Goal: Task Accomplishment & Management: Use online tool/utility

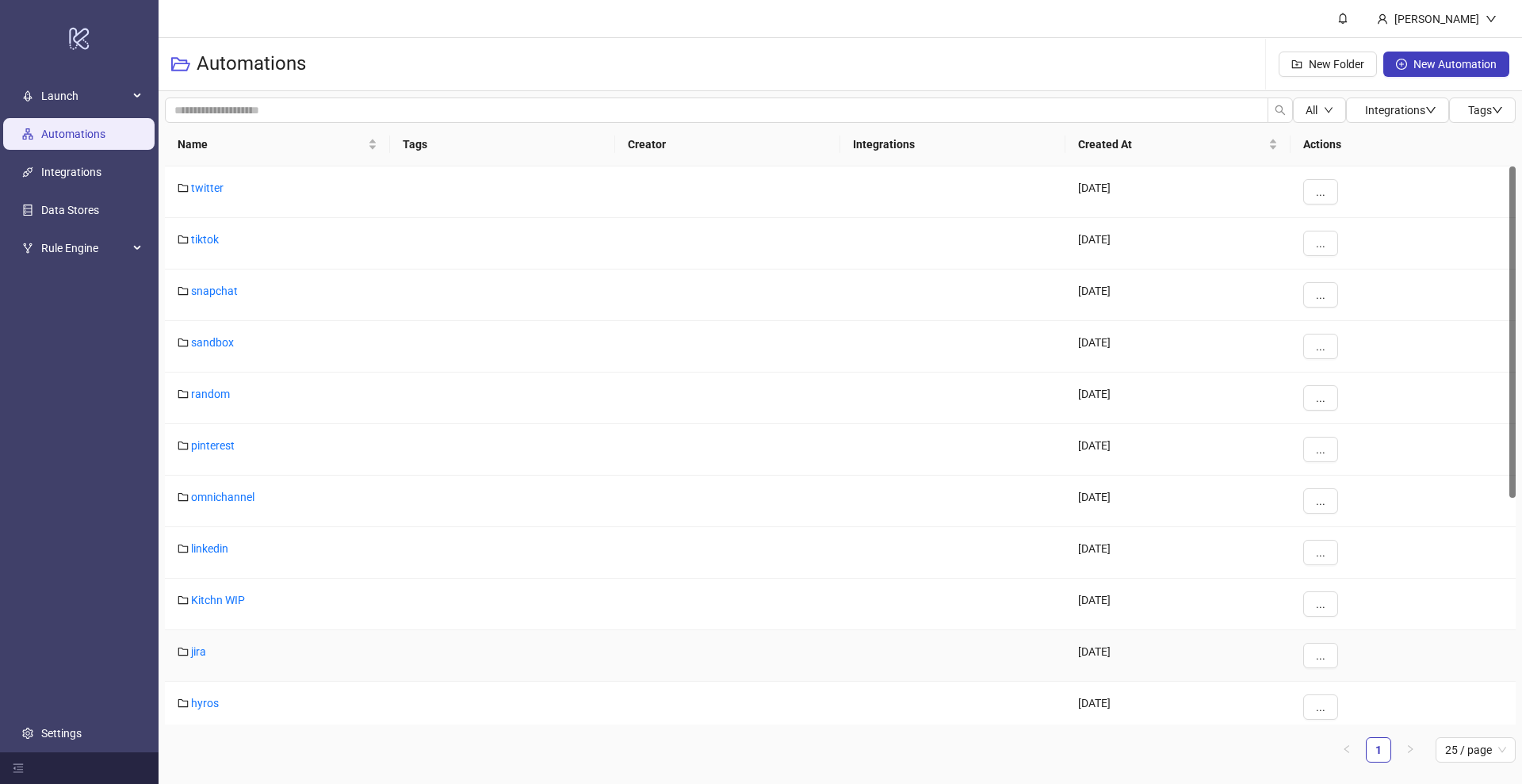
scroll to position [421, 0]
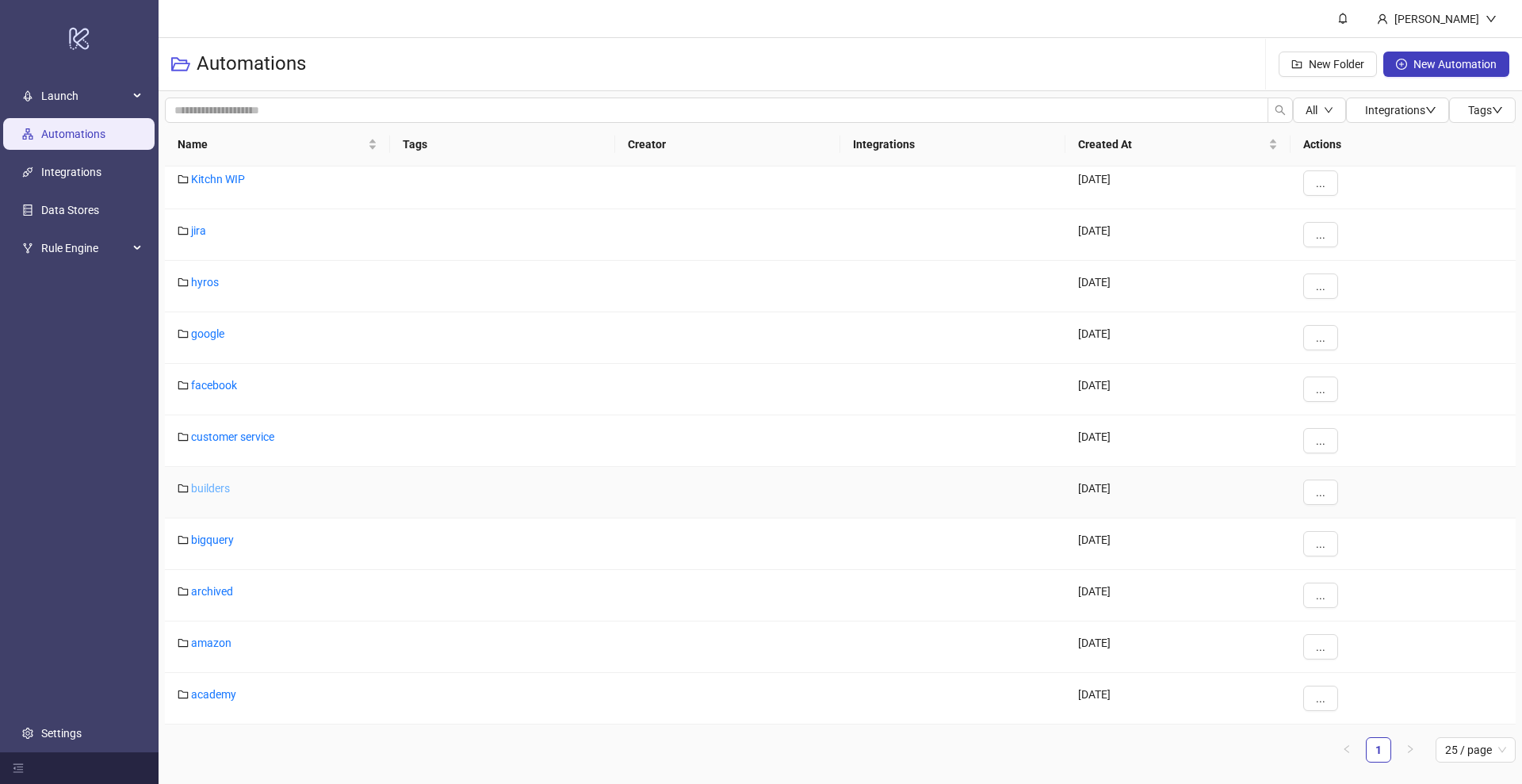
click at [208, 489] on link "builders" at bounding box center [211, 488] width 39 height 12
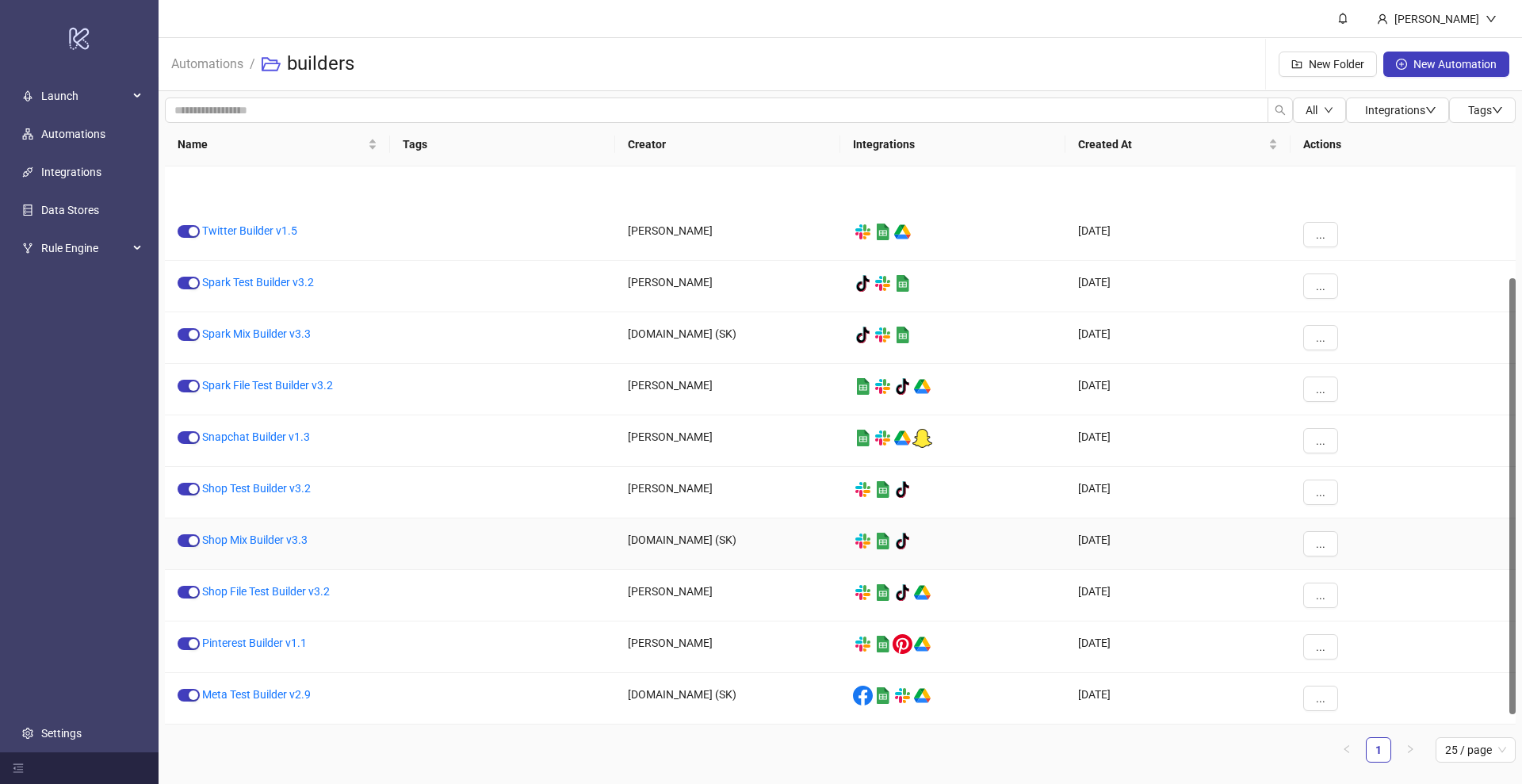
scroll to position [155, 0]
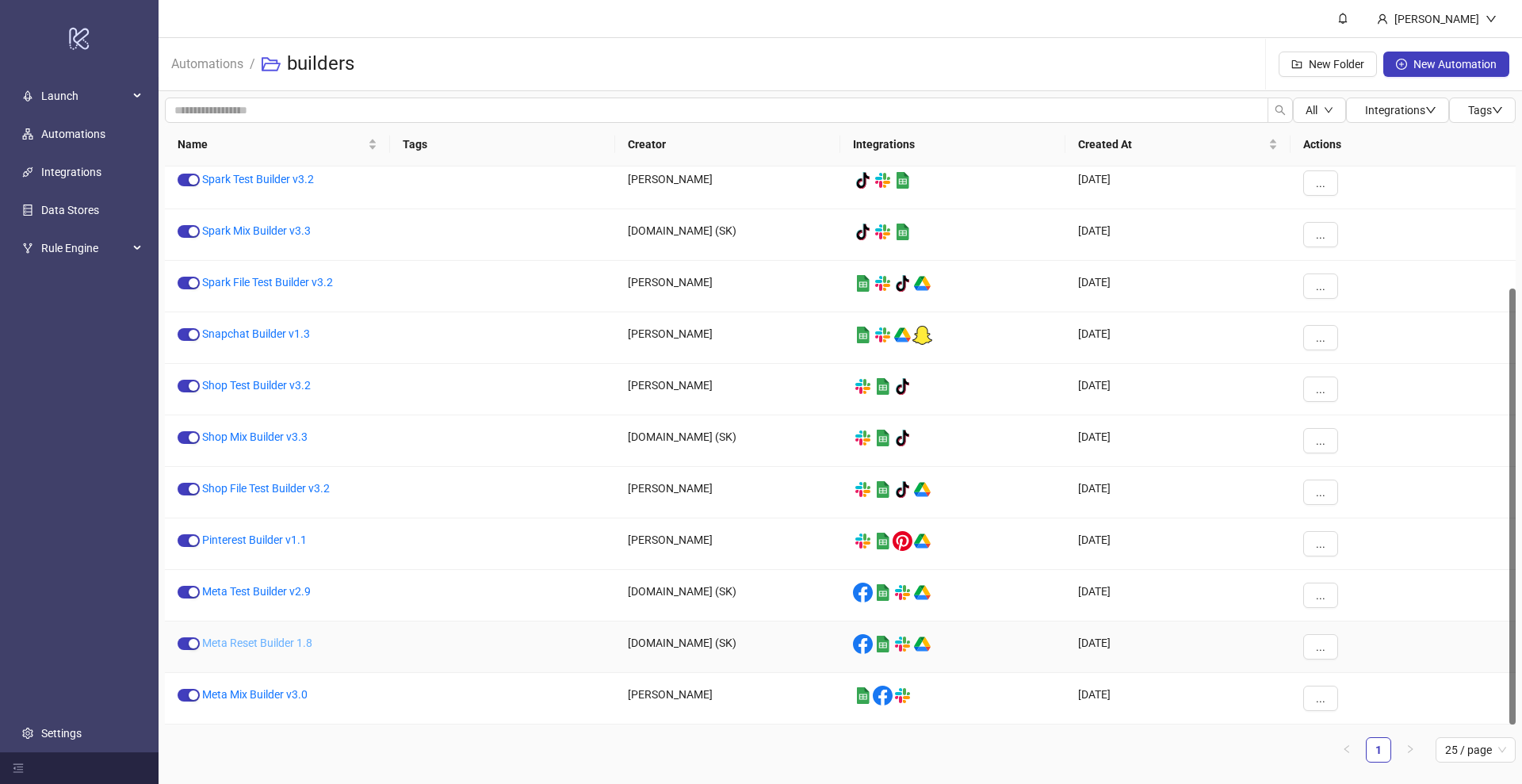
click at [247, 644] on link "Meta Reset Builder 1.8" at bounding box center [258, 643] width 111 height 12
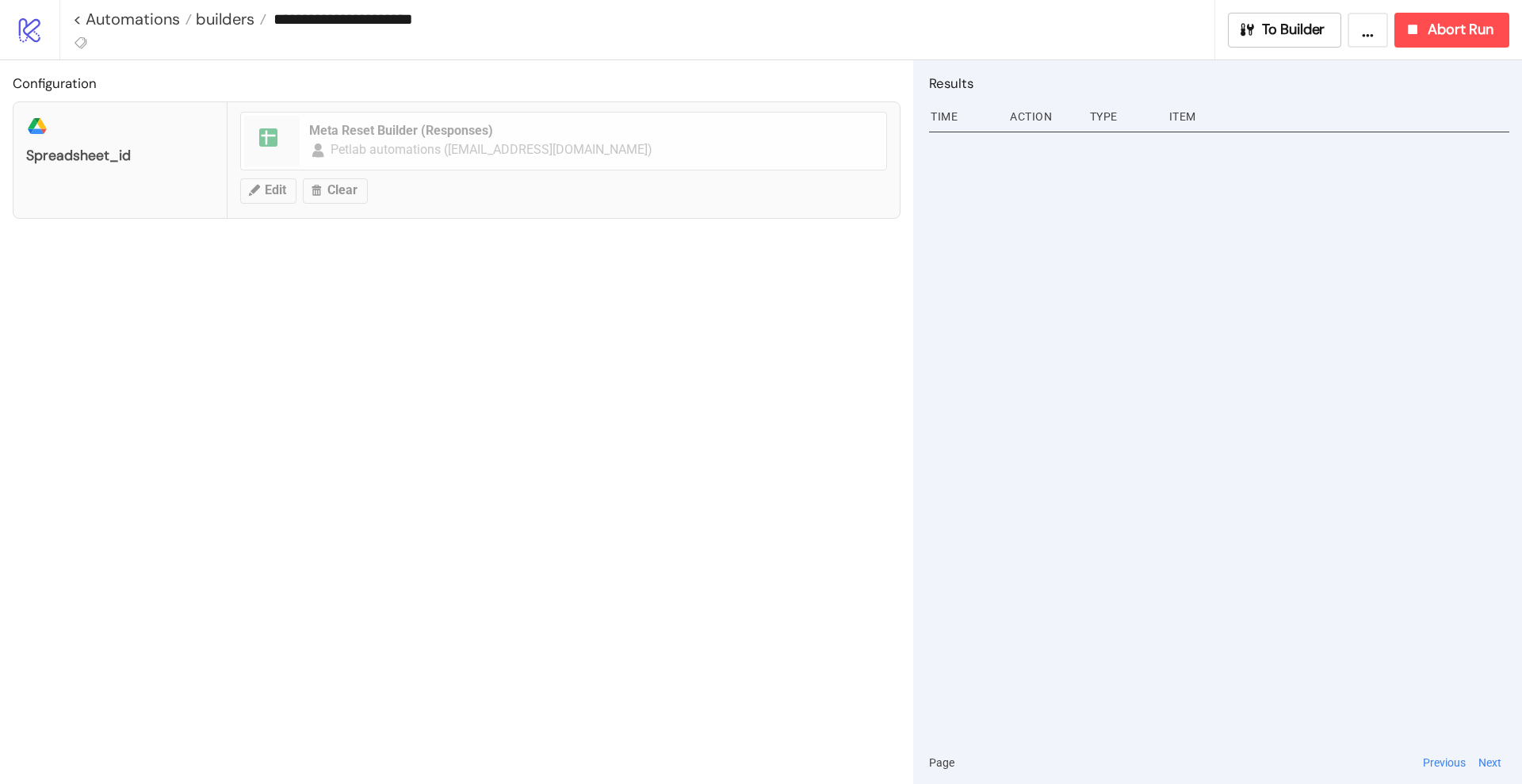
click at [247, 644] on div "Configuration platform/google_drive spreadsheet_id spreadsheet Meta Reset Build…" at bounding box center [457, 422] width 914 height 723
click at [1268, 31] on span "To Builder" at bounding box center [1294, 29] width 63 height 18
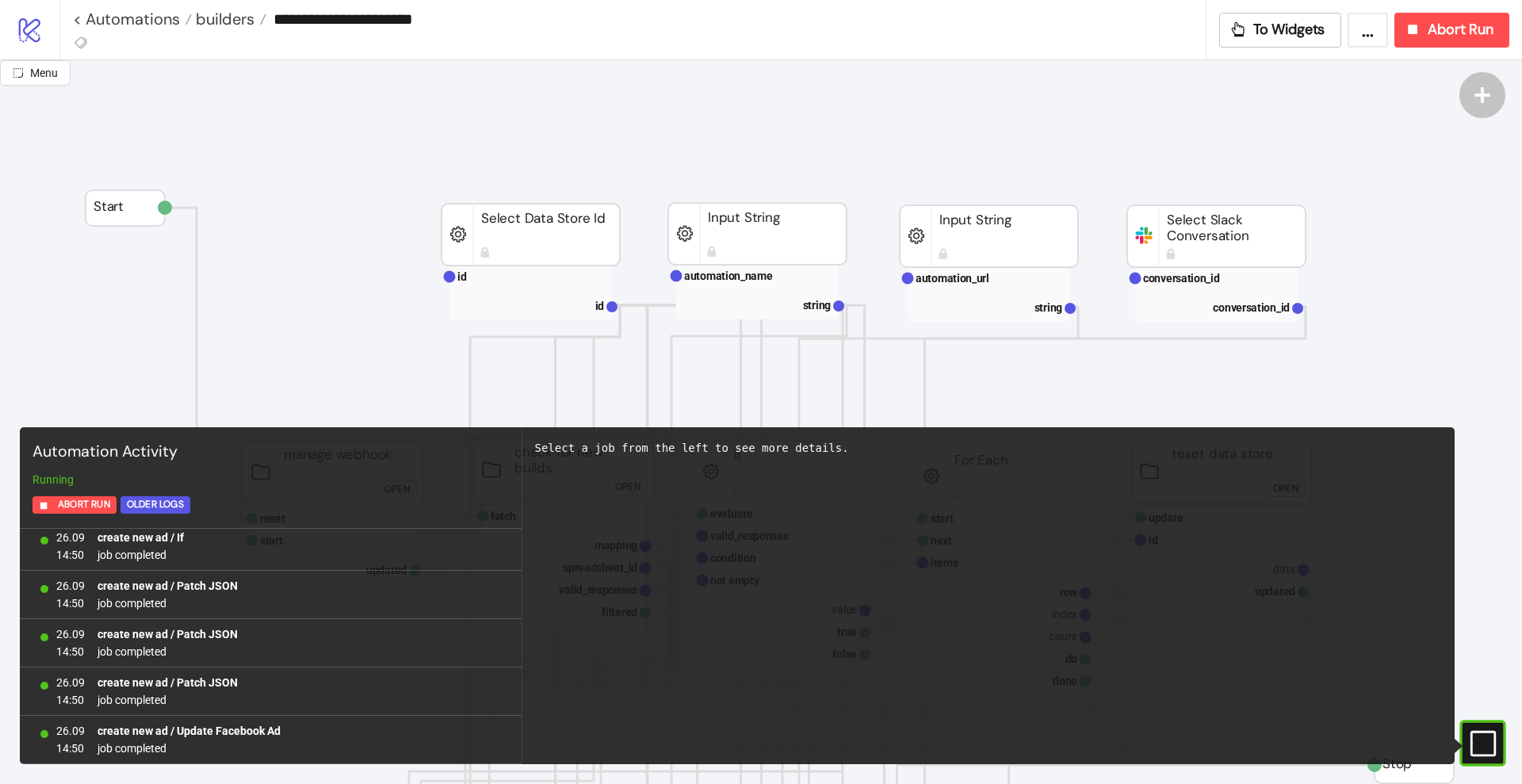
scroll to position [6340, 0]
click at [1472, 739] on rect at bounding box center [1460, 743] width 24 height 24
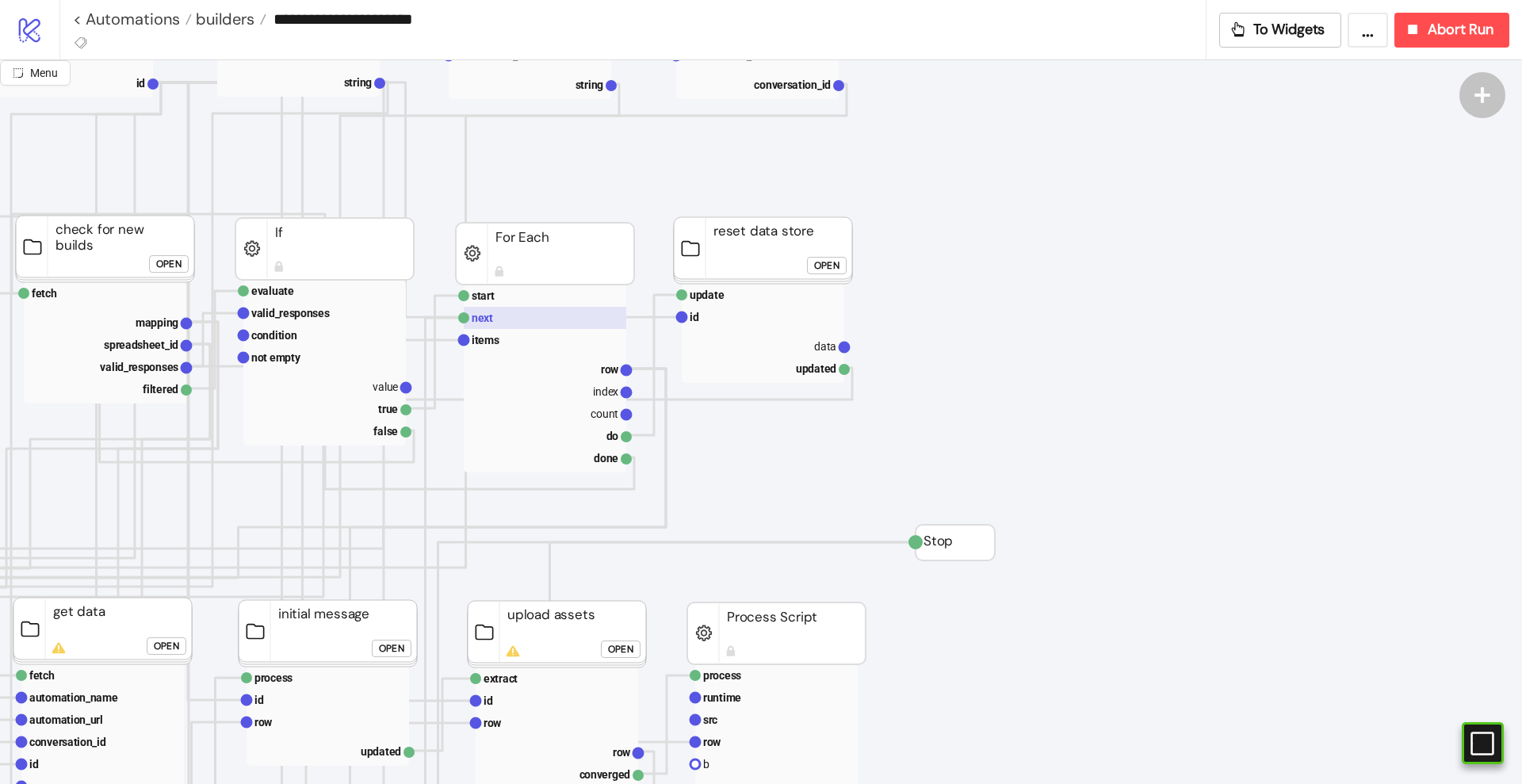
scroll to position [223, 472]
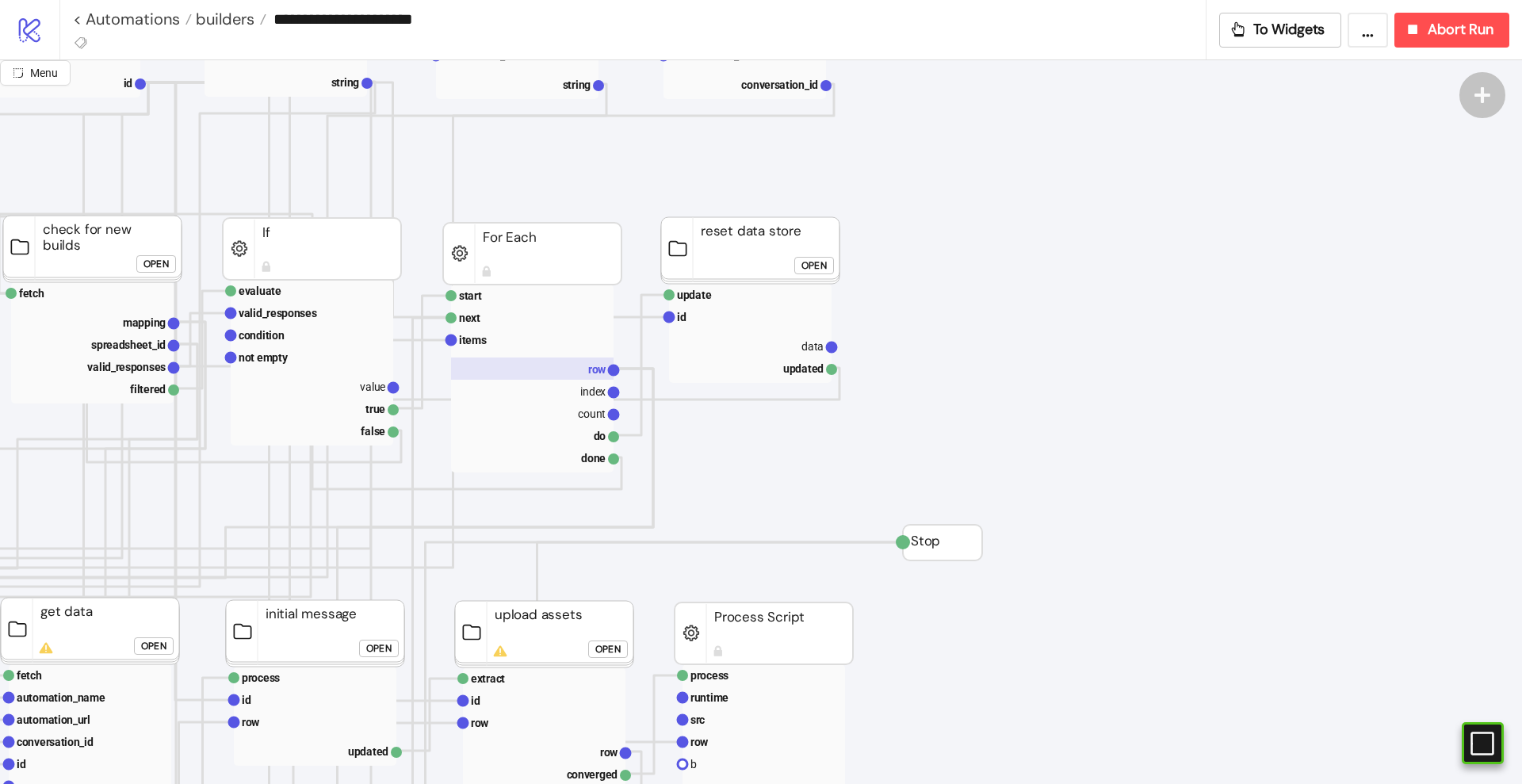
click at [591, 375] on text "row" at bounding box center [597, 369] width 18 height 12
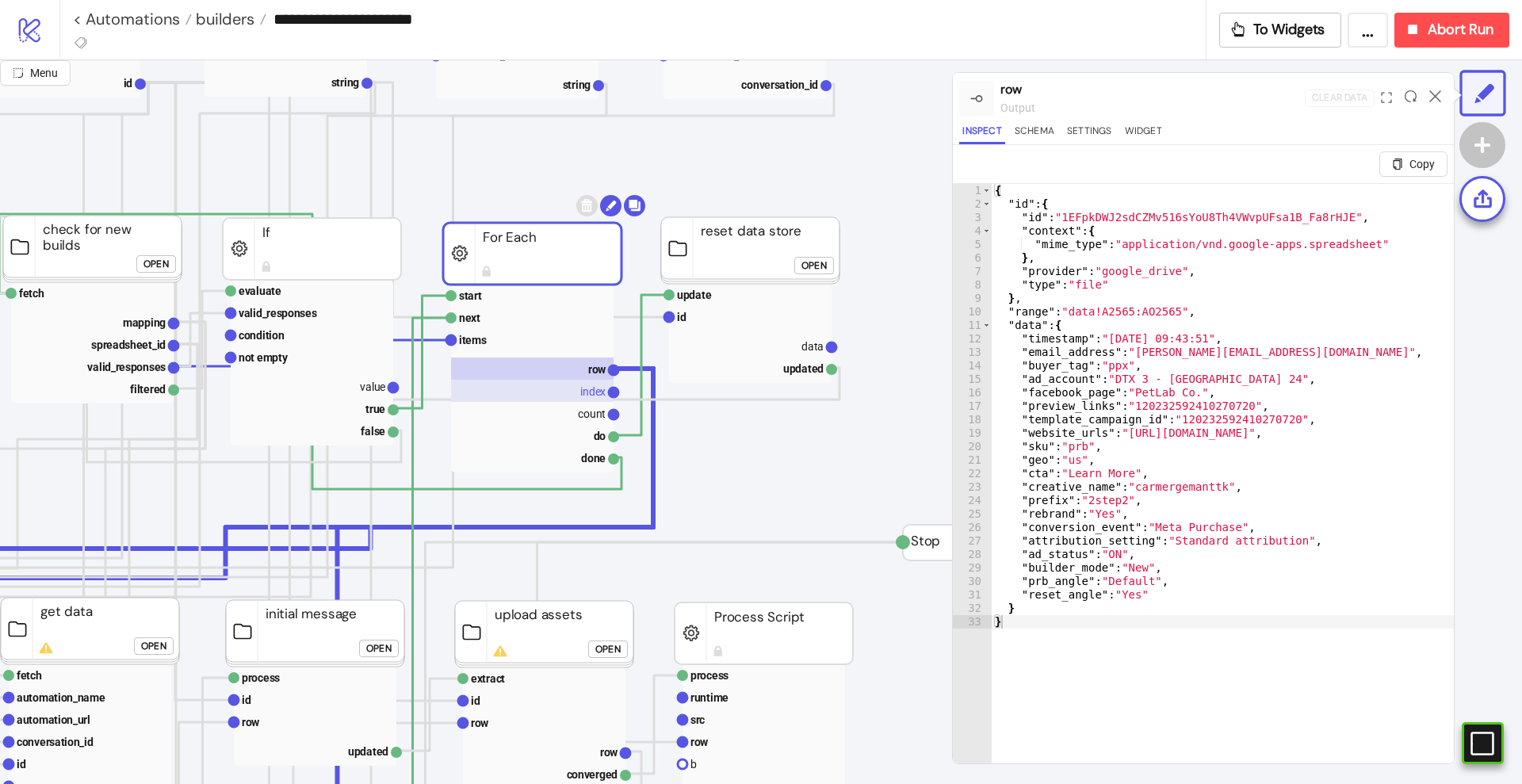
click at [587, 388] on text "index" at bounding box center [592, 392] width 25 height 12
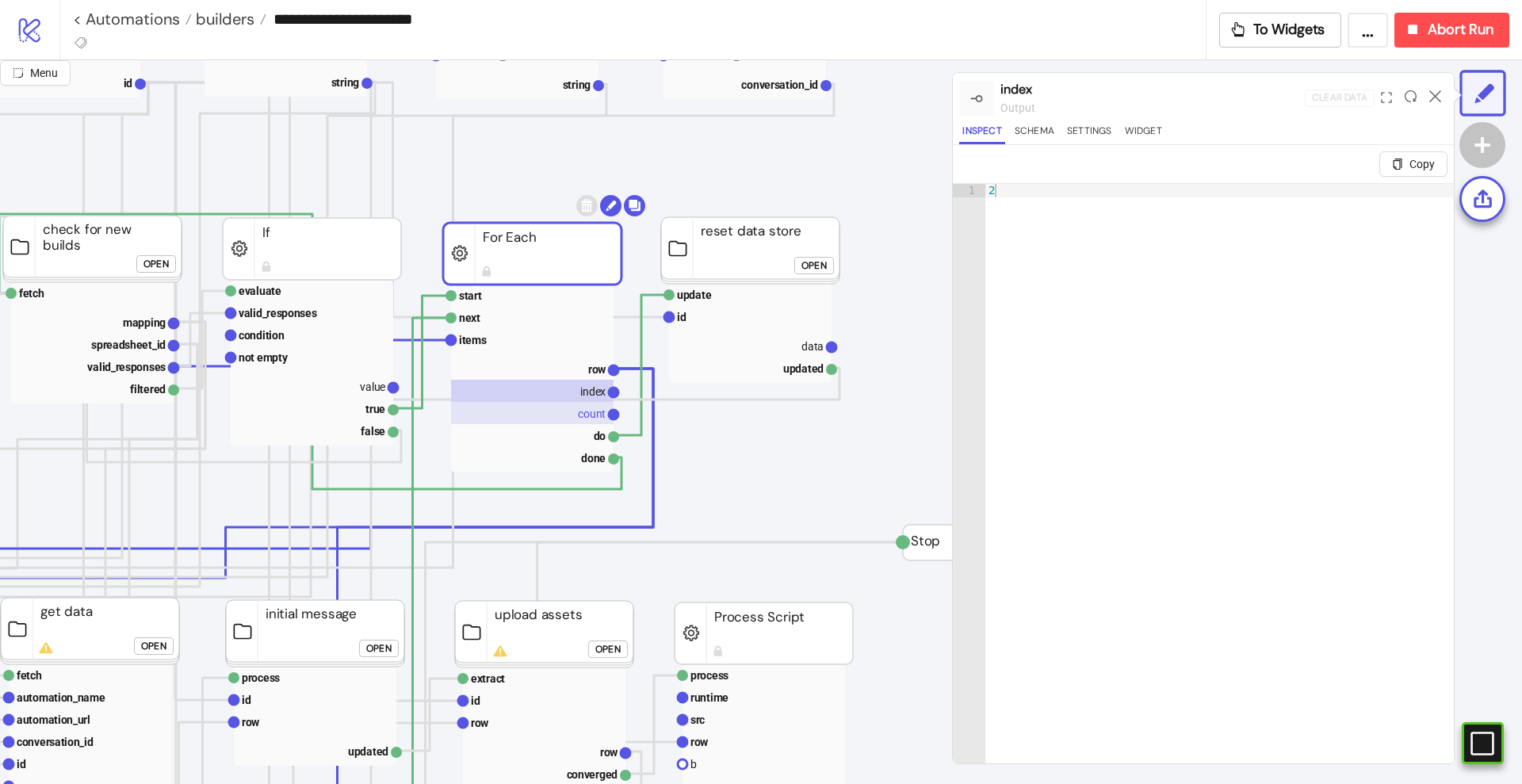
click at [587, 411] on text "count" at bounding box center [591, 414] width 28 height 12
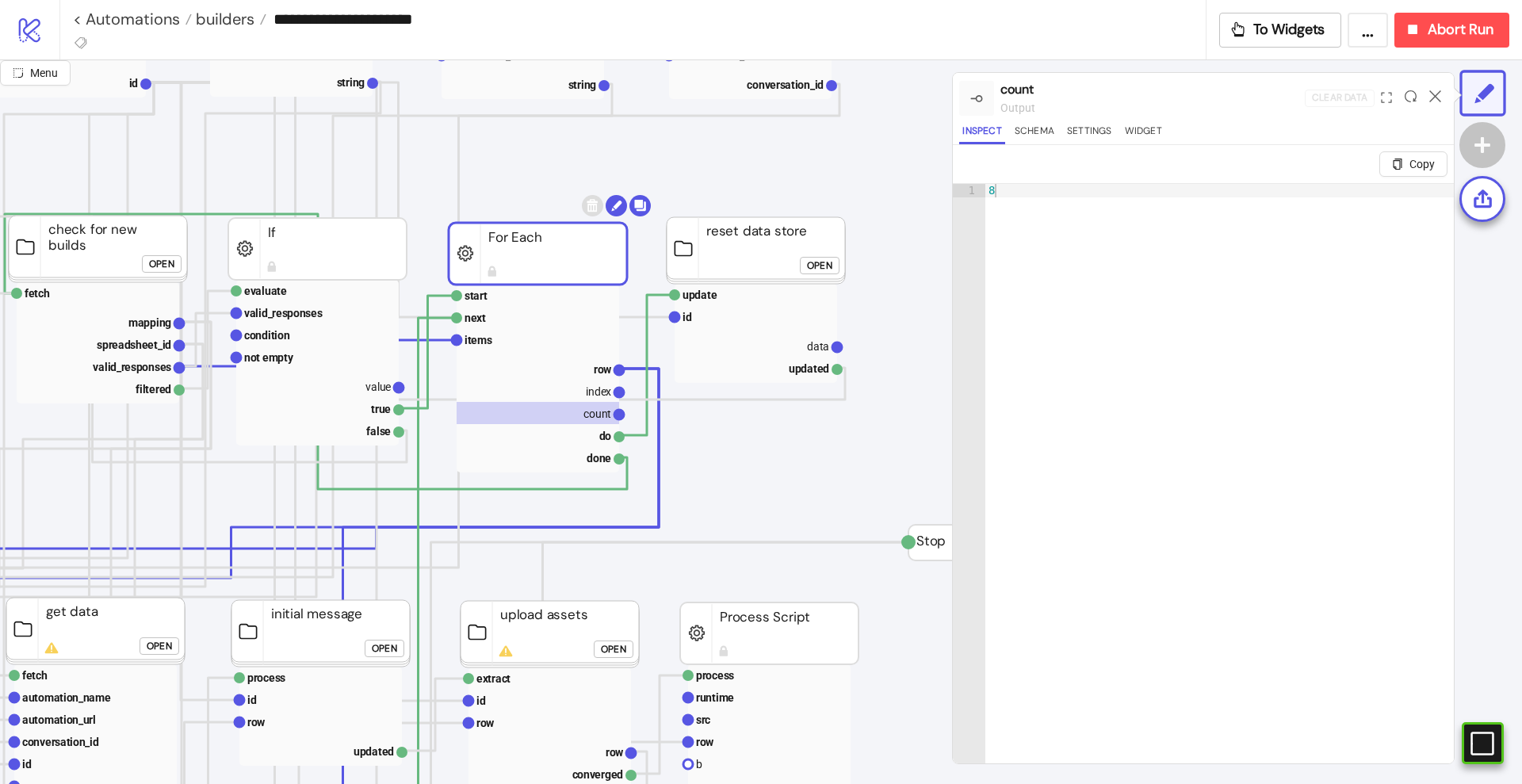
scroll to position [223, 496]
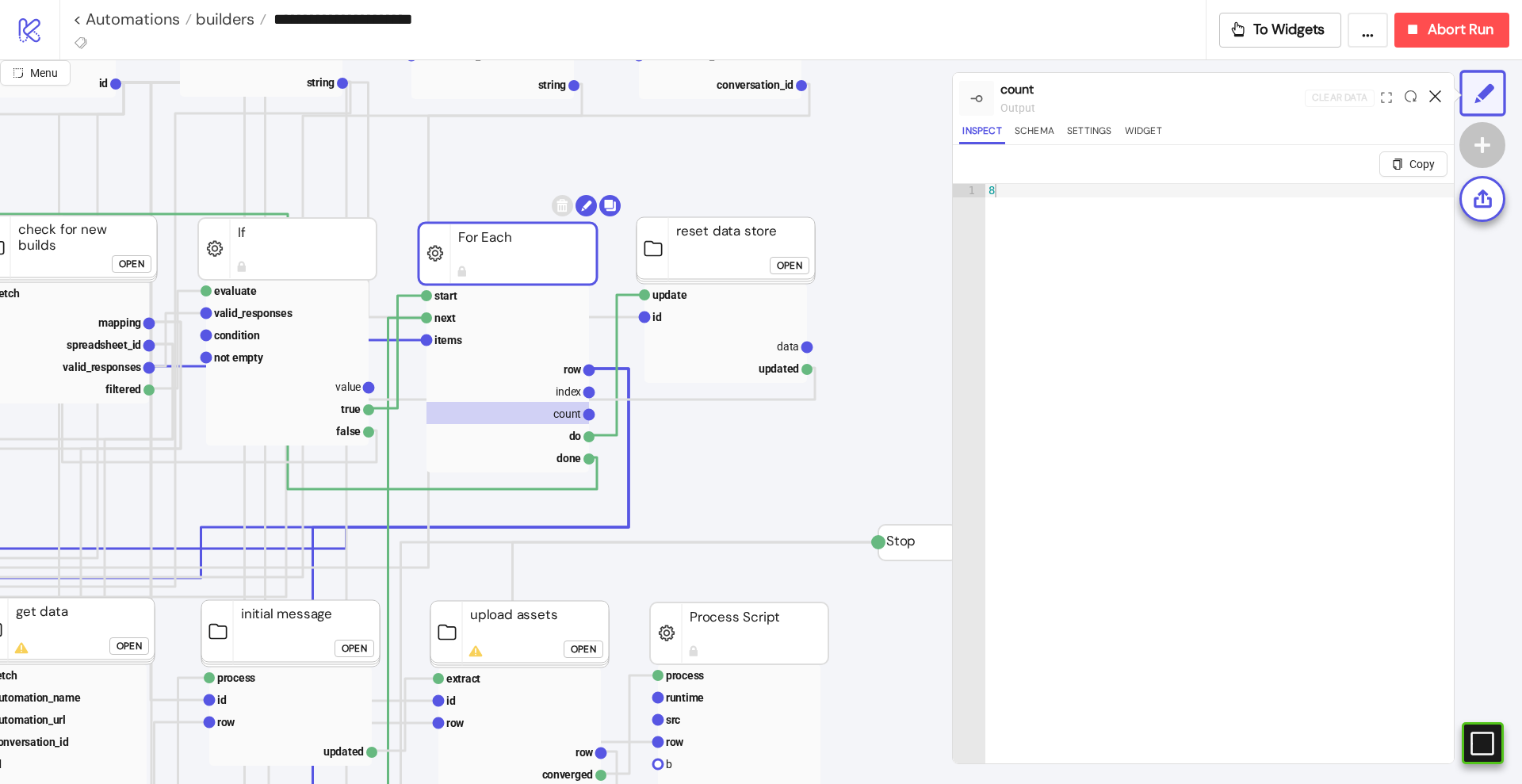
click at [1432, 95] on icon at bounding box center [1435, 95] width 12 height 12
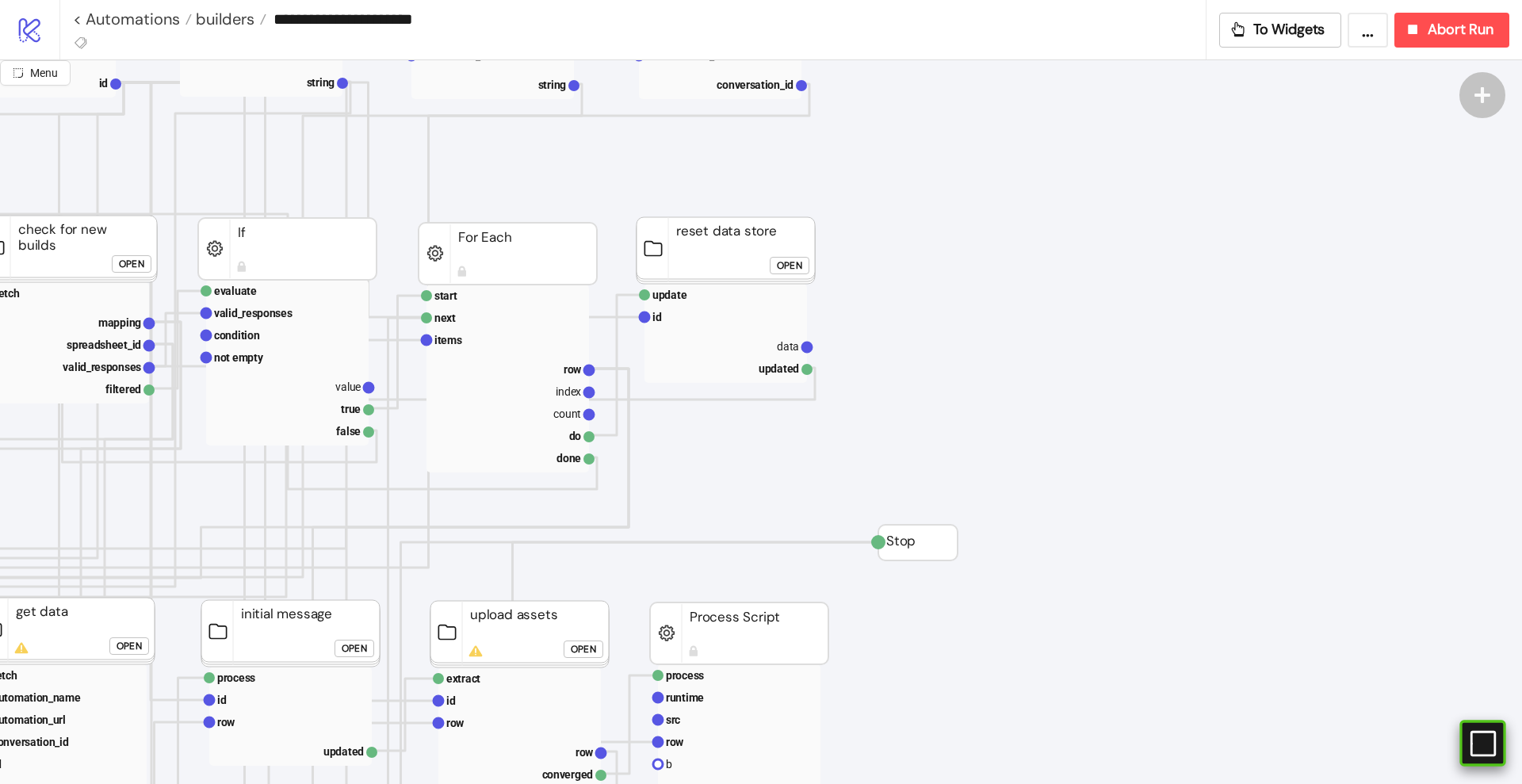
click at [1474, 743] on rect at bounding box center [1461, 743] width 24 height 24
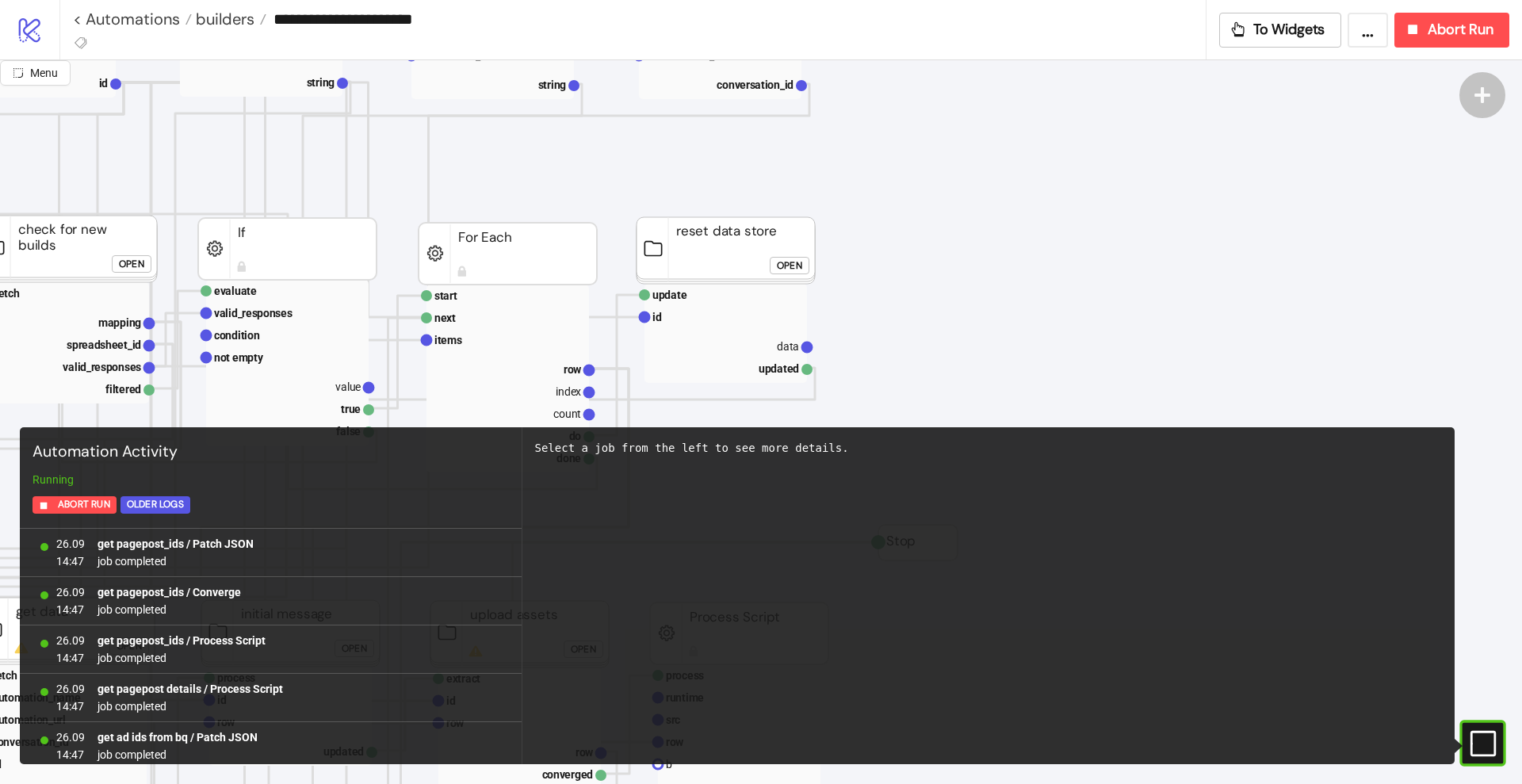
scroll to position [6437, 0]
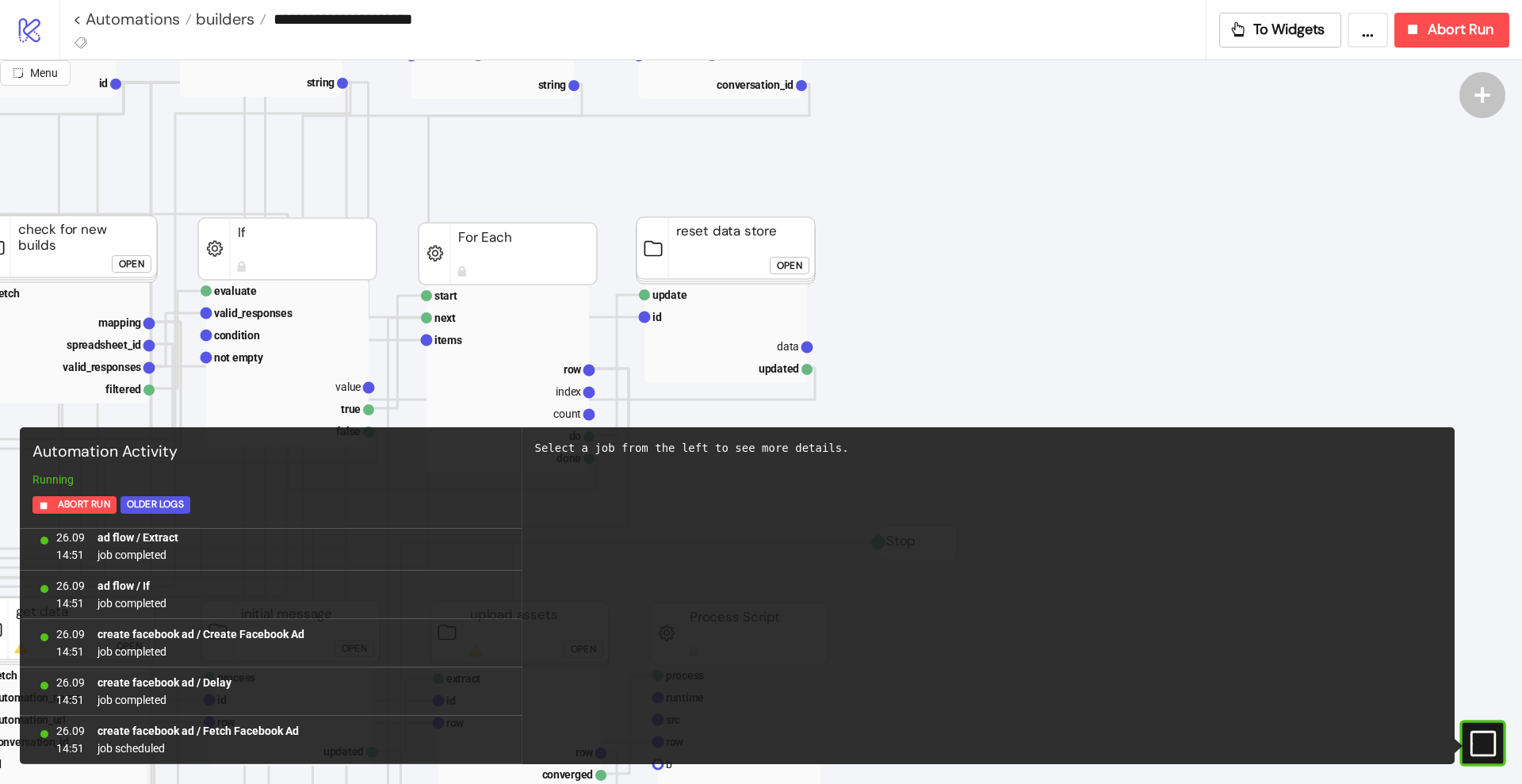
click at [1475, 743] on rect at bounding box center [1462, 743] width 24 height 24
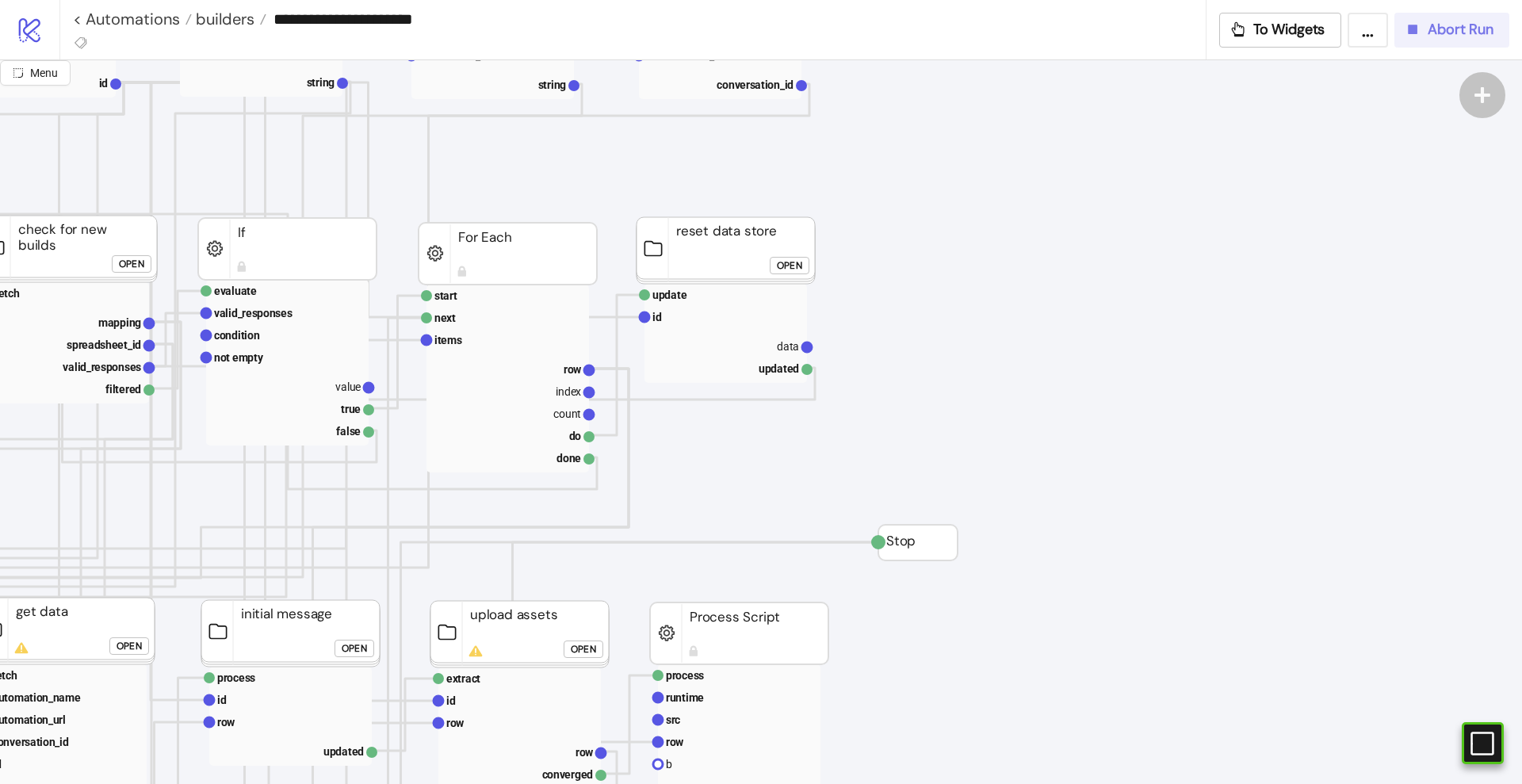
click at [1419, 40] on button "Abort Run" at bounding box center [1452, 29] width 115 height 35
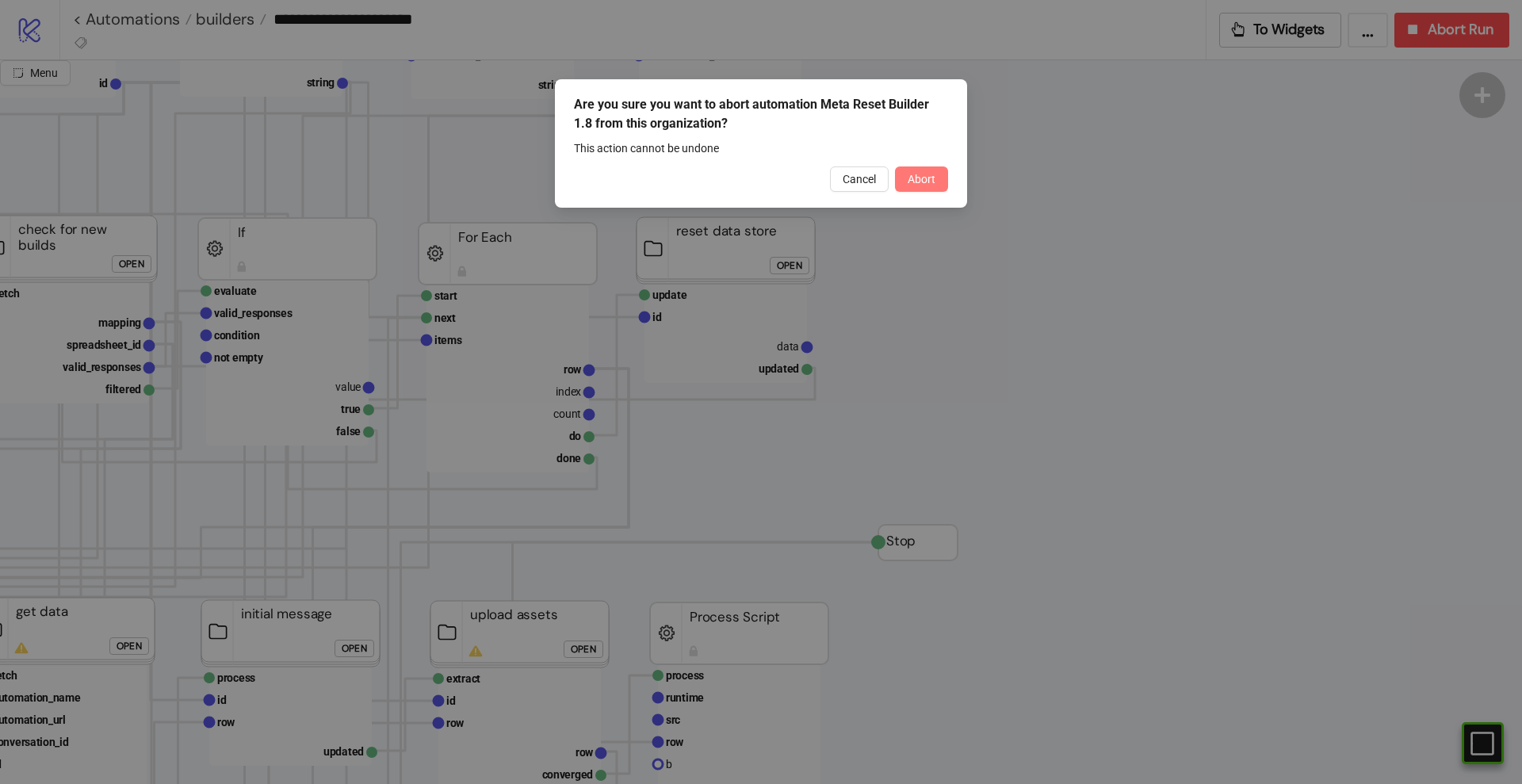
click at [927, 180] on span "Abort" at bounding box center [921, 179] width 28 height 12
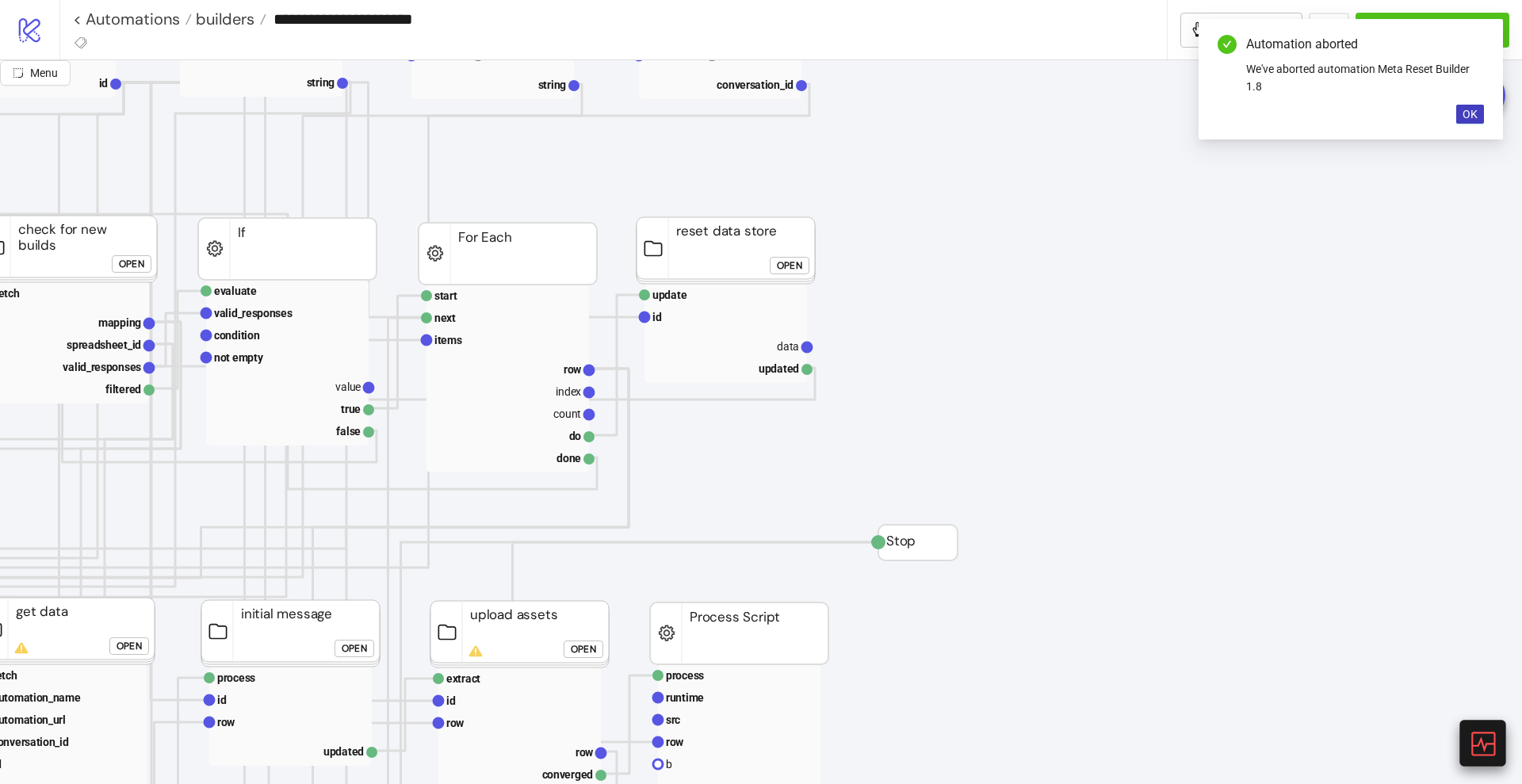
click at [1477, 737] on icon at bounding box center [1482, 743] width 28 height 28
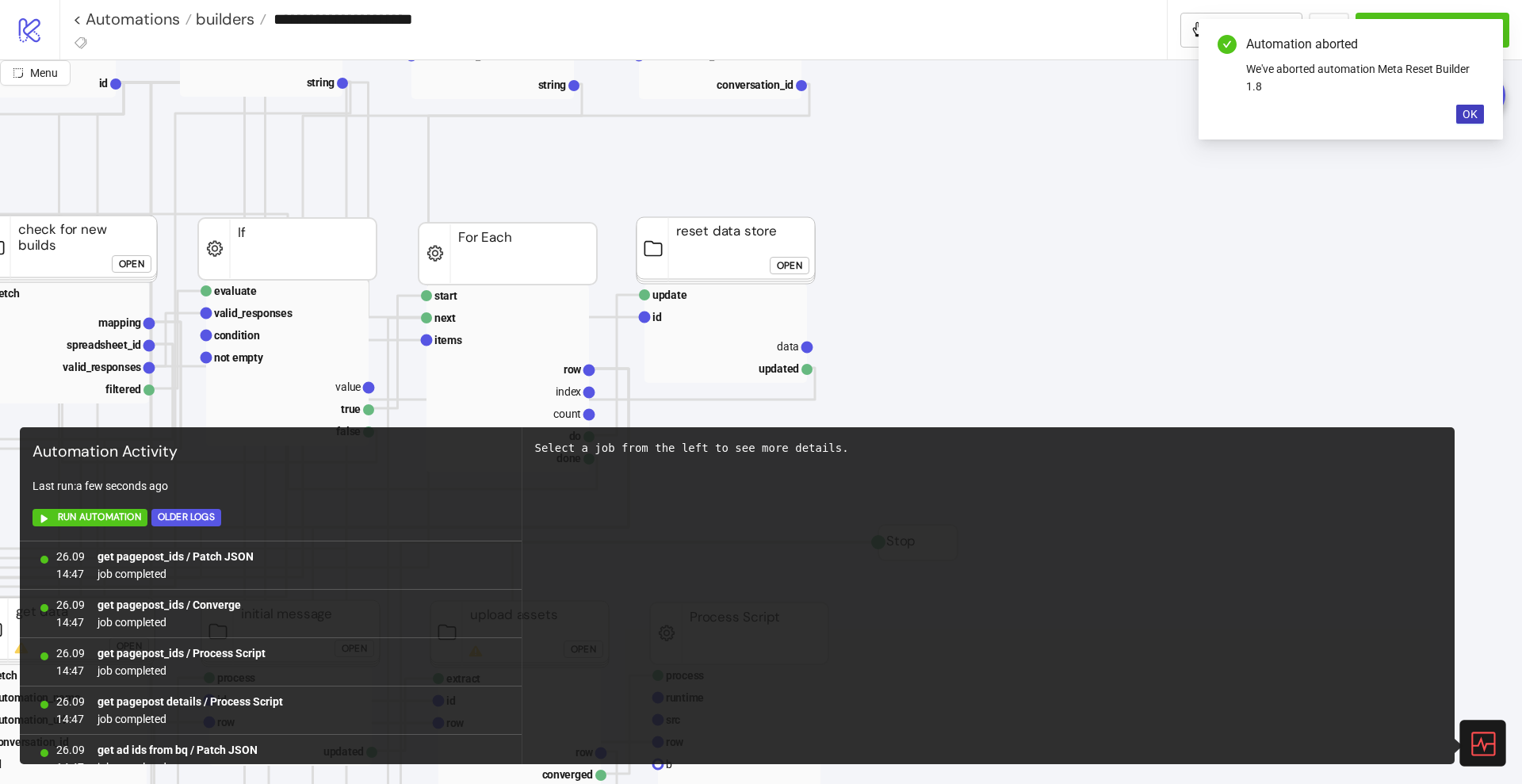
scroll to position [6498, 0]
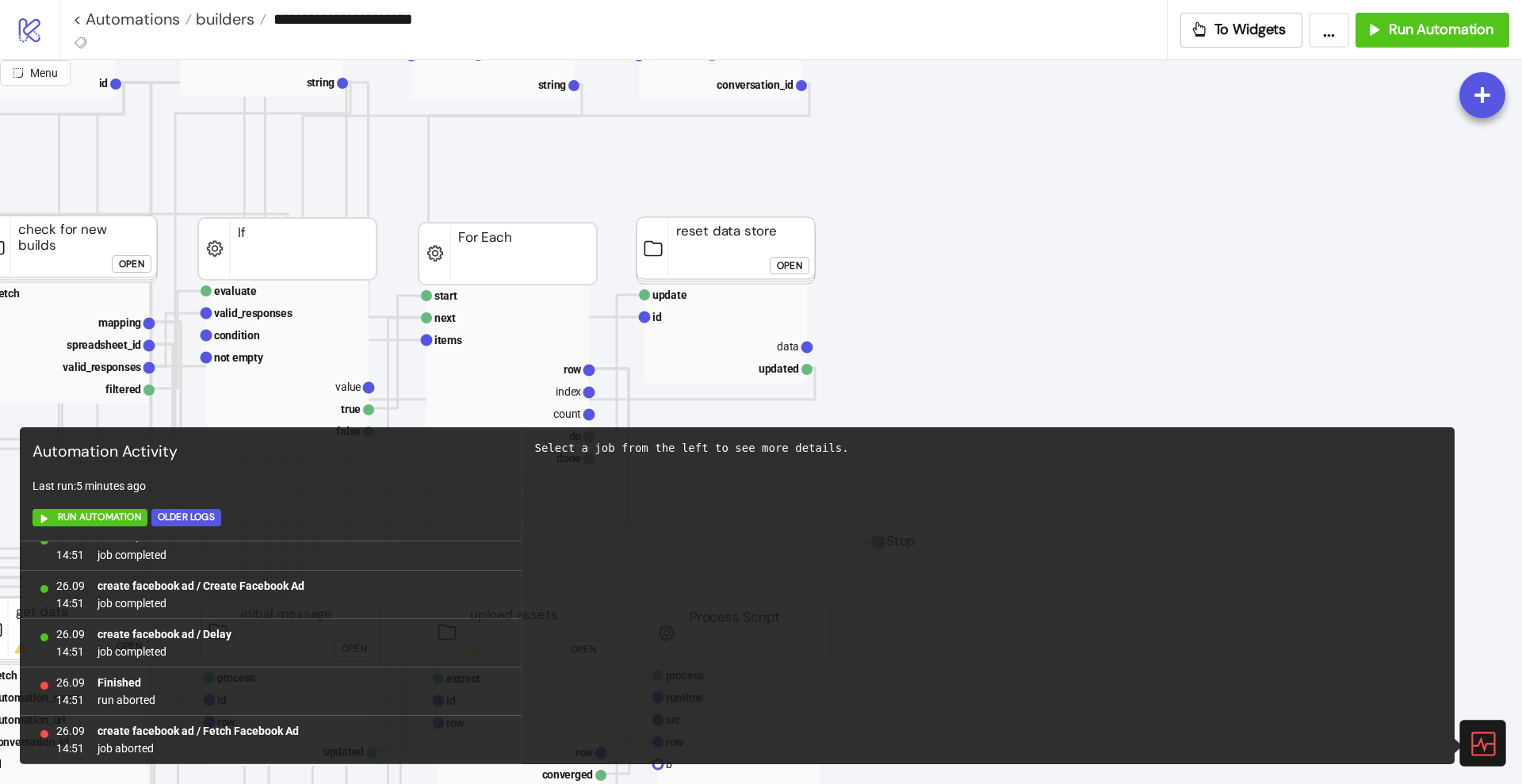
click at [824, 553] on div "Select a job from the left to see more details." at bounding box center [989, 596] width 933 height 337
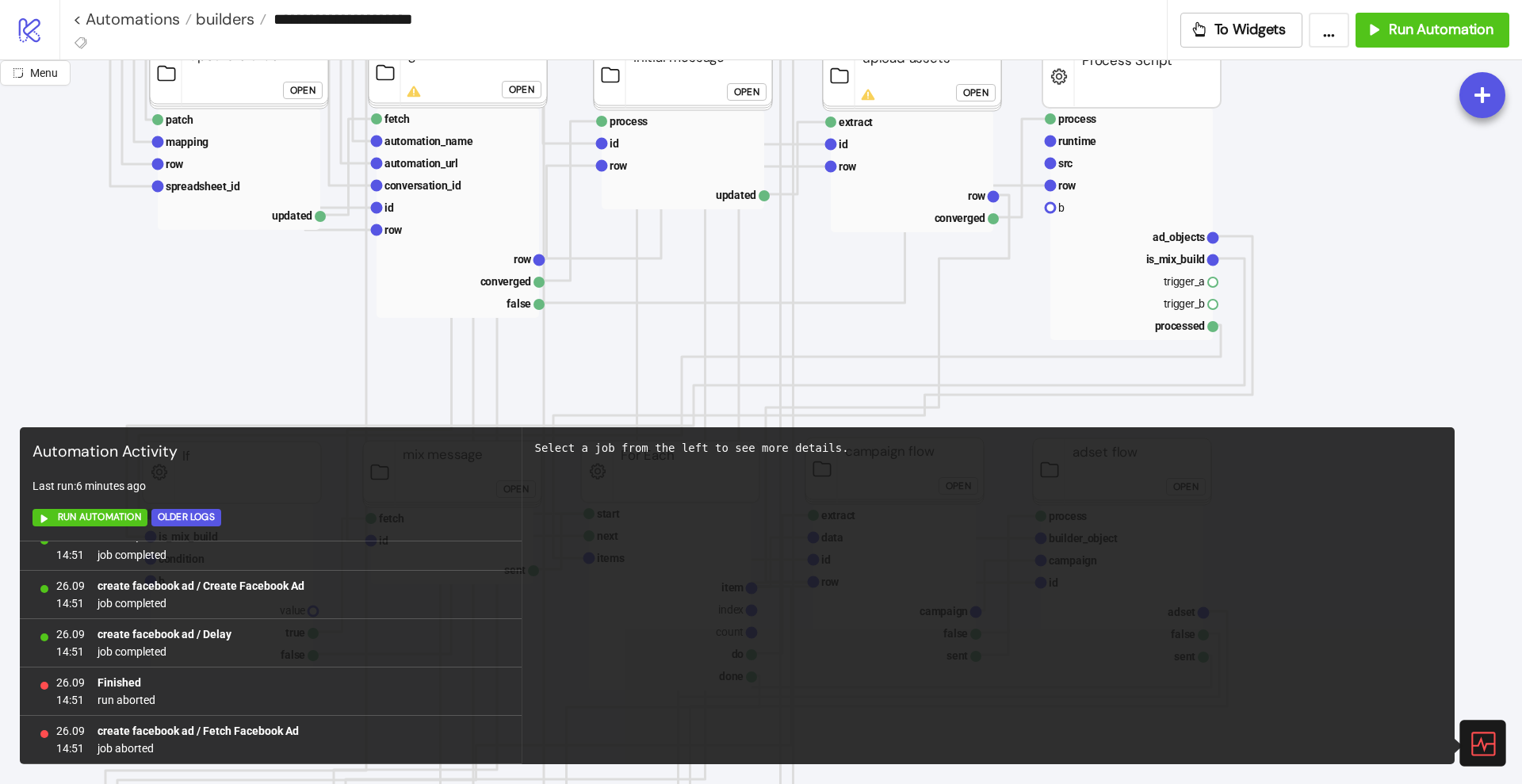
scroll to position [780, 103]
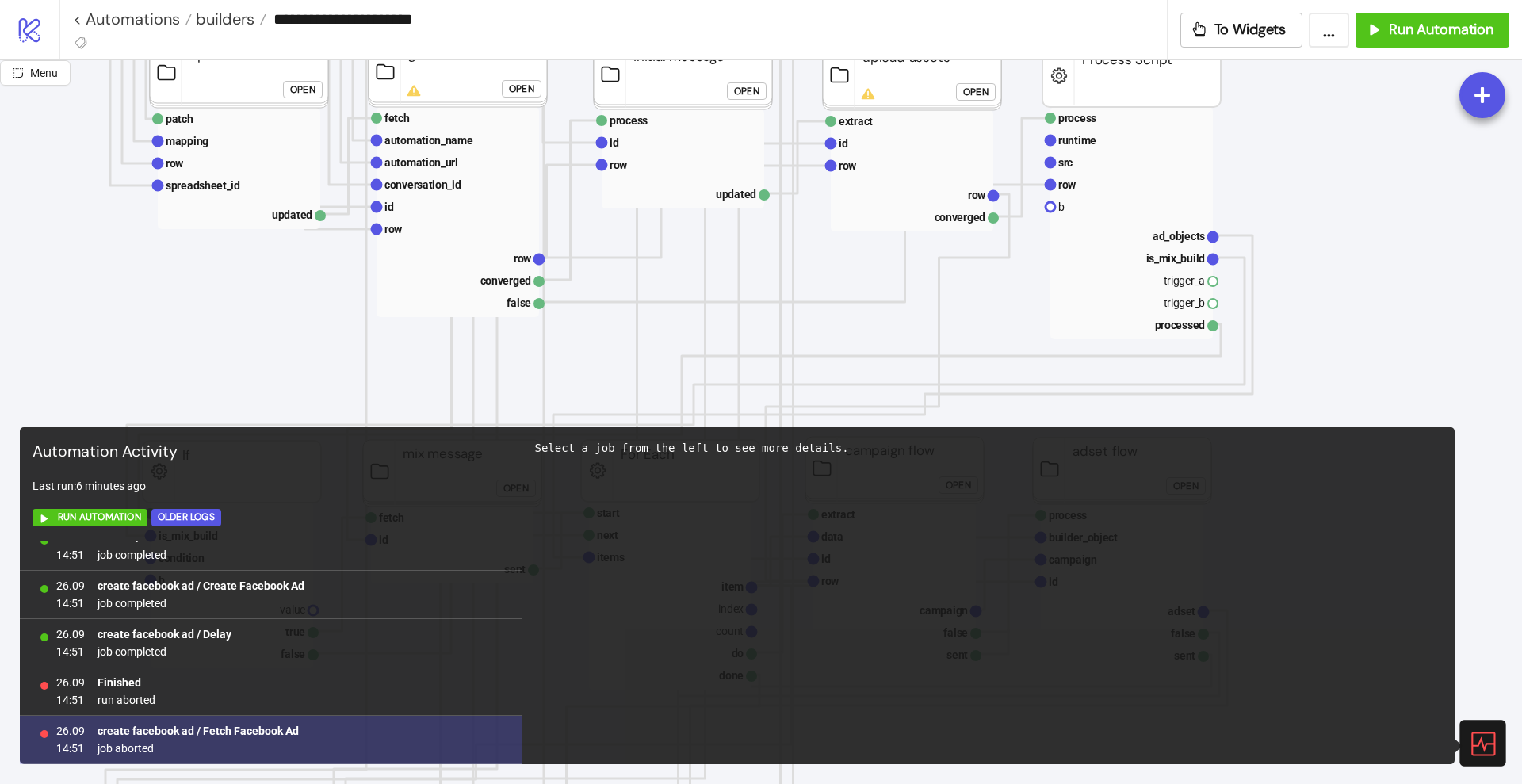
click at [252, 724] on b "create facebook ad / Fetch Facebook Ad" at bounding box center [198, 730] width 202 height 12
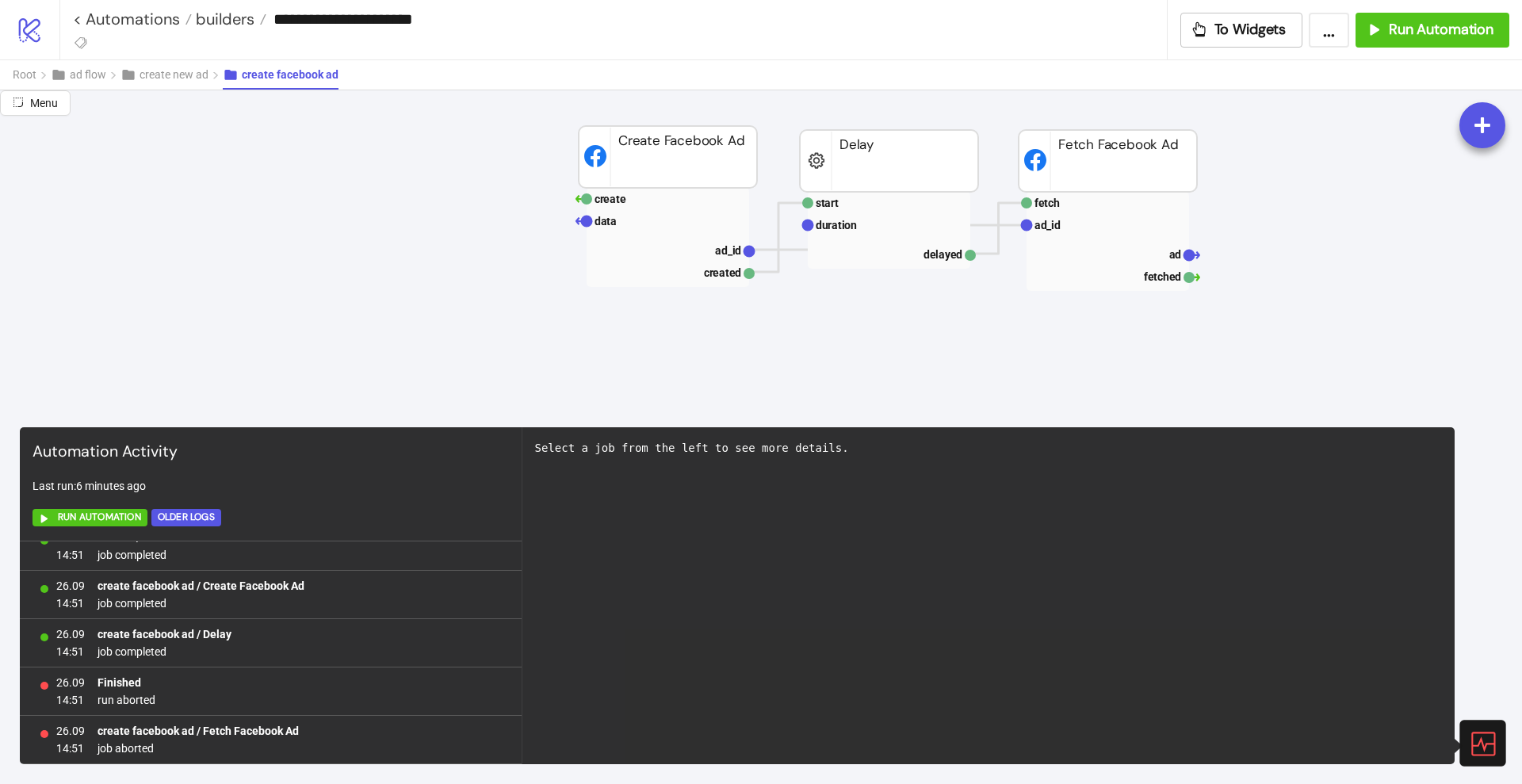
scroll to position [2286, 103]
click at [697, 244] on rect at bounding box center [668, 249] width 162 height 22
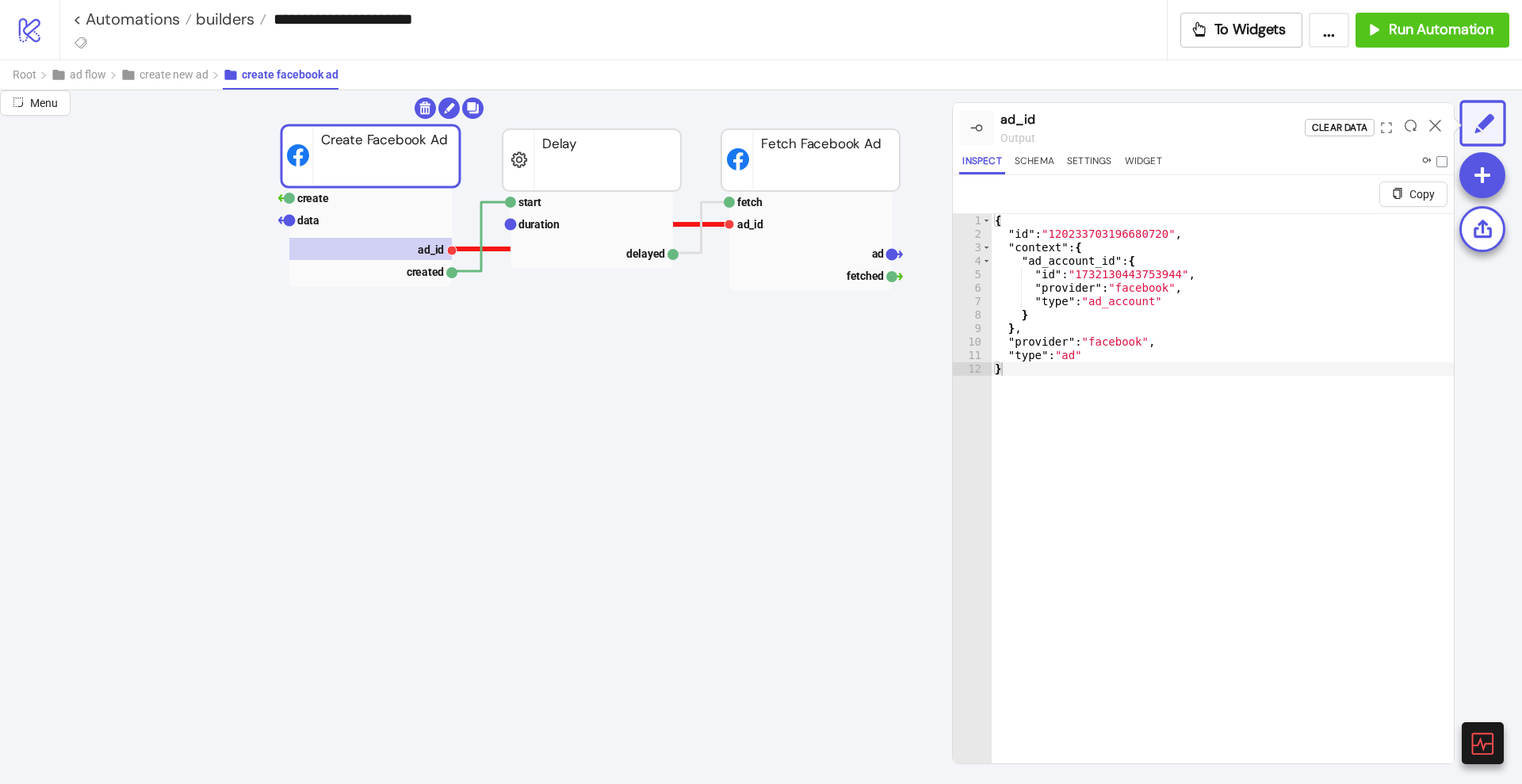
scroll to position [2286, 418]
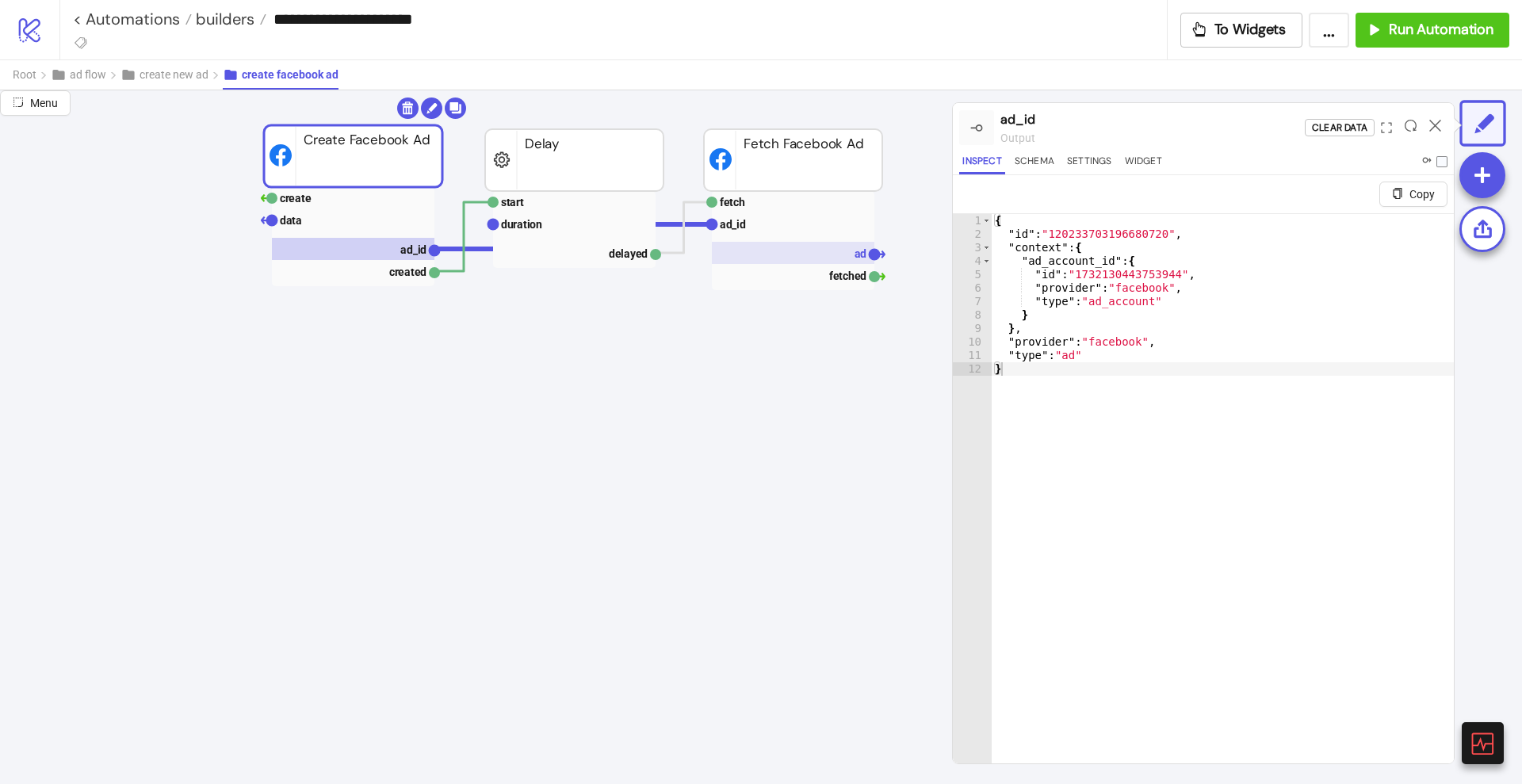
click at [764, 248] on rect at bounding box center [793, 252] width 162 height 22
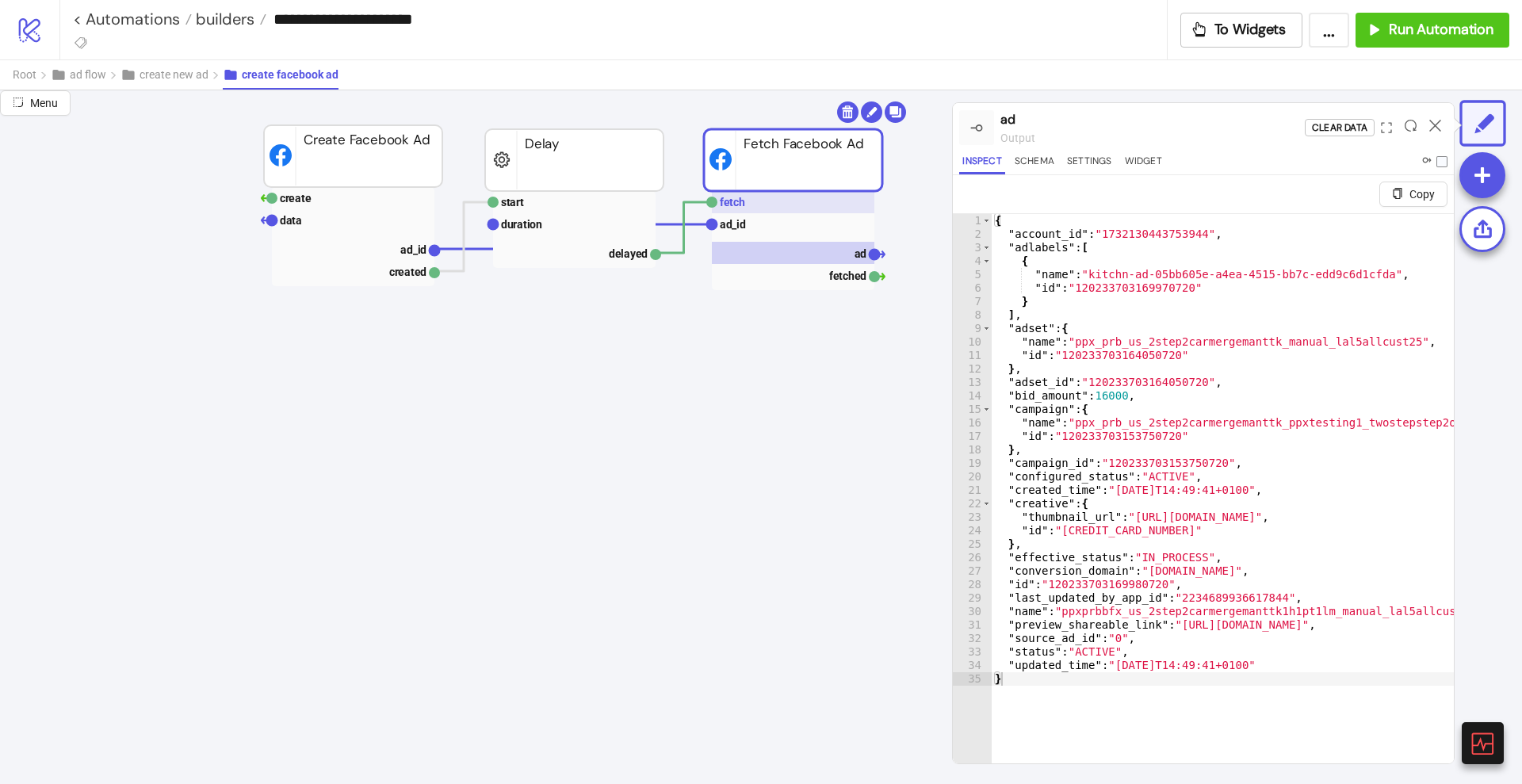
click at [751, 206] on rect at bounding box center [793, 202] width 162 height 22
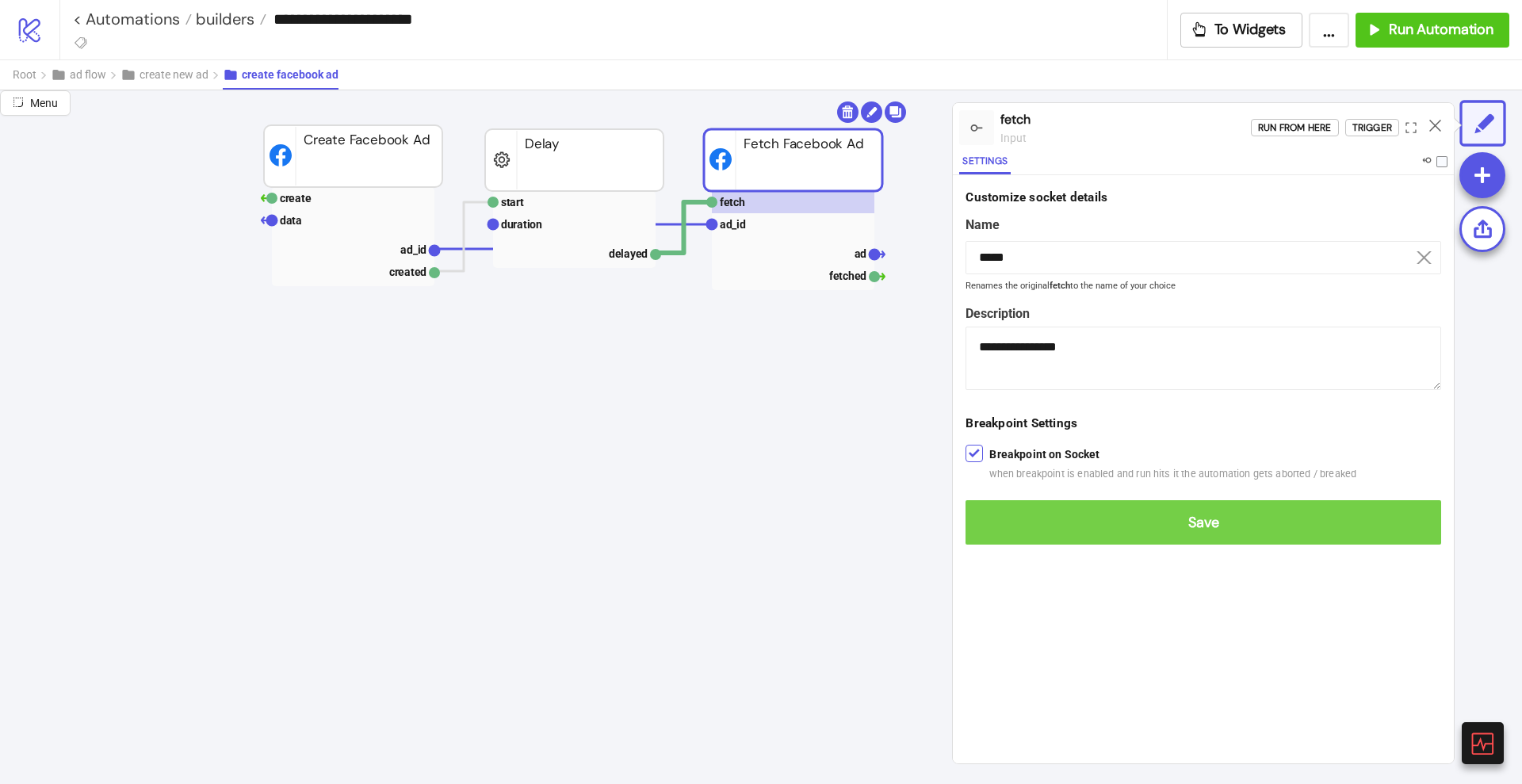
click at [1023, 515] on span "Save" at bounding box center [1204, 523] width 451 height 18
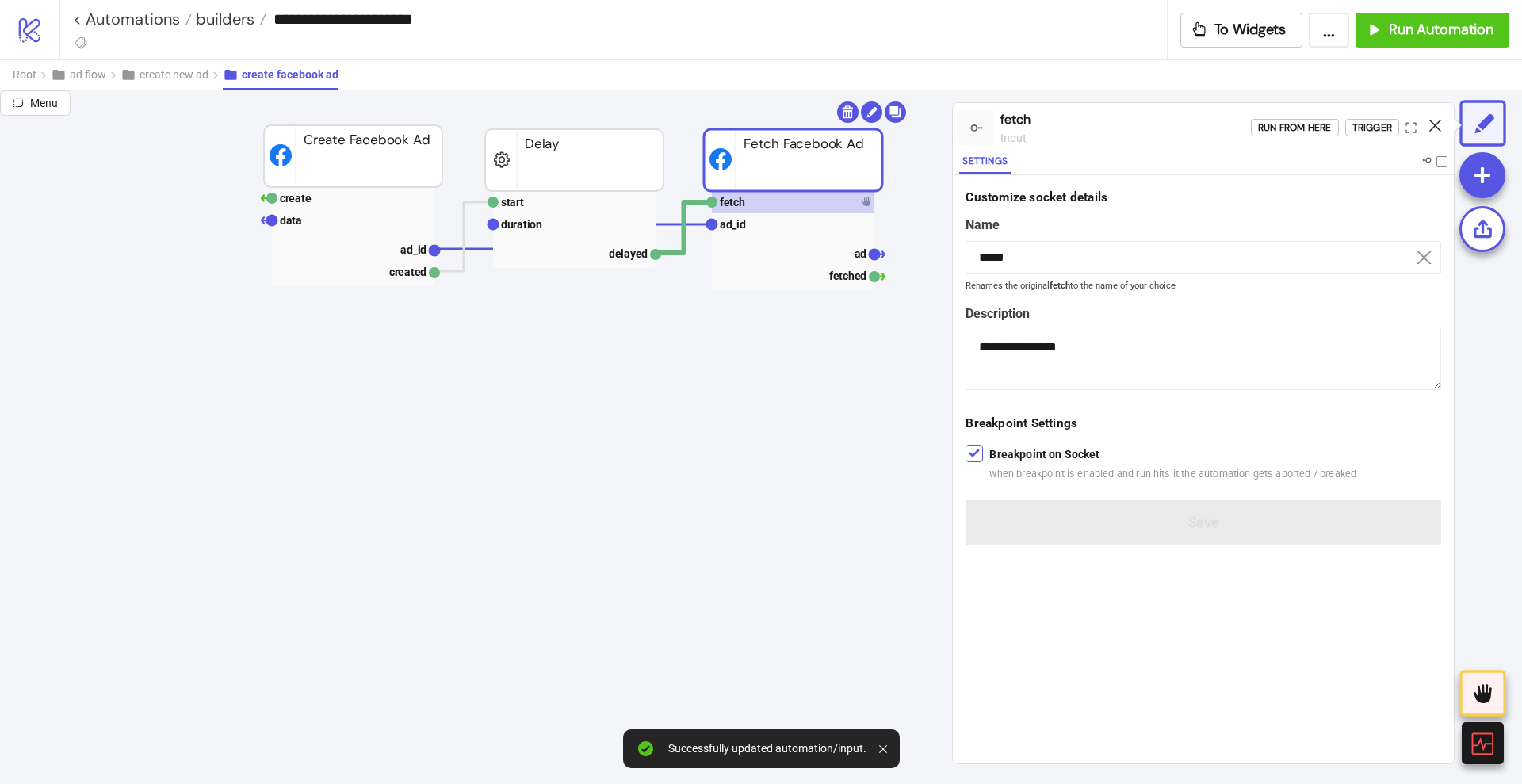
click at [1436, 121] on icon at bounding box center [1435, 125] width 12 height 12
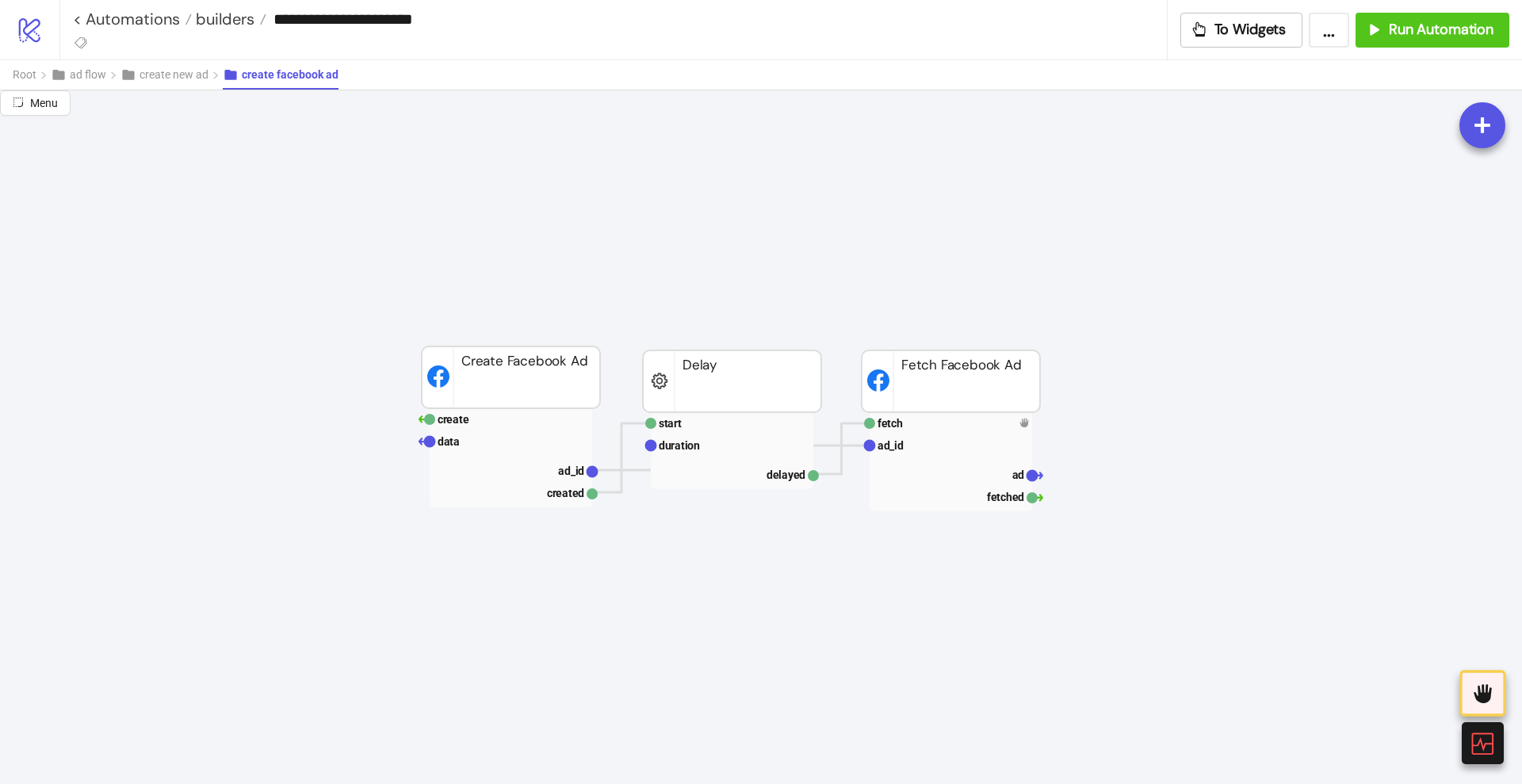
scroll to position [2065, 262]
click at [1472, 694] on icon at bounding box center [1483, 692] width 26 height 26
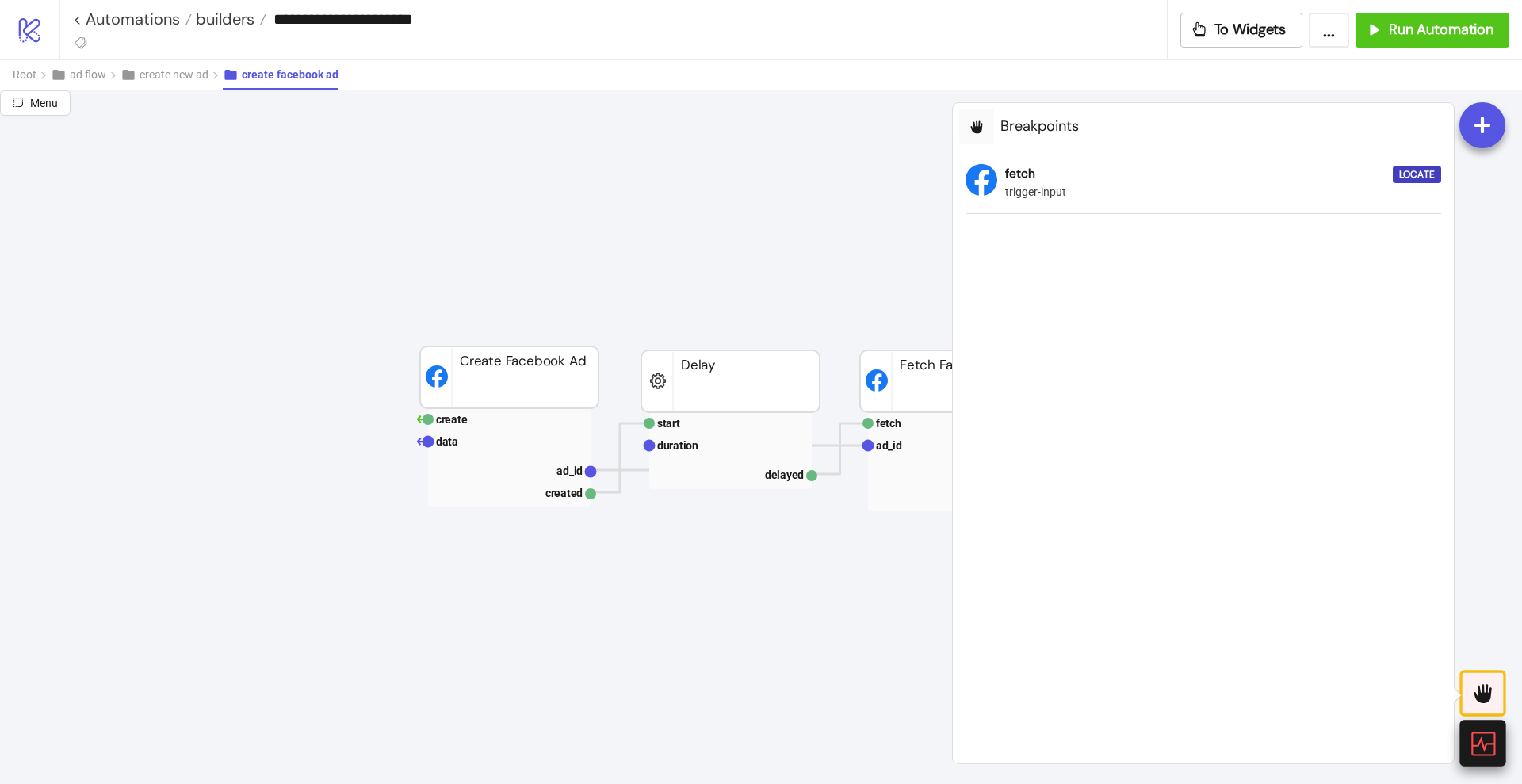
click at [1485, 732] on icon at bounding box center [1482, 743] width 24 height 24
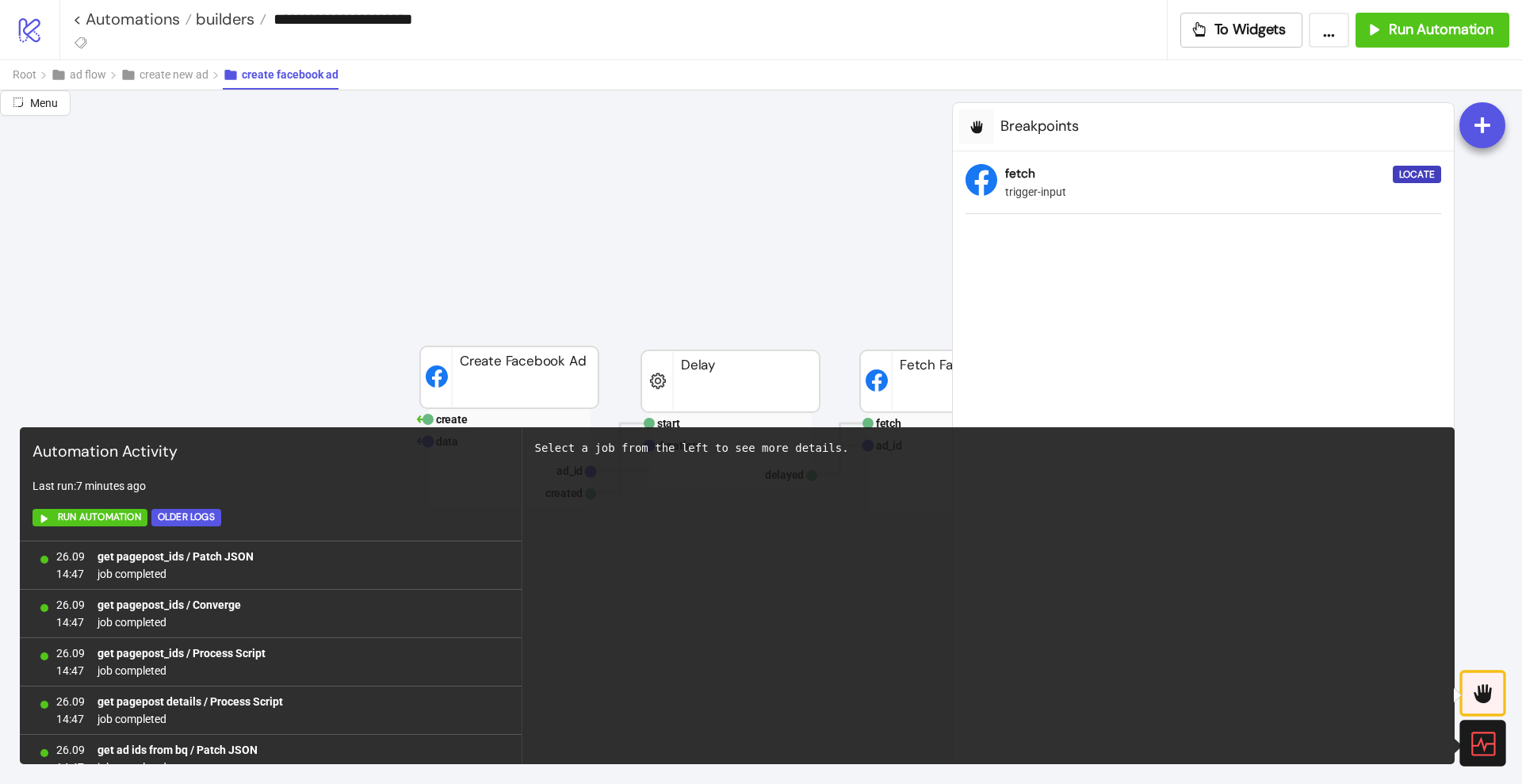
scroll to position [6498, 0]
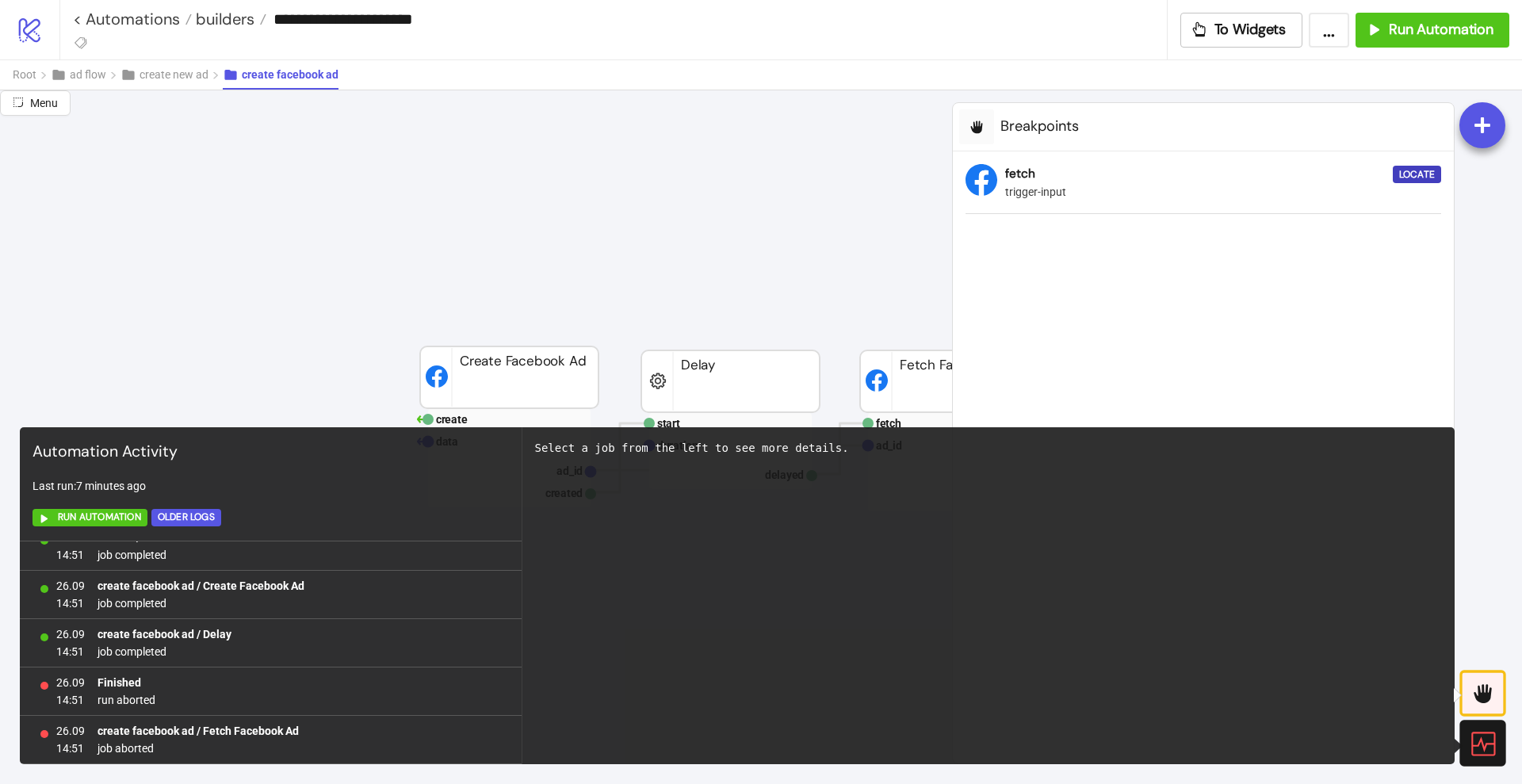
click at [1485, 732] on icon at bounding box center [1482, 743] width 24 height 24
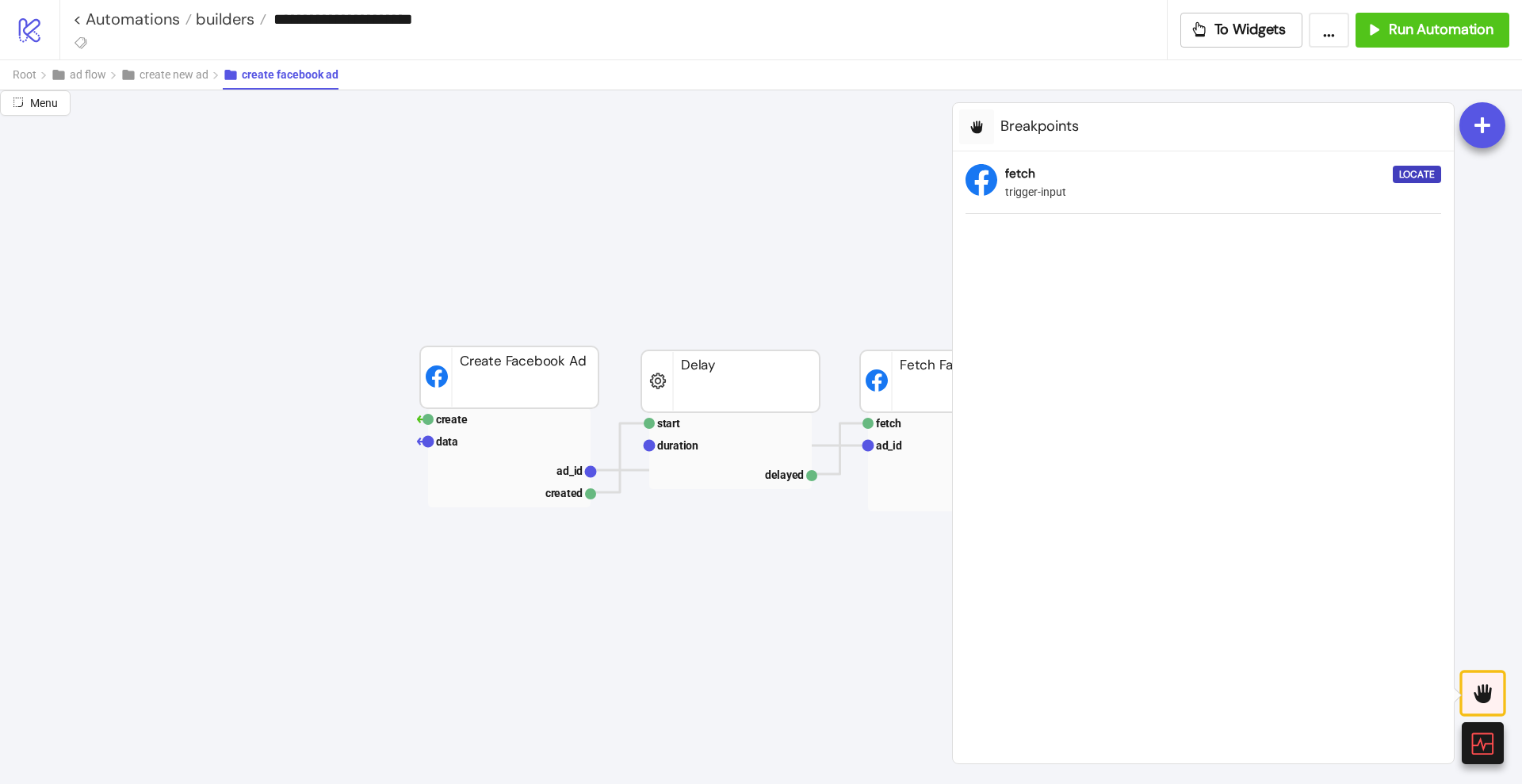
click at [1483, 706] on icon at bounding box center [1483, 692] width 26 height 26
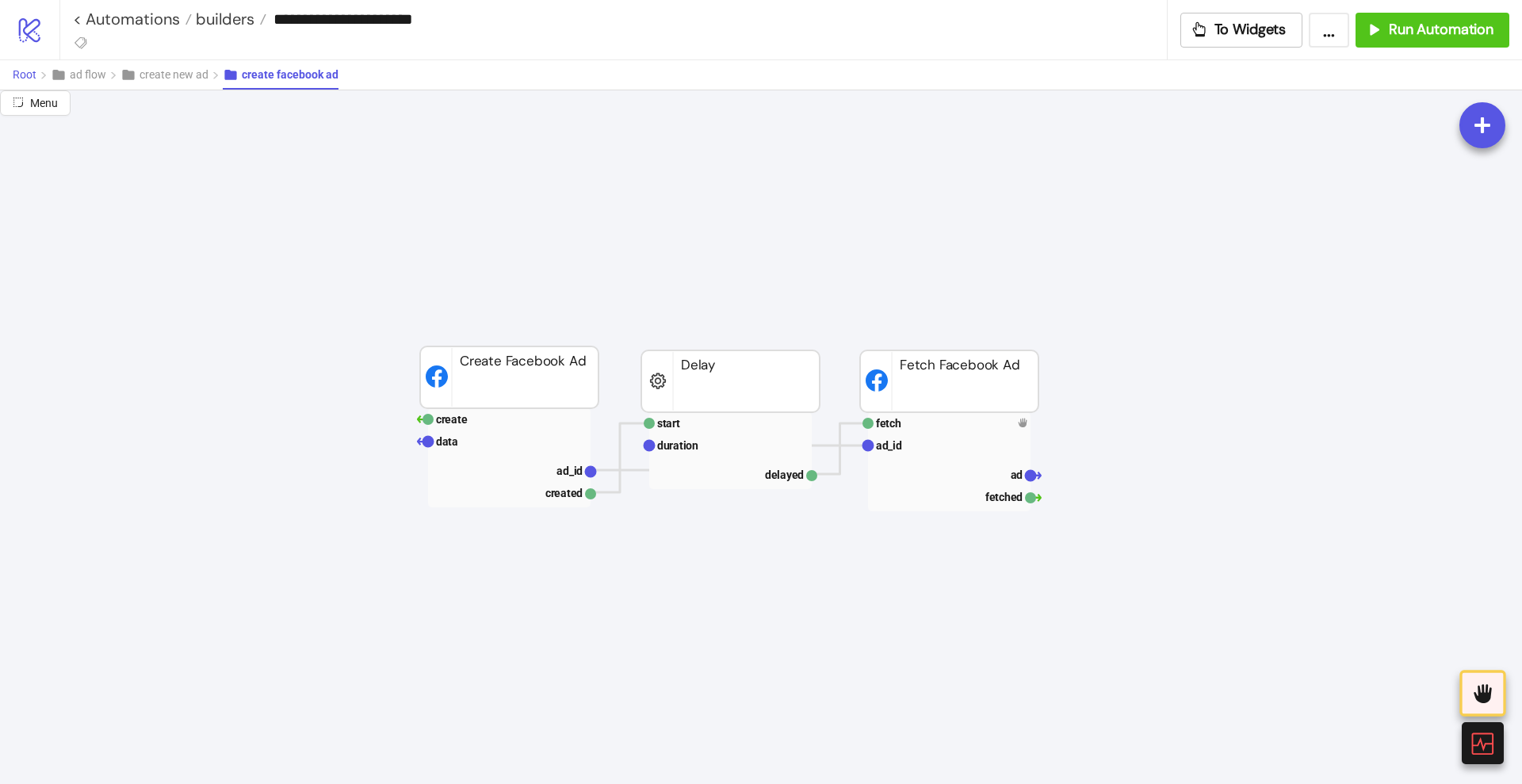
click at [25, 70] on span "Root" at bounding box center [24, 74] width 24 height 12
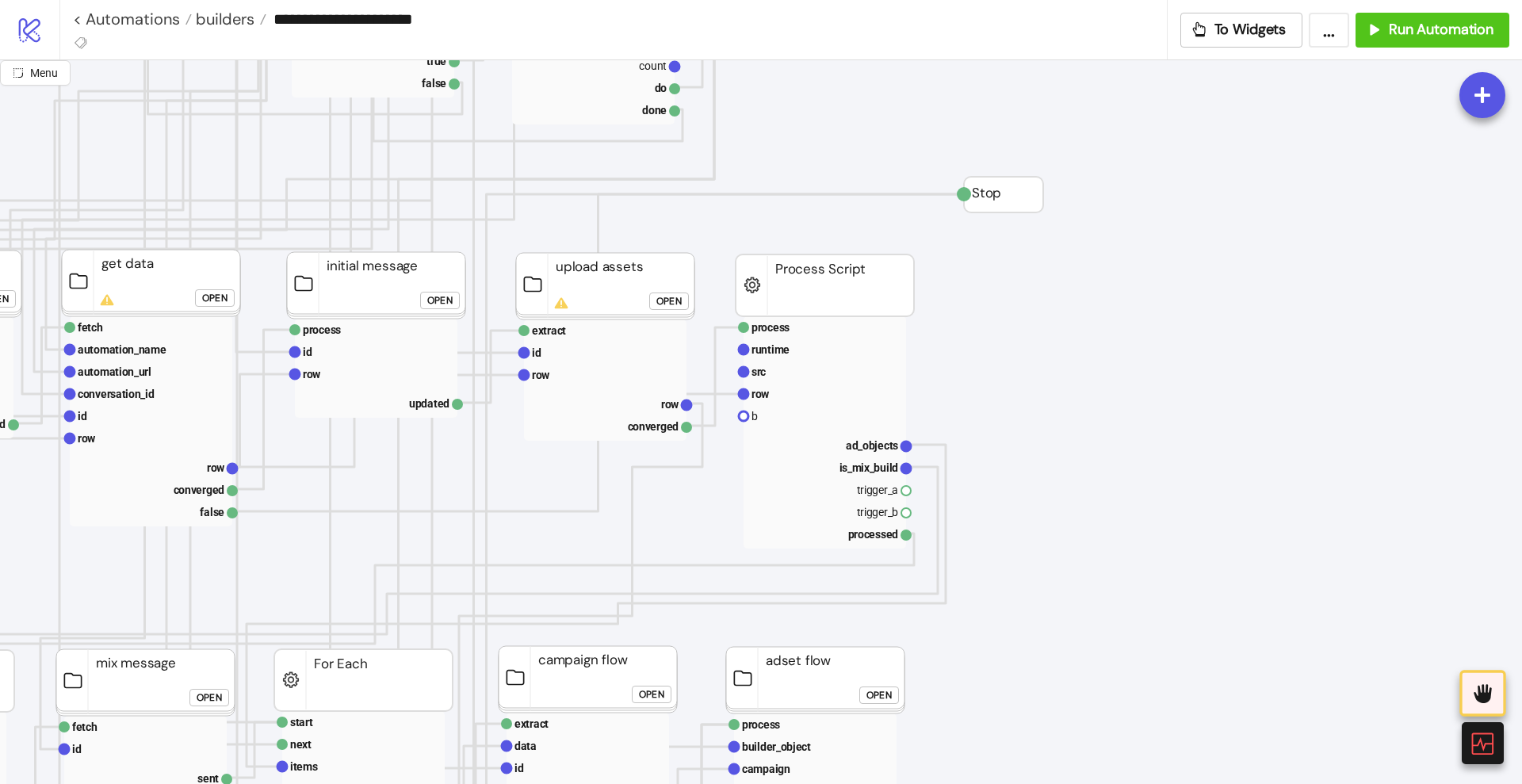
scroll to position [571, 433]
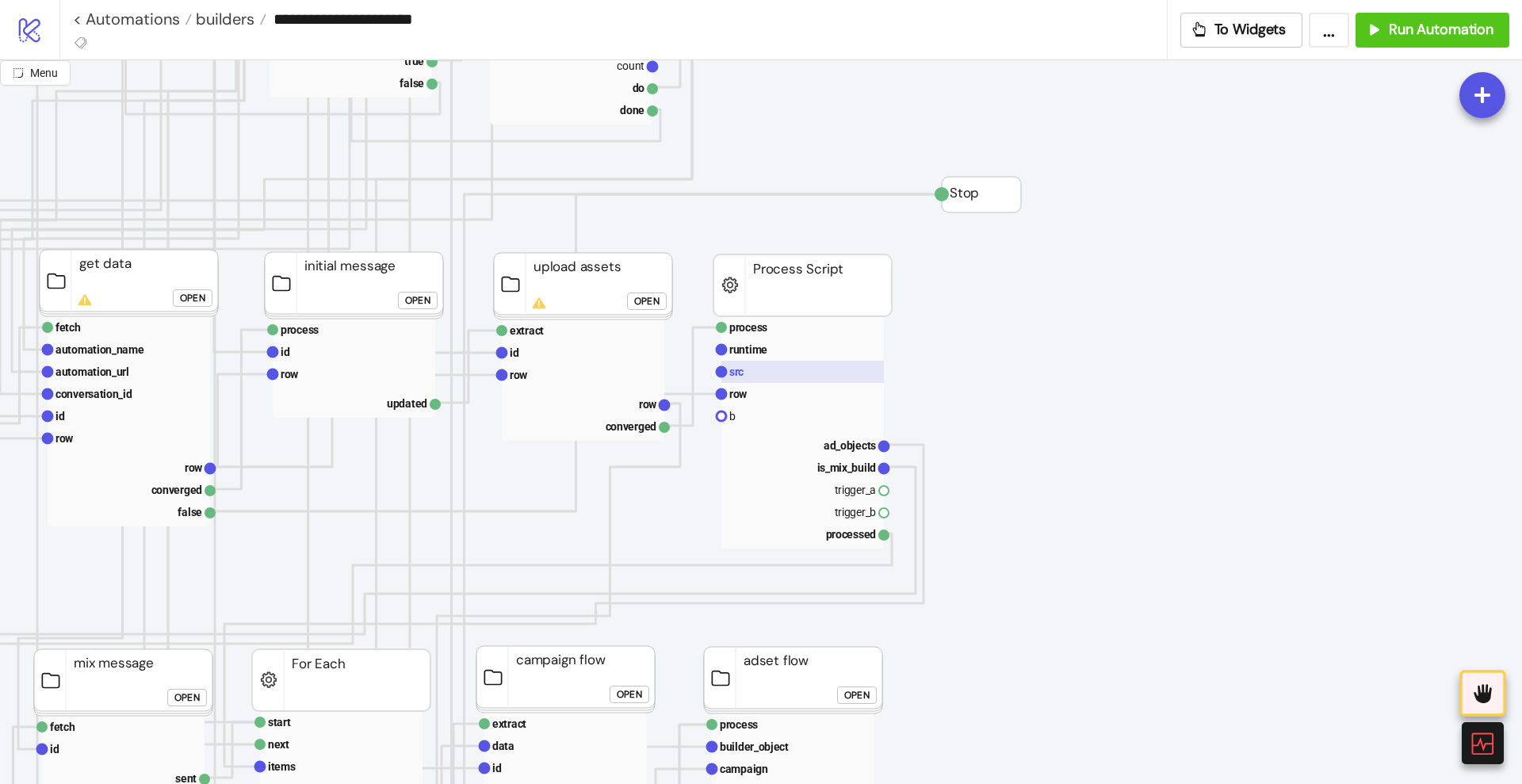
click at [758, 367] on rect at bounding box center [803, 371] width 162 height 22
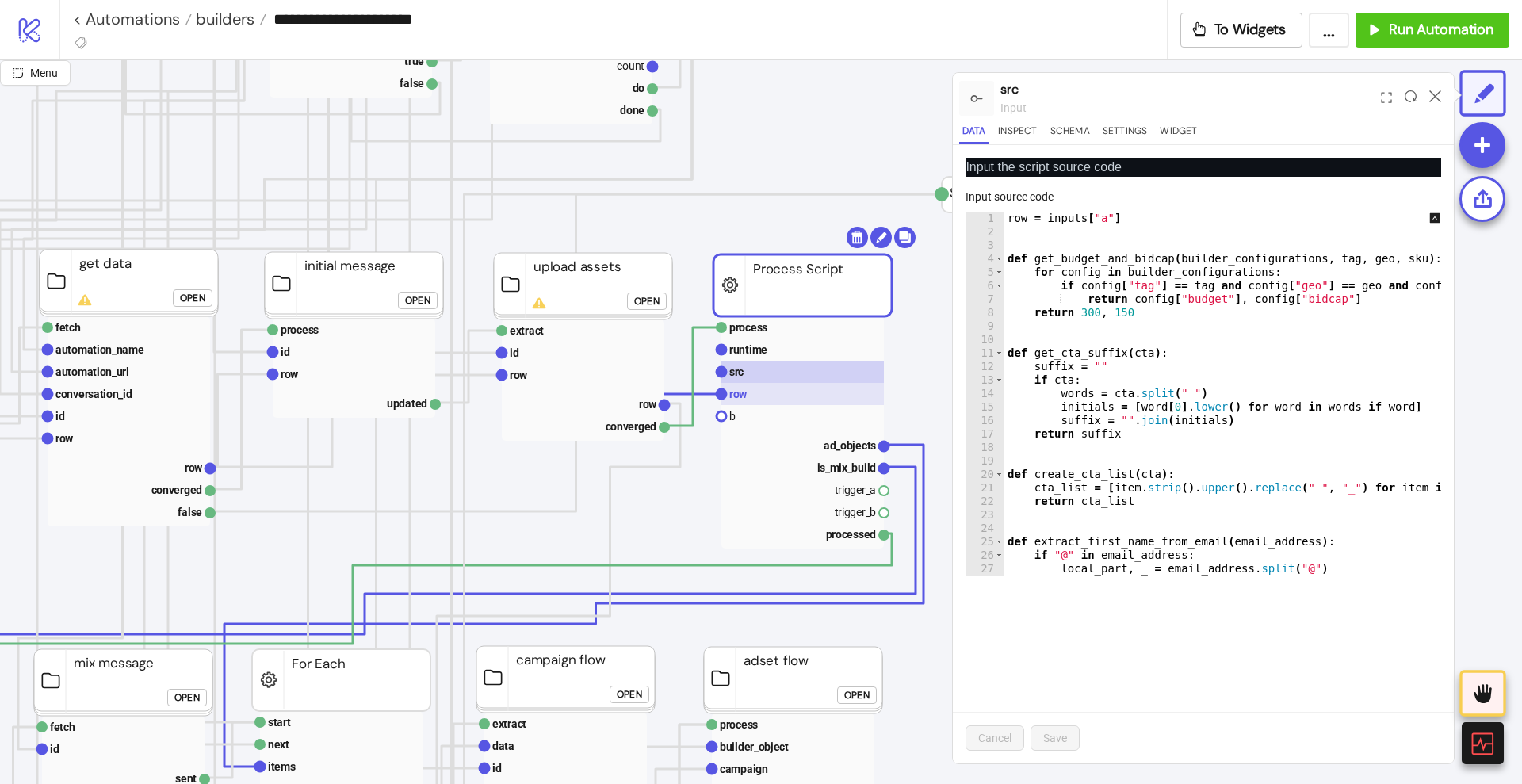
click at [774, 393] on rect at bounding box center [803, 393] width 162 height 22
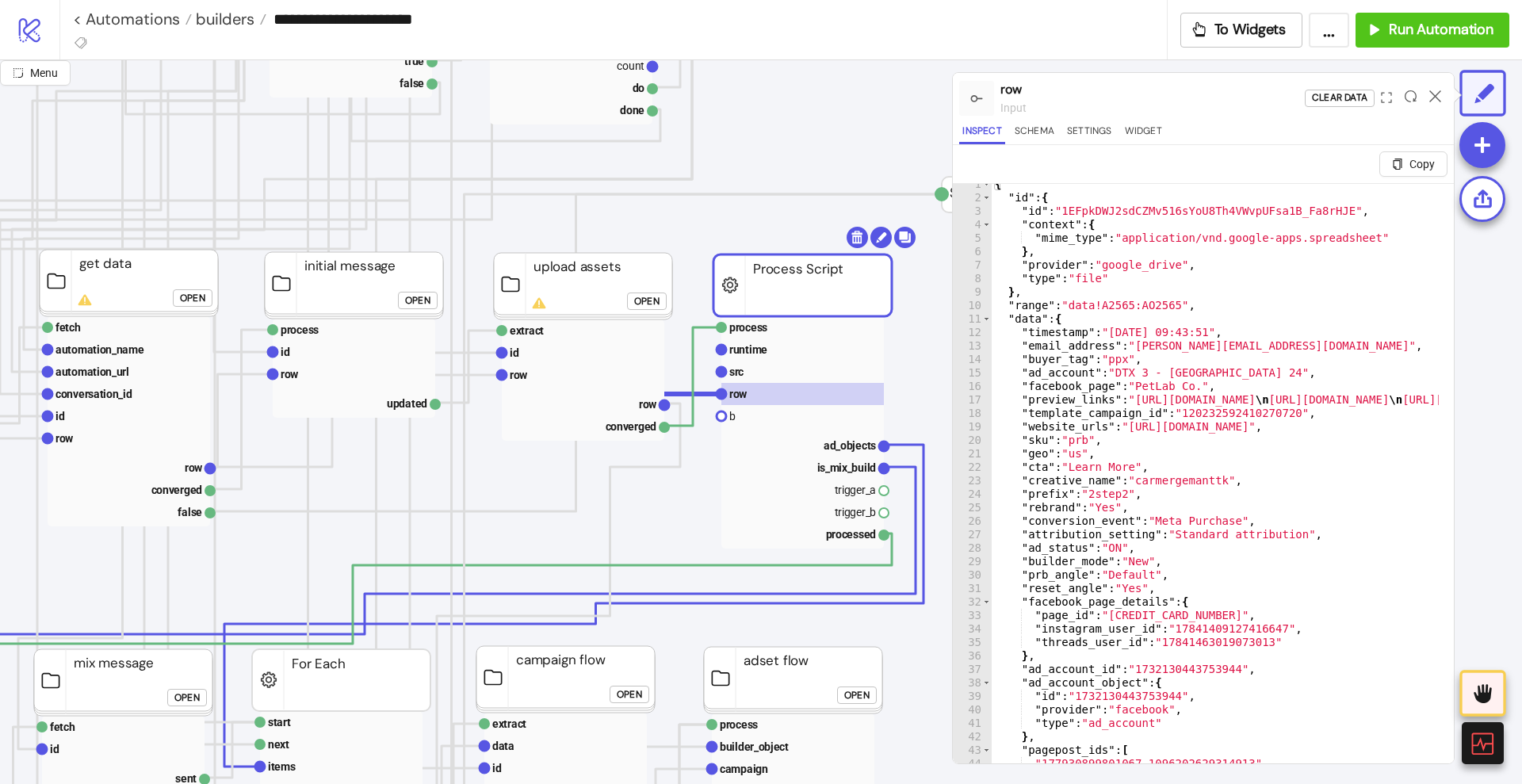
scroll to position [0, 0]
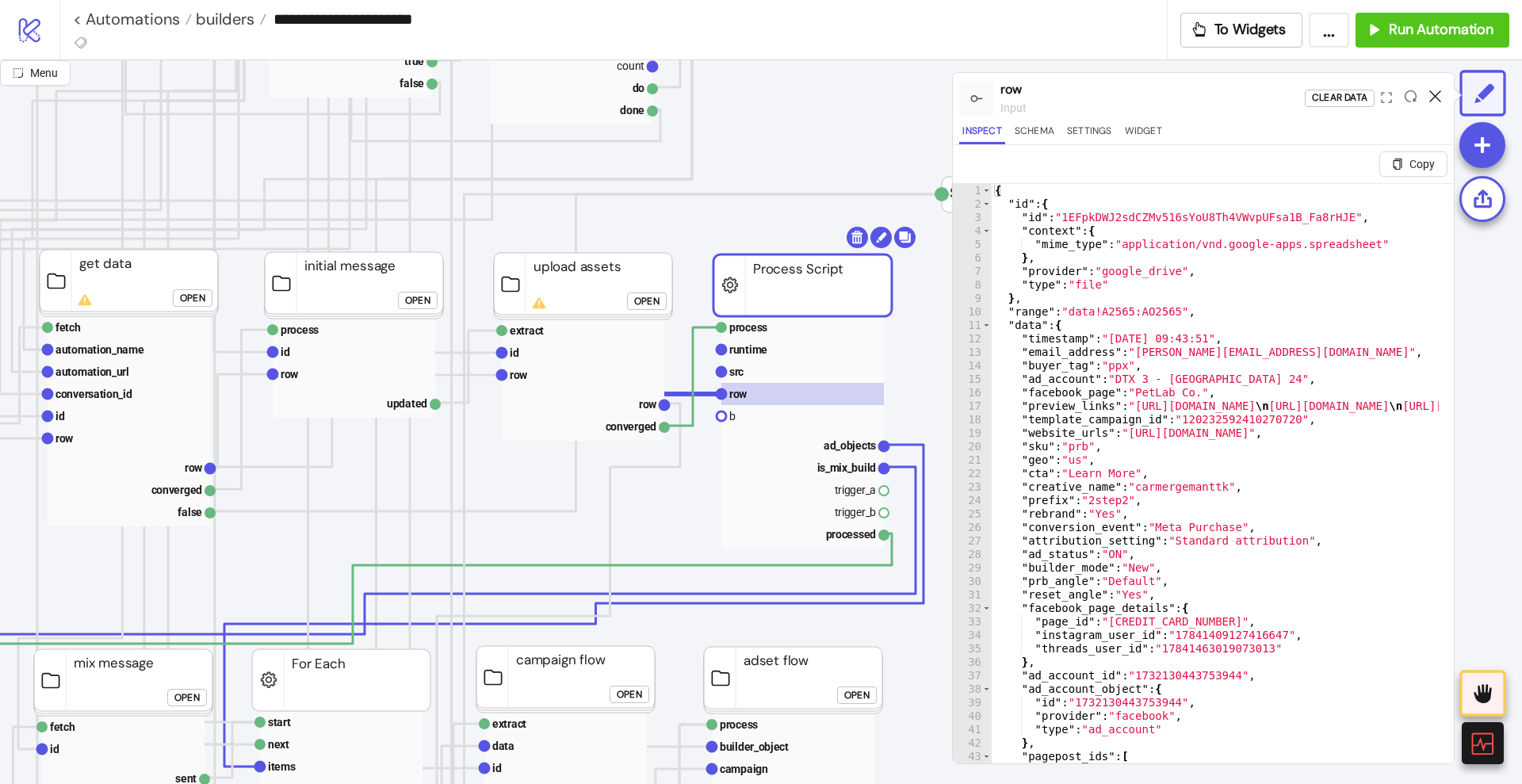
click at [1434, 91] on icon at bounding box center [1435, 95] width 12 height 12
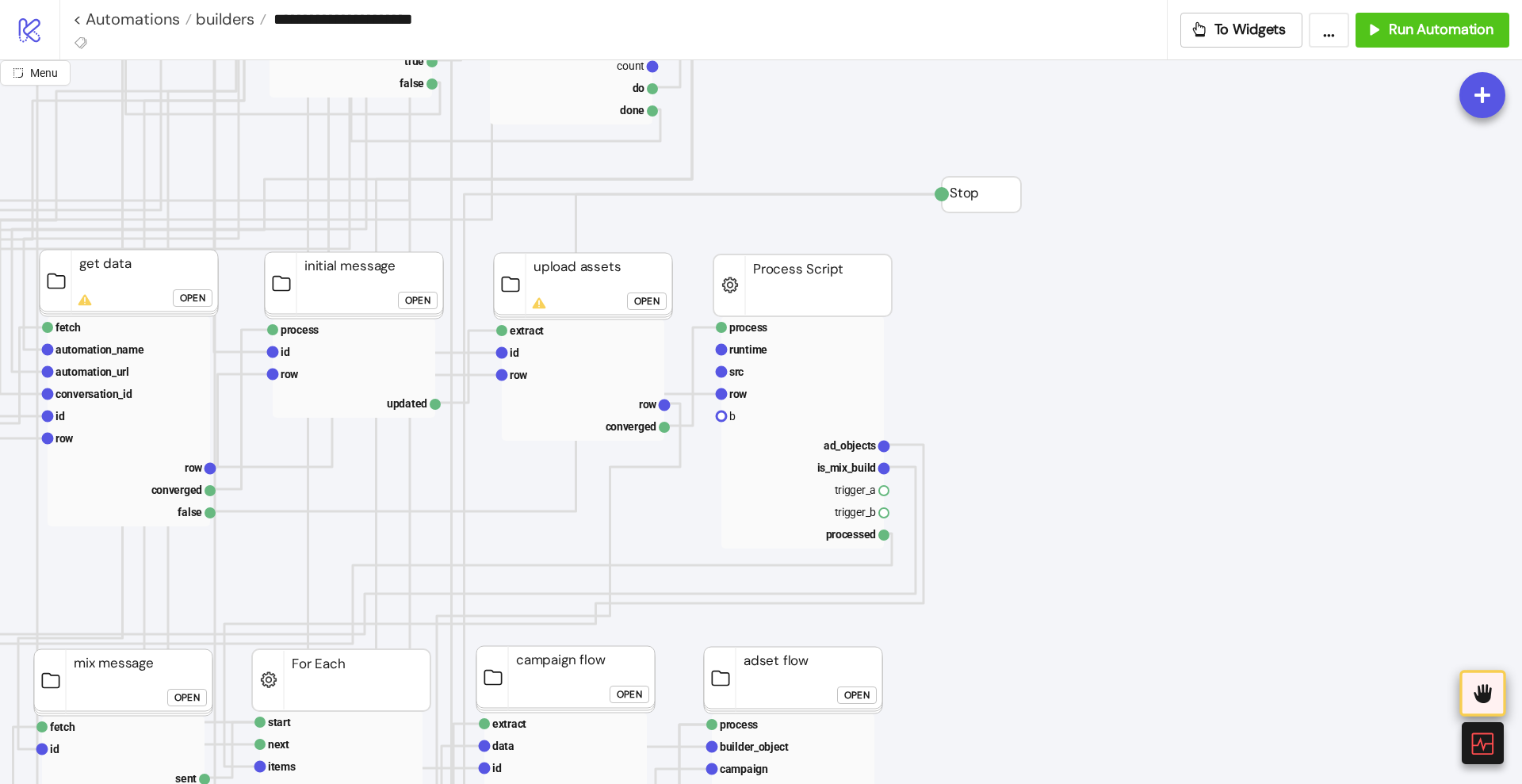
click at [1473, 680] on icon at bounding box center [1483, 692] width 26 height 26
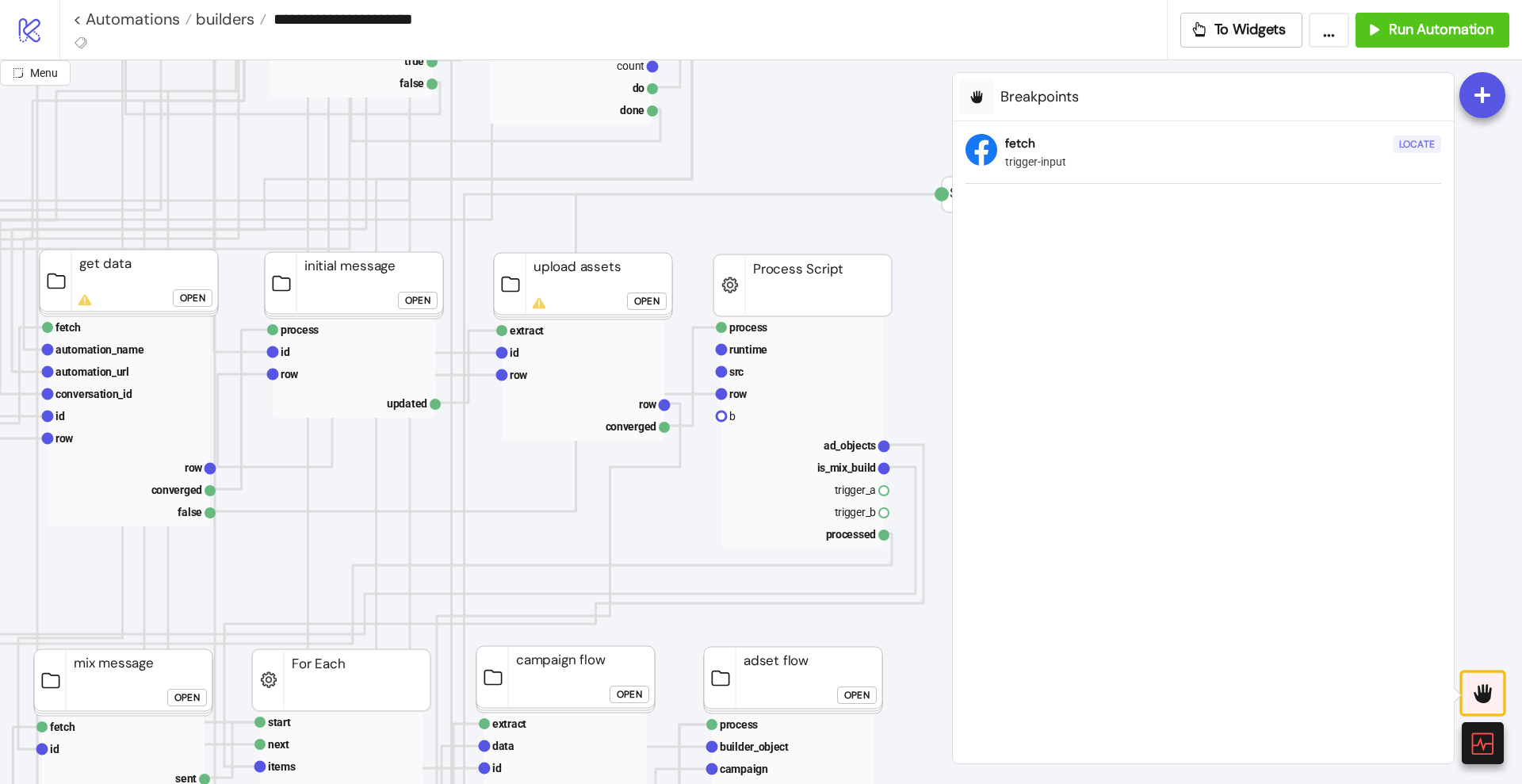
click at [1417, 141] on div "Locate" at bounding box center [1417, 144] width 36 height 18
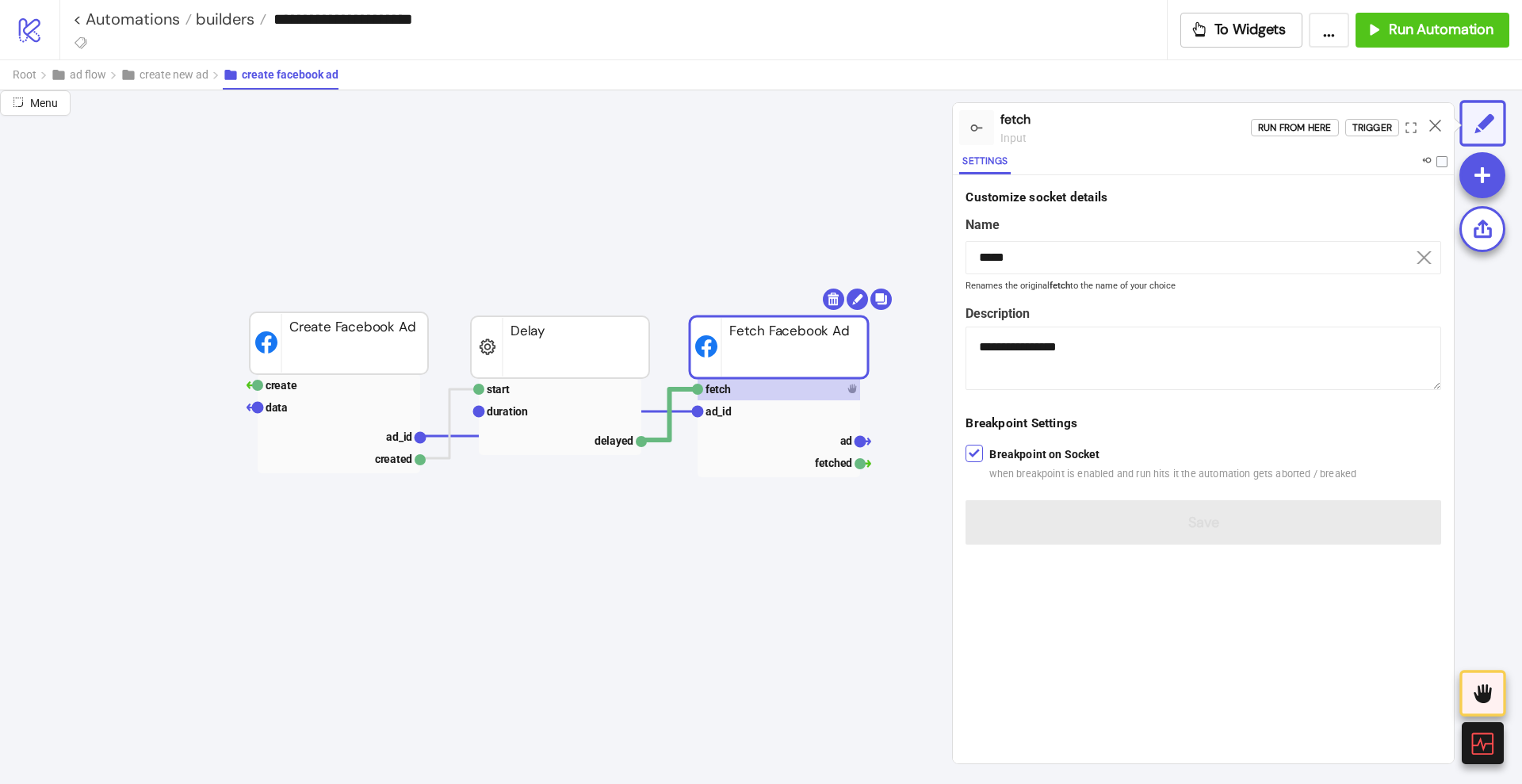
scroll to position [2079, 433]
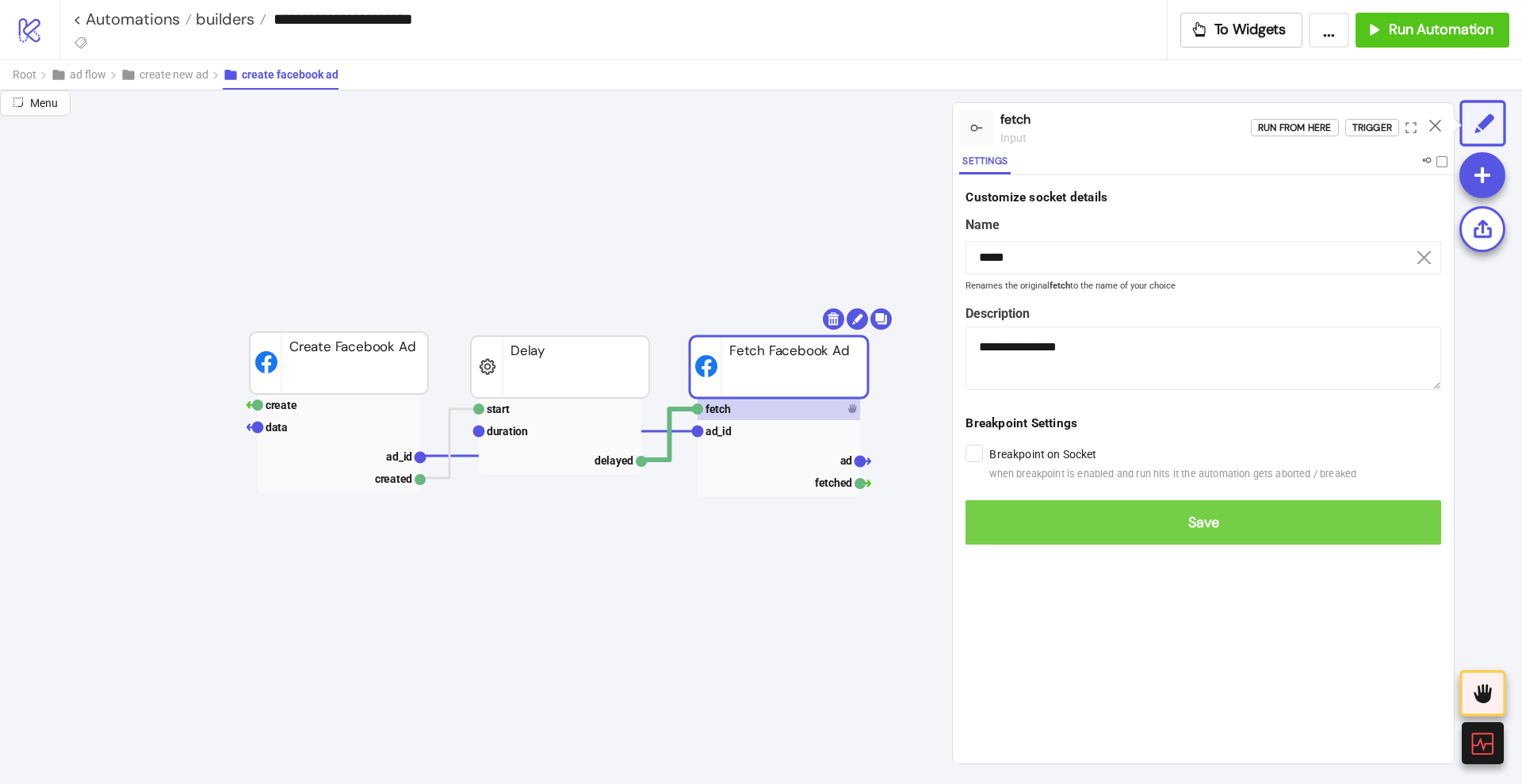
click at [993, 516] on span "Save" at bounding box center [1204, 523] width 451 height 18
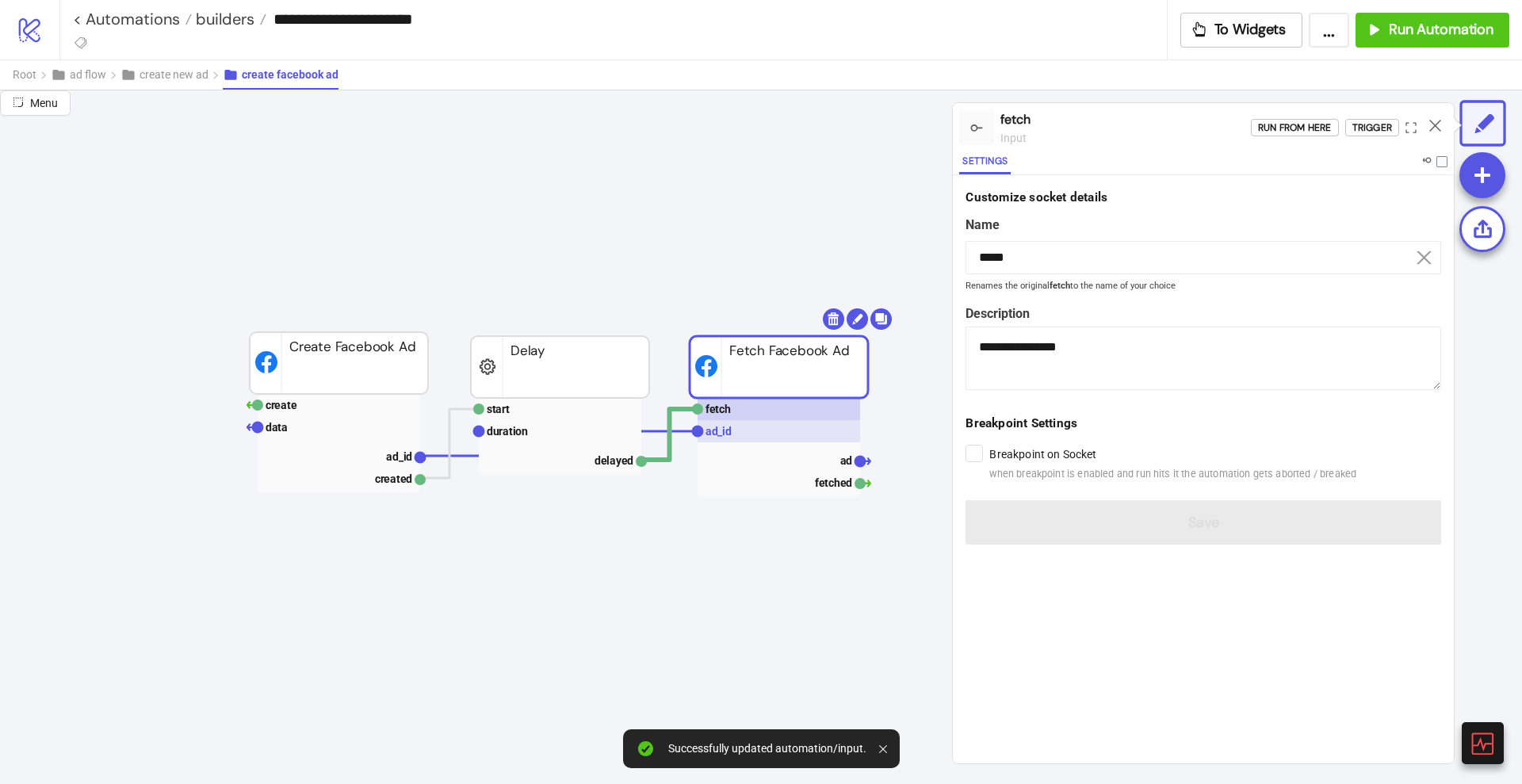
click at [755, 431] on rect at bounding box center [779, 431] width 162 height 22
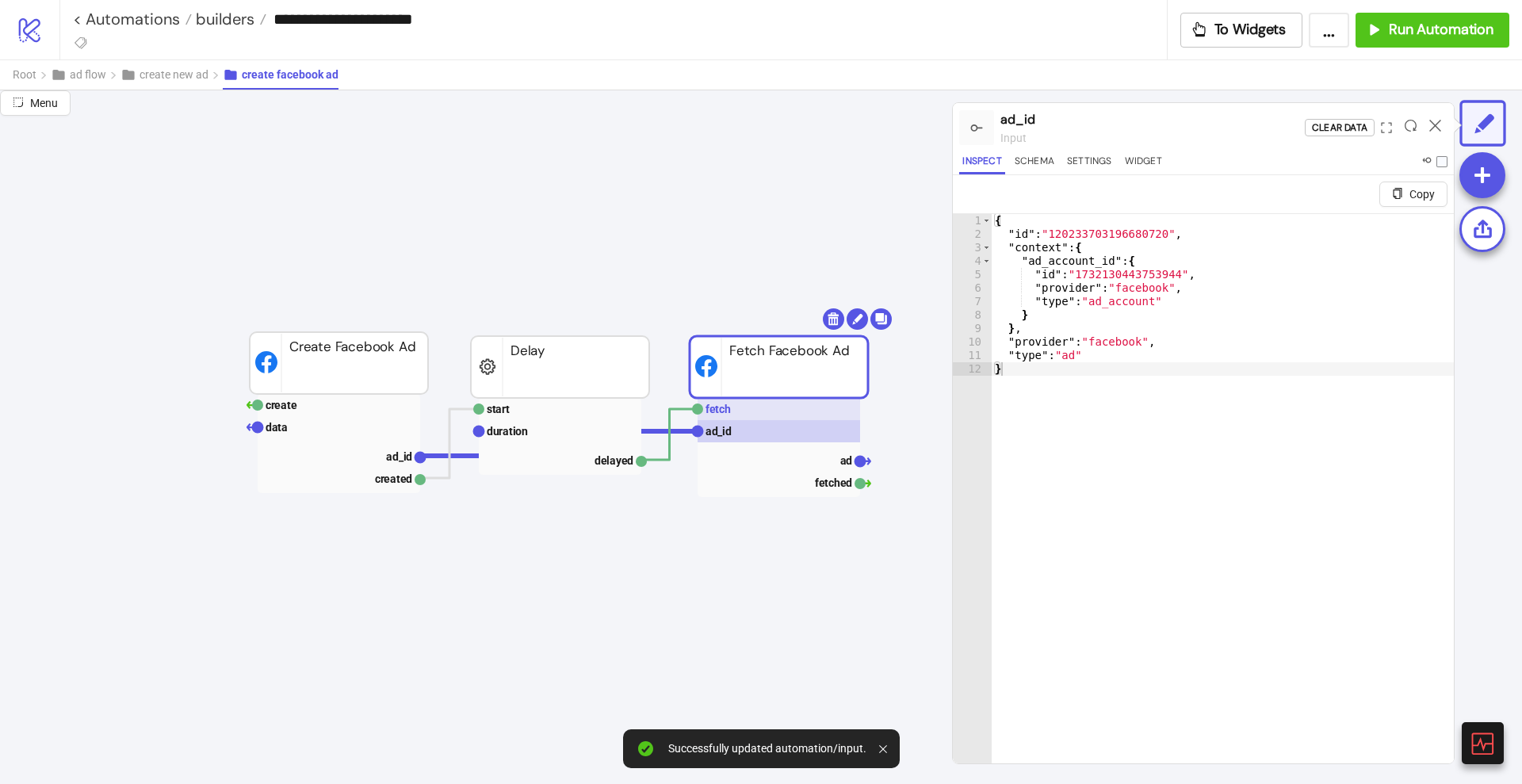
click at [737, 411] on rect at bounding box center [779, 409] width 162 height 22
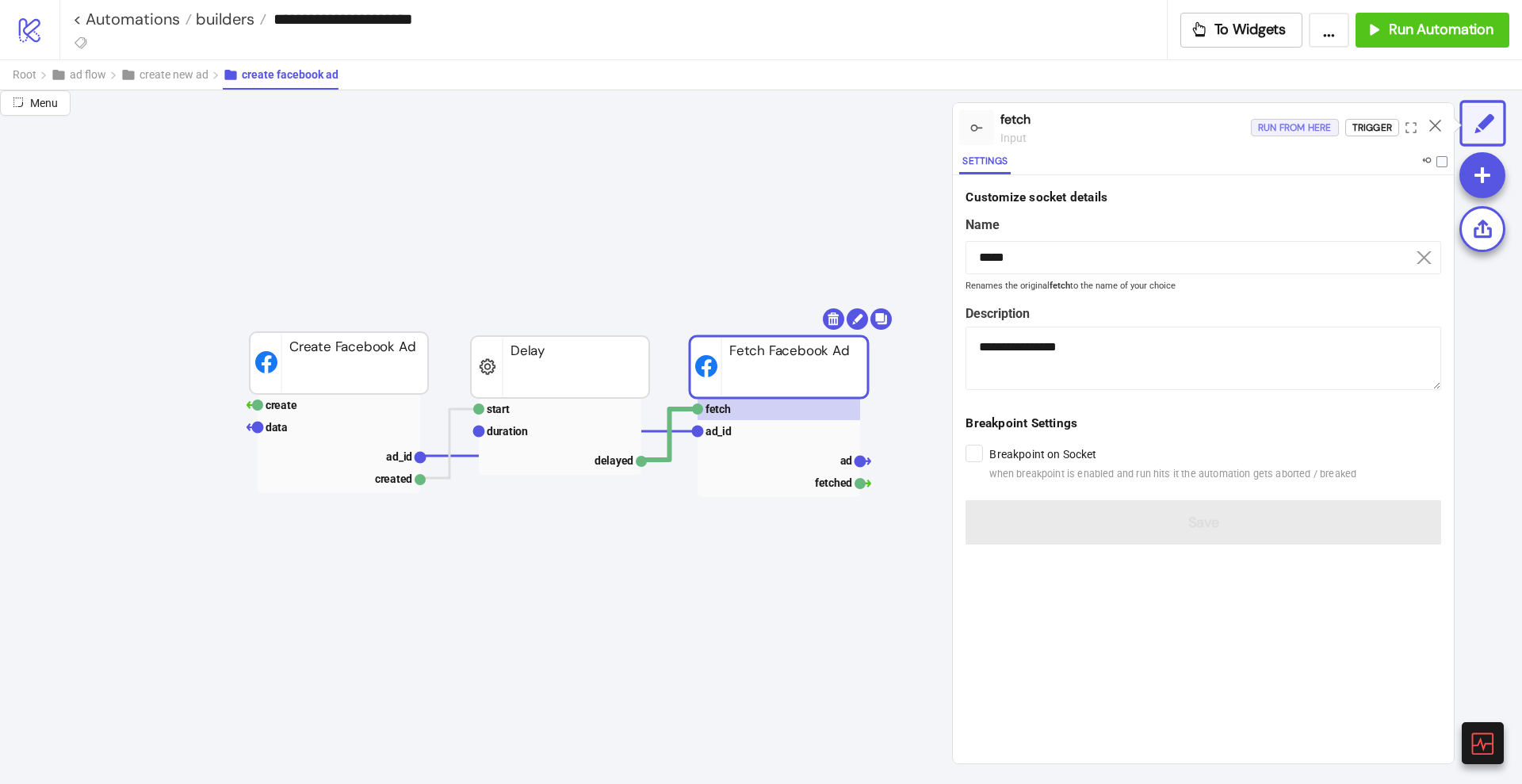
click at [1295, 127] on div "Run from here" at bounding box center [1295, 128] width 74 height 18
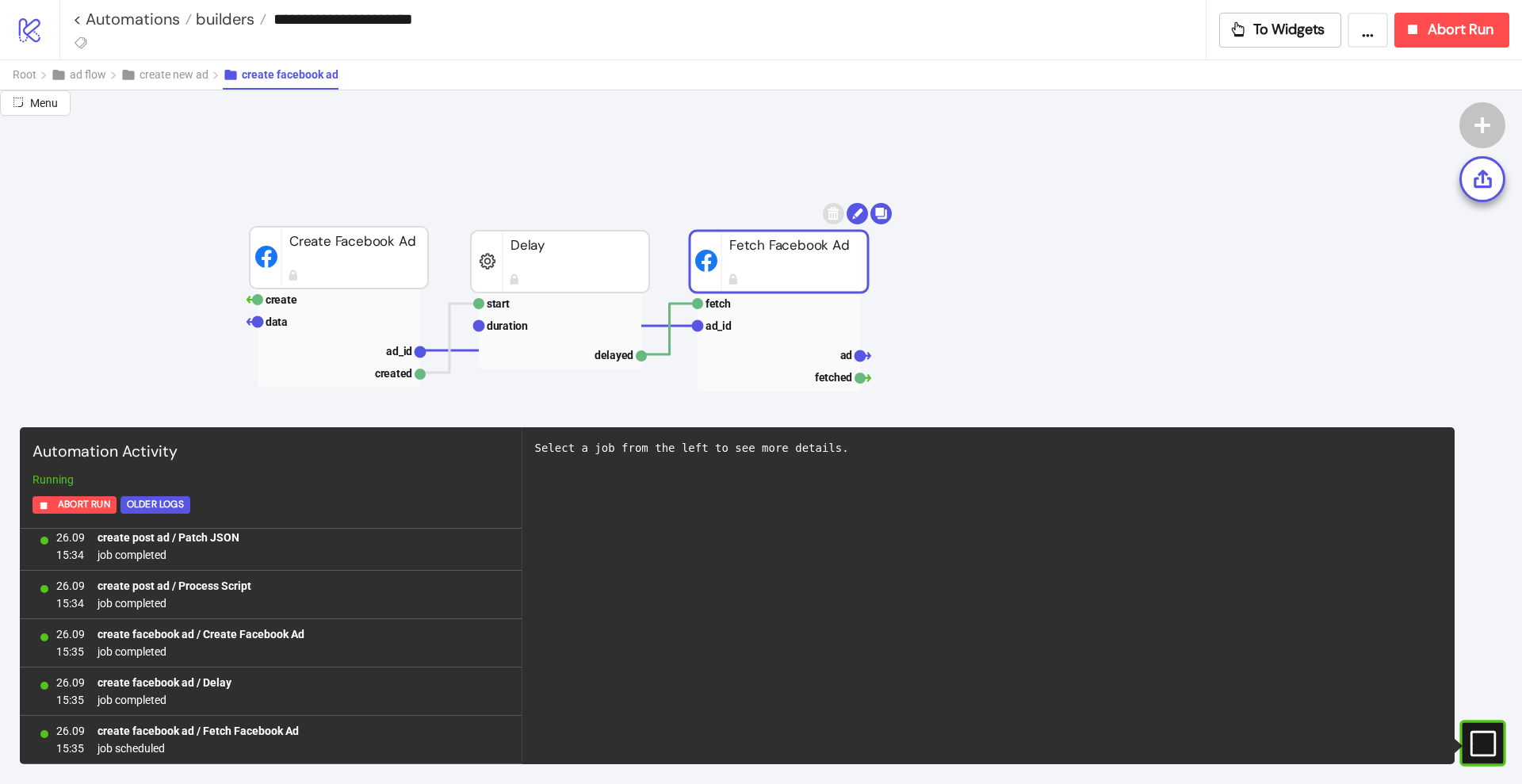
scroll to position [2183, 433]
click at [37, 74] on button "Root" at bounding box center [31, 75] width 38 height 29
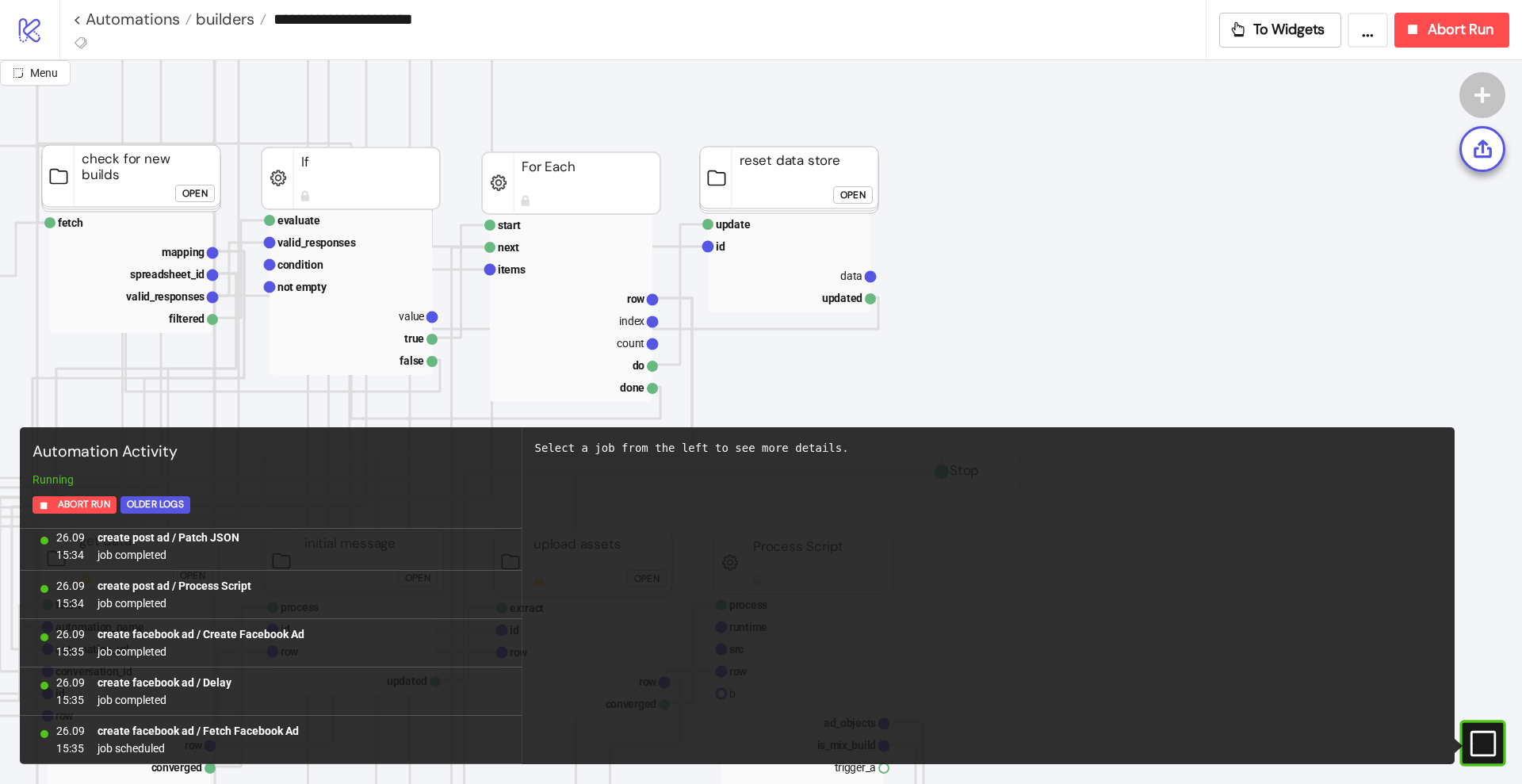
scroll to position [296, 433]
click at [620, 295] on rect at bounding box center [571, 294] width 162 height 22
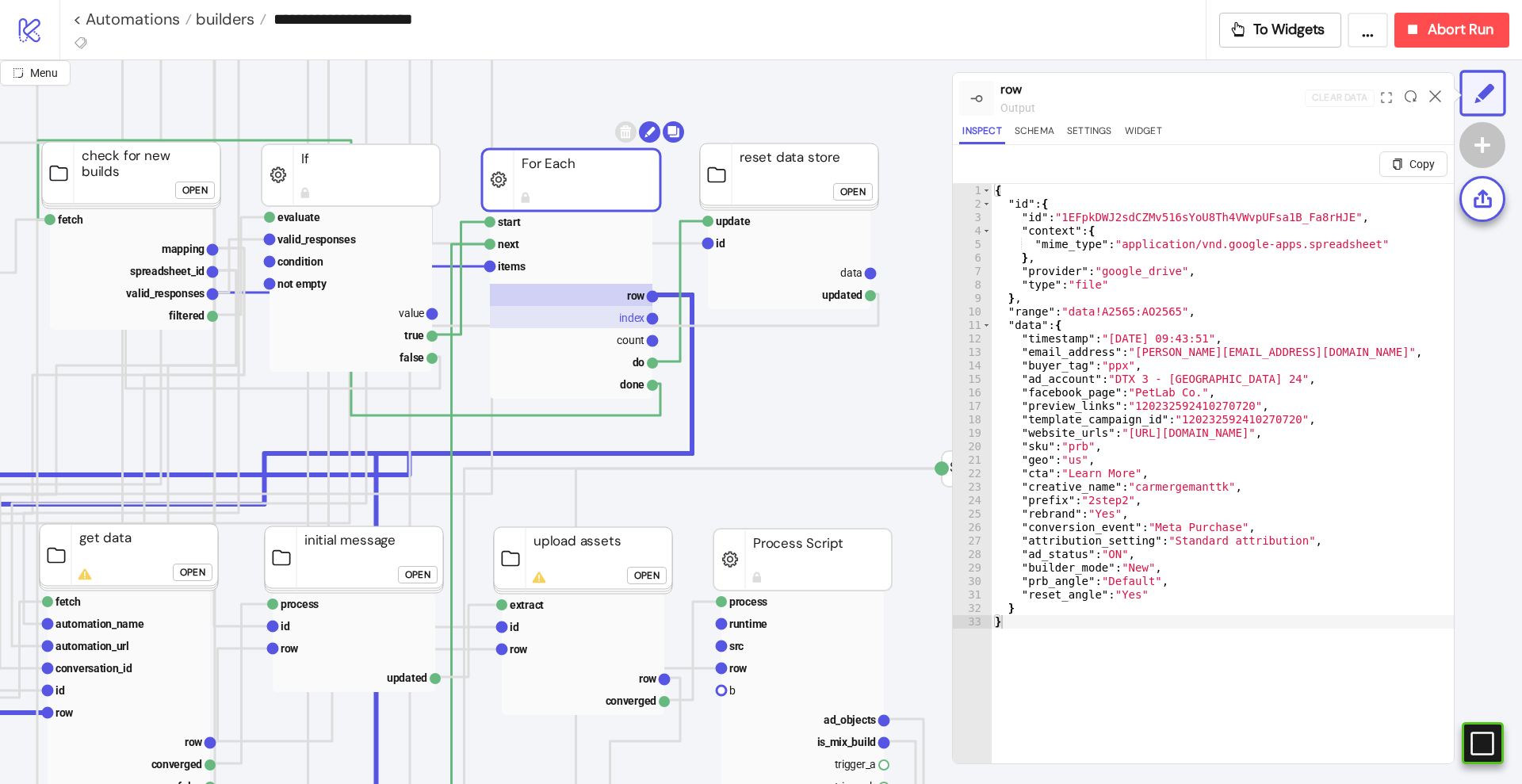
click at [620, 324] on text "index" at bounding box center [632, 318] width 25 height 12
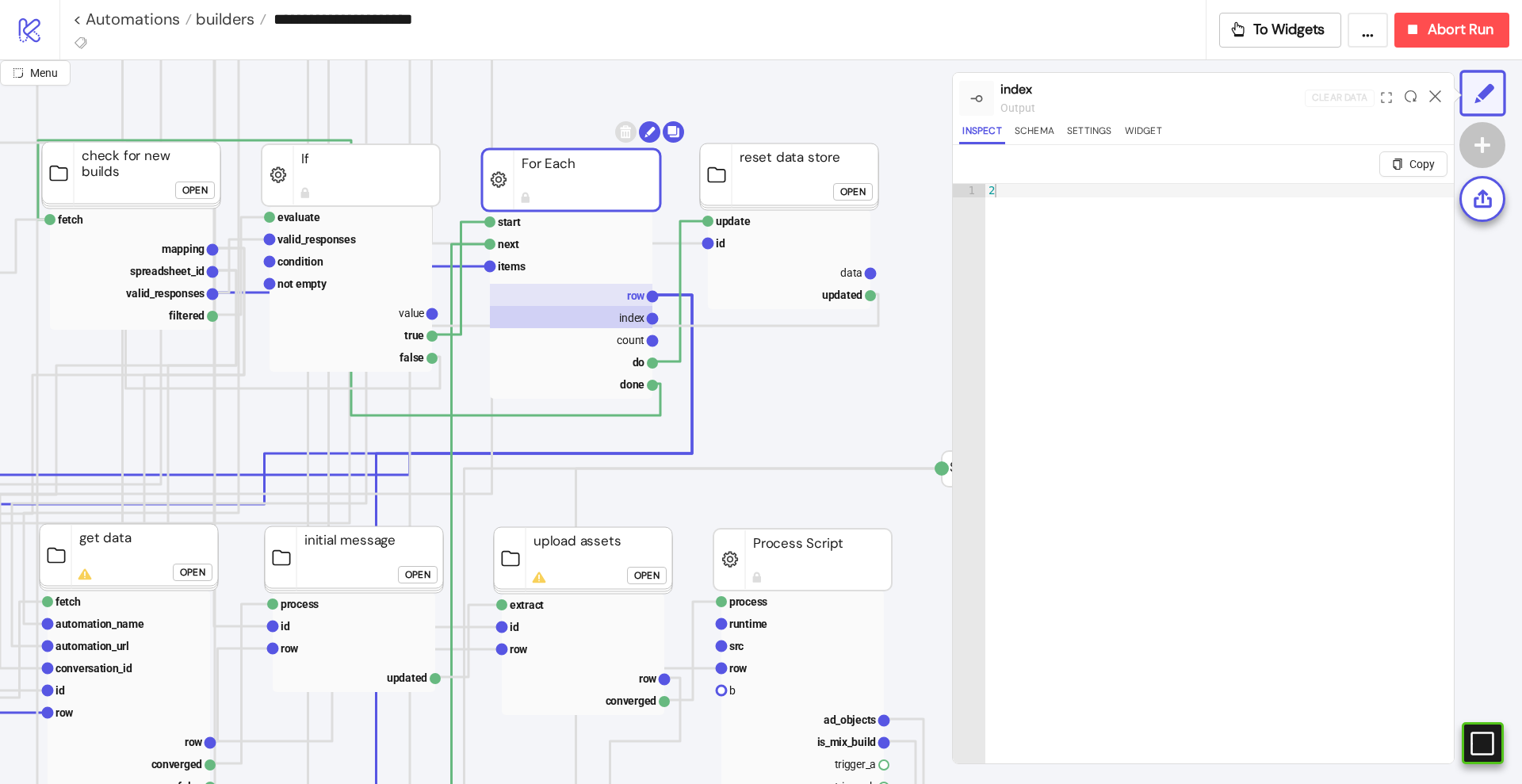
click at [621, 297] on rect at bounding box center [571, 294] width 162 height 22
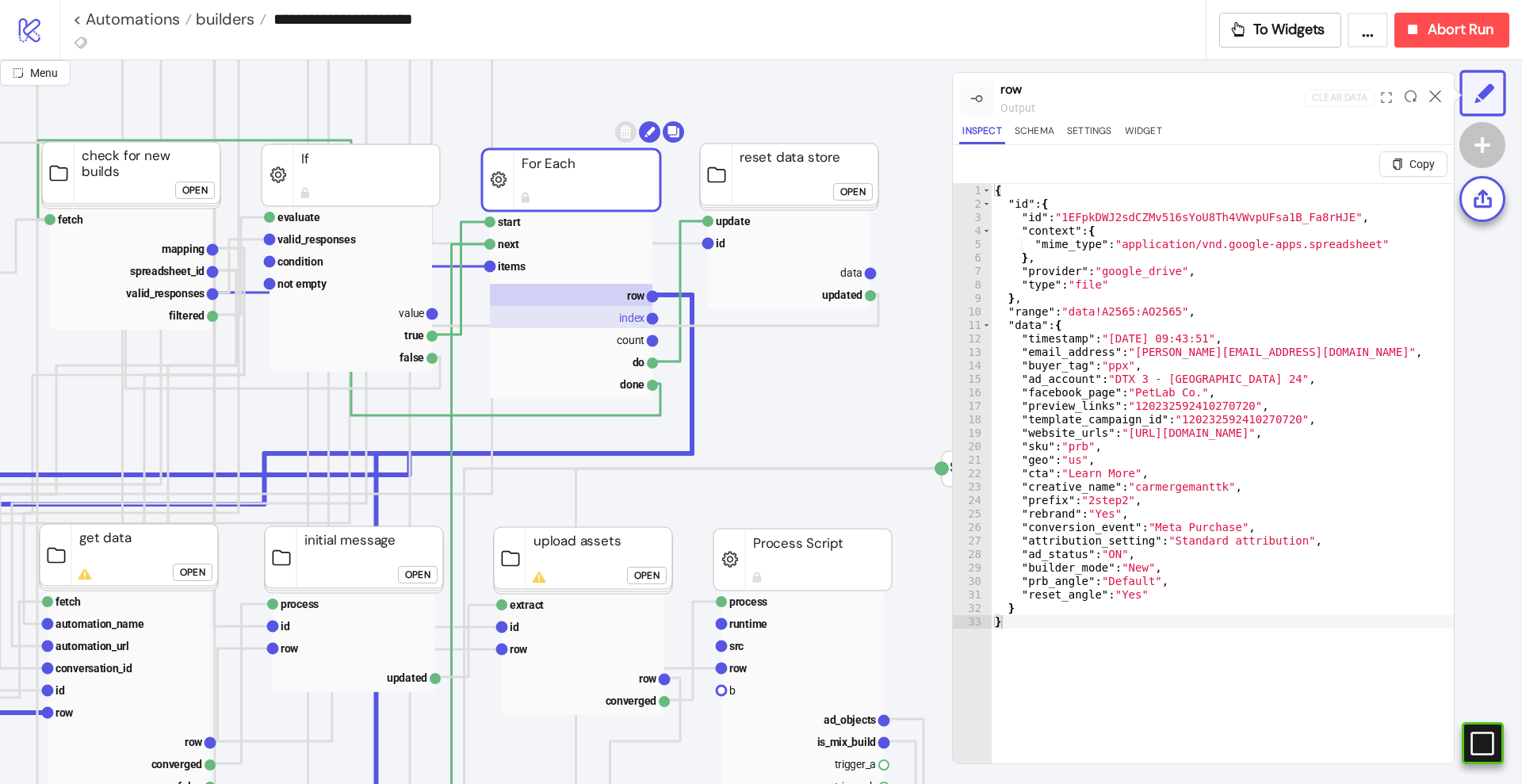
click at [634, 317] on text "index" at bounding box center [632, 318] width 25 height 12
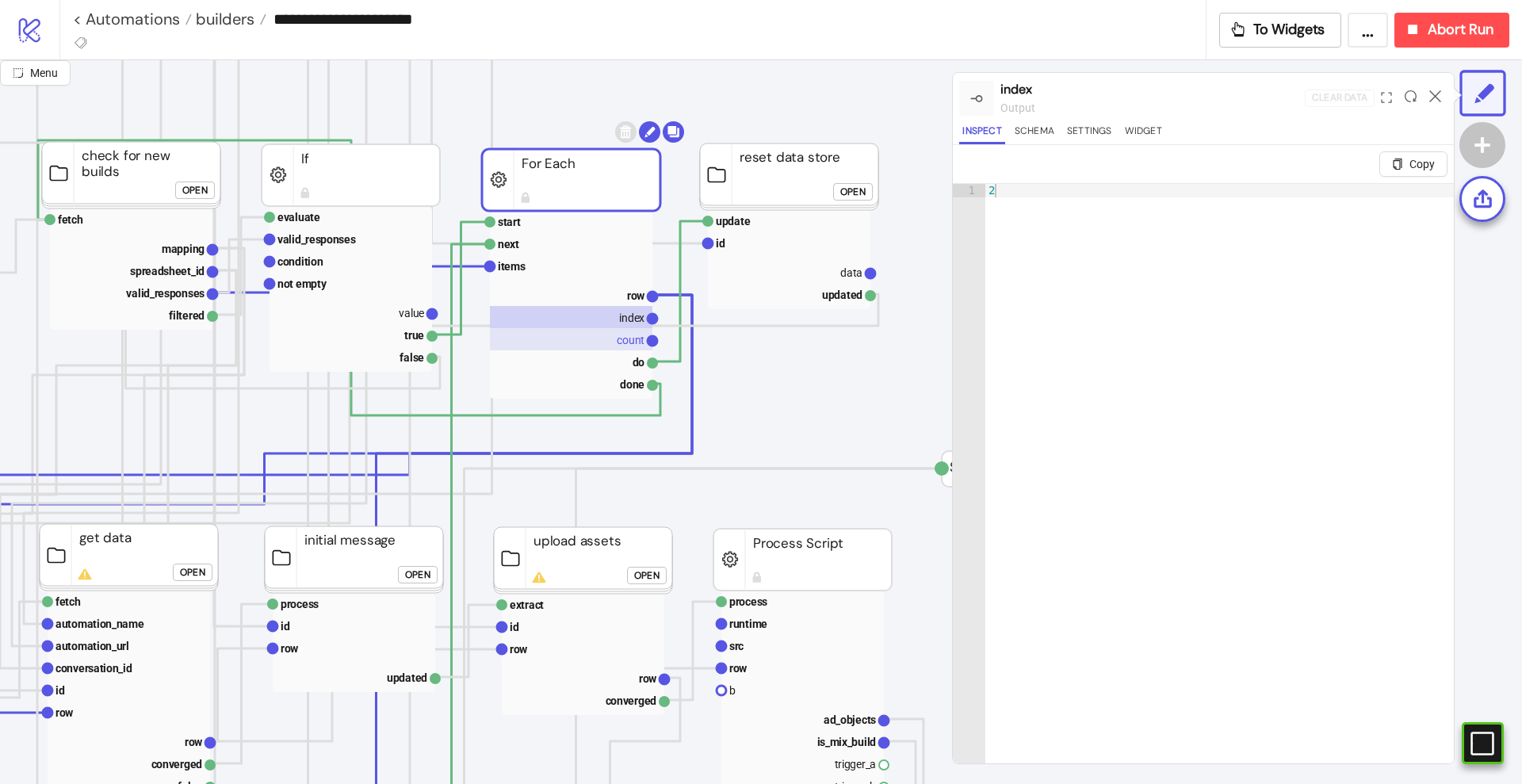
click at [608, 342] on rect at bounding box center [571, 339] width 162 height 22
click at [614, 309] on rect at bounding box center [571, 317] width 162 height 22
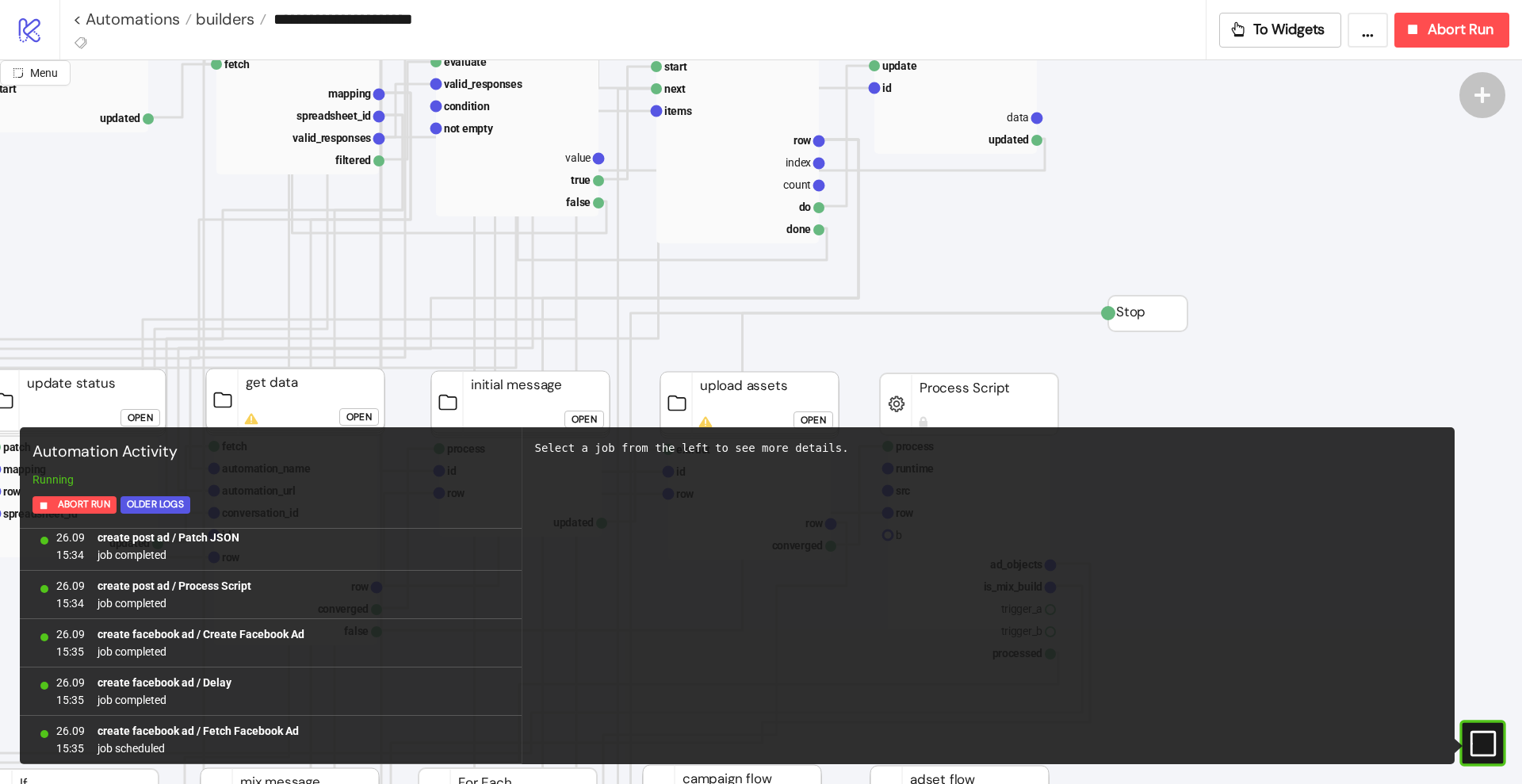
scroll to position [452, 269]
click at [773, 134] on rect at bounding box center [735, 139] width 162 height 22
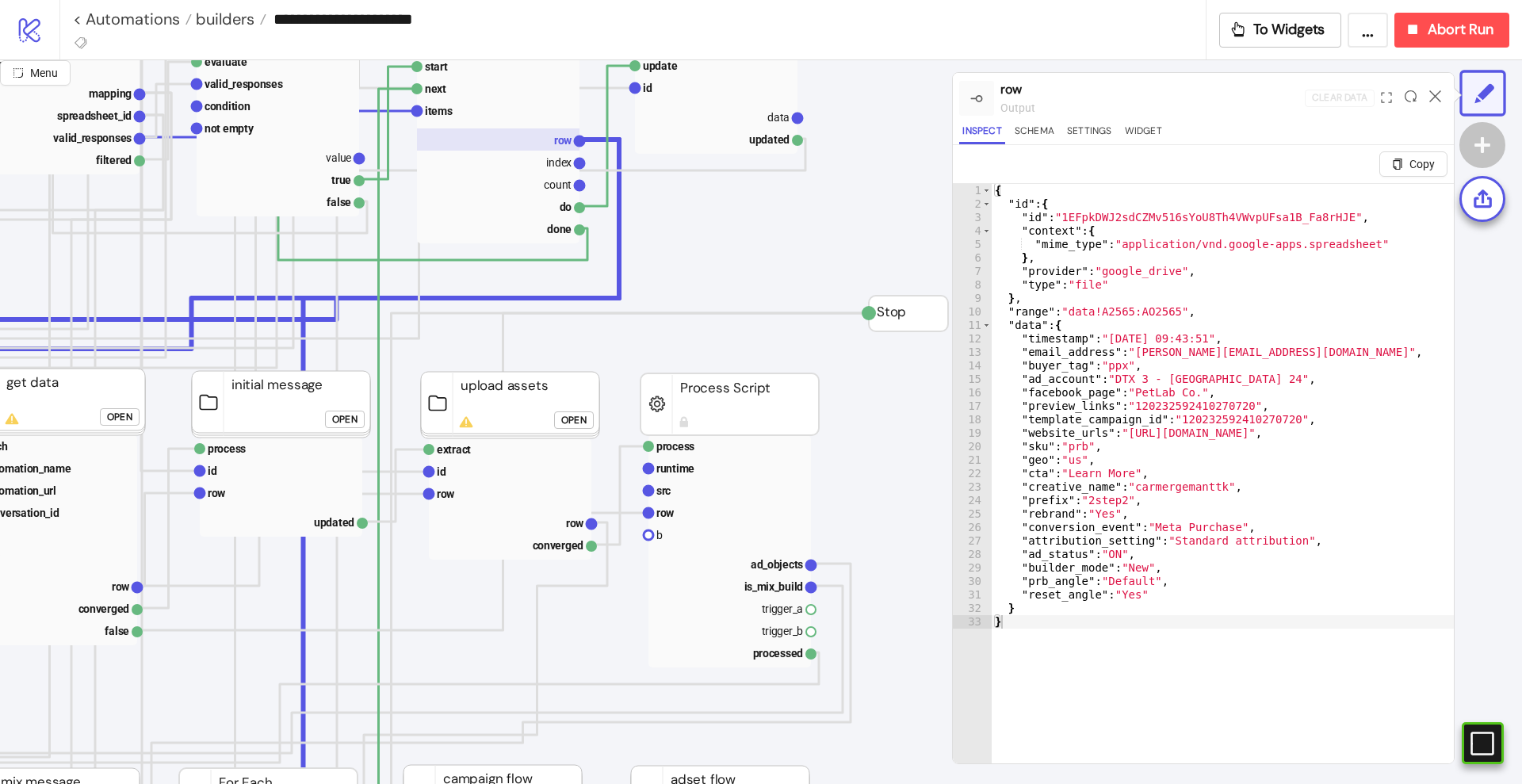
scroll to position [452, 546]
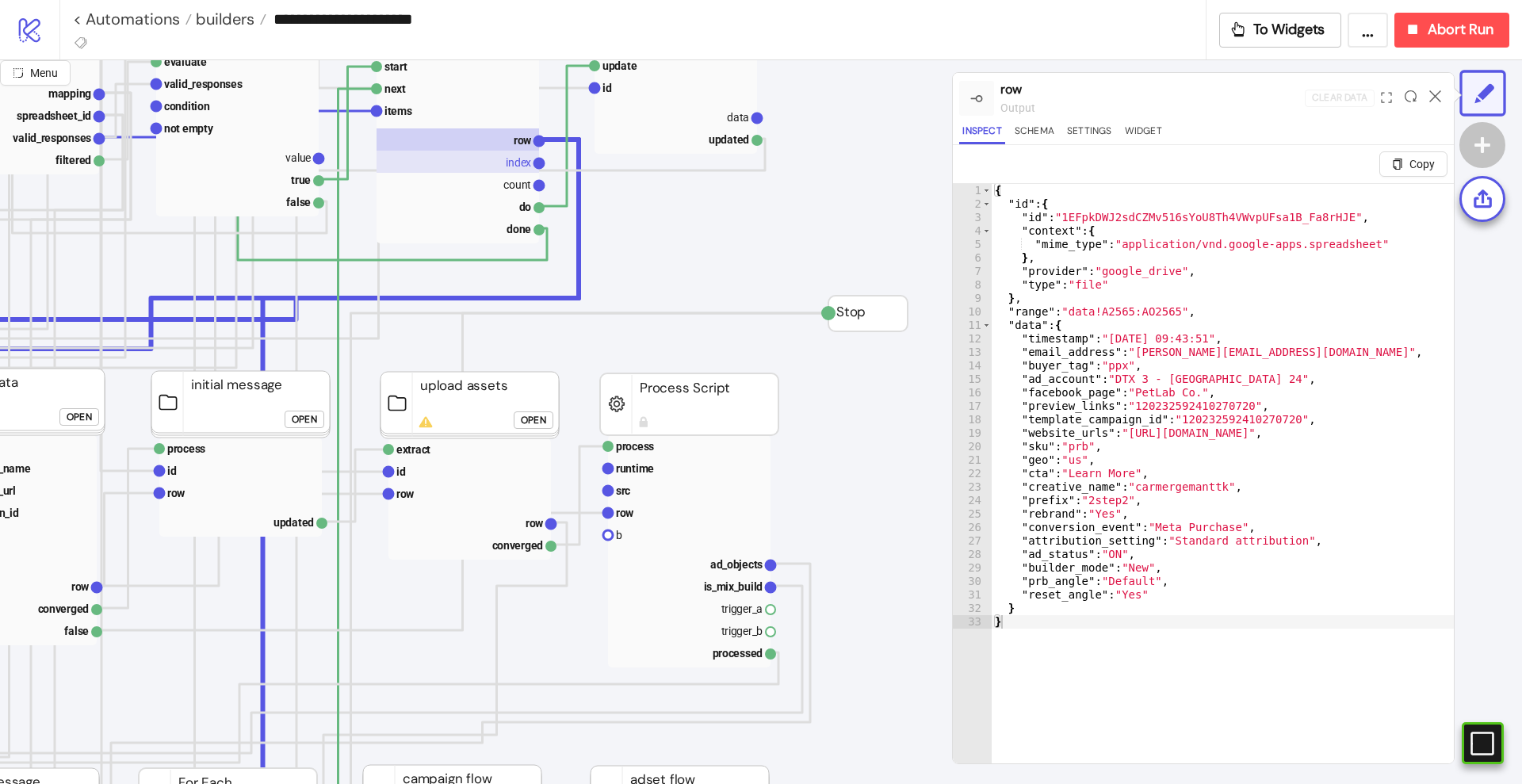
click at [515, 168] on text "index" at bounding box center [518, 162] width 25 height 12
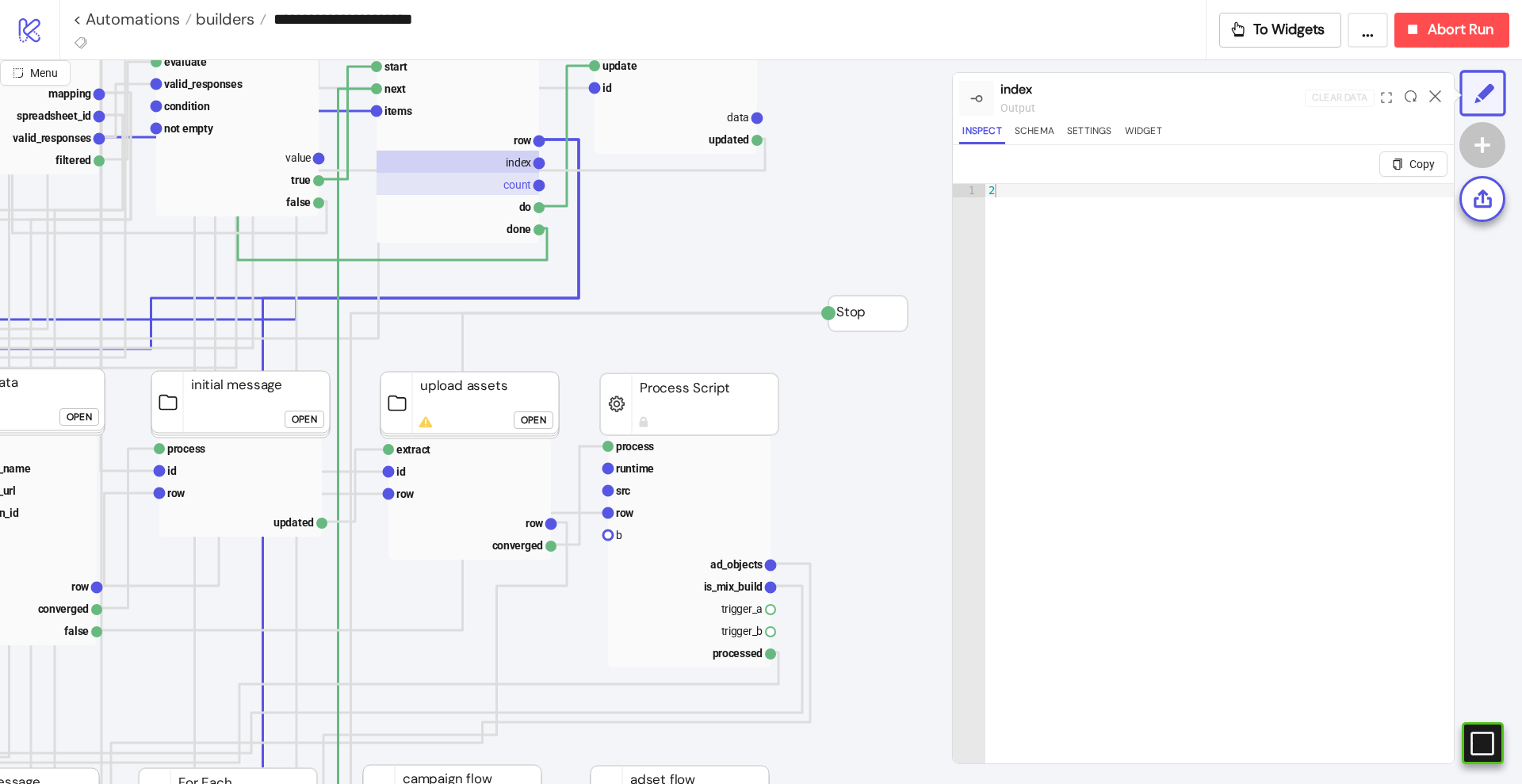
click at [514, 178] on text "count" at bounding box center [517, 185] width 28 height 12
click at [510, 161] on text "index" at bounding box center [518, 162] width 25 height 12
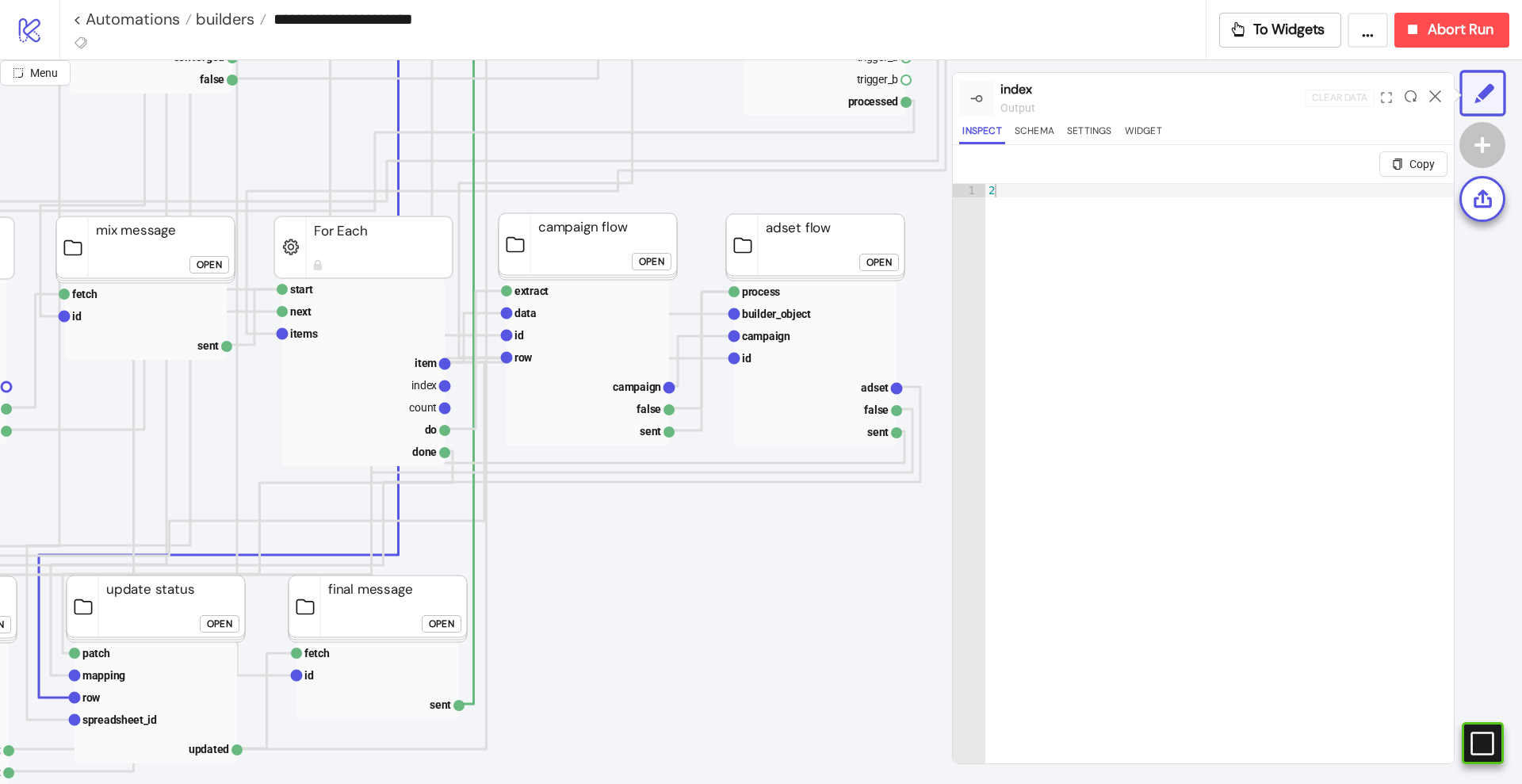
scroll to position [1003, 411]
click at [423, 359] on text "item" at bounding box center [425, 363] width 22 height 12
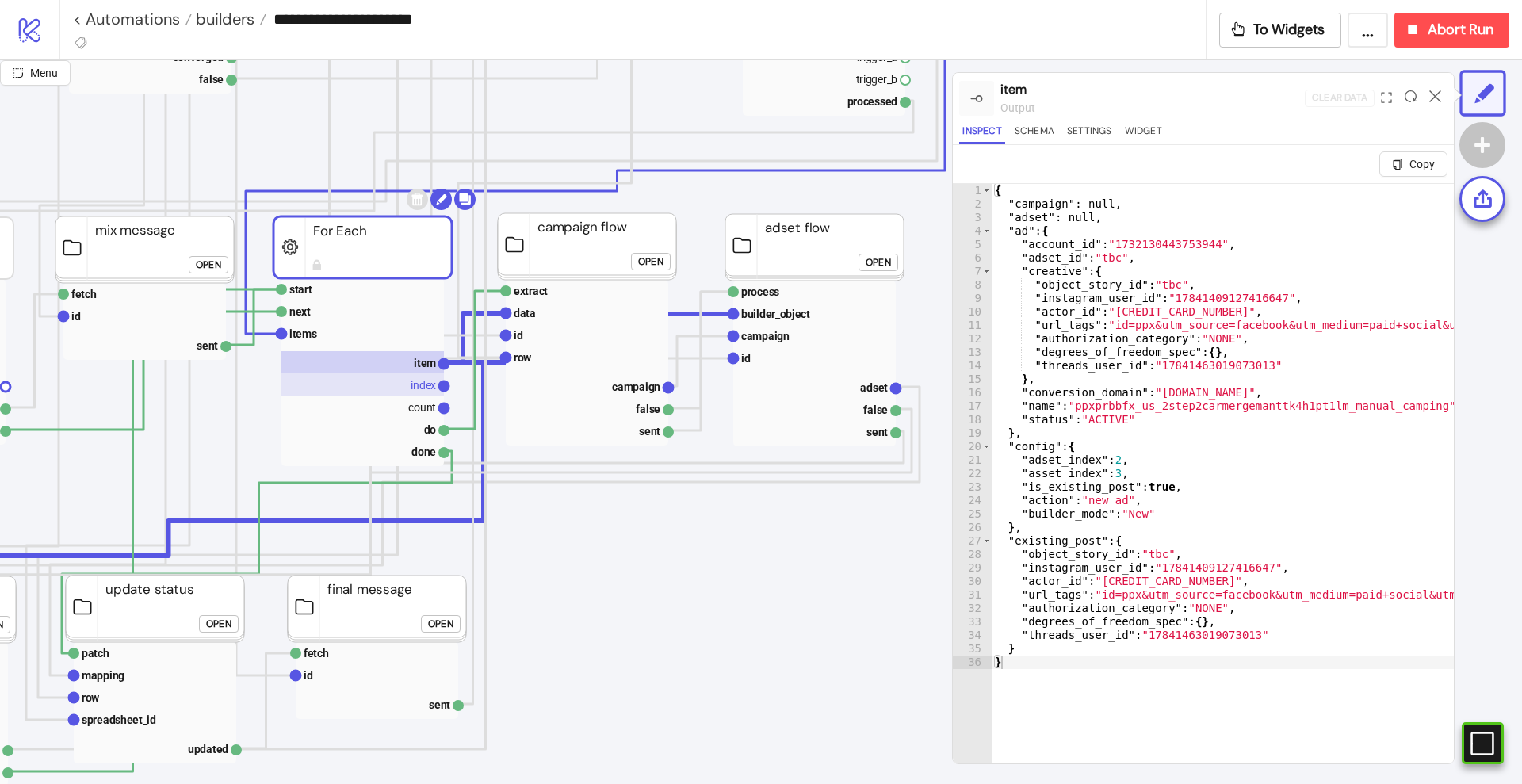
click at [423, 383] on text "index" at bounding box center [423, 385] width 25 height 12
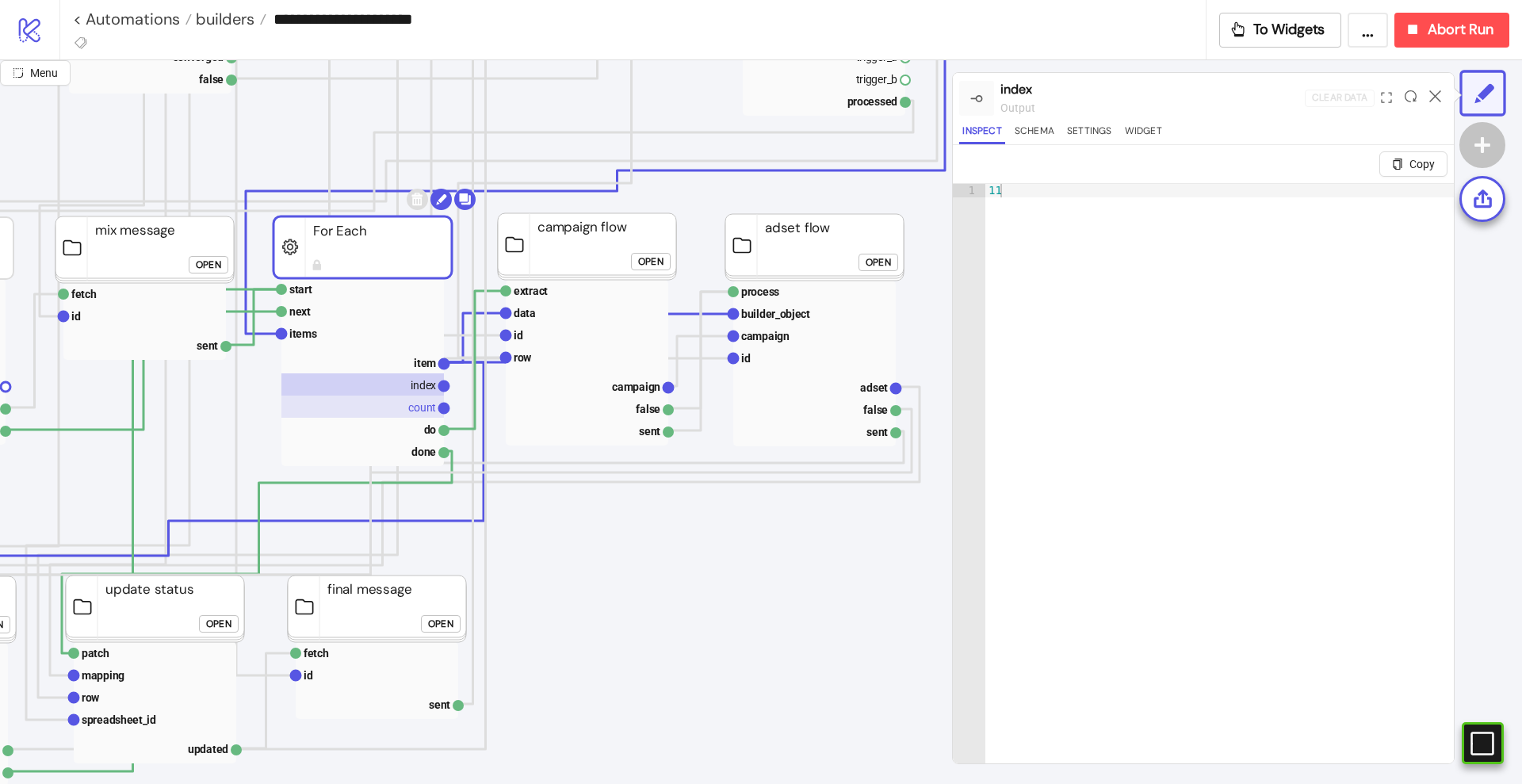
click at [418, 409] on text "count" at bounding box center [422, 408] width 28 height 12
click at [411, 379] on text "index" at bounding box center [423, 385] width 25 height 12
click at [414, 367] on rect at bounding box center [362, 362] width 162 height 22
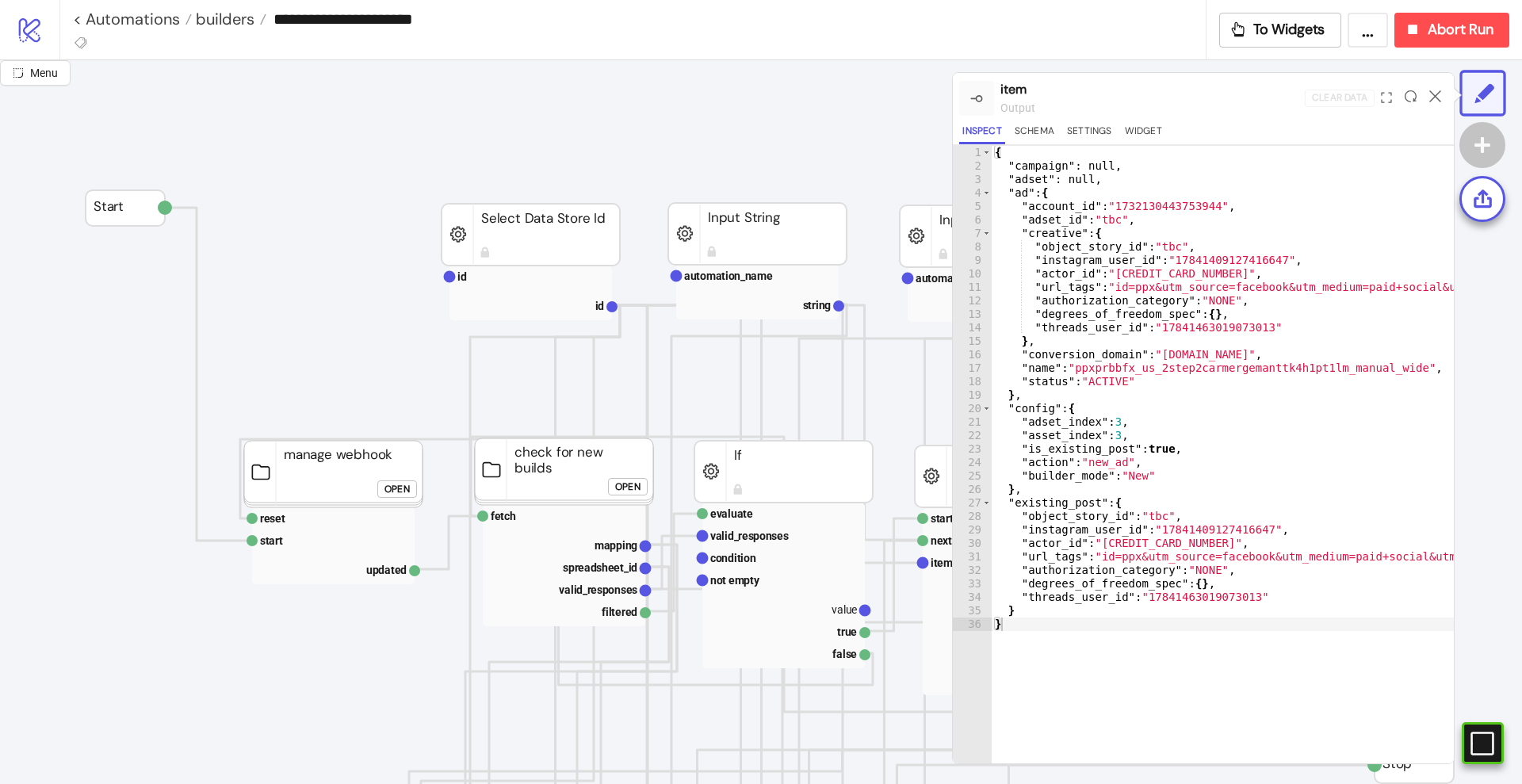
scroll to position [0, 0]
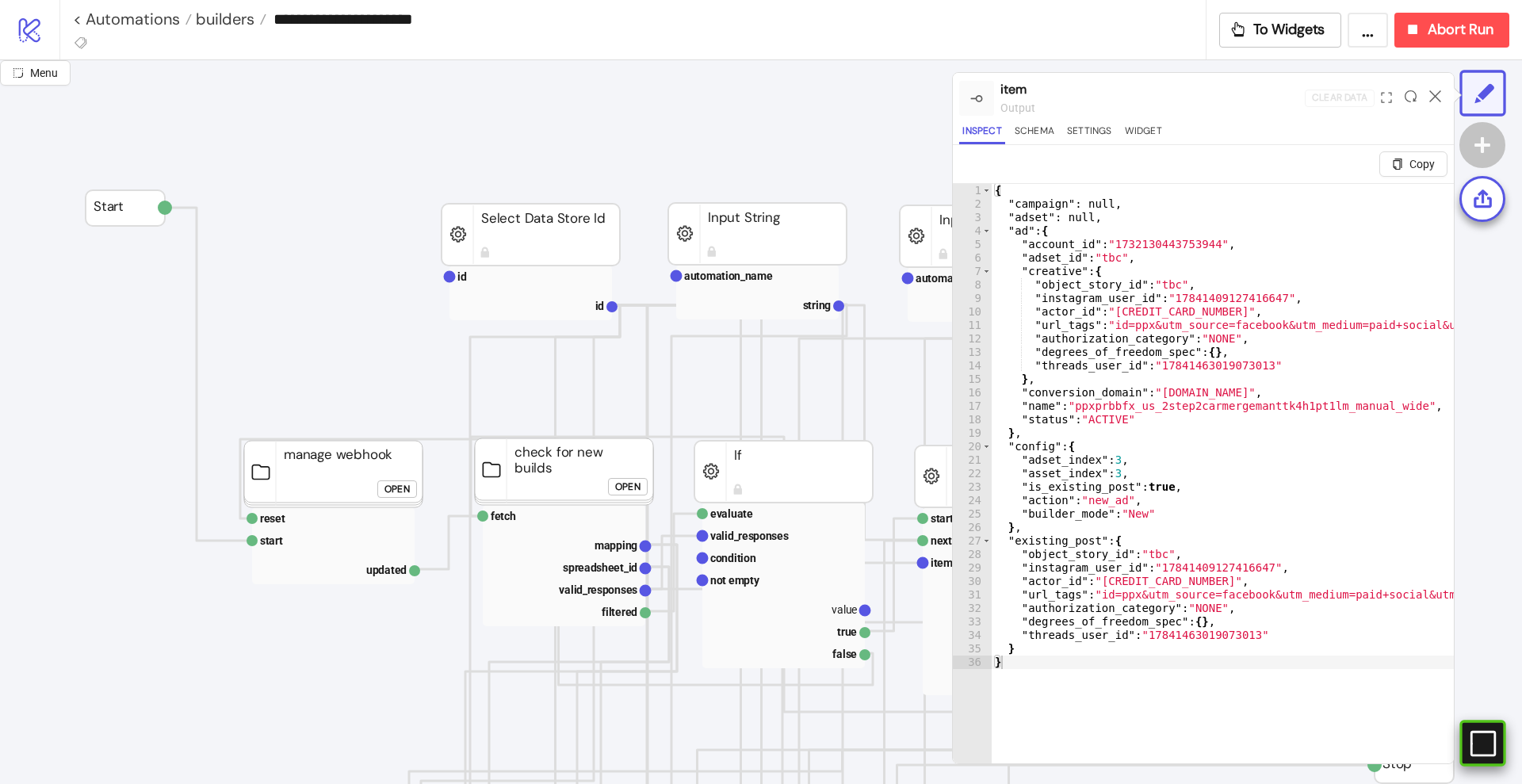
click at [1465, 741] on div "#e9k1n36qviq57_to { animation: e9k1n36qviq57_to__to 2000ms linear infinite norm…" at bounding box center [1483, 743] width 46 height 46
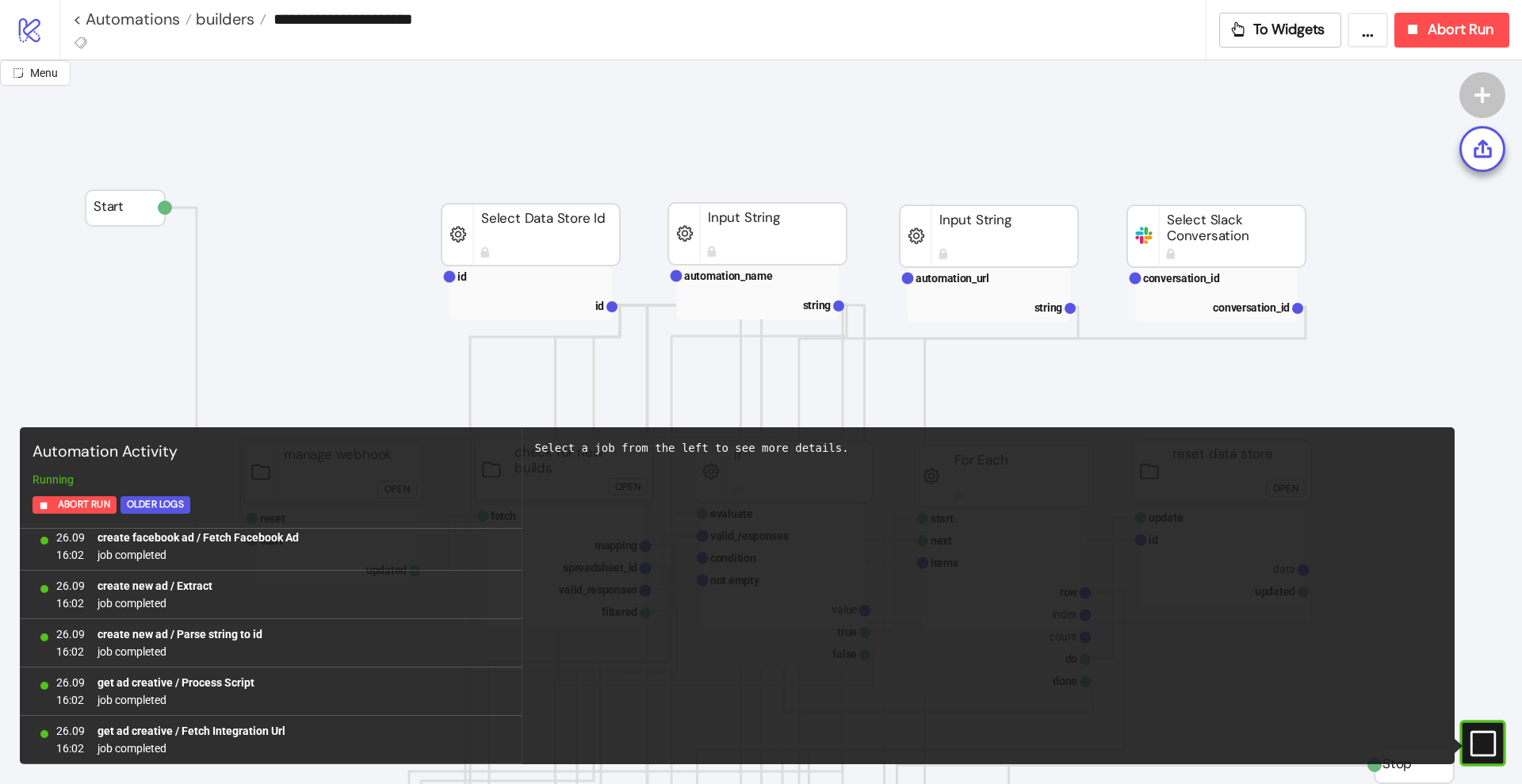
scroll to position [32013, 0]
click at [1477, 743] on rect at bounding box center [1472, 743] width 24 height 24
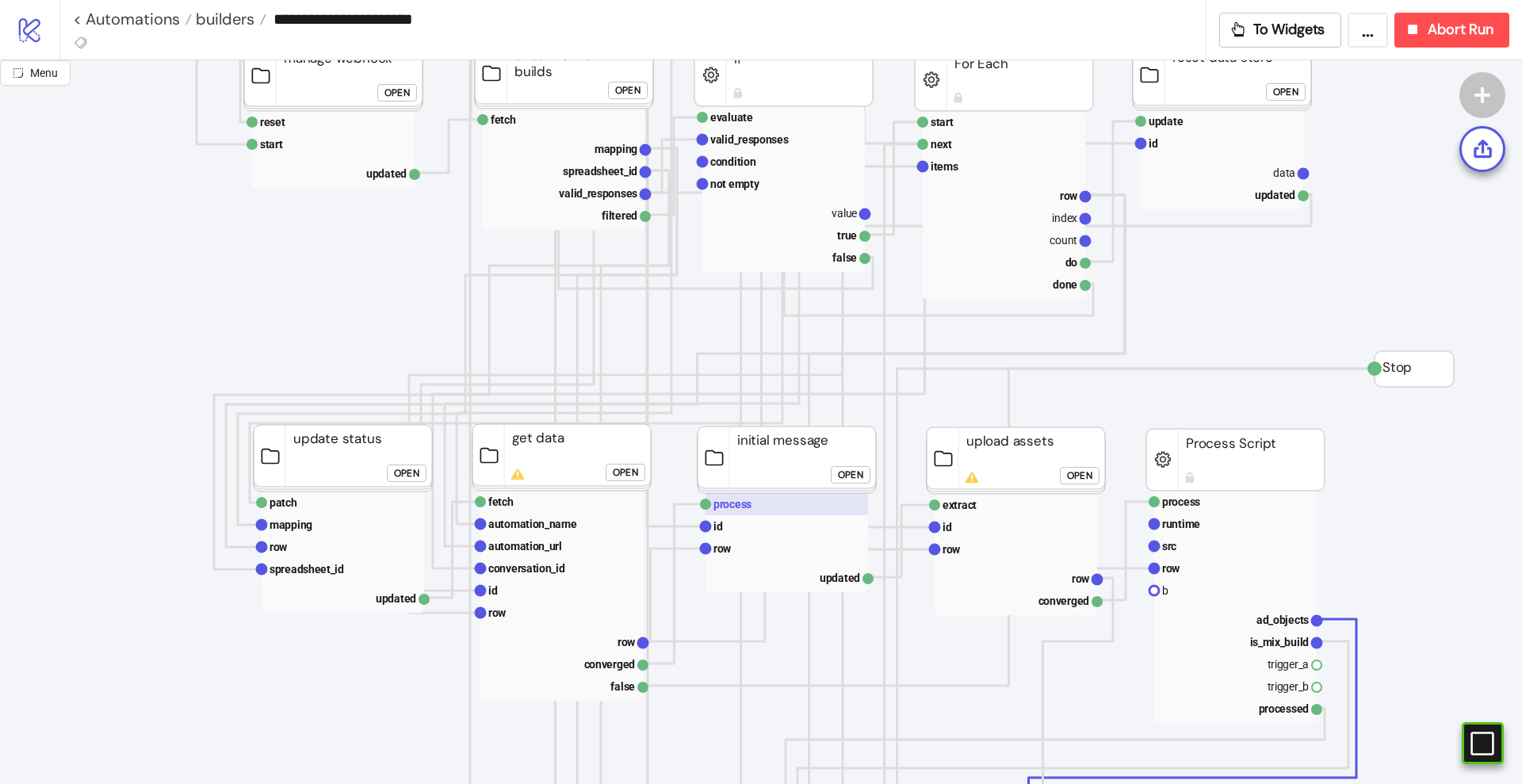
scroll to position [495, 0]
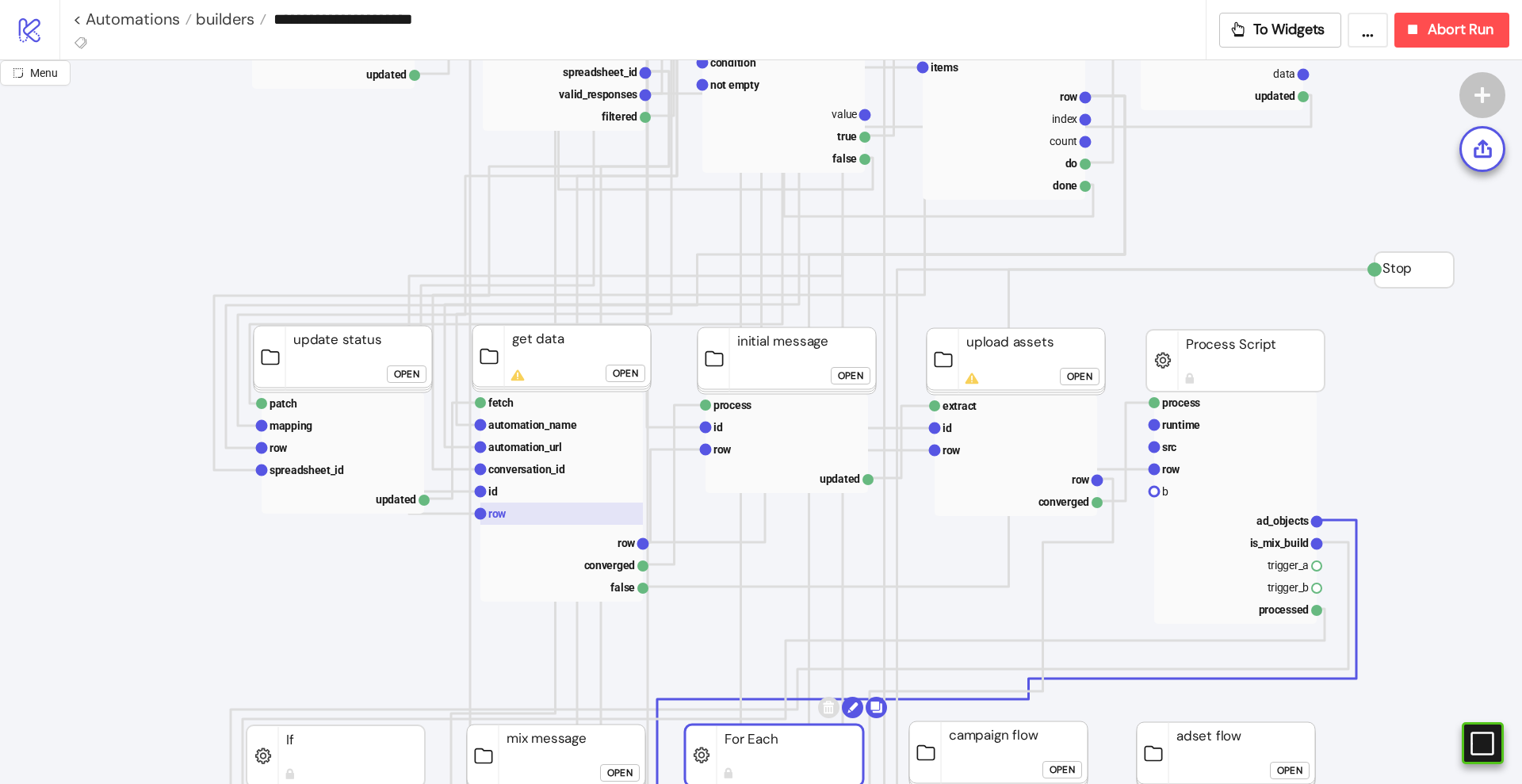
click at [518, 519] on rect at bounding box center [562, 513] width 162 height 22
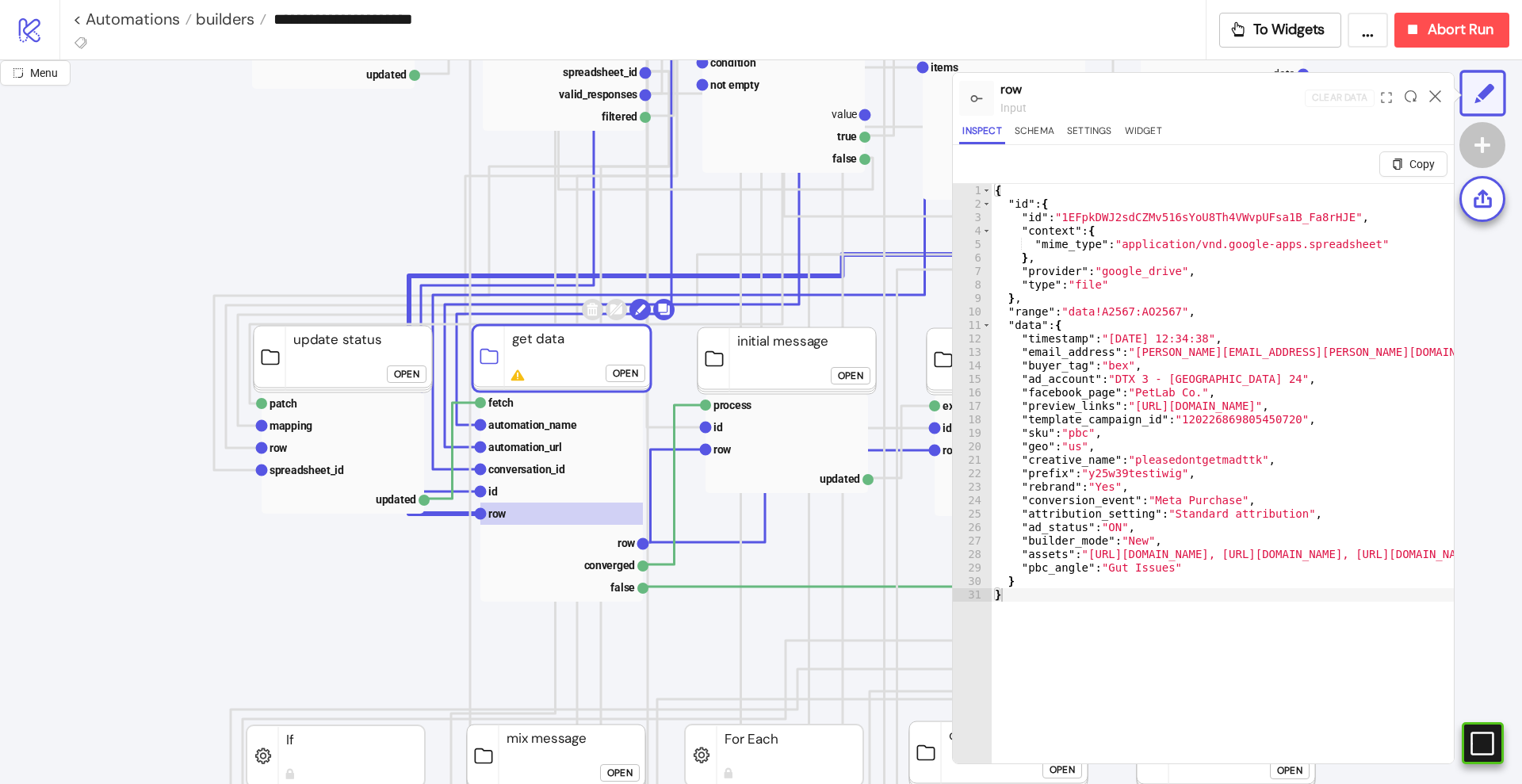
click div "Open"
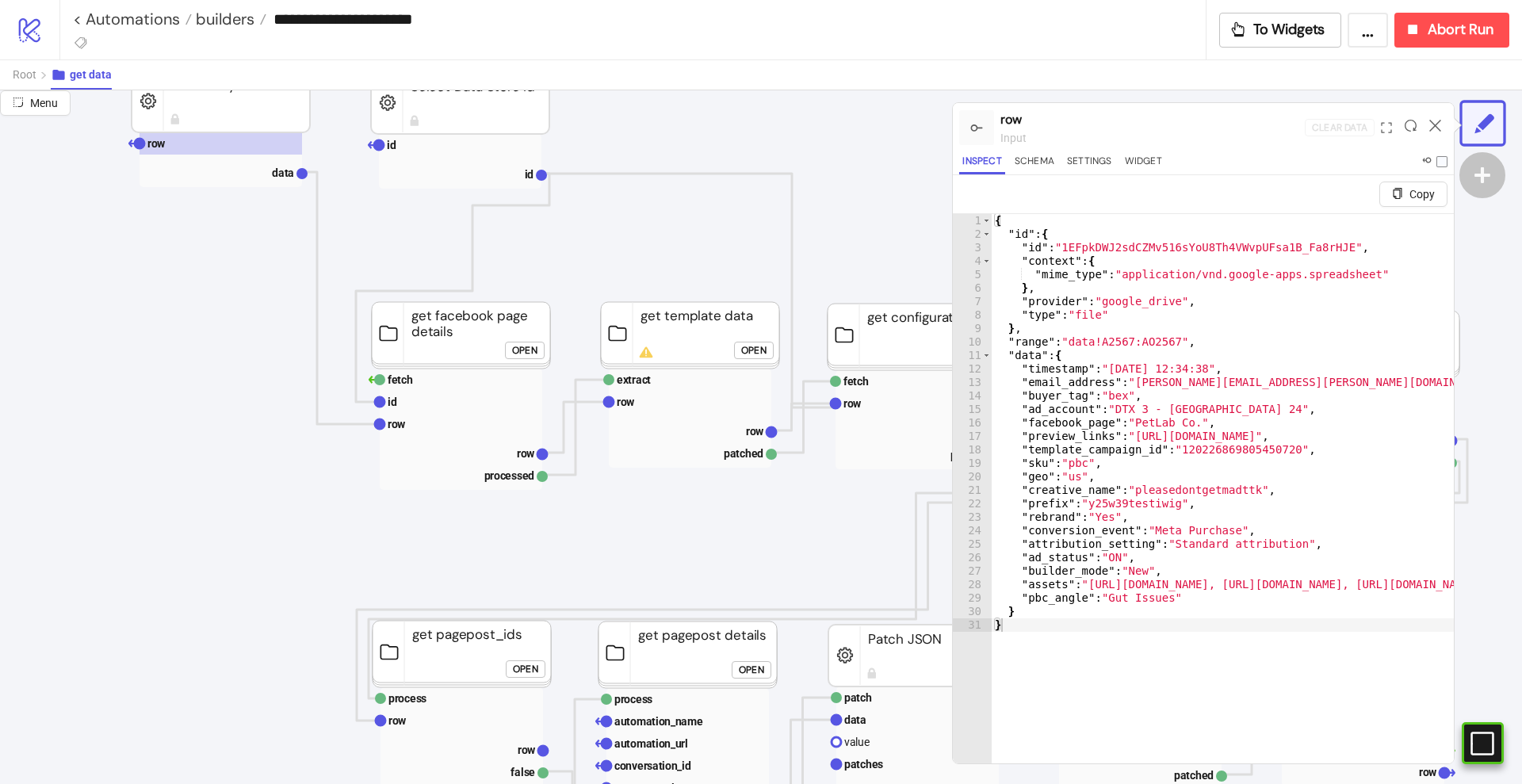
scroll to position [0, 0]
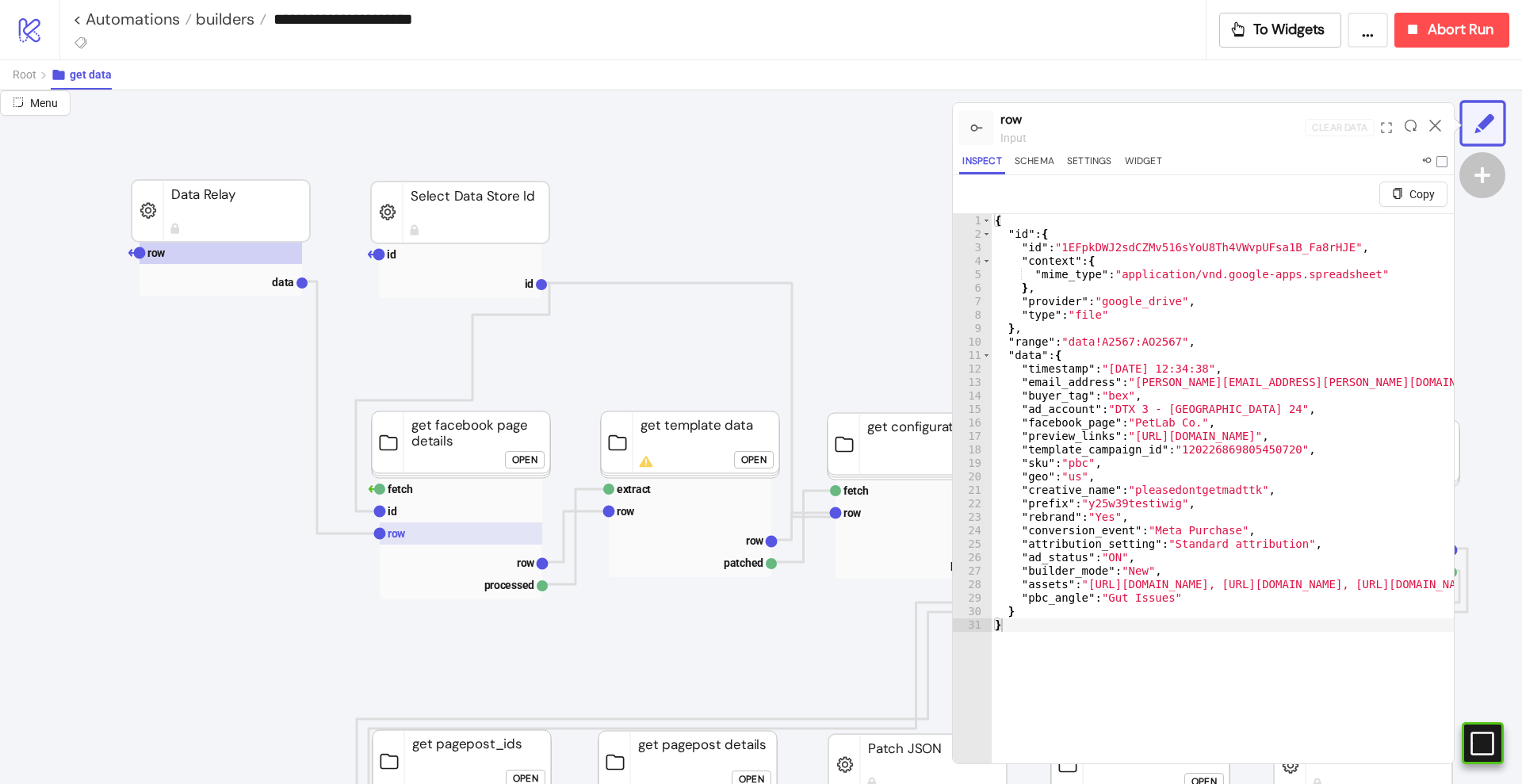
click at [437, 526] on rect at bounding box center [461, 533] width 162 height 22
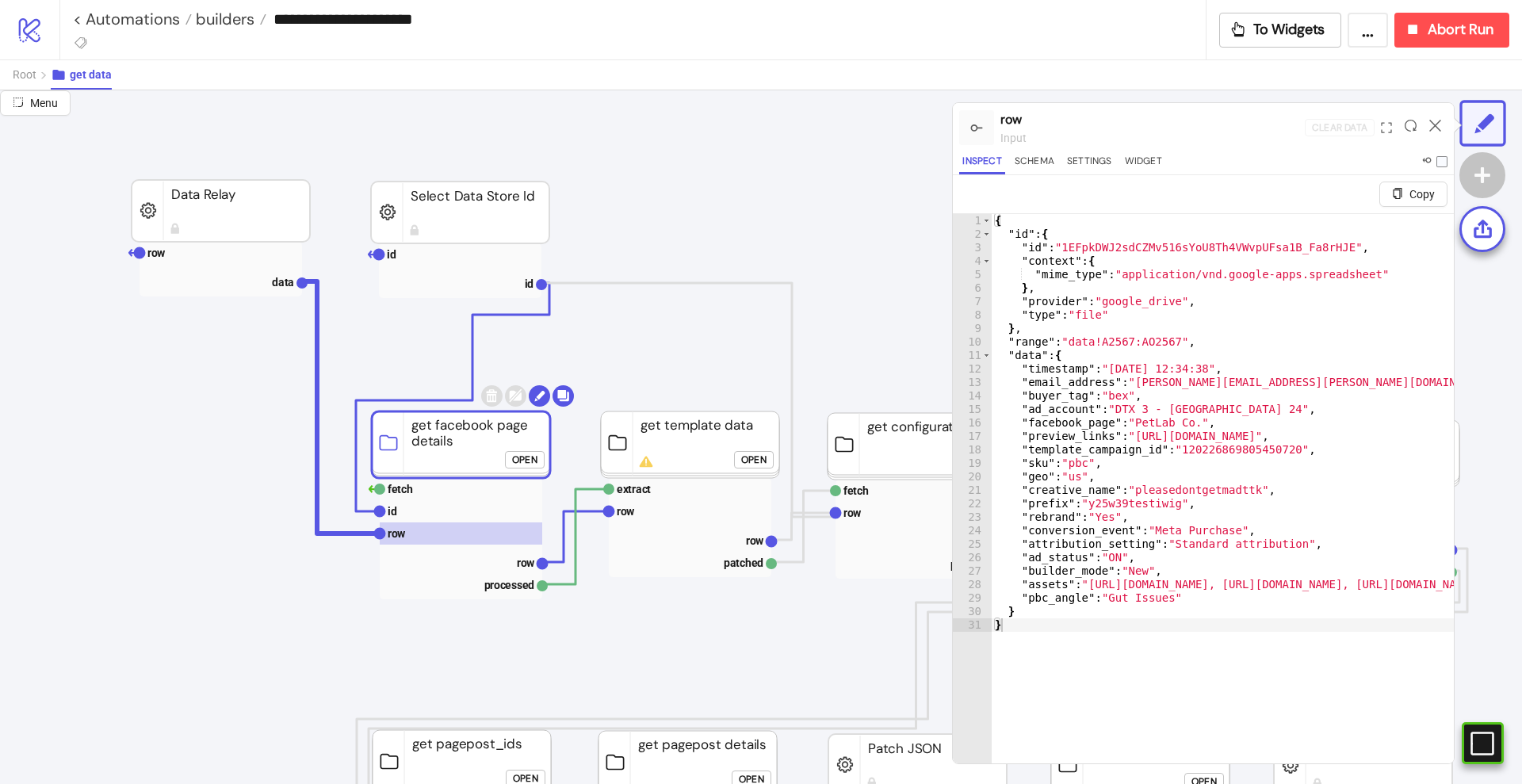
click div "Open"
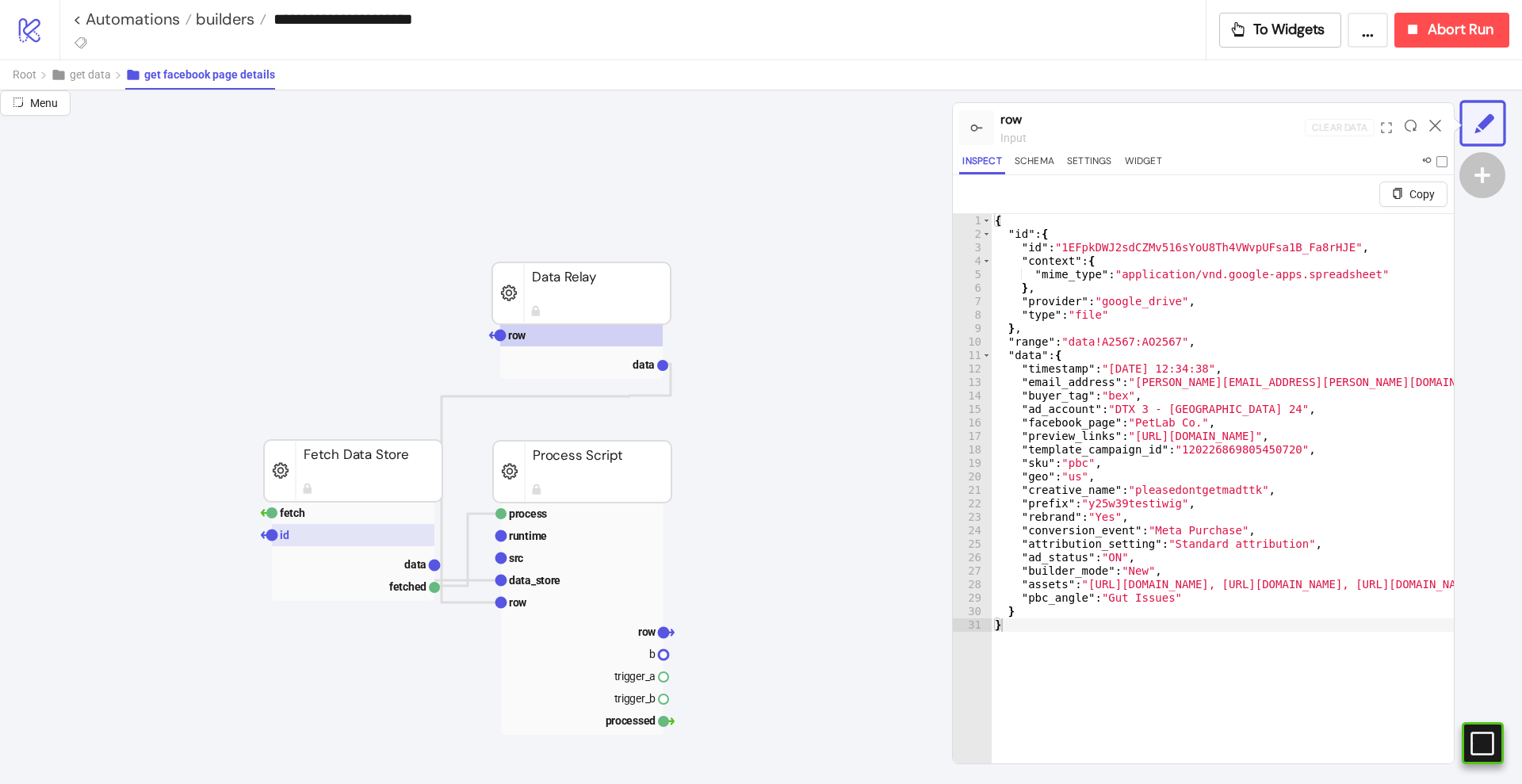
click at [348, 530] on rect at bounding box center [353, 534] width 162 height 22
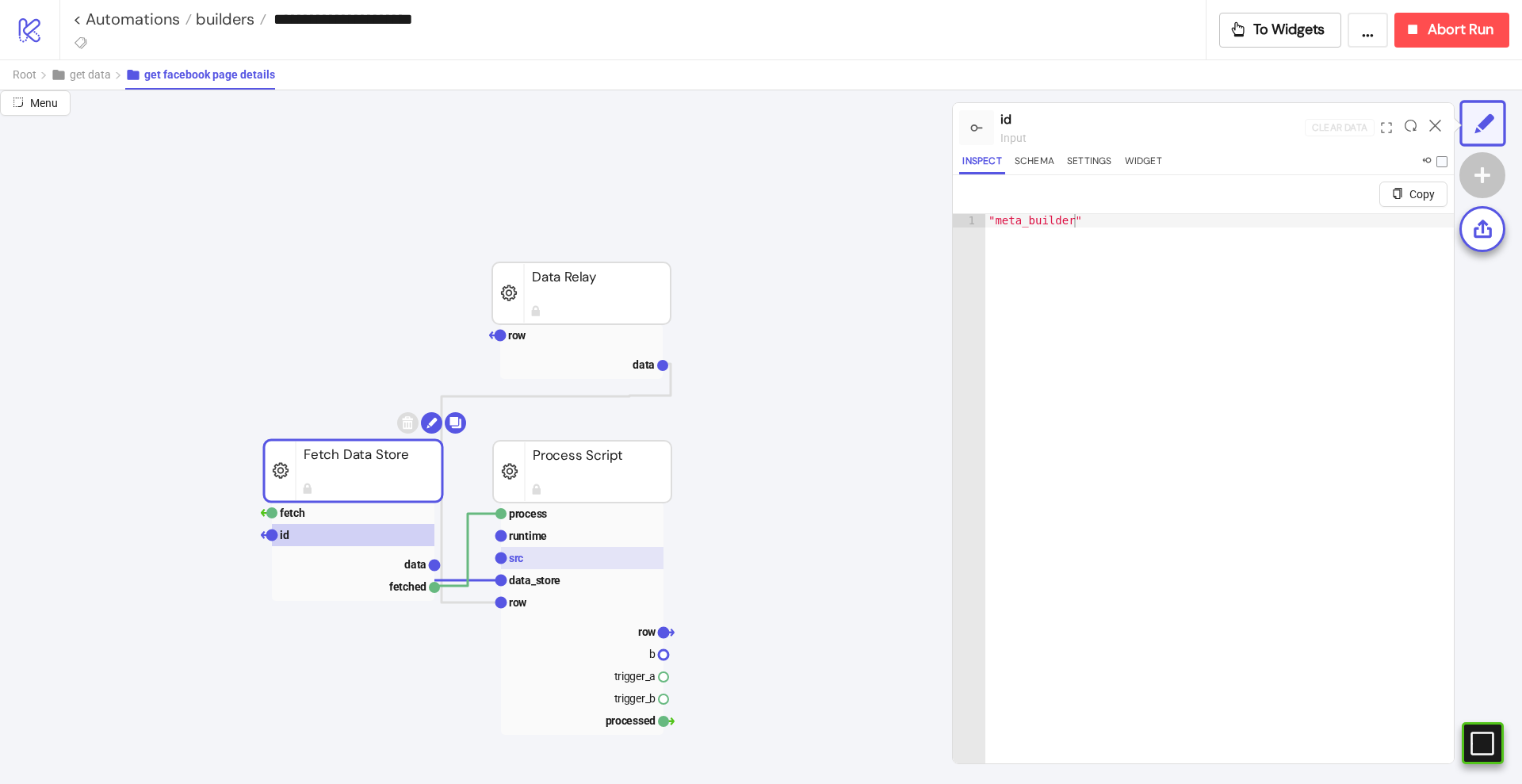
click at [516, 562] on text "src" at bounding box center [517, 557] width 14 height 12
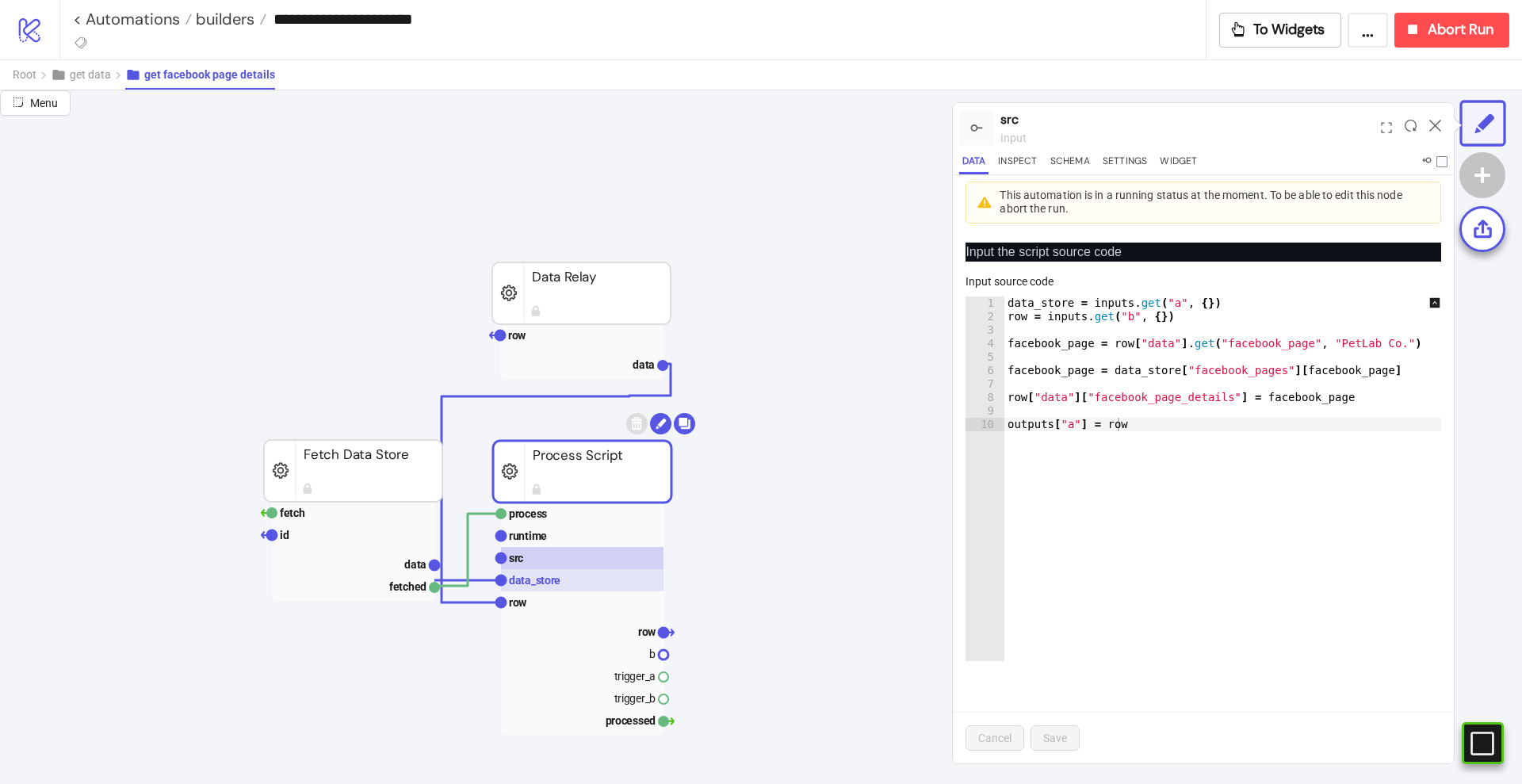
click at [544, 579] on text "data_store" at bounding box center [535, 580] width 52 height 12
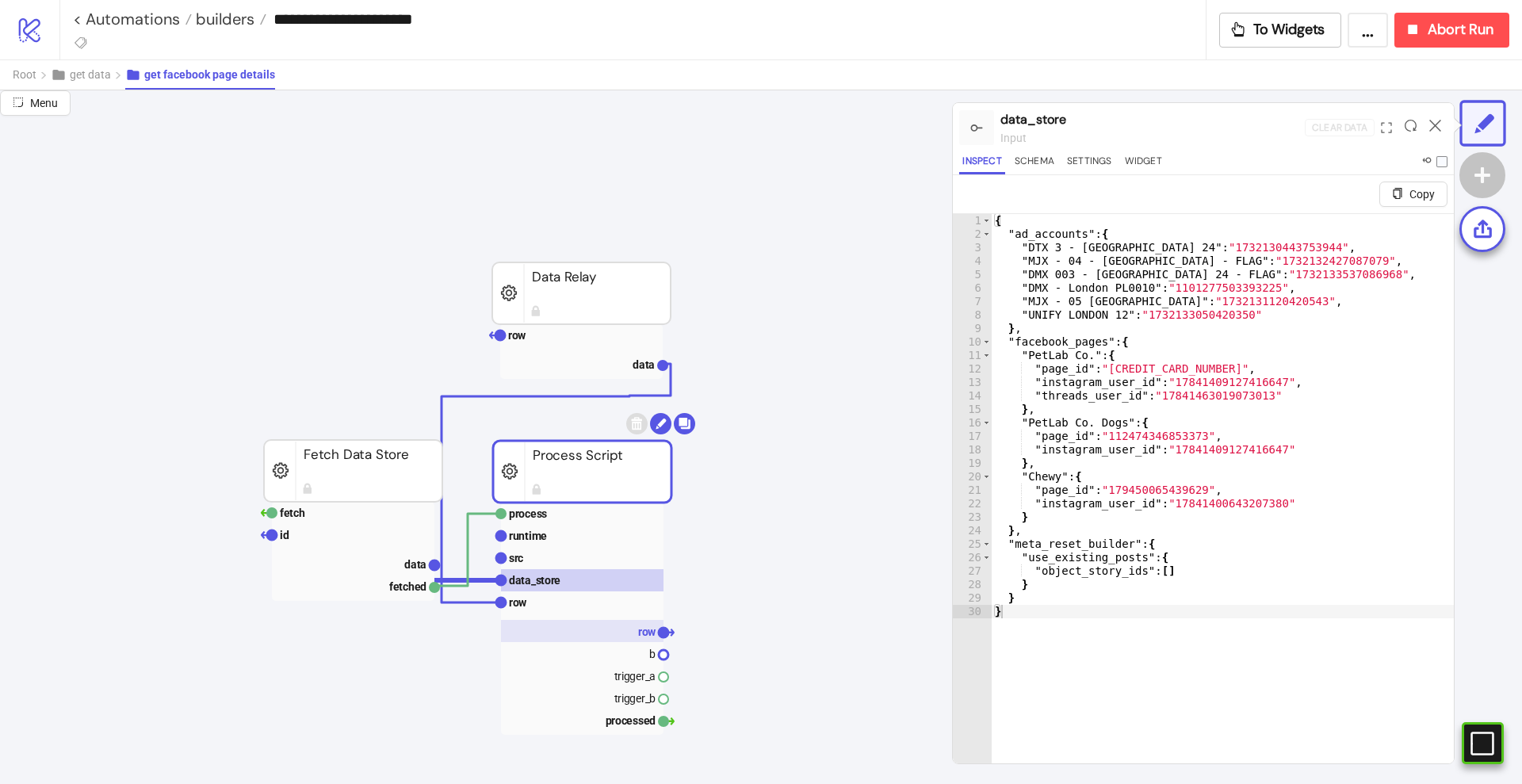
click at [598, 627] on rect at bounding box center [583, 631] width 162 height 22
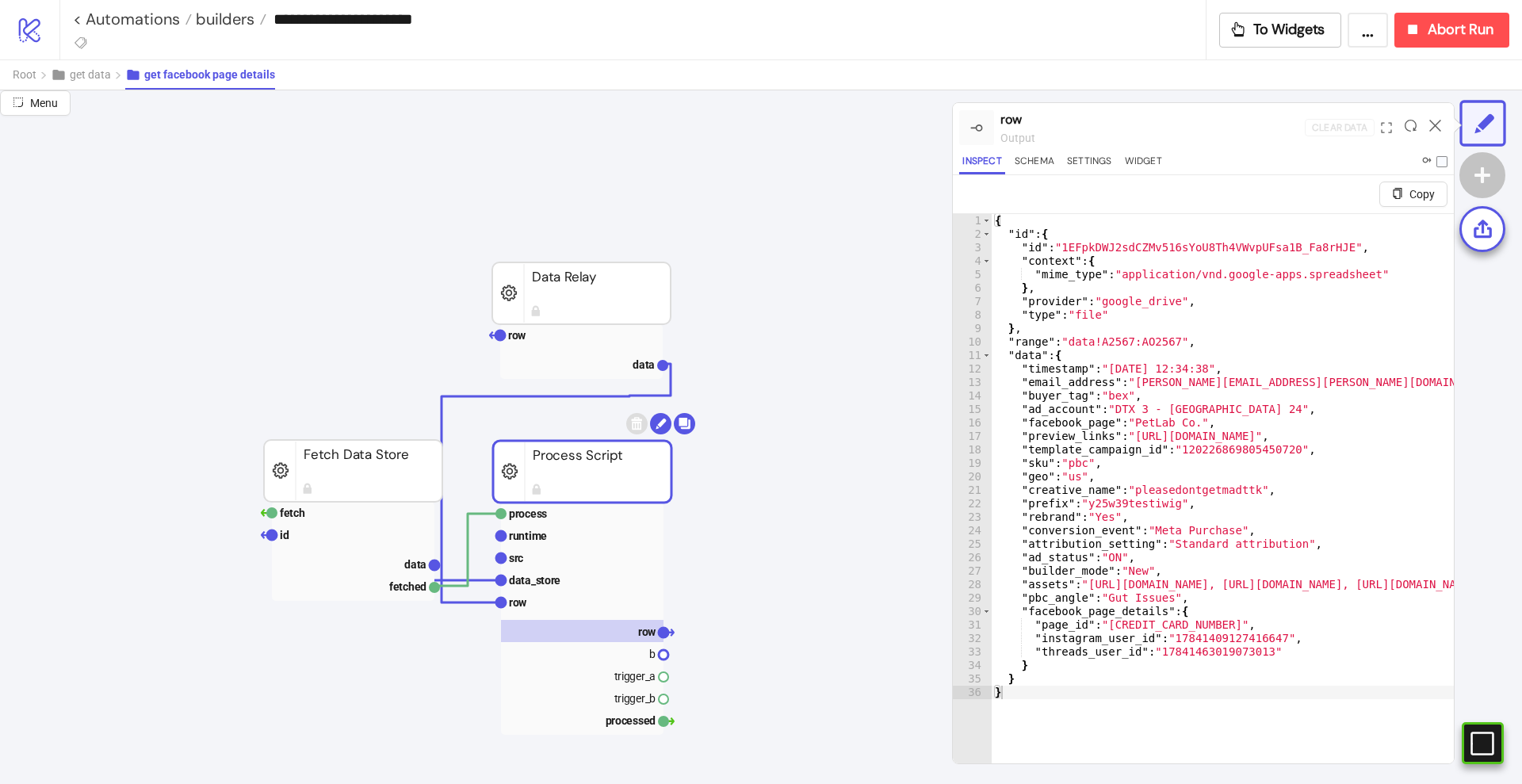
click at [374, 450] on rect at bounding box center [353, 470] width 178 height 62
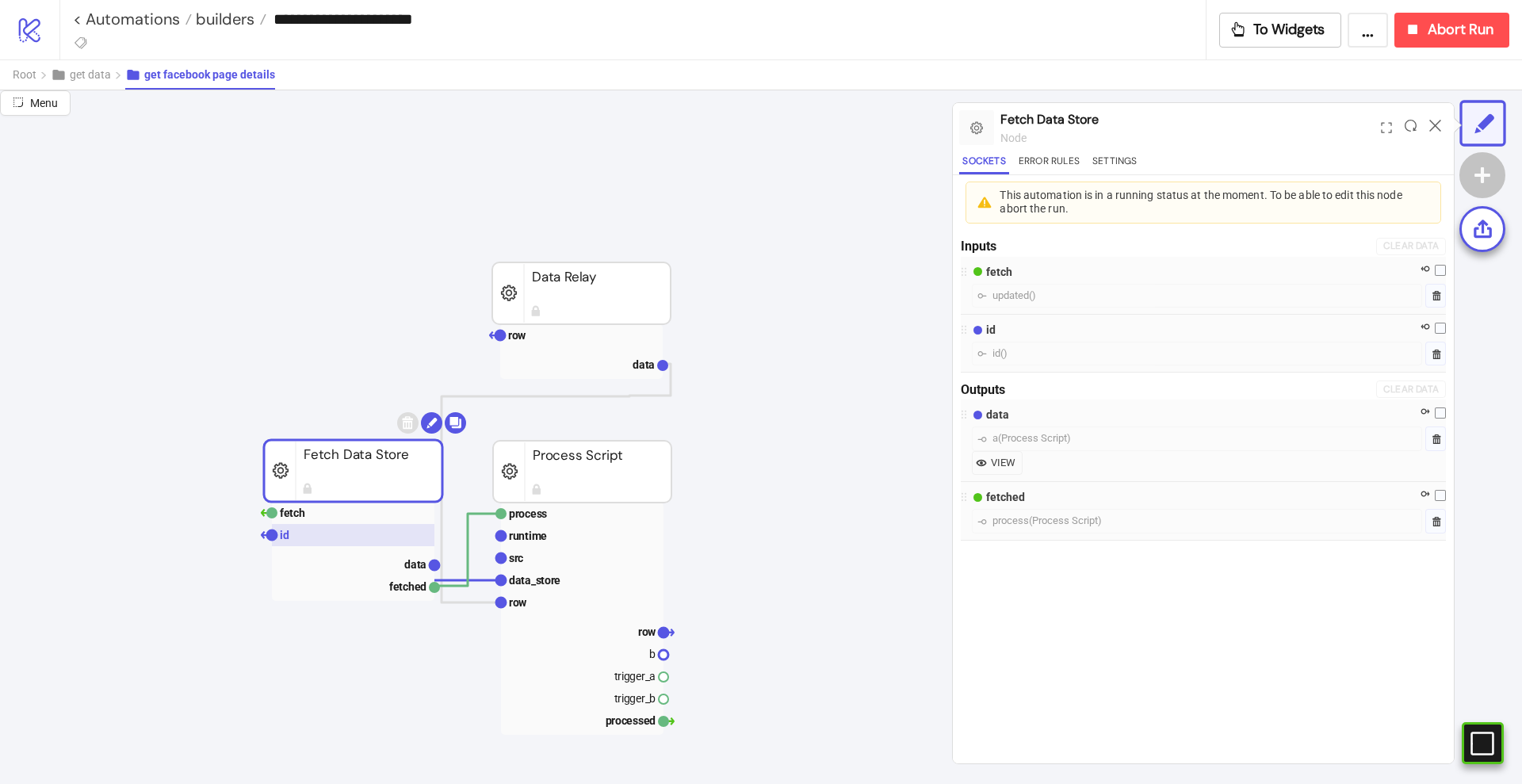
click at [288, 530] on rect at bounding box center [353, 534] width 162 height 22
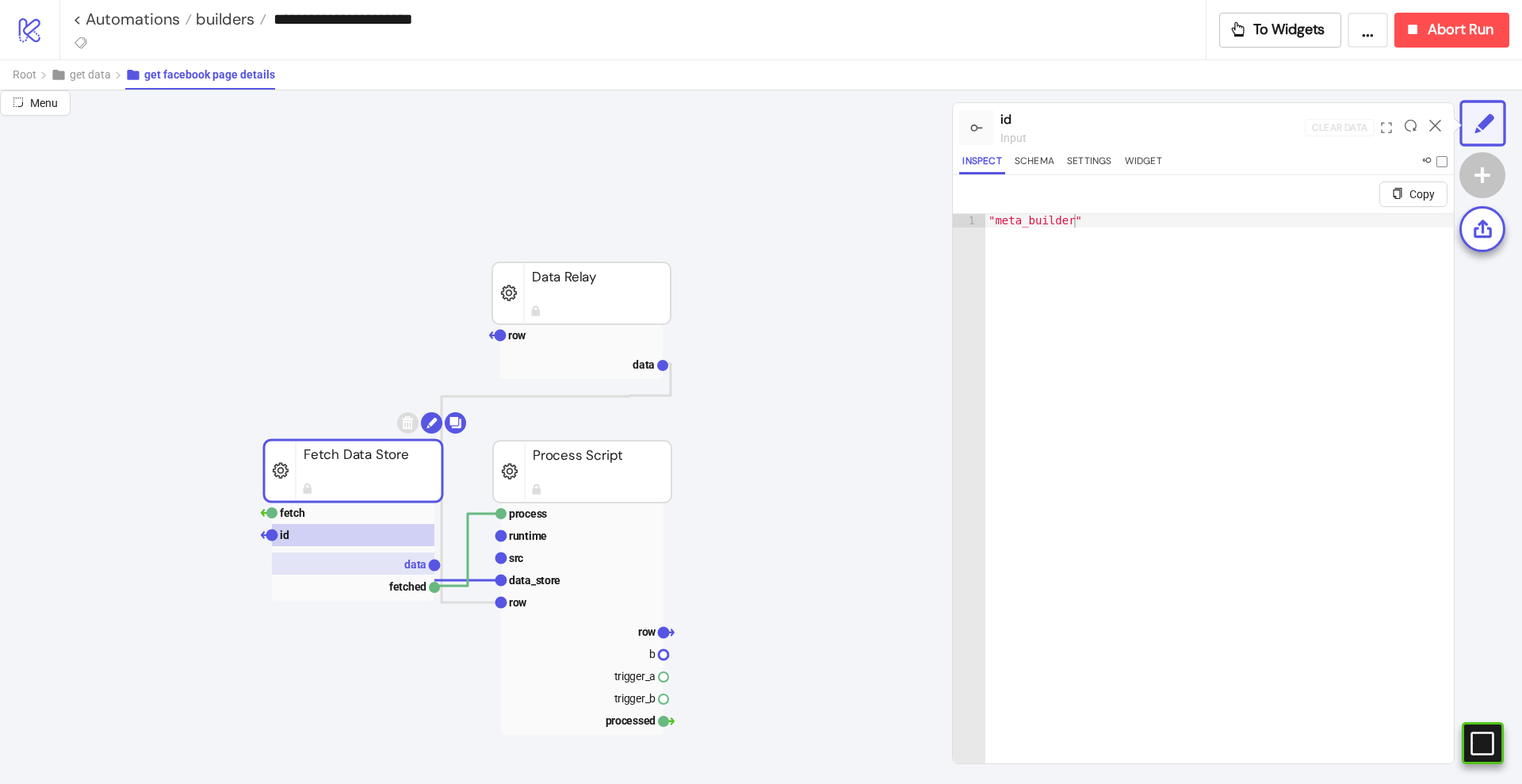
click at [414, 562] on text "data" at bounding box center [415, 565] width 22 height 12
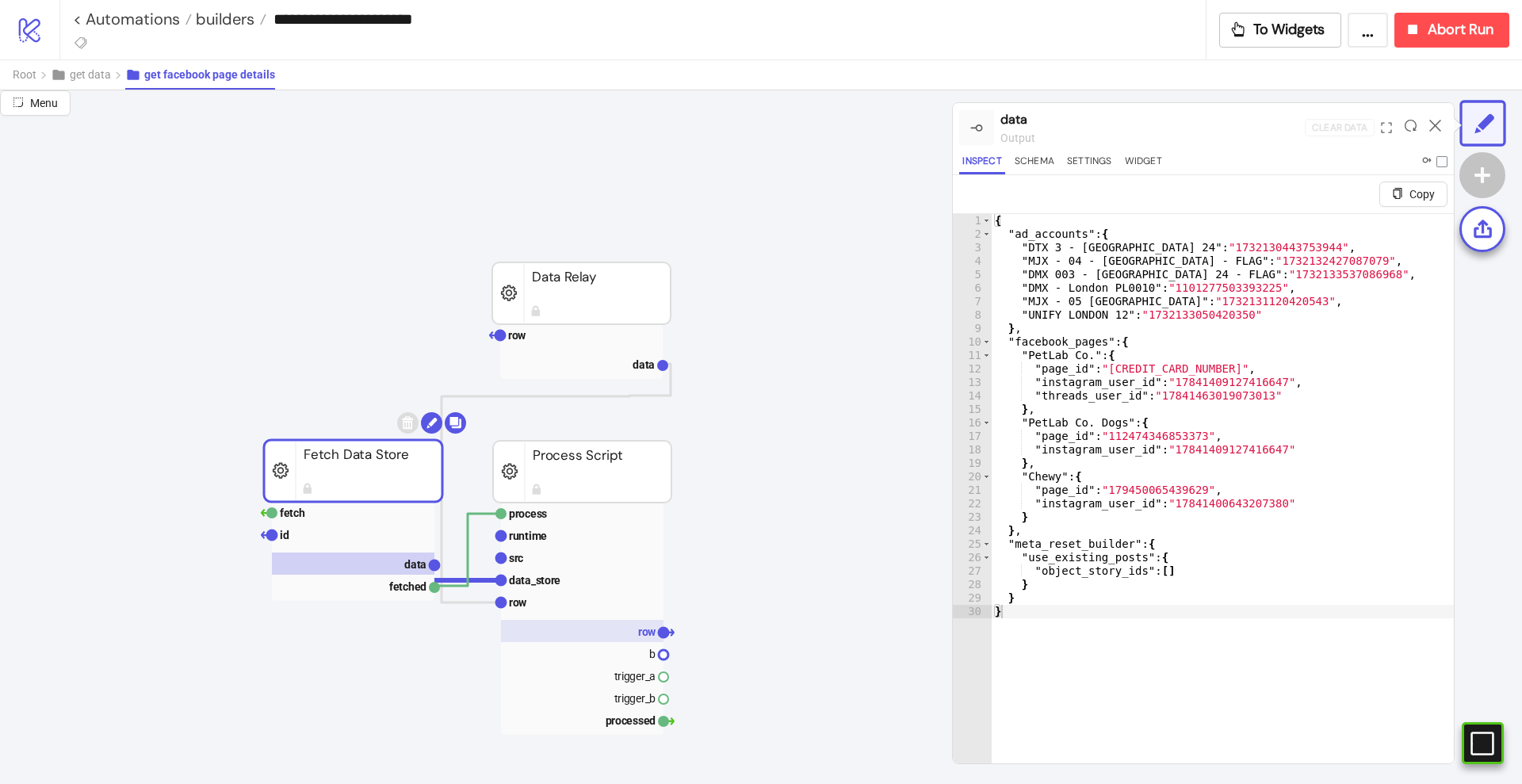
click at [640, 629] on text "row" at bounding box center [647, 631] width 18 height 12
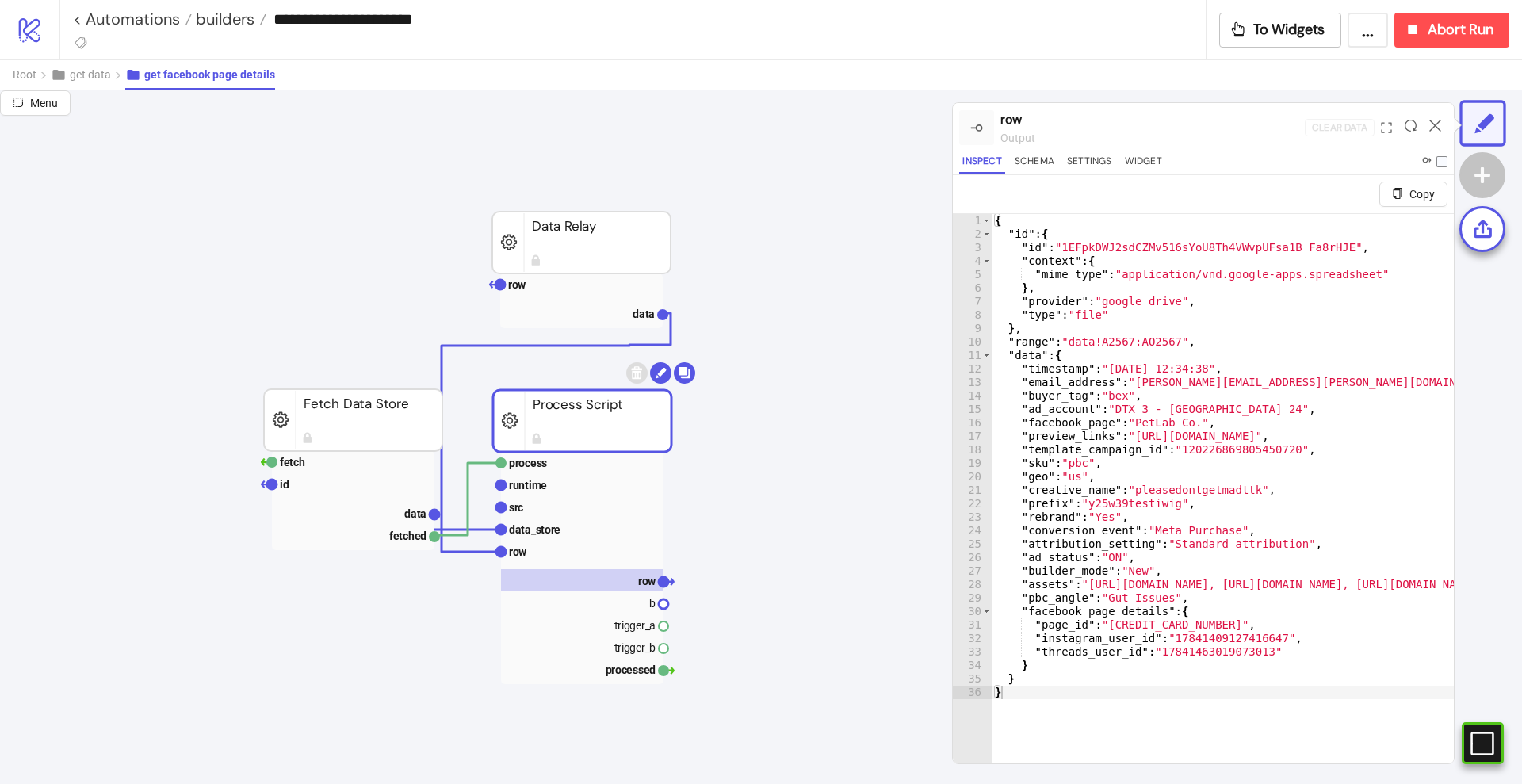
scroll to position [99, 0]
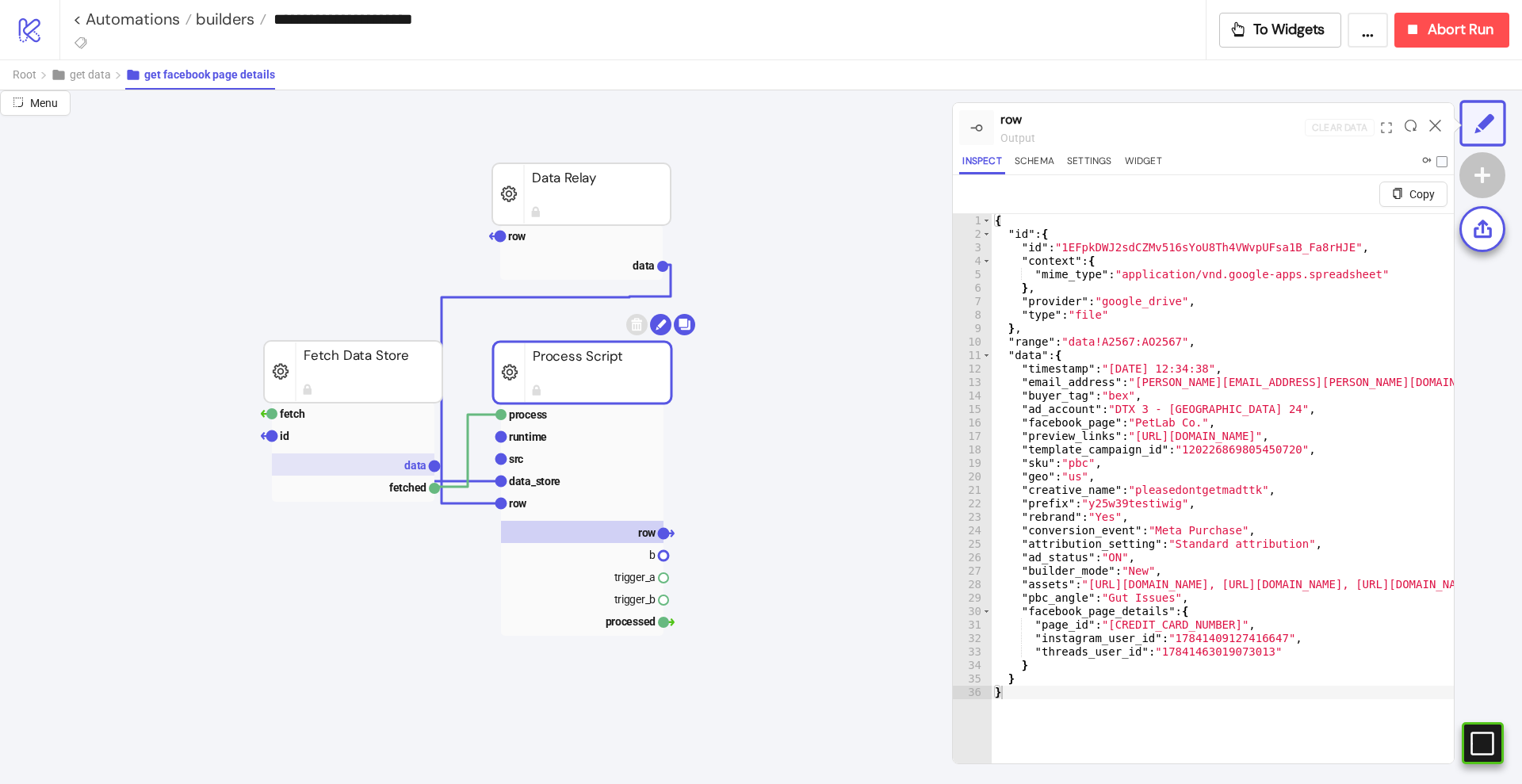
click at [365, 462] on rect at bounding box center [353, 464] width 162 height 22
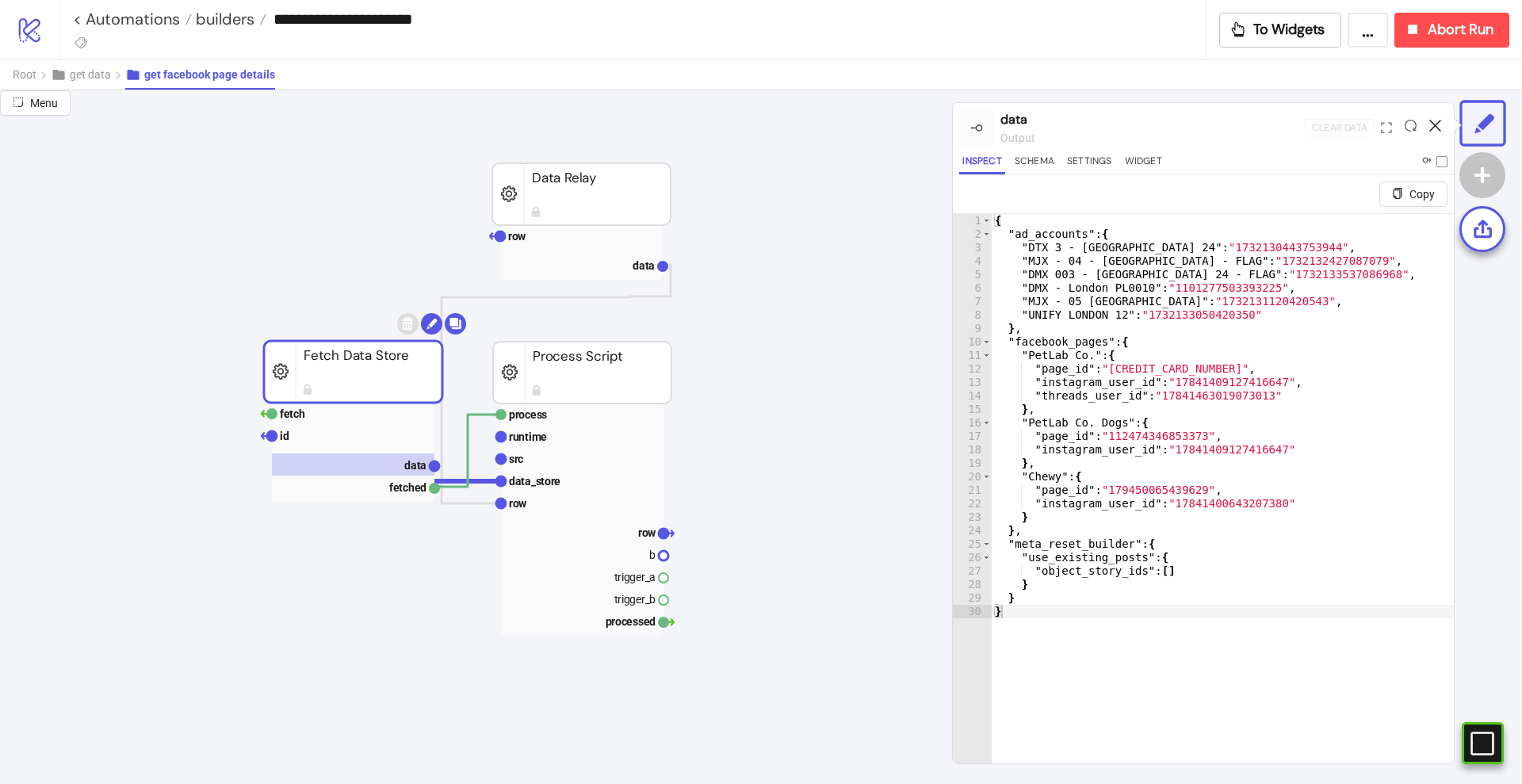
click at [1437, 125] on icon at bounding box center [1435, 125] width 12 height 12
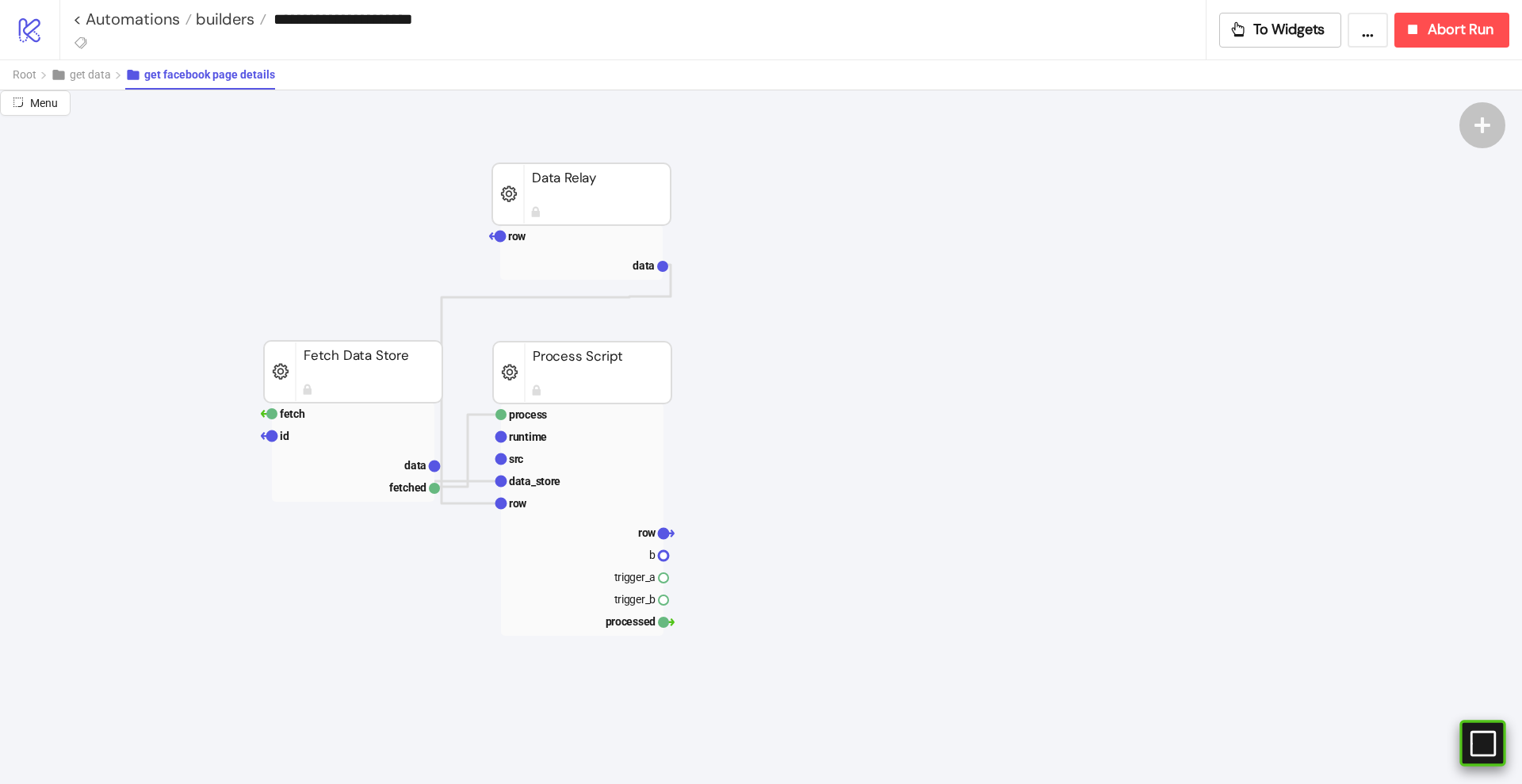
click at [1479, 730] on icon at bounding box center [1483, 742] width 25 height 25
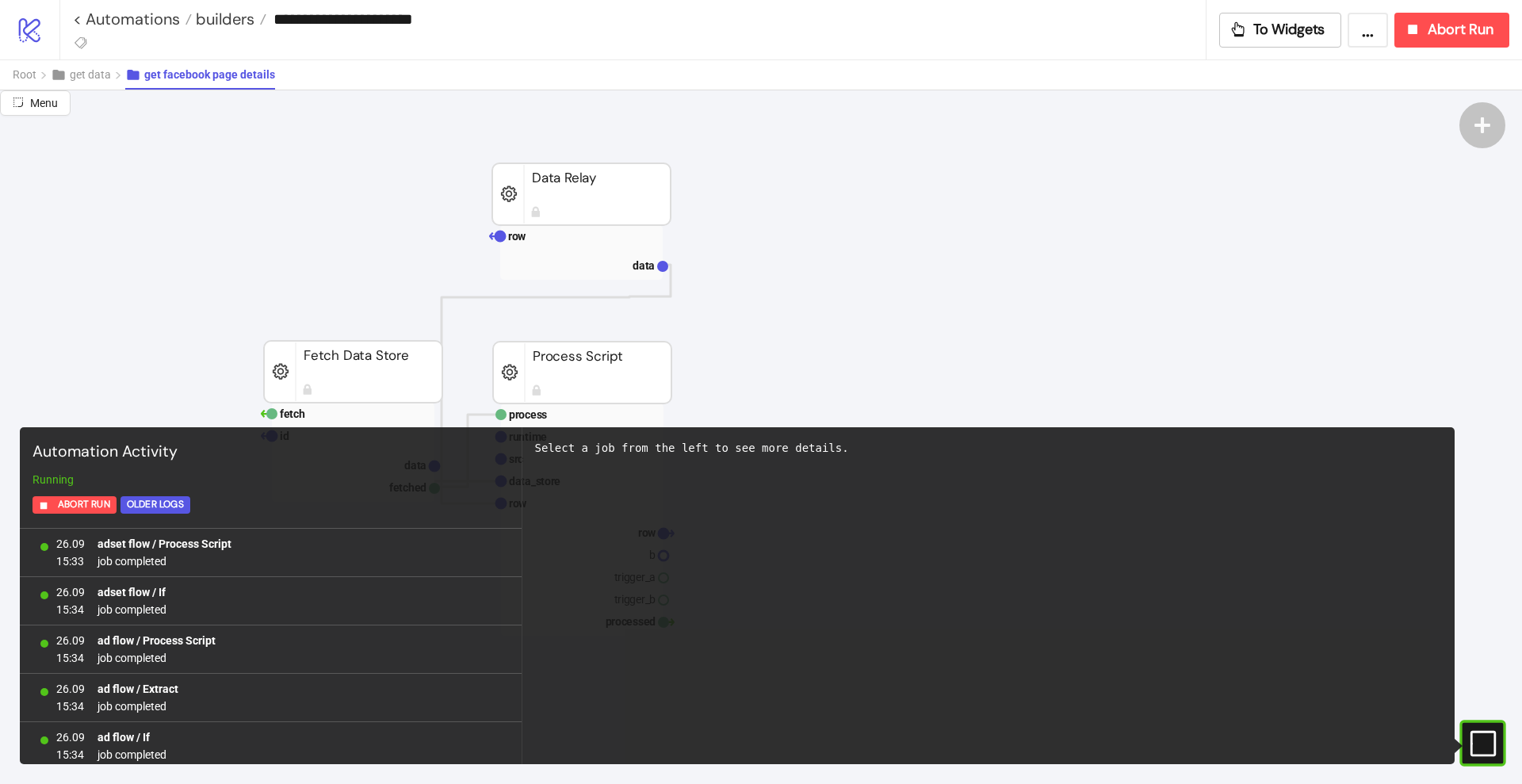
scroll to position [34140, 0]
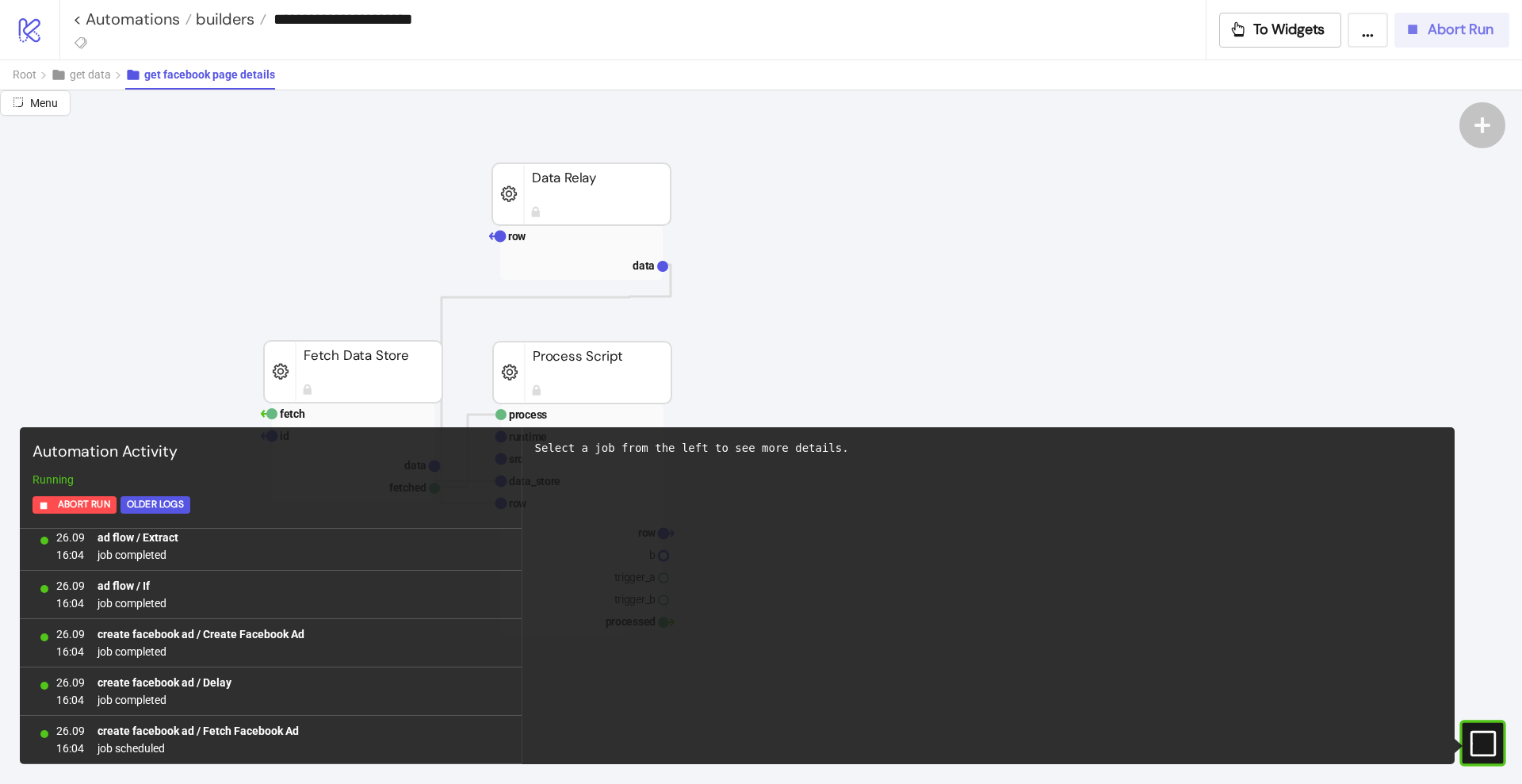
click at [1410, 37] on icon "button" at bounding box center [1413, 29] width 18 height 18
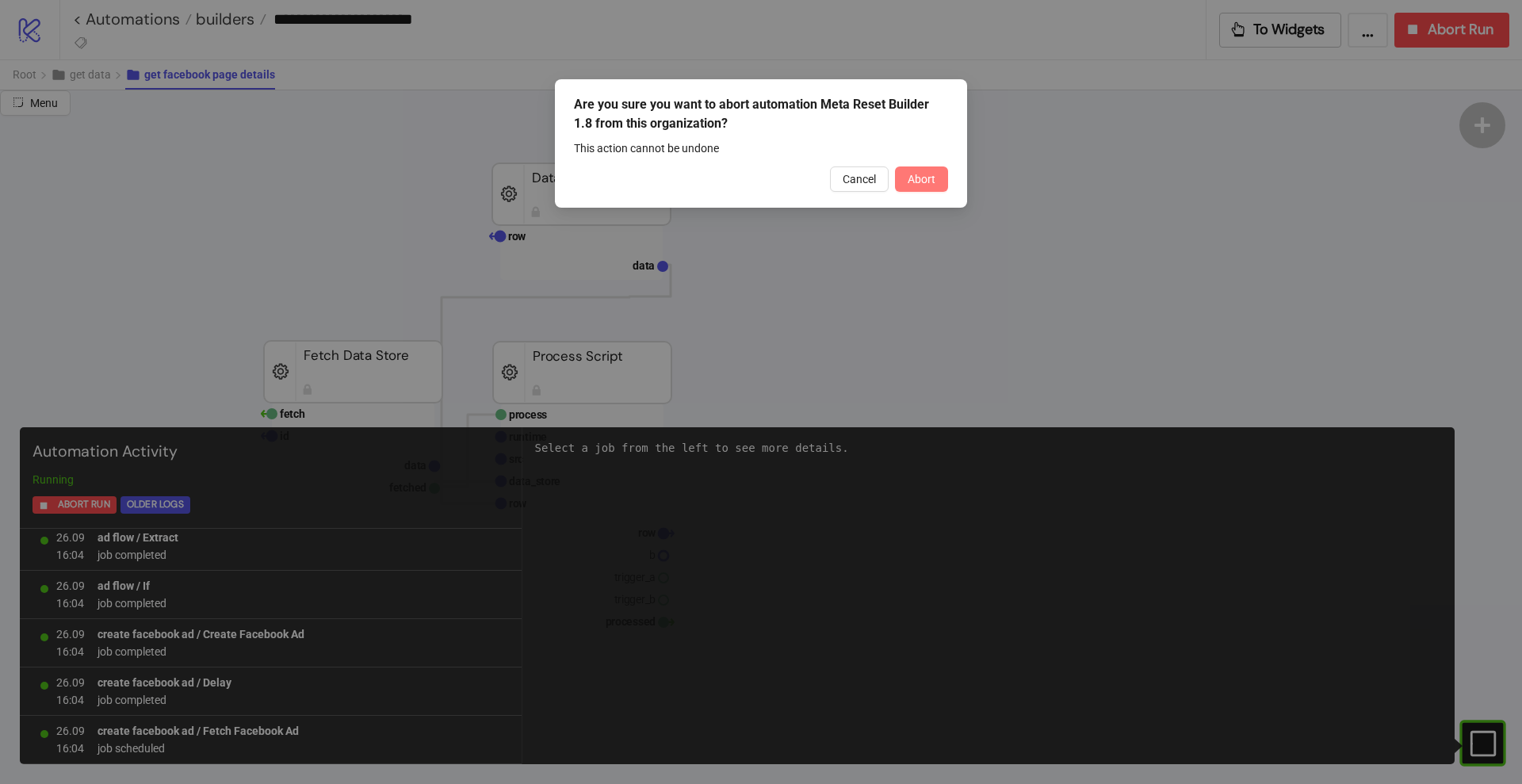
click at [929, 180] on span "Abort" at bounding box center [921, 179] width 28 height 12
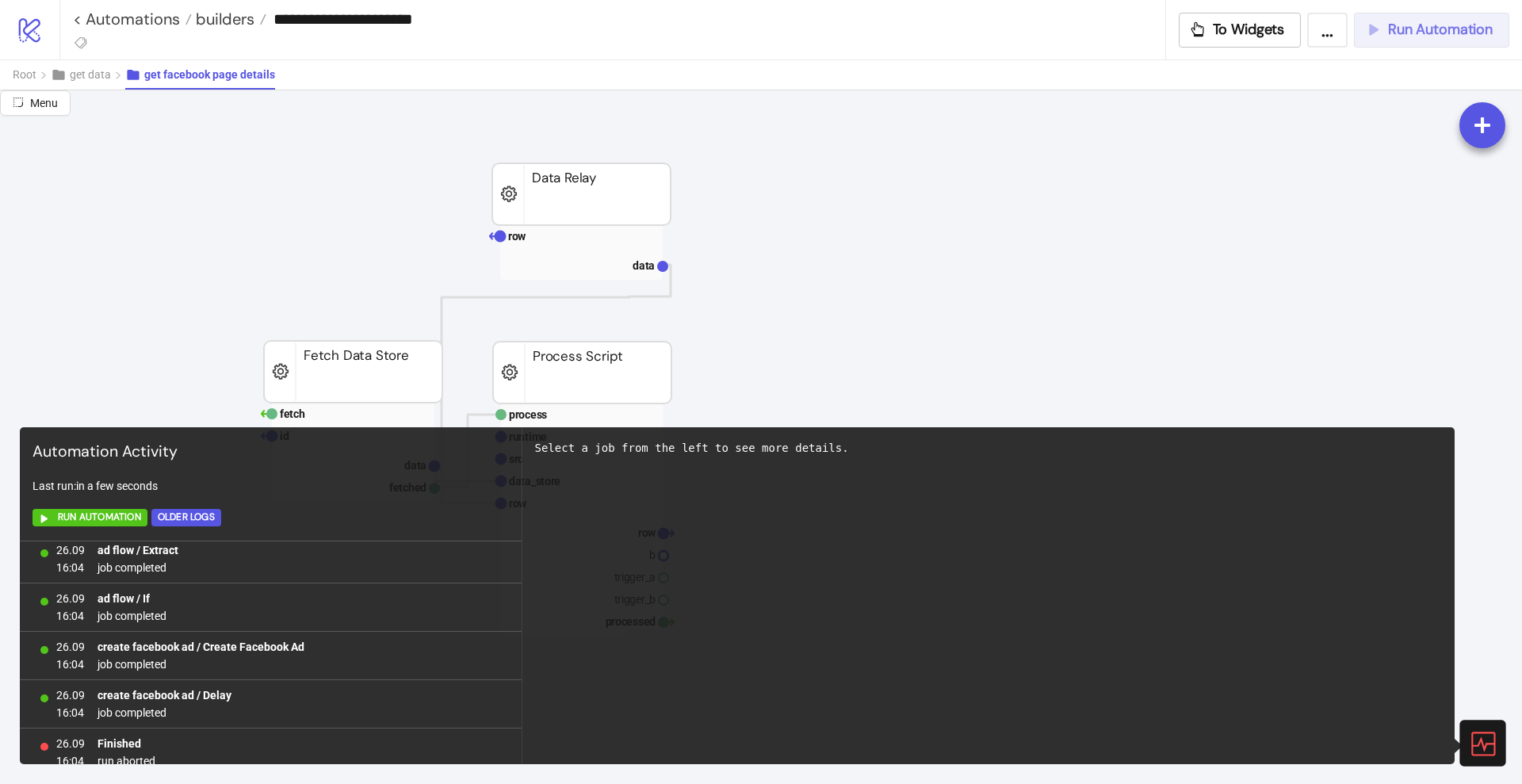
scroll to position [0, 0]
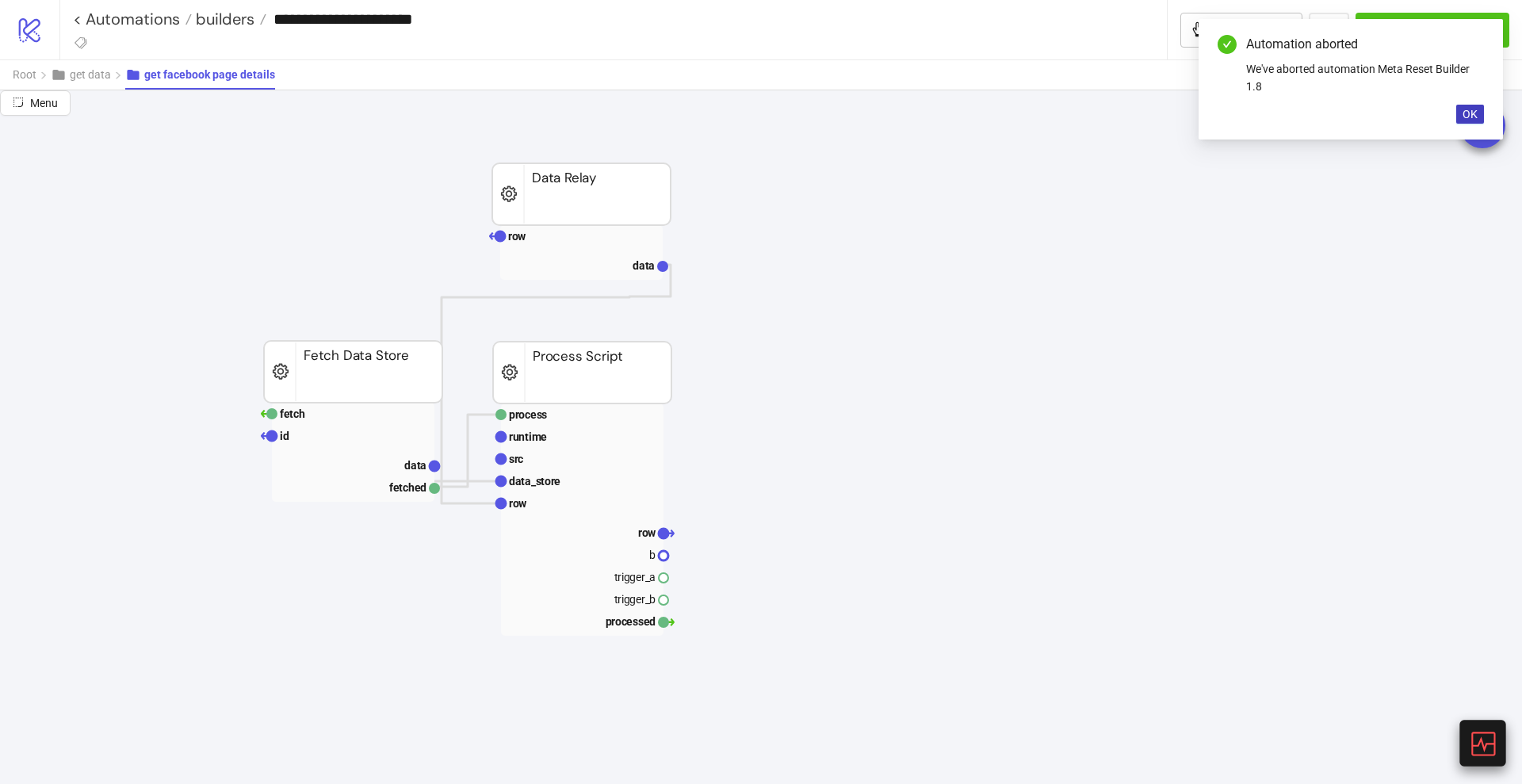
click at [1470, 739] on icon at bounding box center [1482, 743] width 28 height 28
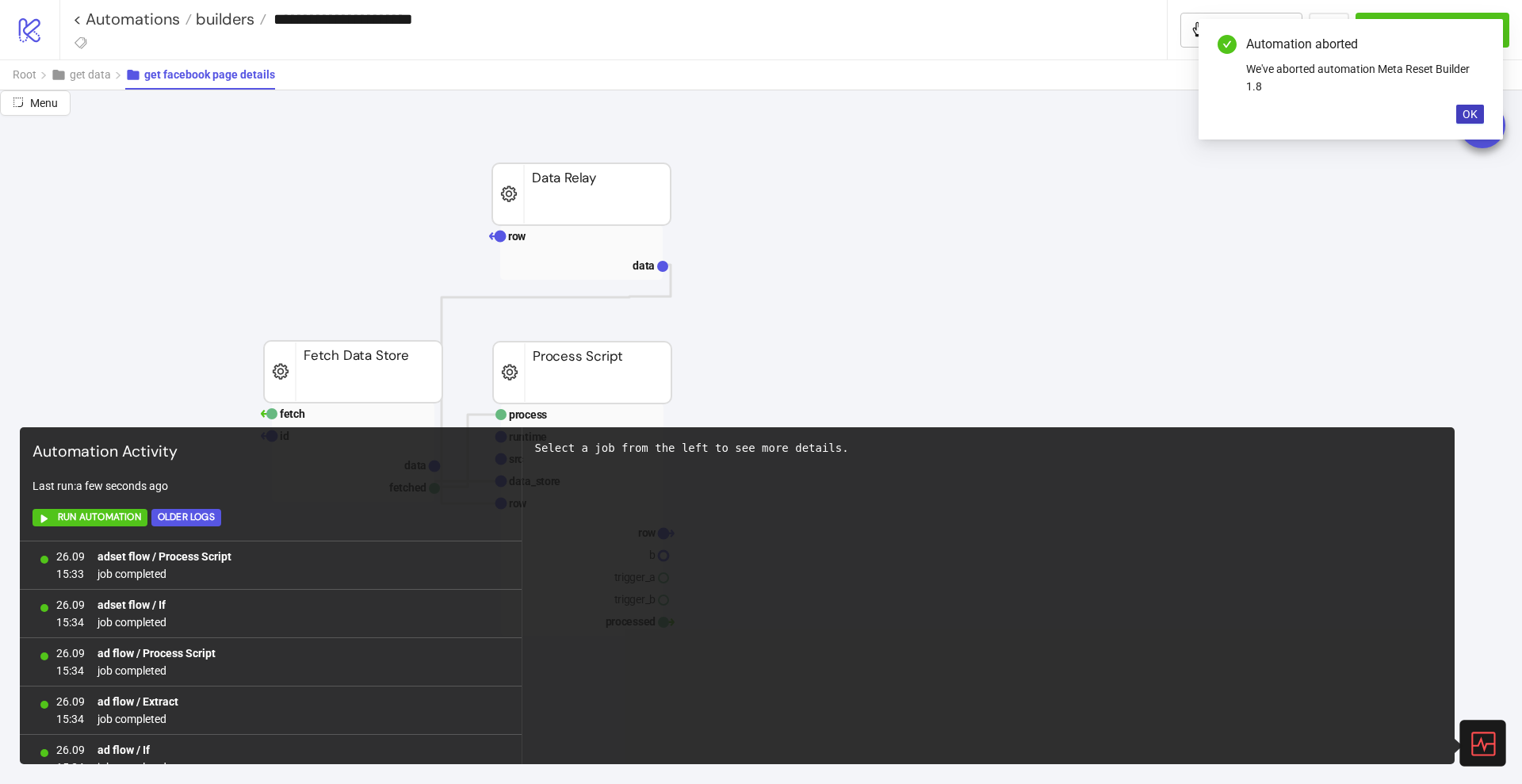
scroll to position [34201, 0]
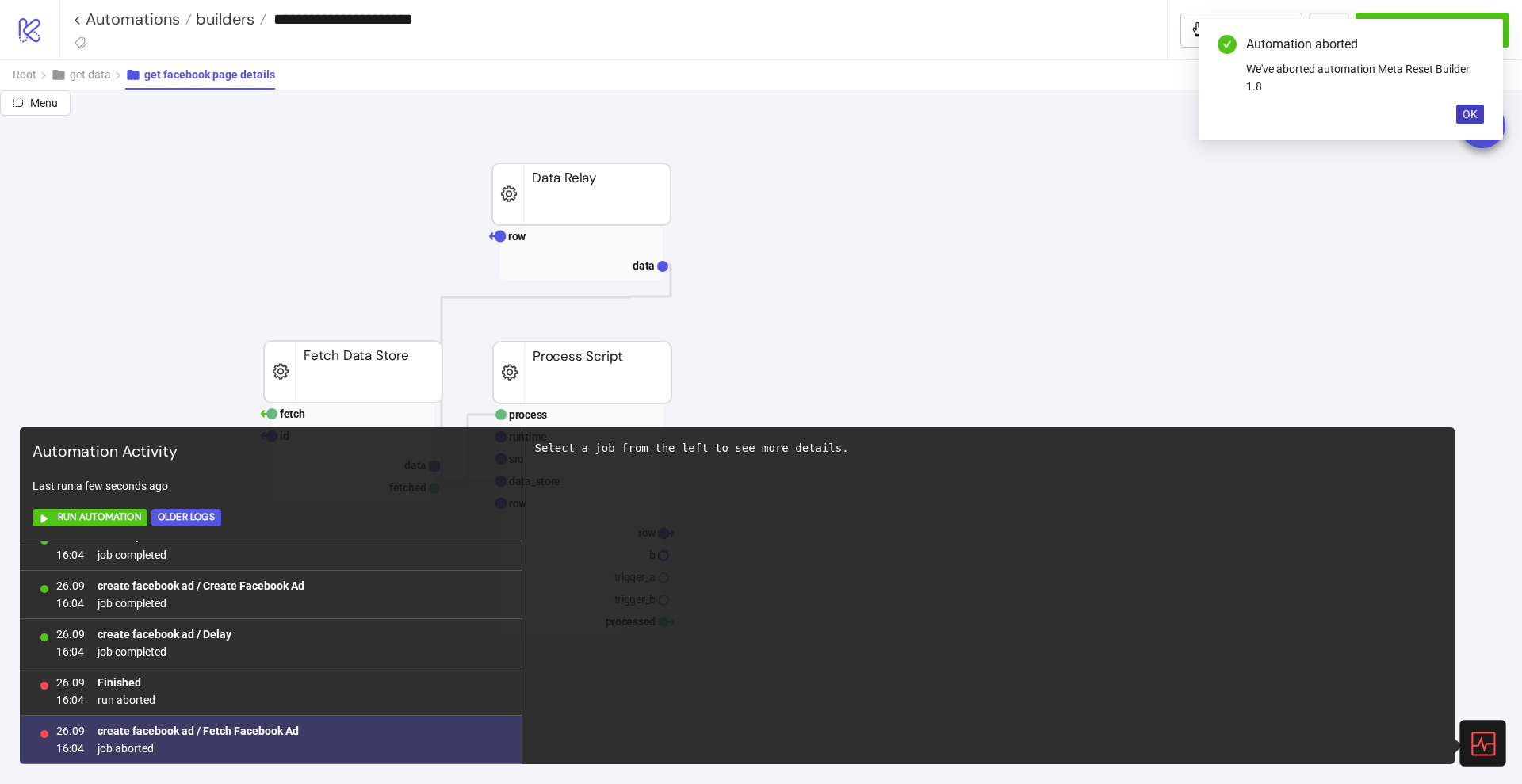
click at [252, 729] on b "create facebook ad / Fetch Facebook Ad" at bounding box center [198, 730] width 202 height 12
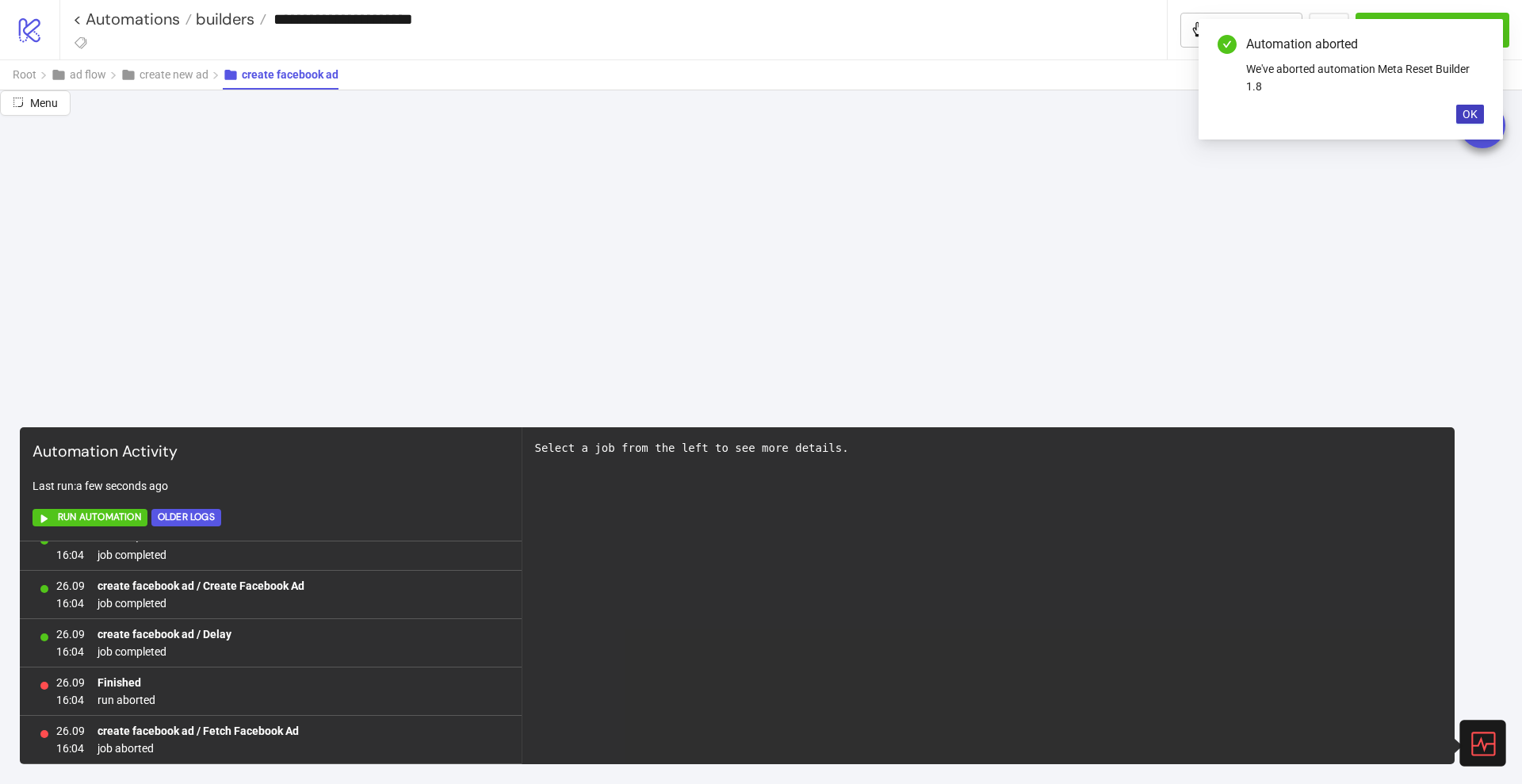
click at [1496, 740] on icon at bounding box center [1482, 743] width 28 height 28
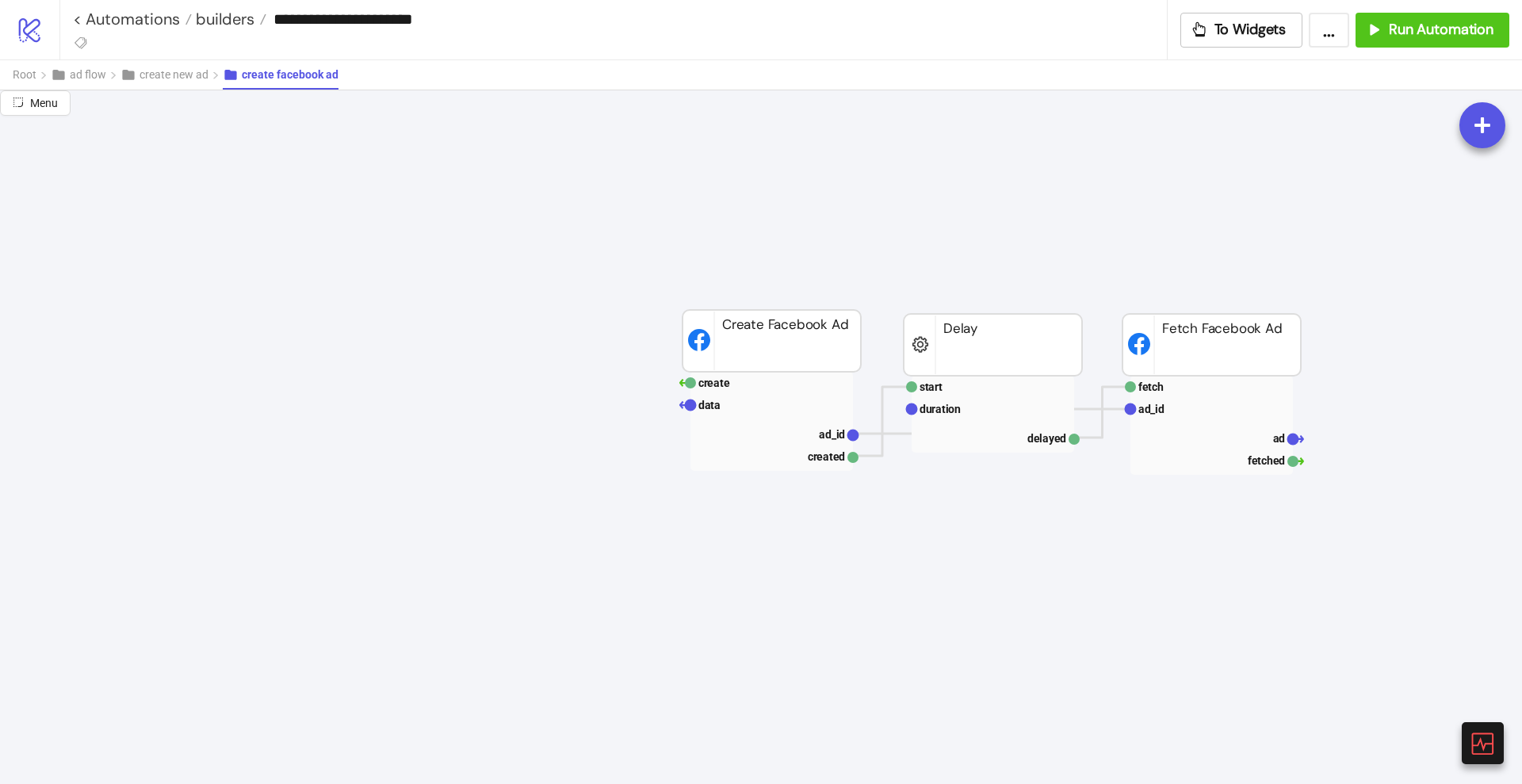
scroll to position [2101, 396]
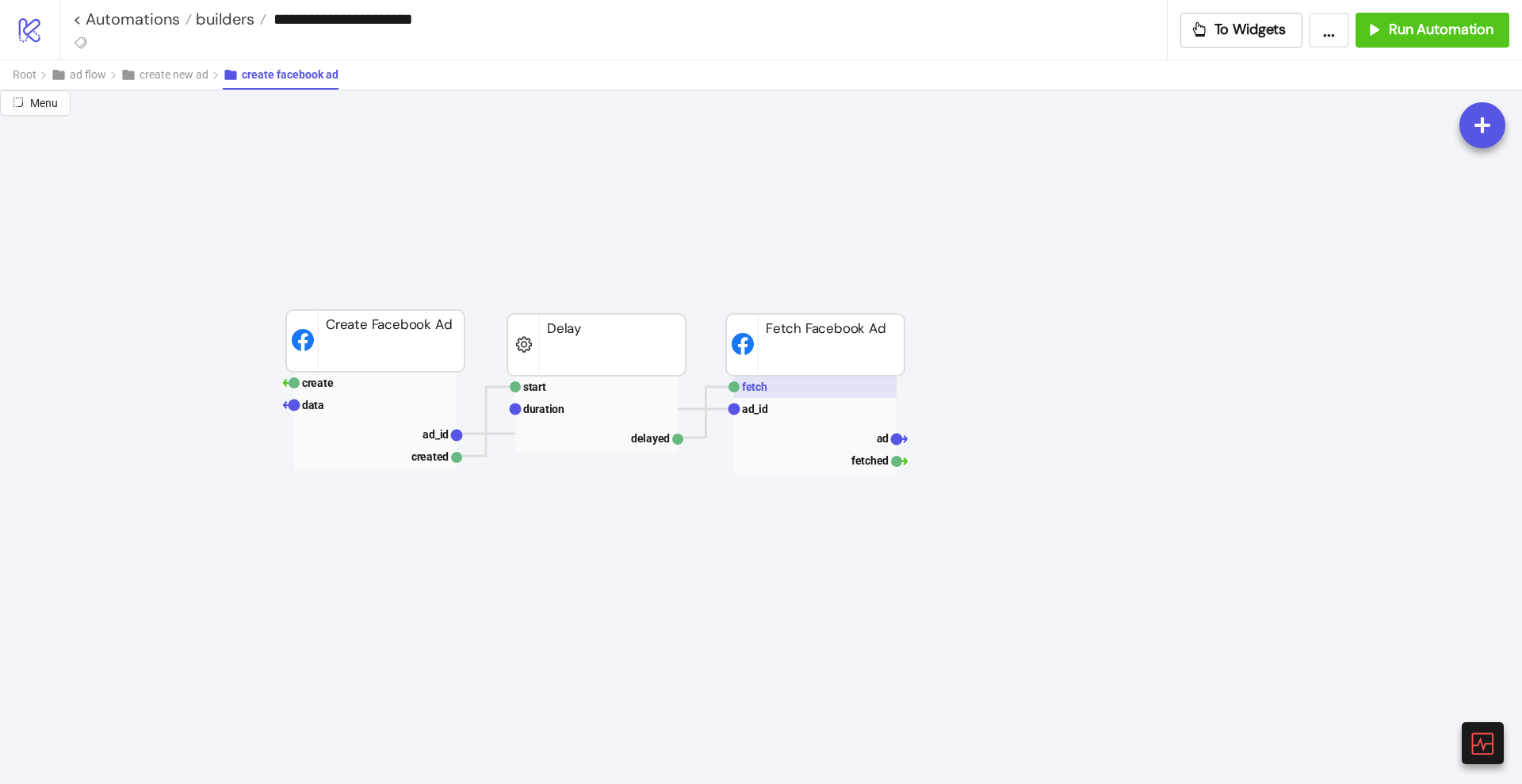
click at [788, 391] on rect at bounding box center [815, 386] width 162 height 22
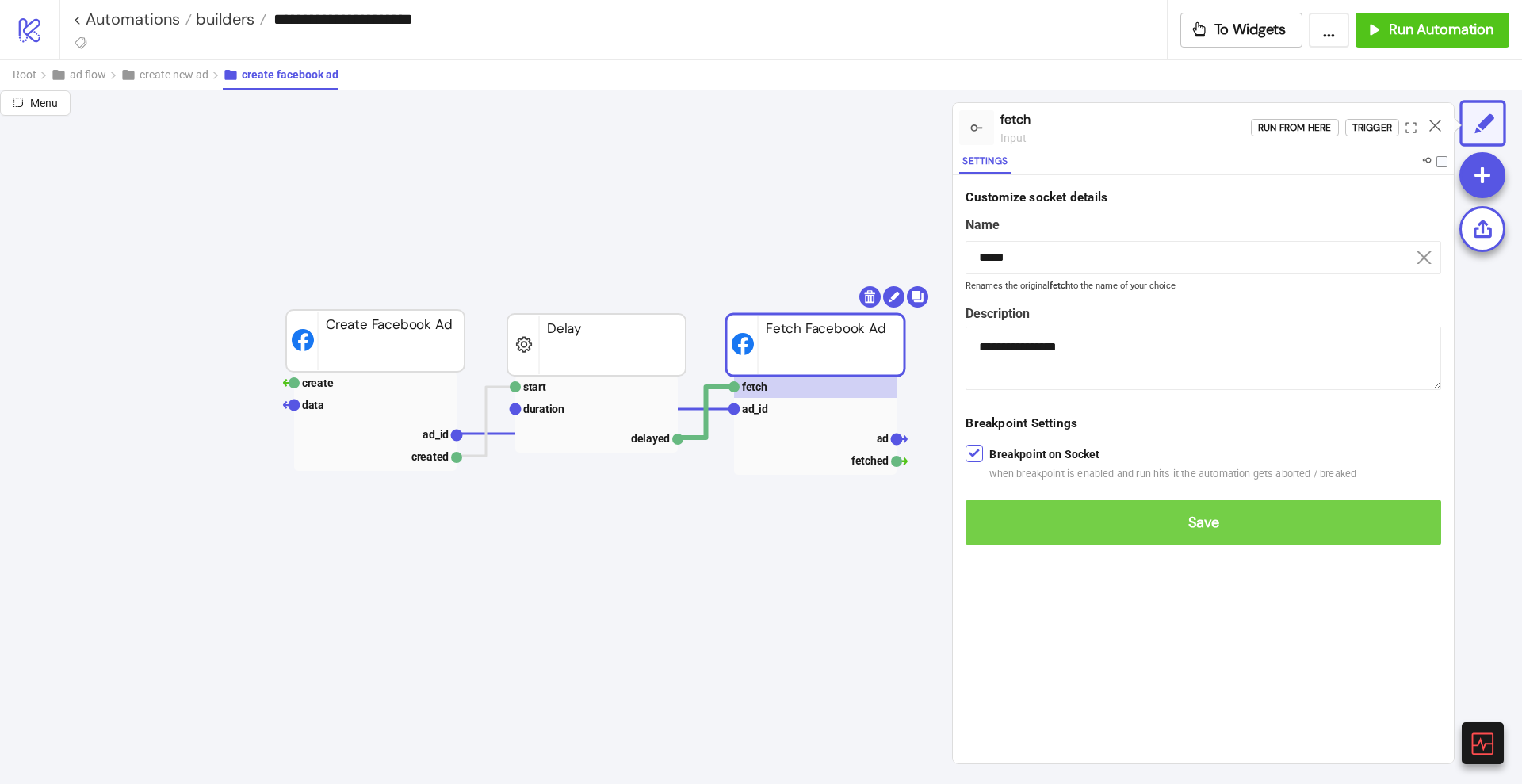
click at [1000, 512] on button "Save" at bounding box center [1203, 523] width 476 height 45
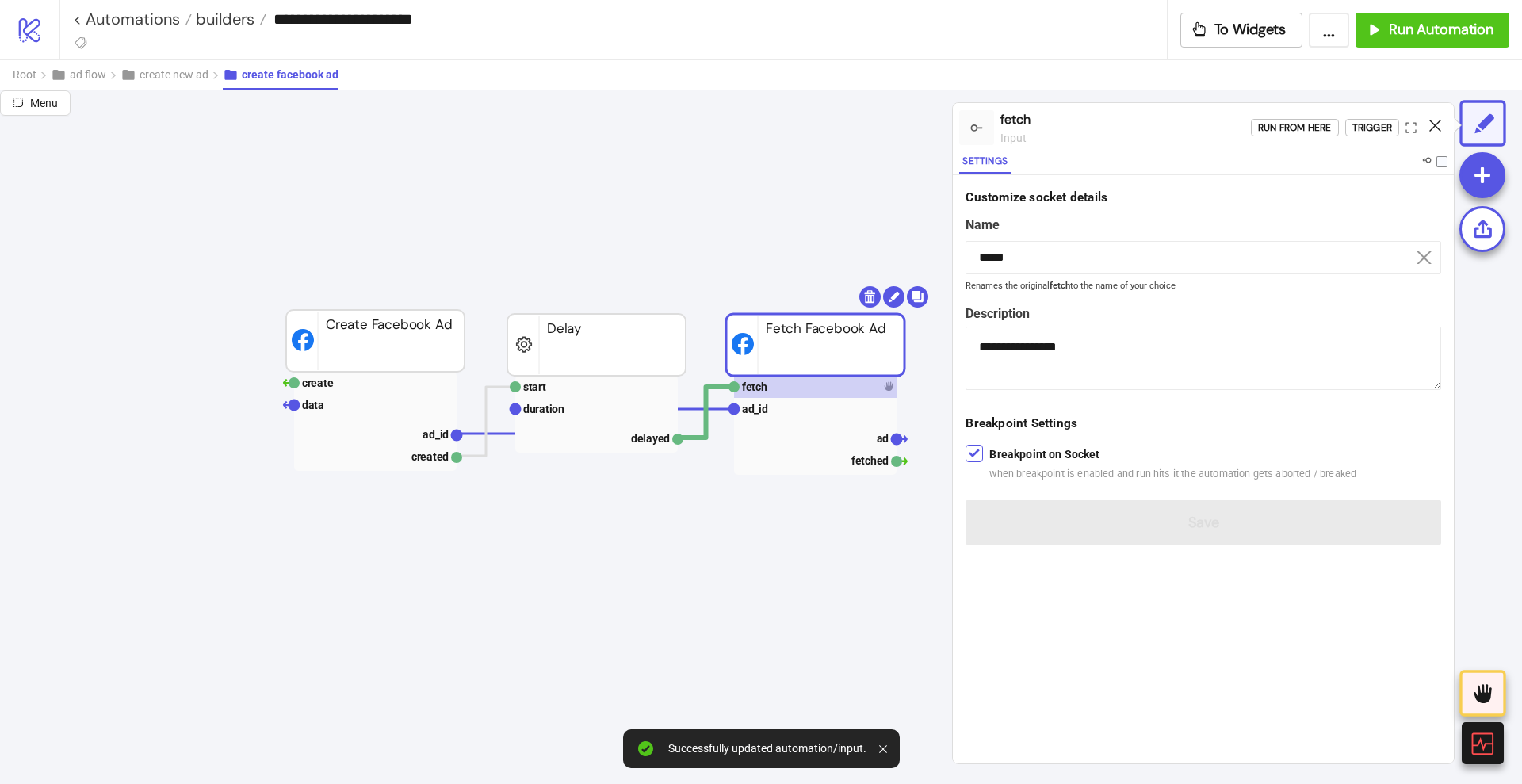
click at [1432, 126] on icon at bounding box center [1435, 125] width 12 height 12
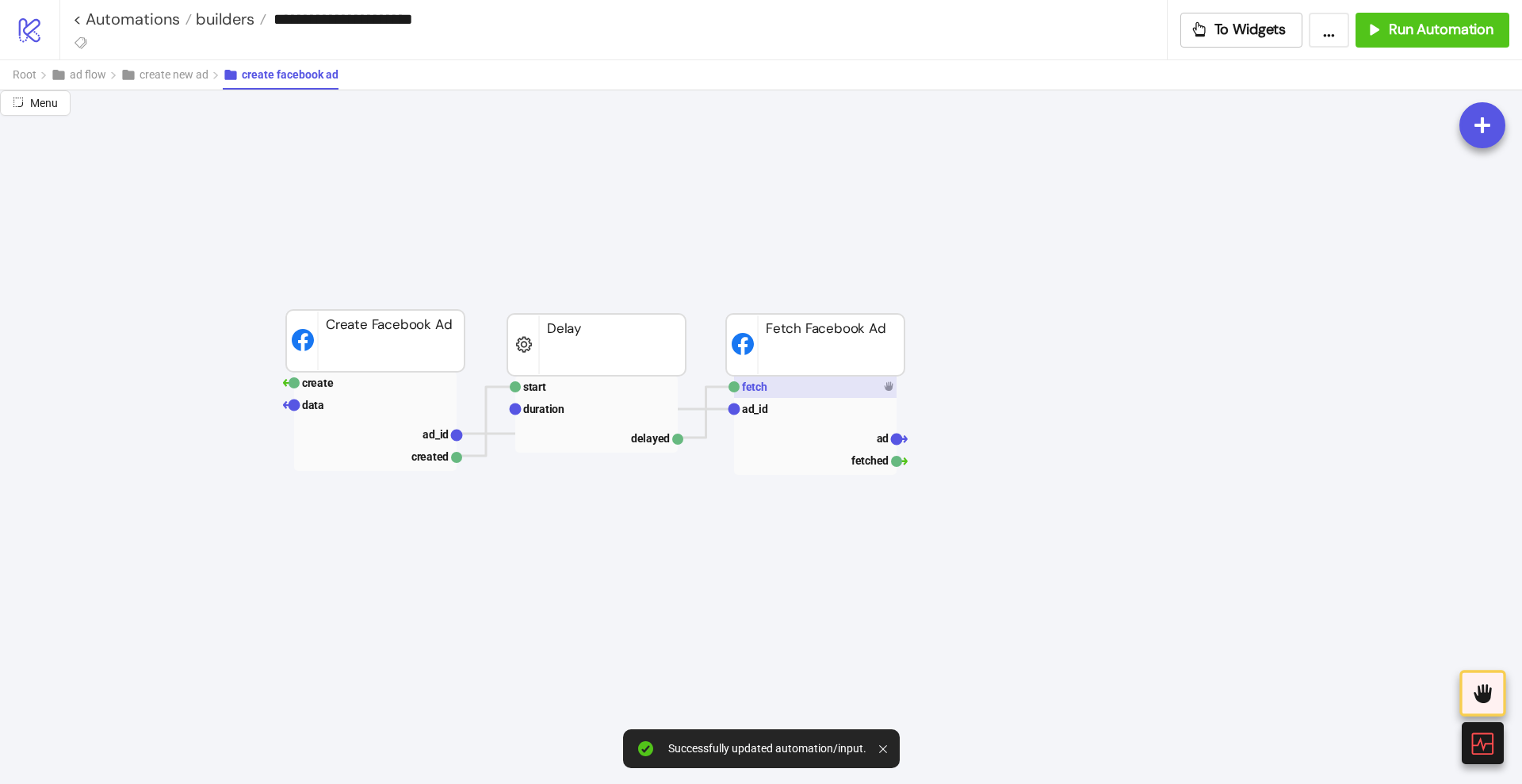
click at [784, 391] on rect at bounding box center [815, 386] width 162 height 22
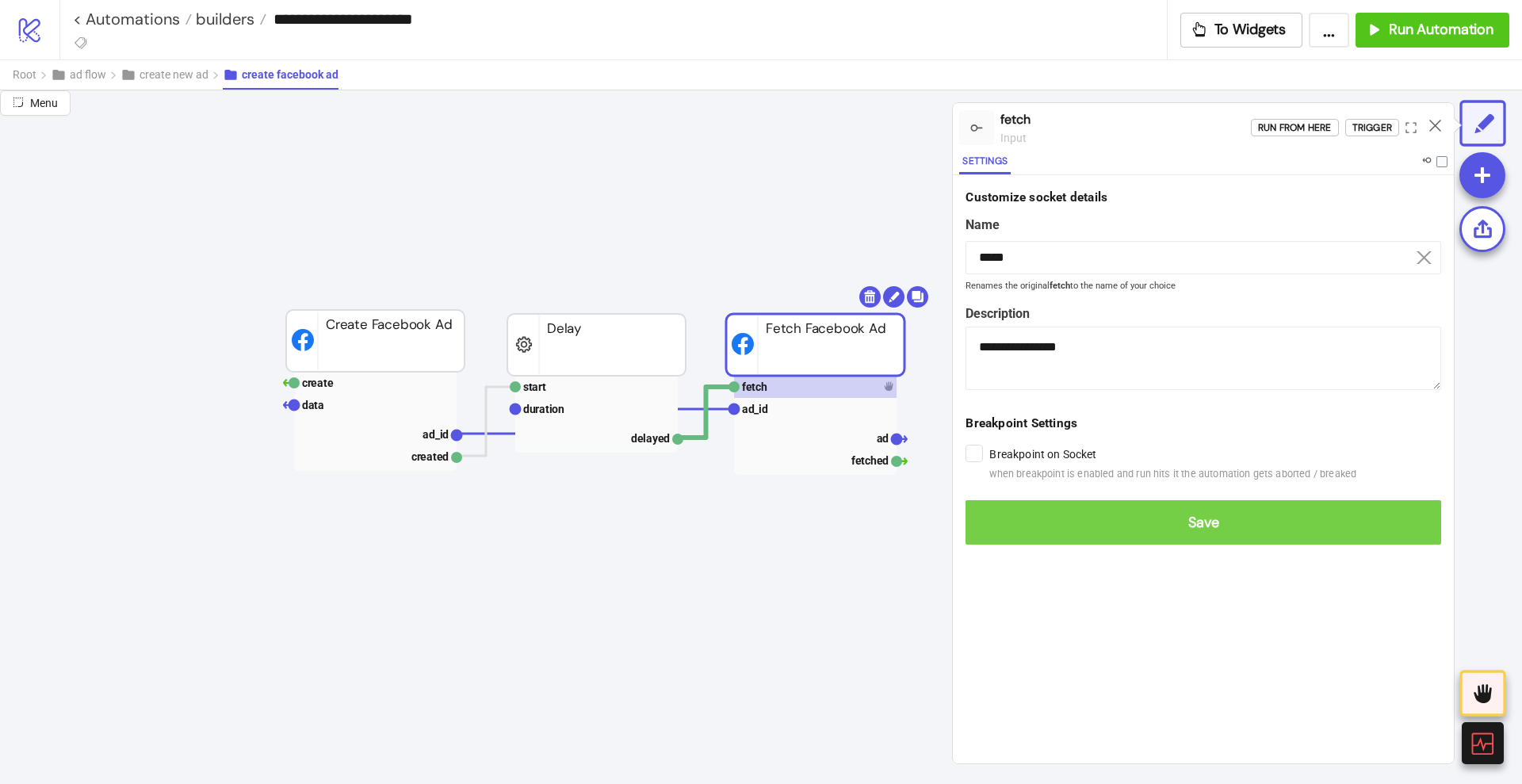
click at [999, 509] on button "Save" at bounding box center [1203, 523] width 476 height 45
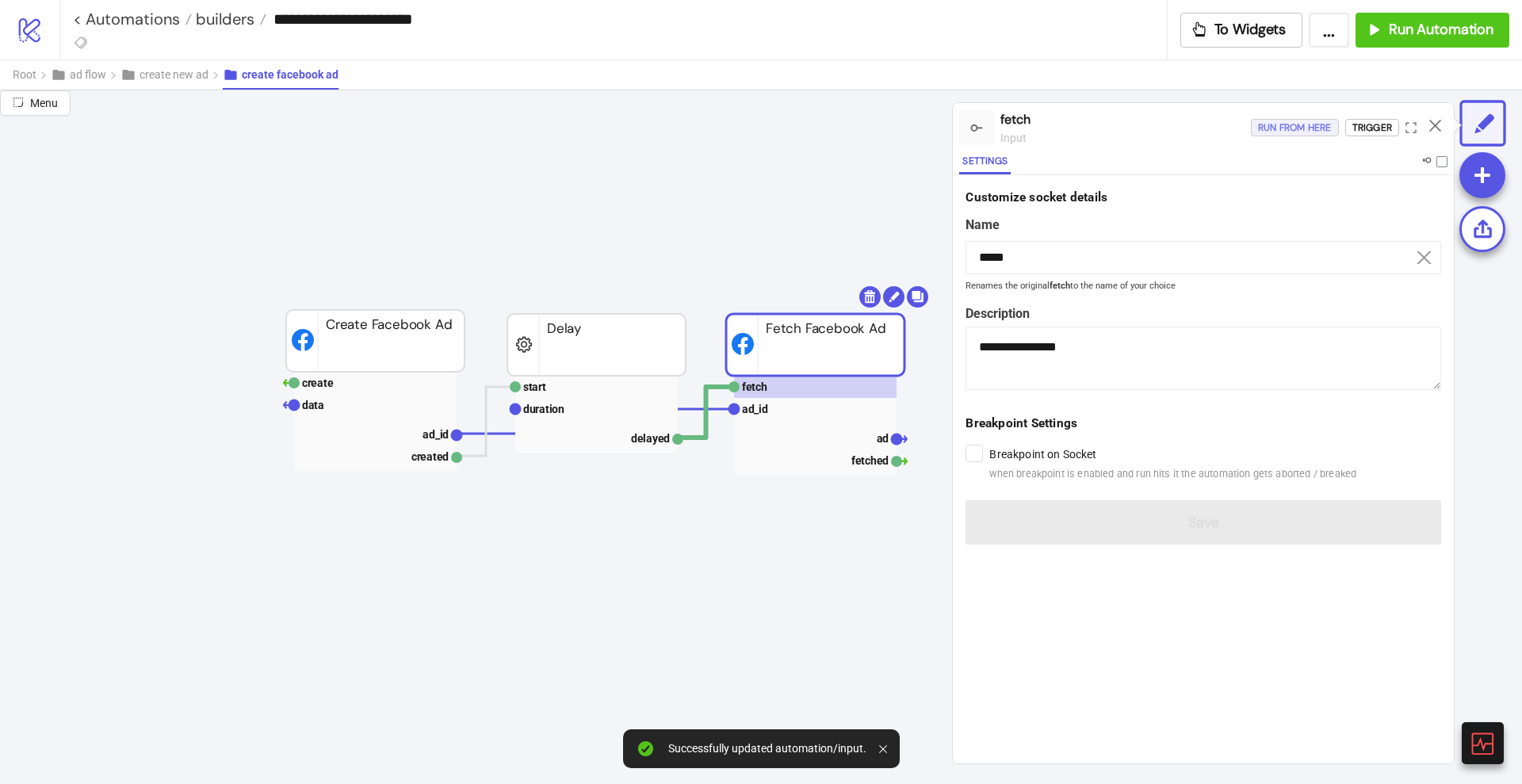
click at [1286, 132] on div "Run from here" at bounding box center [1295, 128] width 74 height 18
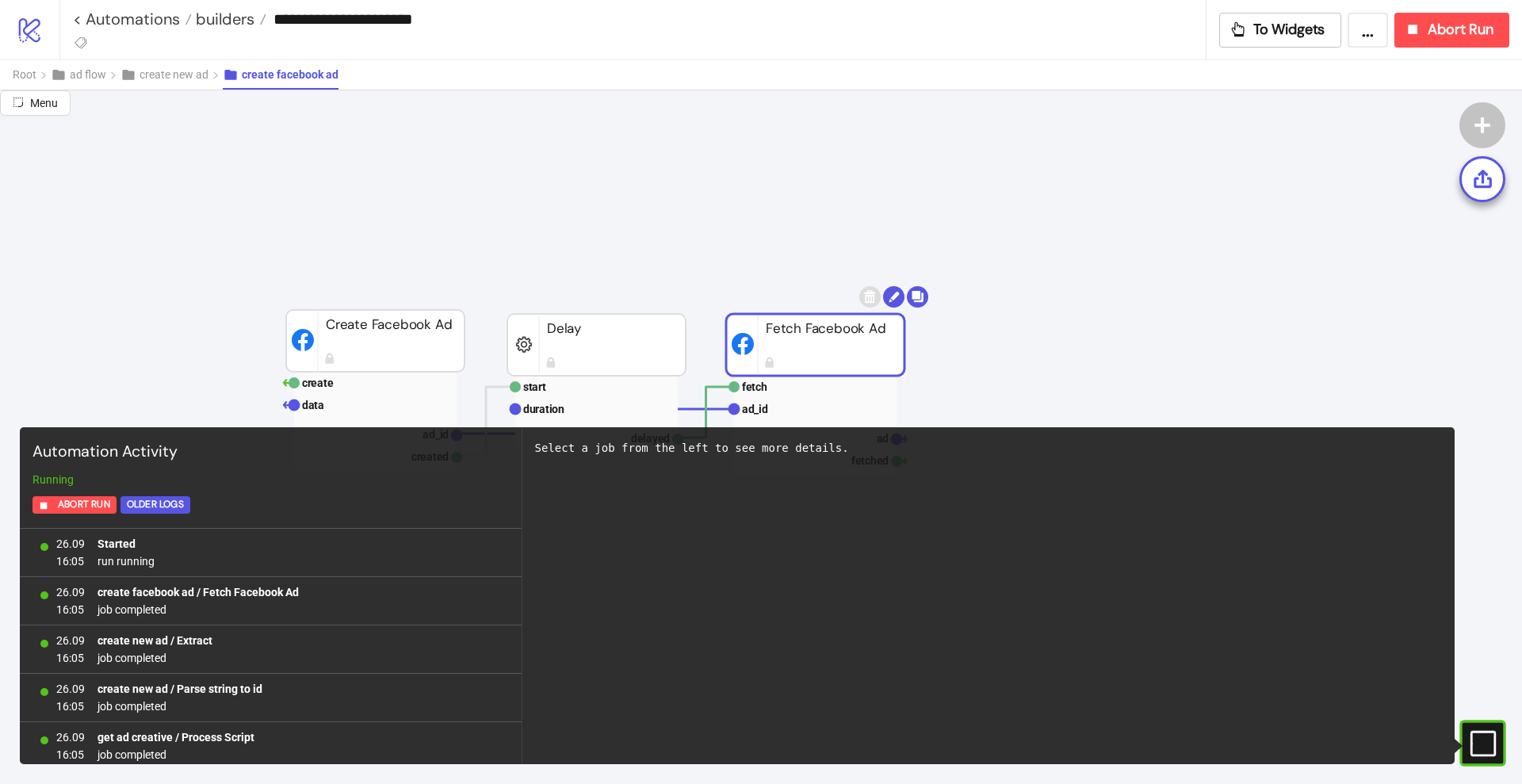
scroll to position [248, 0]
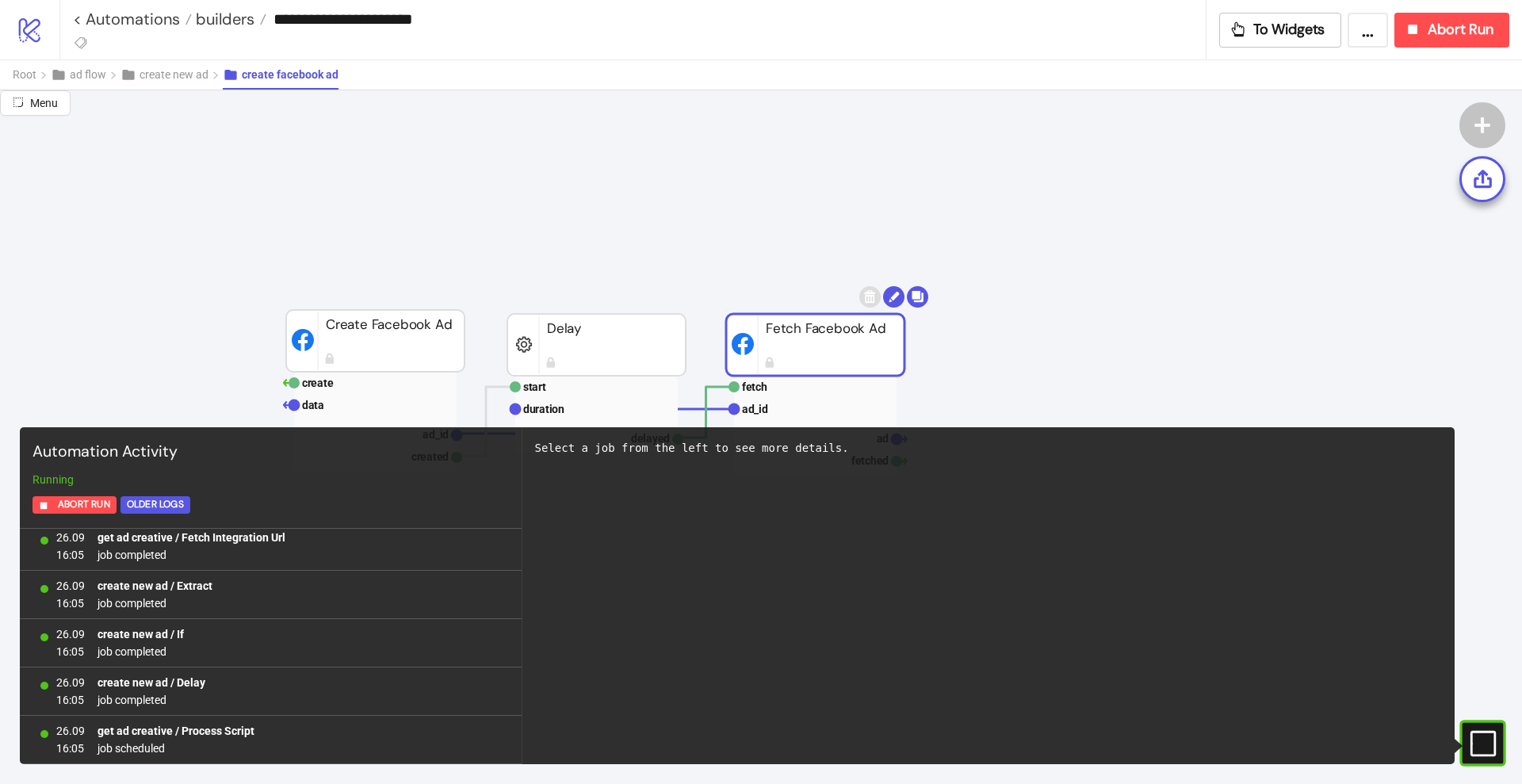
click at [1478, 738] on rect at bounding box center [1467, 743] width 24 height 24
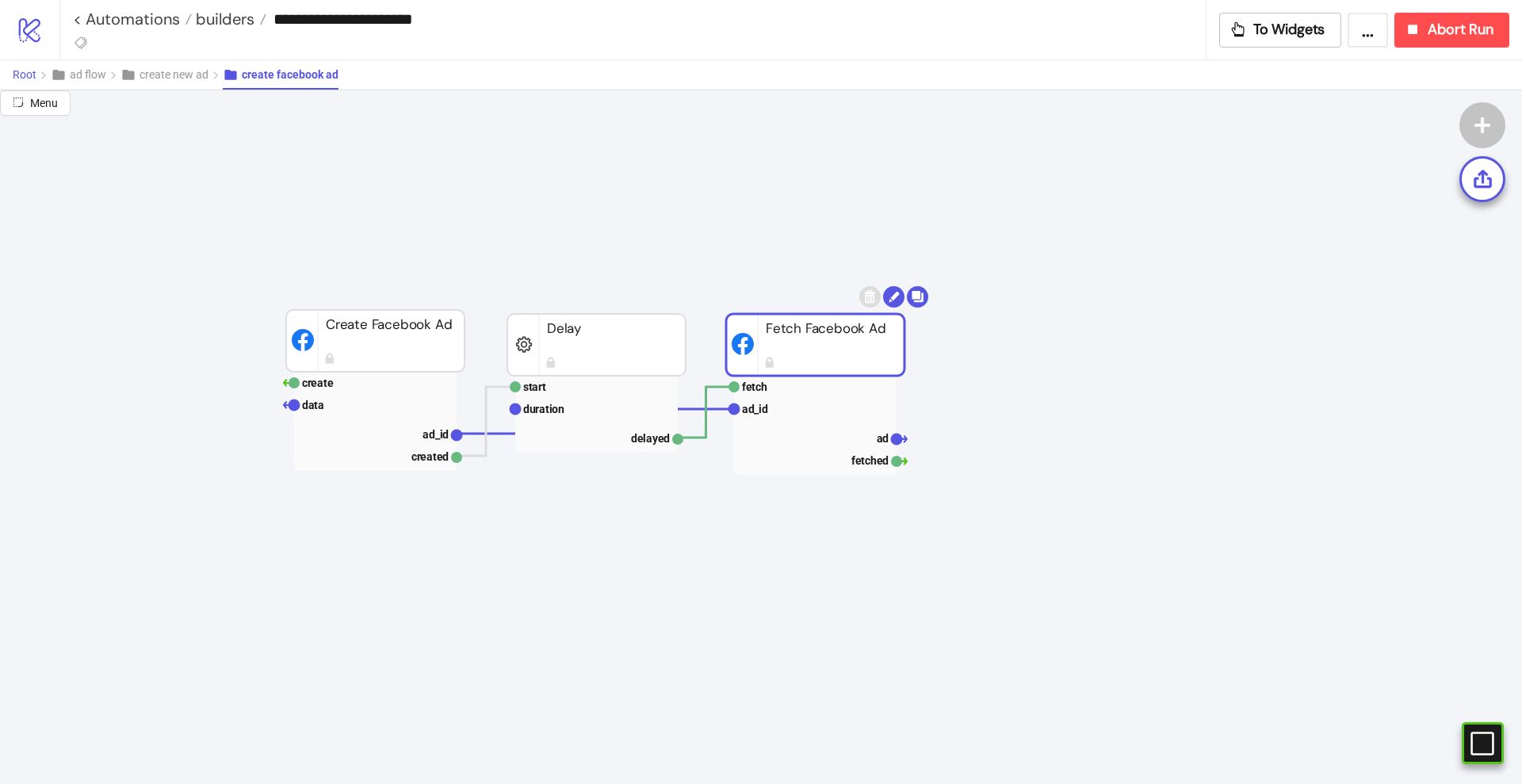
click at [22, 78] on span "Root" at bounding box center [24, 74] width 24 height 12
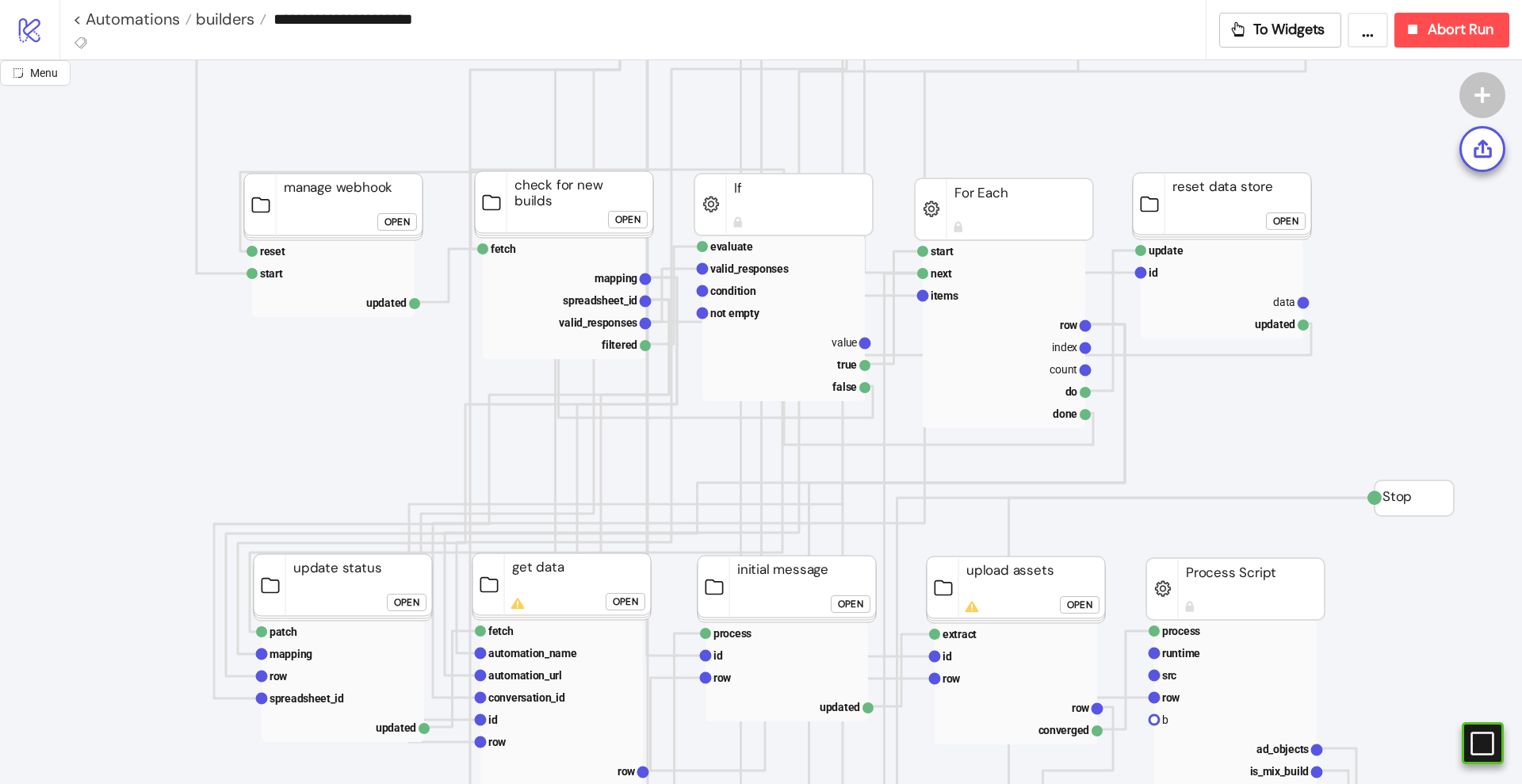
scroll to position [318, 0]
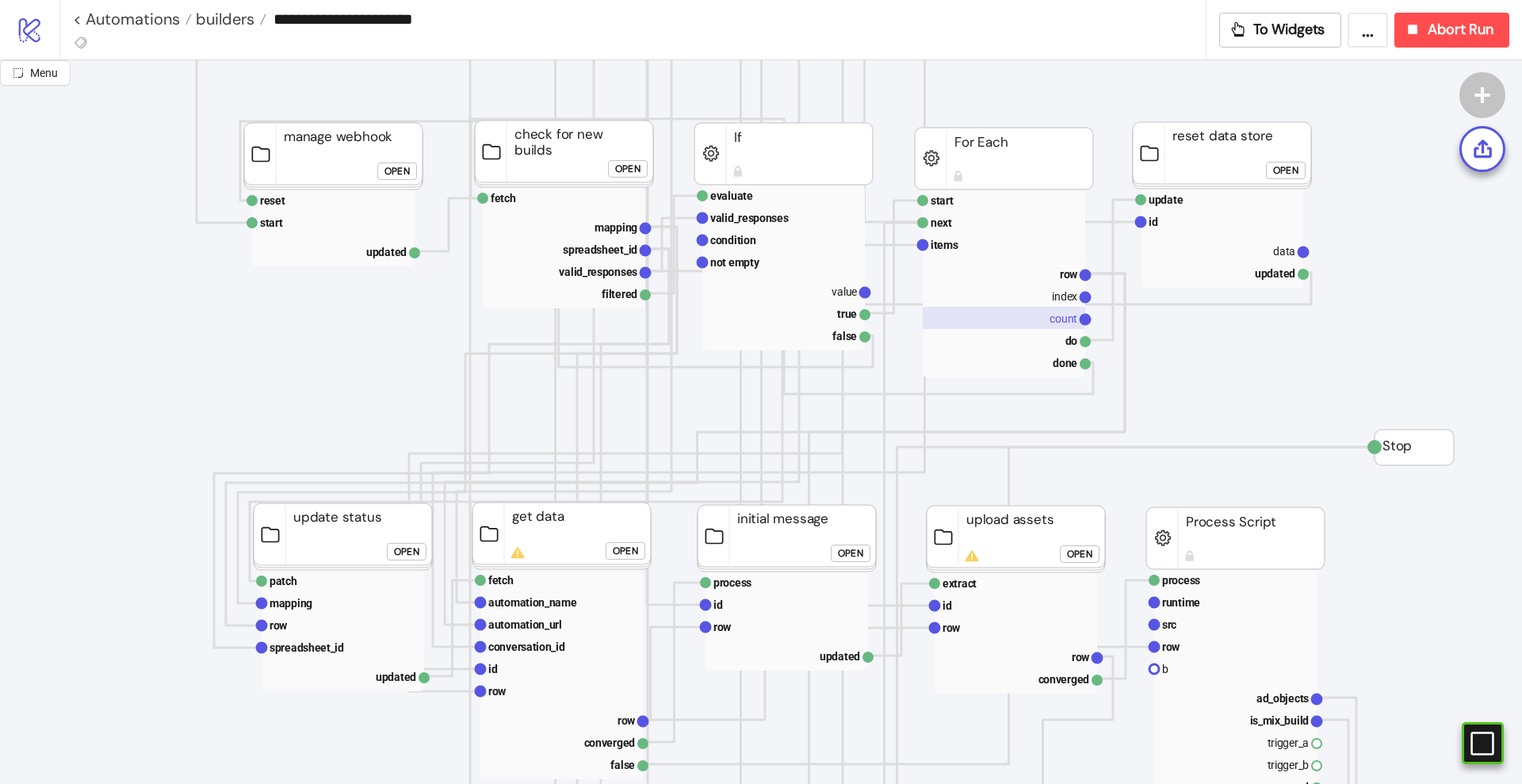
click at [1038, 318] on rect at bounding box center [1004, 318] width 162 height 22
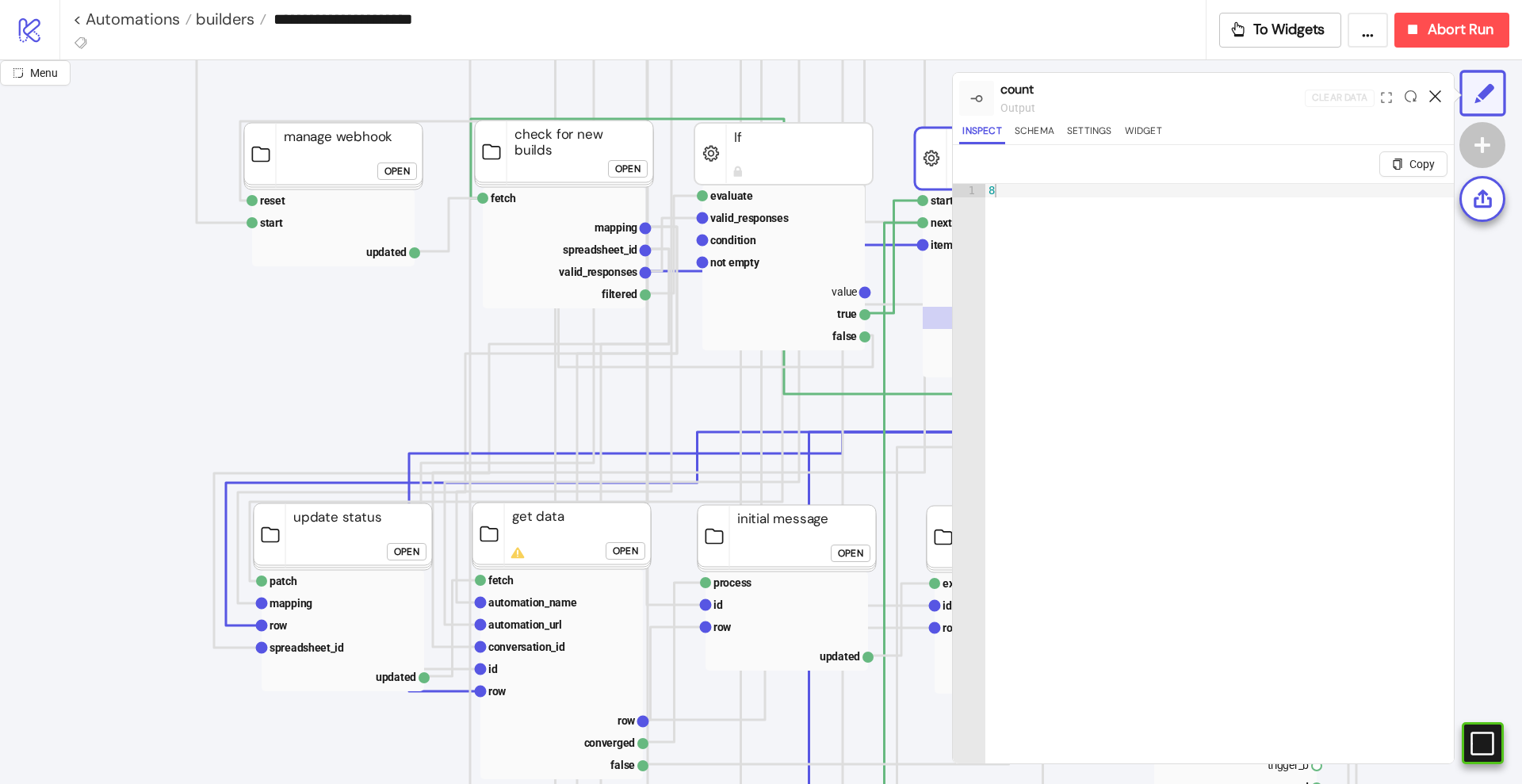
click at [1435, 92] on icon at bounding box center [1435, 95] width 12 height 12
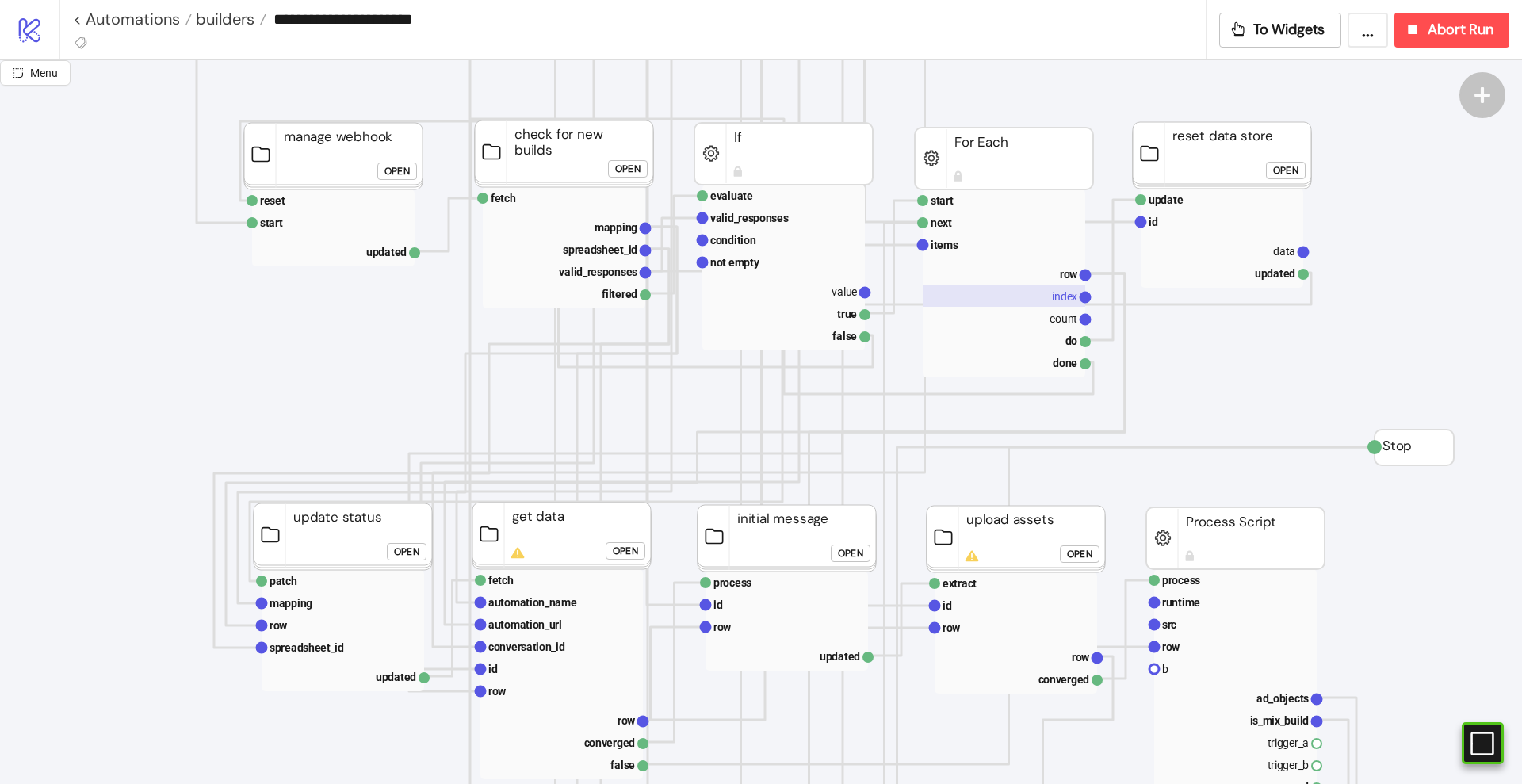
click at [1057, 297] on text "index" at bounding box center [1064, 296] width 25 height 12
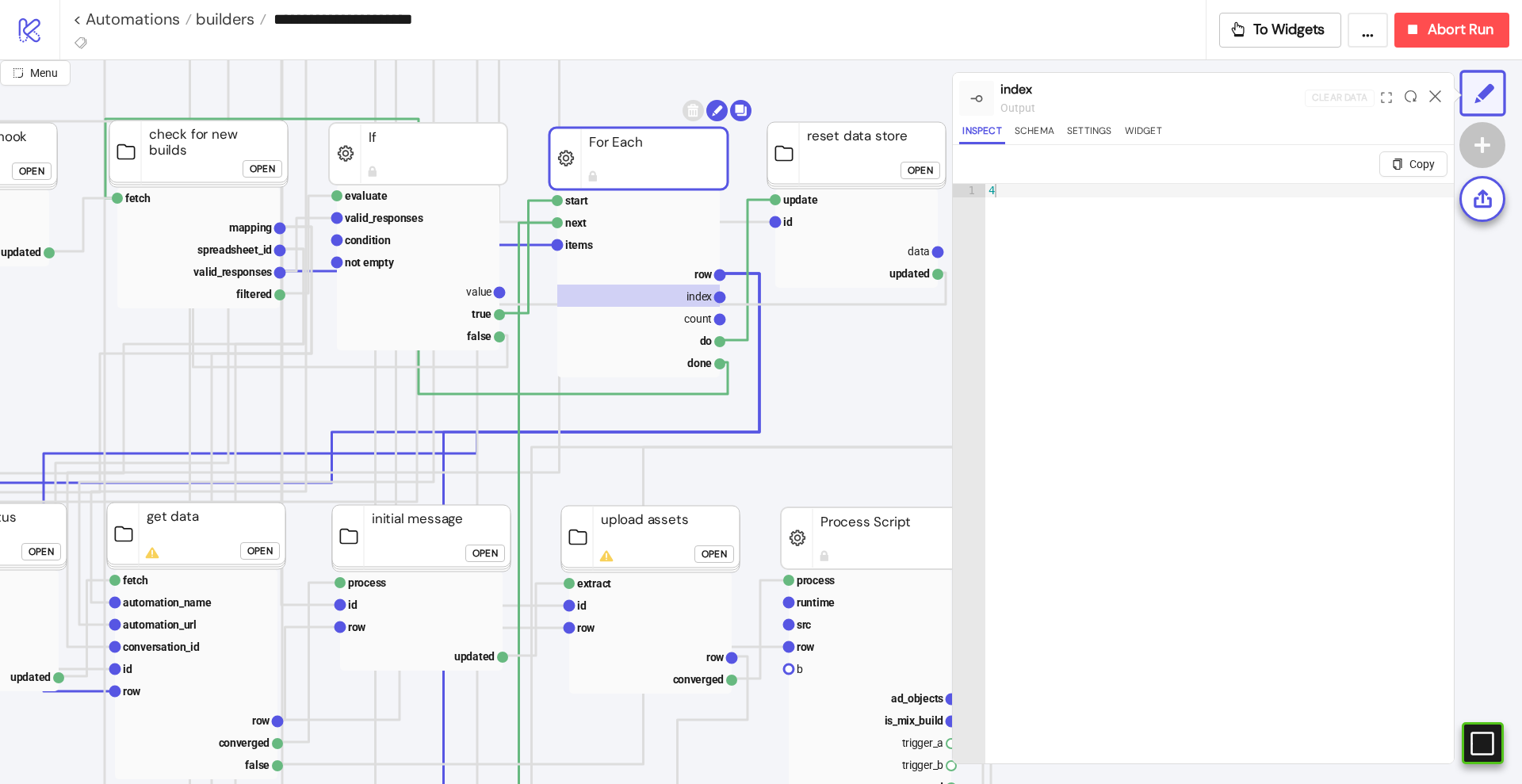
scroll to position [318, 396]
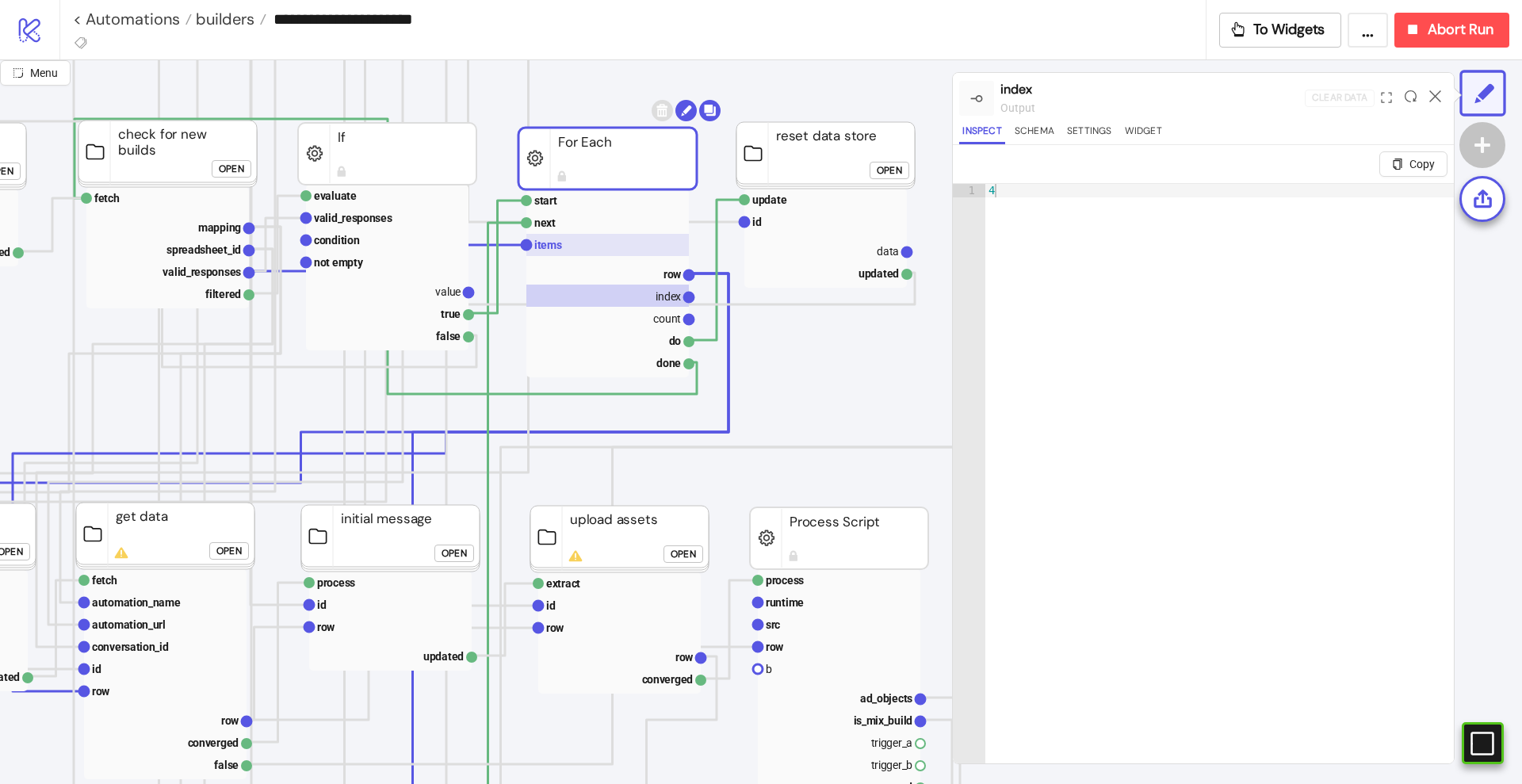
click at [573, 250] on rect at bounding box center [608, 244] width 162 height 22
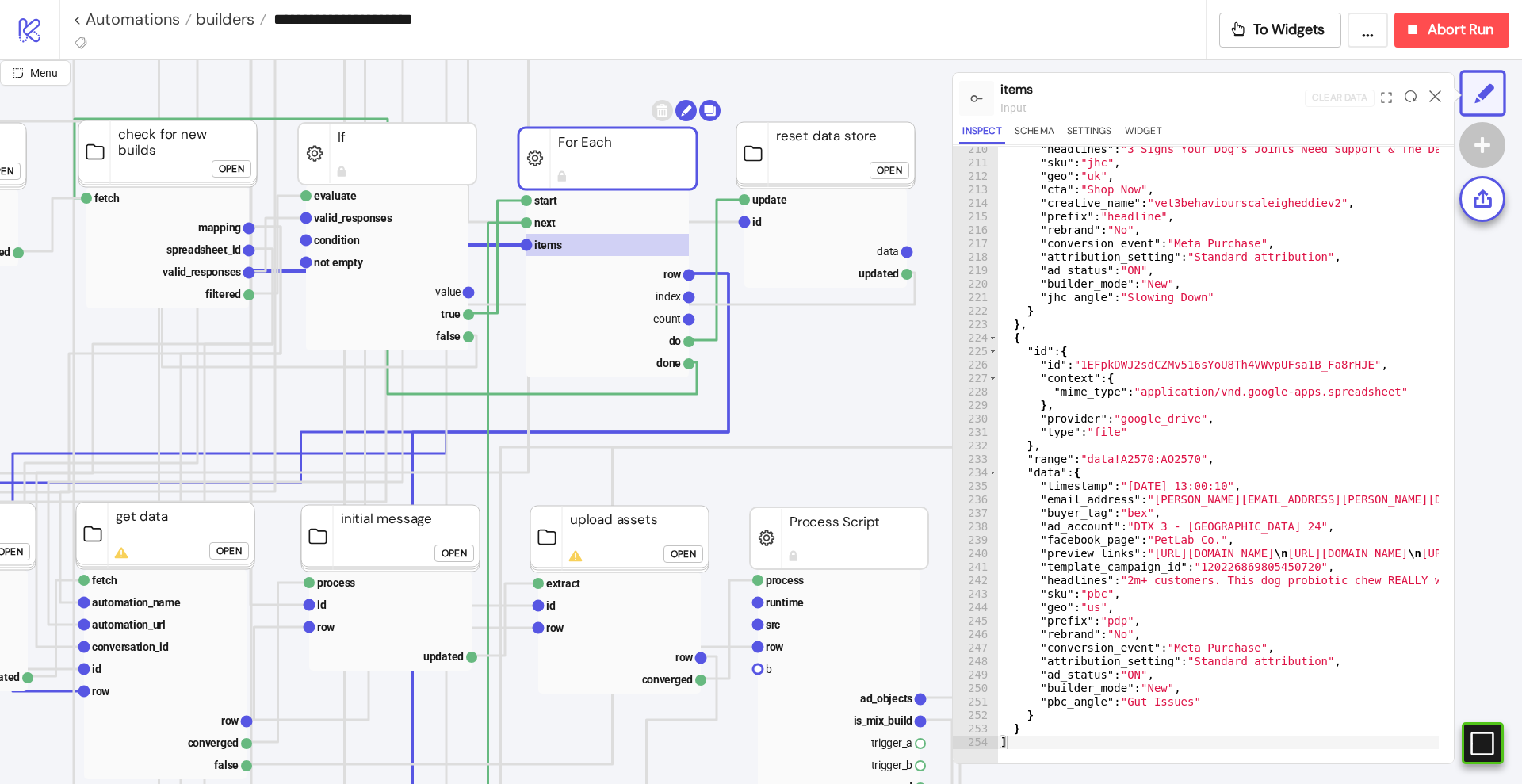
scroll to position [38, 0]
click at [1439, 93] on icon at bounding box center [1435, 95] width 12 height 12
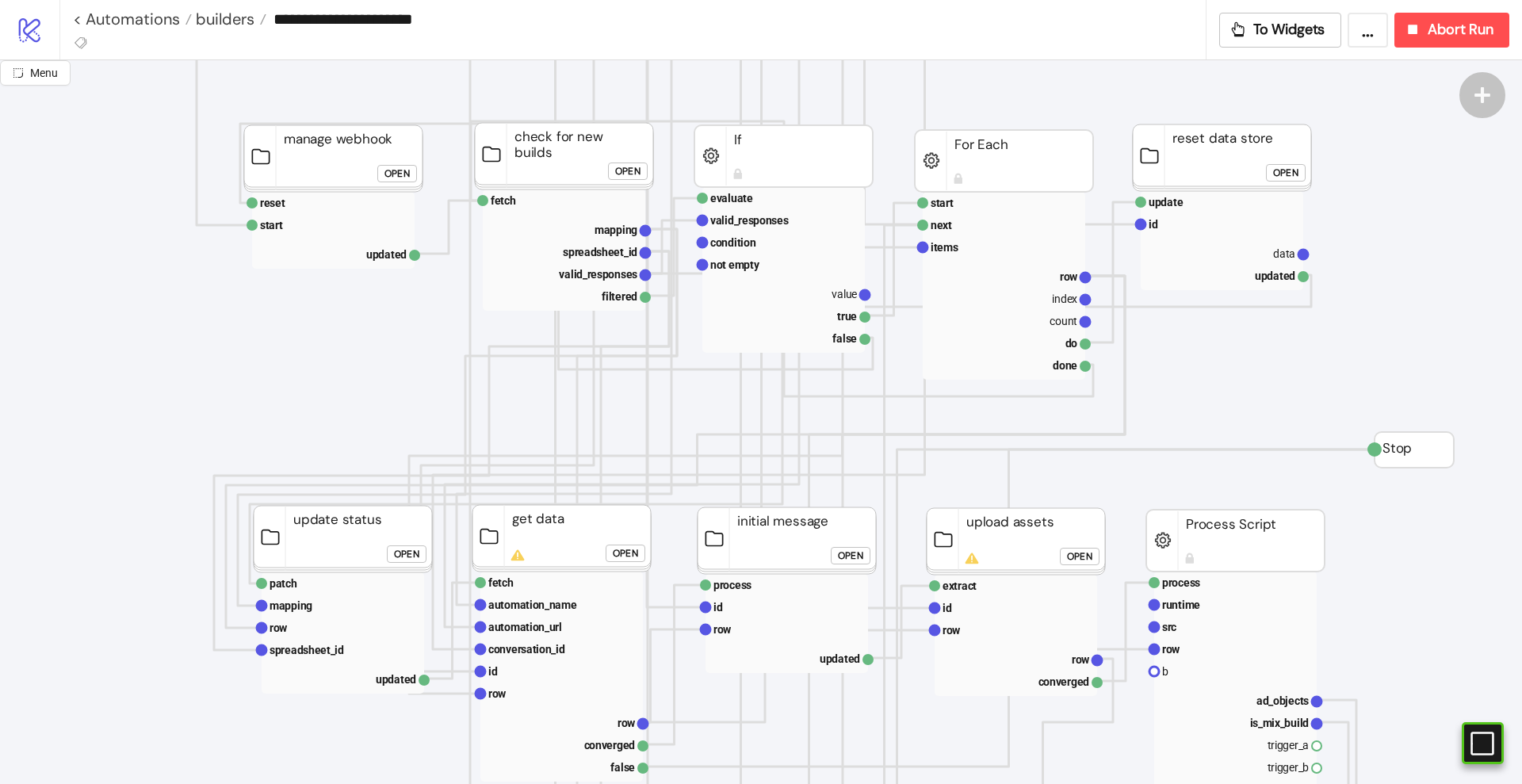
scroll to position [297, 0]
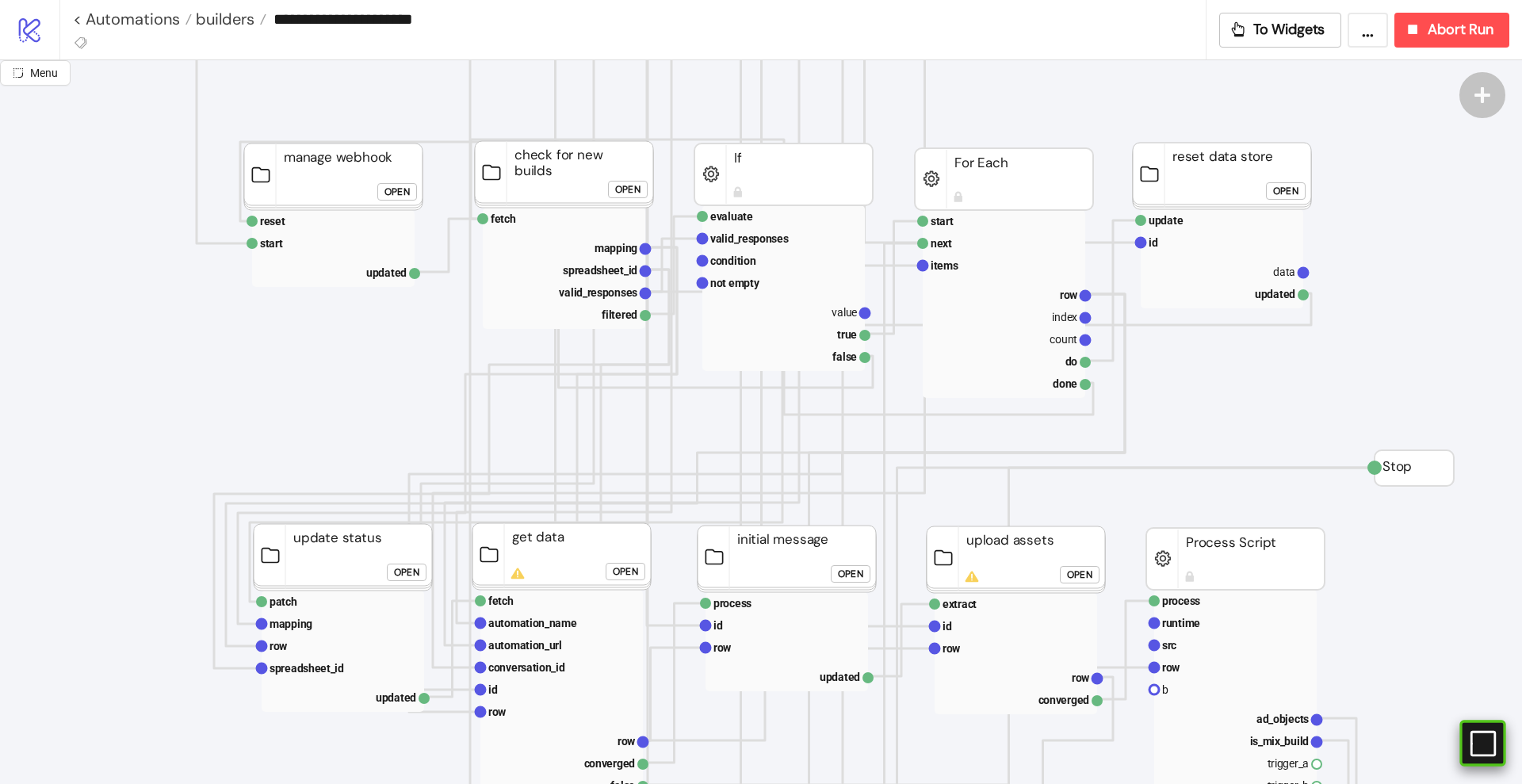
click at [1489, 739] on icon "#e9k1n36qviq57_to { animation: e9k1n36qviq57_to__to 2000ms linear infinite norm…" at bounding box center [1482, 743] width 28 height 28
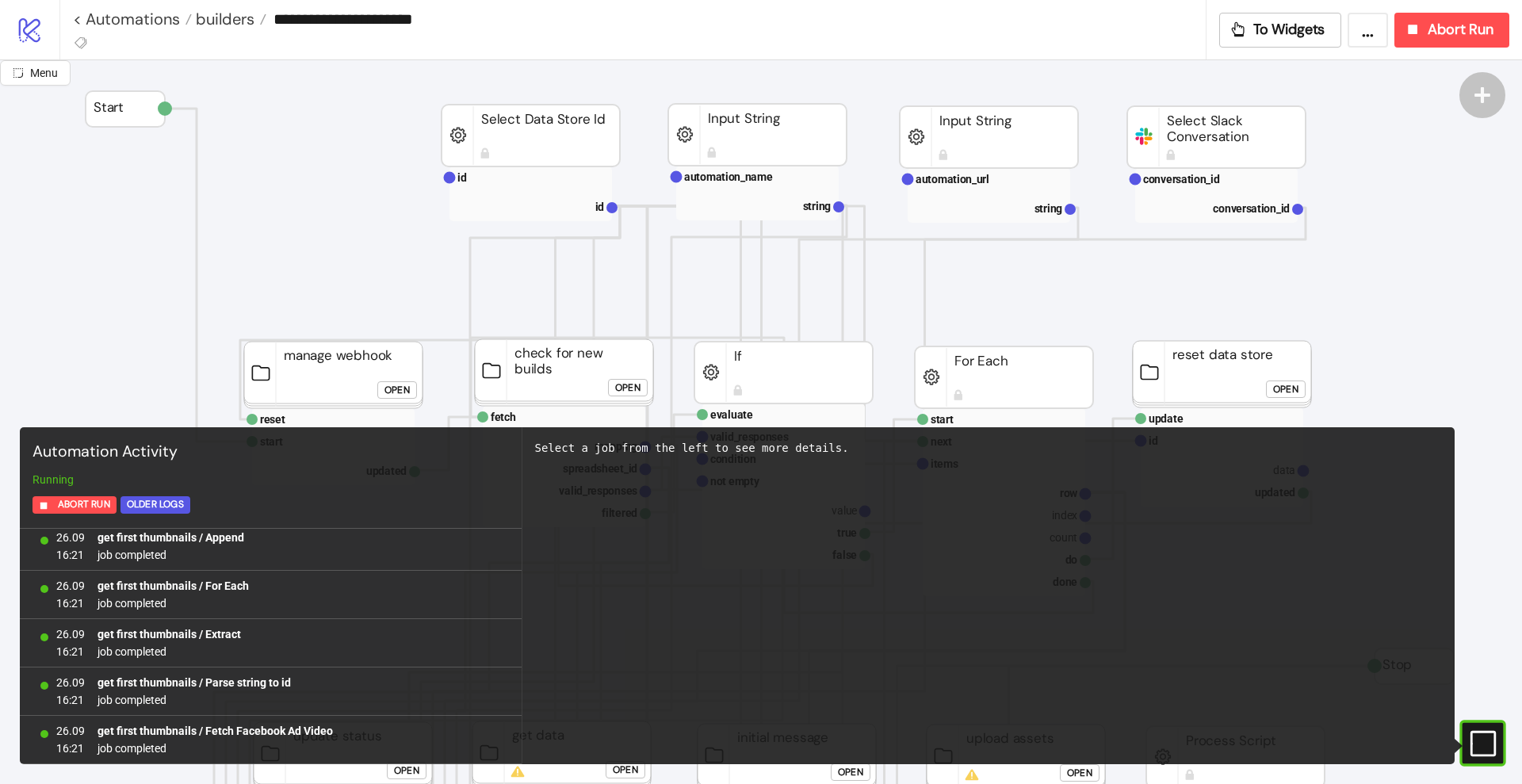
scroll to position [33657, 0]
click at [1485, 732] on icon "#e9k1n36qviq57_to { animation: e9k1n36qviq57_to__to 2000ms linear infinite norm…" at bounding box center [1482, 743] width 28 height 28
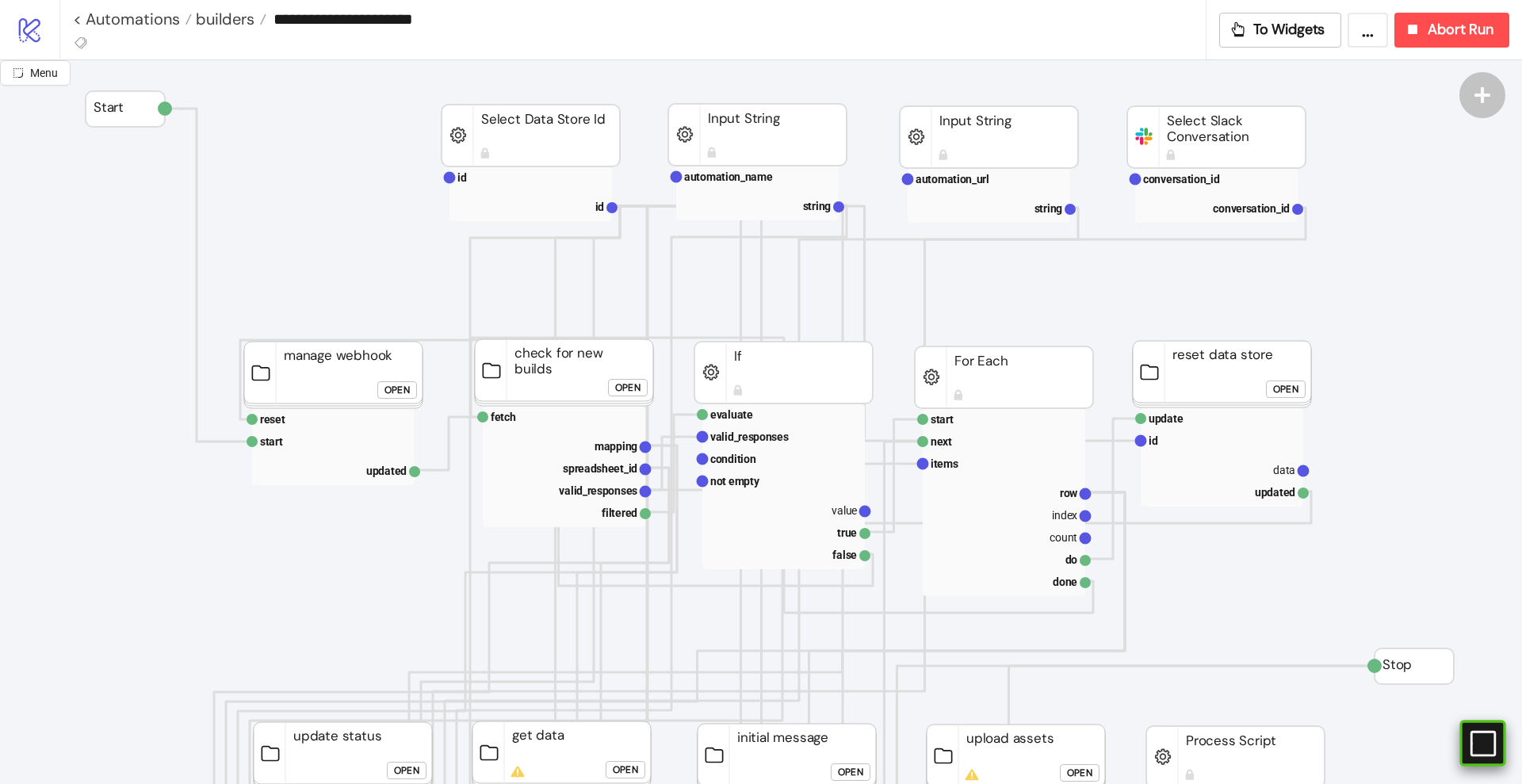
click at [1477, 732] on rect at bounding box center [1483, 743] width 24 height 24
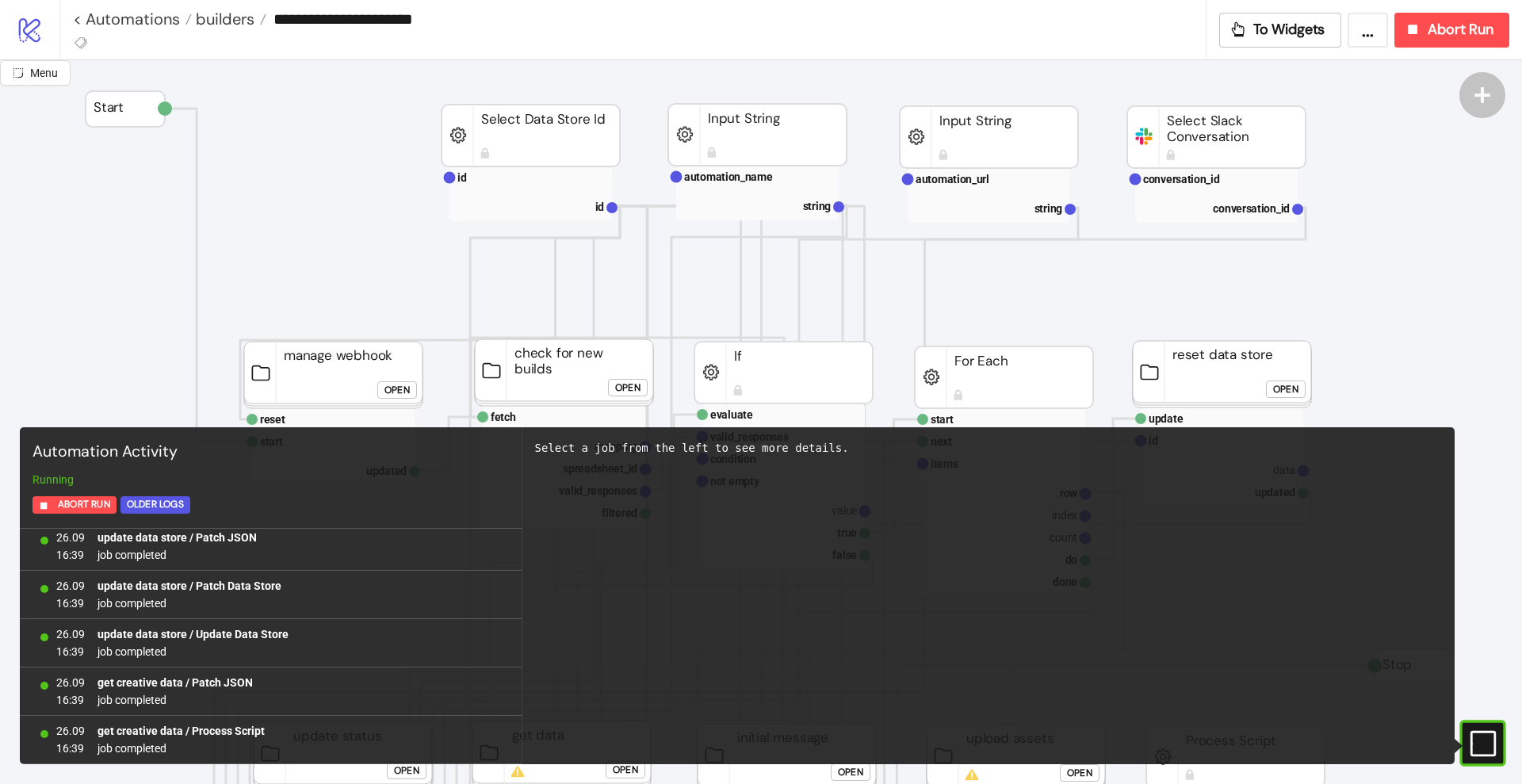
scroll to position [69772, 0]
click at [1071, 509] on text "index" at bounding box center [1064, 516] width 25 height 12
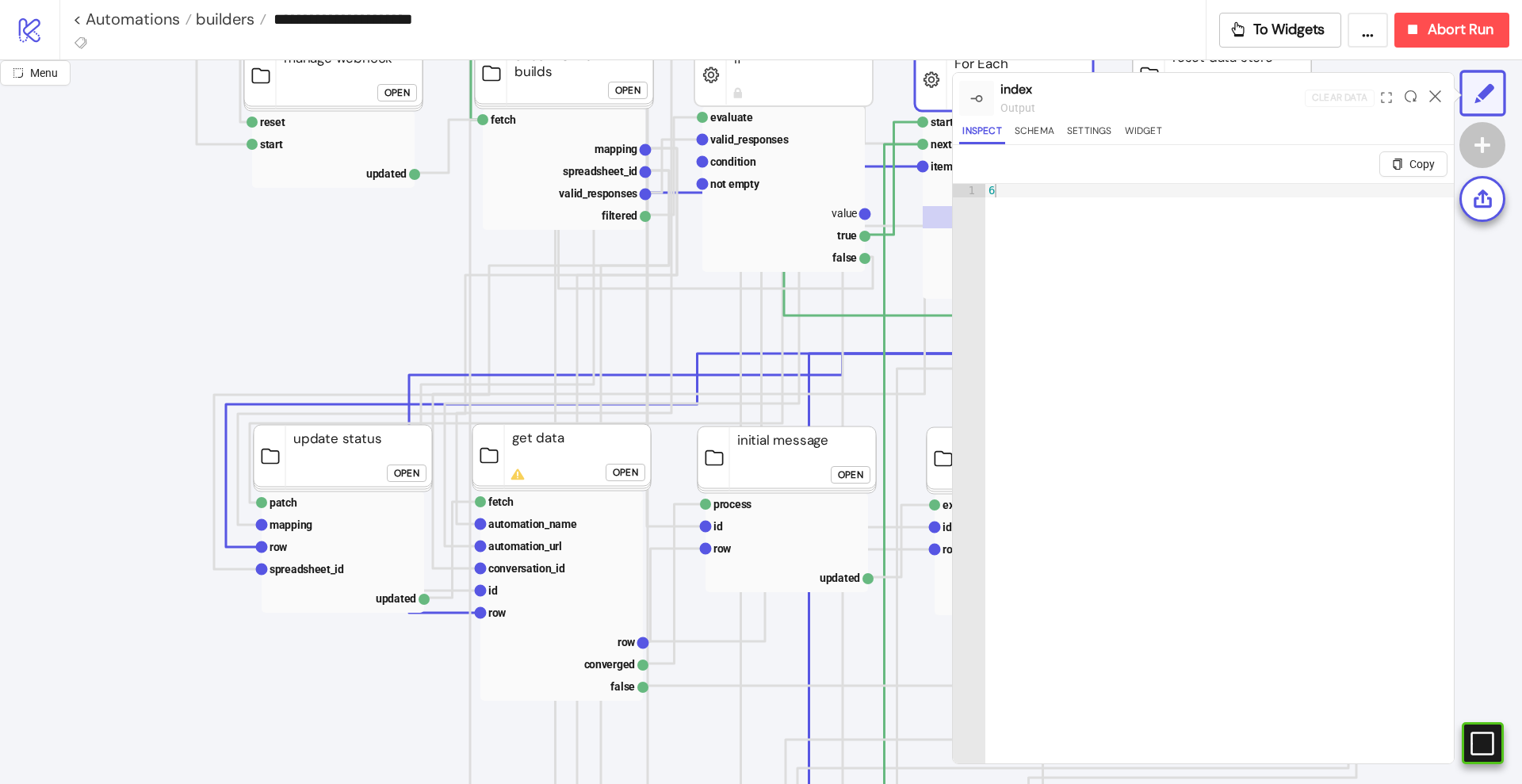
scroll to position [495, 0]
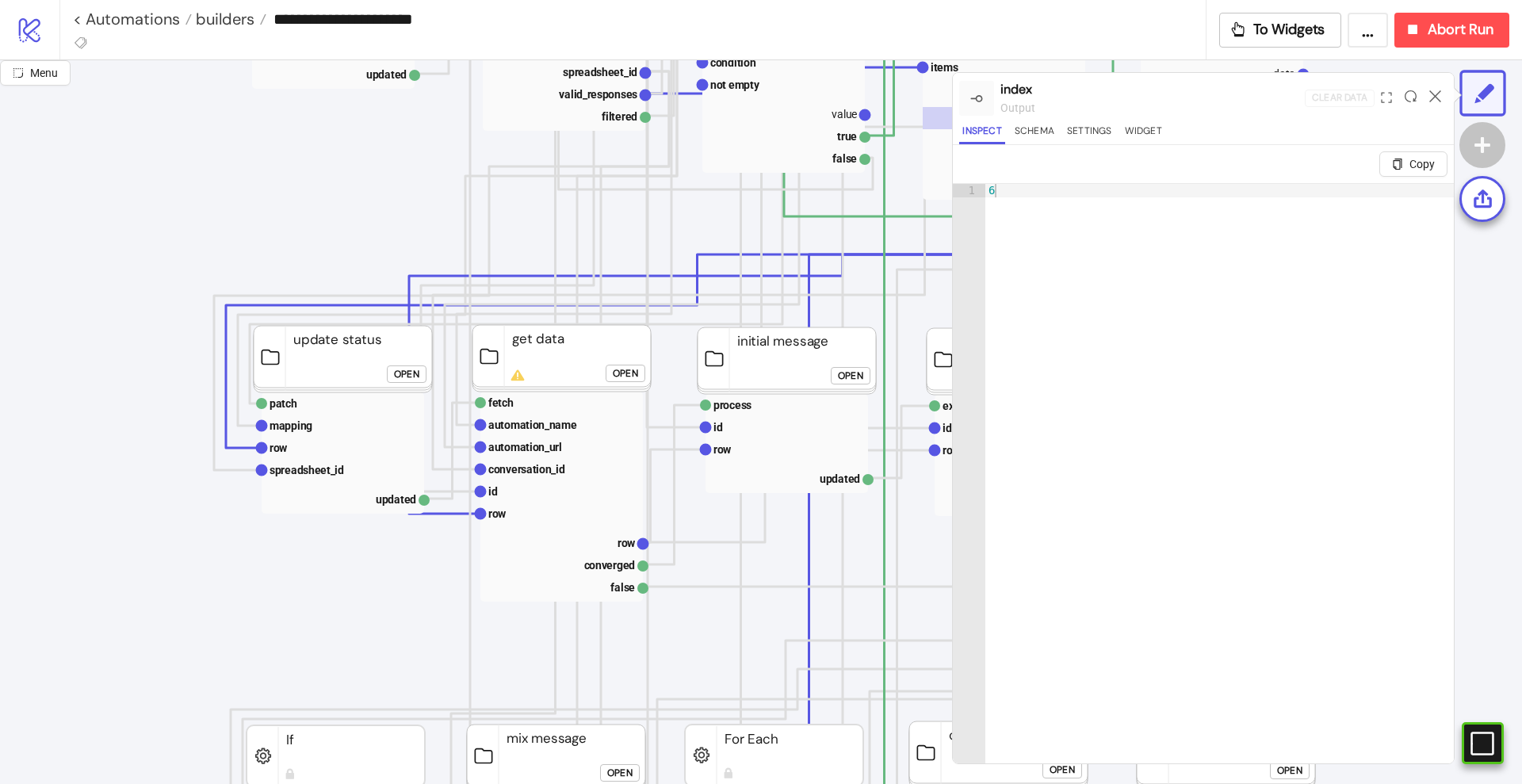
click at [1434, 93] on icon at bounding box center [1435, 95] width 12 height 12
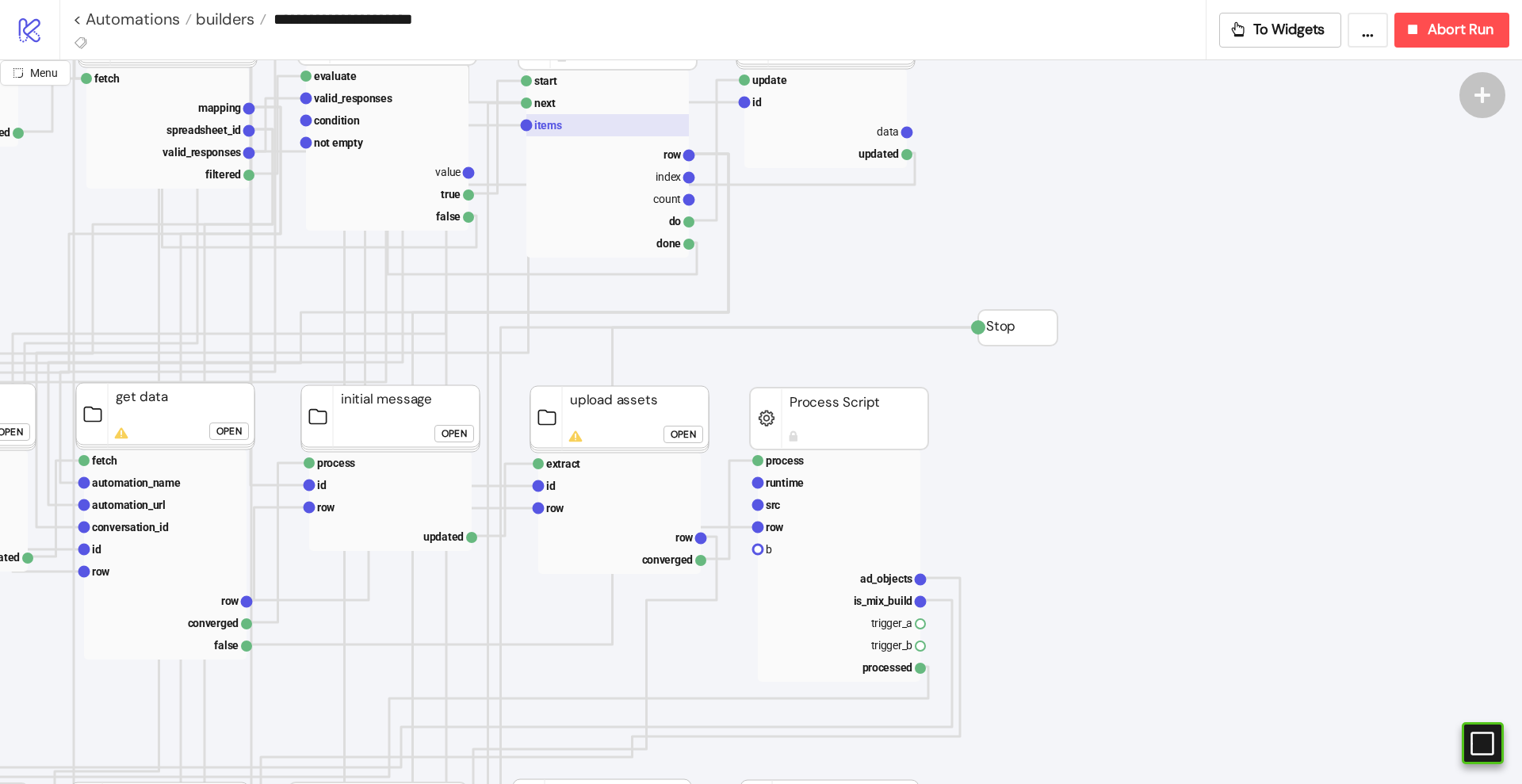
scroll to position [297, 396]
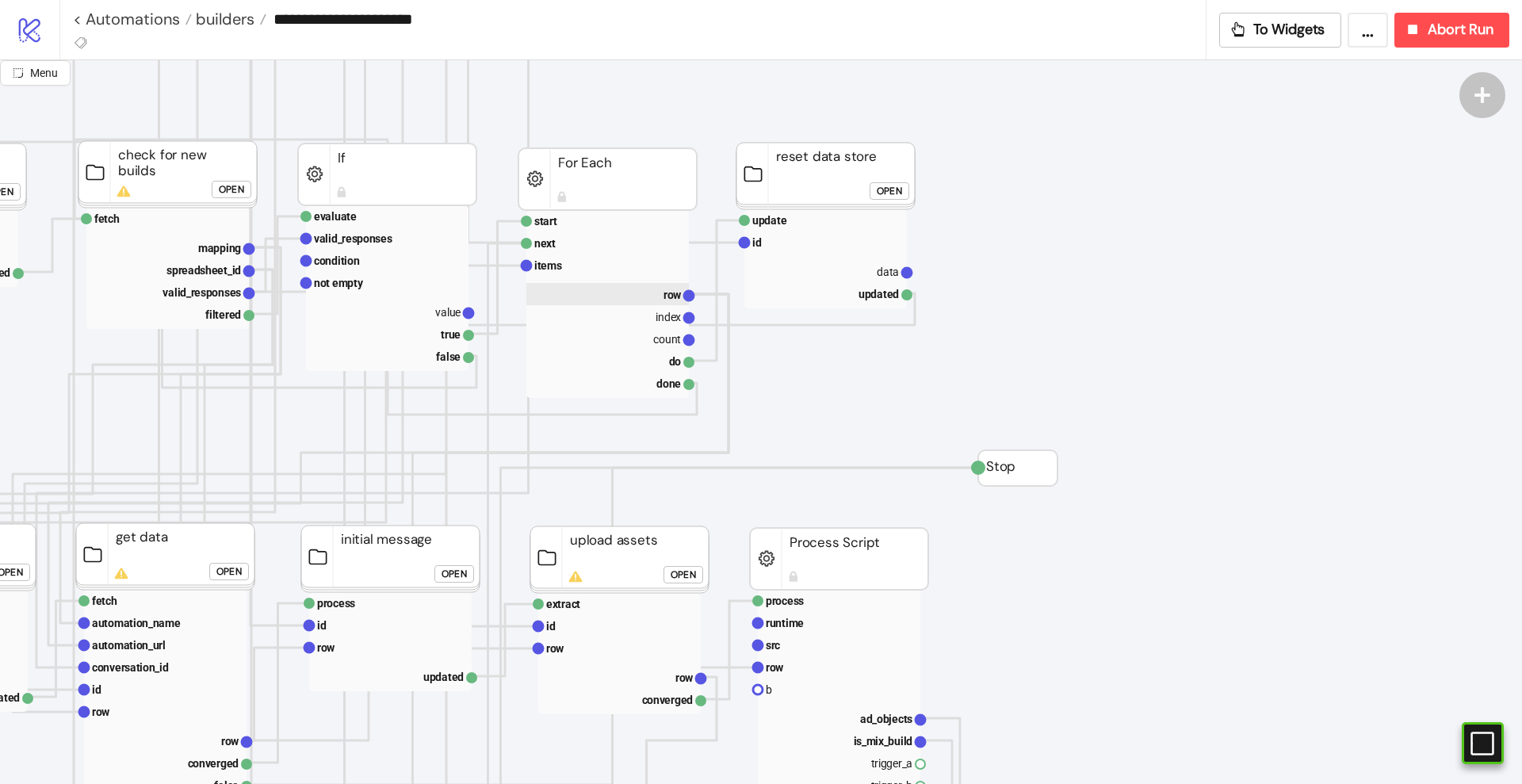
click at [662, 297] on rect at bounding box center [608, 293] width 162 height 22
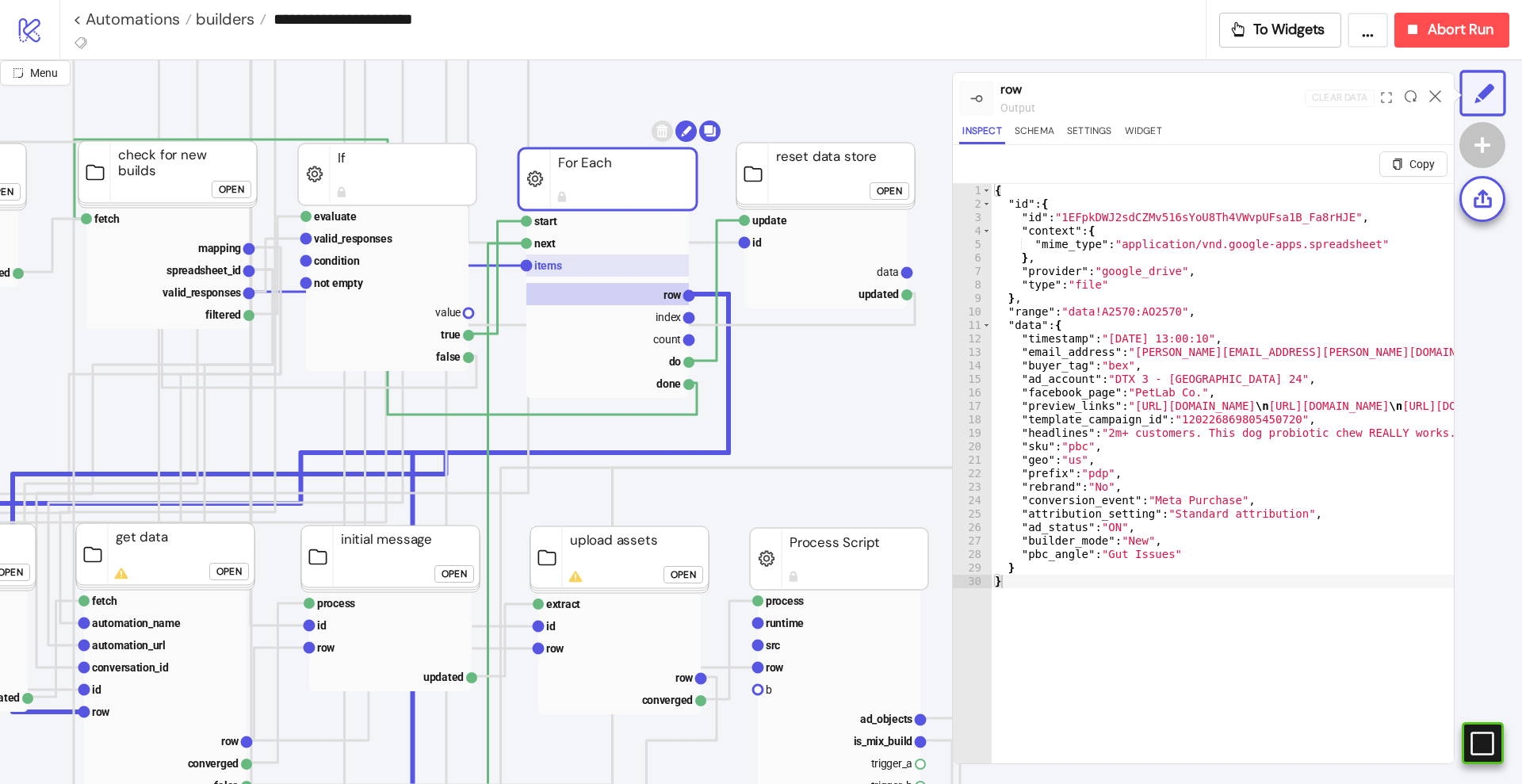
click at [551, 263] on text "items" at bounding box center [548, 266] width 28 height 12
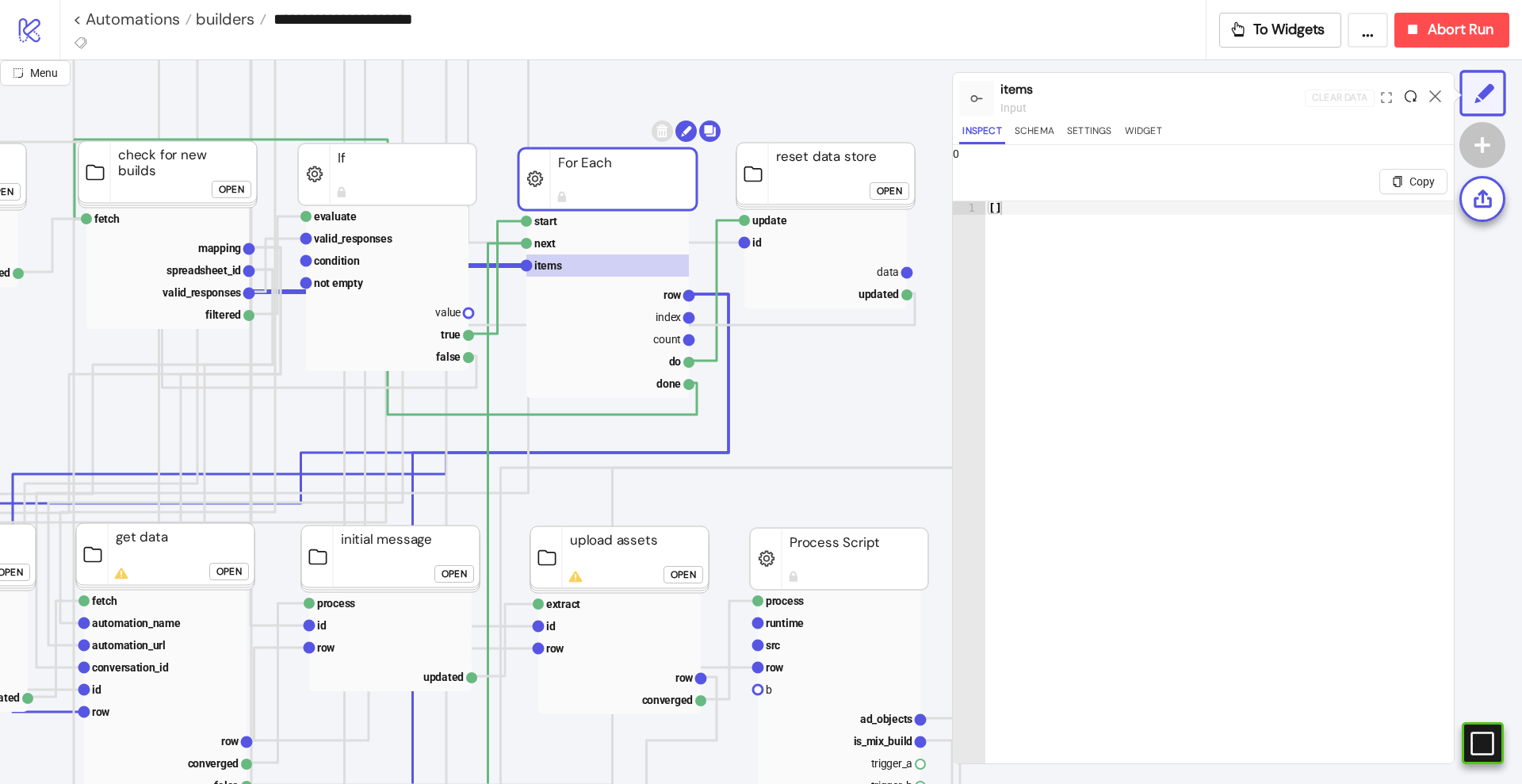
click at [1409, 96] on icon at bounding box center [1410, 95] width 12 height 12
click at [674, 295] on text "row" at bounding box center [673, 294] width 18 height 12
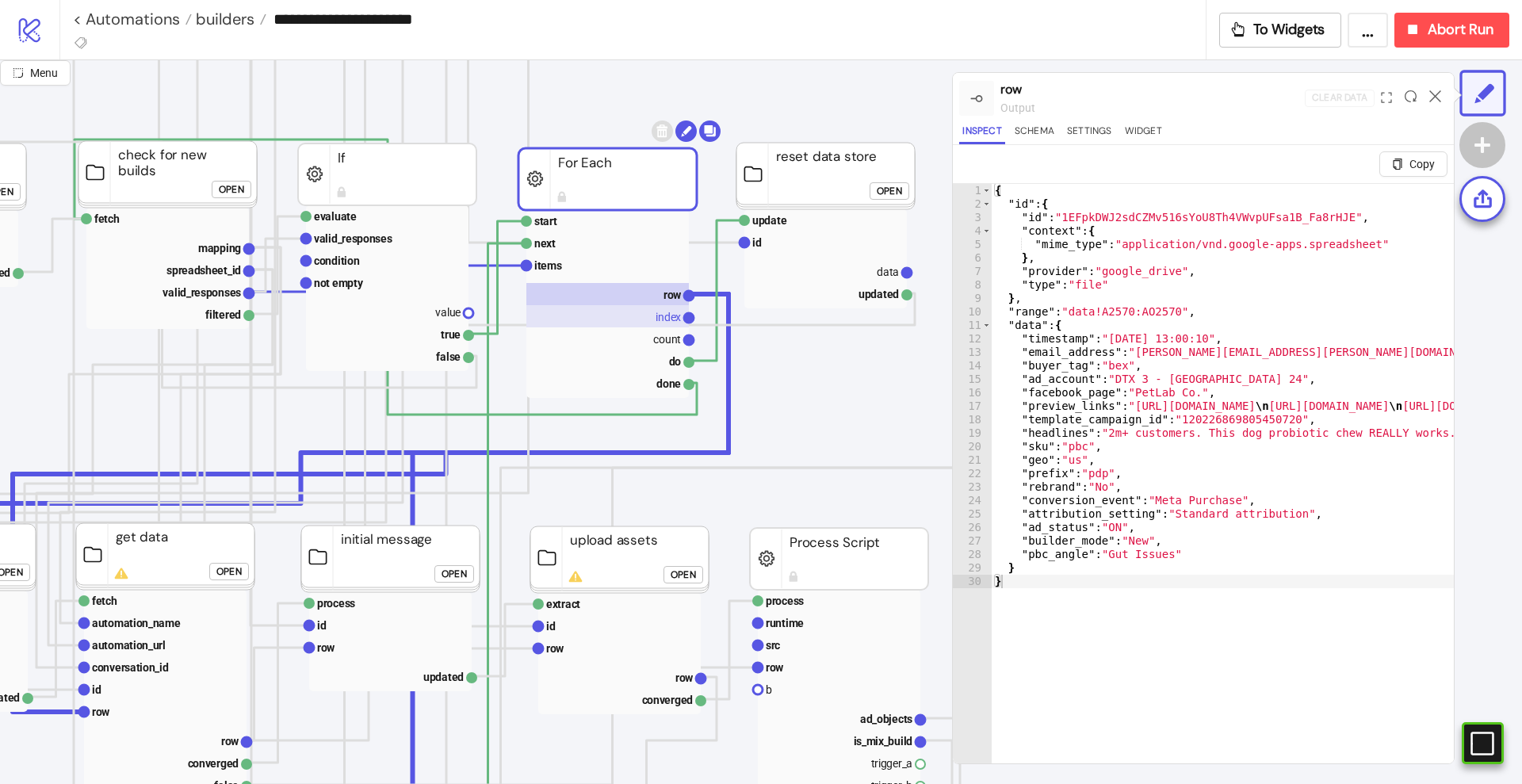
click at [670, 321] on text "index" at bounding box center [668, 317] width 25 height 12
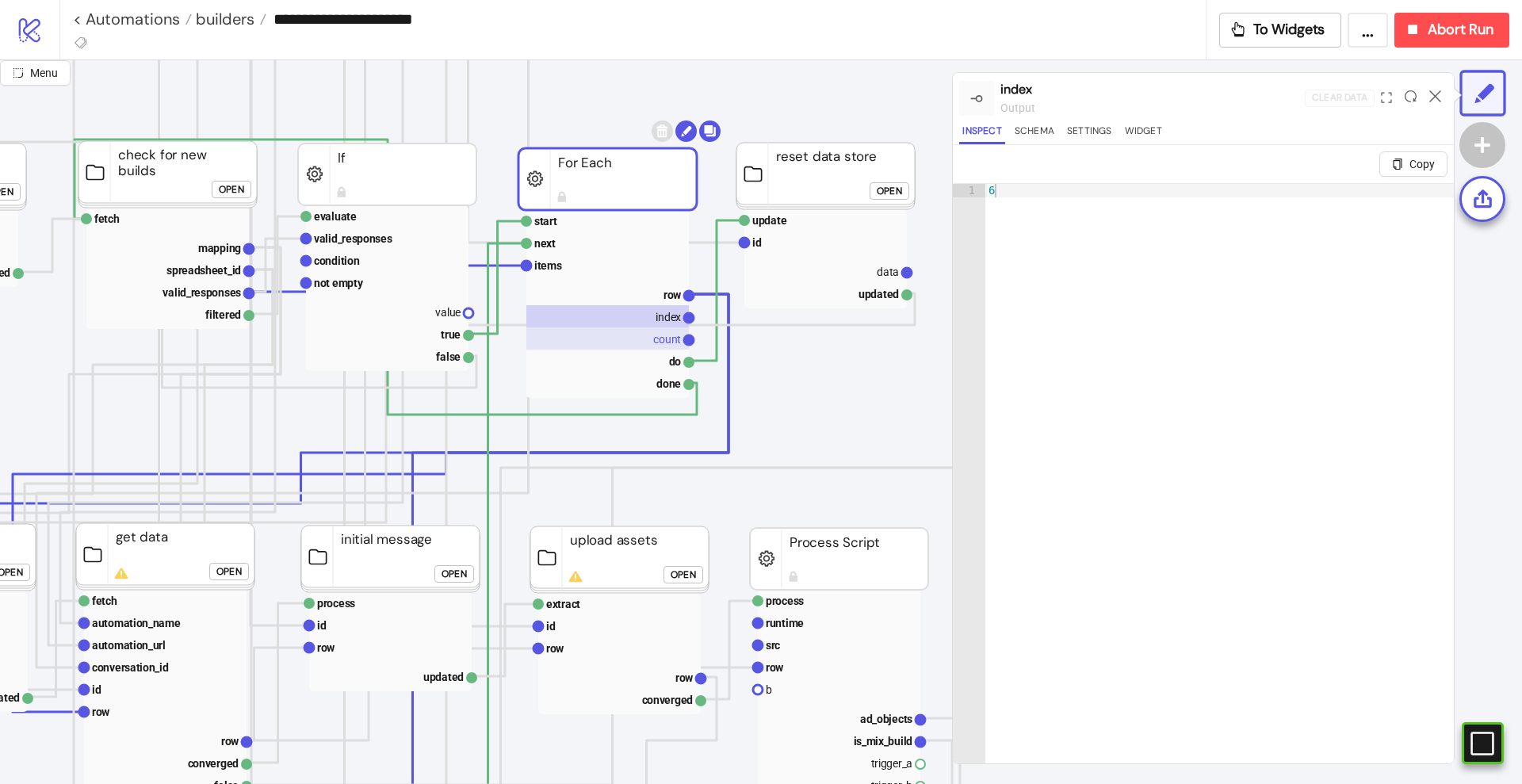
click at [666, 336] on text "count" at bounding box center [666, 339] width 28 height 12
click at [1083, 131] on button "Settings" at bounding box center [1090, 134] width 52 height 21
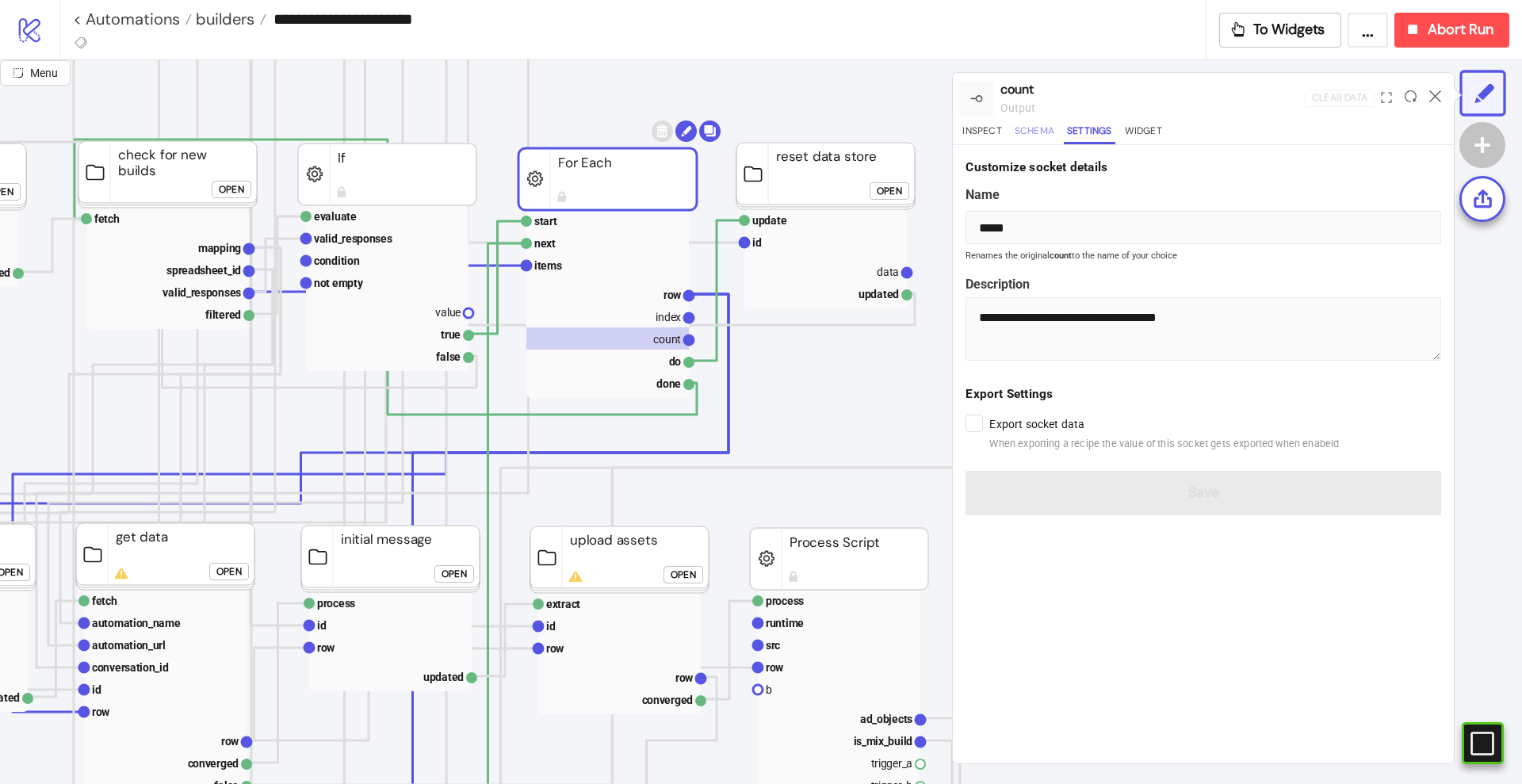
click at [1046, 136] on button "Schema" at bounding box center [1035, 134] width 46 height 21
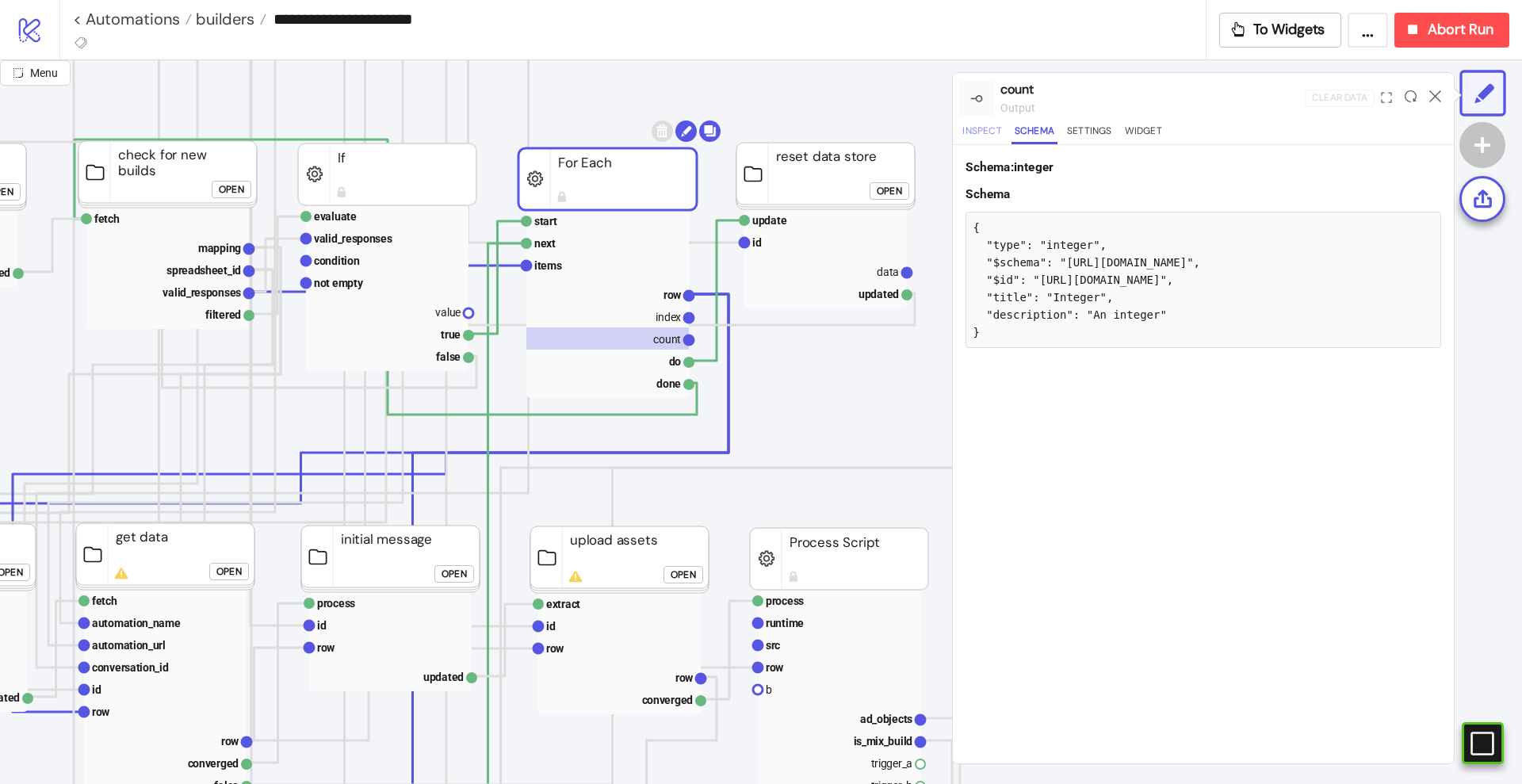
click at [971, 133] on button "Inspect" at bounding box center [981, 134] width 45 height 21
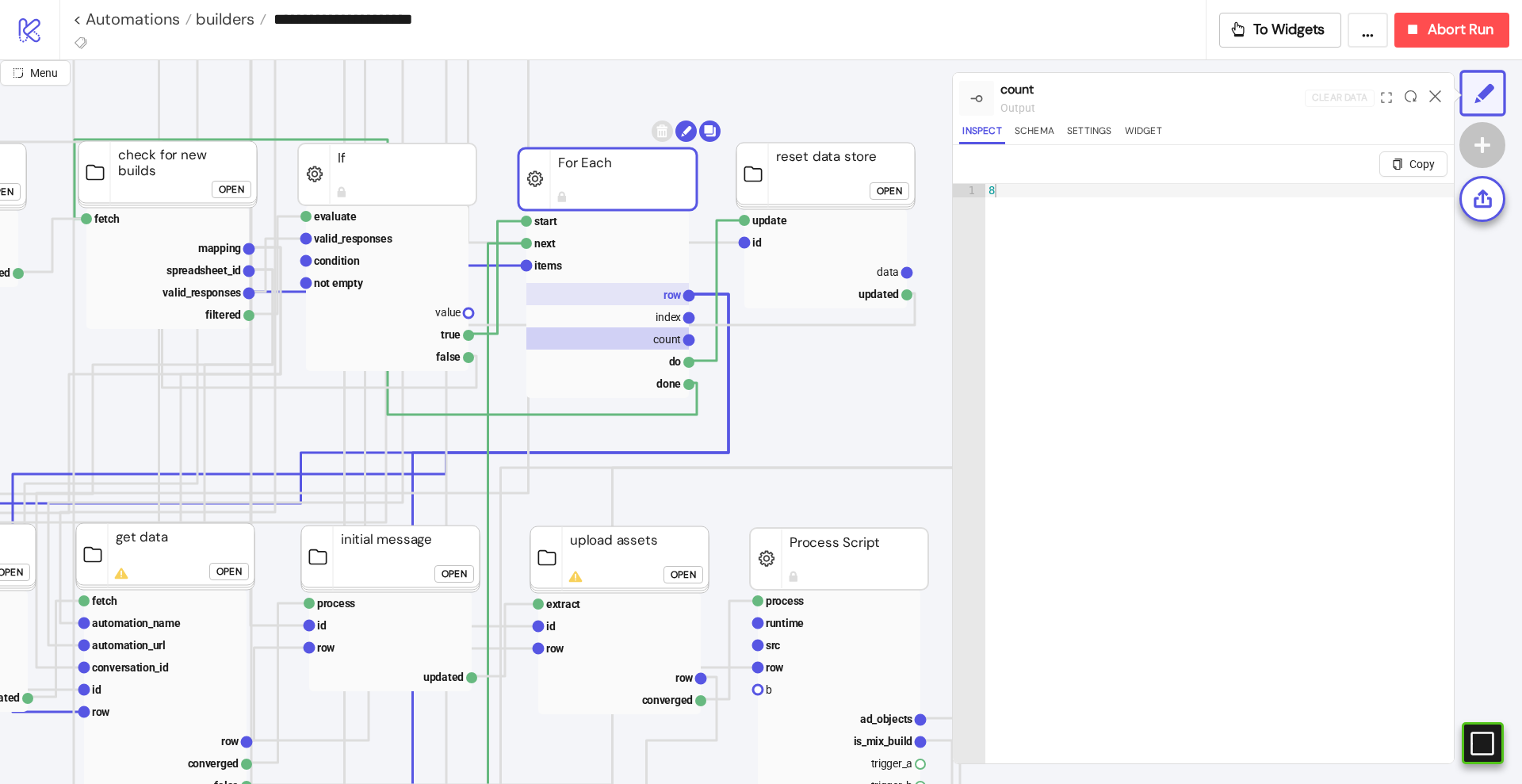
click at [665, 293] on text "row" at bounding box center [673, 294] width 18 height 12
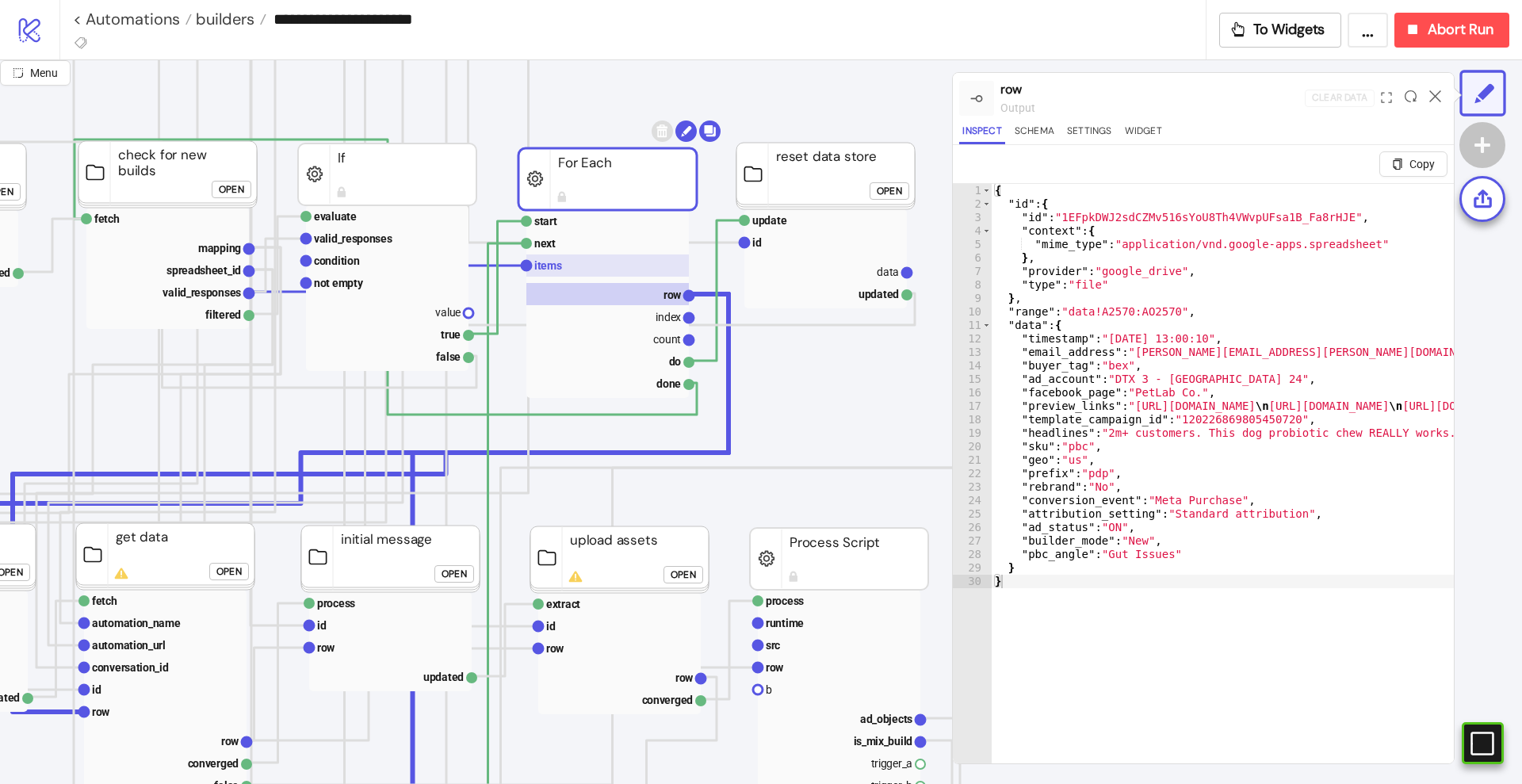
click at [570, 271] on rect at bounding box center [608, 265] width 162 height 22
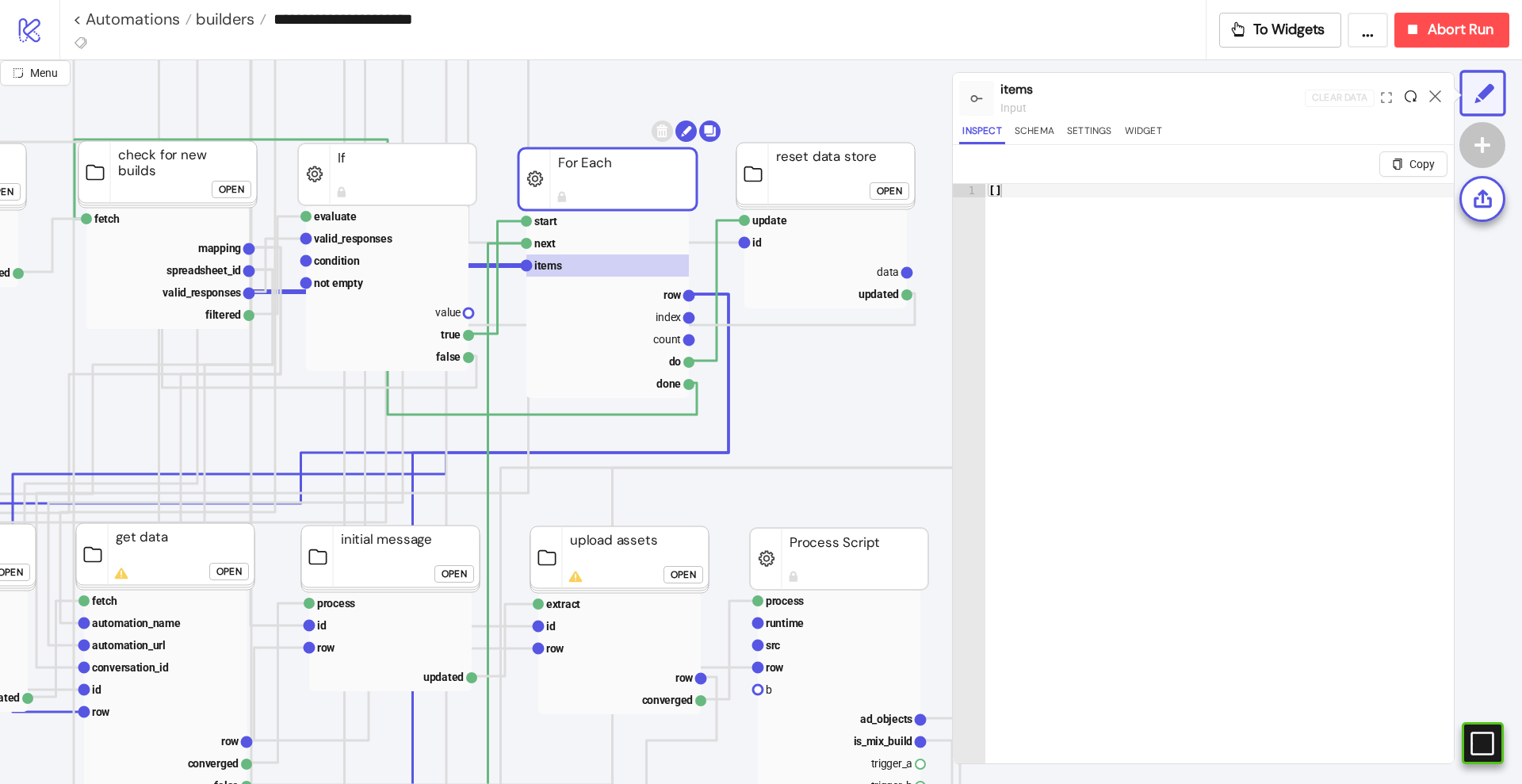
click at [1407, 97] on icon at bounding box center [1410, 95] width 12 height 12
click at [1411, 93] on icon at bounding box center [1410, 95] width 12 height 12
click at [224, 293] on text "valid_responses" at bounding box center [202, 293] width 79 height 12
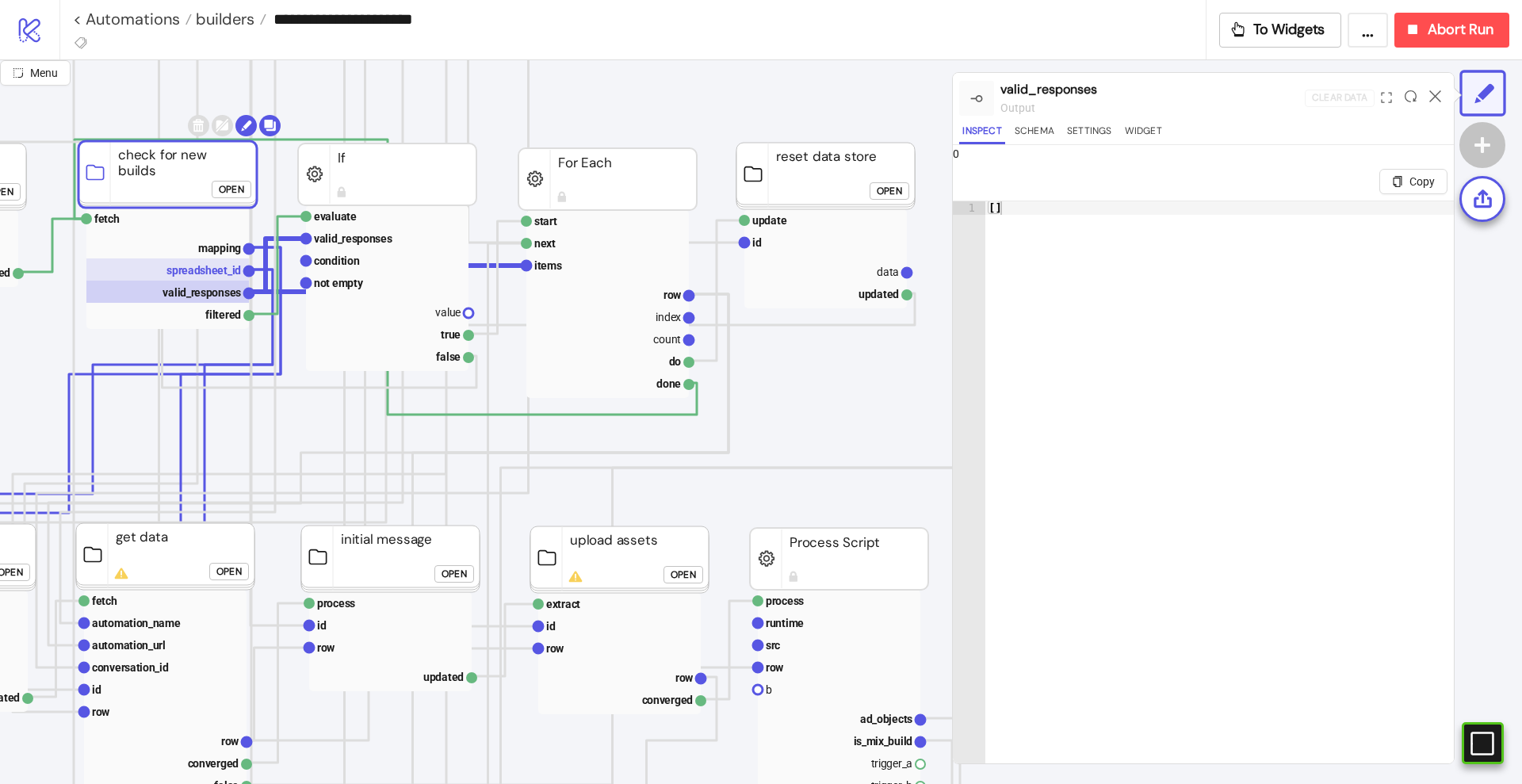
click at [221, 269] on text "spreadsheet_id" at bounding box center [204, 270] width 75 height 12
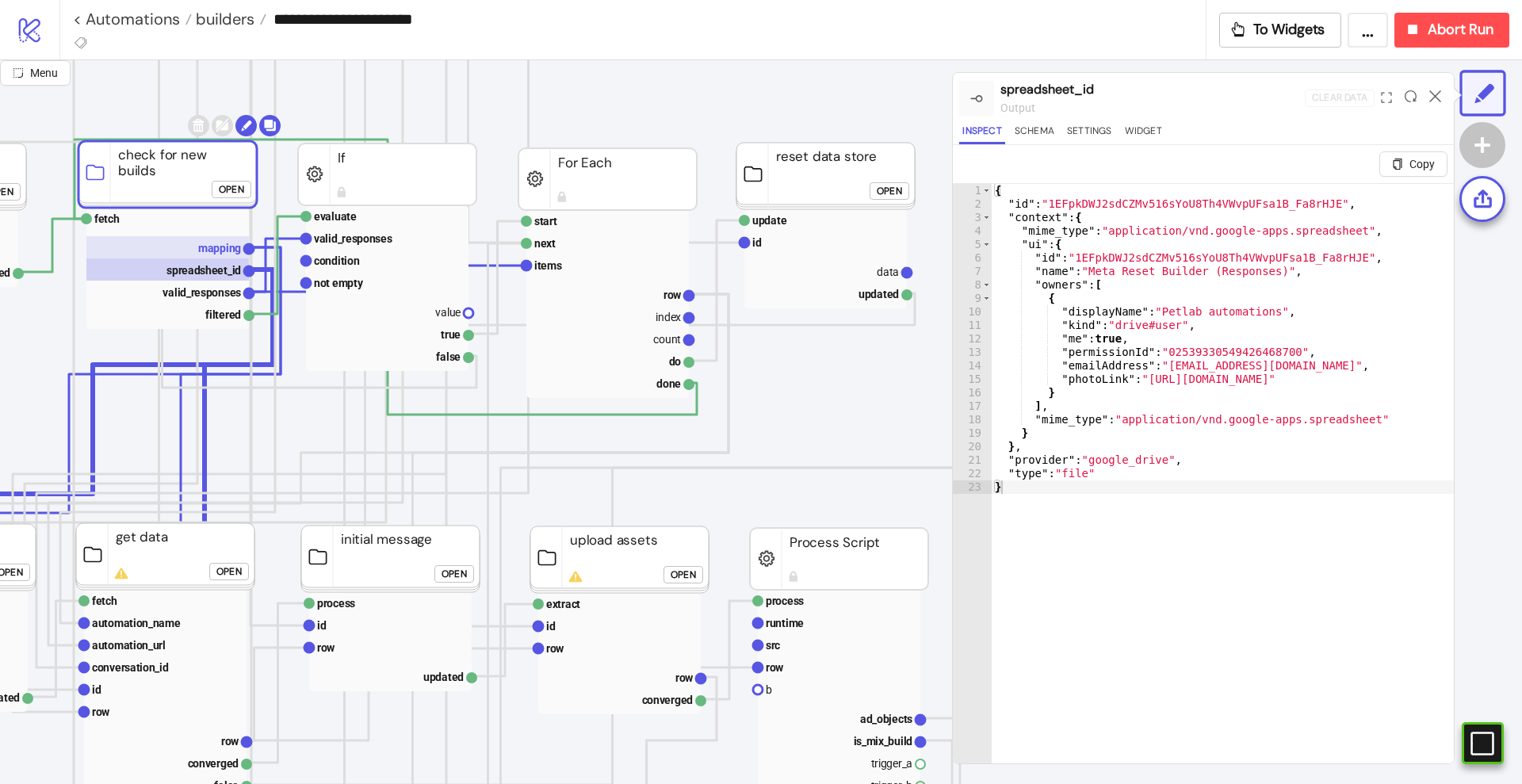
click at [224, 252] on text "mapping" at bounding box center [219, 248] width 43 height 12
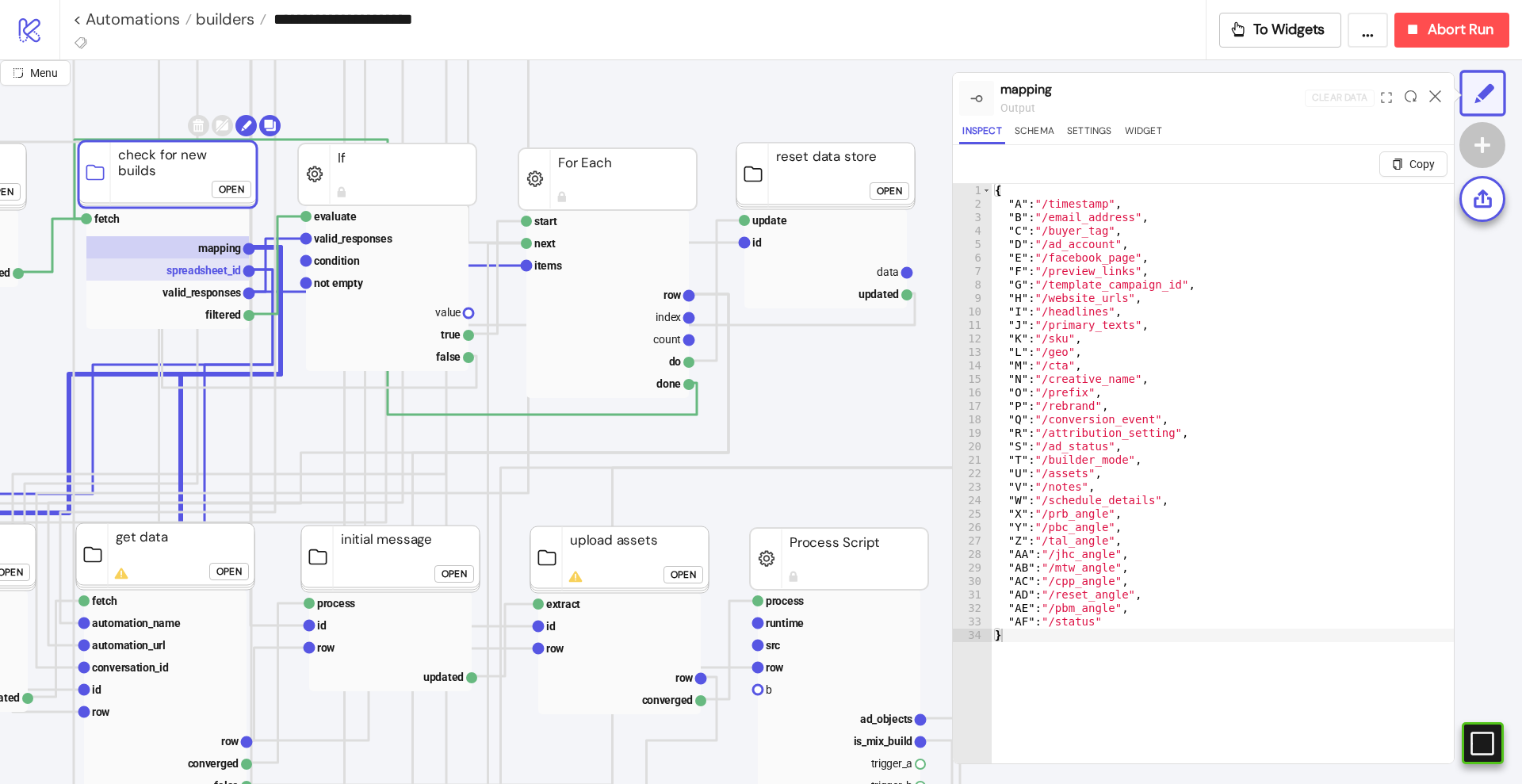
click at [222, 270] on text "spreadsheet_id" at bounding box center [204, 270] width 75 height 12
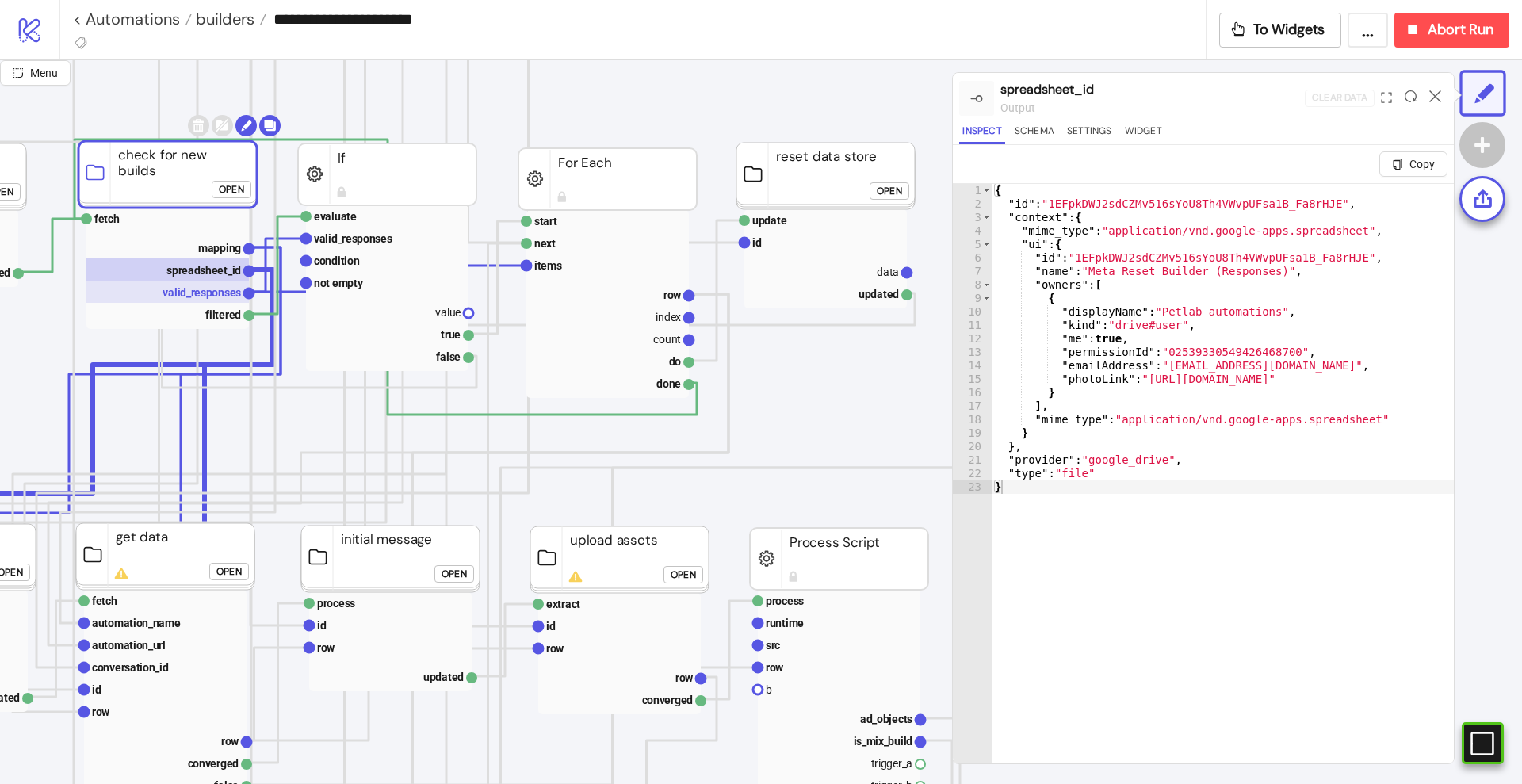
click at [219, 290] on text "valid_responses" at bounding box center [202, 293] width 79 height 12
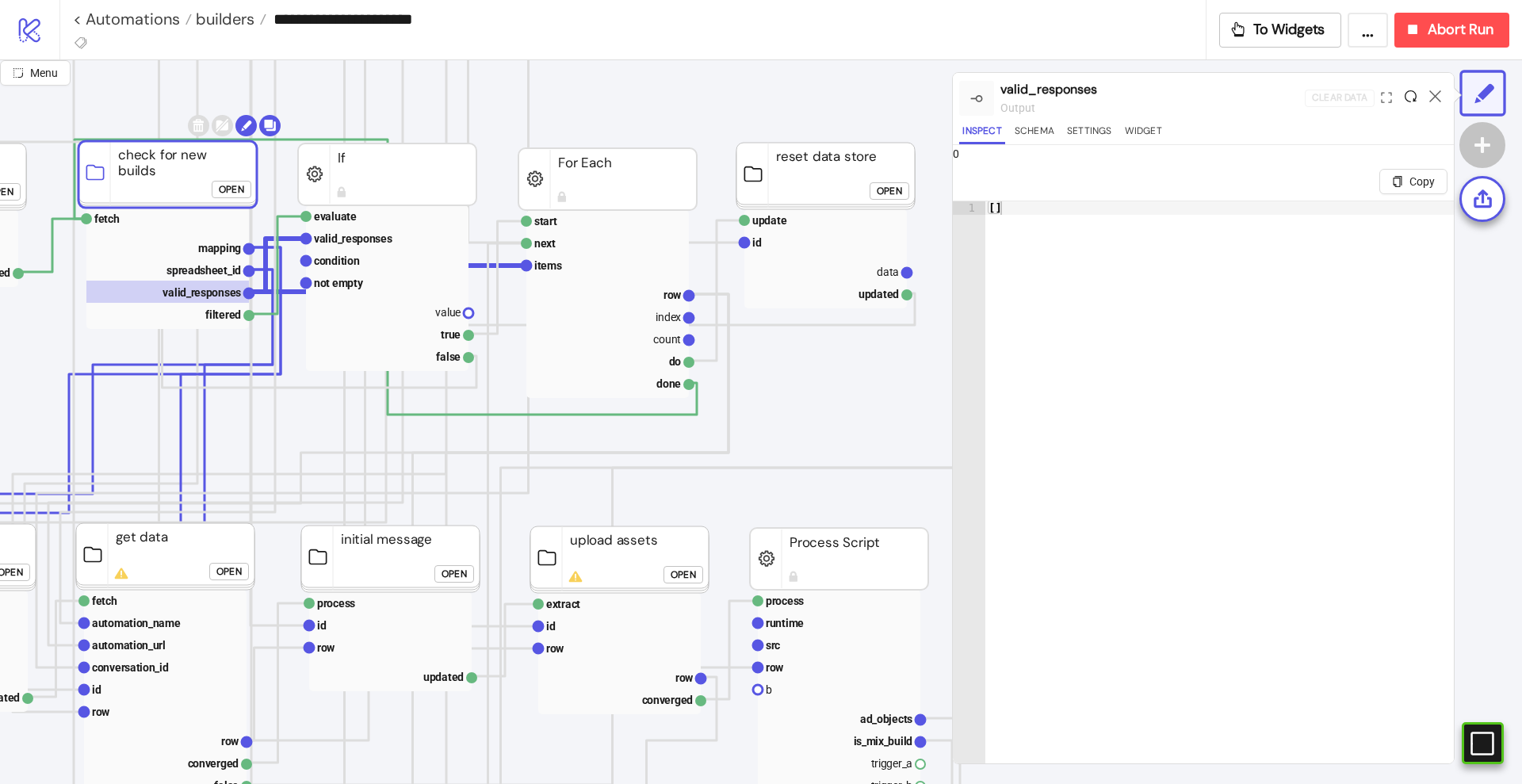
click at [1408, 97] on icon at bounding box center [1410, 95] width 12 height 12
click at [568, 262] on rect at bounding box center [608, 265] width 162 height 22
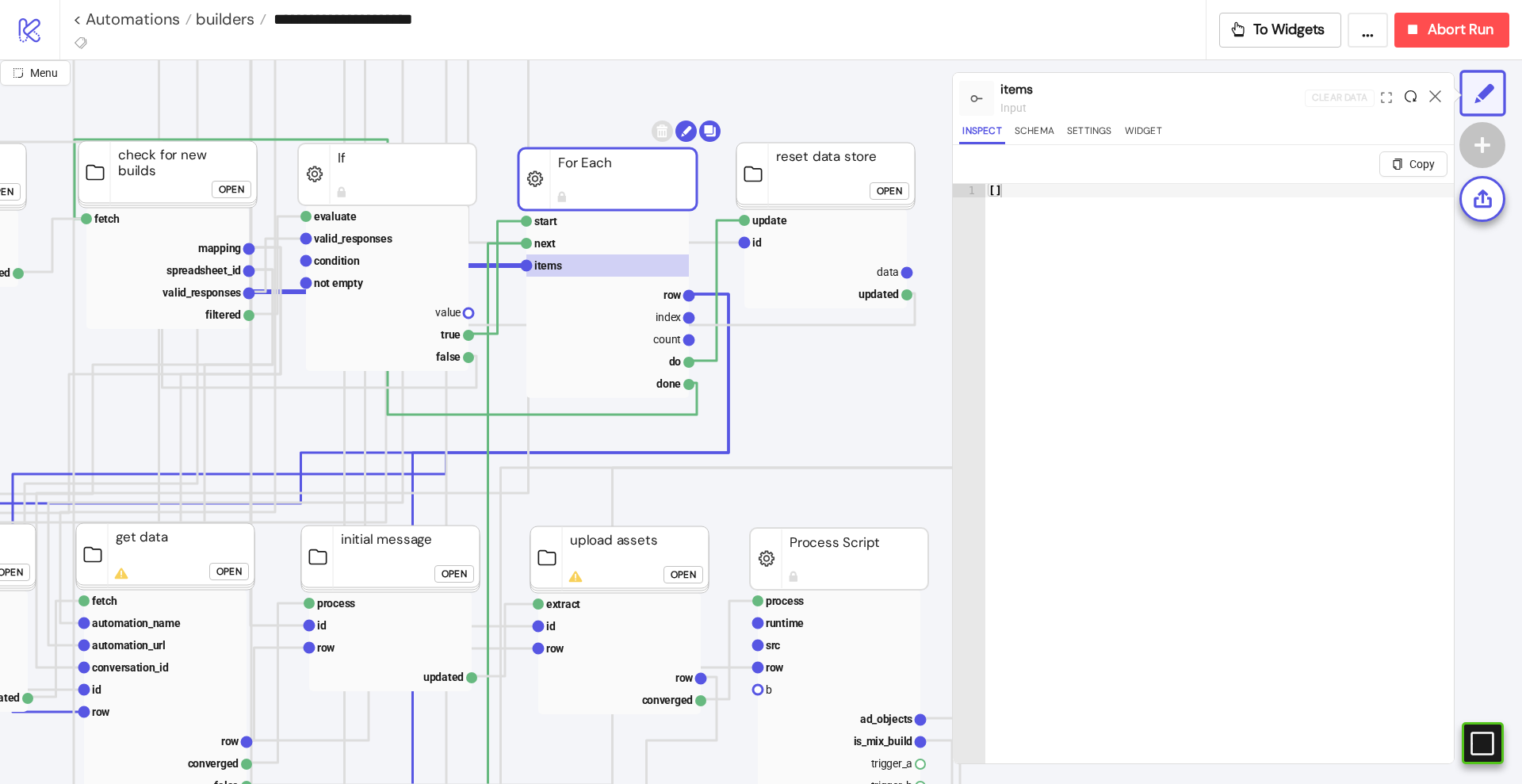
click at [1410, 97] on icon at bounding box center [1410, 95] width 12 height 12
click at [1435, 97] on icon at bounding box center [1435, 95] width 12 height 12
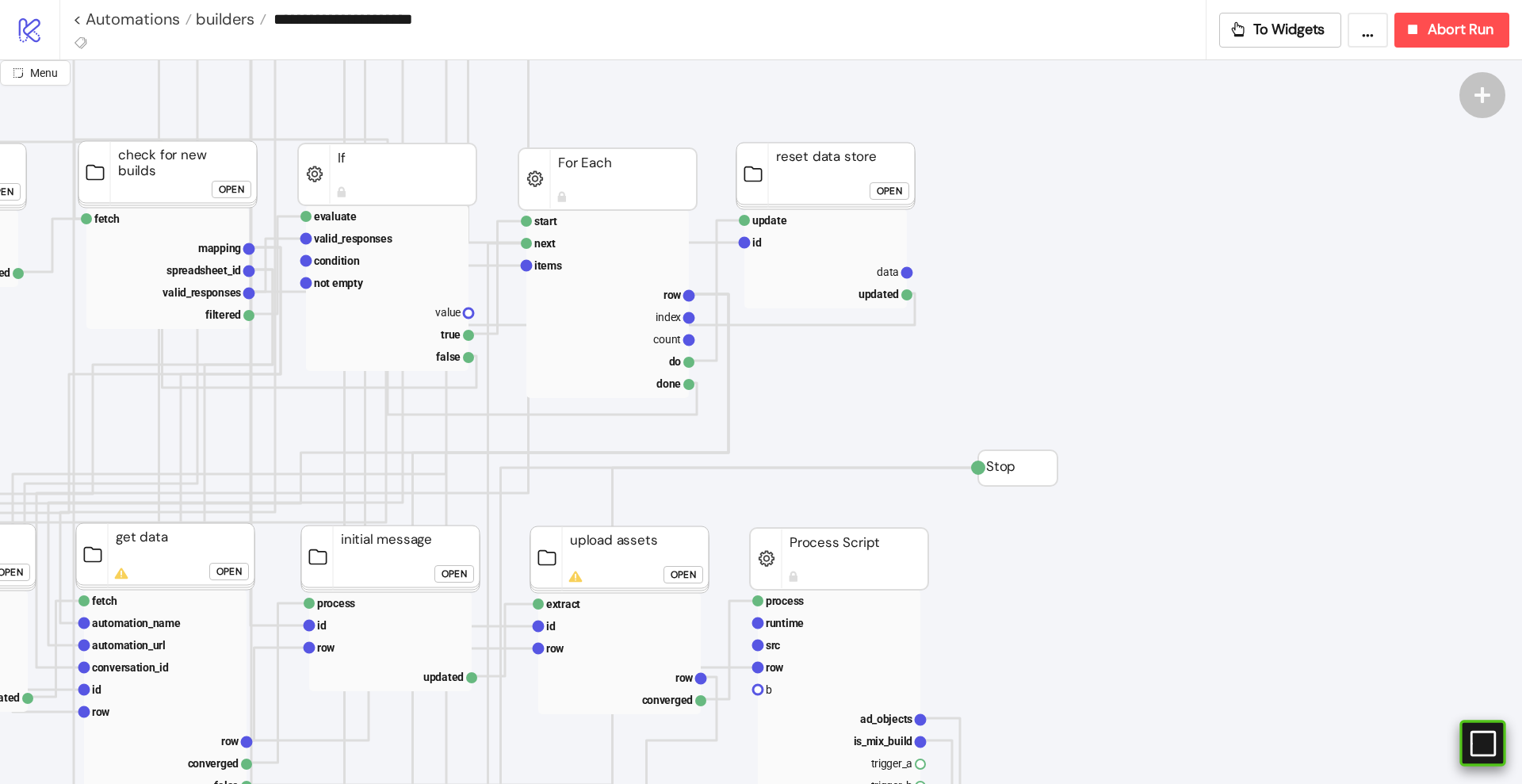
click at [1487, 737] on rect at bounding box center [1479, 743] width 24 height 24
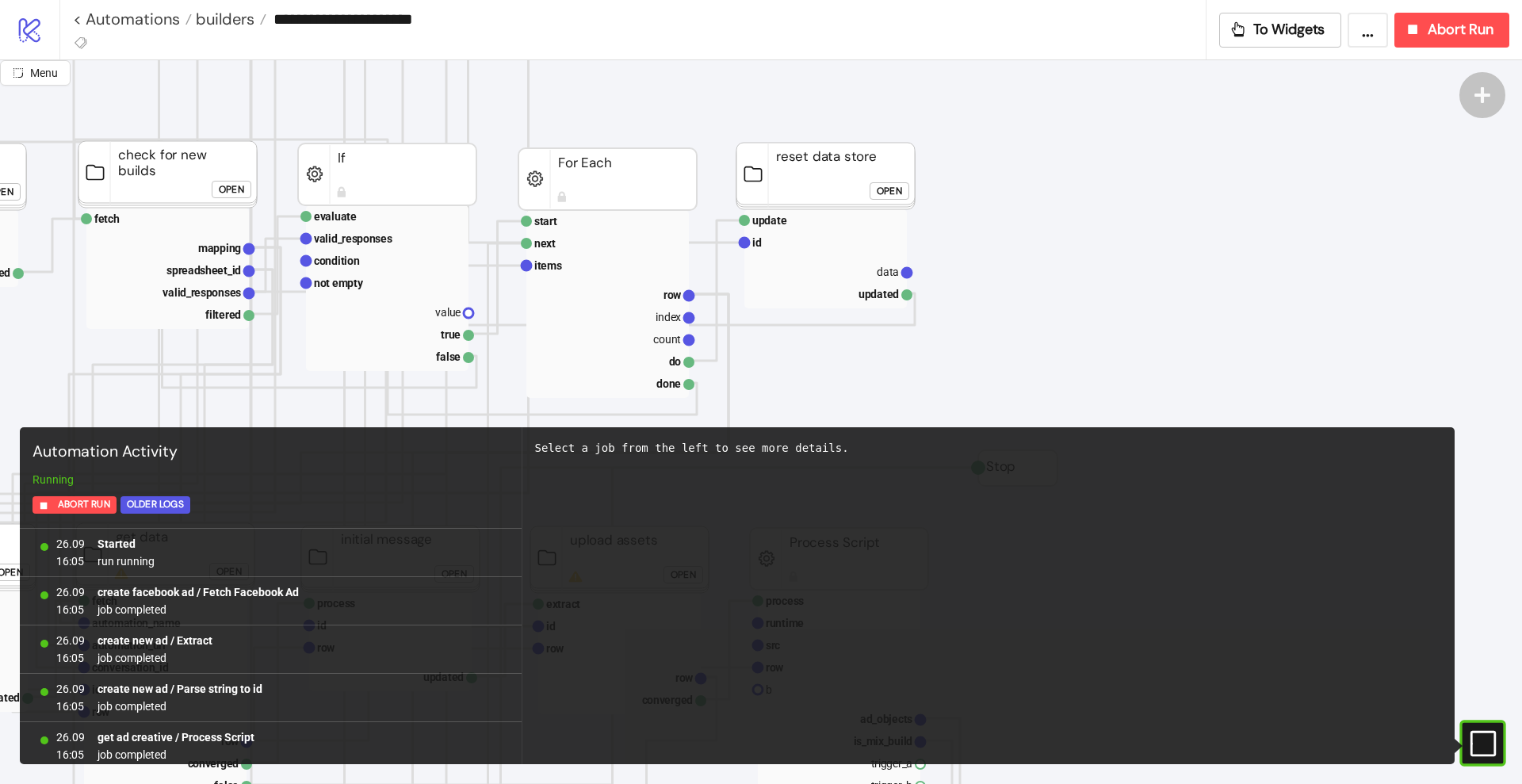
scroll to position [70982, 0]
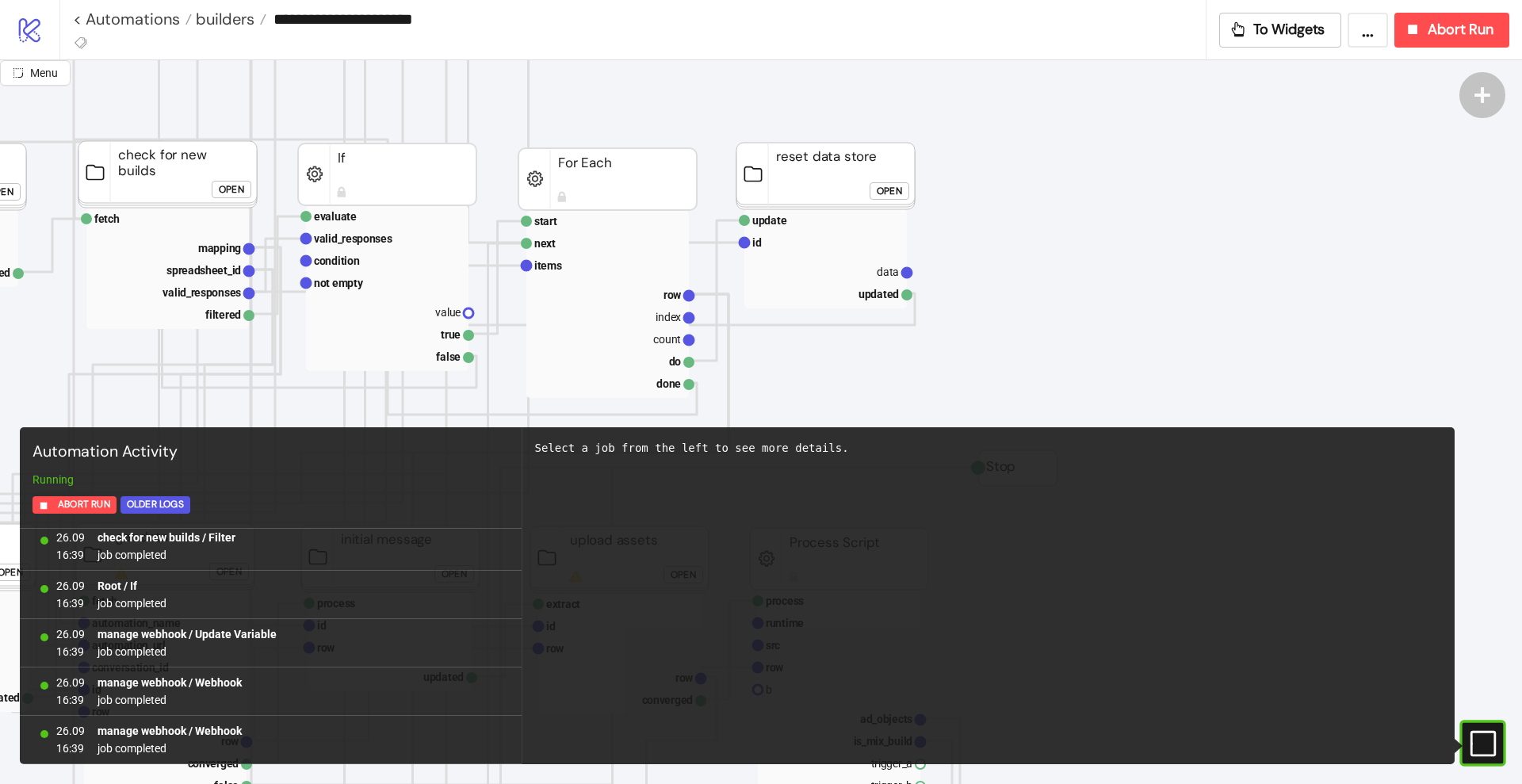
click at [1474, 744] on icon "#e9k1n36qviq57_to { animation: e9k1n36qviq57_to__to 2000ms linear infinite norm…" at bounding box center [1482, 743] width 28 height 28
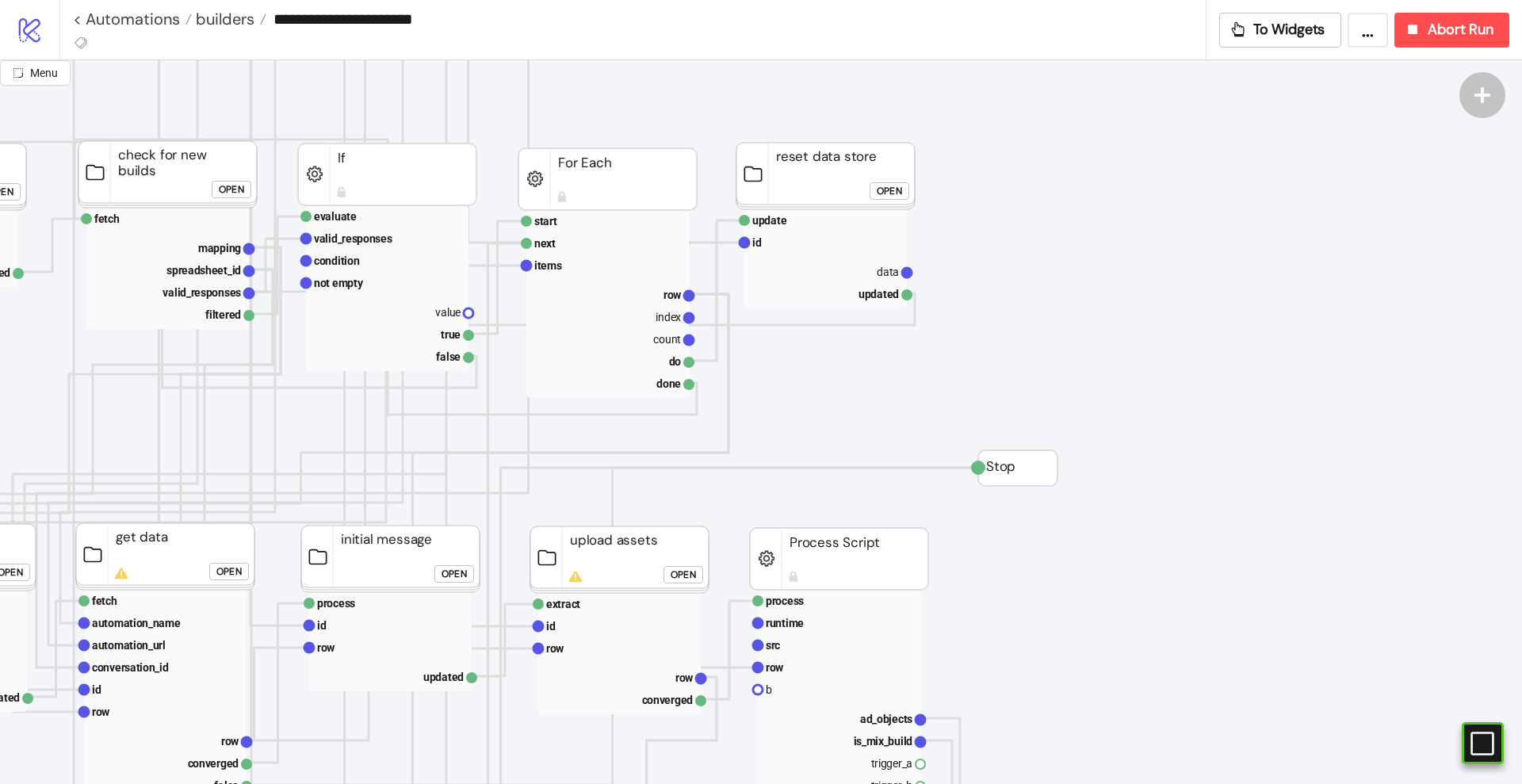
scroll to position [297, 0]
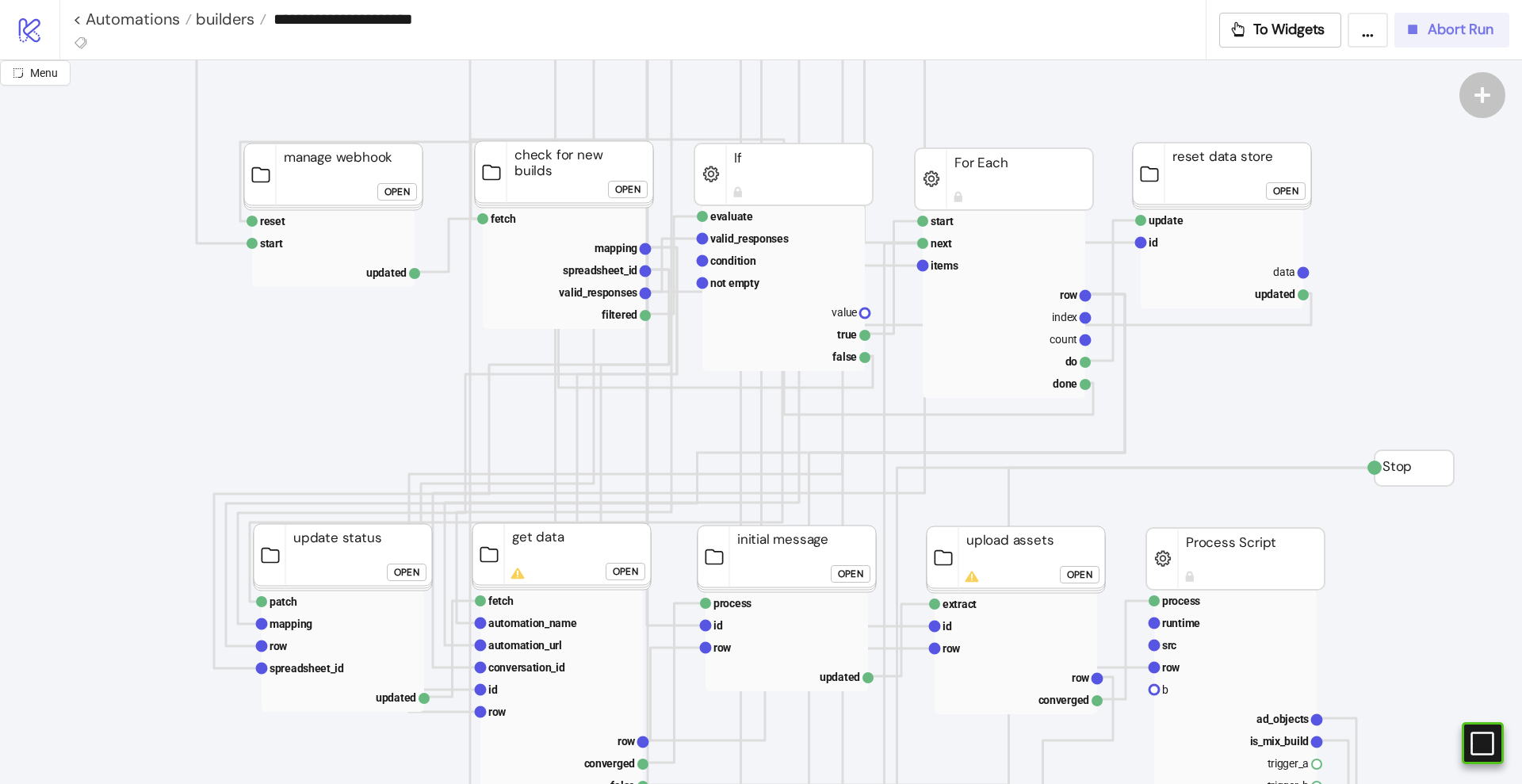
click at [1427, 39] on button "Abort Run" at bounding box center [1452, 29] width 115 height 35
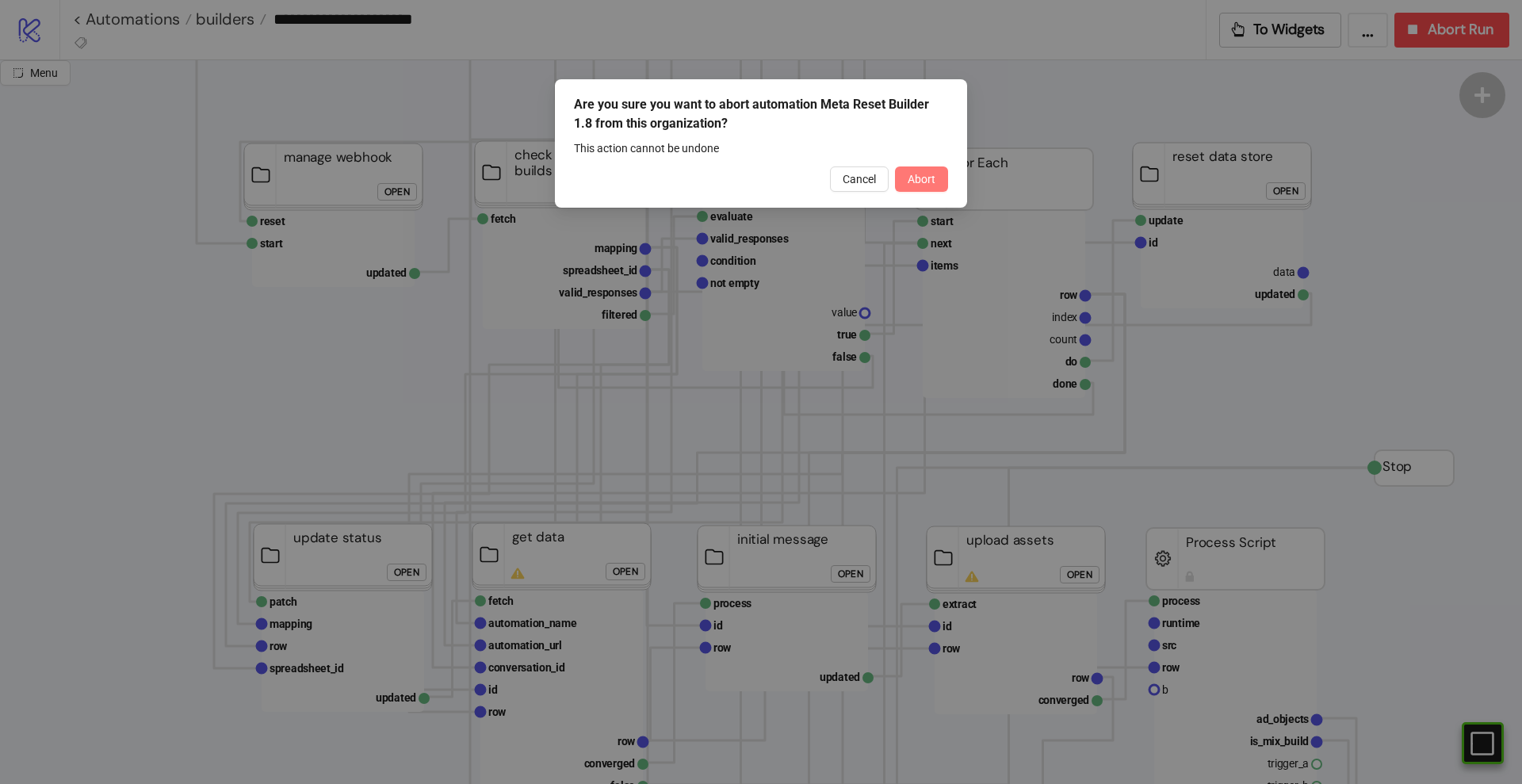
click at [911, 183] on span "Abort" at bounding box center [921, 179] width 28 height 12
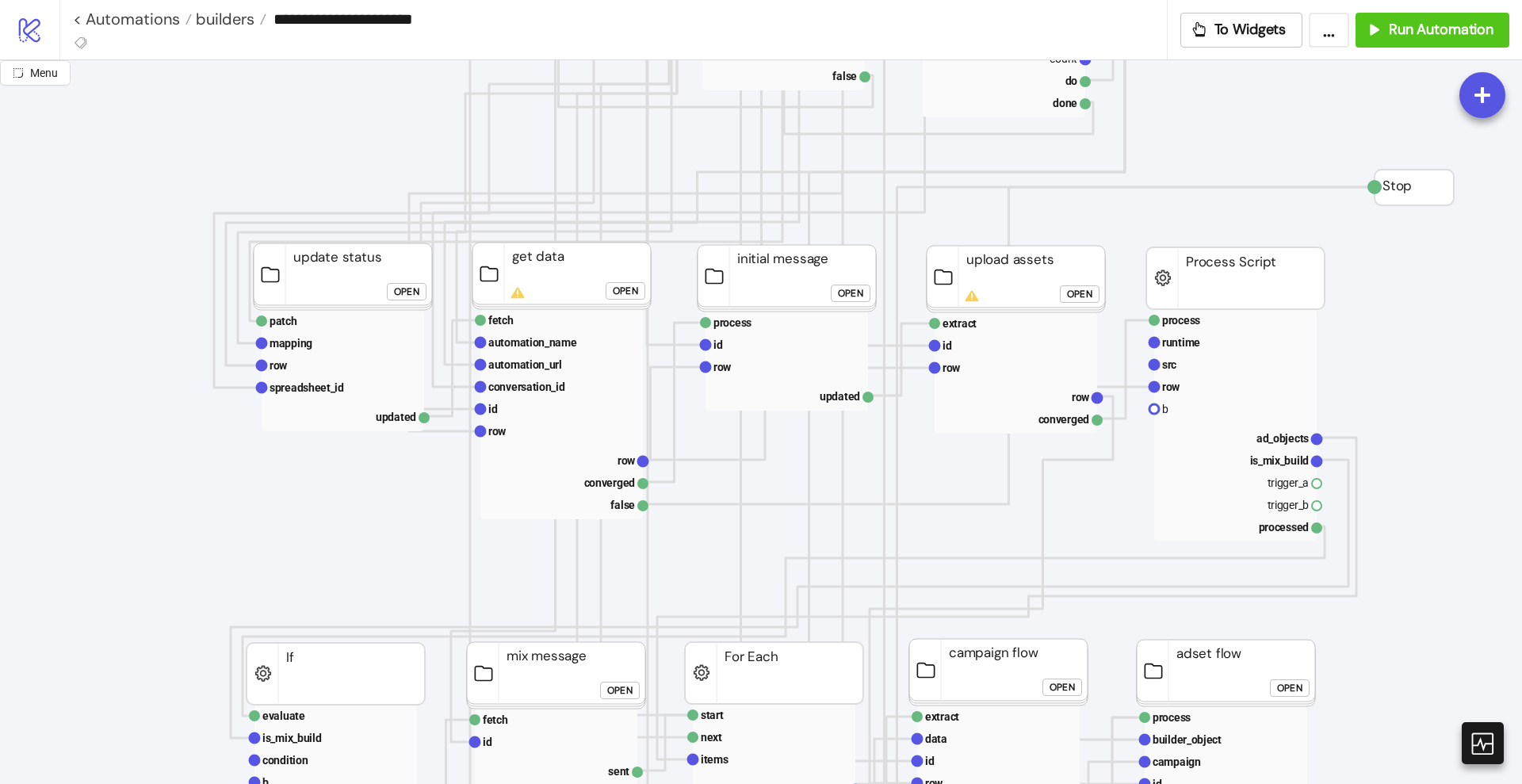
scroll to position [594, 0]
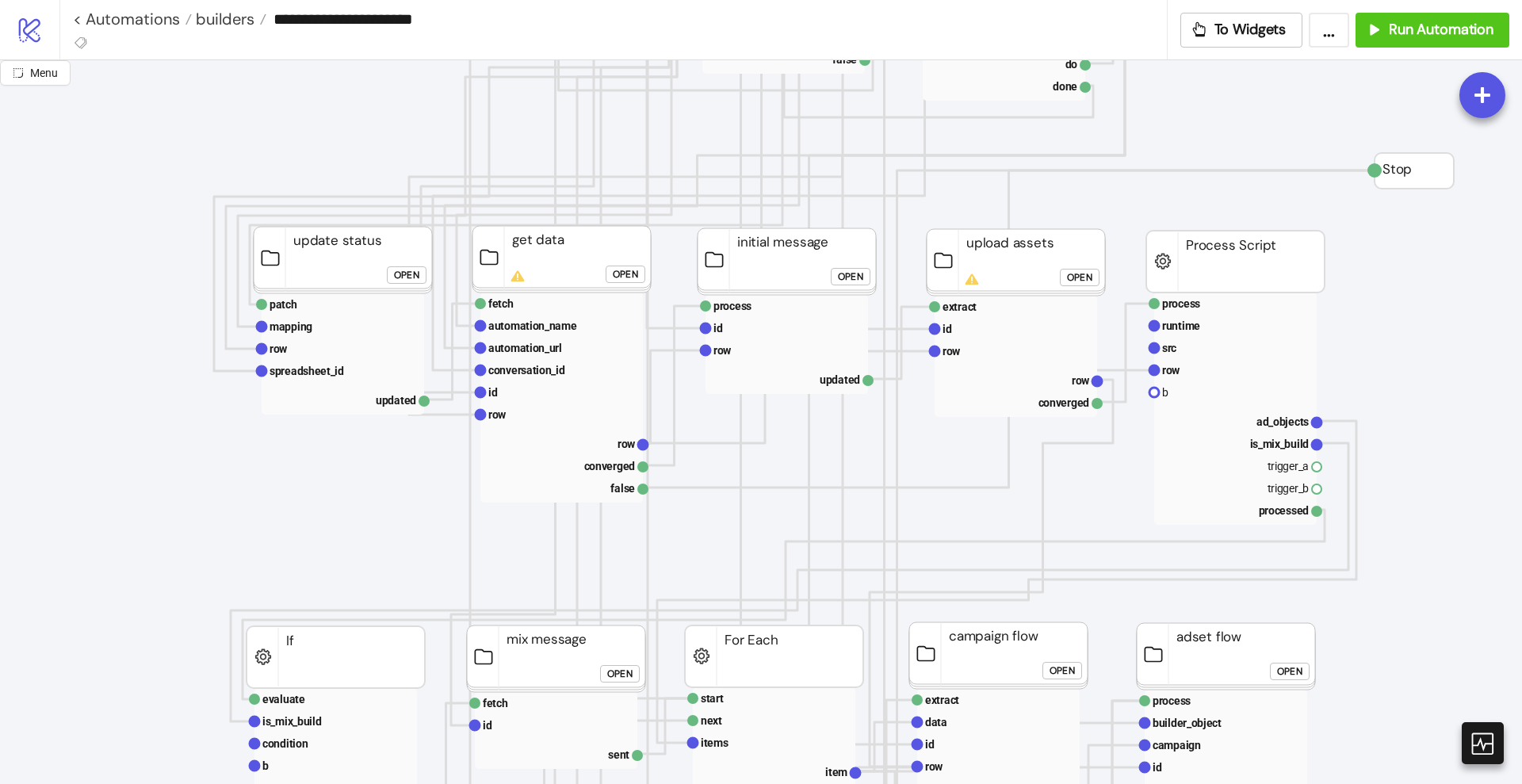
click at [632, 269] on div "Open" at bounding box center [625, 275] width 25 height 18
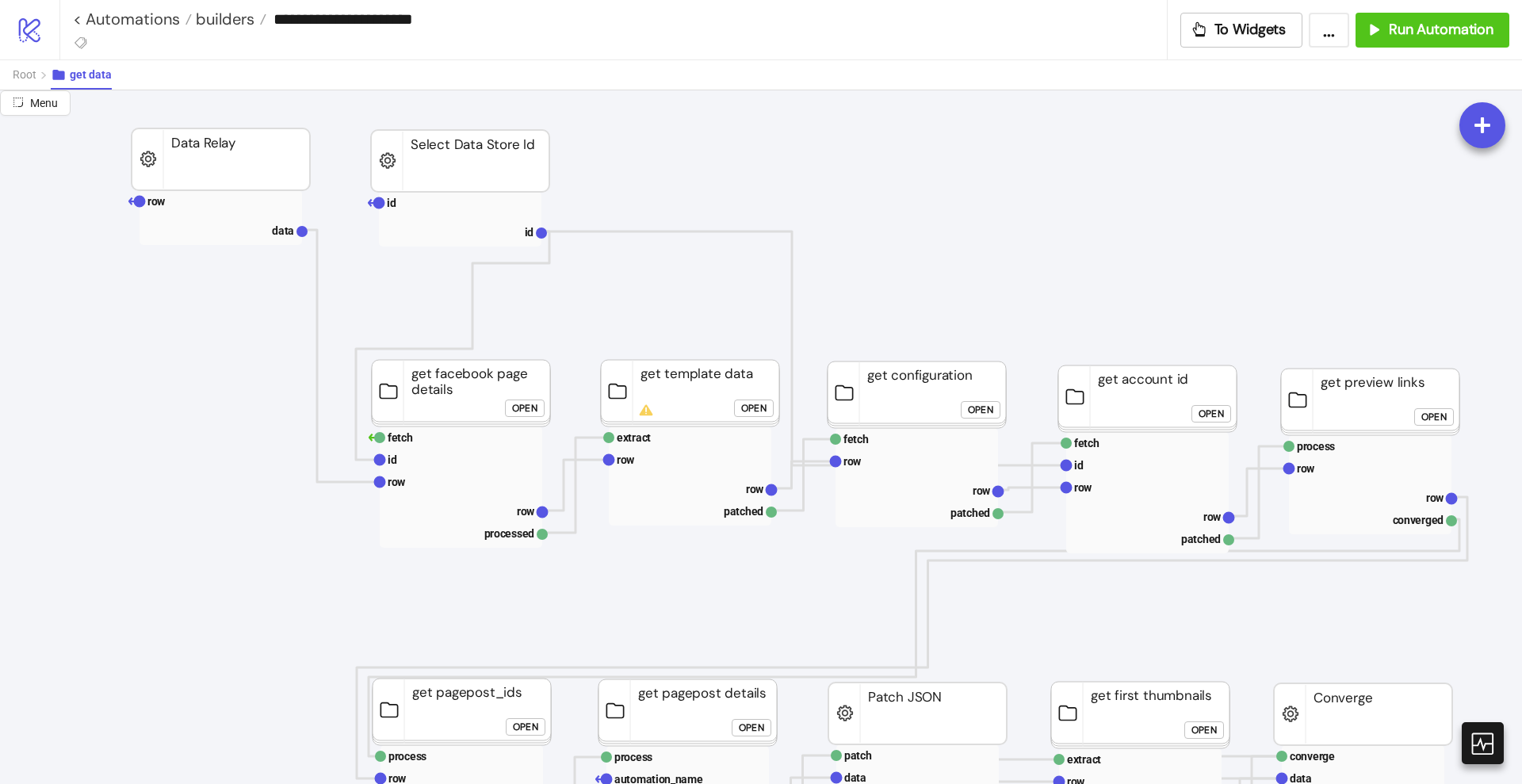
scroll to position [0, 0]
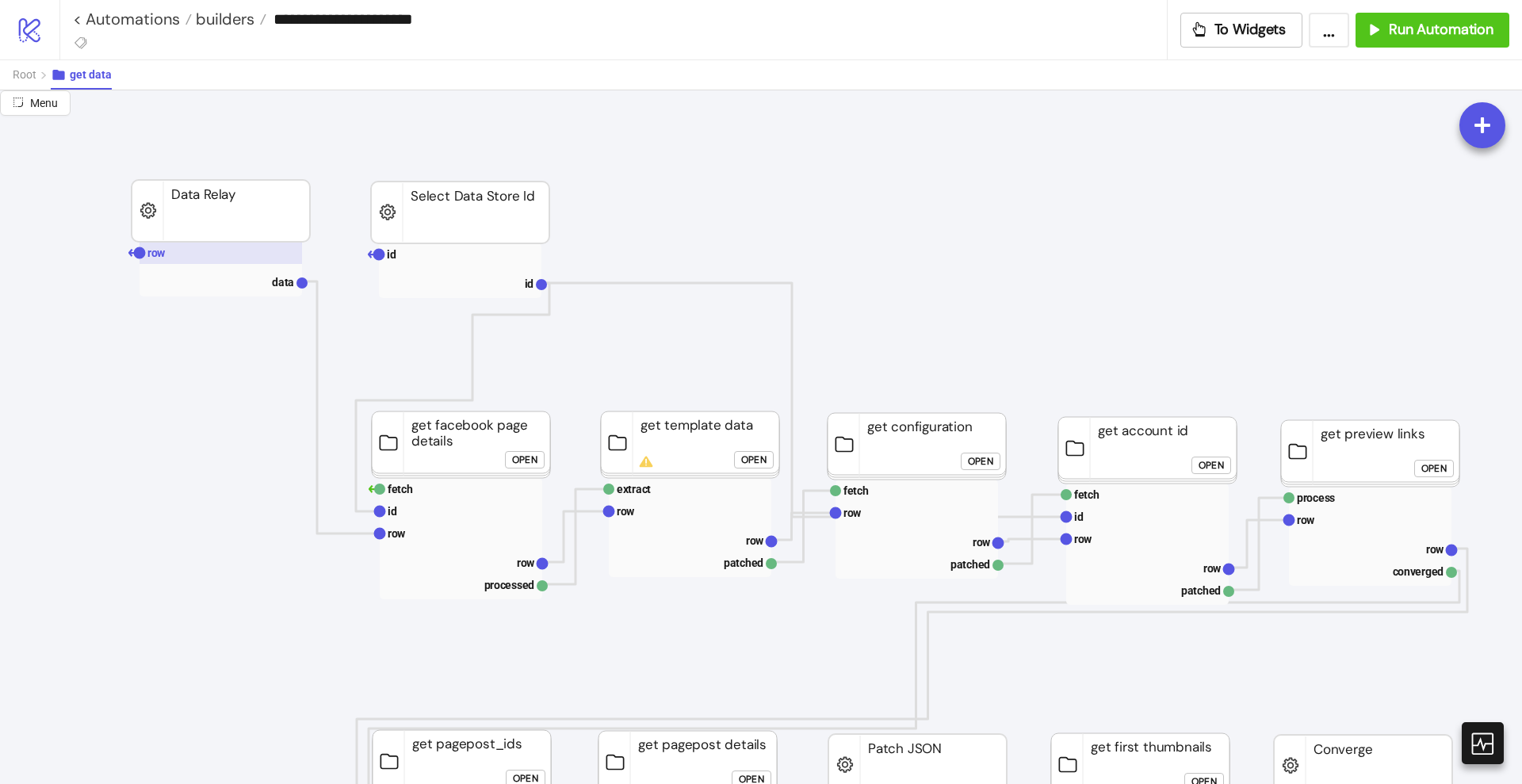
click at [219, 259] on rect at bounding box center [220, 252] width 162 height 22
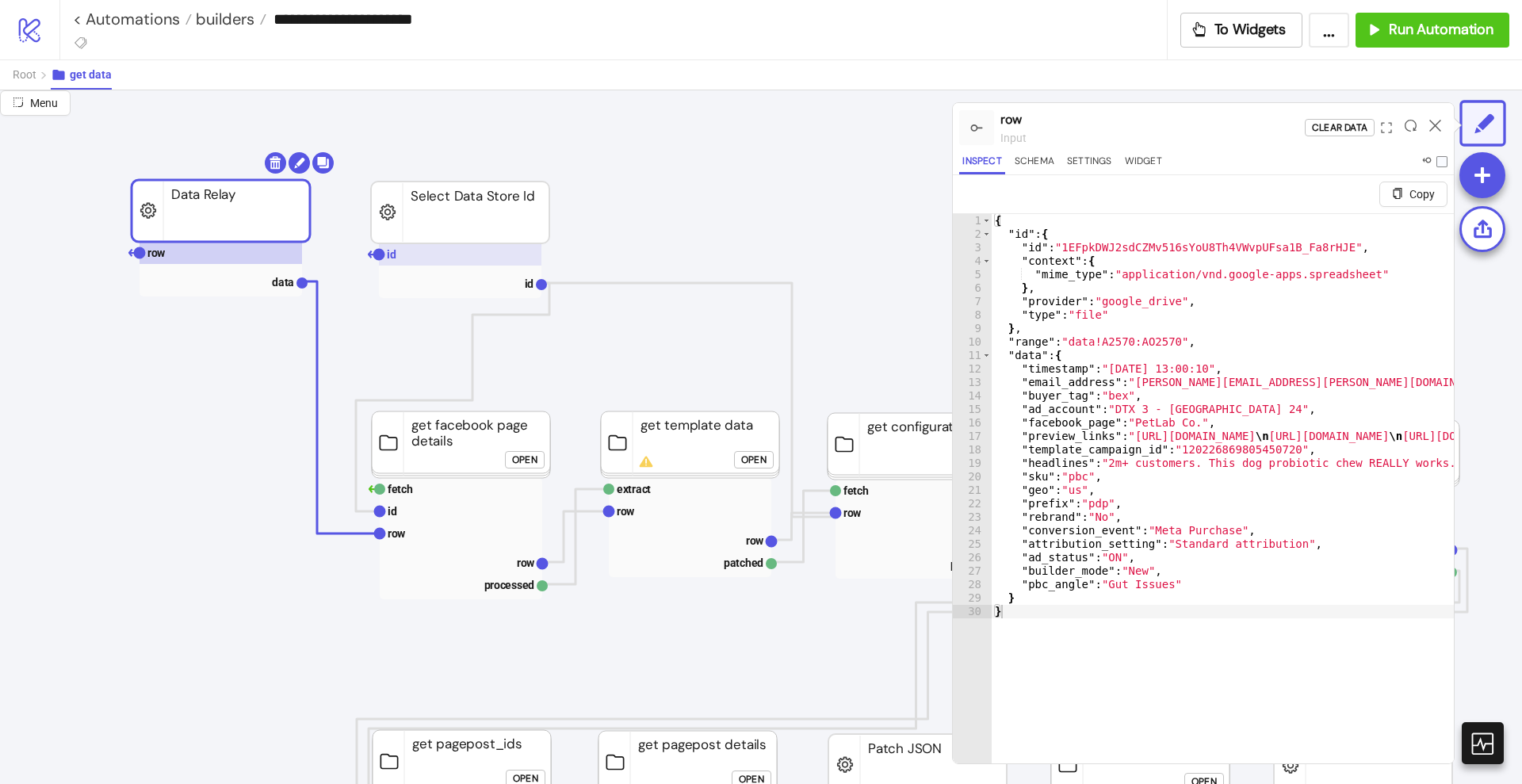
click at [411, 257] on rect at bounding box center [460, 254] width 162 height 22
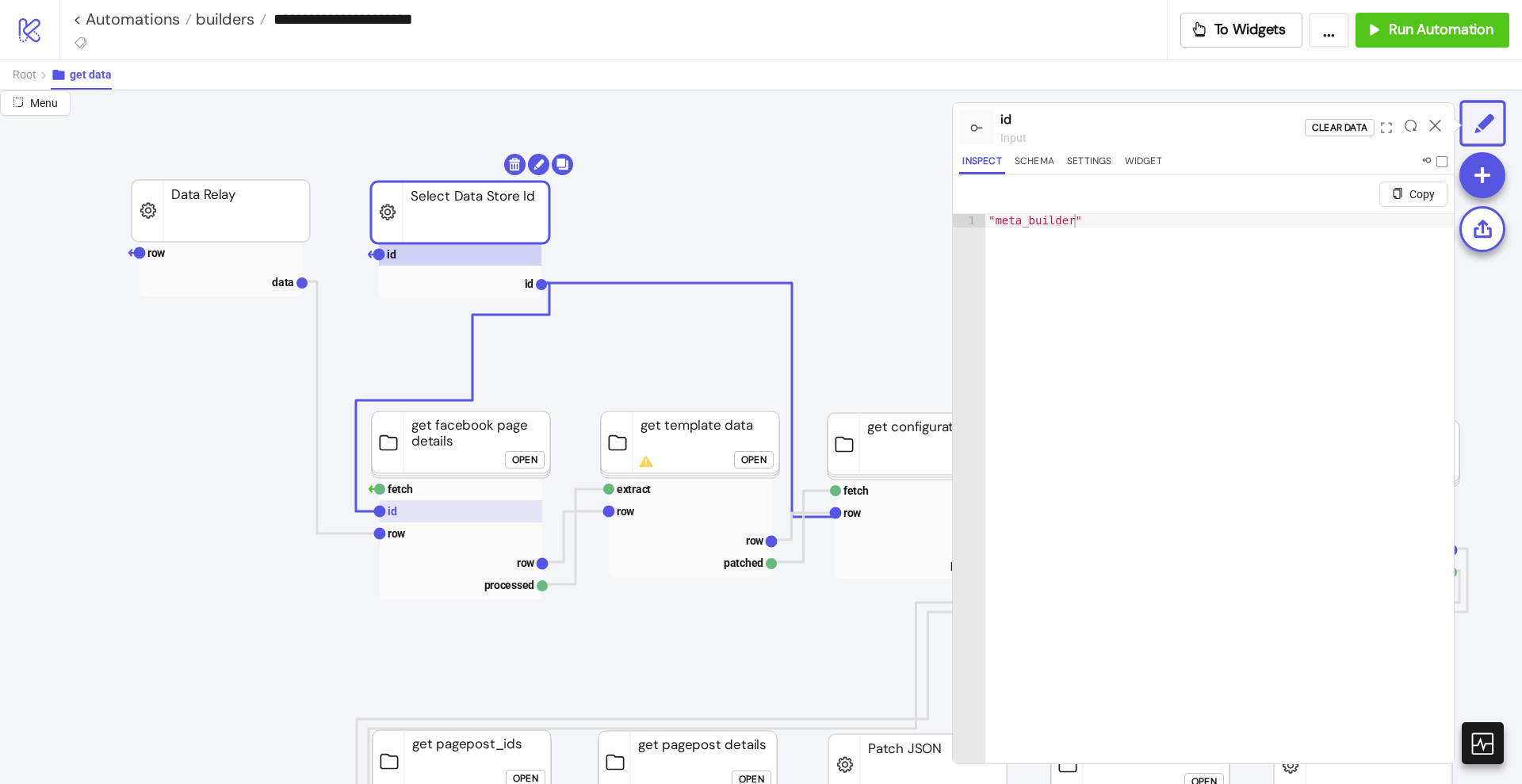
click at [417, 511] on rect at bounding box center [461, 511] width 162 height 22
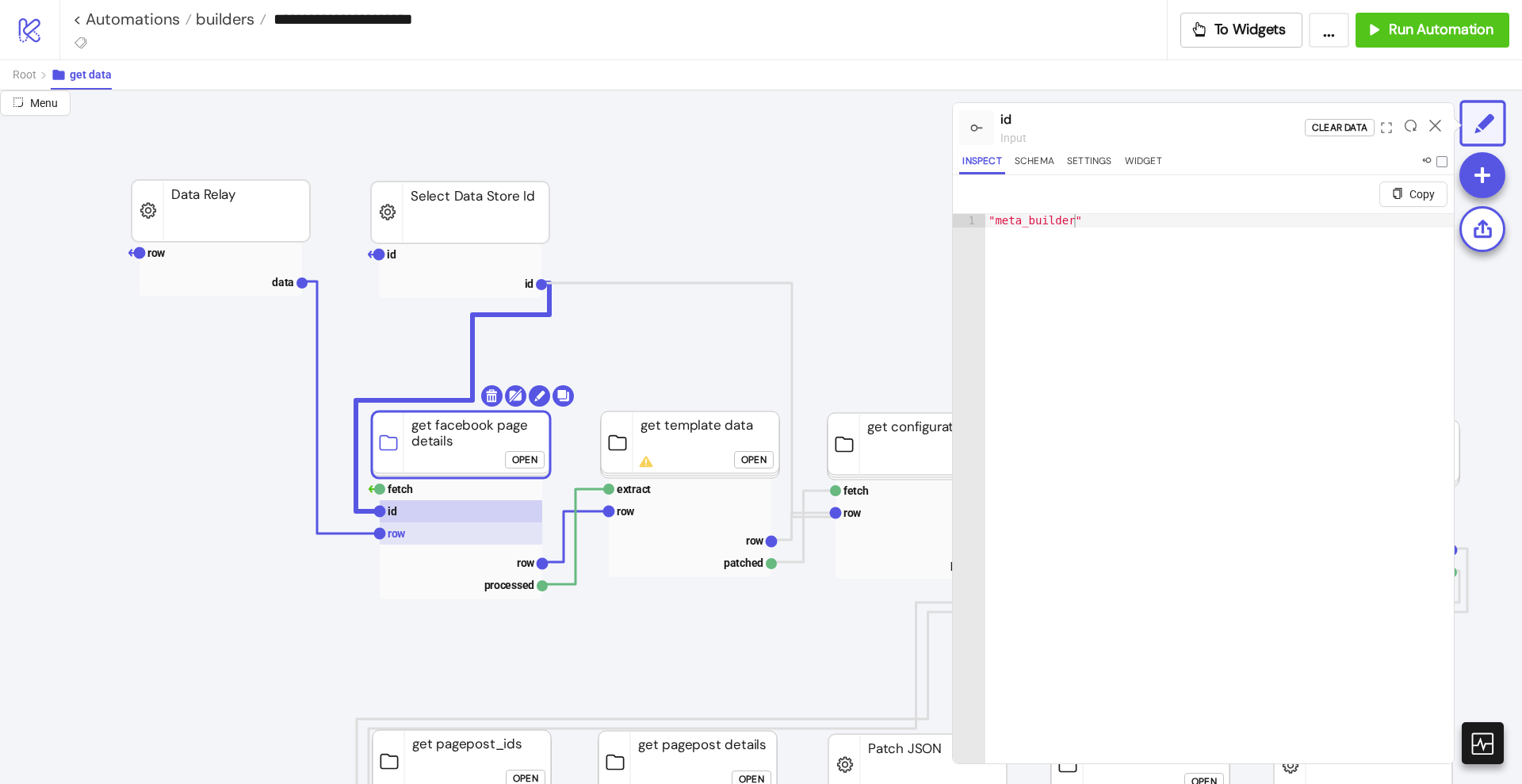
click at [417, 535] on rect at bounding box center [461, 533] width 162 height 22
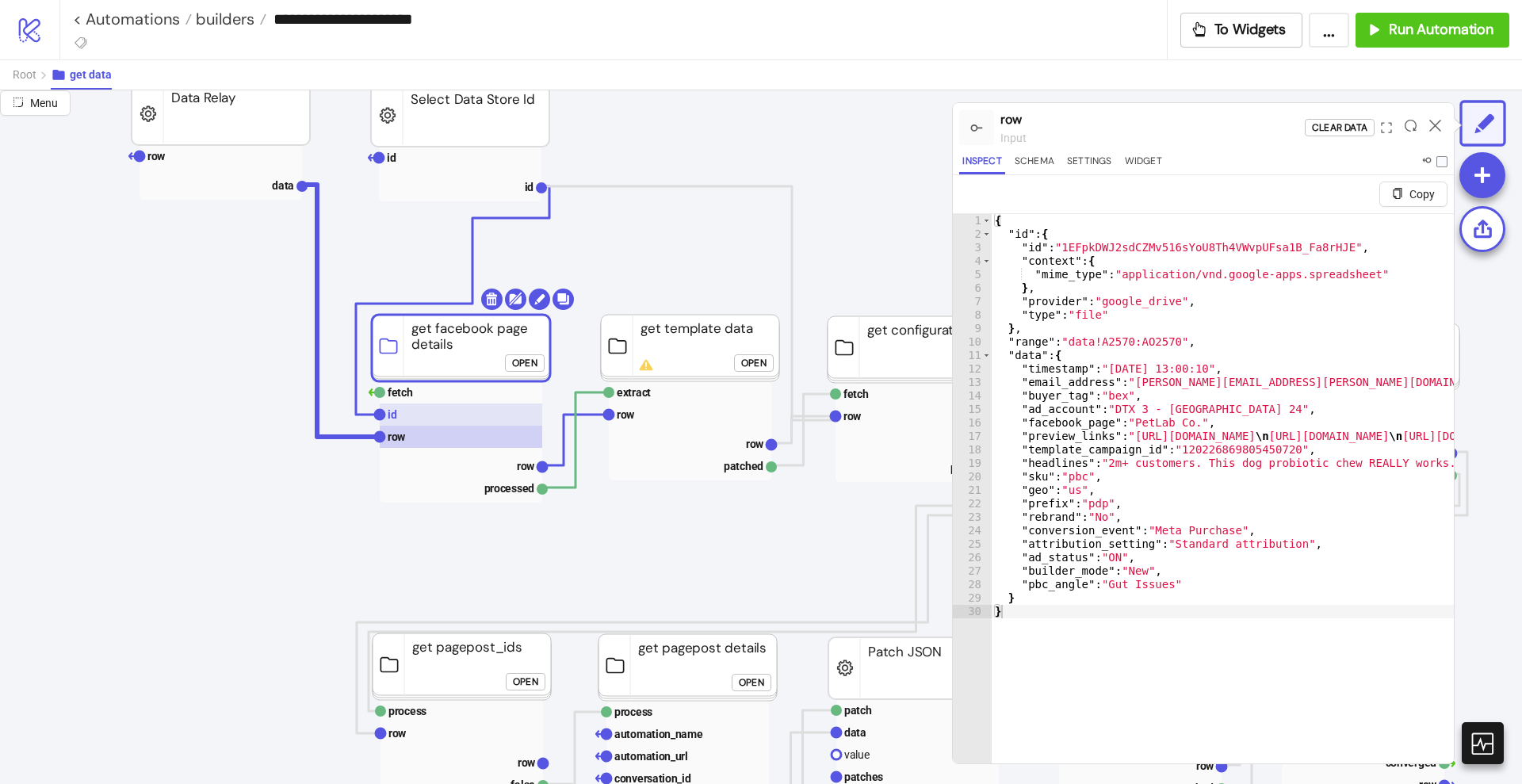
scroll to position [99, 0]
click div "Open"
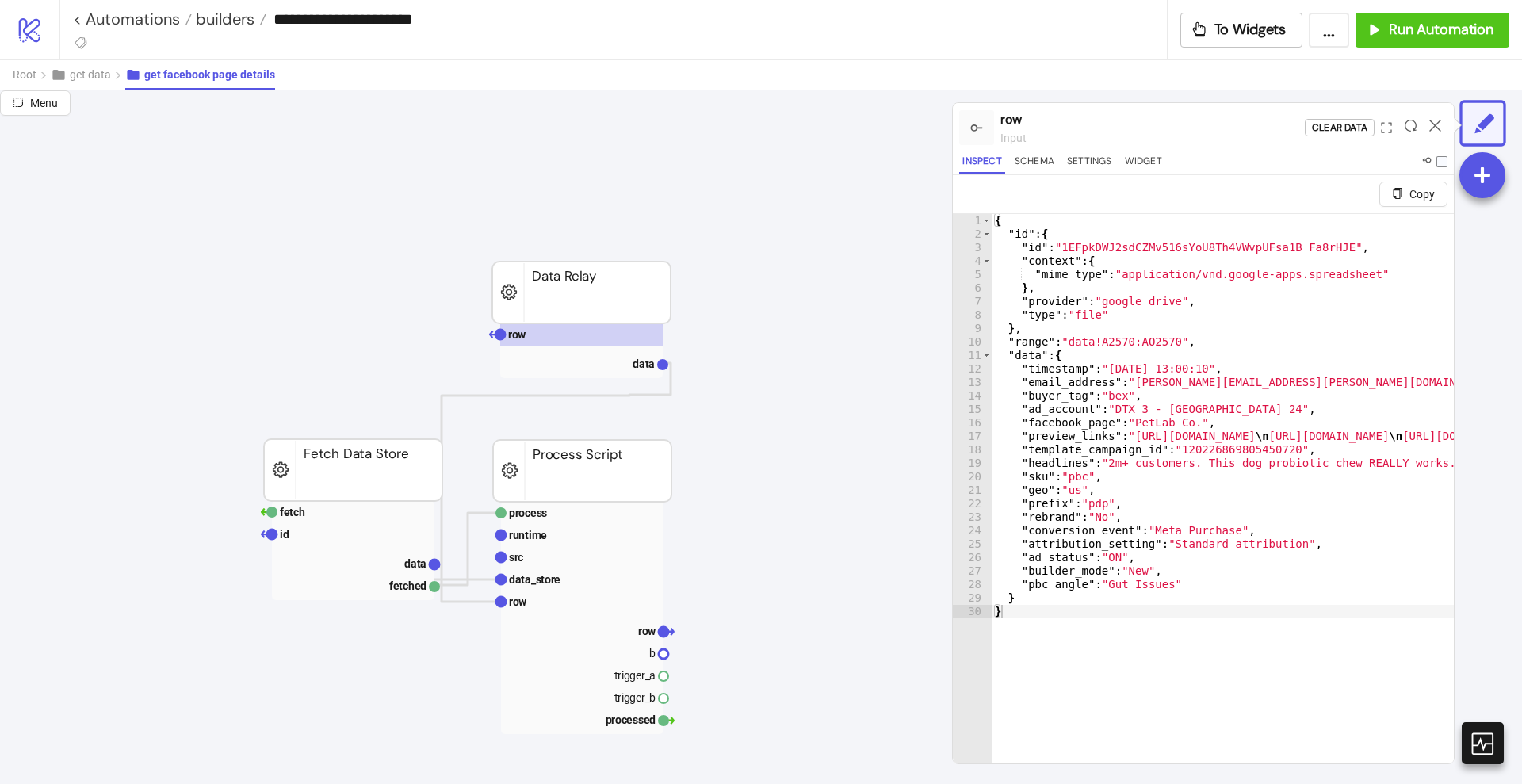
scroll to position [0, 0]
click at [341, 543] on rect at bounding box center [353, 534] width 162 height 22
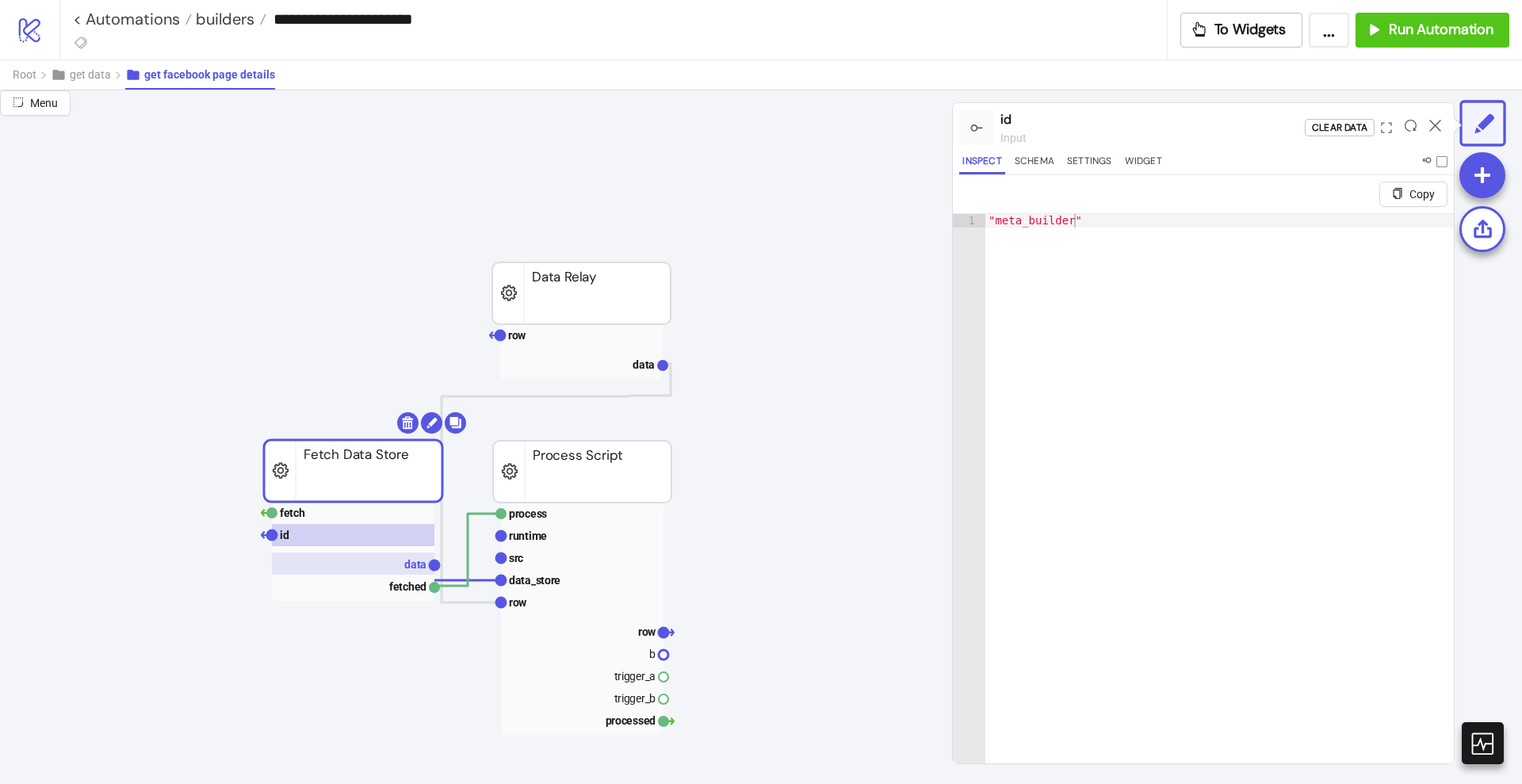
click at [392, 566] on rect at bounding box center [353, 563] width 162 height 22
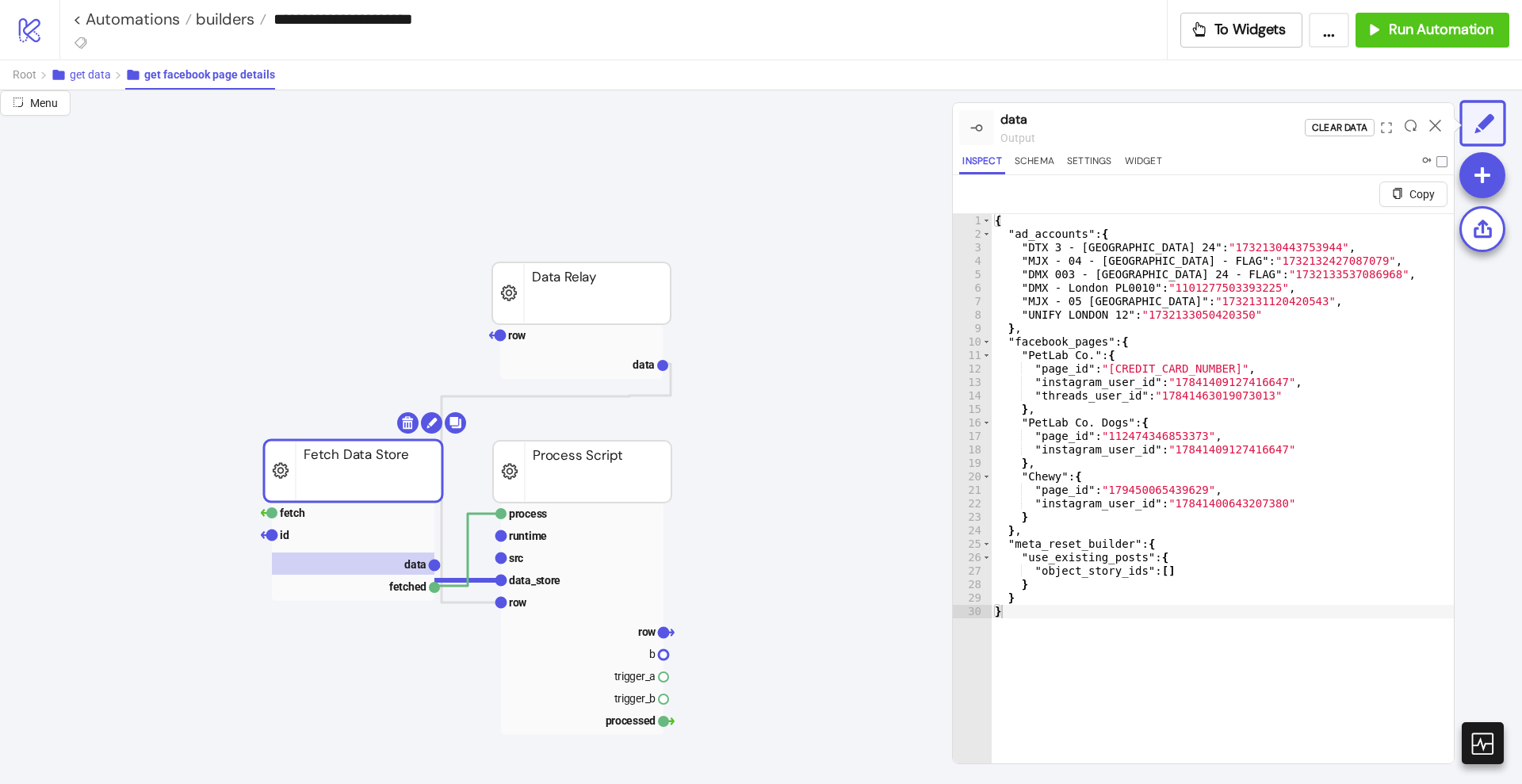
click at [72, 76] on span "get data" at bounding box center [90, 74] width 41 height 12
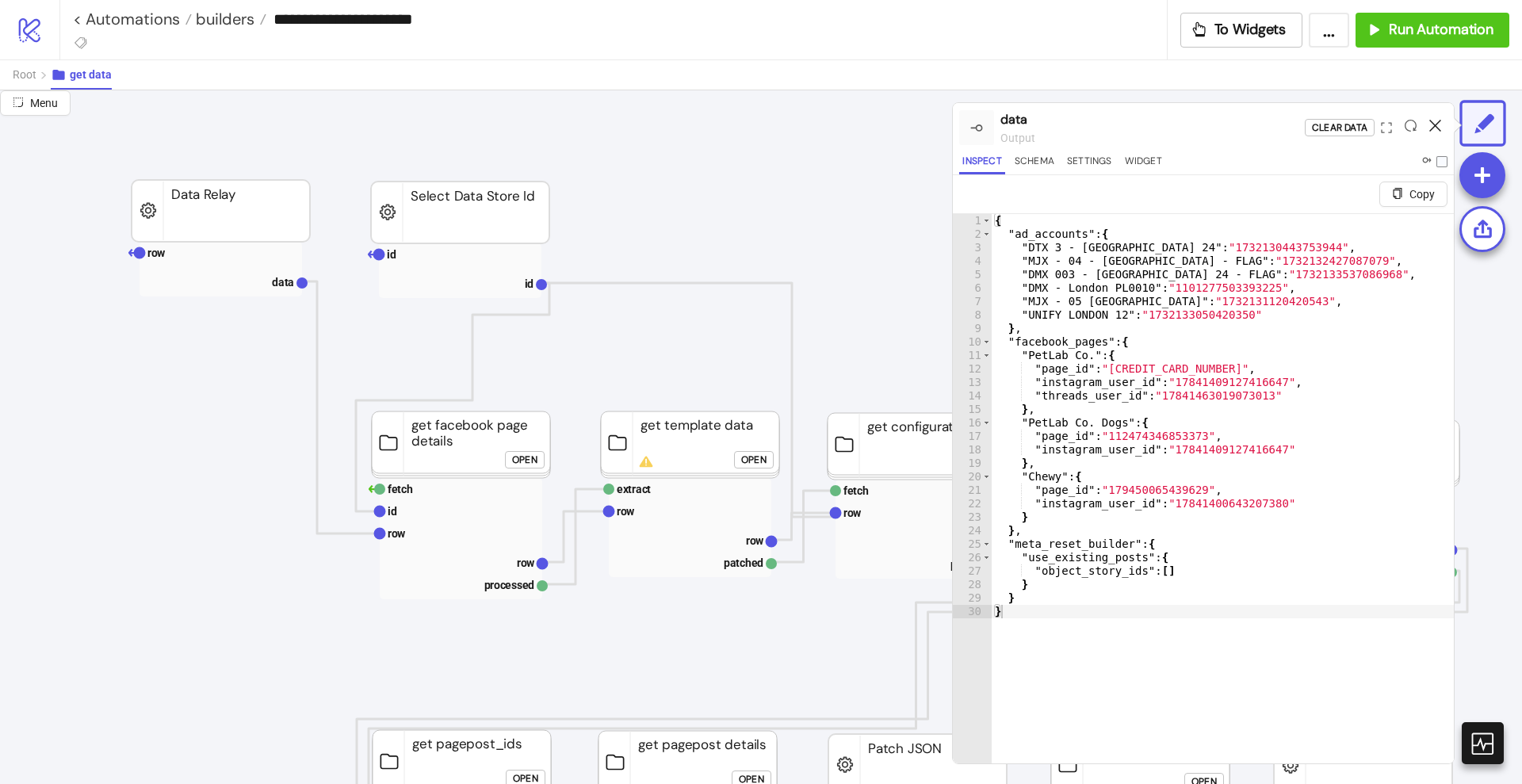
click at [1435, 130] on icon at bounding box center [1435, 125] width 12 height 12
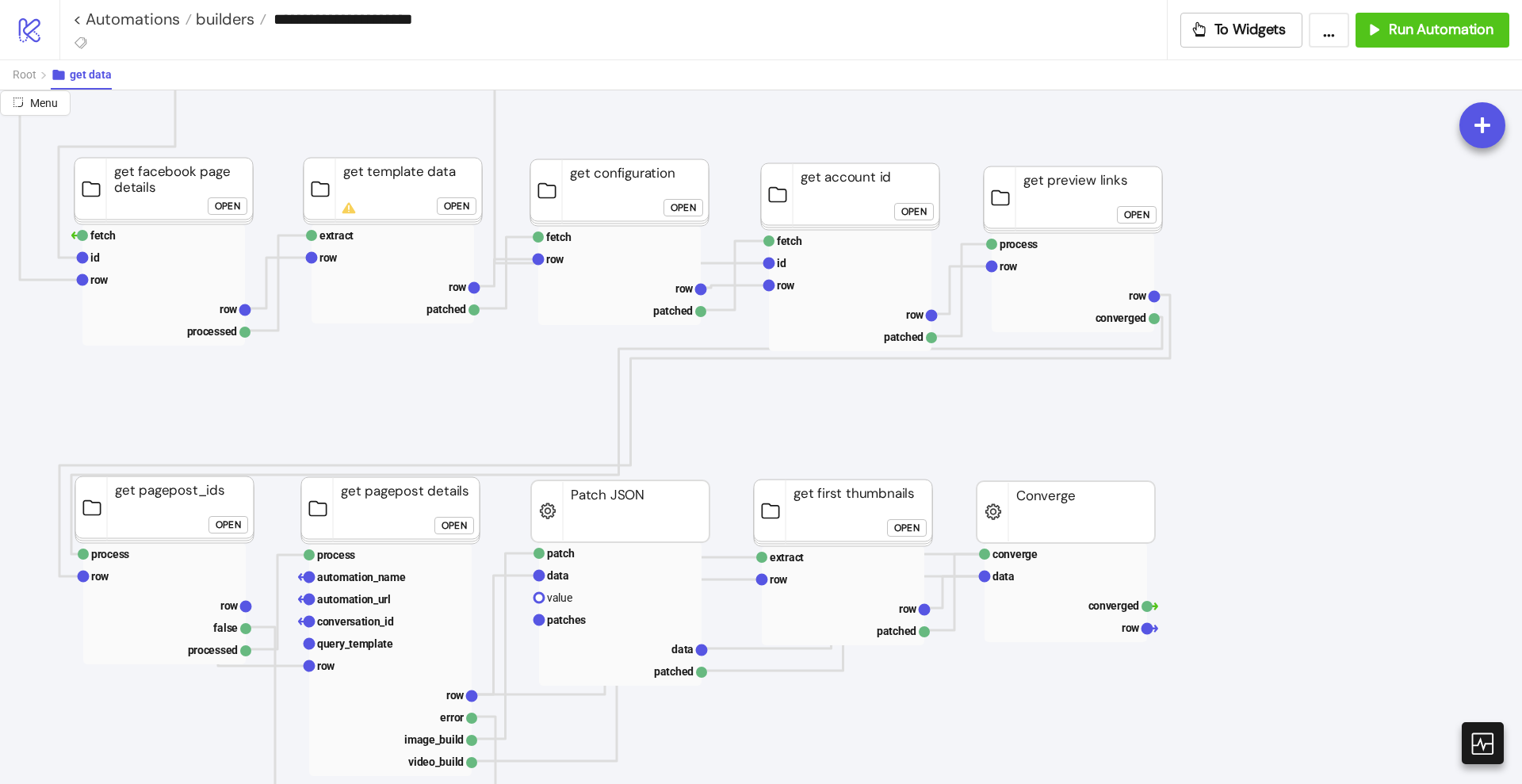
scroll to position [198, 297]
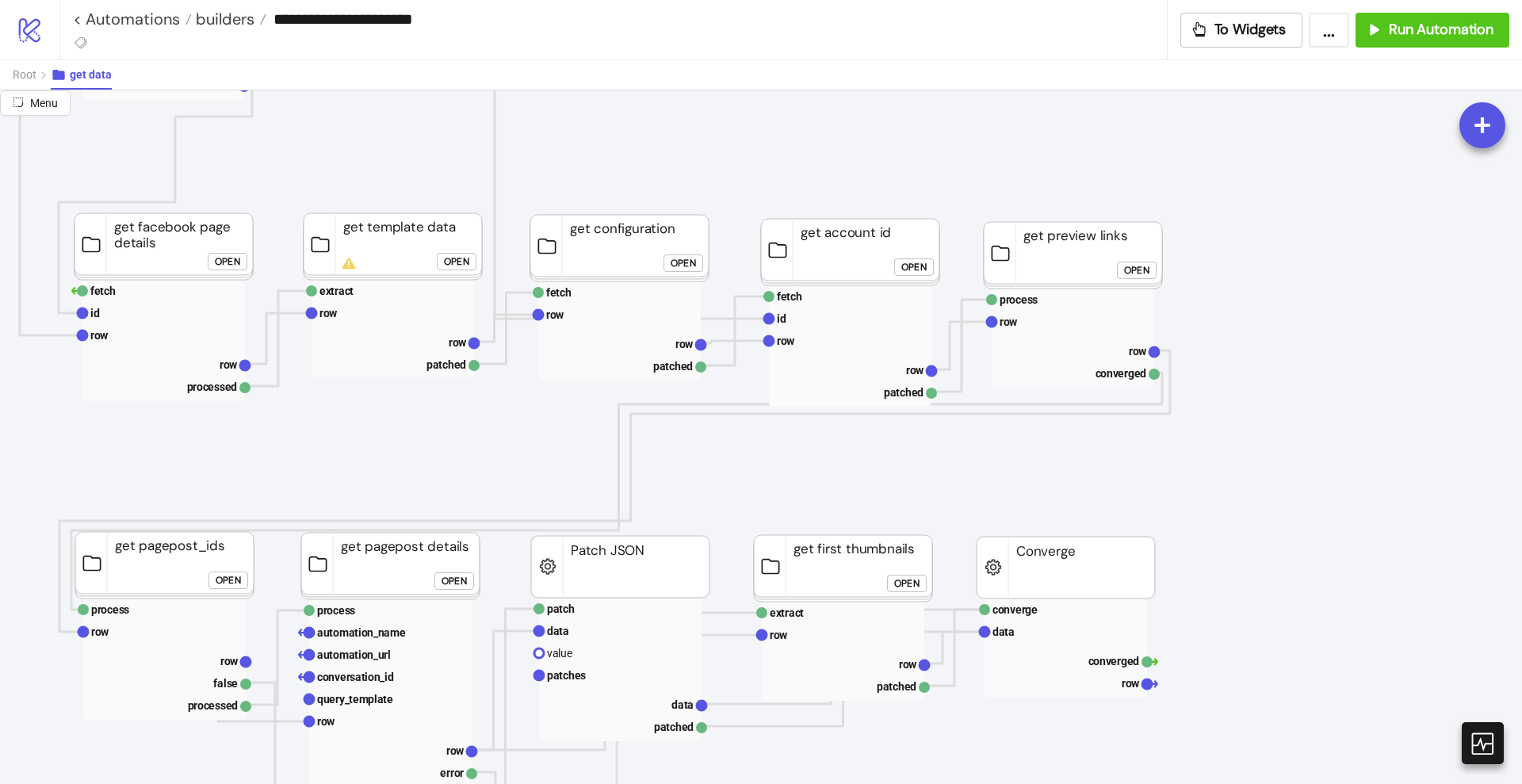
click at [907, 274] on div "Open" at bounding box center [914, 267] width 25 height 18
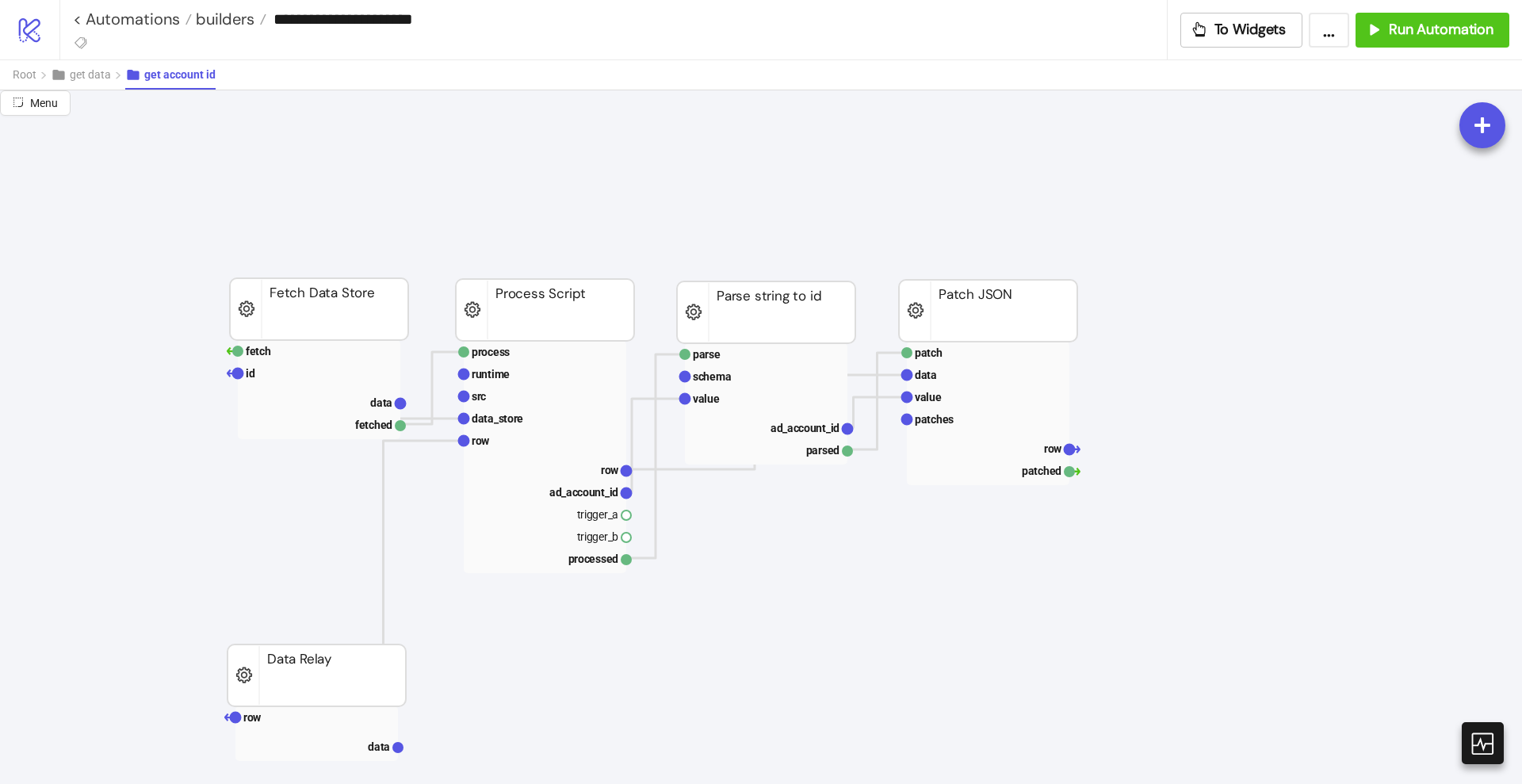
scroll to position [0, 0]
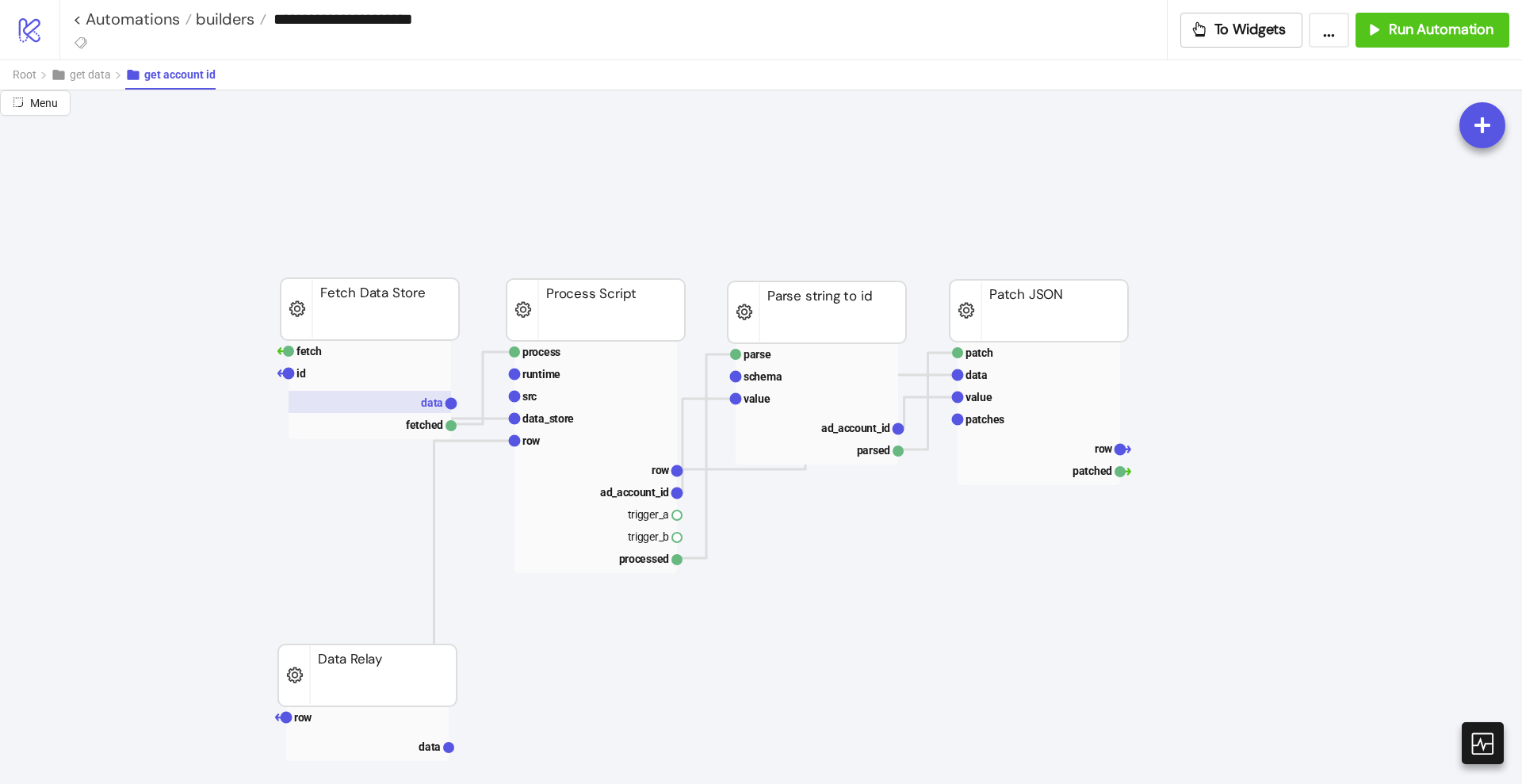
click at [381, 402] on rect at bounding box center [369, 401] width 162 height 22
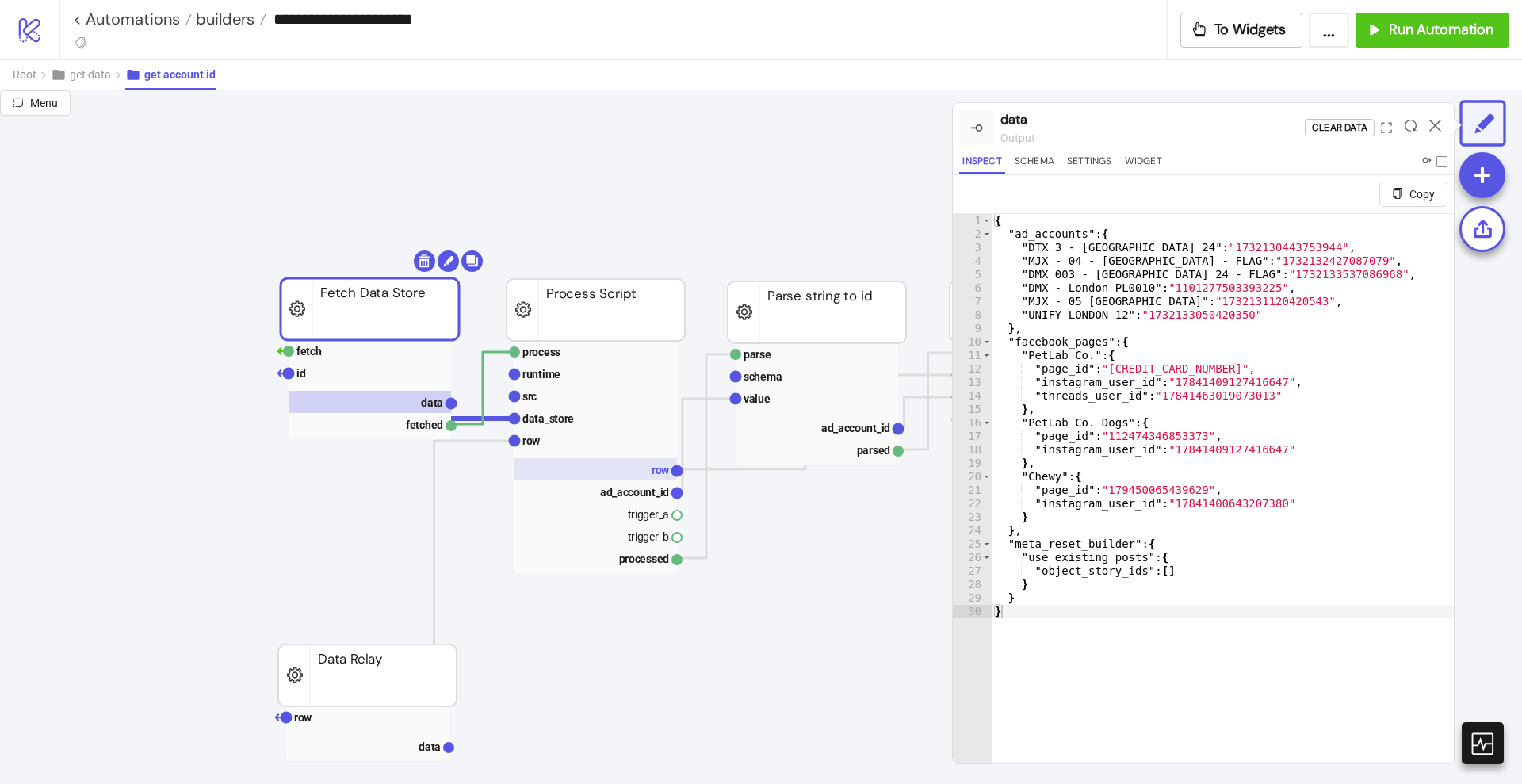
click at [601, 466] on rect at bounding box center [596, 469] width 162 height 22
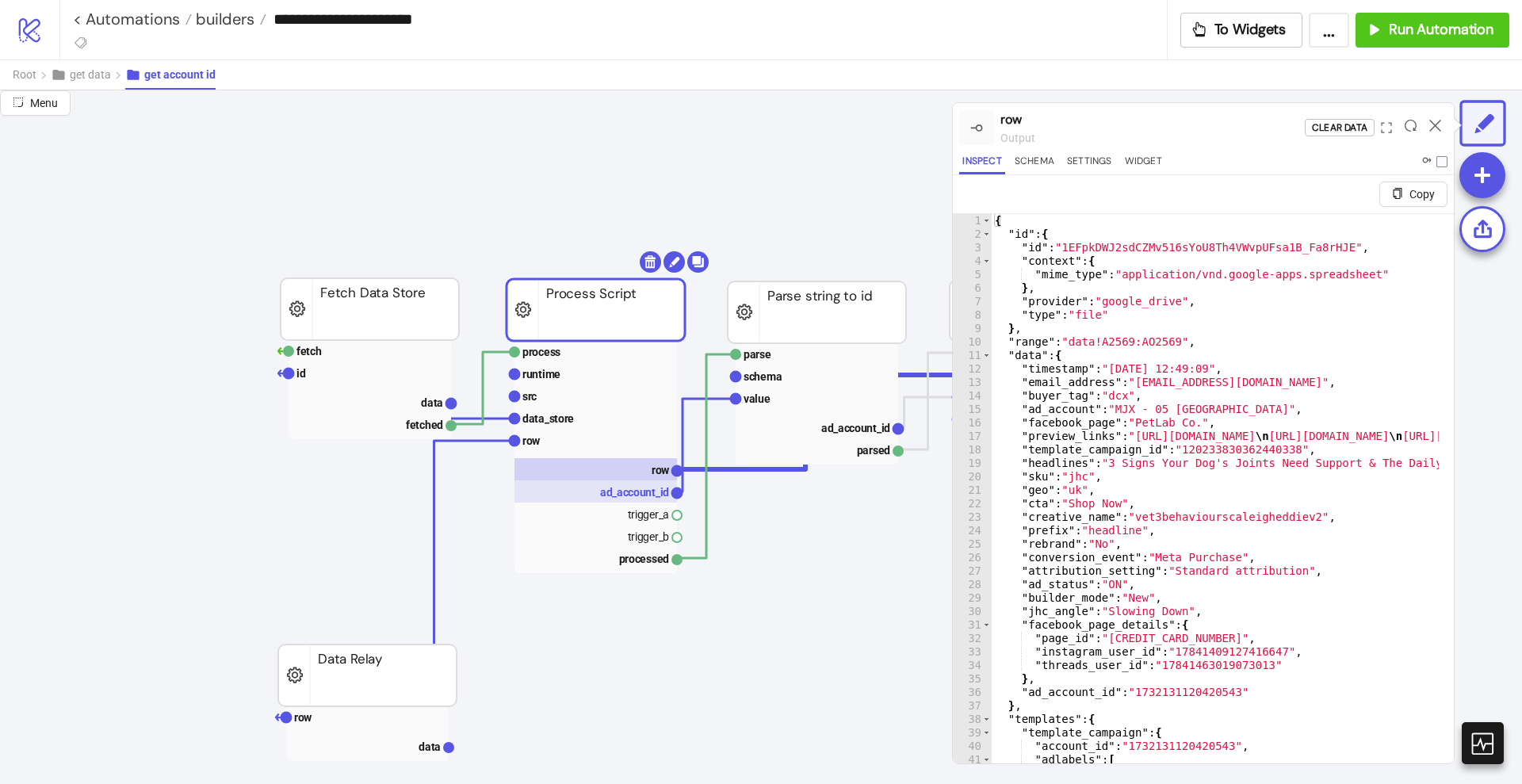
click at [610, 488] on text "ad_account_id" at bounding box center [634, 492] width 69 height 12
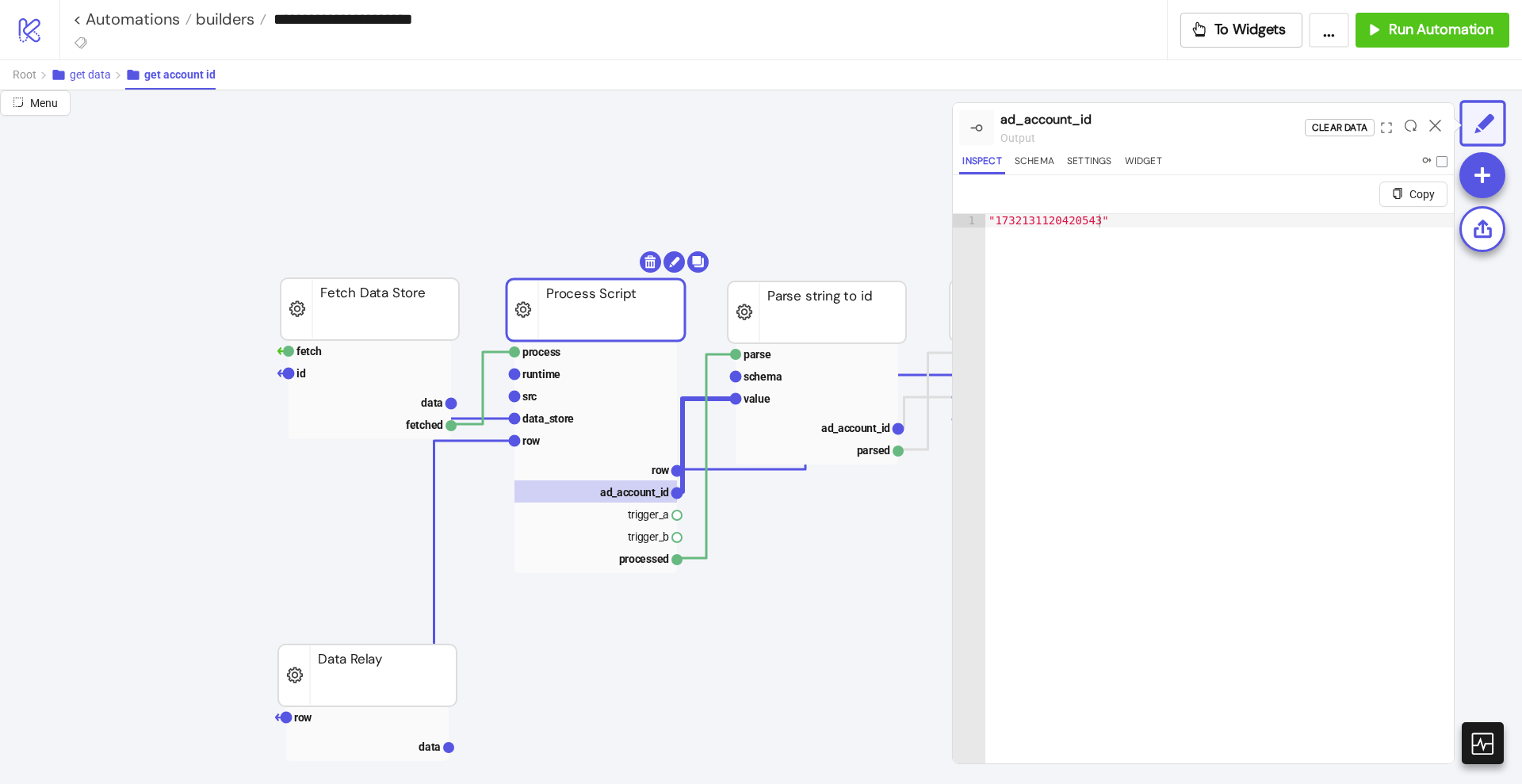
click at [79, 75] on span "get data" at bounding box center [90, 74] width 41 height 12
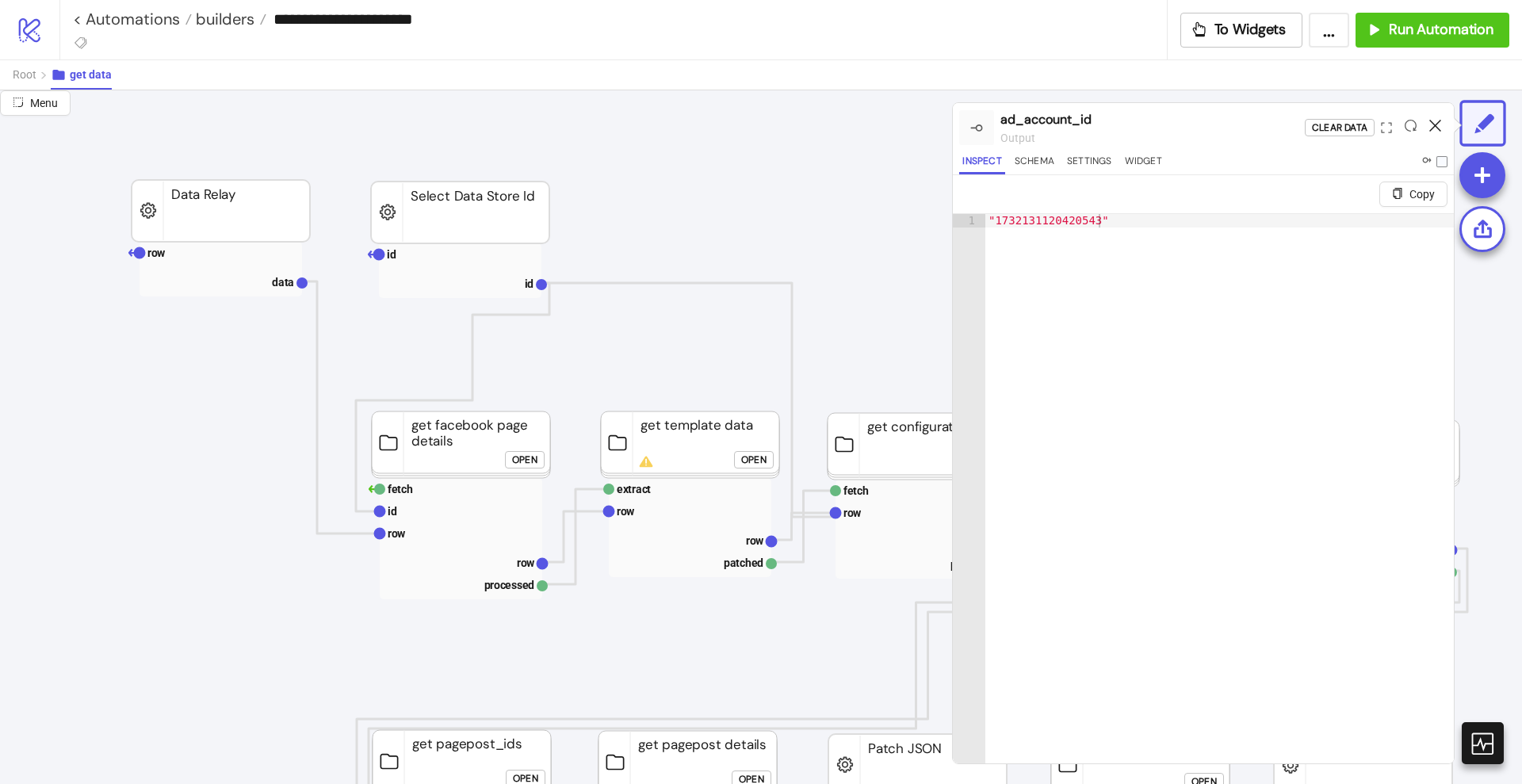
click at [1434, 120] on icon at bounding box center [1435, 125] width 12 height 12
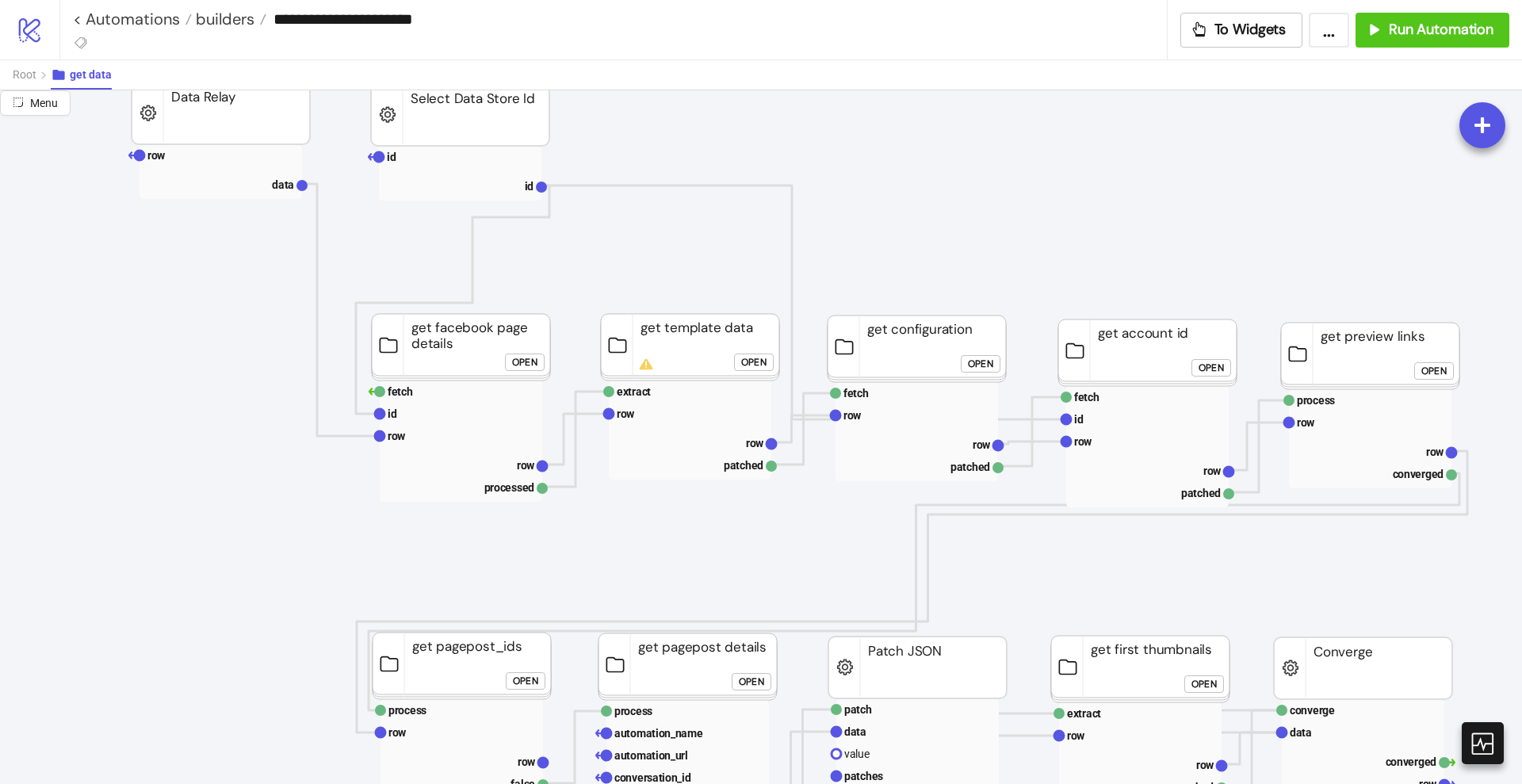
scroll to position [99, 0]
click at [18, 75] on span "Root" at bounding box center [24, 74] width 24 height 12
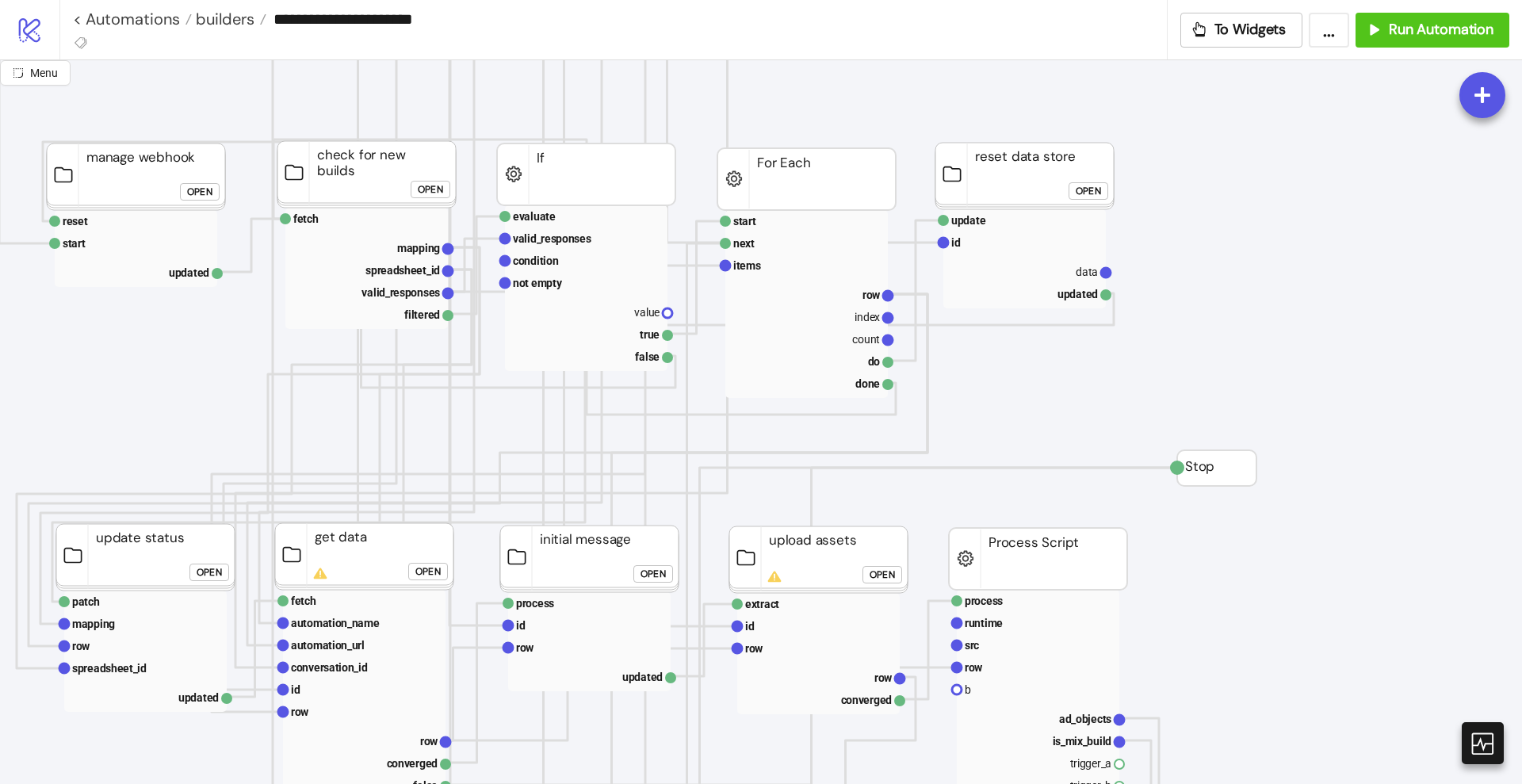
scroll to position [297, 198]
click at [1086, 185] on div "Open" at bounding box center [1088, 191] width 25 height 18
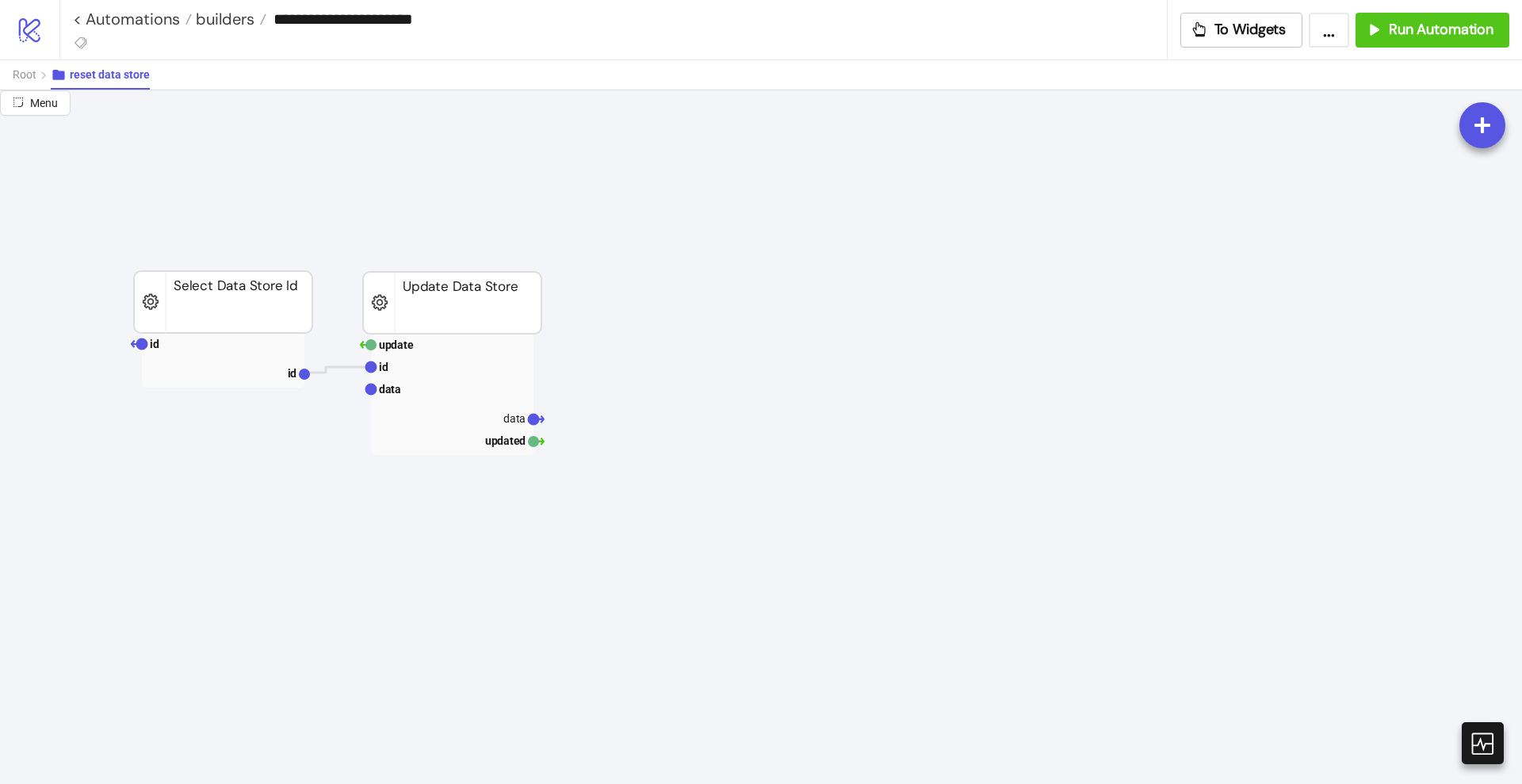
scroll to position [0, 0]
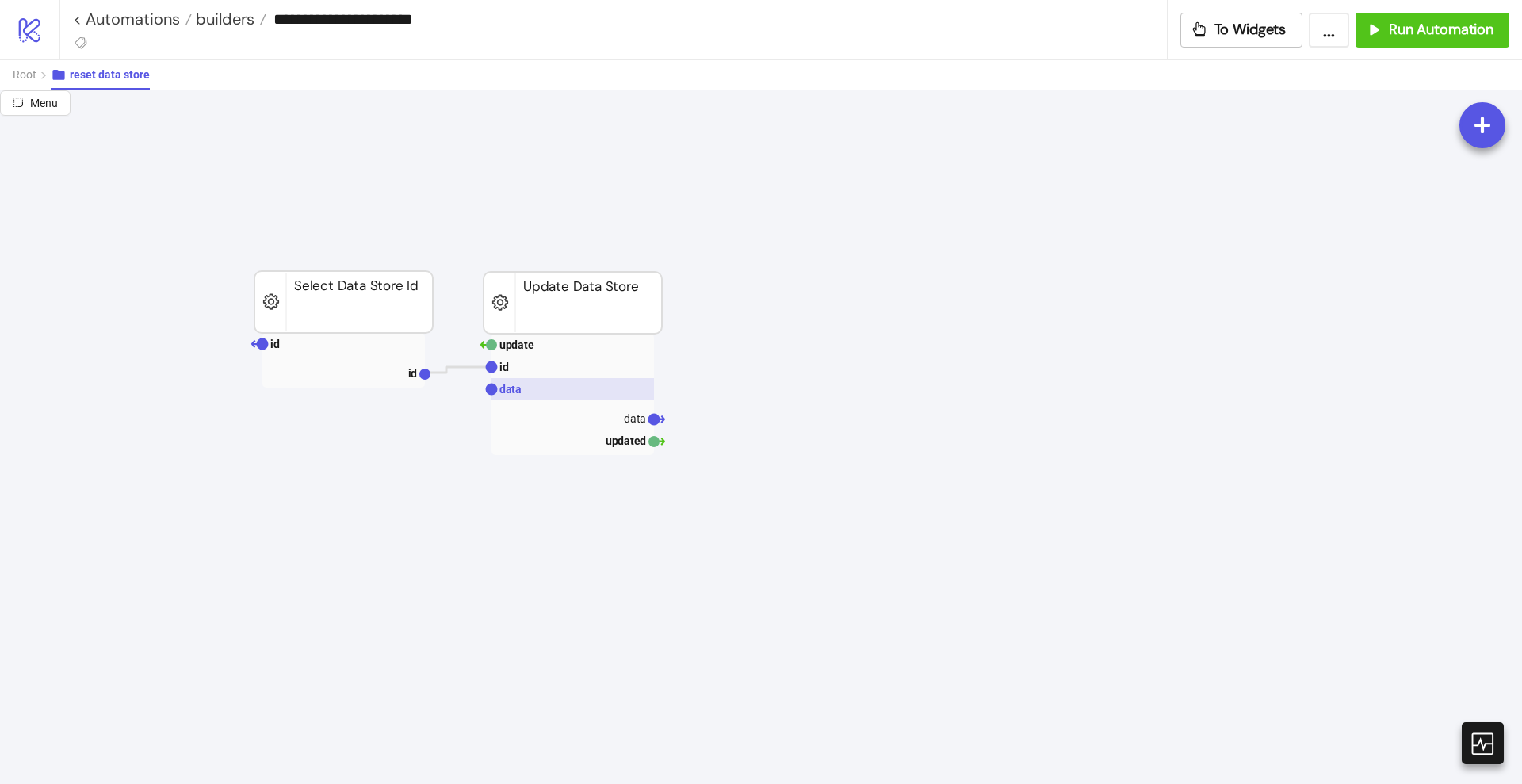
click at [550, 388] on rect at bounding box center [573, 389] width 162 height 22
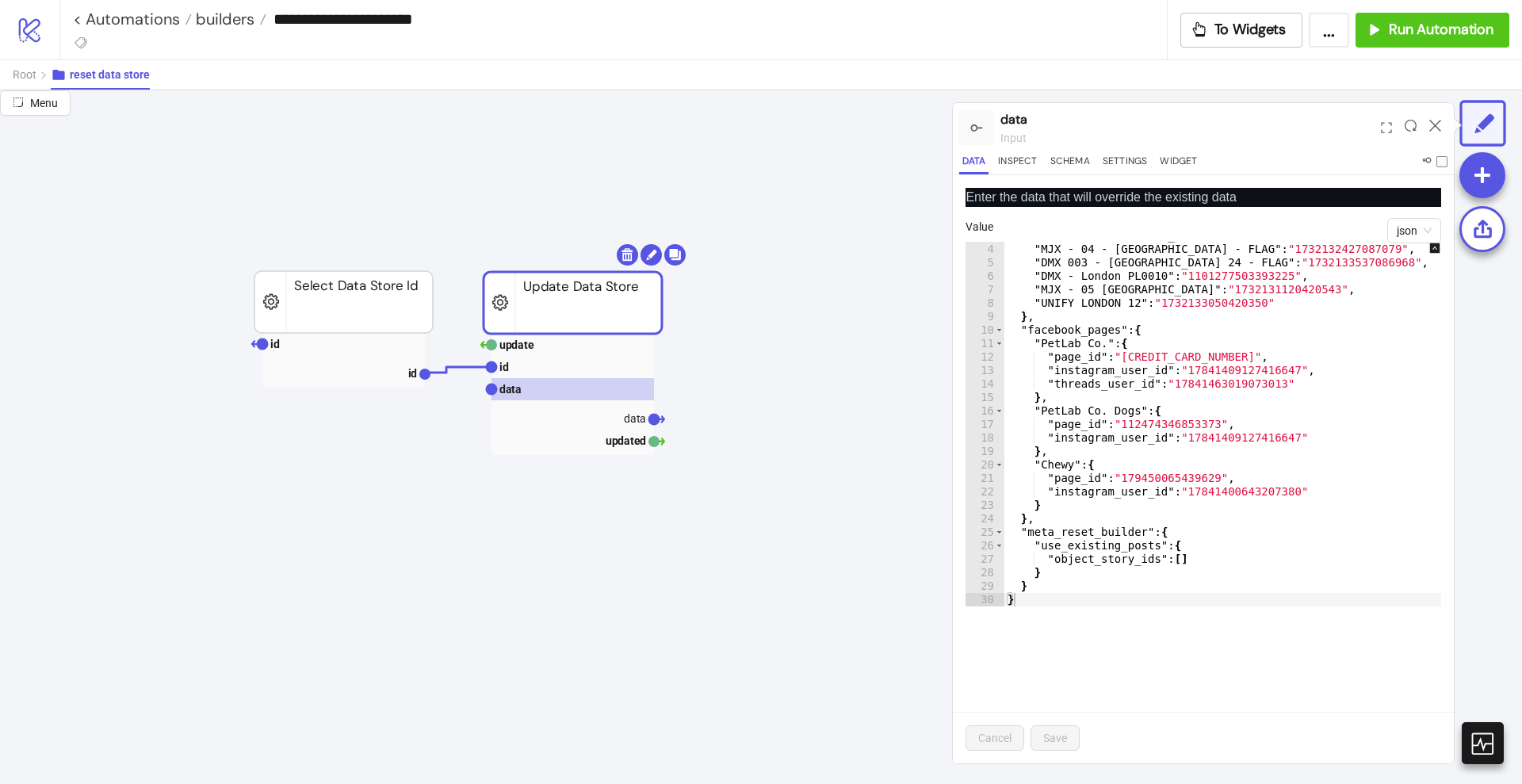
scroll to position [39, 0]
click at [1145, 327] on div ""DTX 3 - London 24" : "1732130443753944" , "MJX - 04 - LONDON - FLAG" : "173213…" at bounding box center [1234, 425] width 459 height 392
click at [1299, 491] on div ""DTX 3 - London 24" : "1732130443753944" , "MJX - 04 - LONDON - FLAG" : "173213…" at bounding box center [1234, 425] width 459 height 392
type textarea "**********"
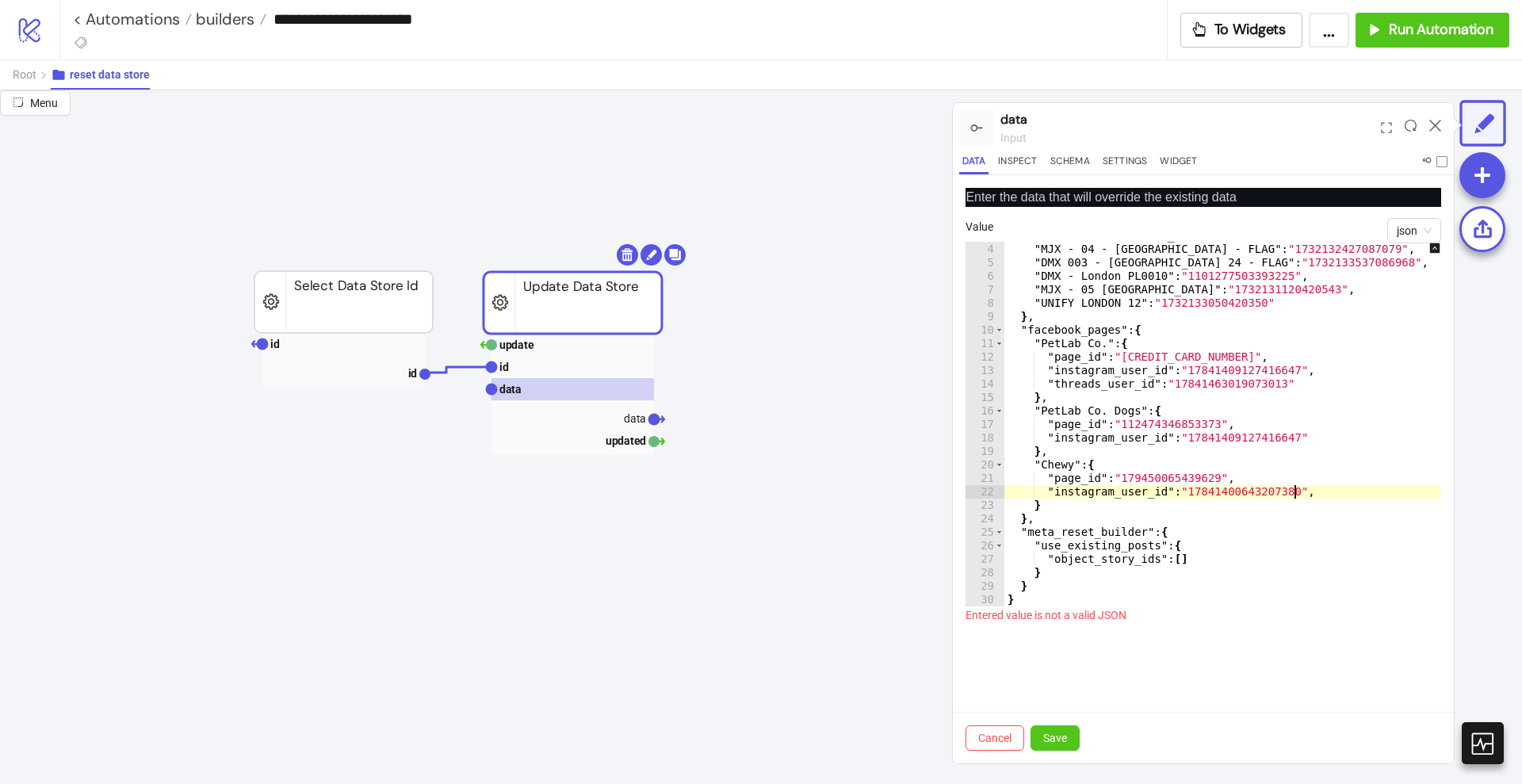
scroll to position [0, 2]
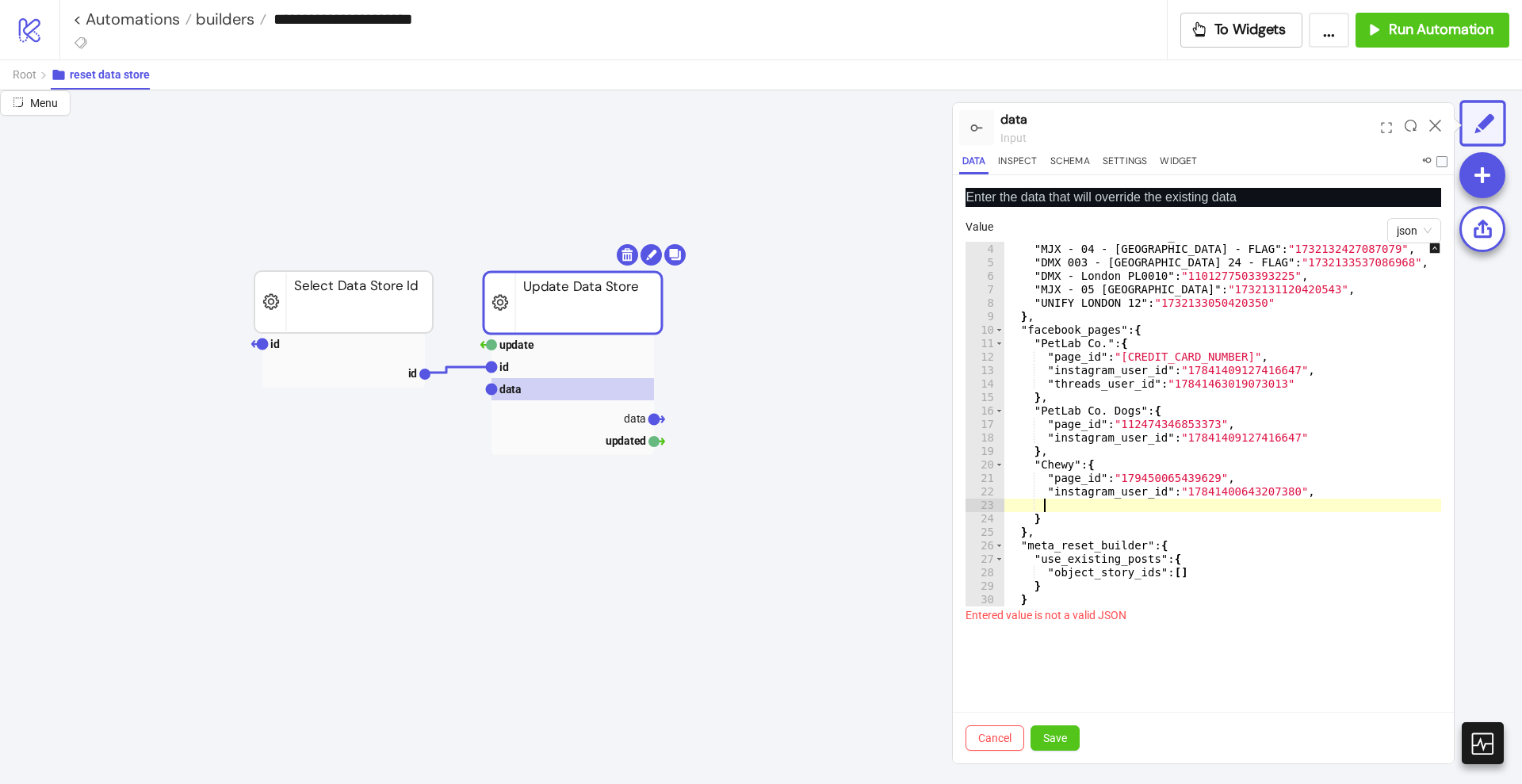
paste textarea "**********"
type textarea "**********"
click at [1064, 731] on span "Save" at bounding box center [1055, 738] width 24 height 12
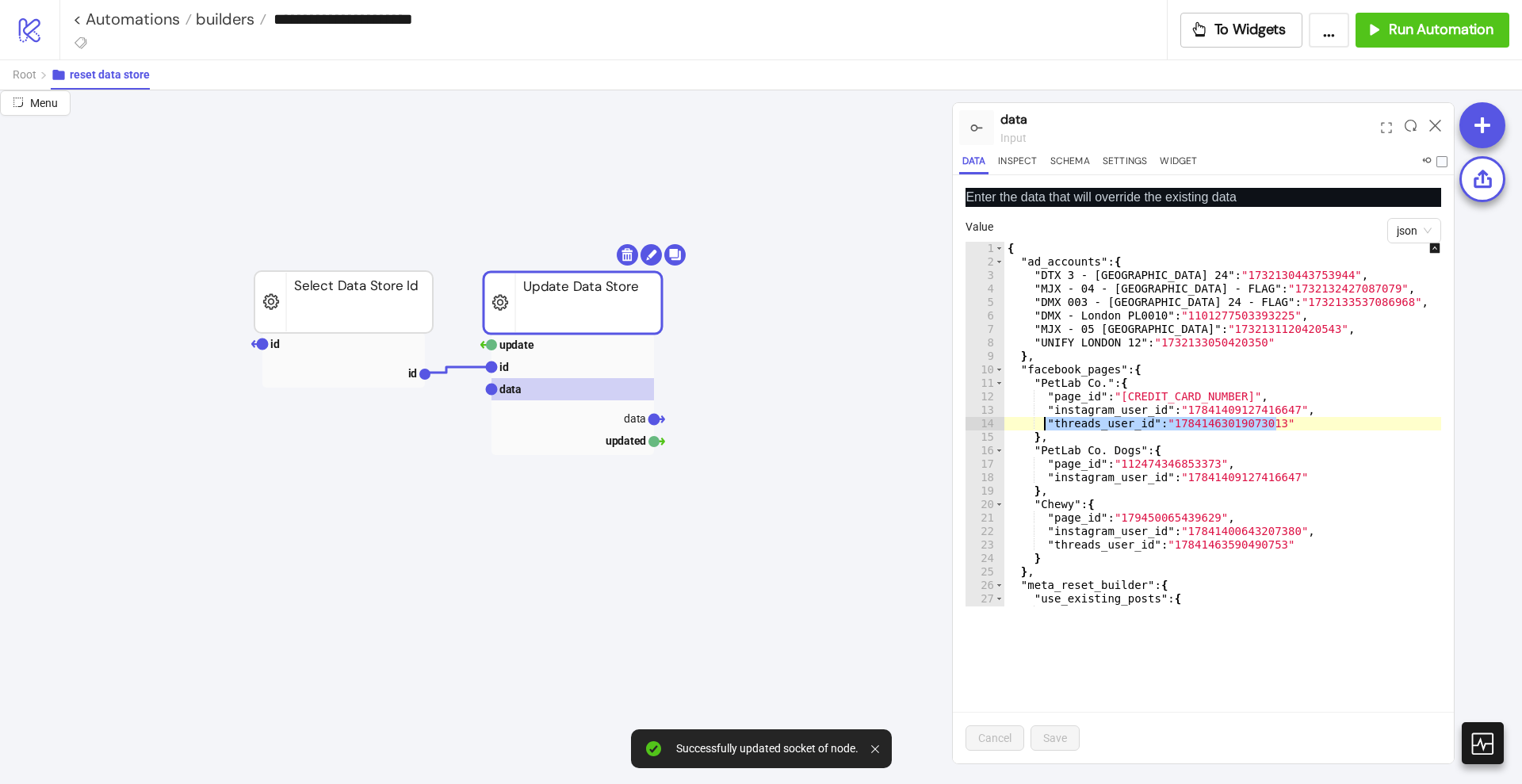
drag, startPoint x: 1279, startPoint y: 425, endPoint x: 1046, endPoint y: 425, distance: 233.0
click at [1046, 425] on div "{ "ad_accounts" : { "DTX 3 - London 24" : "1732130443753944" , "MJX - 04 - LOND…" at bounding box center [1234, 437] width 459 height 392
click at [1313, 479] on div "{ "ad_accounts" : { "DTX 3 - London 24" : "1732130443753944" , "MJX - 04 - LOND…" at bounding box center [1234, 437] width 459 height 392
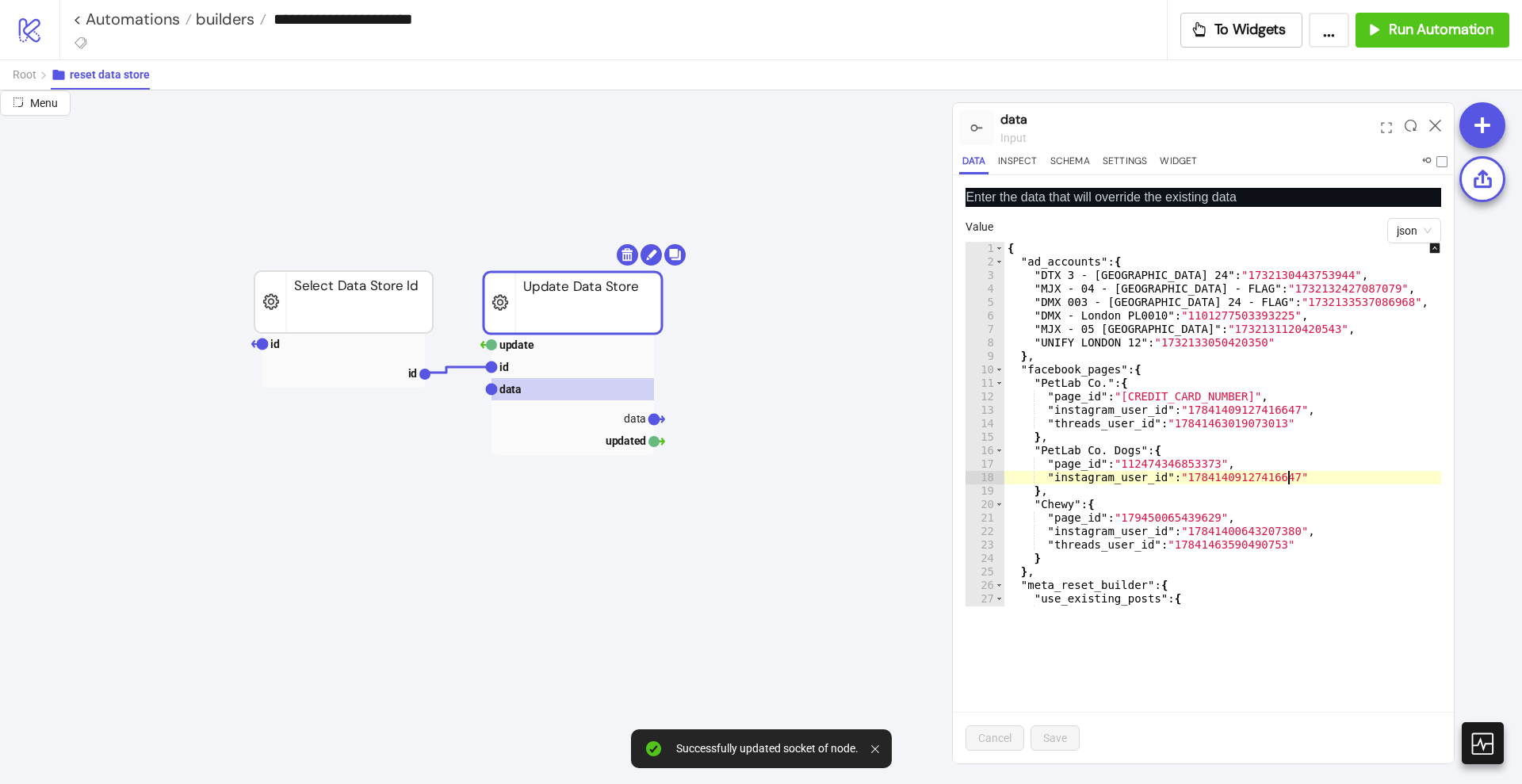
type textarea "**********"
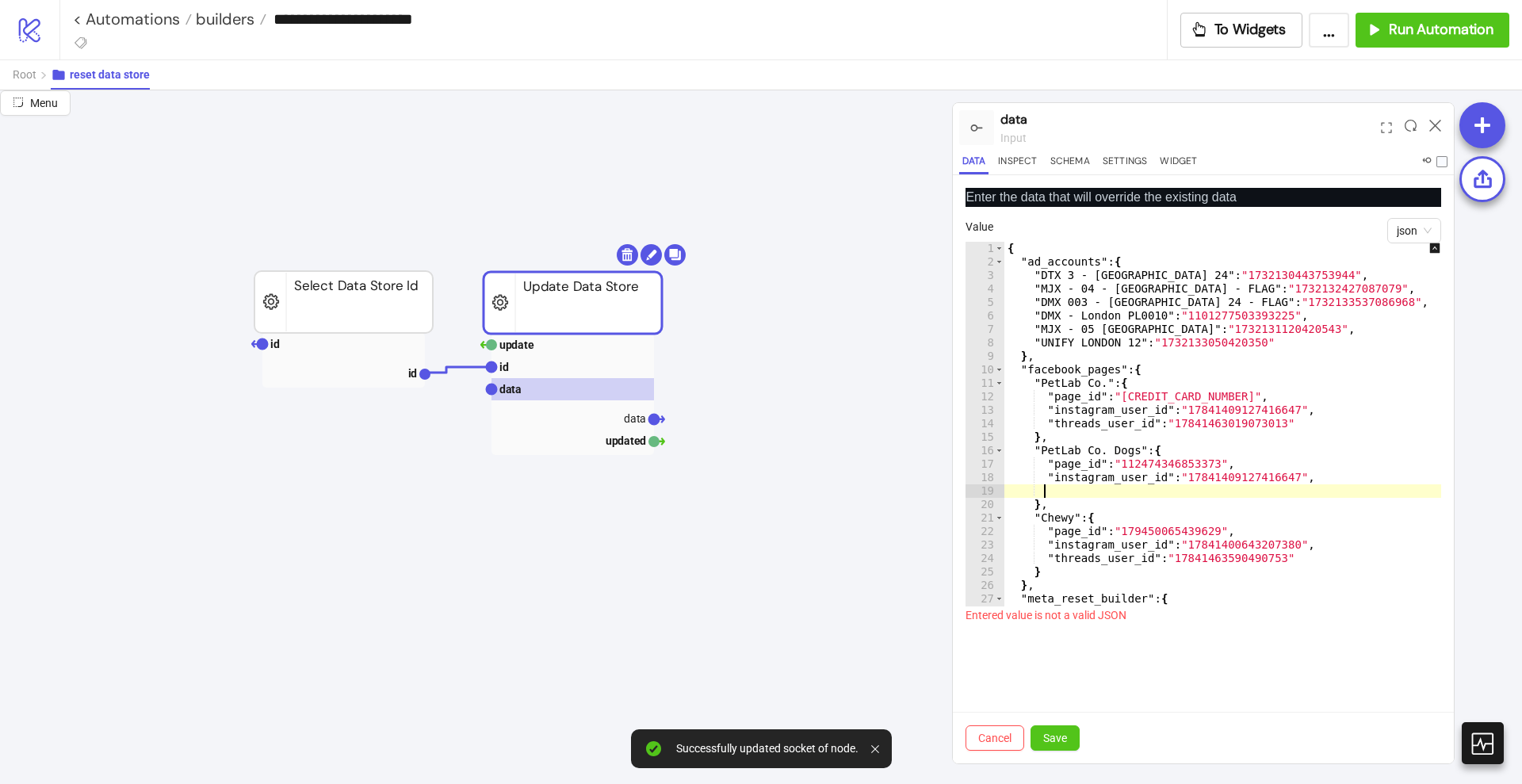
paste textarea "**********"
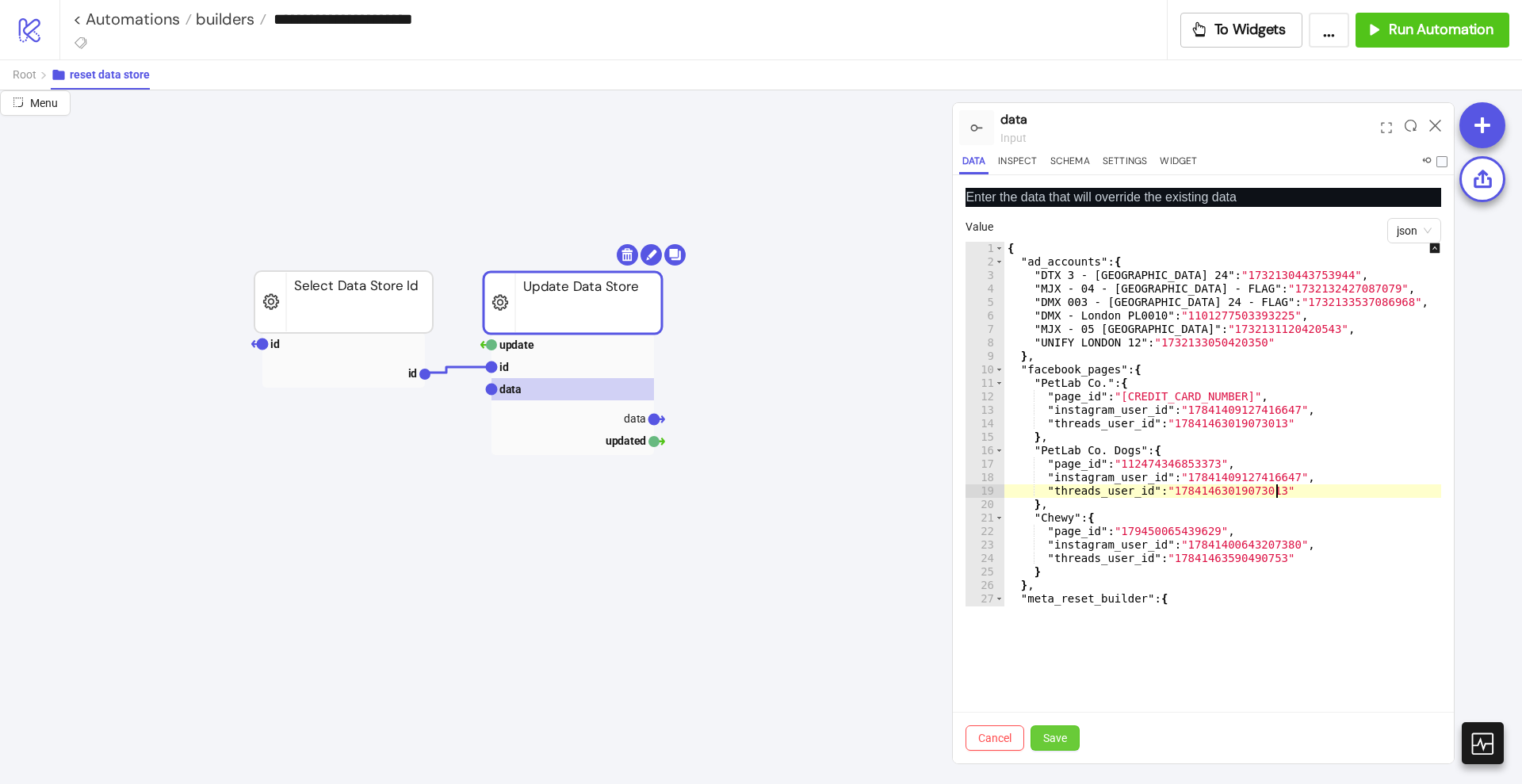
type textarea "**********"
click at [1067, 731] on span "Save" at bounding box center [1055, 738] width 24 height 12
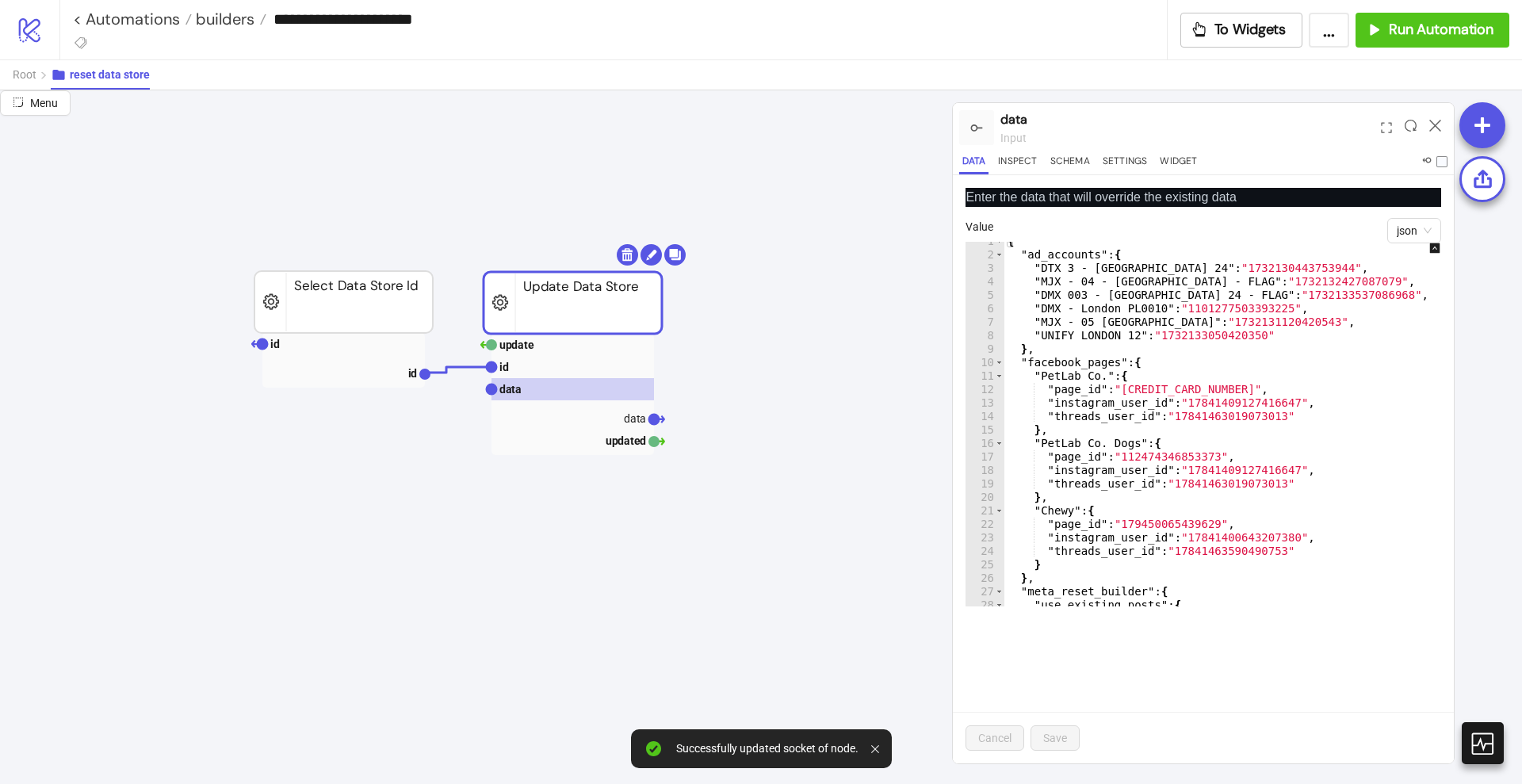
scroll to position [0, 0]
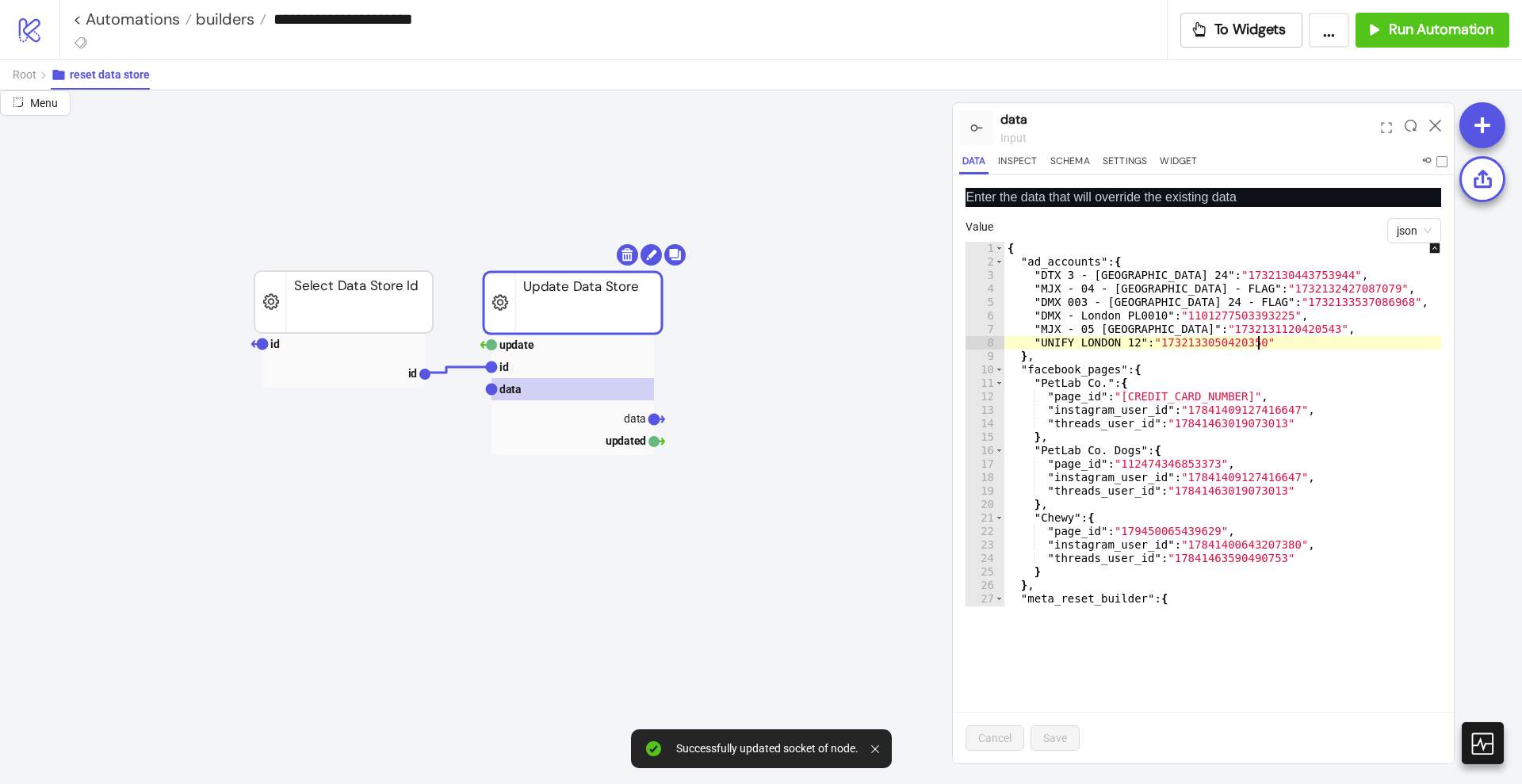
click at [1271, 344] on div "{ "ad_accounts" : { "DTX 3 - London 24" : "1732130443753944" , "MJX - 04 - LOND…" at bounding box center [1234, 437] width 459 height 392
type textarea "**********"
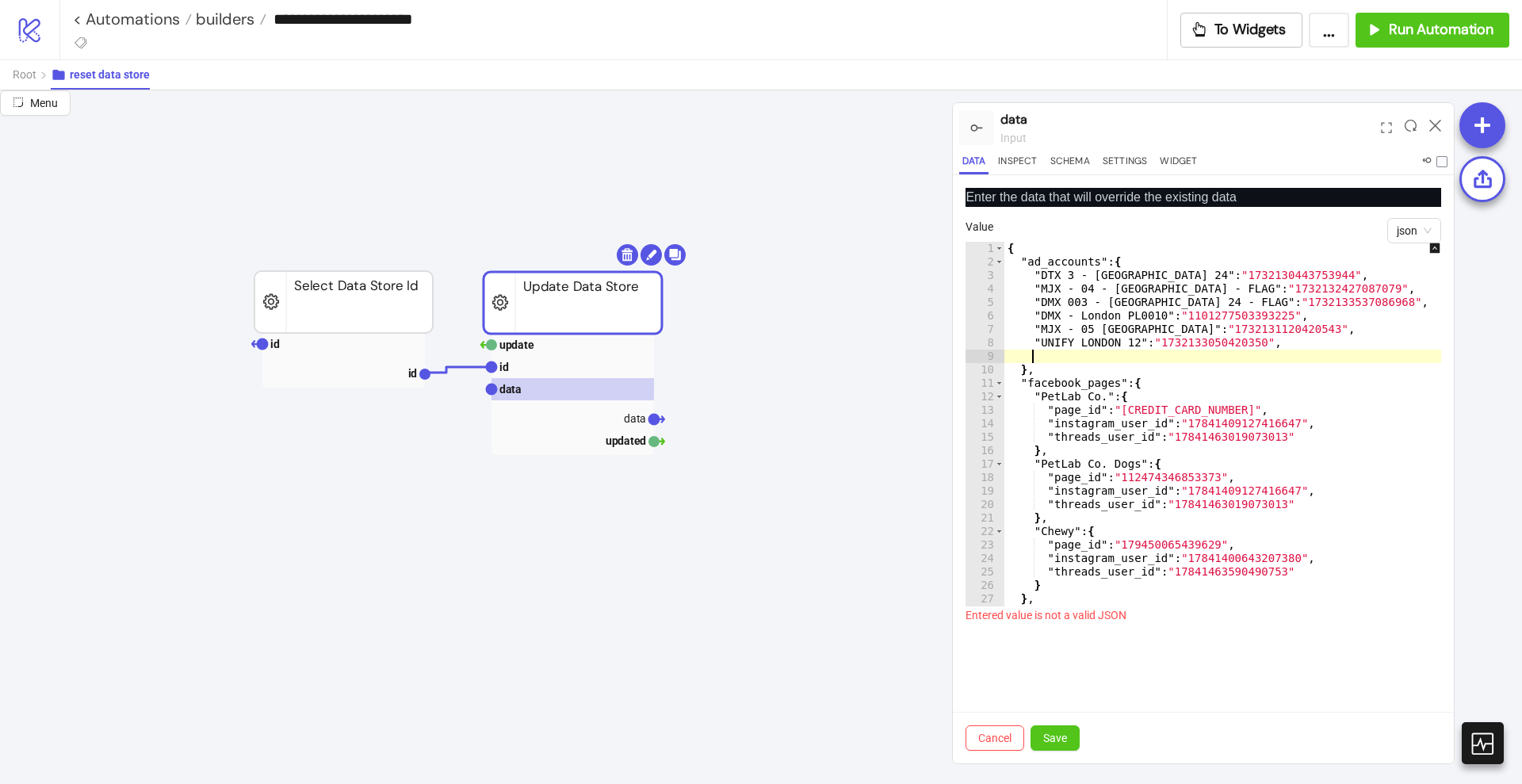
scroll to position [80, 0]
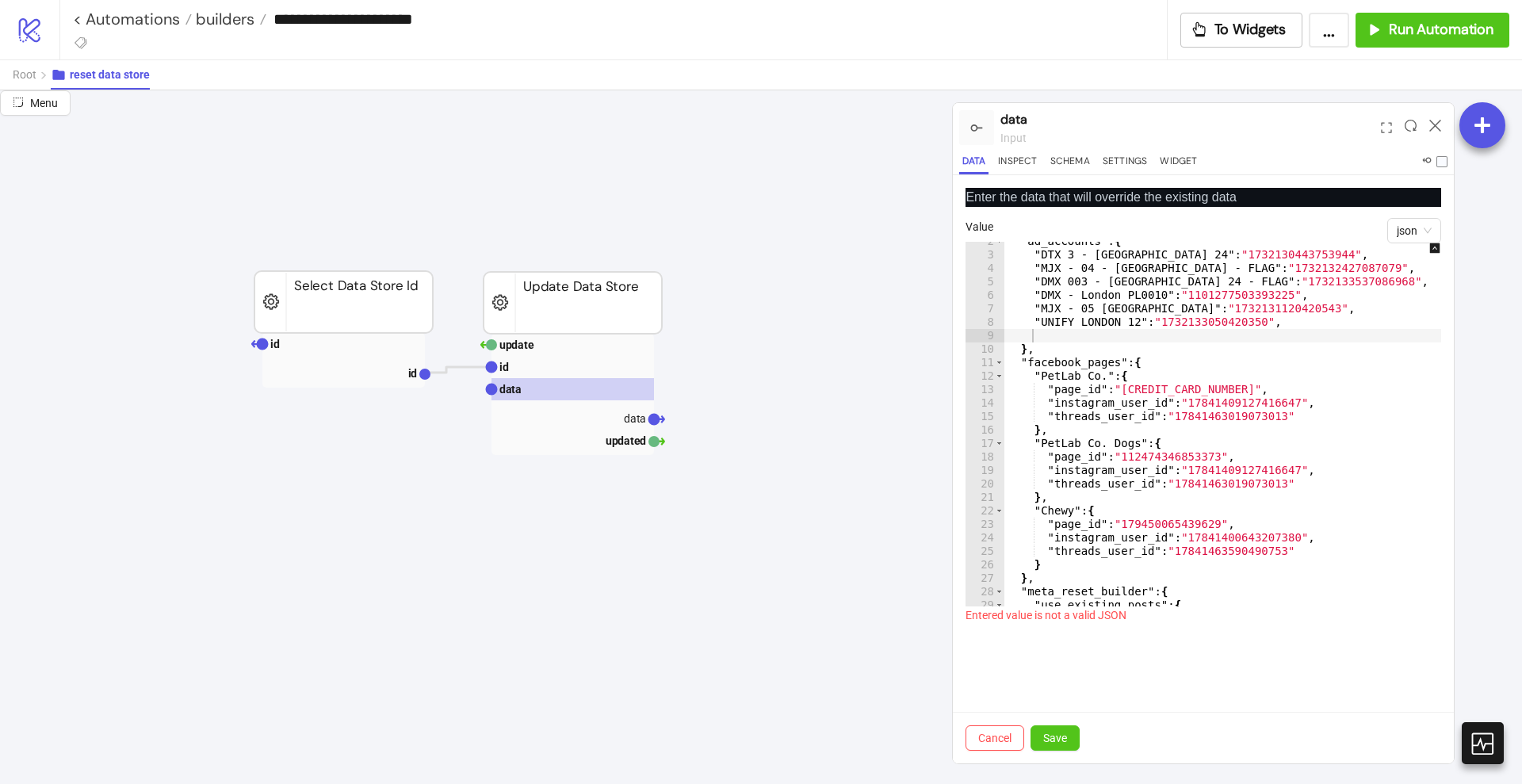
scroll to position [0, 0]
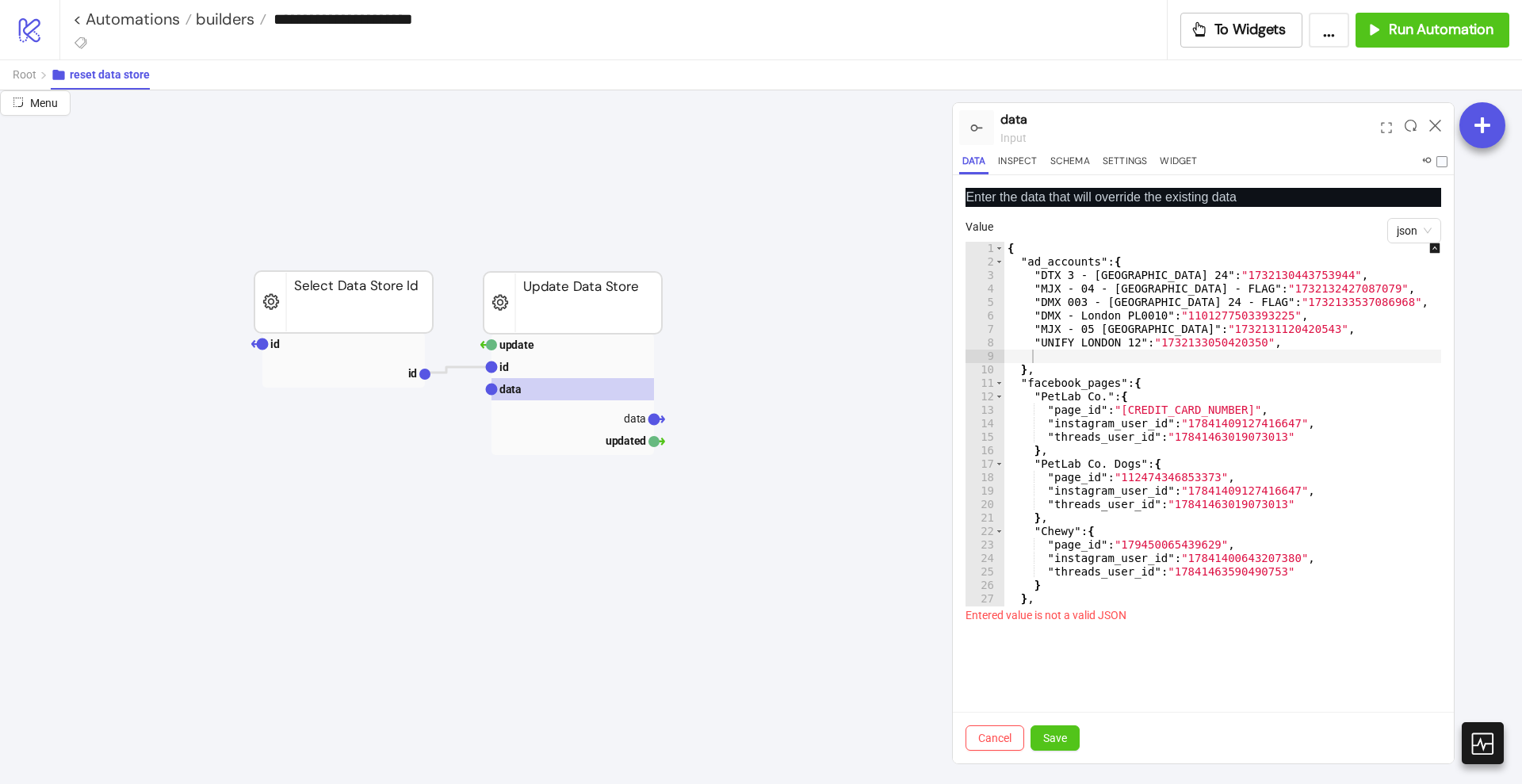
click at [1259, 338] on div "{ "ad_accounts" : { "DTX 3 - London 24" : "1732130443753944" , "MJX - 04 - LOND…" at bounding box center [1234, 437] width 459 height 392
type textarea "**********"
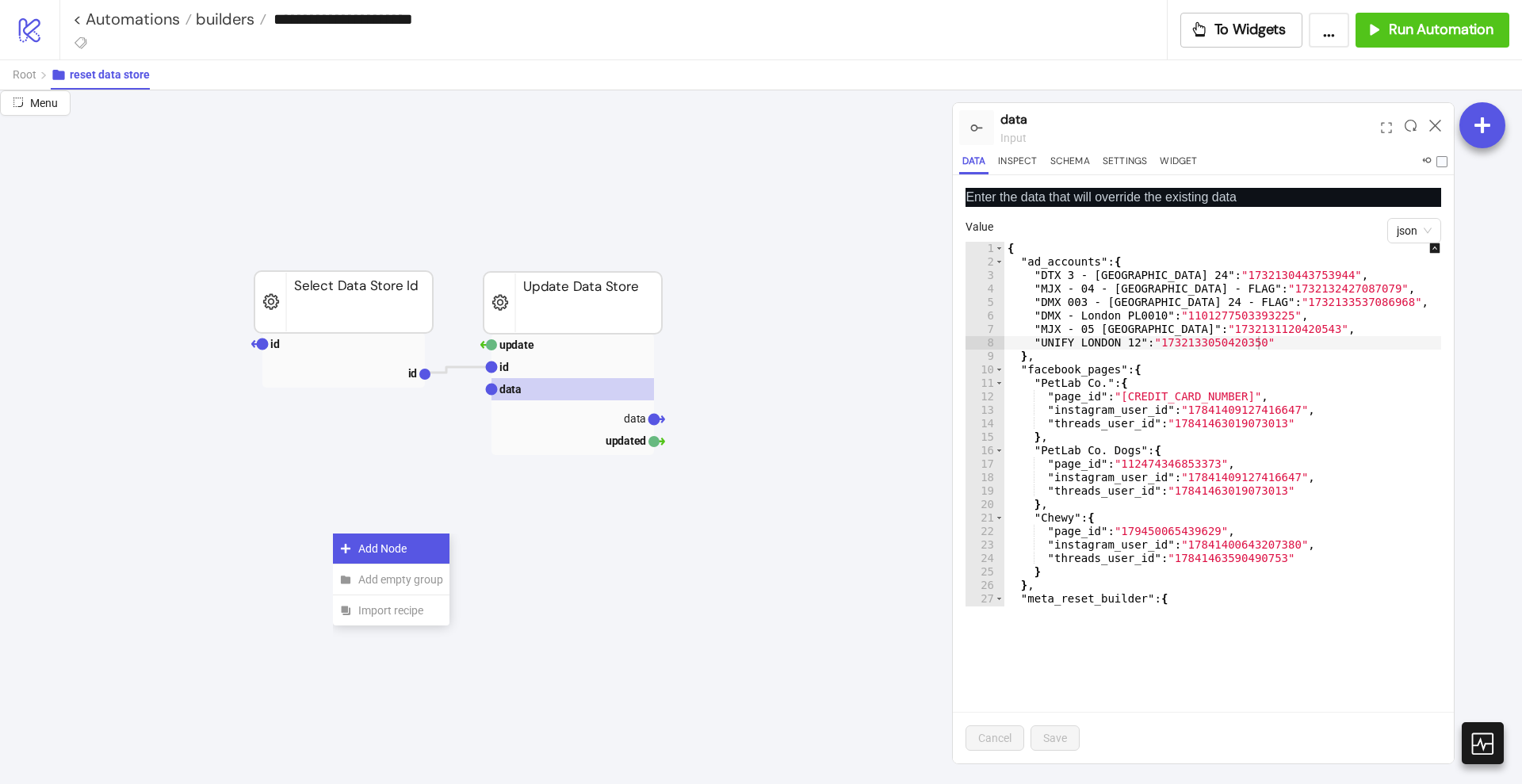
click at [352, 548] on div "Add Node" at bounding box center [391, 549] width 117 height 31
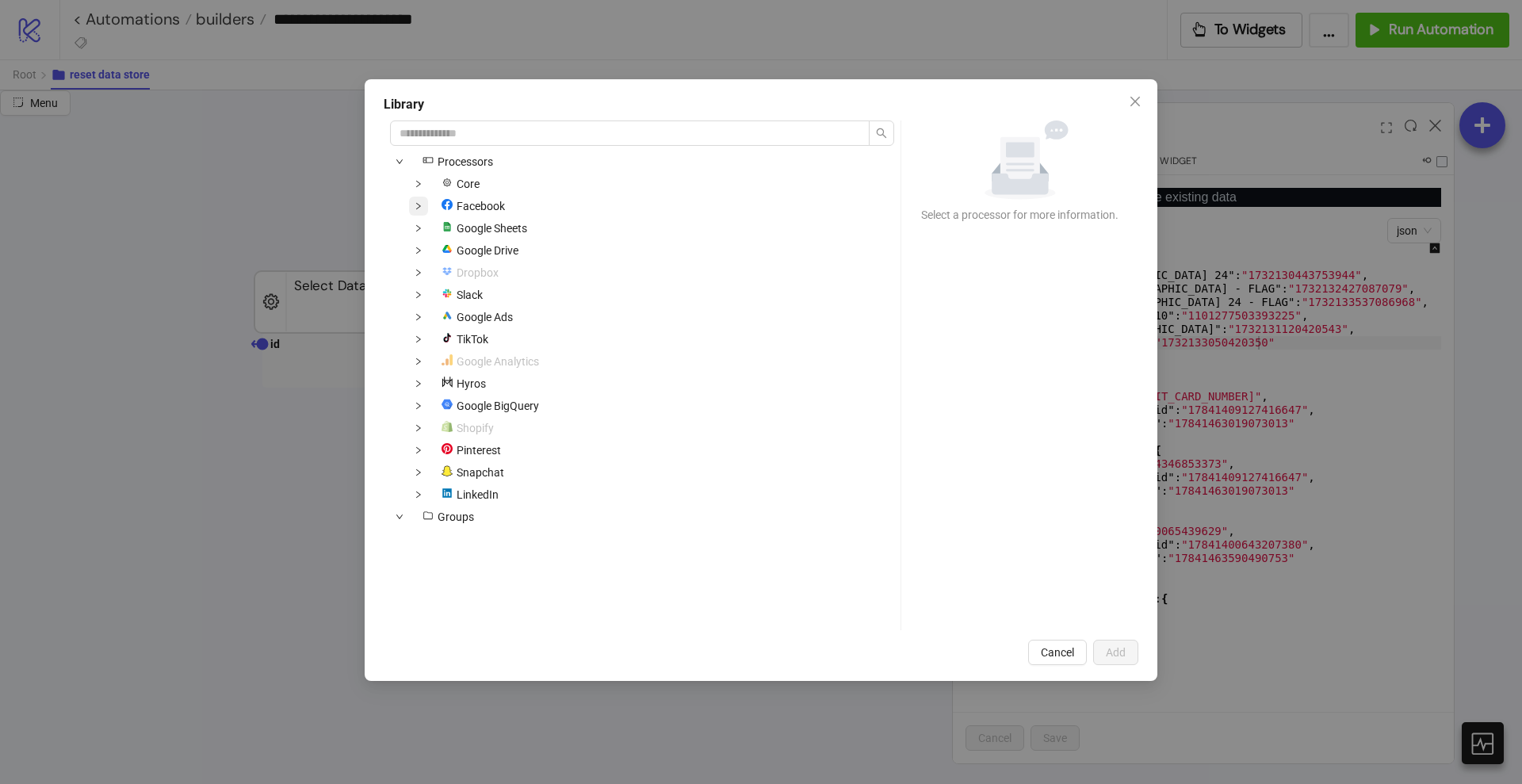
click at [423, 201] on span at bounding box center [418, 205] width 19 height 19
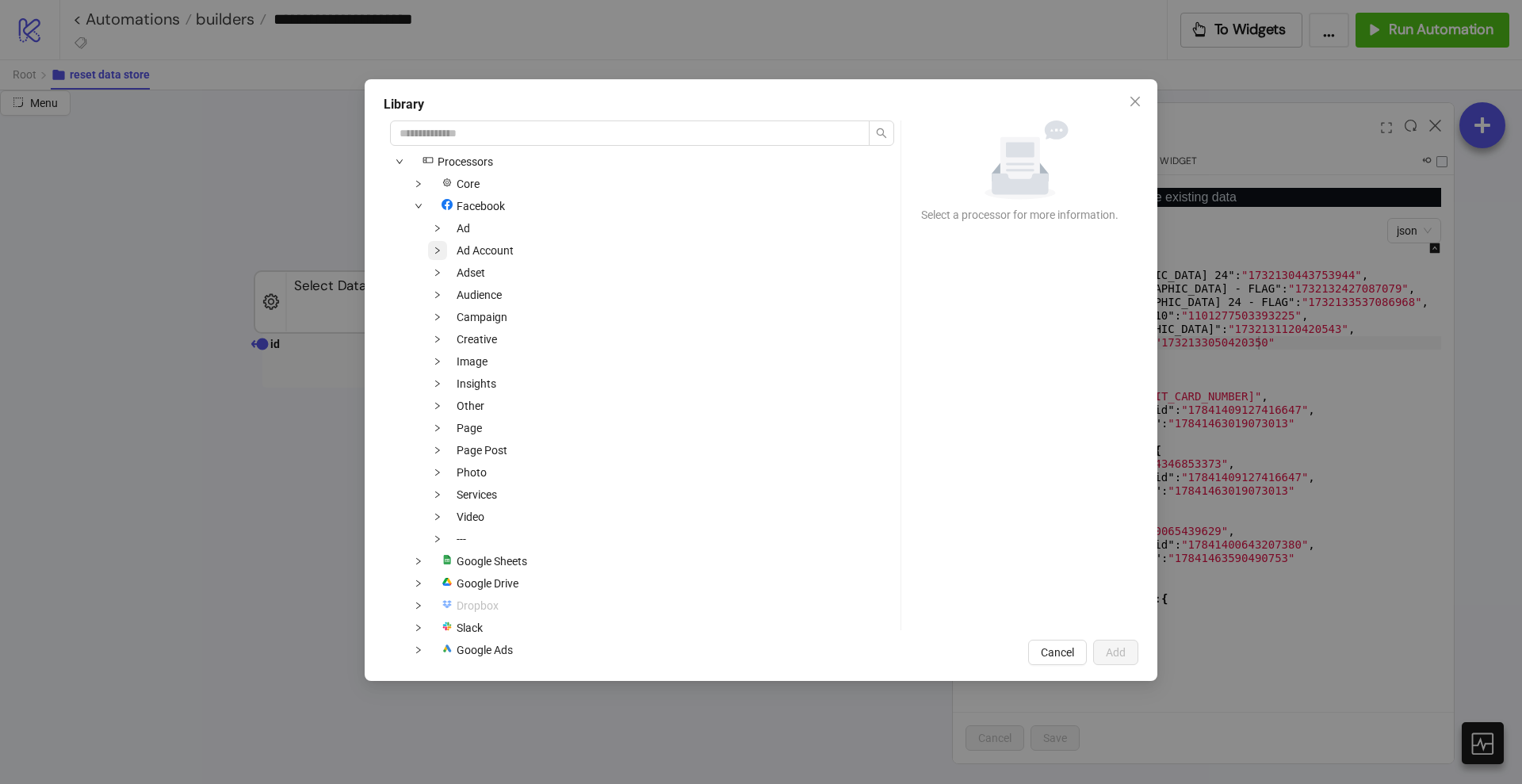
click at [433, 253] on span at bounding box center [437, 250] width 19 height 19
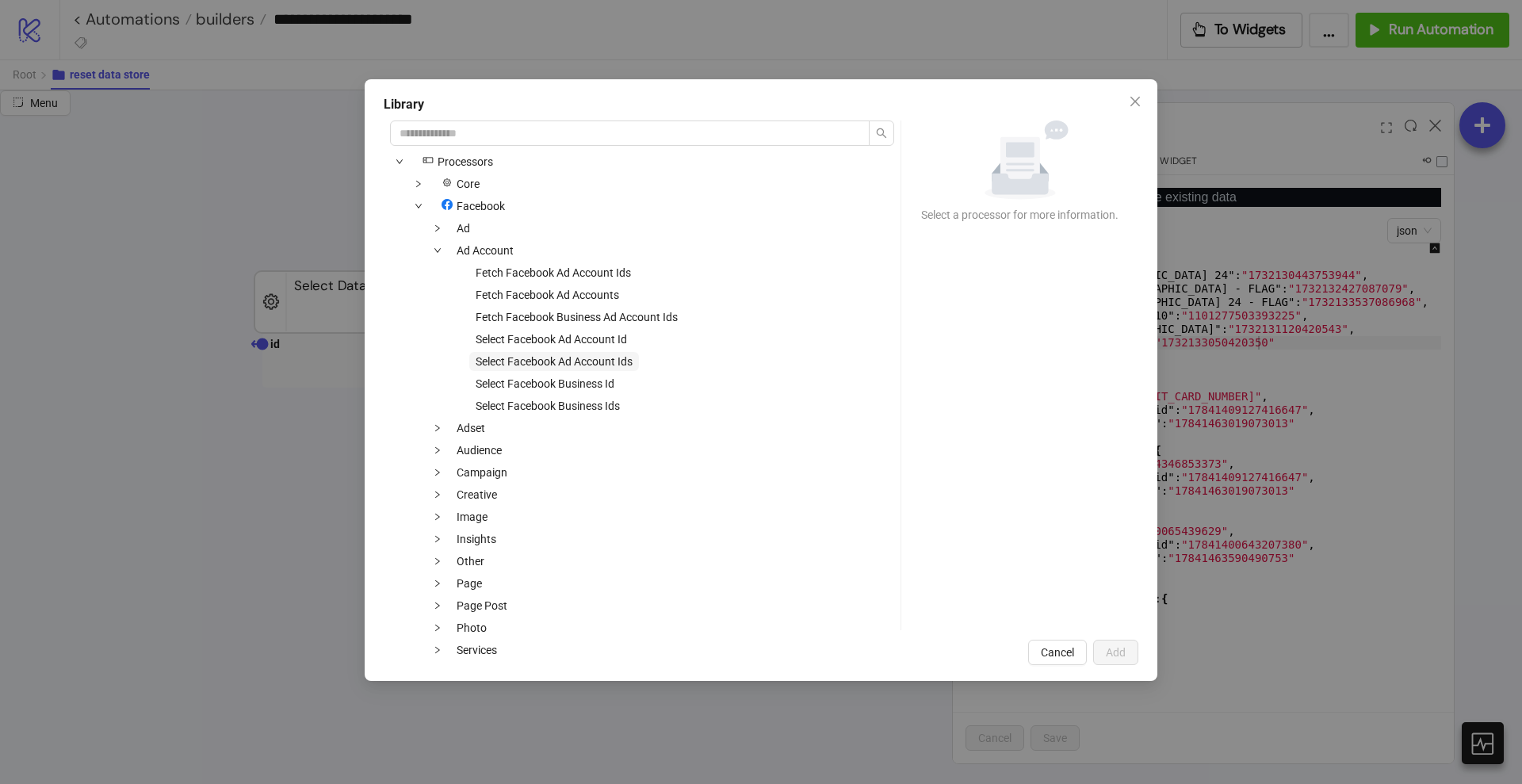
click at [592, 360] on span "Select Facebook Ad Account Ids" at bounding box center [554, 361] width 157 height 12
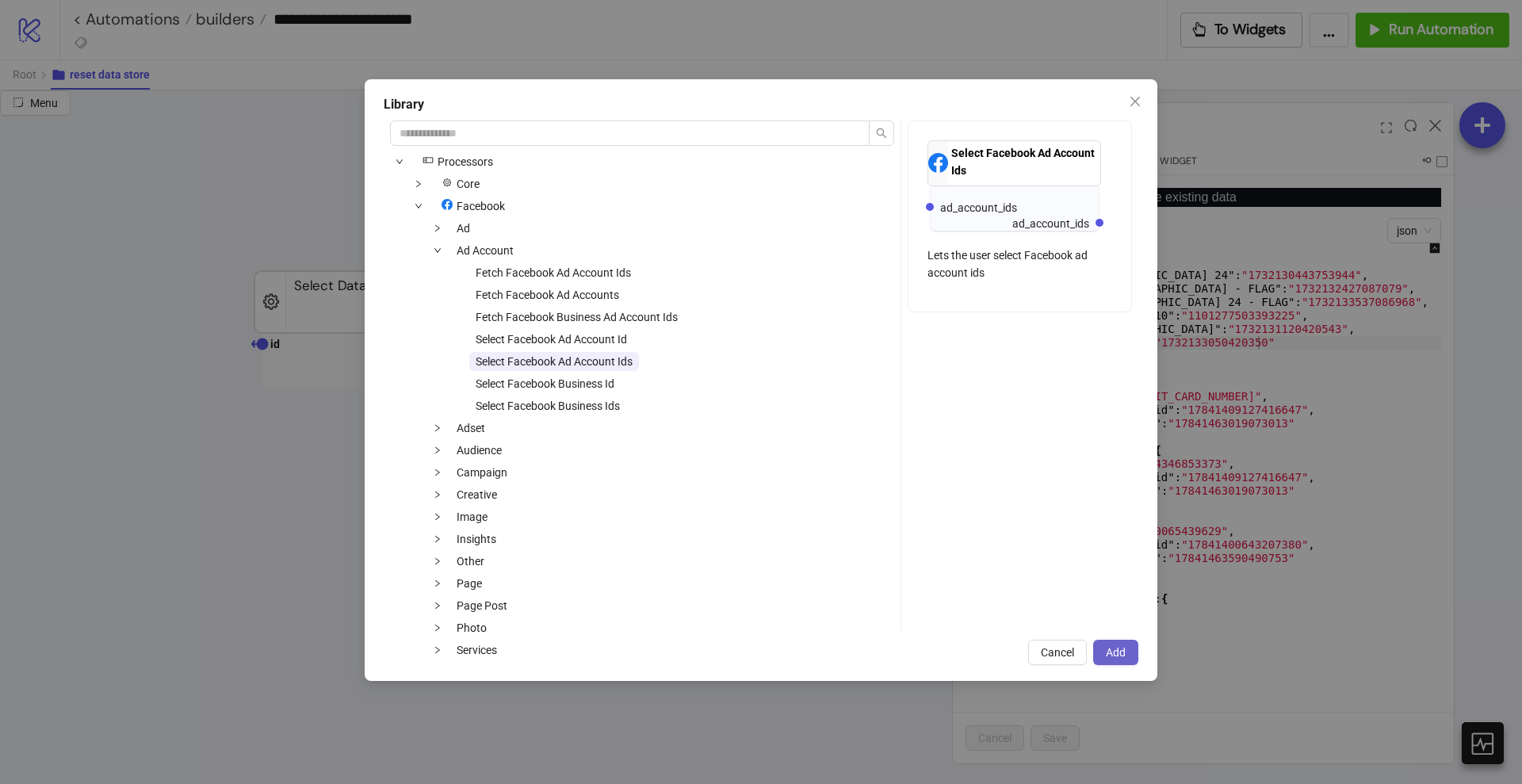
click at [1120, 650] on span "Add" at bounding box center [1116, 652] width 20 height 12
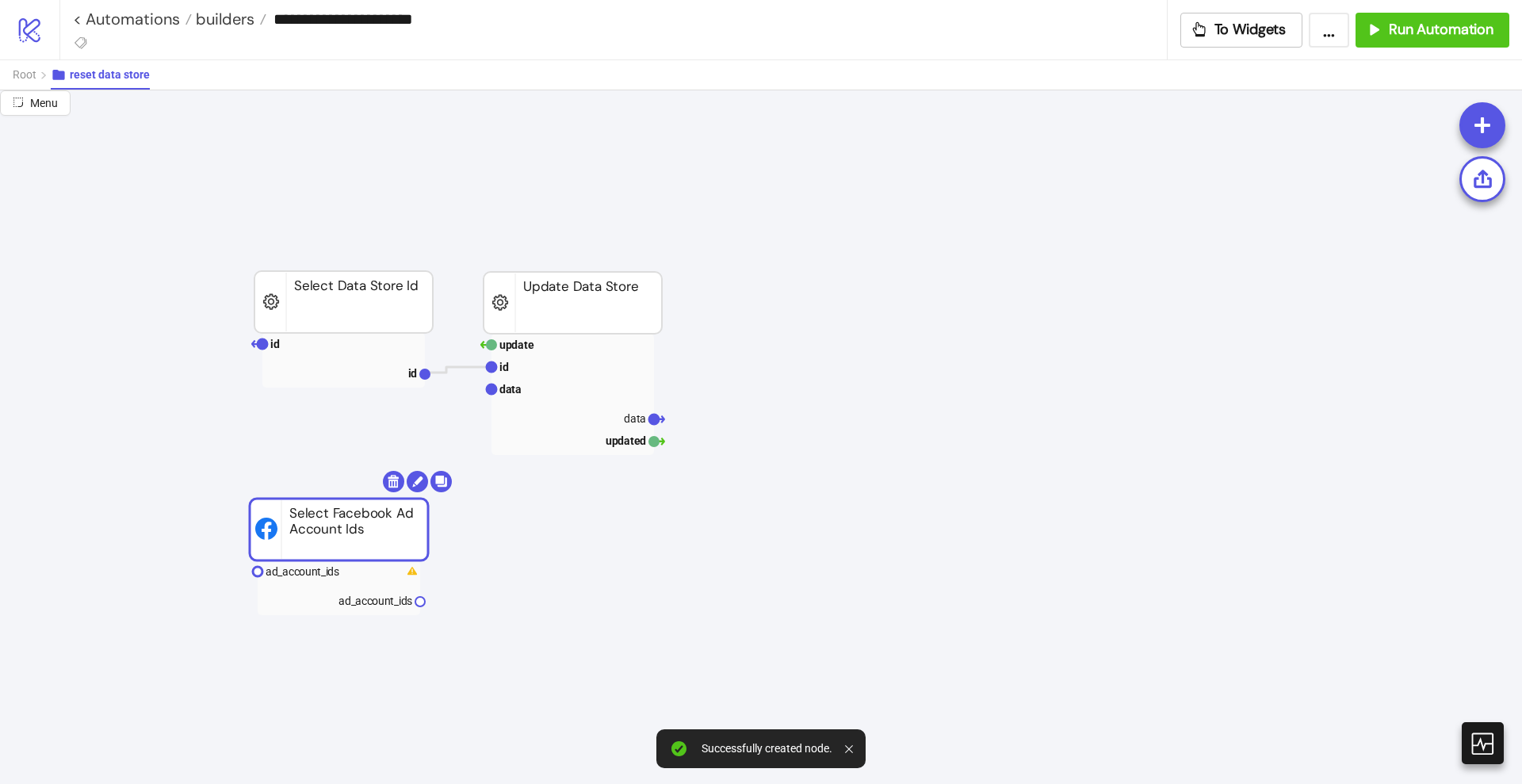
click at [324, 534] on rect at bounding box center [339, 529] width 178 height 62
click at [333, 561] on rect at bounding box center [335, 569] width 162 height 22
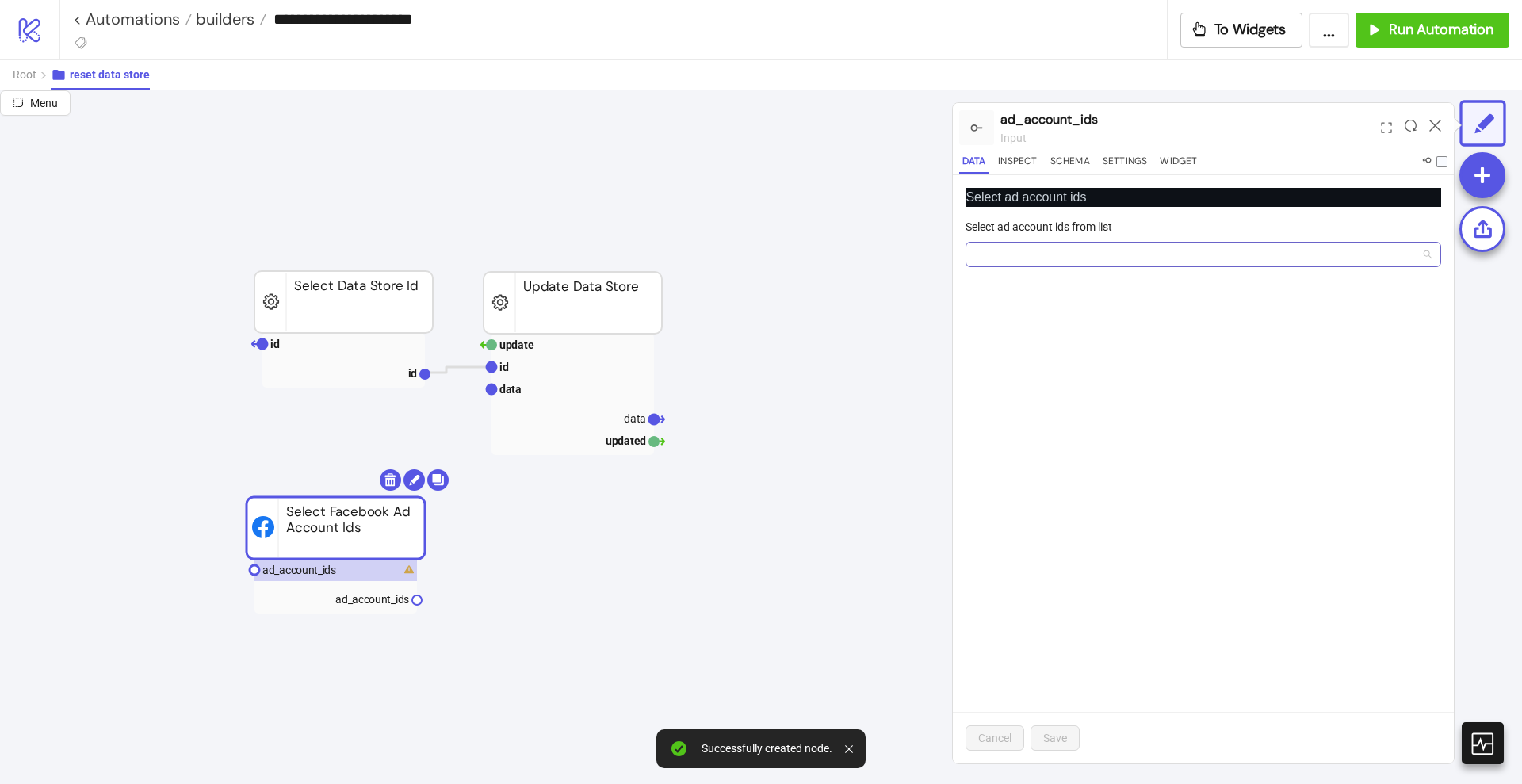
click at [1010, 248] on div at bounding box center [1195, 254] width 452 height 22
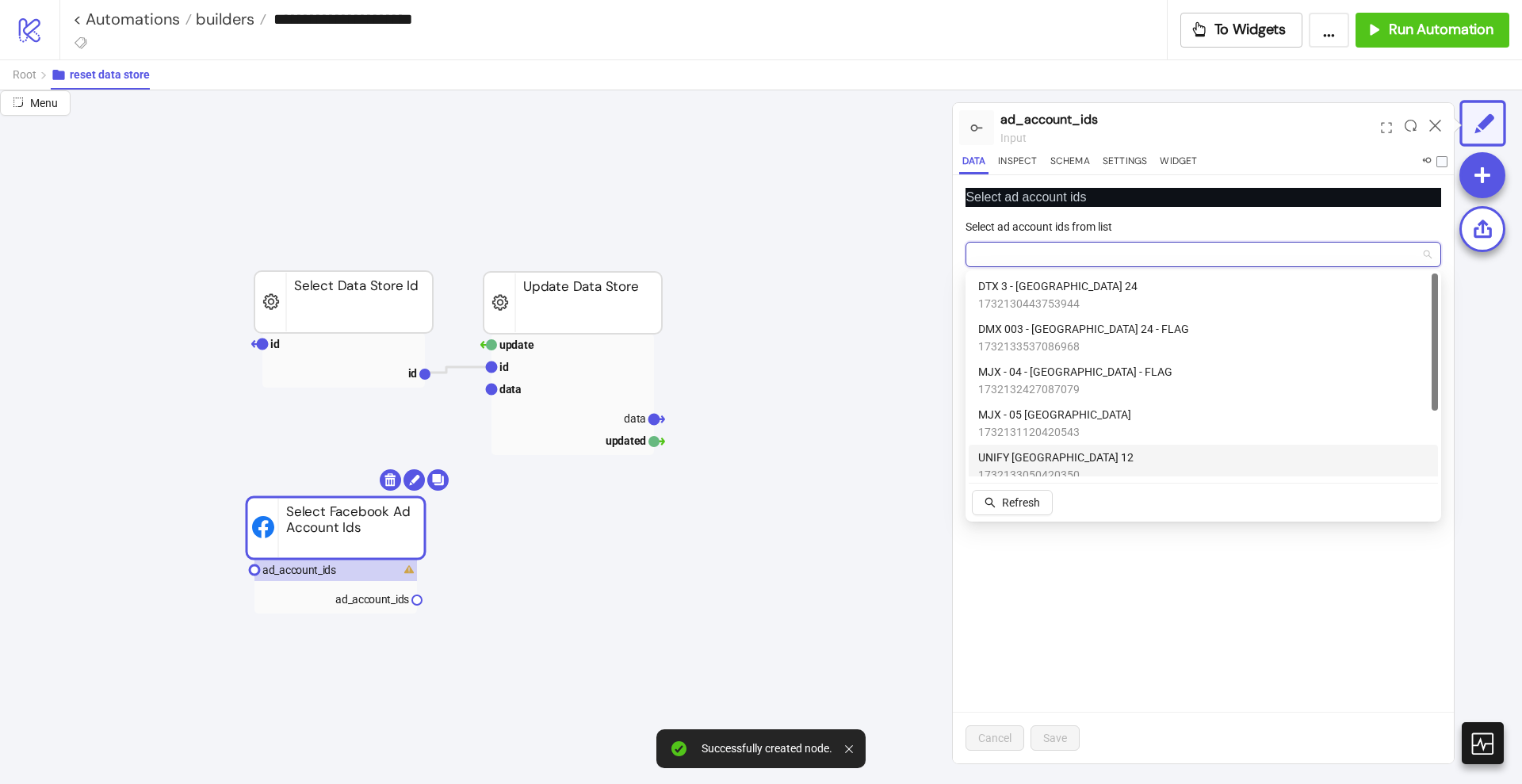
scroll to position [96, 0]
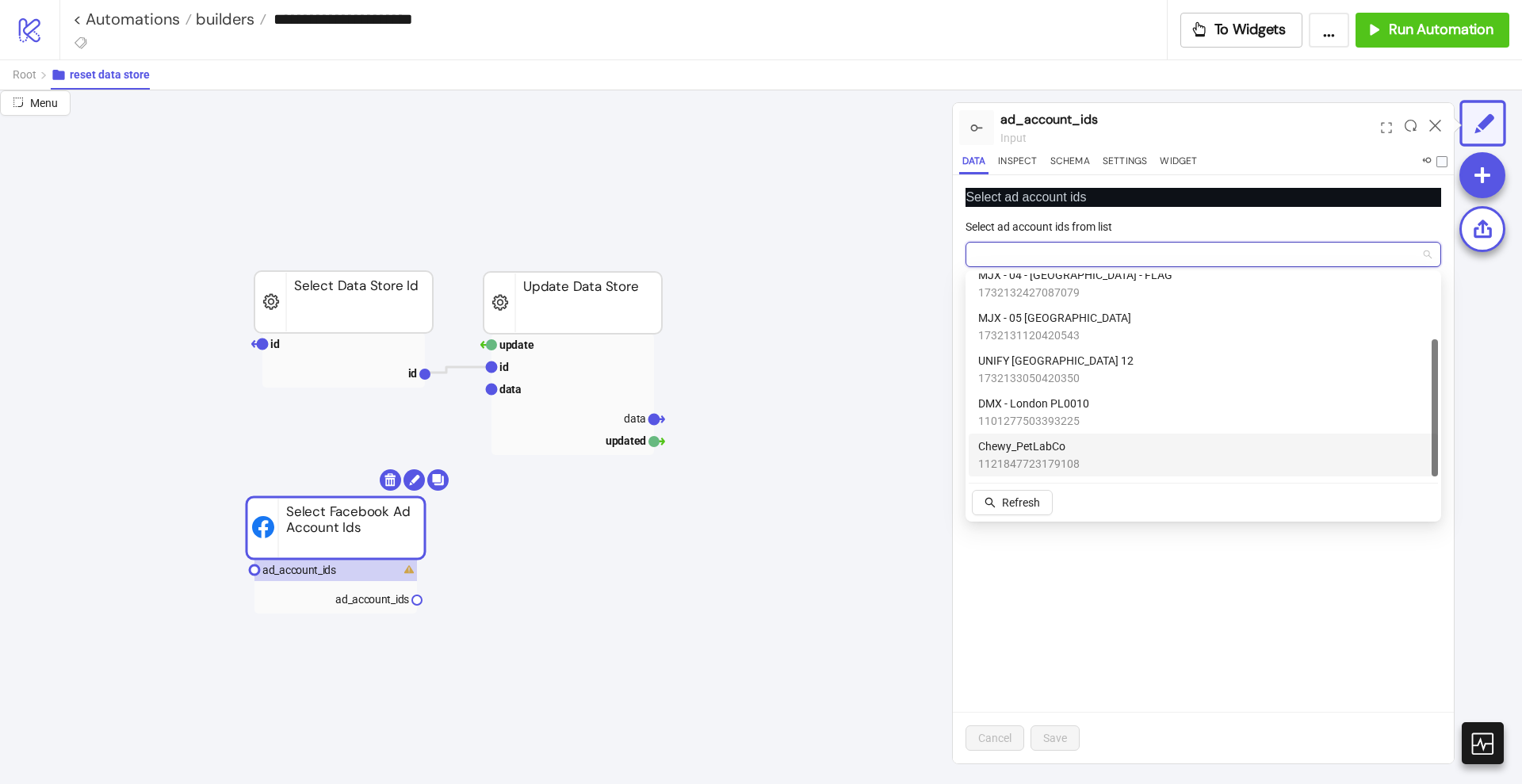
click at [1048, 456] on span "1121847723179108" at bounding box center [1030, 464] width 102 height 18
click at [1058, 731] on span "Save" at bounding box center [1055, 738] width 24 height 12
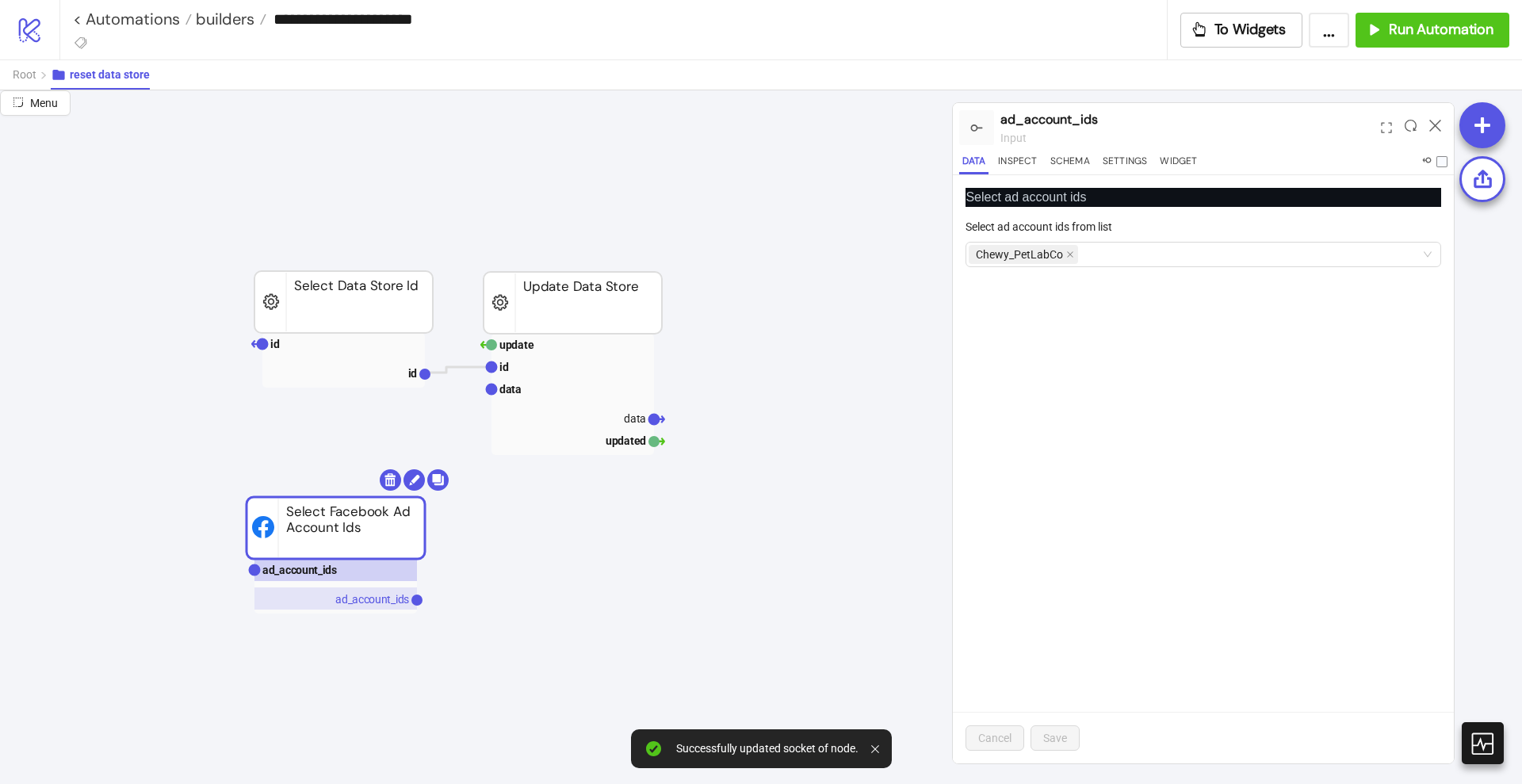
click at [360, 594] on text "ad_account_ids" at bounding box center [372, 599] width 74 height 12
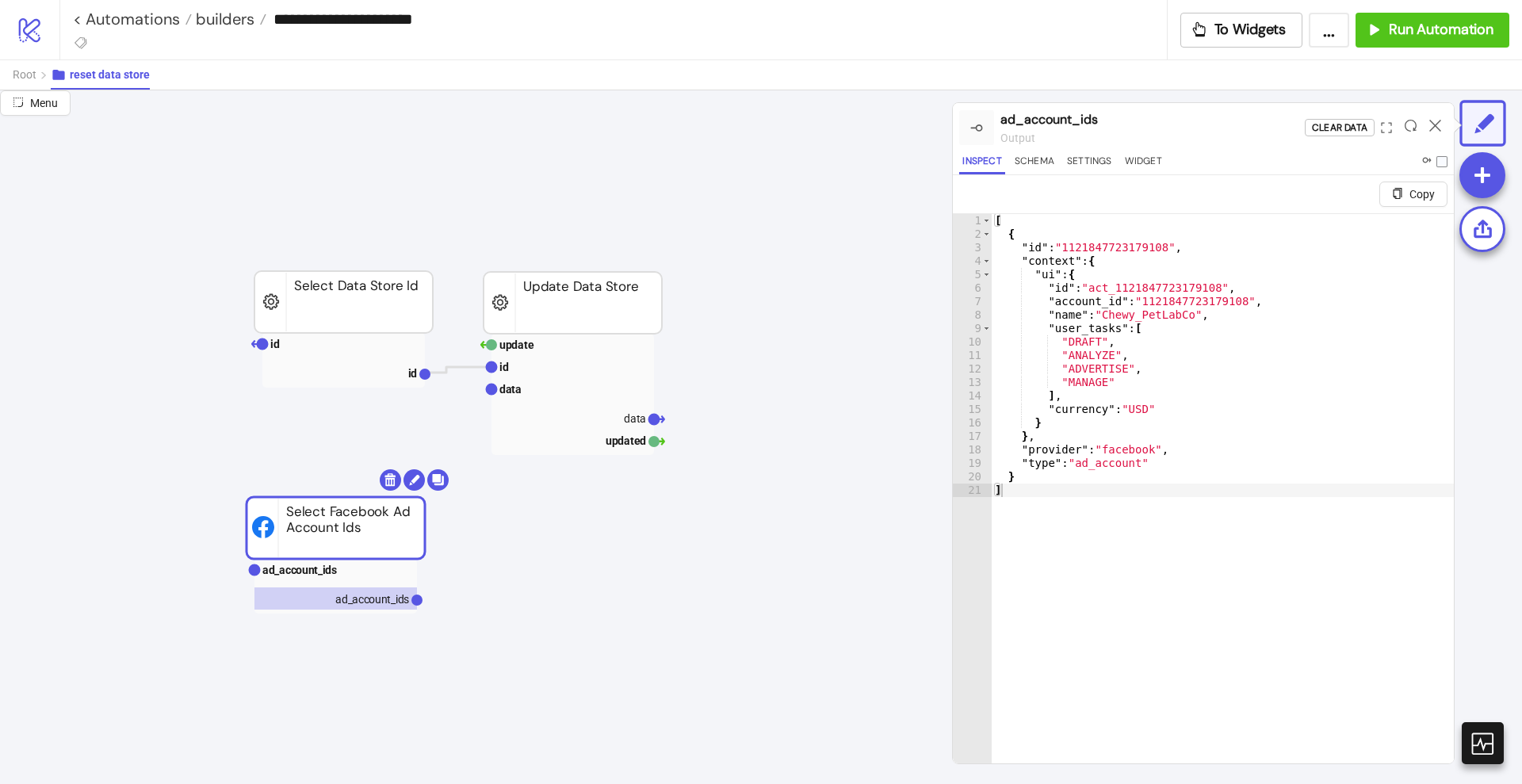
type textarea "**********"
click at [1192, 310] on div "[ { "id" : "1121847723179108" , "context" : { "ui" : { "id" : "act_112184772317…" at bounding box center [1223, 521] width 462 height 615
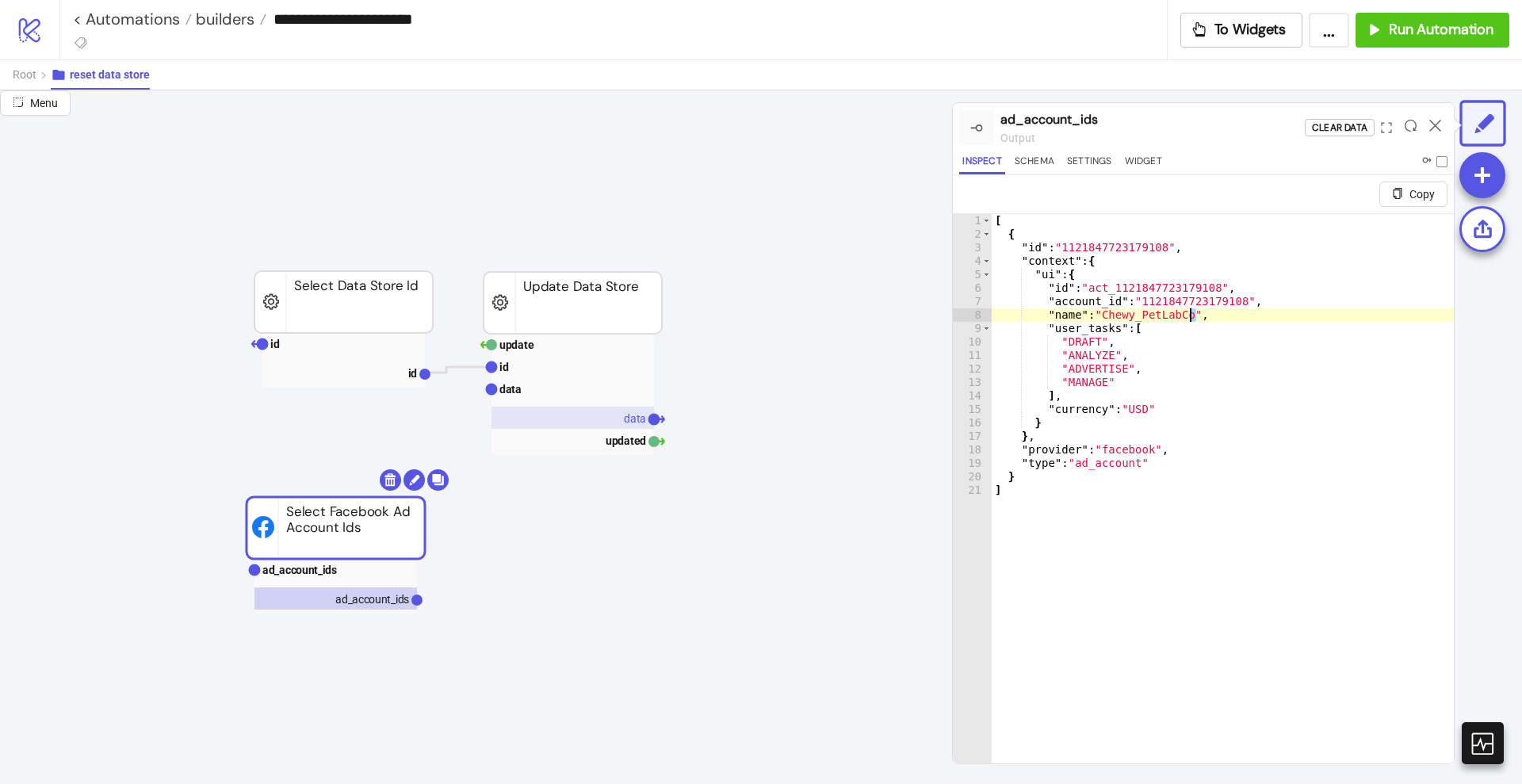
click at [596, 423] on rect at bounding box center [573, 417] width 162 height 22
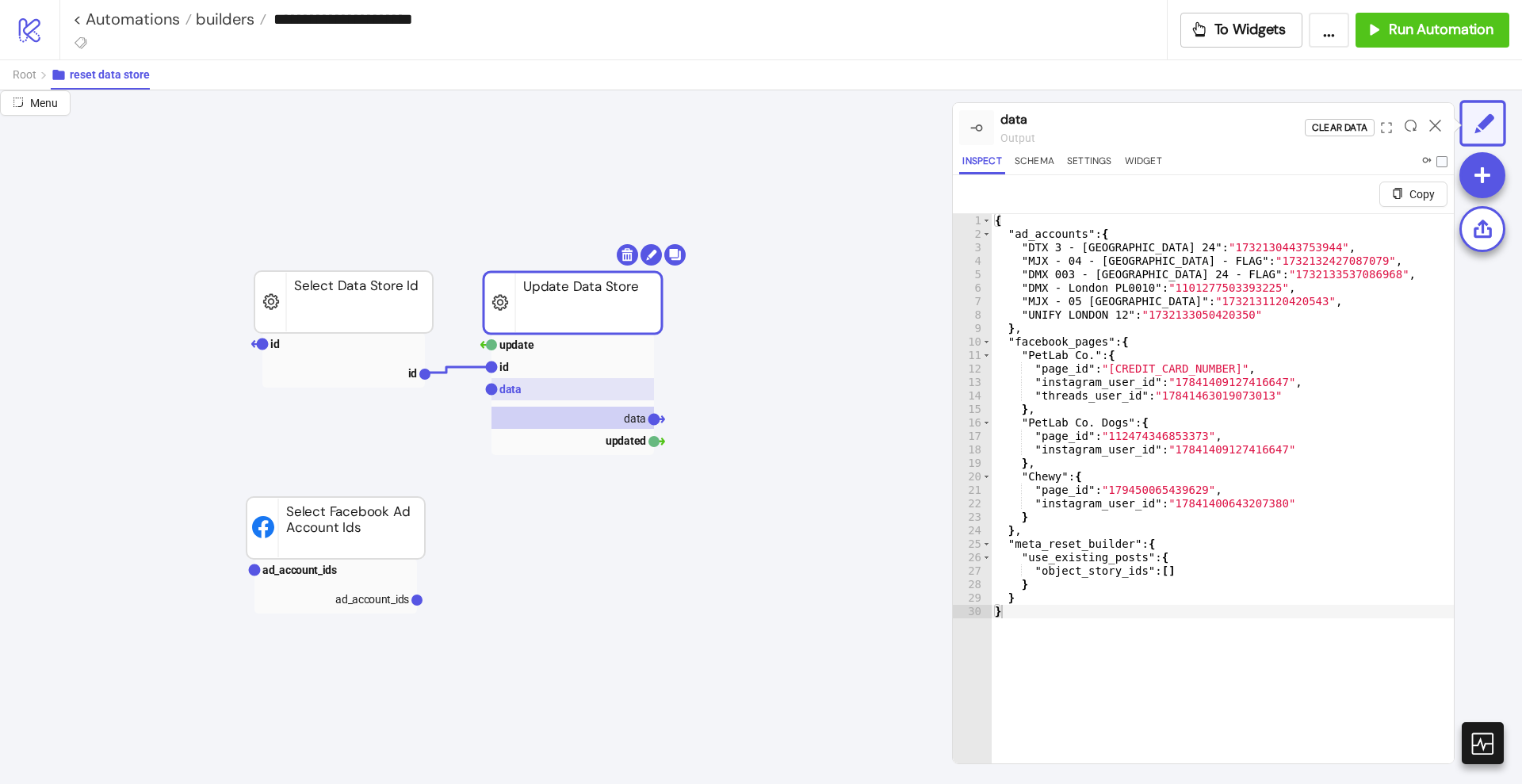
click at [532, 391] on rect at bounding box center [573, 389] width 162 height 22
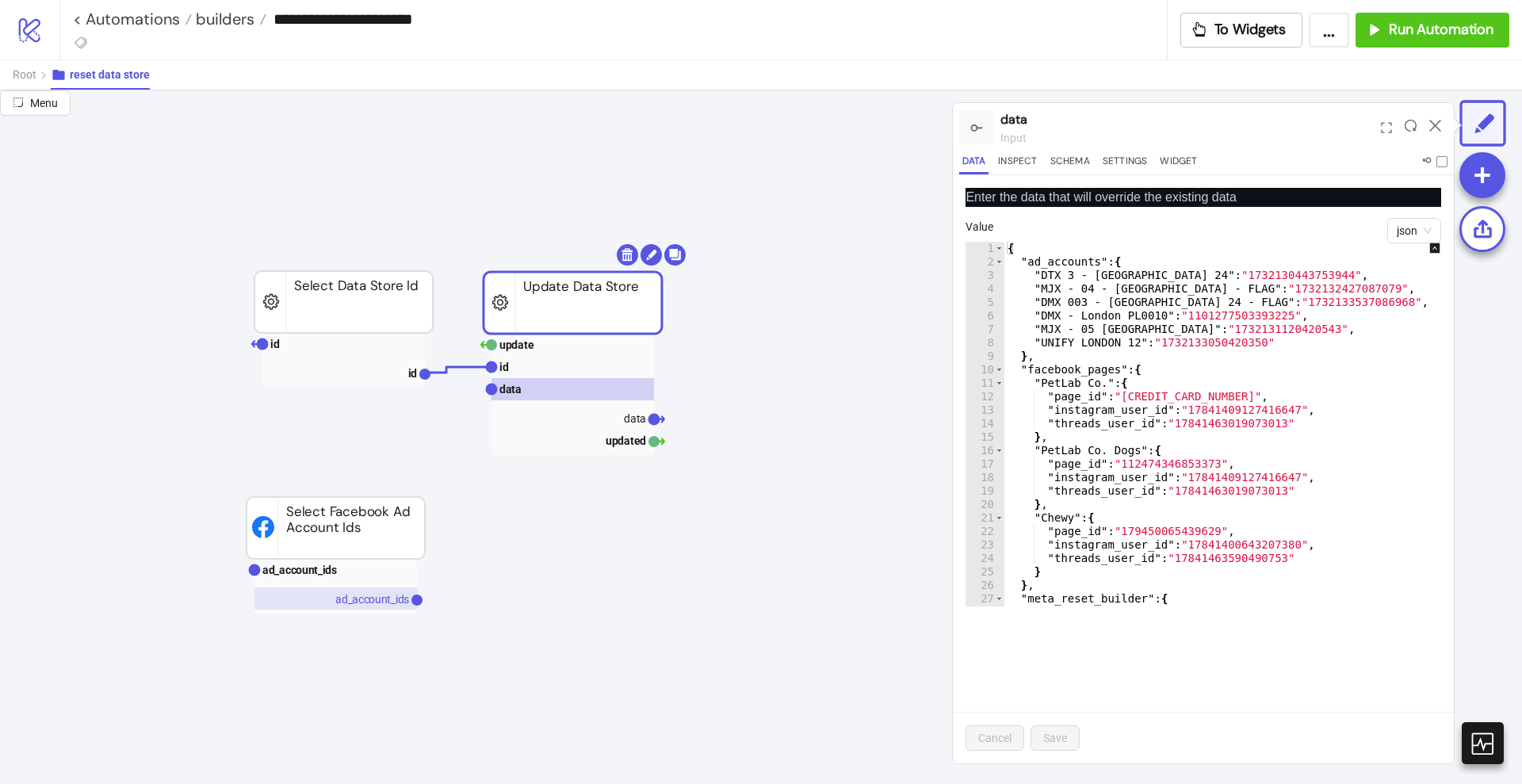
click at [360, 593] on text "ad_account_ids" at bounding box center [372, 599] width 74 height 12
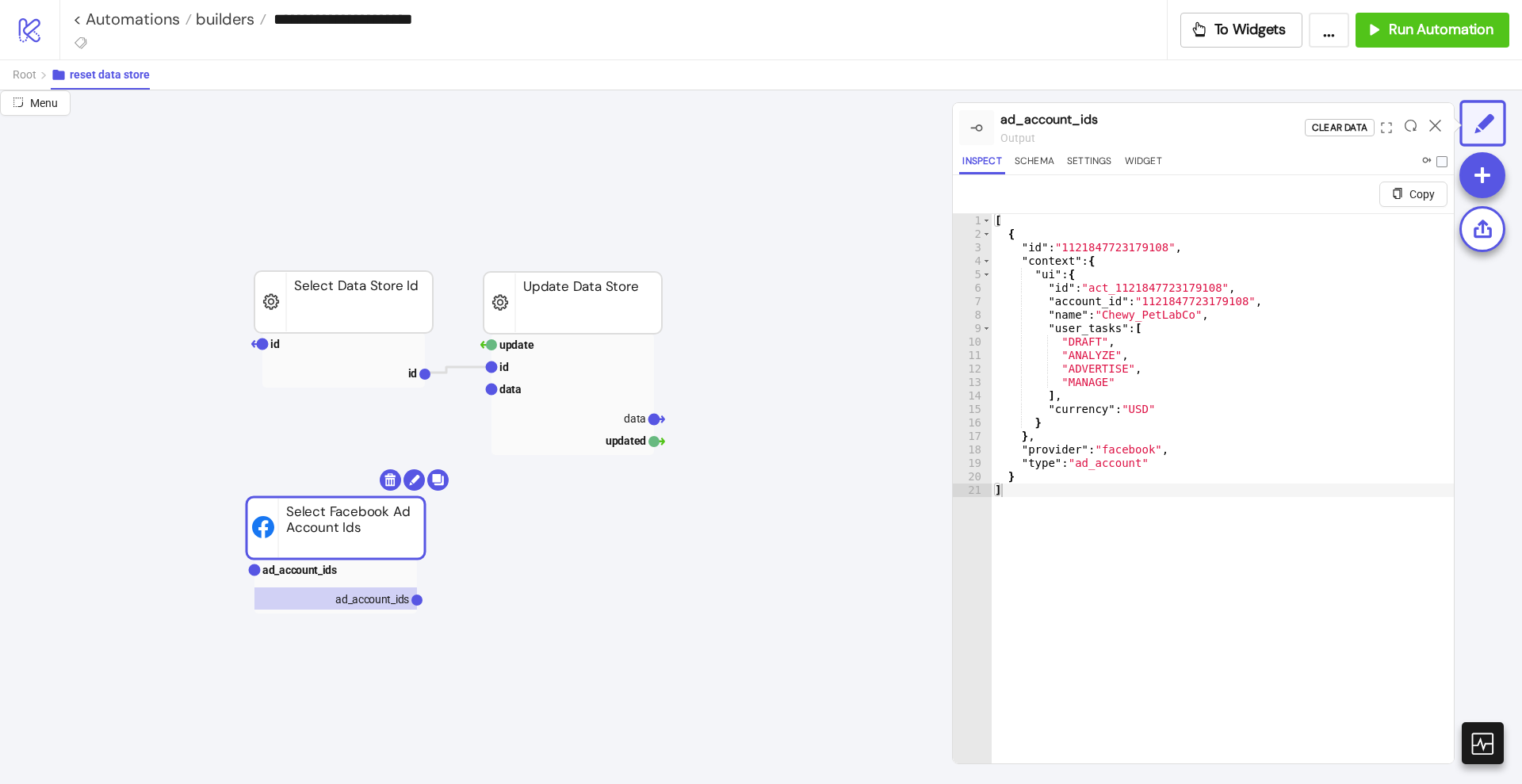
type textarea "**********"
drag, startPoint x: 1193, startPoint y: 309, endPoint x: 1093, endPoint y: 314, distance: 100.1
click at [1093, 314] on div "[ { "id" : "1121847723179108" , "context" : { "ui" : { "id" : "act_112184772317…" at bounding box center [1223, 521] width 462 height 615
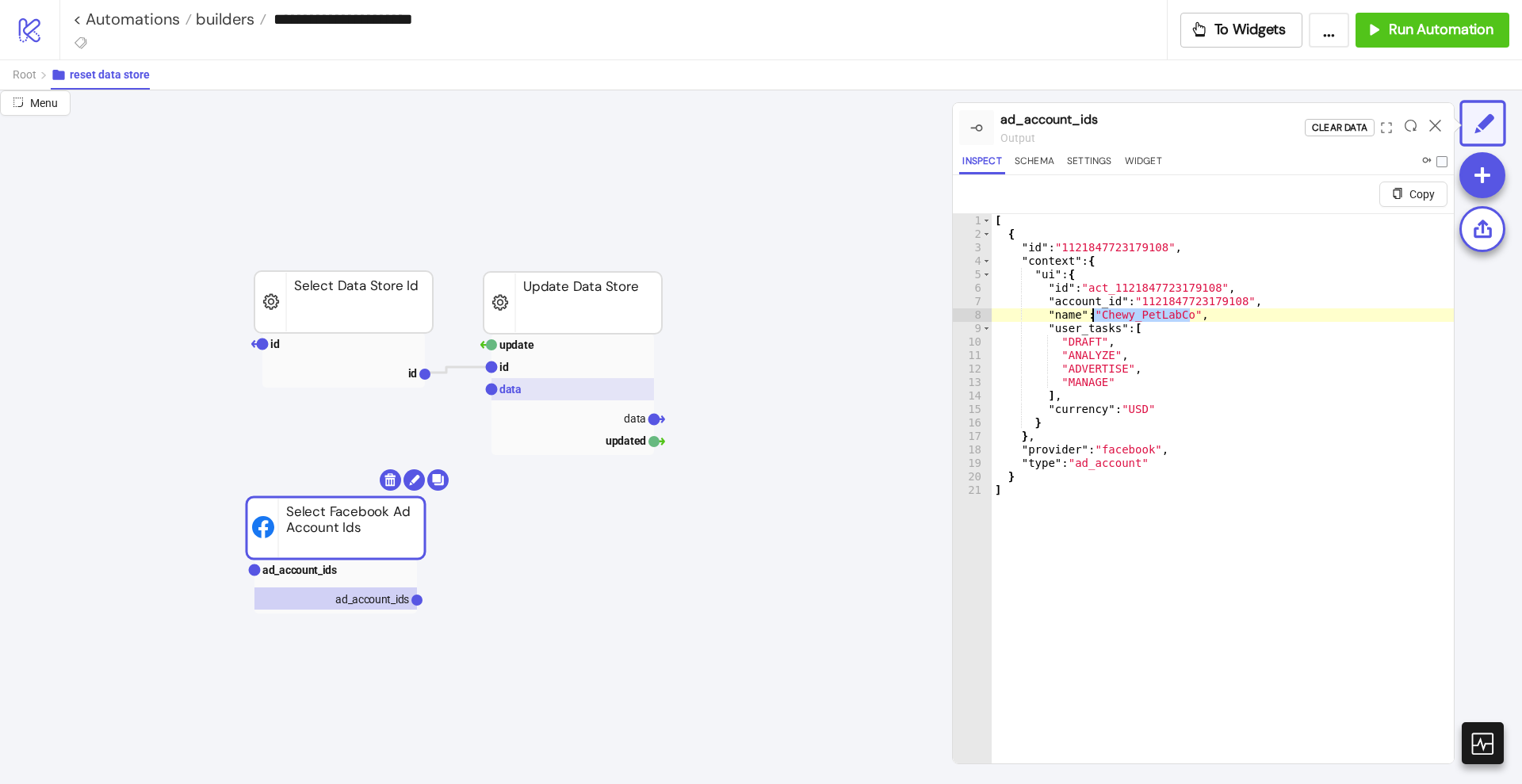
click at [577, 388] on rect at bounding box center [573, 389] width 162 height 22
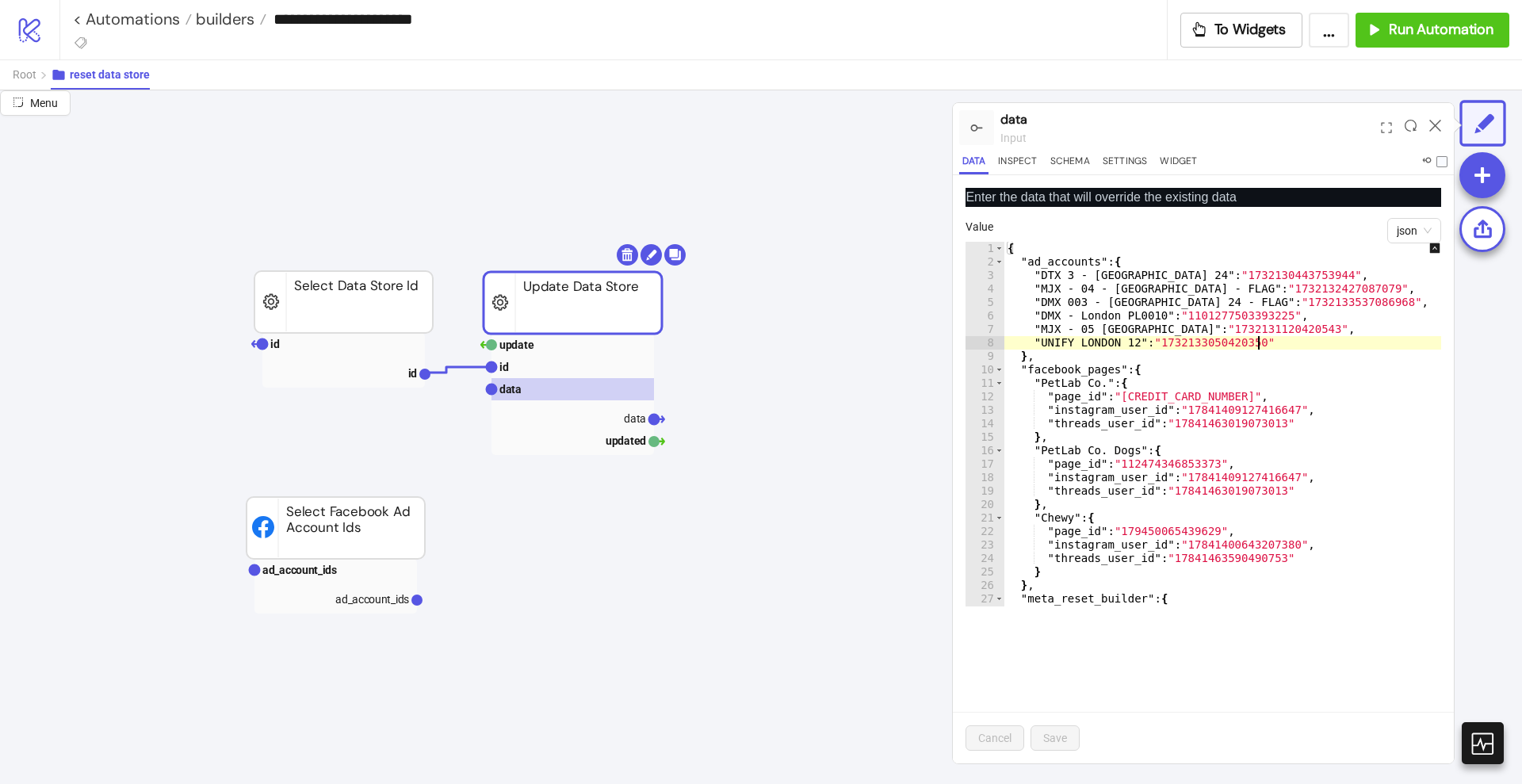
click at [1269, 338] on div "{ "ad_accounts" : { "DTX 3 - London 24" : "1732130443753944" , "MJX - 04 - LOND…" at bounding box center [1234, 437] width 459 height 392
type textarea "**********"
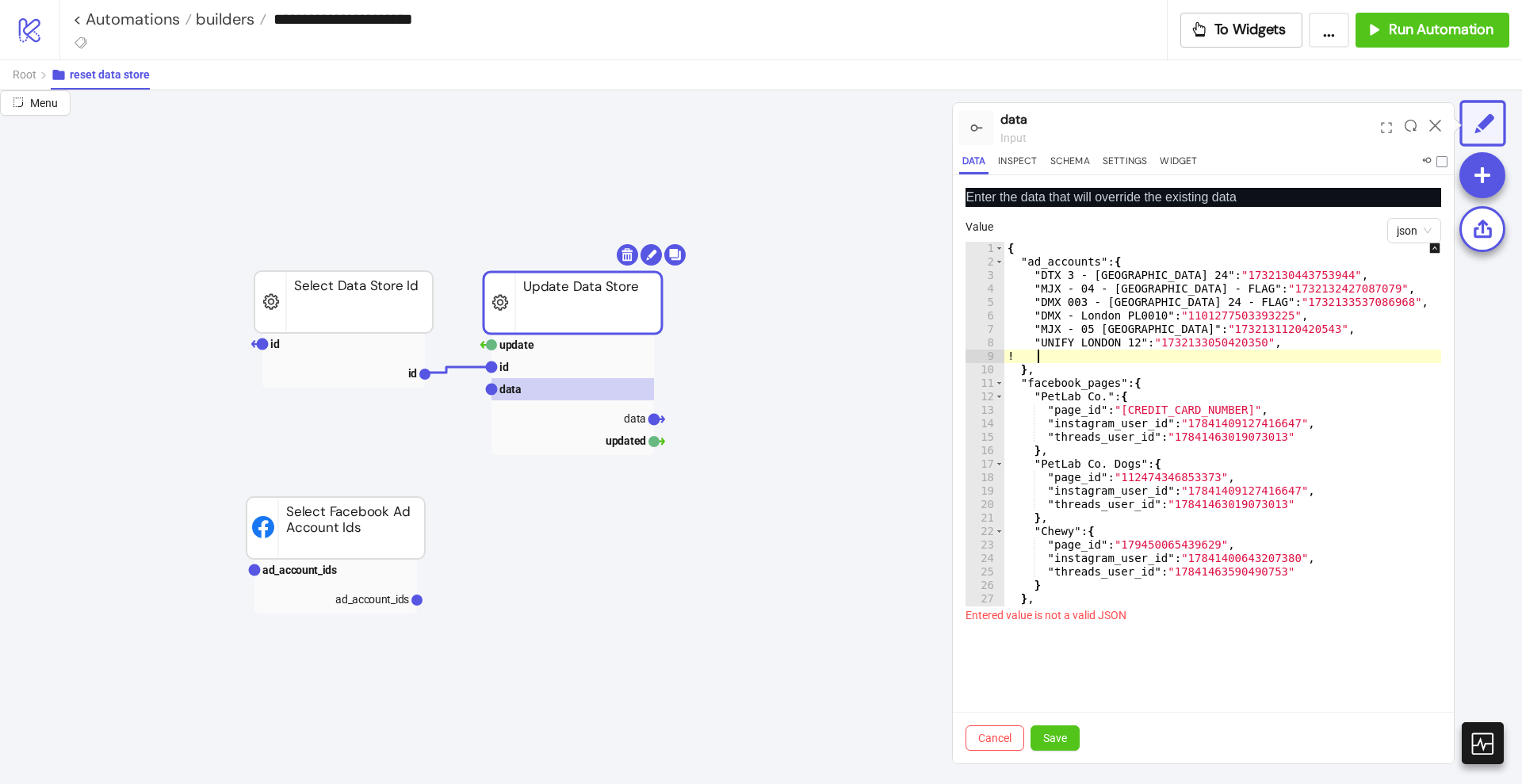
type textarea "*"
paste textarea "**********"
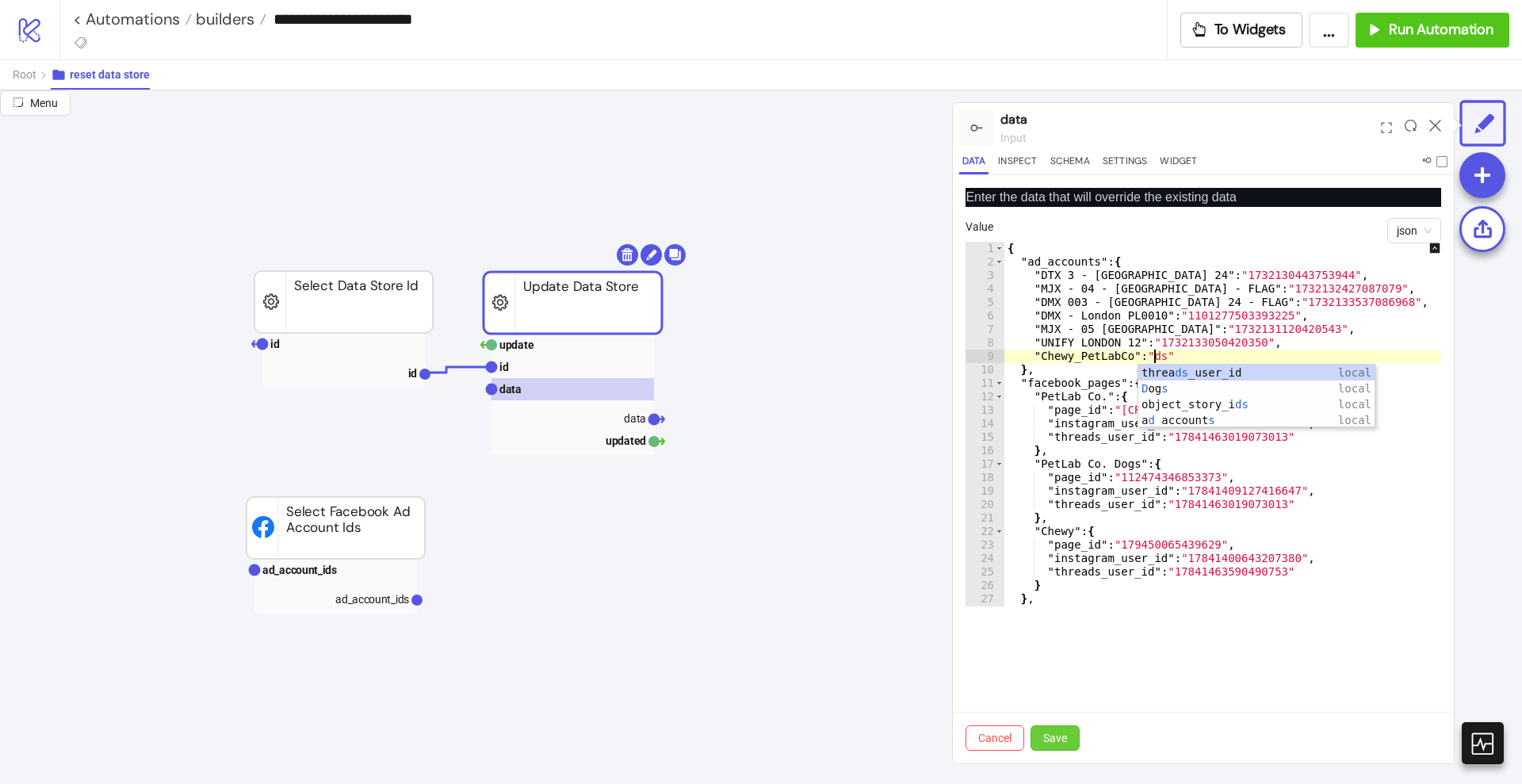
type textarea "**********"
click at [1060, 728] on button "Save" at bounding box center [1055, 738] width 49 height 25
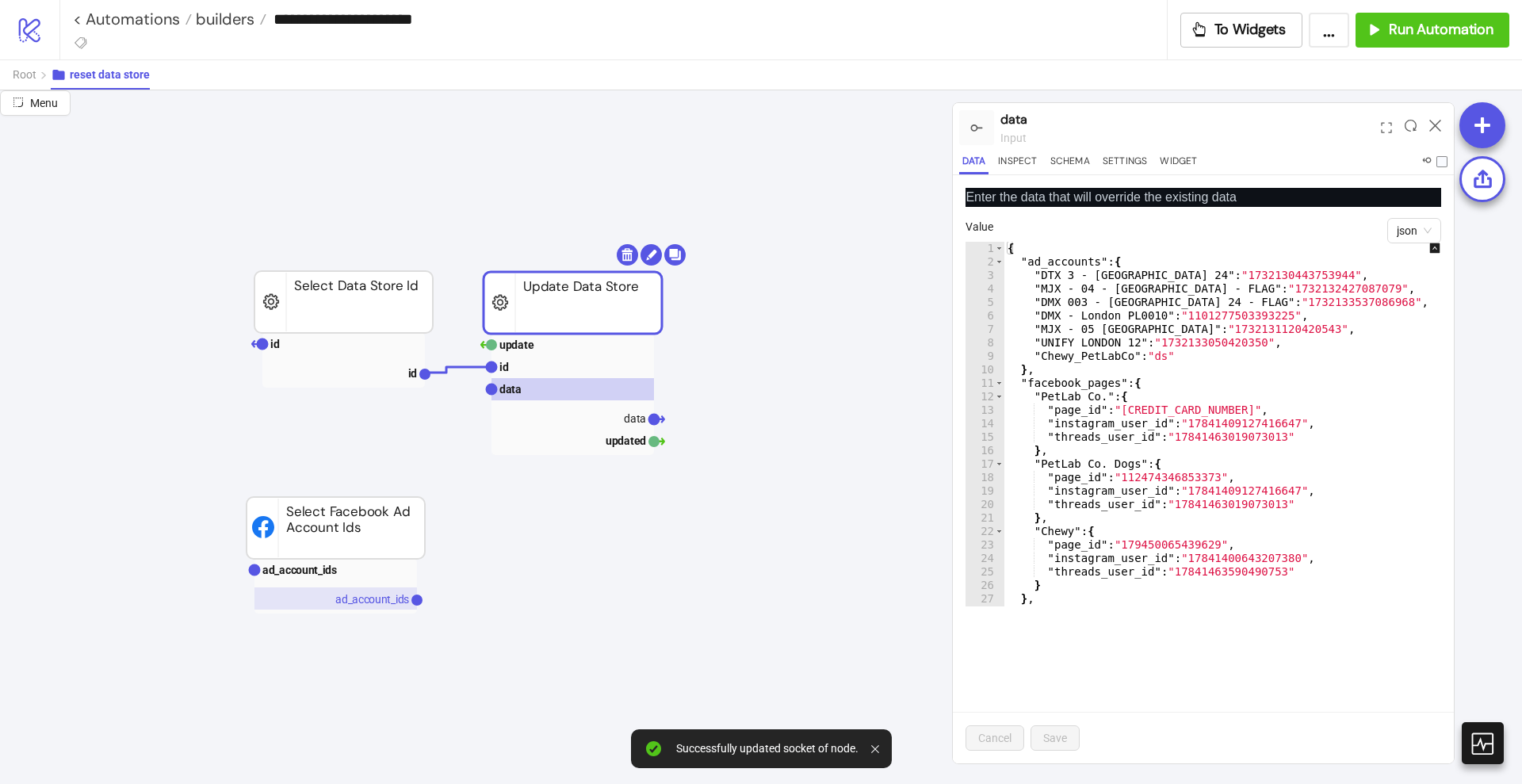
click at [353, 594] on text "ad_account_ids" at bounding box center [372, 599] width 74 height 12
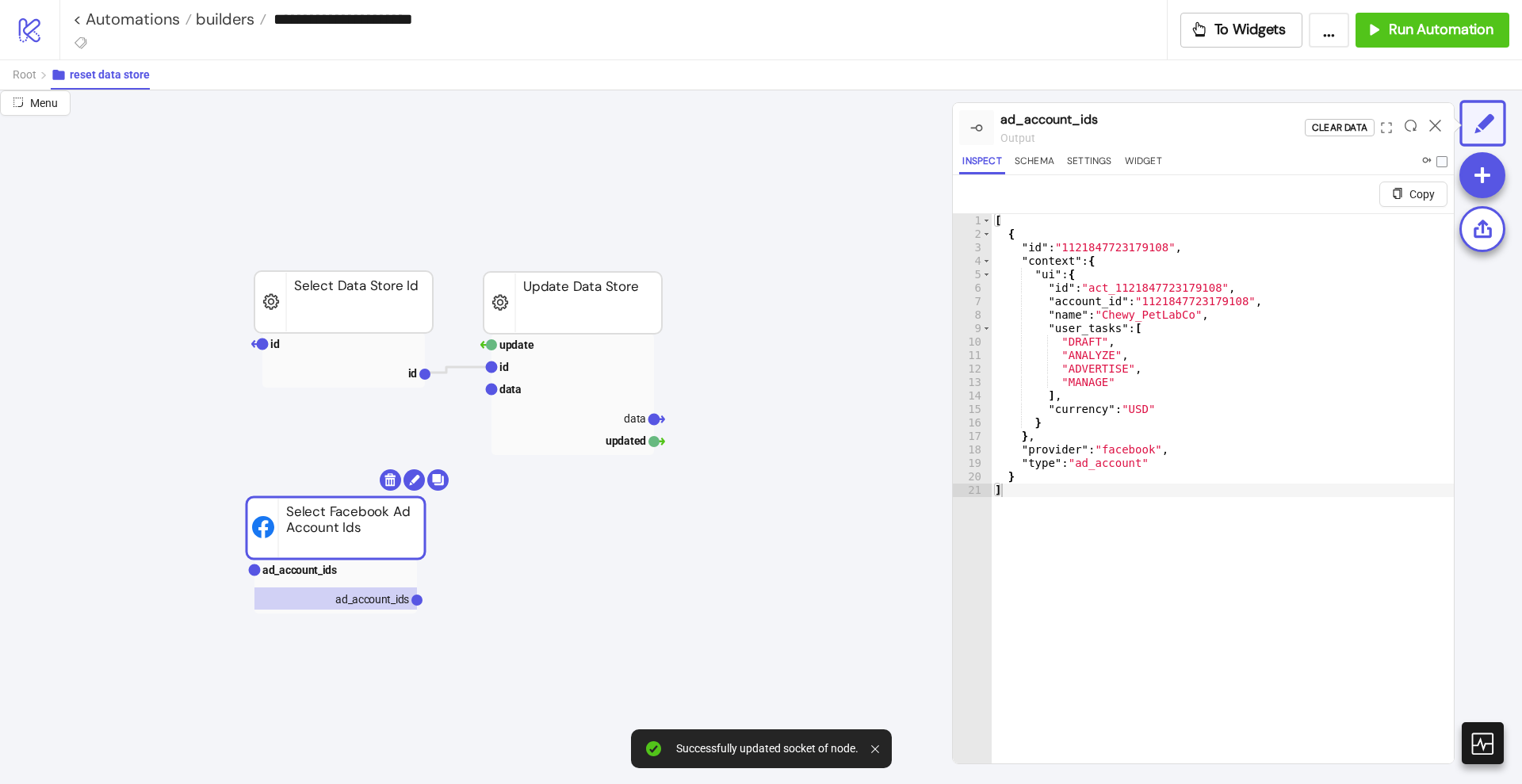
click at [1102, 247] on div "[ { "id" : "1121847723179108" , "context" : { "ui" : { "id" : "act_112184772317…" at bounding box center [1223, 521] width 462 height 615
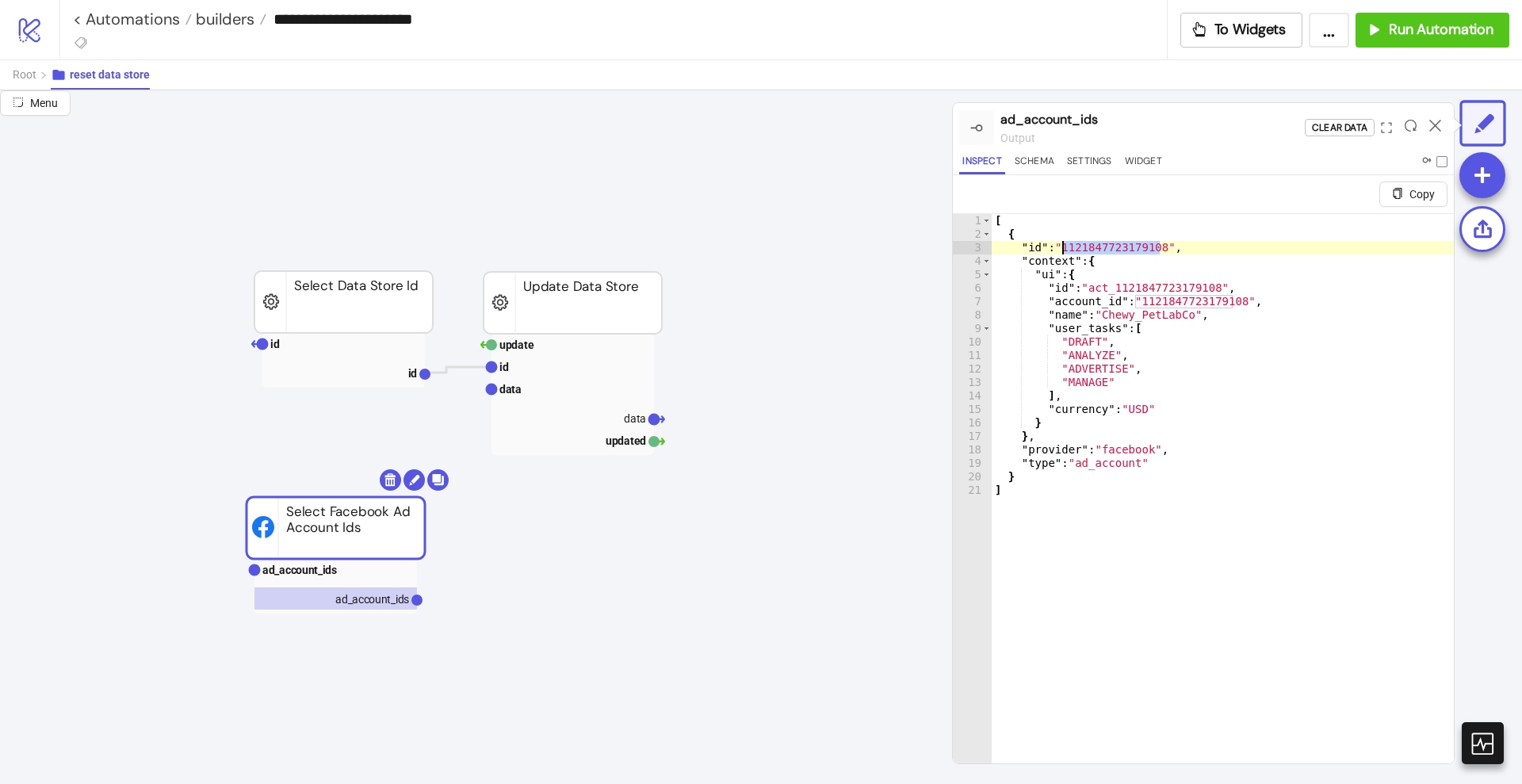
click at [1220, 442] on div "[ { "id" : "1121847723179108" , "context" : { "ui" : { "id" : "act_112184772317…" at bounding box center [1223, 521] width 462 height 615
type textarea "**"
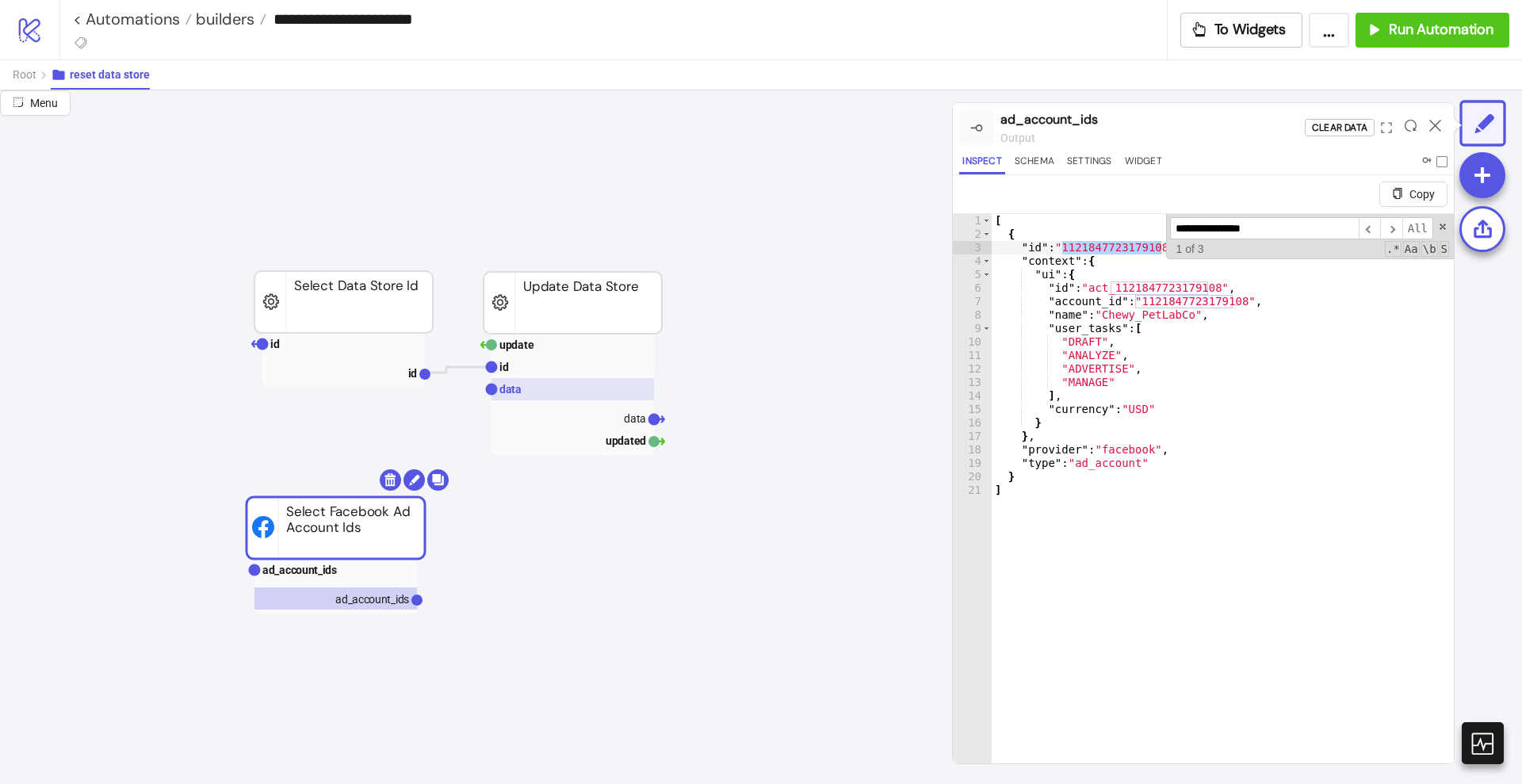
type input "**********"
click at [543, 396] on rect at bounding box center [573, 389] width 162 height 22
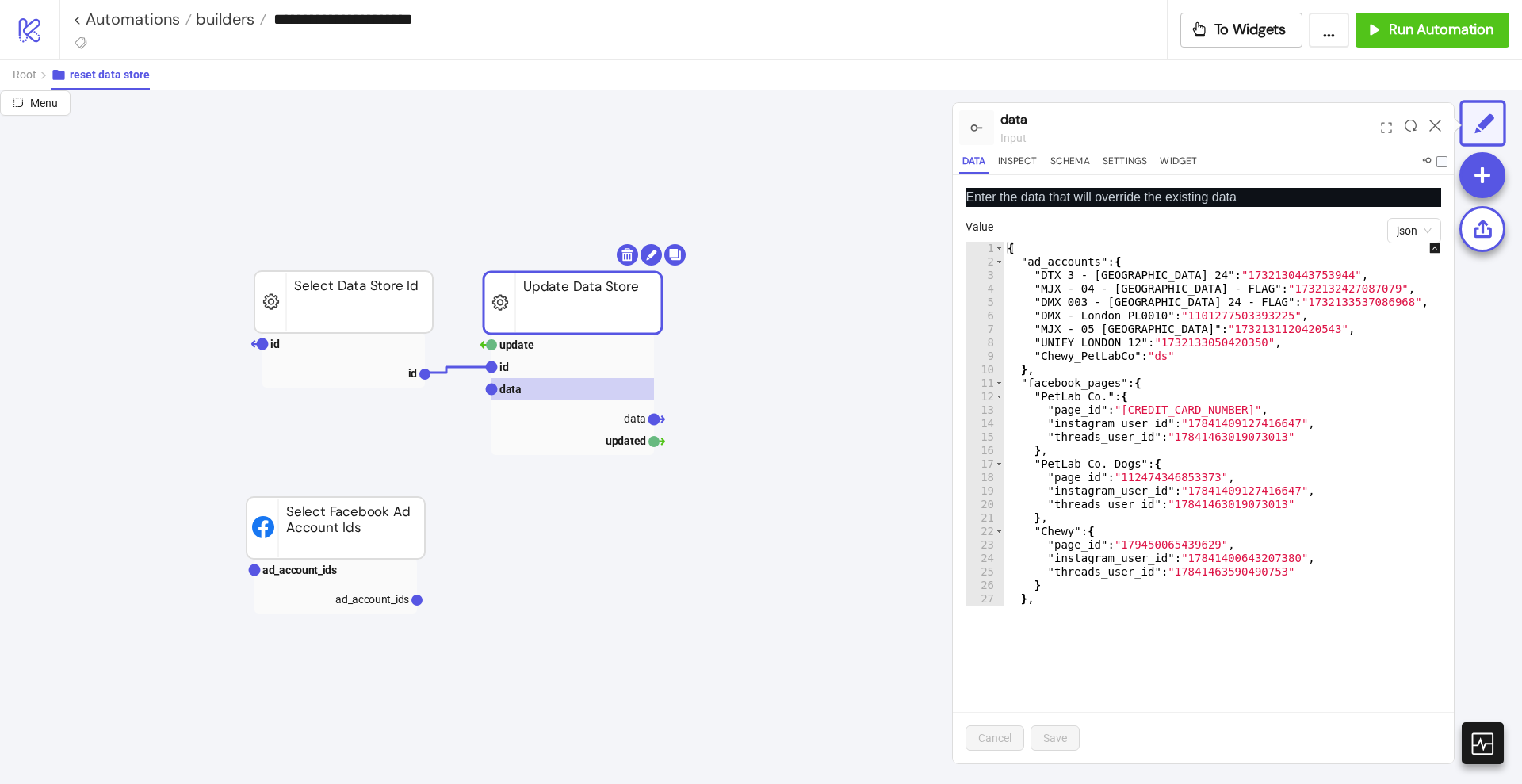
click at [1153, 352] on div "{ "ad_accounts" : { "DTX 3 - London 24" : "1732130443753944" , "MJX - 04 - LOND…" at bounding box center [1234, 437] width 459 height 392
paste textarea "**********"
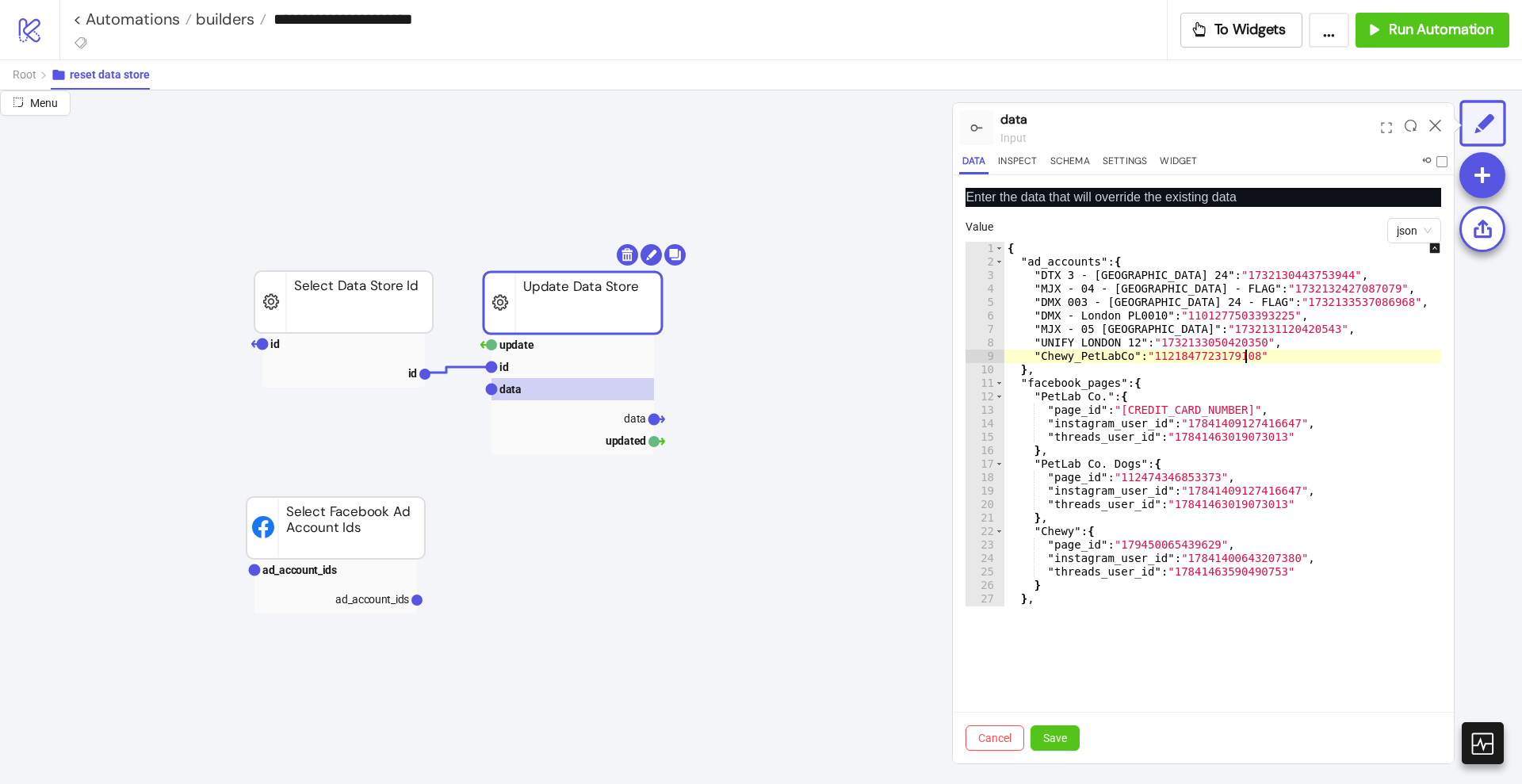
click at [1269, 376] on div "{ "ad_accounts" : { "DTX 3 - London 24" : "1732130443753944" , "MJX - 04 - LOND…" at bounding box center [1234, 437] width 459 height 392
type textarea "**********"
click at [1069, 737] on button "Save" at bounding box center [1055, 738] width 49 height 25
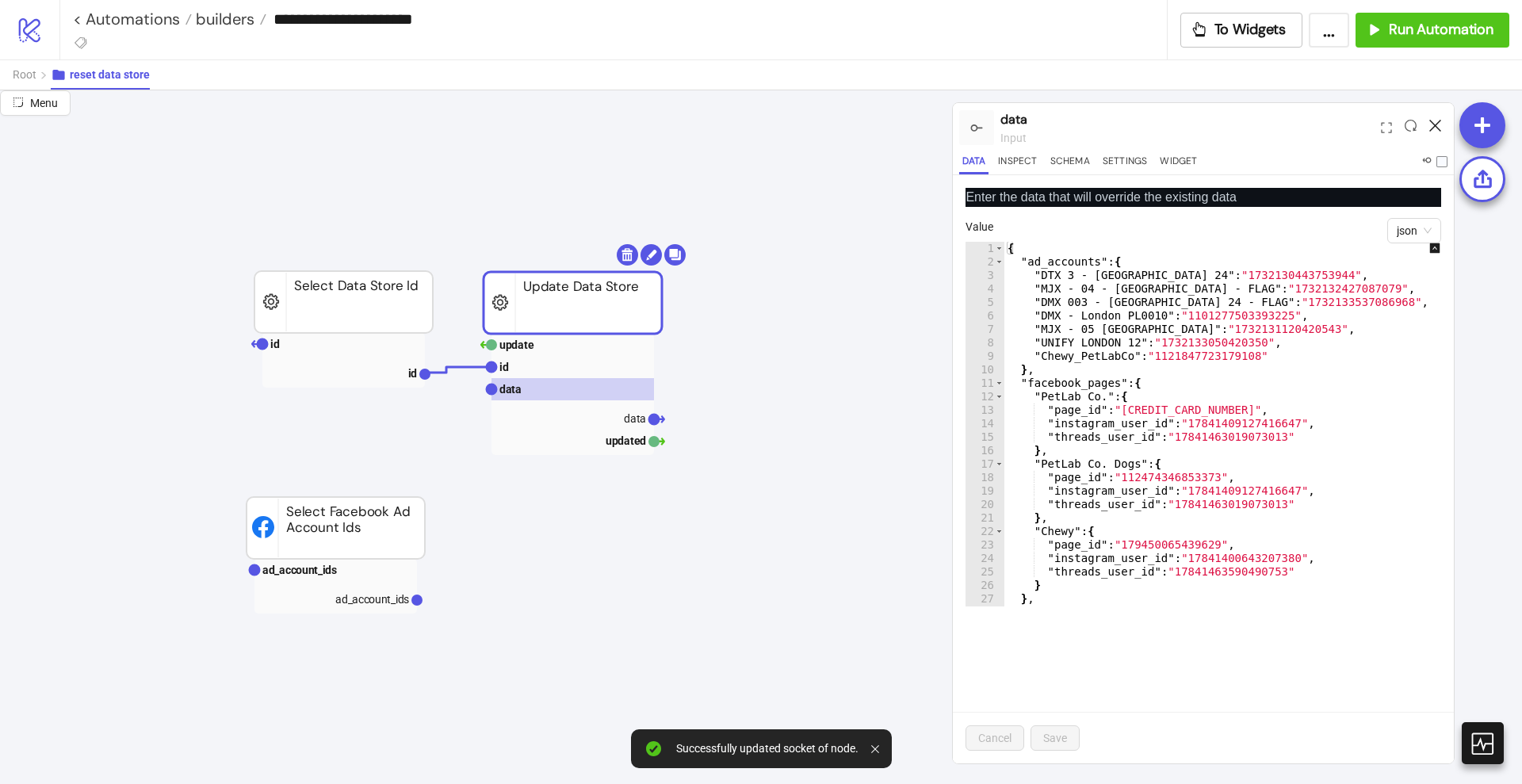
click at [1433, 125] on icon at bounding box center [1435, 125] width 12 height 12
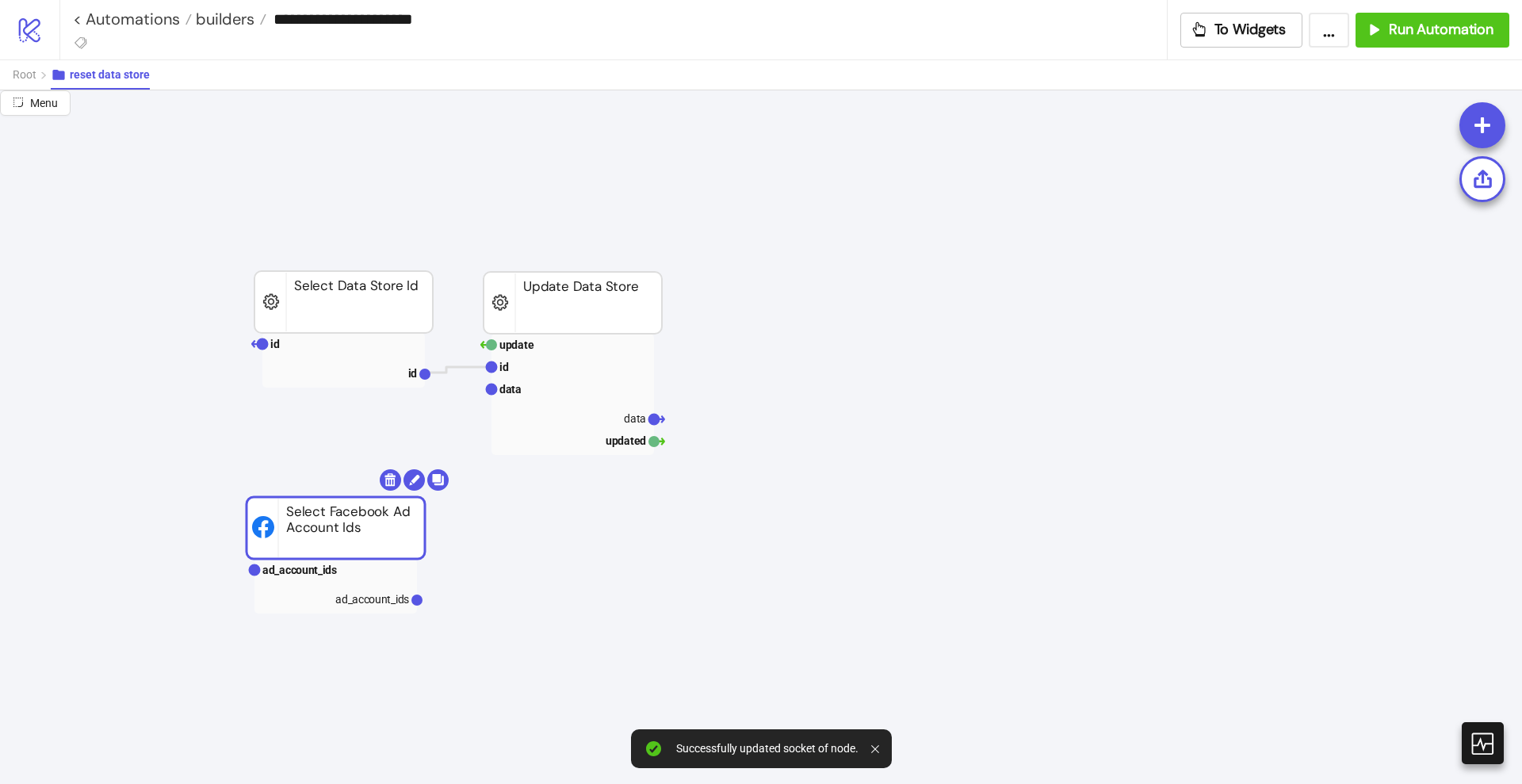
drag, startPoint x: 353, startPoint y: 538, endPoint x: 395, endPoint y: 500, distance: 56.6
click at [352, 537] on rect at bounding box center [335, 527] width 178 height 62
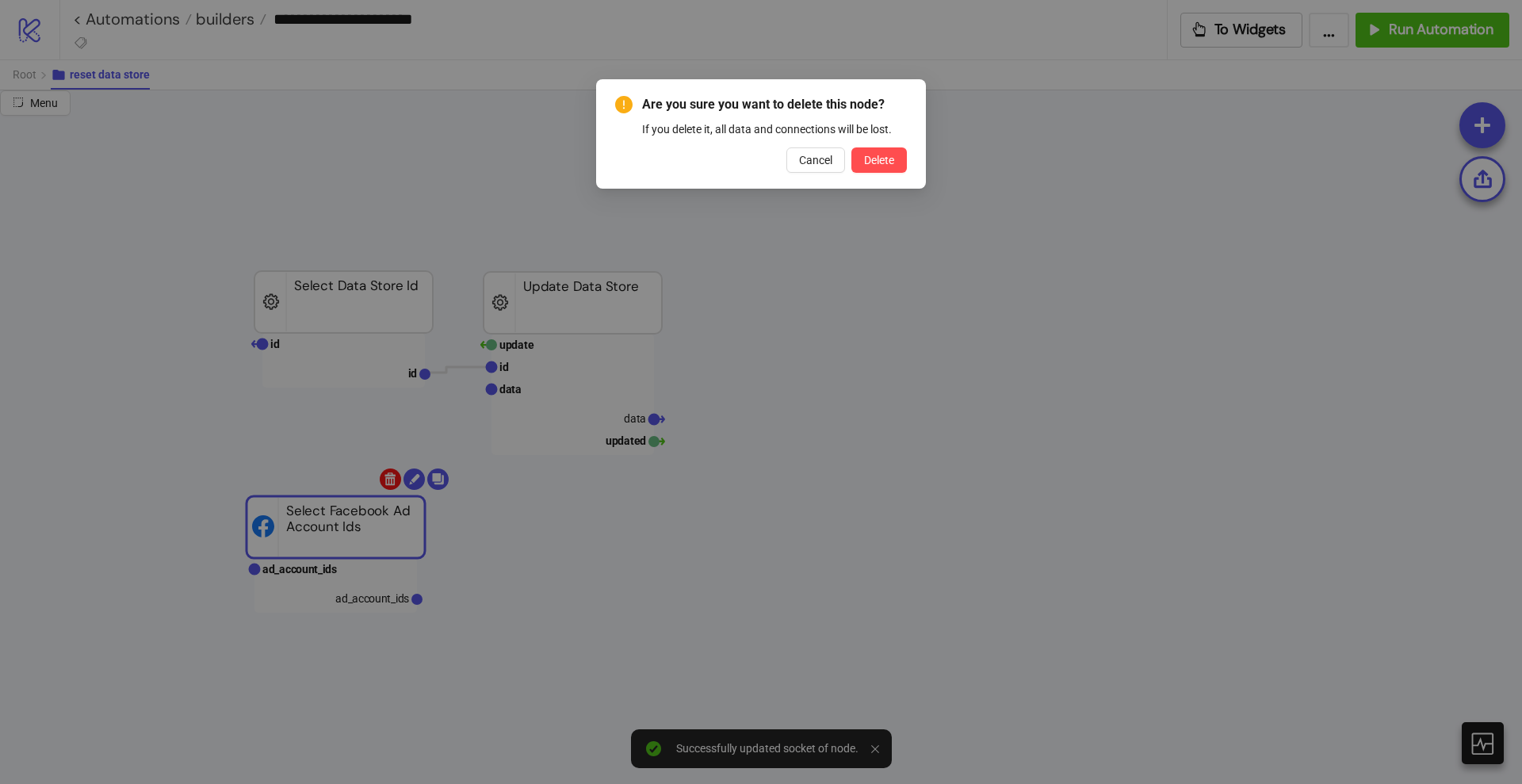
click at [387, 484] on body "**********" at bounding box center [761, 392] width 1522 height 784
drag, startPoint x: 897, startPoint y: 158, endPoint x: 815, endPoint y: 168, distance: 82.6
click at [895, 158] on button "Delete" at bounding box center [879, 160] width 55 height 25
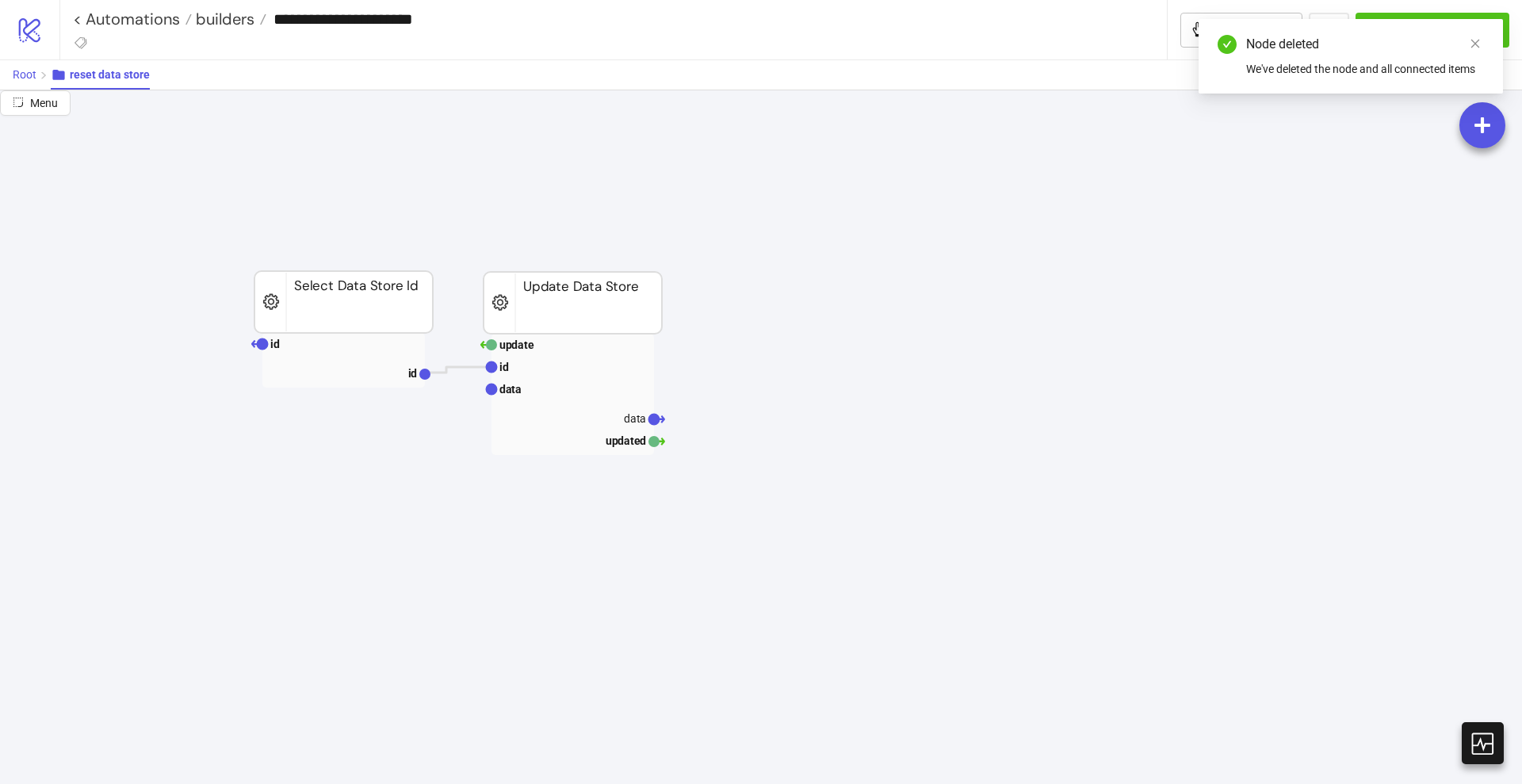
click at [32, 72] on span "Root" at bounding box center [24, 74] width 24 height 12
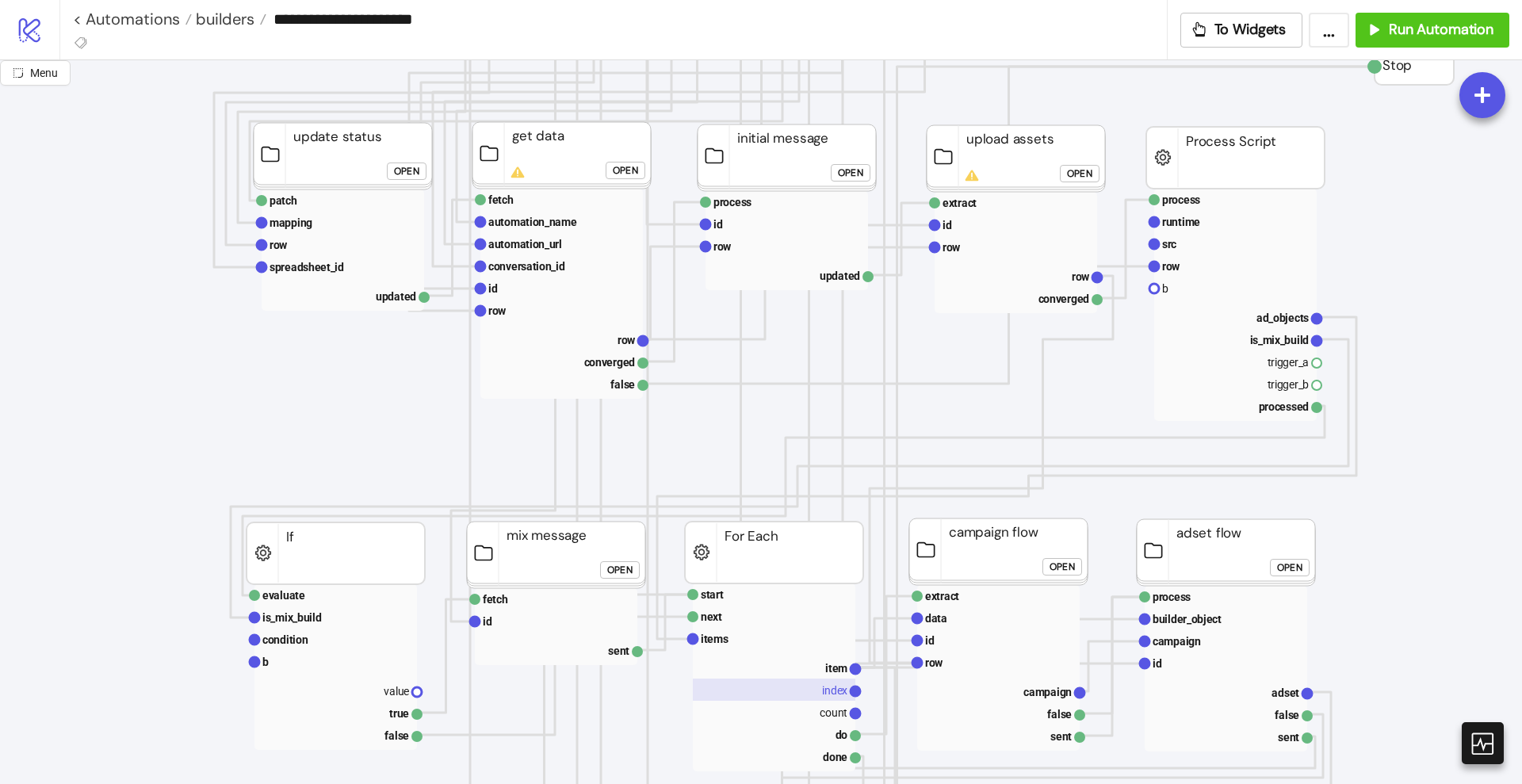
scroll to position [694, 0]
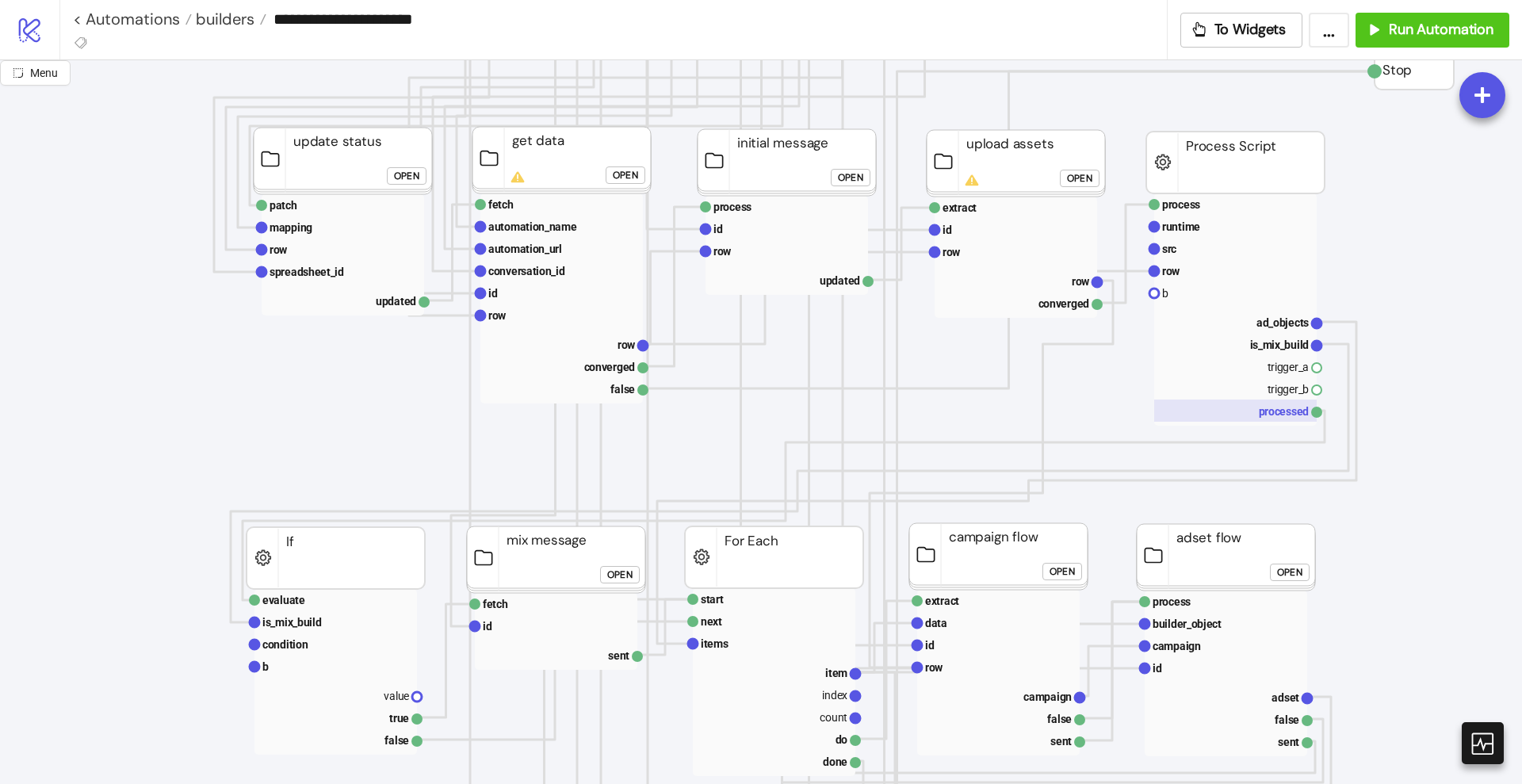
click at [1270, 409] on rect at bounding box center [1236, 410] width 162 height 22
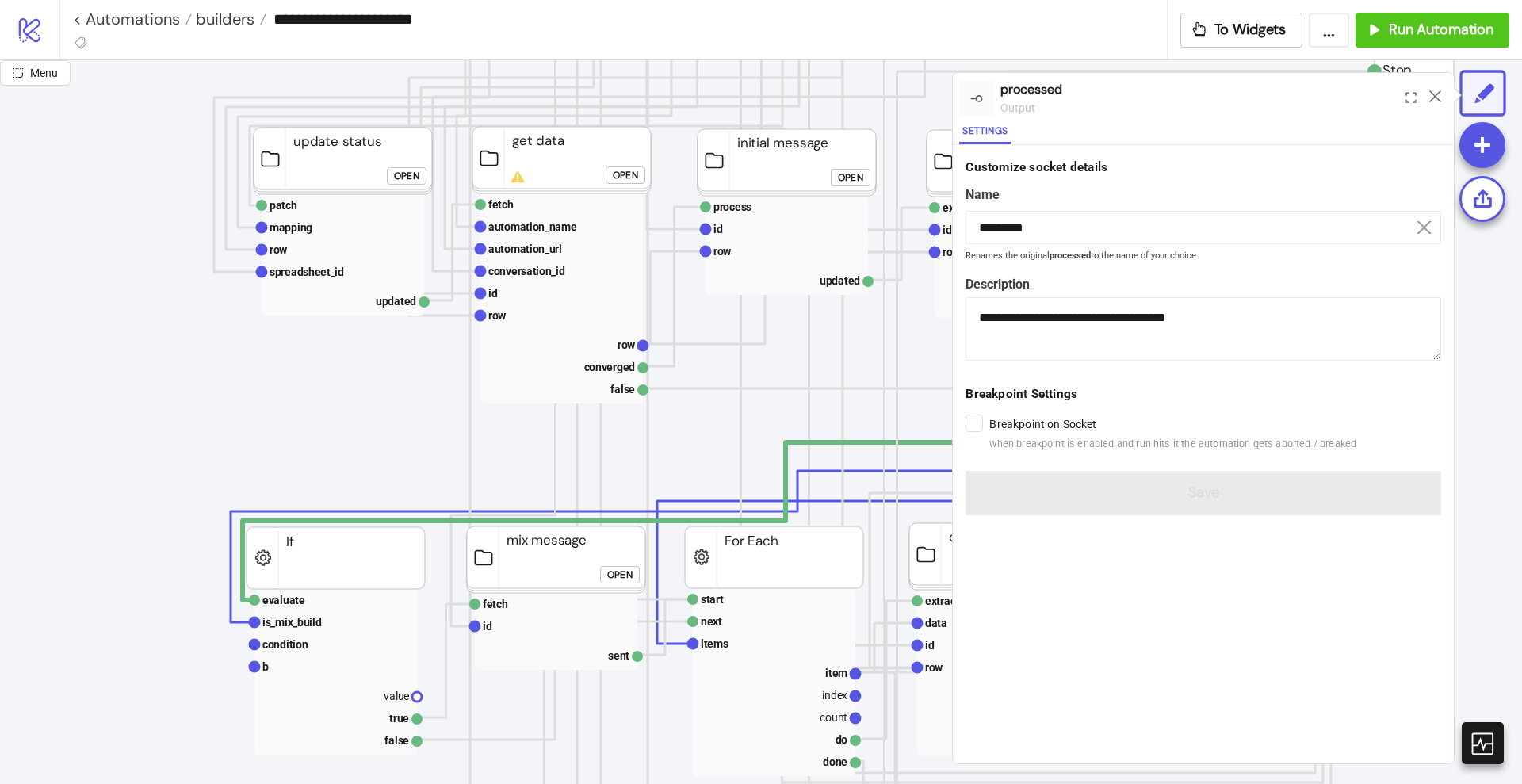
click at [1002, 426] on label "Breakpoint on Socket when breakpoint is enabled and run hits it the automation …" at bounding box center [1172, 433] width 367 height 37
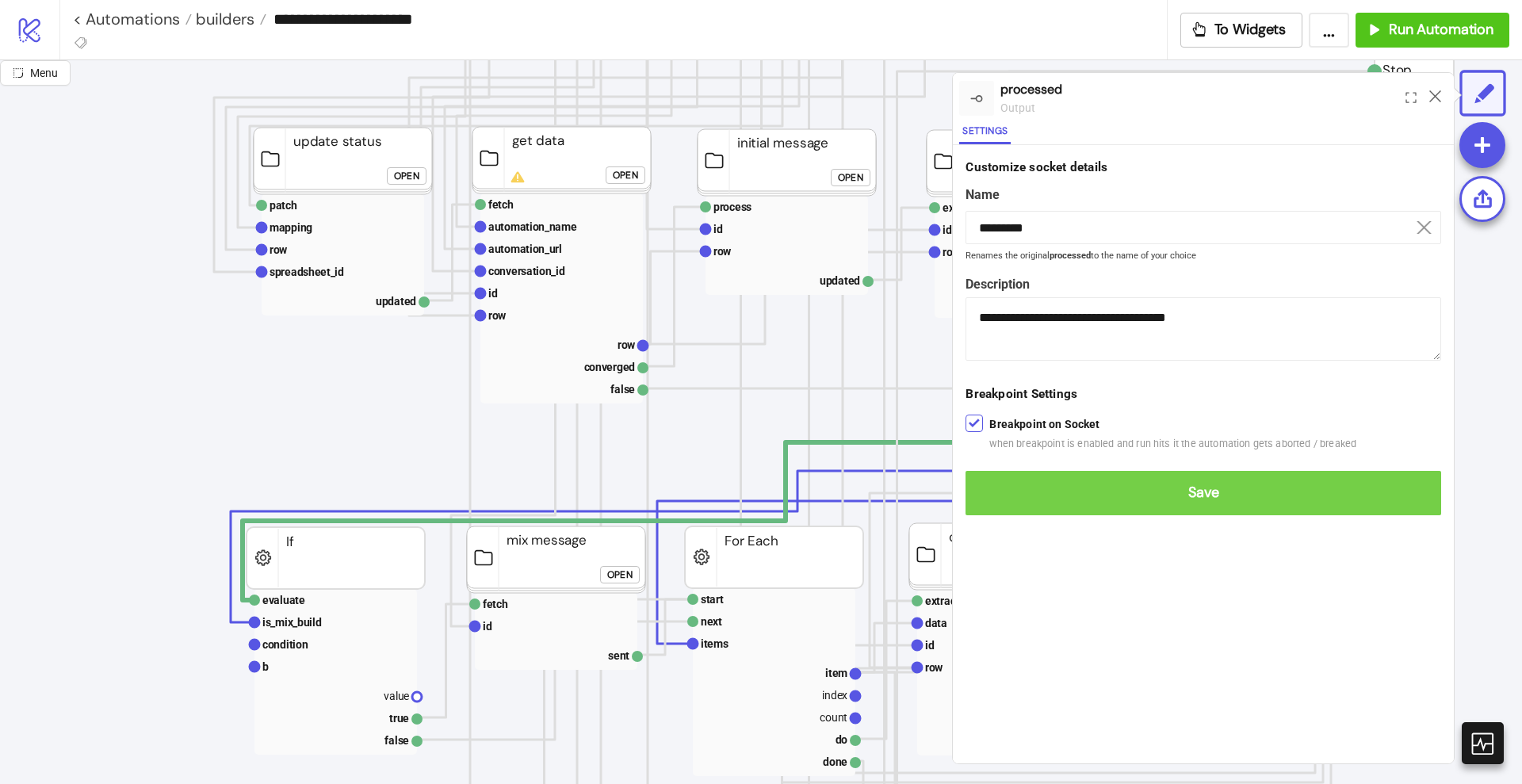
click at [1001, 489] on span "Save" at bounding box center [1204, 492] width 451 height 18
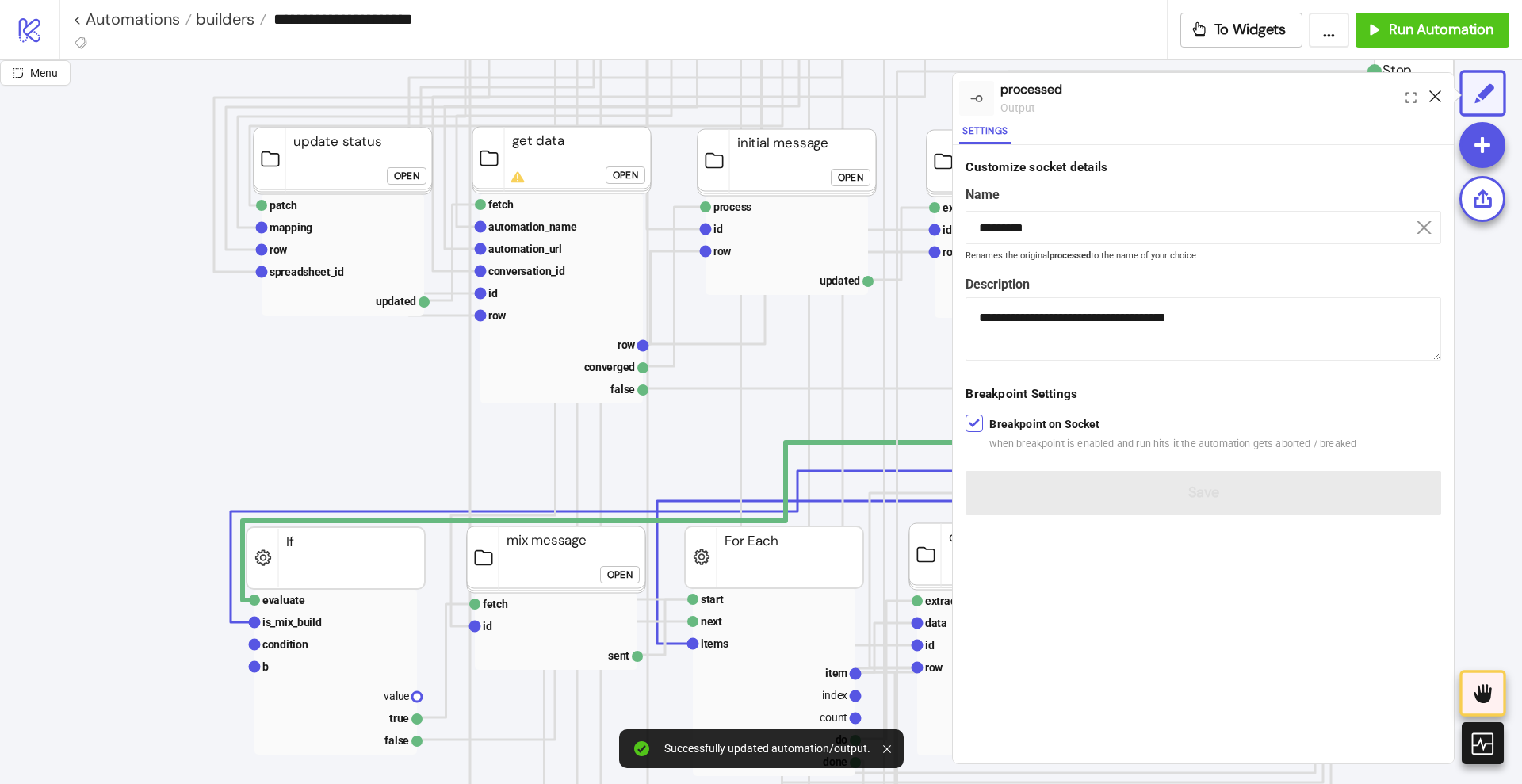
click at [1432, 95] on icon at bounding box center [1435, 95] width 12 height 12
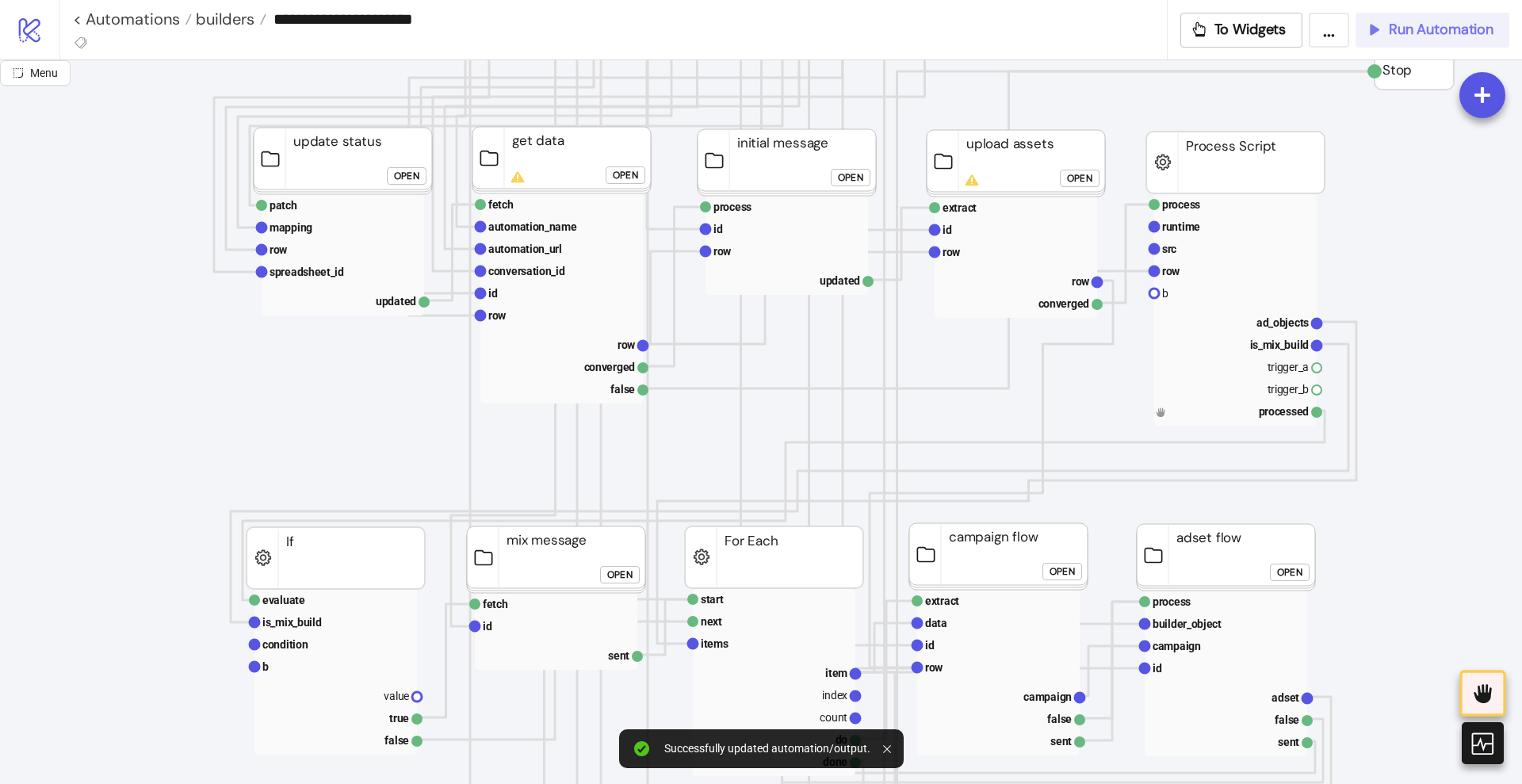
click at [1400, 37] on span "Run Automation" at bounding box center [1441, 29] width 104 height 18
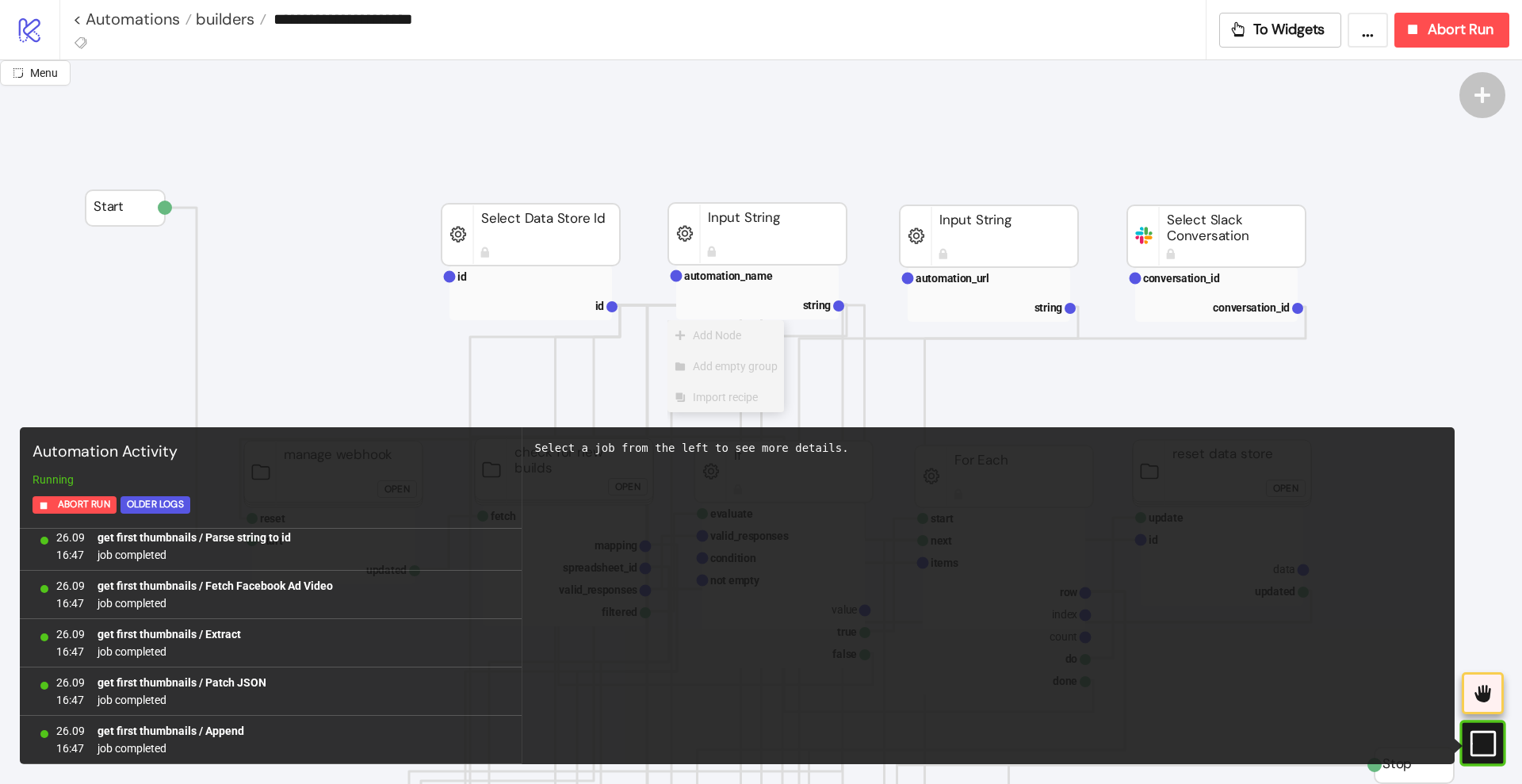
scroll to position [5228, 0]
click at [749, 503] on div "Select a job from the left to see more details." at bounding box center [989, 596] width 933 height 337
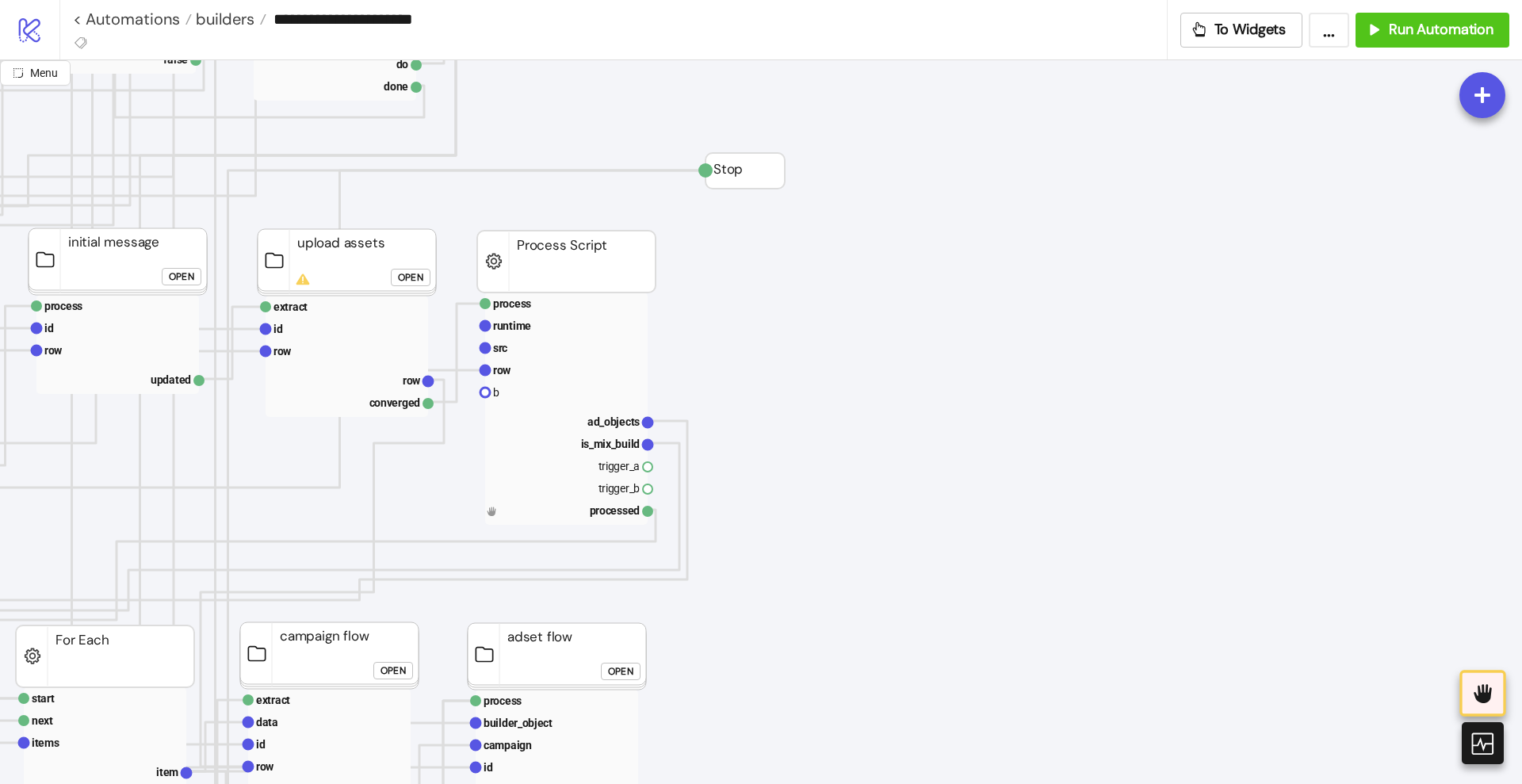
scroll to position [594, 694]
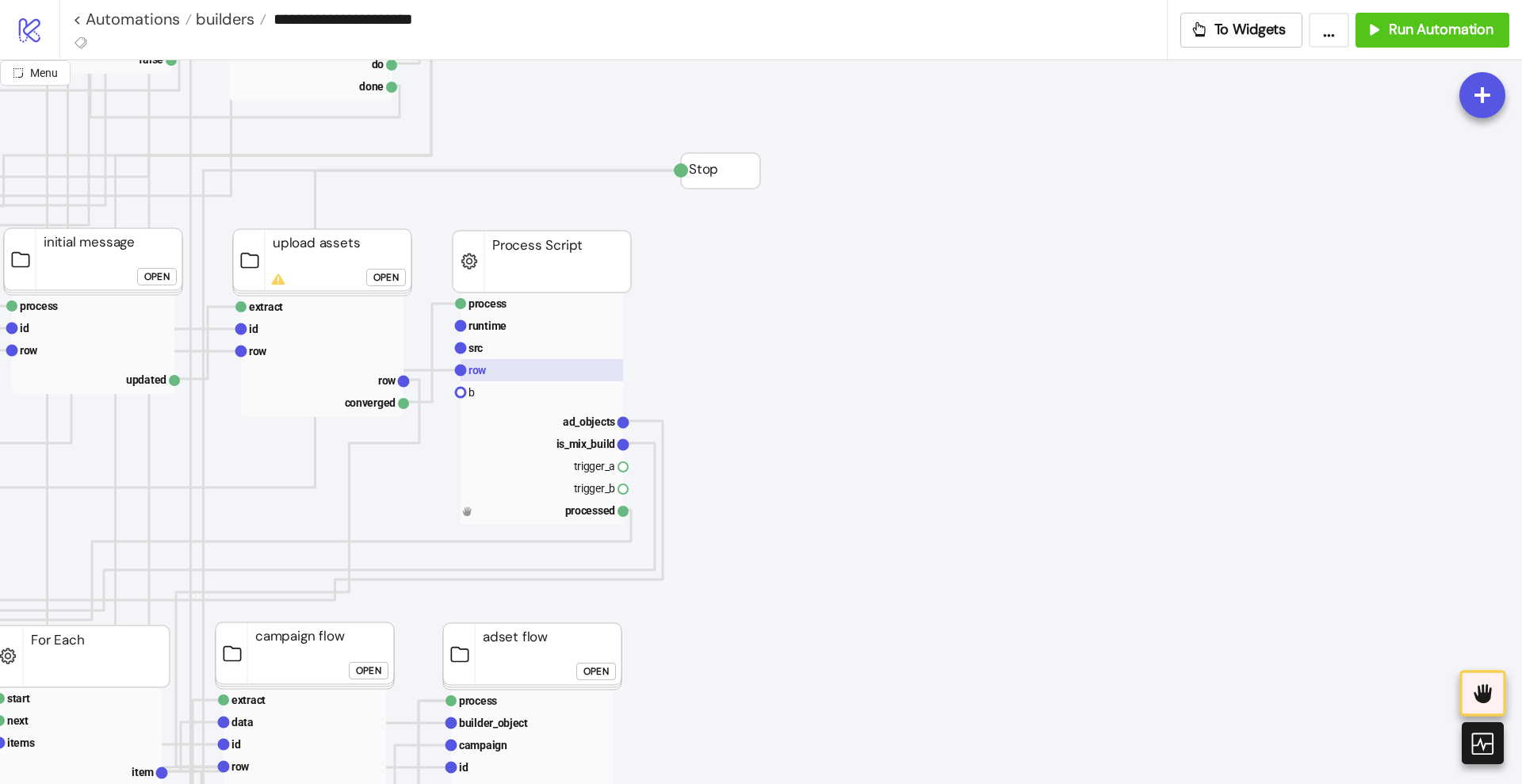
click at [498, 362] on rect at bounding box center [542, 370] width 162 height 22
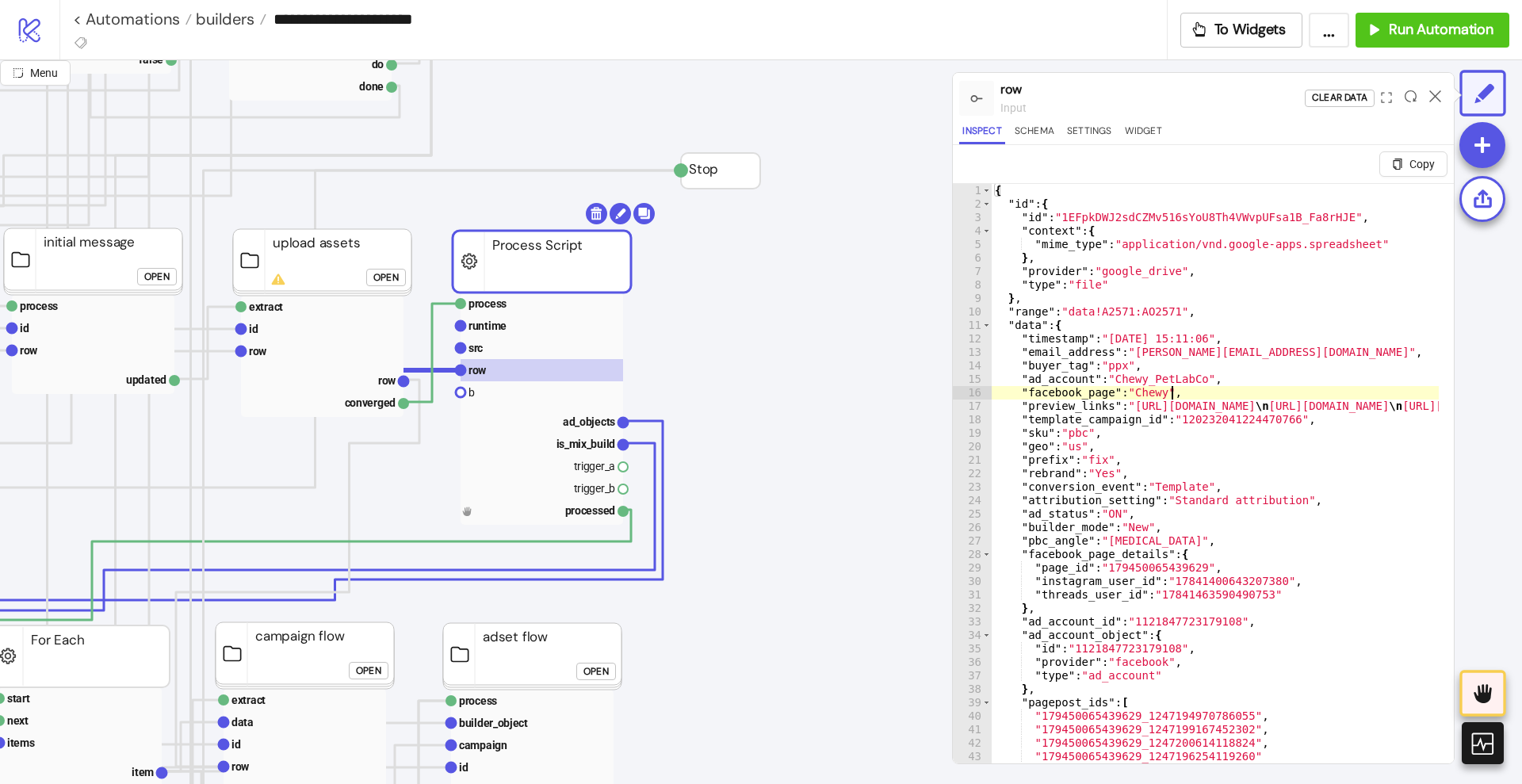
type textarea "* *"
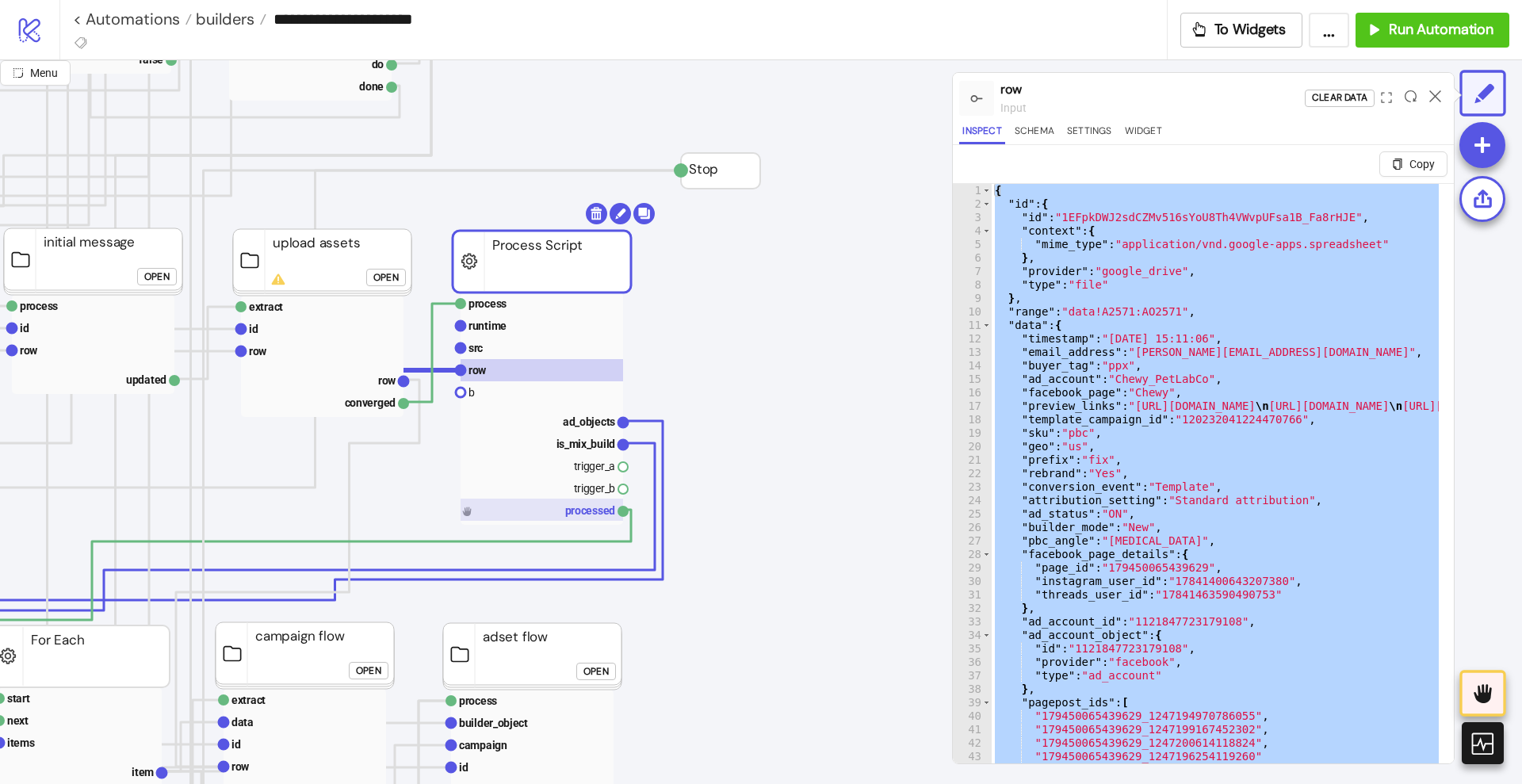
click at [583, 501] on rect at bounding box center [542, 509] width 162 height 22
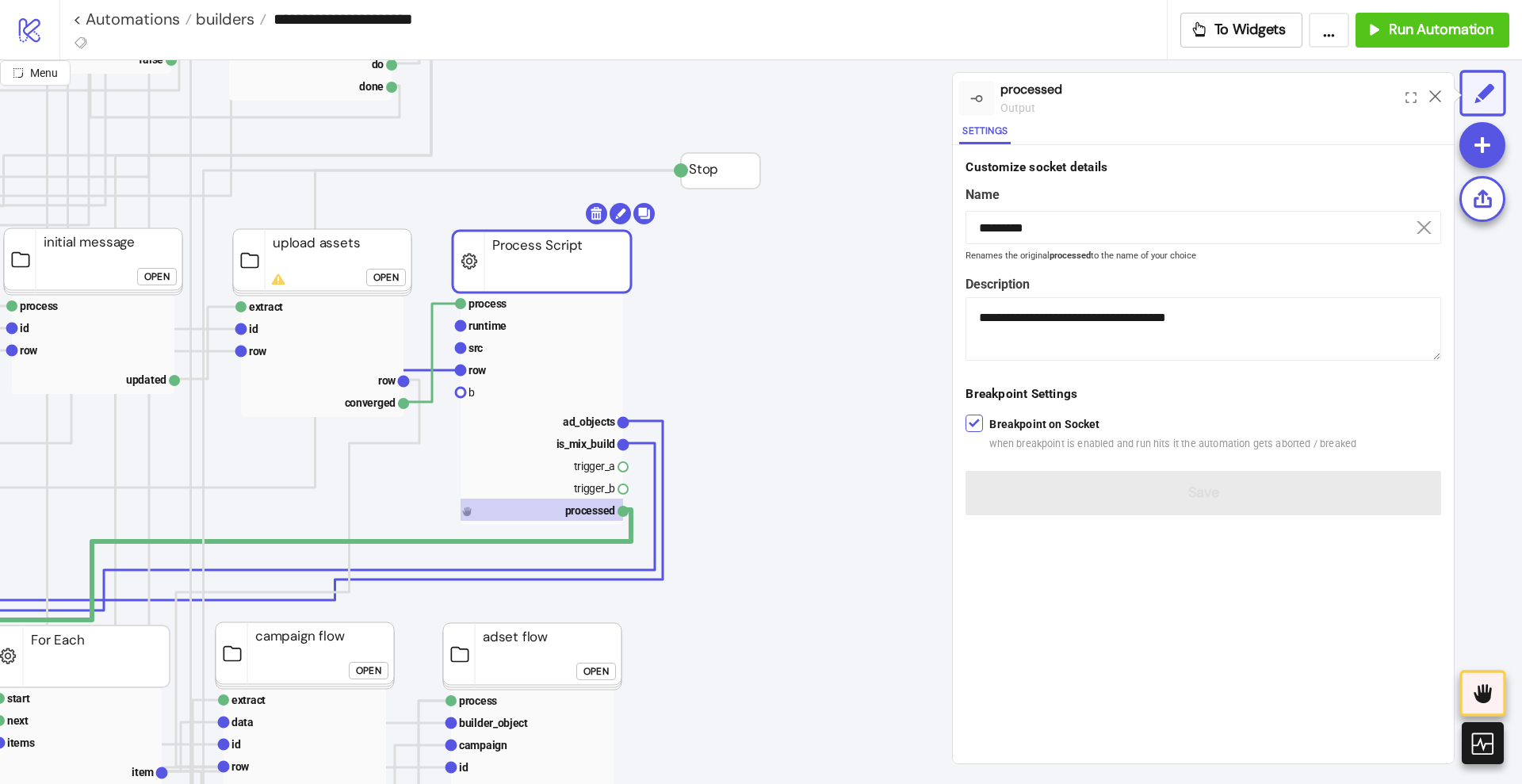
click at [965, 420] on div at bounding box center [974, 424] width 18 height 18
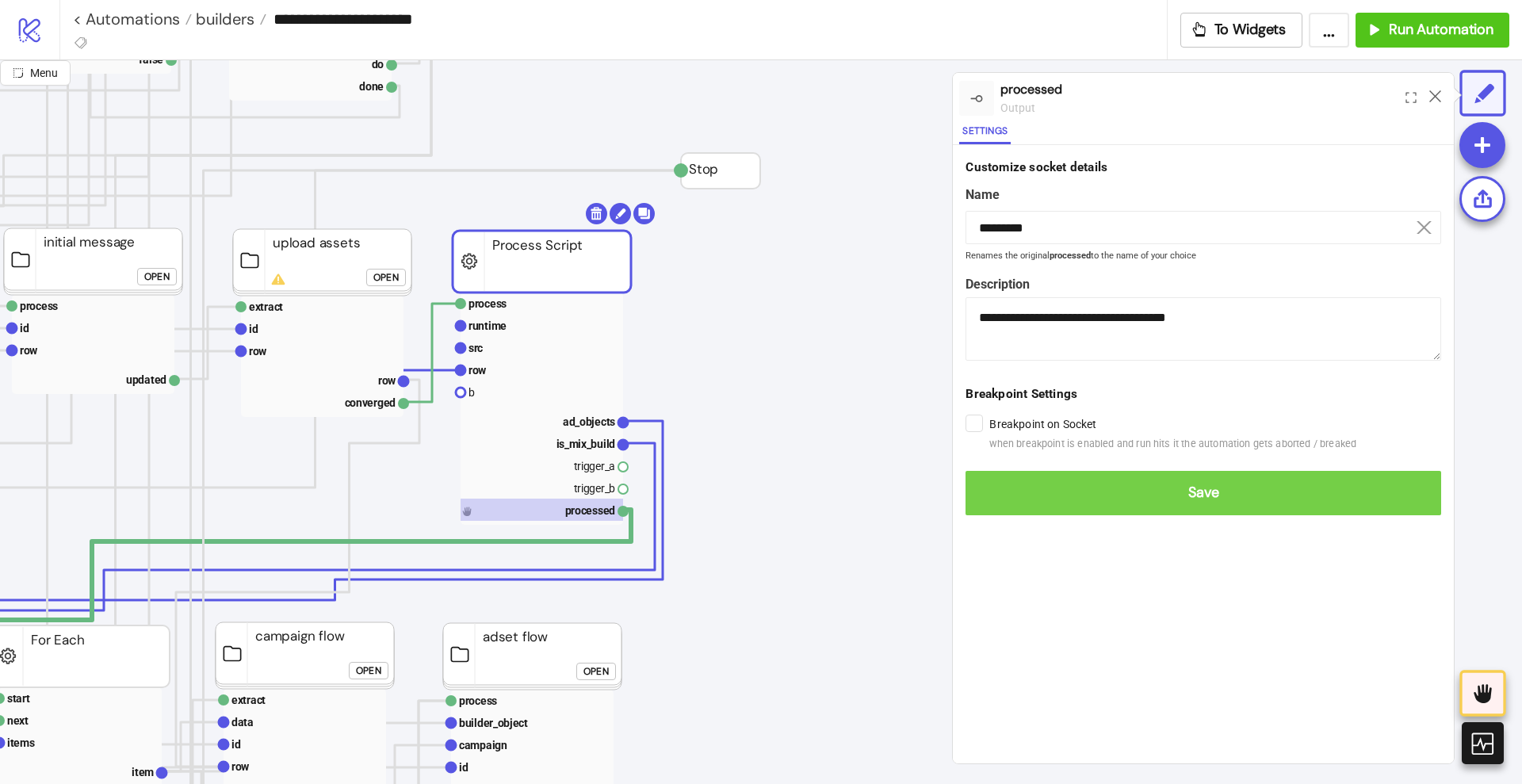
click at [993, 486] on span "Save" at bounding box center [1204, 492] width 451 height 18
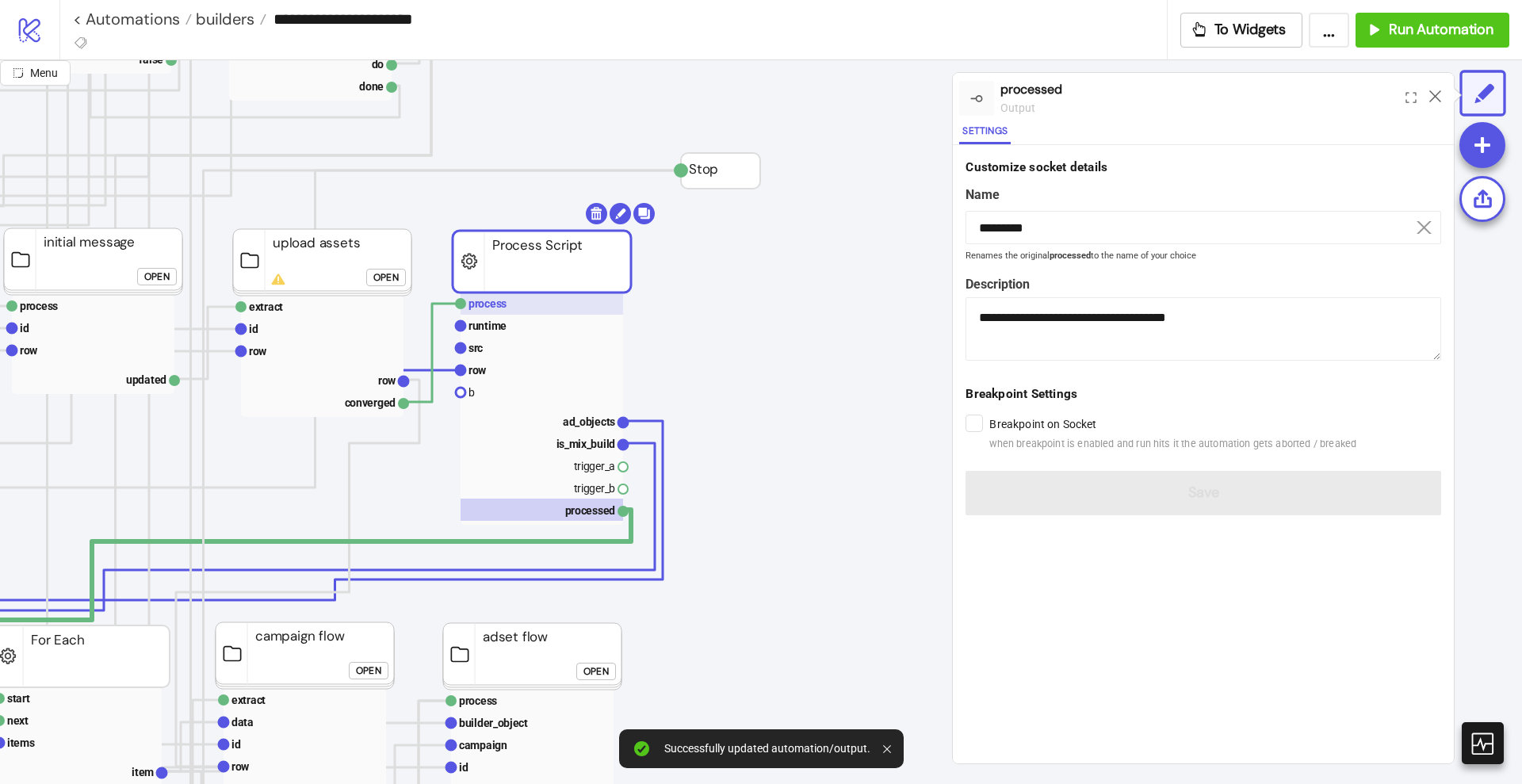
click at [547, 309] on rect at bounding box center [542, 303] width 162 height 22
type input "*******"
type textarea "**********"
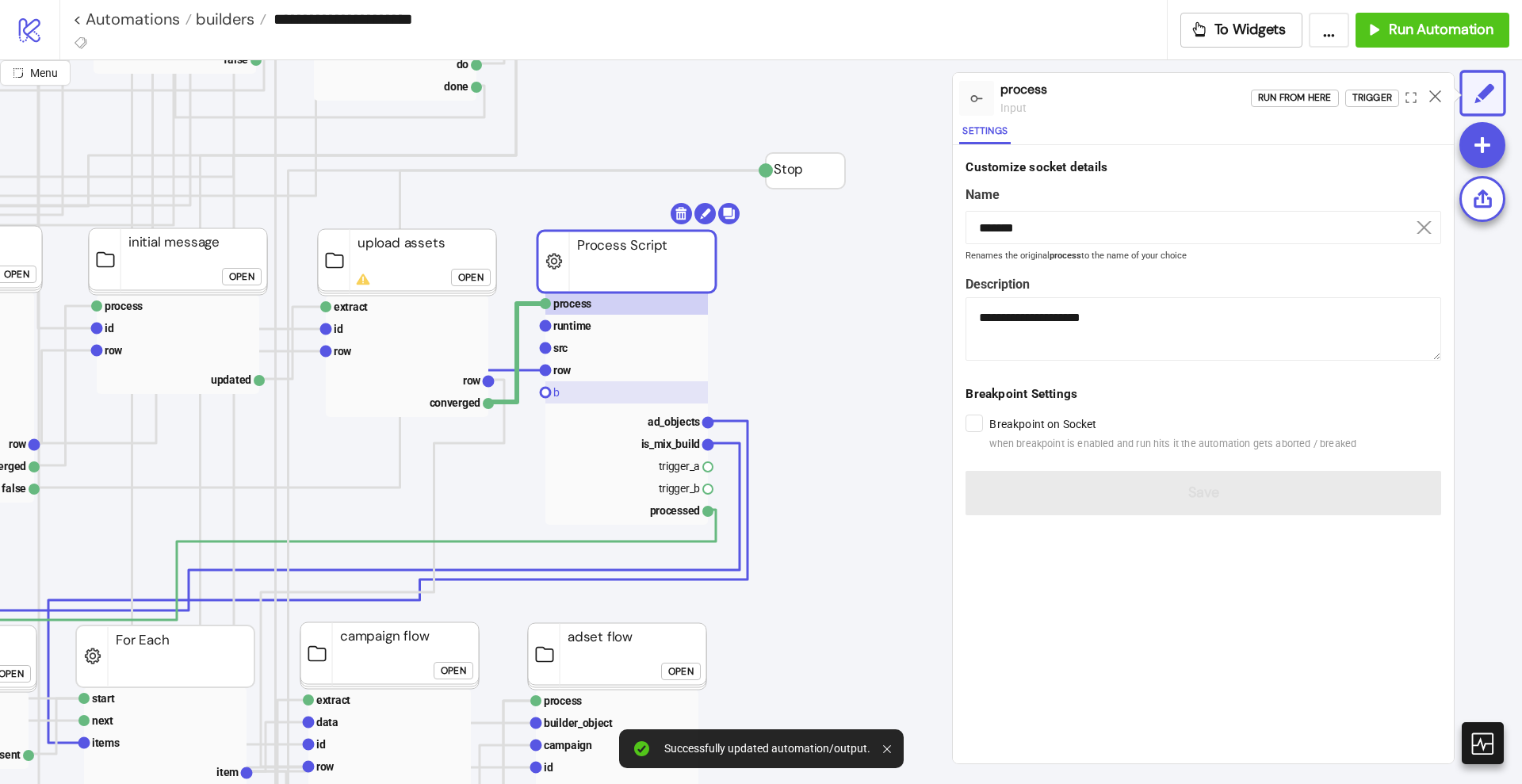
scroll to position [594, 99]
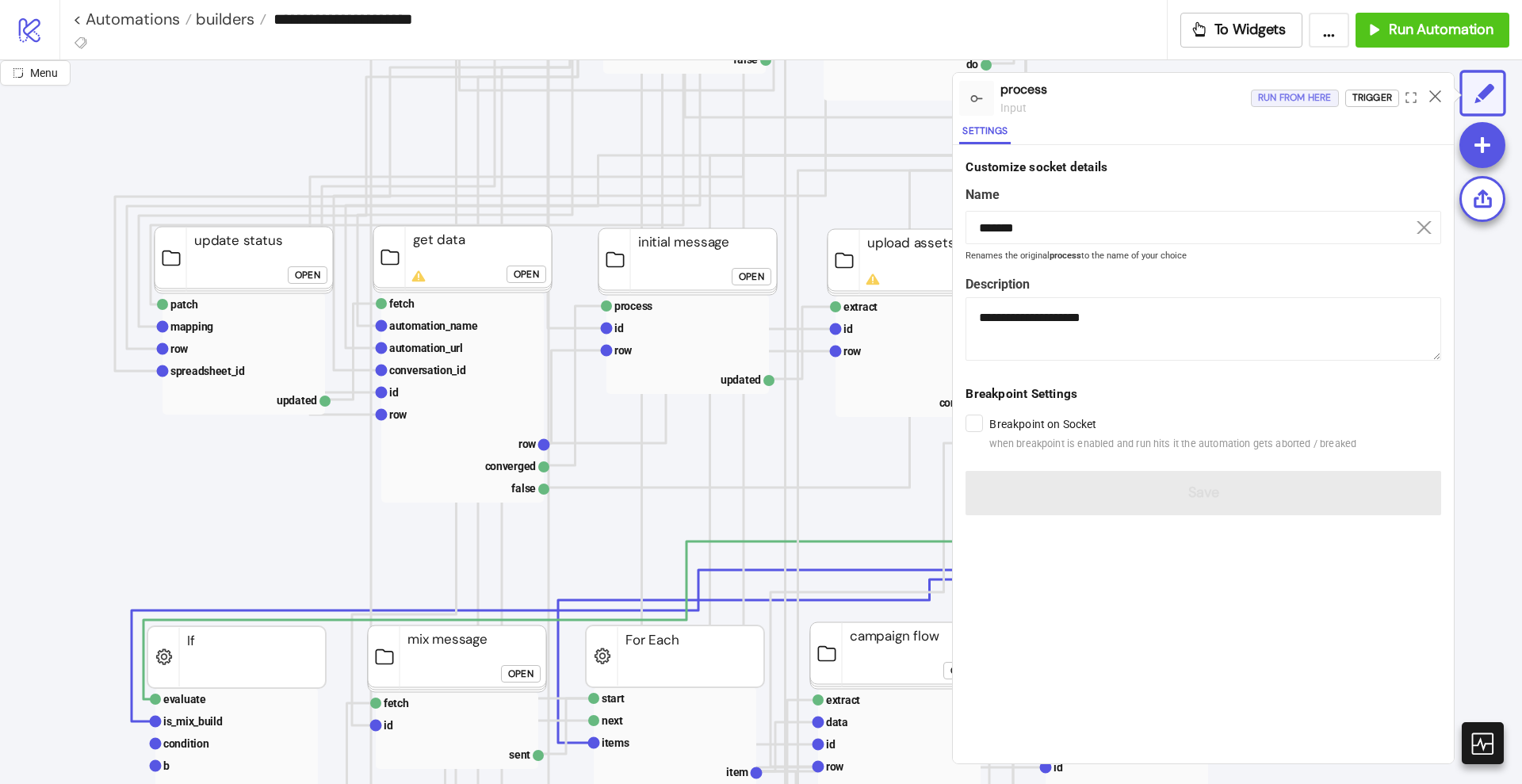
click at [1295, 101] on div "Run from here" at bounding box center [1295, 98] width 74 height 18
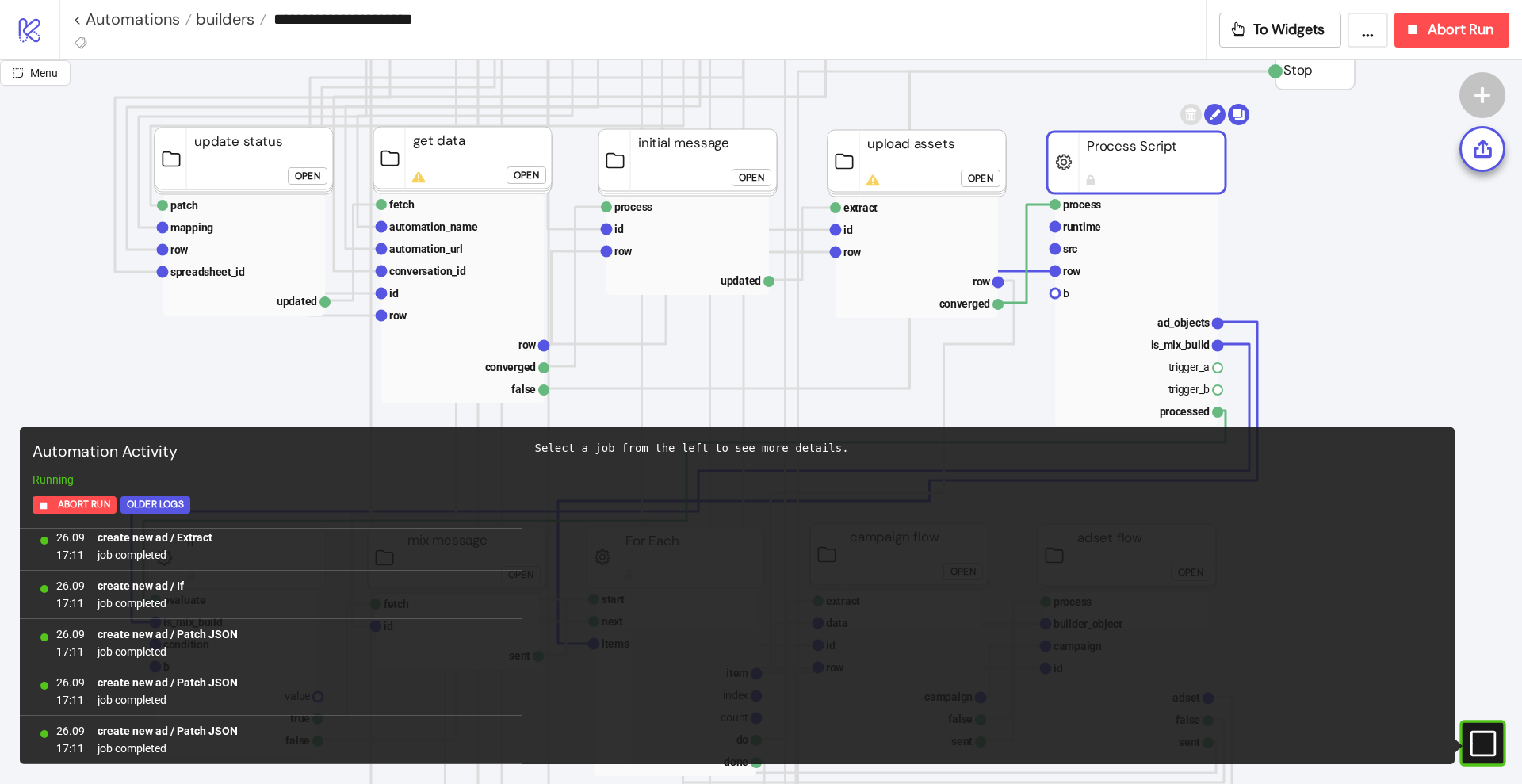
scroll to position [36557, 0]
click at [1475, 731] on rect at bounding box center [1462, 743] width 24 height 24
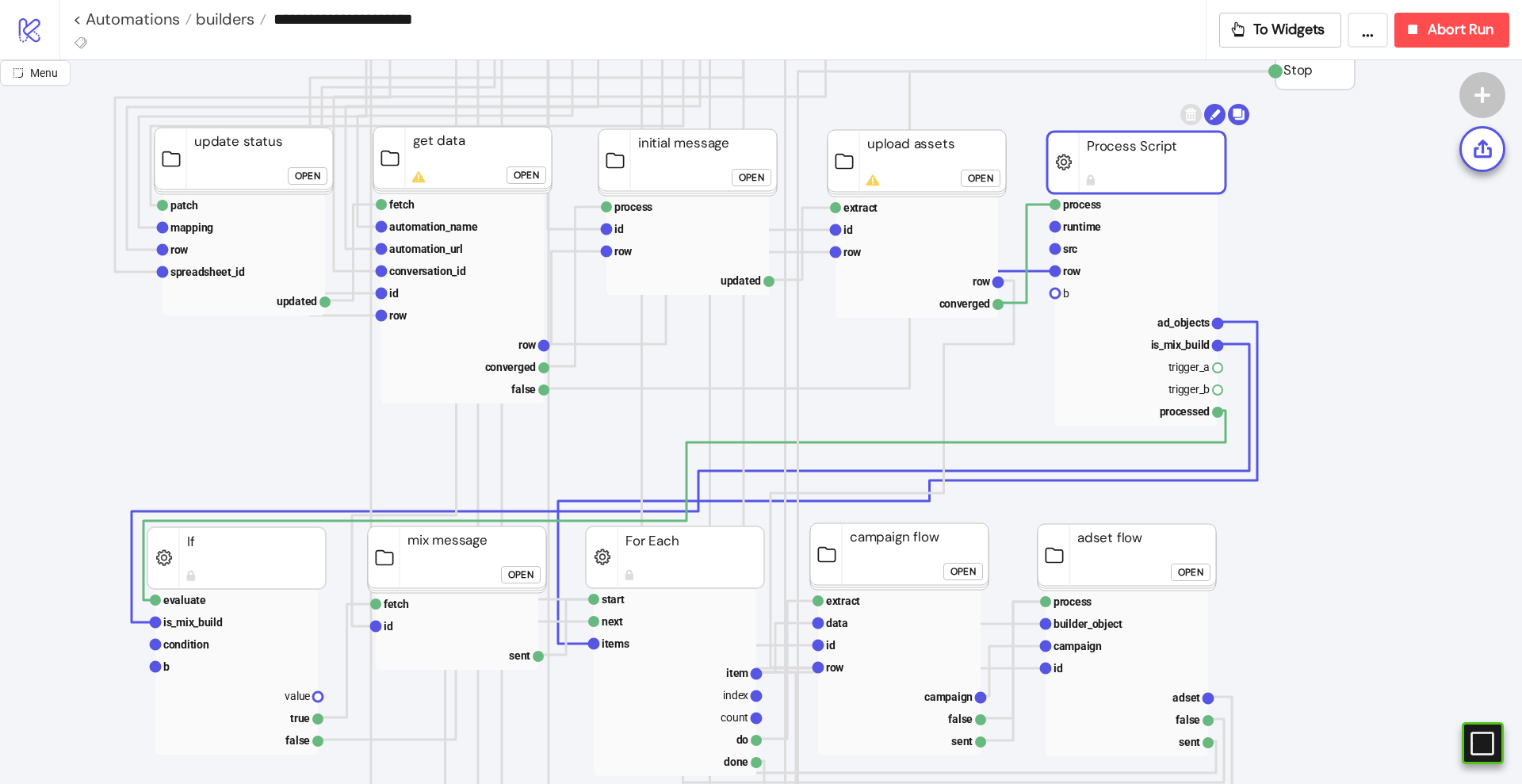
scroll to position [297, 99]
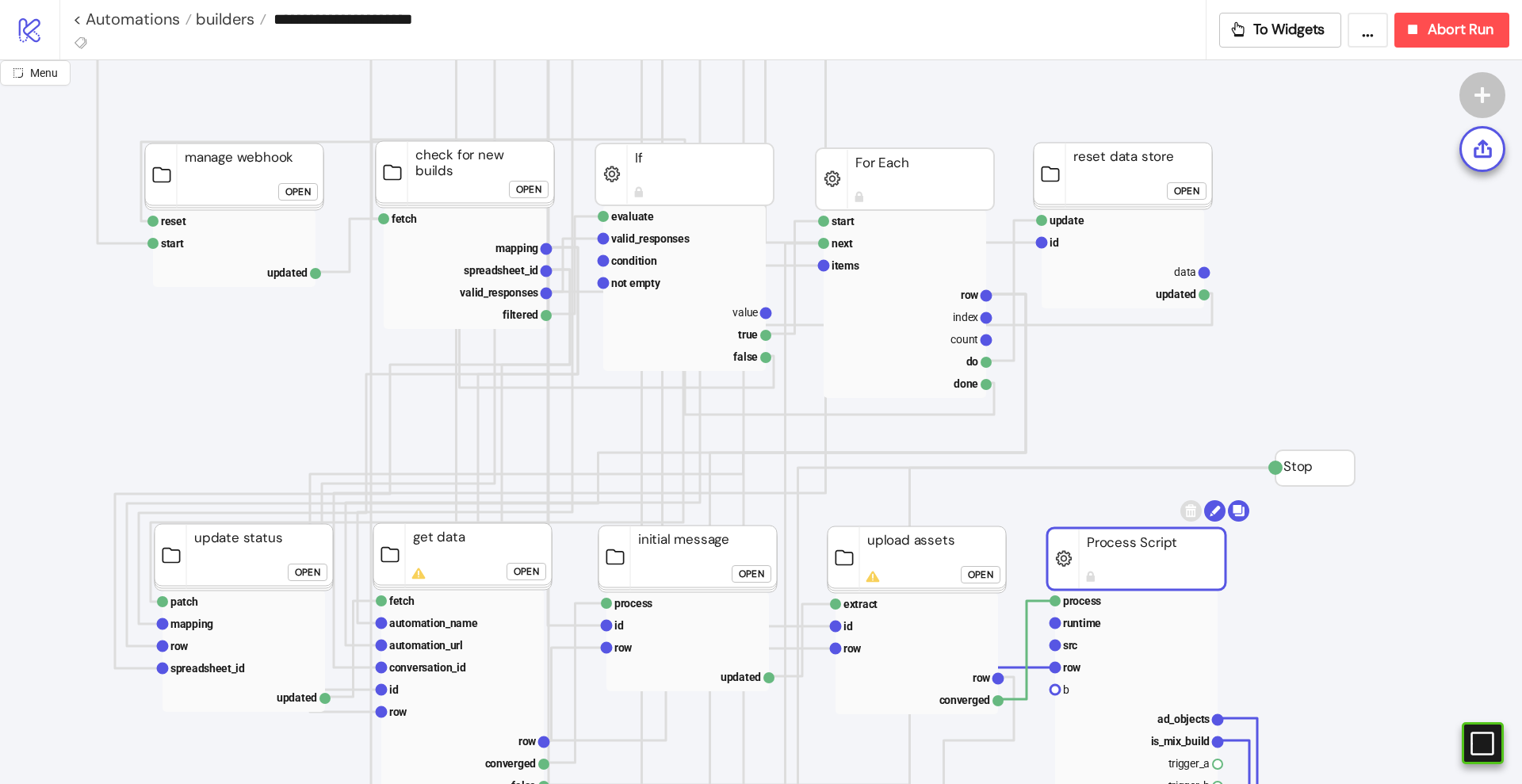
click at [522, 574] on div "Open" at bounding box center [526, 572] width 25 height 18
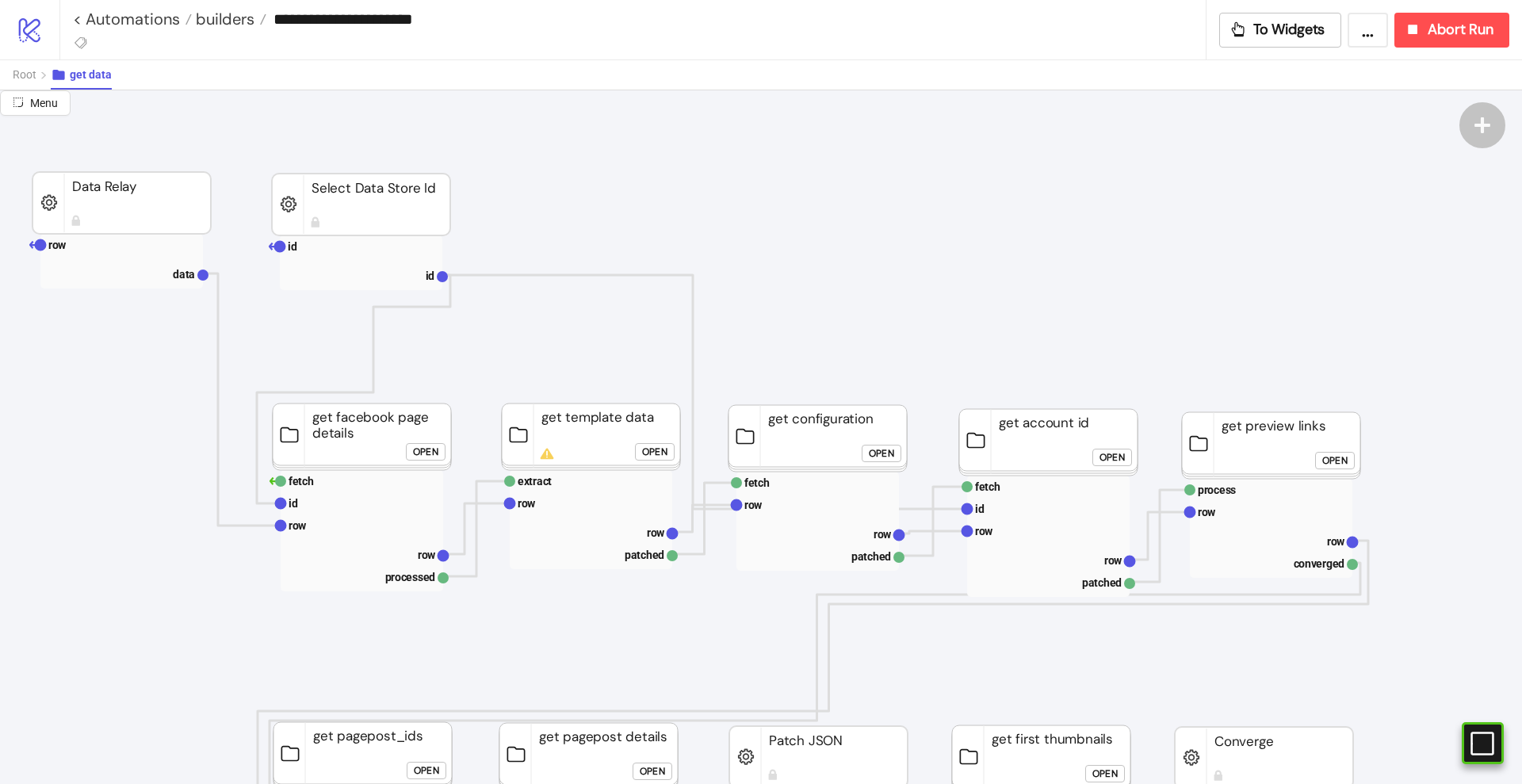
scroll to position [0, 99]
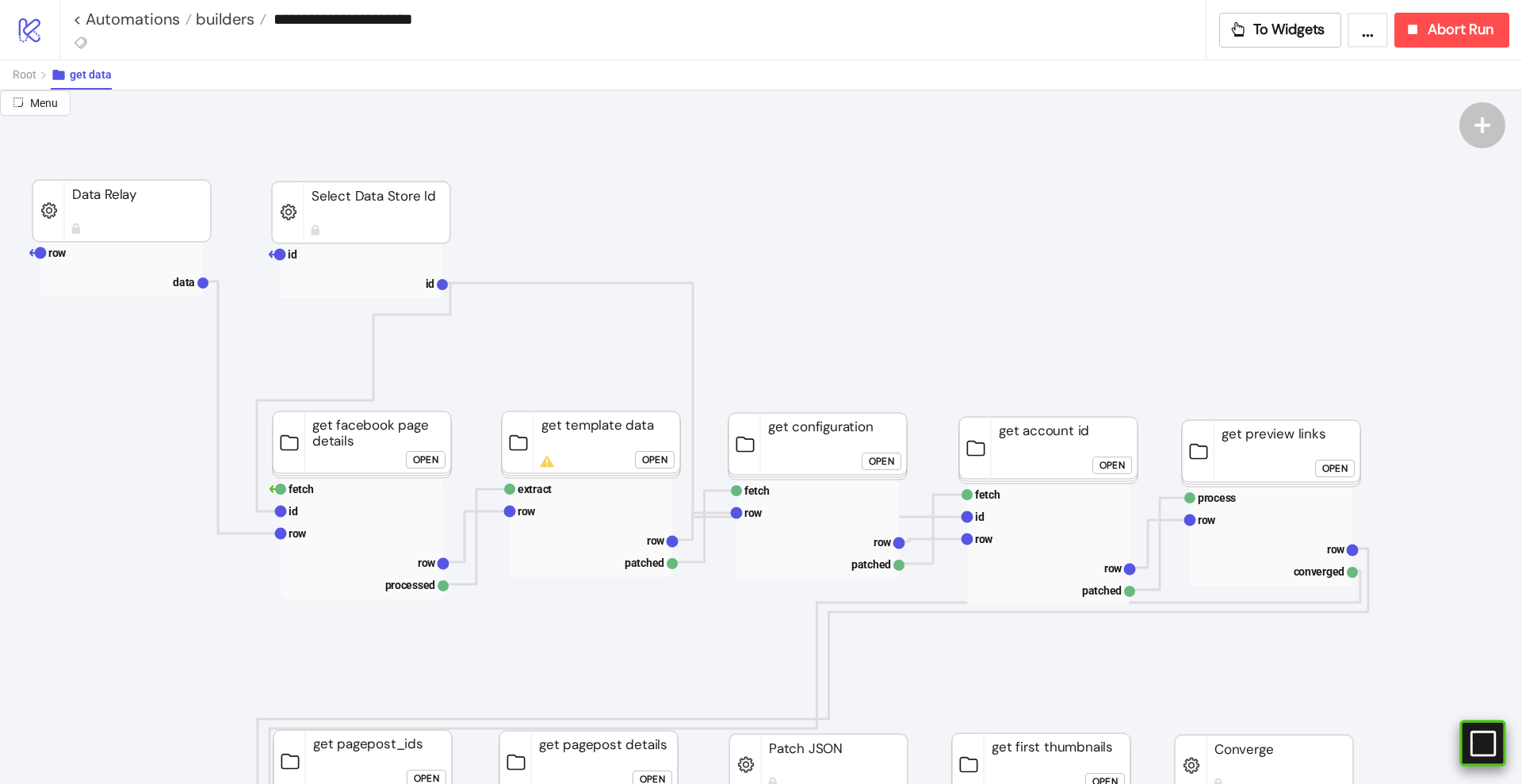
click at [1476, 754] on rect at bounding box center [1463, 743] width 24 height 24
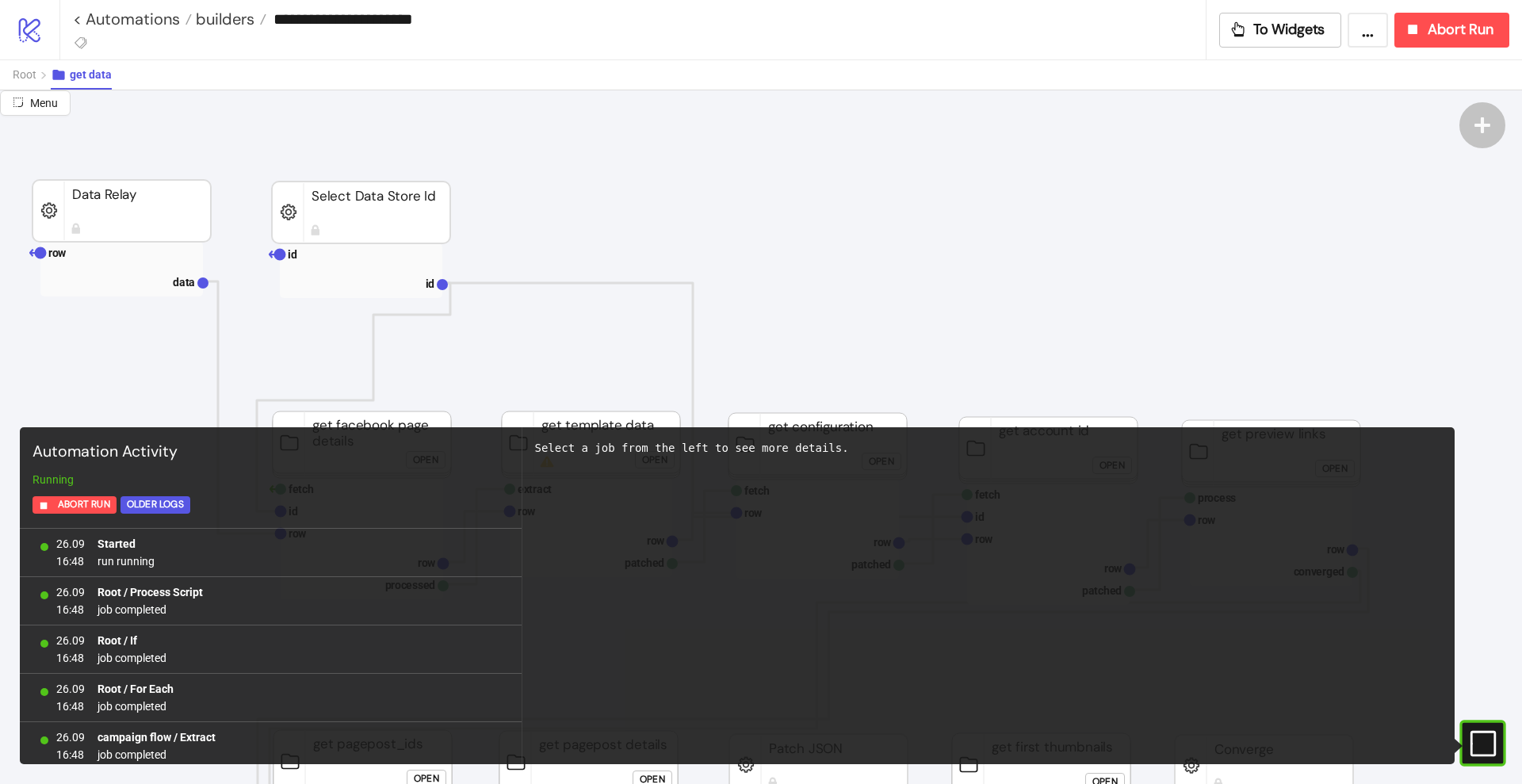
scroll to position [38734, 0]
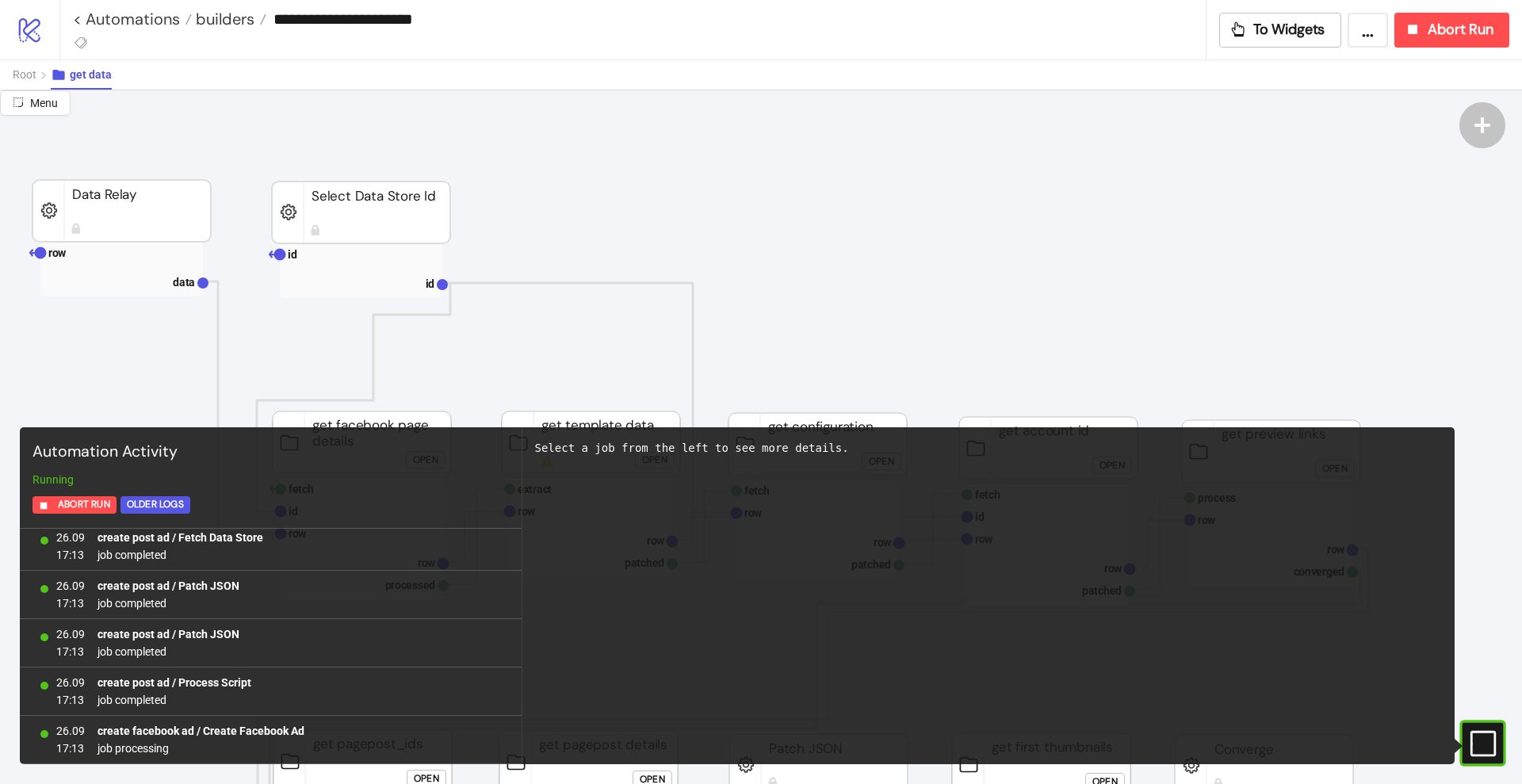
click at [1477, 754] on rect at bounding box center [1465, 743] width 24 height 24
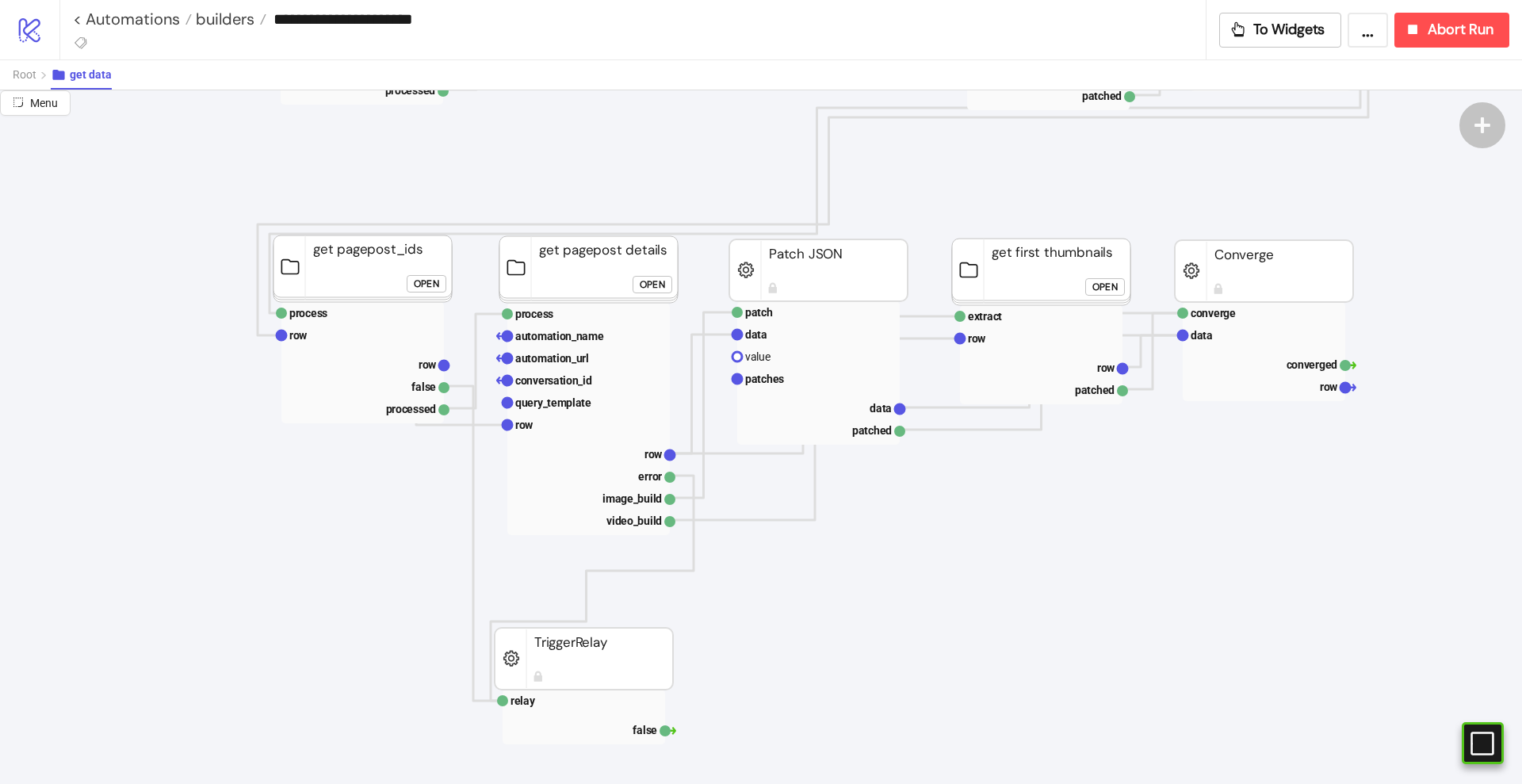
scroll to position [495, 99]
click at [642, 452] on rect at bounding box center [589, 452] width 162 height 22
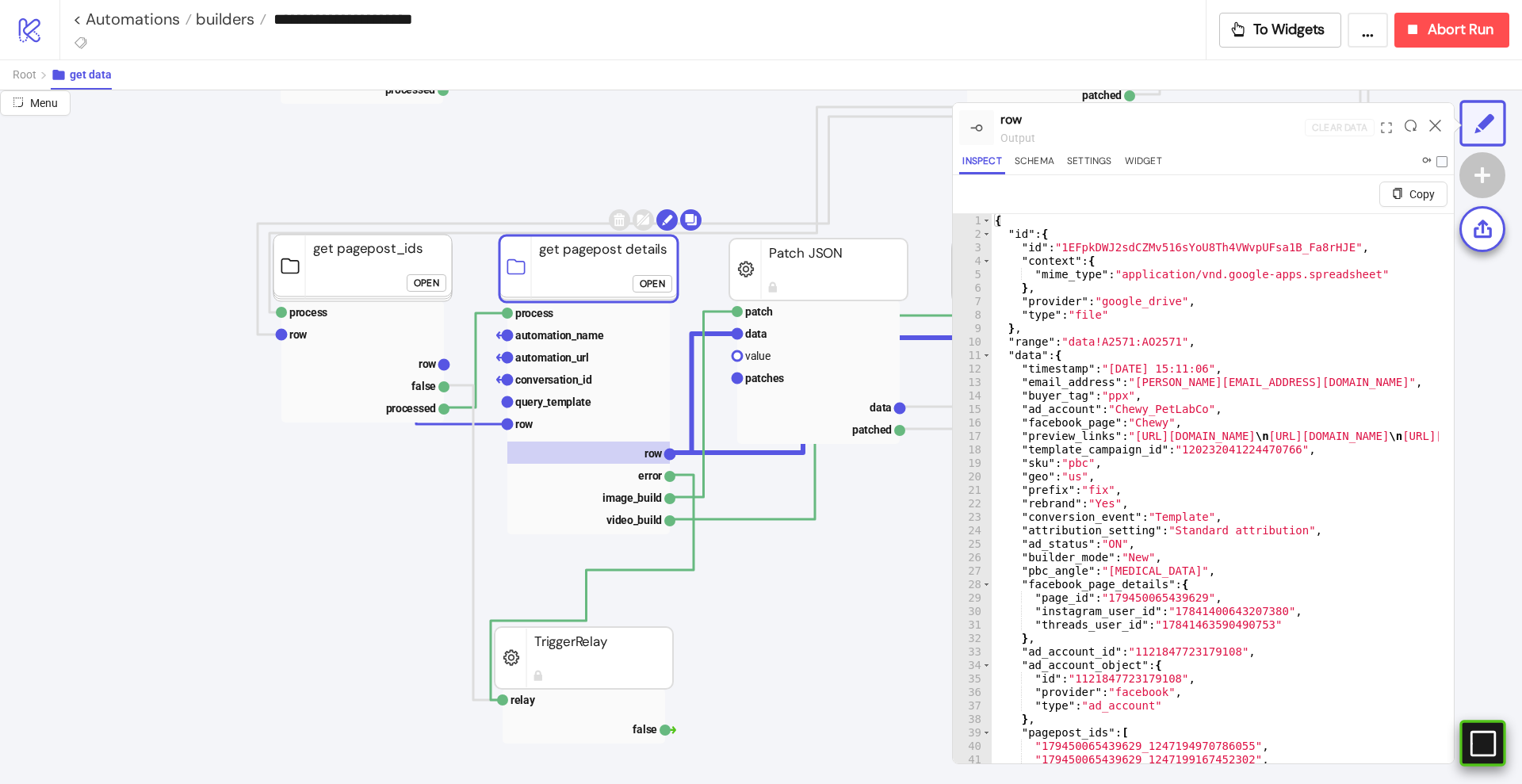
click at [1480, 744] on icon "#e9k1n36qviq57_to { animation: e9k1n36qviq57_to__to 2000ms linear infinite norm…" at bounding box center [1482, 743] width 28 height 28
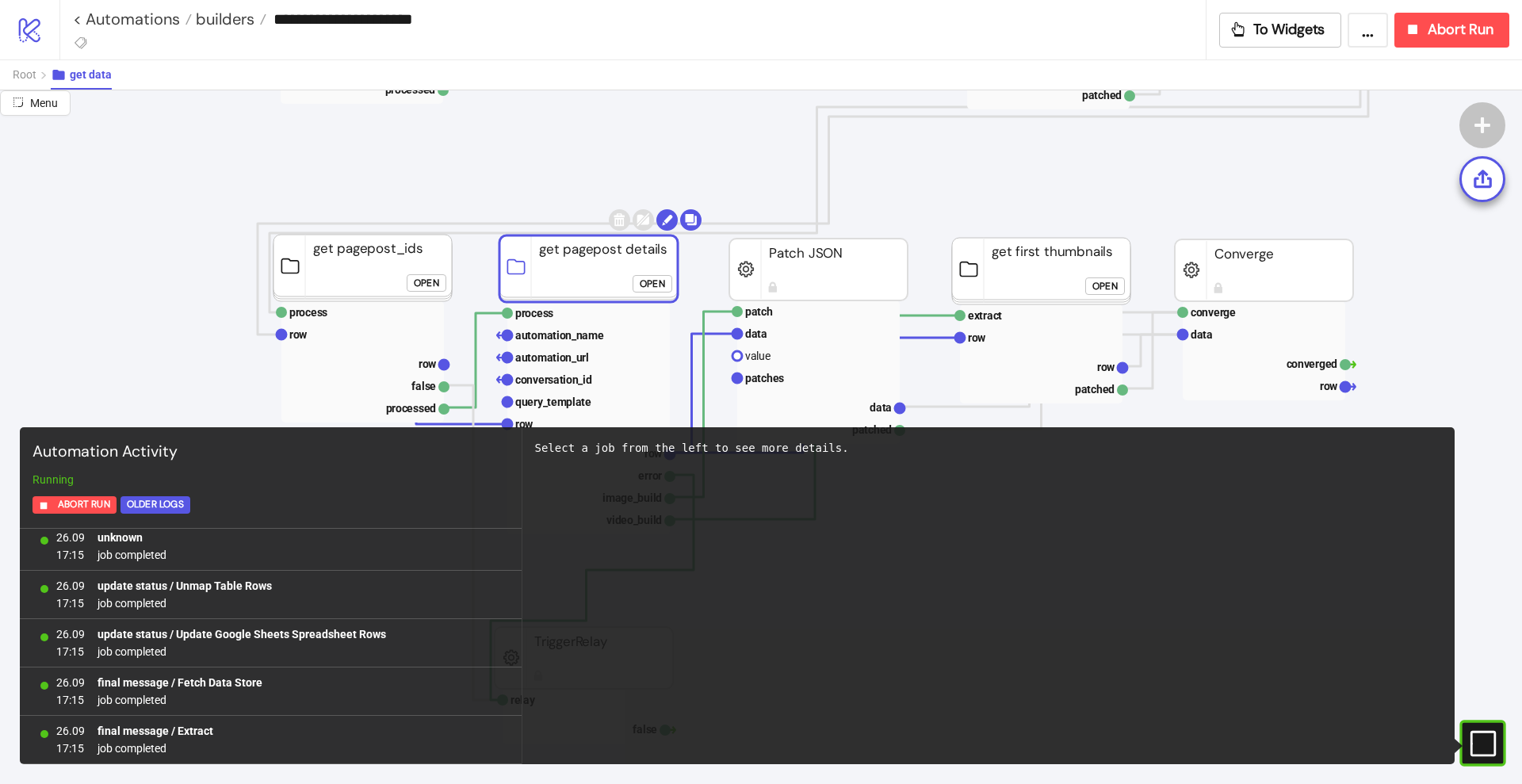
scroll to position [42746, 0]
click at [1476, 742] on rect at bounding box center [1463, 743] width 24 height 24
drag, startPoint x: 1483, startPoint y: 742, endPoint x: 1077, endPoint y: 660, distance: 414.2
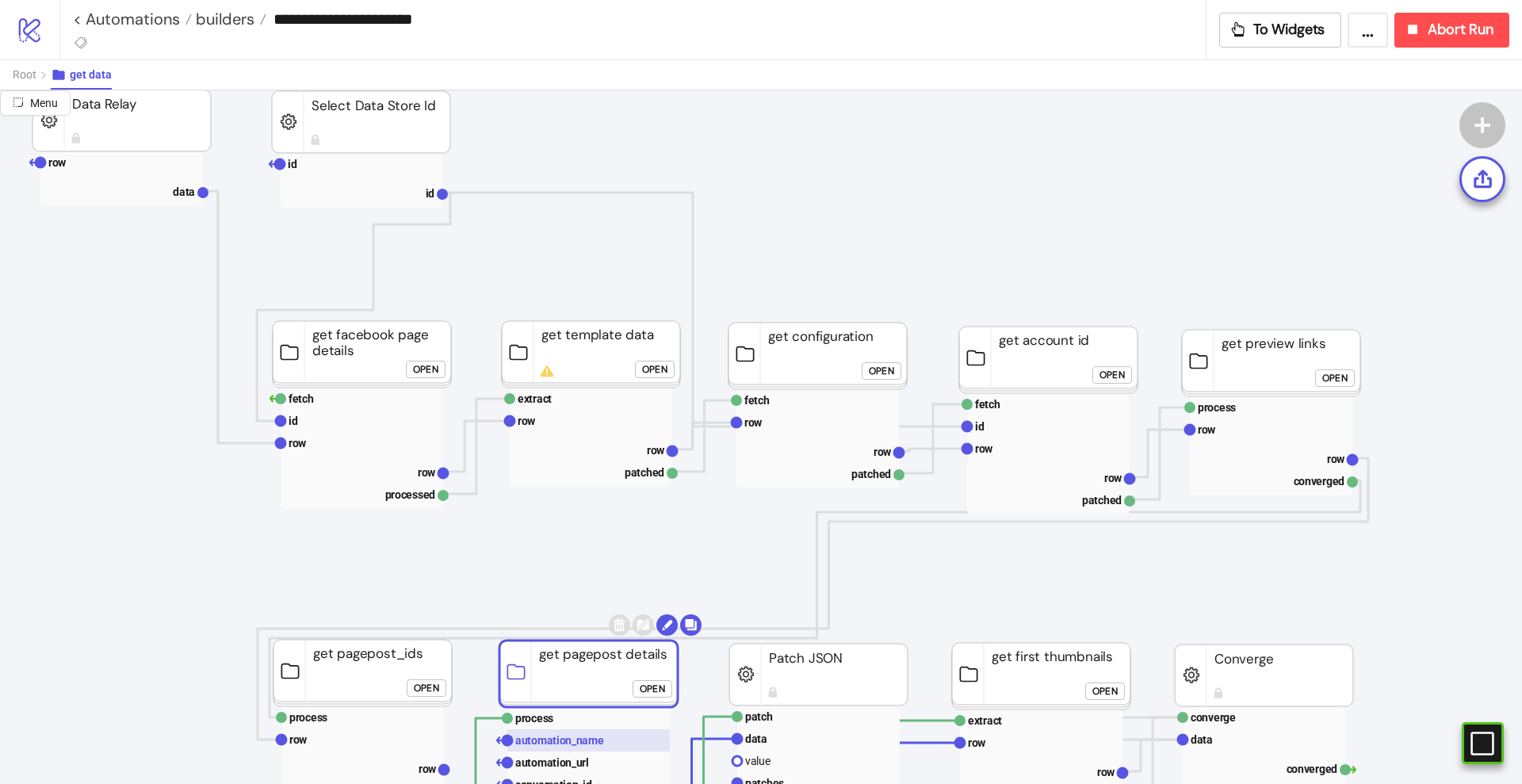
scroll to position [0, 99]
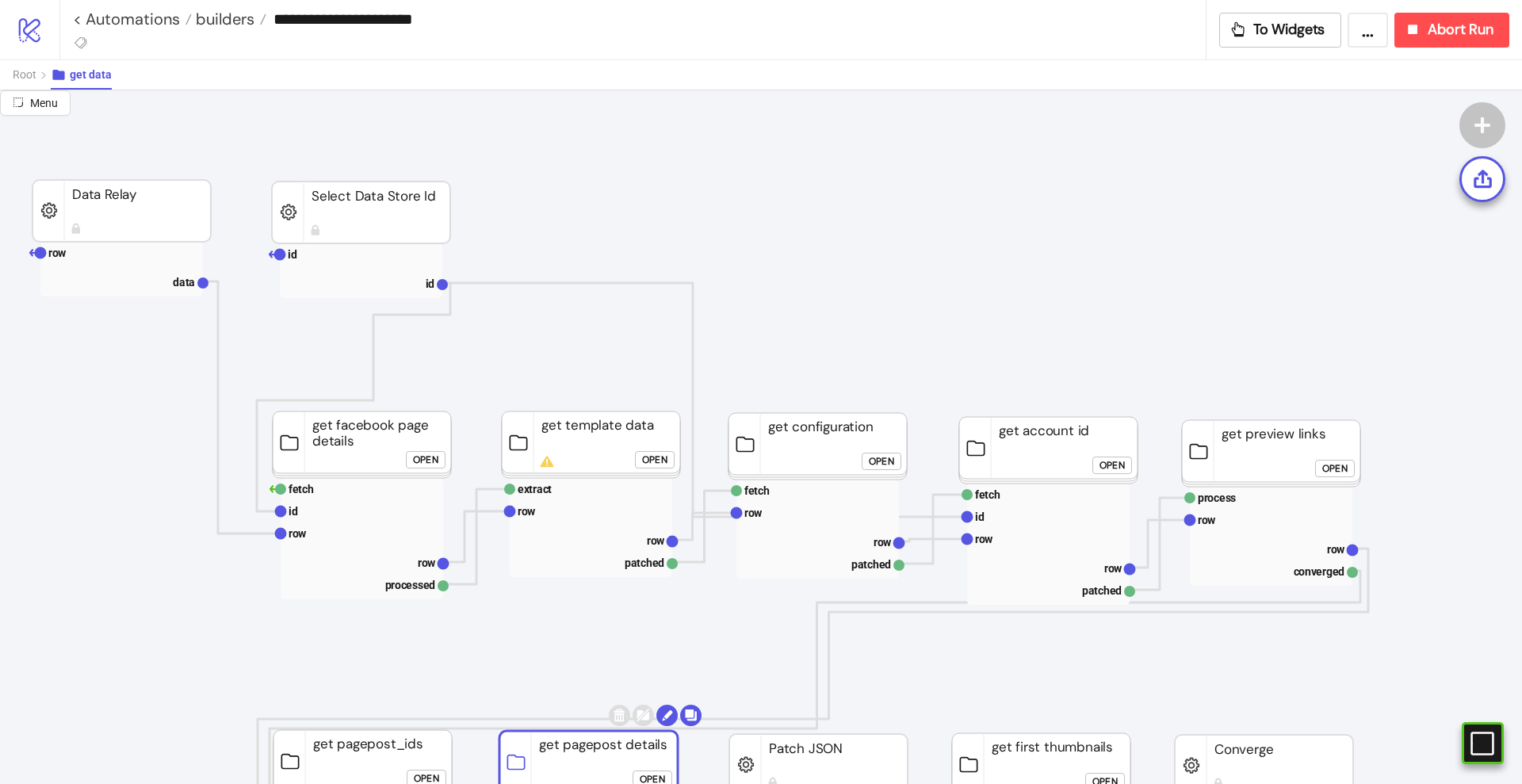
click at [424, 459] on div "Open" at bounding box center [426, 459] width 25 height 18
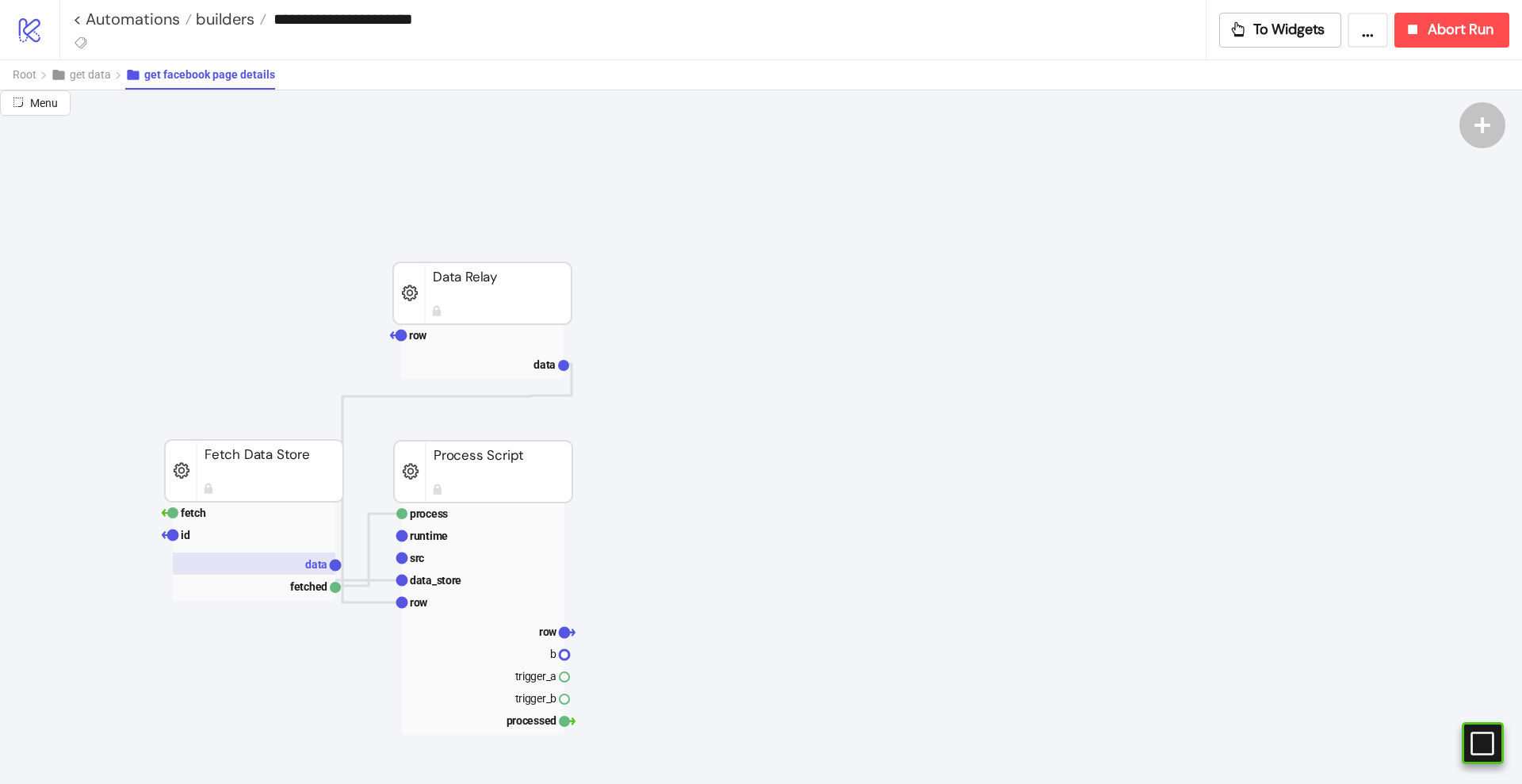
click at [280, 557] on rect at bounding box center [254, 563] width 162 height 22
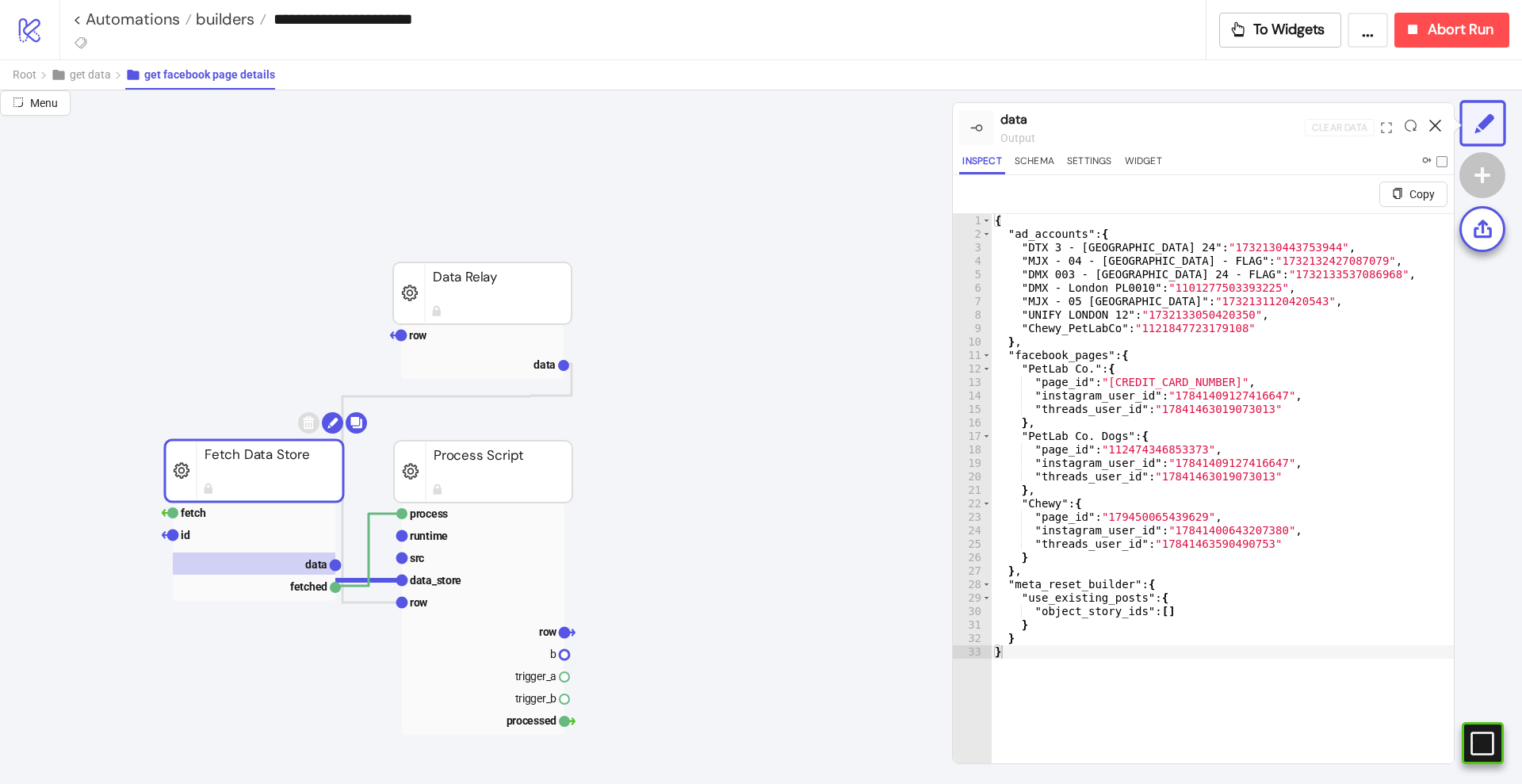
click at [1432, 126] on icon at bounding box center [1435, 125] width 12 height 12
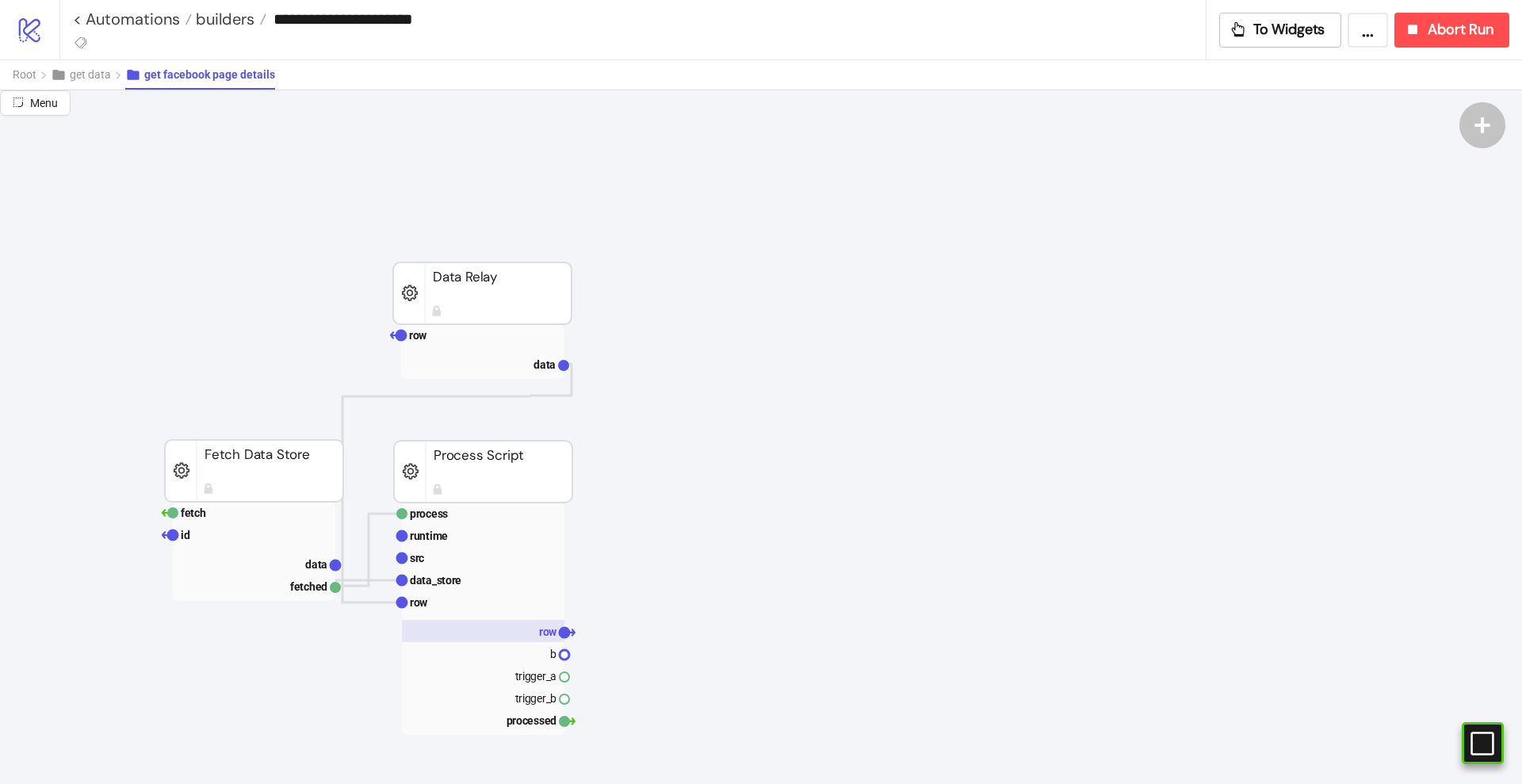
click at [514, 626] on rect at bounding box center [484, 631] width 162 height 22
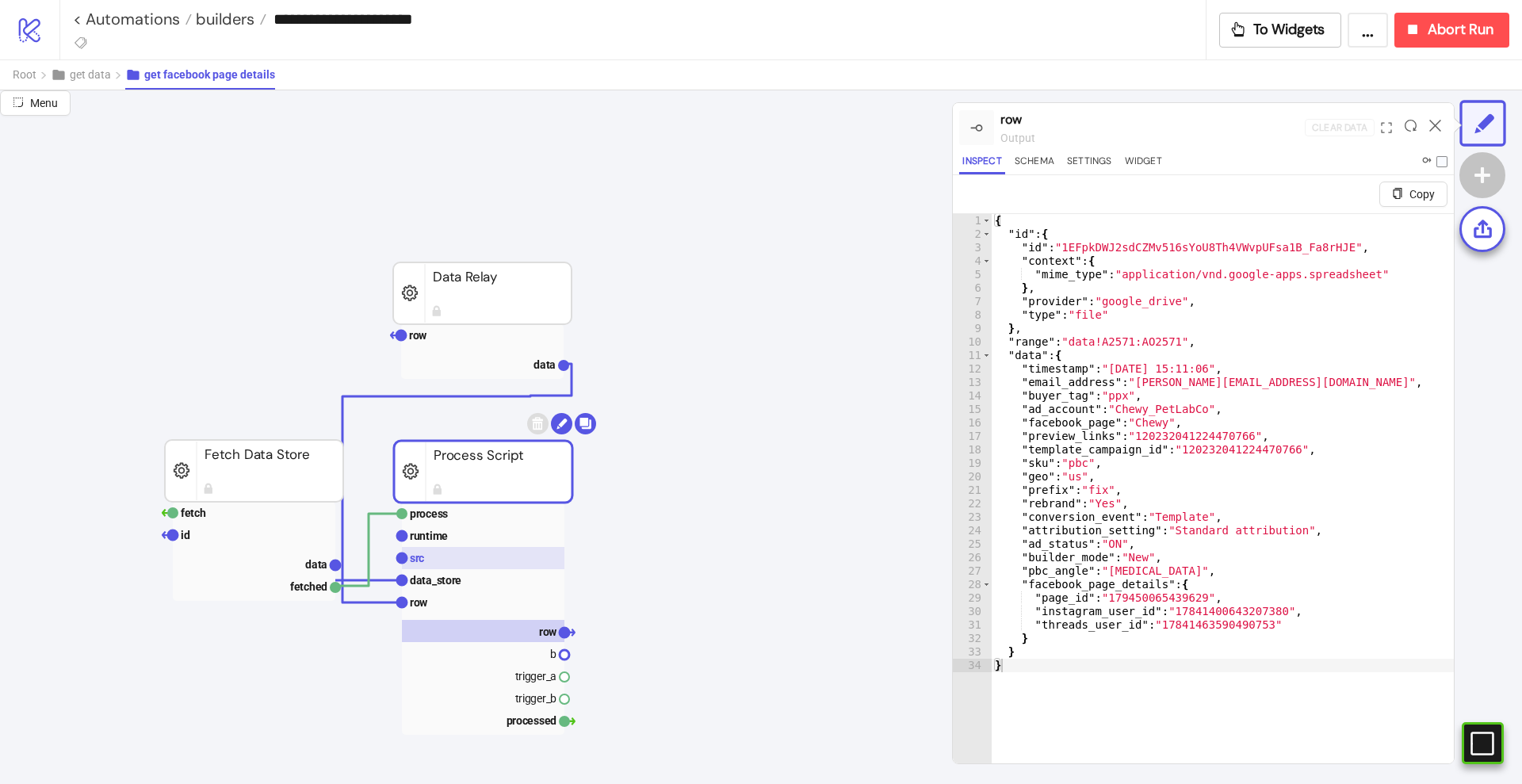
click at [449, 564] on rect at bounding box center [484, 557] width 162 height 22
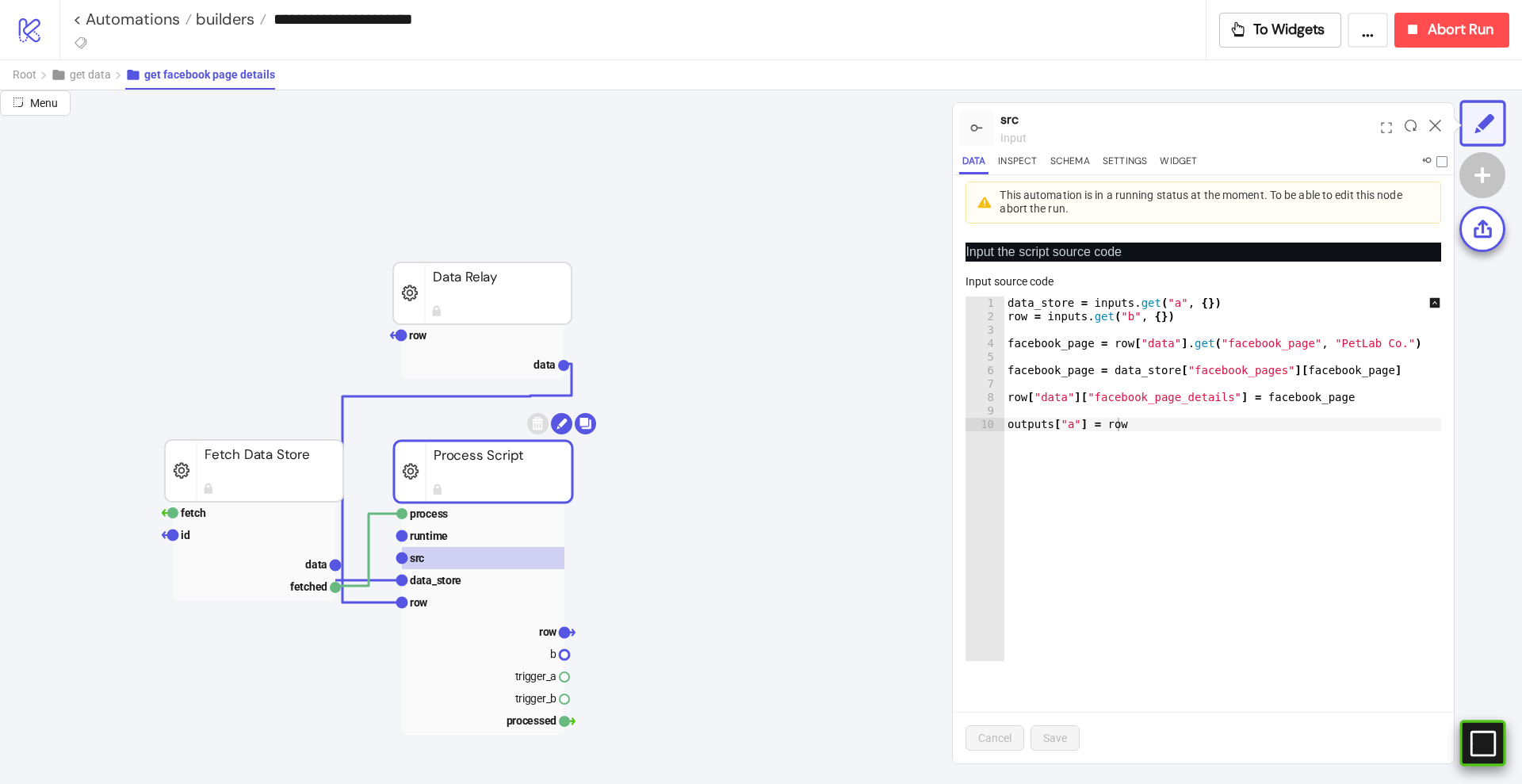
click at [1474, 734] on rect at bounding box center [1461, 743] width 24 height 24
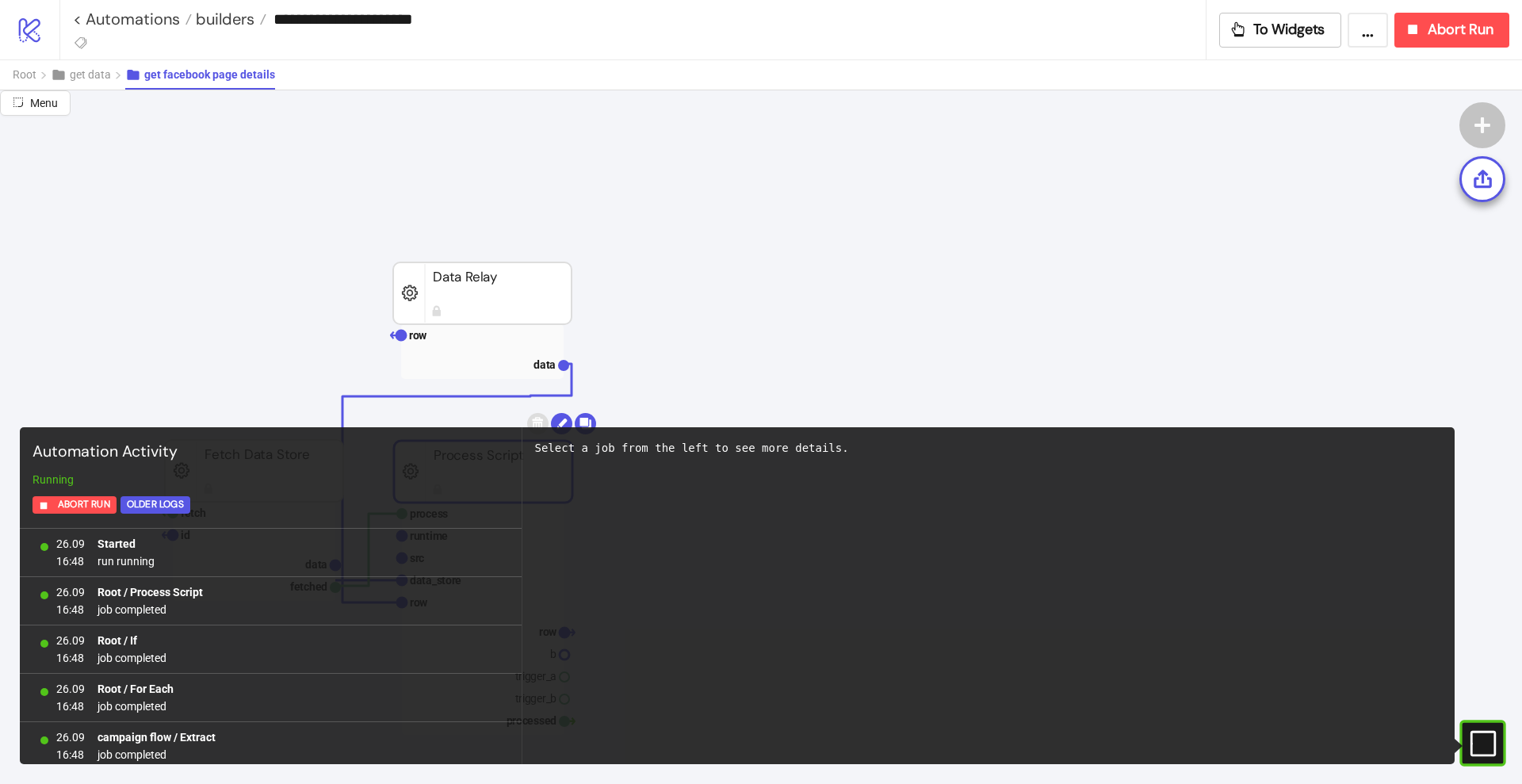
scroll to position [43182, 0]
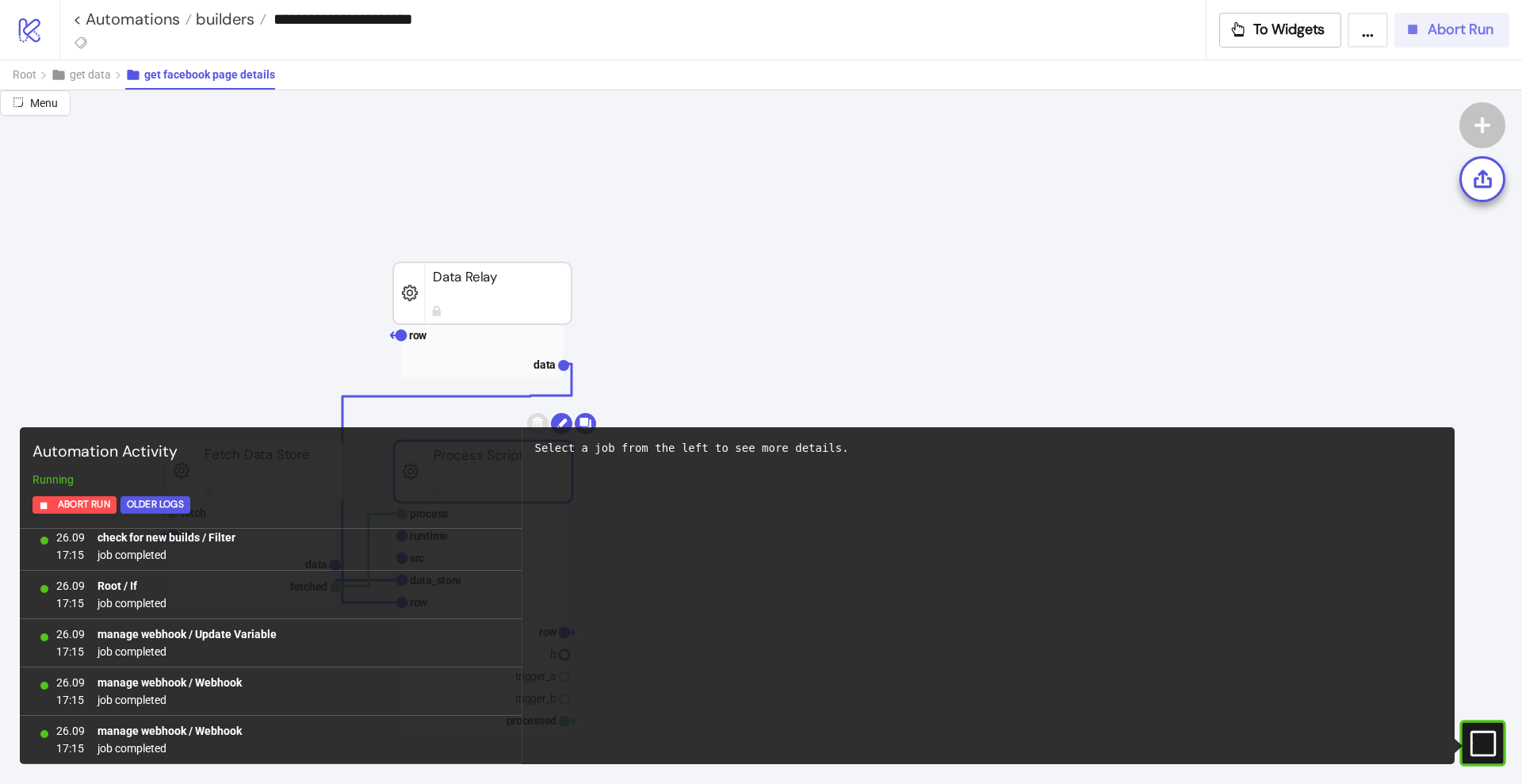
click at [1438, 28] on span "Abort Run" at bounding box center [1460, 29] width 66 height 18
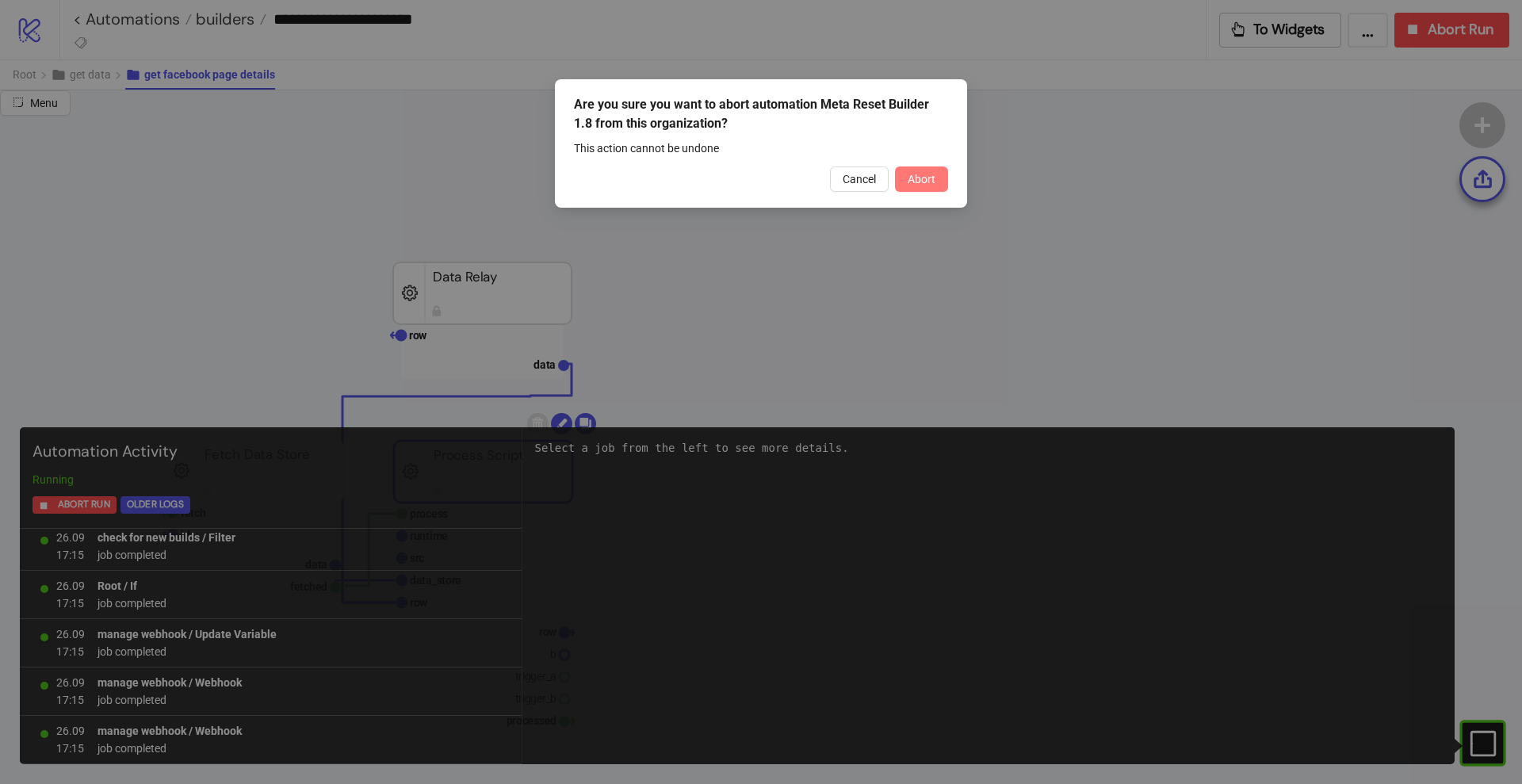
click at [922, 180] on span "Abort" at bounding box center [921, 179] width 28 height 12
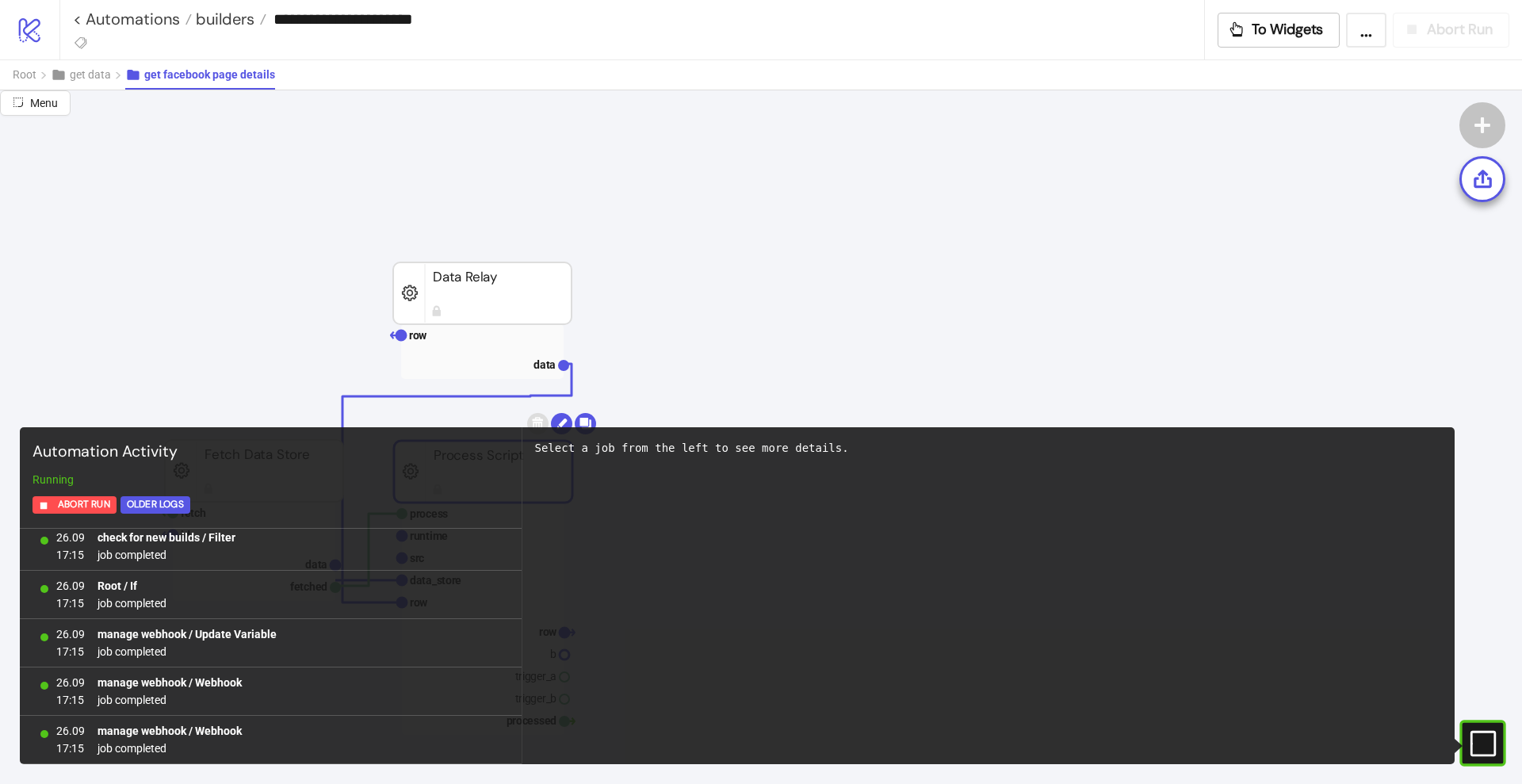
scroll to position [43230, 0]
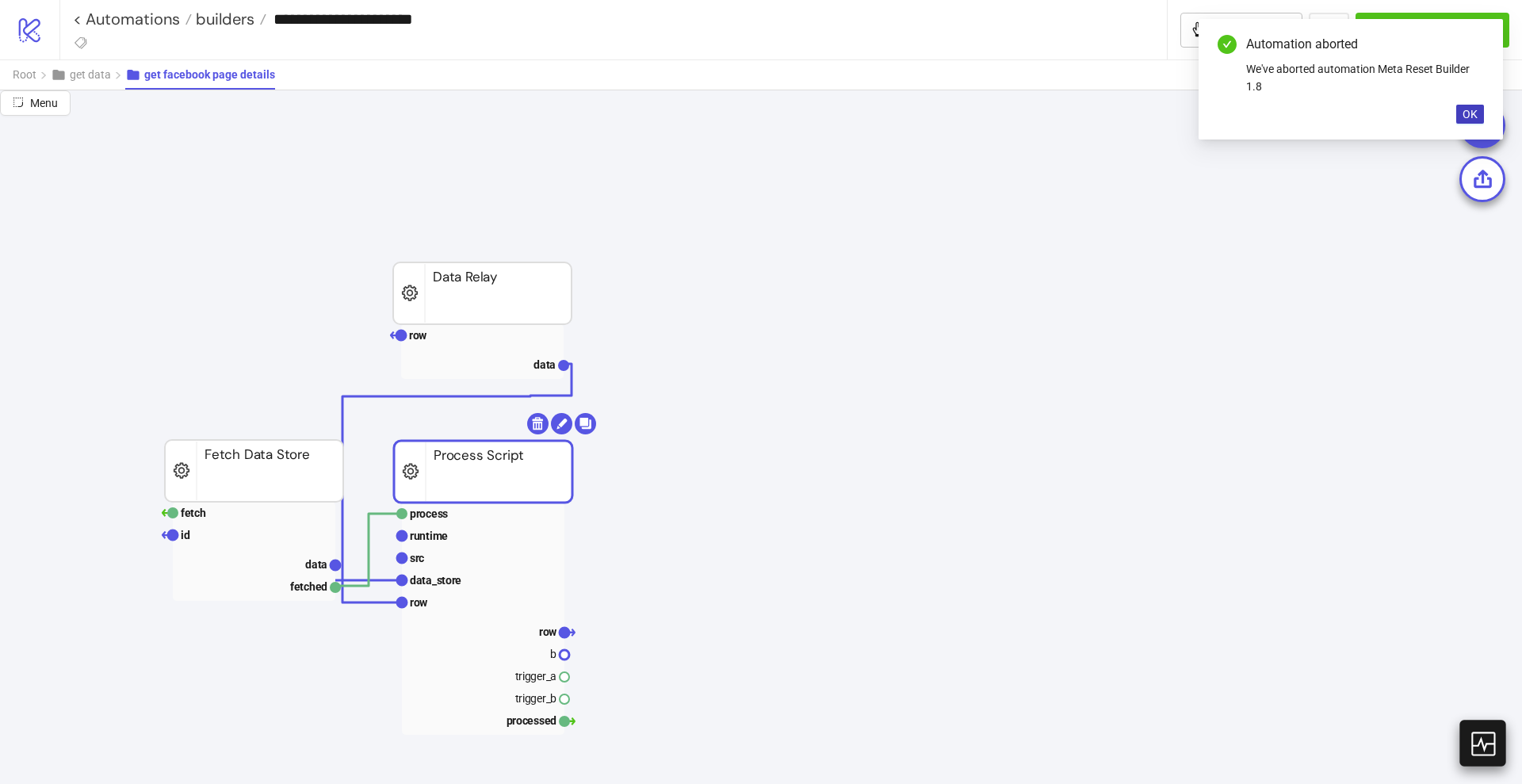
click at [1482, 751] on icon at bounding box center [1482, 743] width 28 height 28
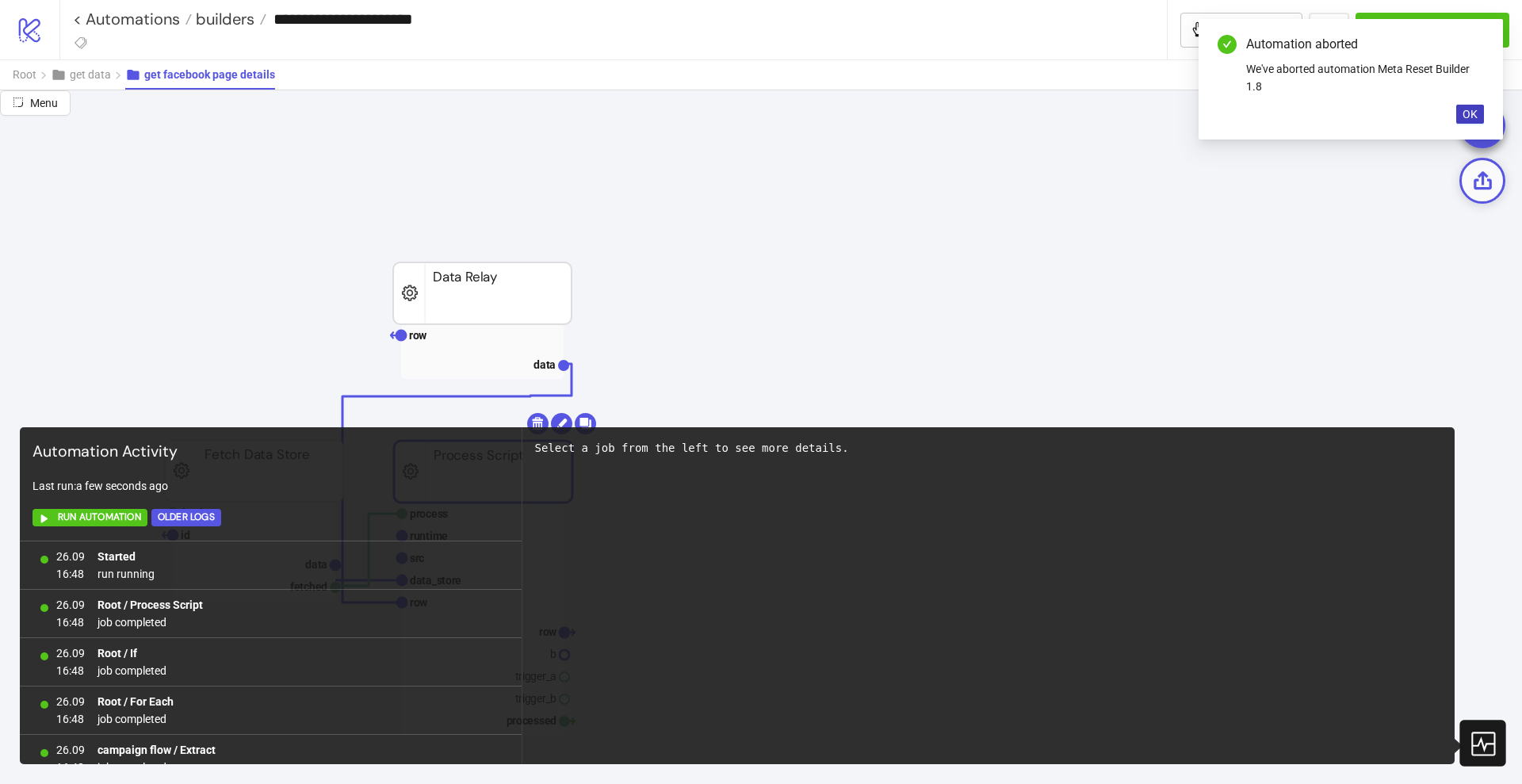
scroll to position [43242, 0]
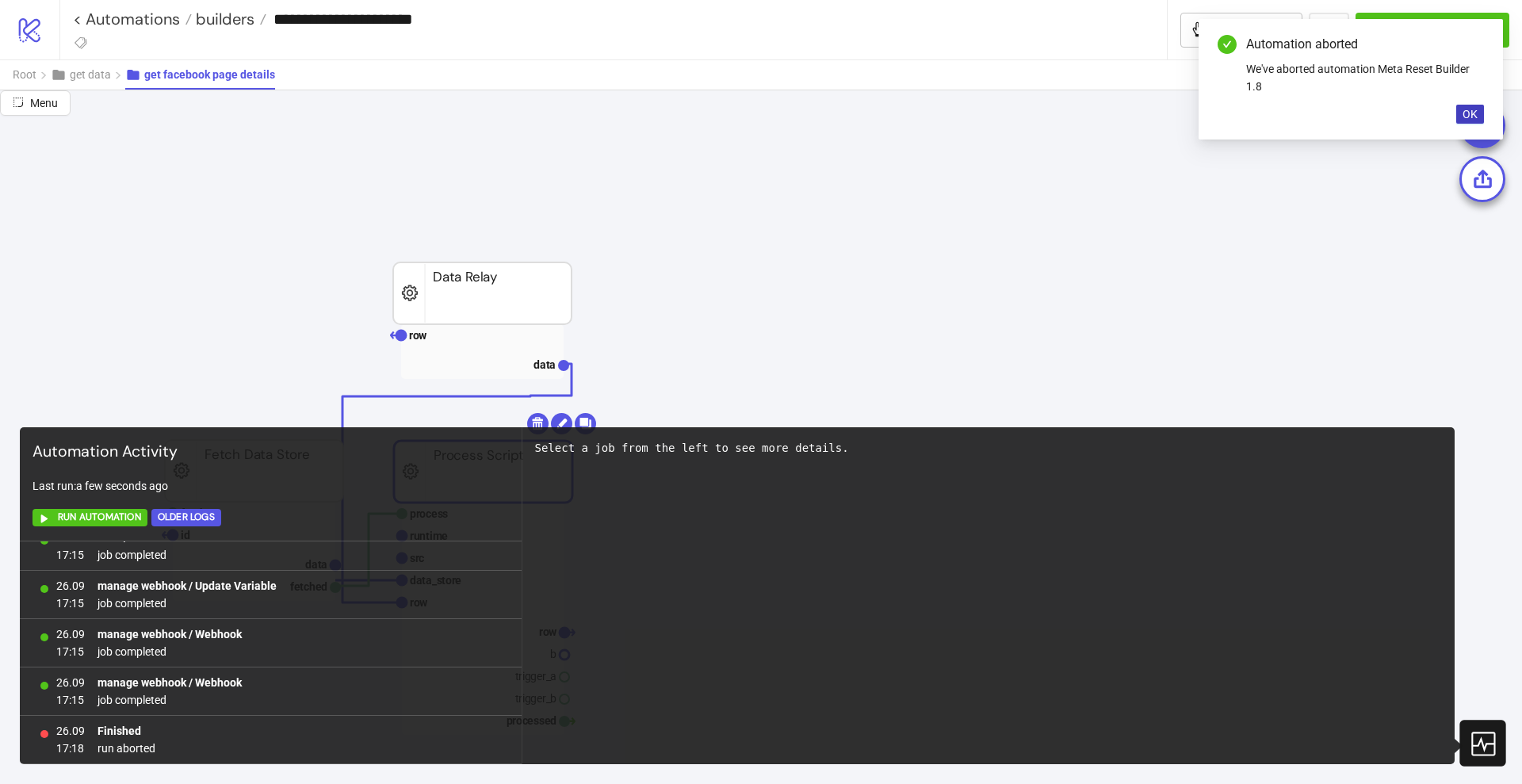
drag, startPoint x: 1479, startPoint y: 736, endPoint x: 1463, endPoint y: 565, distance: 171.7
click at [1479, 735] on icon at bounding box center [1482, 743] width 28 height 28
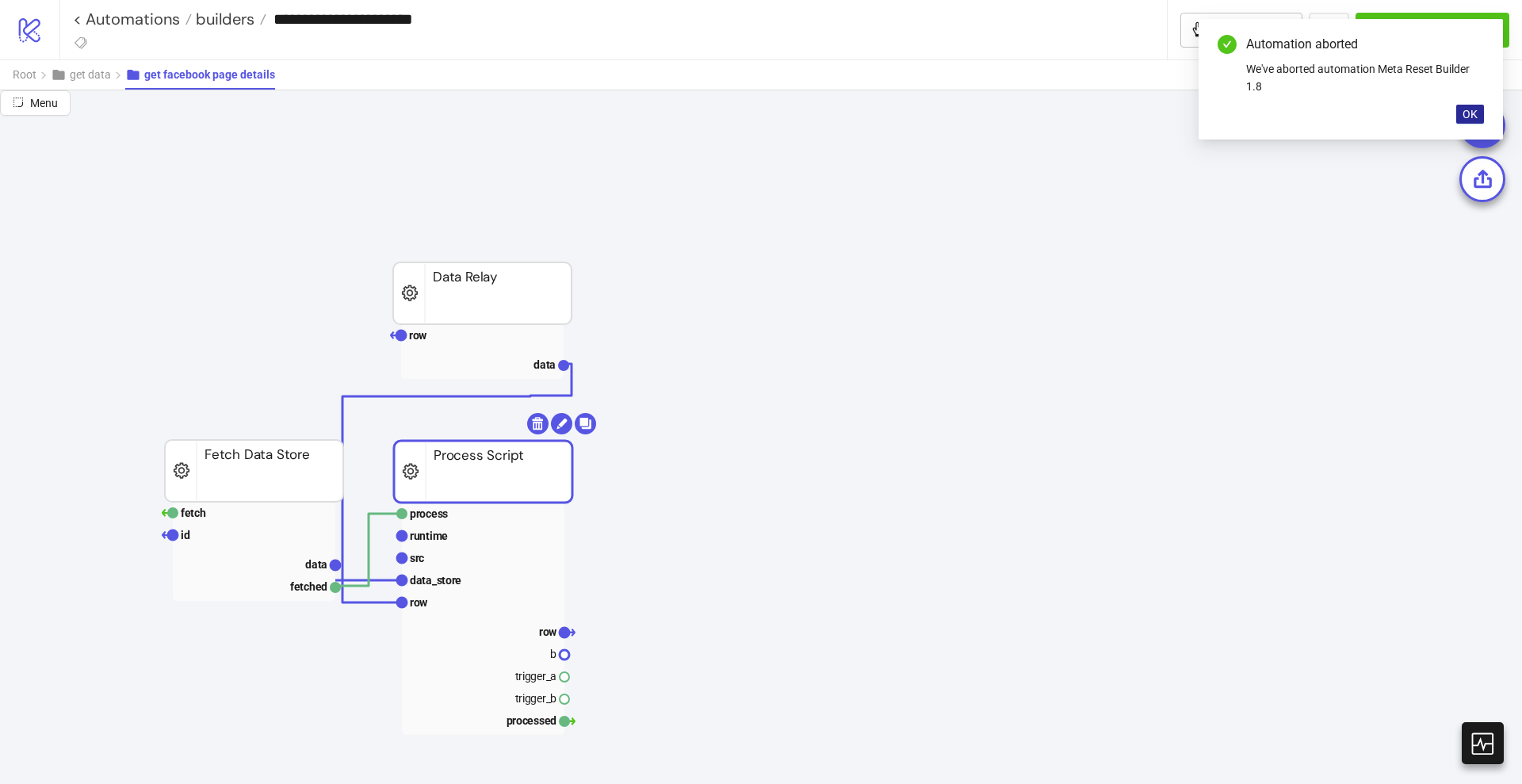
click at [1473, 113] on span "OK" at bounding box center [1470, 114] width 15 height 12
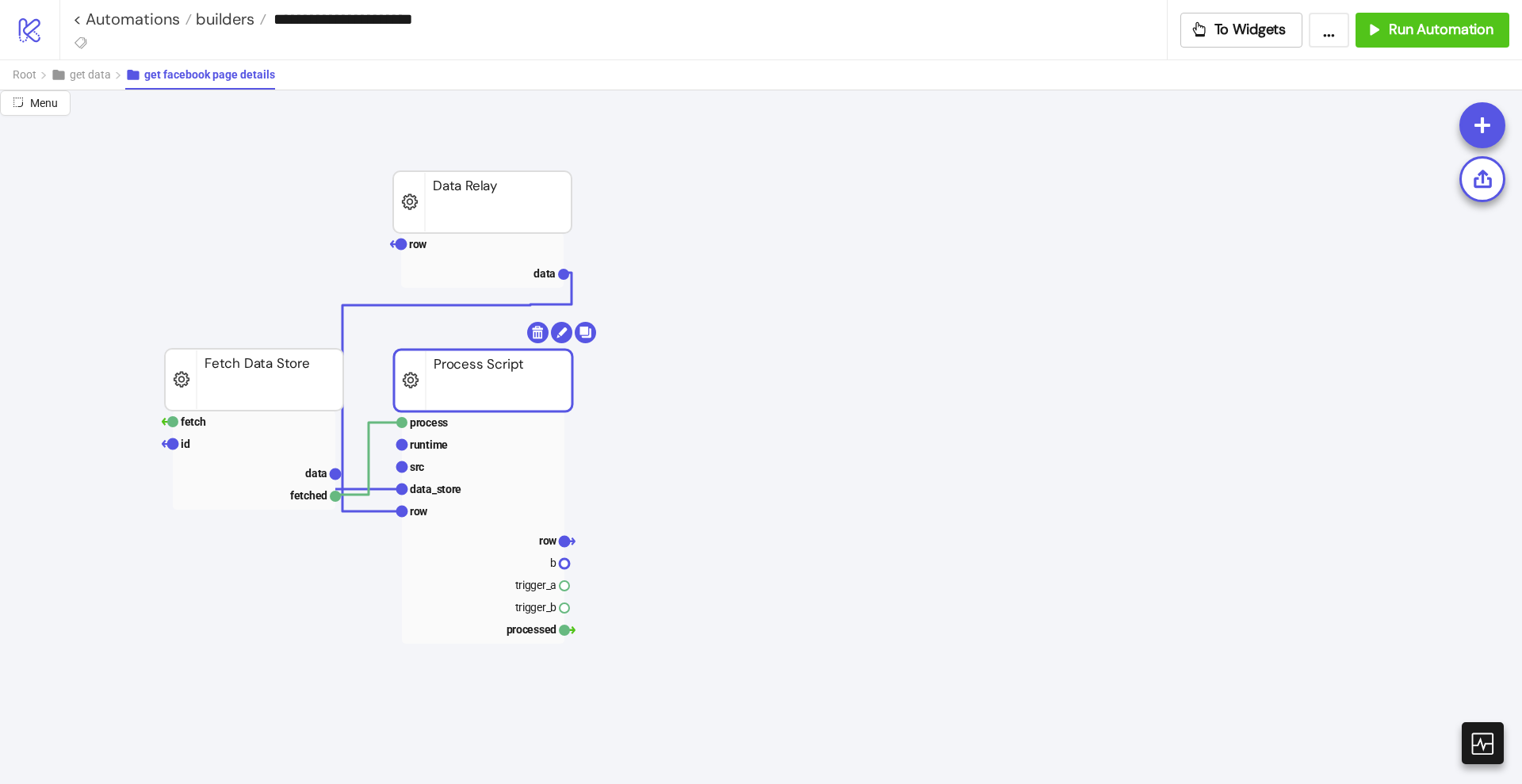
scroll to position [99, 99]
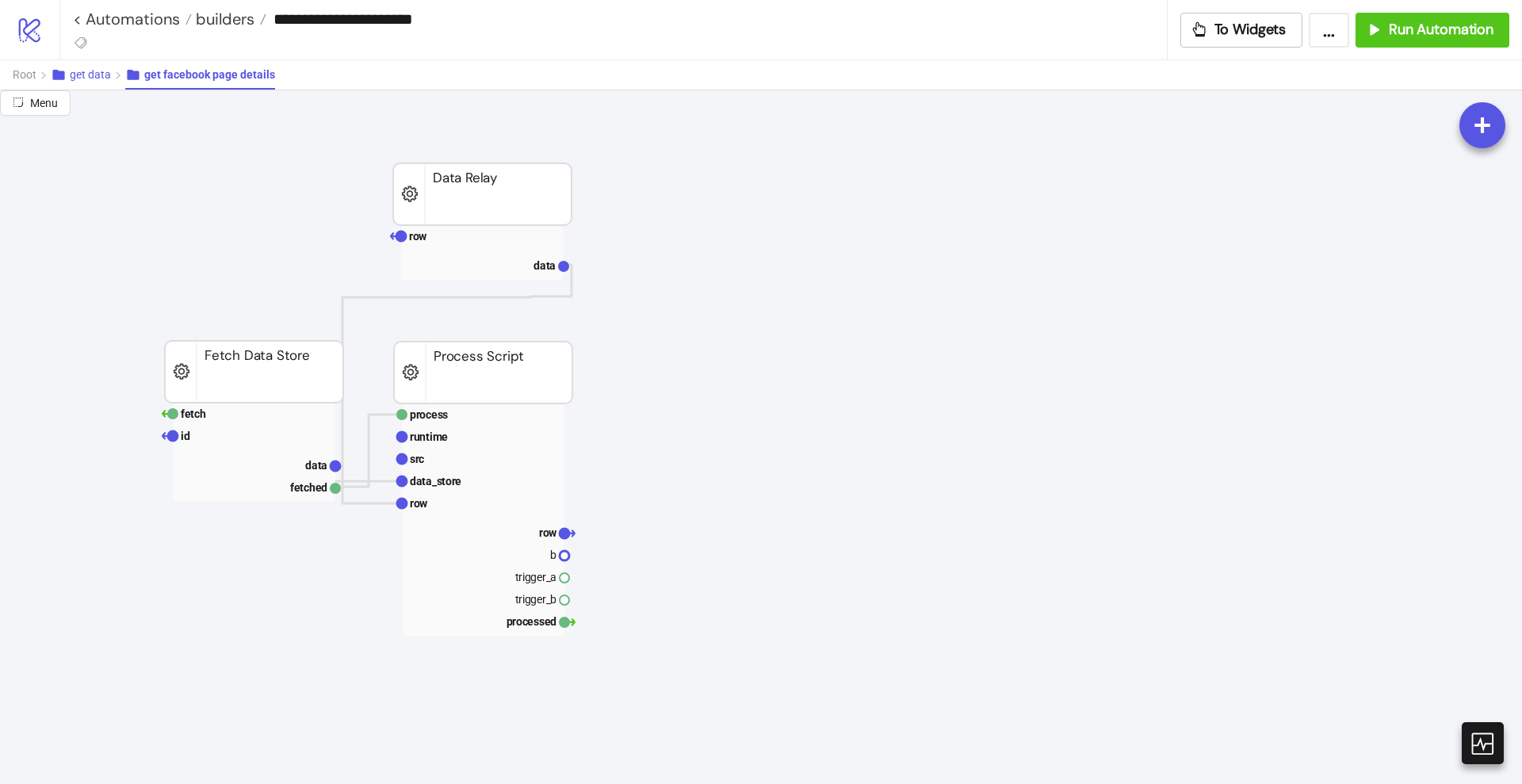
click at [98, 77] on span "get data" at bounding box center [90, 74] width 41 height 12
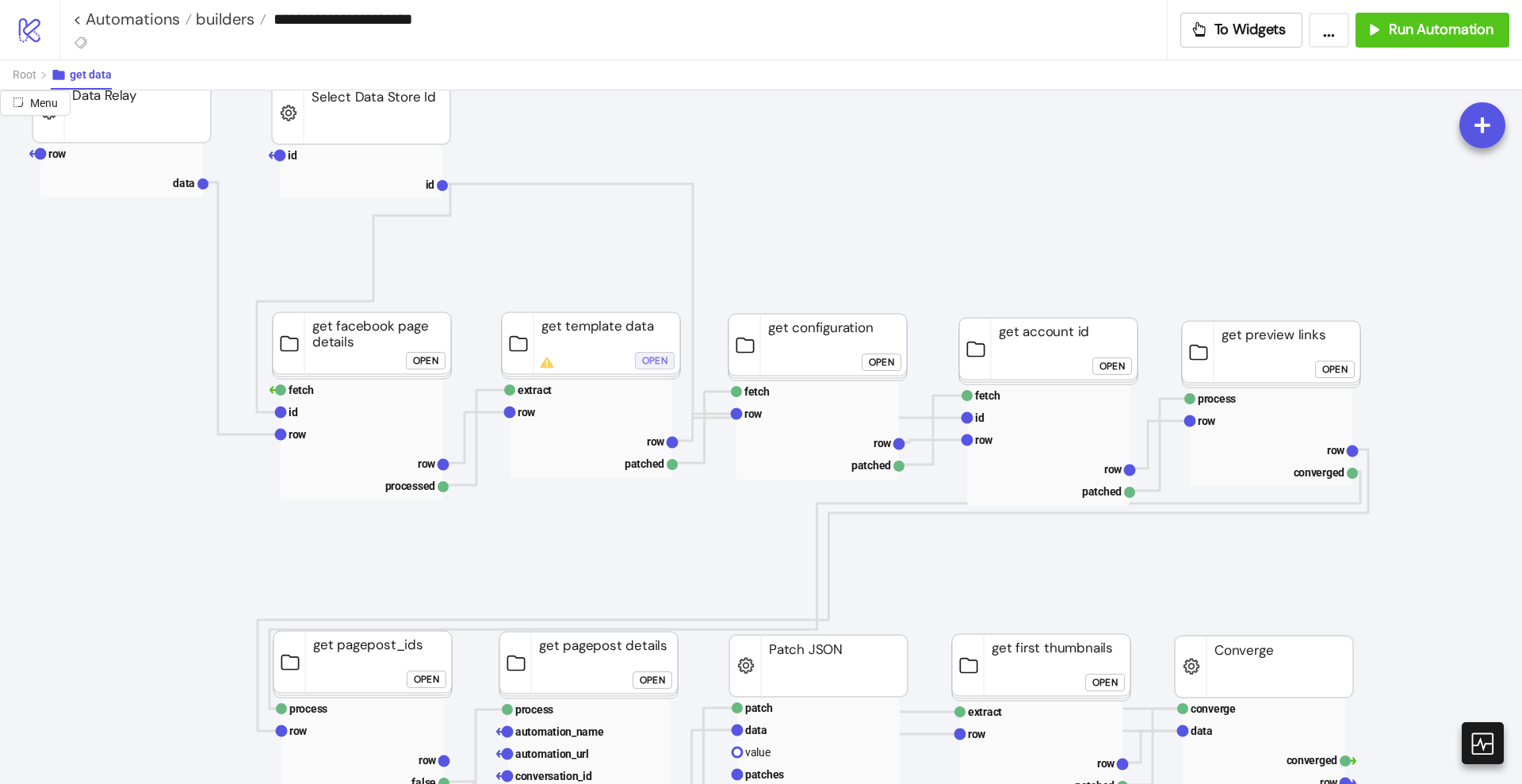
click at [646, 362] on div "Open" at bounding box center [655, 360] width 25 height 18
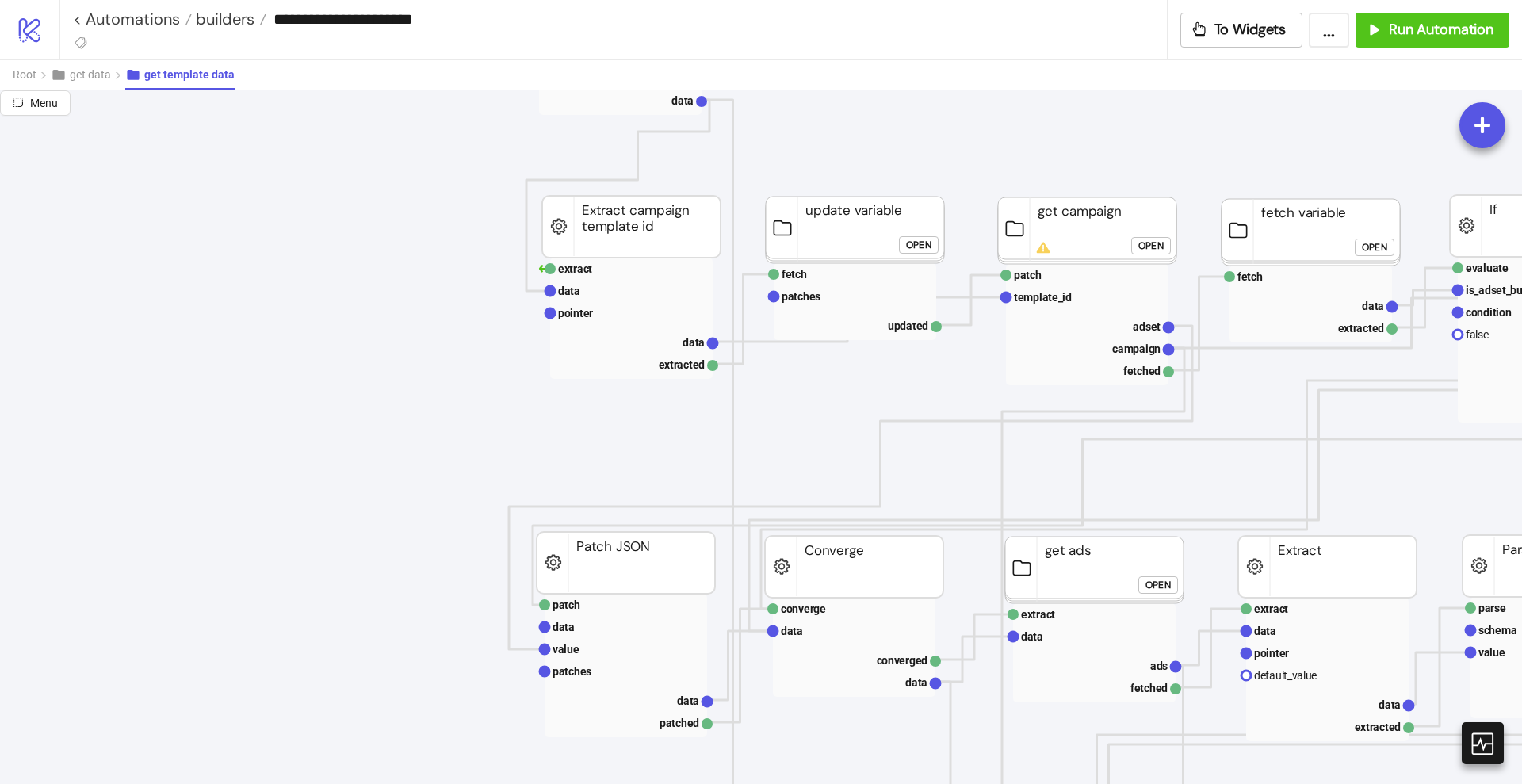
scroll to position [694, 99]
click at [93, 75] on span "get data" at bounding box center [90, 74] width 41 height 12
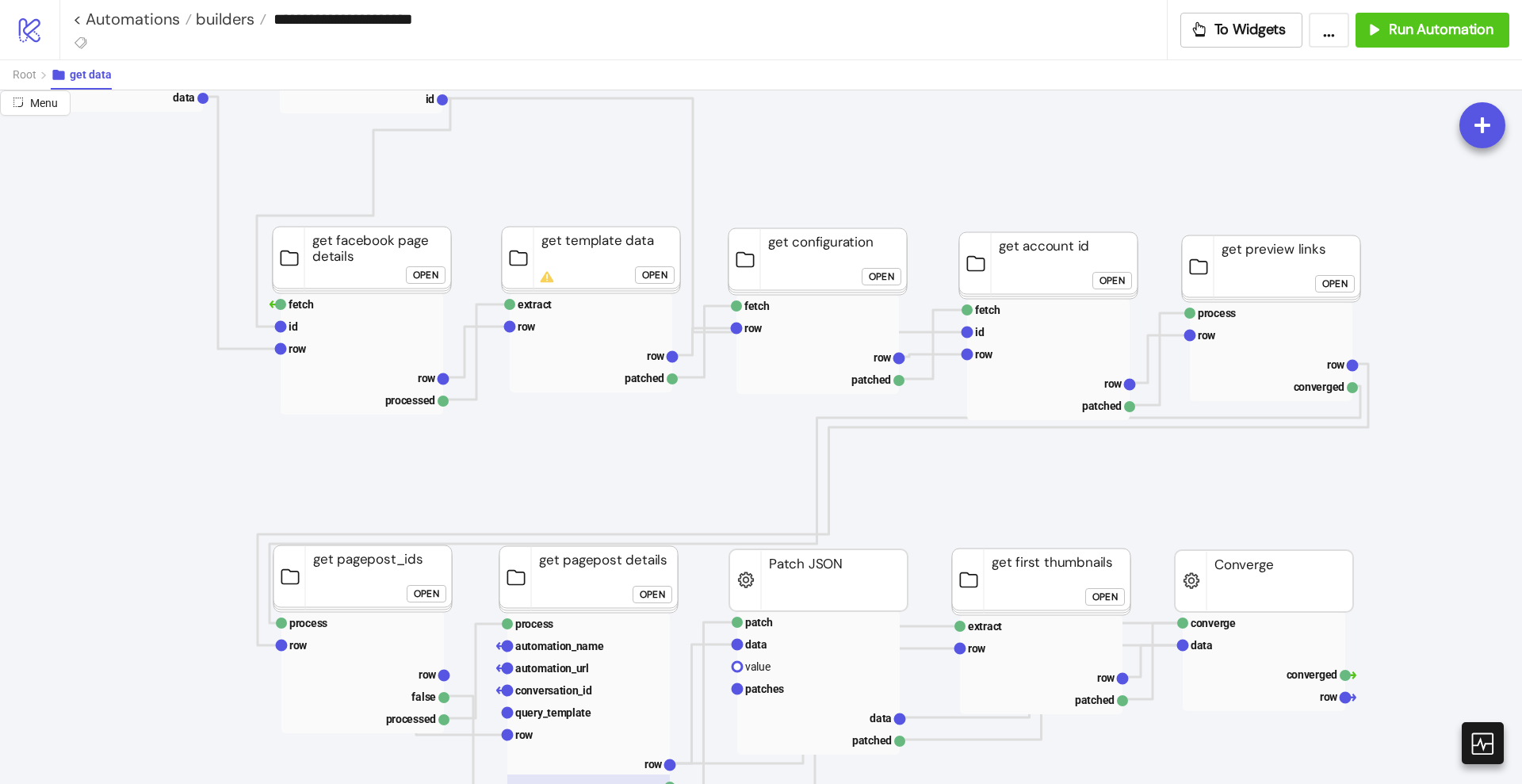
scroll to position [99, 99]
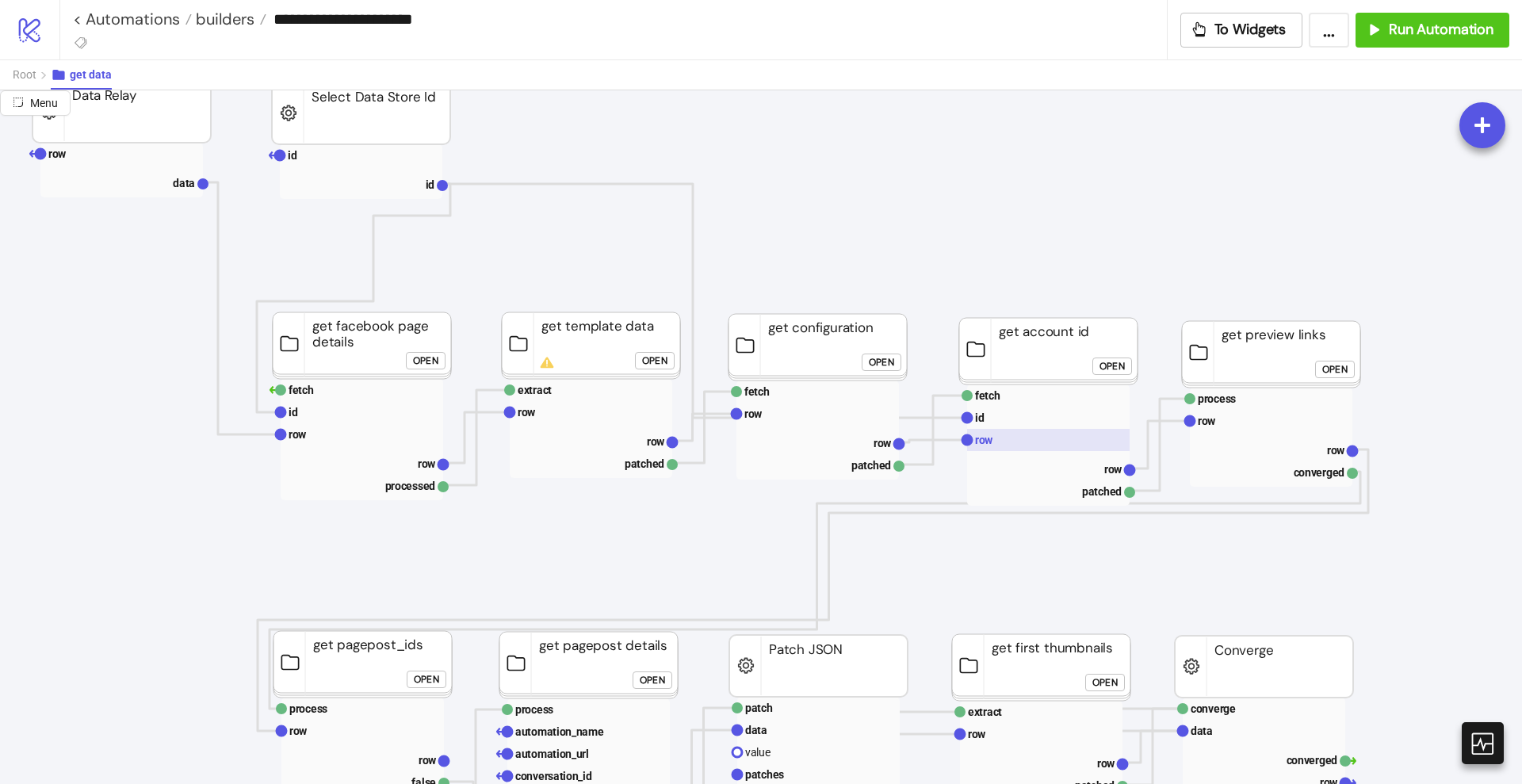
click at [994, 438] on rect at bounding box center [1048, 440] width 162 height 22
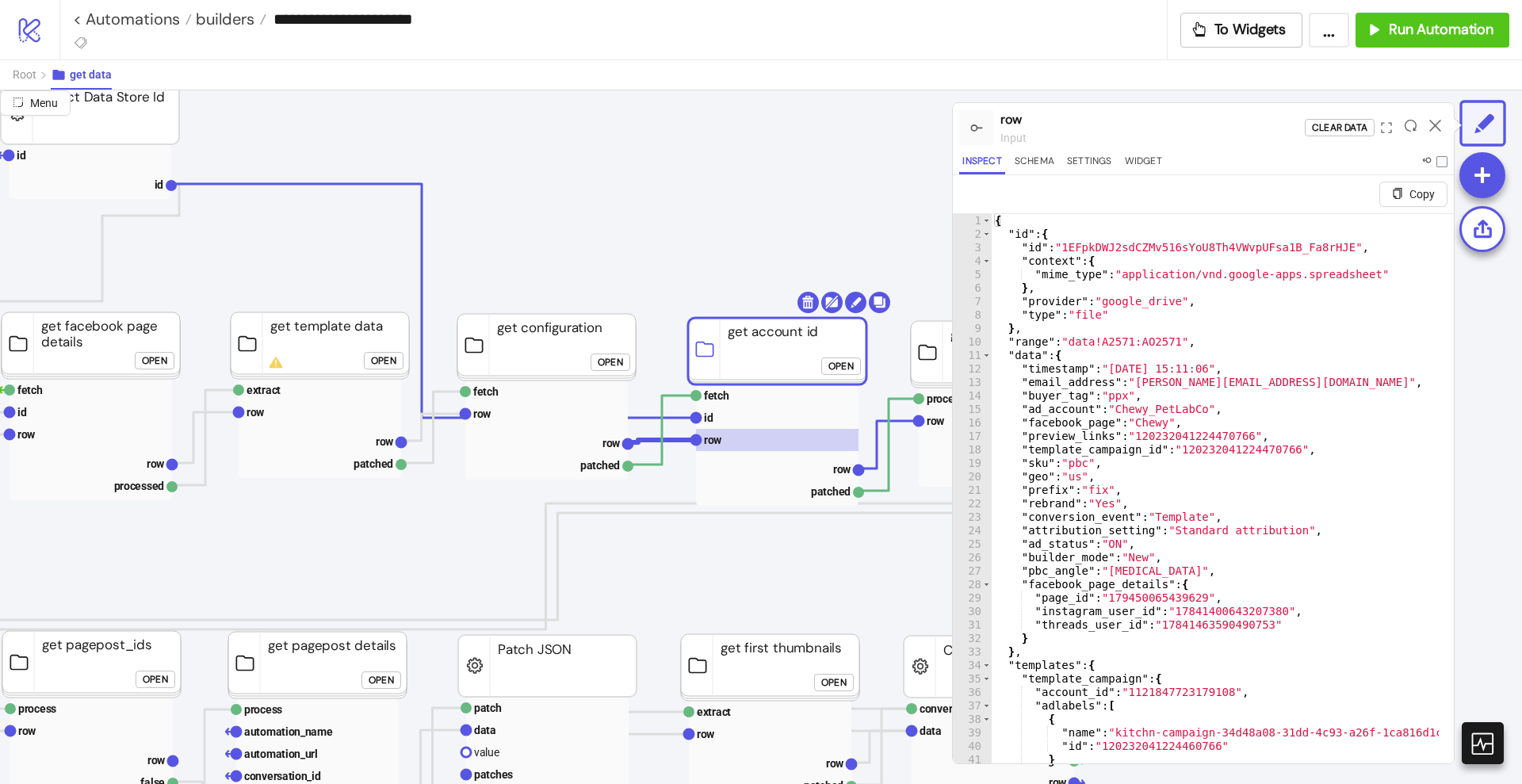
scroll to position [99, 396]
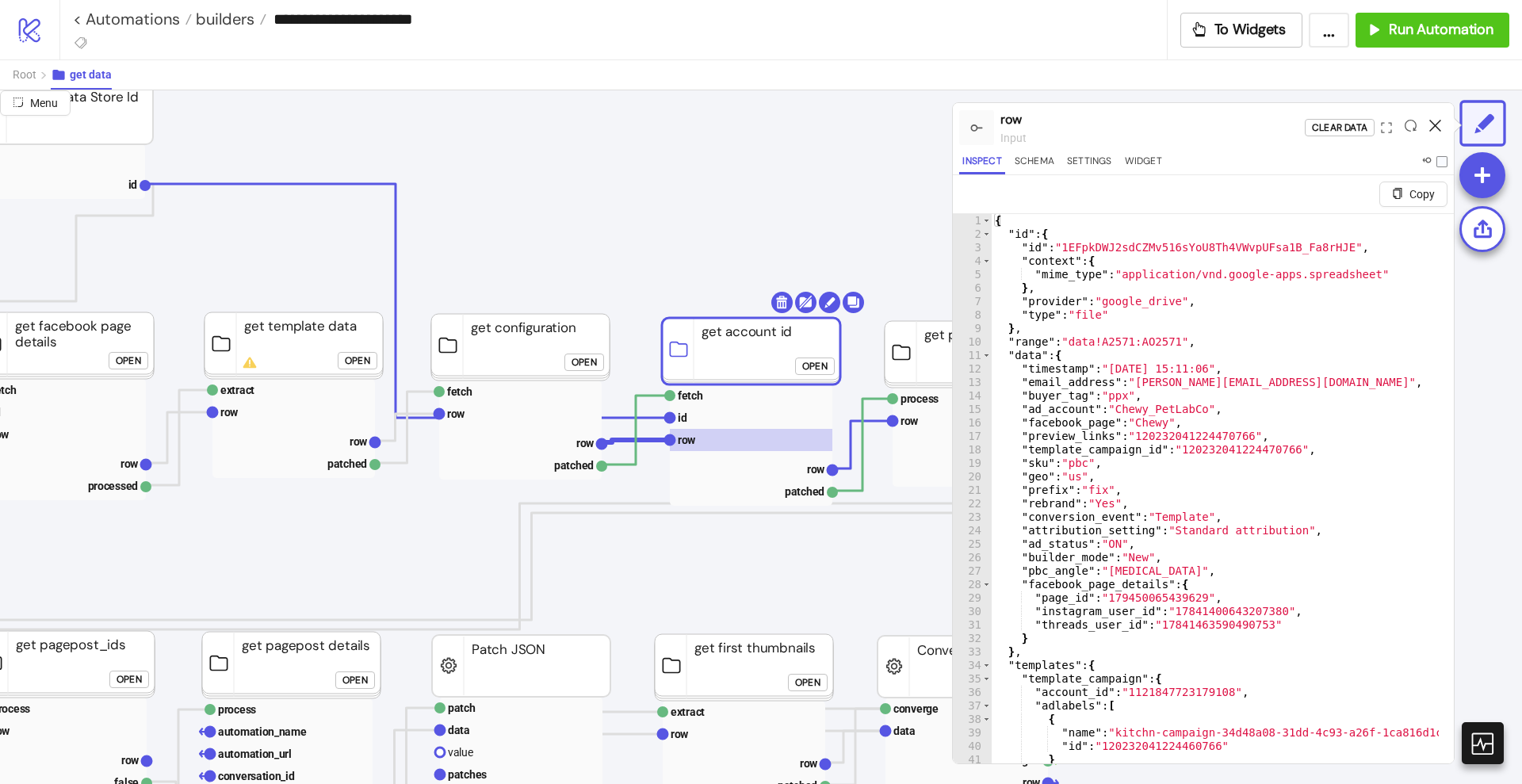
click at [1437, 125] on icon at bounding box center [1435, 125] width 12 height 12
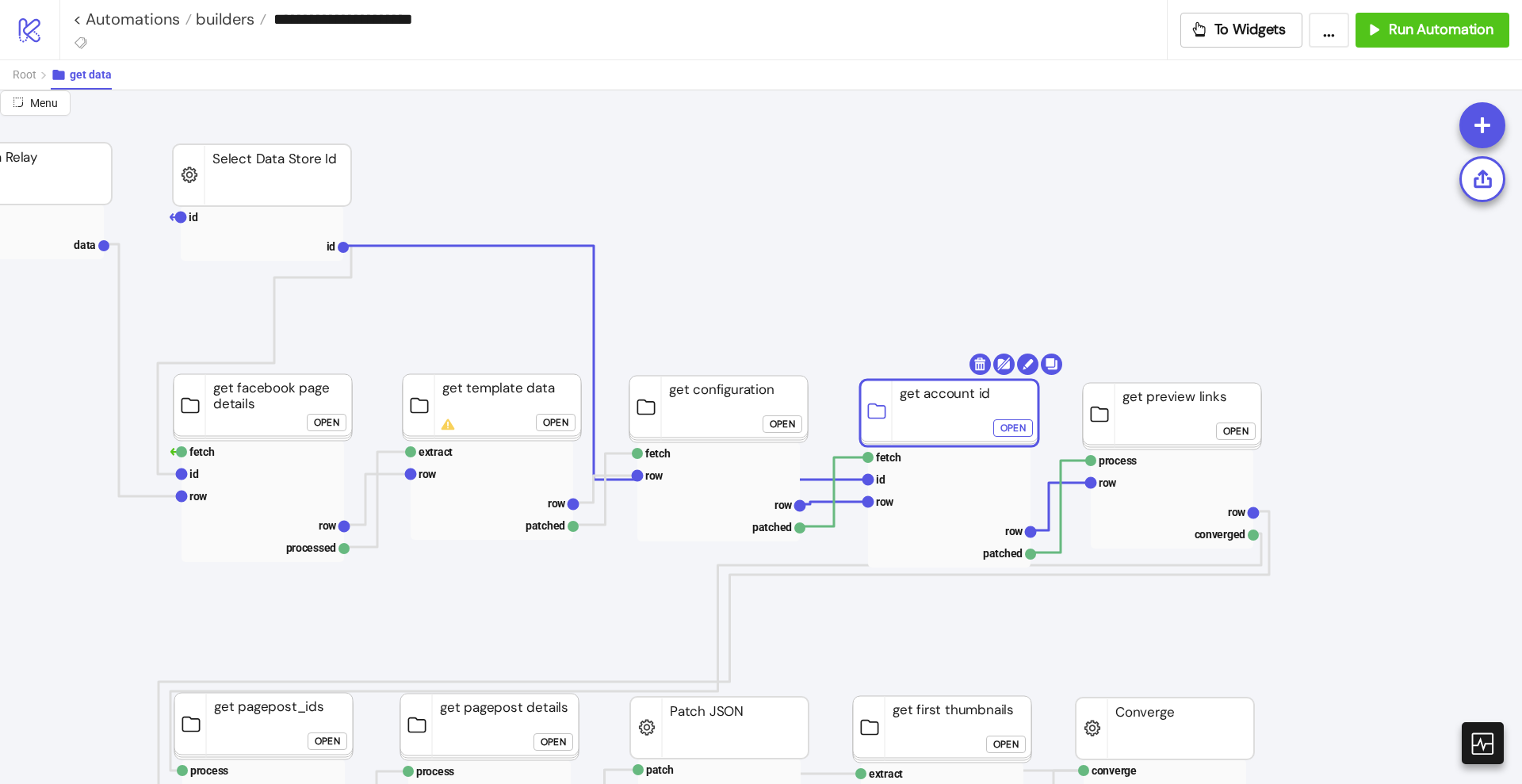
scroll to position [0, 198]
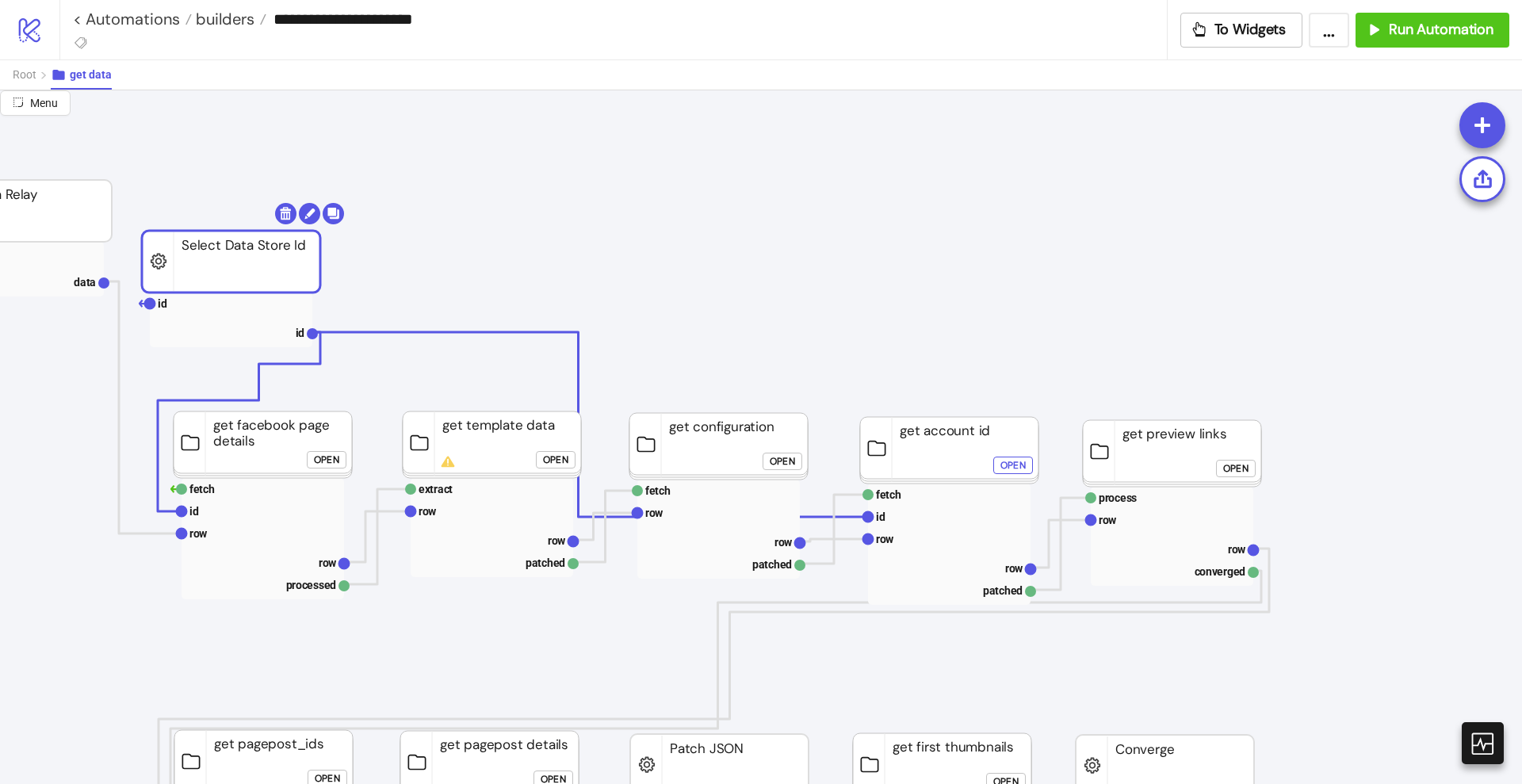
drag, startPoint x: 272, startPoint y: 232, endPoint x: 351, endPoint y: 208, distance: 82.6
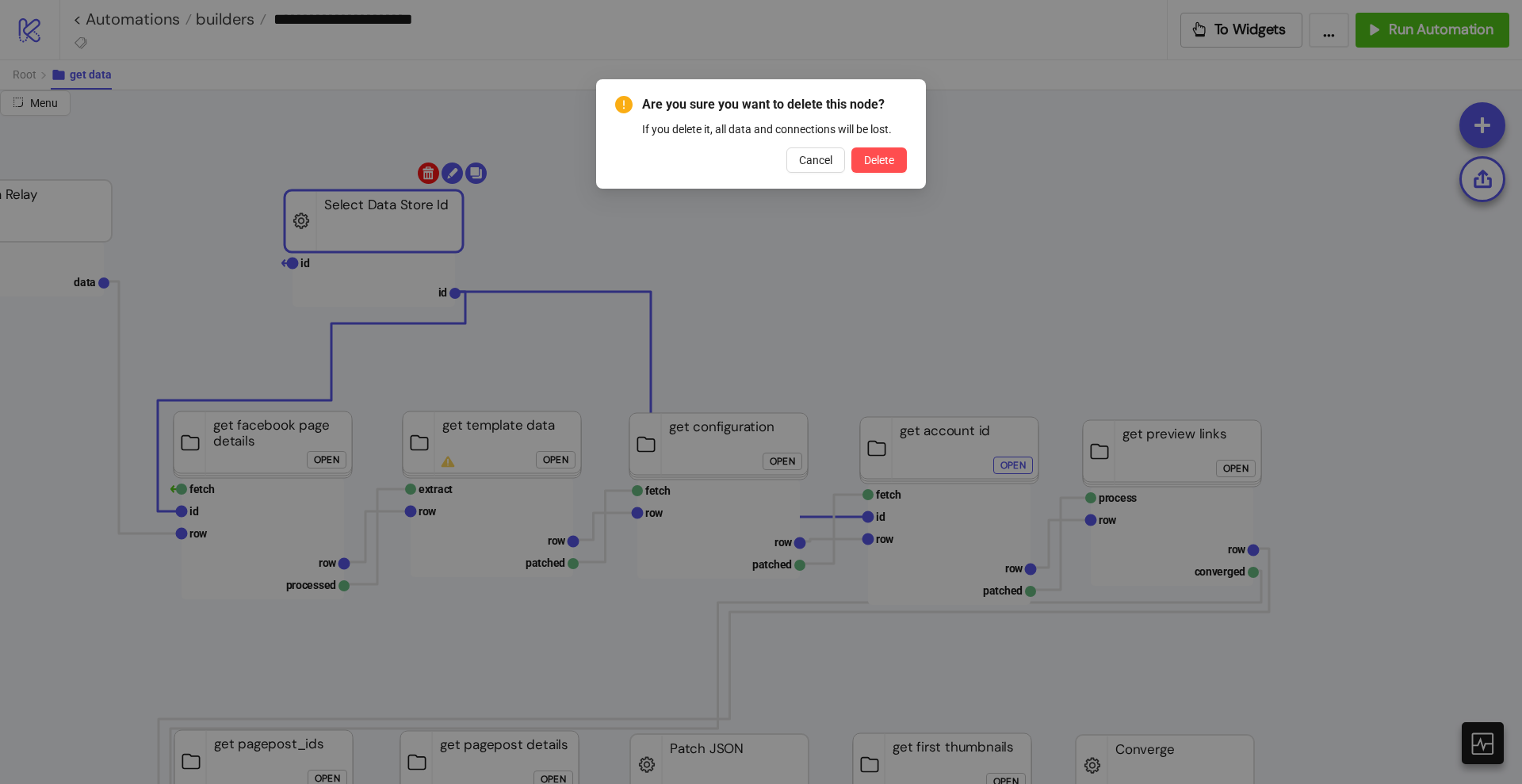
click at [426, 174] on body "**********" at bounding box center [761, 392] width 1522 height 784
click at [864, 158] on span "Delete" at bounding box center [880, 160] width 30 height 12
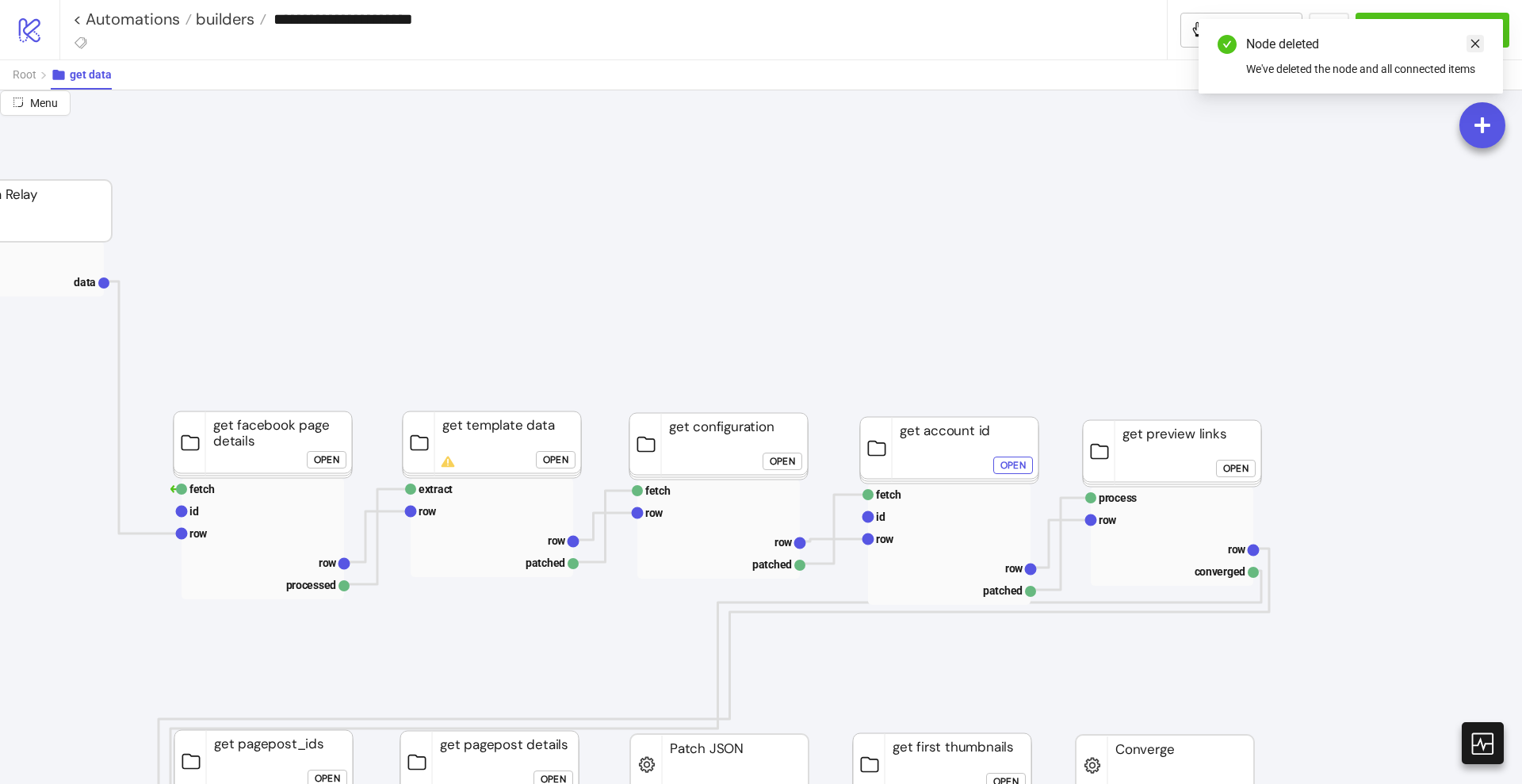
click at [1470, 46] on icon "close" at bounding box center [1476, 44] width 11 height 11
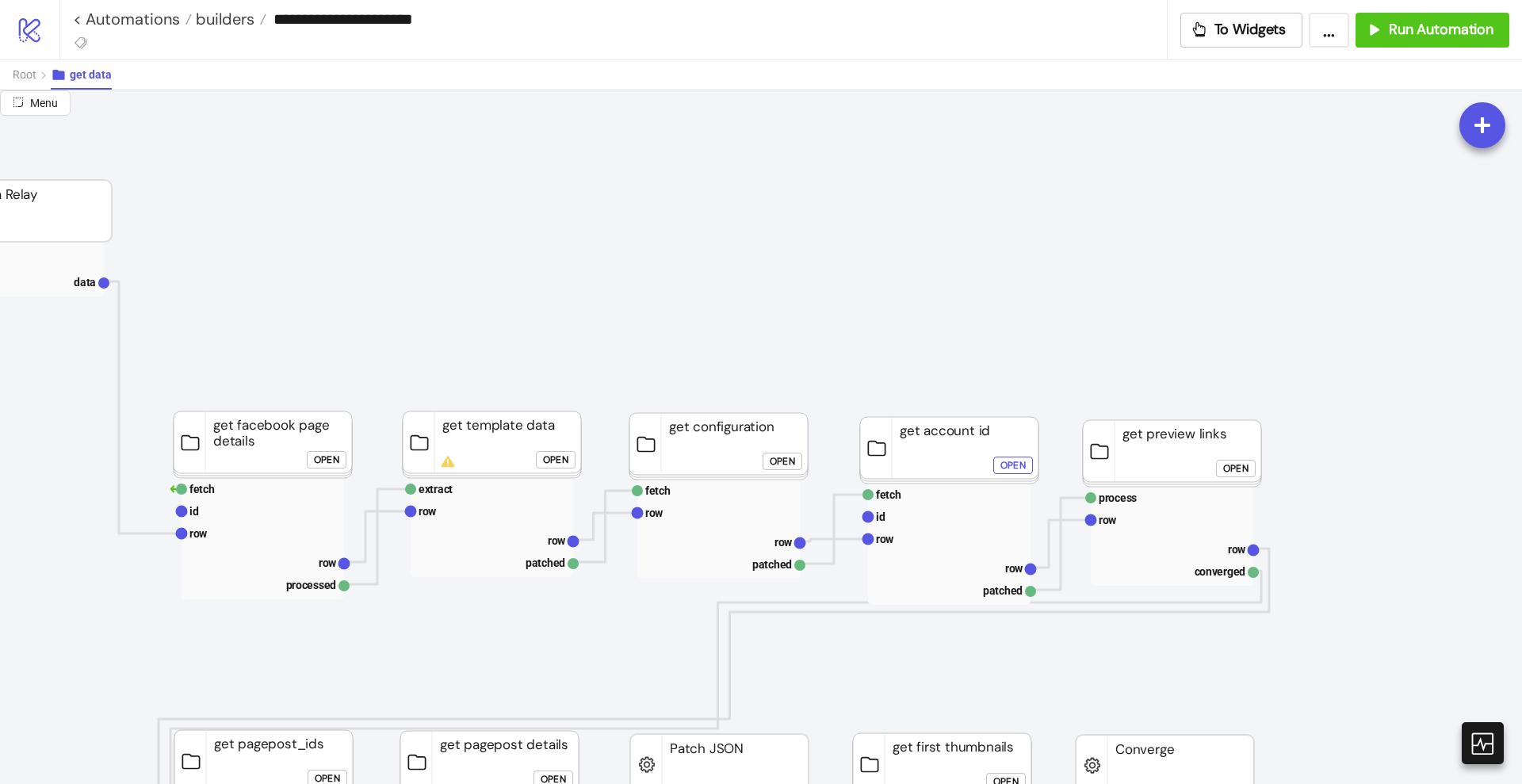
click at [981, 425] on rect at bounding box center [949, 450] width 178 height 67
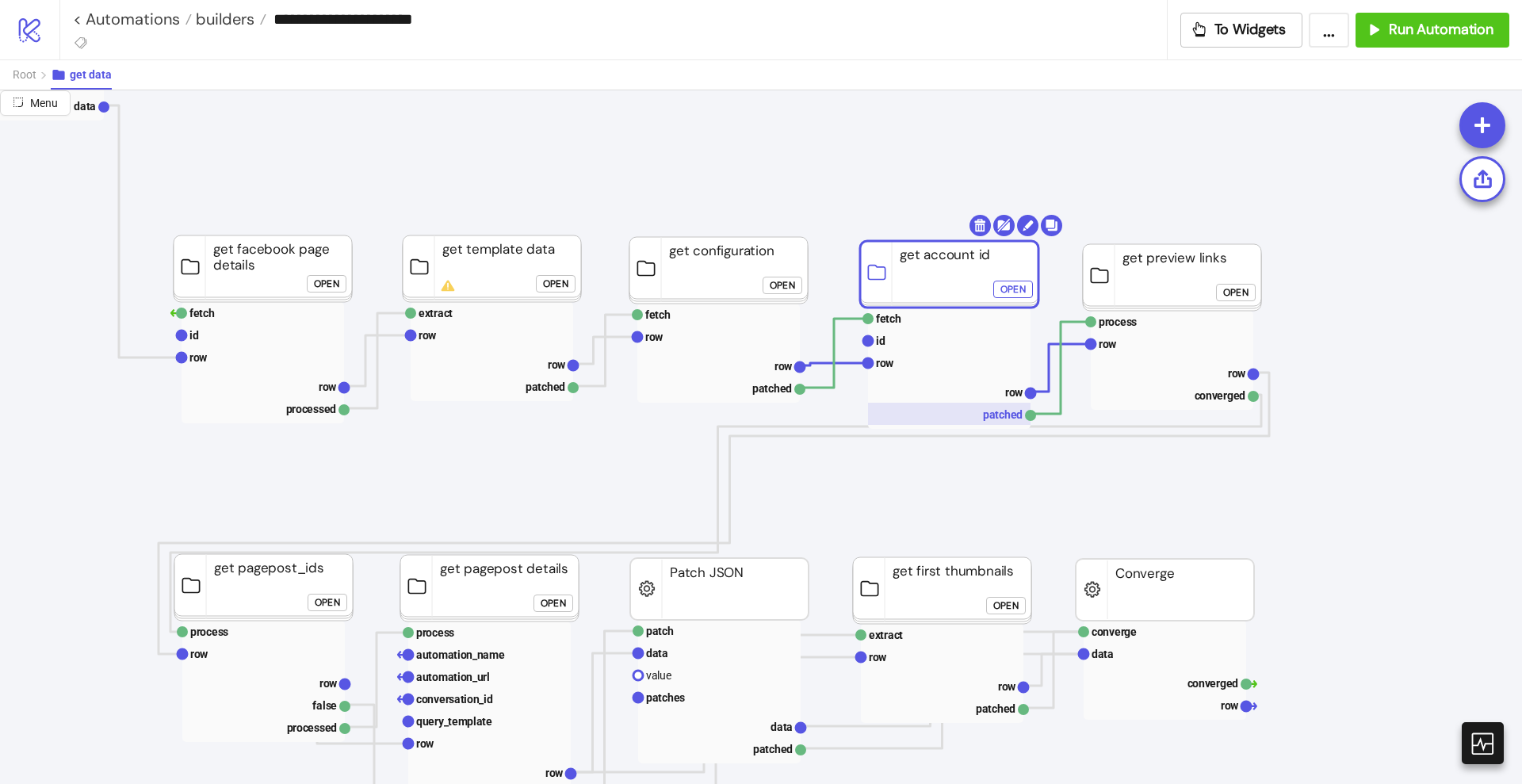
scroll to position [198, 198]
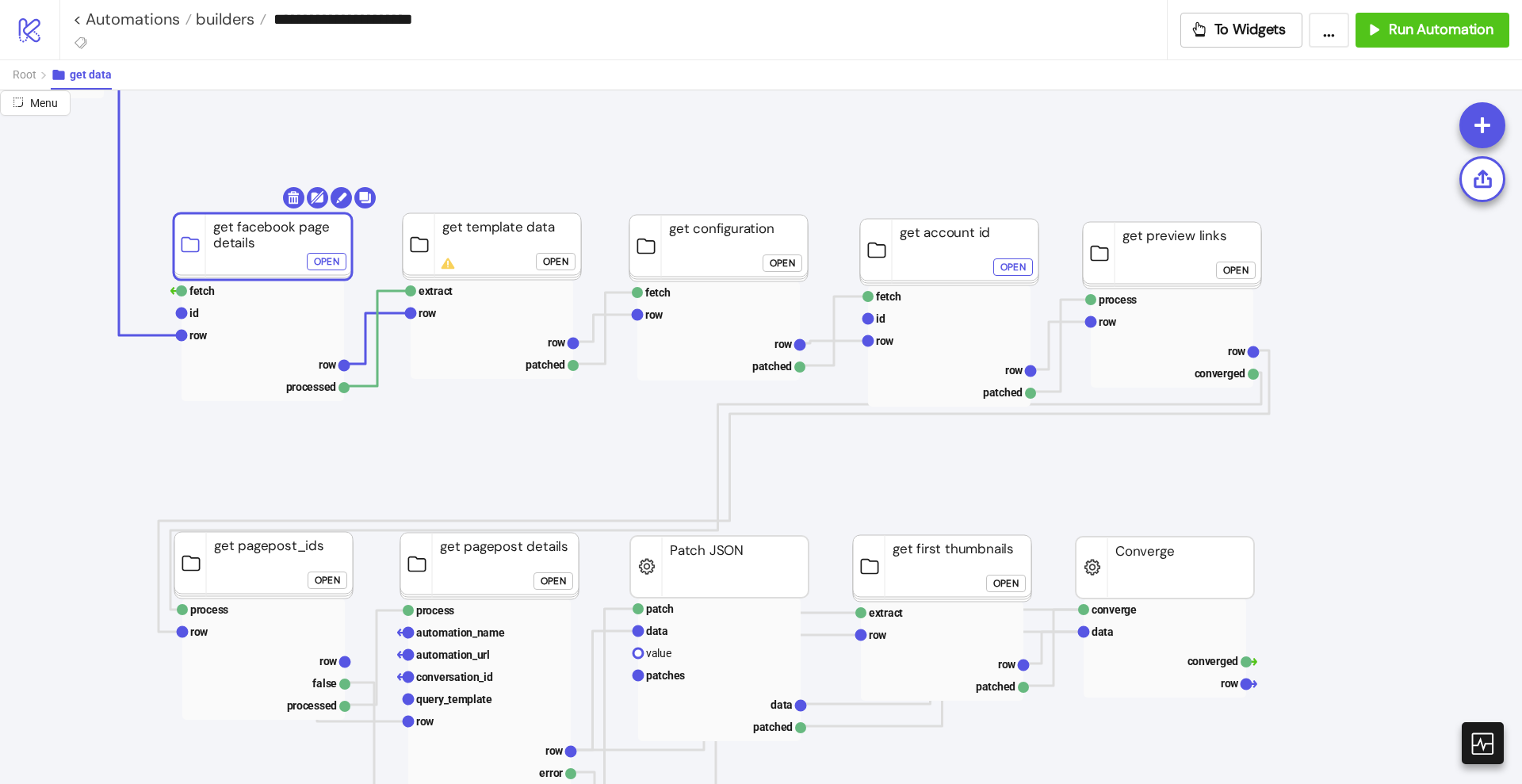
click at [313, 261] on button "Open" at bounding box center [327, 261] width 39 height 18
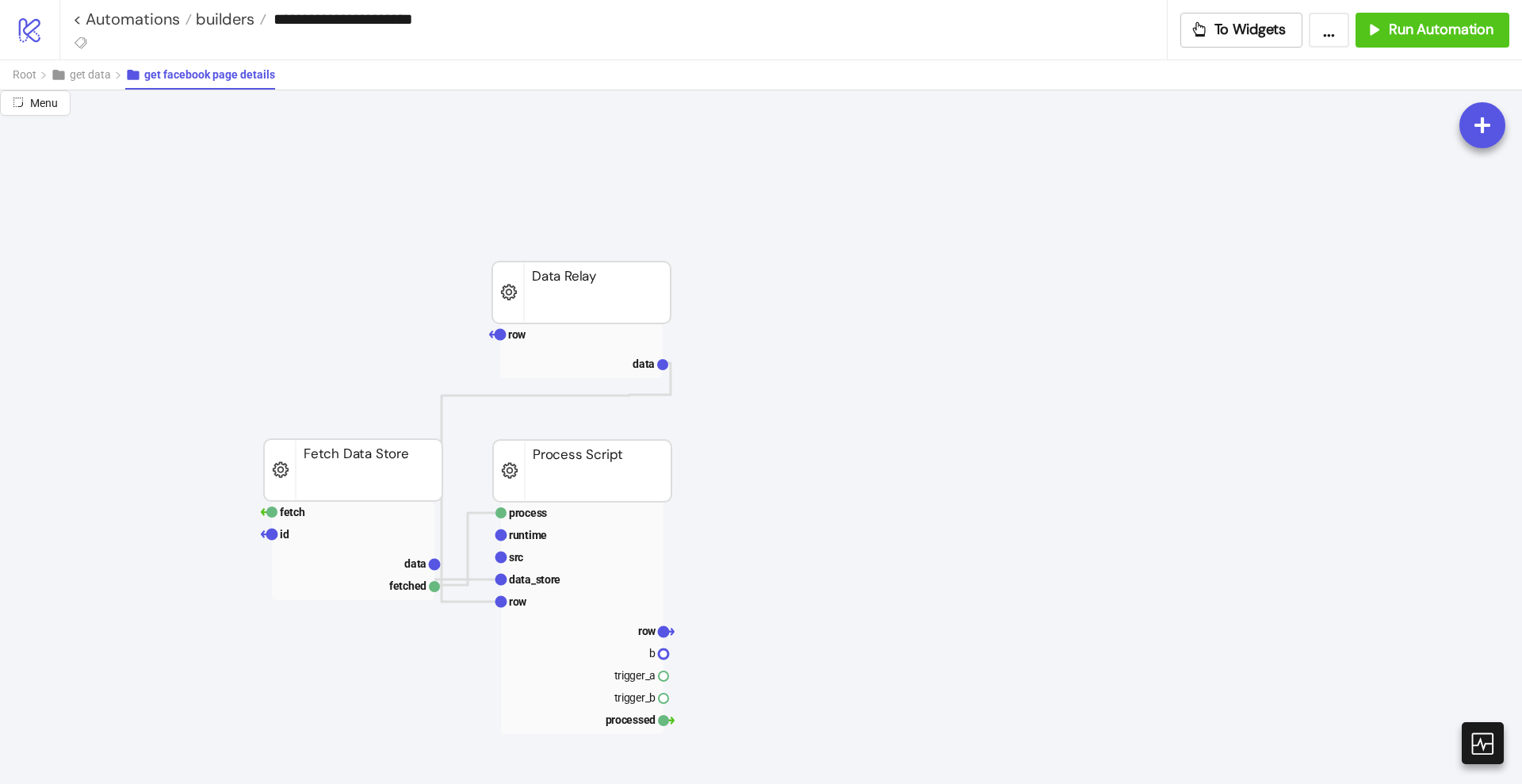
scroll to position [0, 0]
drag, startPoint x: 245, startPoint y: 243, endPoint x: 175, endPoint y: 172, distance: 99.7
click at [891, 465] on div "Add Node" at bounding box center [944, 477] width 117 height 31
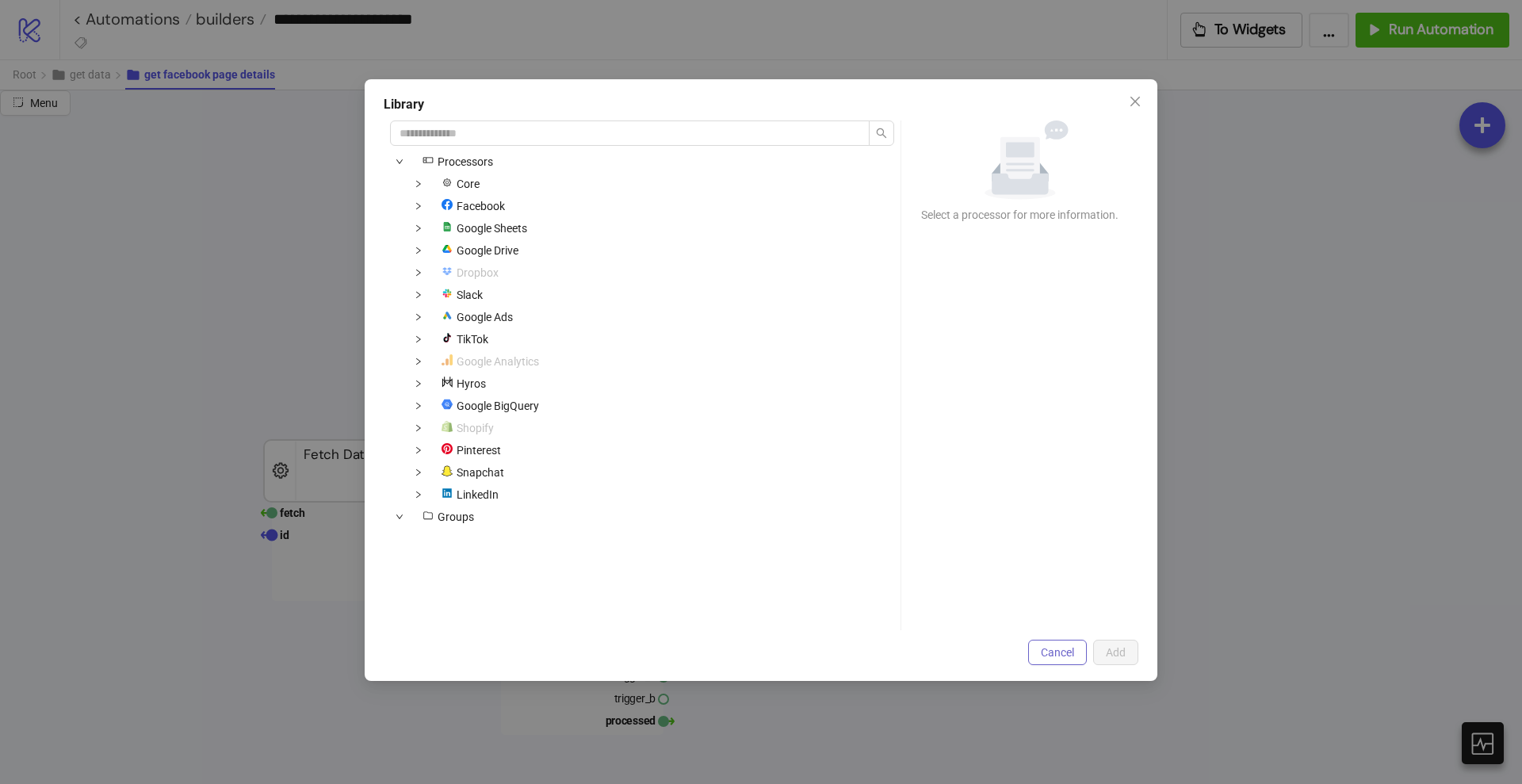
click at [1050, 655] on span "Cancel" at bounding box center [1057, 652] width 33 height 12
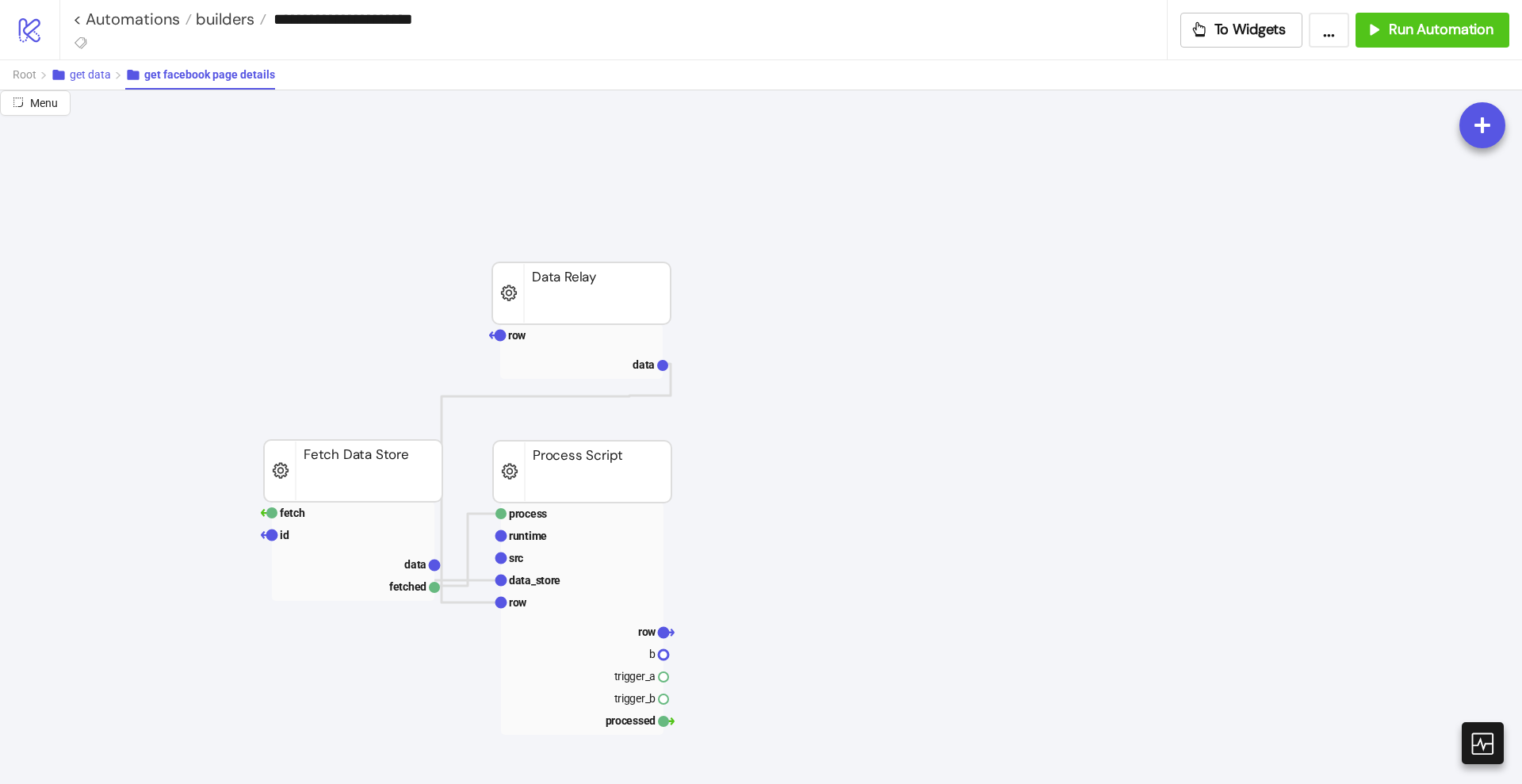
click at [95, 80] on span "get data" at bounding box center [90, 74] width 41 height 12
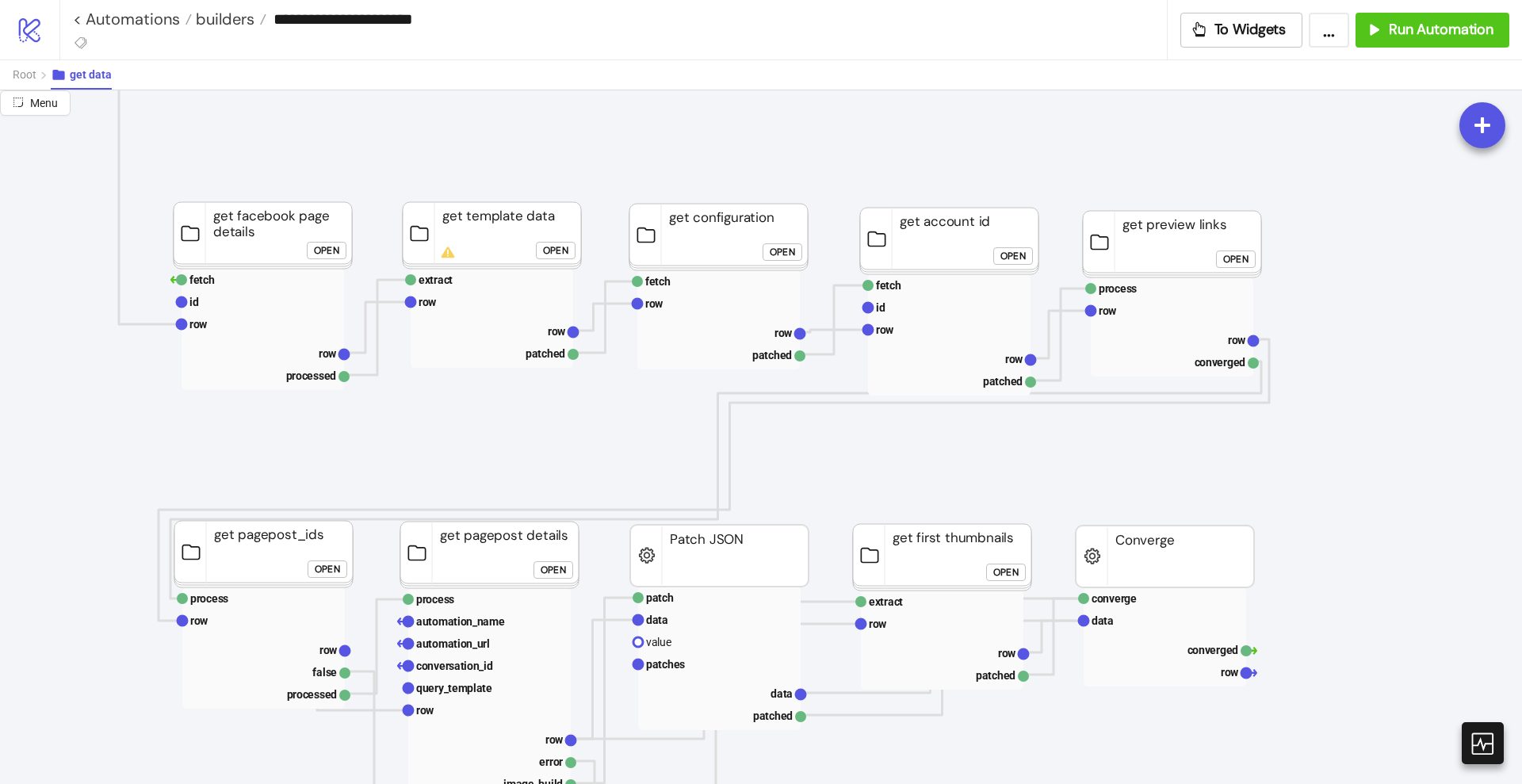
scroll to position [198, 198]
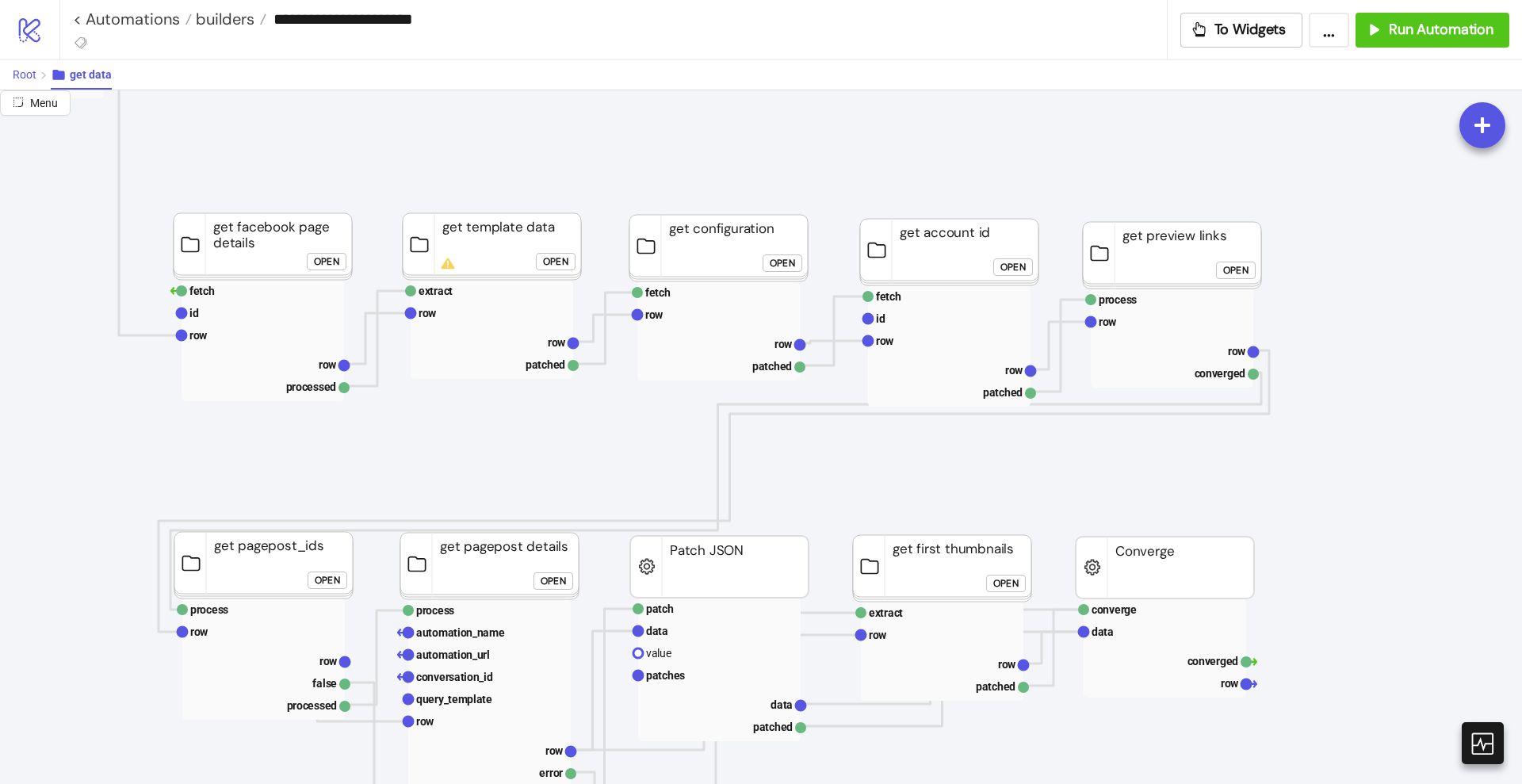
click at [32, 82] on button "Root" at bounding box center [31, 75] width 38 height 29
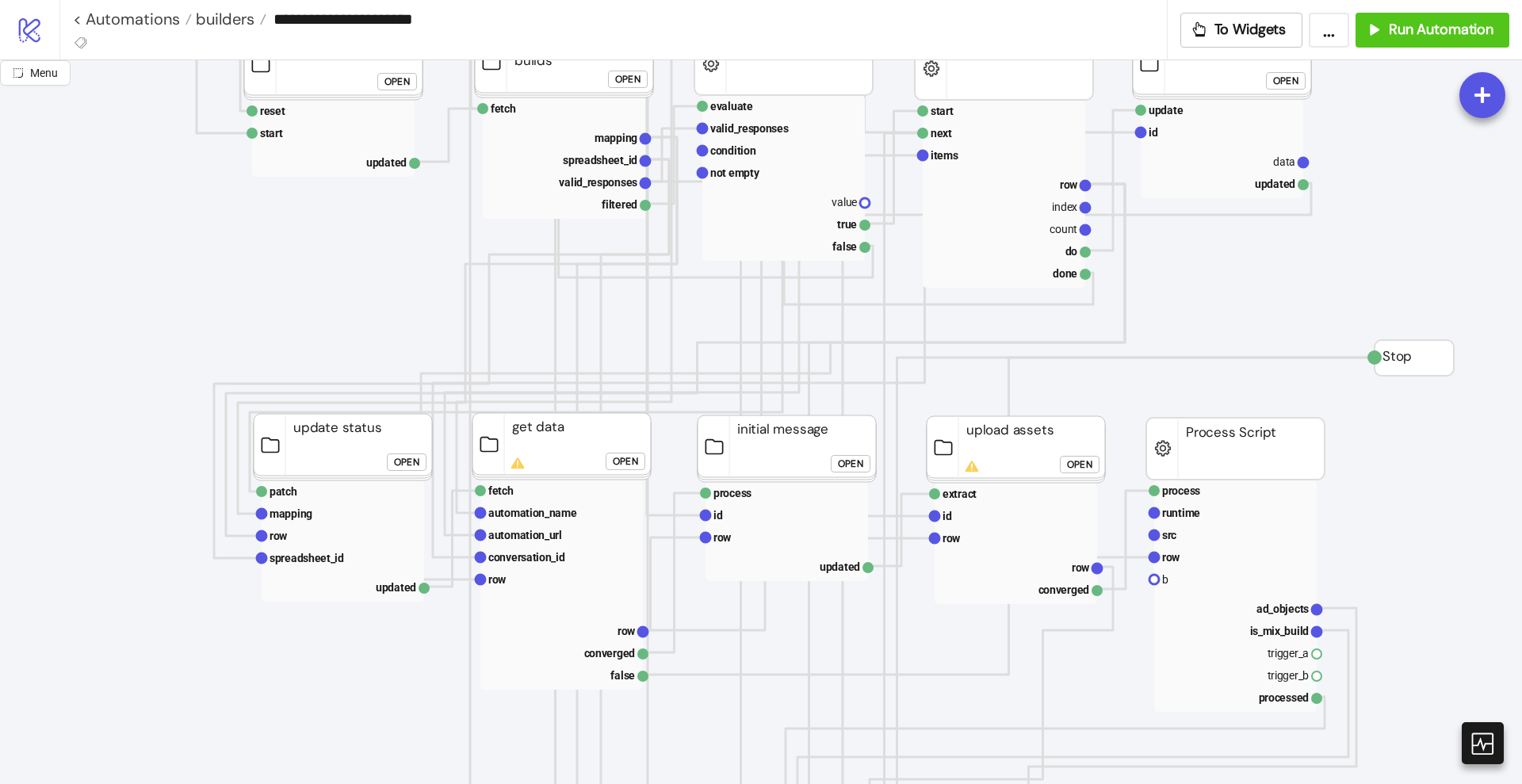
scroll to position [495, 0]
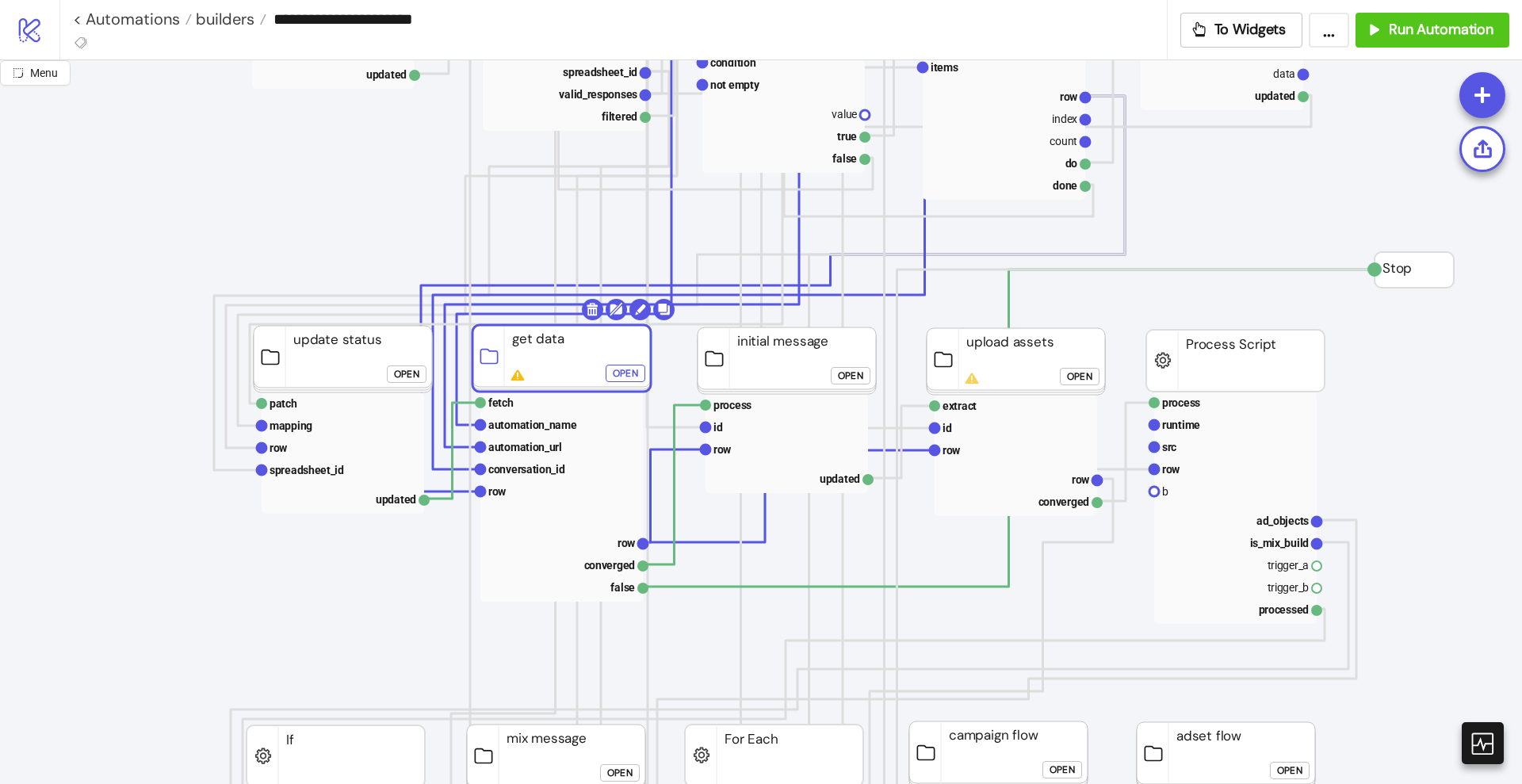
click at [628, 371] on div "Open" at bounding box center [625, 374] width 25 height 18
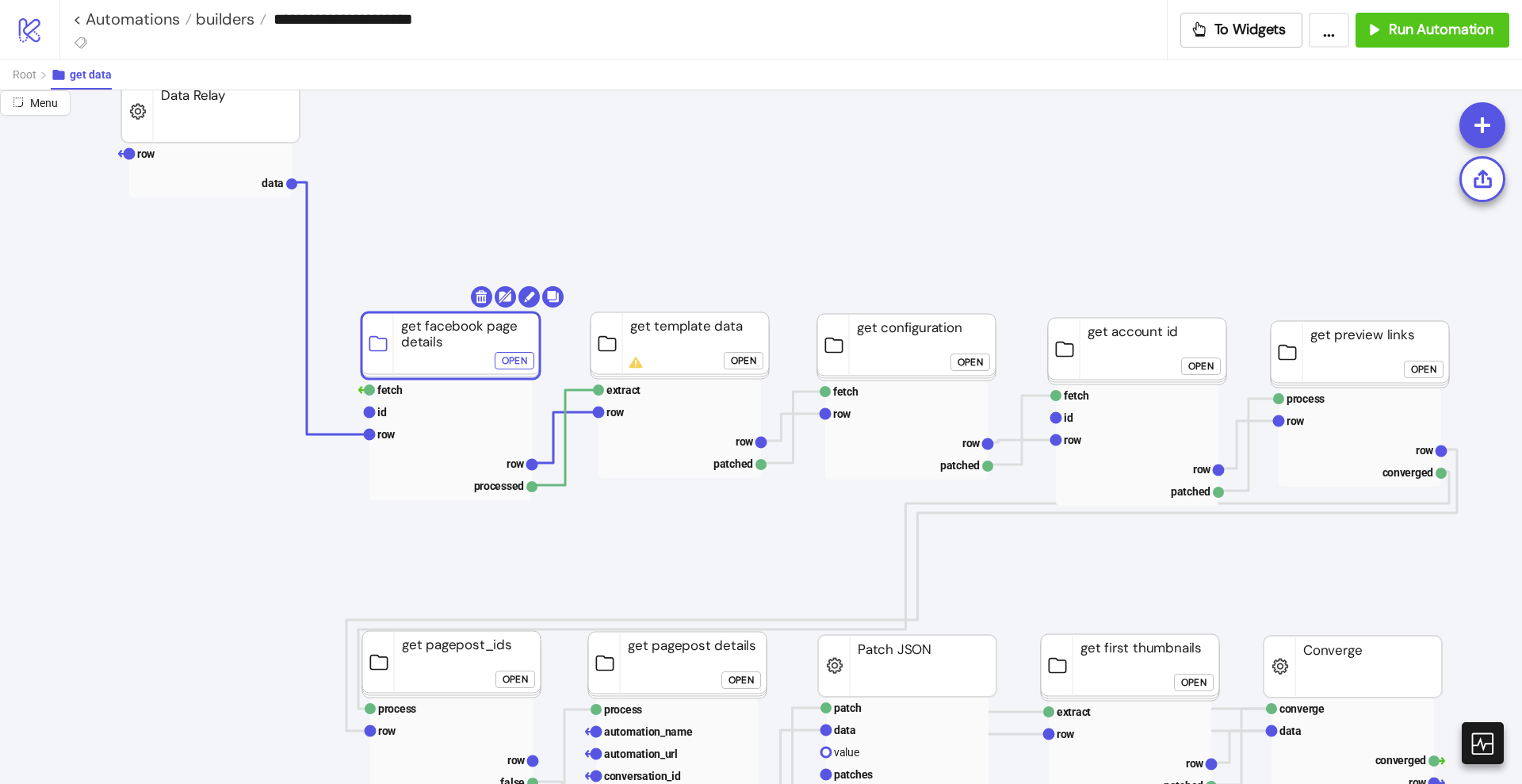
scroll to position [99, 0]
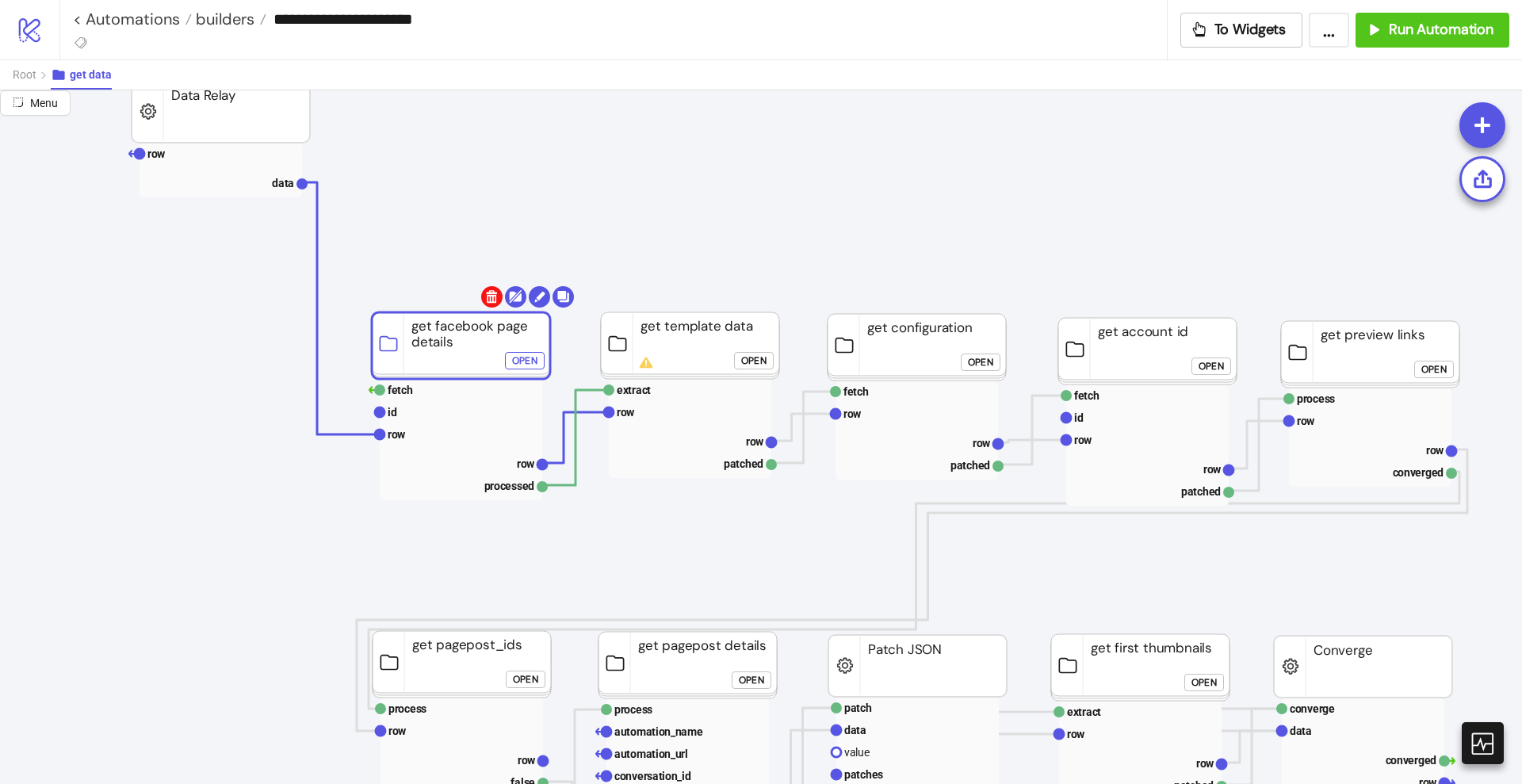
click at [484, 295] on body "**********" at bounding box center [761, 392] width 1522 height 784
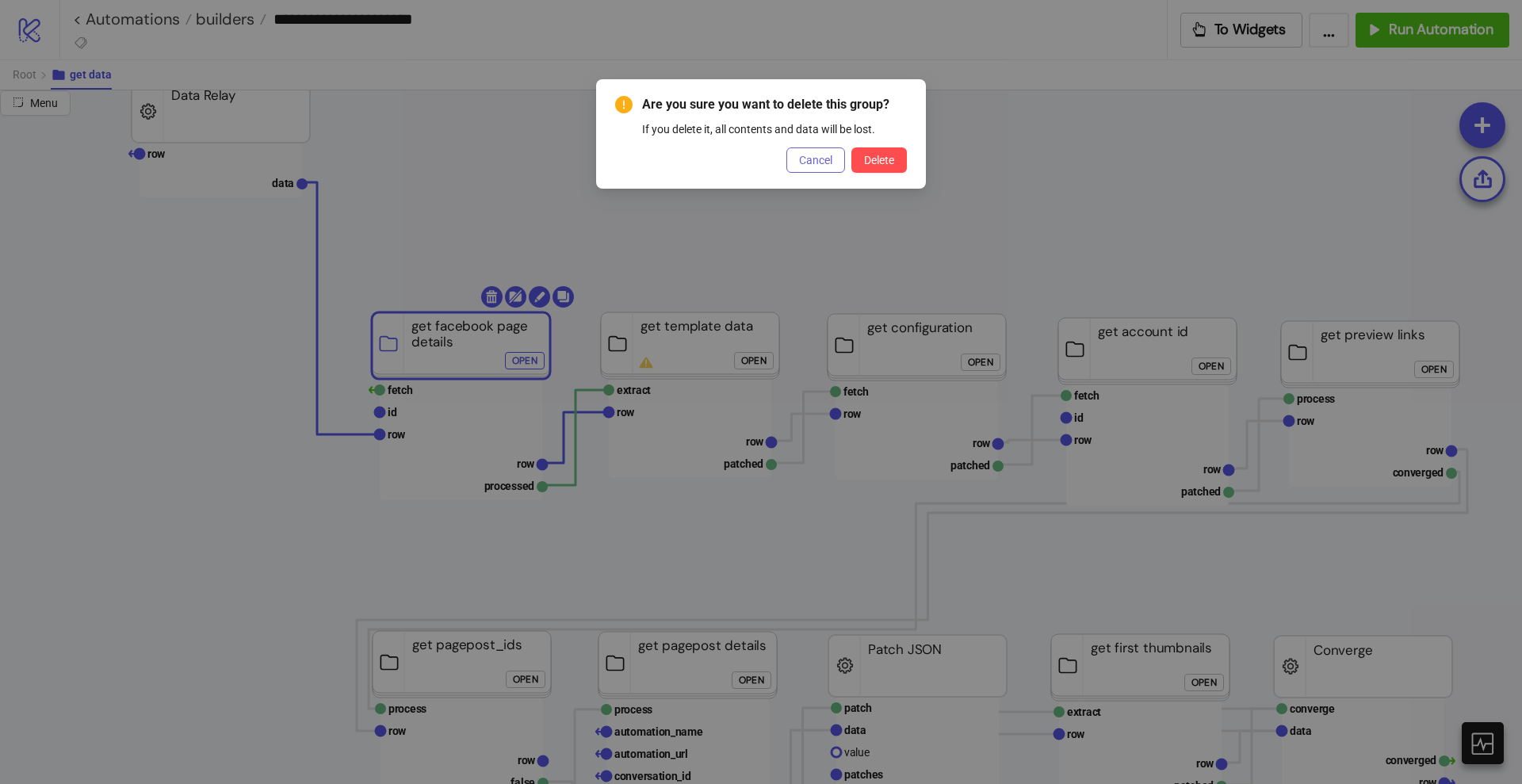
click at [826, 165] on span "Cancel" at bounding box center [815, 160] width 33 height 12
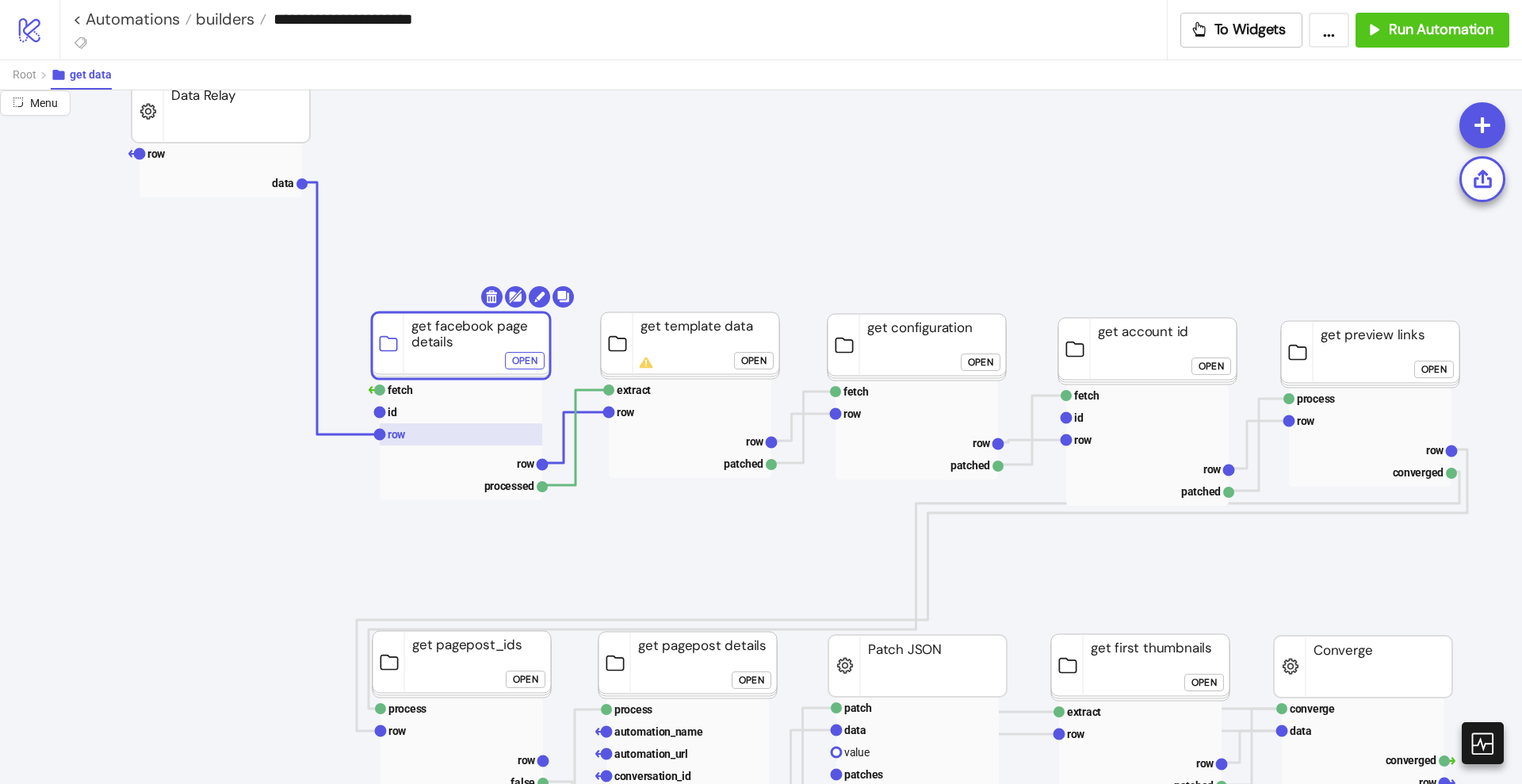
click at [438, 438] on rect at bounding box center [461, 434] width 162 height 22
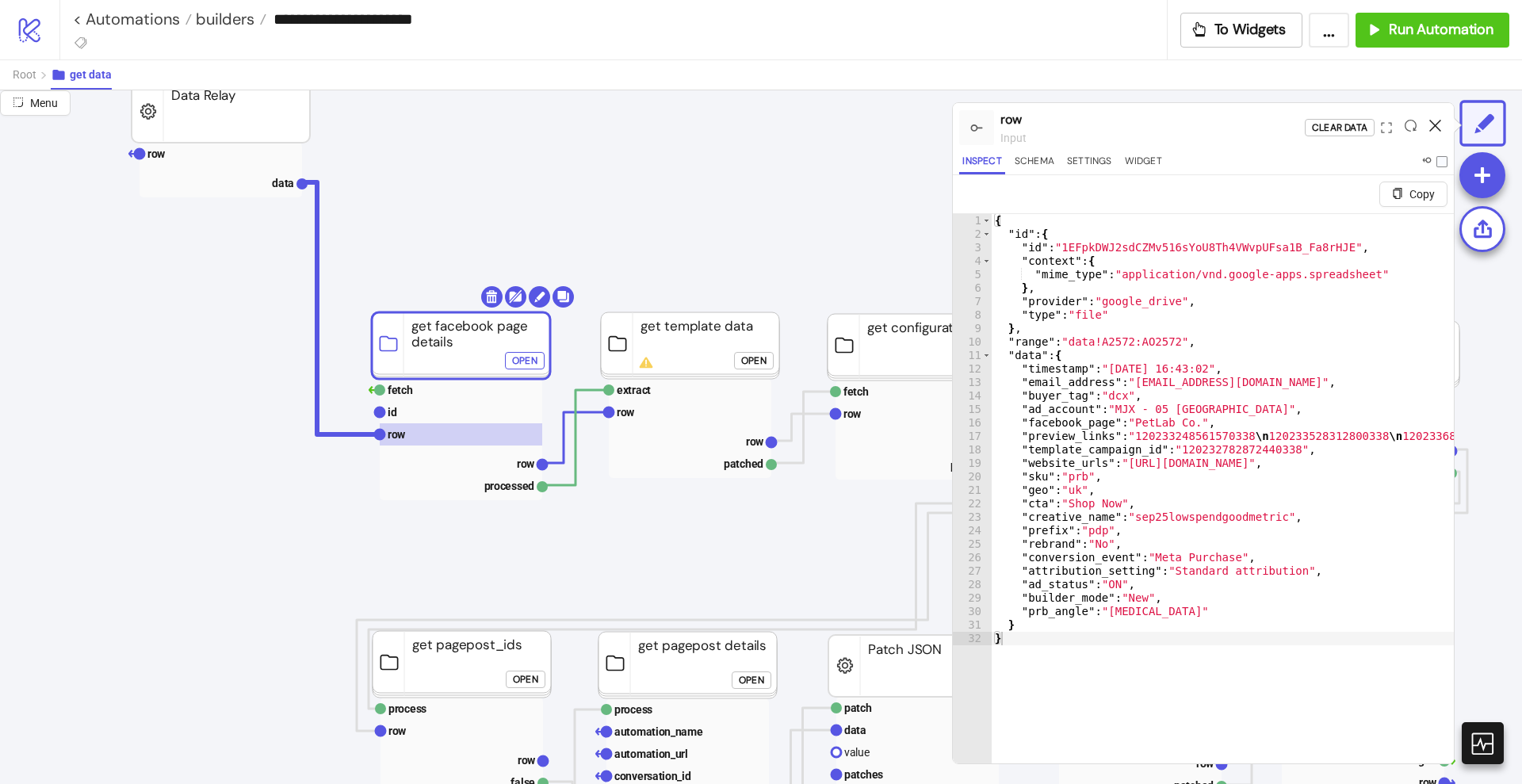
click at [1435, 127] on icon at bounding box center [1435, 125] width 12 height 12
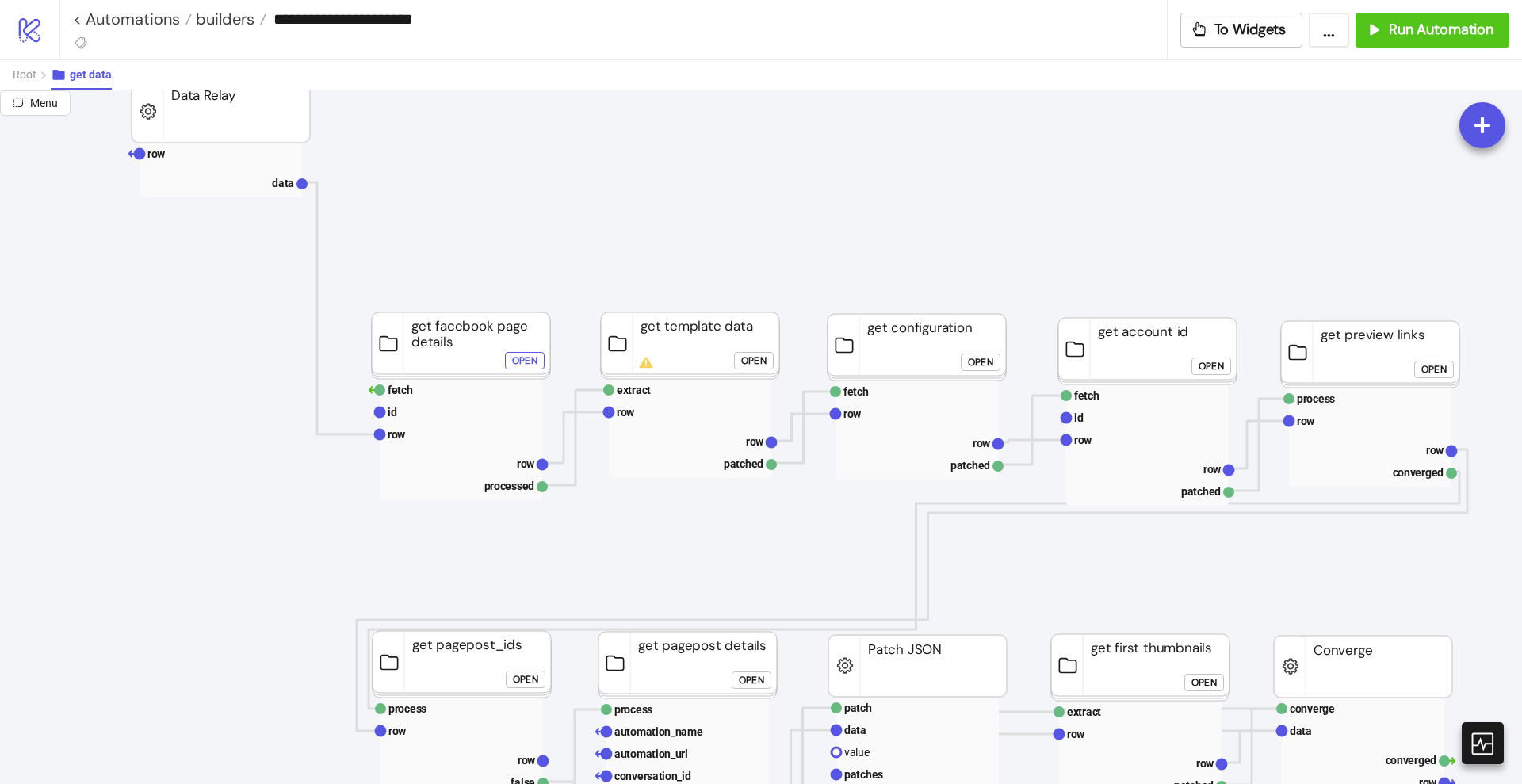
click at [458, 354] on rect at bounding box center [461, 345] width 178 height 67
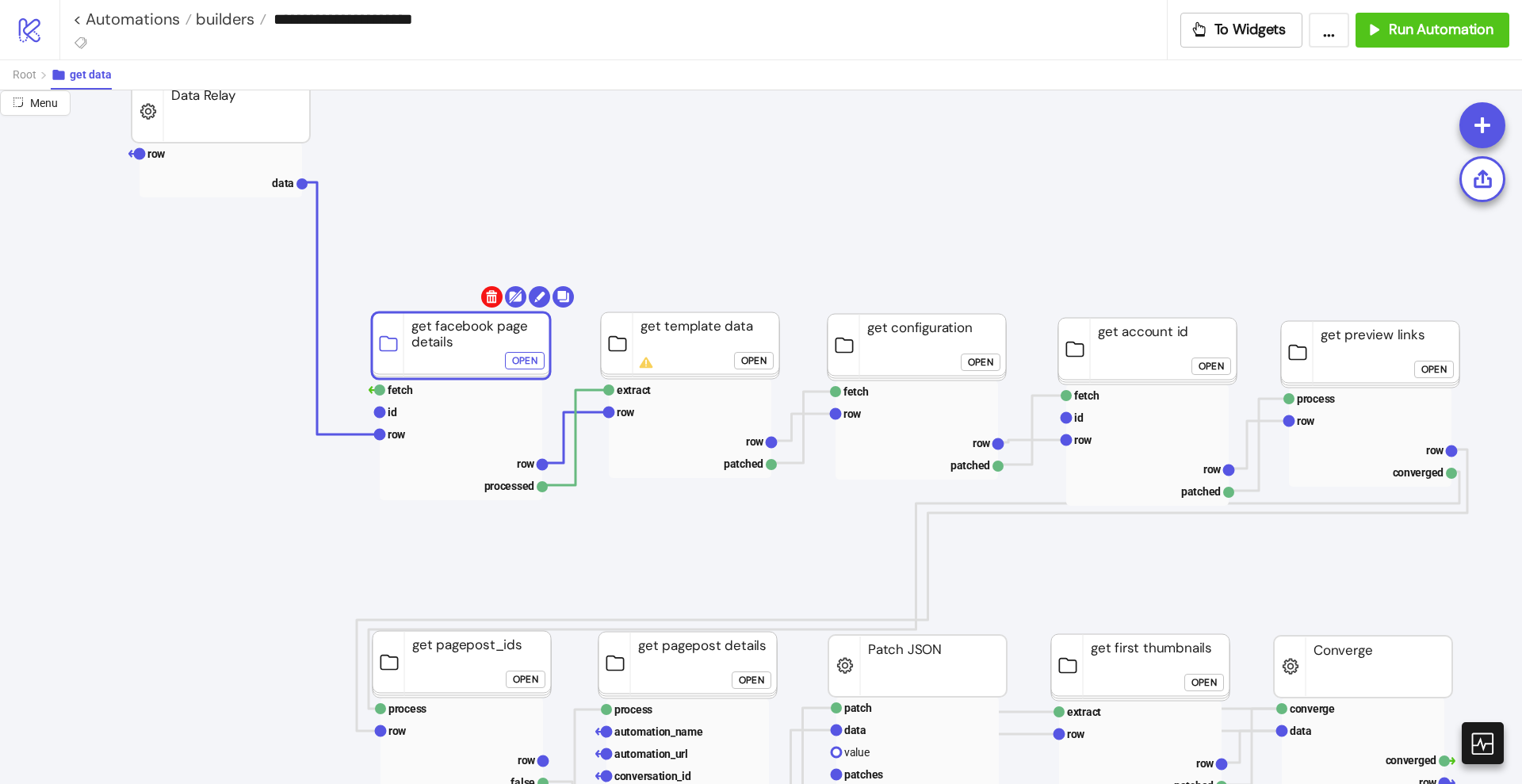
click at [493, 301] on body "**********" at bounding box center [761, 392] width 1522 height 784
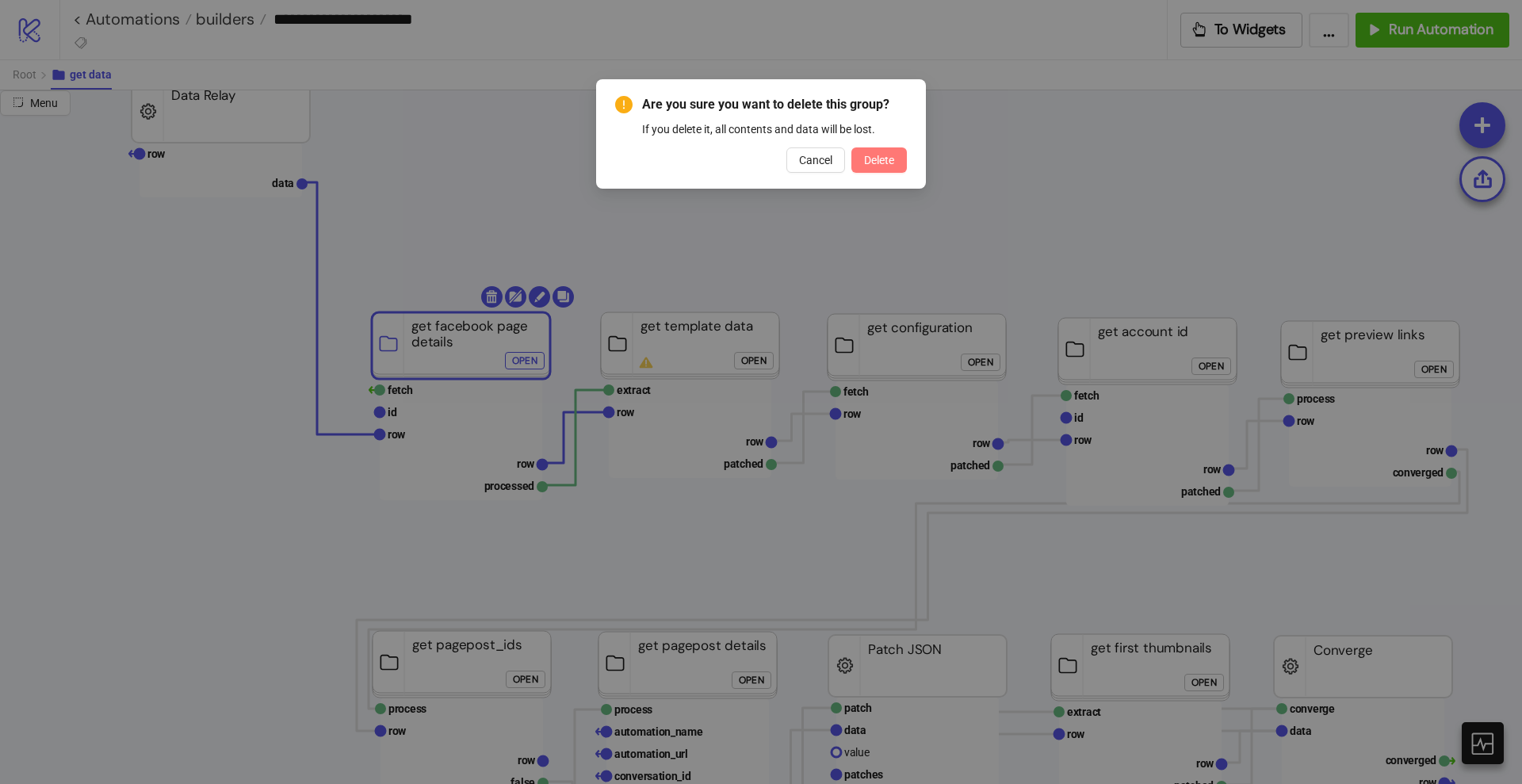
click at [879, 153] on span "Delete" at bounding box center [880, 160] width 30 height 12
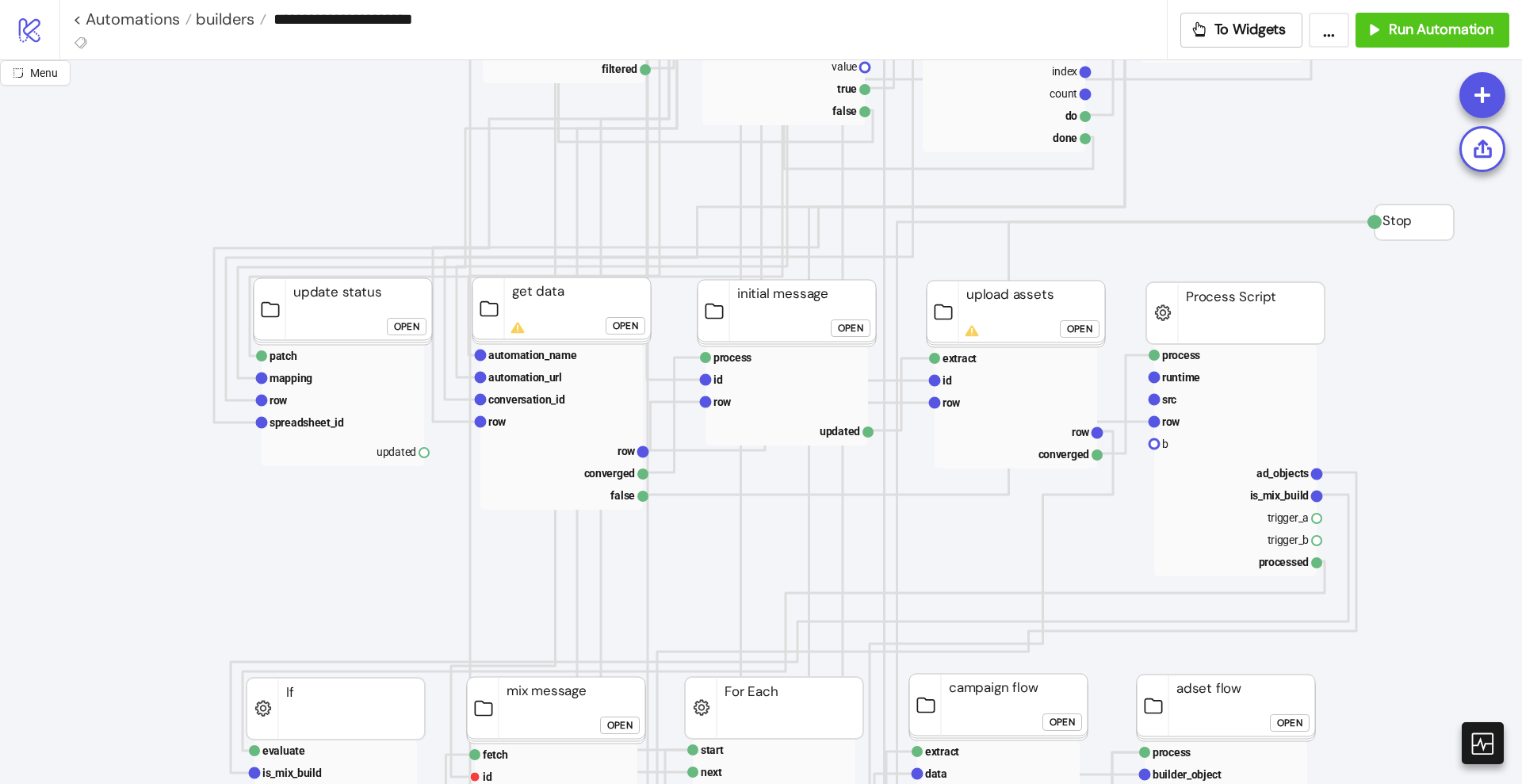
scroll to position [594, 0]
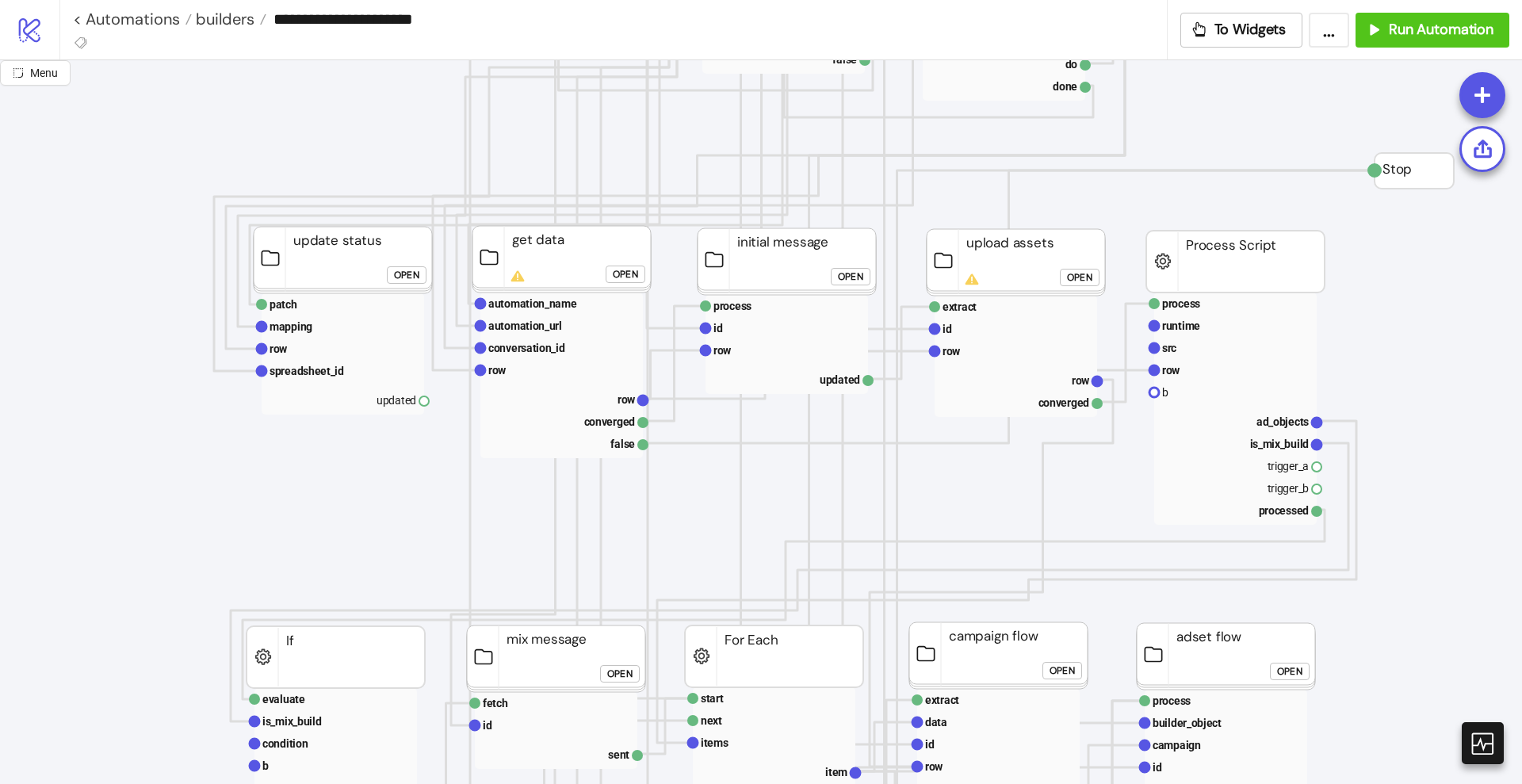
click at [623, 274] on div "Open" at bounding box center [625, 275] width 25 height 18
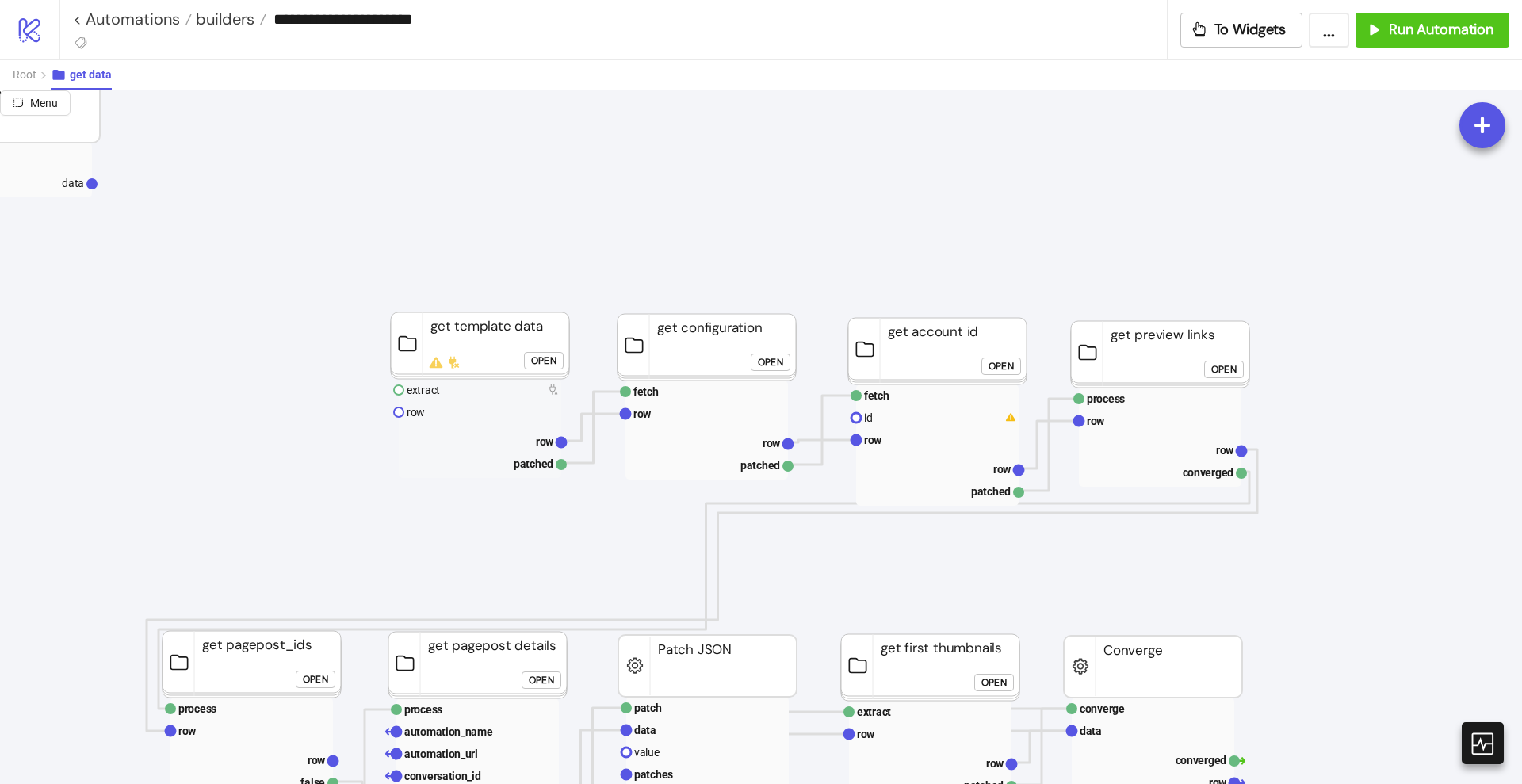
scroll to position [99, 297]
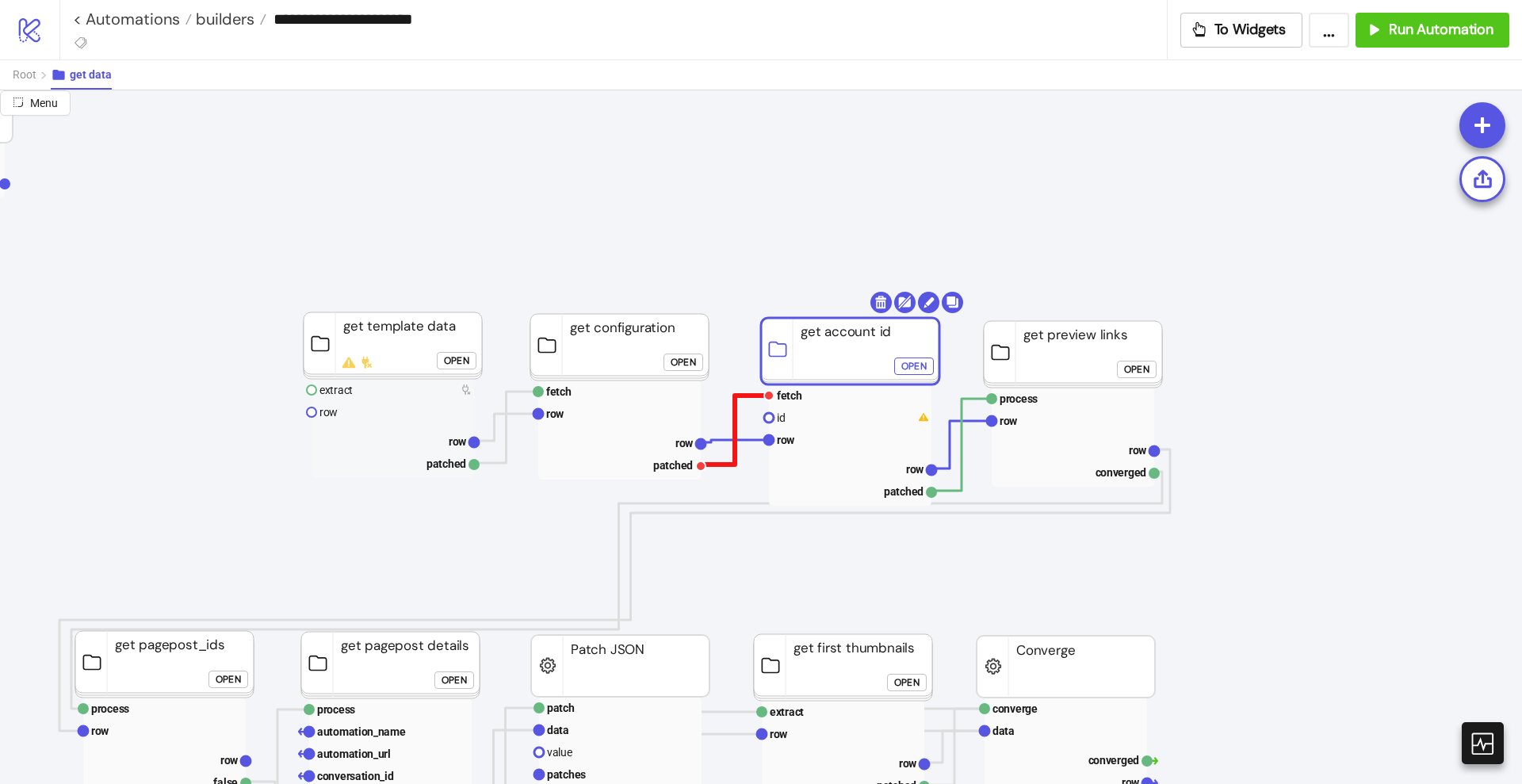
click at [734, 410] on polyline at bounding box center [735, 429] width 68 height 69
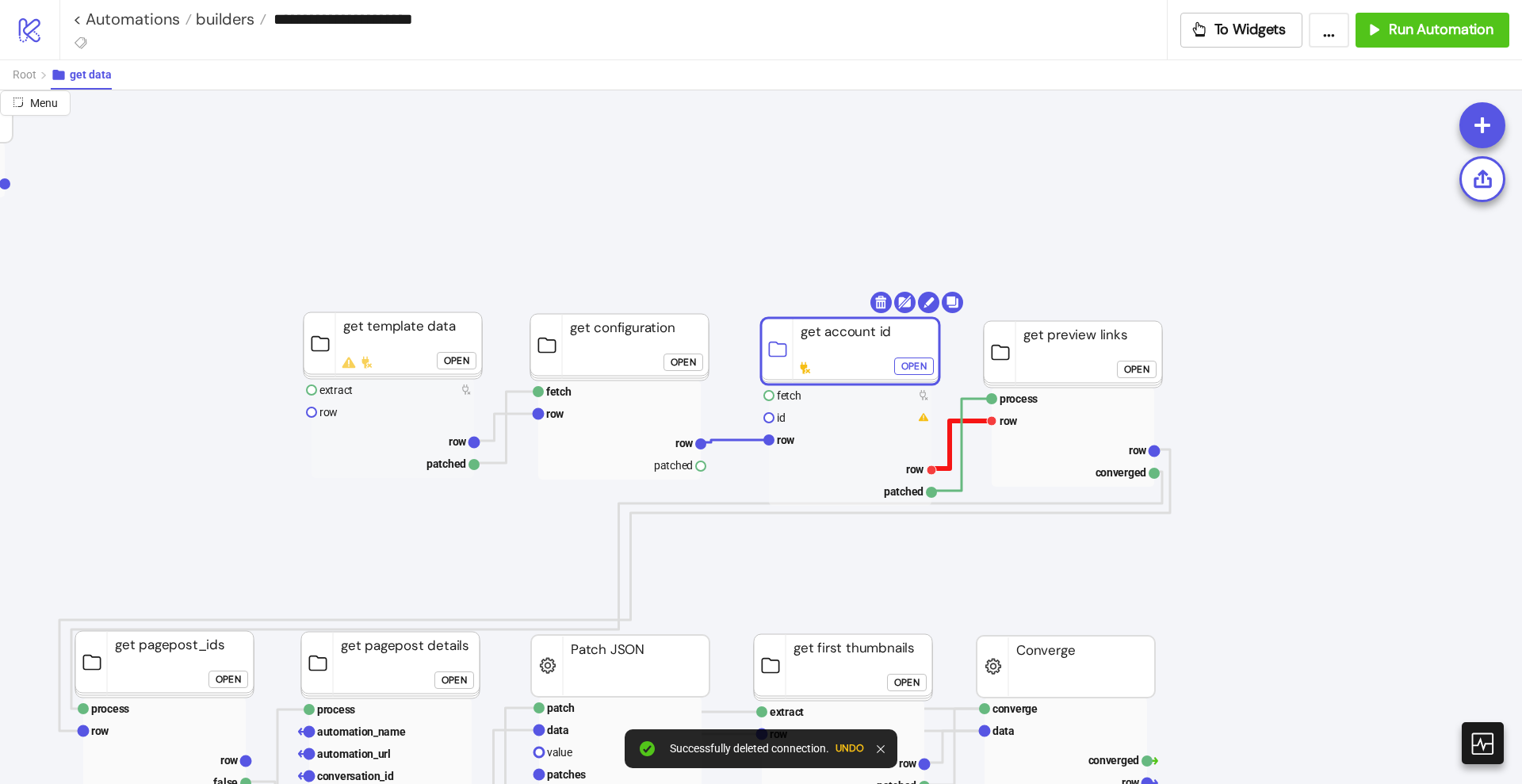
click at [949, 447] on polyline at bounding box center [962, 444] width 61 height 47
click at [961, 452] on polyline at bounding box center [962, 444] width 61 height 92
click at [731, 440] on polyline at bounding box center [735, 441] width 68 height 3
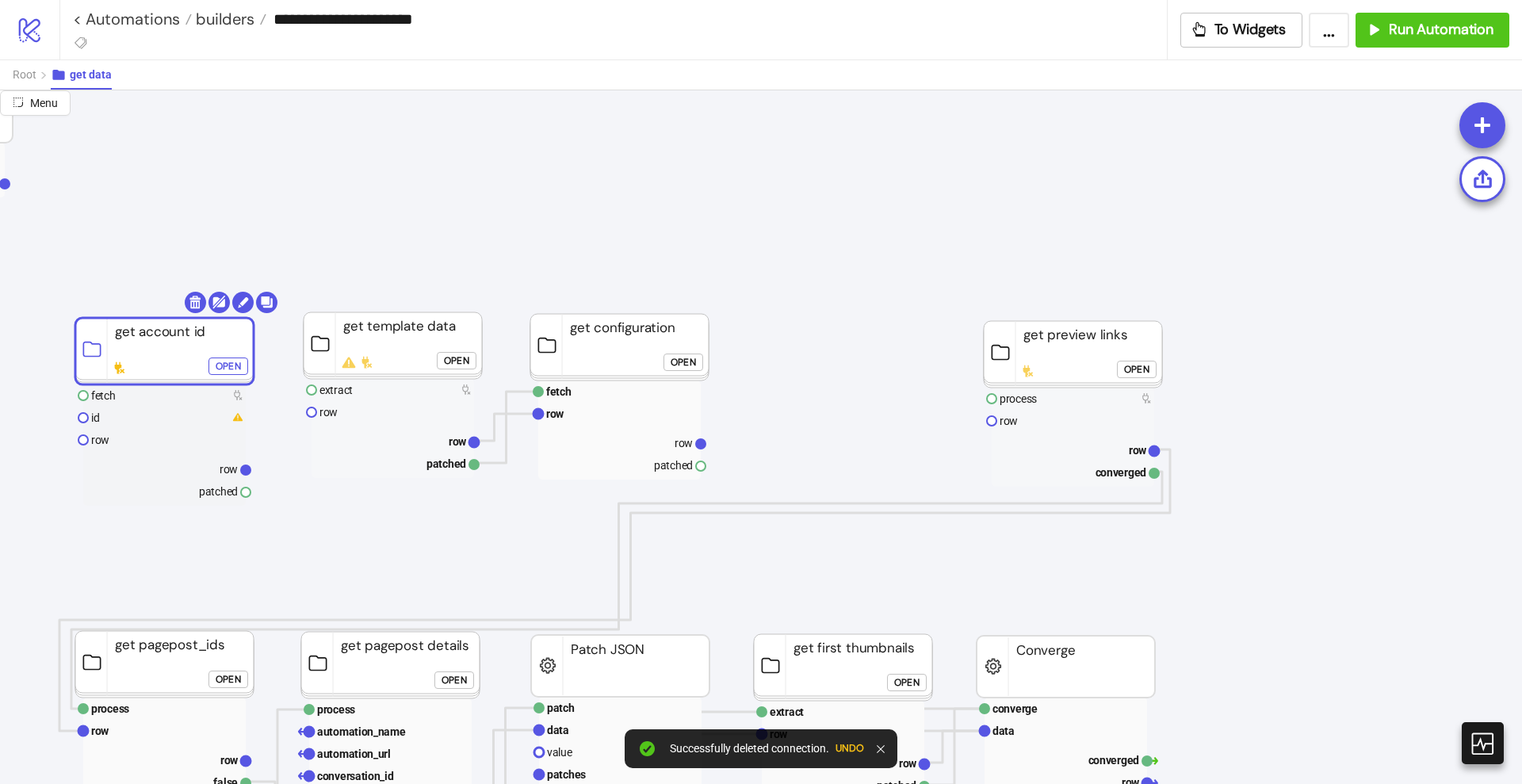
drag, startPoint x: 657, startPoint y: 386, endPoint x: 121, endPoint y: 366, distance: 536.4
click at [121, 366] on rect at bounding box center [164, 351] width 178 height 67
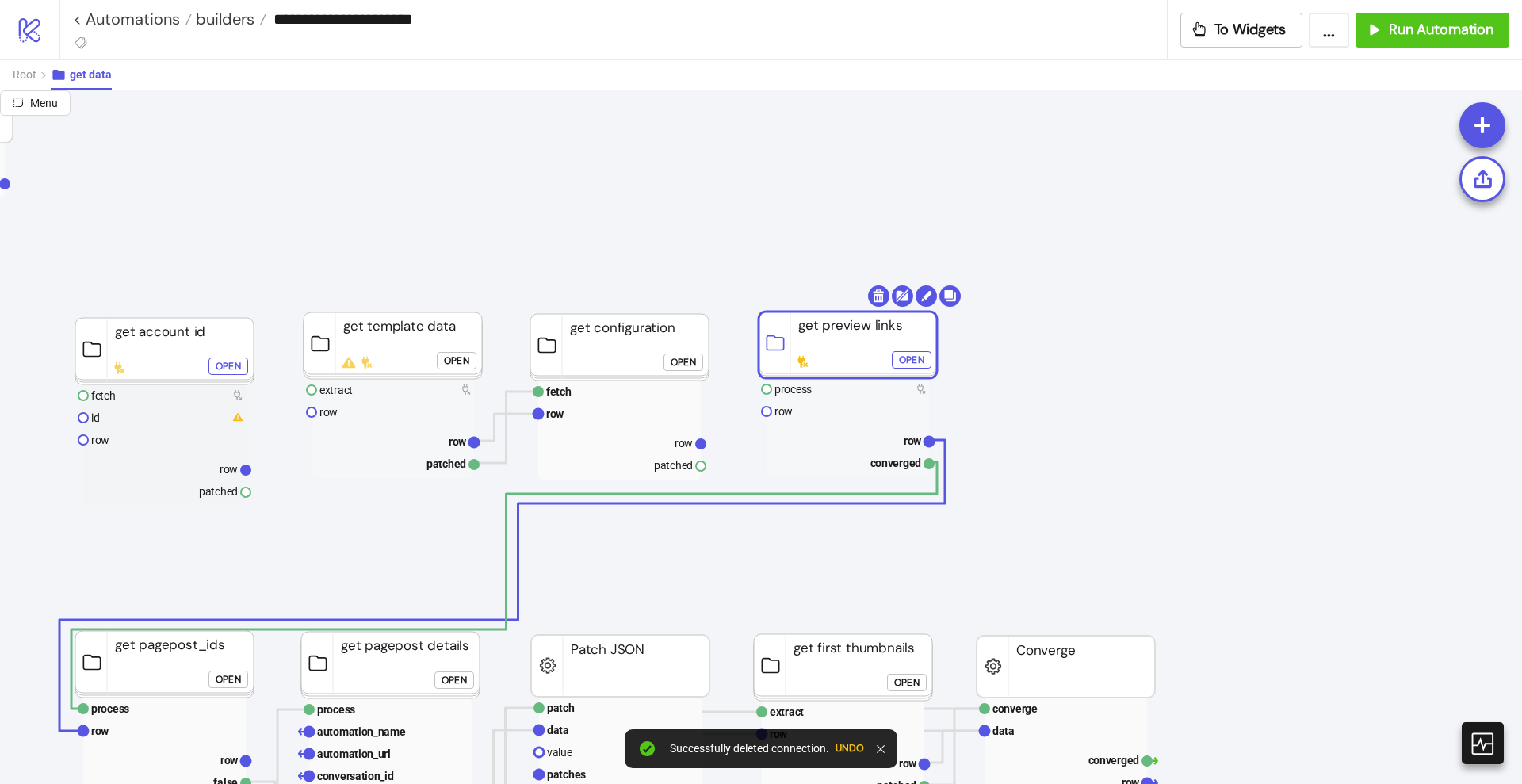
drag, startPoint x: 1041, startPoint y: 365, endPoint x: 815, endPoint y: 355, distance: 226.2
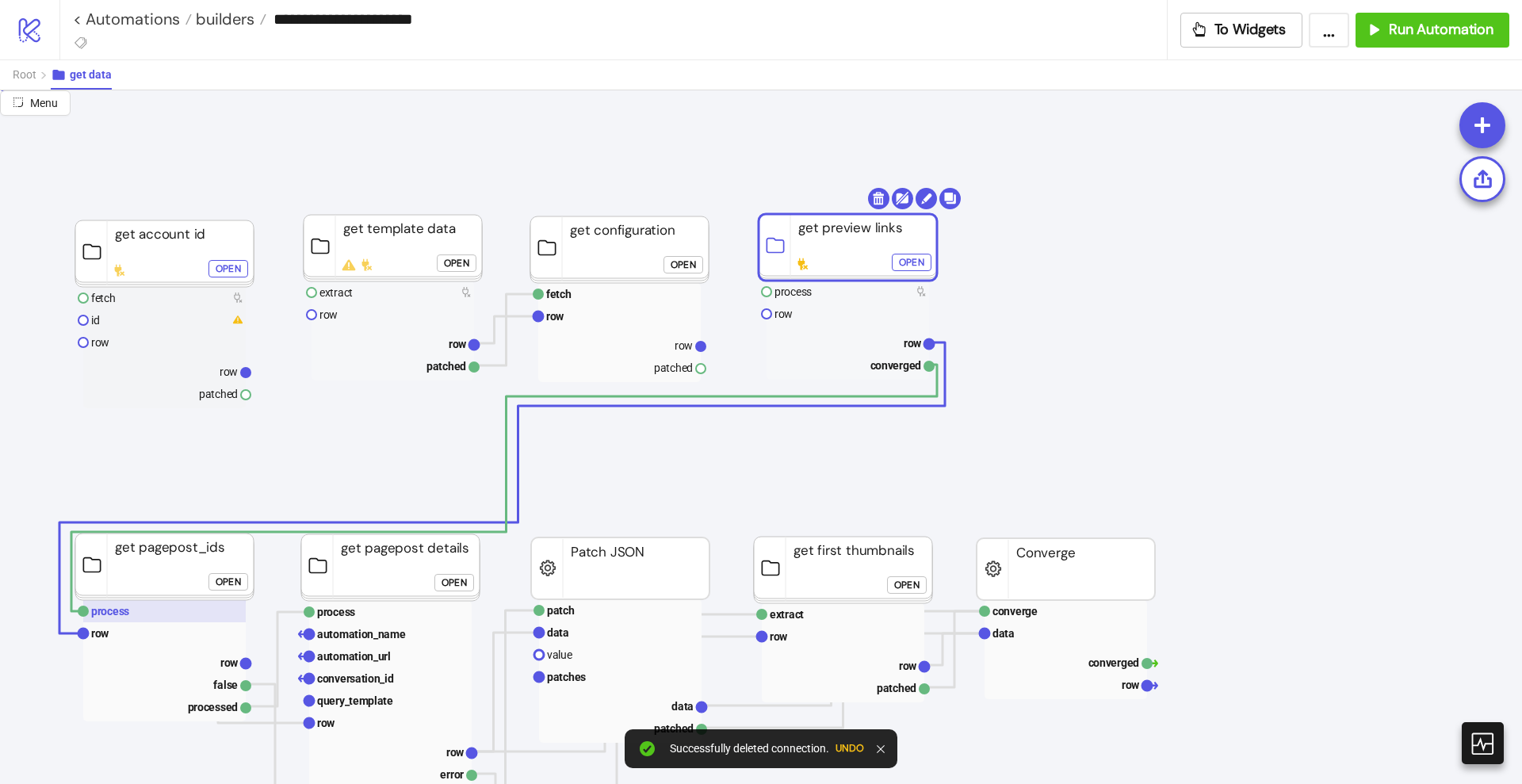
scroll to position [198, 297]
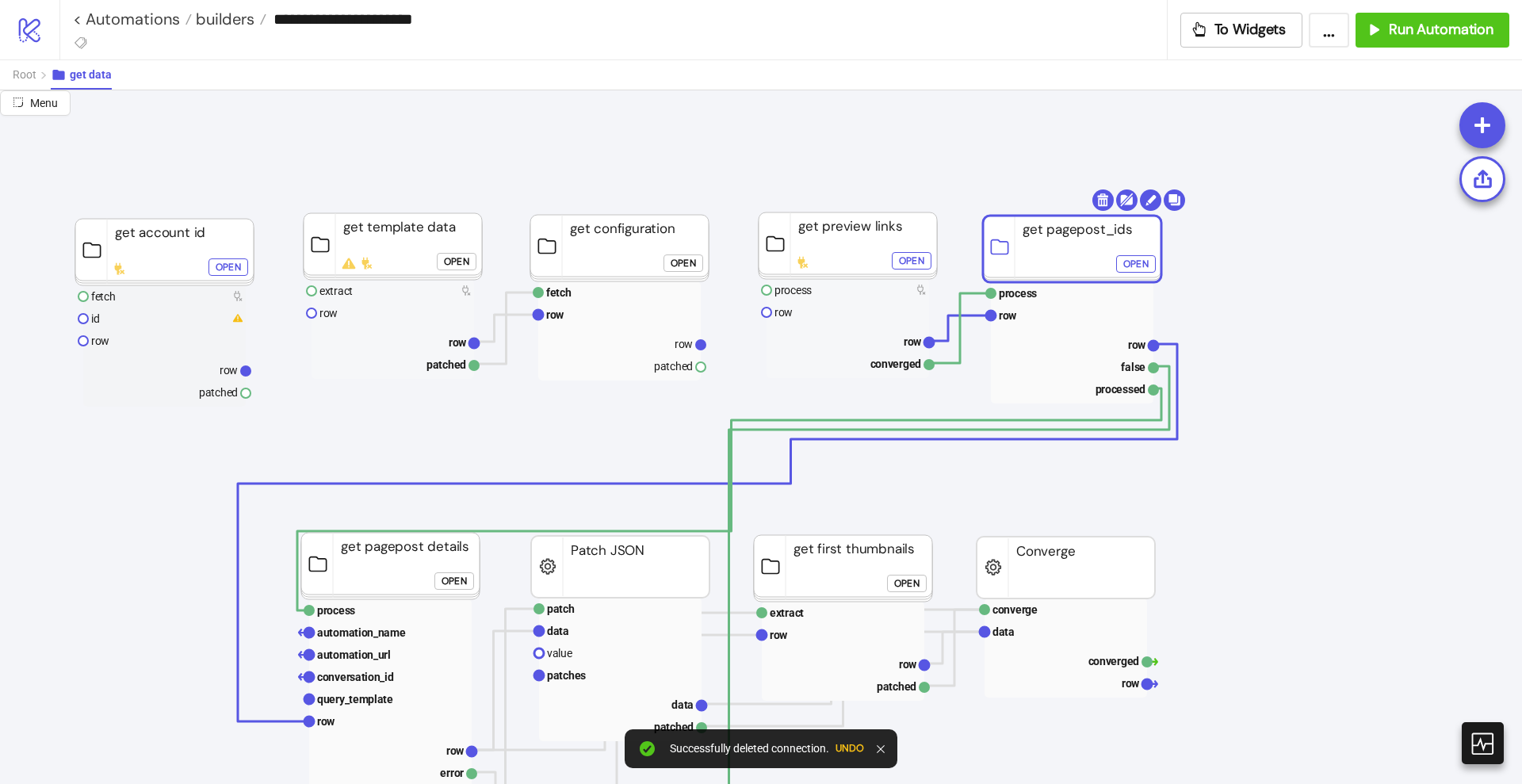
drag, startPoint x: 164, startPoint y: 512, endPoint x: 1071, endPoint y: 252, distance: 943.5
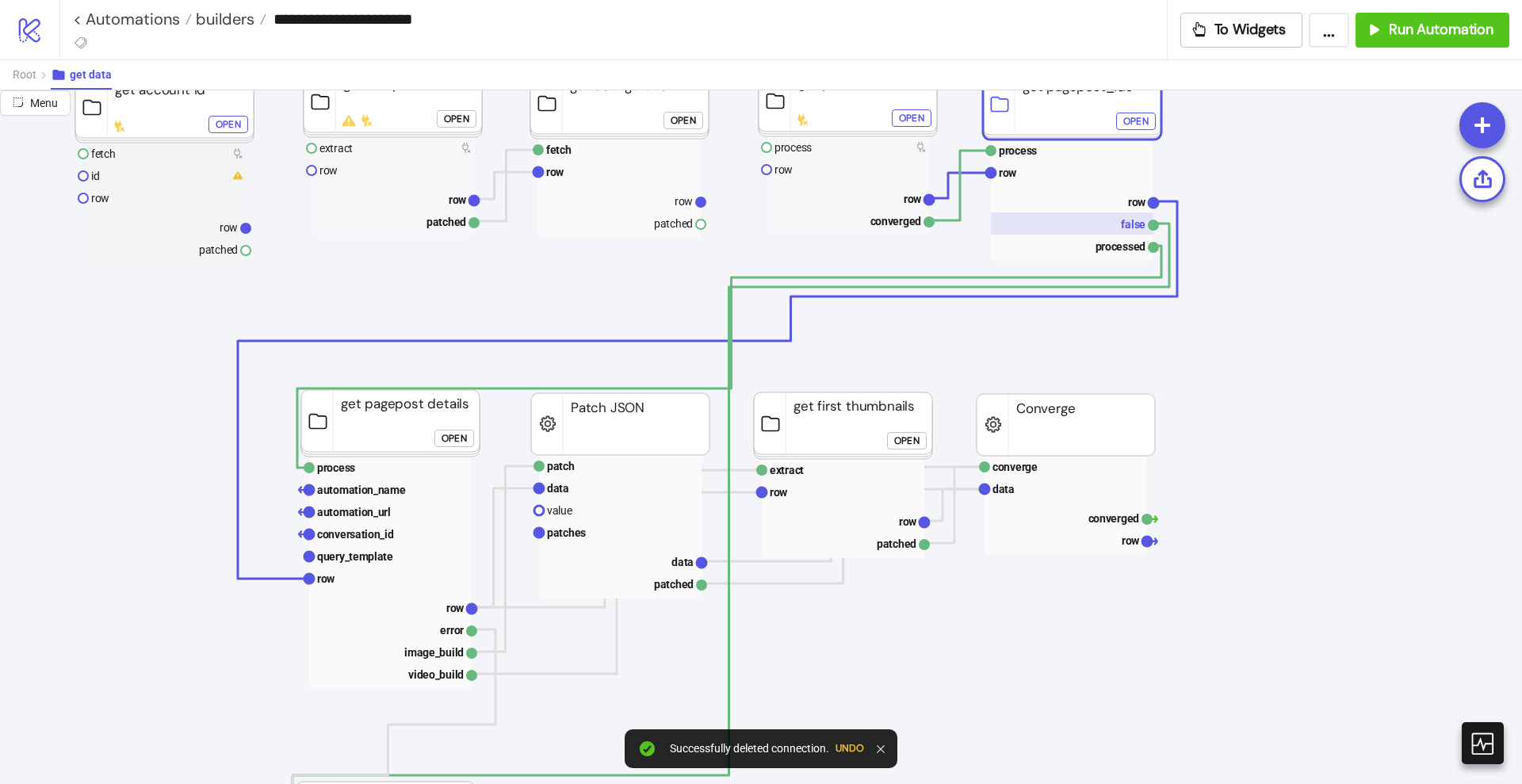
scroll to position [495, 297]
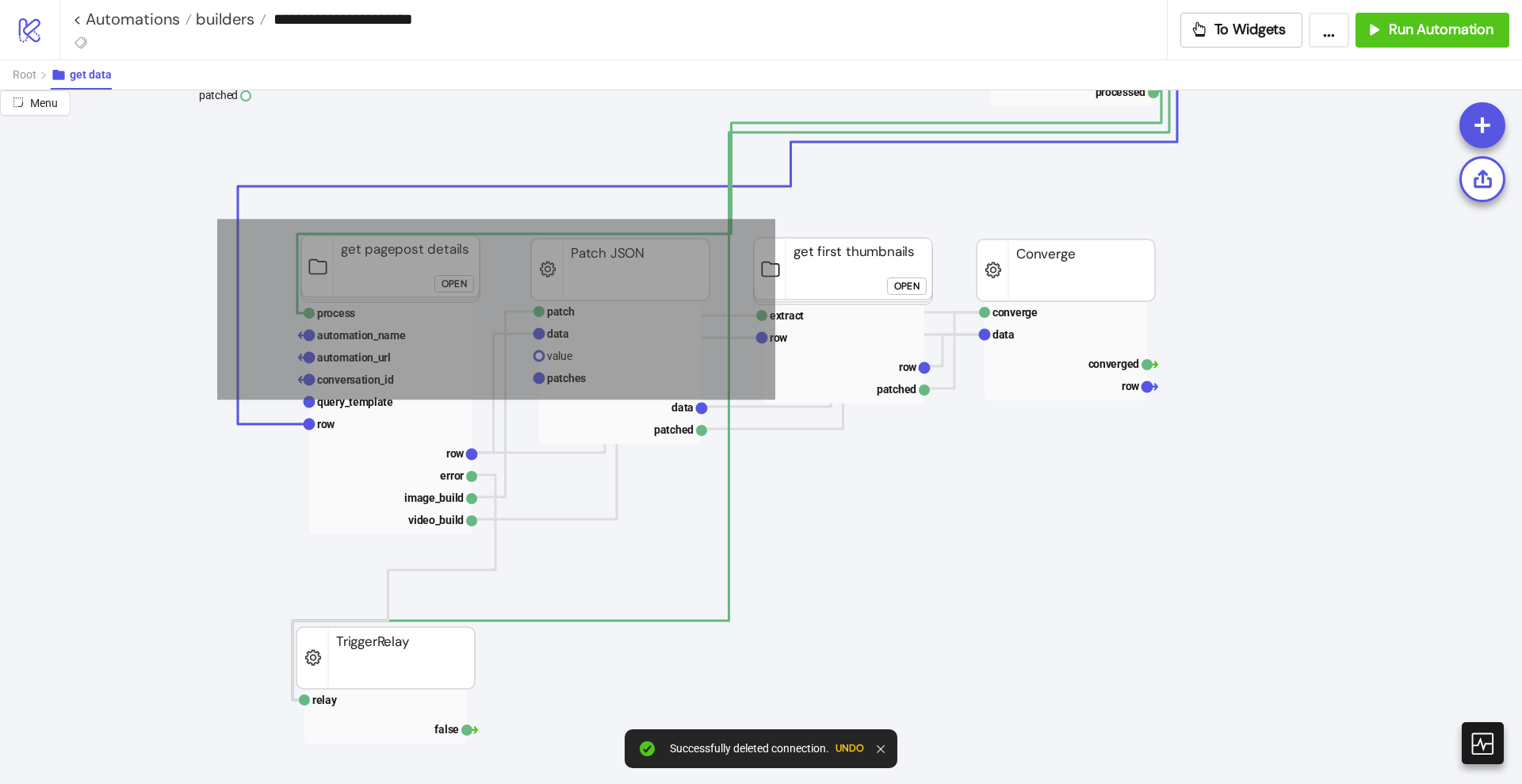
drag, startPoint x: 357, startPoint y: 284, endPoint x: 1237, endPoint y: 454, distance: 896.3
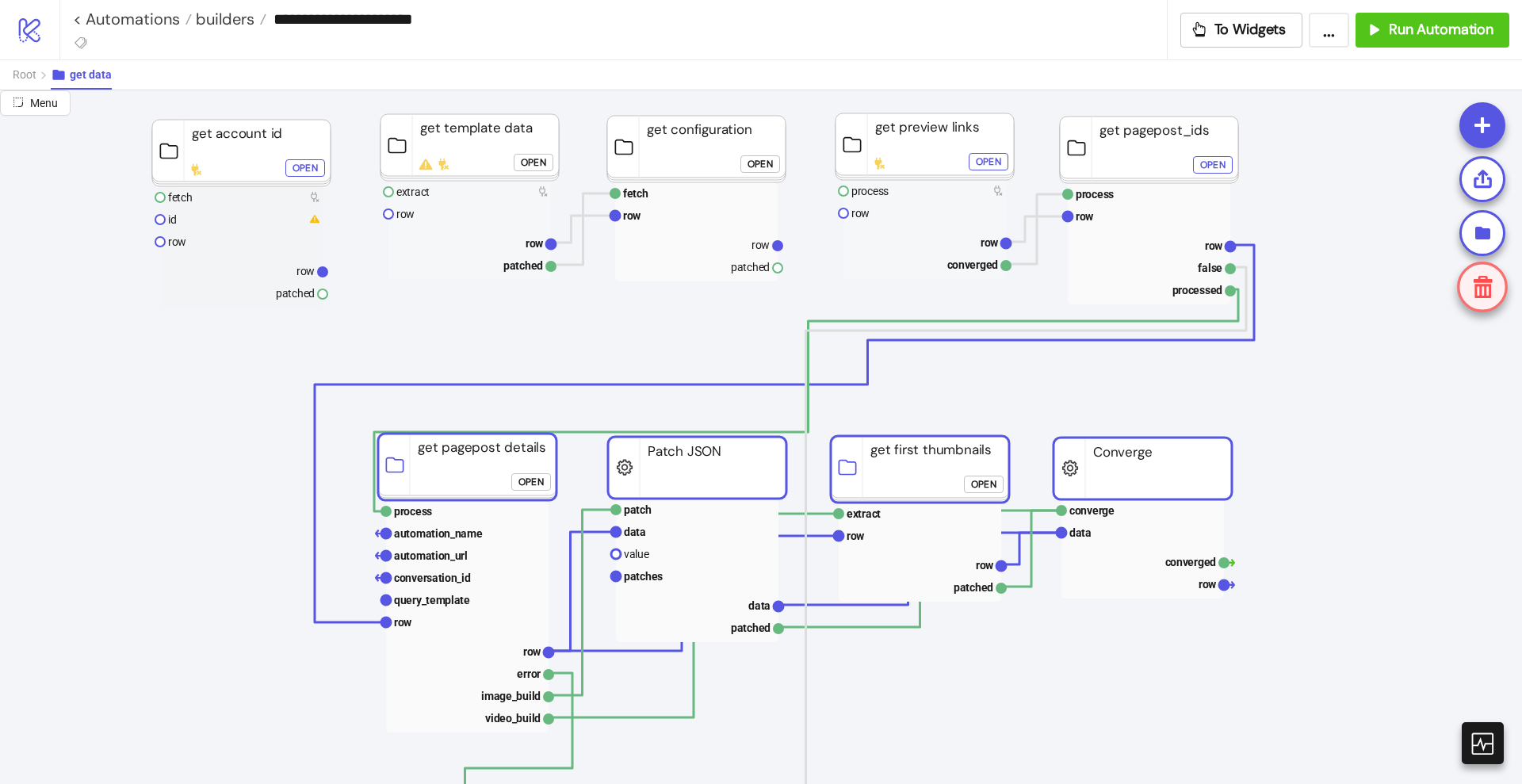
scroll to position [297, 0]
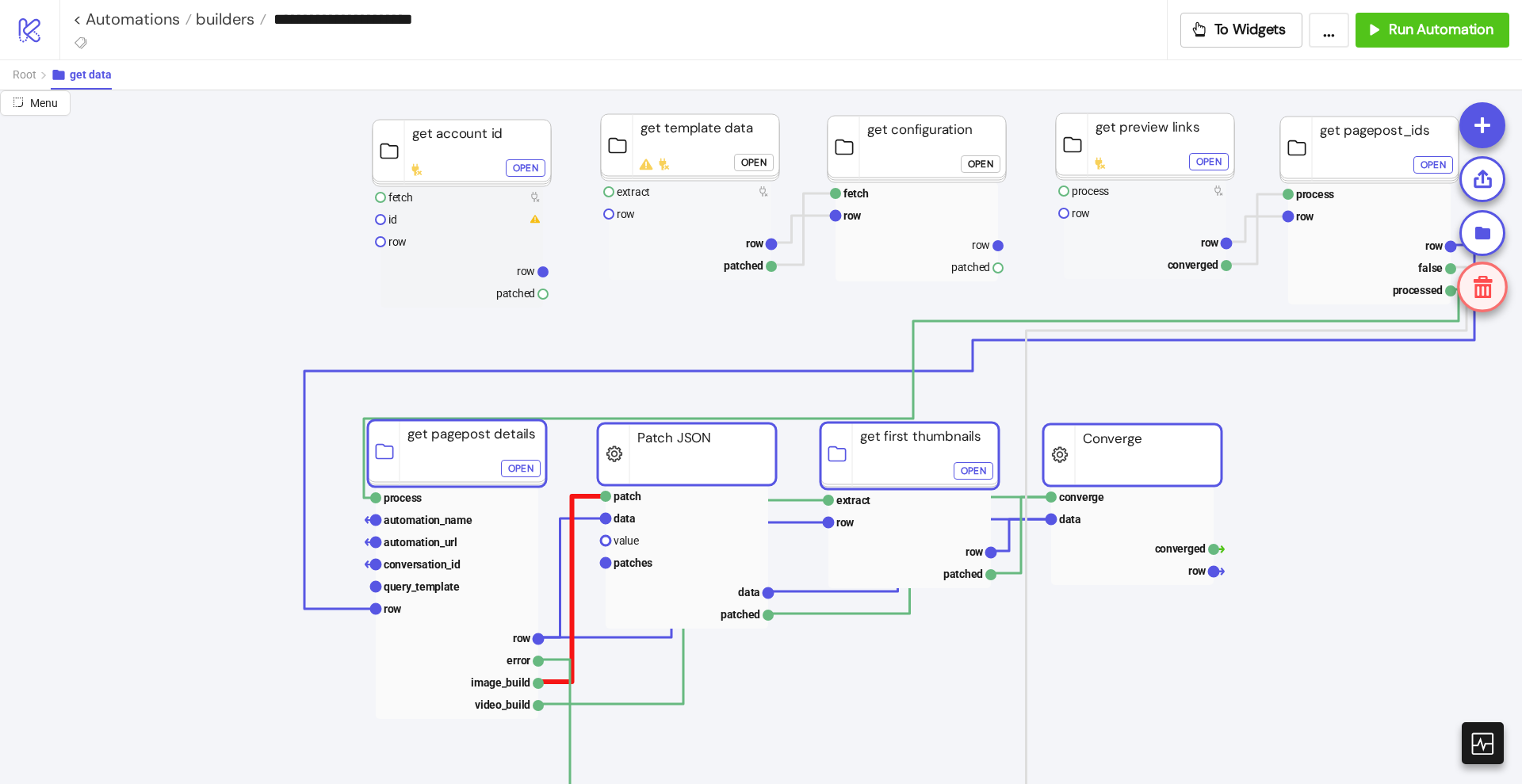
drag, startPoint x: 492, startPoint y: 448, endPoint x: 576, endPoint y: 508, distance: 103.2
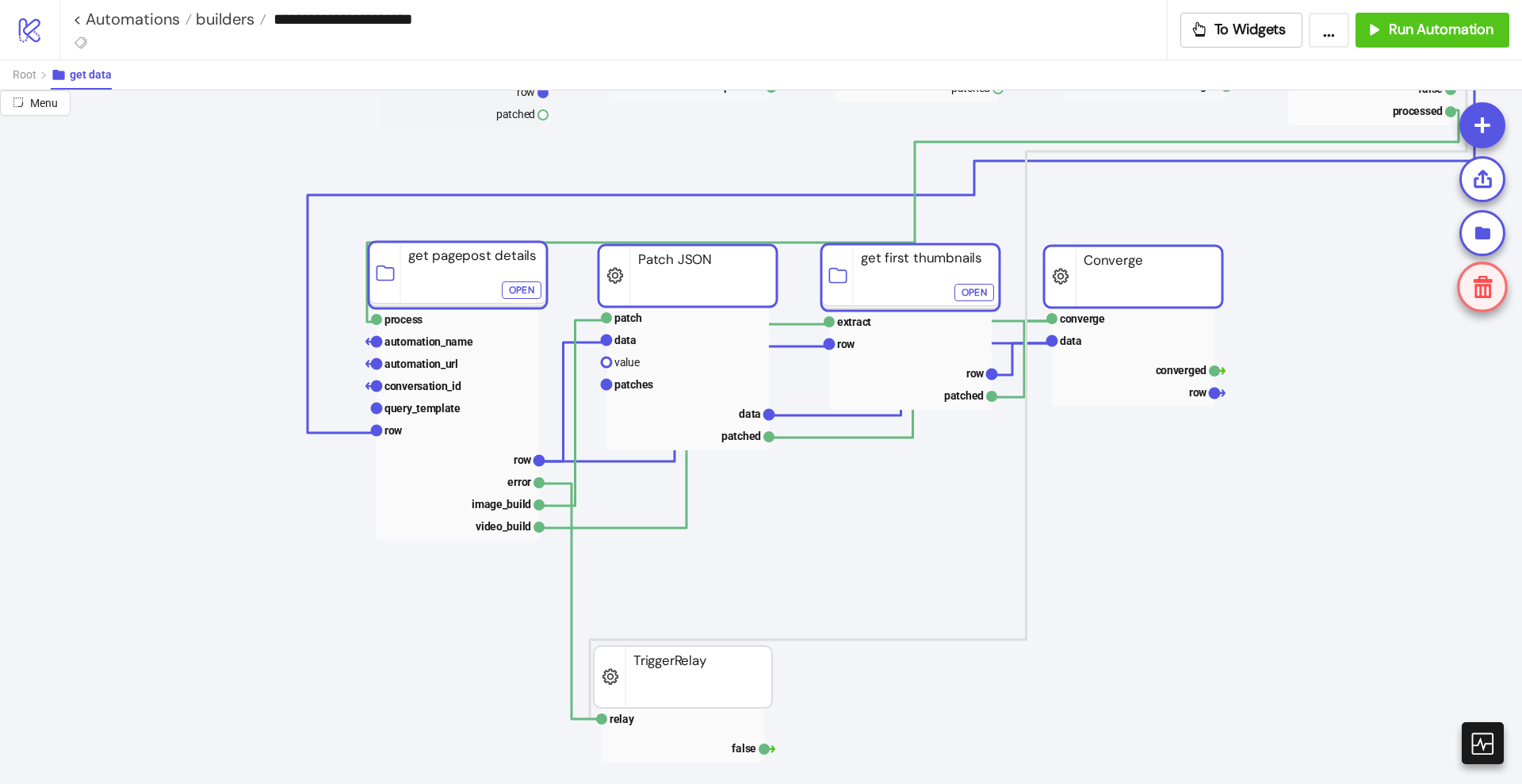
scroll to position [495, 0]
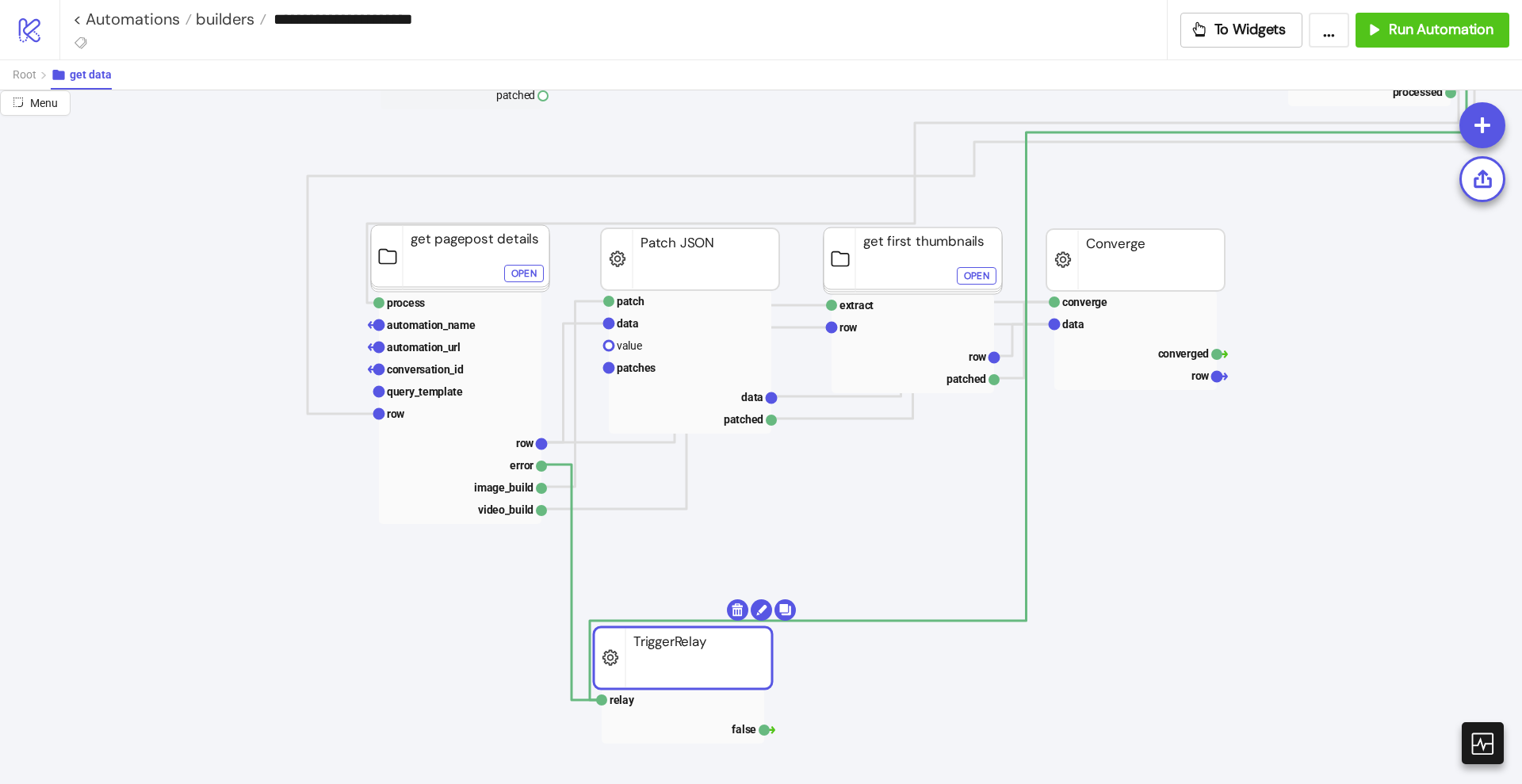
click at [676, 639] on rect at bounding box center [683, 657] width 178 height 62
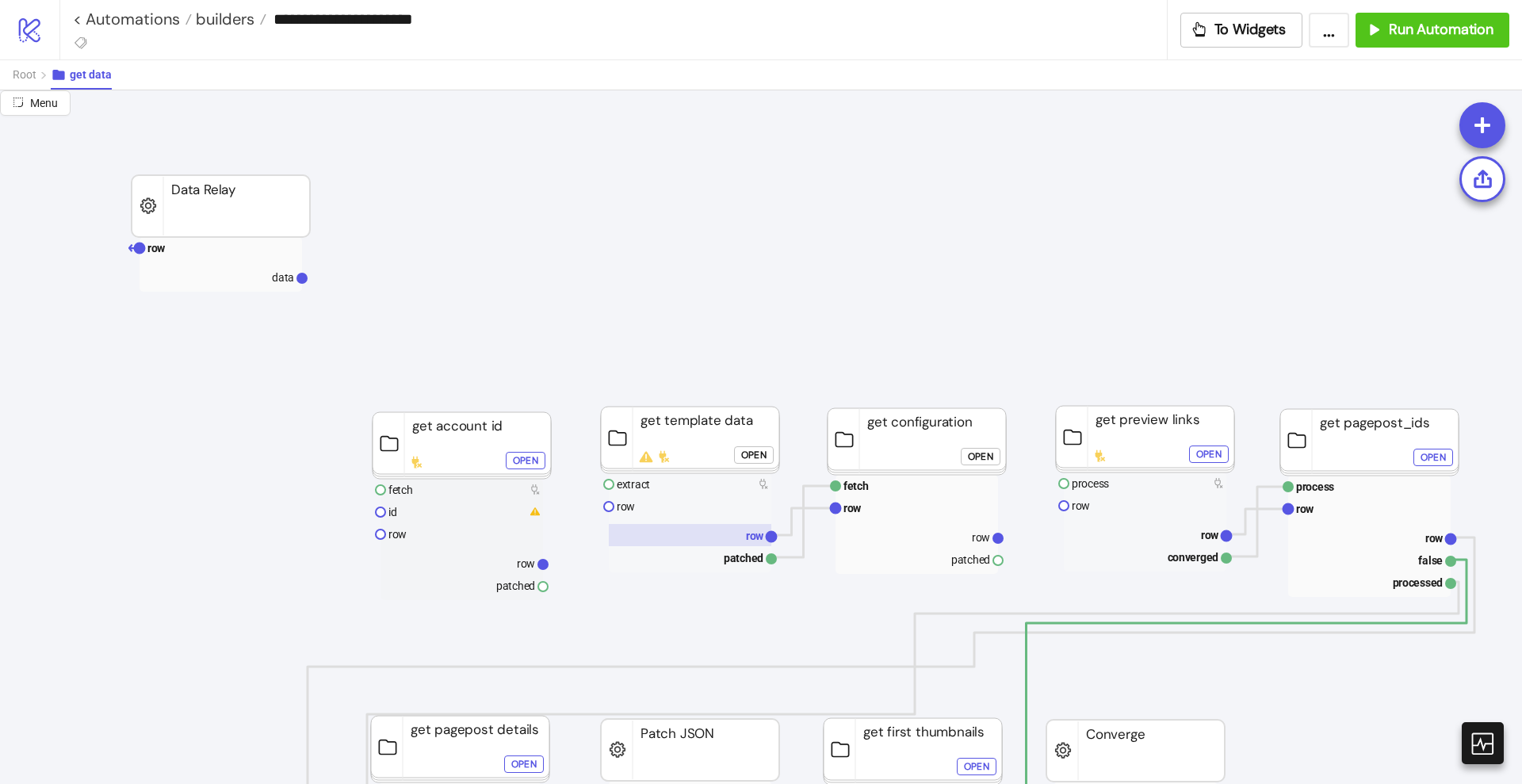
scroll to position [0, 0]
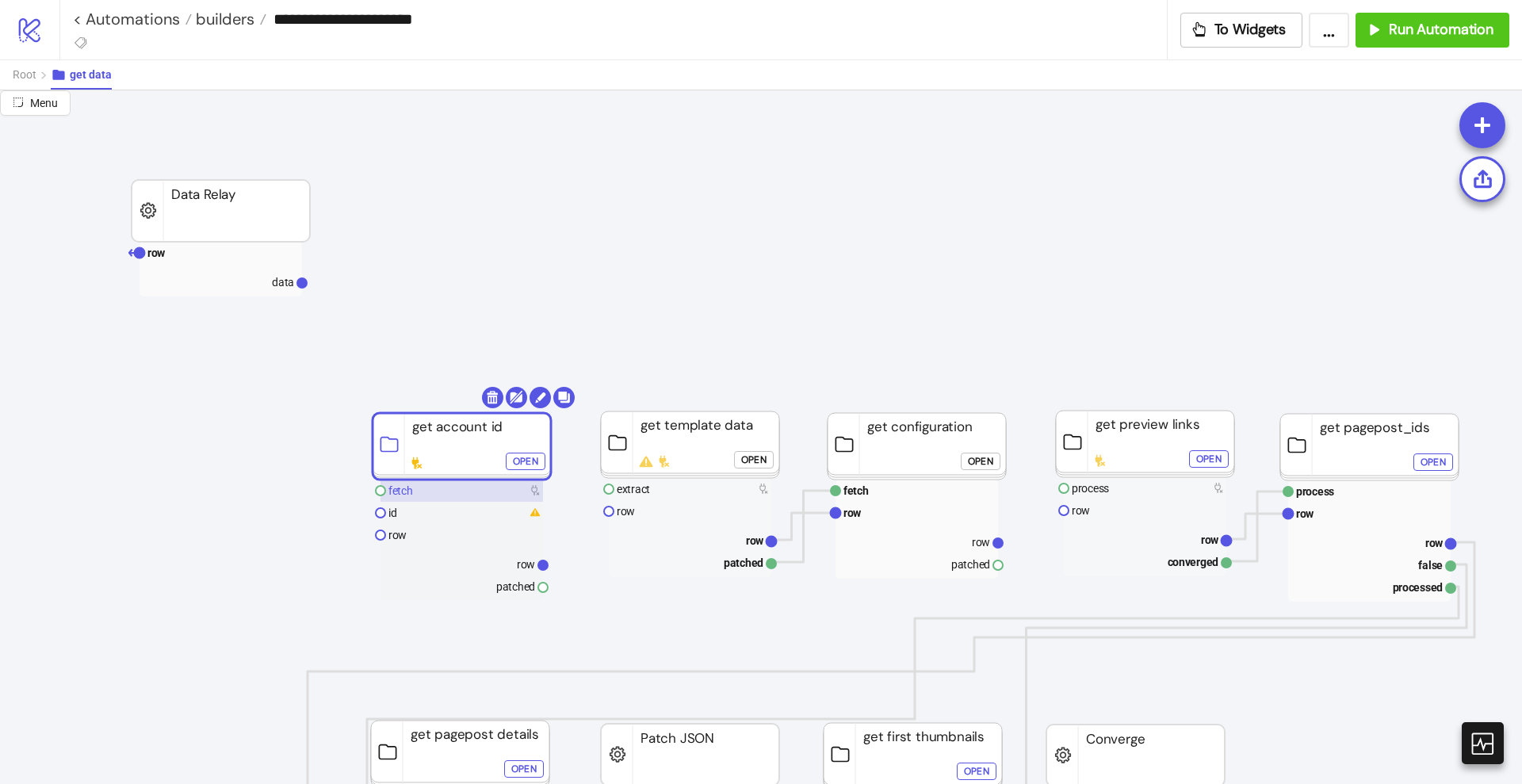
click at [436, 485] on rect at bounding box center [462, 491] width 162 height 22
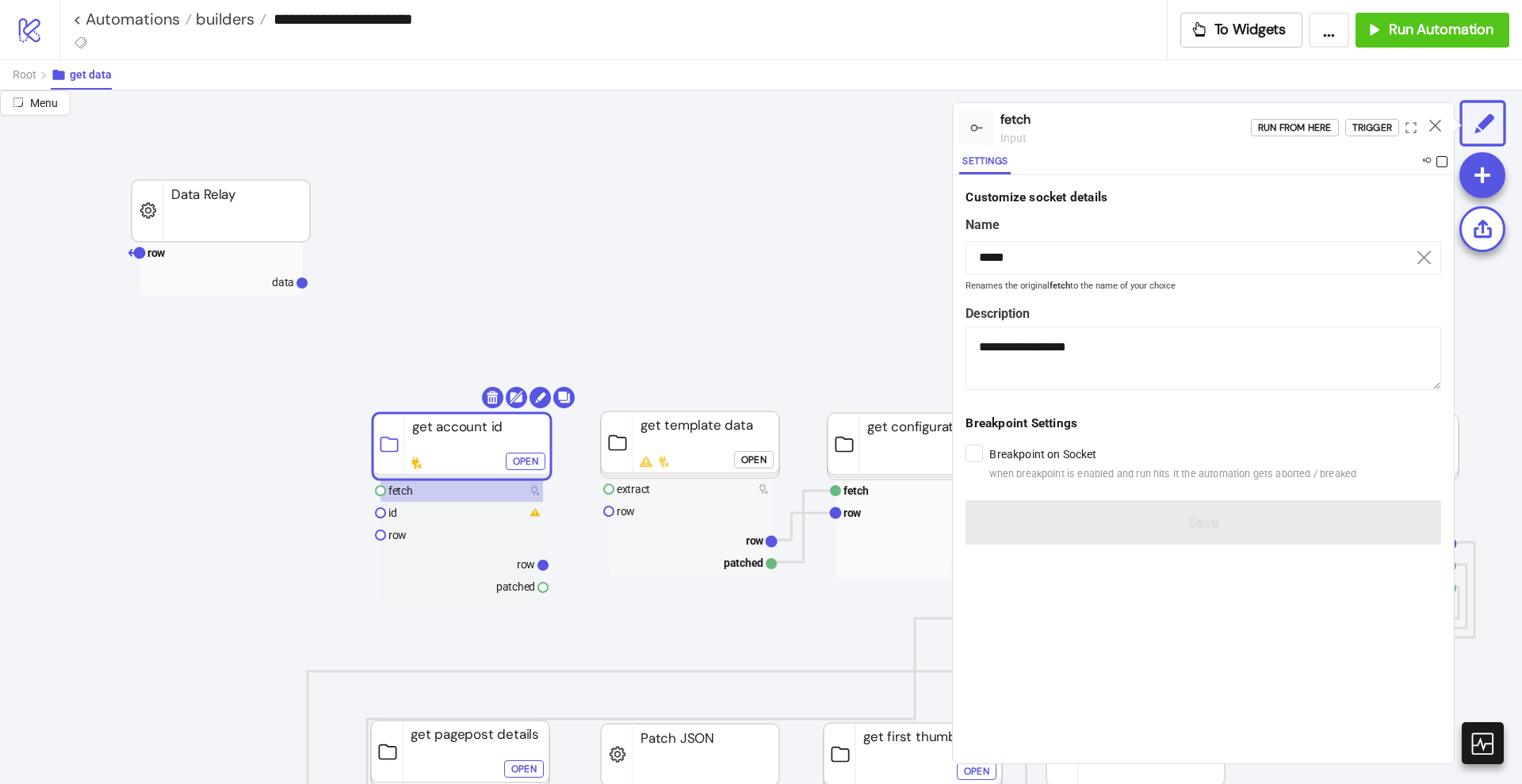
click at [1438, 161] on span at bounding box center [1442, 161] width 11 height 11
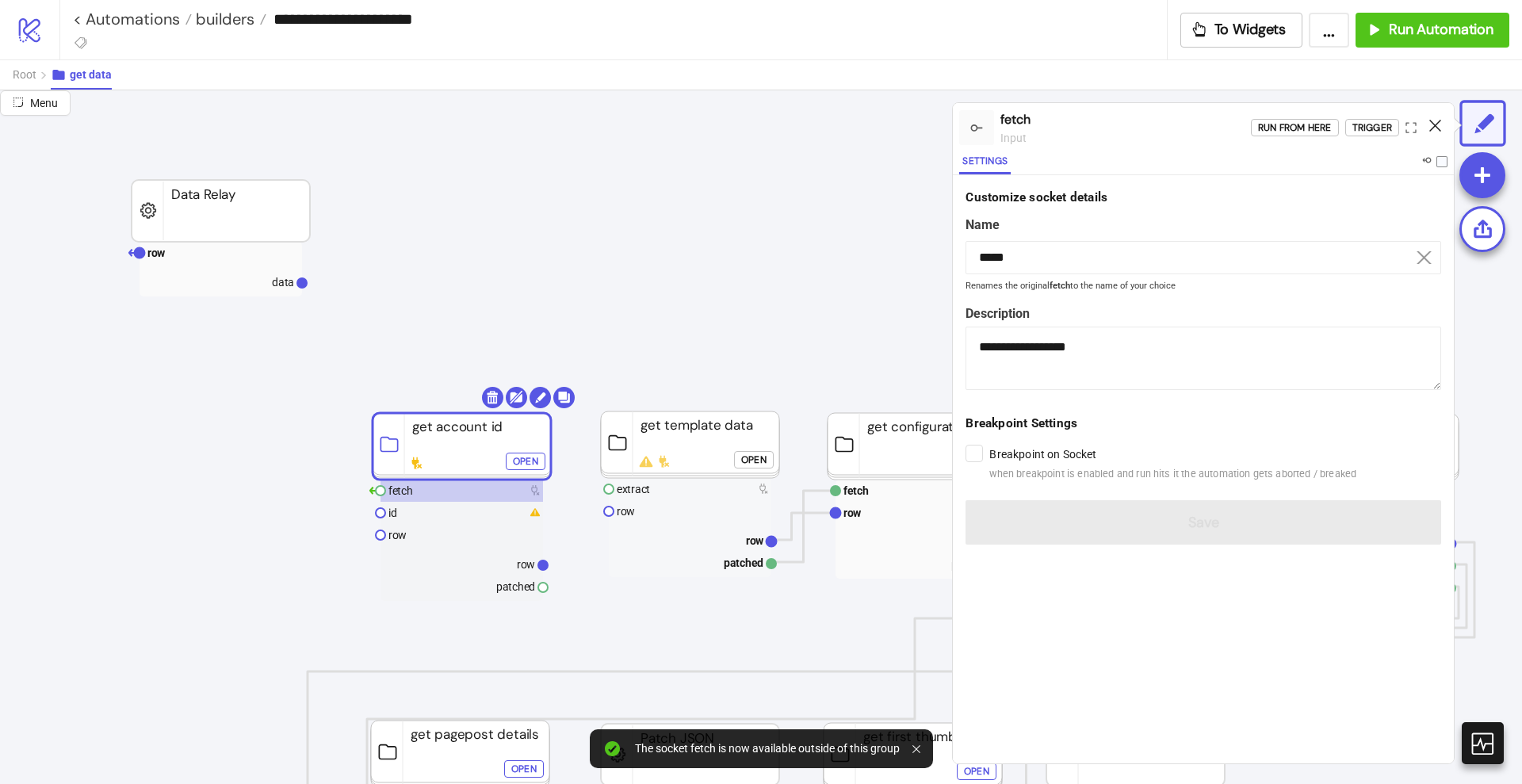
click at [1440, 124] on icon at bounding box center [1435, 125] width 12 height 12
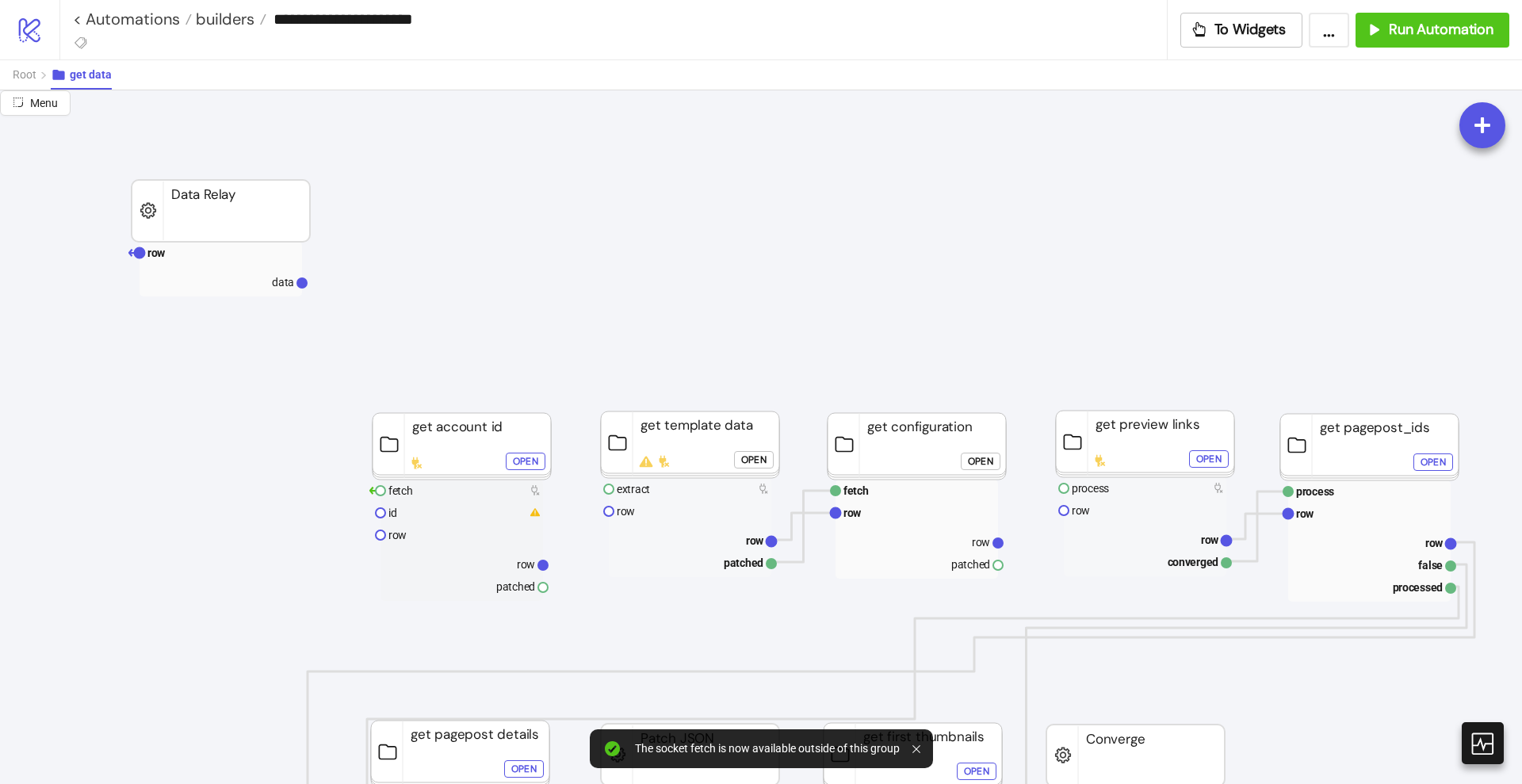
click div "Open"
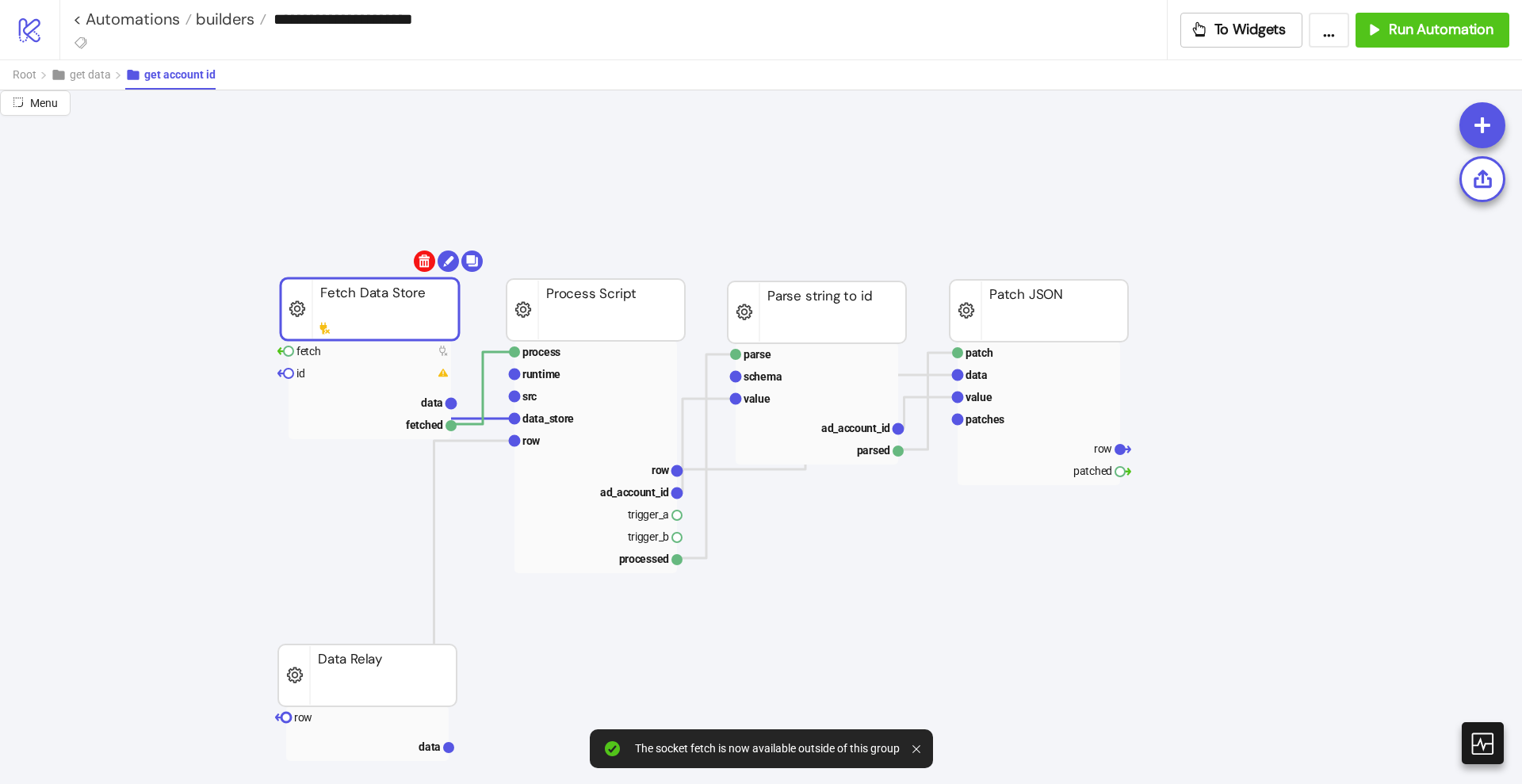
click at [422, 265] on body "**********" at bounding box center [761, 392] width 1522 height 784
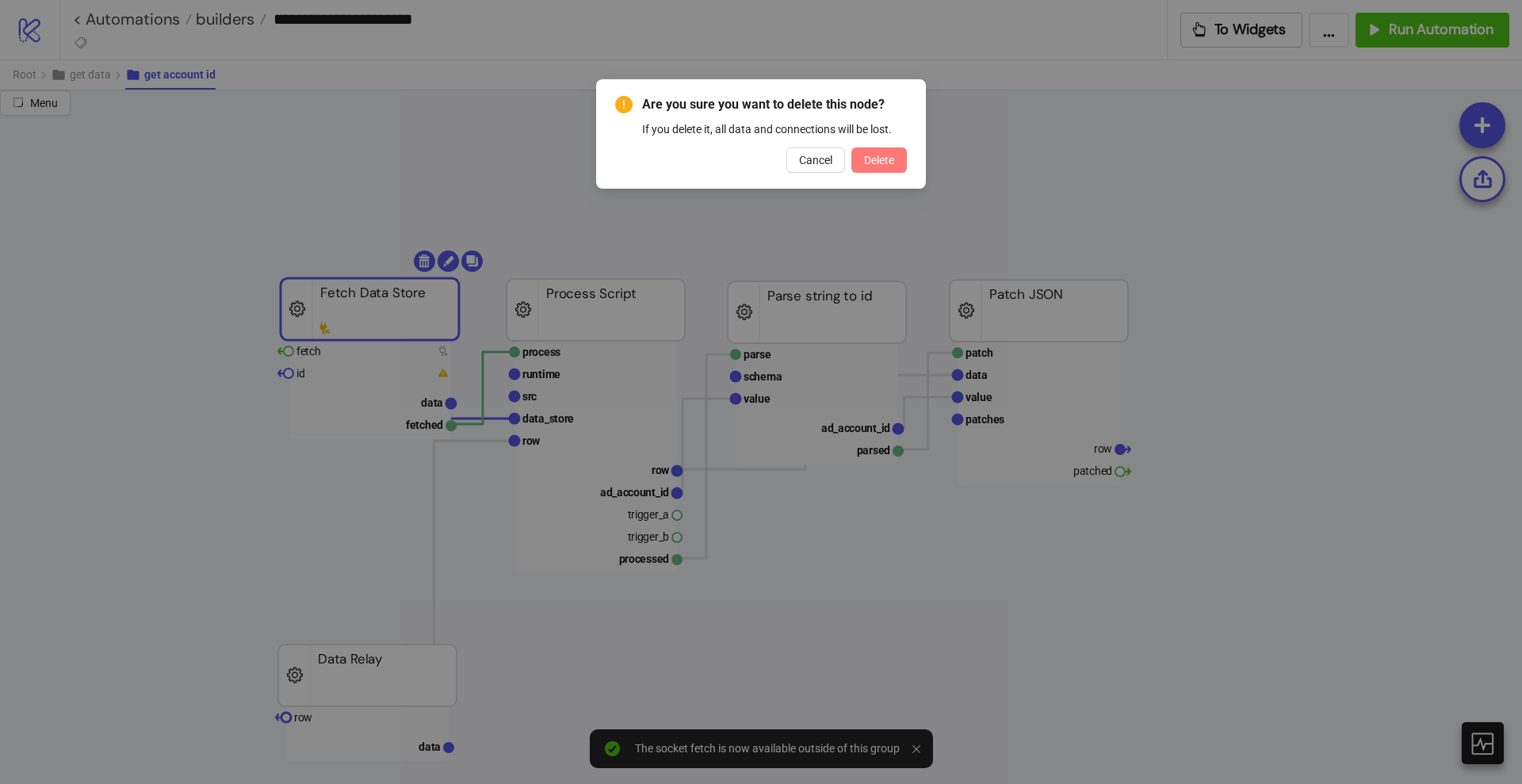
drag, startPoint x: 889, startPoint y: 157, endPoint x: 886, endPoint y: 166, distance: 9.5
click at [886, 157] on span "Delete" at bounding box center [880, 160] width 30 height 12
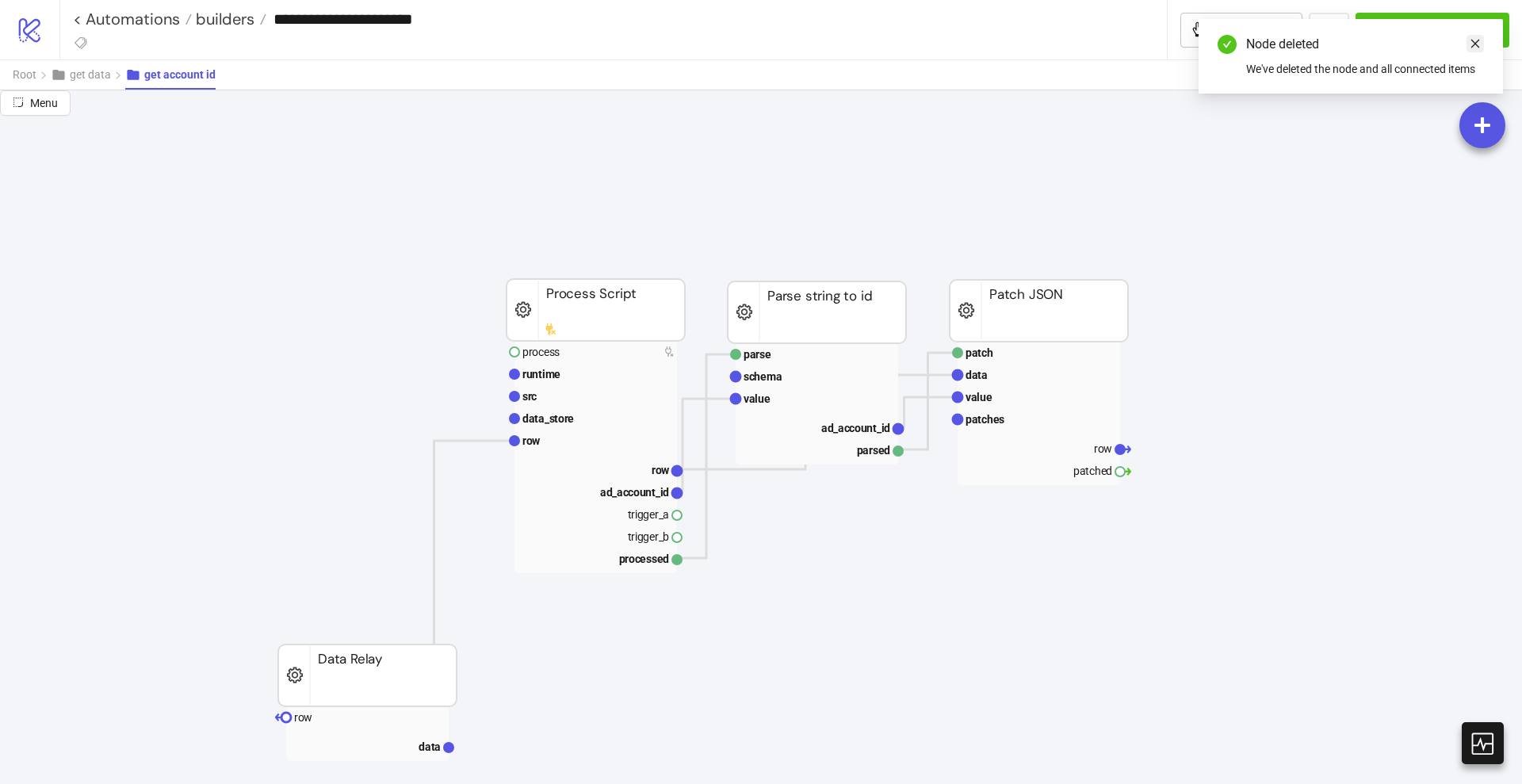
click at [1472, 47] on icon "close" at bounding box center [1476, 44] width 11 height 11
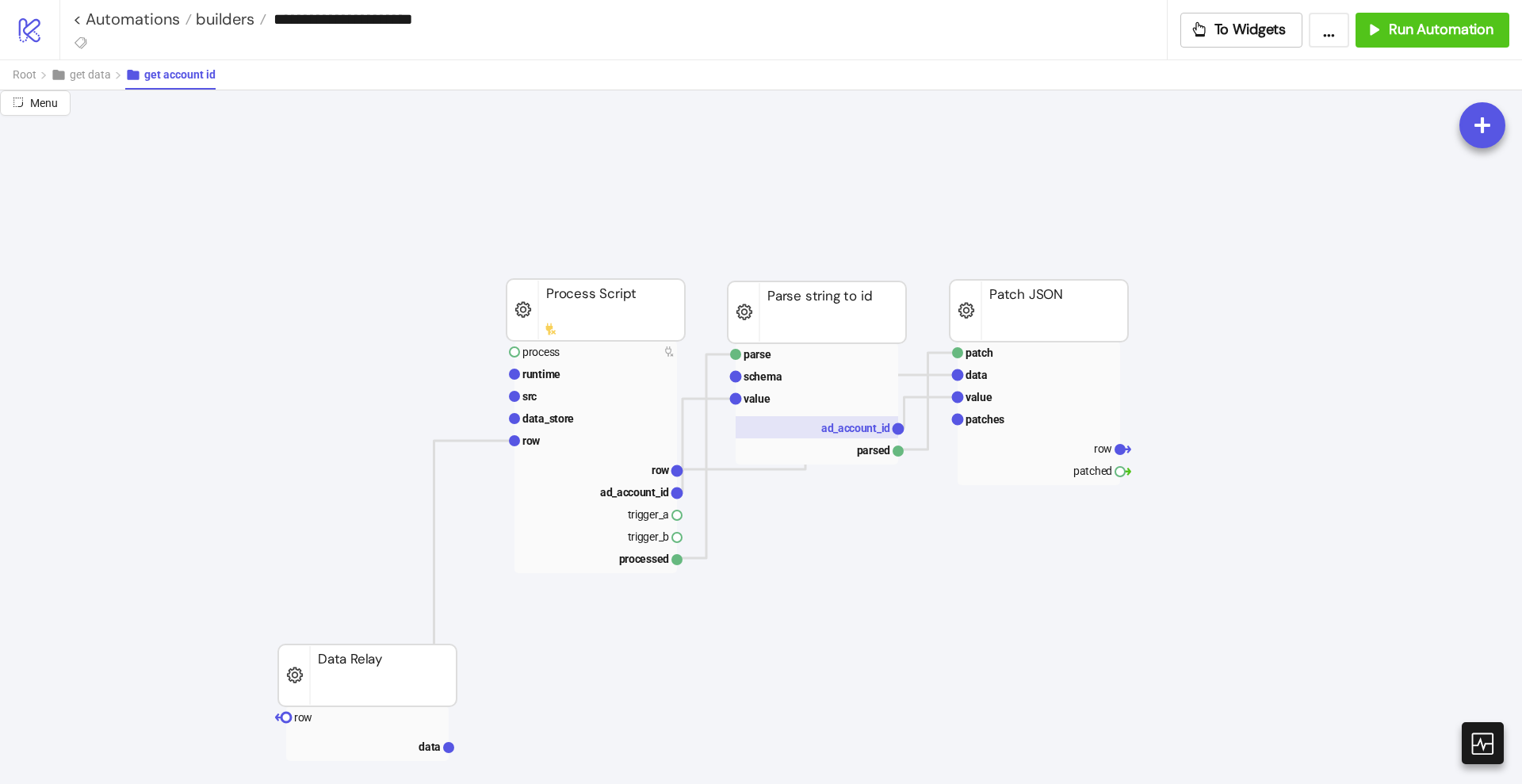
click at [854, 425] on text "ad_account_id" at bounding box center [856, 428] width 69 height 12
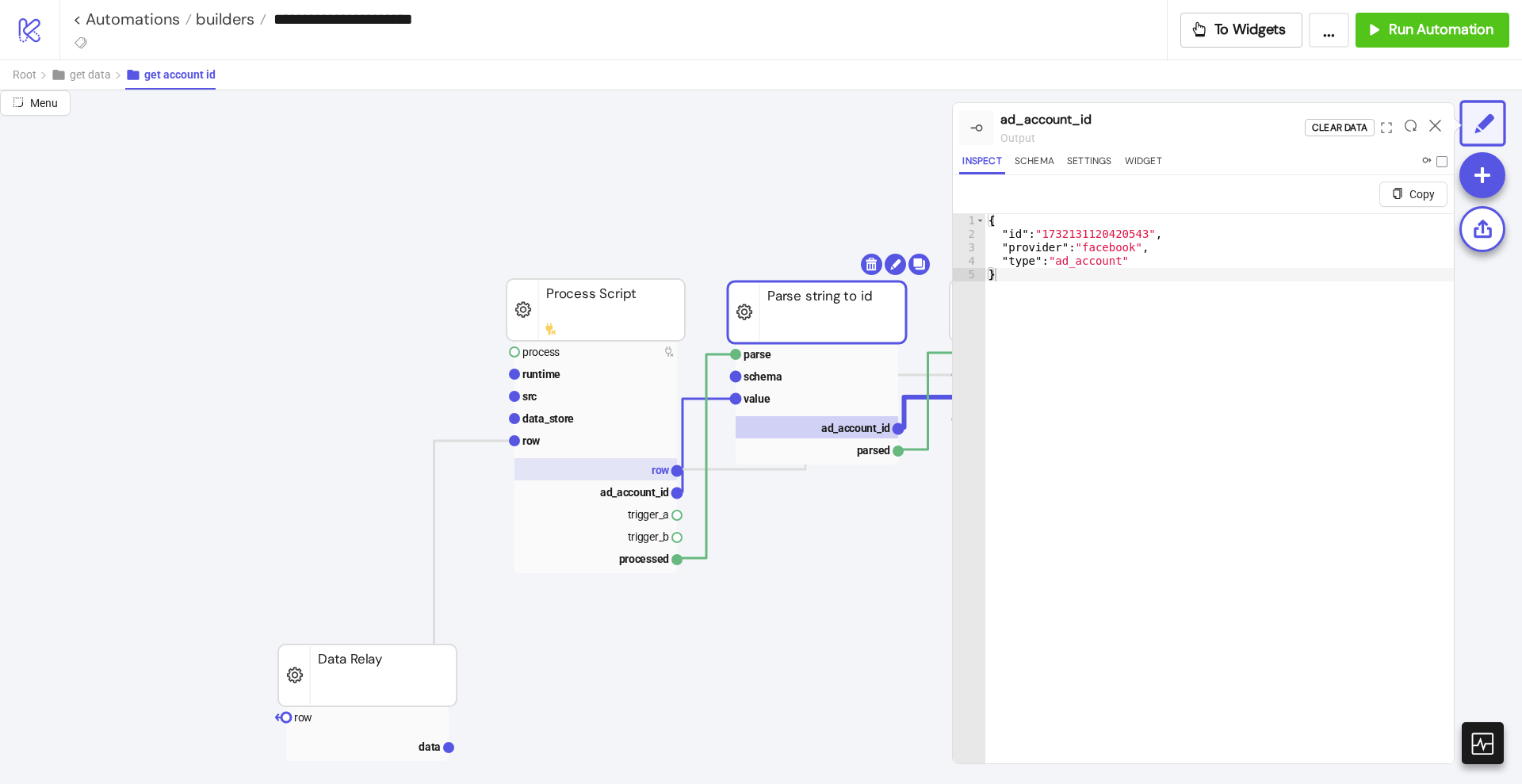
click at [654, 471] on text "row" at bounding box center [660, 470] width 18 height 12
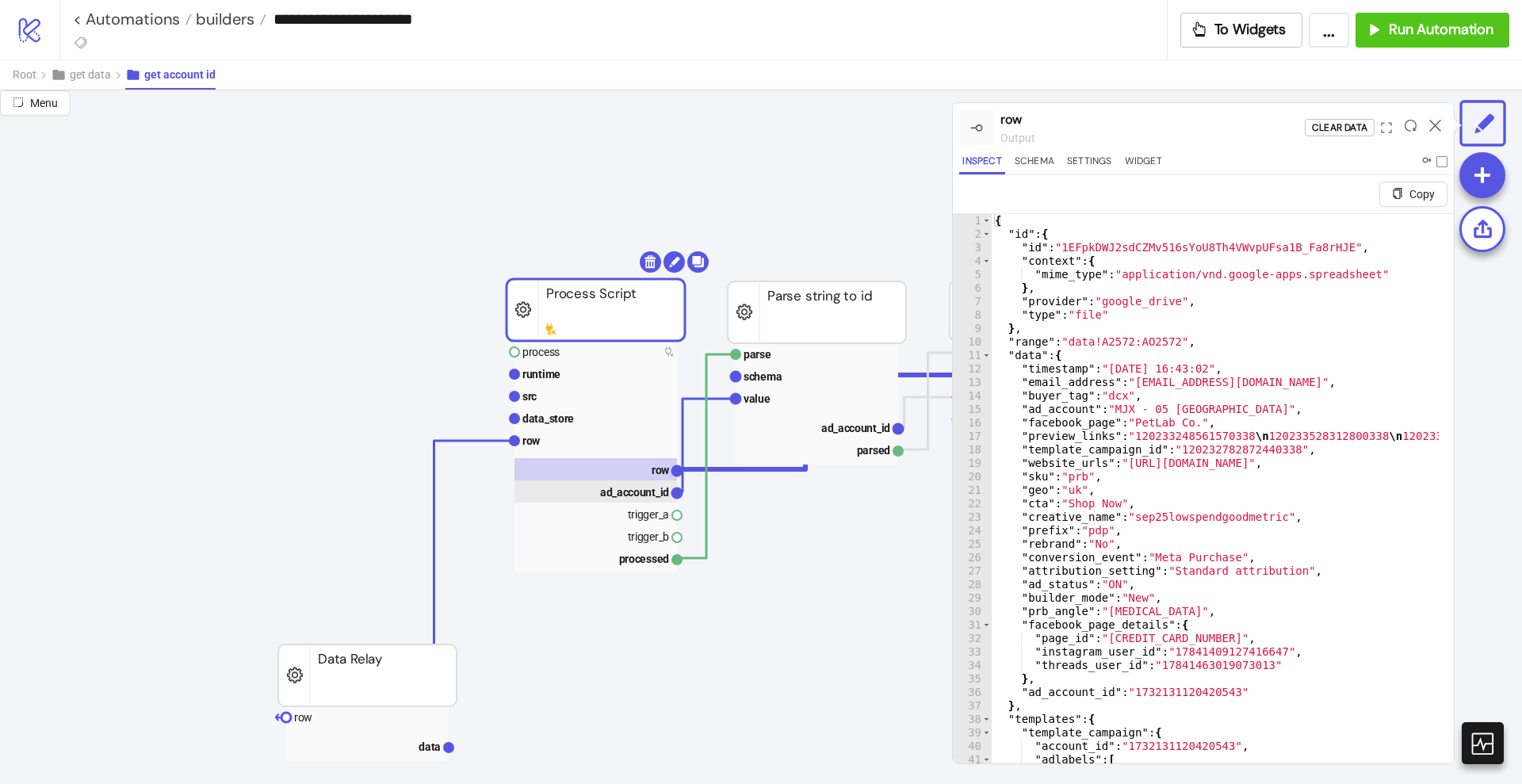
drag, startPoint x: 645, startPoint y: 487, endPoint x: 727, endPoint y: 495, distance: 82.4
click at [645, 488] on text "ad_account_id" at bounding box center [634, 492] width 69 height 12
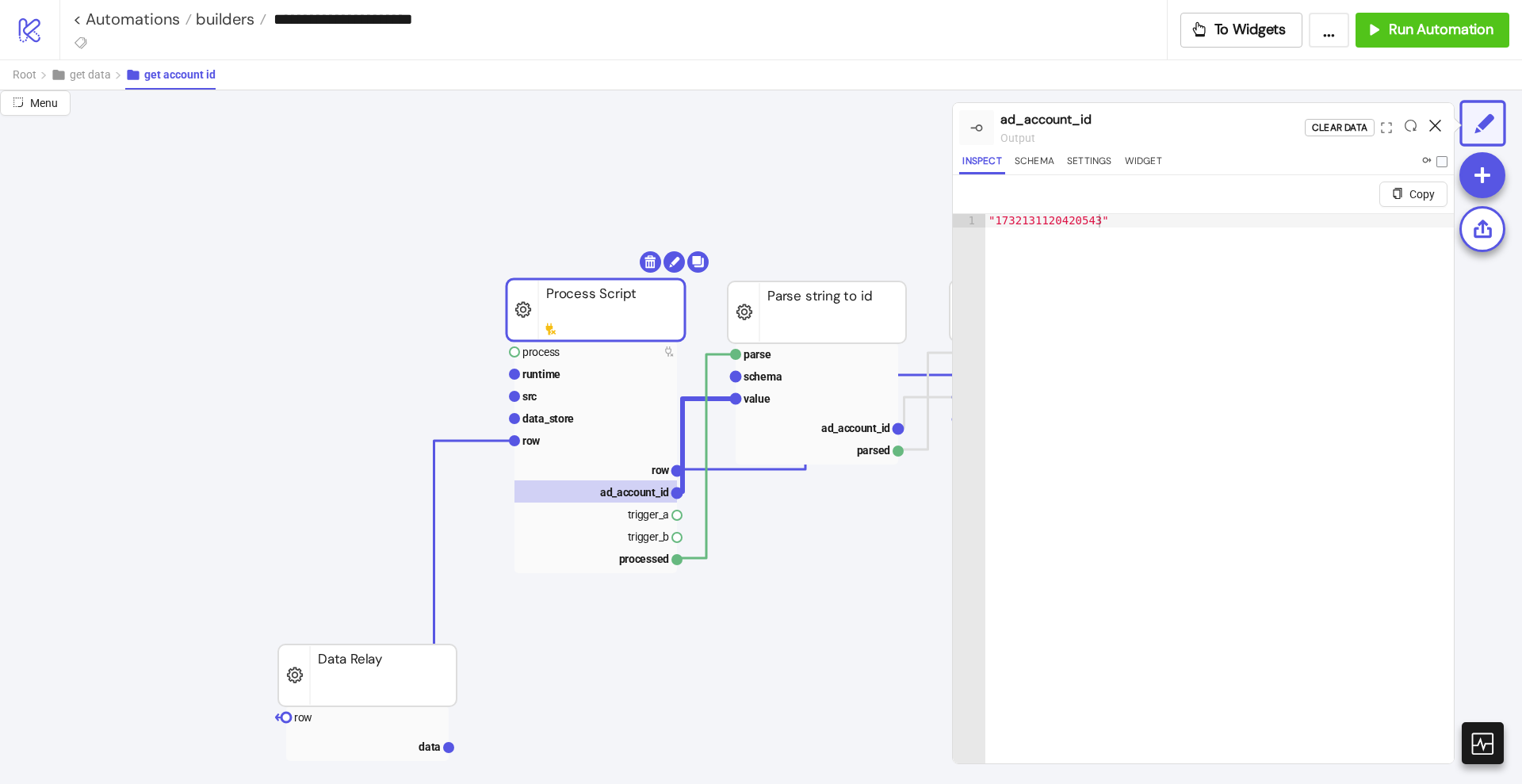
click at [1429, 125] on icon at bounding box center [1435, 125] width 12 height 12
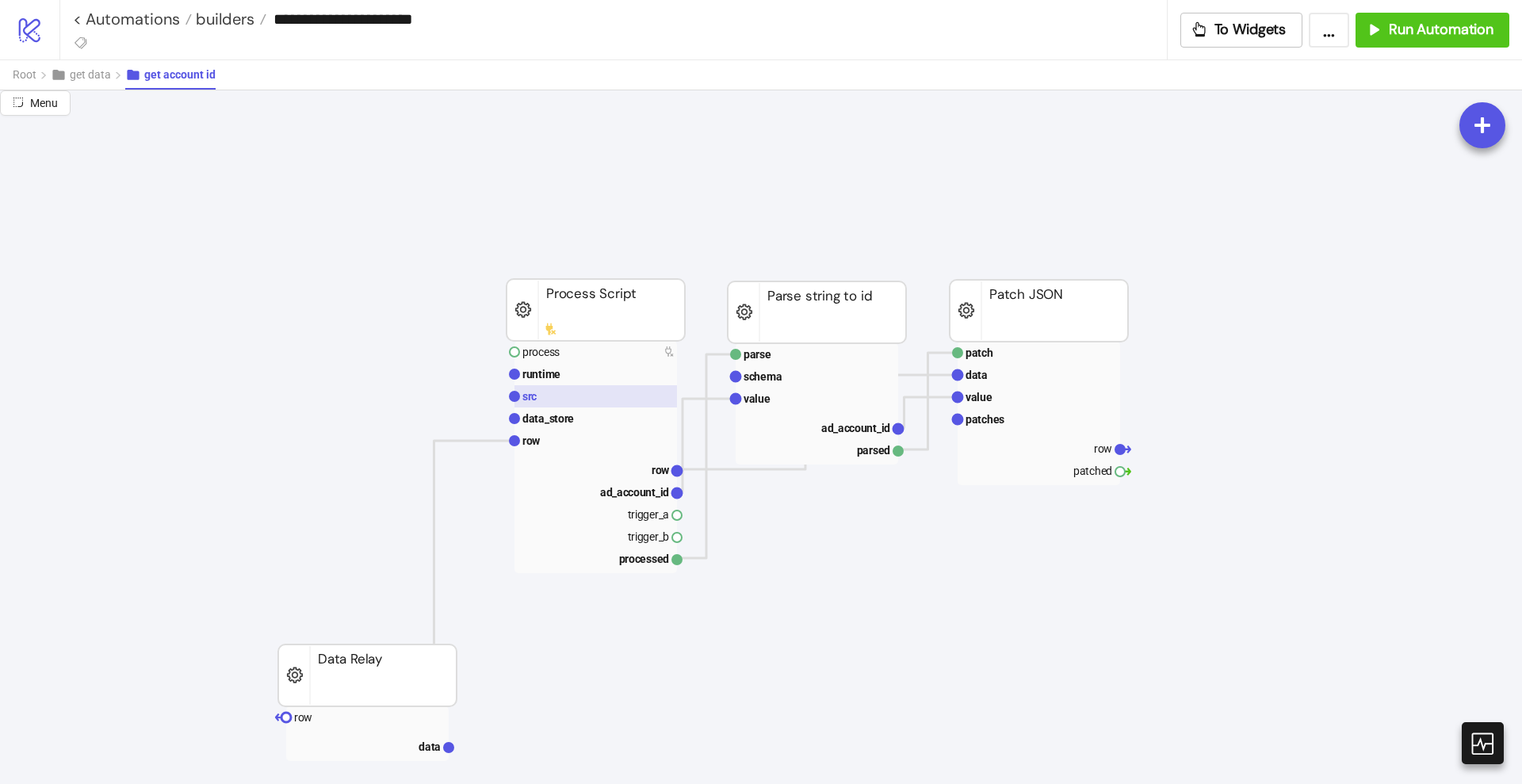
click at [562, 399] on rect at bounding box center [596, 396] width 162 height 22
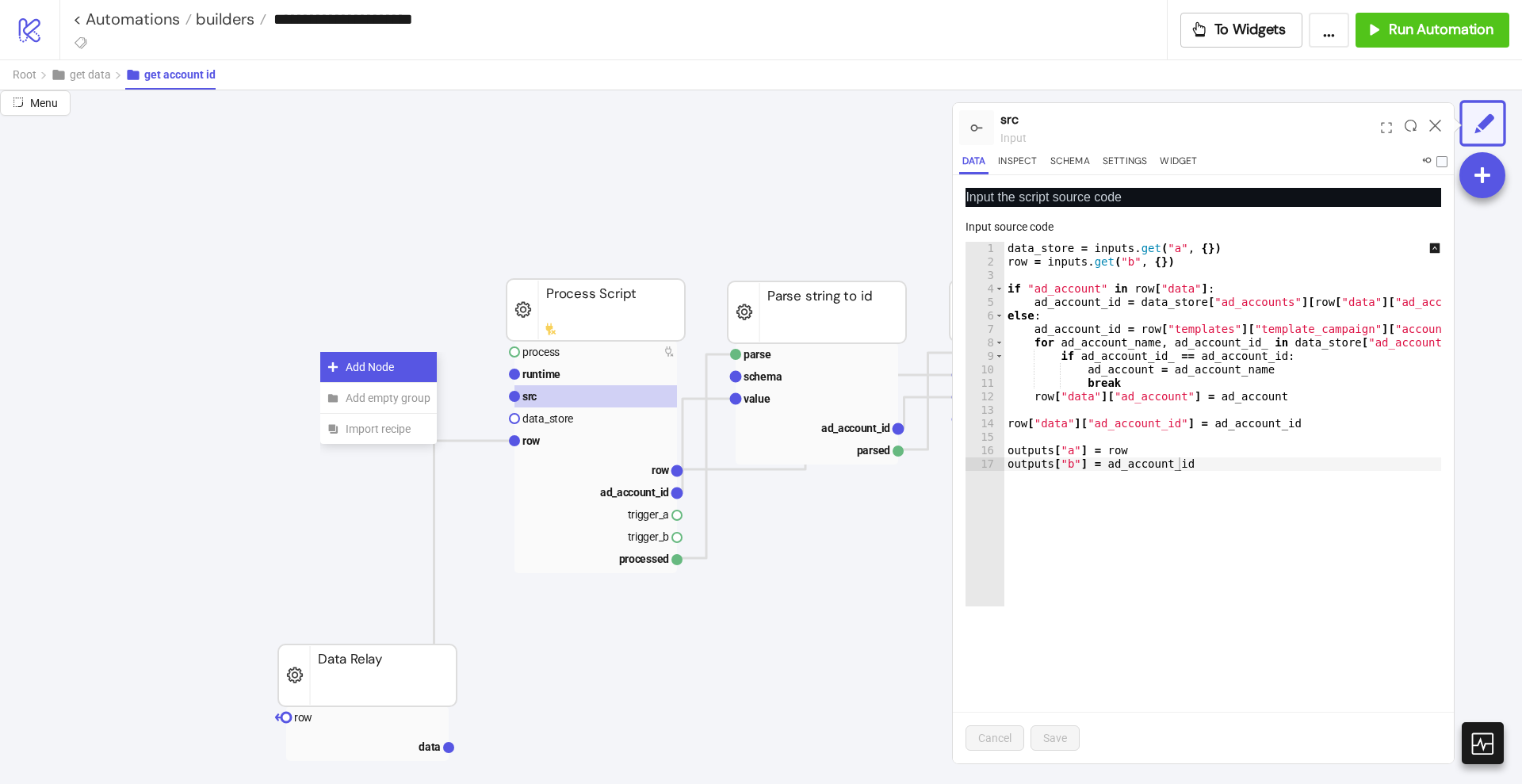
click at [327, 358] on div "Add Node" at bounding box center [378, 367] width 117 height 31
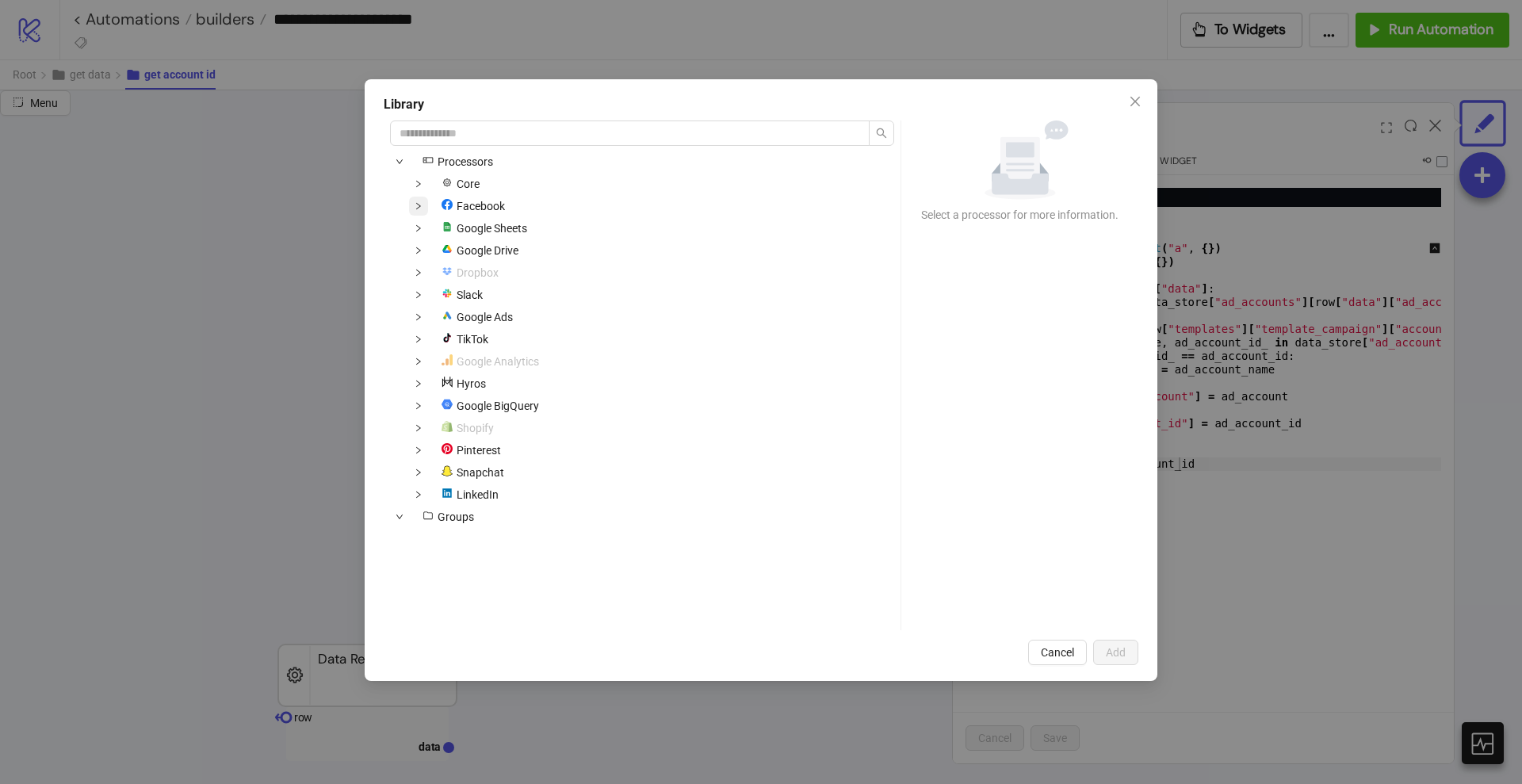
click at [421, 206] on icon "down" at bounding box center [418, 206] width 8 height 8
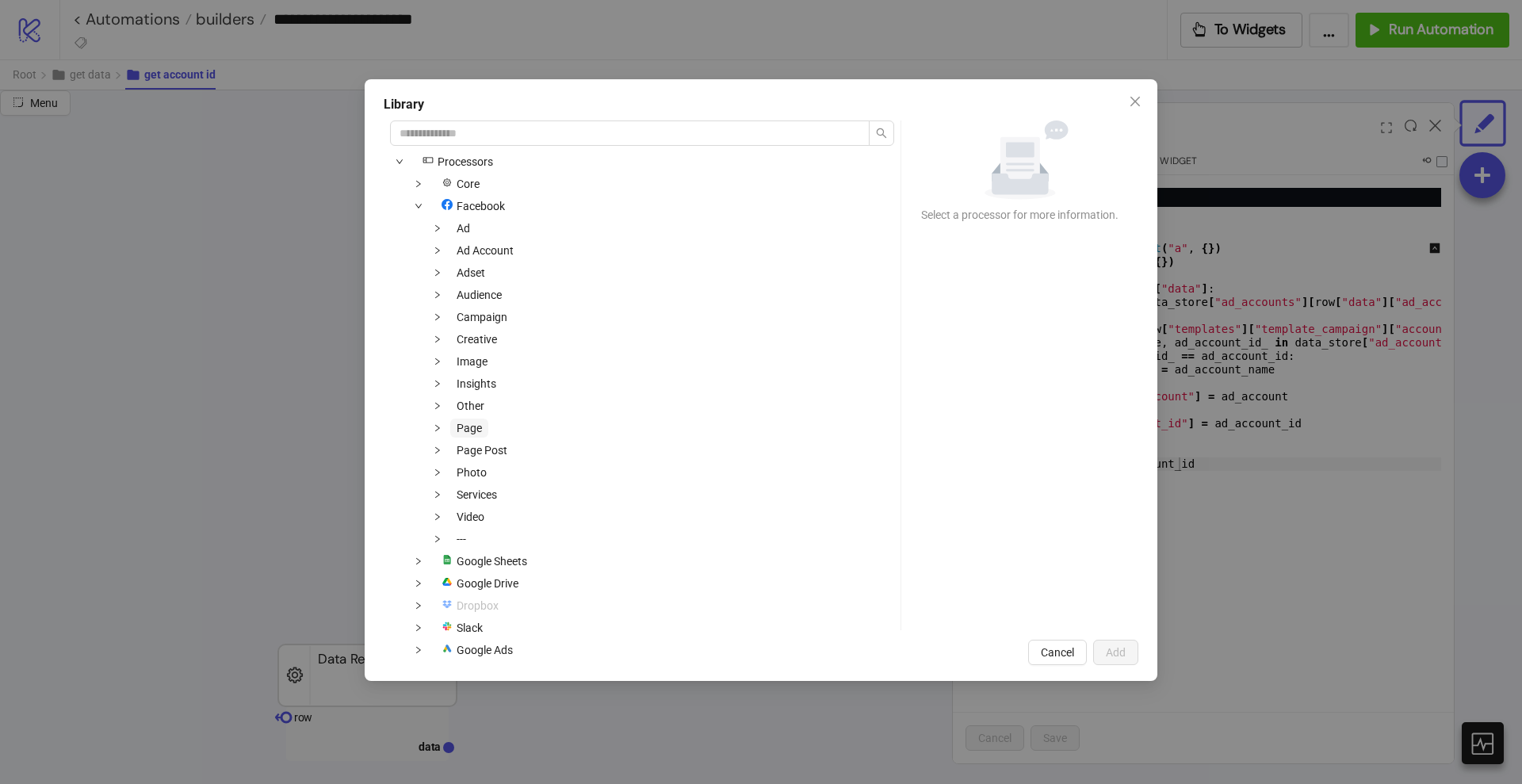
click at [476, 431] on span "Page" at bounding box center [469, 428] width 25 height 12
click at [443, 428] on span at bounding box center [437, 427] width 19 height 19
click at [491, 470] on span "Select Facebook Page Id" at bounding box center [535, 473] width 120 height 12
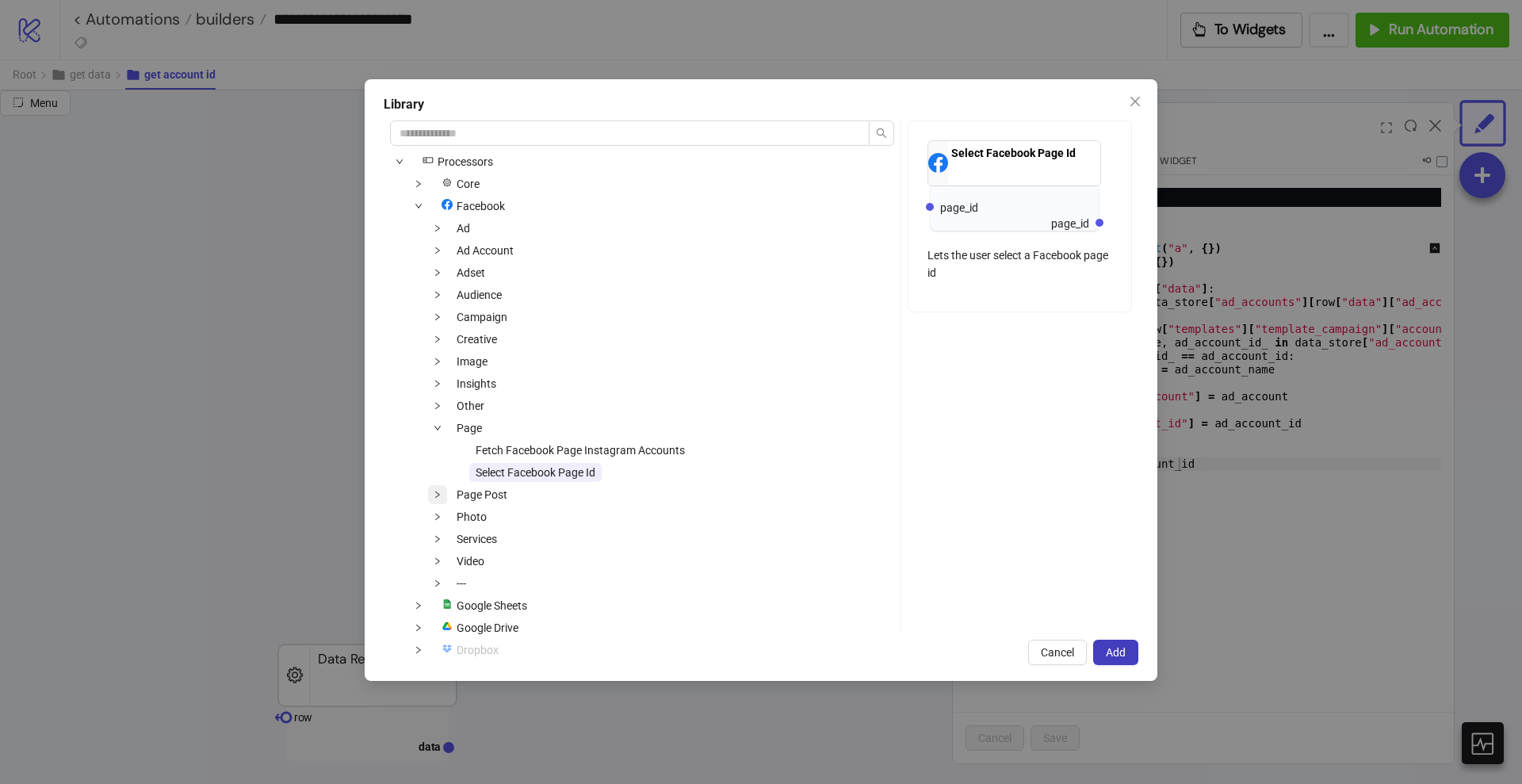
click at [439, 495] on icon "down" at bounding box center [437, 494] width 8 height 8
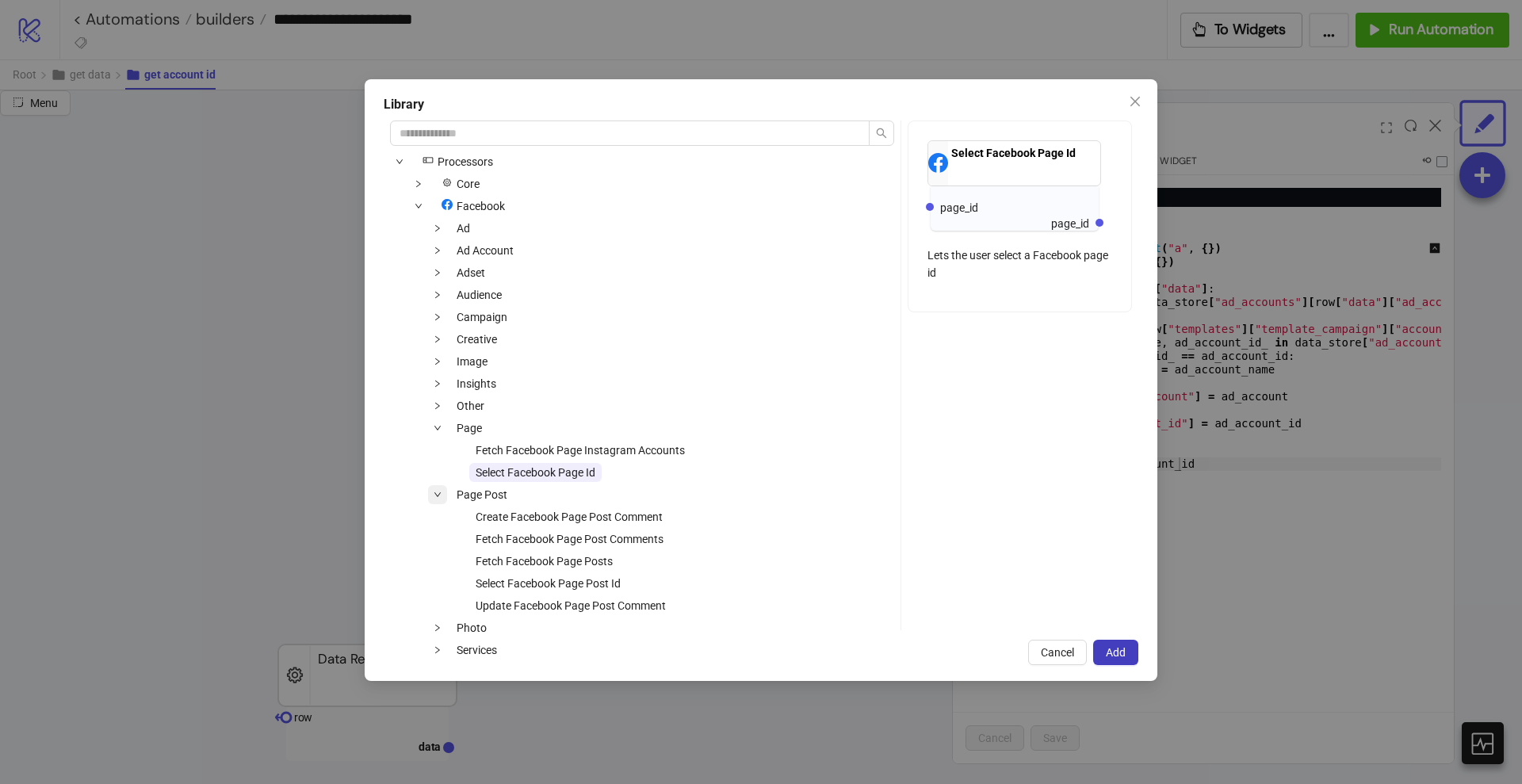
click at [439, 495] on icon "down" at bounding box center [437, 494] width 8 height 8
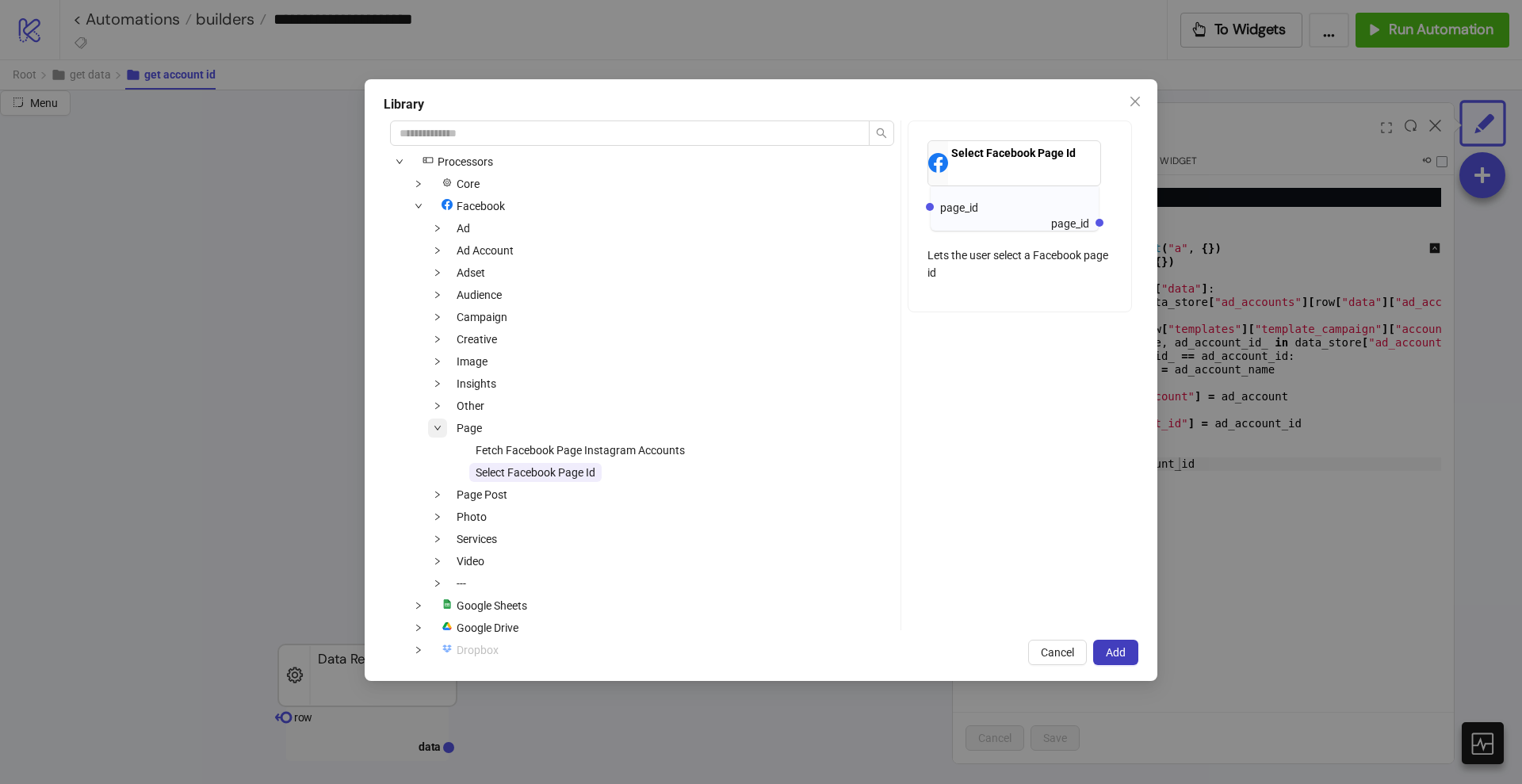
click at [435, 430] on icon "down" at bounding box center [437, 427] width 8 height 8
click at [443, 246] on span at bounding box center [437, 250] width 19 height 19
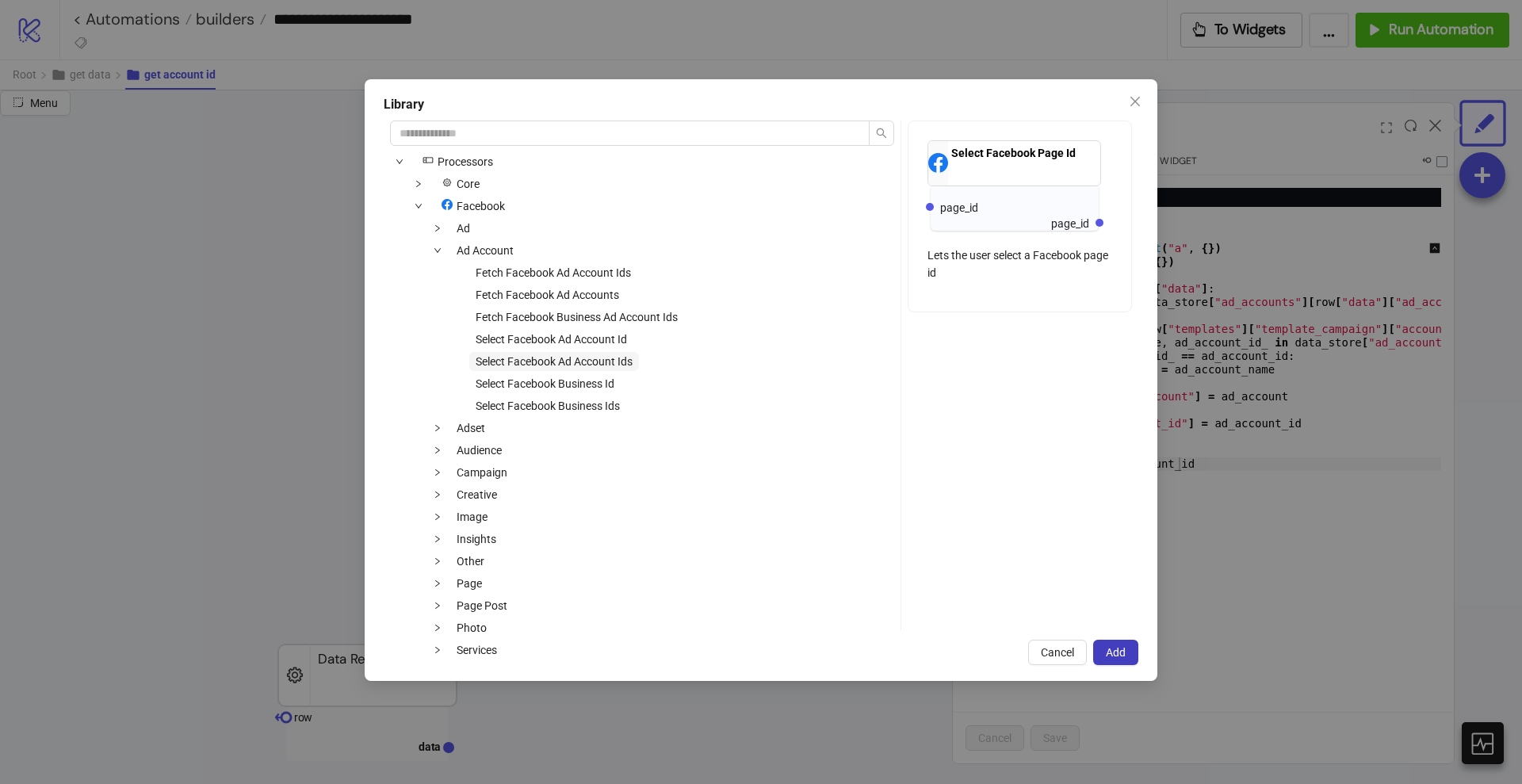
click at [595, 355] on span "Select Facebook Ad Account Ids" at bounding box center [554, 361] width 157 height 12
click at [1118, 649] on span "Add" at bounding box center [1116, 652] width 20 height 12
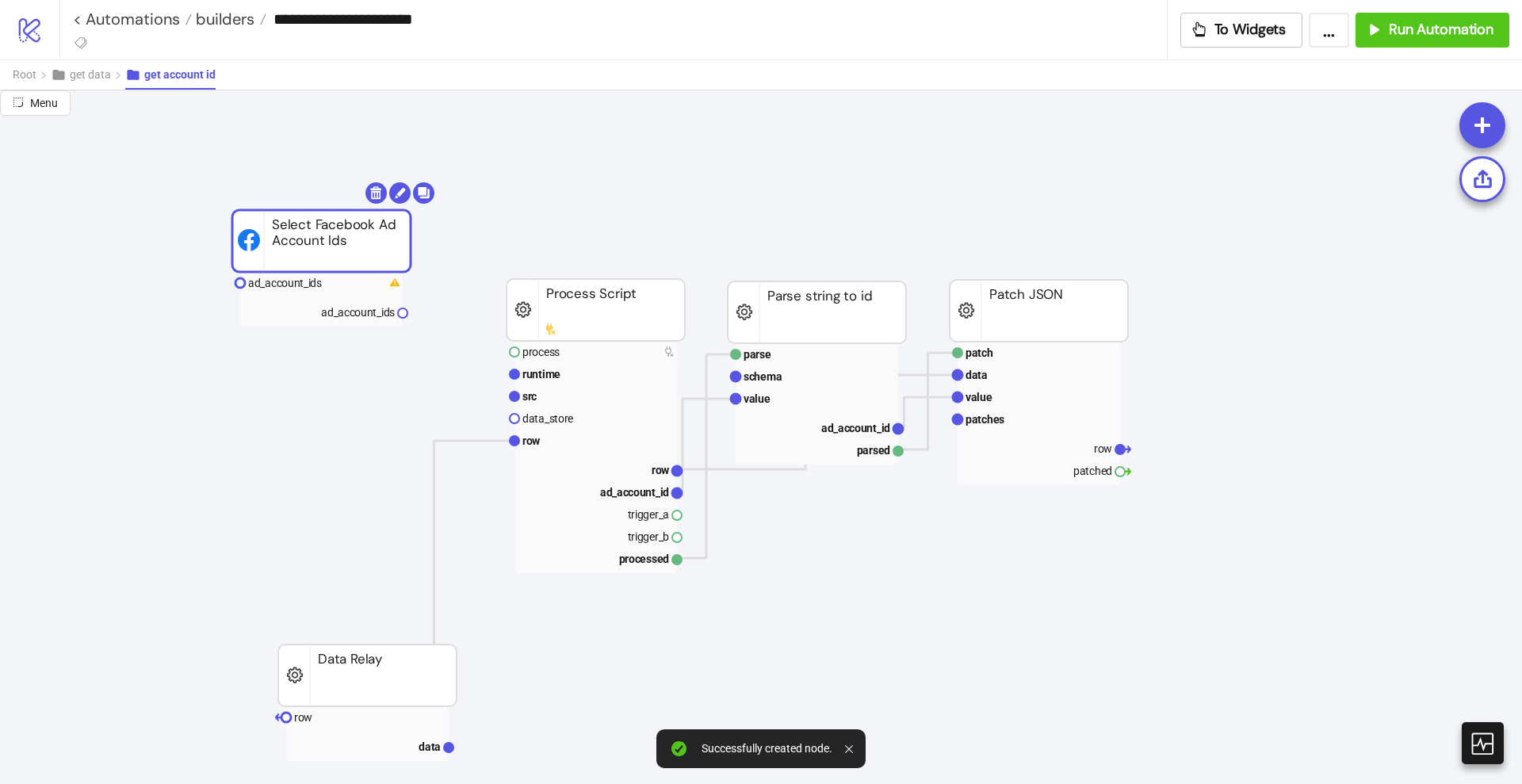
drag, startPoint x: 393, startPoint y: 332, endPoint x: 351, endPoint y: 243, distance: 98.4
click at [351, 243] on rect at bounding box center [321, 240] width 178 height 62
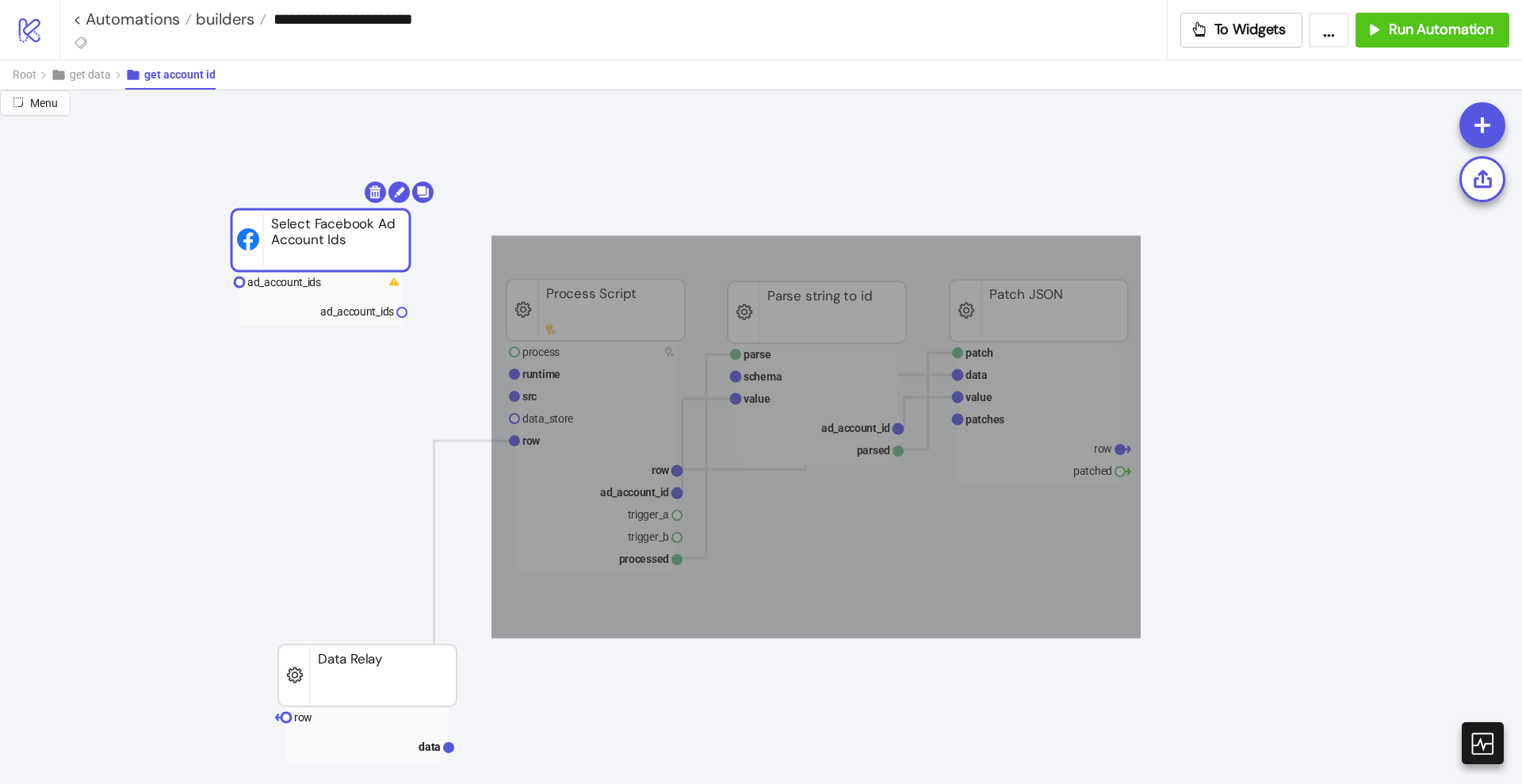
drag, startPoint x: 782, startPoint y: 466, endPoint x: 1121, endPoint y: 609, distance: 367.9
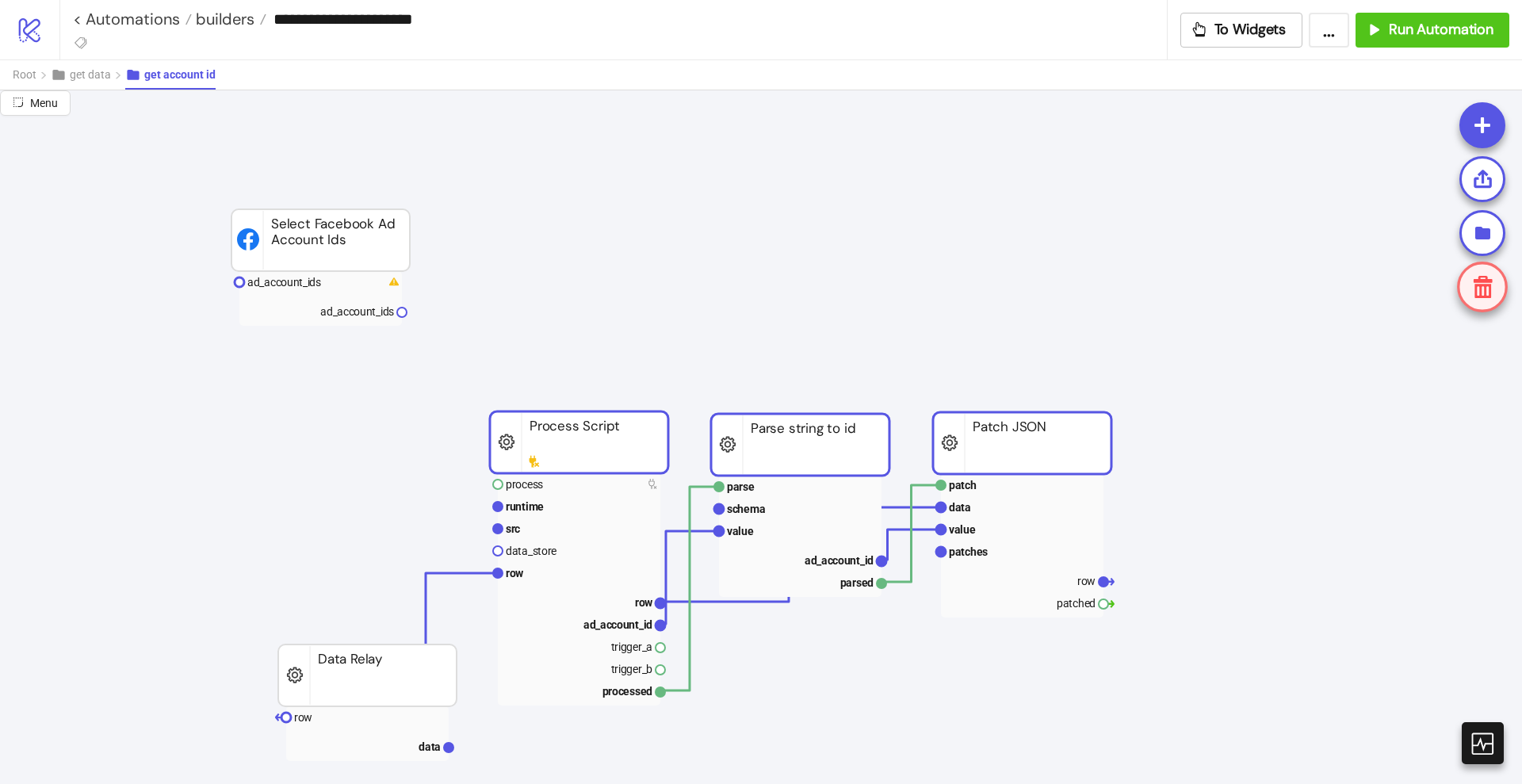
drag, startPoint x: 587, startPoint y: 313, endPoint x: 363, endPoint y: 267, distance: 228.7
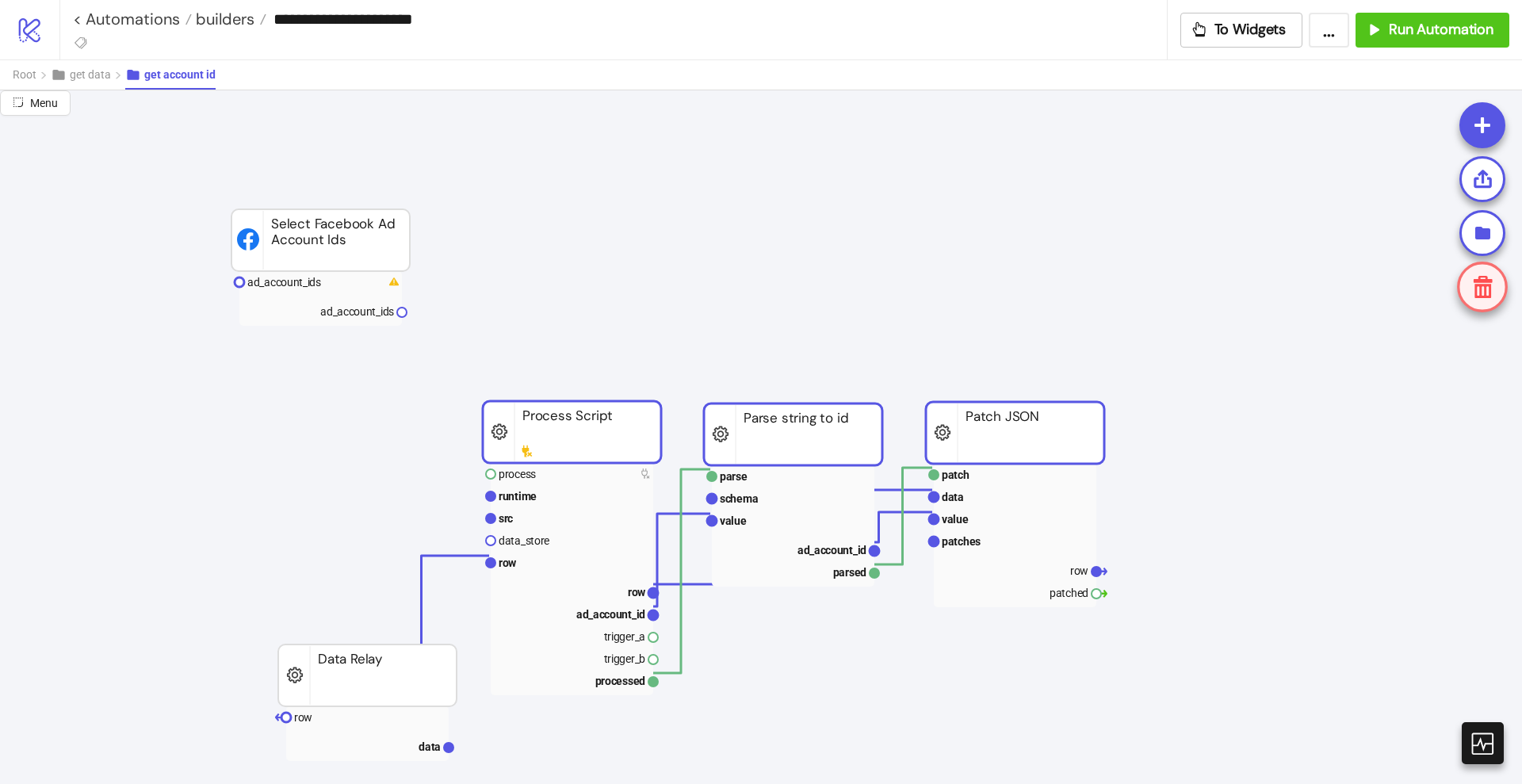
click at [343, 252] on rect at bounding box center [320, 240] width 178 height 62
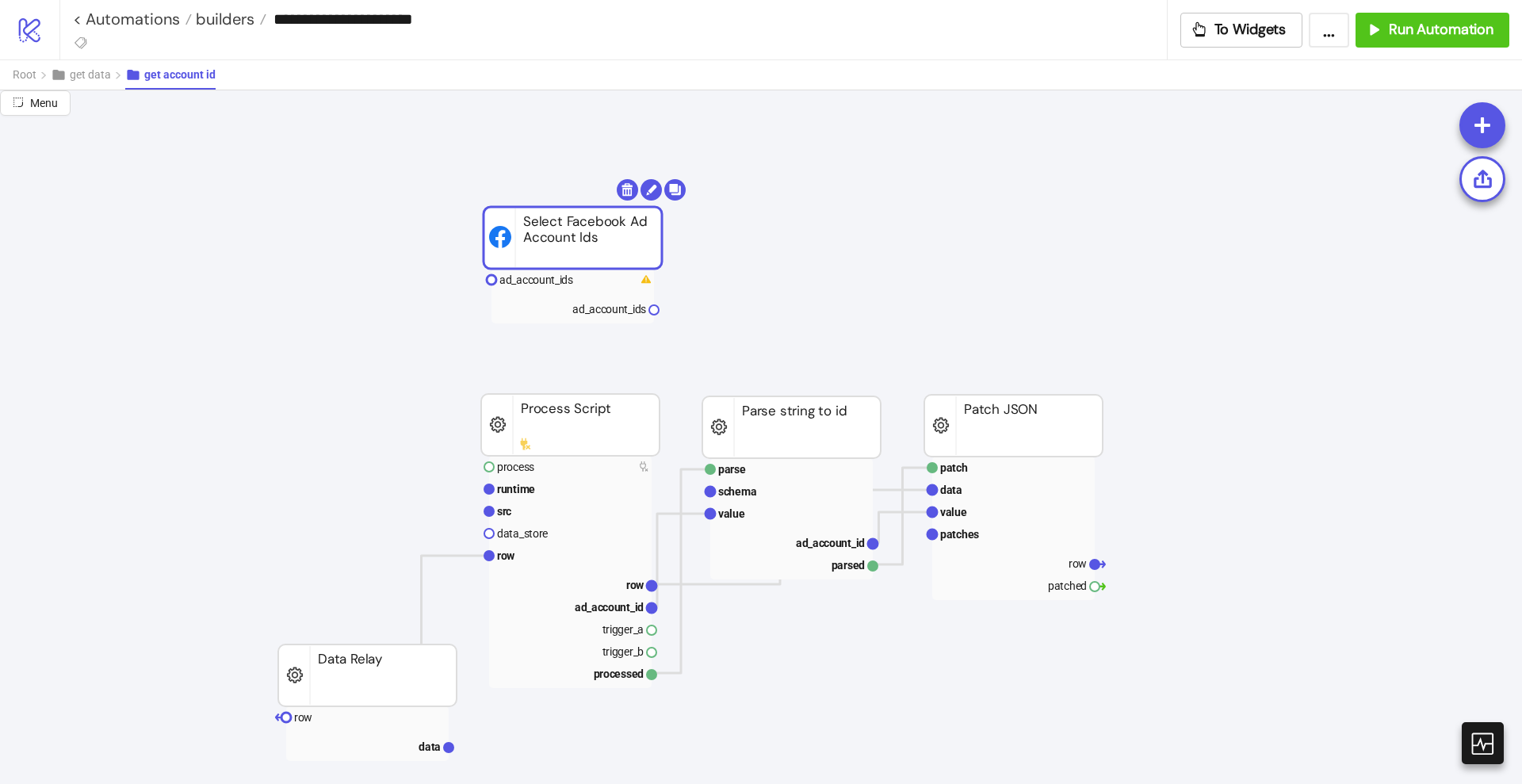
drag, startPoint x: 311, startPoint y: 252, endPoint x: 376, endPoint y: 580, distance: 334.4
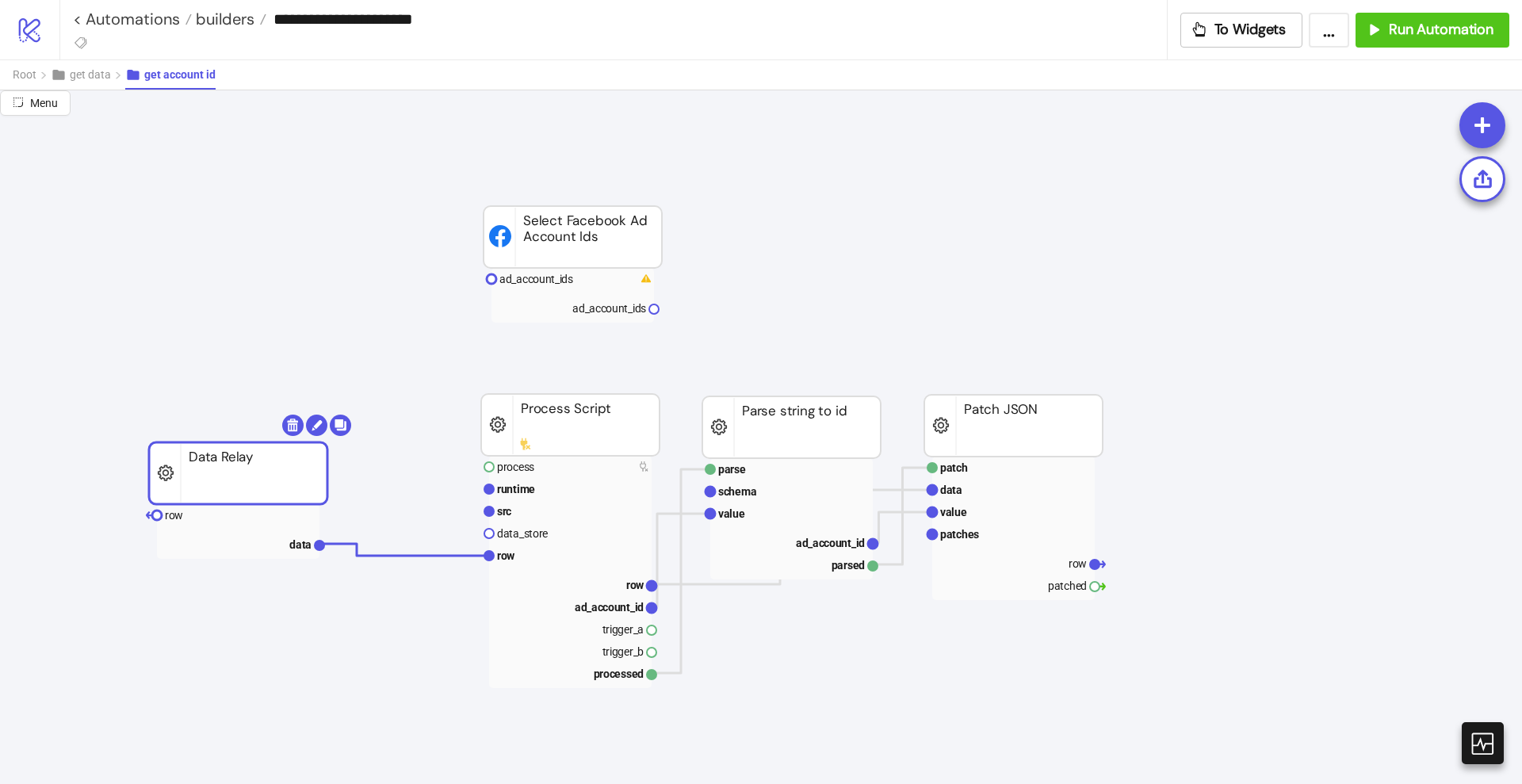
drag, startPoint x: 361, startPoint y: 664, endPoint x: 232, endPoint y: 463, distance: 238.8
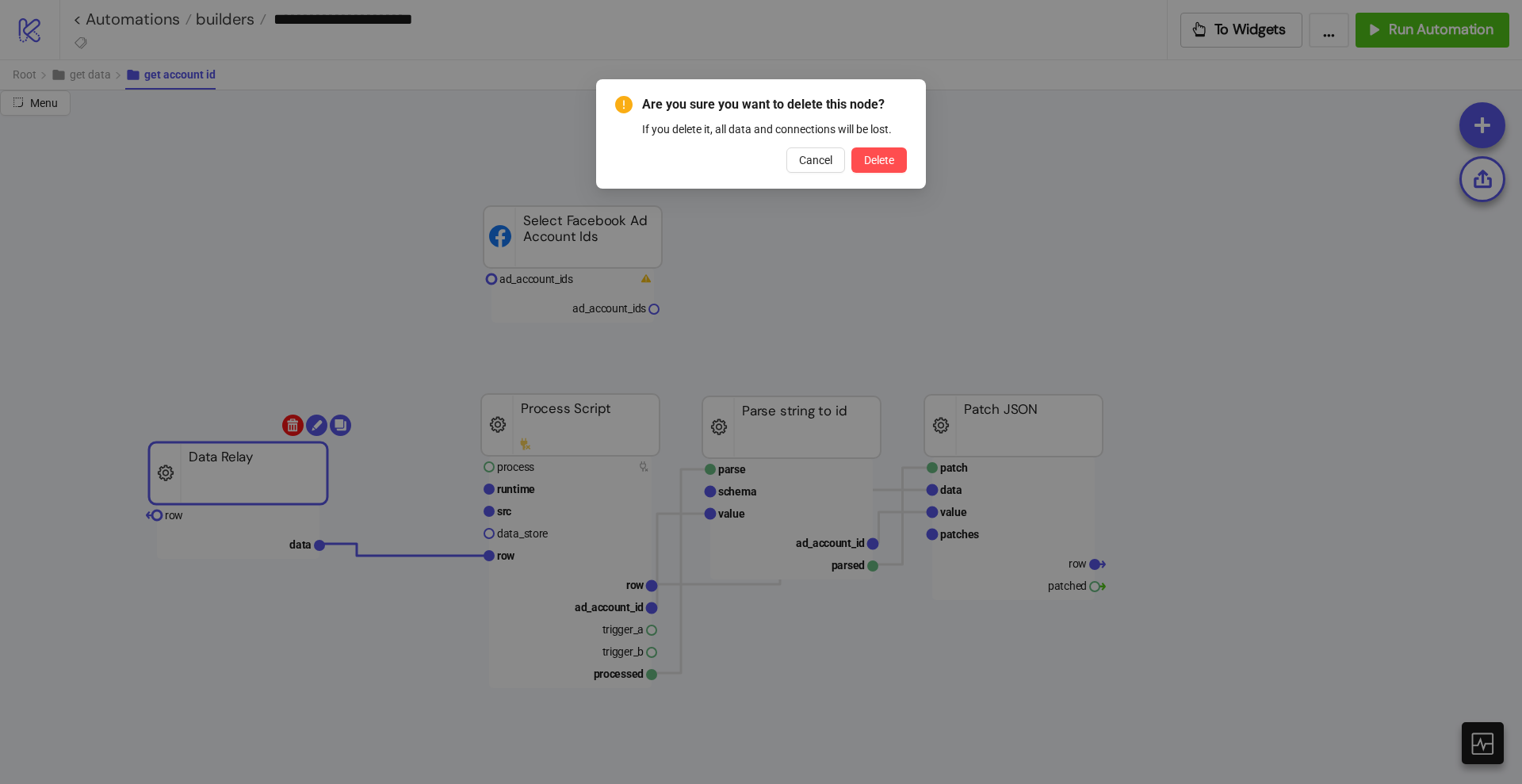
click at [294, 425] on body "**********" at bounding box center [761, 392] width 1522 height 784
click at [864, 165] on span "Delete" at bounding box center [880, 160] width 30 height 12
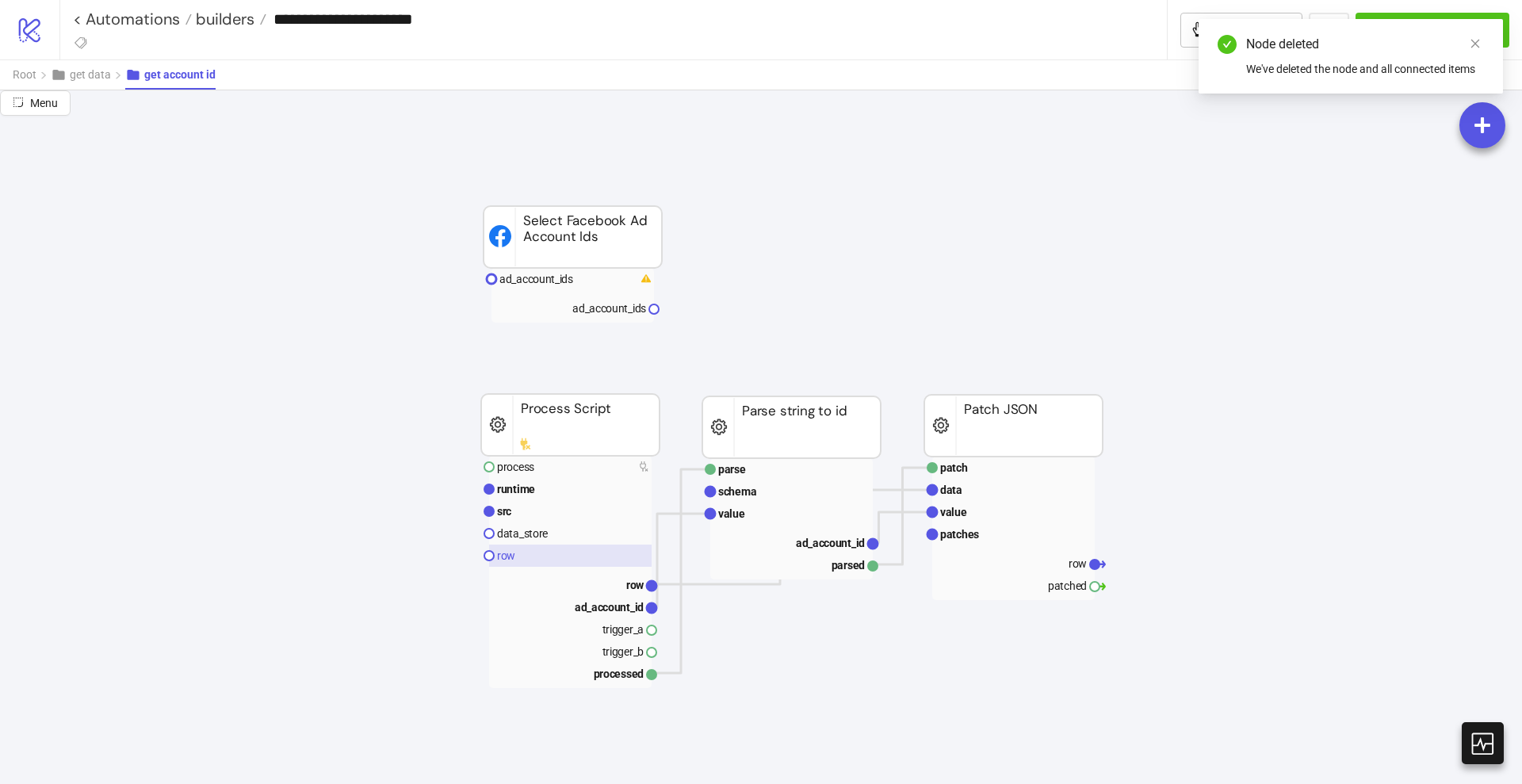
click at [550, 557] on rect at bounding box center [570, 555] width 162 height 22
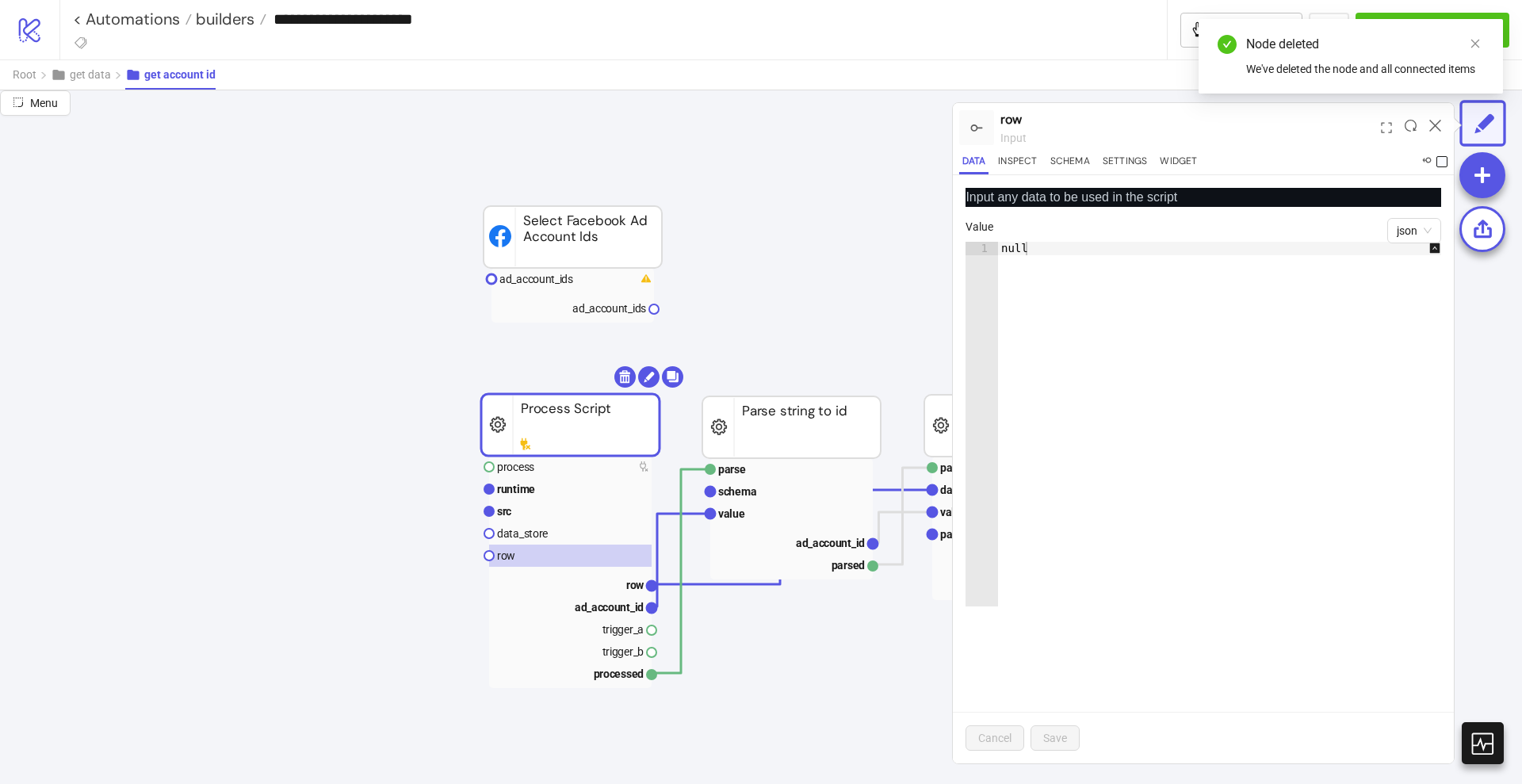
click at [1443, 162] on span at bounding box center [1442, 161] width 11 height 11
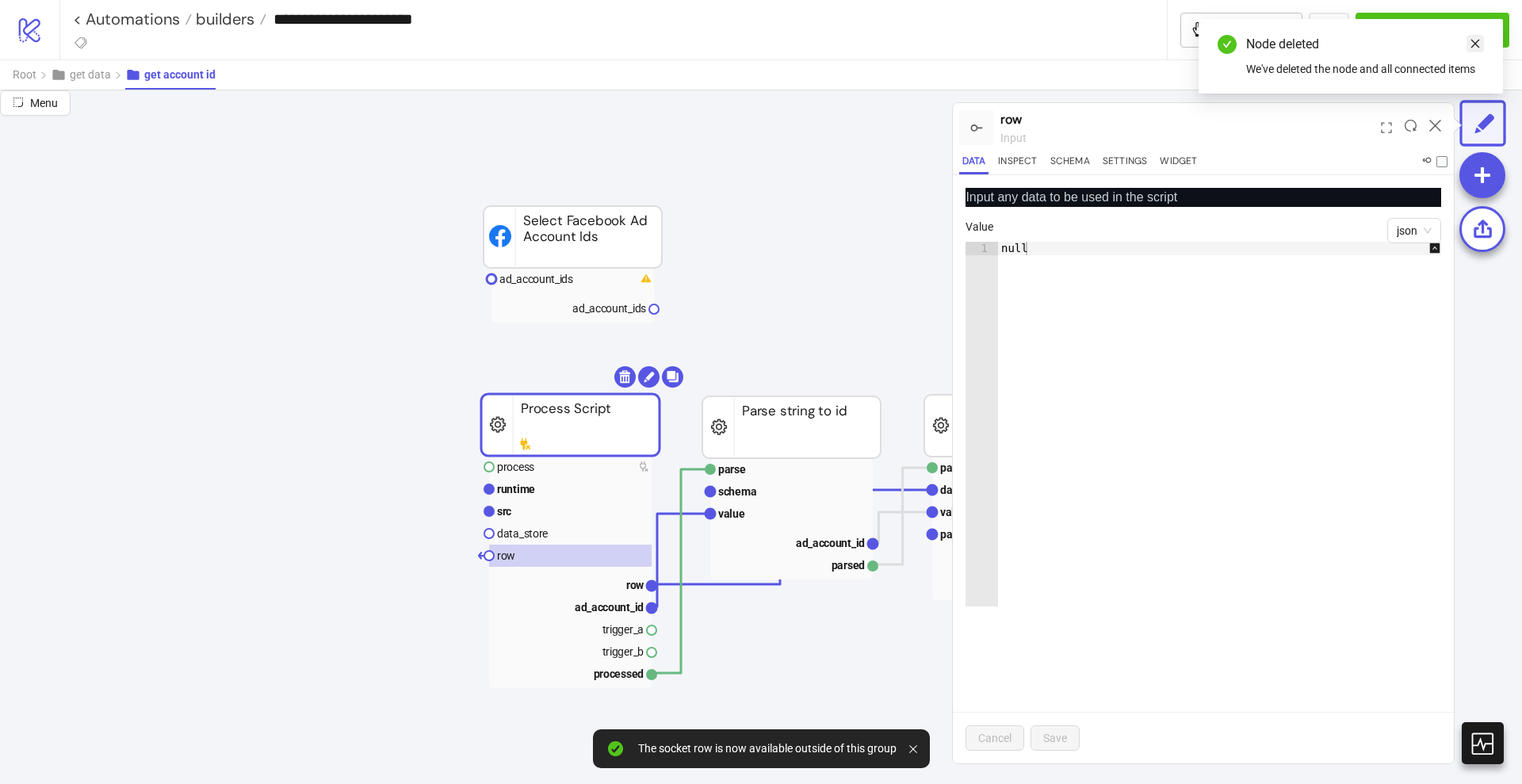
click at [1477, 45] on icon "close" at bounding box center [1476, 44] width 9 height 9
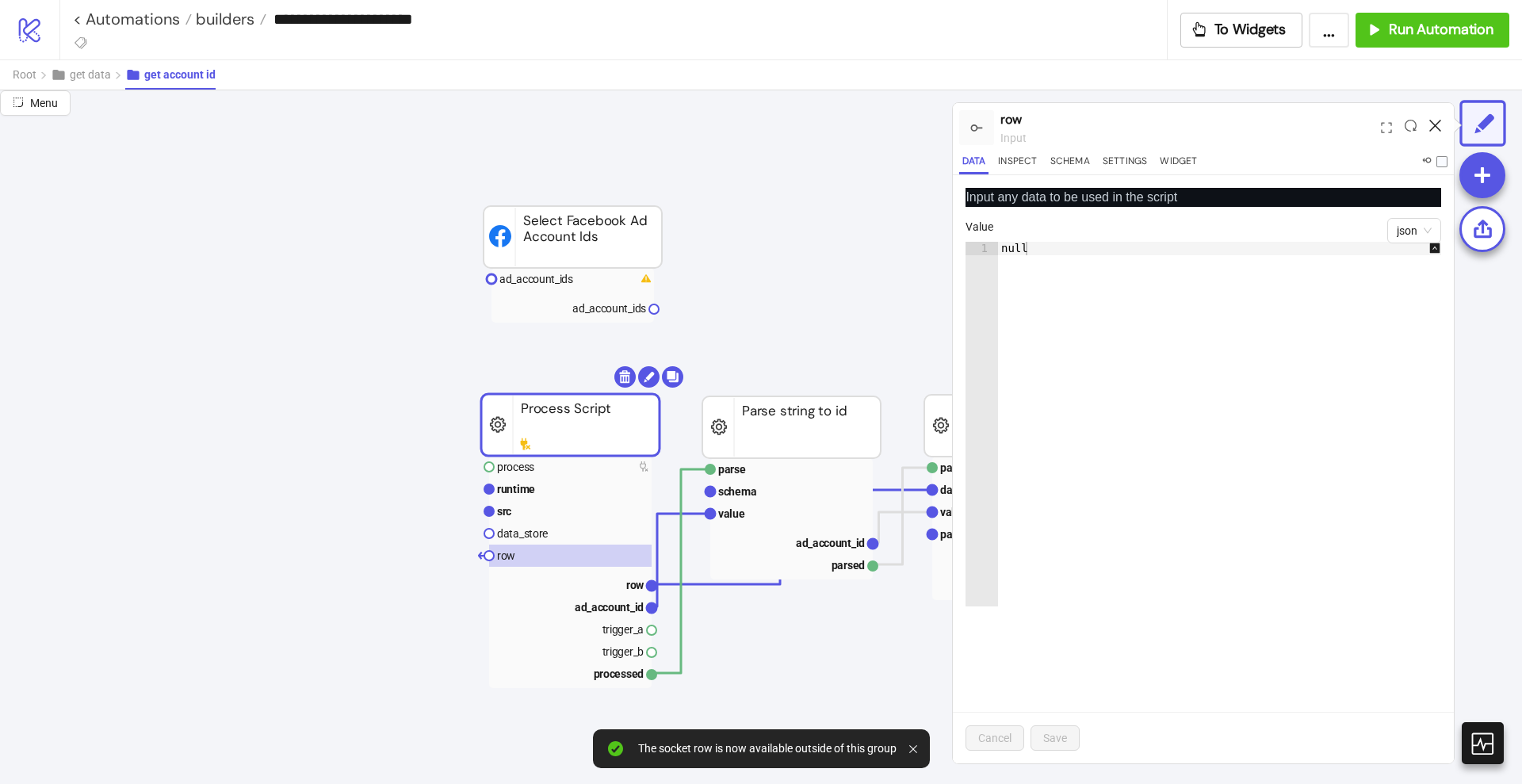
click at [1436, 124] on icon at bounding box center [1435, 125] width 12 height 12
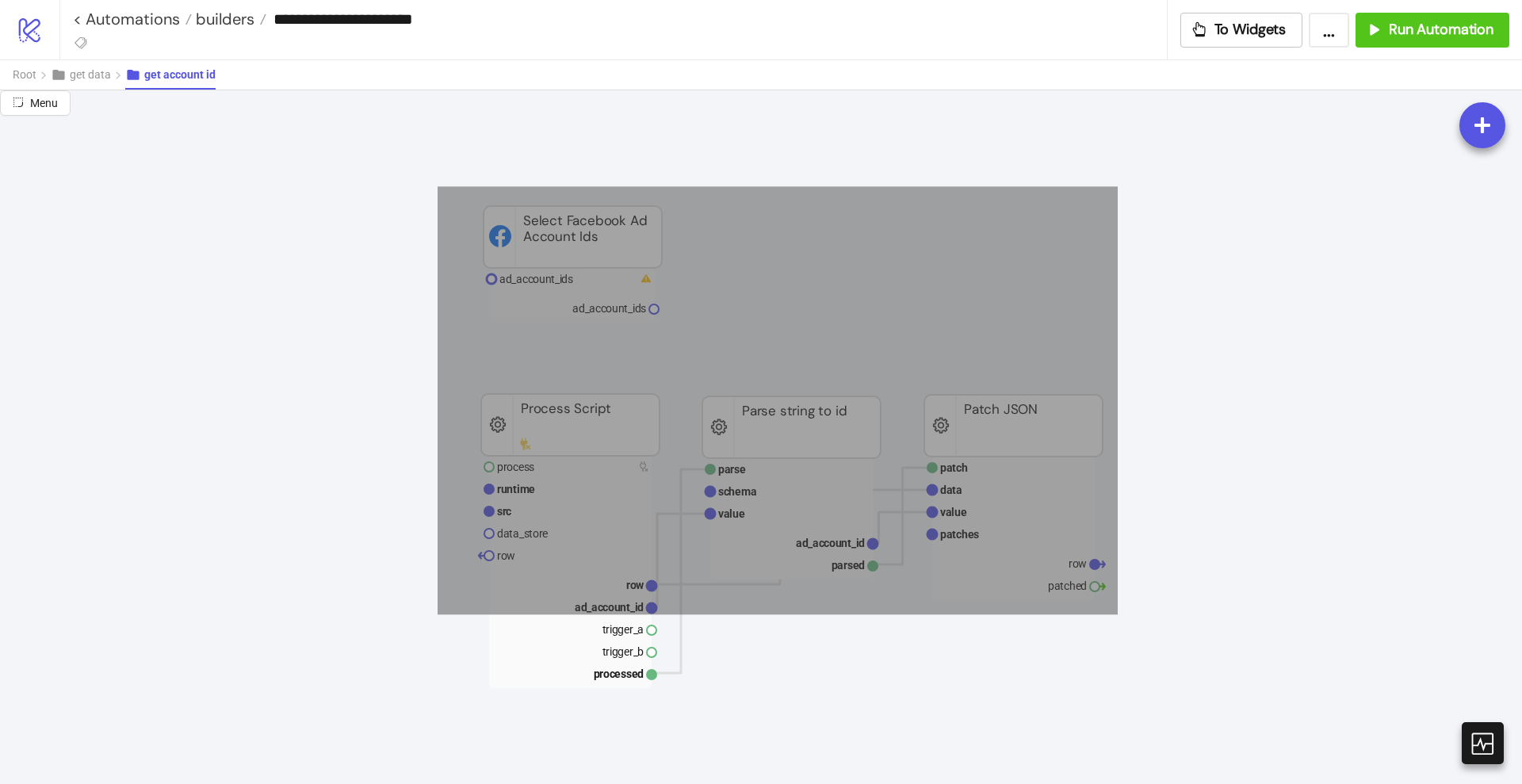
drag, startPoint x: 438, startPoint y: 186, endPoint x: 1135, endPoint y: 631, distance: 826.9
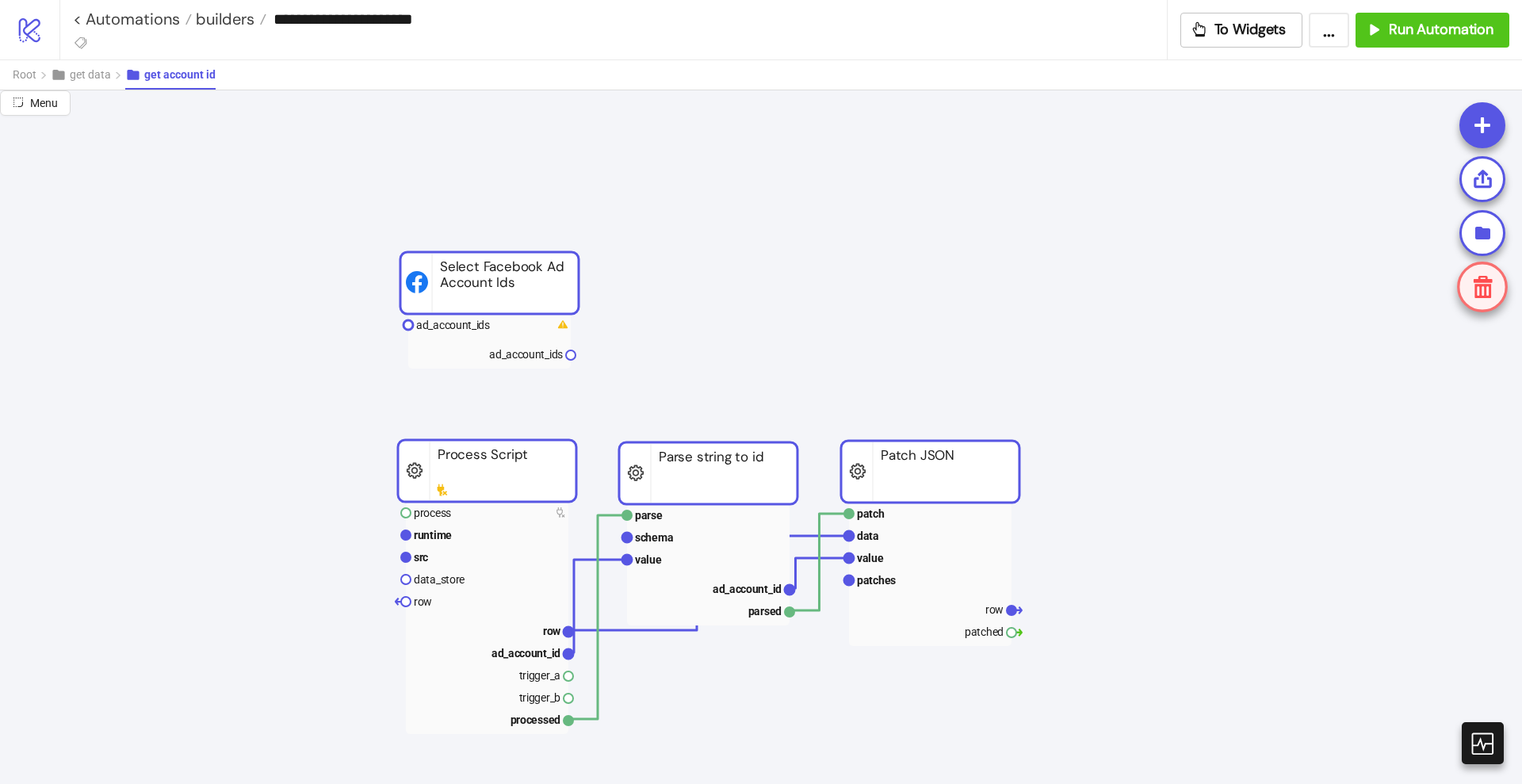
drag, startPoint x: 763, startPoint y: 443, endPoint x: 740, endPoint y: 473, distance: 37.8
click at [740, 473] on rect at bounding box center [708, 473] width 178 height 62
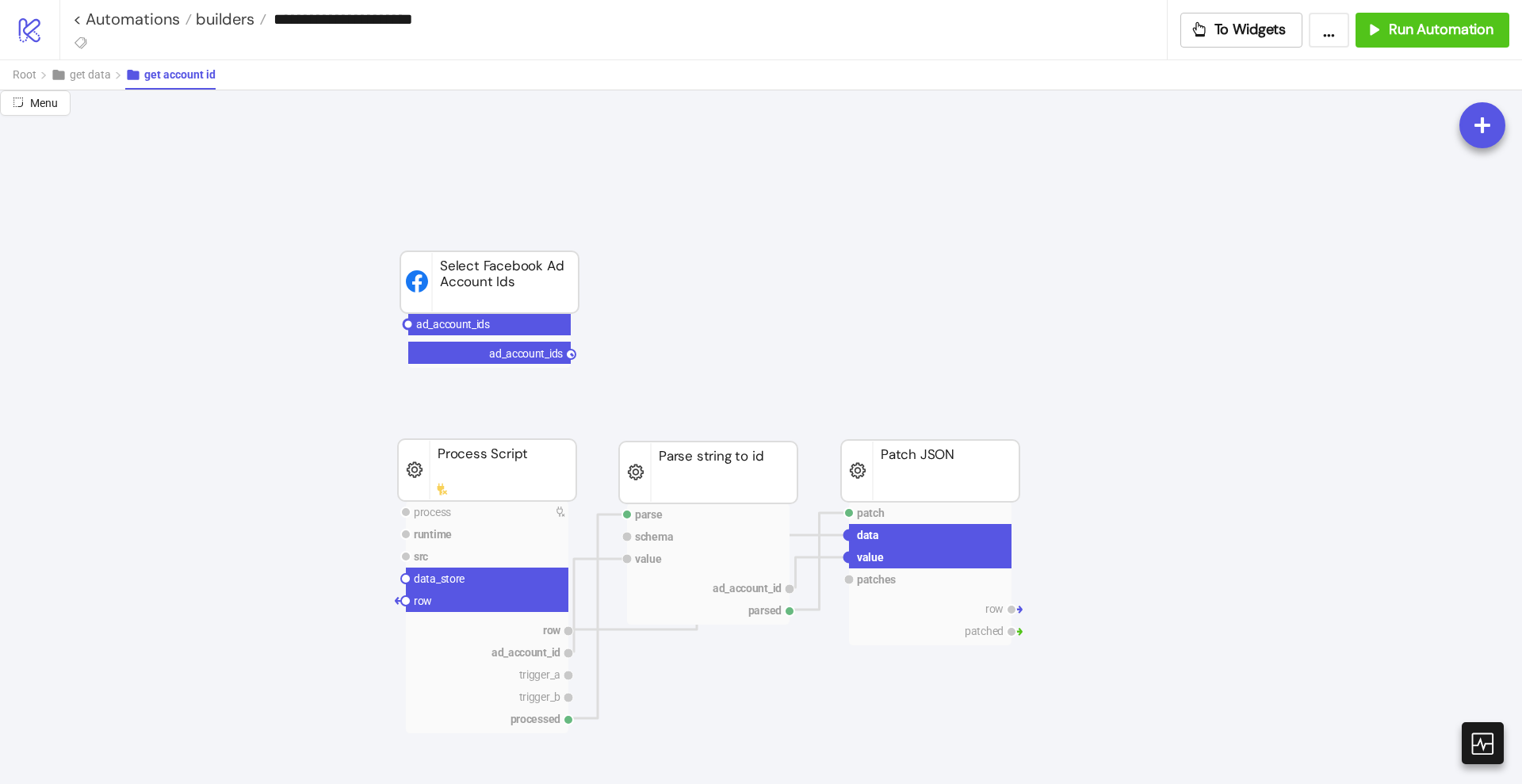
drag, startPoint x: 573, startPoint y: 354, endPoint x: 417, endPoint y: 495, distance: 210.3
click at [405, 580] on circle at bounding box center [406, 578] width 10 height 10
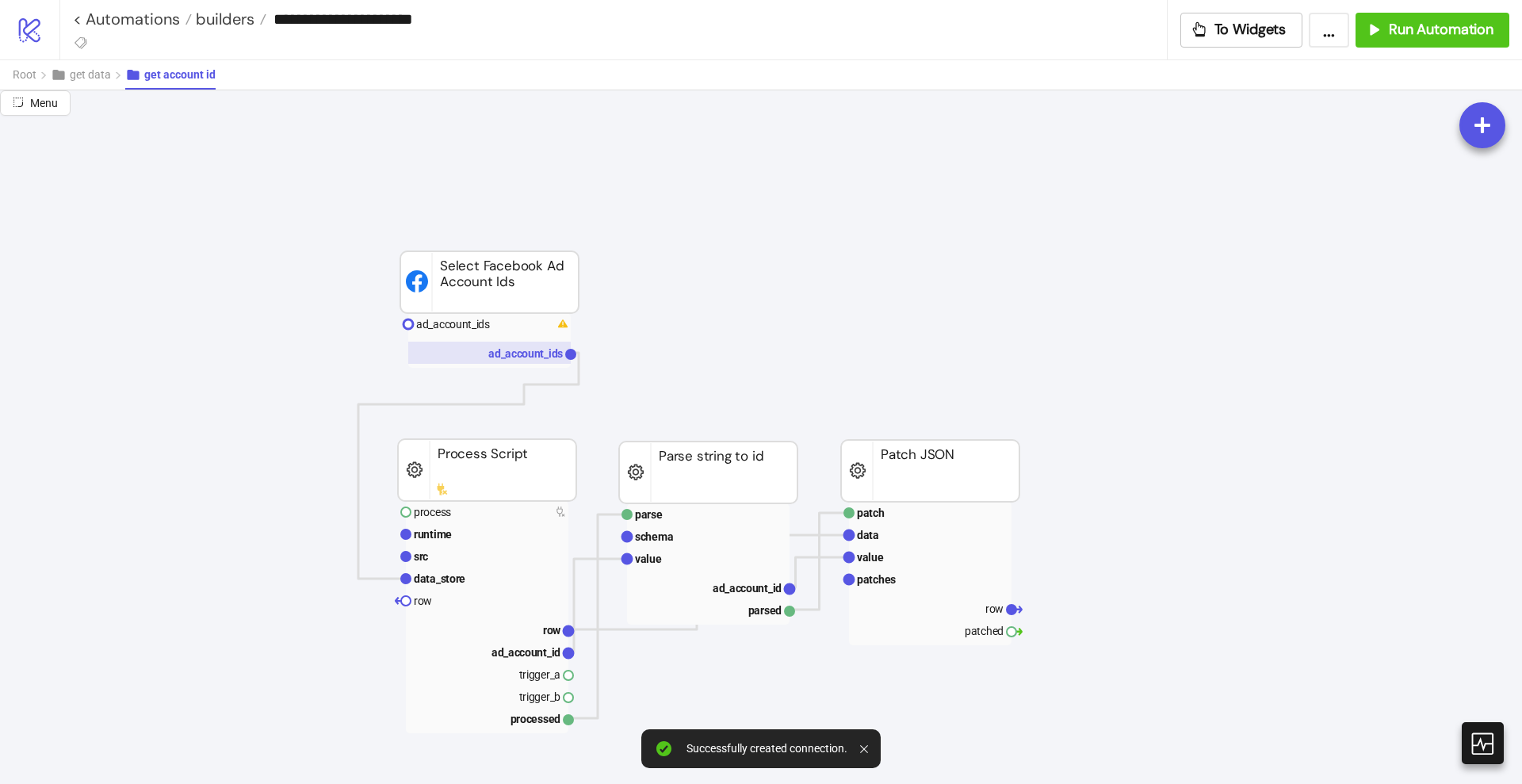
click at [530, 356] on text "ad_account_ids" at bounding box center [525, 353] width 75 height 12
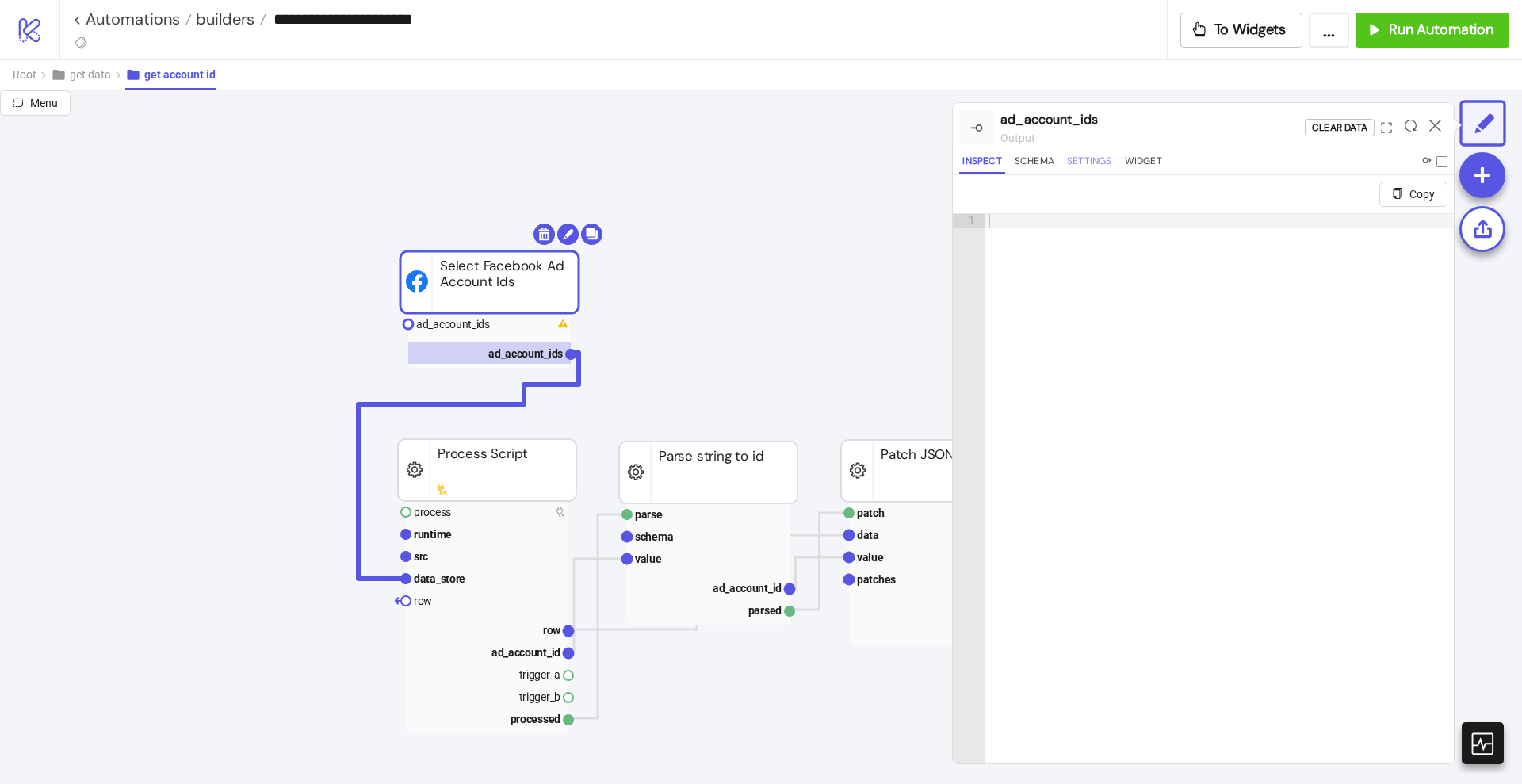
click at [1093, 158] on button "Settings" at bounding box center [1090, 164] width 52 height 21
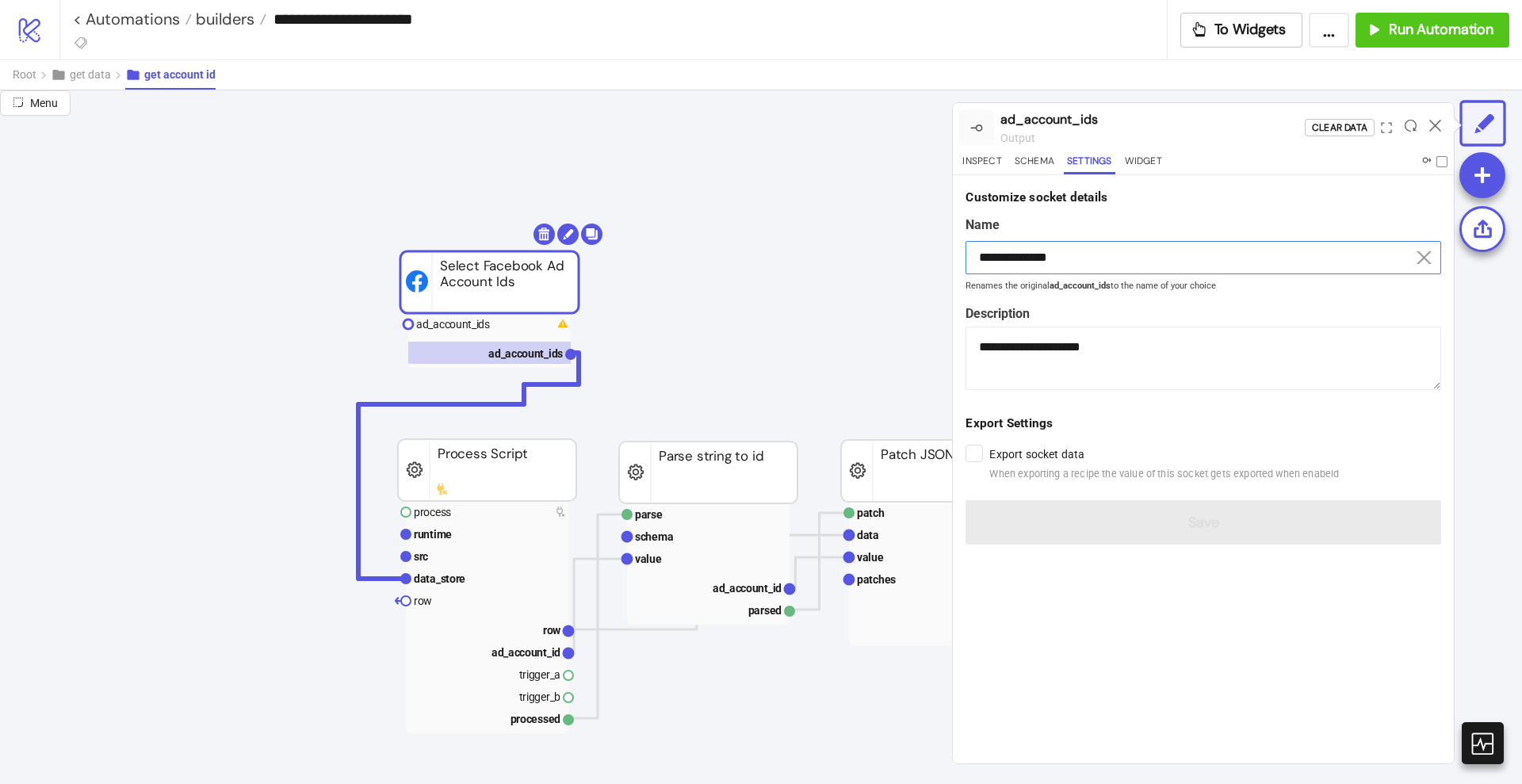
click at [1048, 252] on input "**********" at bounding box center [1203, 257] width 476 height 33
click at [511, 573] on rect at bounding box center [487, 578] width 162 height 22
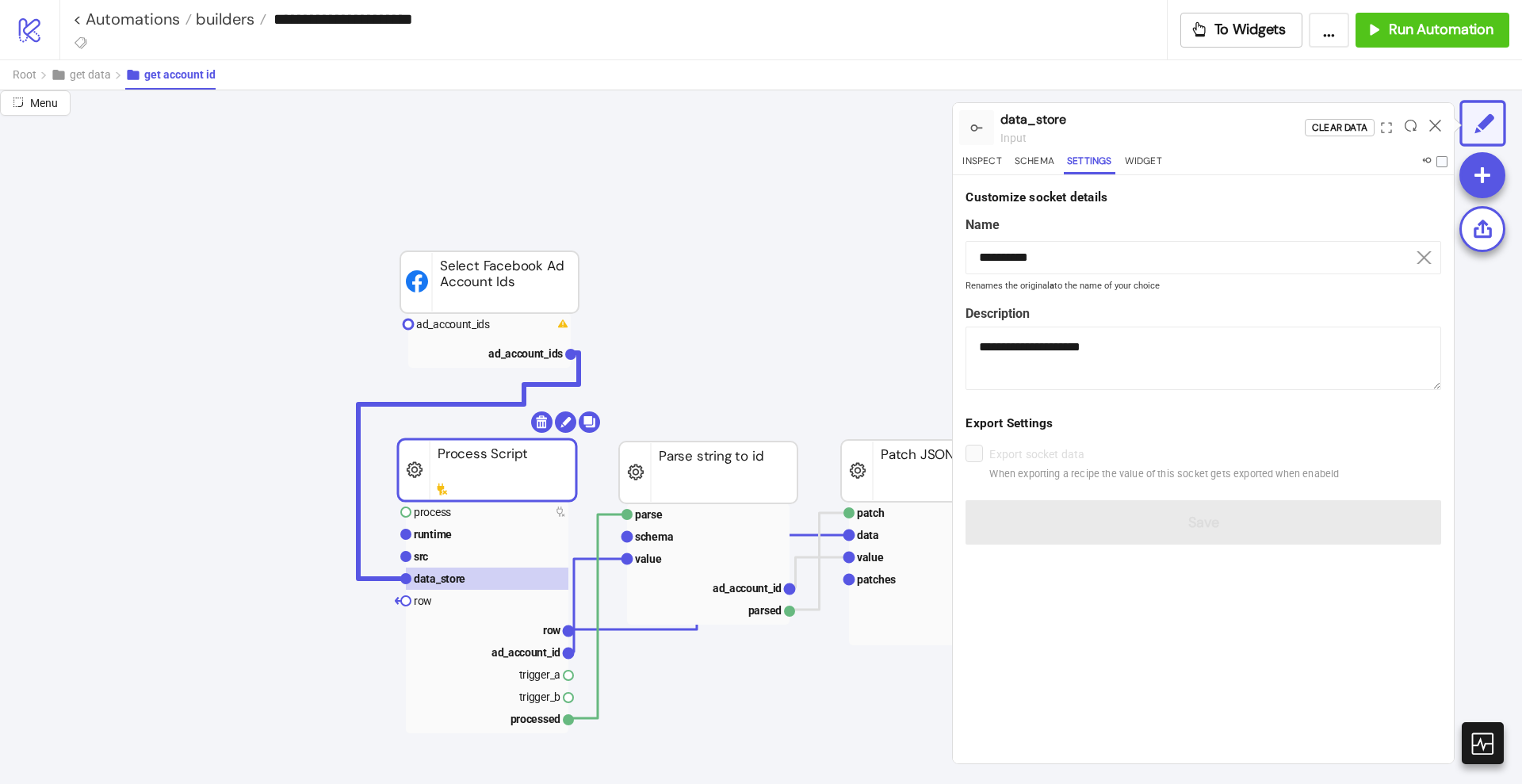
type input "**********"
type textarea "**********"
click at [1084, 257] on input "**********" at bounding box center [1203, 257] width 476 height 33
paste input "****"
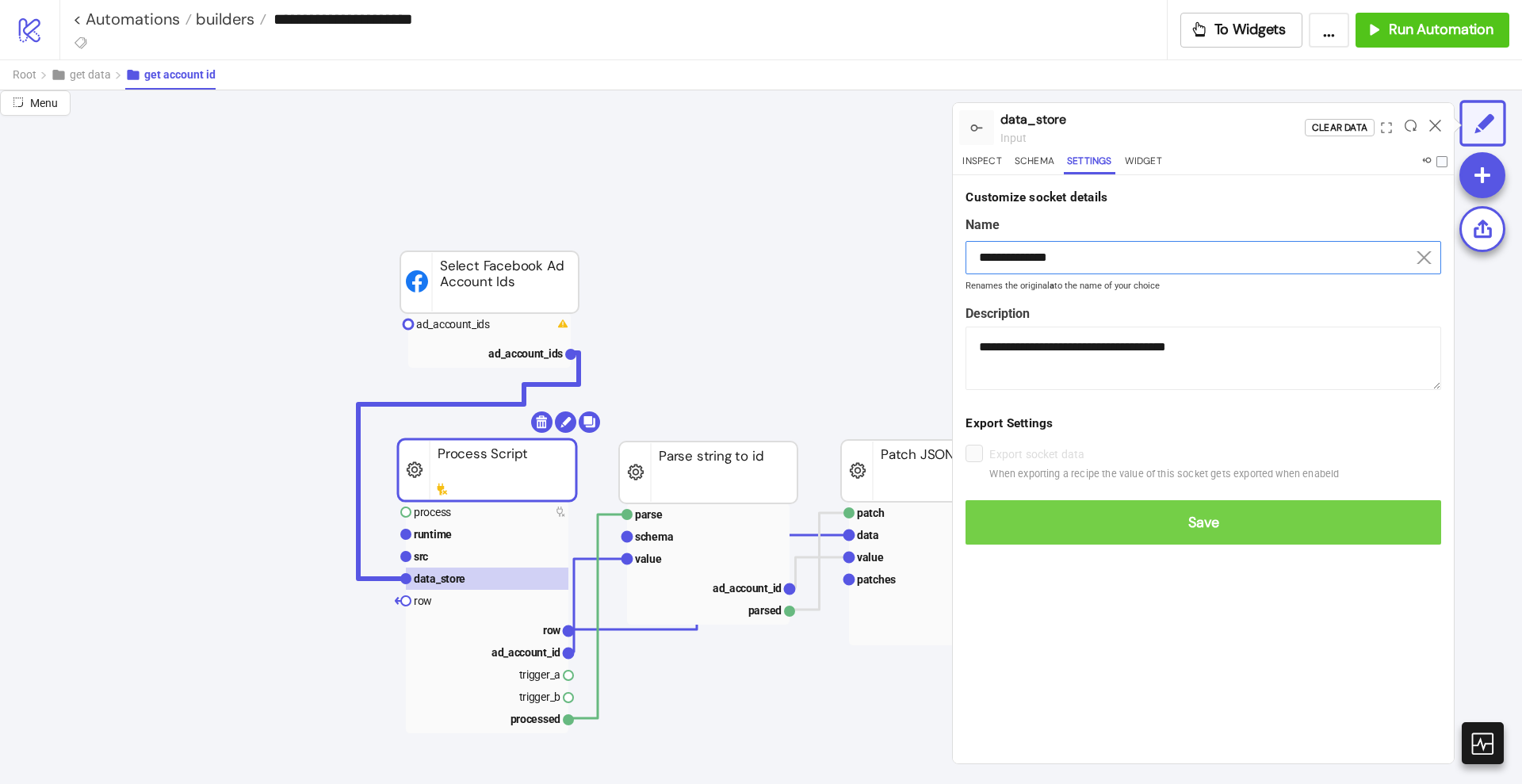
type input "**********"
click at [1194, 516] on span "Save" at bounding box center [1204, 523] width 451 height 18
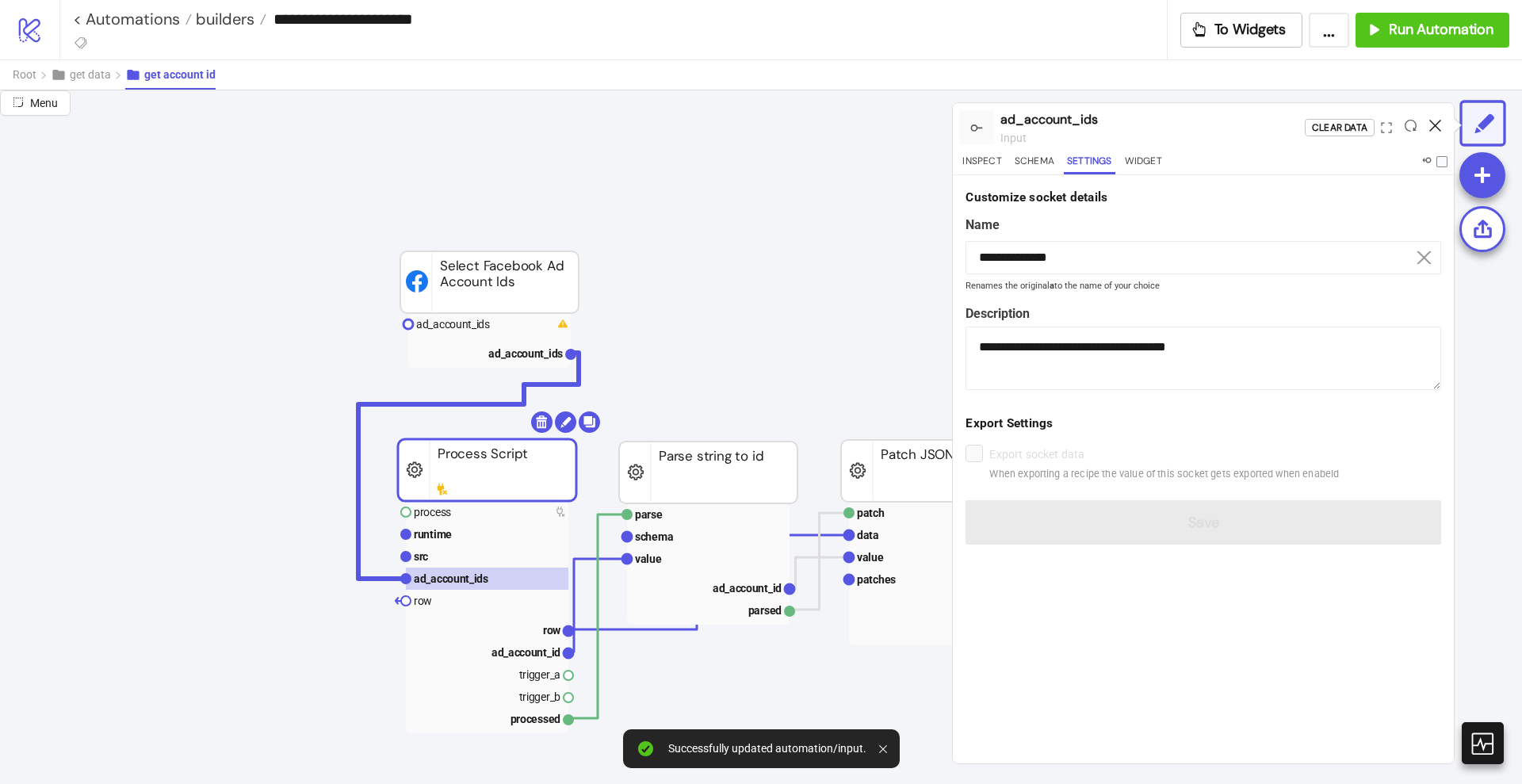
click at [1435, 123] on icon at bounding box center [1435, 125] width 12 height 12
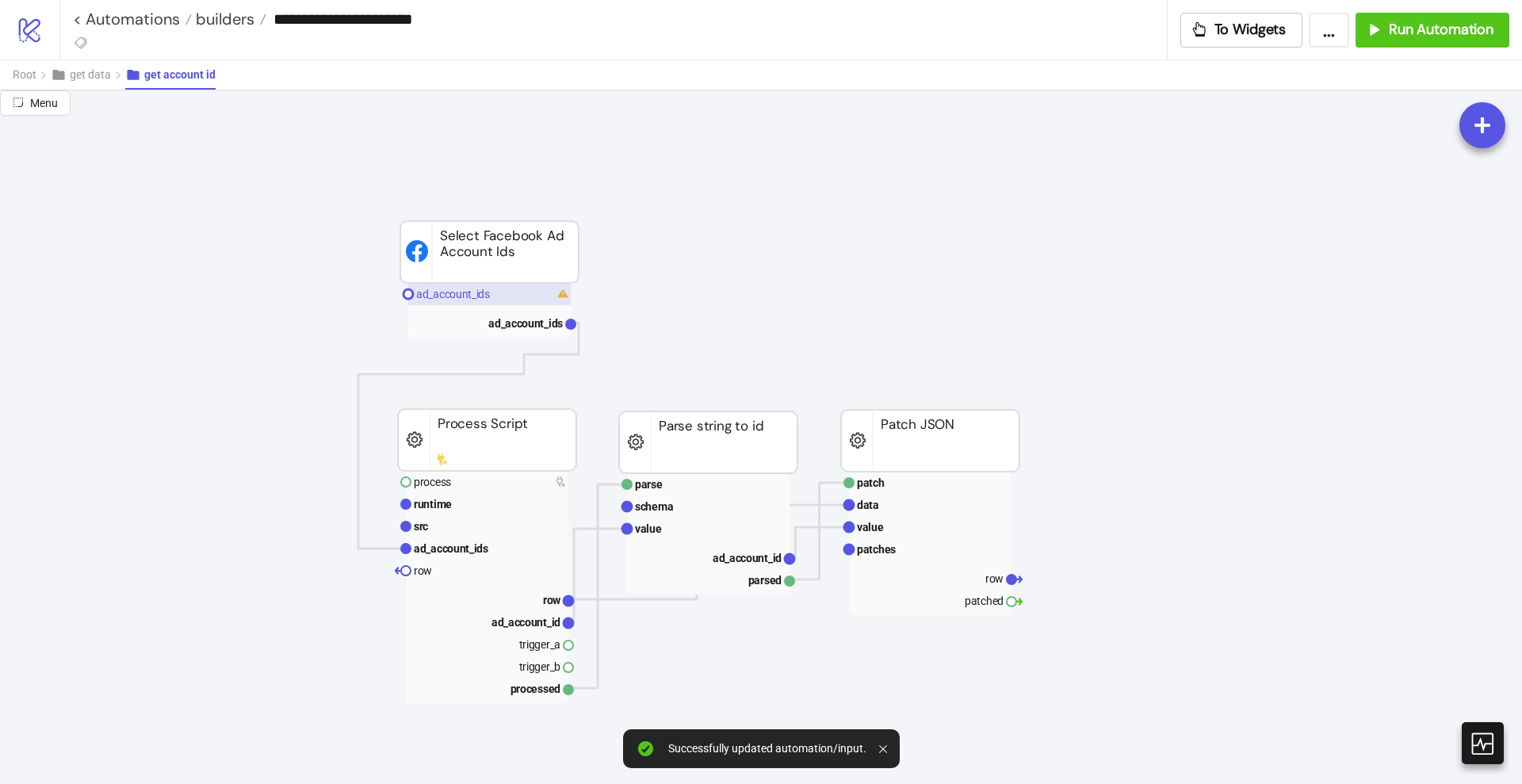
scroll to position [99, 0]
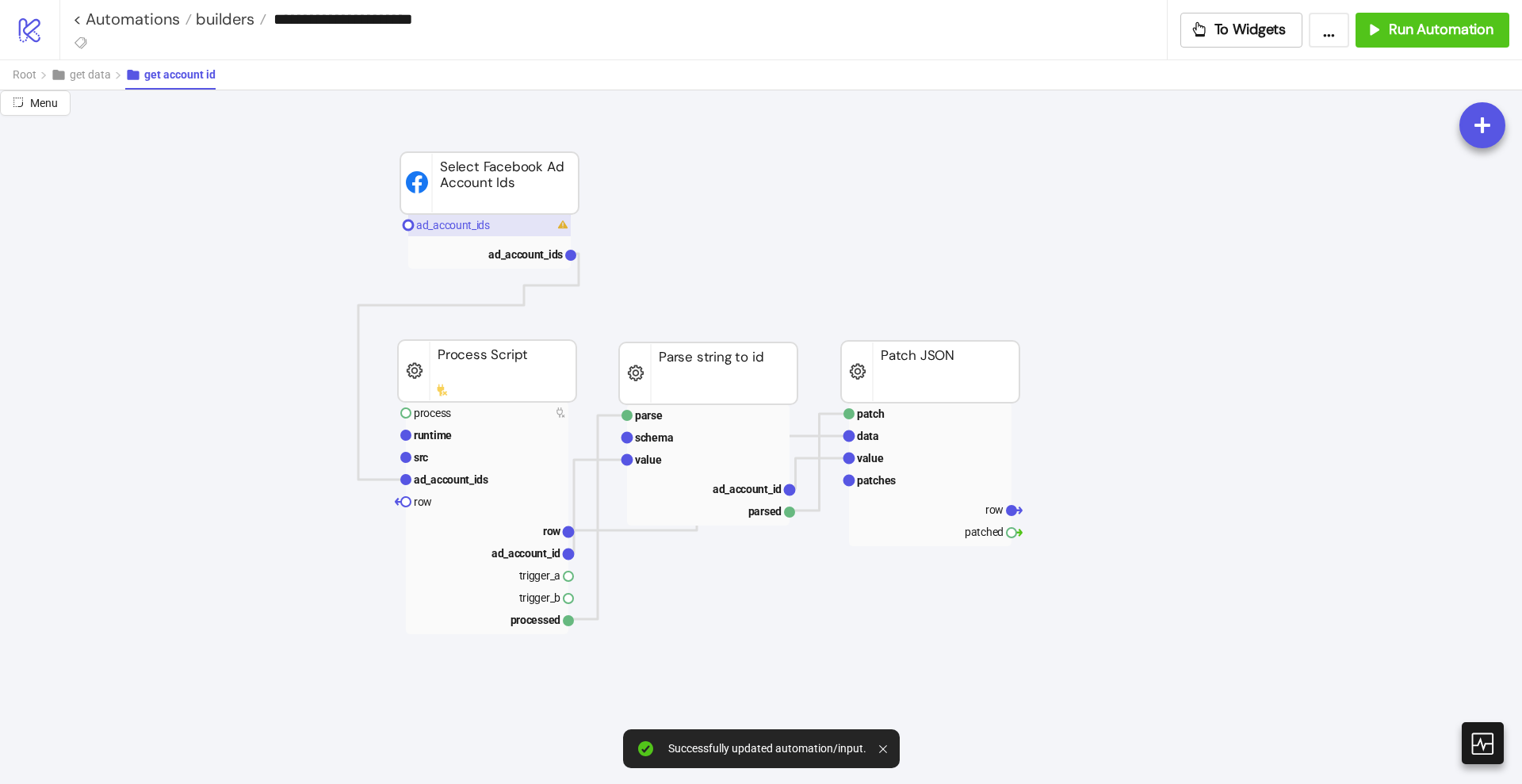
click at [434, 231] on rect at bounding box center [490, 225] width 162 height 22
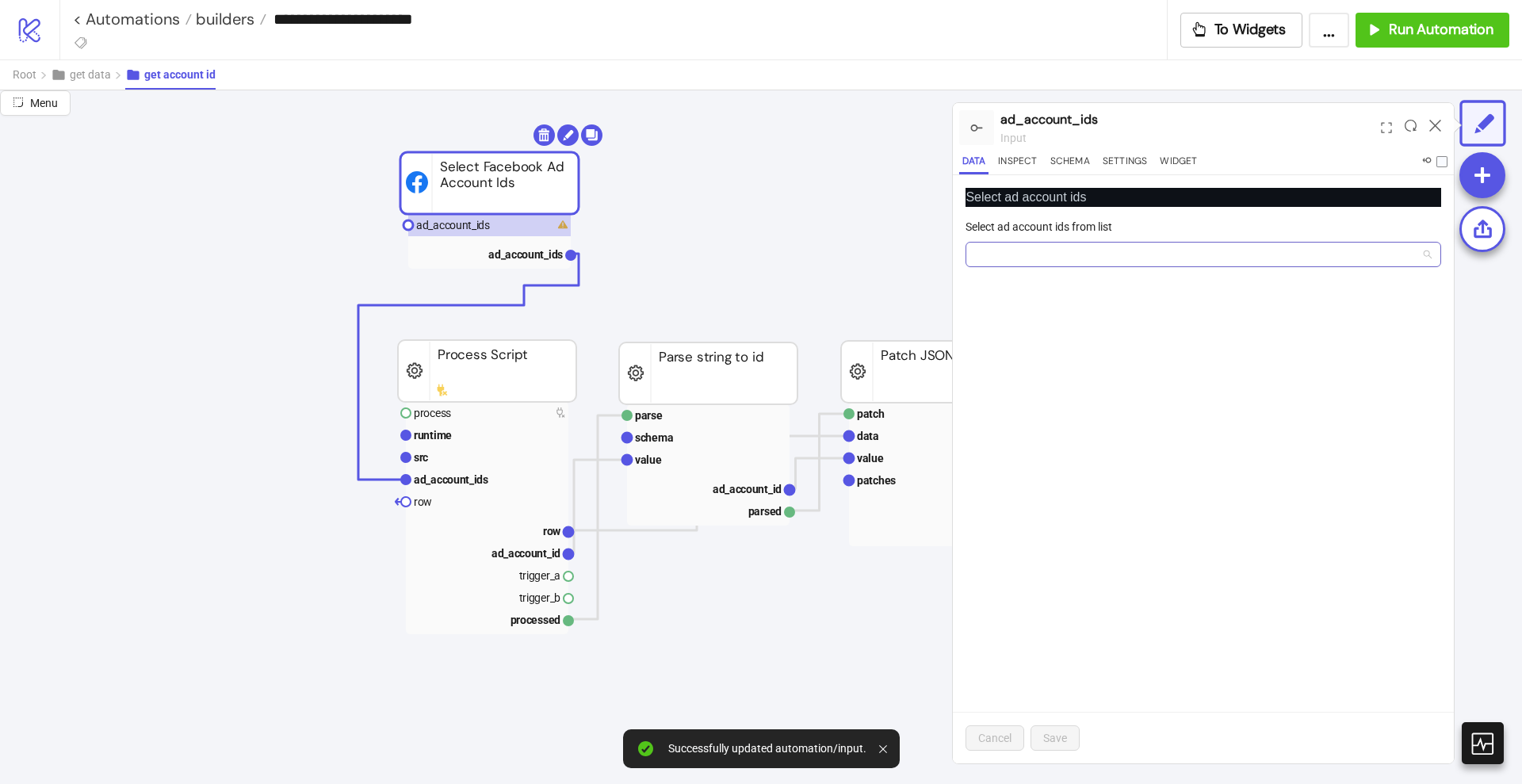
click at [999, 252] on div at bounding box center [1195, 254] width 452 height 22
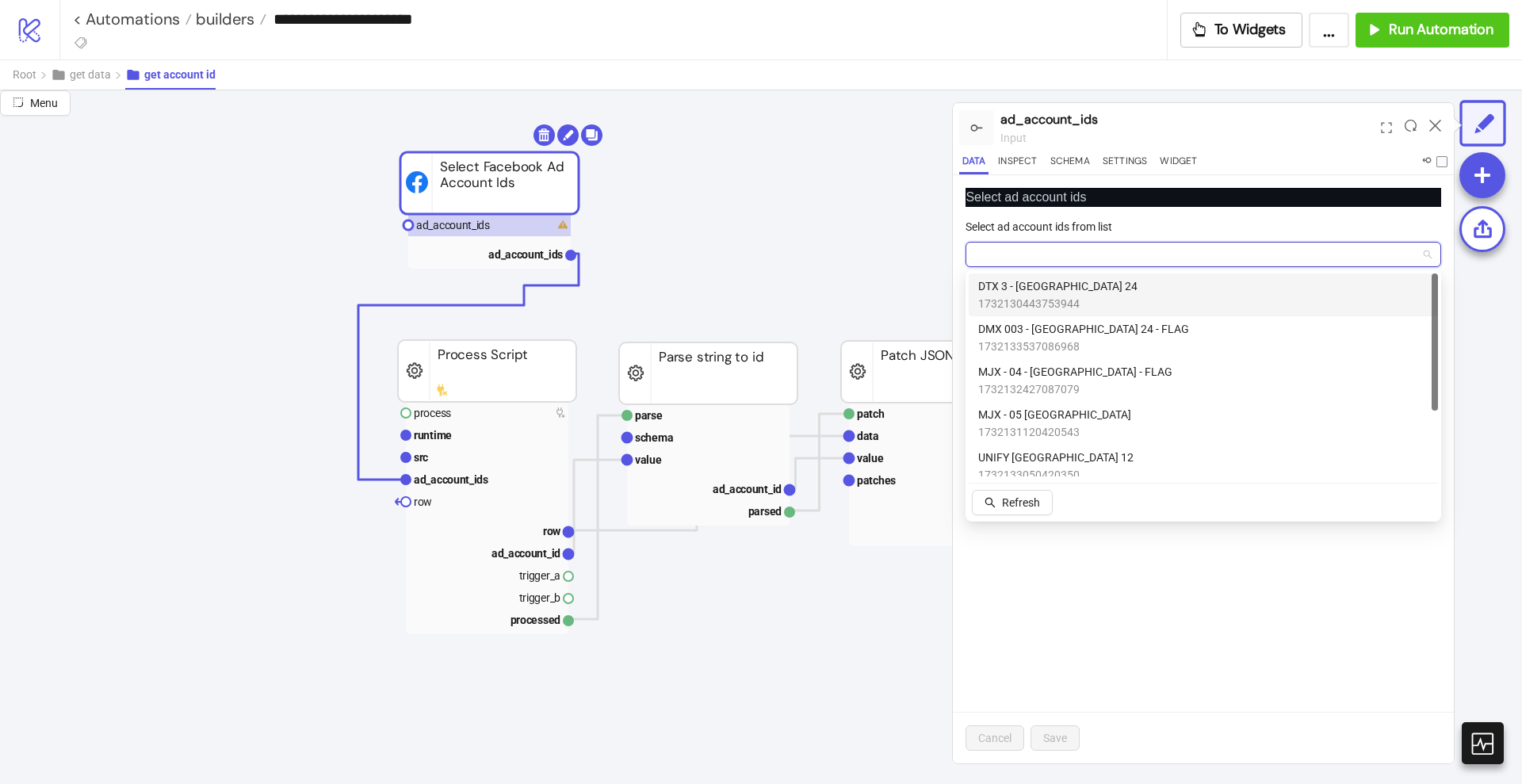
click at [1047, 300] on span "1732130443753944" at bounding box center [1058, 304] width 160 height 18
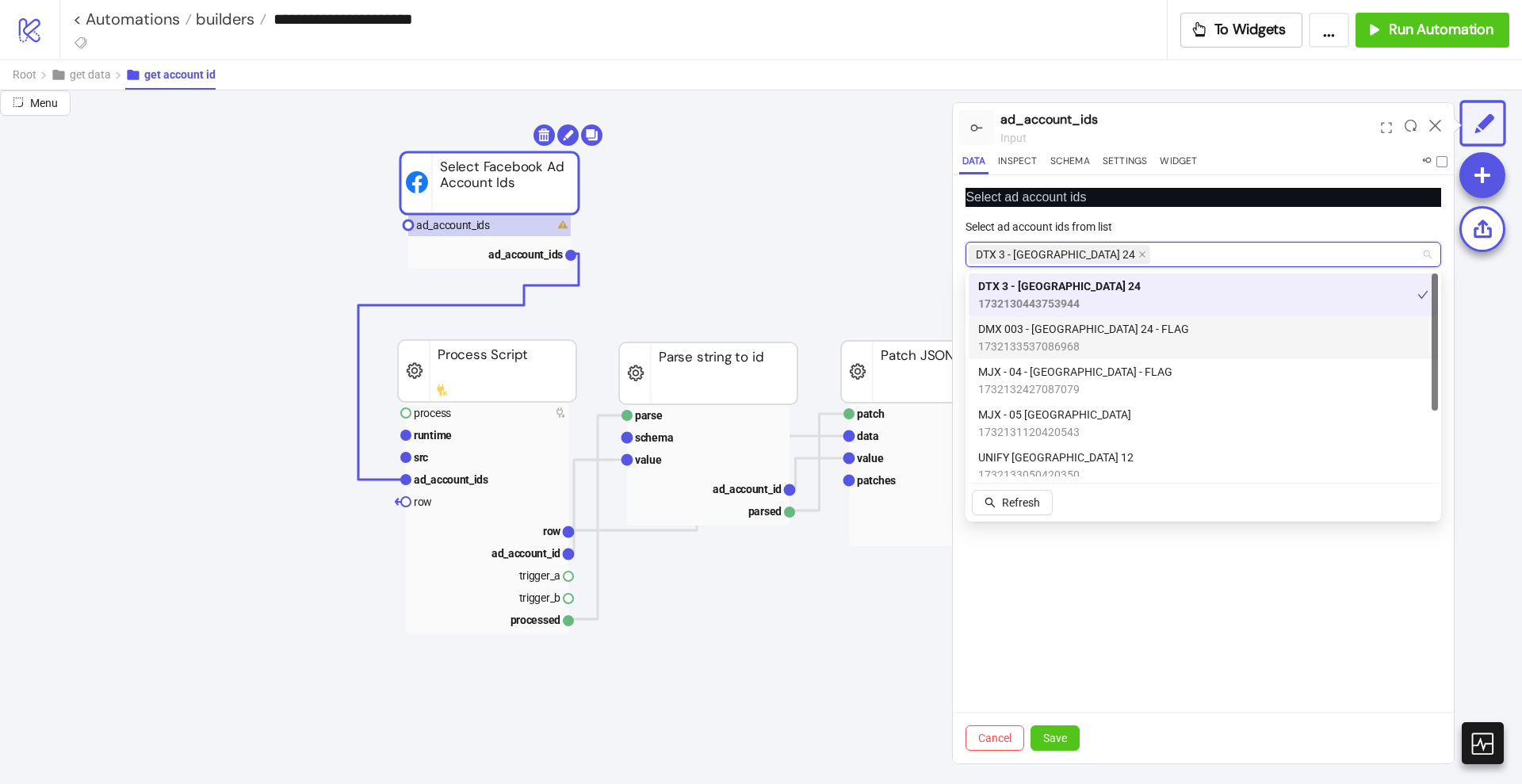
click at [1063, 335] on span "DMX 003 - London 24 - FLAG" at bounding box center [1084, 329] width 211 height 18
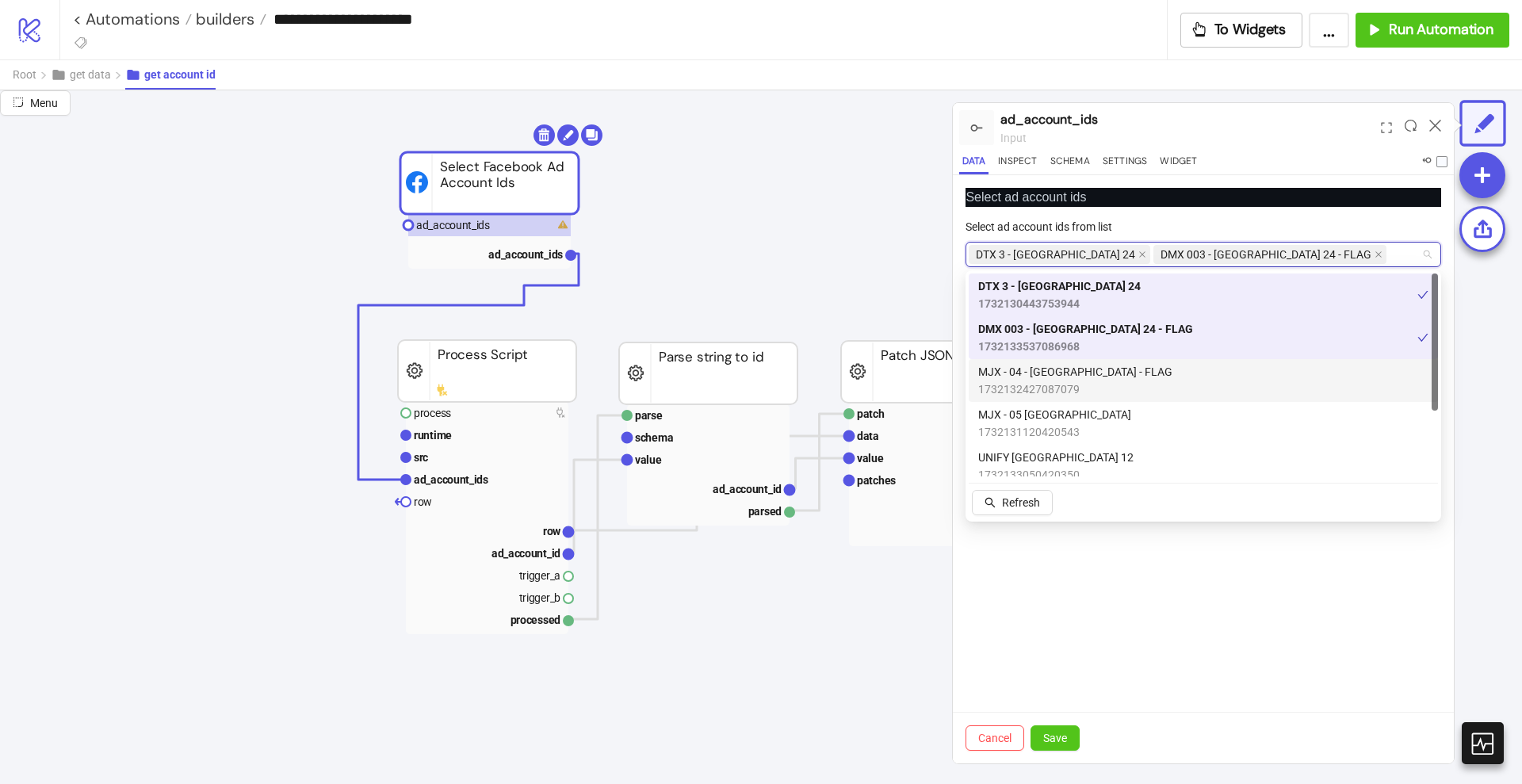
click at [1060, 374] on span "MJX - 04 - LONDON - FLAG" at bounding box center [1076, 372] width 194 height 18
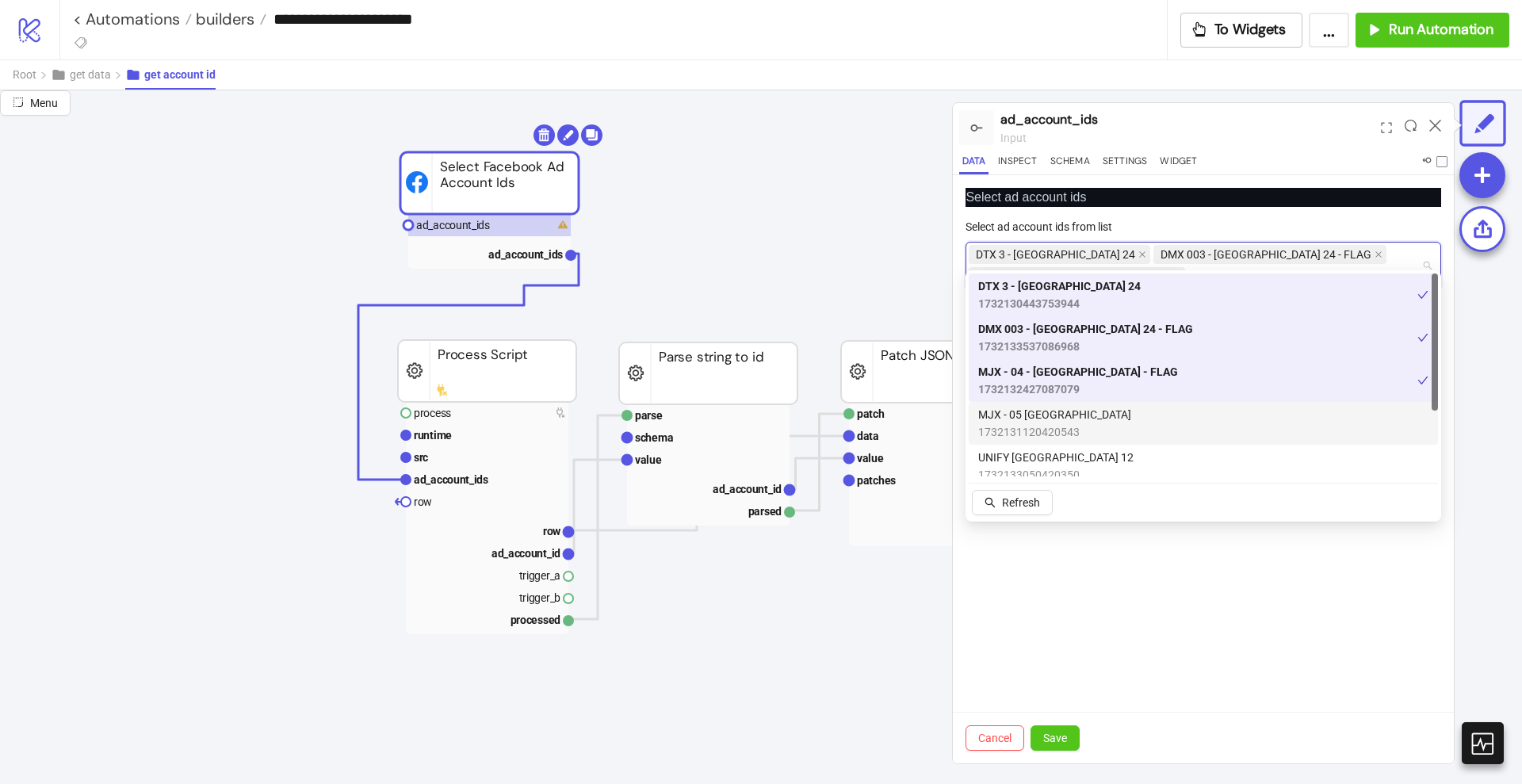
click at [1054, 424] on span "1732131120420543" at bounding box center [1055, 433] width 153 height 18
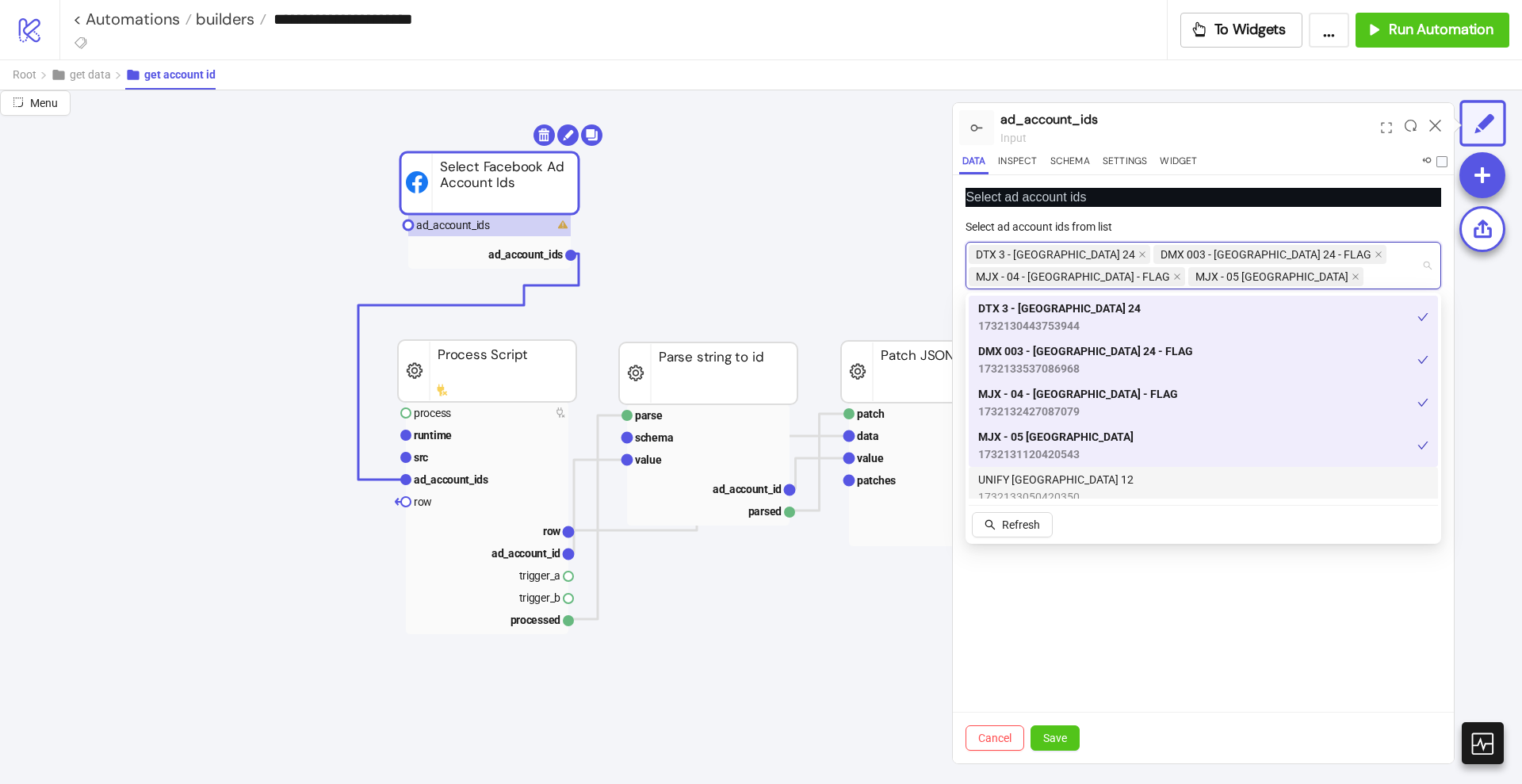
click at [1056, 476] on span "UNIFY LONDON 12" at bounding box center [1056, 480] width 155 height 18
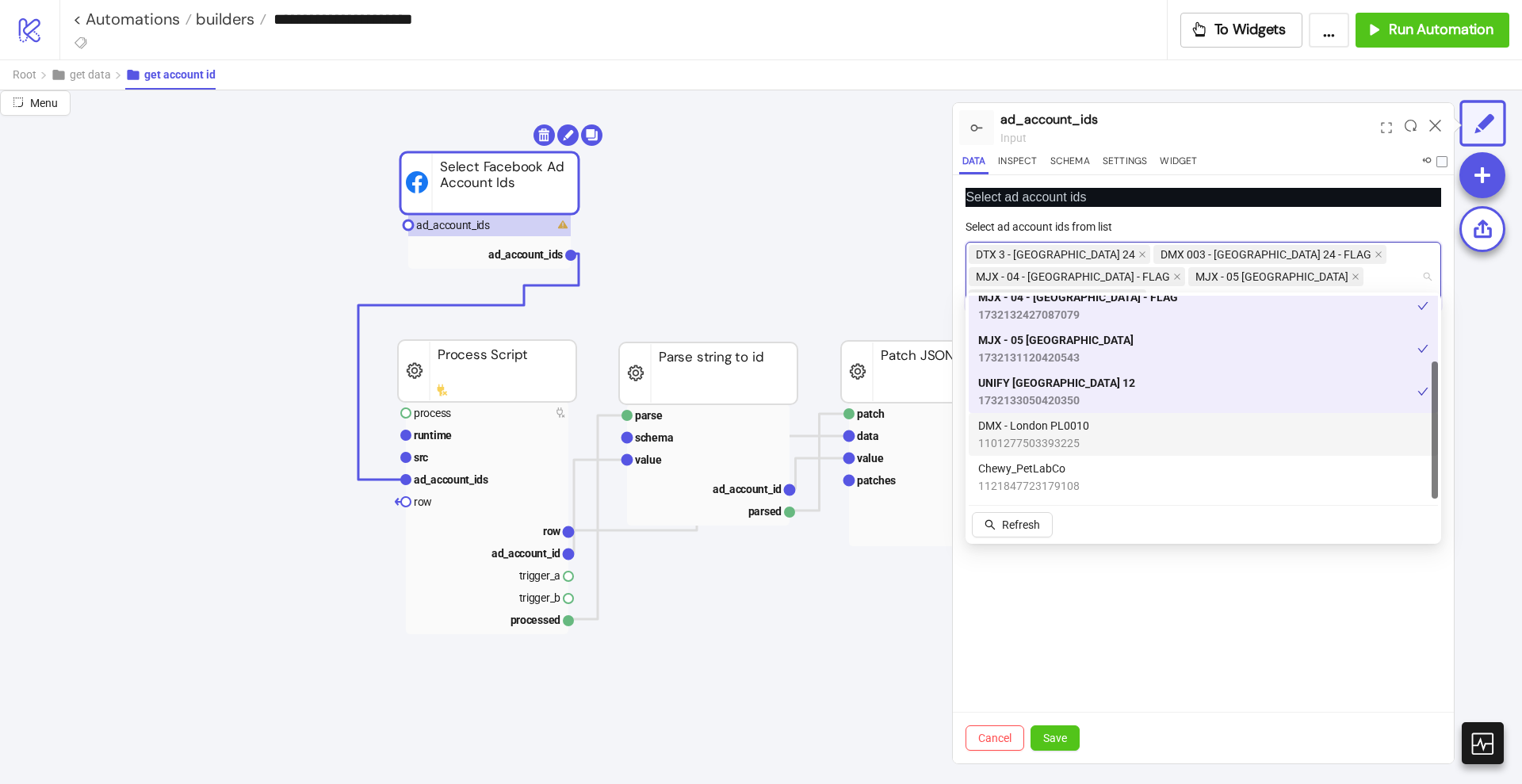
click at [1085, 442] on span "1101277503393225" at bounding box center [1034, 443] width 111 height 18
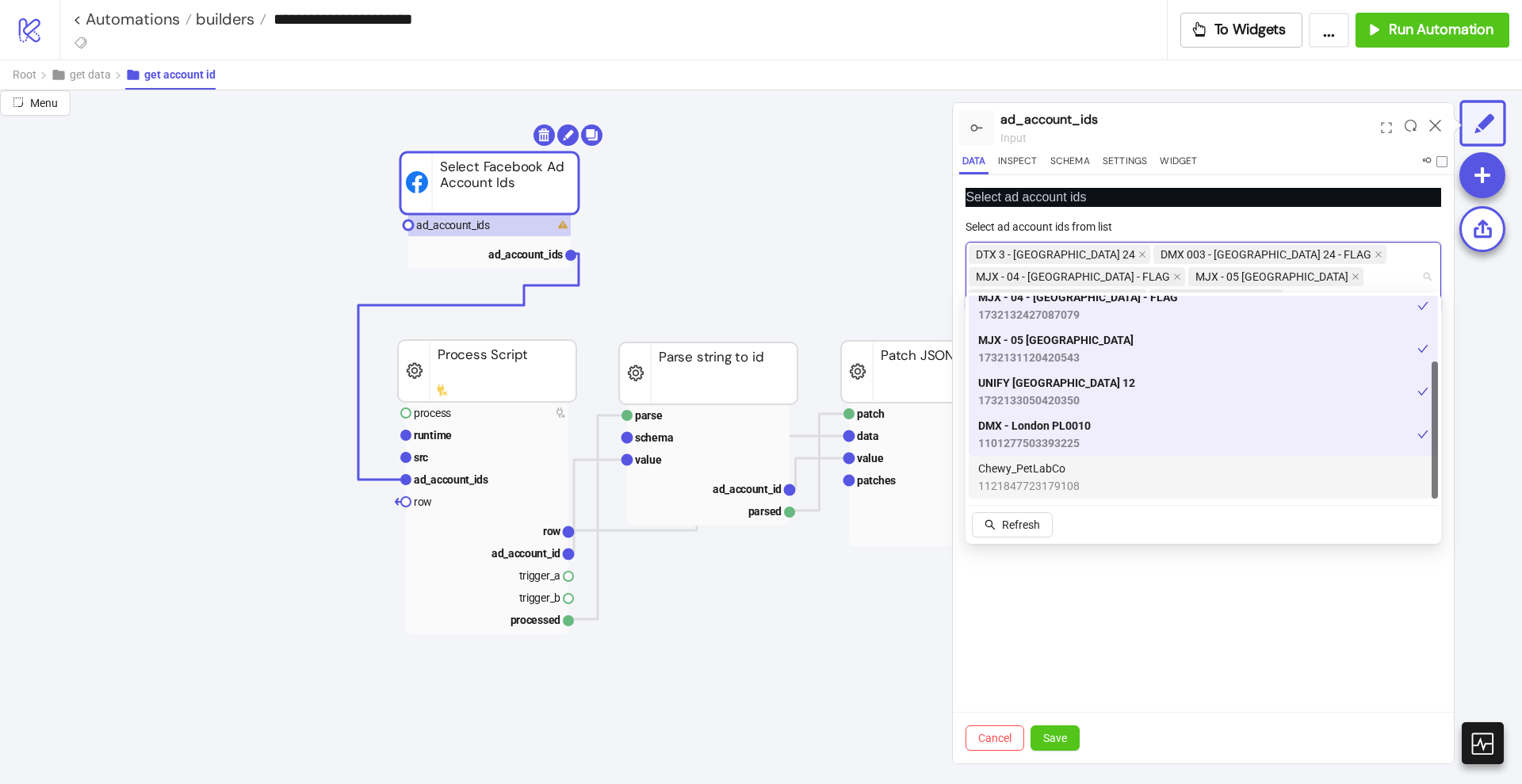
click at [1079, 475] on div "Chewy_PetLabCo 1121847723179108" at bounding box center [1204, 476] width 451 height 35
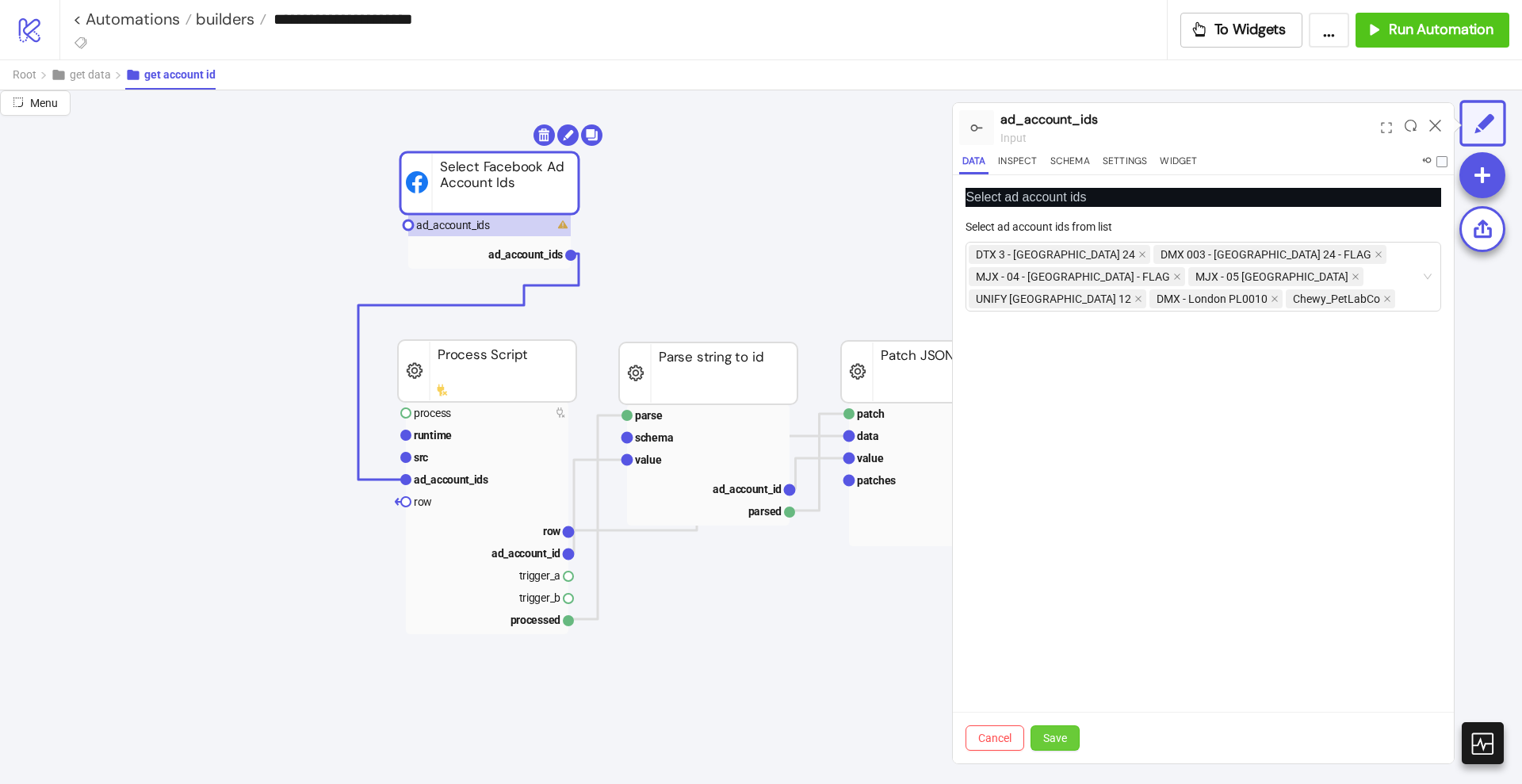
click at [1071, 730] on button "Save" at bounding box center [1055, 738] width 49 height 25
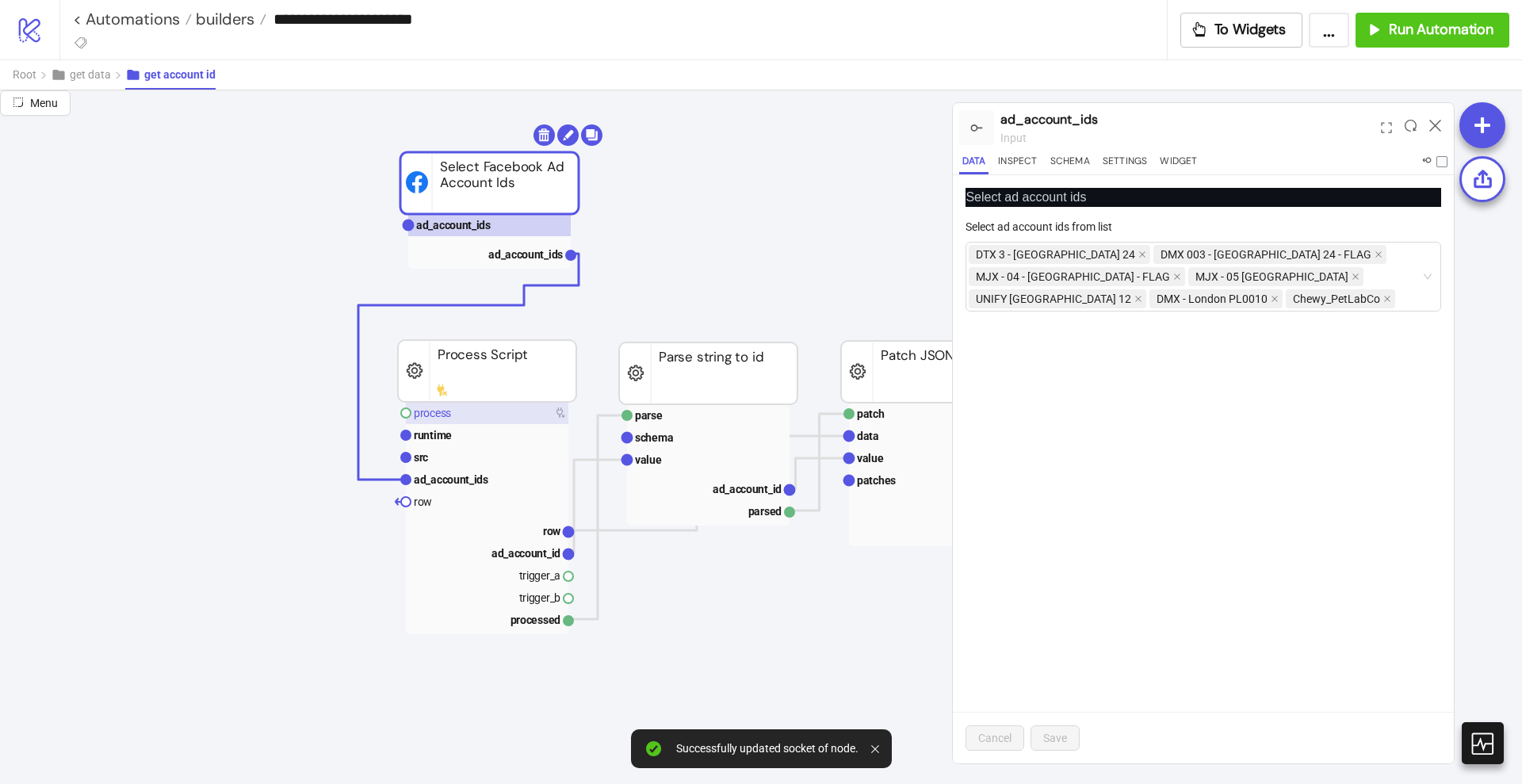
click at [446, 418] on text "process" at bounding box center [433, 413] width 37 height 12
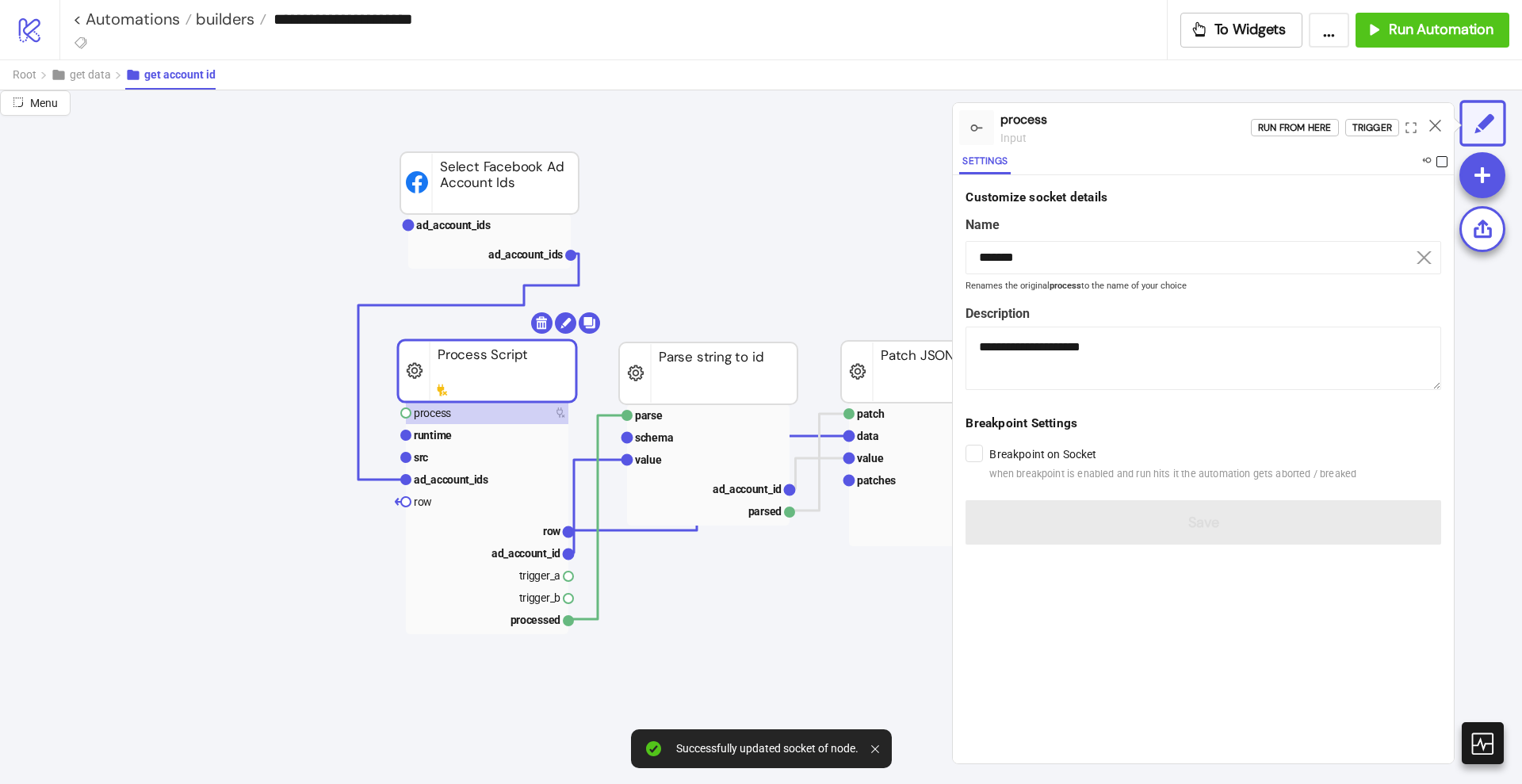
click at [1443, 161] on span at bounding box center [1442, 161] width 11 height 11
click at [1440, 126] on icon at bounding box center [1435, 125] width 12 height 12
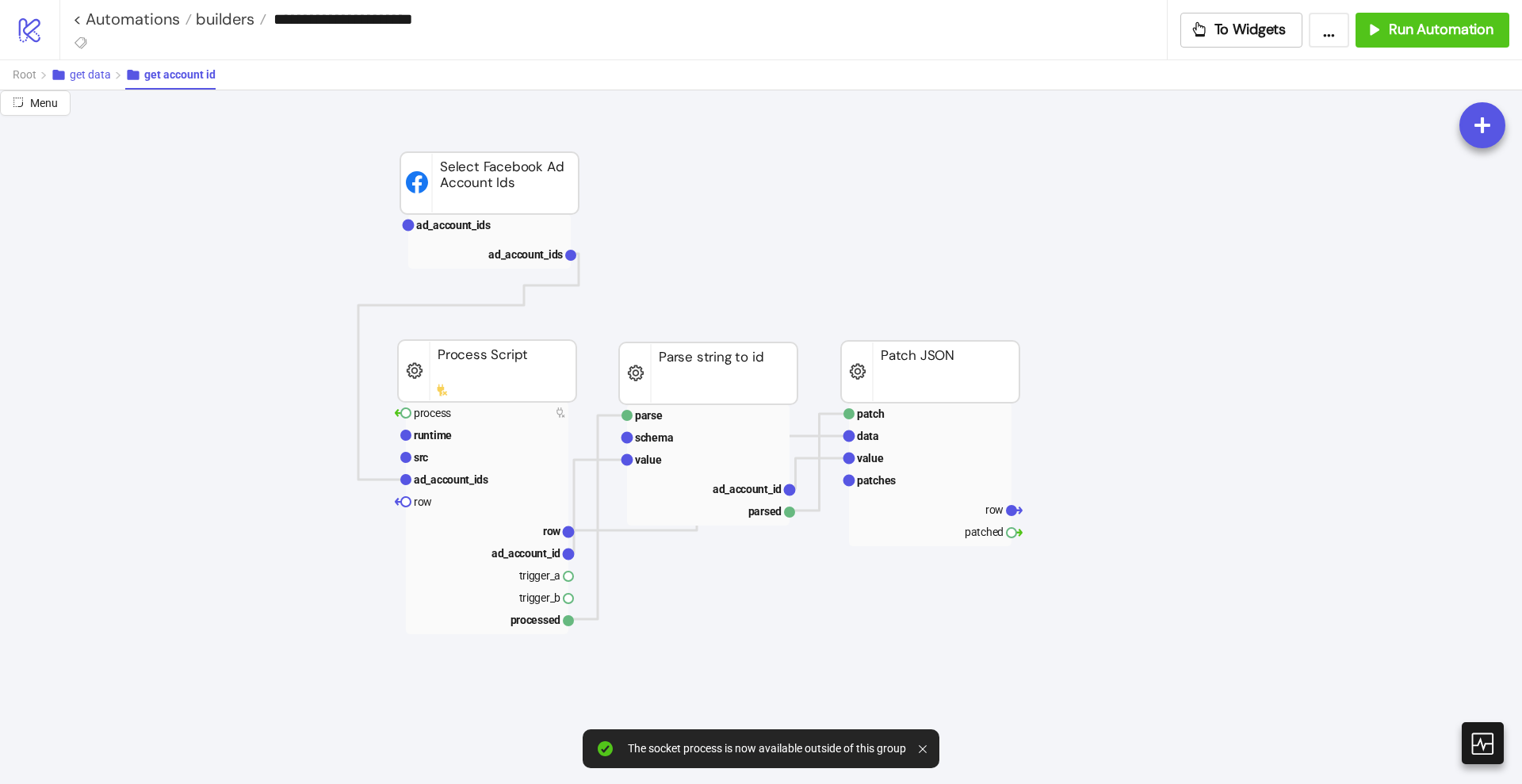
click at [89, 74] on span "get data" at bounding box center [90, 74] width 41 height 12
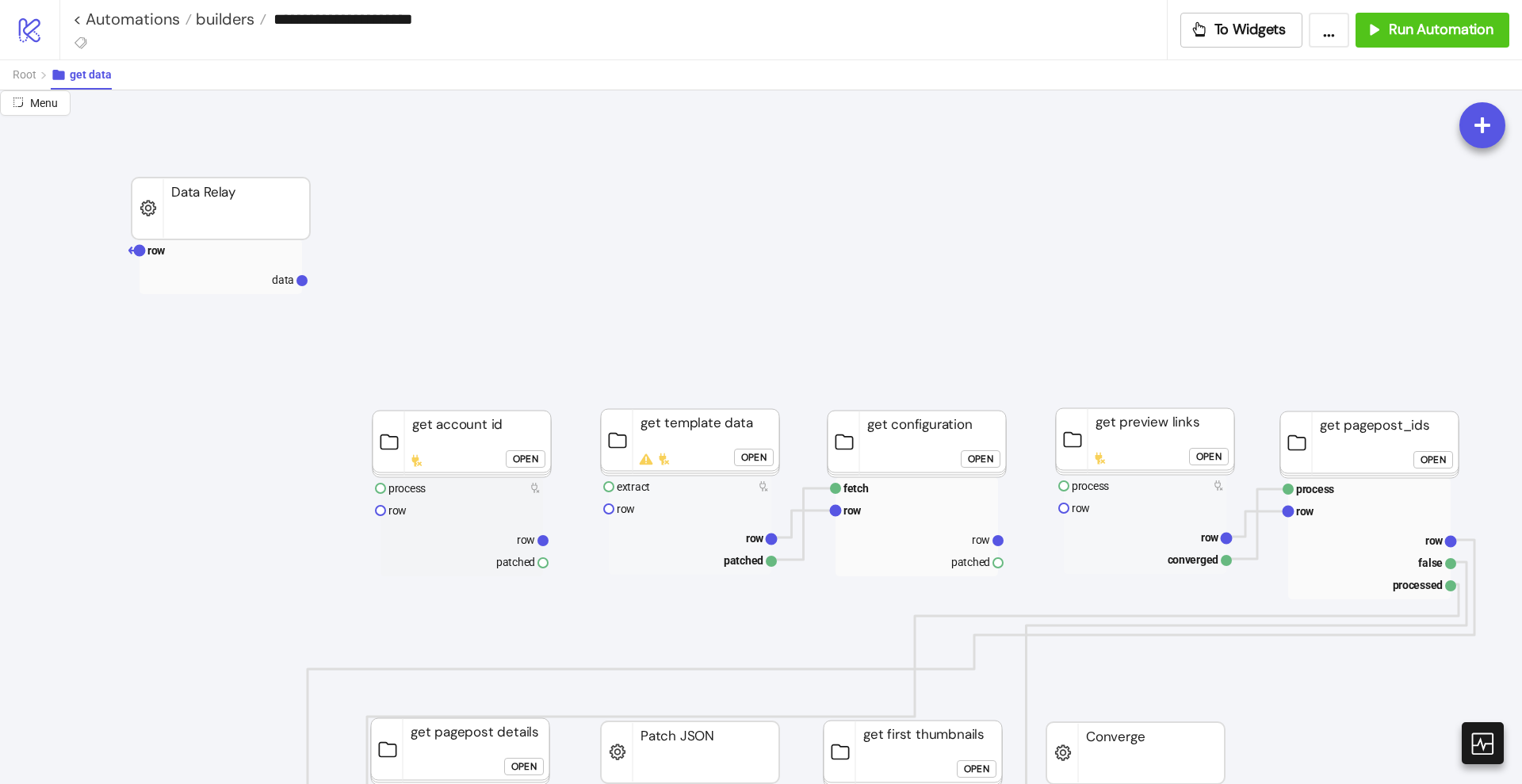
scroll to position [0, 0]
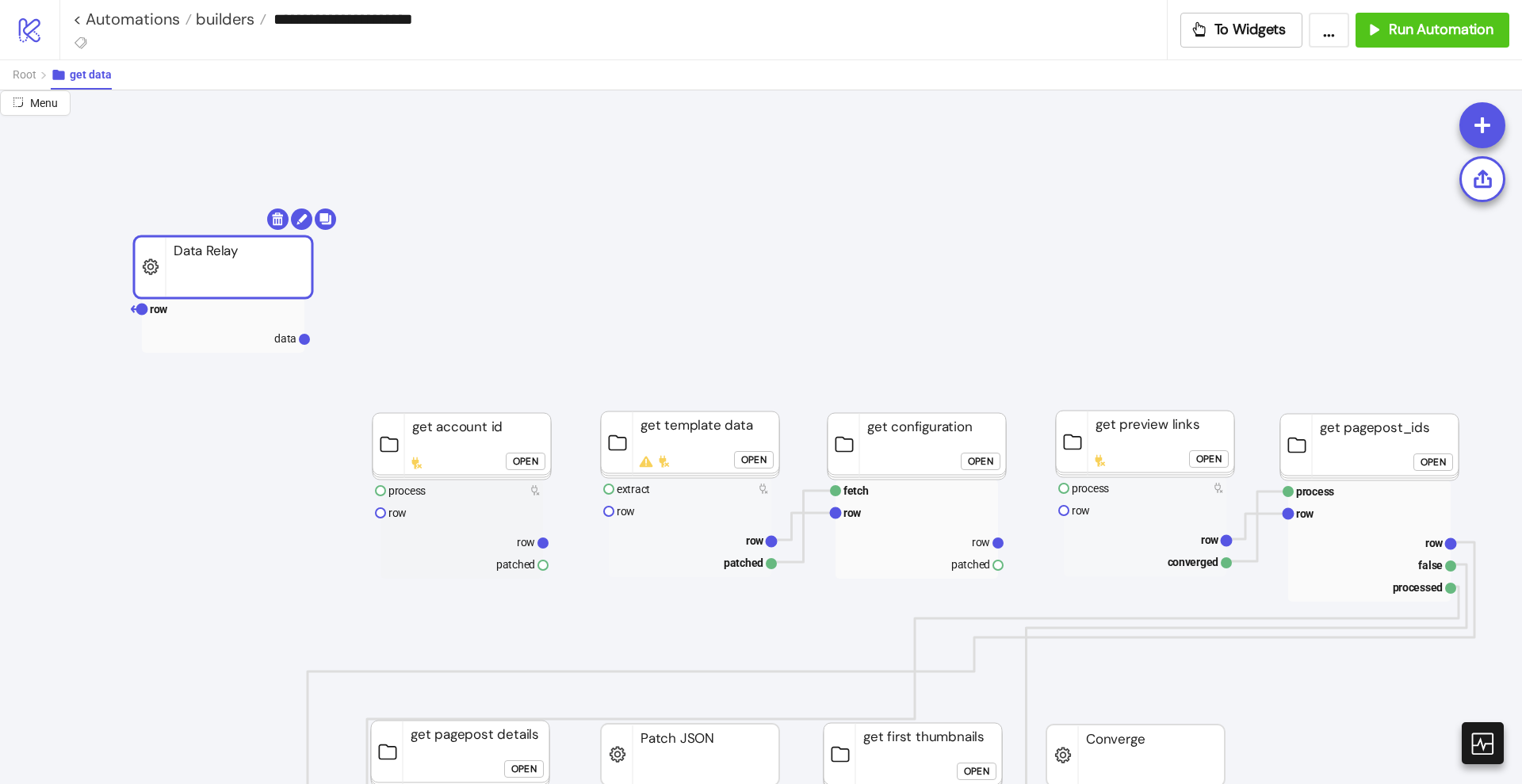
drag, startPoint x: 217, startPoint y: 218, endPoint x: 219, endPoint y: 274, distance: 56.0
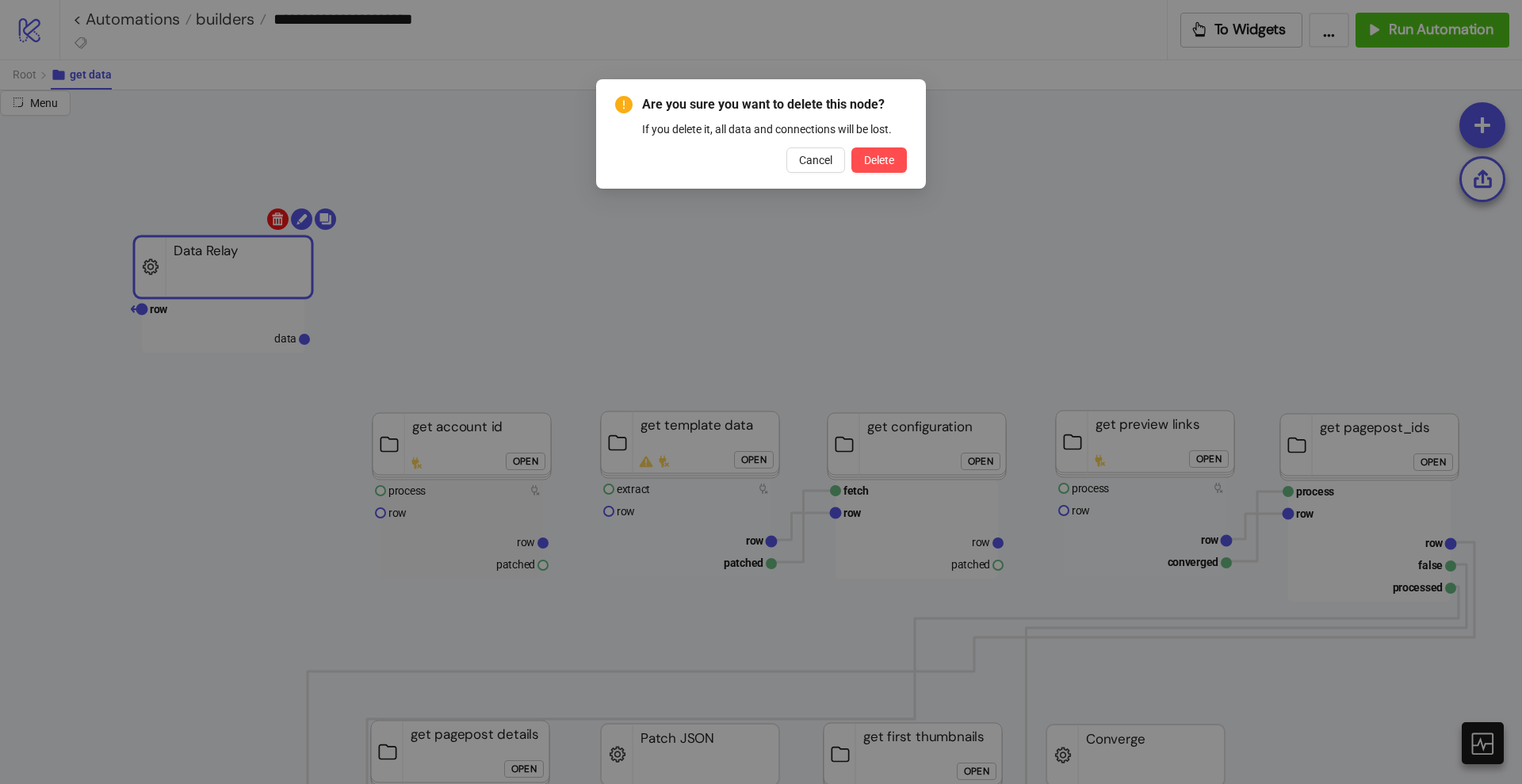
click at [274, 219] on body "**********" at bounding box center [761, 392] width 1522 height 784
click at [896, 153] on button "Delete" at bounding box center [879, 160] width 55 height 25
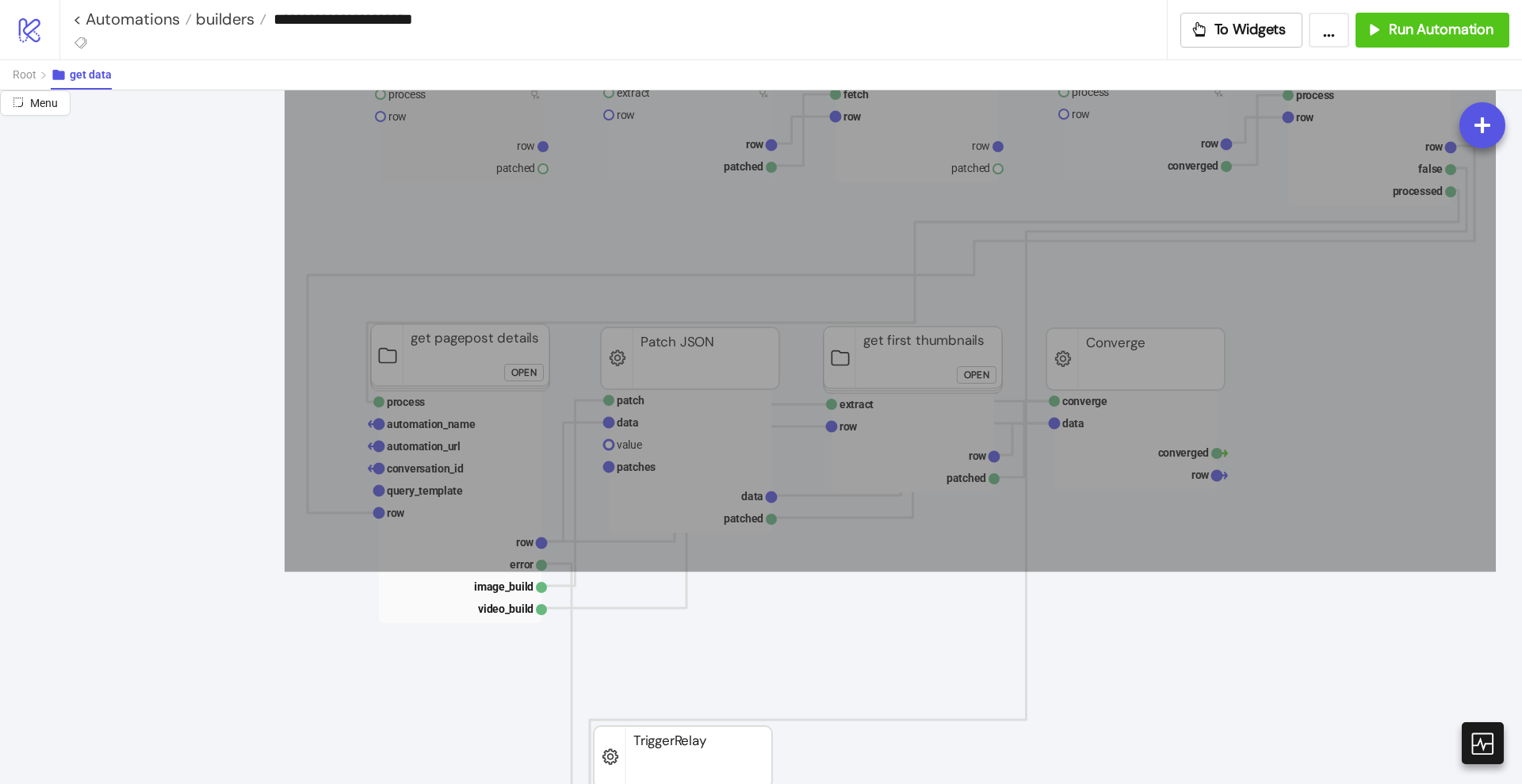
scroll to position [793, 0]
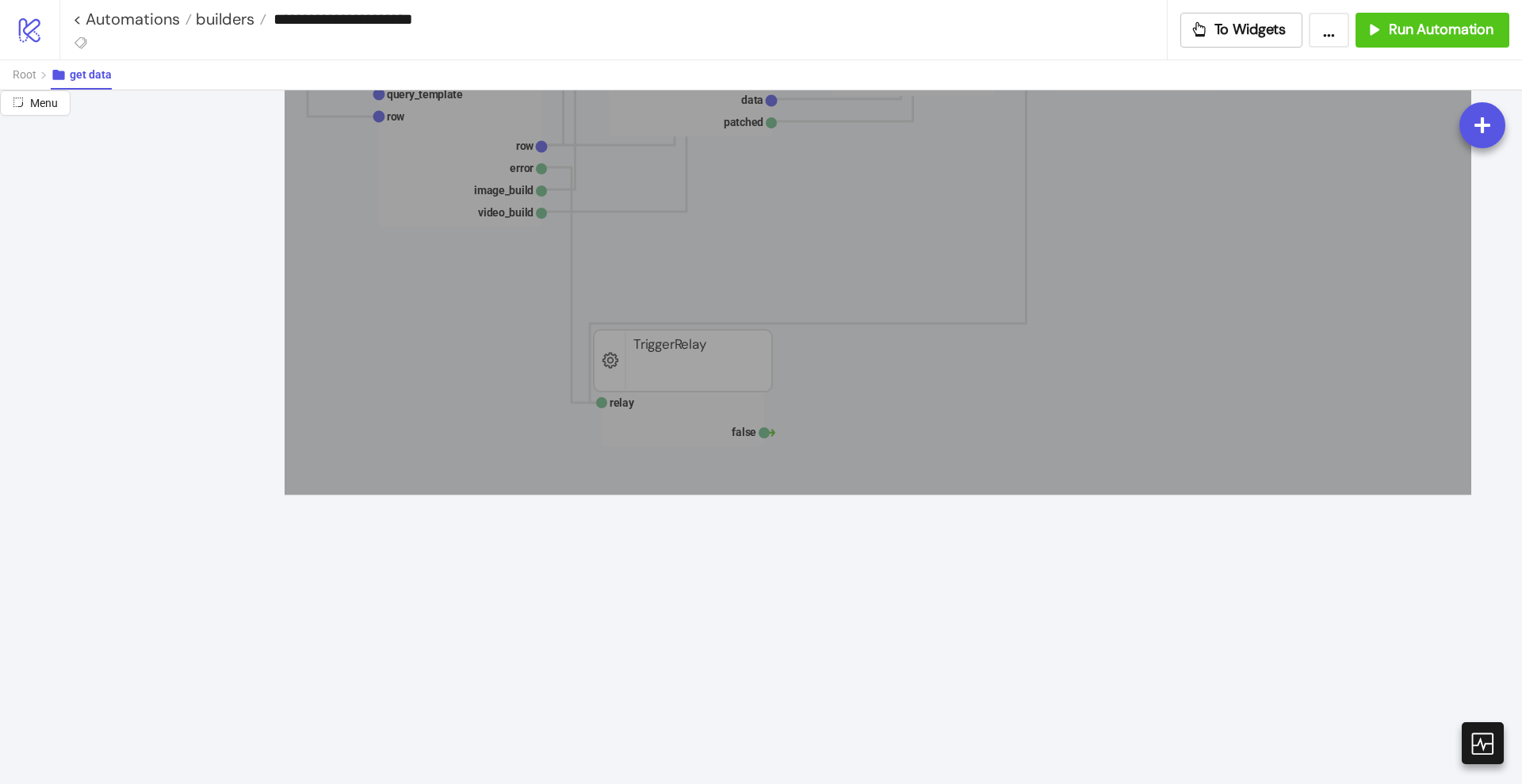
drag, startPoint x: 285, startPoint y: 259, endPoint x: 1471, endPoint y: 495, distance: 1209.3
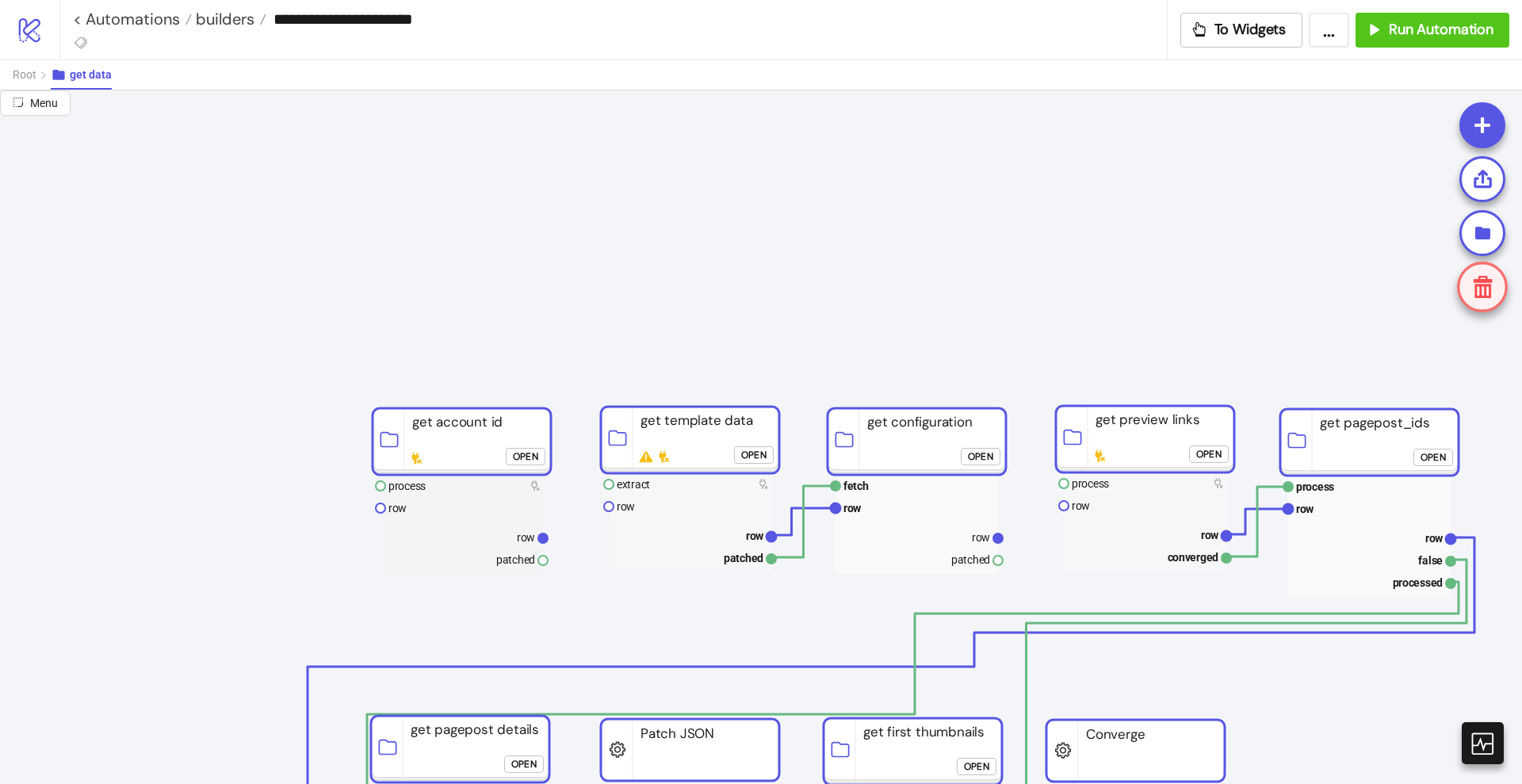
scroll to position [0, 0]
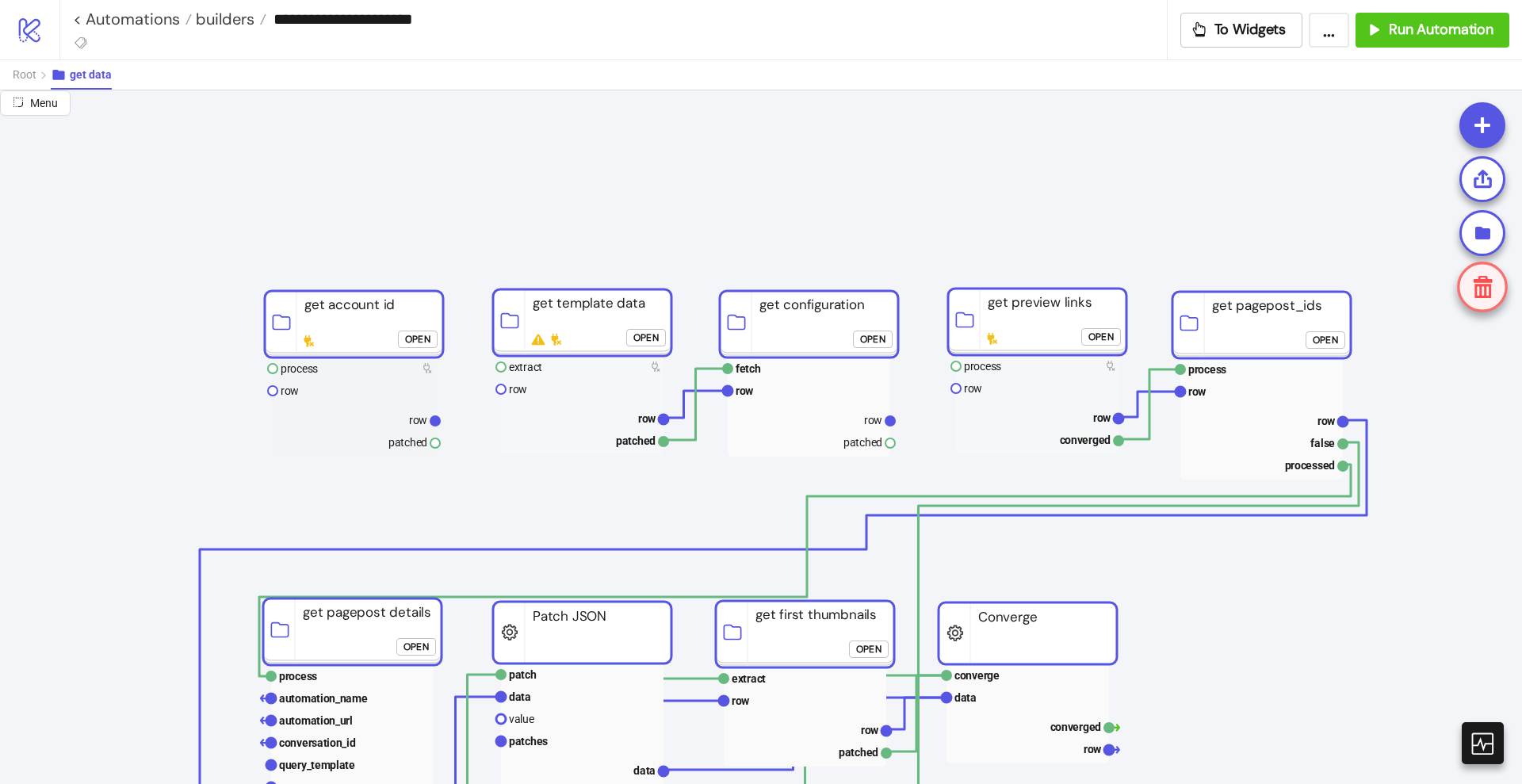
drag, startPoint x: 420, startPoint y: 381, endPoint x: 408, endPoint y: 321, distance: 61.2
click at [408, 321] on rect at bounding box center [354, 324] width 178 height 67
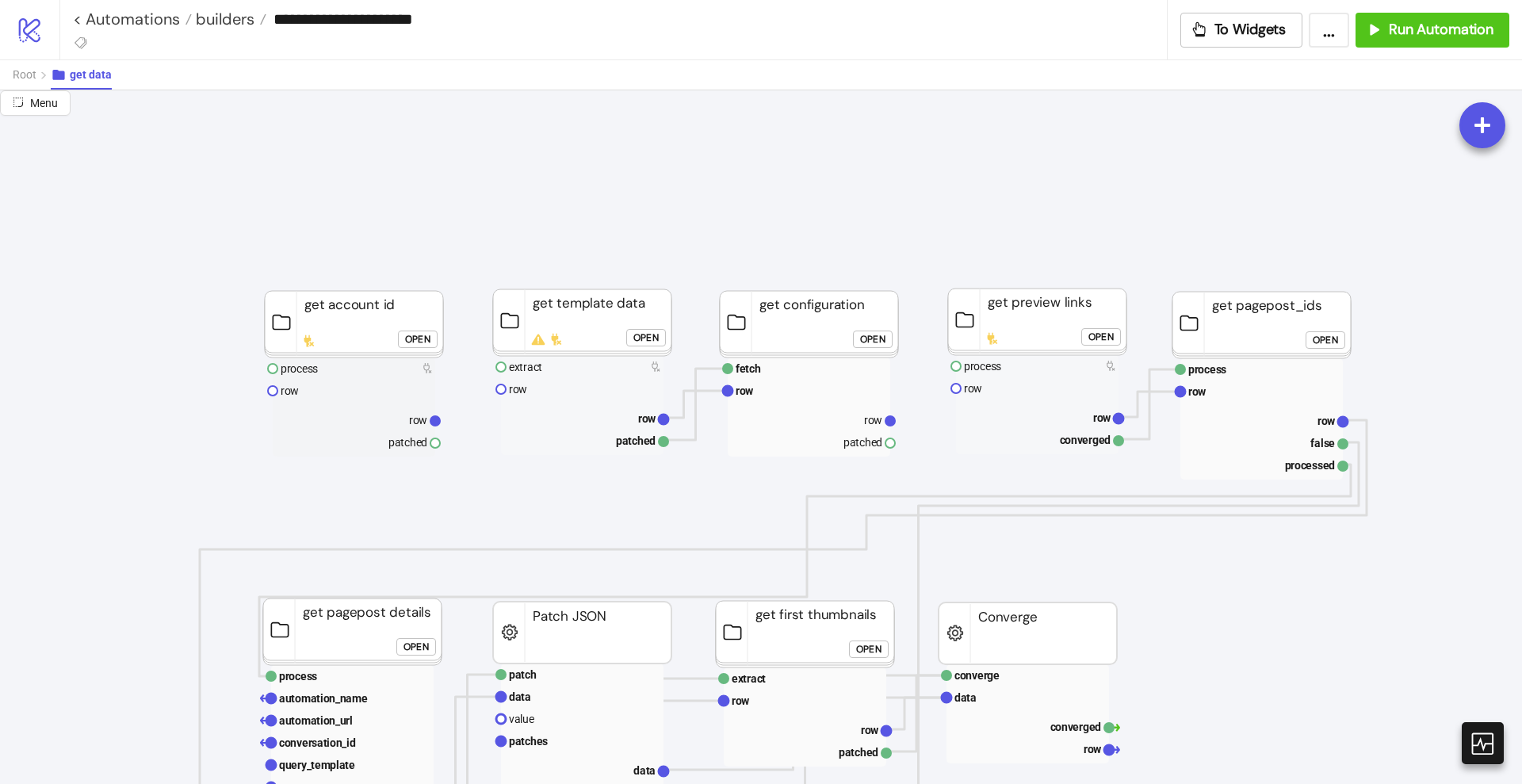
drag, startPoint x: 438, startPoint y: 421, endPoint x: 459, endPoint y: 430, distance: 22.8
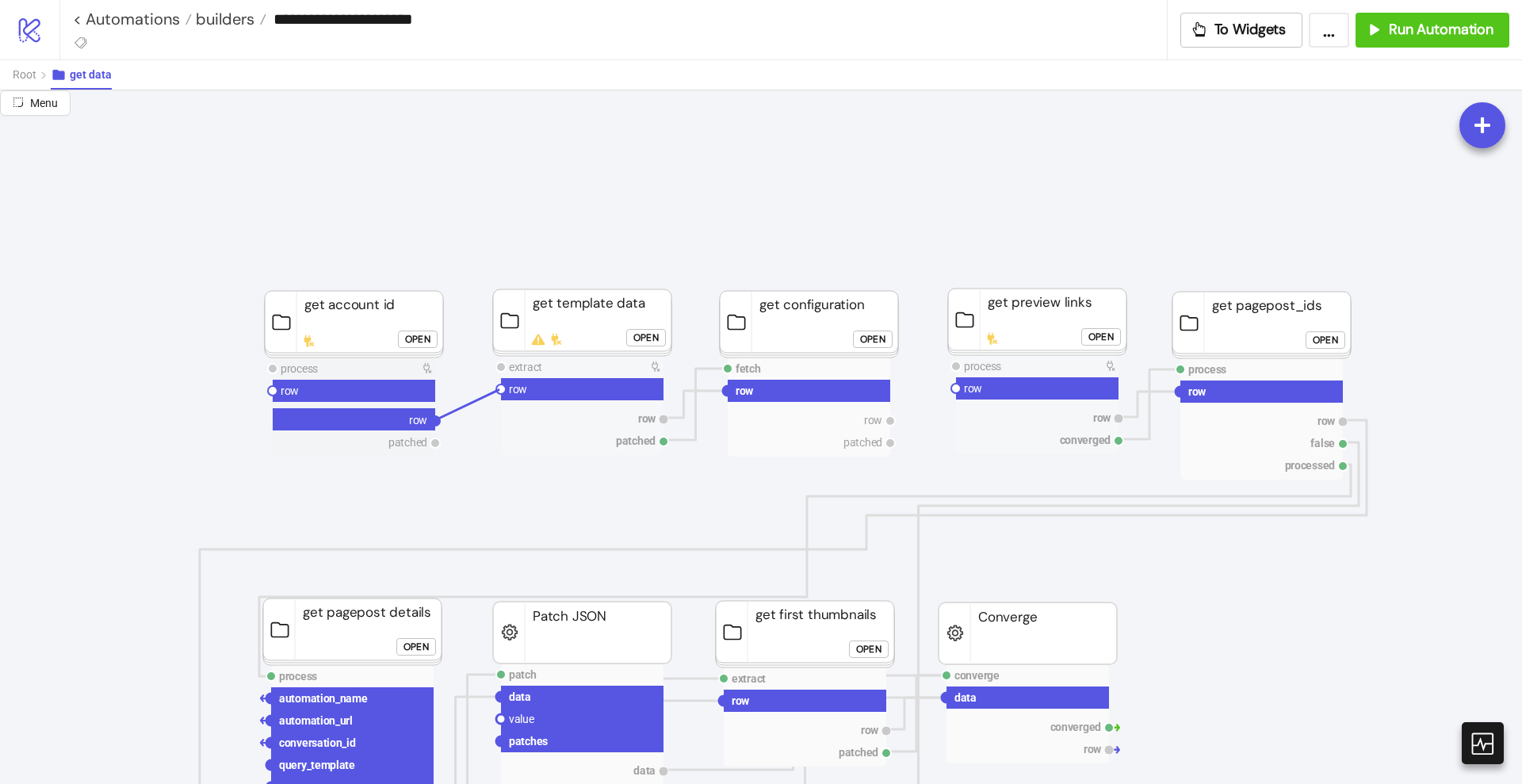
click at [500, 389] on circle at bounding box center [500, 389] width 10 height 10
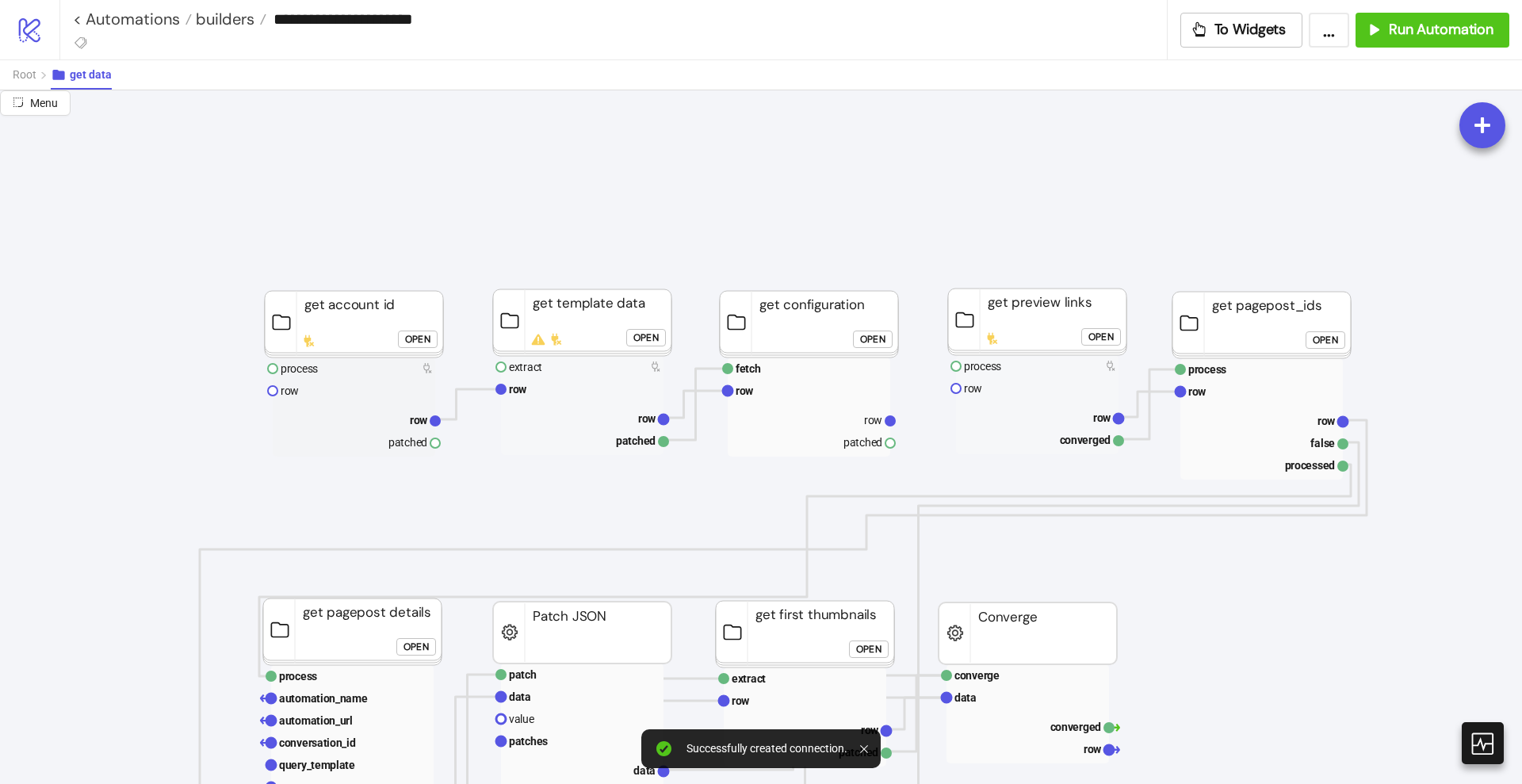
drag, startPoint x: 434, startPoint y: 443, endPoint x: 475, endPoint y: 426, distance: 44.4
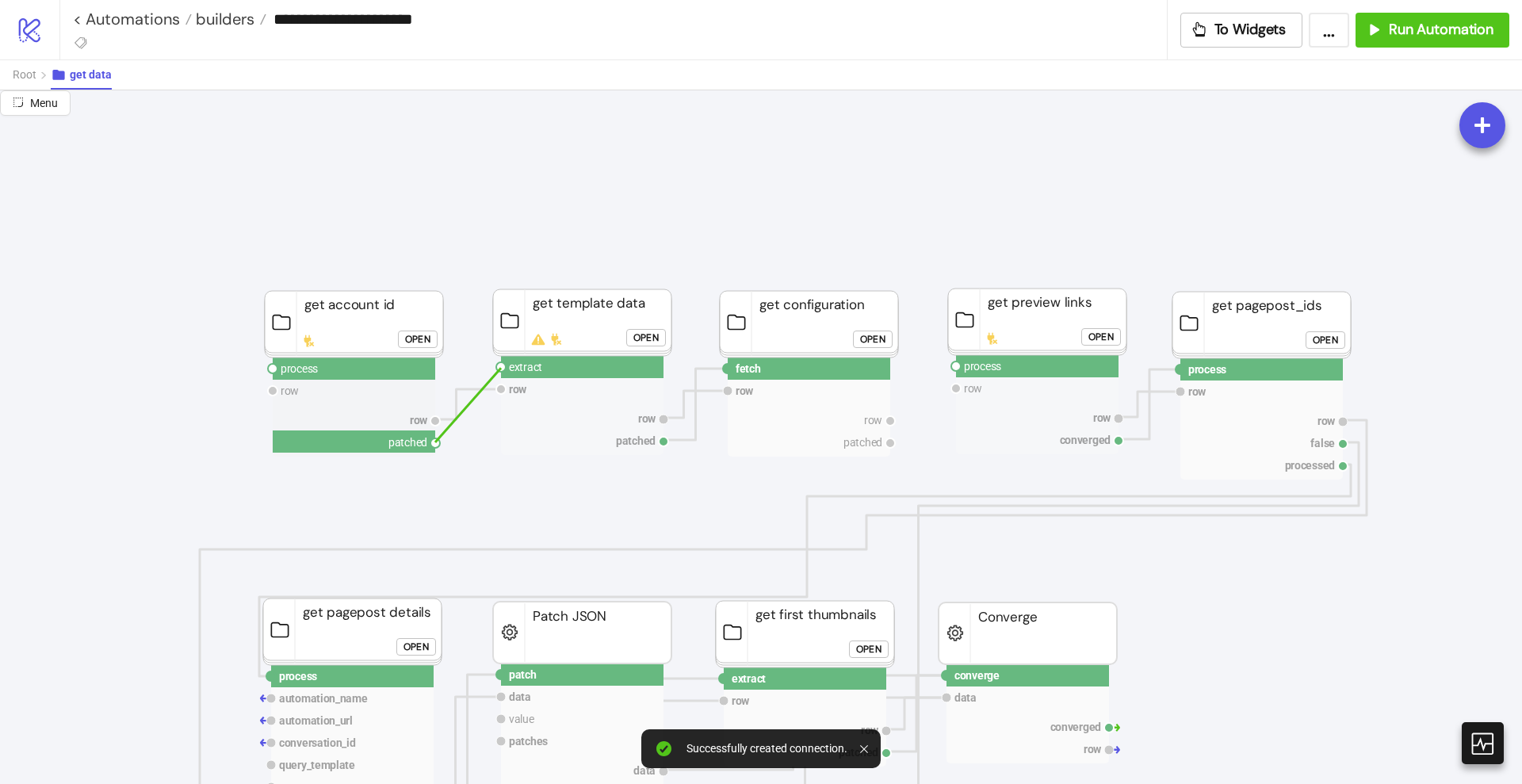
click at [501, 367] on circle at bounding box center [500, 367] width 10 height 10
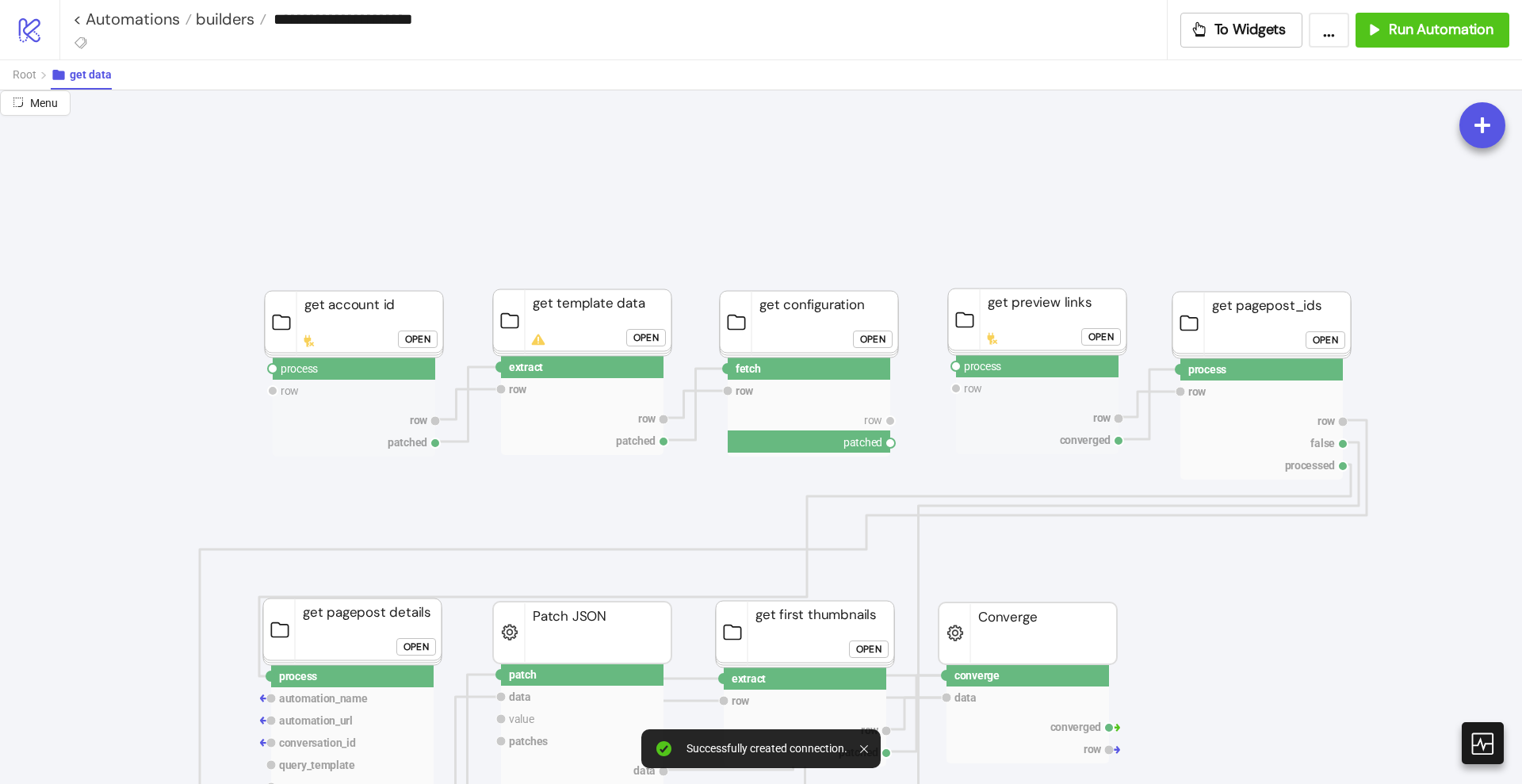
drag, startPoint x: 892, startPoint y: 443, endPoint x: 939, endPoint y: 406, distance: 59.8
click at [957, 364] on circle at bounding box center [955, 366] width 10 height 10
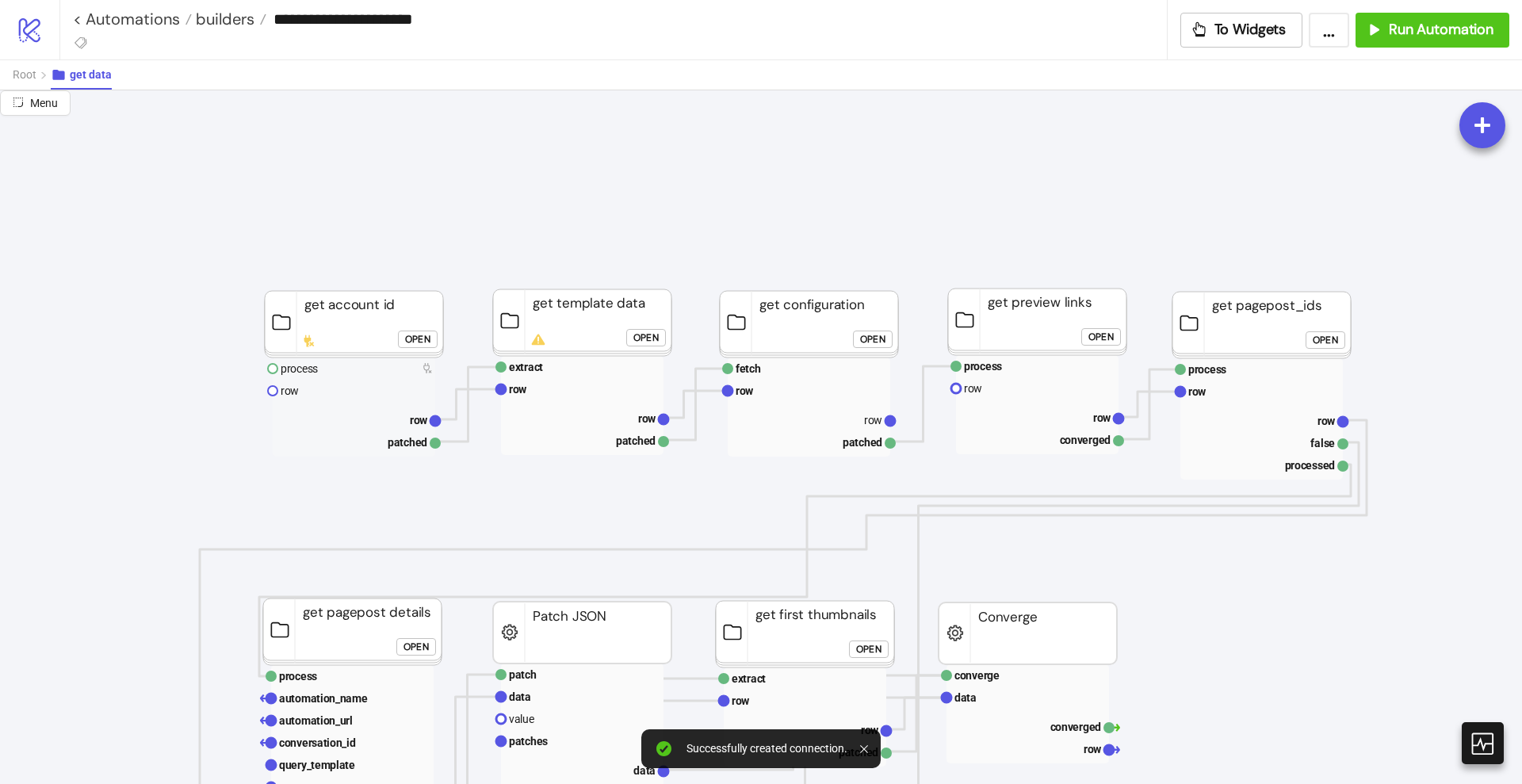
drag, startPoint x: 893, startPoint y: 421, endPoint x: 936, endPoint y: 416, distance: 43.3
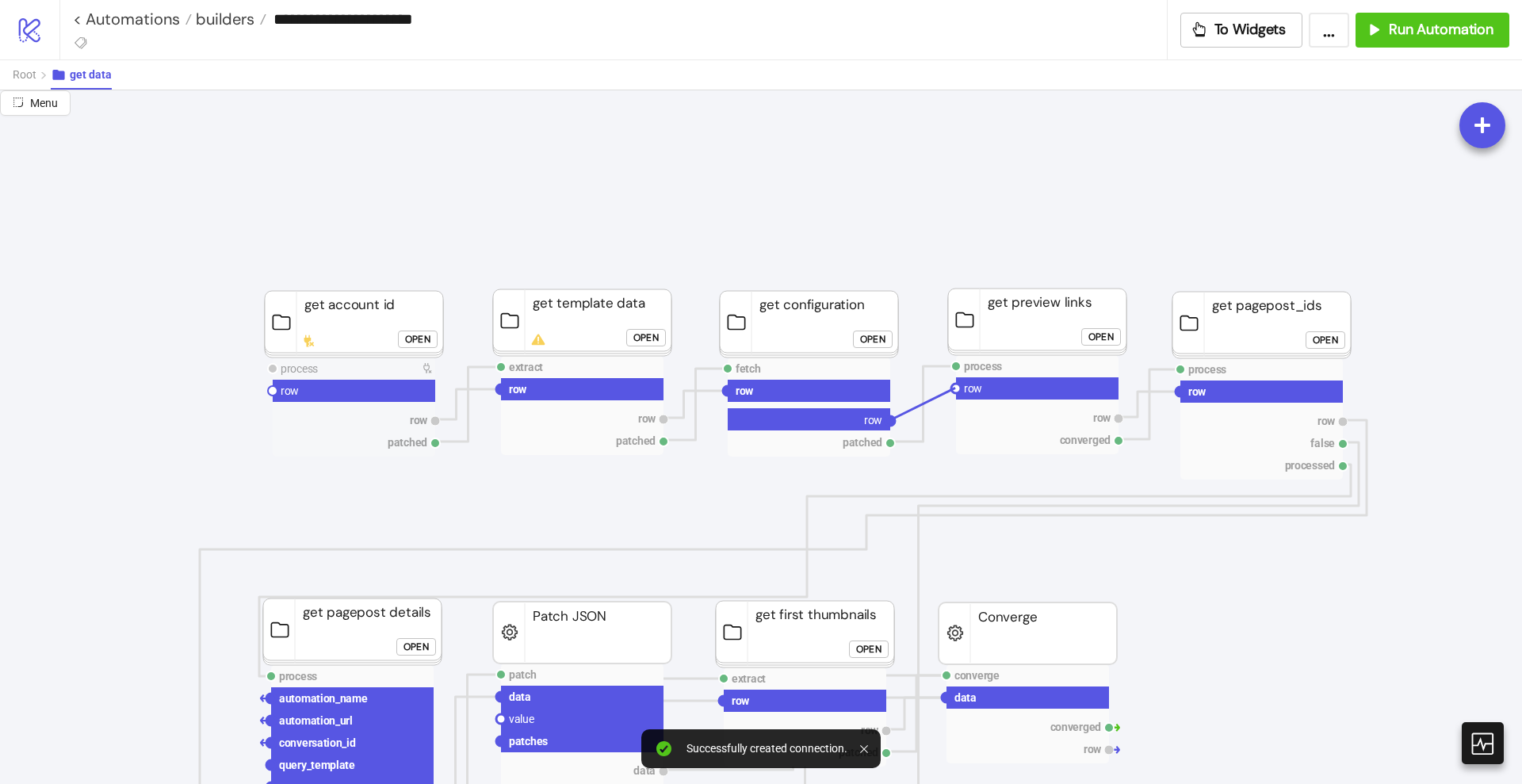
click at [955, 387] on circle at bounding box center [955, 388] width 10 height 10
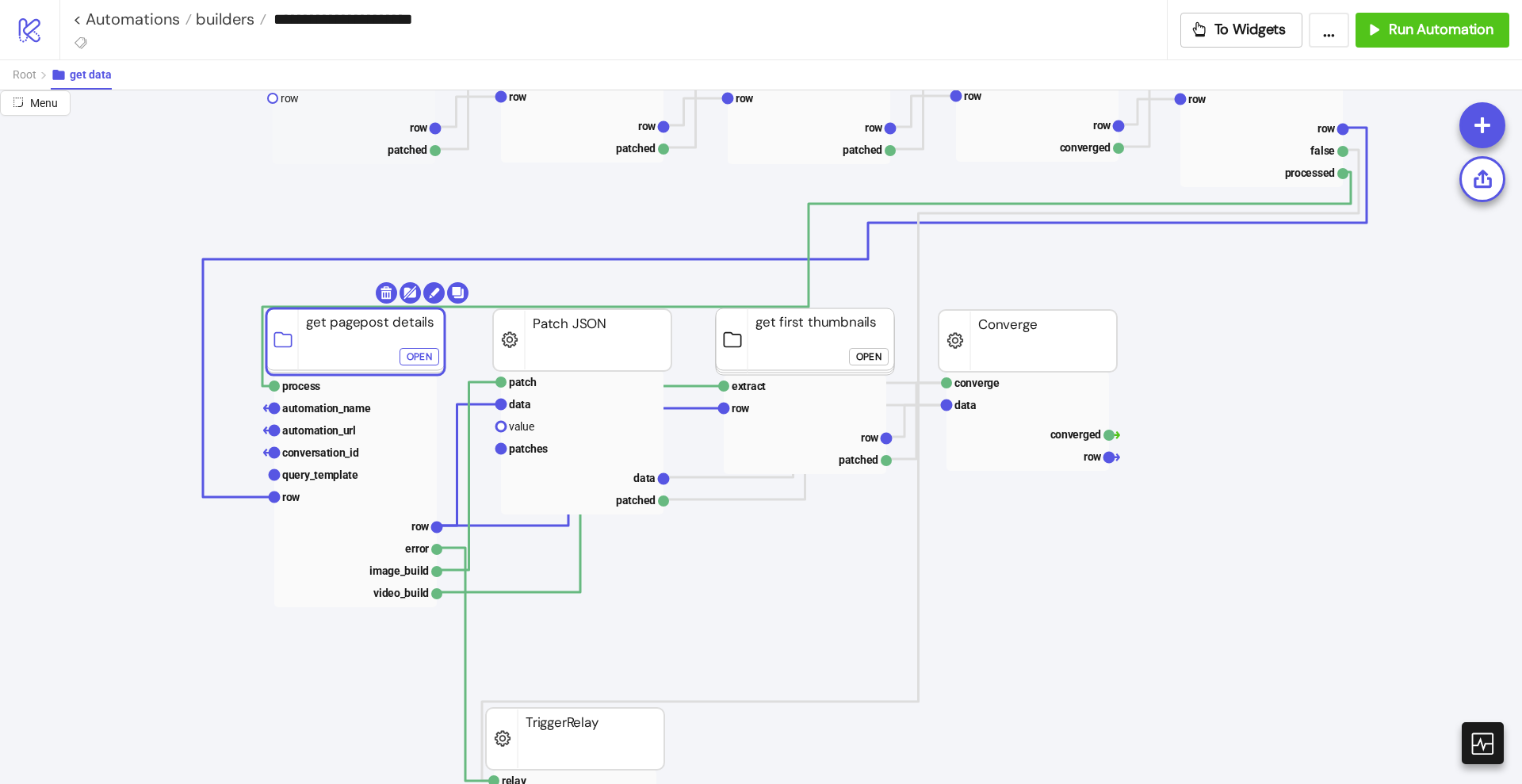
scroll to position [495, 0]
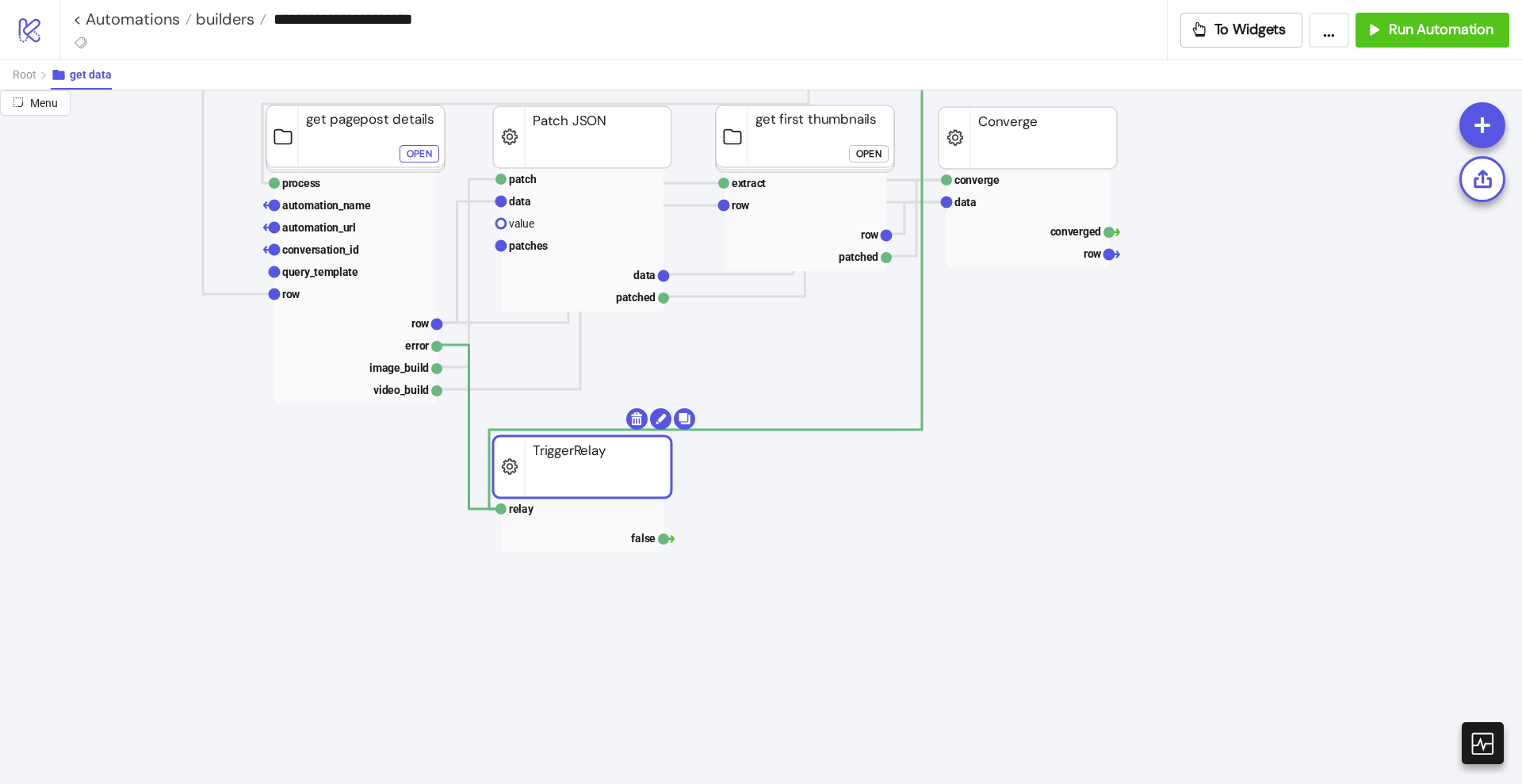
drag, startPoint x: 581, startPoint y: 540, endPoint x: 564, endPoint y: 471, distance: 71.1
click at [564, 471] on rect at bounding box center [583, 466] width 178 height 62
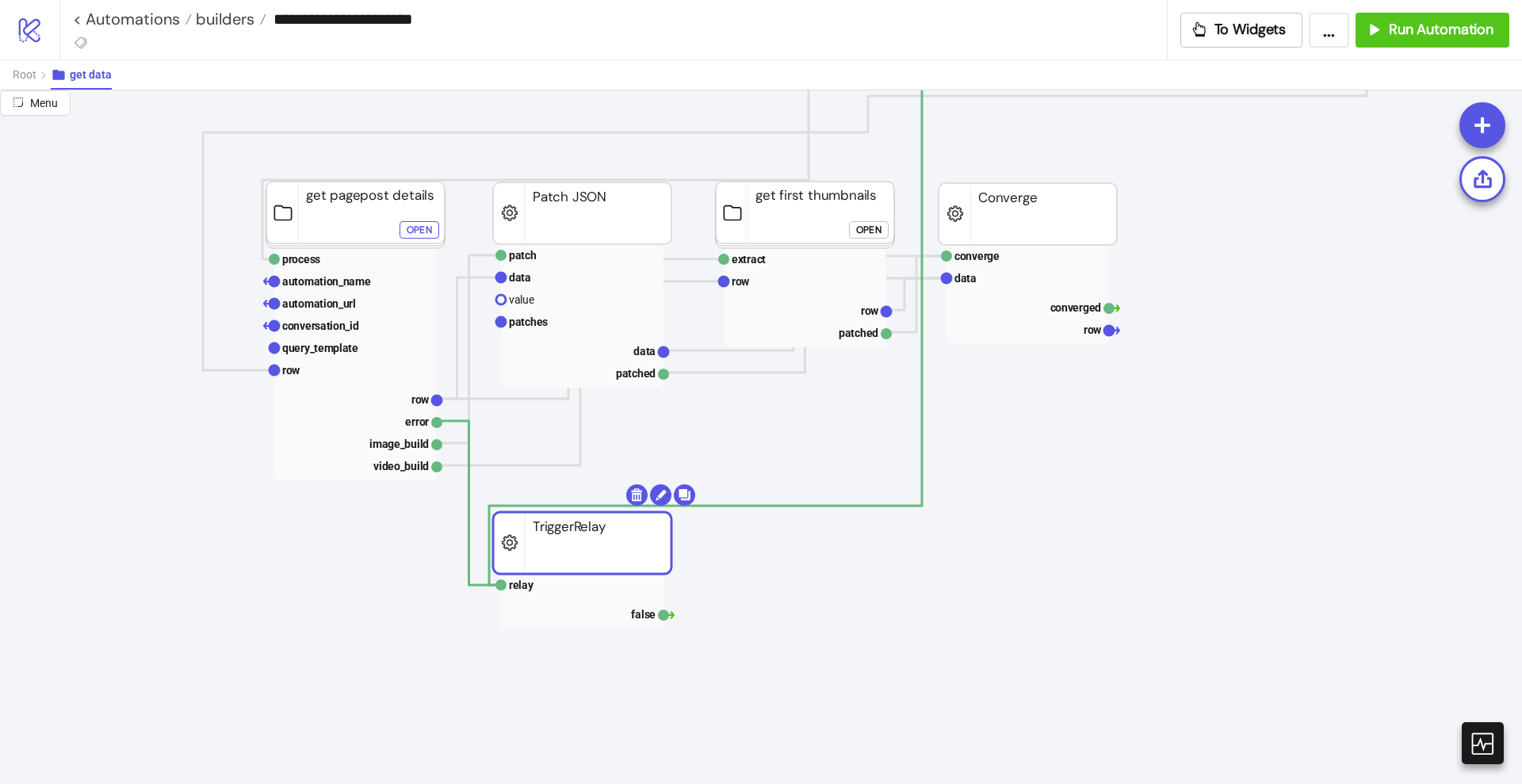
scroll to position [0, 0]
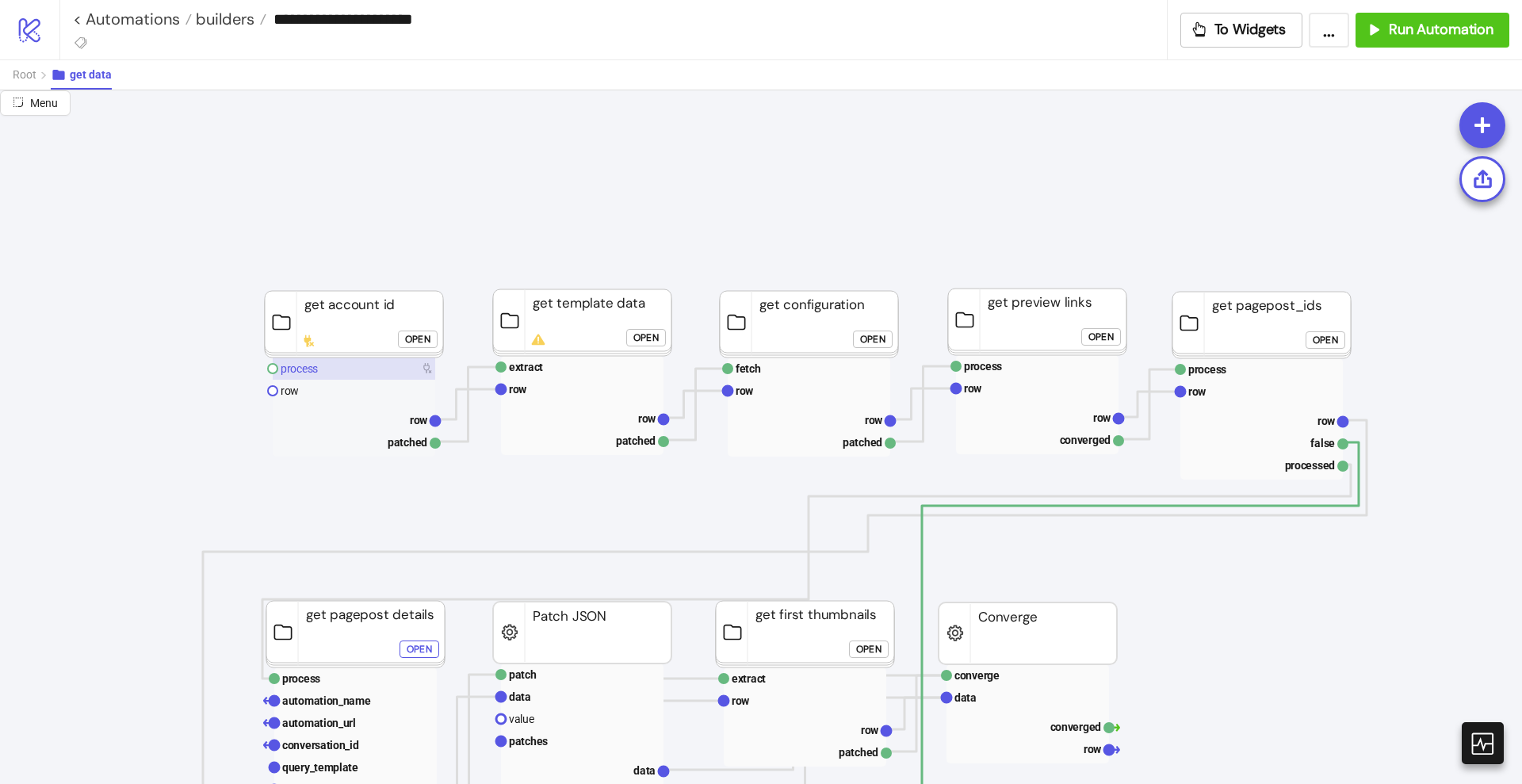
click at [300, 375] on rect at bounding box center [354, 368] width 162 height 22
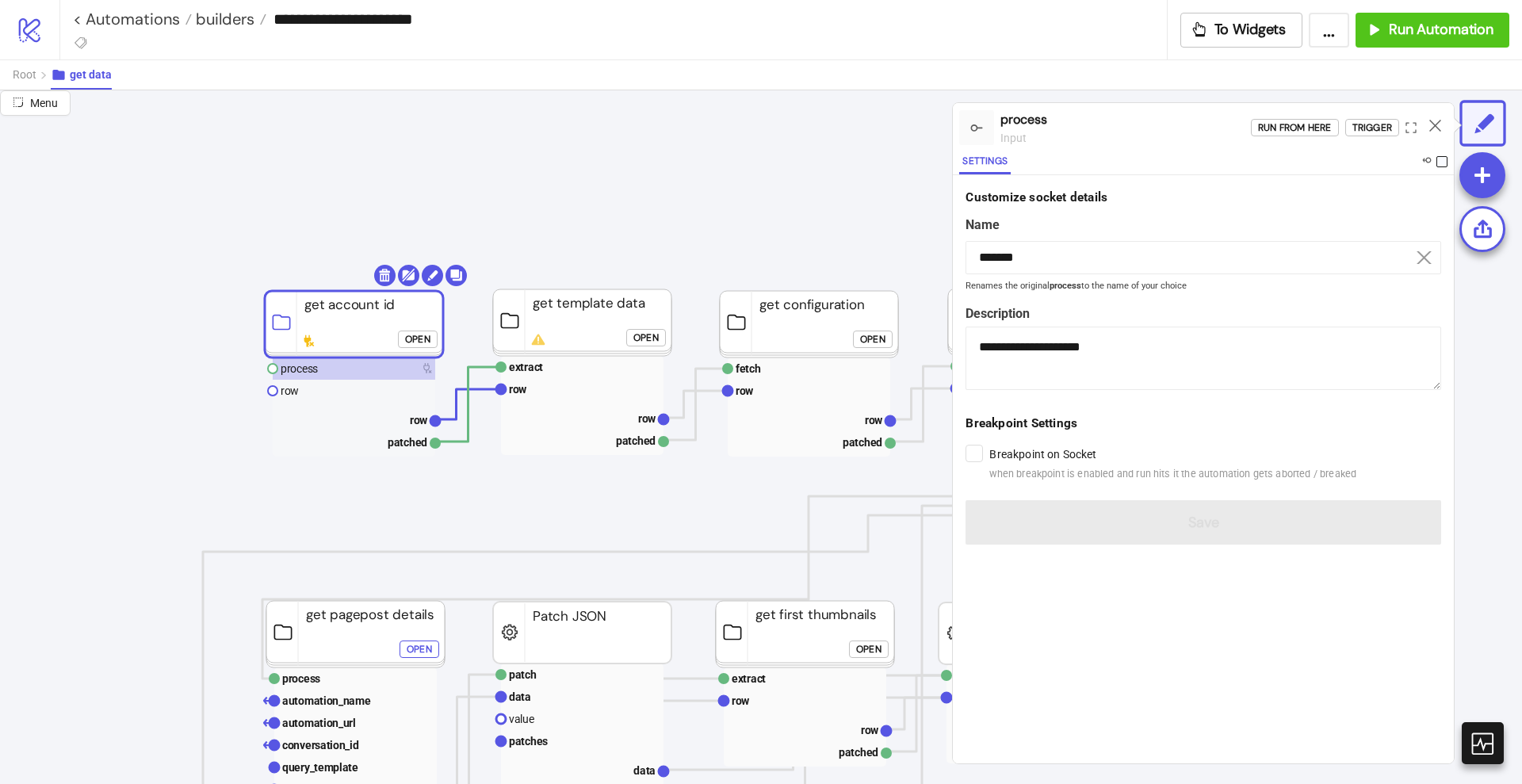
click at [1443, 161] on span at bounding box center [1442, 161] width 11 height 11
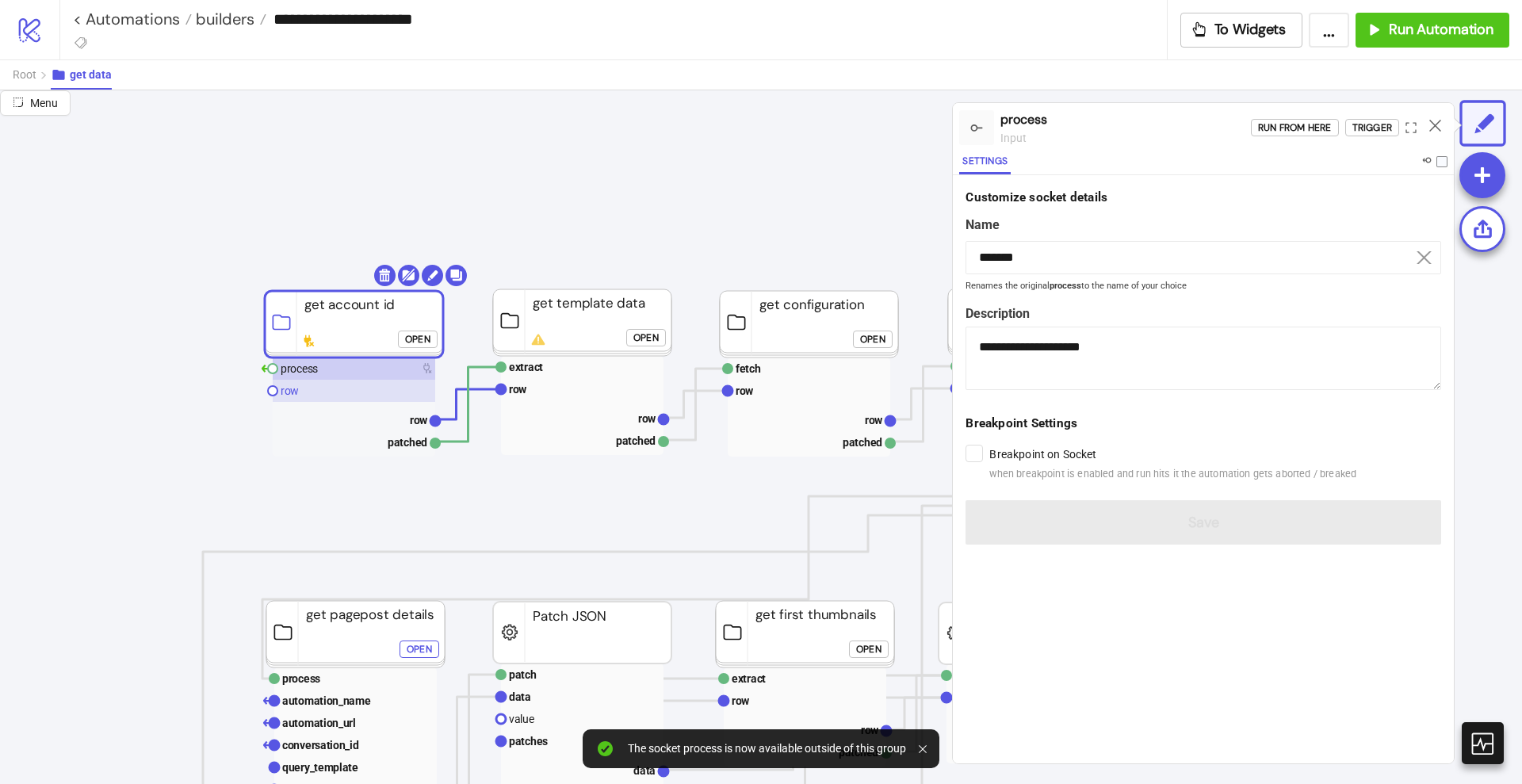
click at [302, 390] on rect at bounding box center [354, 391] width 162 height 22
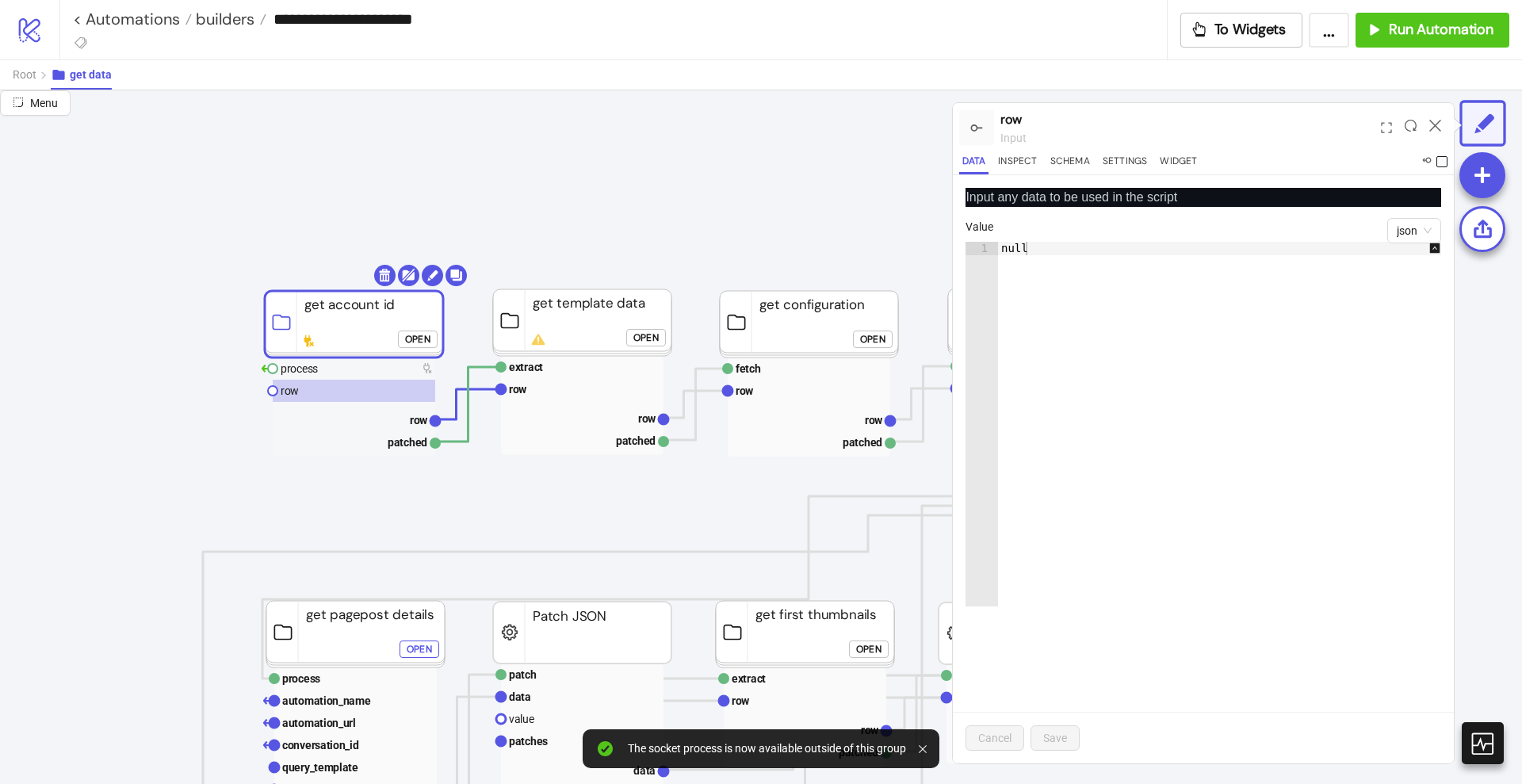
click at [1437, 161] on span at bounding box center [1442, 161] width 11 height 11
click at [1435, 121] on icon at bounding box center [1435, 125] width 12 height 12
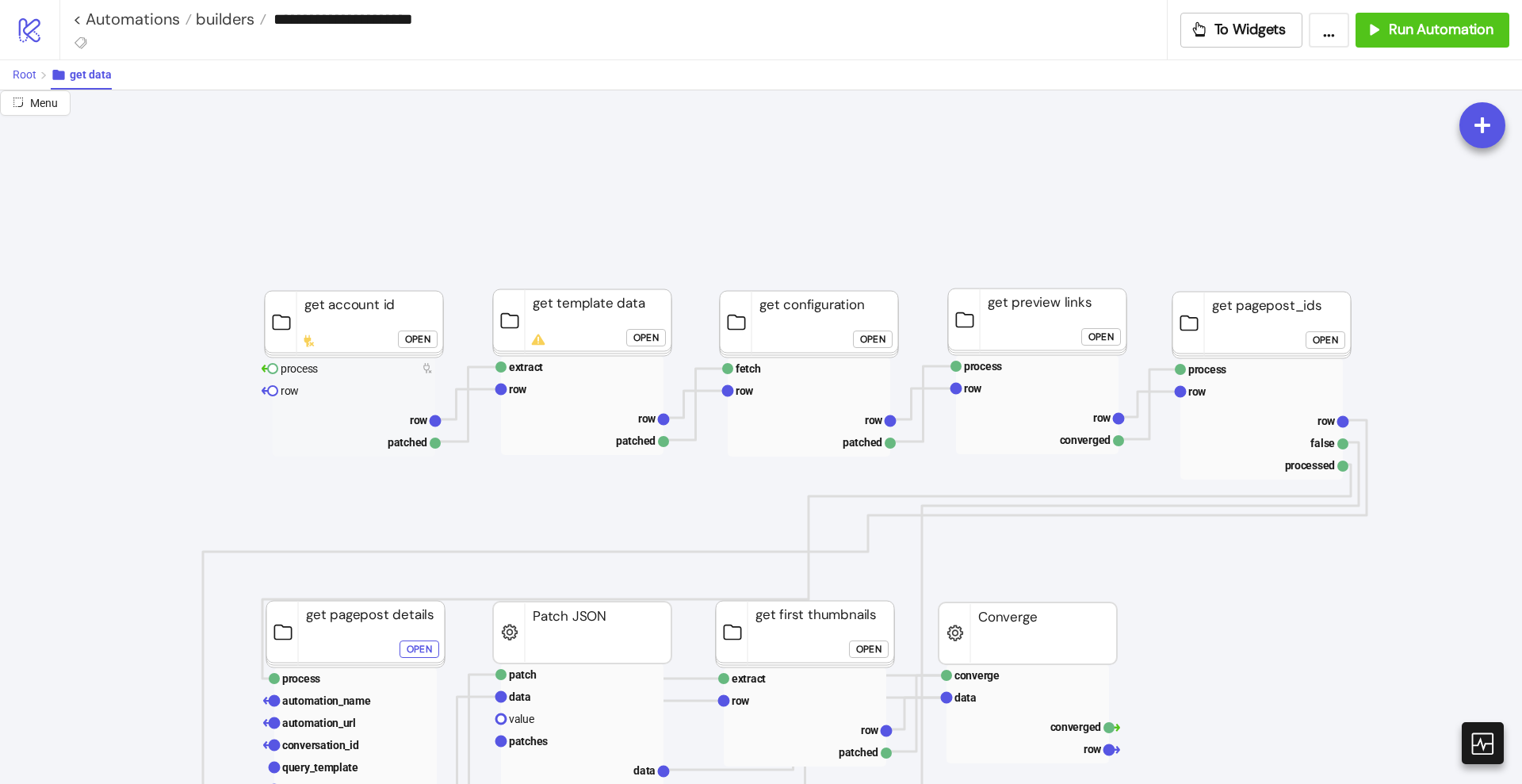
click at [25, 75] on span "Root" at bounding box center [24, 74] width 24 height 12
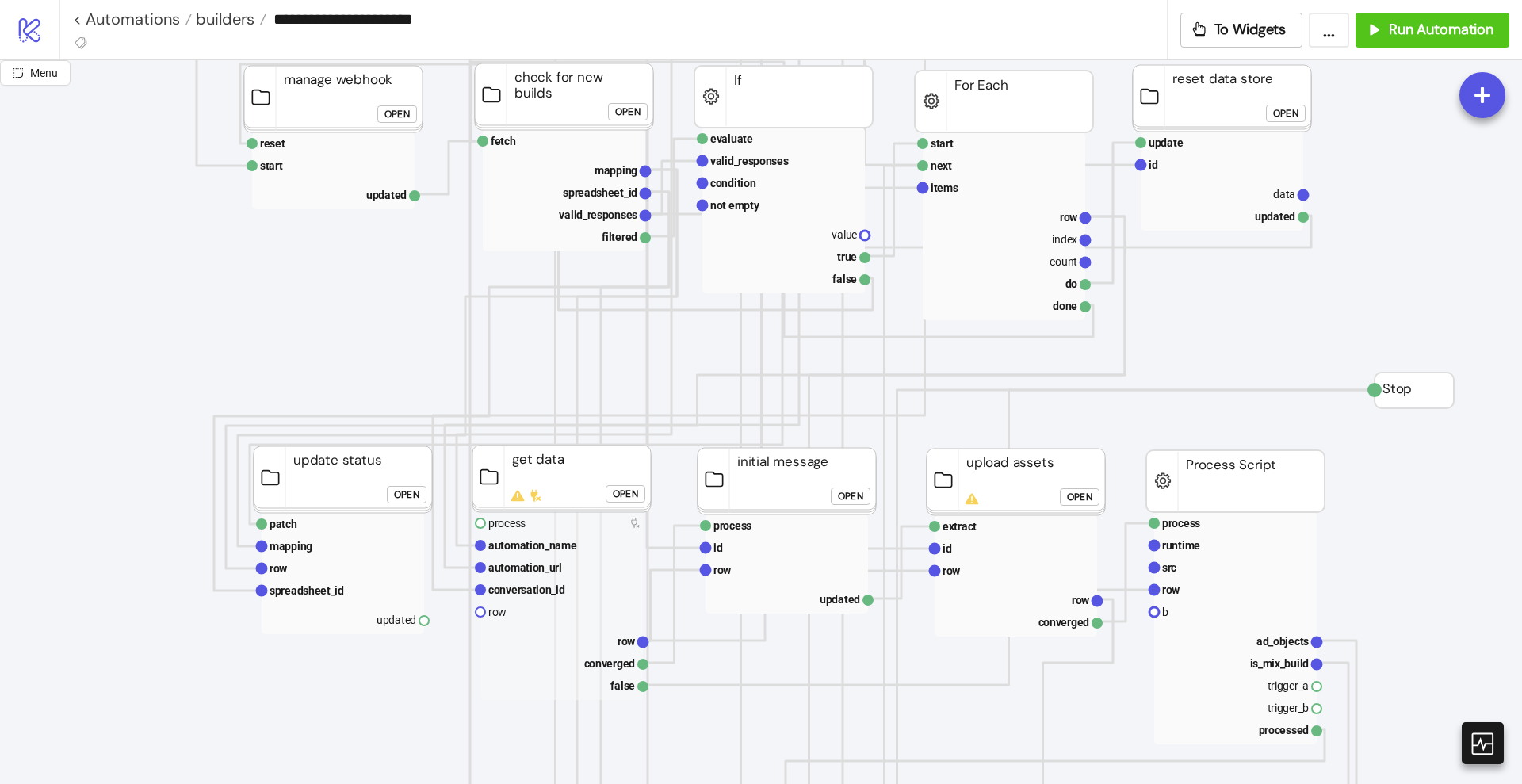
scroll to position [396, 0]
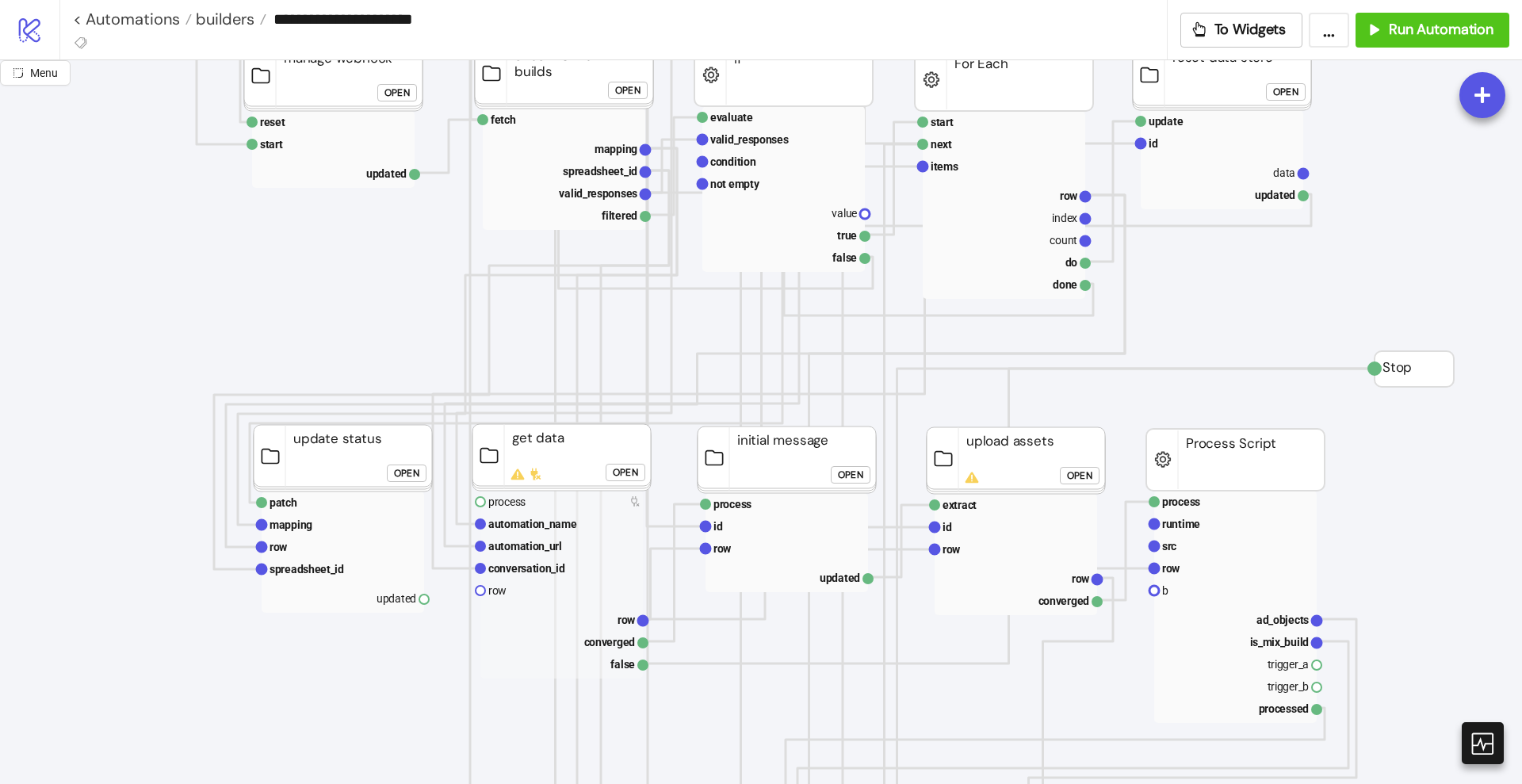
drag, startPoint x: 424, startPoint y: 596, endPoint x: 440, endPoint y: 601, distance: 16.8
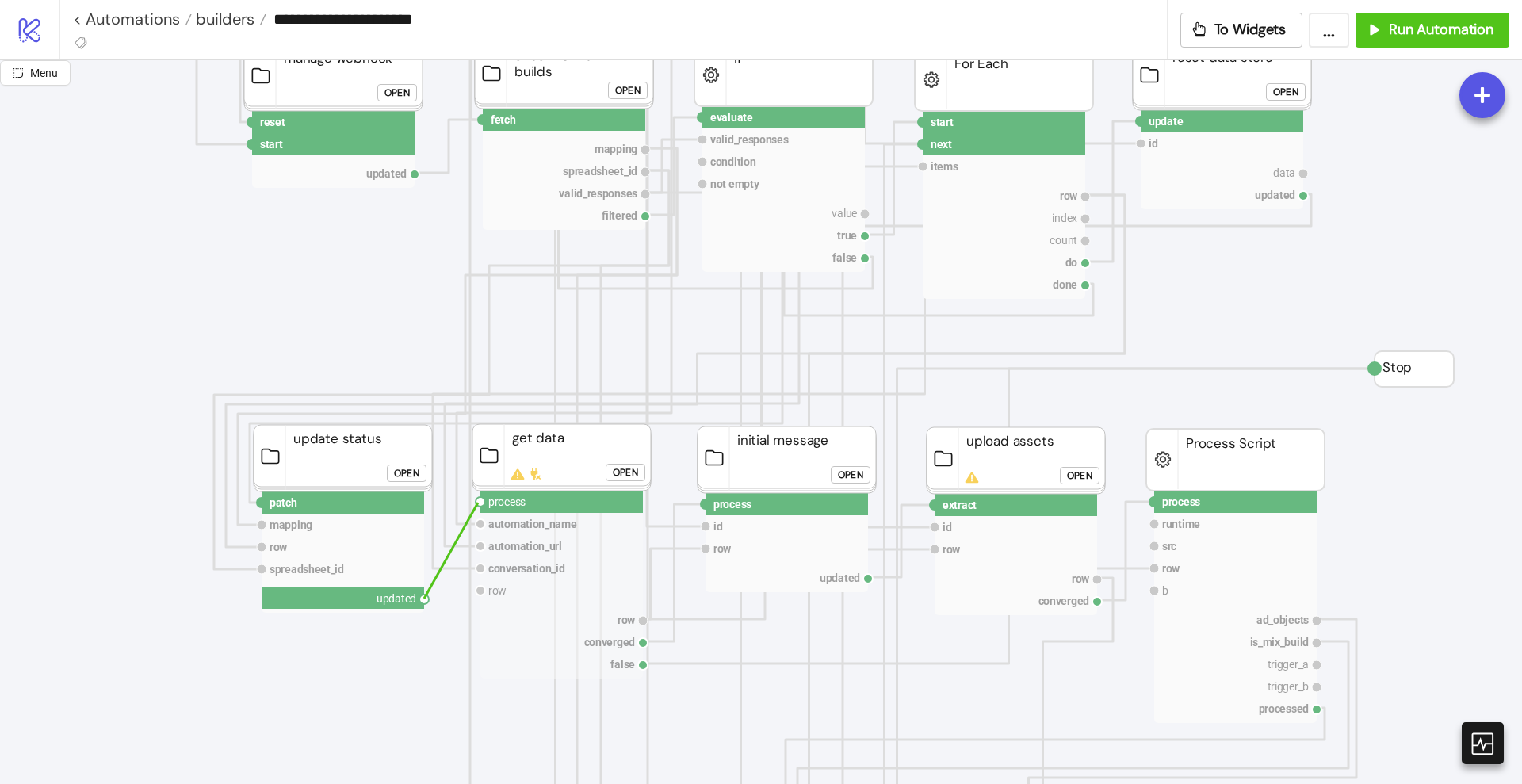
click at [478, 502] on circle at bounding box center [480, 501] width 10 height 10
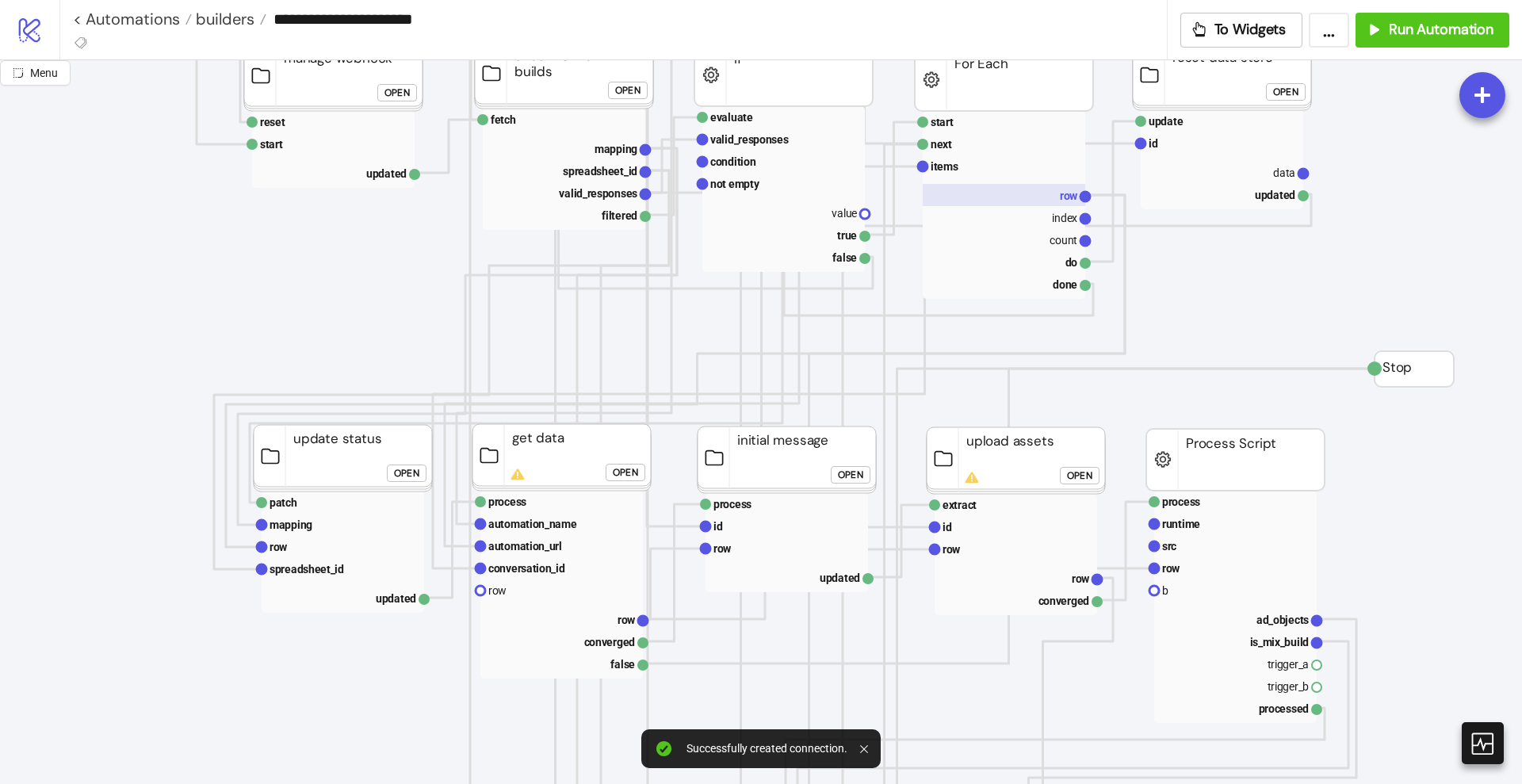
click at [1054, 197] on rect at bounding box center [1004, 194] width 162 height 22
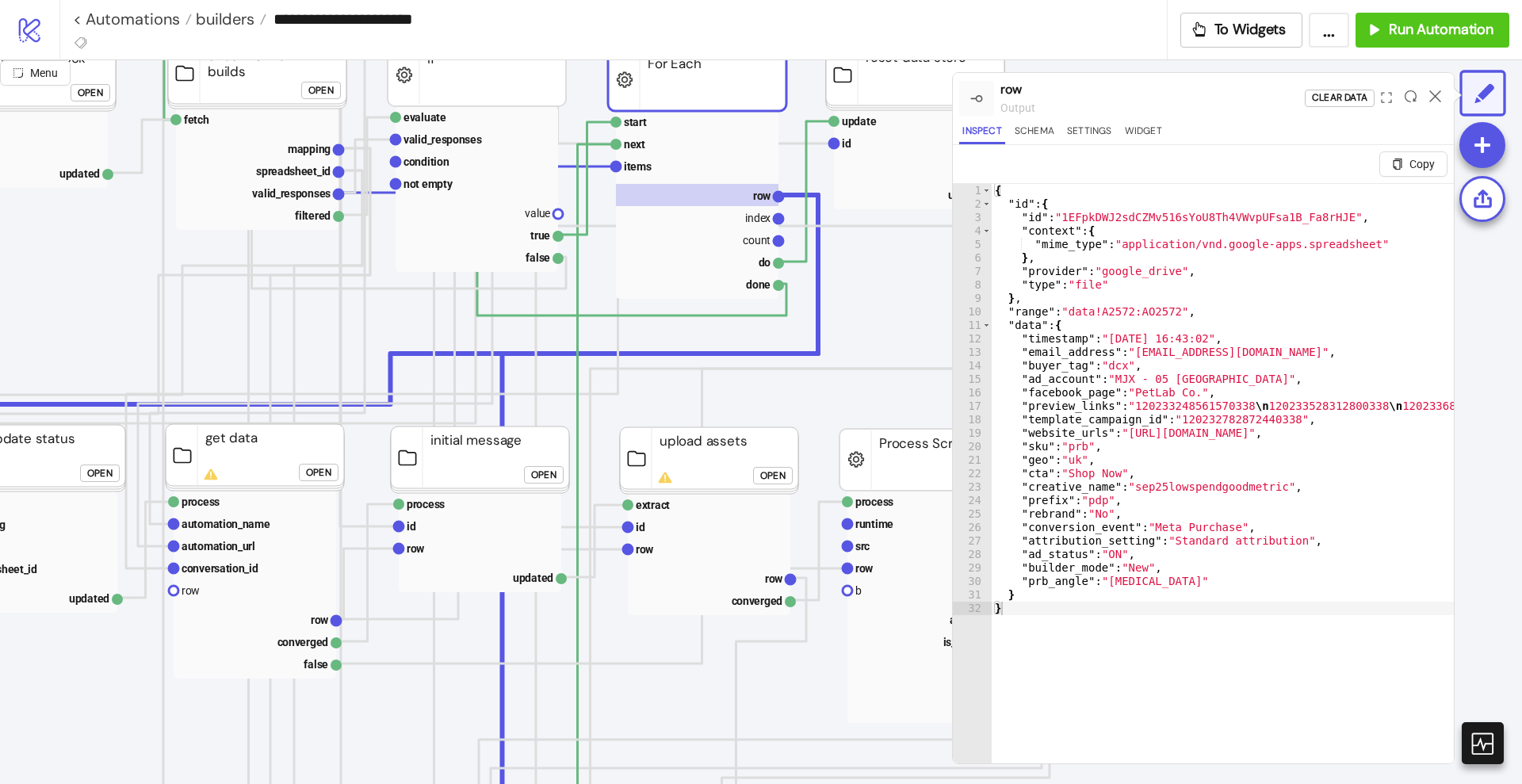
scroll to position [396, 198]
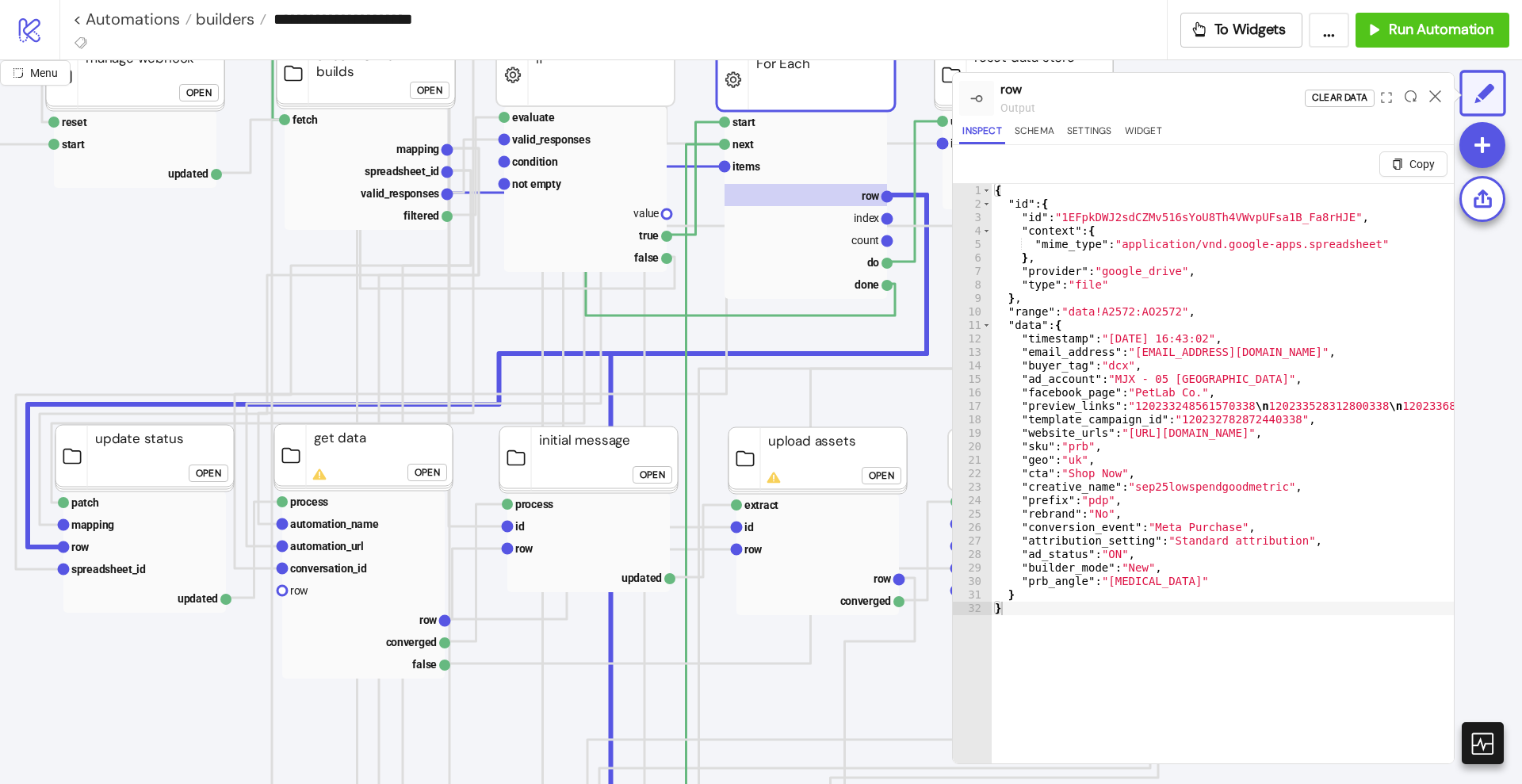
drag, startPoint x: 886, startPoint y: 196, endPoint x: 486, endPoint y: 389, distance: 444.1
click at [840, 289] on g "start next items row index count do done" at bounding box center [806, 204] width 172 height 188
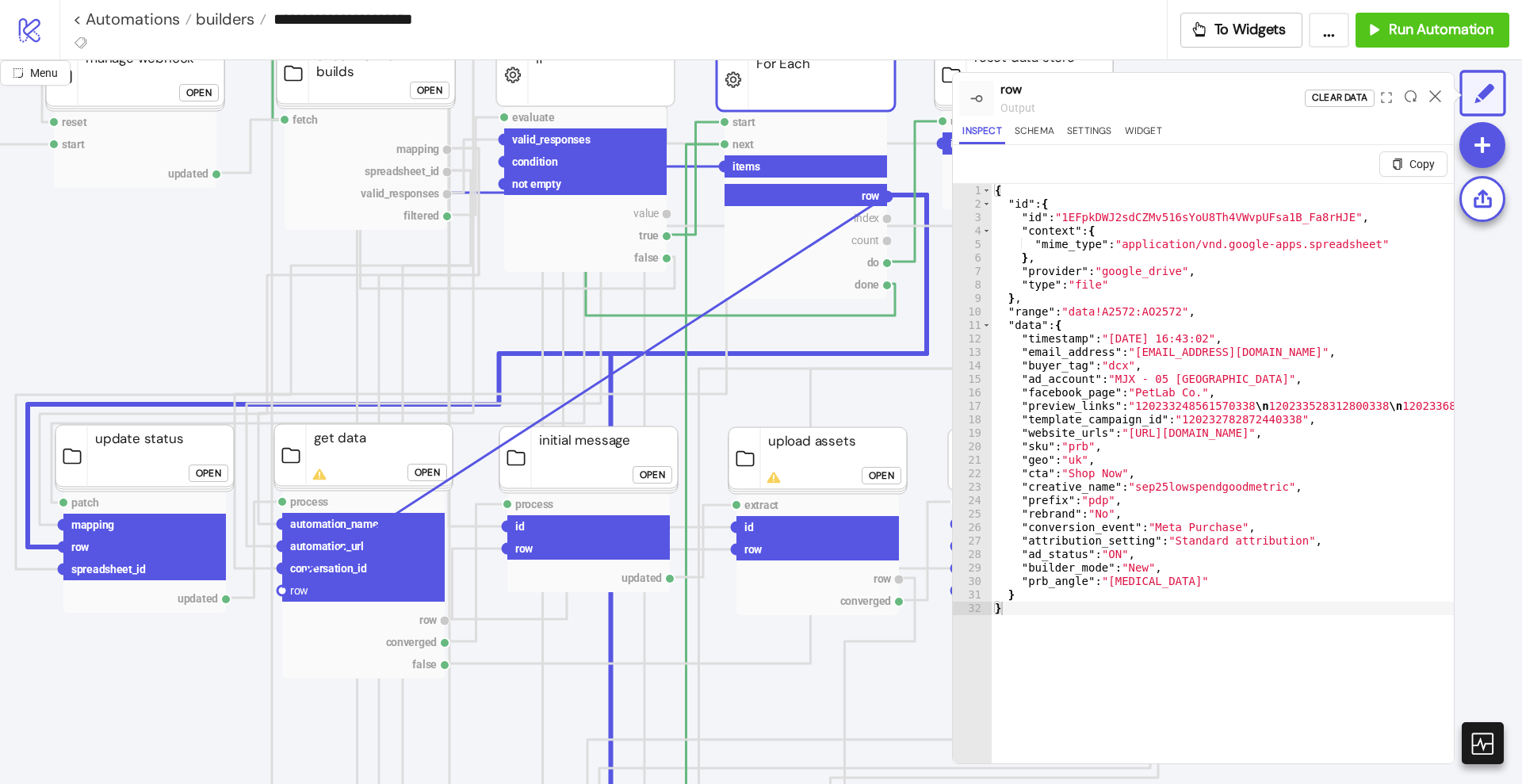
click at [282, 587] on circle at bounding box center [282, 590] width 10 height 10
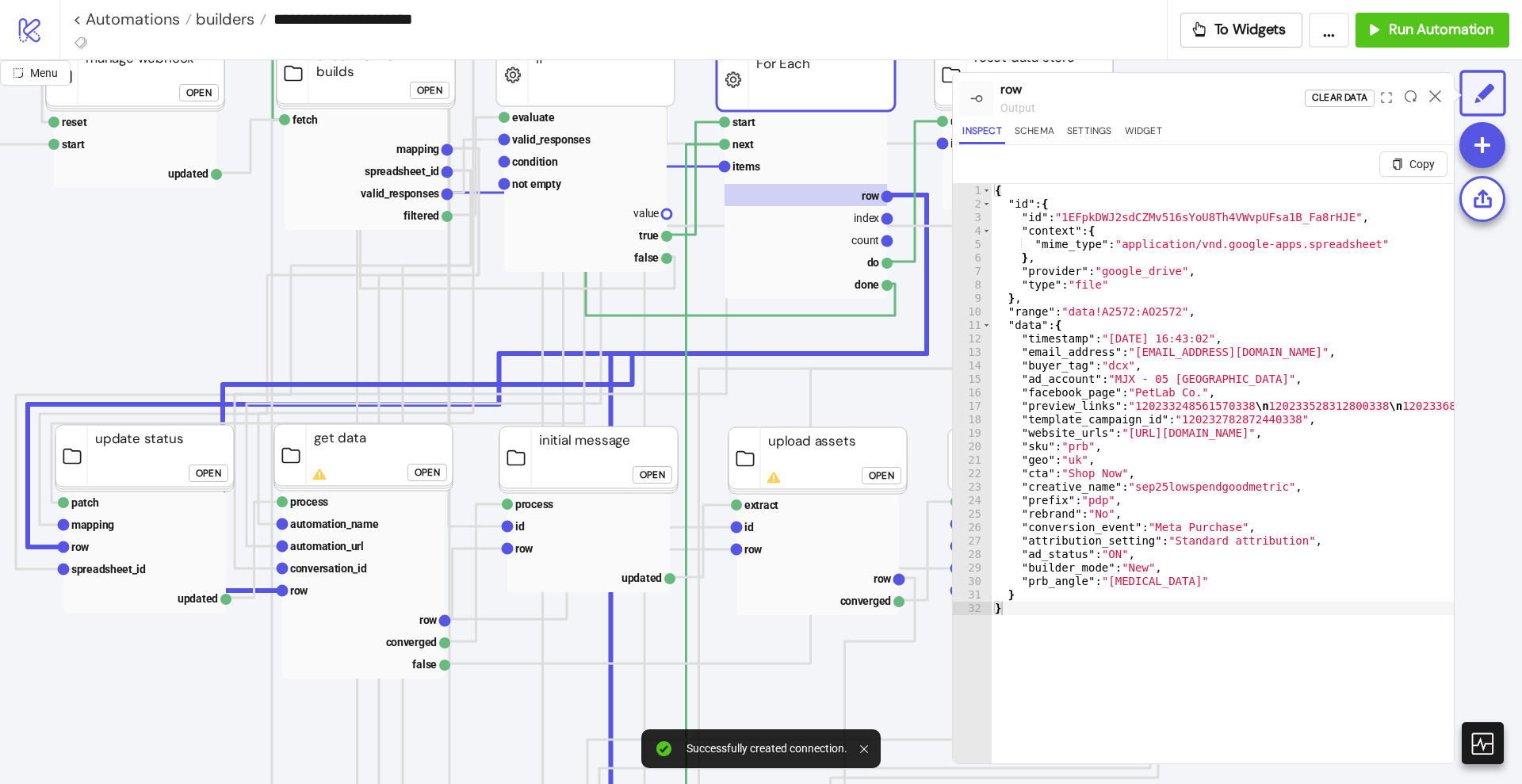
click at [1428, 95] on div at bounding box center [1435, 98] width 25 height 43
click at [1432, 95] on icon at bounding box center [1435, 95] width 12 height 12
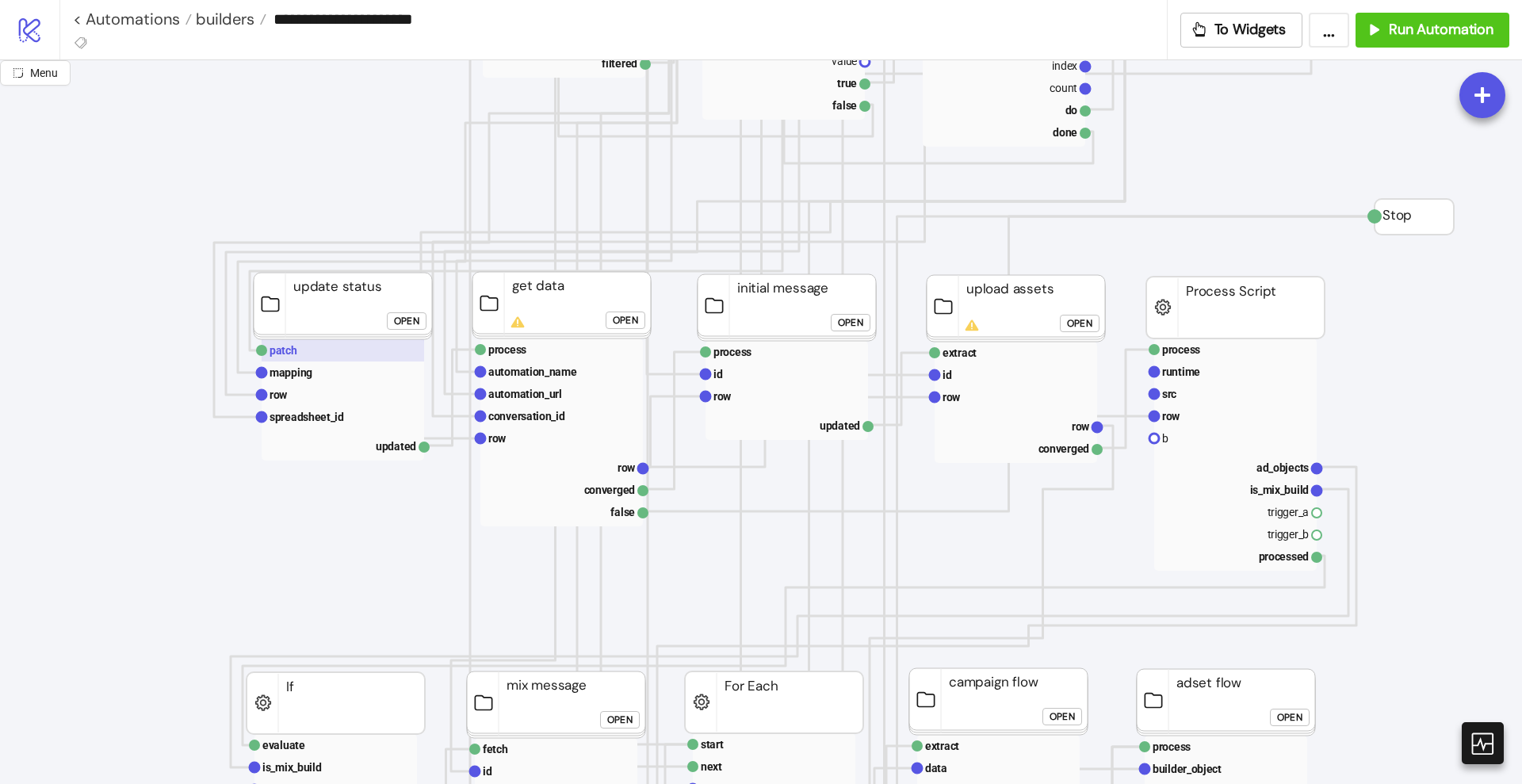
scroll to position [396, 0]
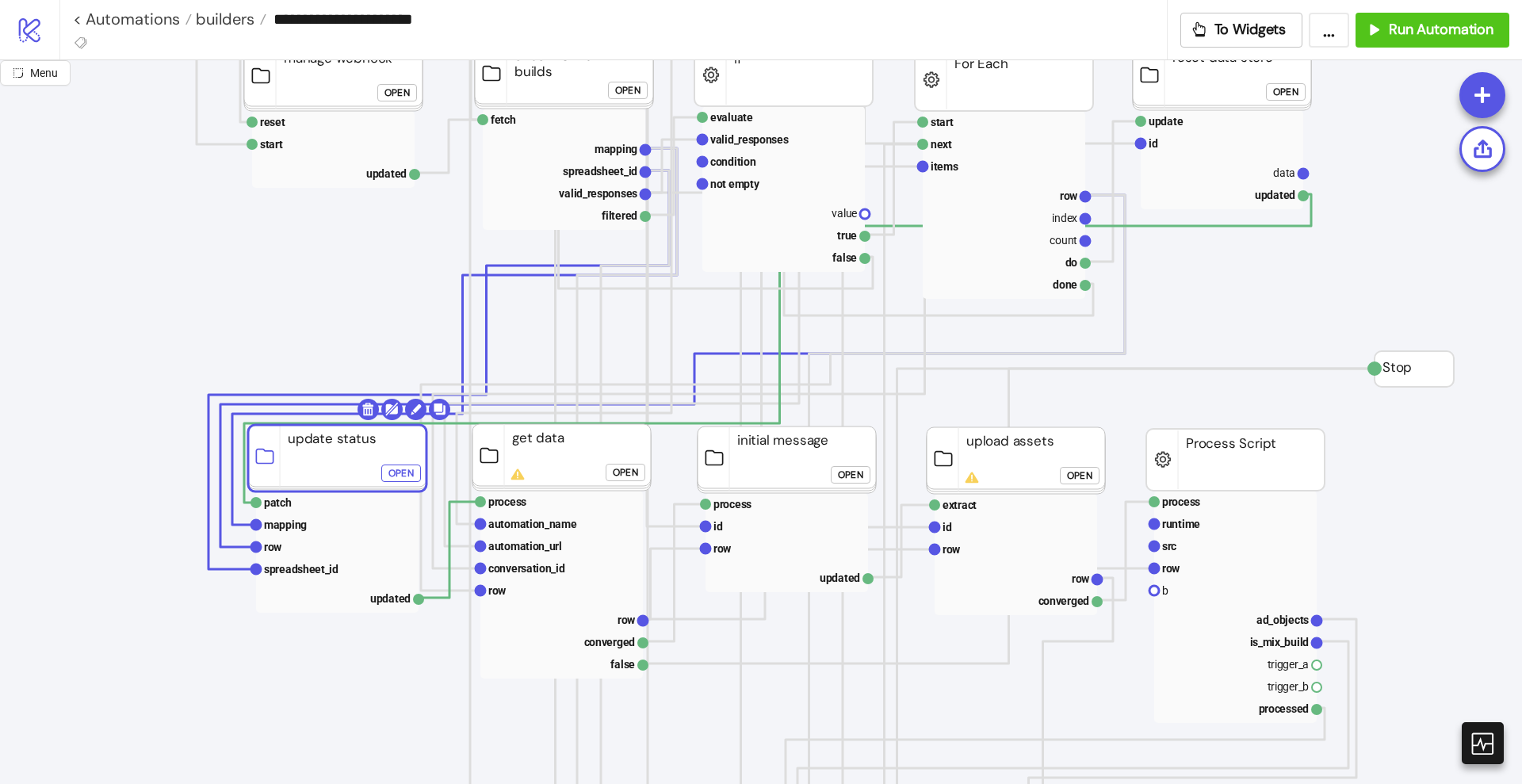
click at [626, 474] on div "Open" at bounding box center [625, 473] width 25 height 18
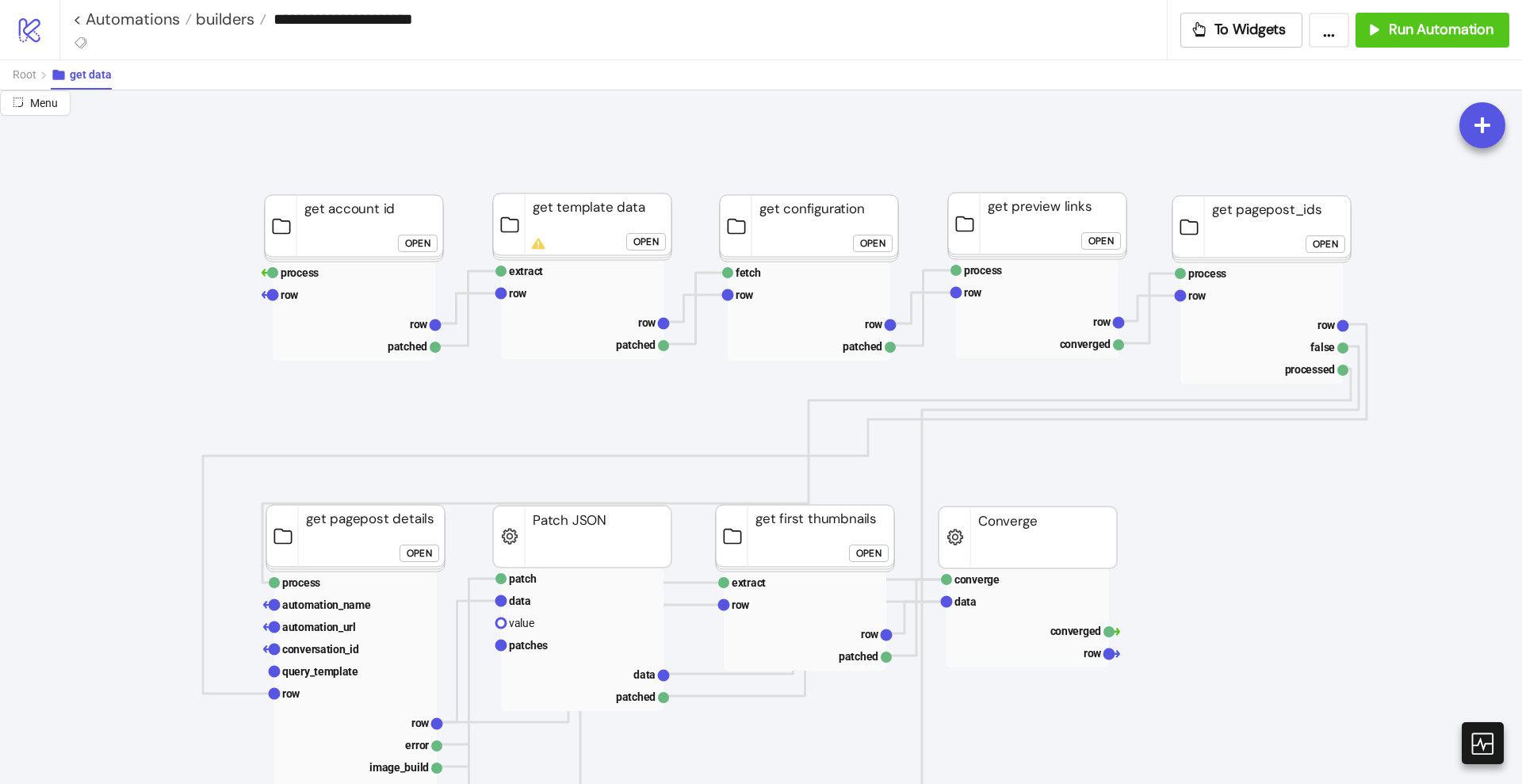
scroll to position [0, 0]
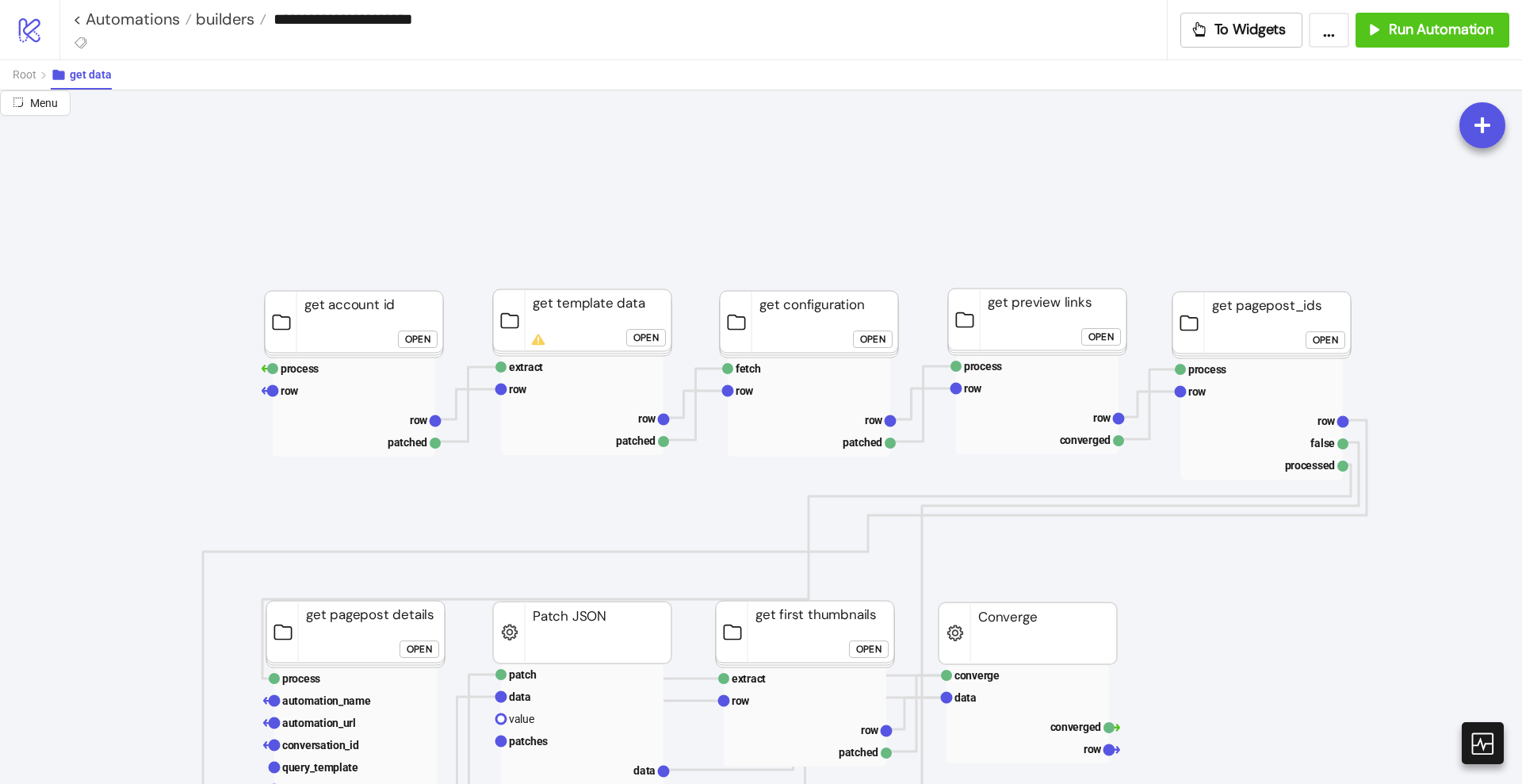
click at [409, 343] on div "Open" at bounding box center [418, 339] width 25 height 18
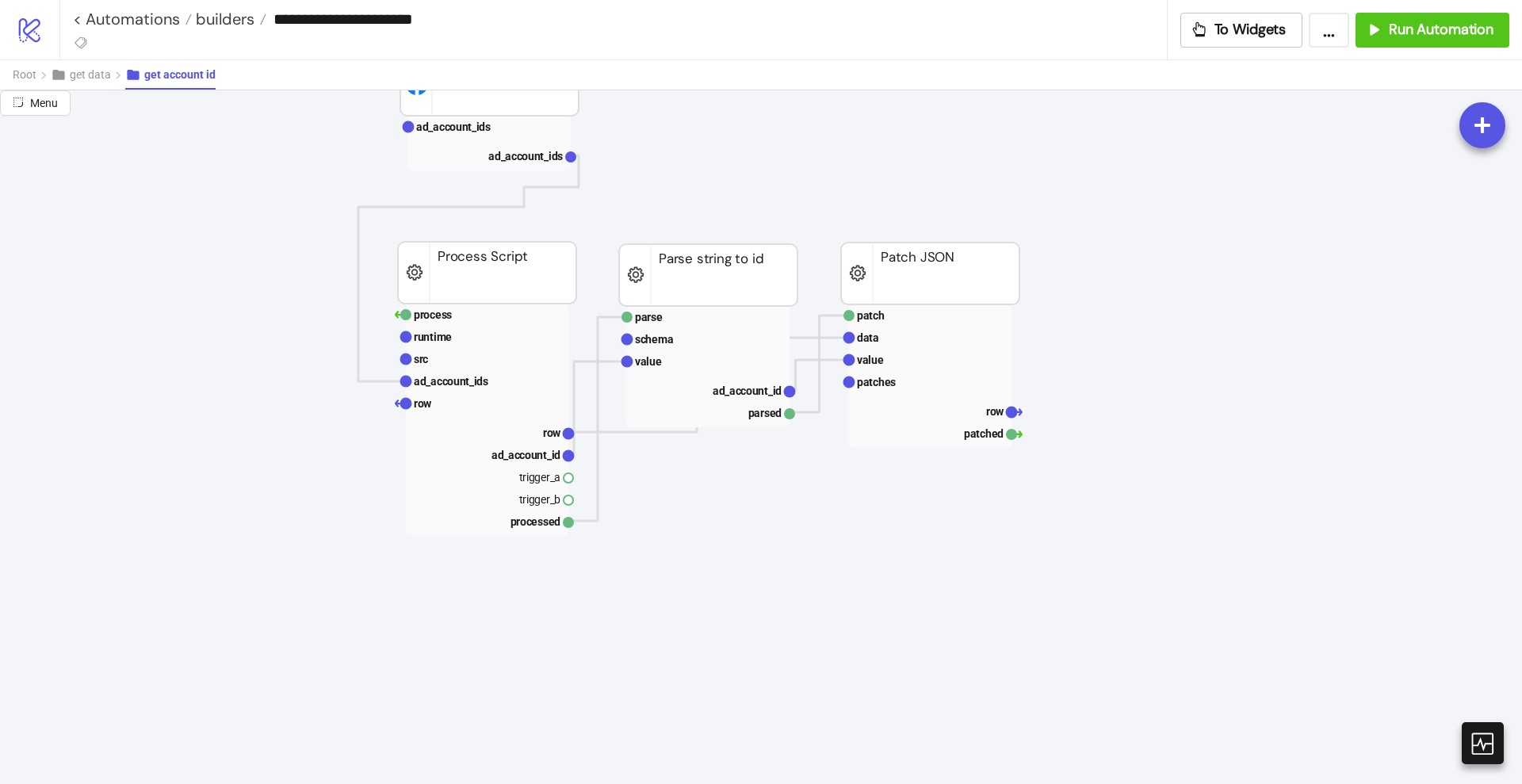
scroll to position [198, 0]
click at [467, 321] on rect at bounding box center [487, 313] width 162 height 22
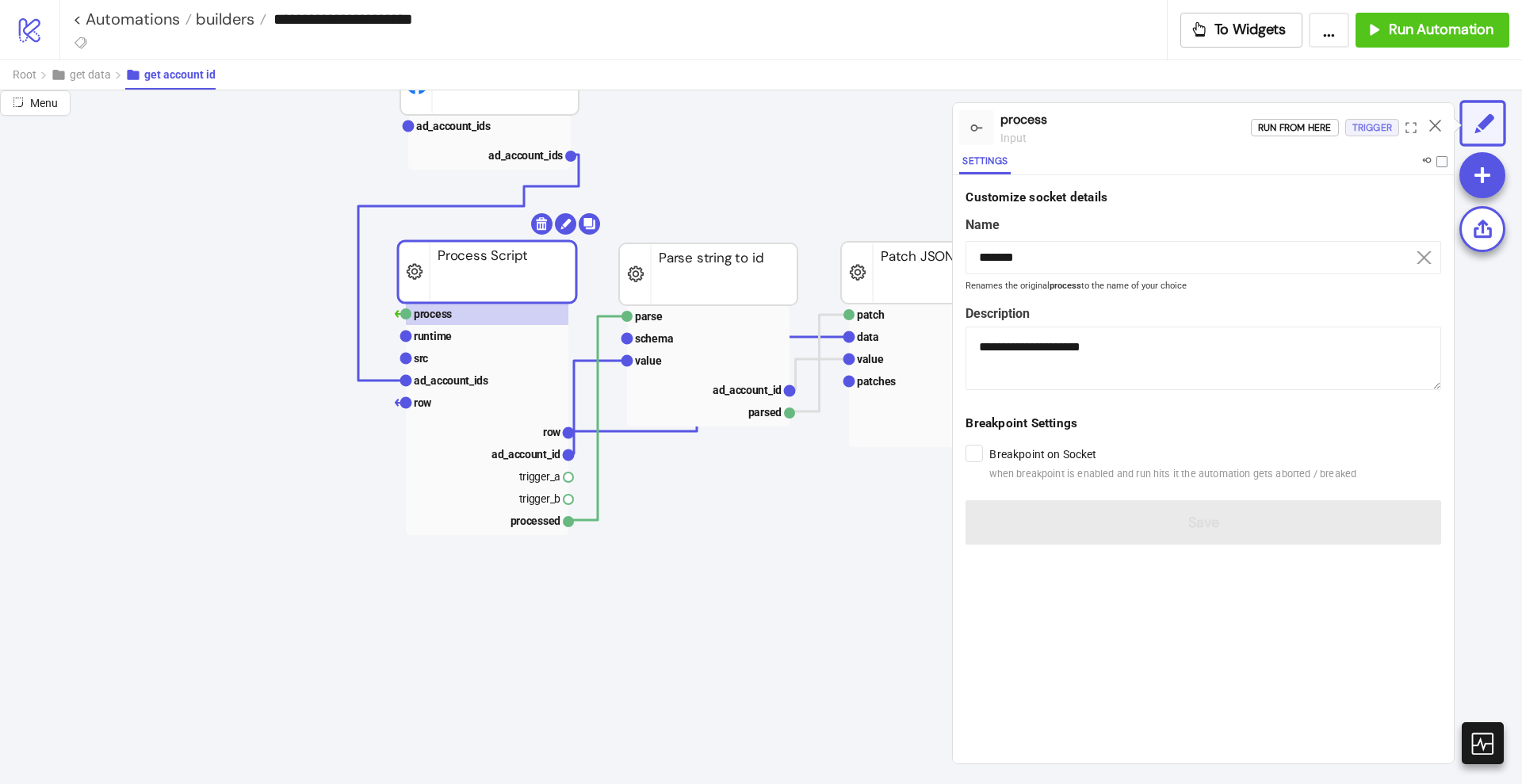
click at [1364, 128] on div "Trigger" at bounding box center [1372, 128] width 39 height 18
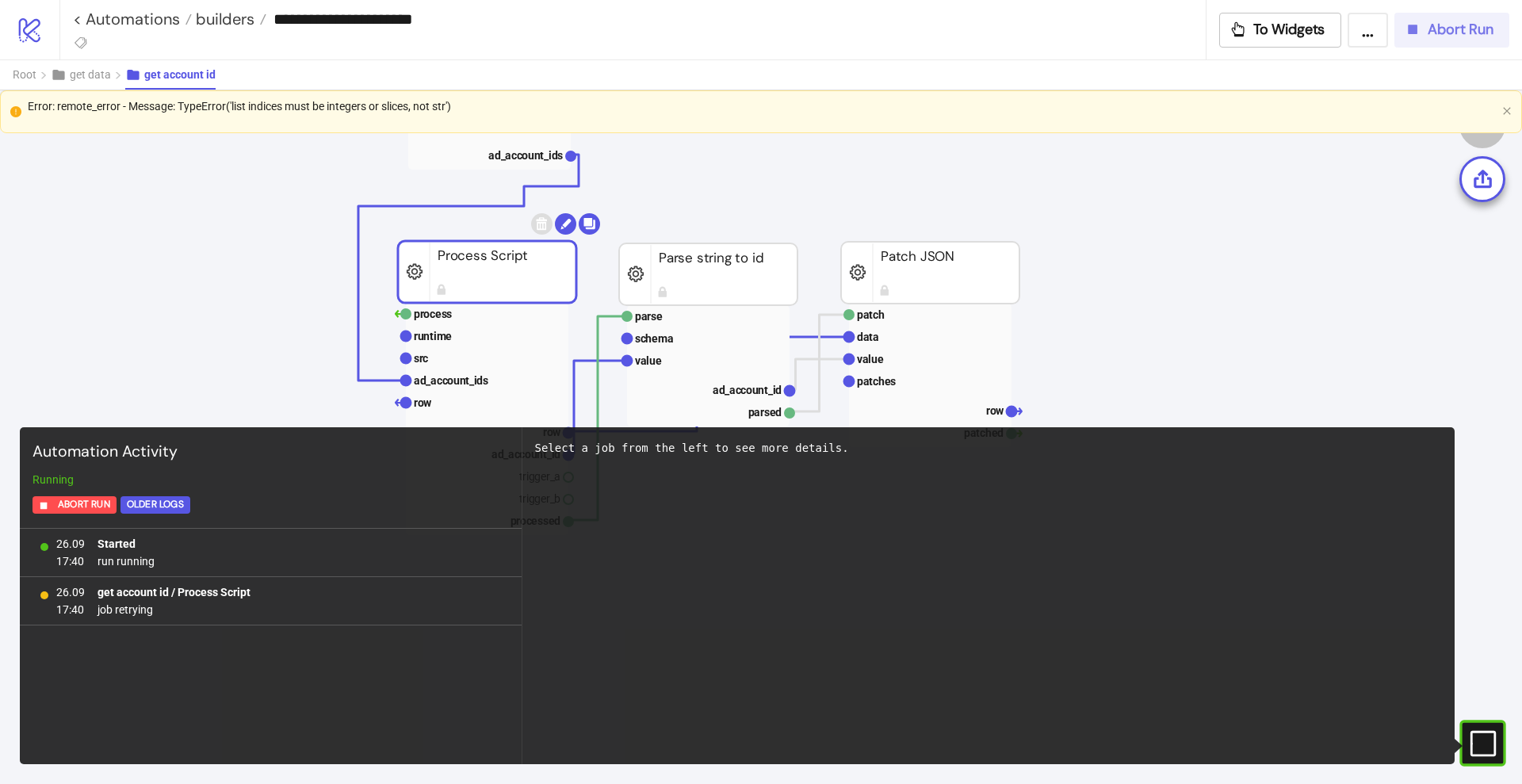
click at [1421, 40] on button "Abort Run" at bounding box center [1452, 29] width 115 height 35
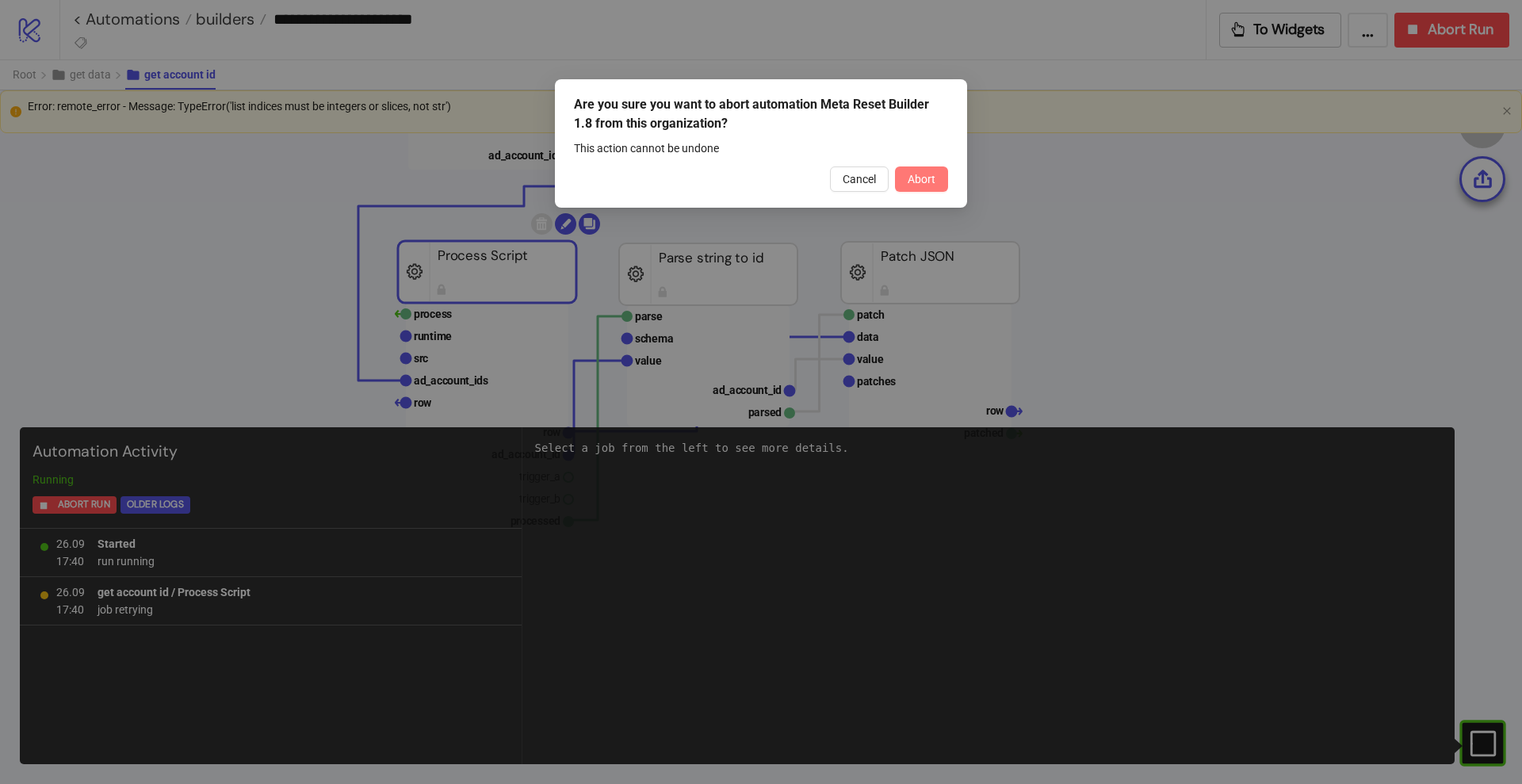
click at [929, 177] on span "Abort" at bounding box center [921, 179] width 28 height 12
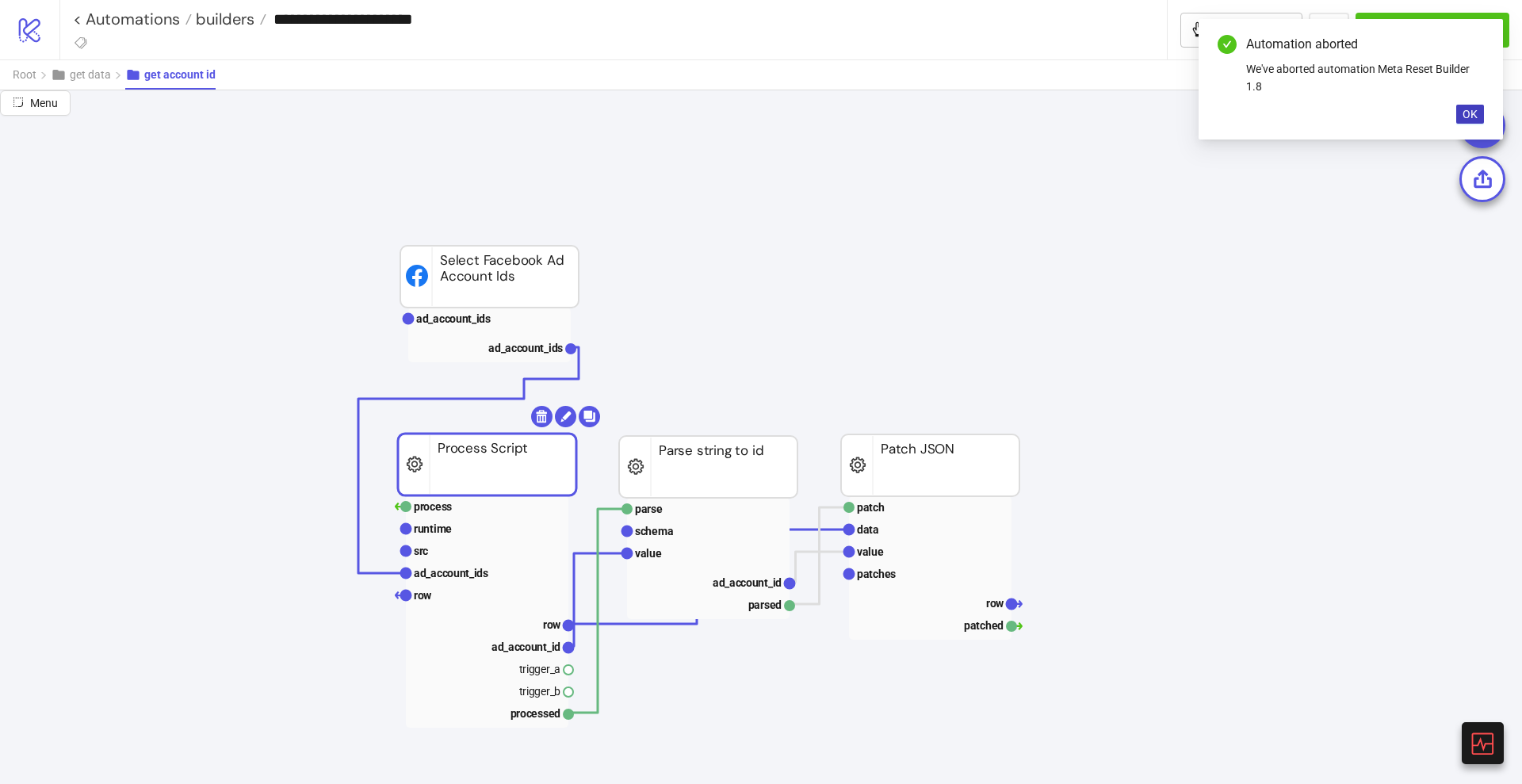
scroll to position [0, 0]
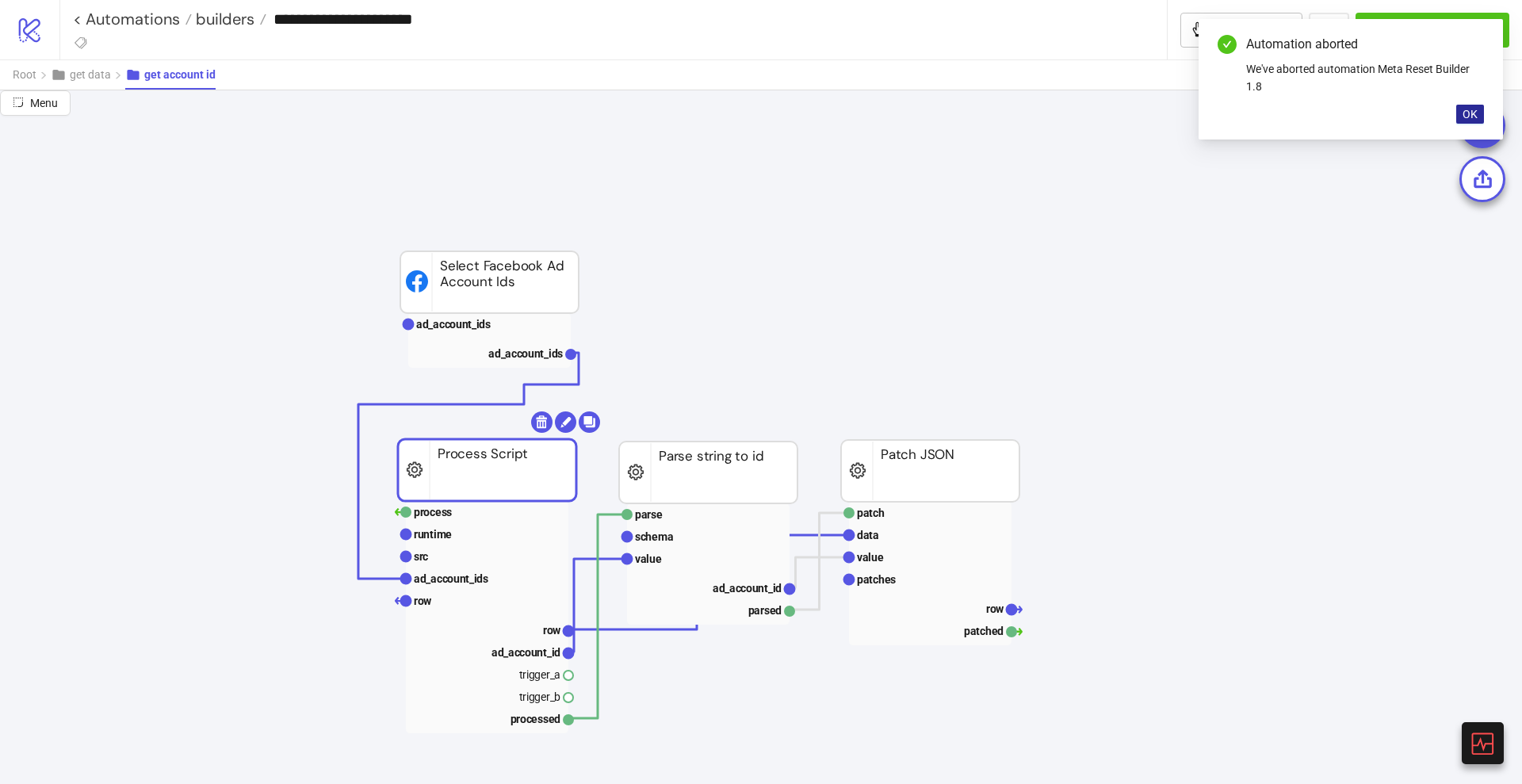
click at [1460, 114] on button "OK" at bounding box center [1469, 113] width 28 height 19
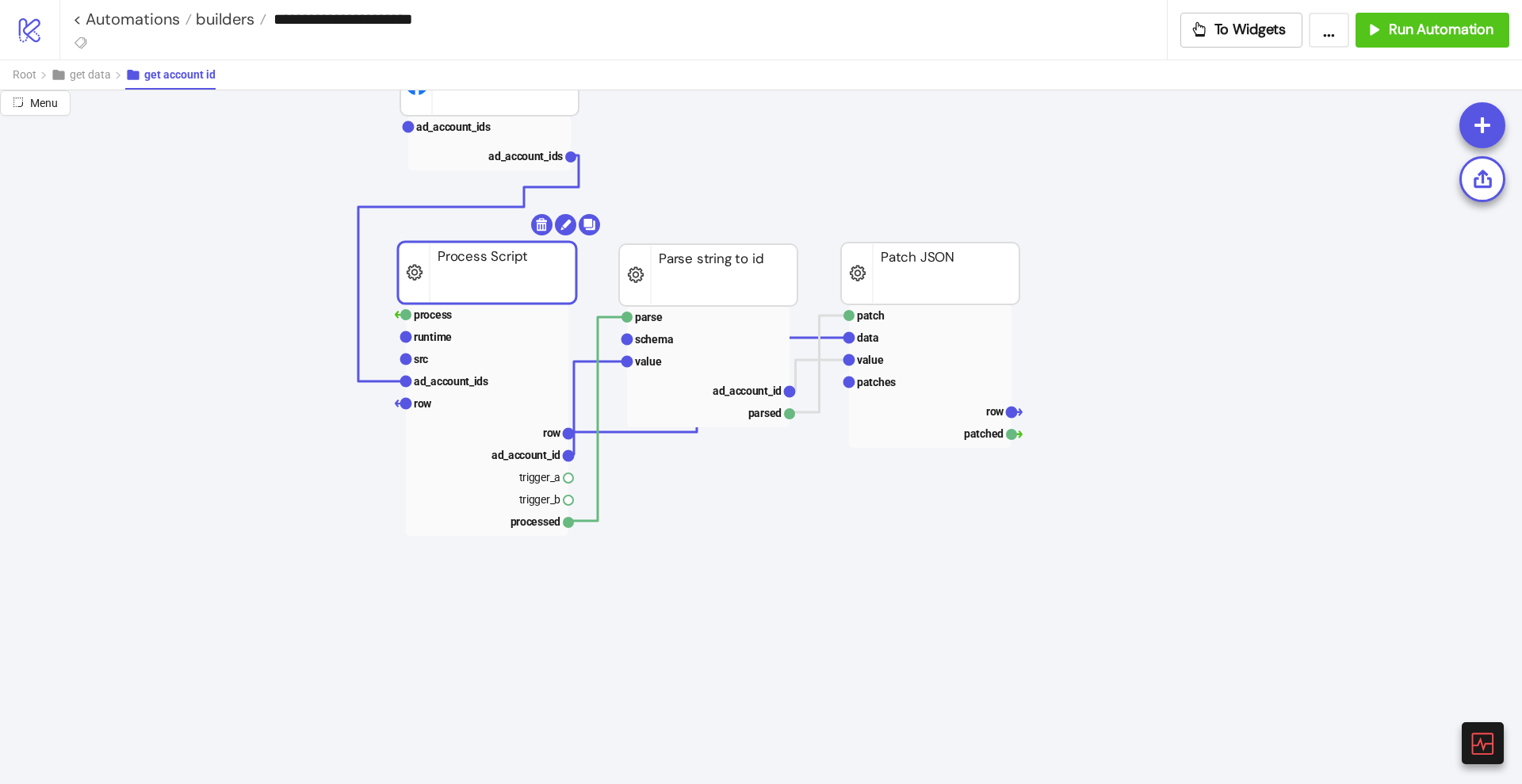
scroll to position [198, 0]
click at [472, 363] on rect at bounding box center [487, 358] width 162 height 22
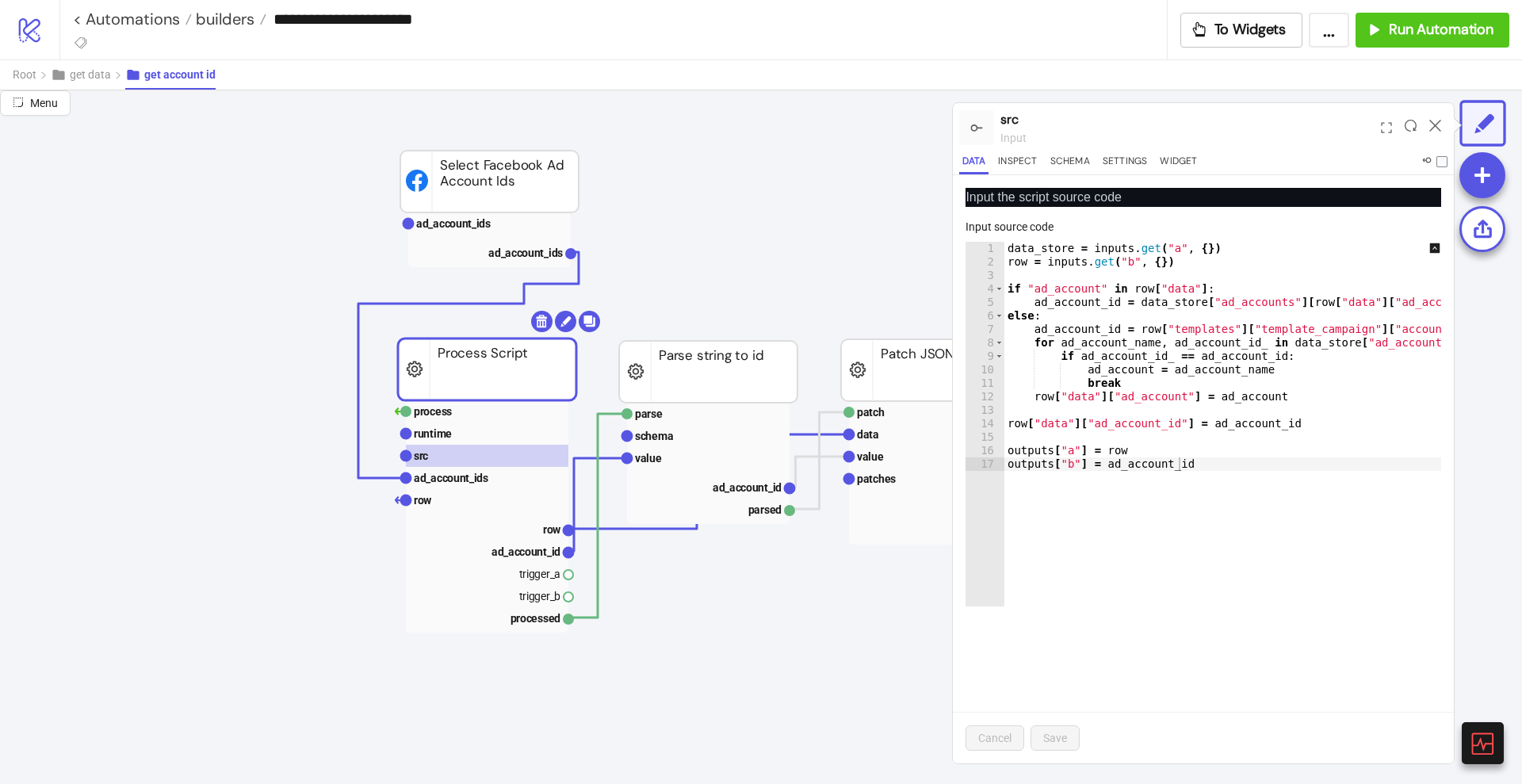
scroll to position [99, 0]
click at [446, 474] on text "ad_account_ids" at bounding box center [451, 480] width 75 height 12
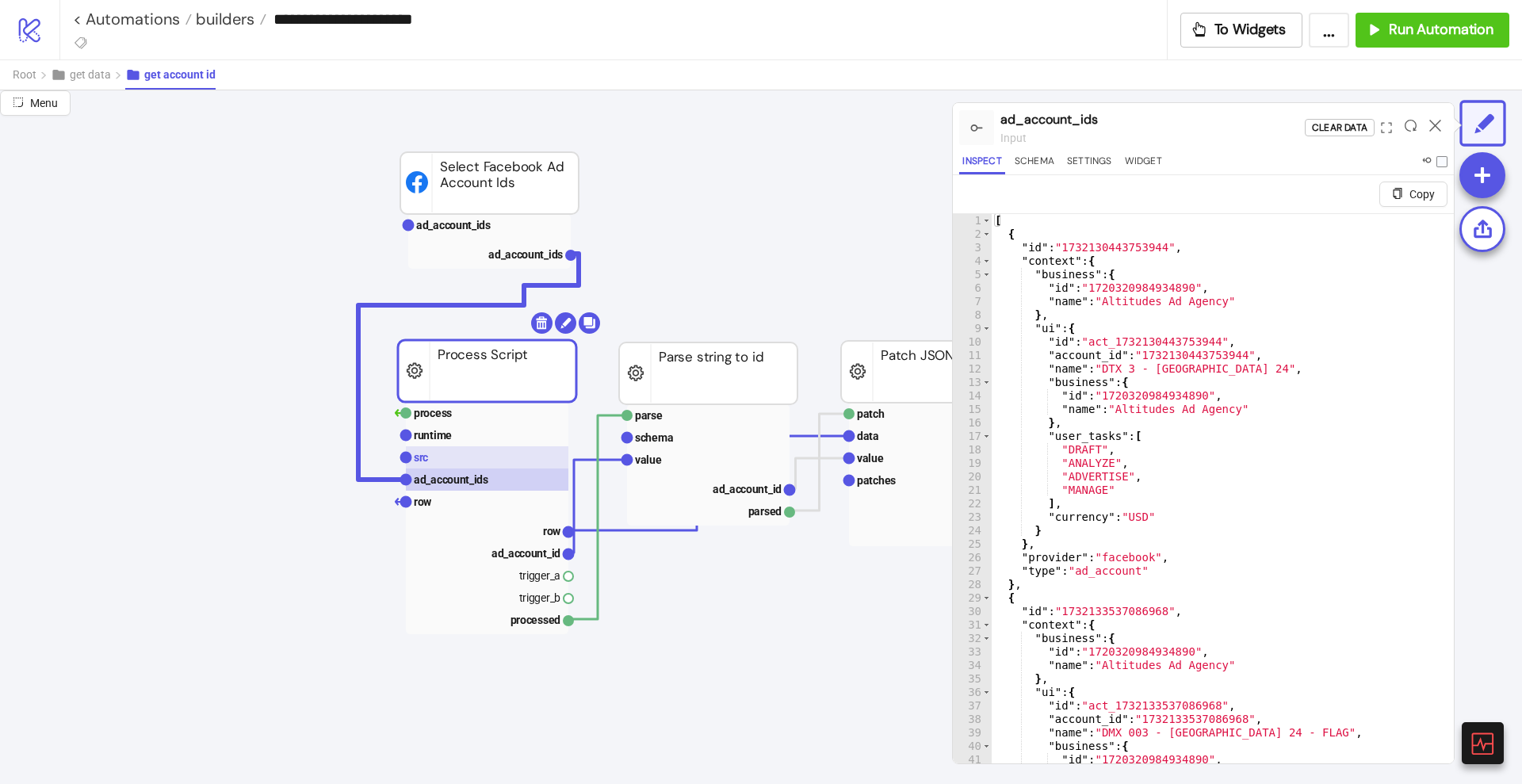
click at [496, 459] on rect at bounding box center [487, 457] width 162 height 22
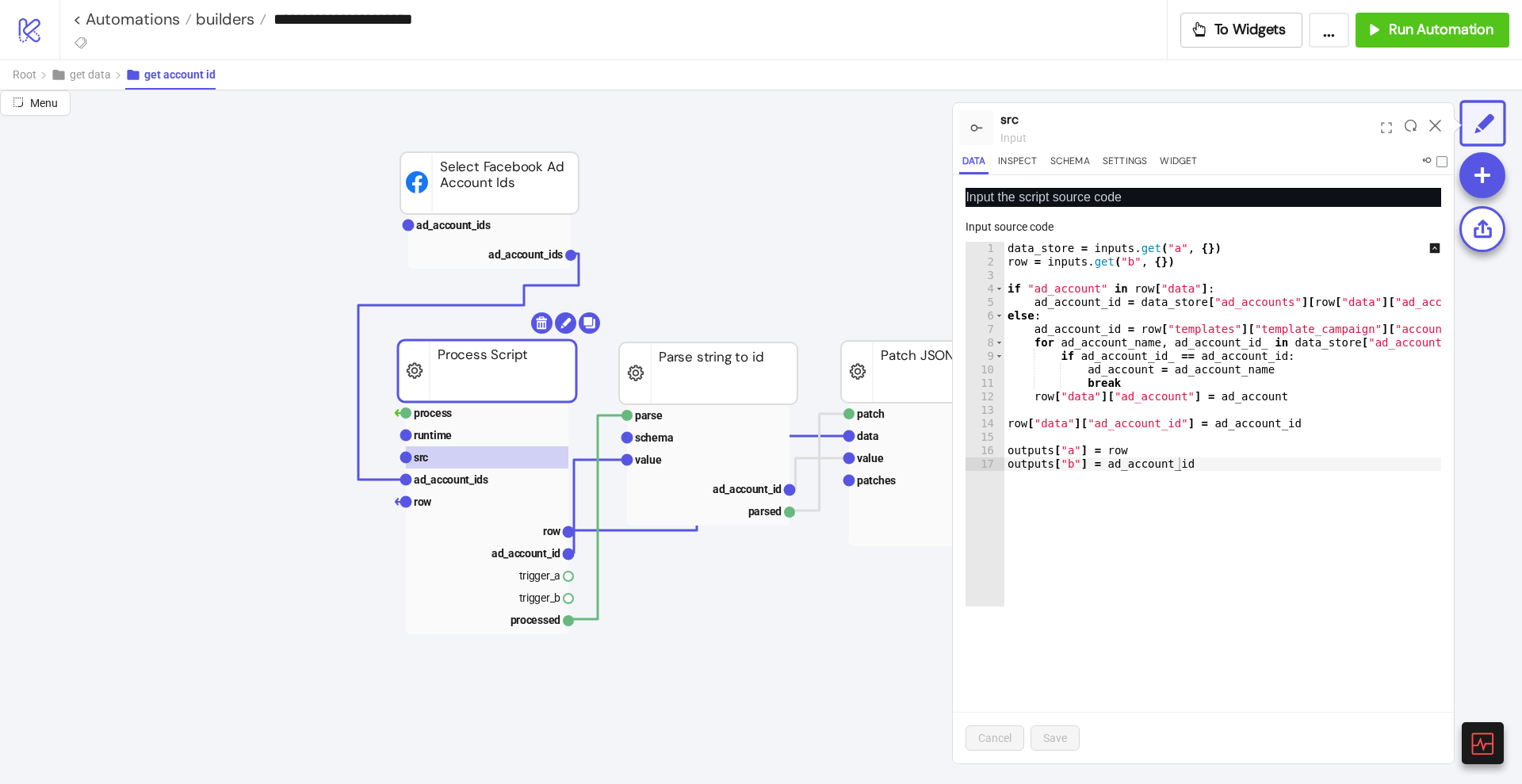
click at [1195, 445] on div "data_store = inputs . get ( "a" , { }) row = inputs . get ( "b" , { }) if "ad_a…" at bounding box center [1243, 430] width 476 height 376
click at [1198, 458] on div "data_store = inputs . get ( "a" , { }) row = inputs . get ( "b" , { }) if "ad_a…" at bounding box center [1243, 430] width 476 height 376
type textarea "**********"
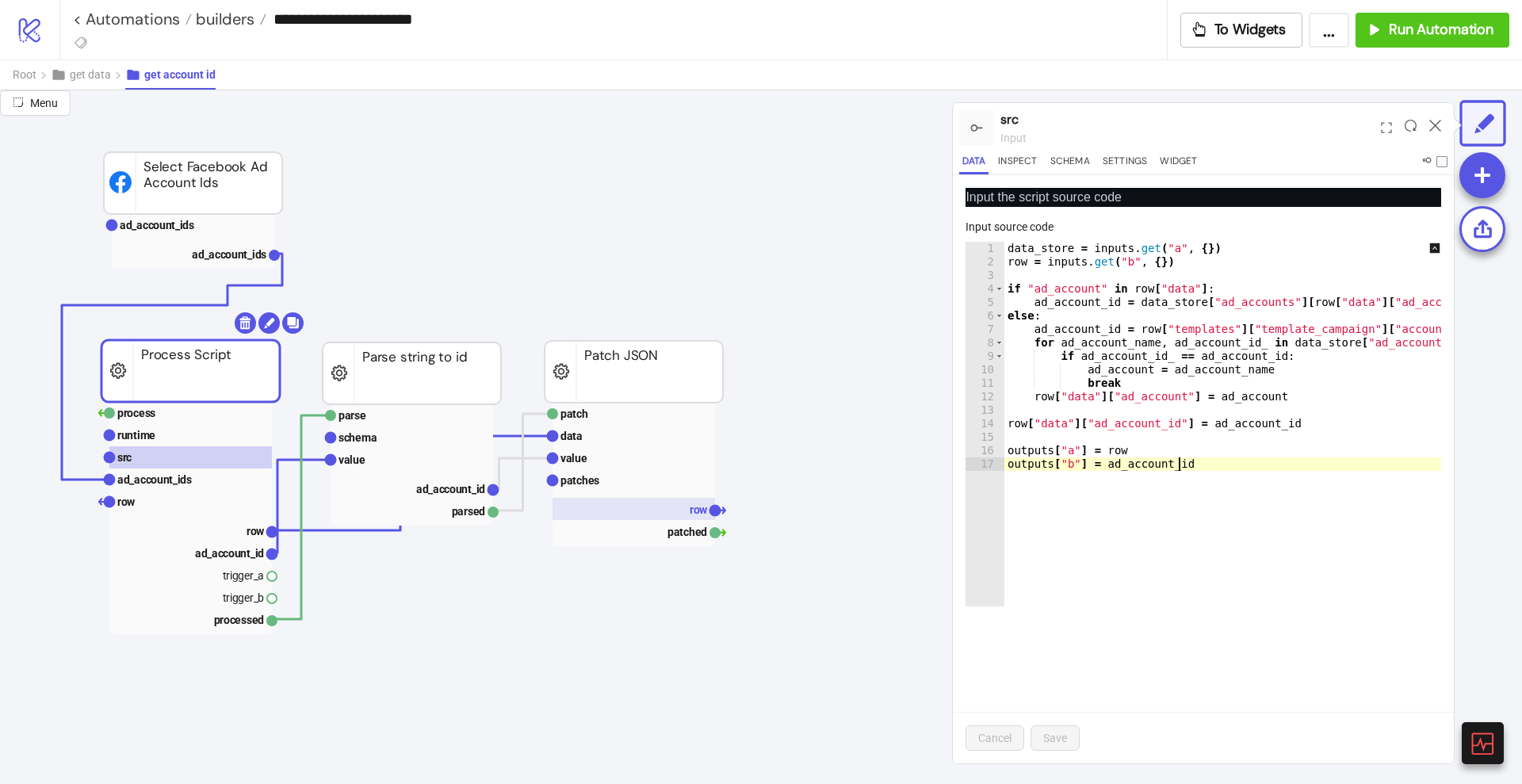
scroll to position [99, 297]
click at [598, 469] on rect at bounding box center [633, 480] width 162 height 22
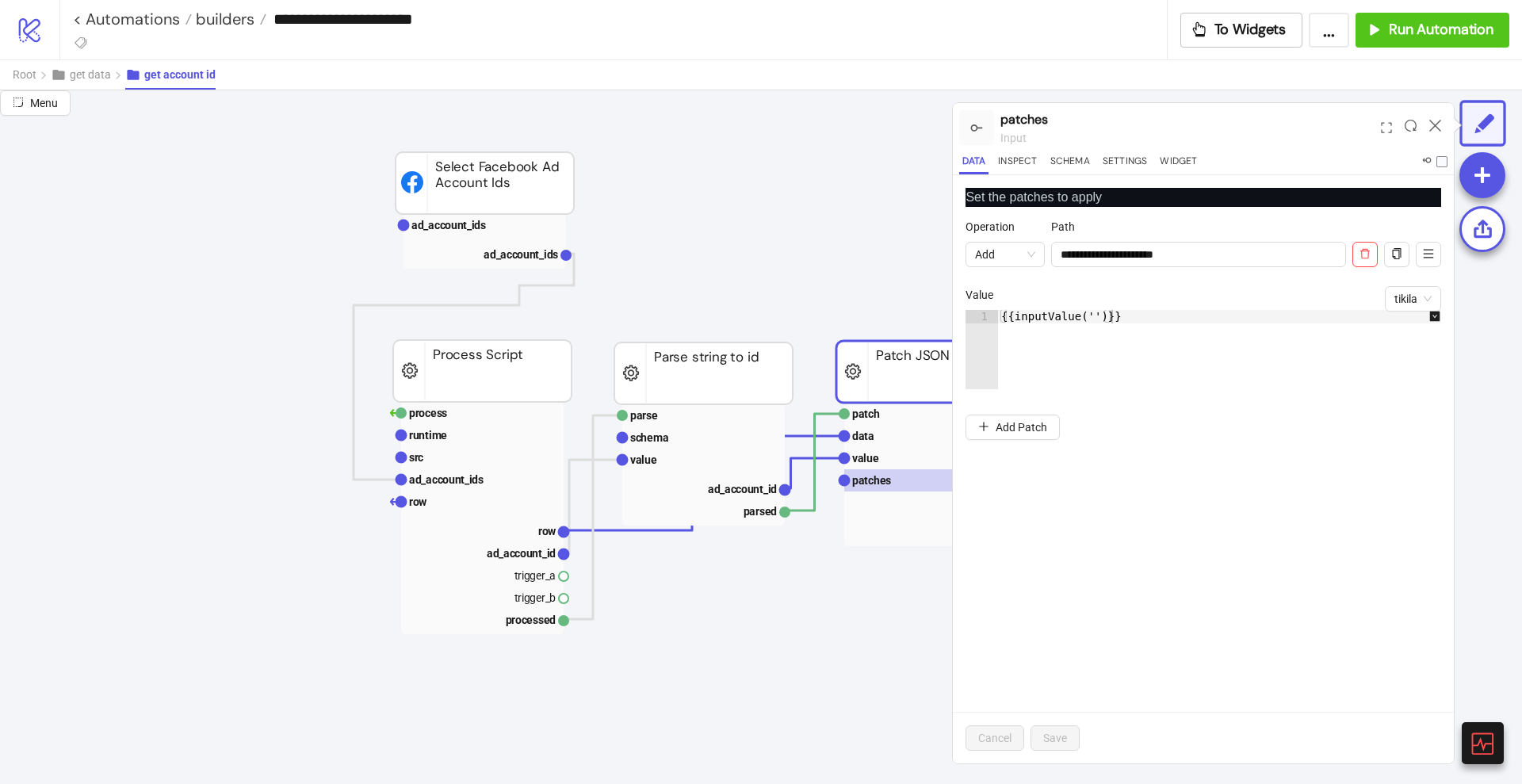
scroll to position [99, 0]
click at [462, 466] on rect at bounding box center [487, 457] width 162 height 22
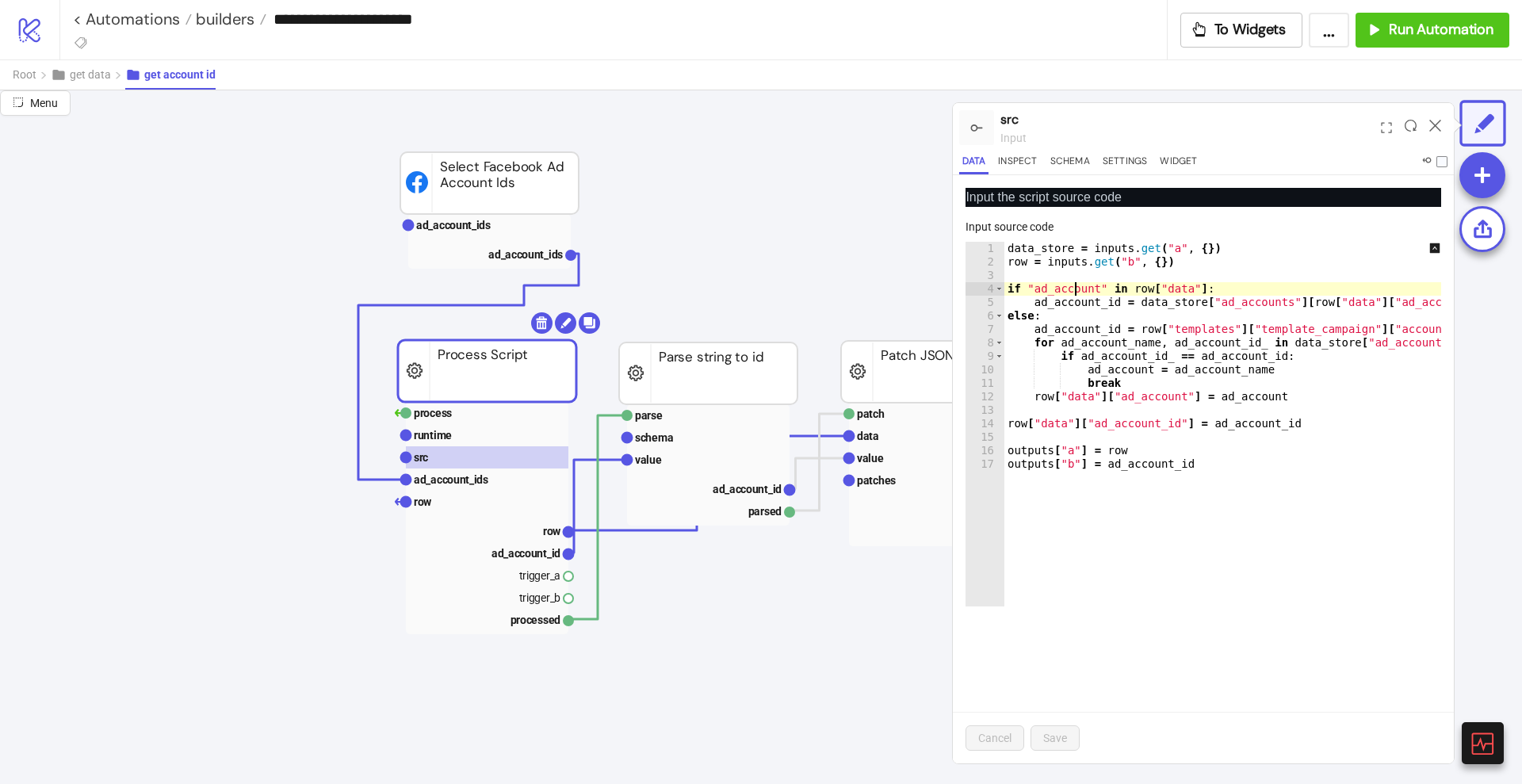
click at [1076, 292] on div "data_store = inputs . get ( "a" , { }) row = inputs . get ( "b" , { }) if "ad_a…" at bounding box center [1243, 430] width 476 height 376
type textarea "**********"
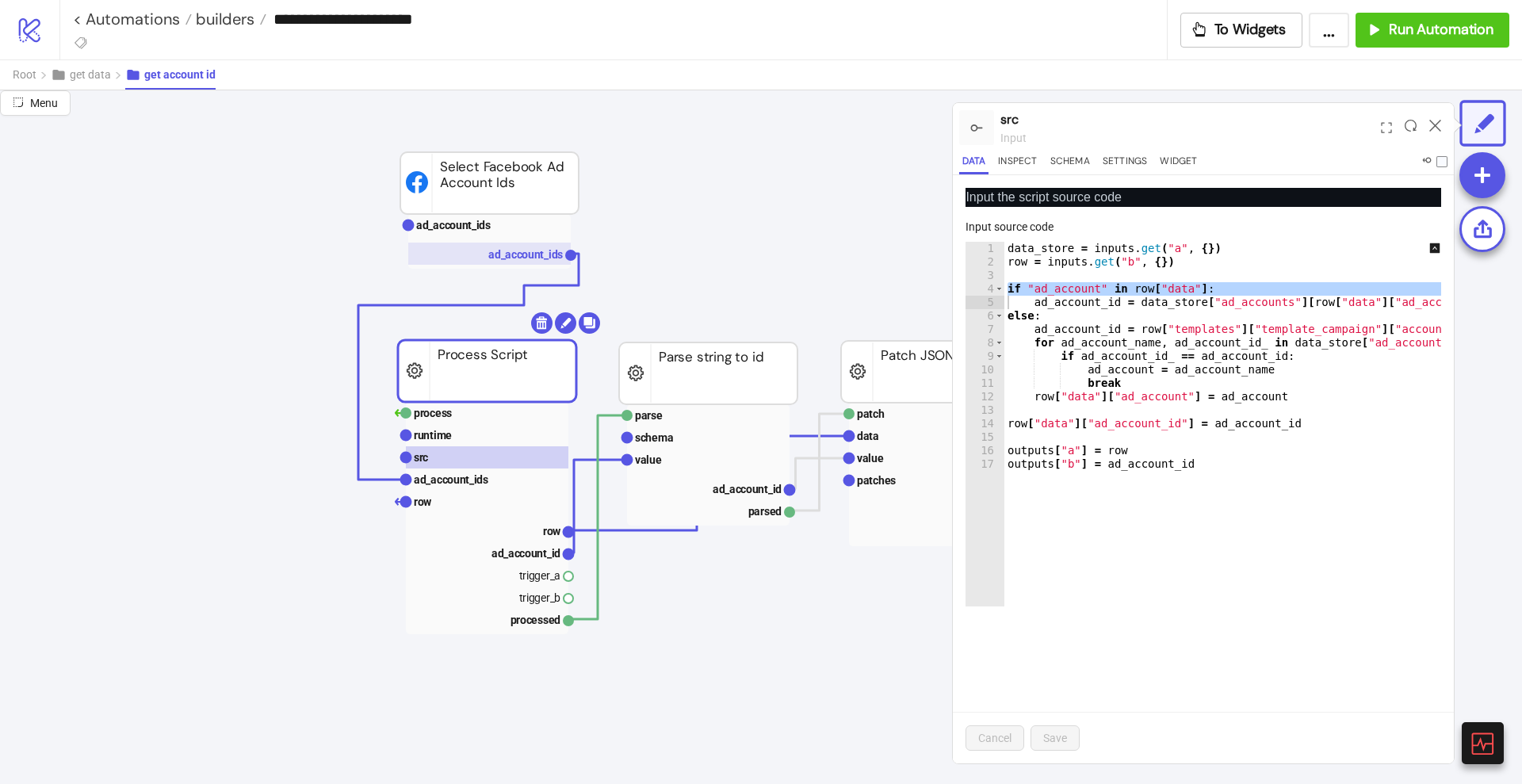
click at [505, 252] on text "ad_account_ids" at bounding box center [525, 254] width 75 height 12
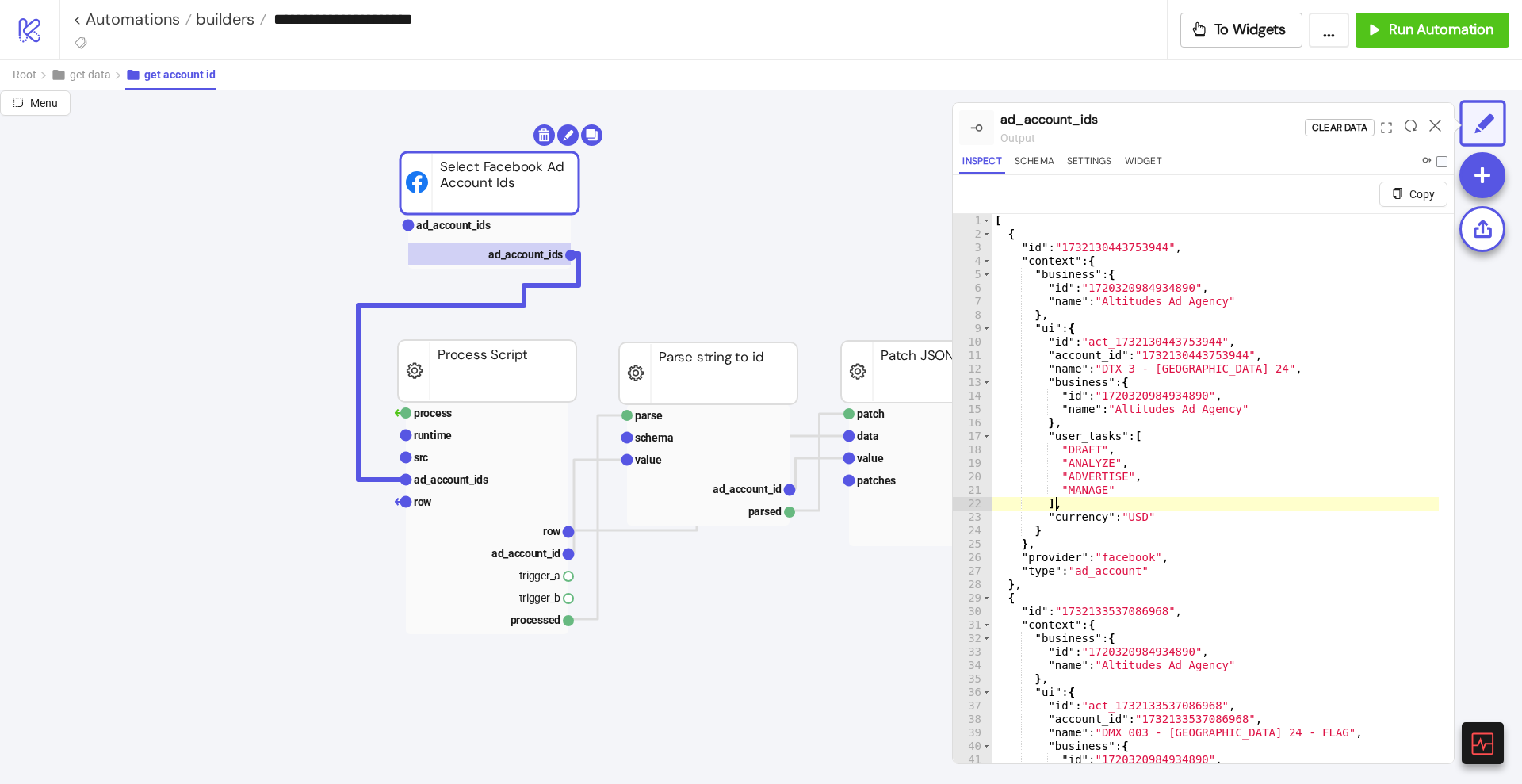
click at [1222, 497] on div "[ { "id" : "1732130443753944" , "context" : { "business" : { "id" : "1720320984…" at bounding box center [1215, 521] width 447 height 615
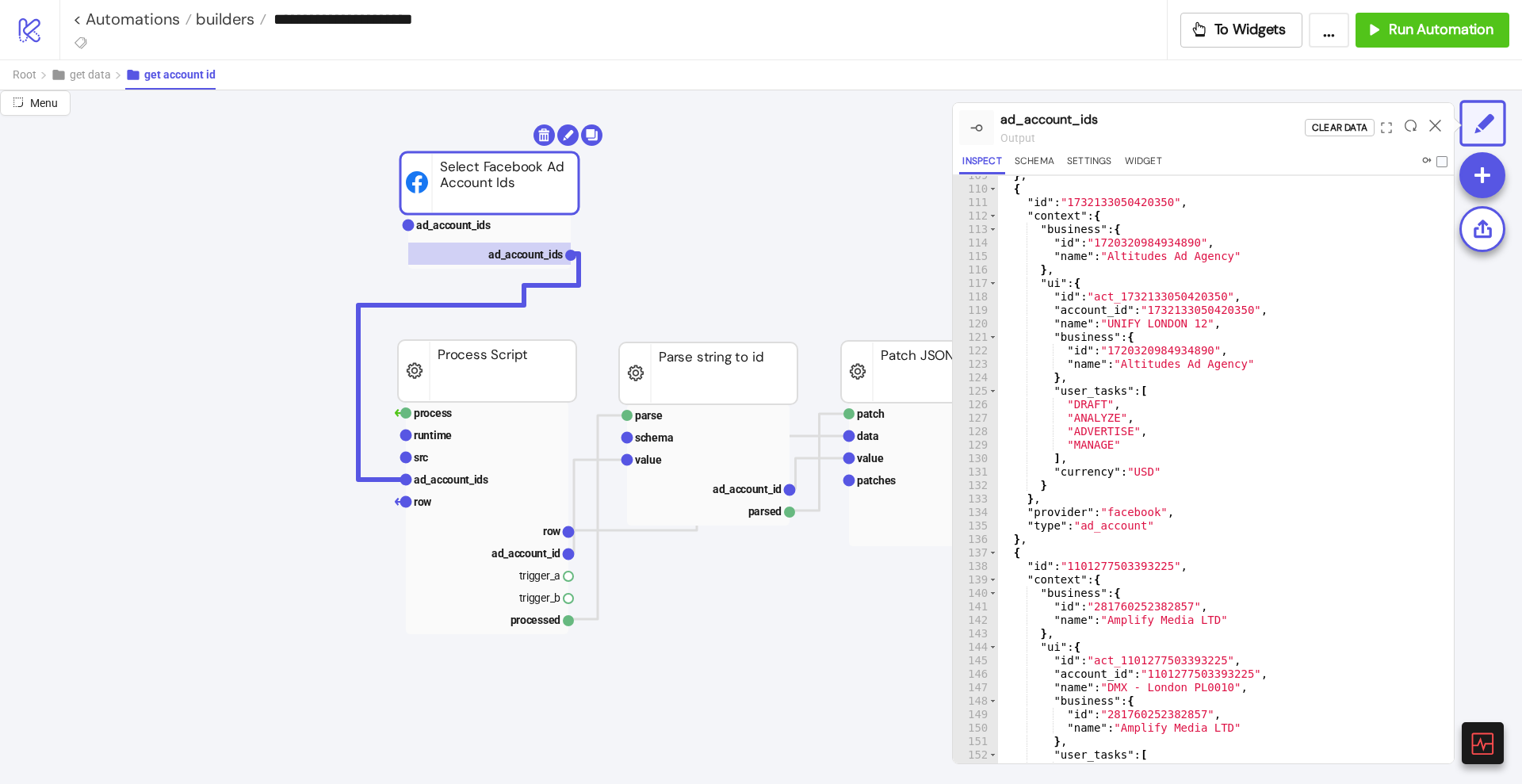
scroll to position [1463, 0]
click at [1162, 463] on div "} , { "id" : "1732133050420350" , "context" : { "business" : { "id" : "17203209…" at bounding box center [1218, 475] width 442 height 615
type textarea "* *"
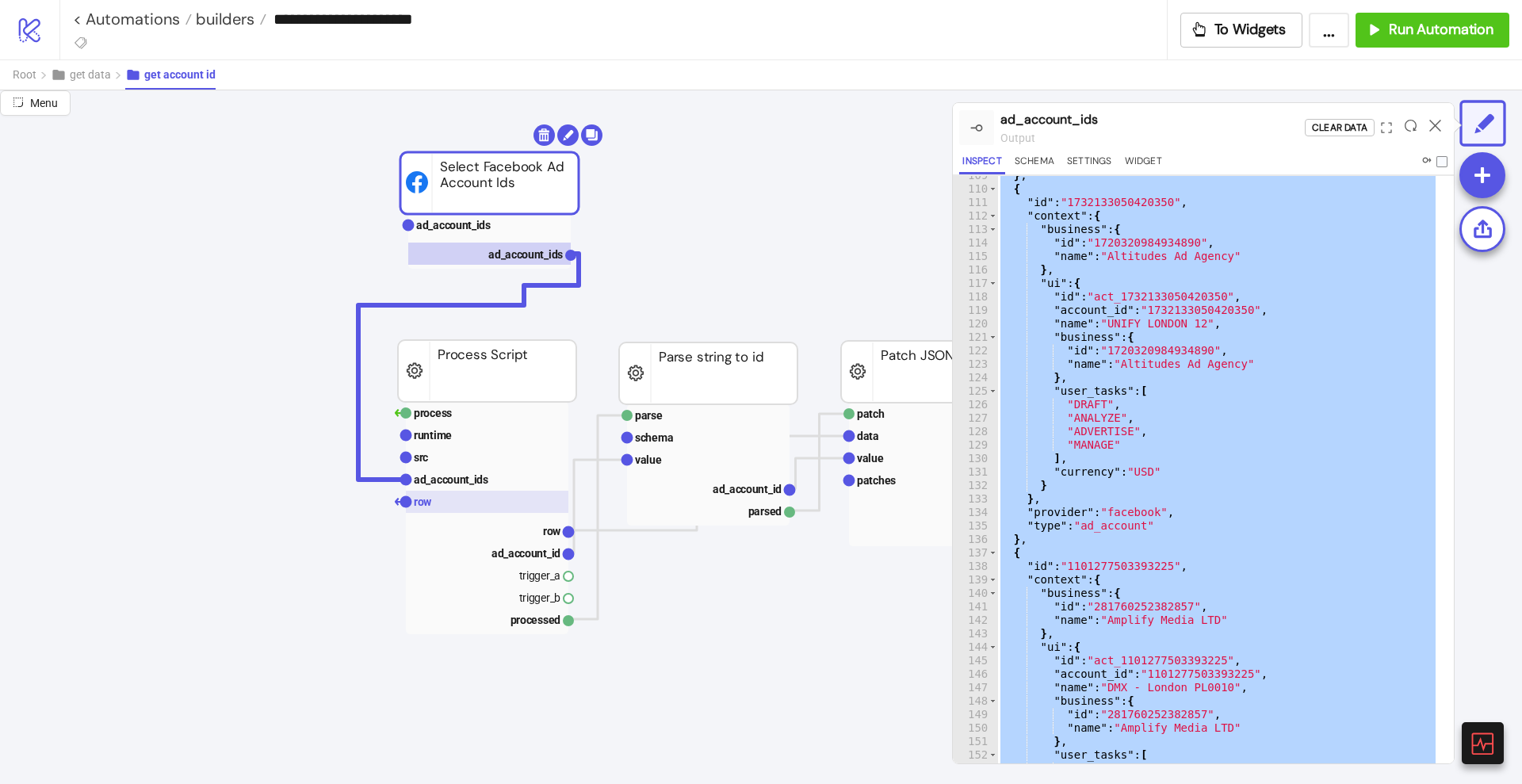
click at [462, 497] on rect at bounding box center [487, 501] width 162 height 22
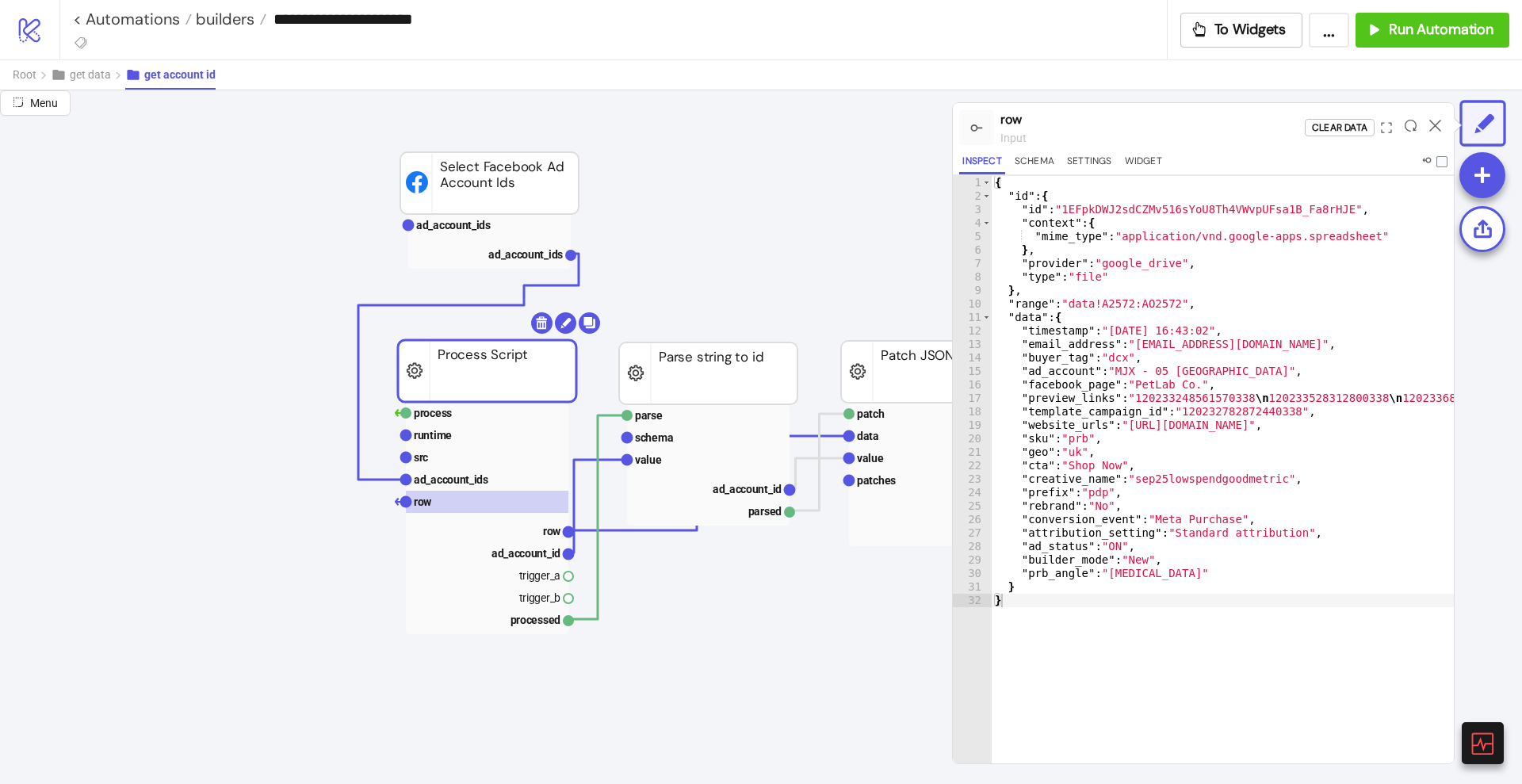
click at [1032, 600] on div "{ "id" : { "id" : "1EFpkDWJ2sdCZMv516sYoU8Th4VWvpUFsa1B_Fa8rHJE" , "context" : …" at bounding box center [1306, 475] width 629 height 599
type textarea "* *"
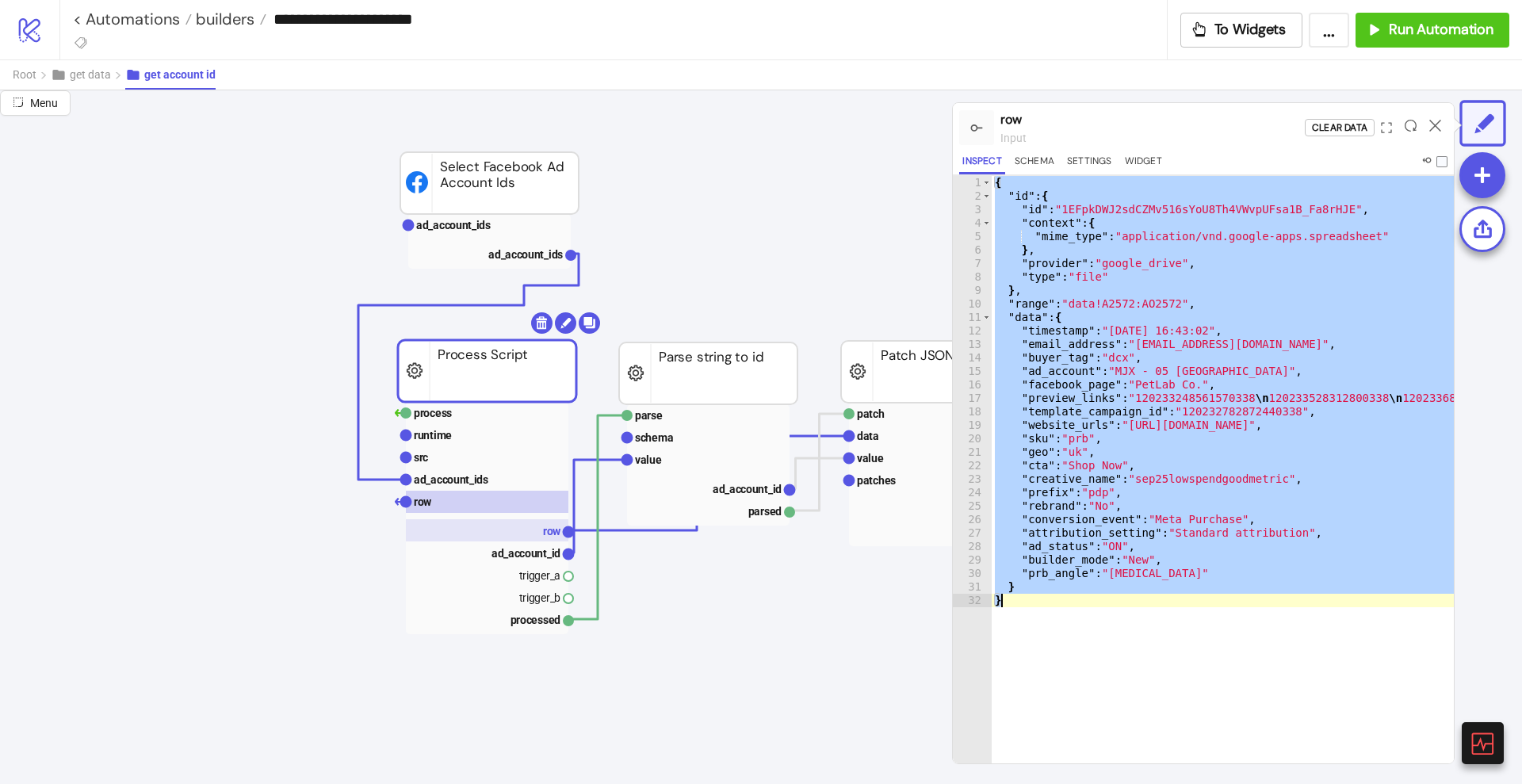
click at [543, 526] on text "row" at bounding box center [552, 531] width 18 height 12
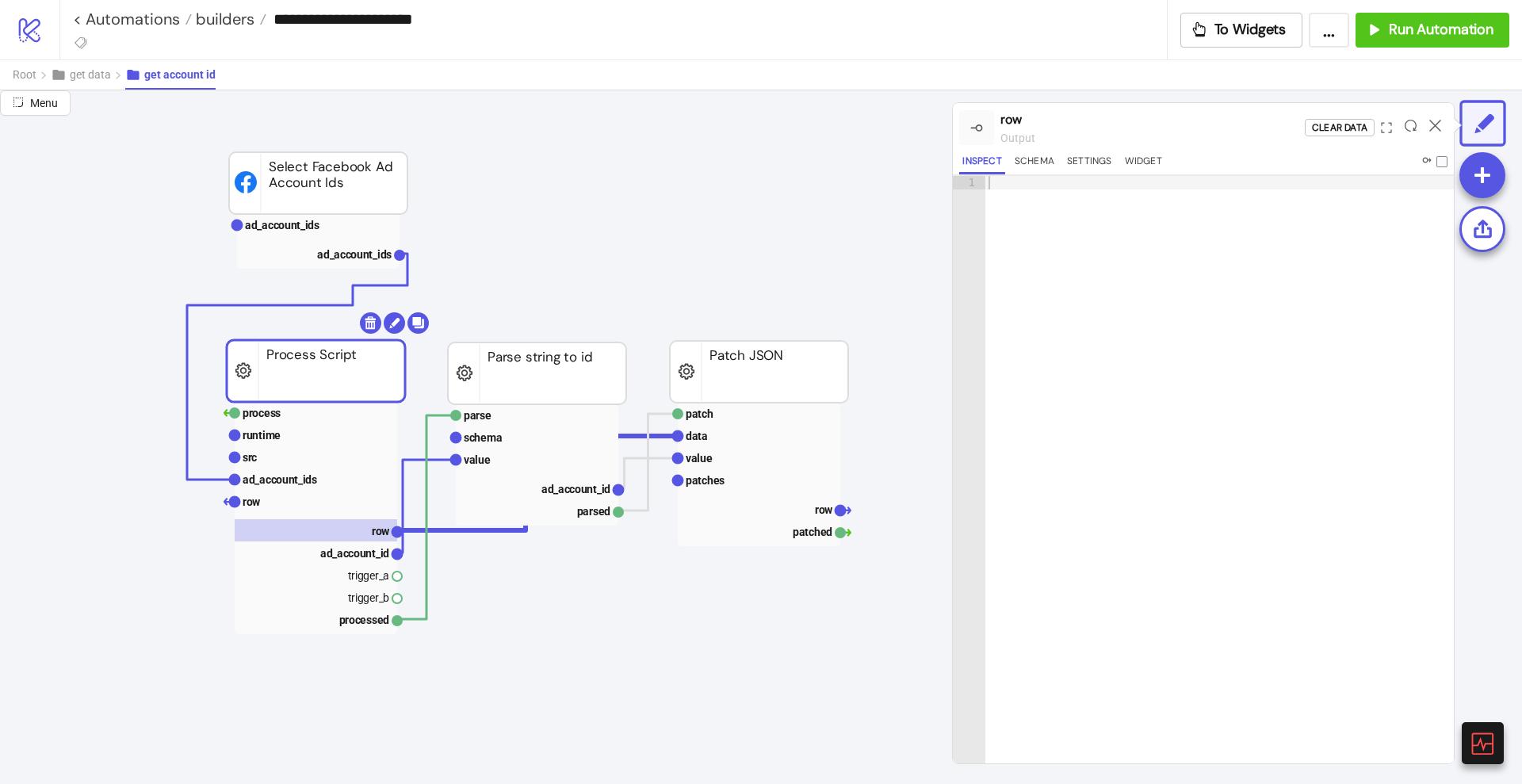
scroll to position [99, 198]
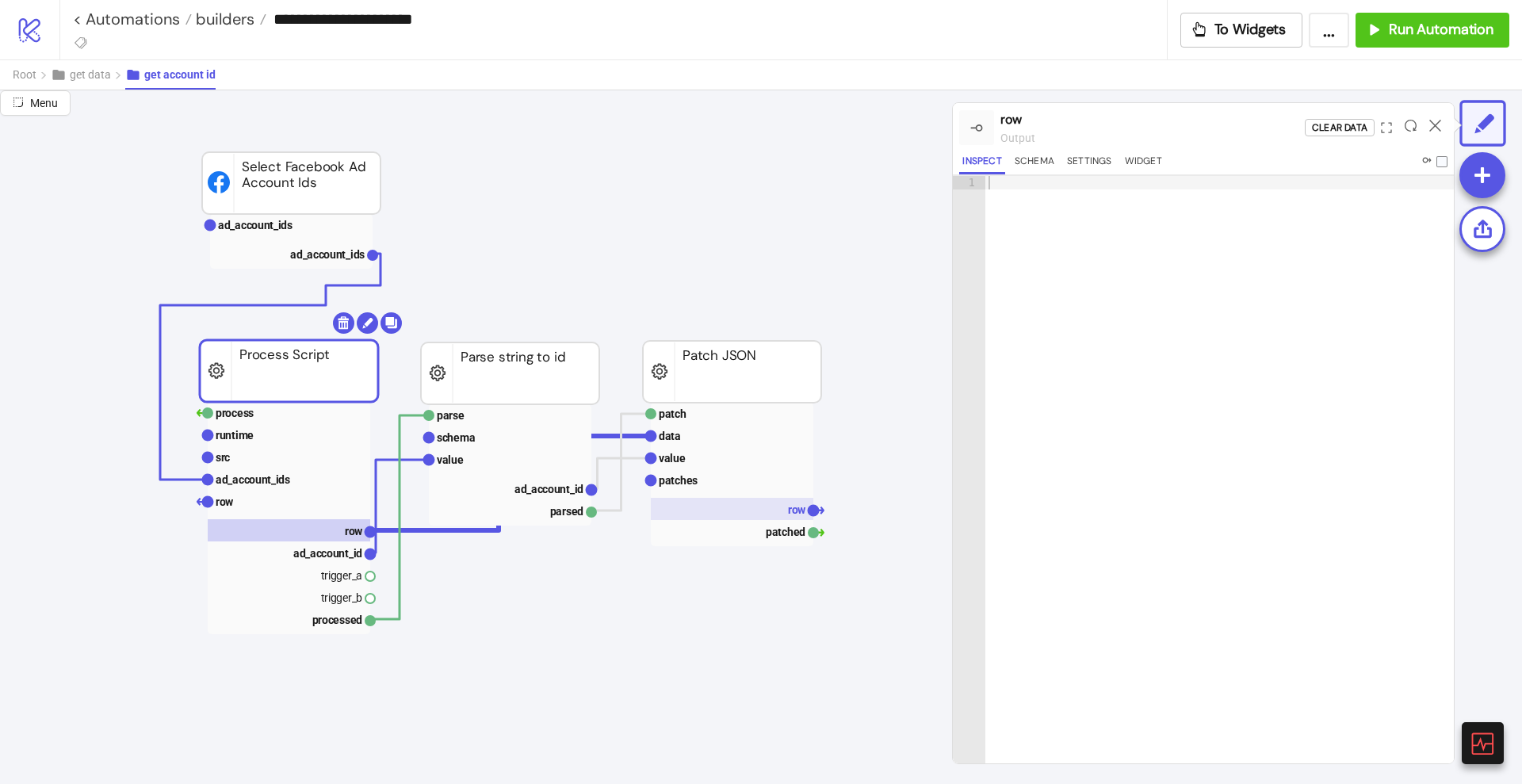
click at [763, 499] on rect at bounding box center [732, 508] width 162 height 22
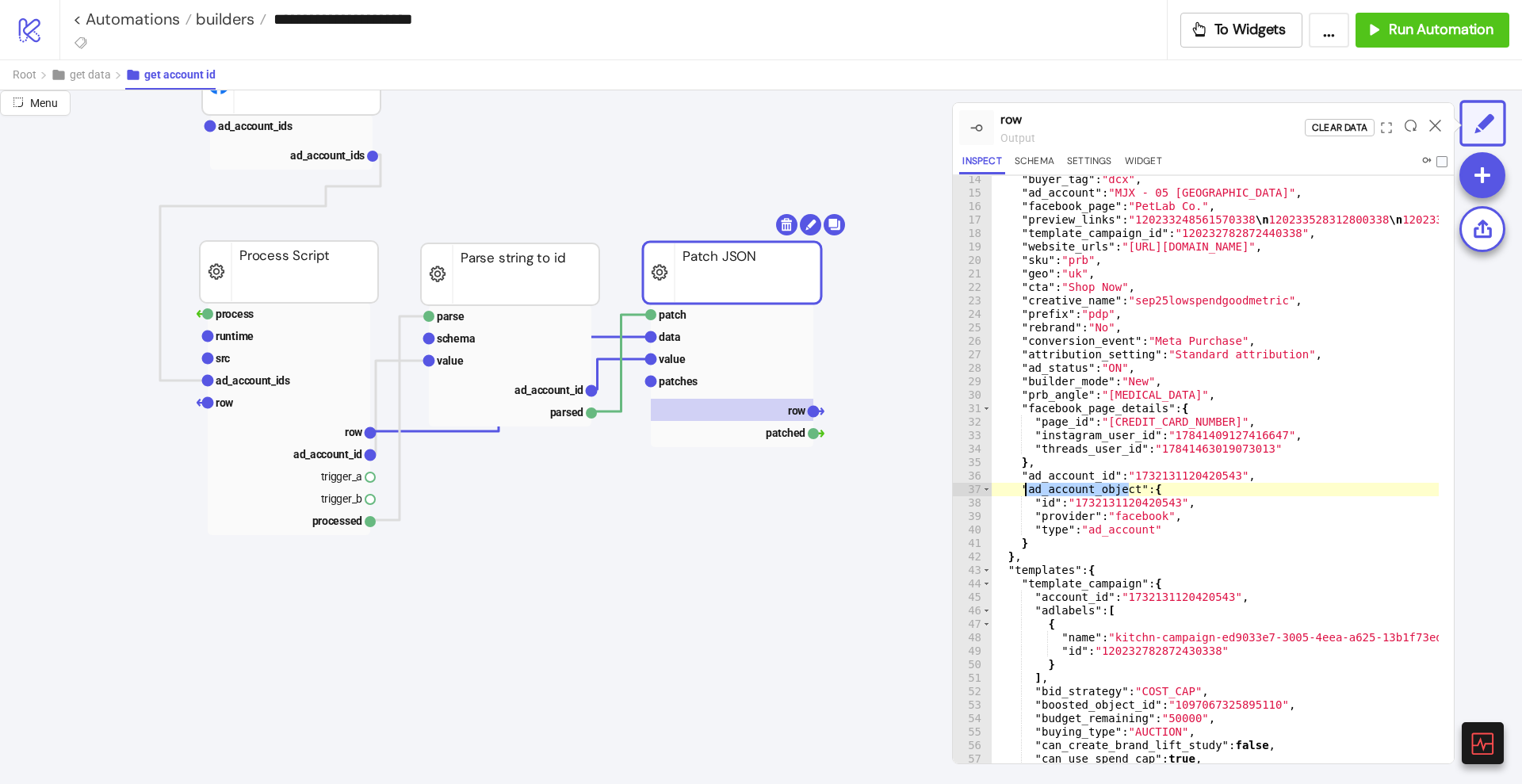
scroll to position [357, 0]
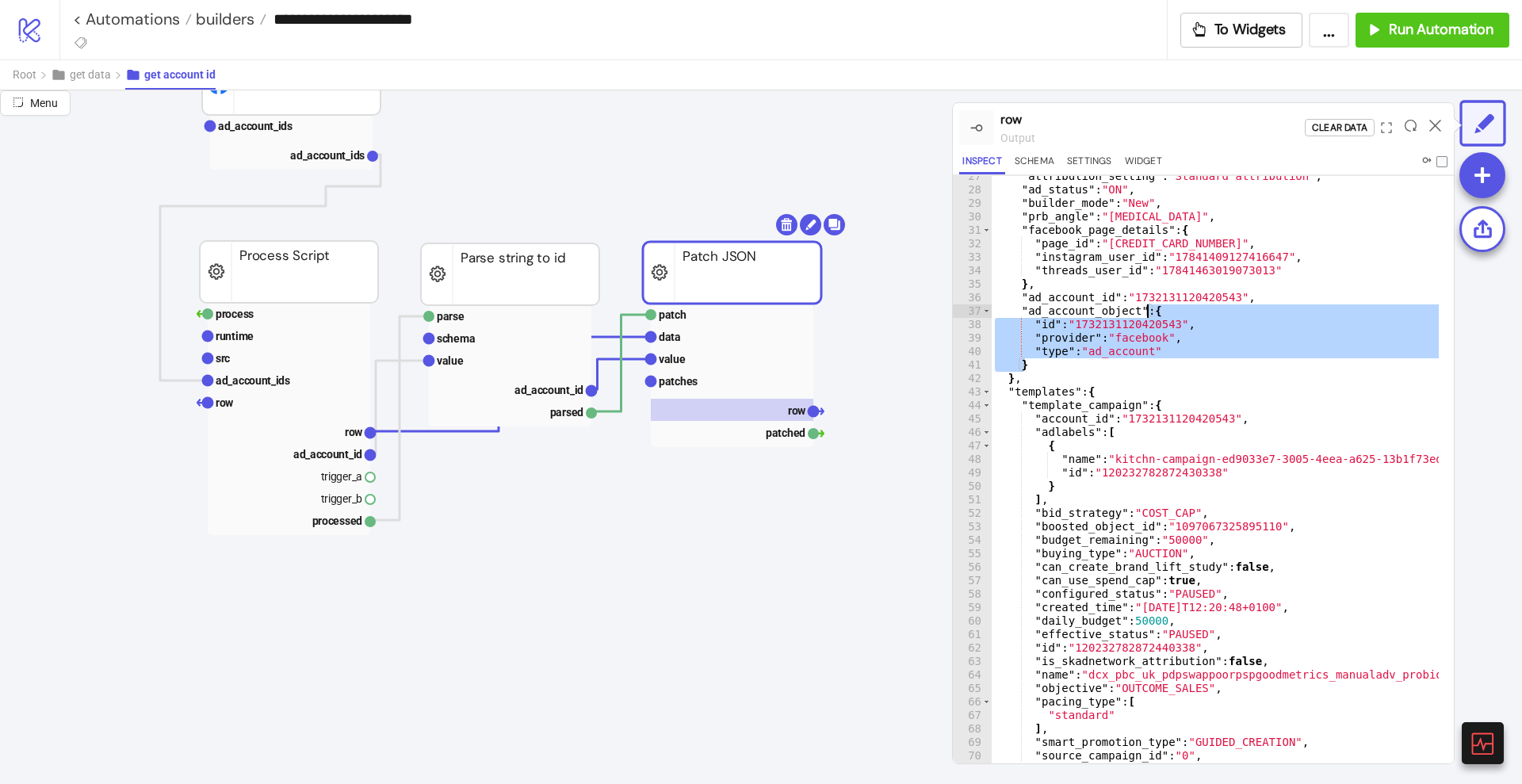
drag, startPoint x: 1036, startPoint y: 367, endPoint x: 1146, endPoint y: 314, distance: 122.1
type textarea "**********"
click at [317, 456] on text "ad_account_id" at bounding box center [327, 454] width 69 height 12
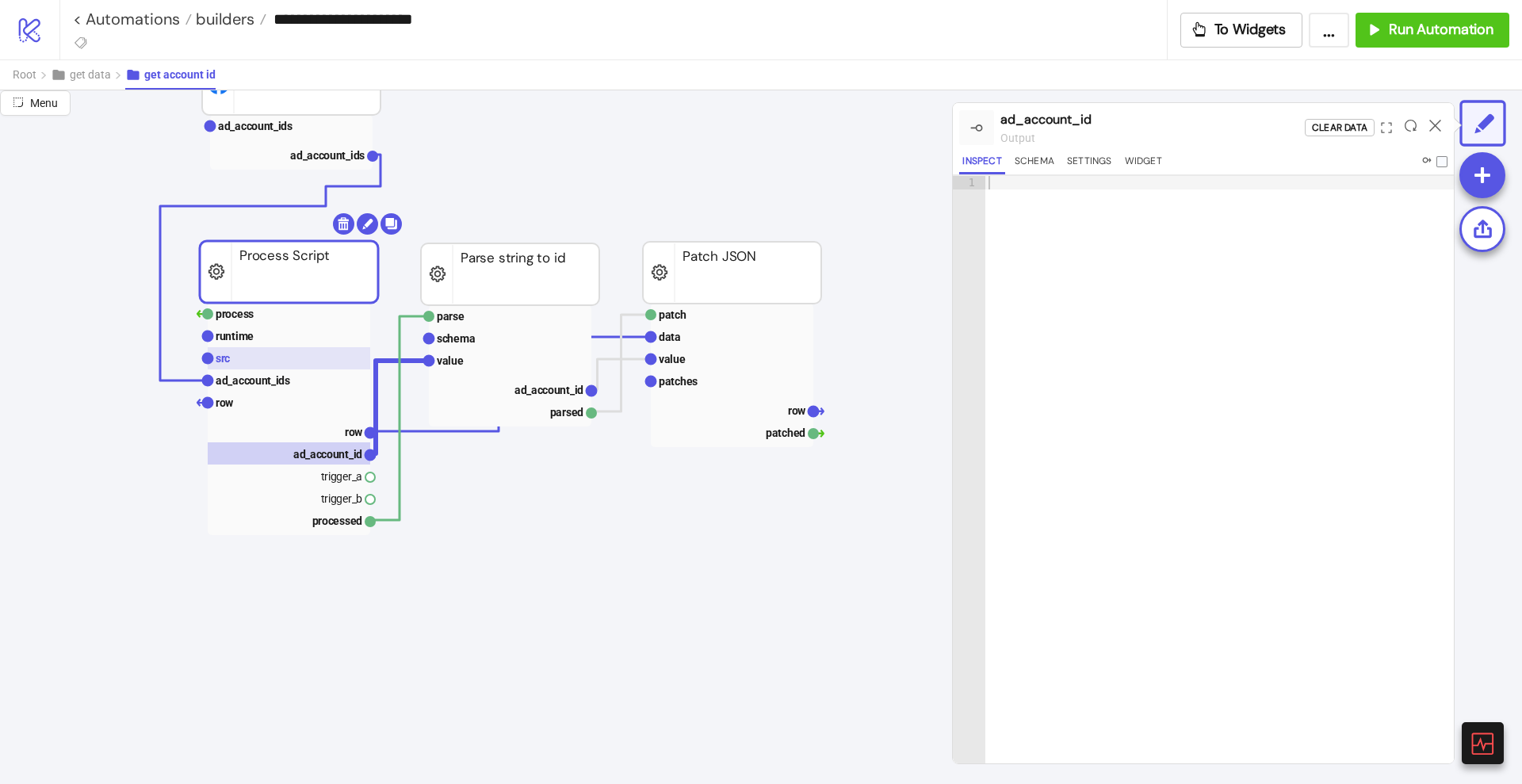
click at [260, 355] on rect at bounding box center [289, 358] width 162 height 22
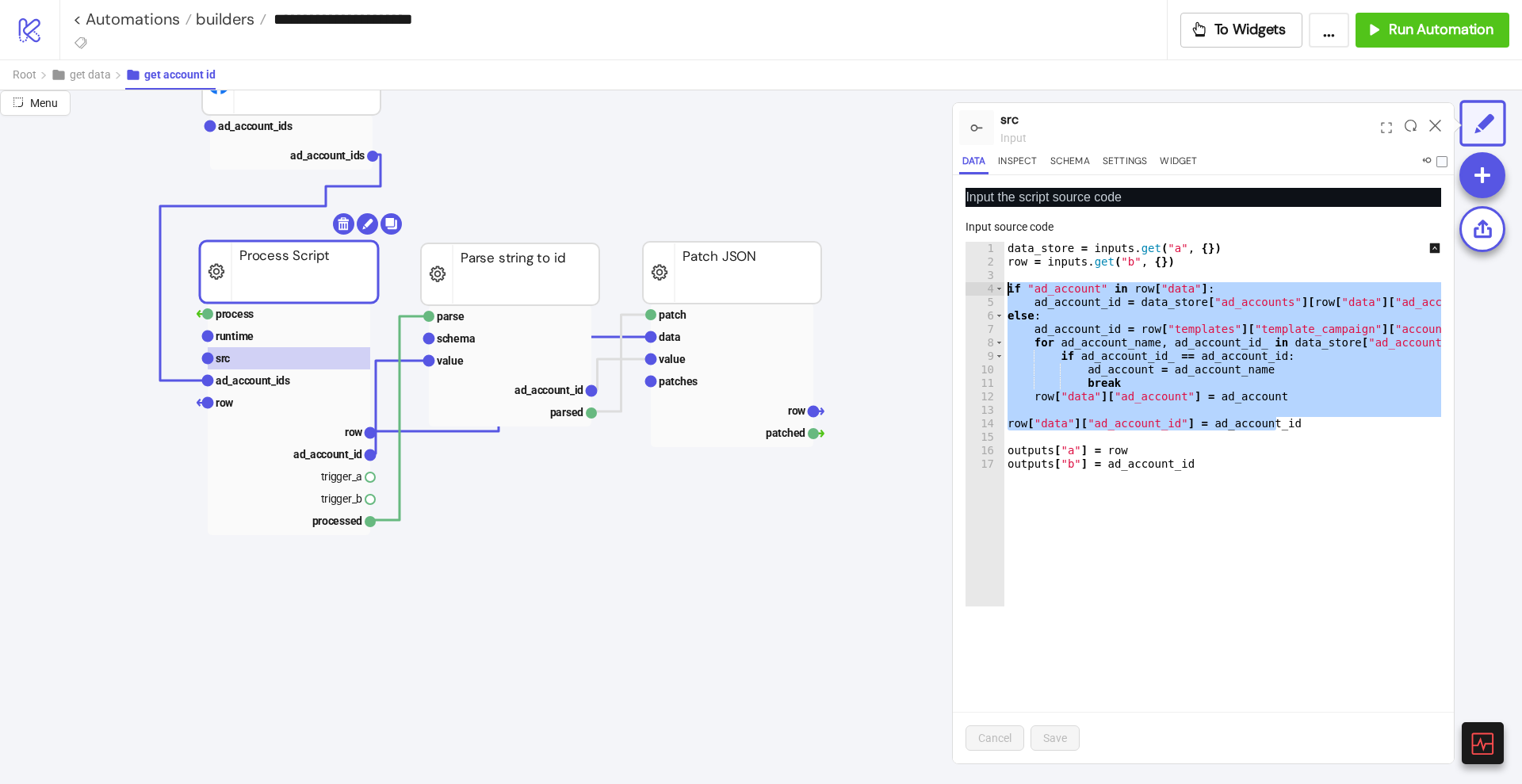
drag, startPoint x: 1286, startPoint y: 424, endPoint x: 985, endPoint y: 293, distance: 328.3
click at [985, 293] on div "**********" at bounding box center [1203, 424] width 476 height 365
type textarea "**********"
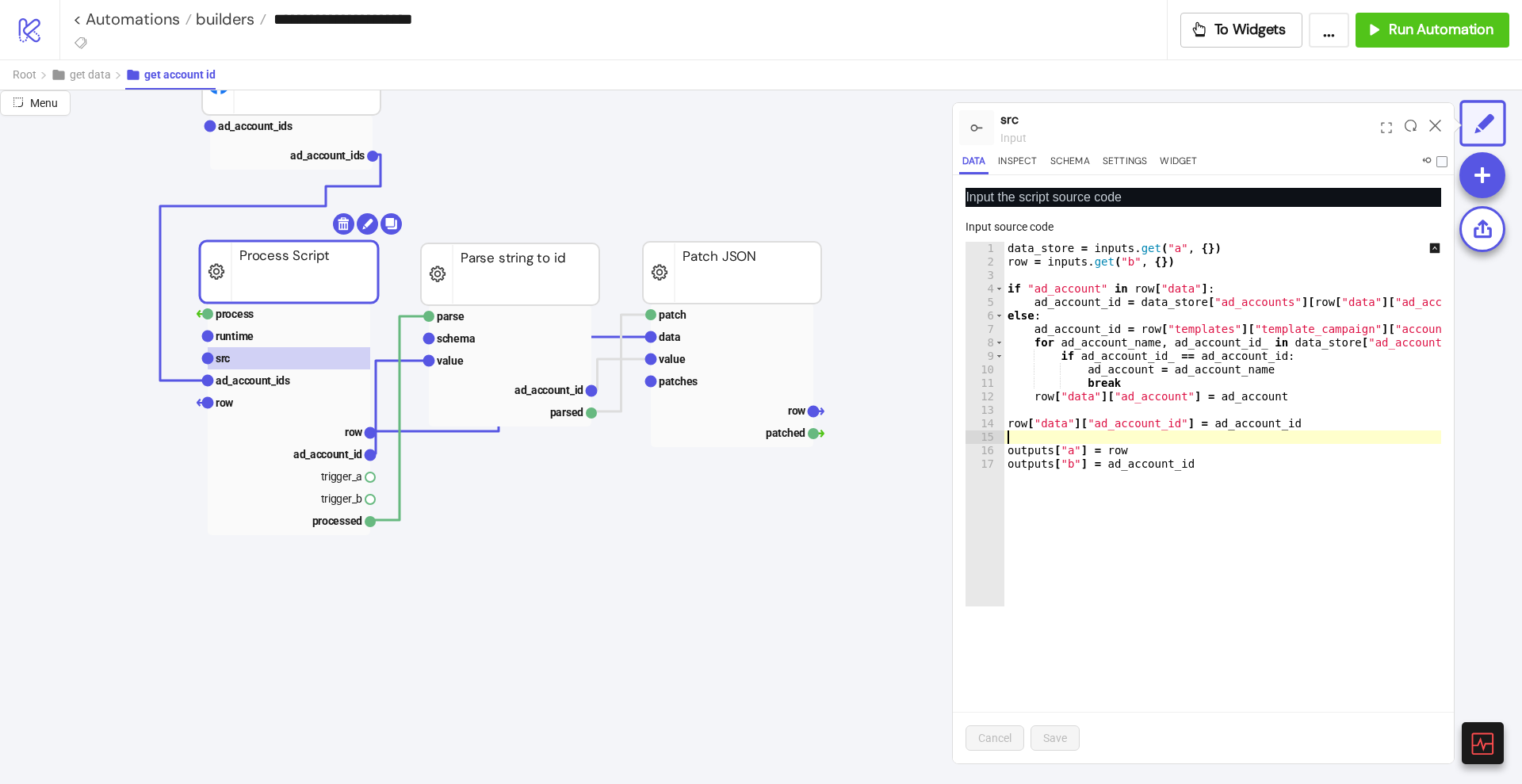
click at [1286, 438] on div "data_store = inputs . get ( "a" , { }) row = inputs . get ( "b" , { }) if "ad_a…" at bounding box center [1243, 430] width 476 height 376
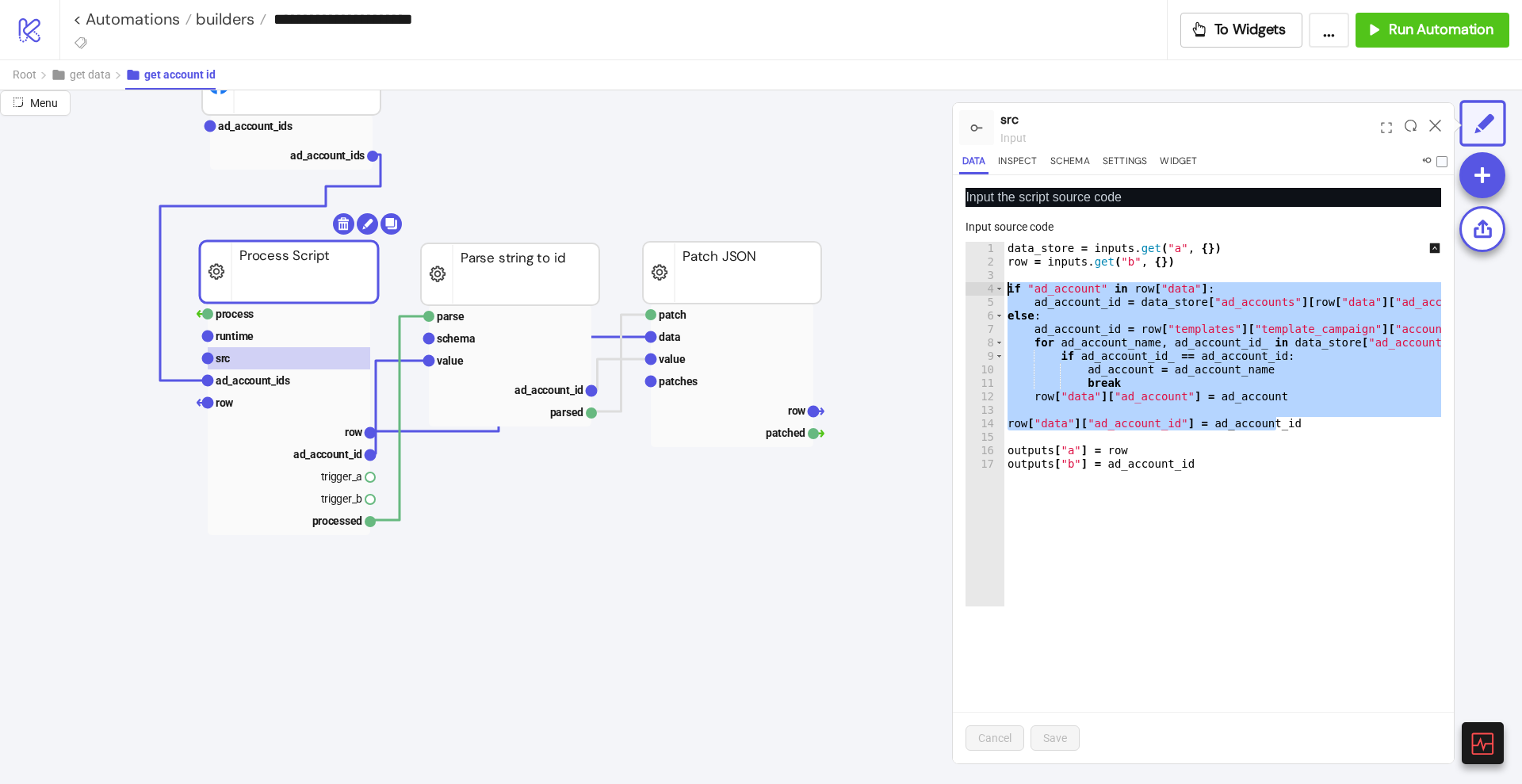
drag, startPoint x: 1286, startPoint y: 423, endPoint x: 986, endPoint y: 290, distance: 328.2
click at [986, 290] on div "1 2 3 4 5 6 7 8 9 10 11 12 13 14 15 16 17 data_store = inputs . get ( "a" , { }…" at bounding box center [1203, 424] width 476 height 365
paste textarea "Cursor at row 4"
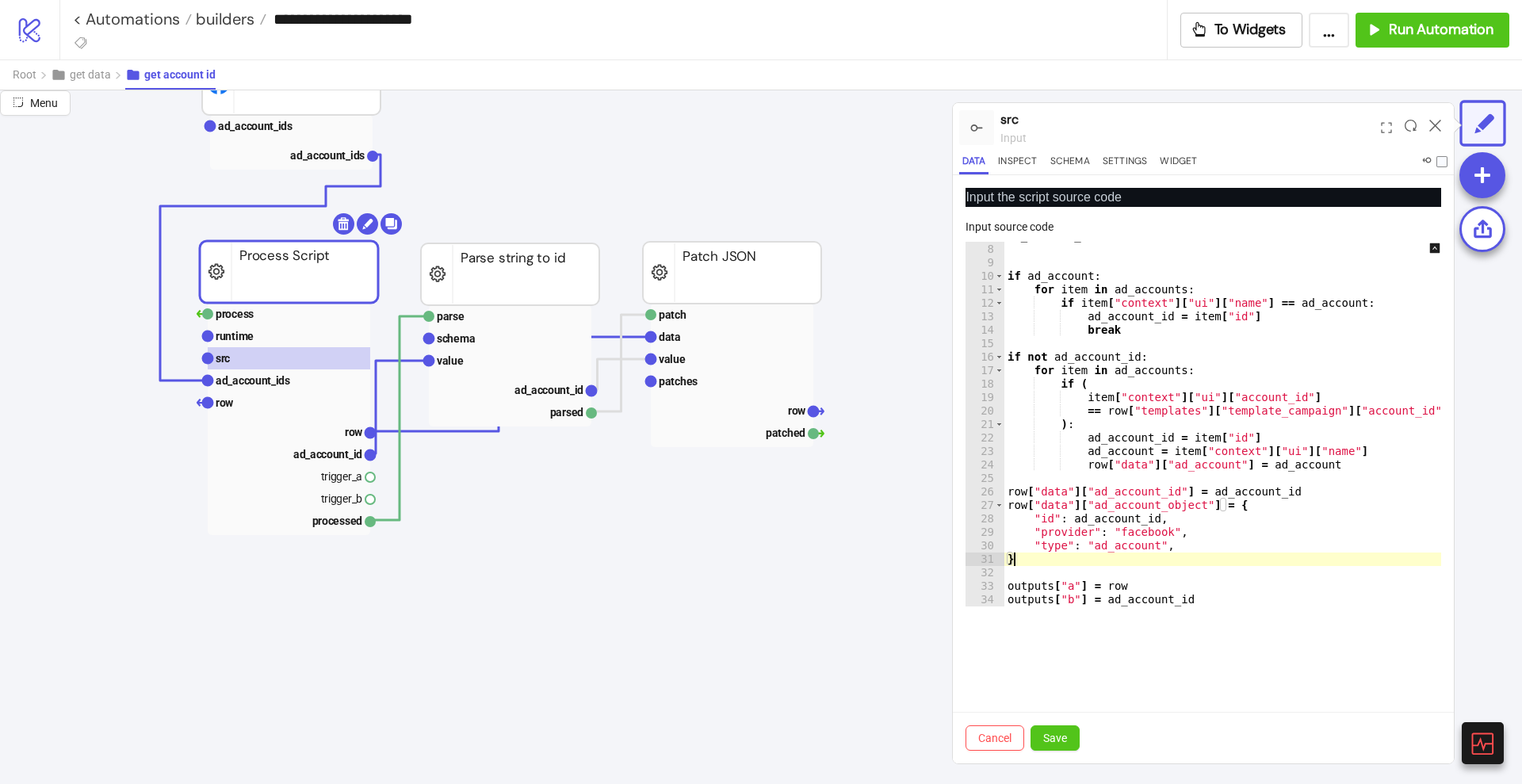
scroll to position [0, 0]
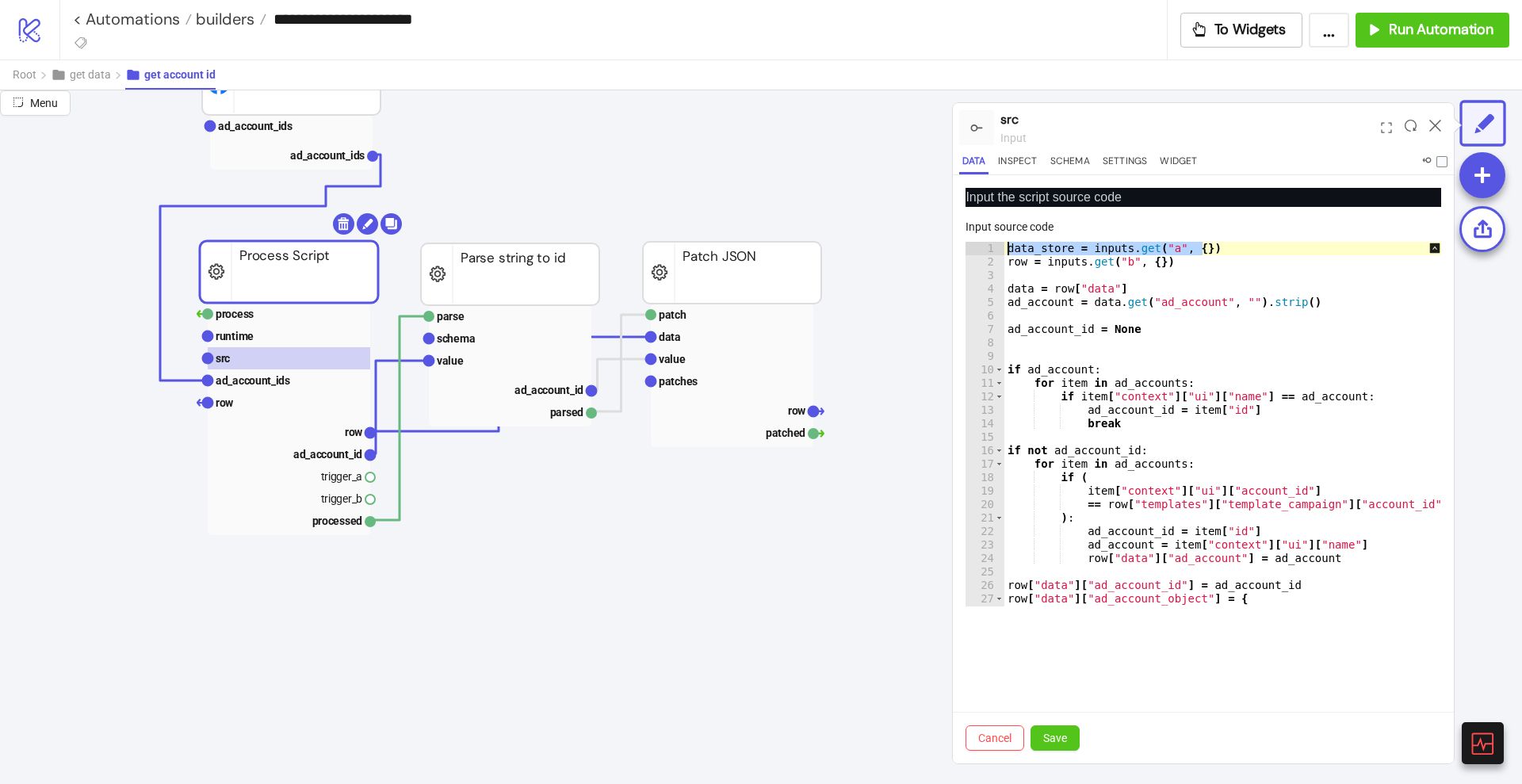
drag, startPoint x: 1213, startPoint y: 246, endPoint x: 1003, endPoint y: 245, distance: 210.0
click at [1003, 245] on div "* 1 2 3 4 5 6 7 8 9 10 11 12 13 14 15 16 17 18 19 20 21 22 23 24 25 26 27 28 29…" at bounding box center [1203, 424] width 476 height 365
type textarea "**********"
paste textarea "**********"
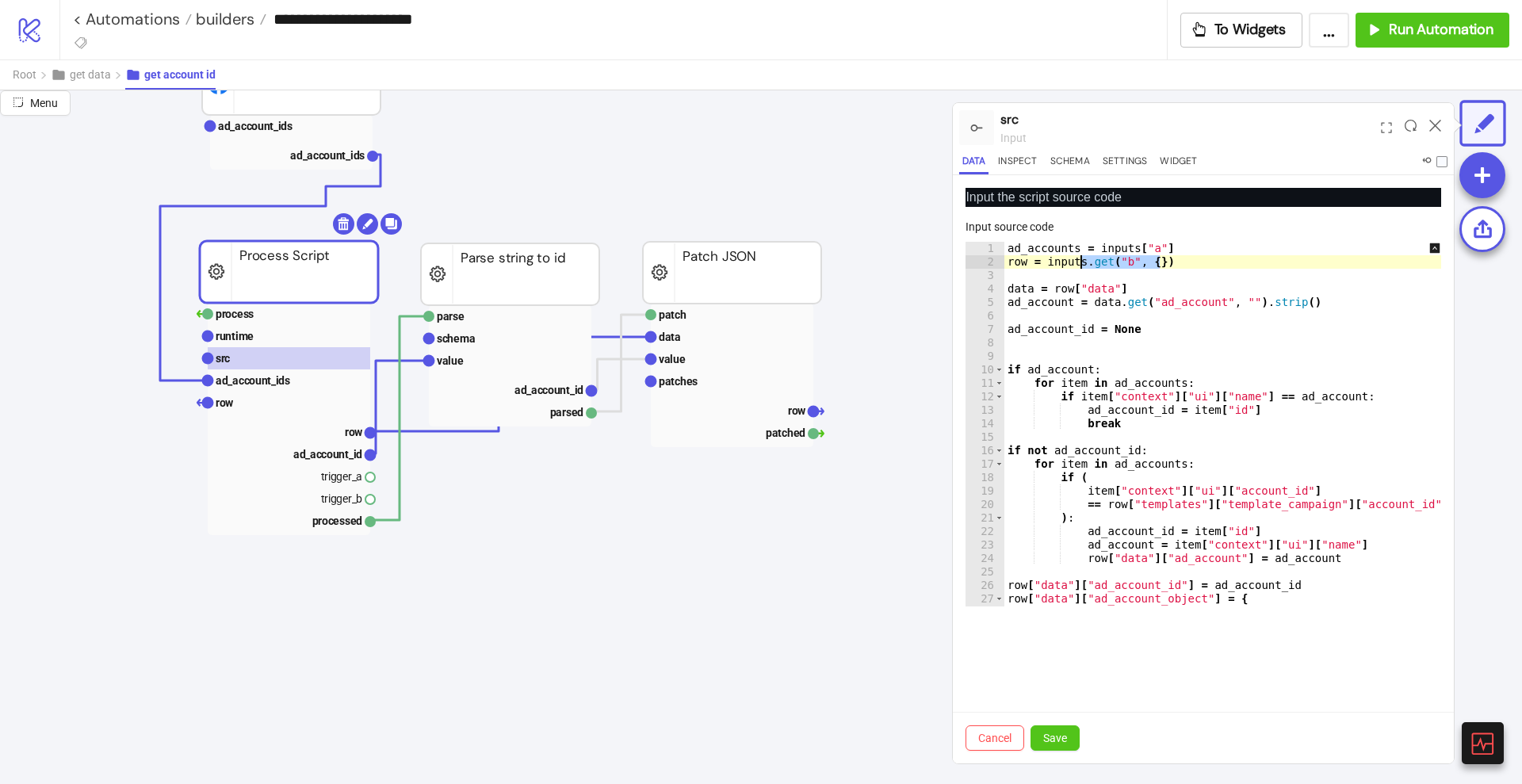
drag, startPoint x: 1171, startPoint y: 256, endPoint x: 1080, endPoint y: 255, distance: 91.0
click at [1080, 255] on div "ad_accounts = inputs [ "a" ] row = inputs . get ( "b" , { }) data = row [ "data…" at bounding box center [1234, 437] width 459 height 392
type textarea "**********"
click at [1042, 281] on div "ad_accounts = inputs [ "a" ] row = inputs [ "b" ] data = row [ "data" ] ad_acco…" at bounding box center [1234, 437] width 459 height 392
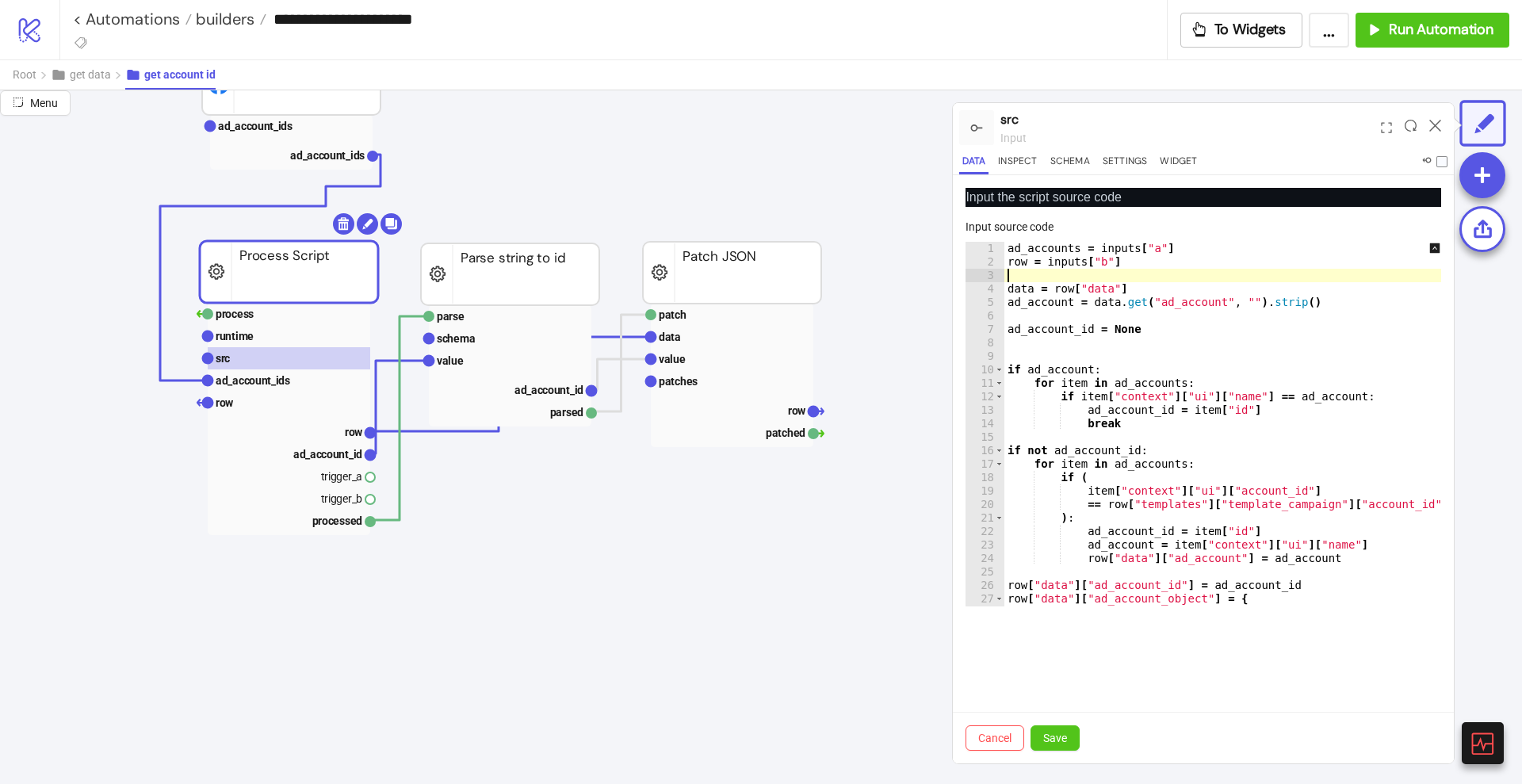
scroll to position [0, 0]
click at [1057, 737] on span "Save" at bounding box center [1055, 738] width 24 height 12
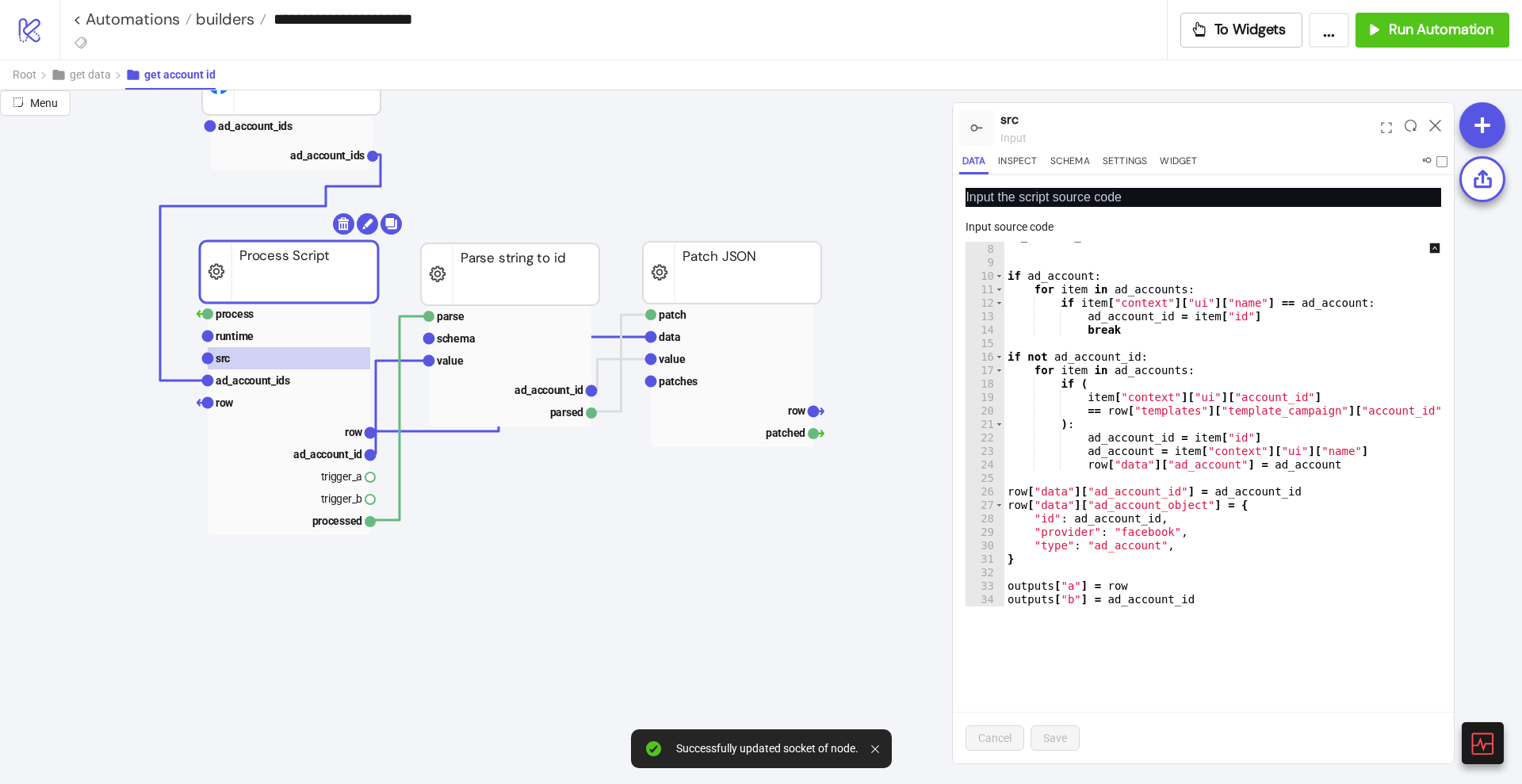
scroll to position [94, 0]
click at [312, 318] on rect at bounding box center [289, 313] width 162 height 22
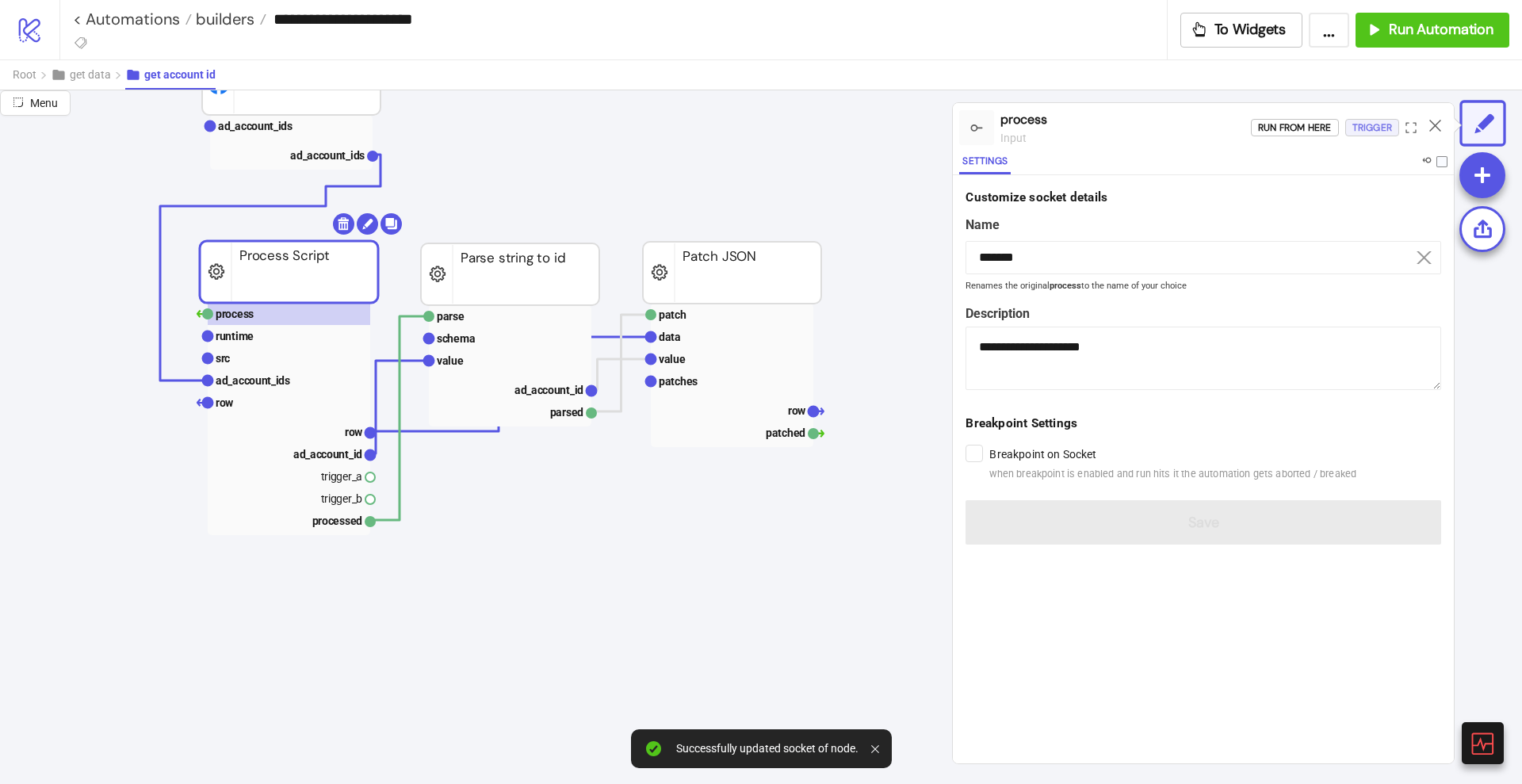
click at [1374, 125] on div "Trigger" at bounding box center [1372, 128] width 39 height 18
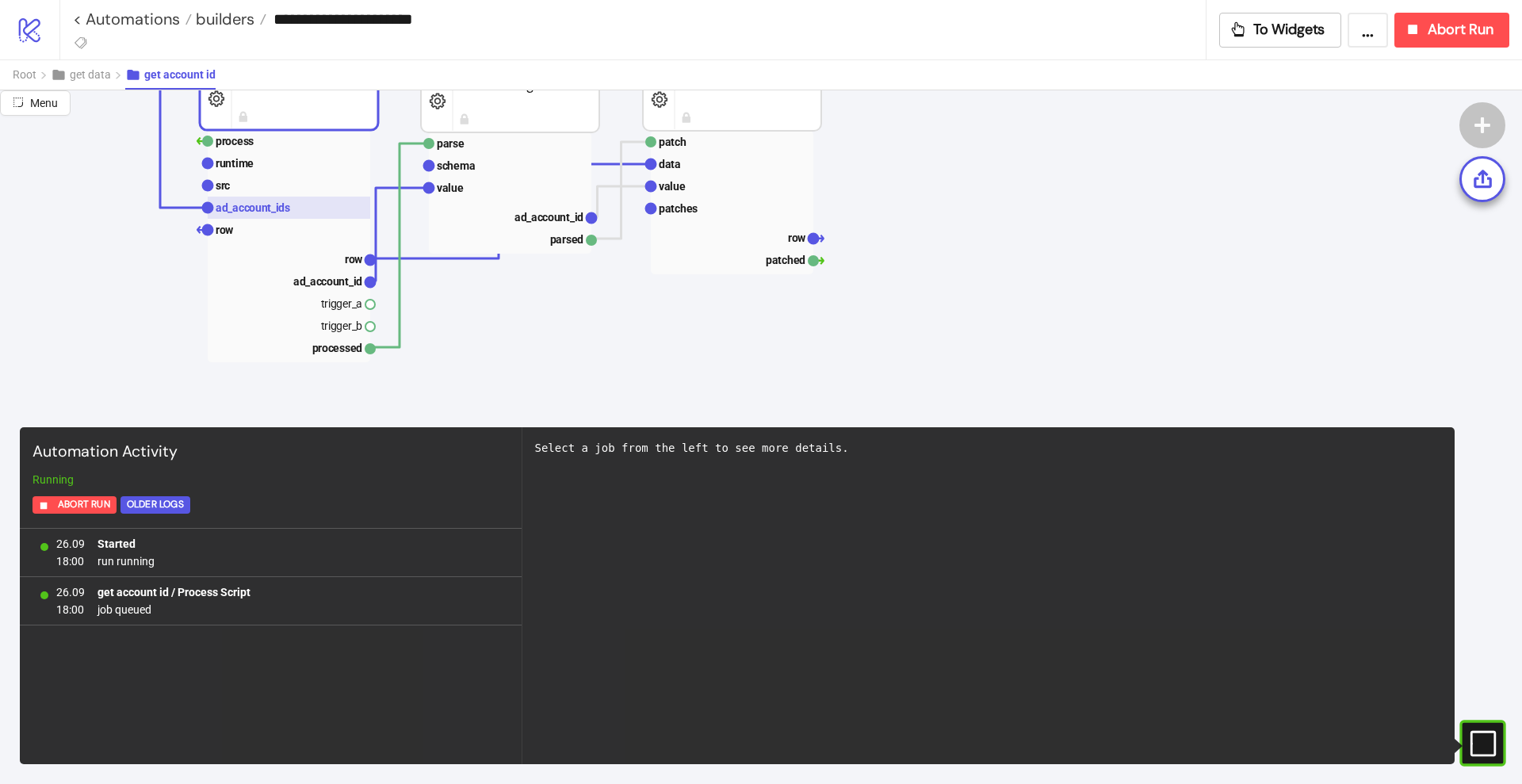
scroll to position [396, 198]
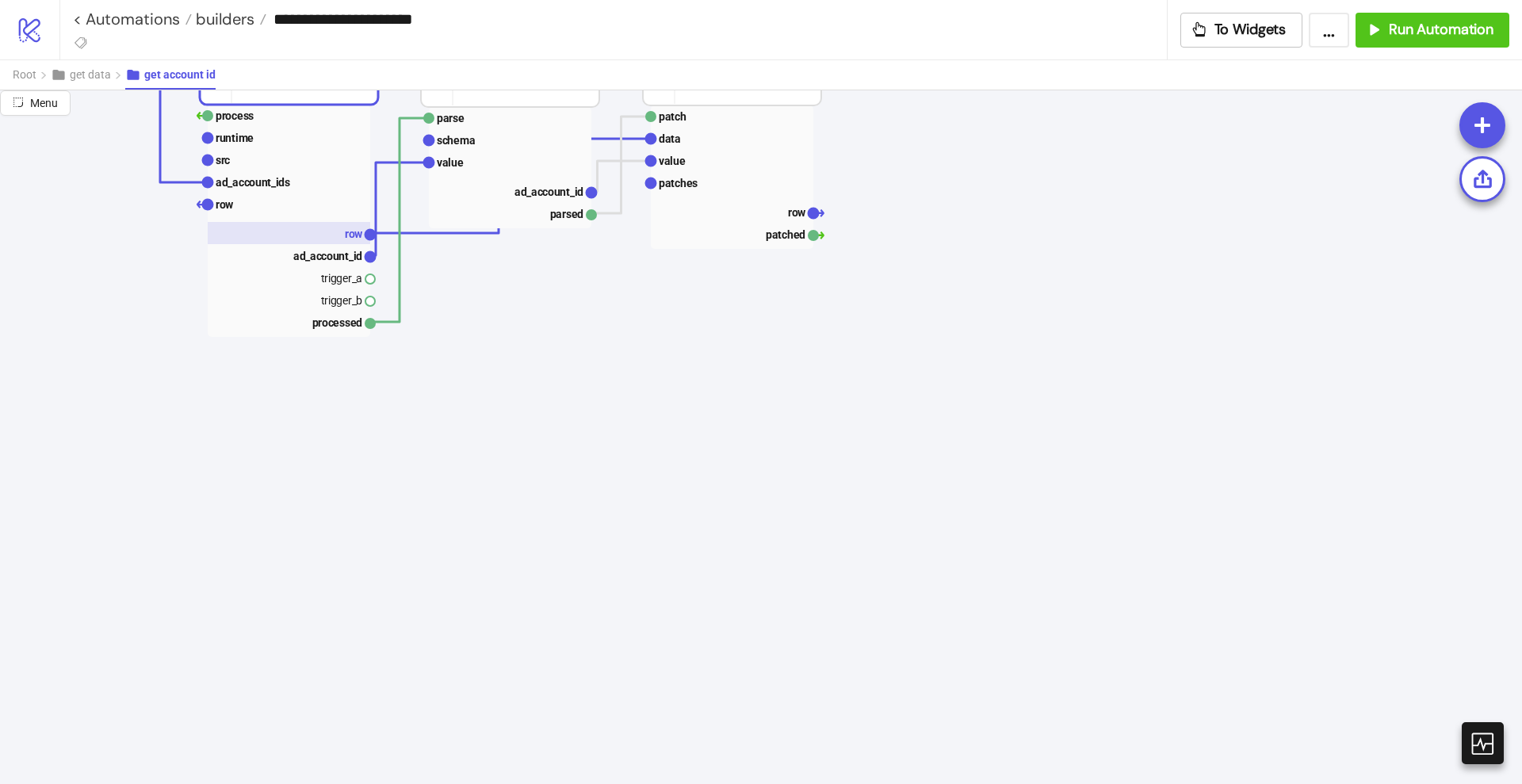
click at [331, 238] on rect at bounding box center [289, 233] width 162 height 22
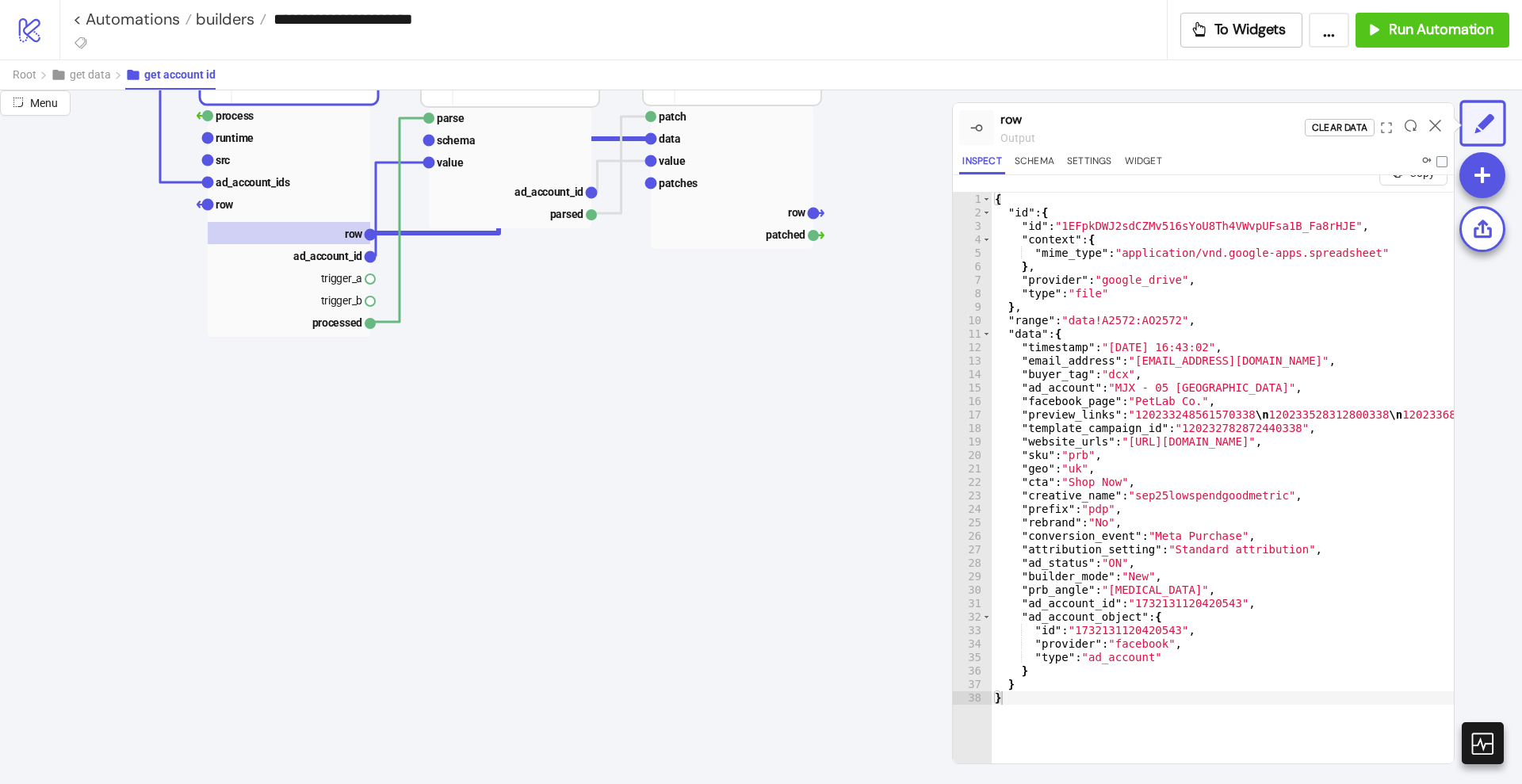
scroll to position [0, 0]
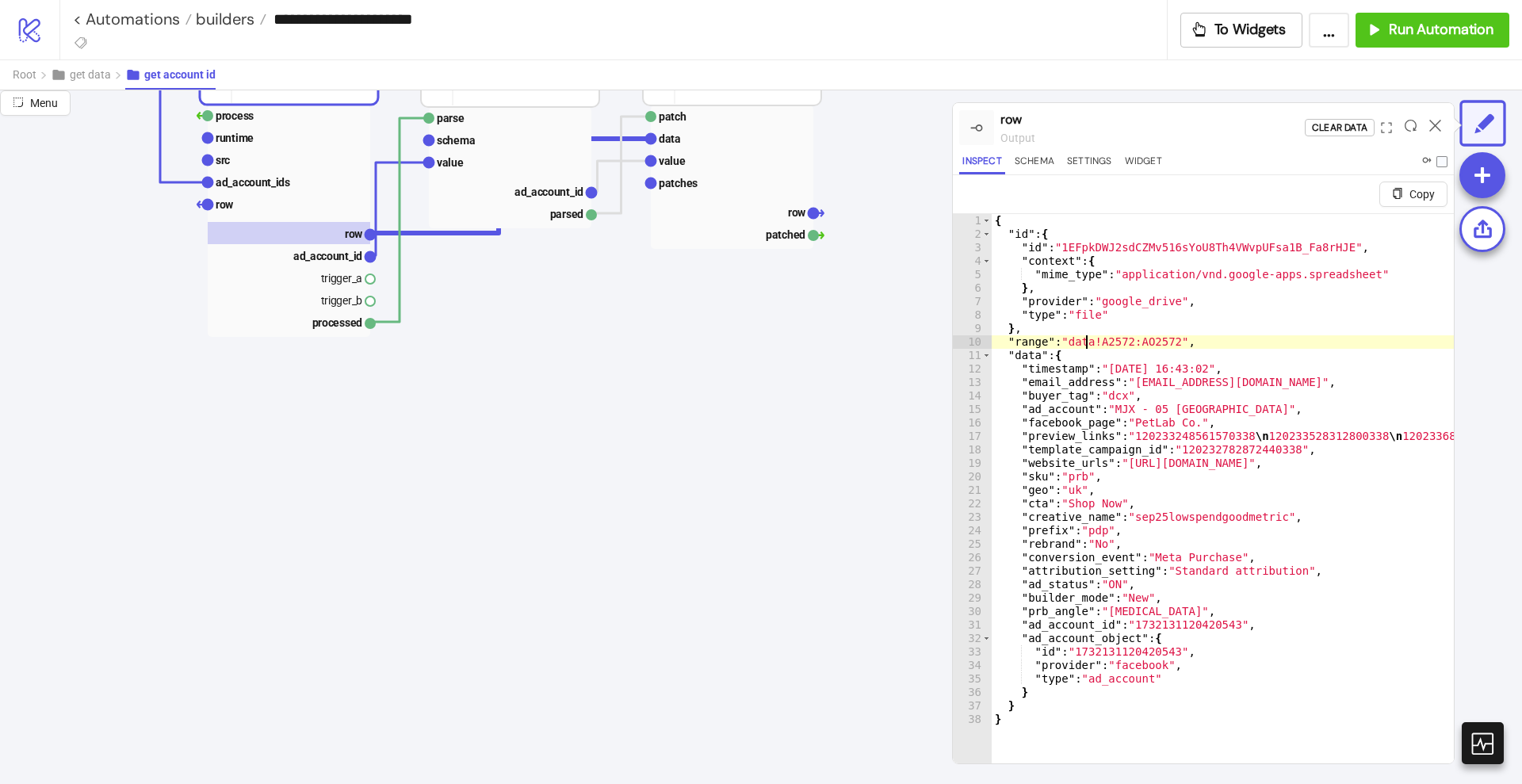
click at [1085, 335] on div "{ "id" : { "id" : "1EFpkDWJ2sdCZMv516sYoU8Th4VWvpUFsa1B_Fa8rHJE" , "context" : …" at bounding box center [1306, 514] width 629 height 599
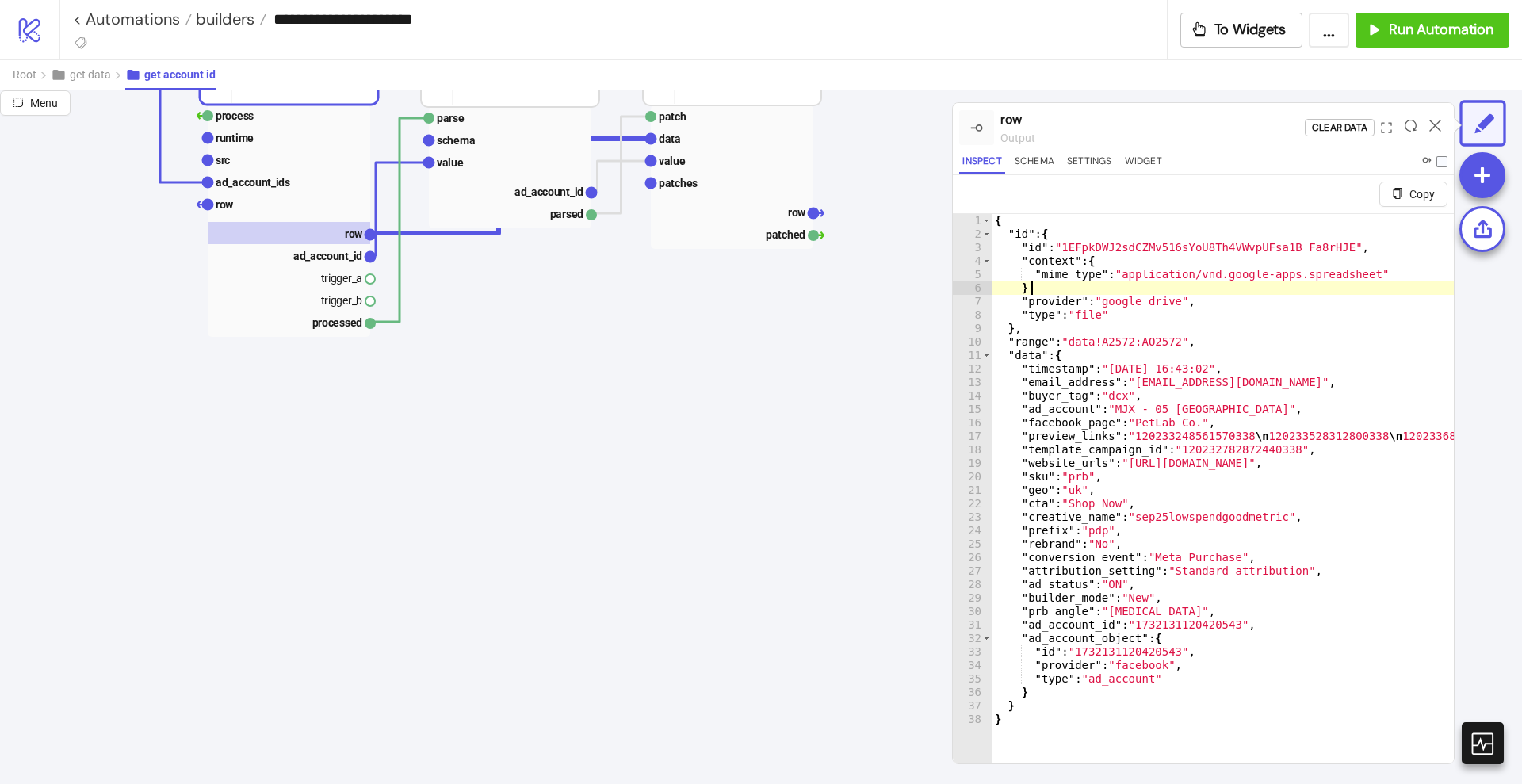
click at [1087, 291] on div "{ "id" : { "id" : "1EFpkDWJ2sdCZMv516sYoU8Th4VWvpUFsa1B_Fa8rHJE" , "context" : …" at bounding box center [1306, 514] width 629 height 599
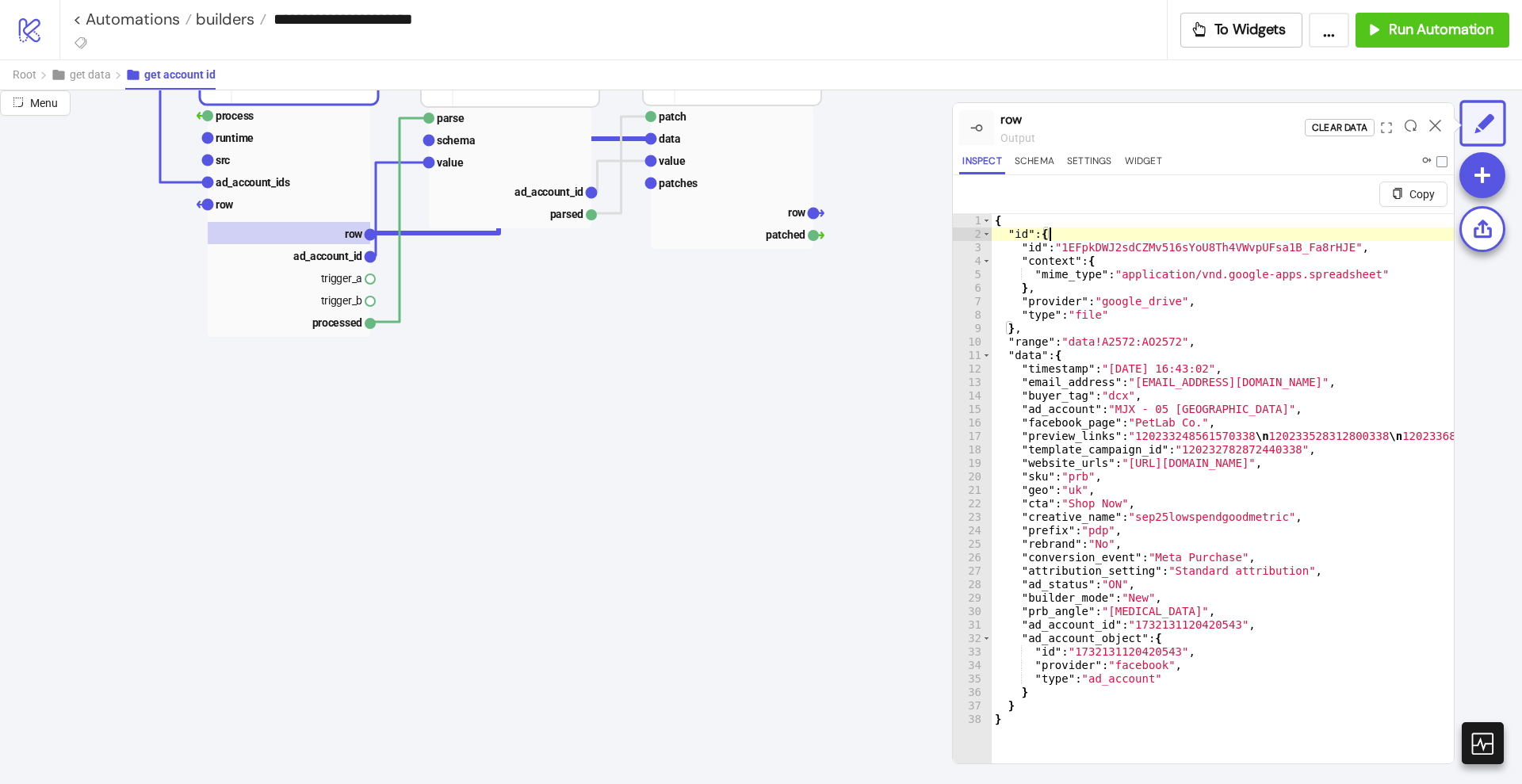
click at [1070, 235] on div "{ "id" : { "id" : "1EFpkDWJ2sdCZMv516sYoU8Th4VWvpUFsa1B_Fa8rHJE" , "context" : …" at bounding box center [1306, 514] width 629 height 599
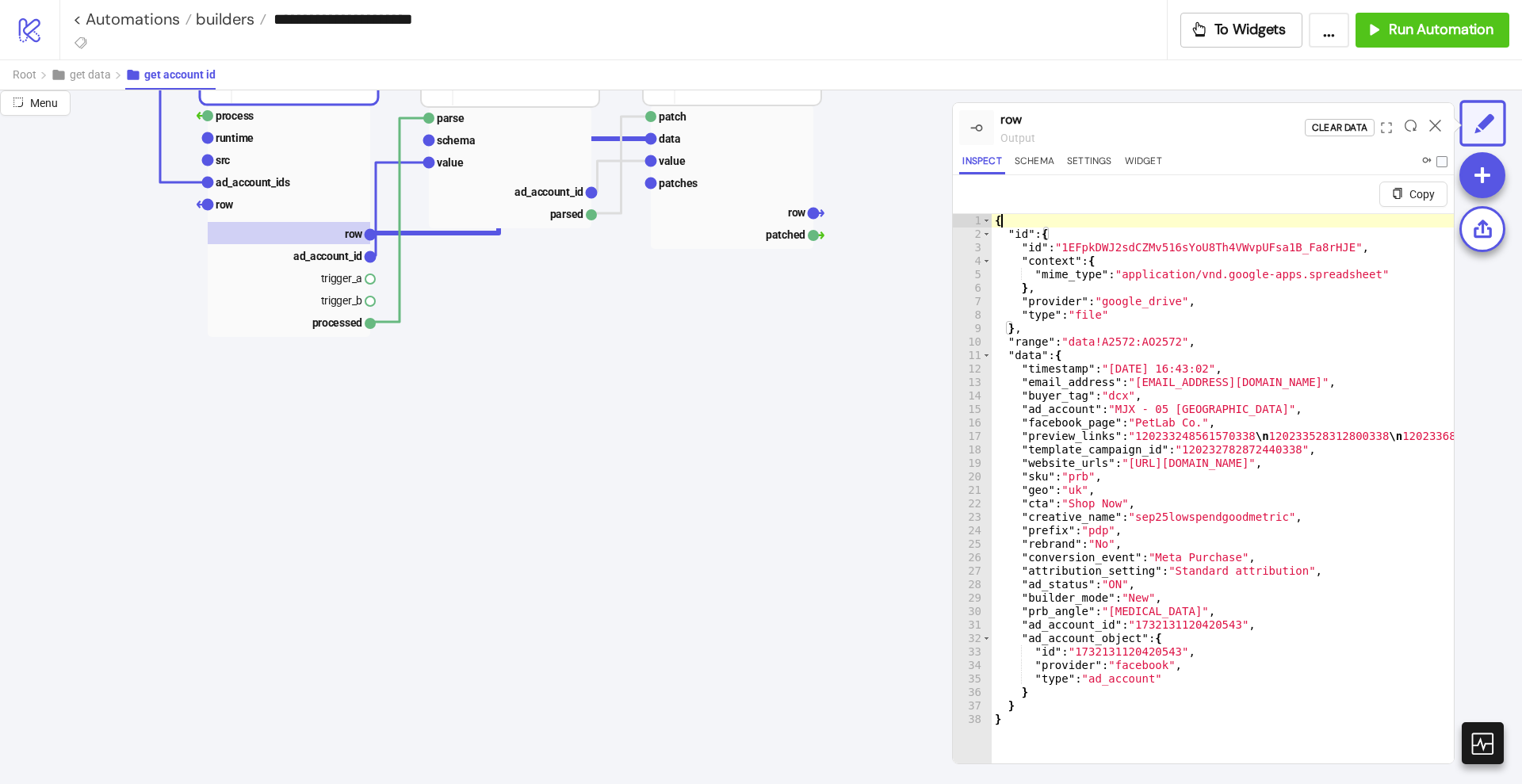
click at [1053, 218] on div "{ "id" : { "id" : "1EFpkDWJ2sdCZMv516sYoU8Th4VWvpUFsa1B_Fa8rHJE" , "context" : …" at bounding box center [1306, 514] width 629 height 599
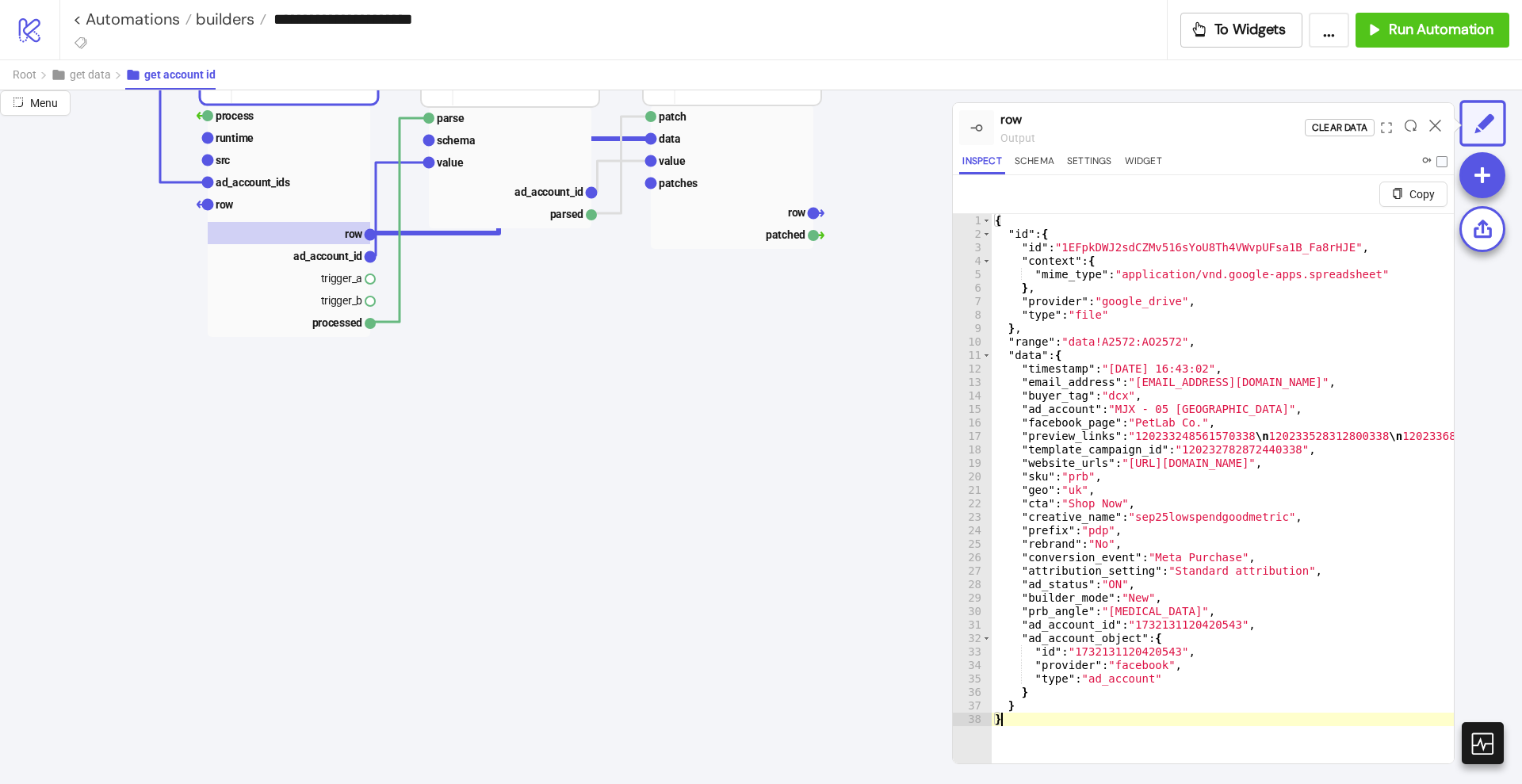
click at [1054, 739] on div "{ "id" : { "id" : "1EFpkDWJ2sdCZMv516sYoU8Th4VWvpUFsa1B_Fa8rHJE" , "context" : …" at bounding box center [1306, 514] width 629 height 599
type textarea "*"
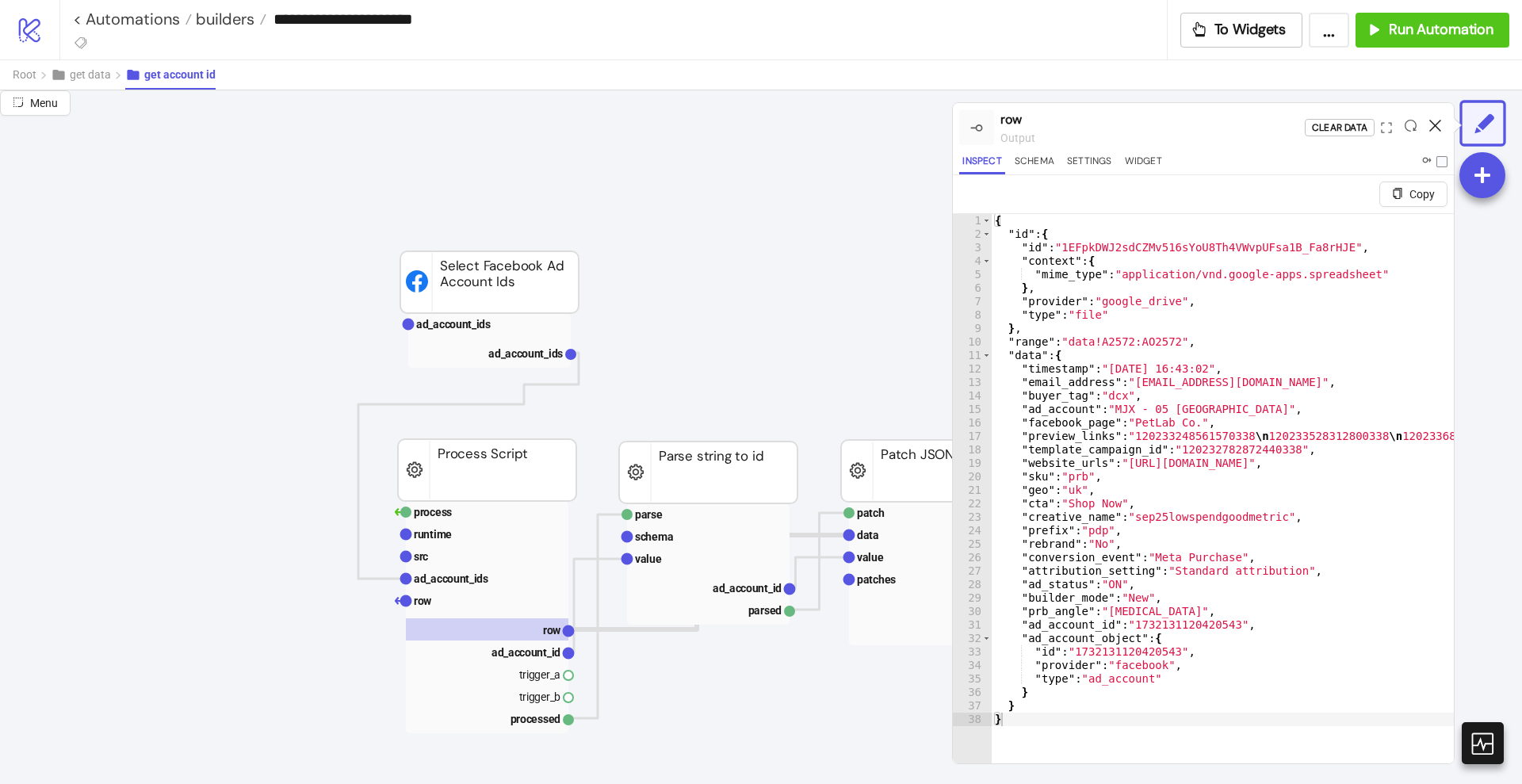
click at [1435, 125] on icon at bounding box center [1435, 125] width 12 height 12
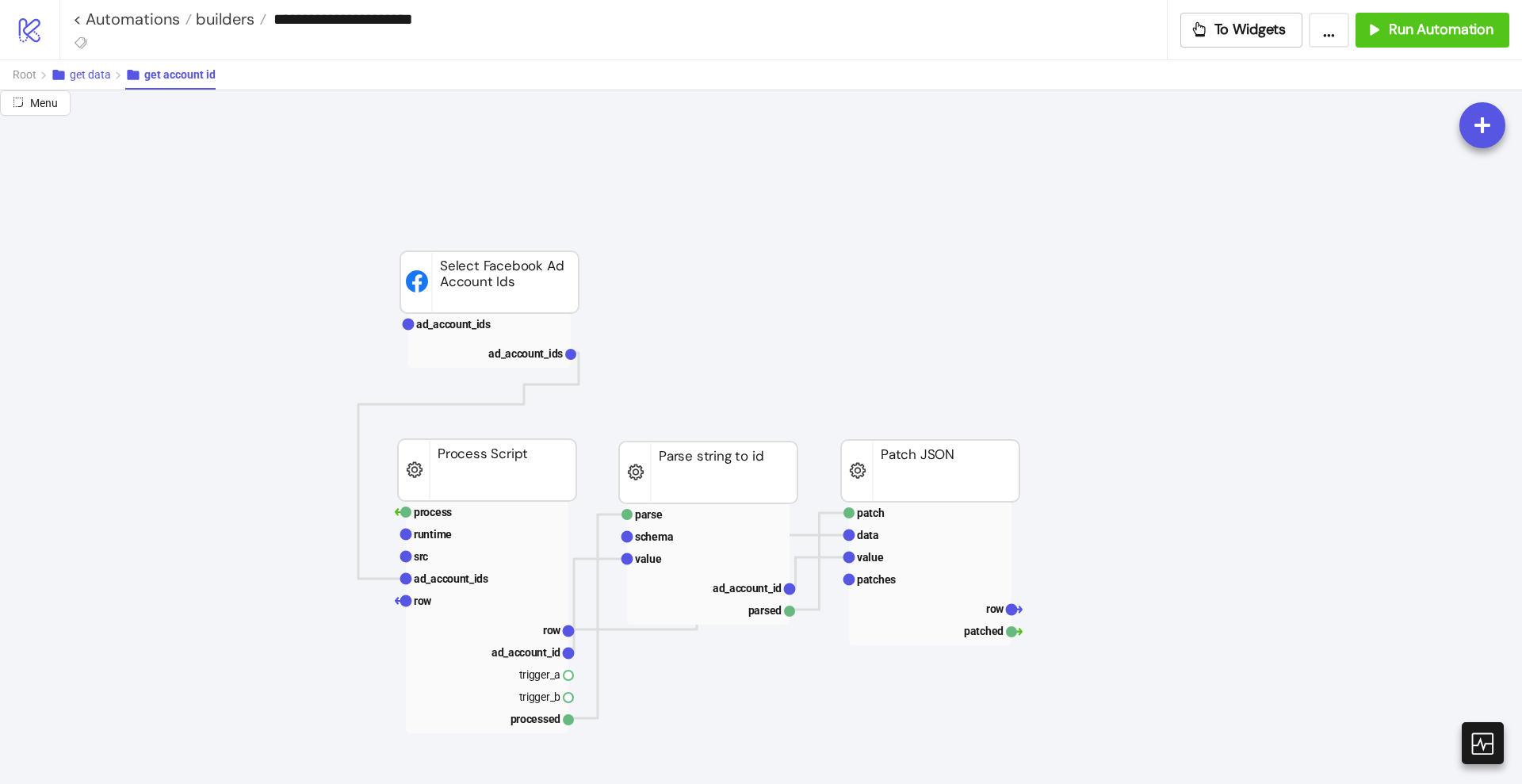
click at [87, 79] on span "get data" at bounding box center [90, 74] width 41 height 12
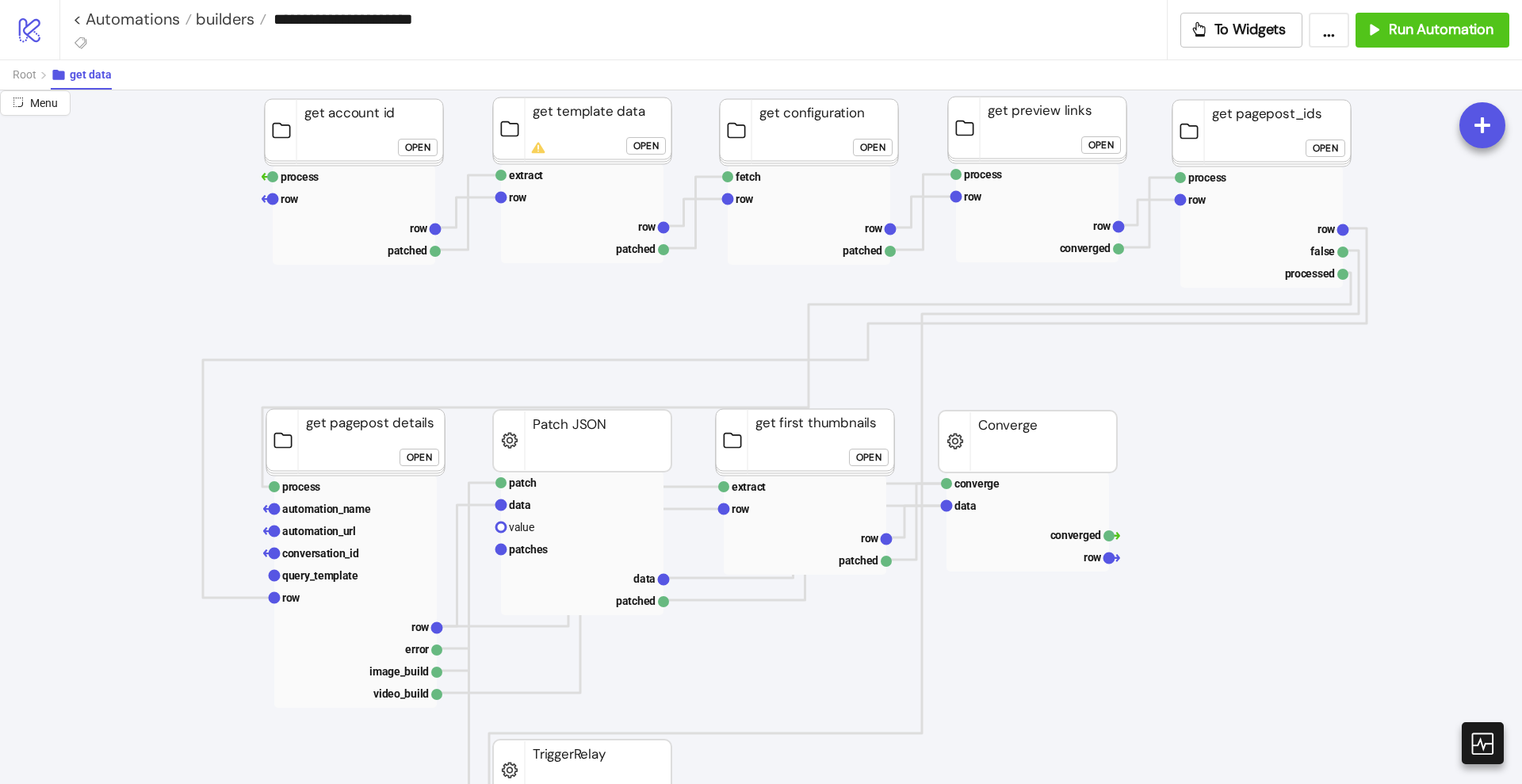
scroll to position [297, 0]
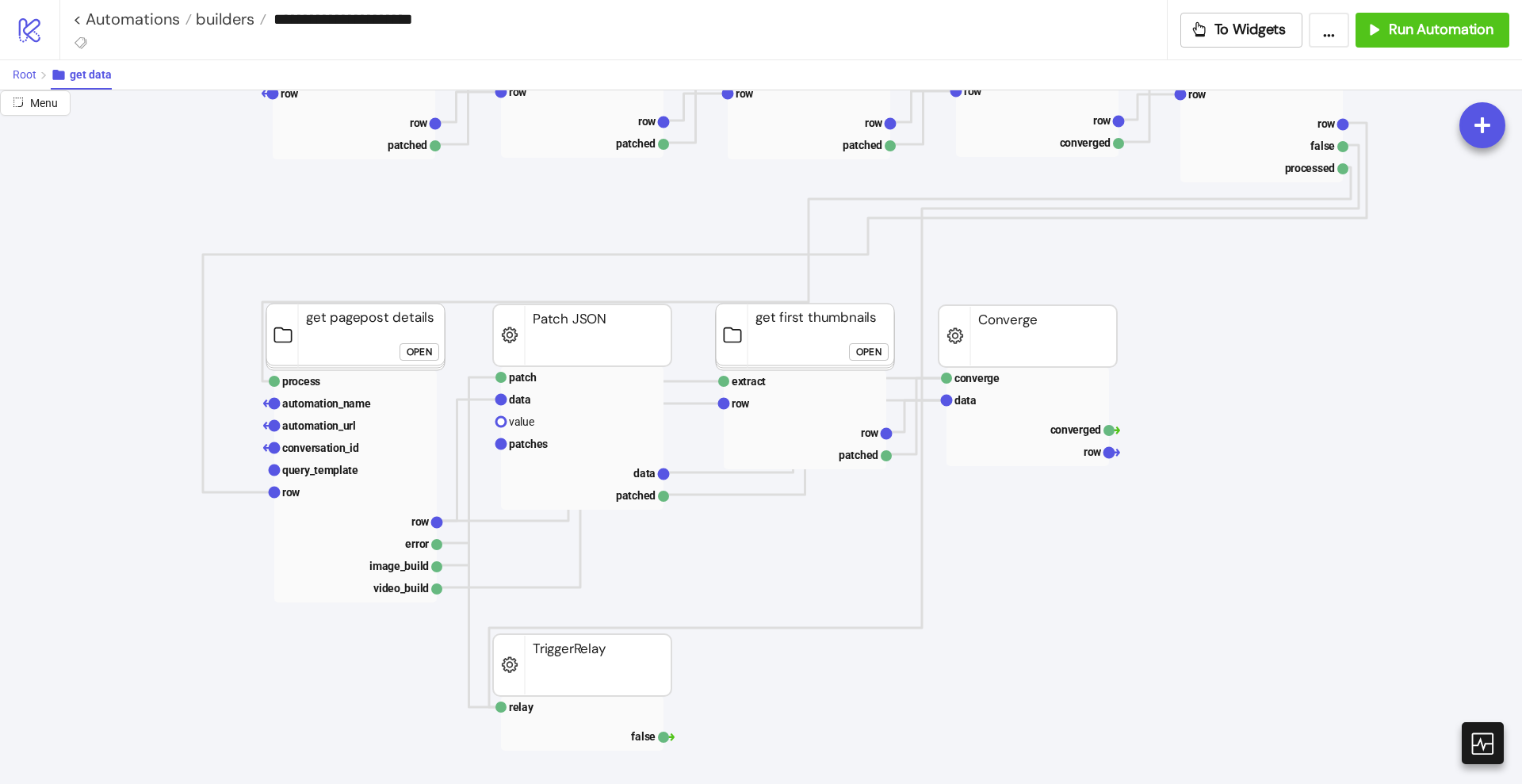
click at [29, 76] on span "Root" at bounding box center [24, 74] width 24 height 12
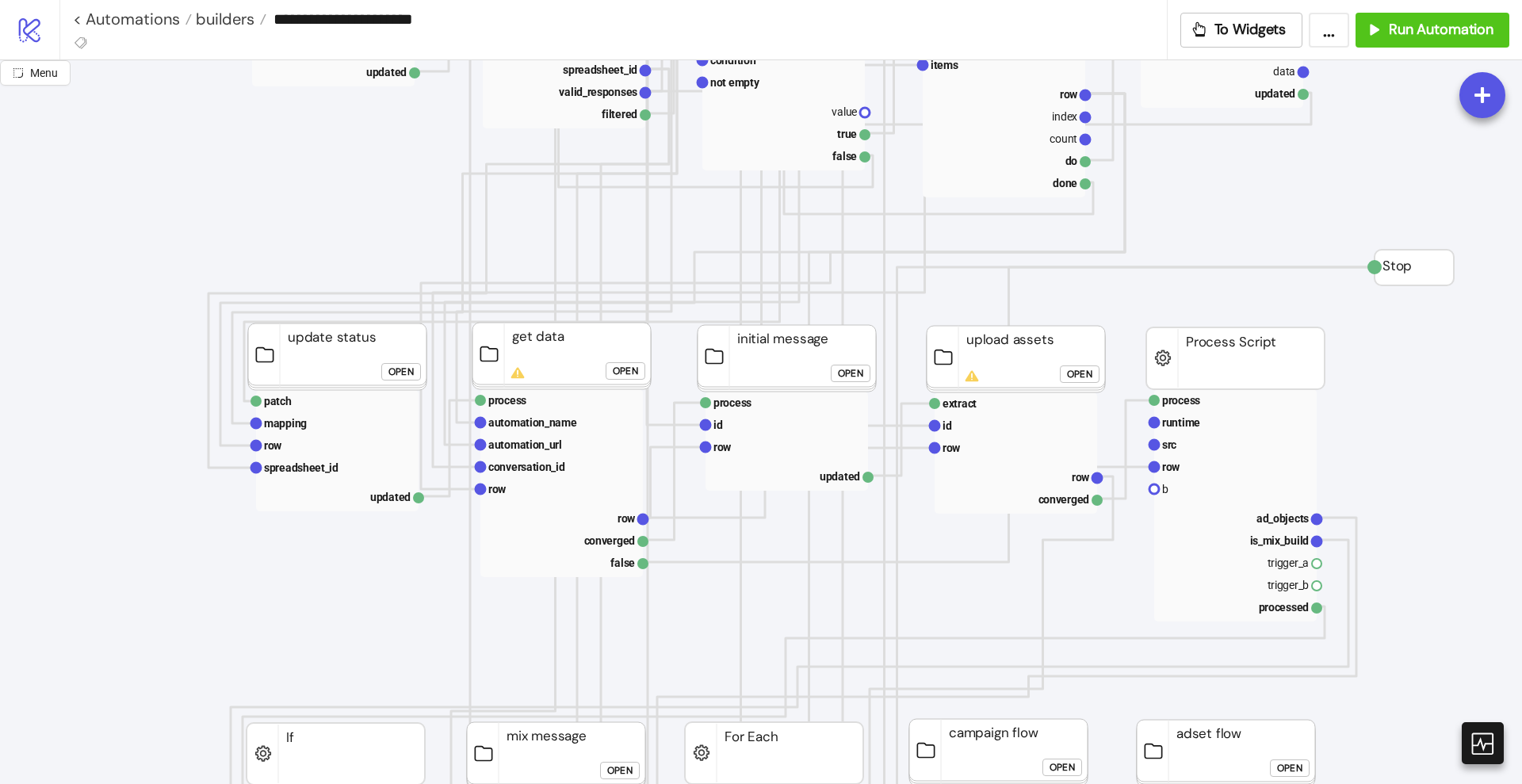
scroll to position [495, 0]
click at [600, 518] on rect at bounding box center [562, 520] width 162 height 22
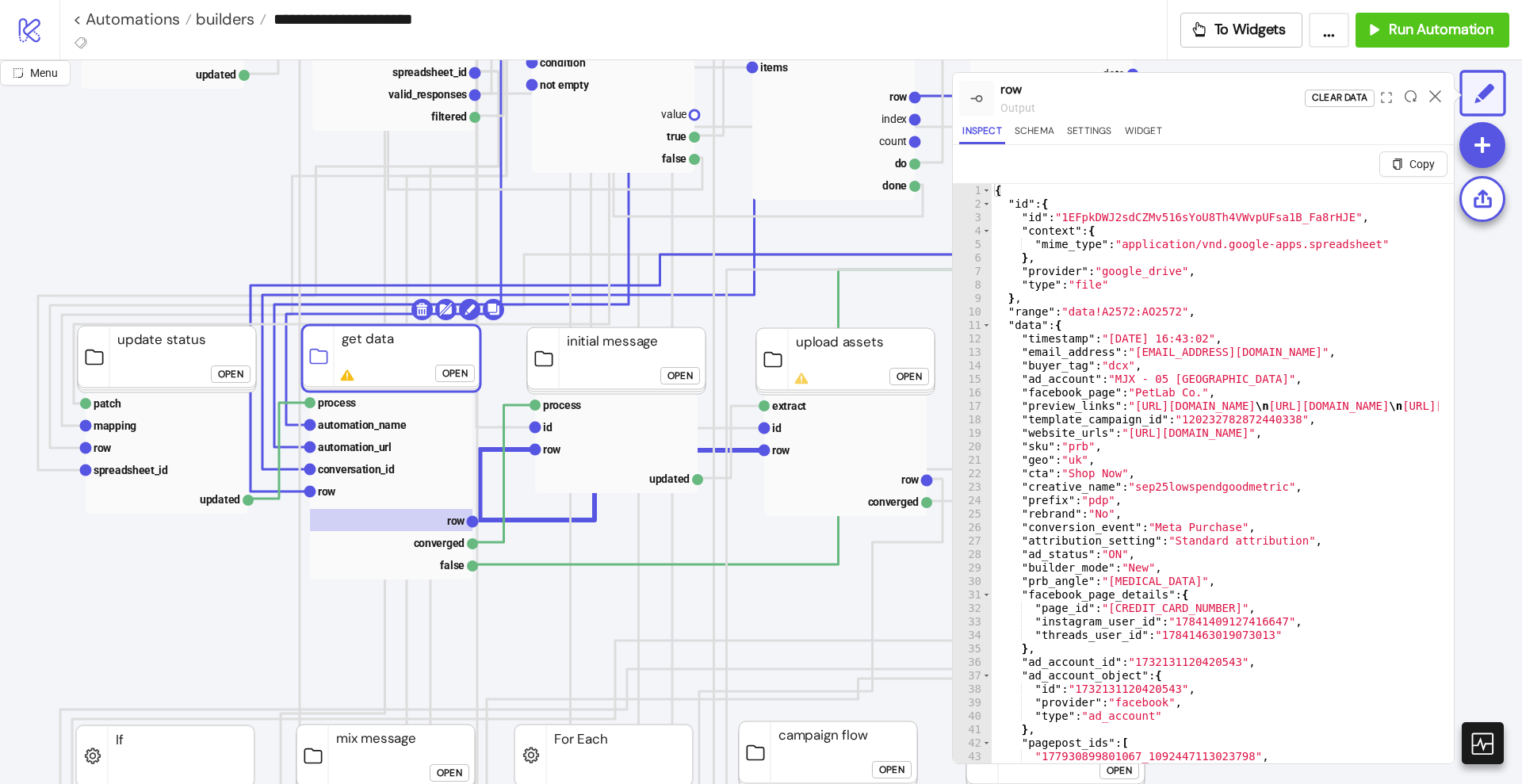
scroll to position [495, 99]
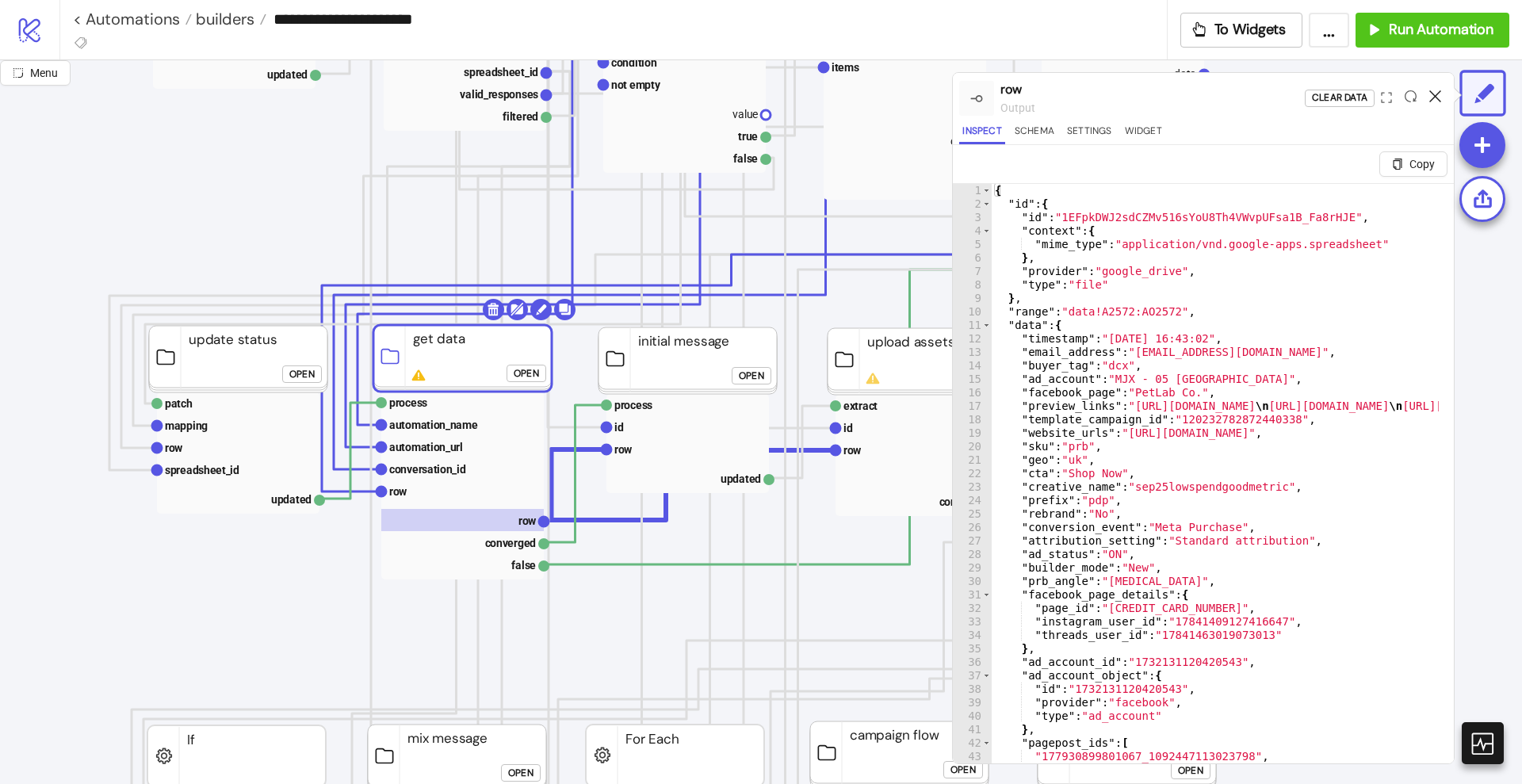
click at [1437, 90] on icon at bounding box center [1435, 95] width 12 height 12
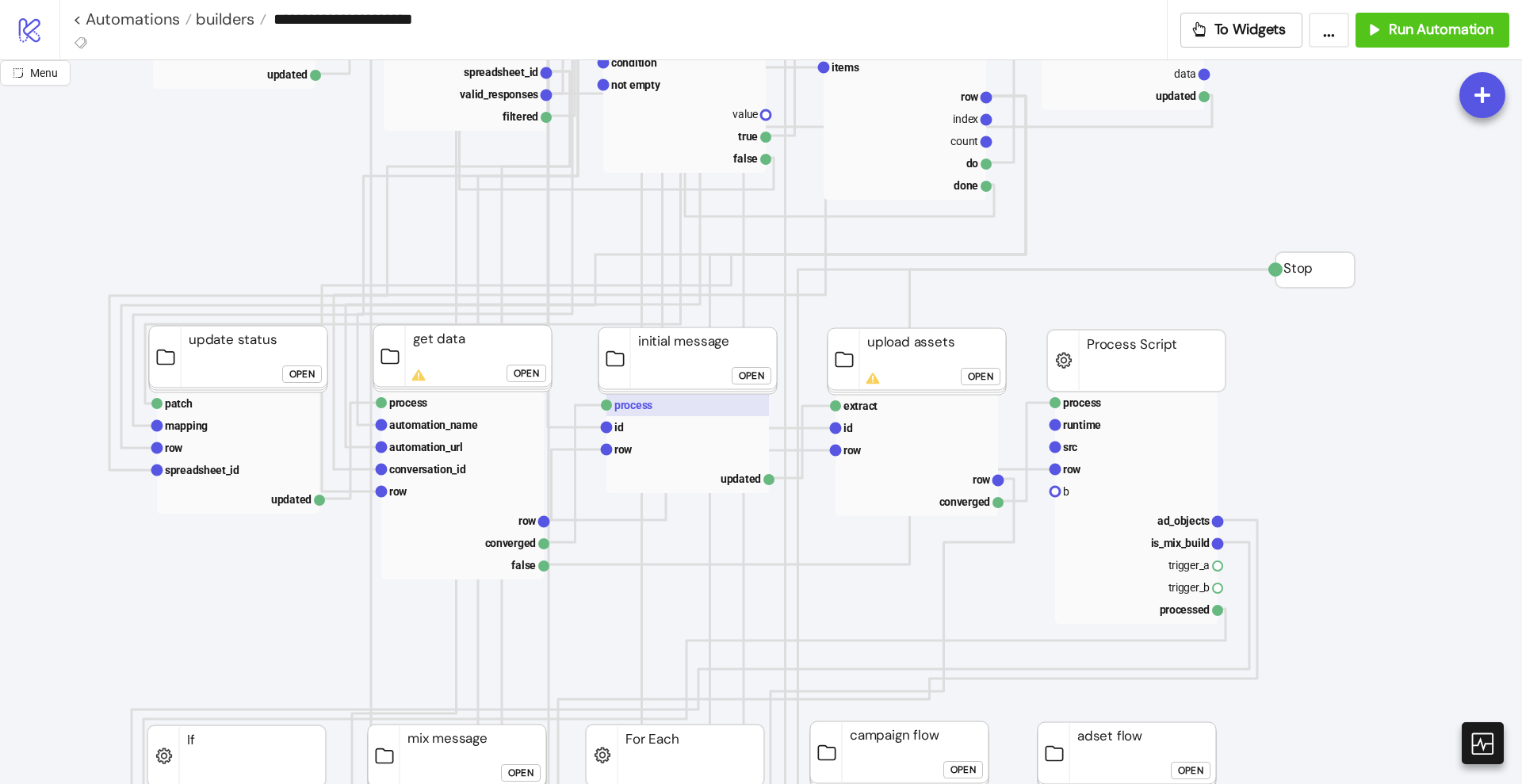
click at [678, 401] on rect at bounding box center [688, 405] width 162 height 22
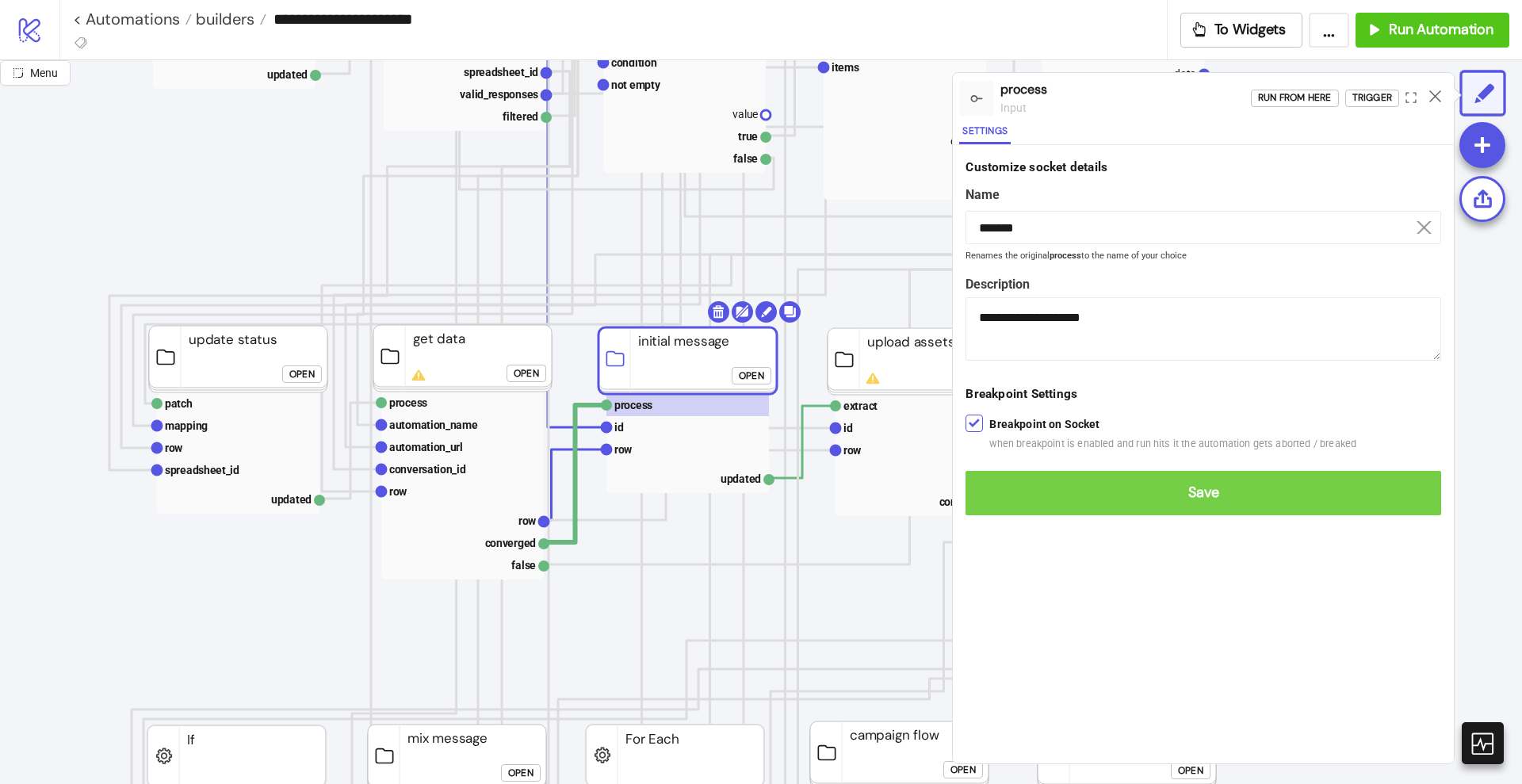
click at [1001, 481] on button "Save" at bounding box center [1203, 493] width 476 height 45
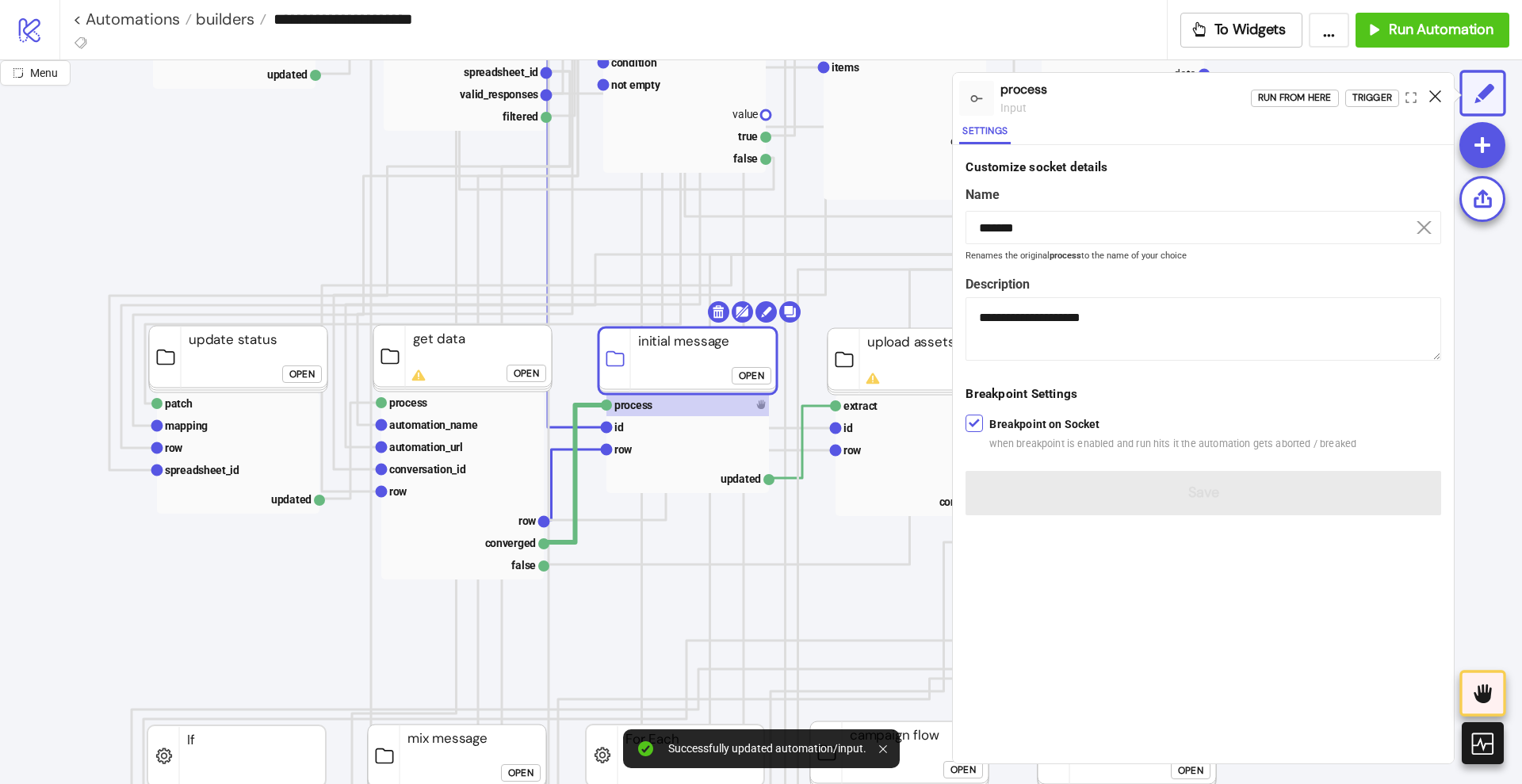
click at [1436, 95] on icon at bounding box center [1435, 95] width 12 height 12
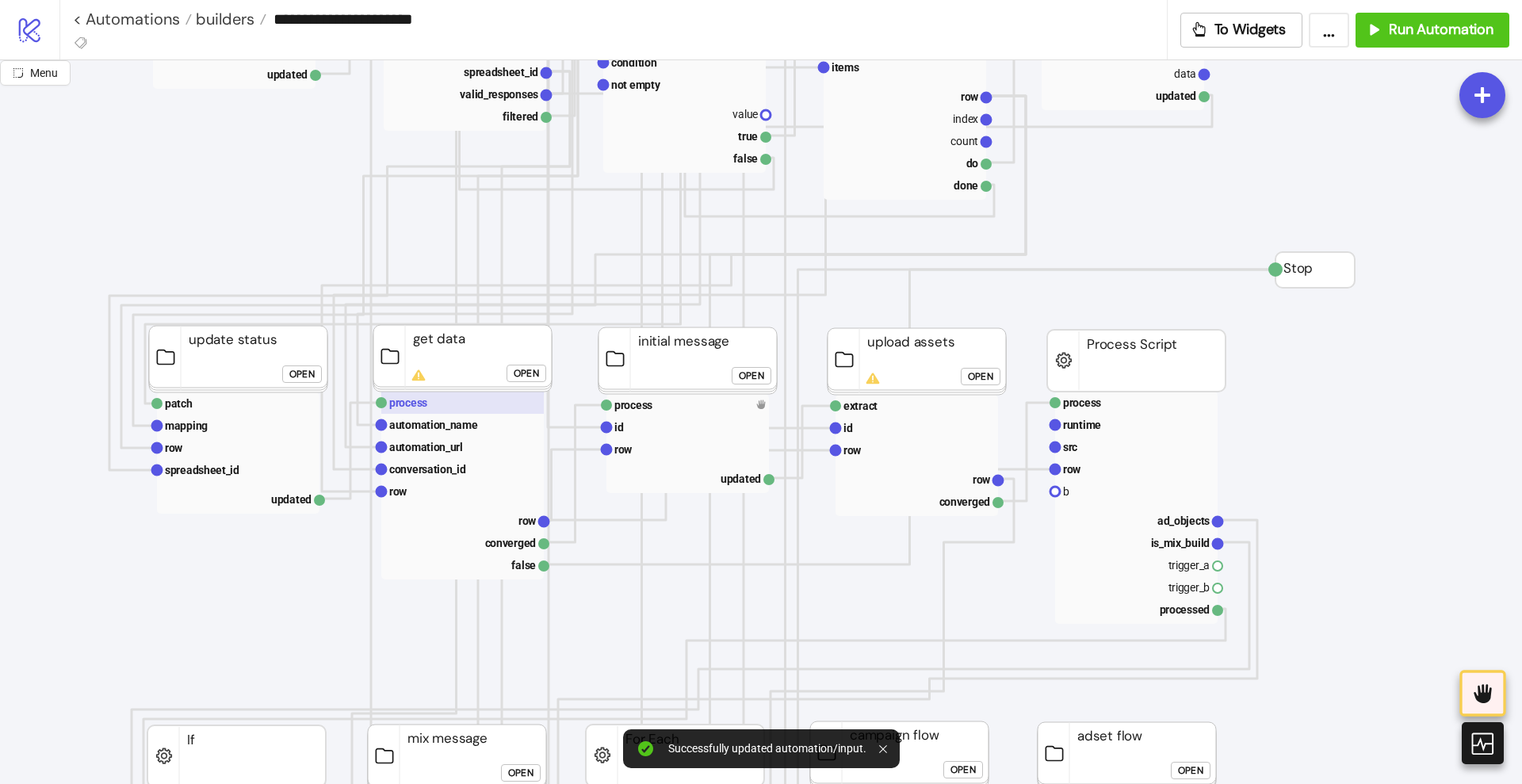
click at [445, 408] on rect at bounding box center [462, 402] width 162 height 22
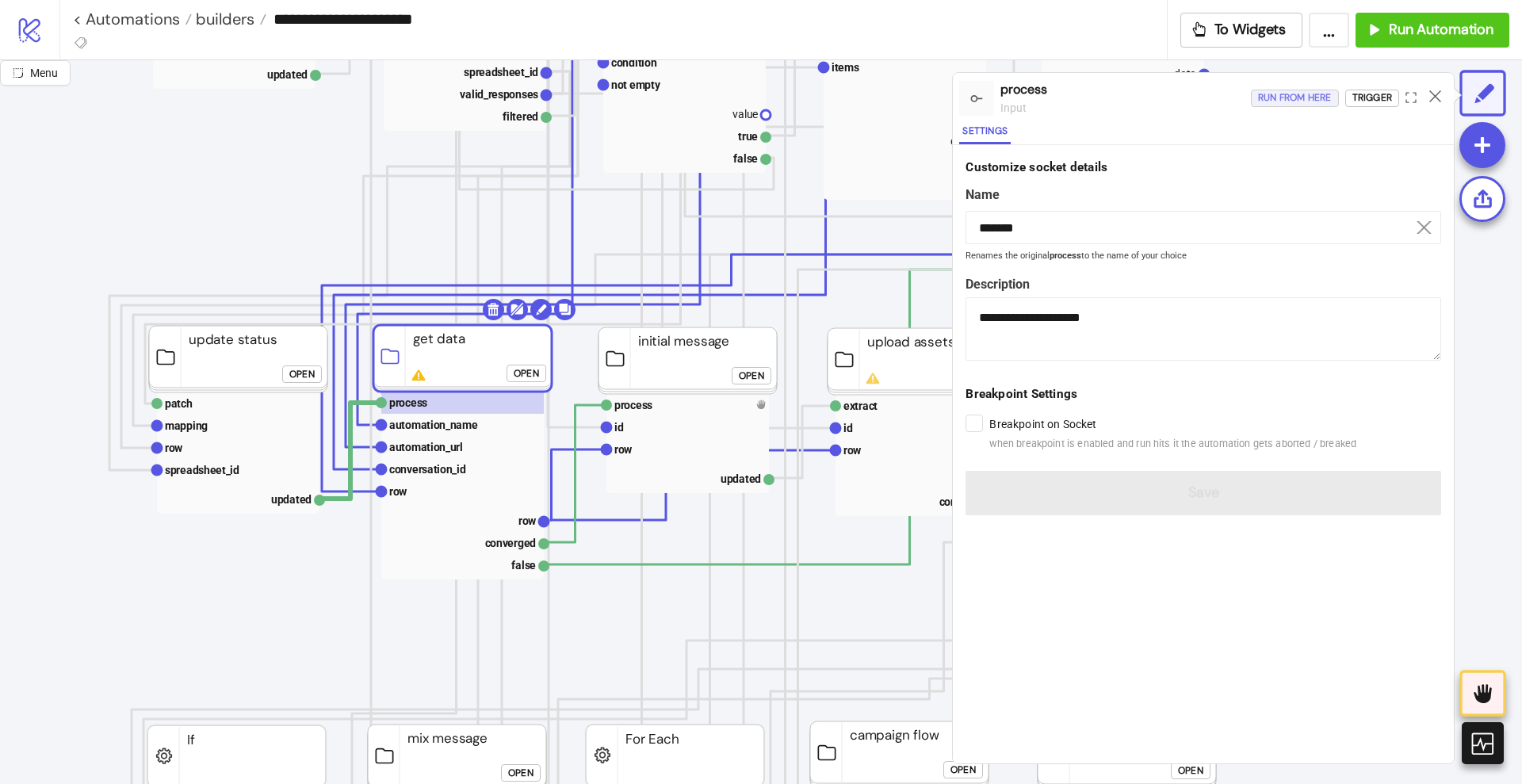
click at [1295, 102] on div "Run from here" at bounding box center [1295, 98] width 74 height 18
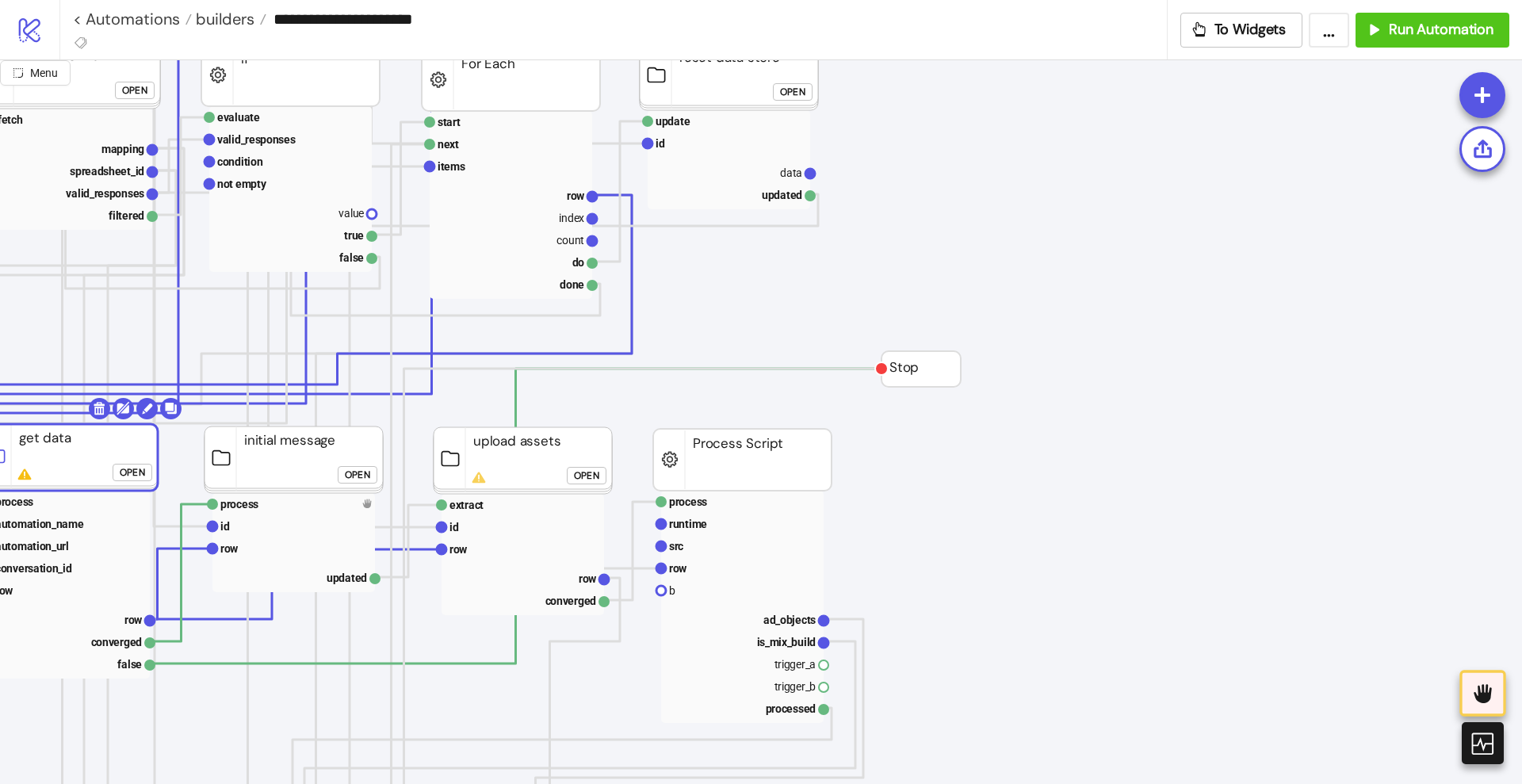
scroll to position [396, 495]
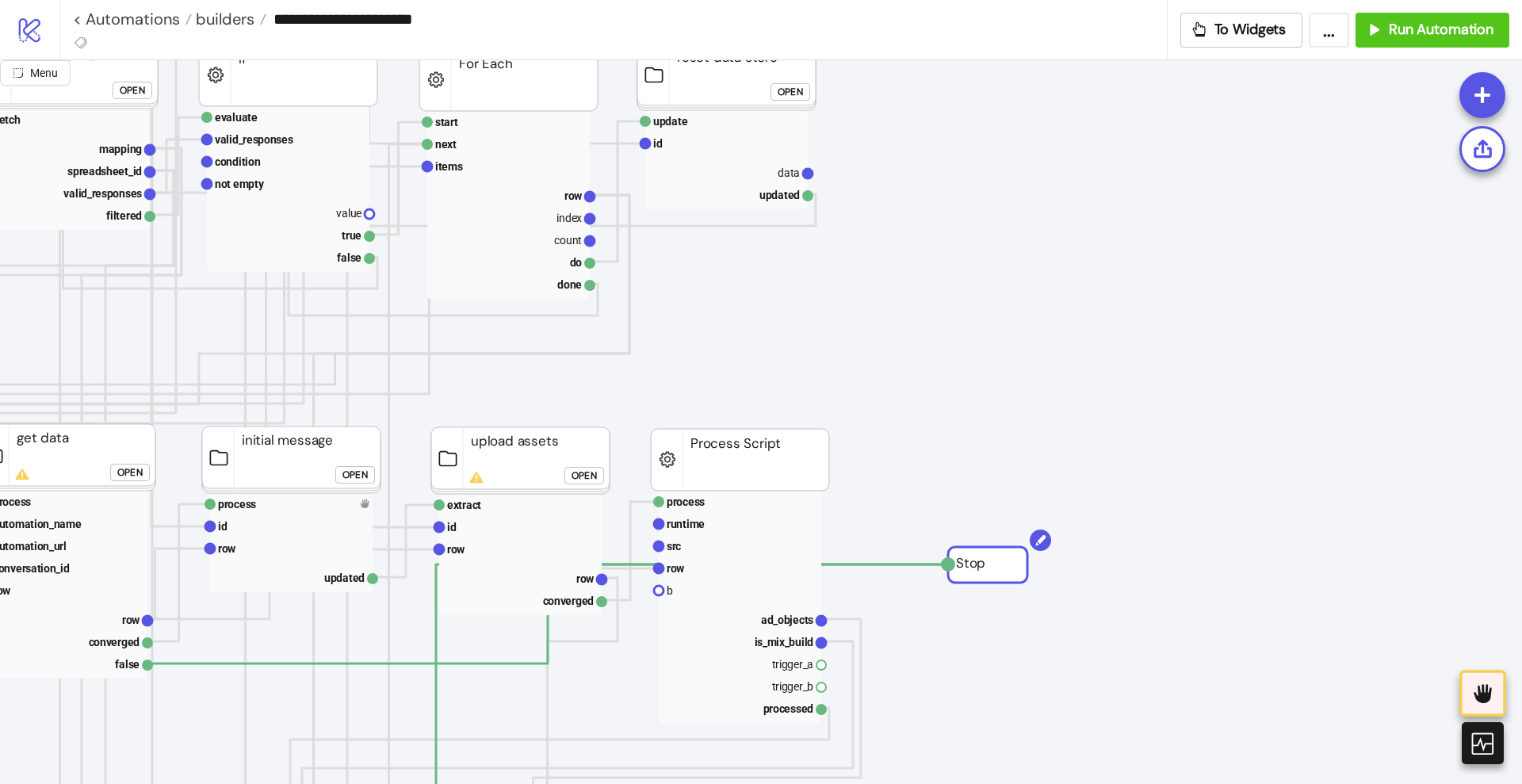
drag, startPoint x: 911, startPoint y: 366, endPoint x: 980, endPoint y: 561, distance: 206.8
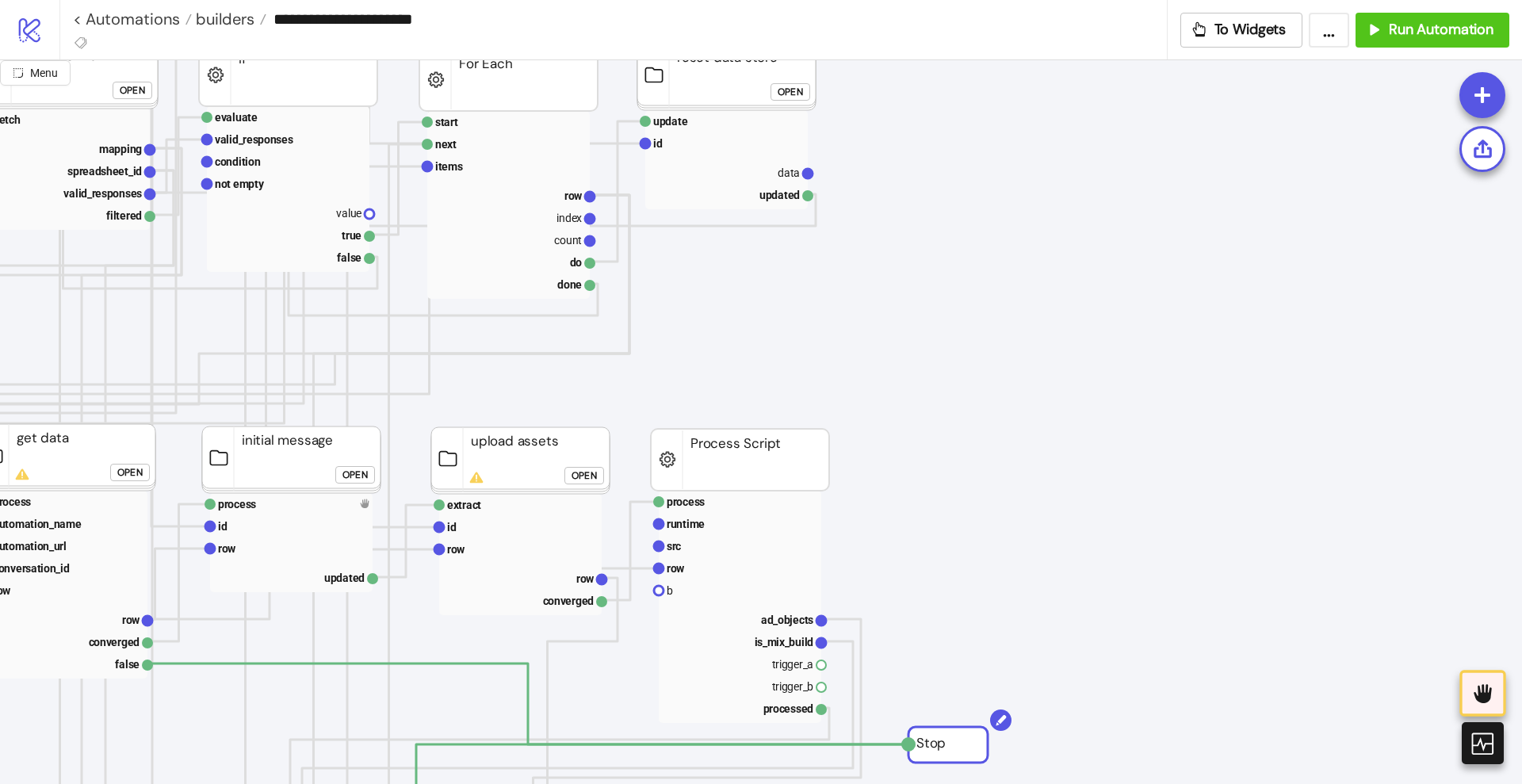
drag, startPoint x: 967, startPoint y: 602, endPoint x: 955, endPoint y: 651, distance: 50.4
click at [945, 739] on rect at bounding box center [952, 745] width 71 height 36
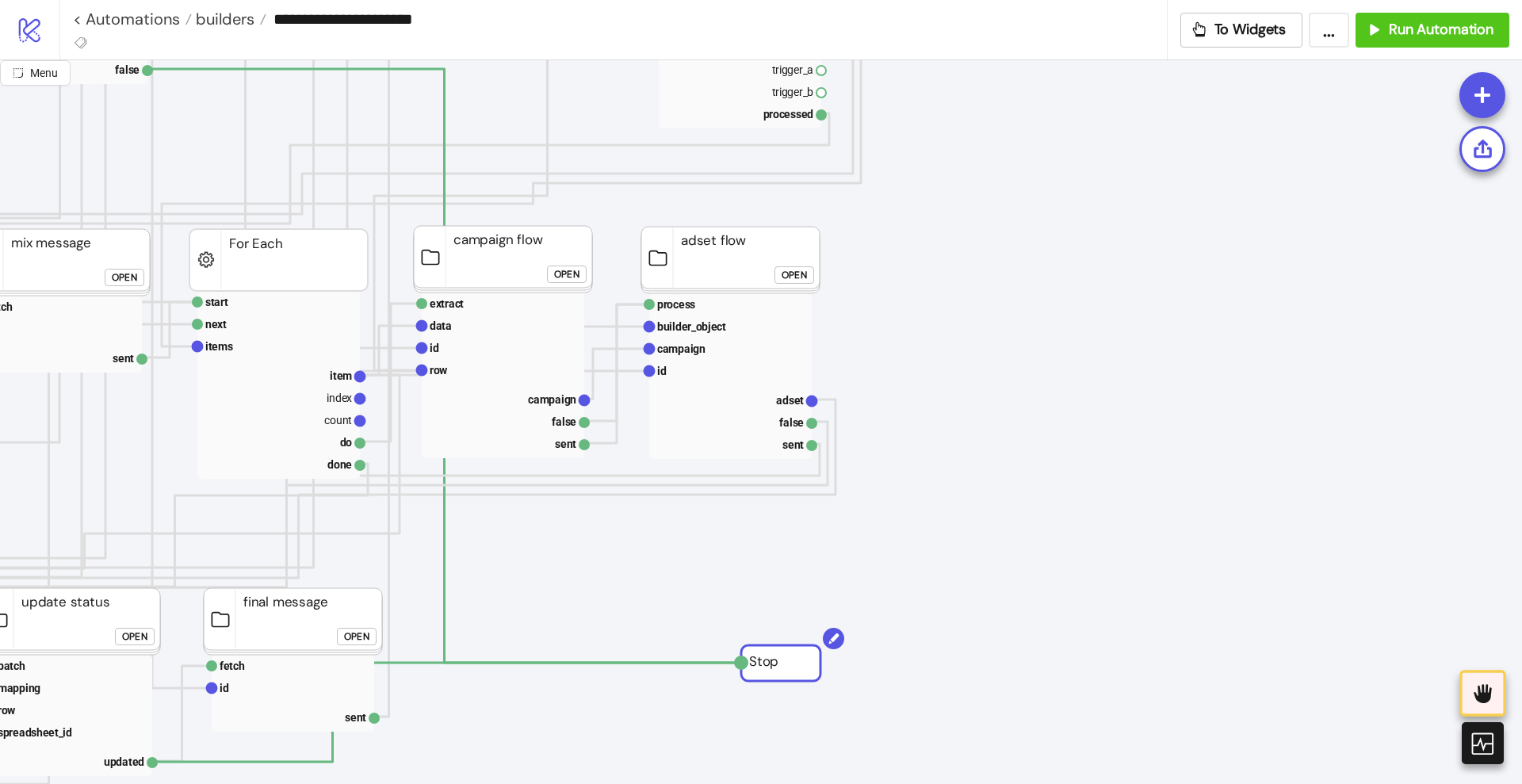
drag, startPoint x: 914, startPoint y: 431, endPoint x: 769, endPoint y: 665, distance: 275.3
click at [769, 665] on rect at bounding box center [785, 663] width 71 height 36
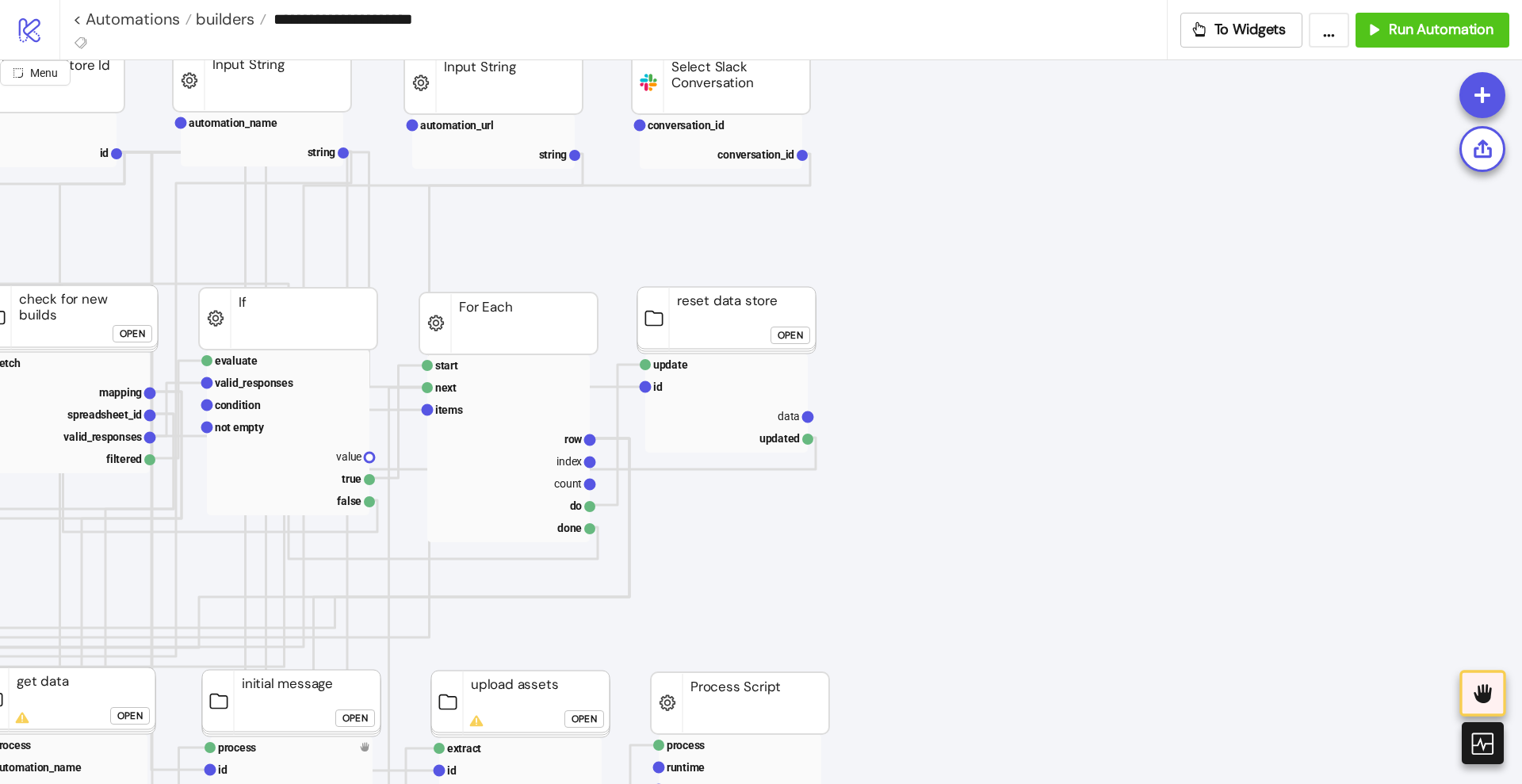
scroll to position [495, 495]
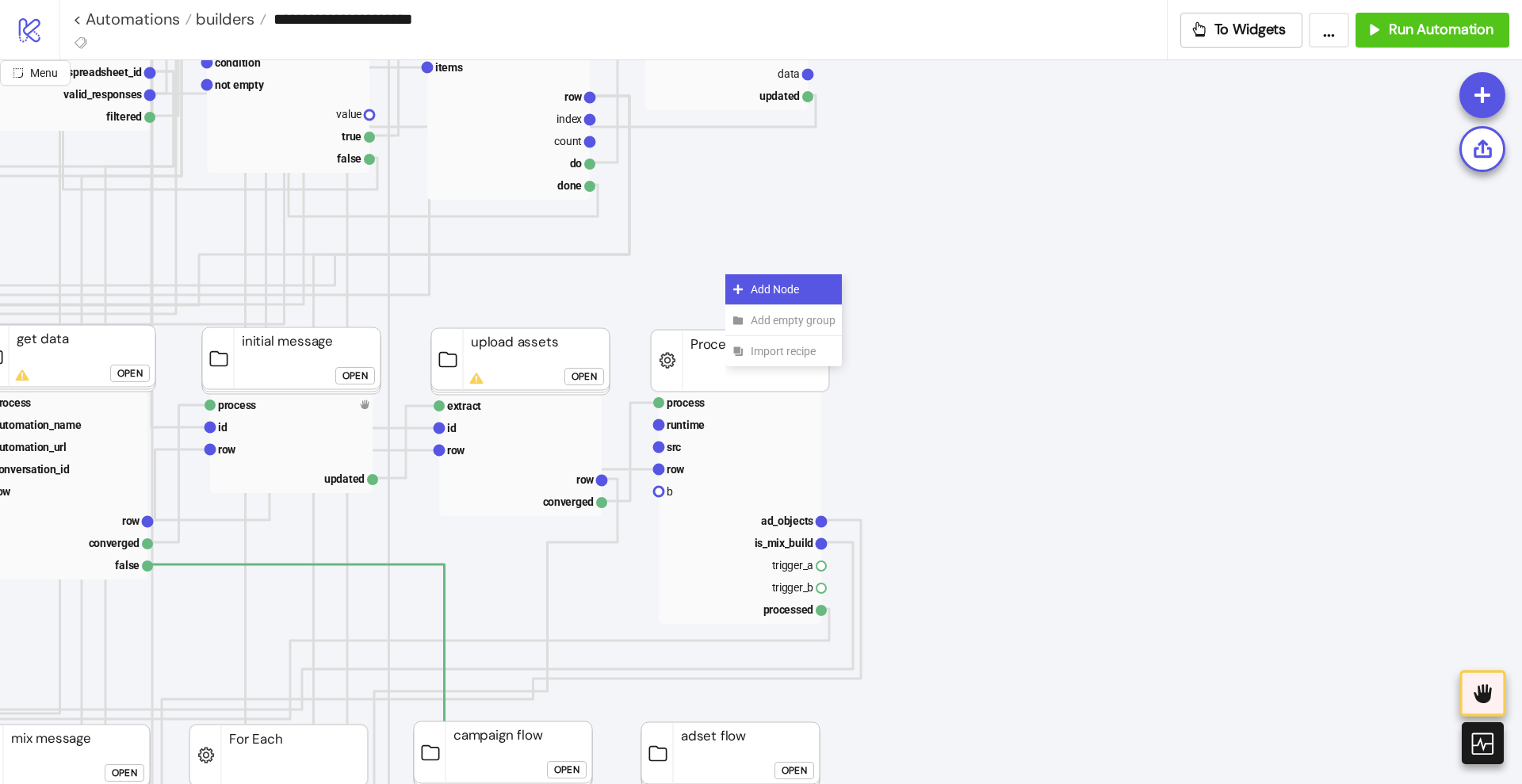
click at [732, 281] on div "Add Node" at bounding box center [783, 289] width 117 height 31
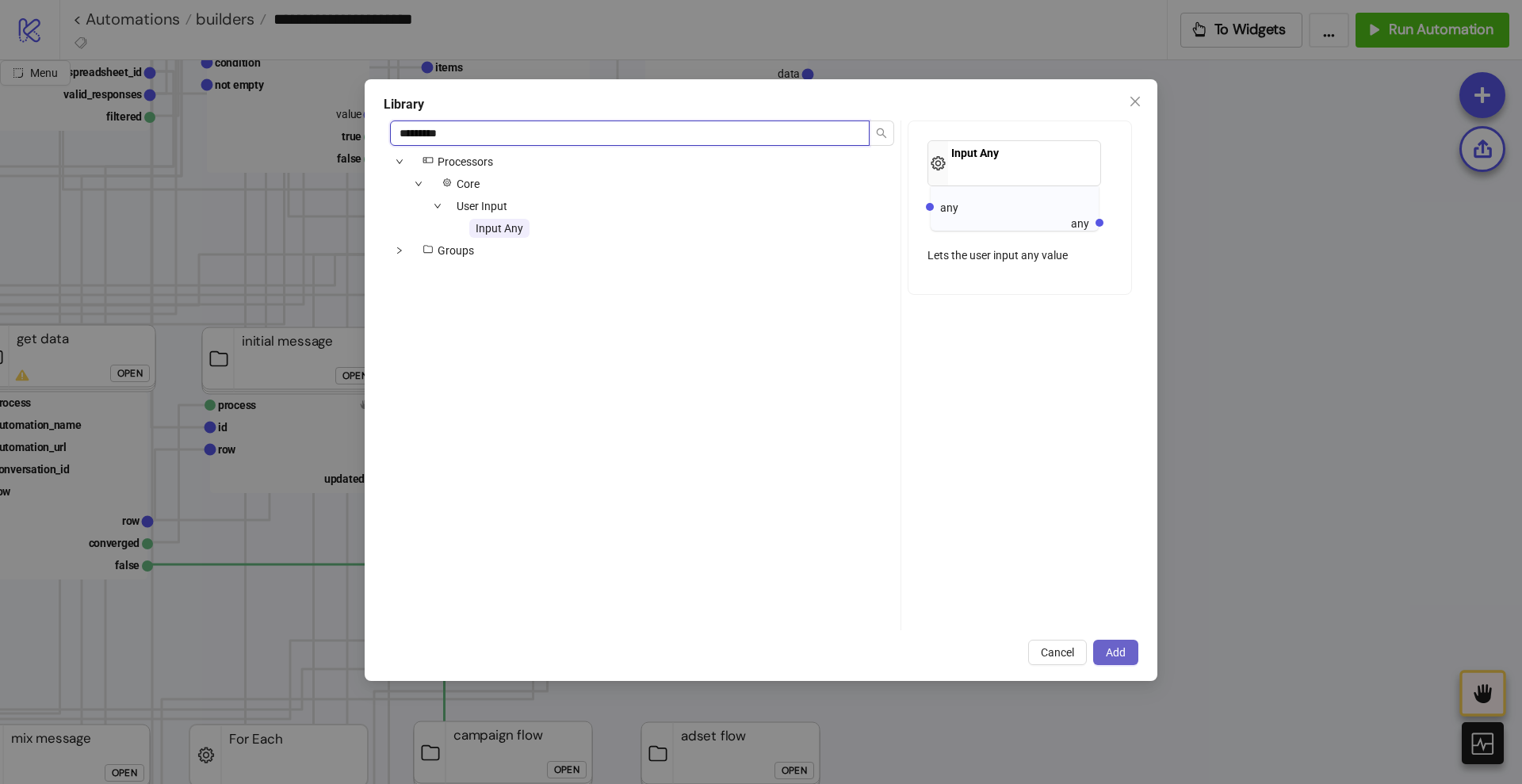
type input "*********"
click at [1113, 651] on span "Add" at bounding box center [1116, 652] width 20 height 12
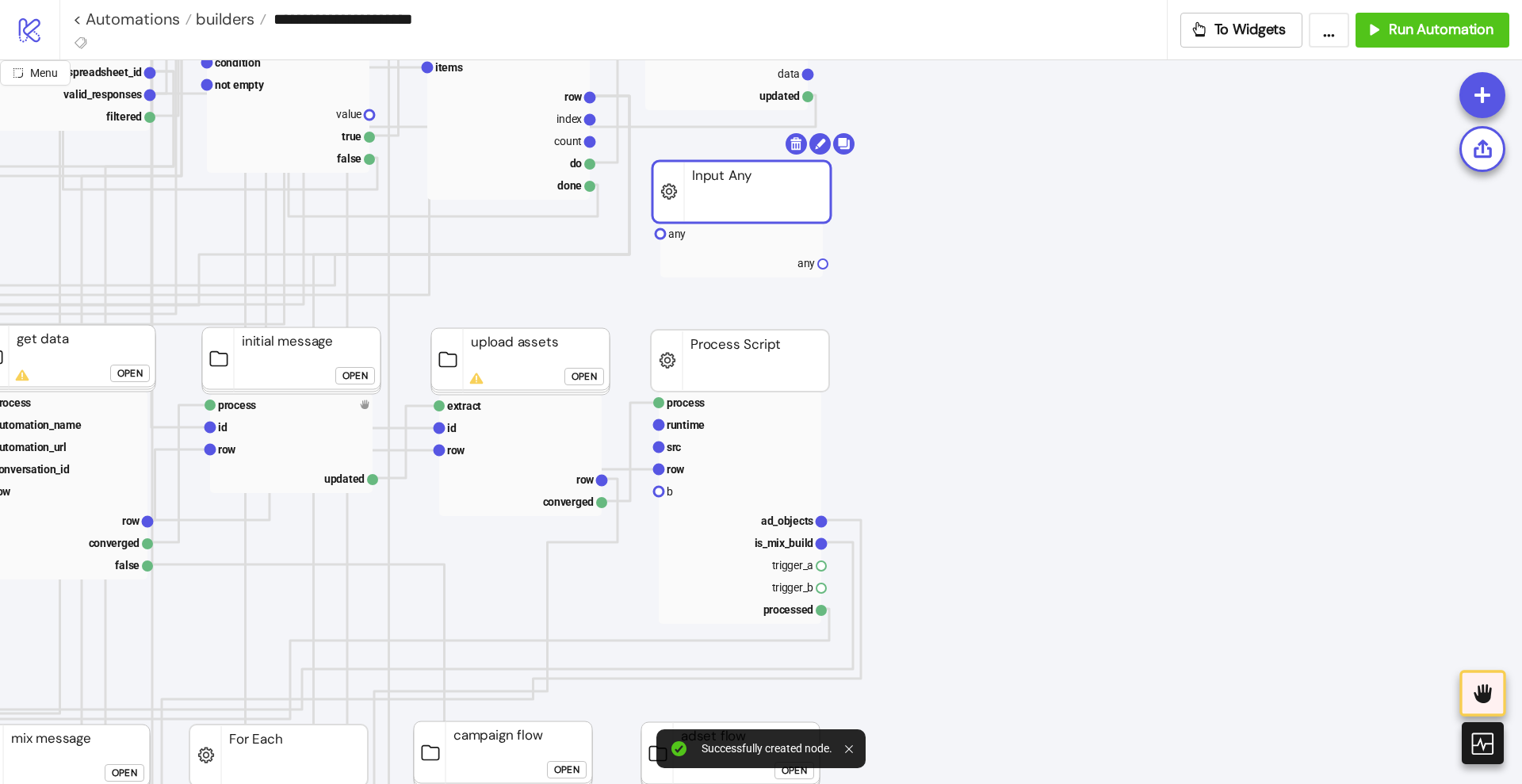
drag, startPoint x: 780, startPoint y: 251, endPoint x: 753, endPoint y: 202, distance: 55.9
drag, startPoint x: 823, startPoint y: 266, endPoint x: 779, endPoint y: 345, distance: 90.4
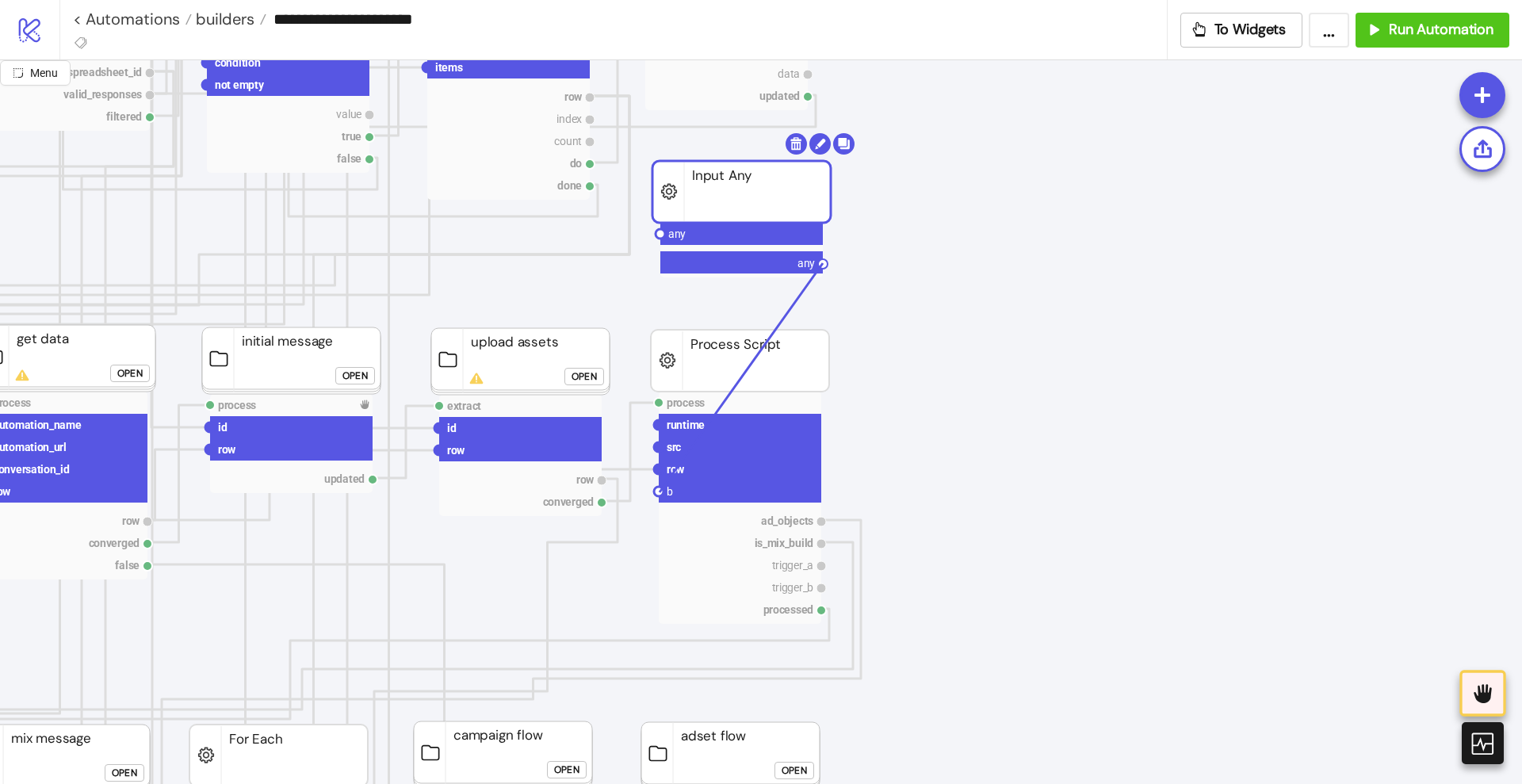
click at [659, 492] on circle at bounding box center [658, 491] width 10 height 10
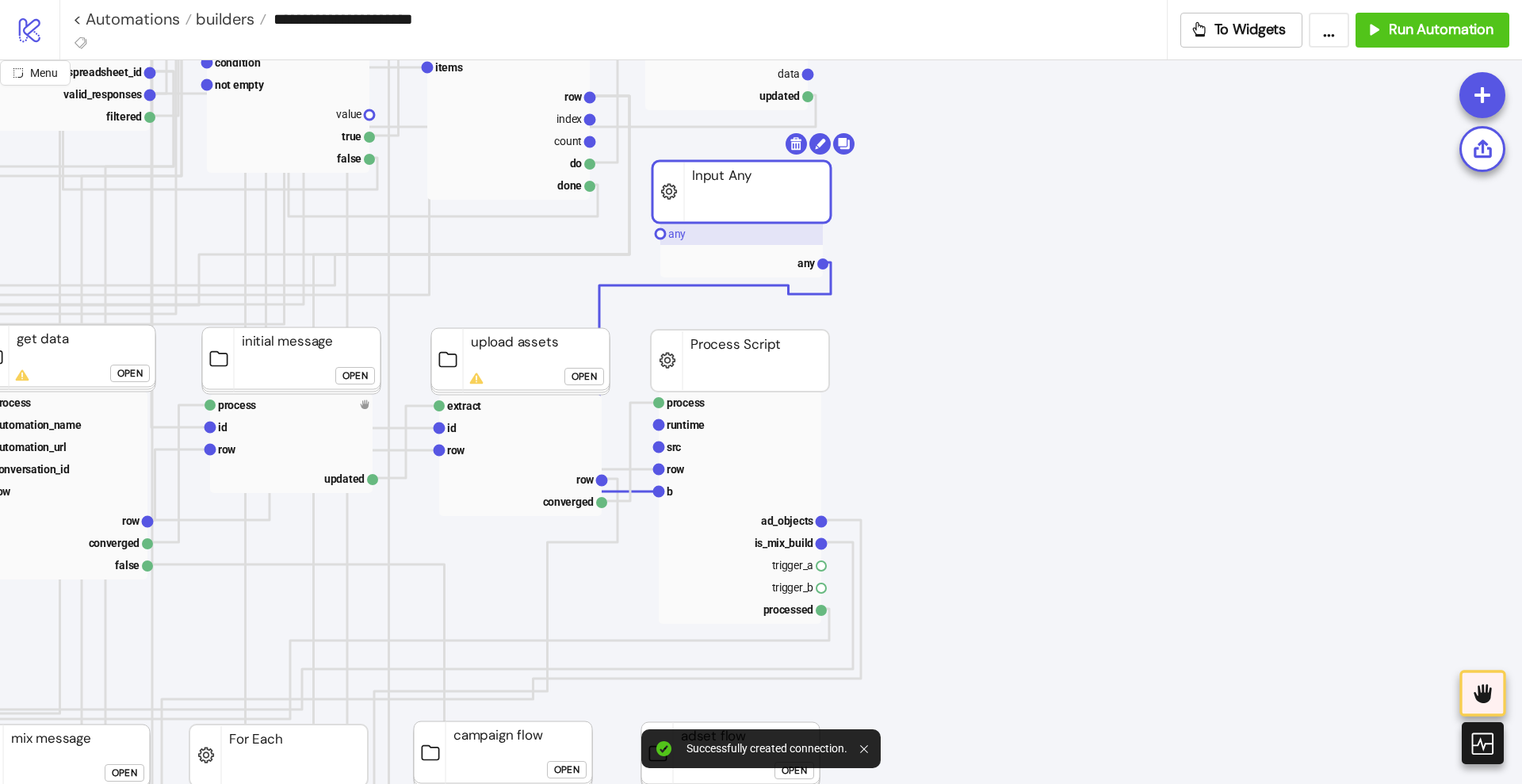
click at [690, 229] on rect at bounding box center [741, 234] width 162 height 22
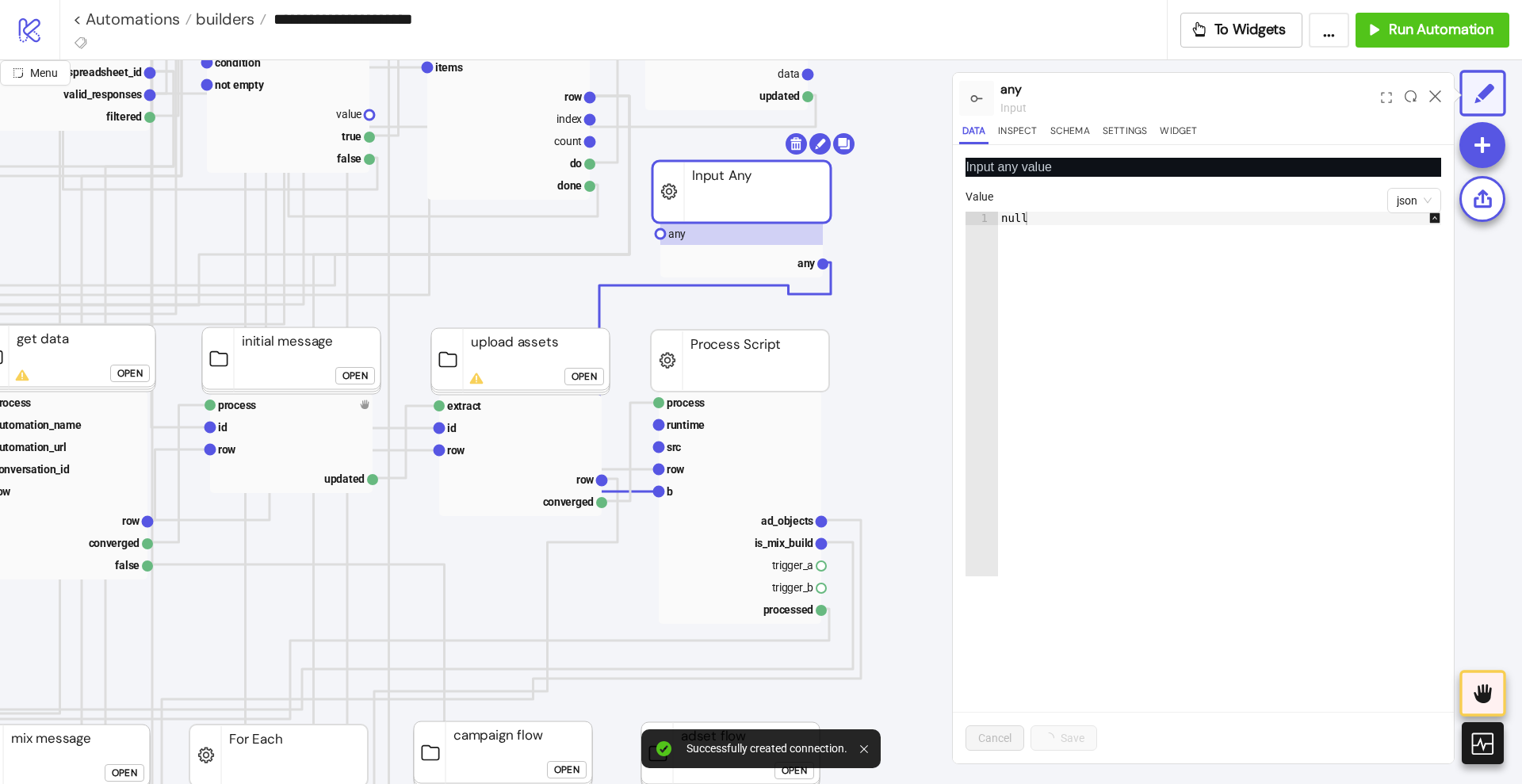
click at [1055, 299] on div "null" at bounding box center [1228, 407] width 459 height 392
paste textarea "Cursor at row 1"
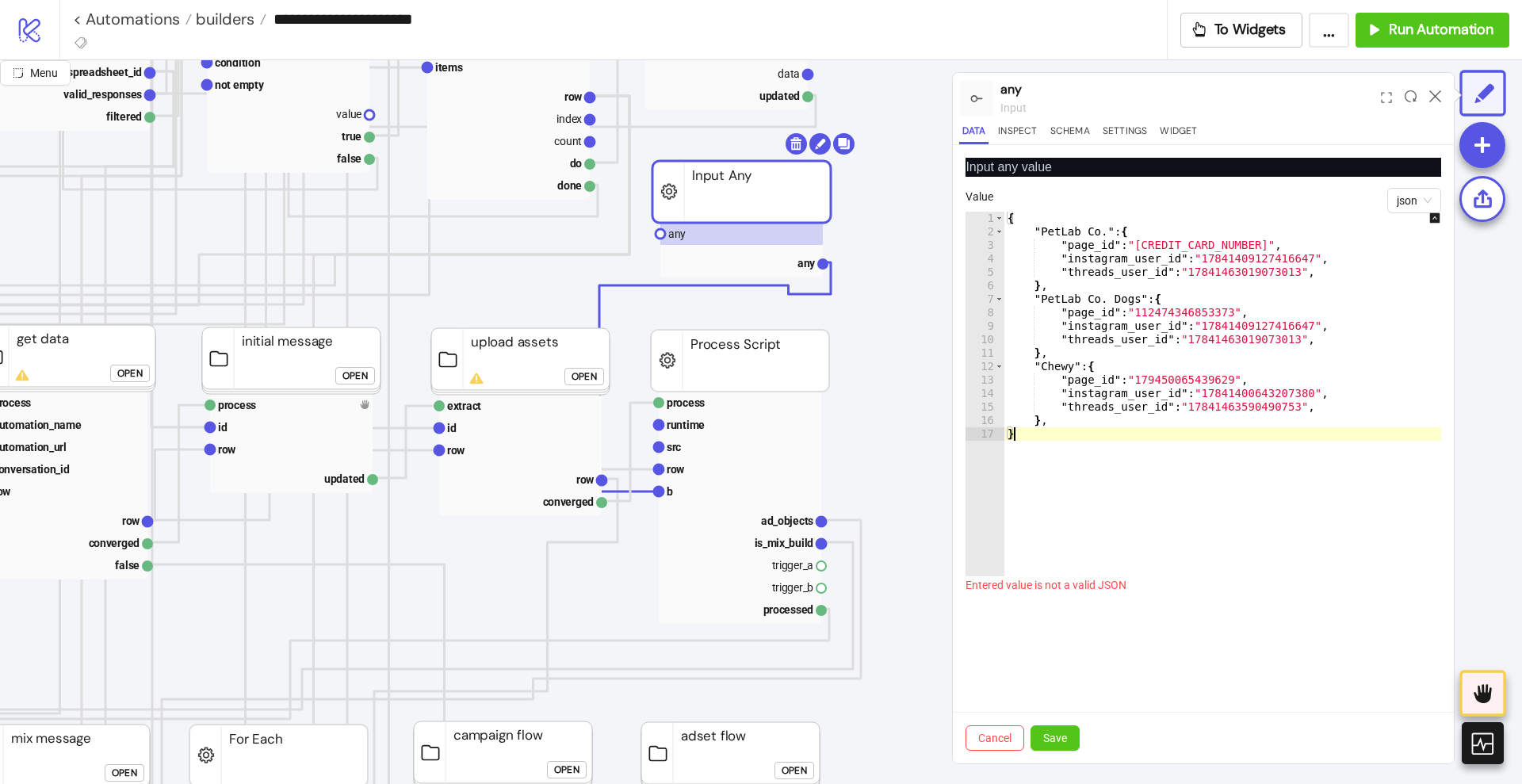
click at [1060, 417] on div "{ "PetLab Co." : { "page_id" : "177930899801067" , "instagram_user_id" : "17841…" at bounding box center [1234, 407] width 459 height 392
type textarea "**"
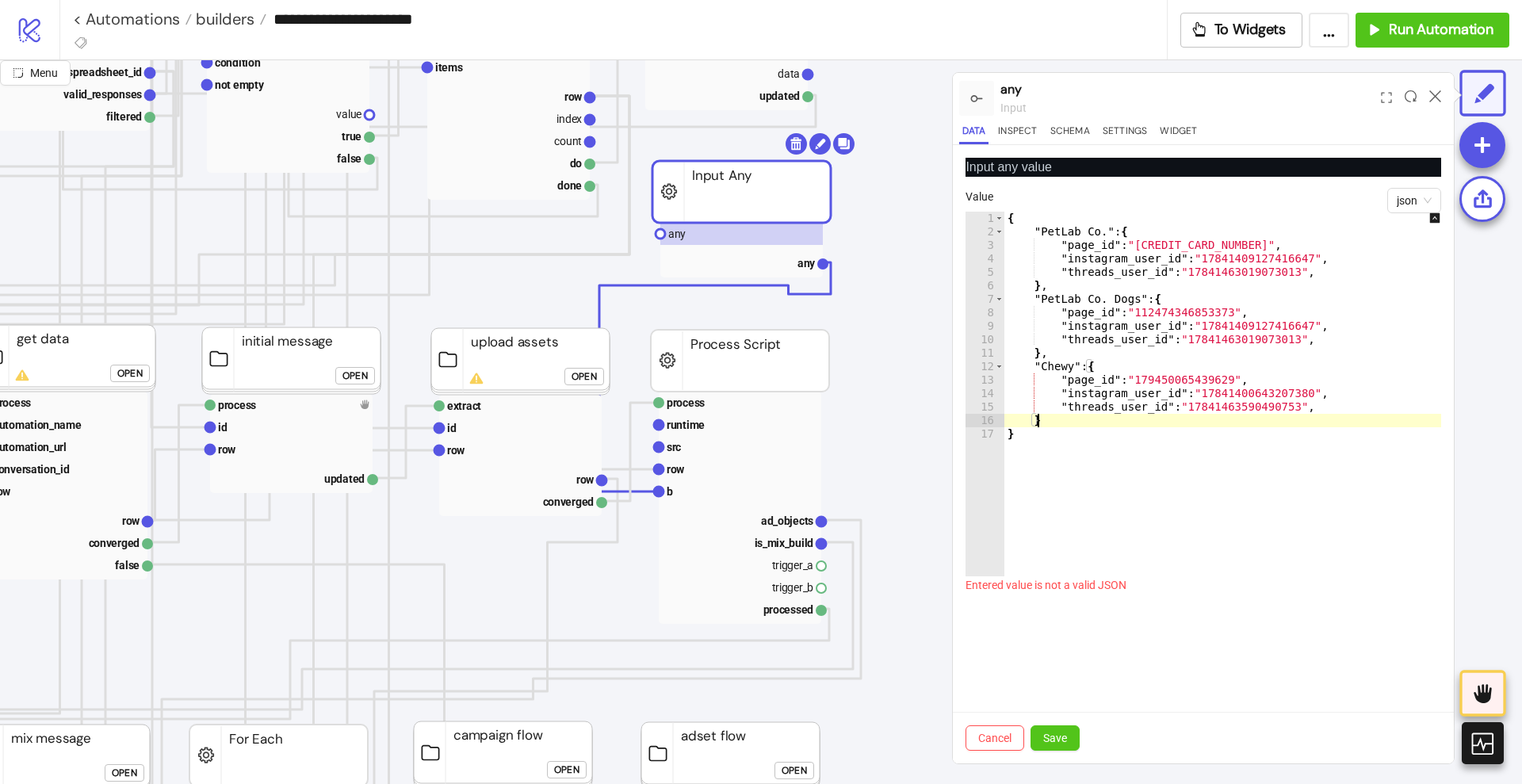
click at [1312, 409] on div "{ "PetLab Co." : { "page_id" : "177930899801067" , "instagram_user_id" : "17841…" at bounding box center [1234, 407] width 459 height 392
click at [1304, 338] on div "{ "PetLab Co." : { "page_id" : "177930899801067" , "instagram_user_id" : "17841…" at bounding box center [1234, 407] width 459 height 392
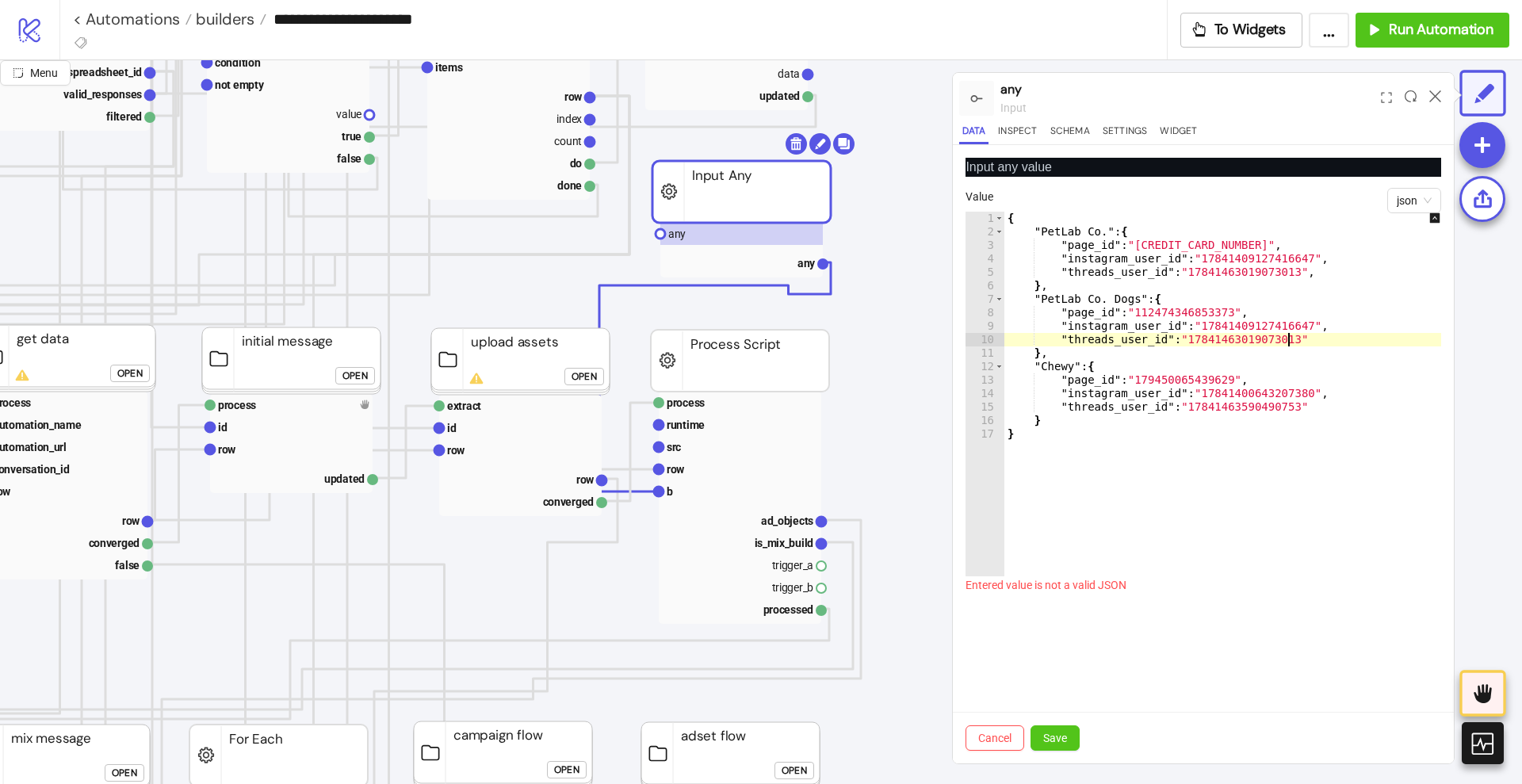
click at [1309, 274] on div "{ "PetLab Co." : { "page_id" : "177930899801067" , "instagram_user_id" : "17841…" at bounding box center [1234, 407] width 459 height 392
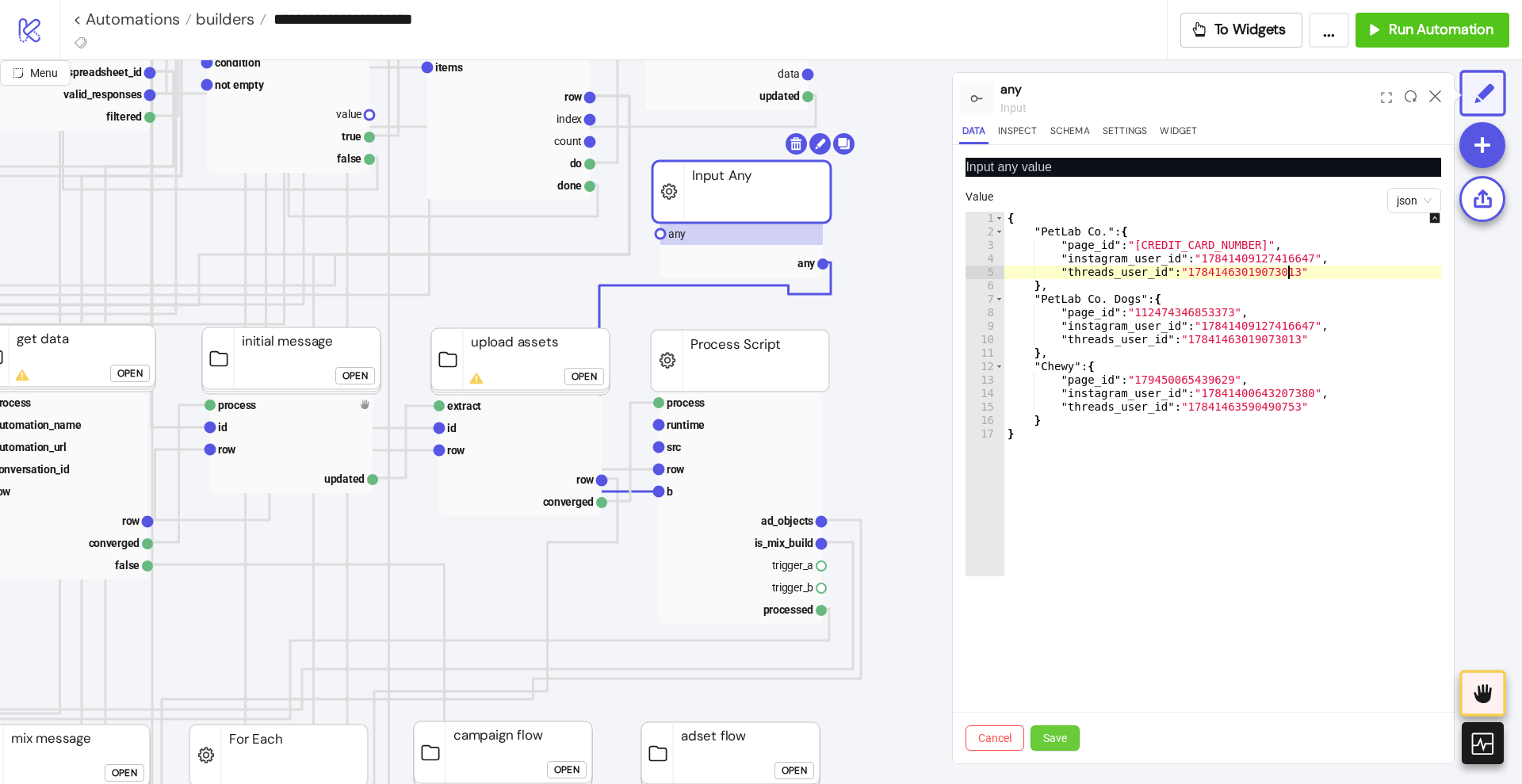
type textarea "**********"
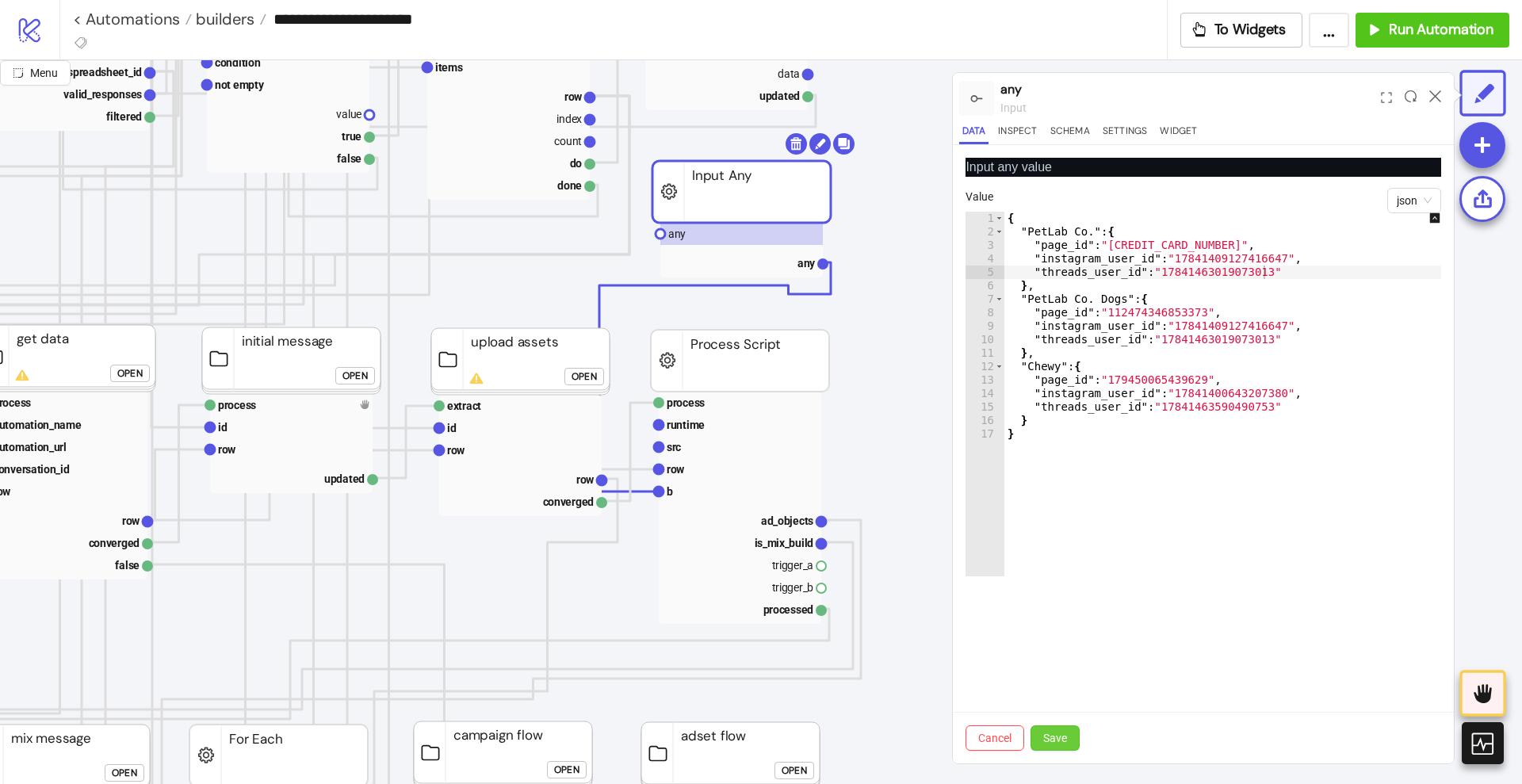
click at [1065, 734] on span "Save" at bounding box center [1055, 738] width 24 height 12
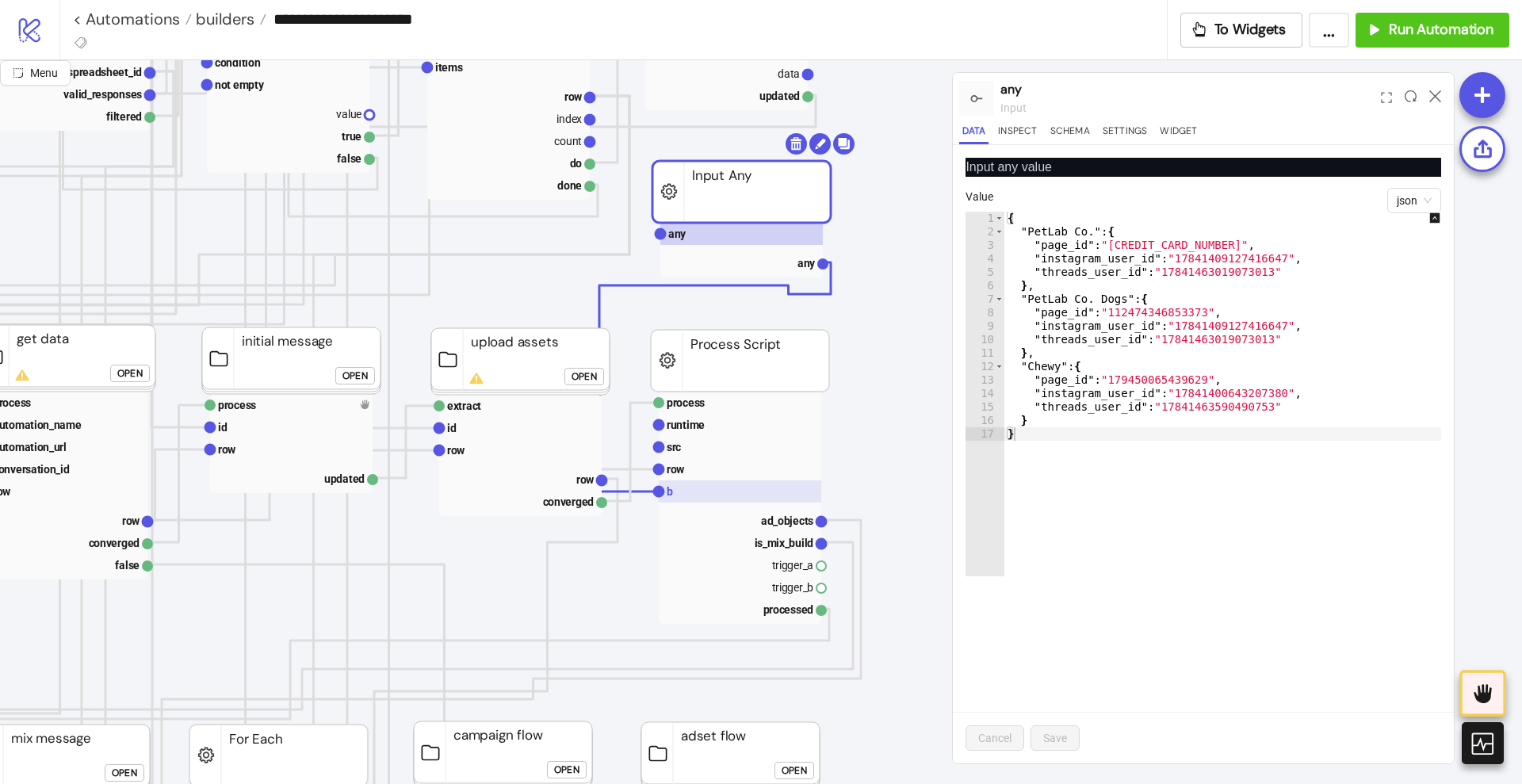
click at [701, 491] on rect at bounding box center [740, 491] width 162 height 22
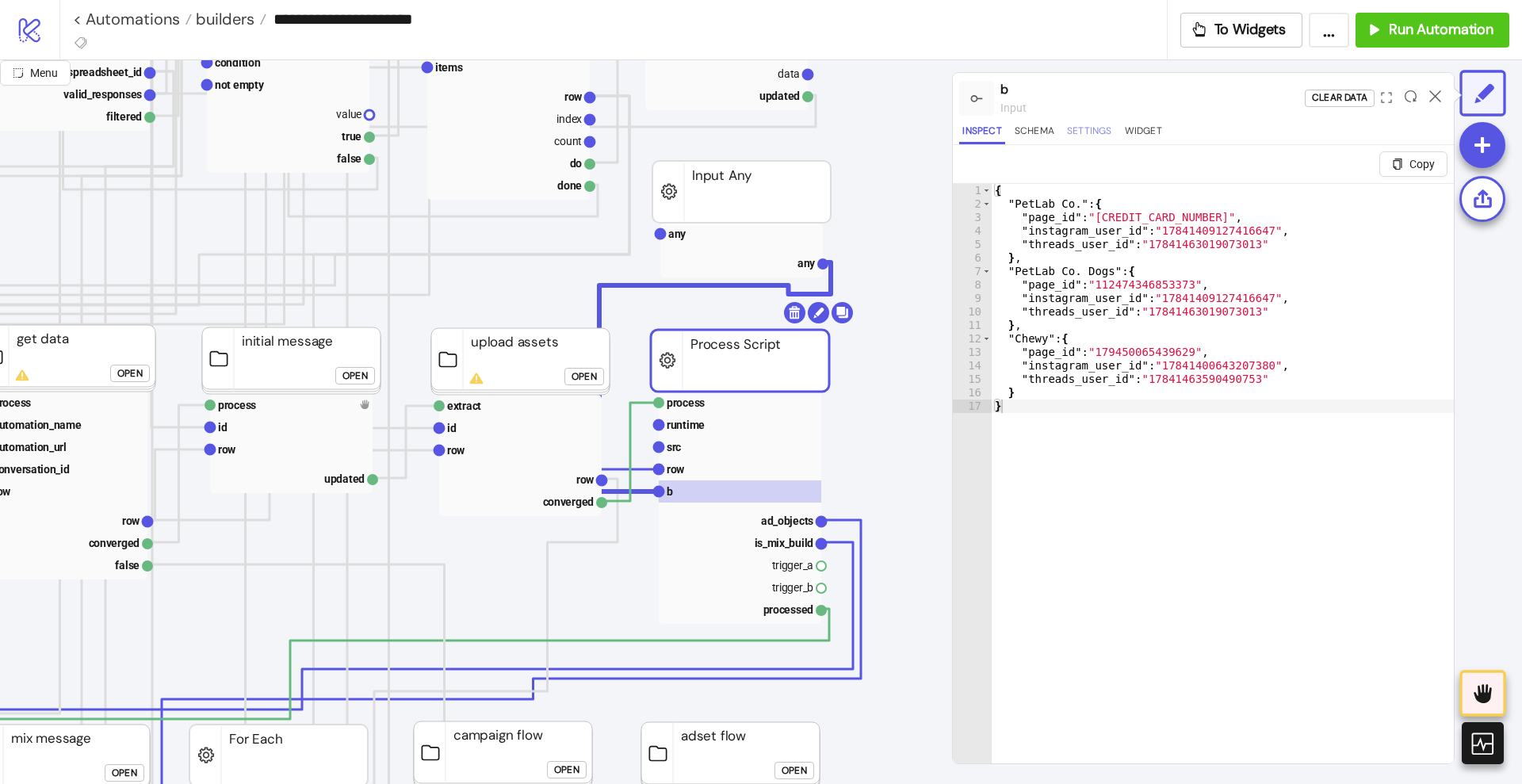
click at [1079, 129] on button "Settings" at bounding box center [1090, 134] width 52 height 21
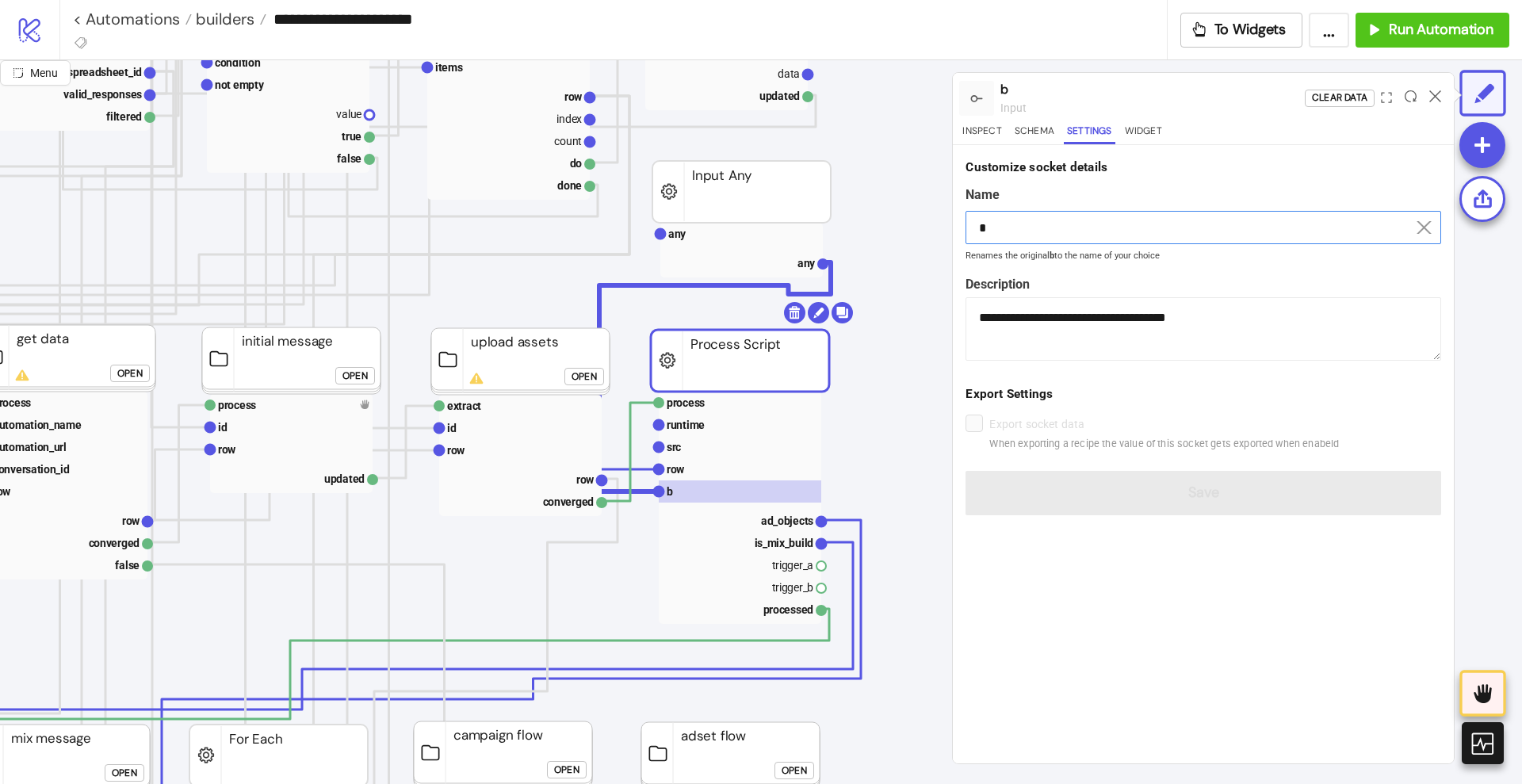
click at [1024, 234] on input "*" at bounding box center [1203, 227] width 476 height 33
drag, startPoint x: 1024, startPoint y: 234, endPoint x: 1046, endPoint y: 257, distance: 31.8
click at [1025, 235] on input "*" at bounding box center [1203, 227] width 476 height 33
paste input "**********"
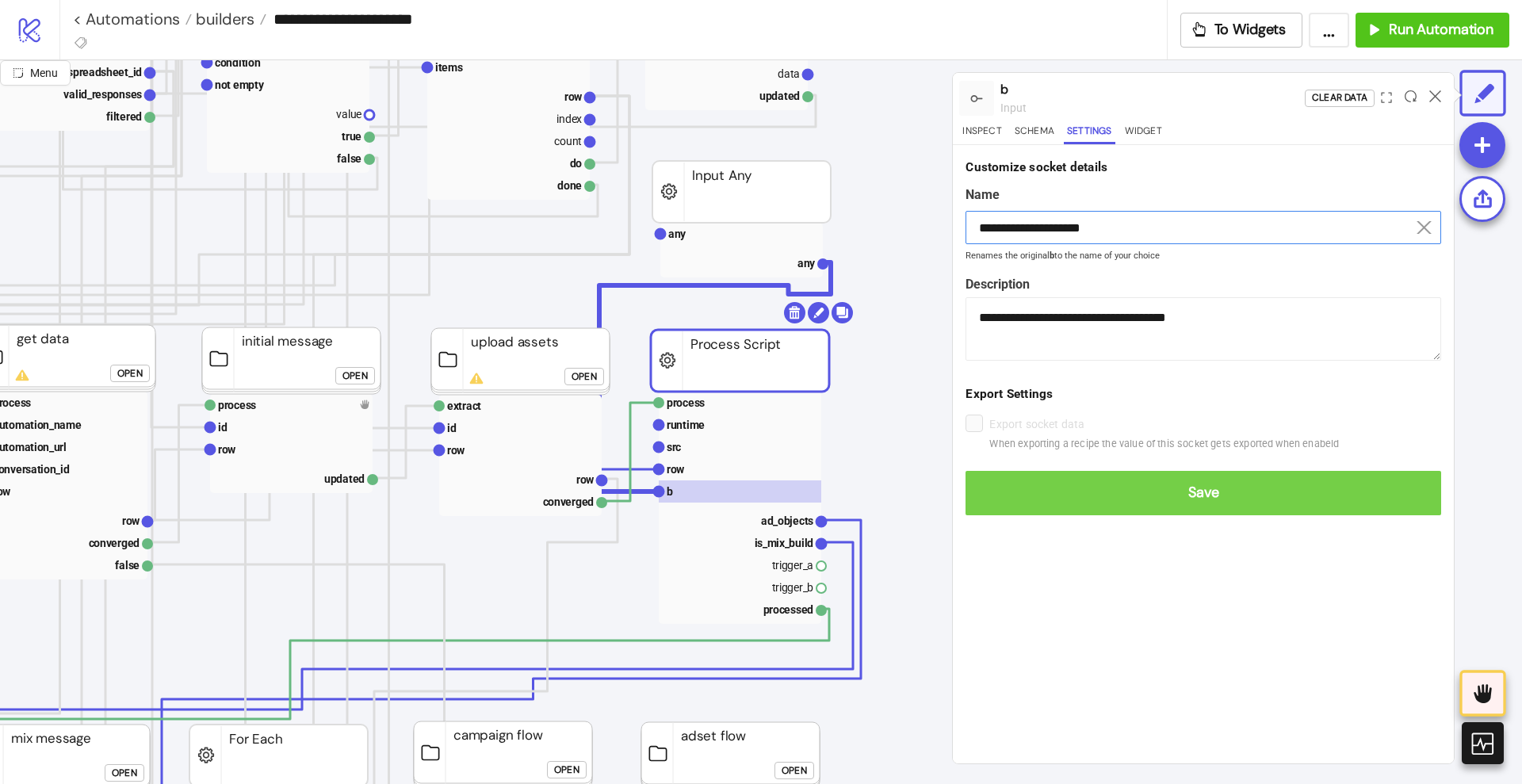
type input "**********"
click at [1121, 495] on span "Save" at bounding box center [1204, 492] width 451 height 18
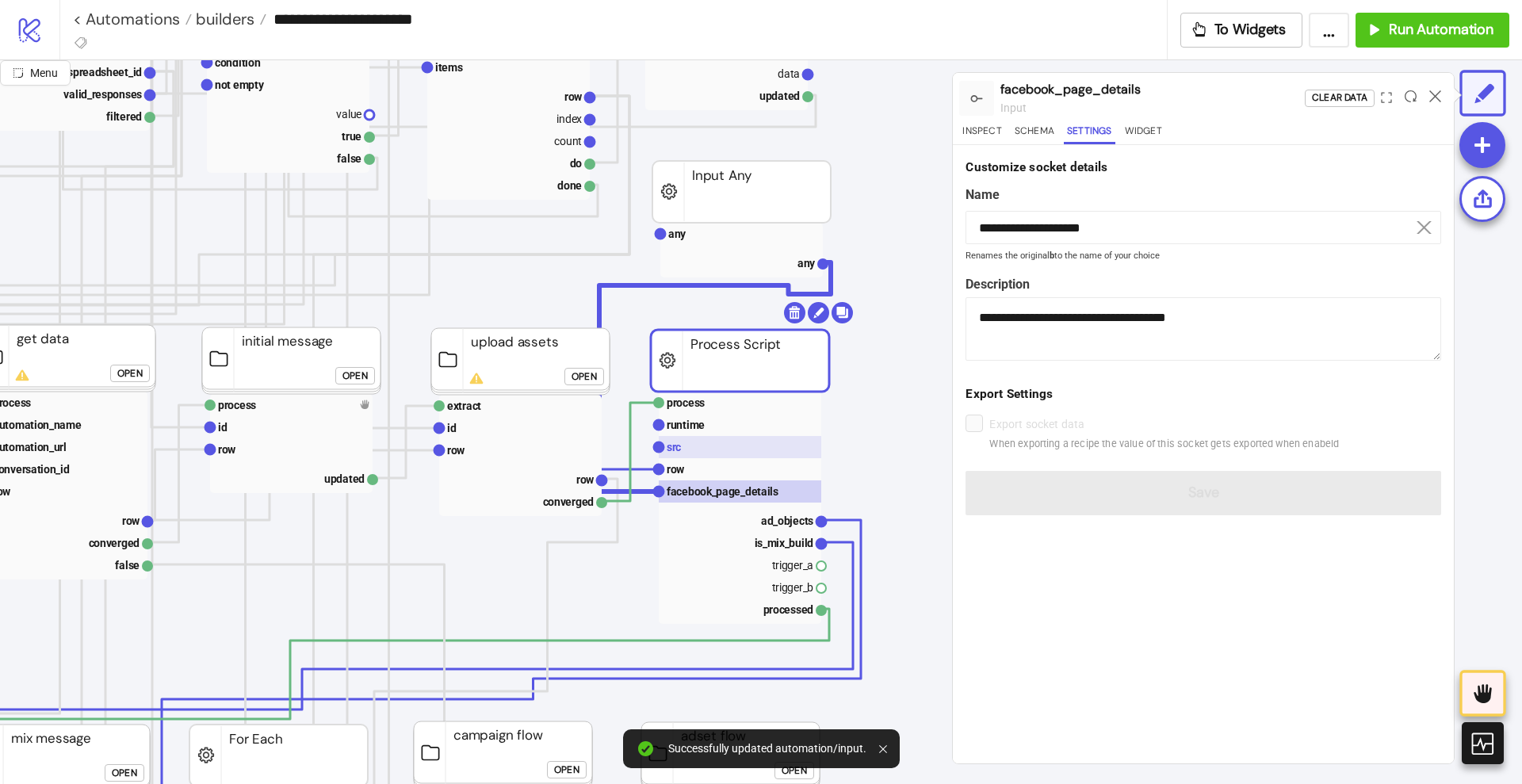
click at [736, 445] on rect at bounding box center [740, 447] width 162 height 22
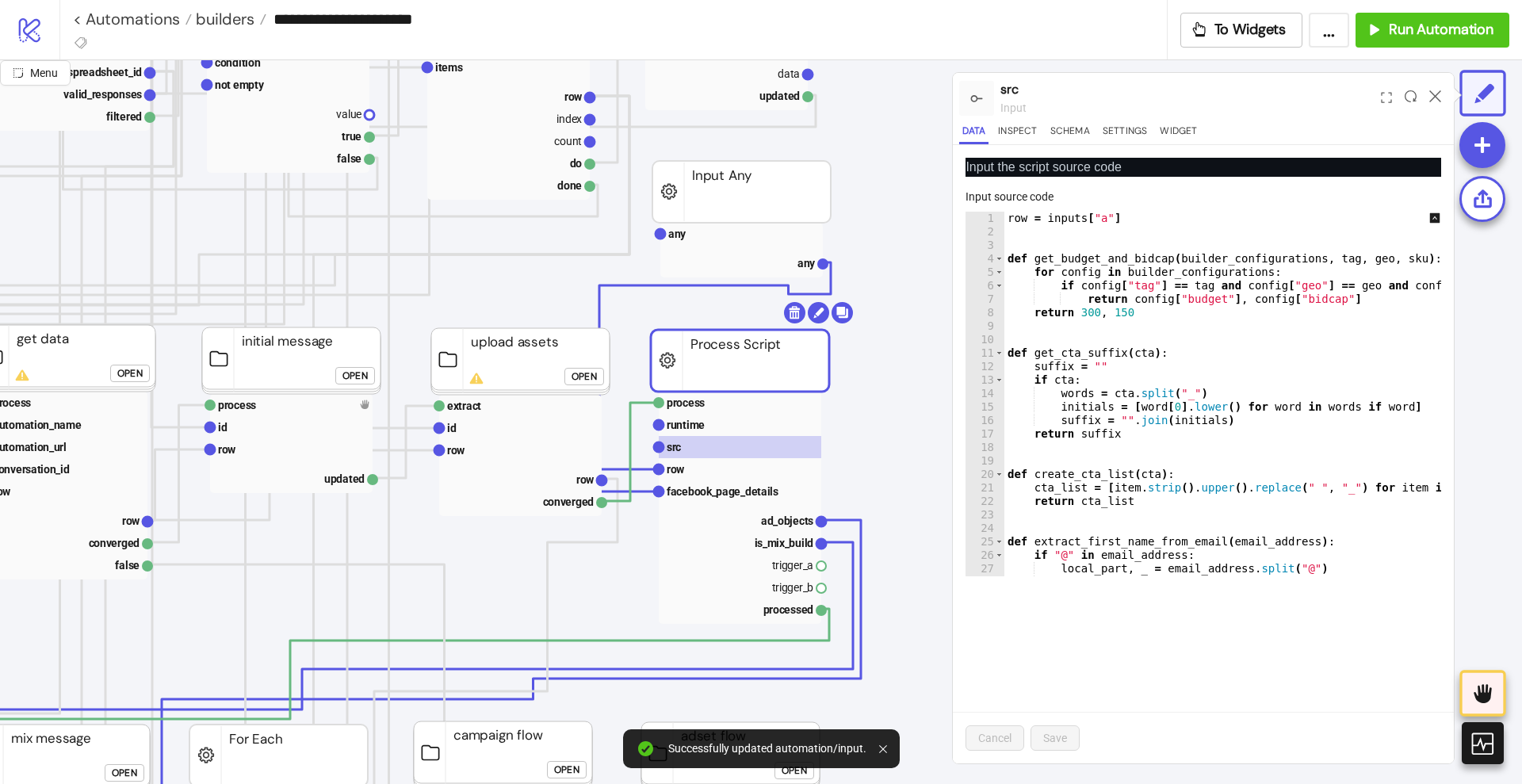
paste textarea "**********"
type textarea "**********"
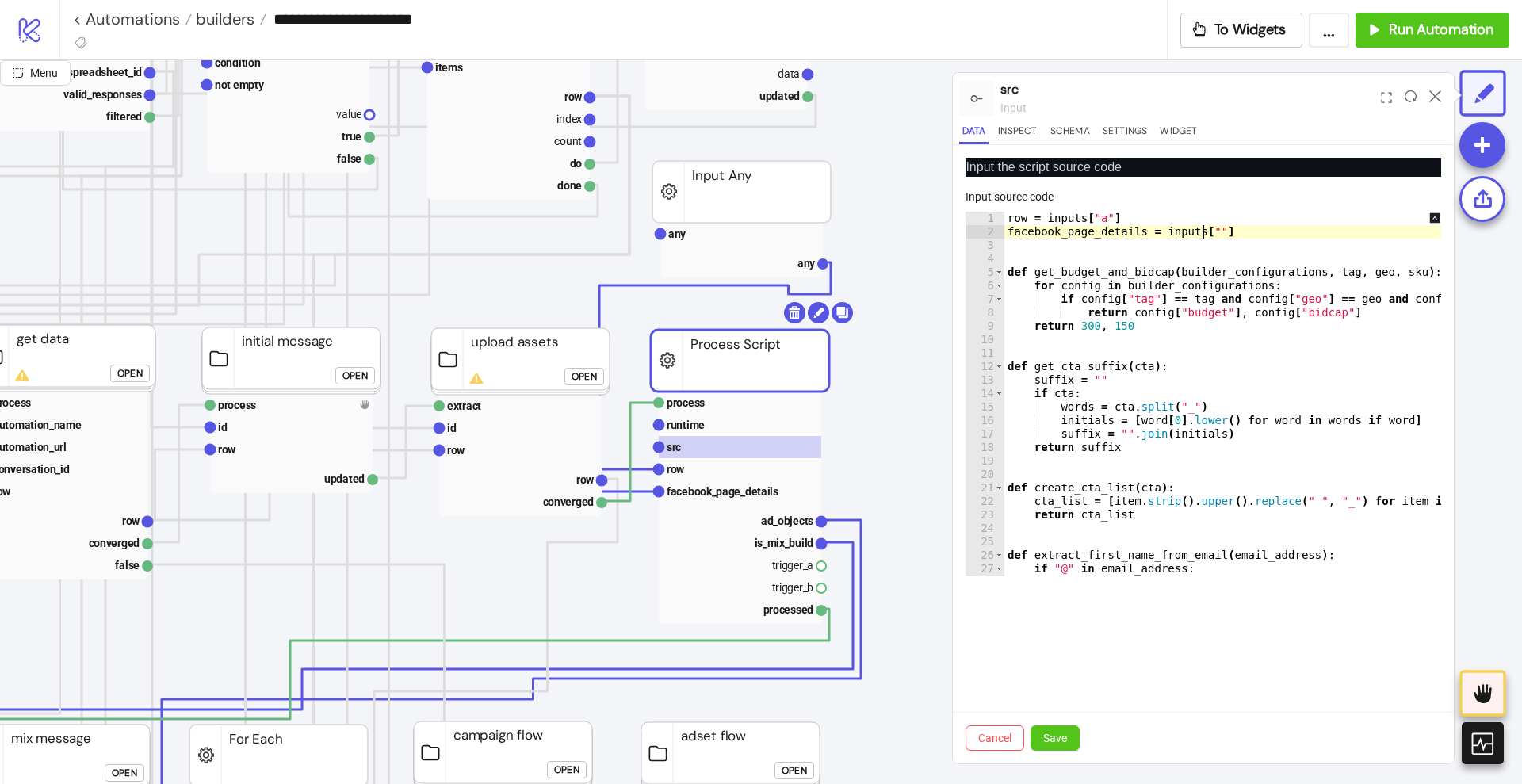
scroll to position [0, 14]
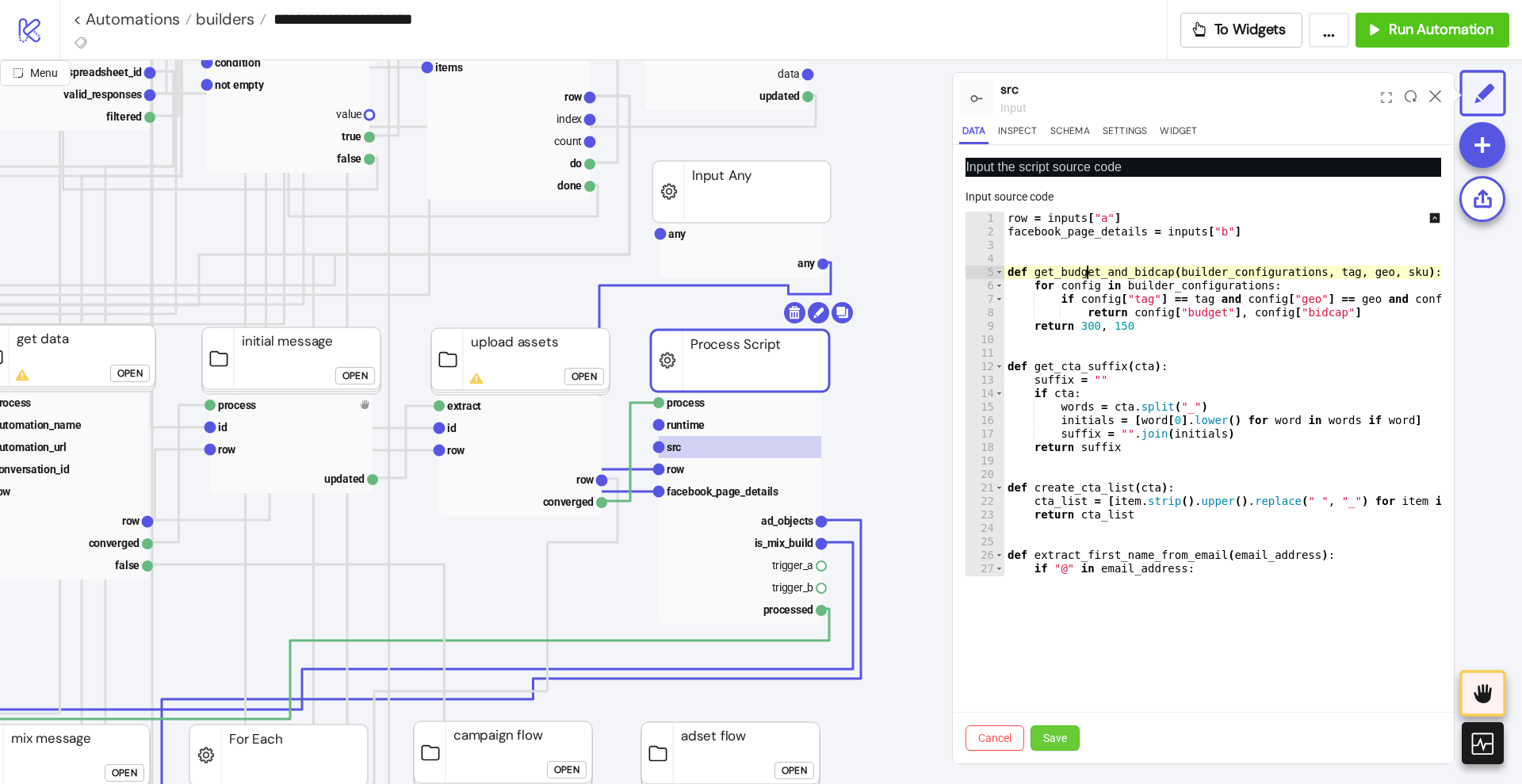
type textarea "**********"
click at [1059, 740] on span "Save" at bounding box center [1055, 738] width 24 height 12
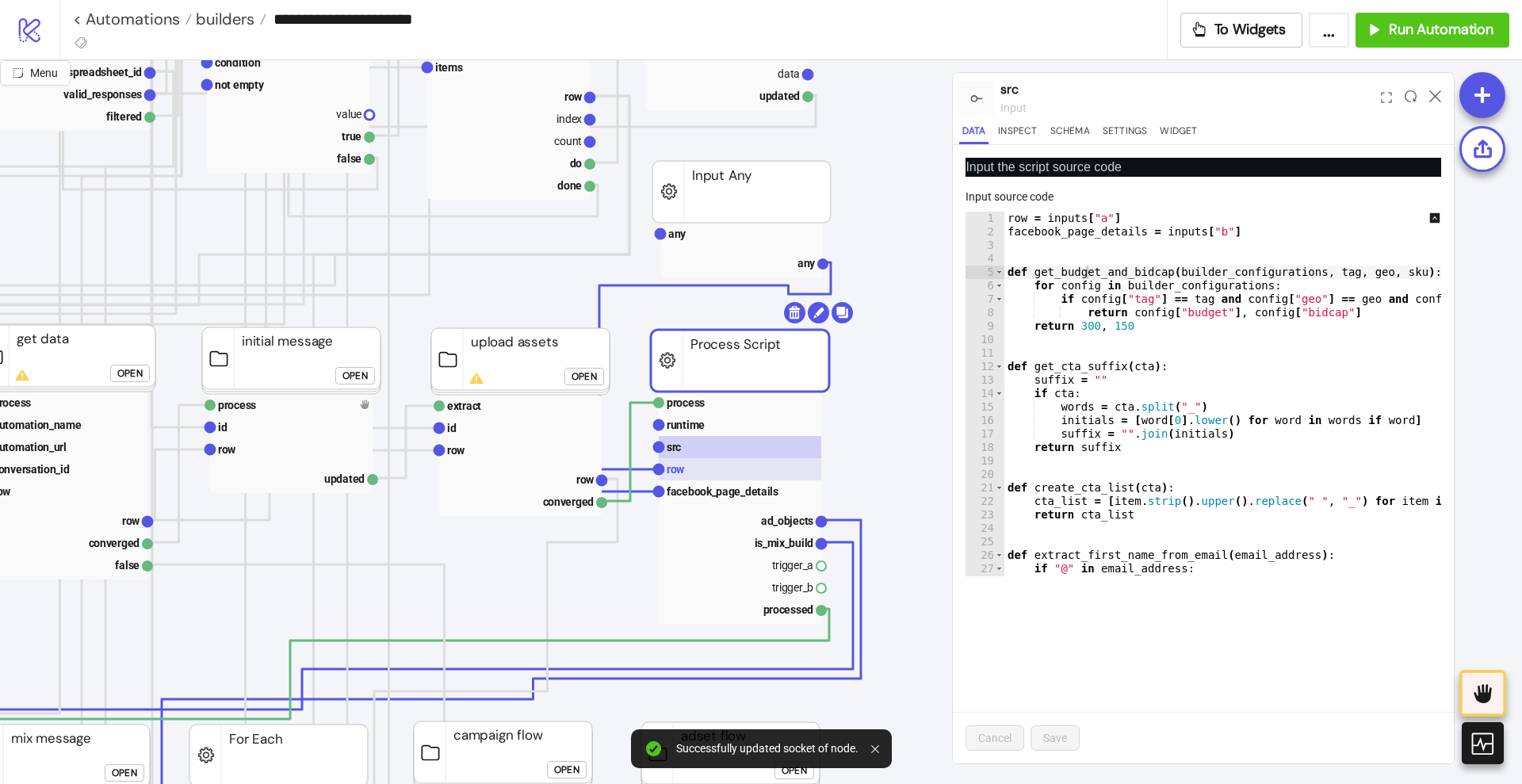
click at [712, 466] on rect at bounding box center [740, 469] width 162 height 22
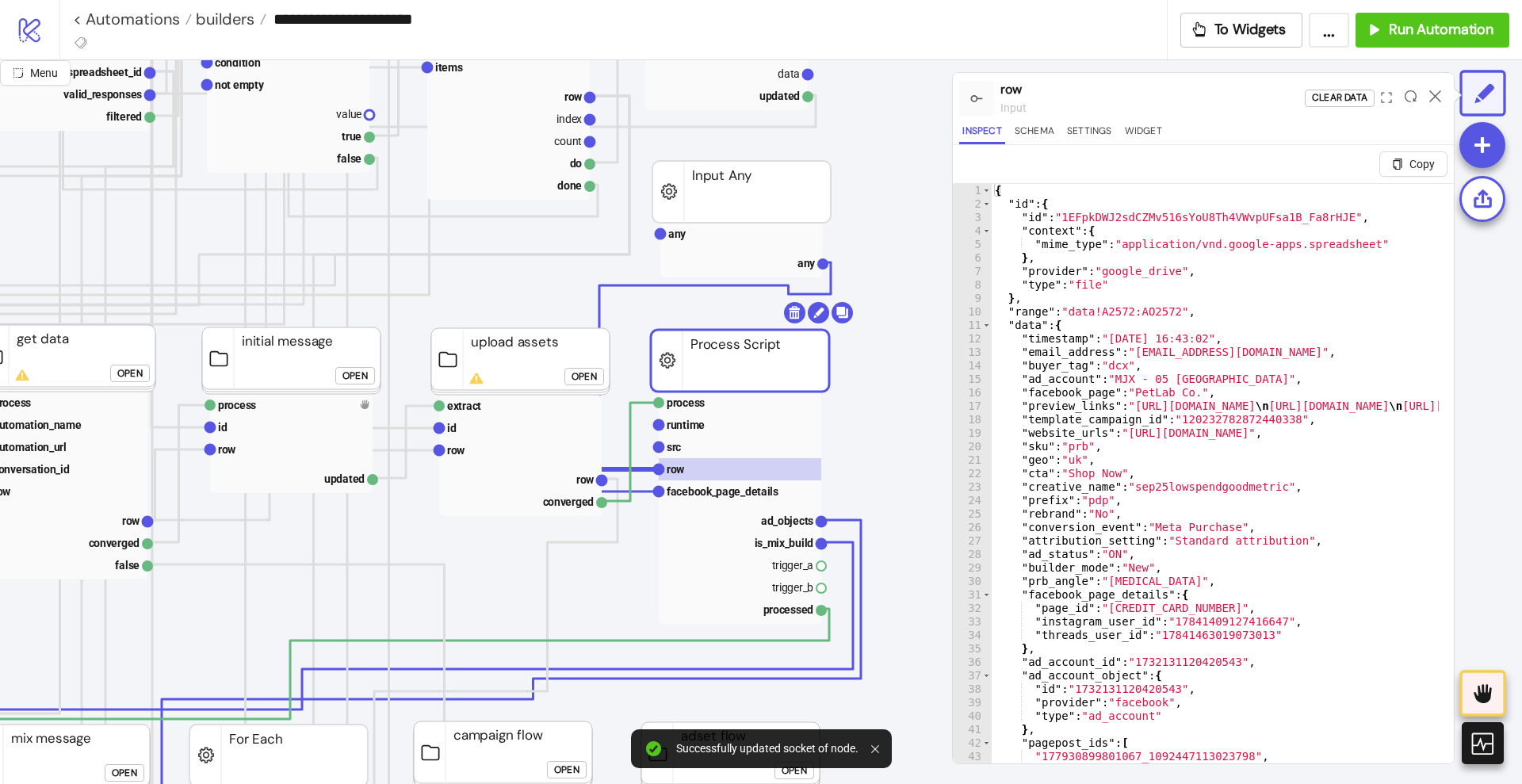
type textarea "**********"
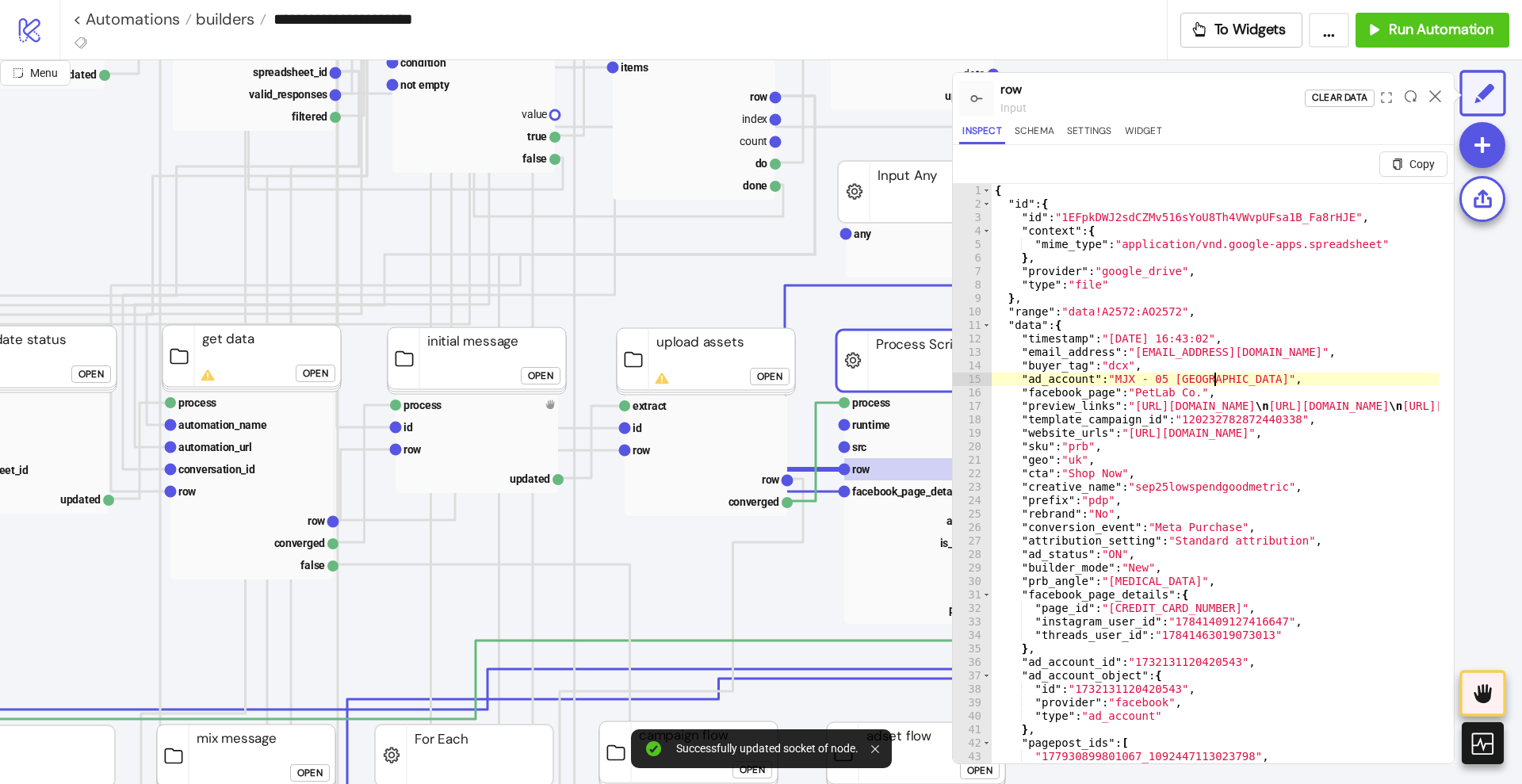
scroll to position [495, 297]
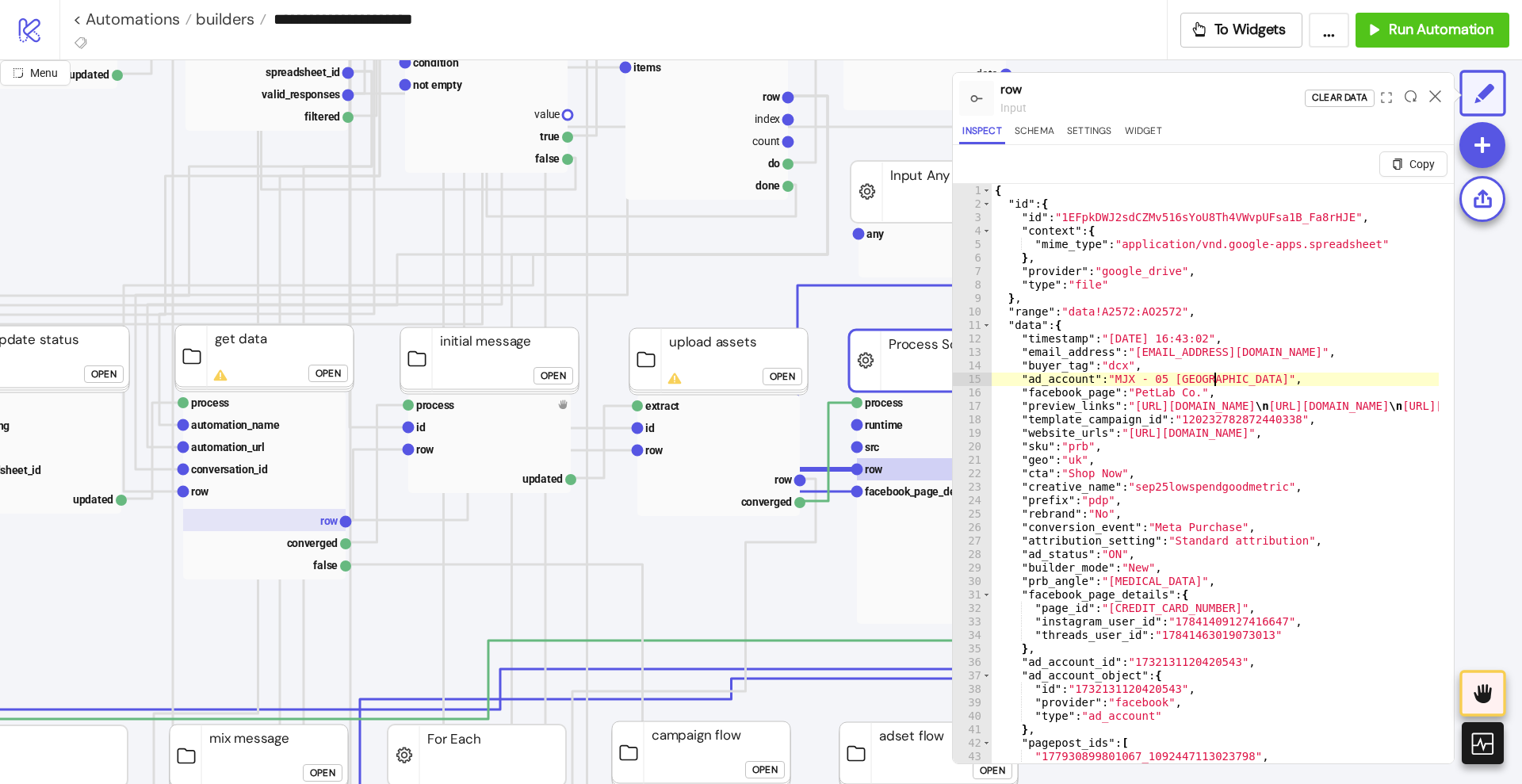
click at [320, 523] on text "row" at bounding box center [329, 521] width 18 height 12
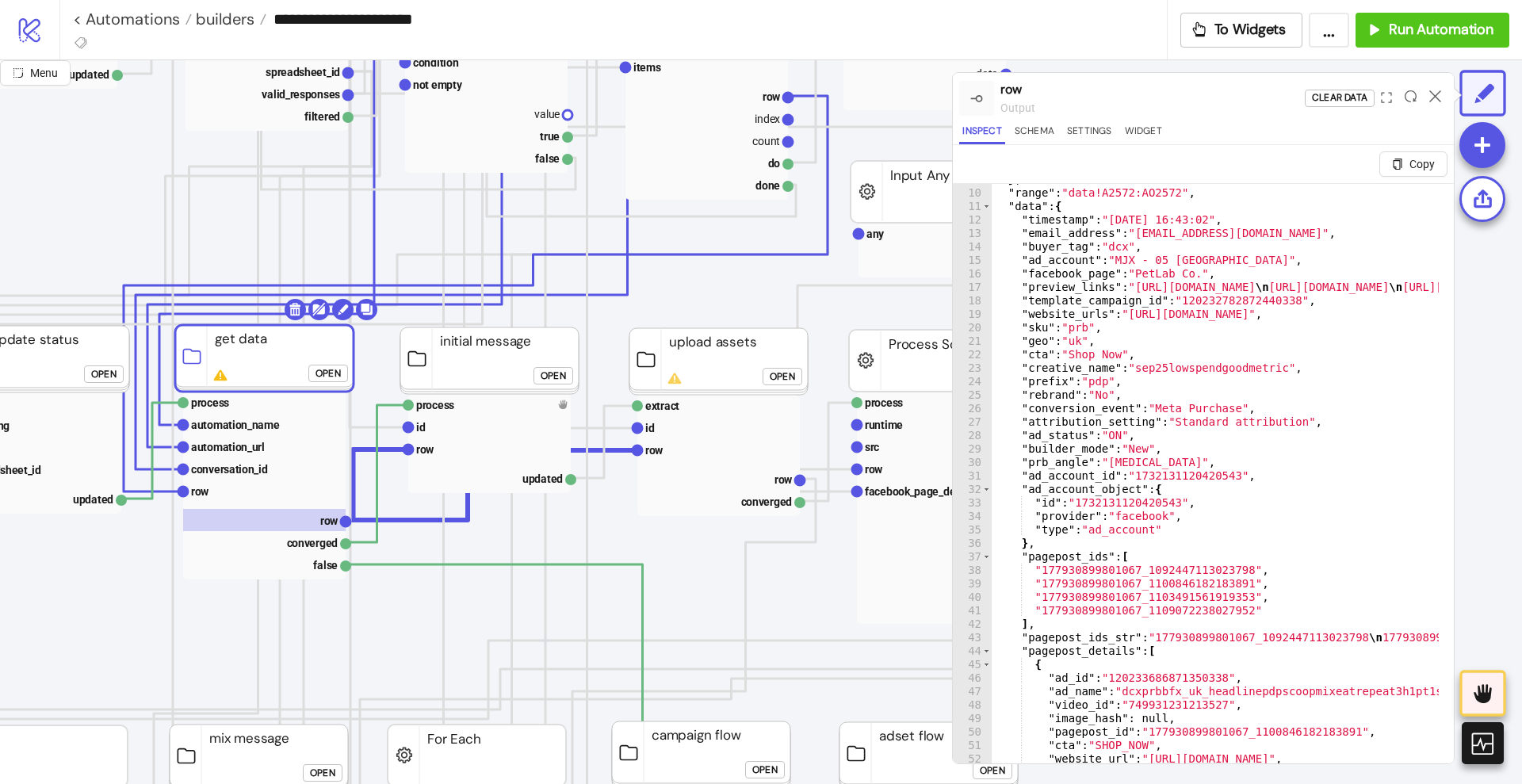
type textarea "* *"
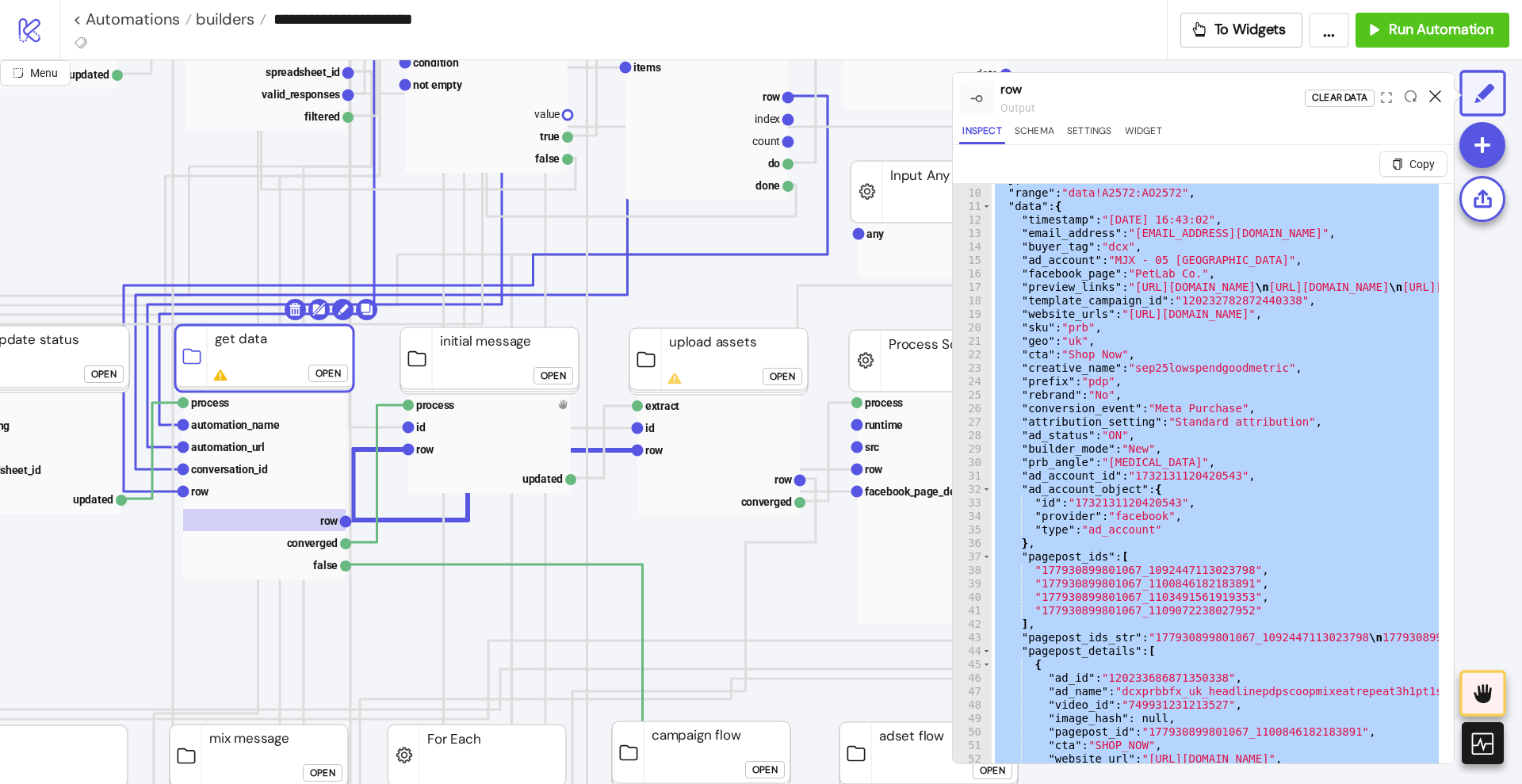
click at [1432, 98] on icon at bounding box center [1435, 95] width 12 height 12
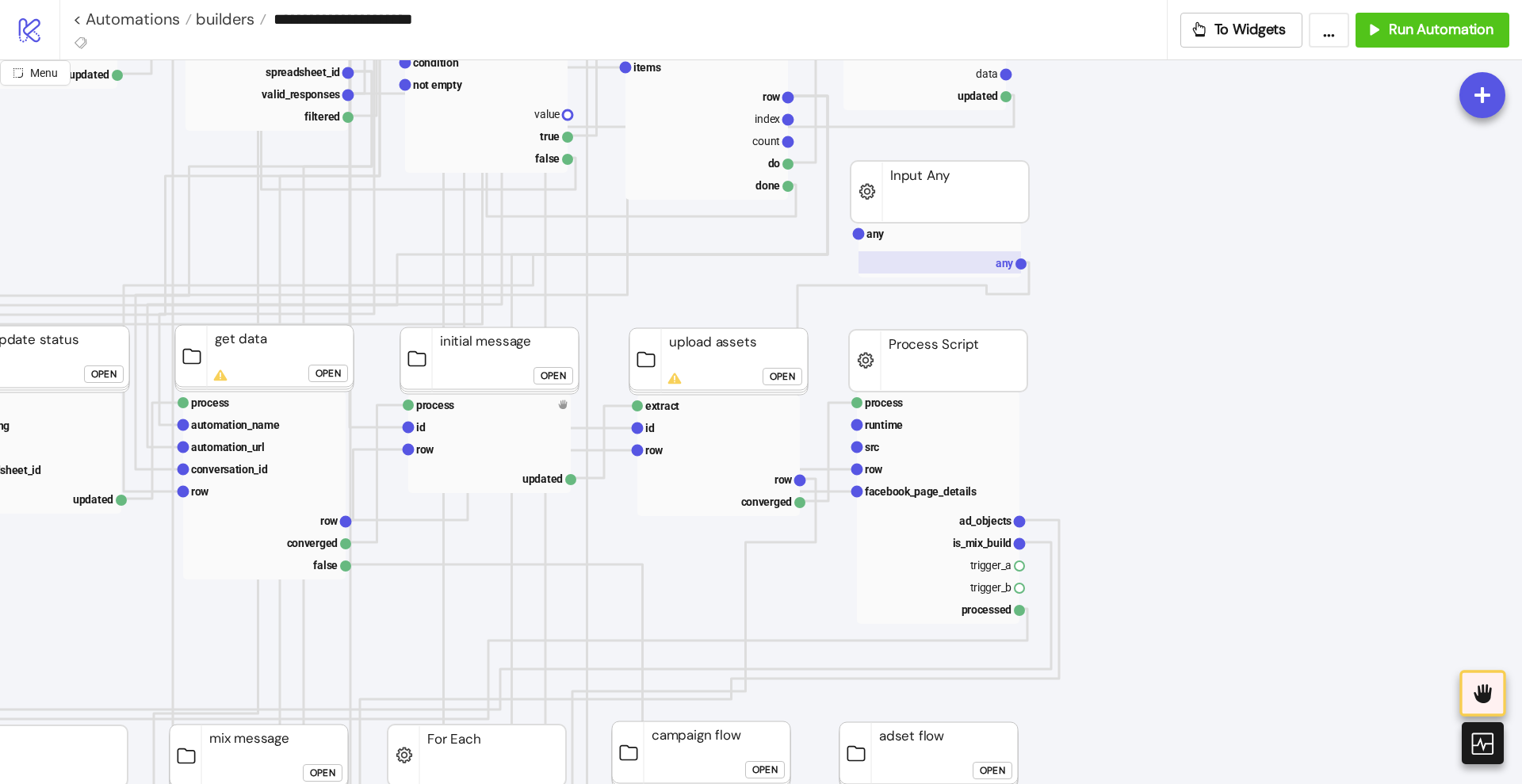
click at [993, 258] on rect at bounding box center [939, 262] width 162 height 22
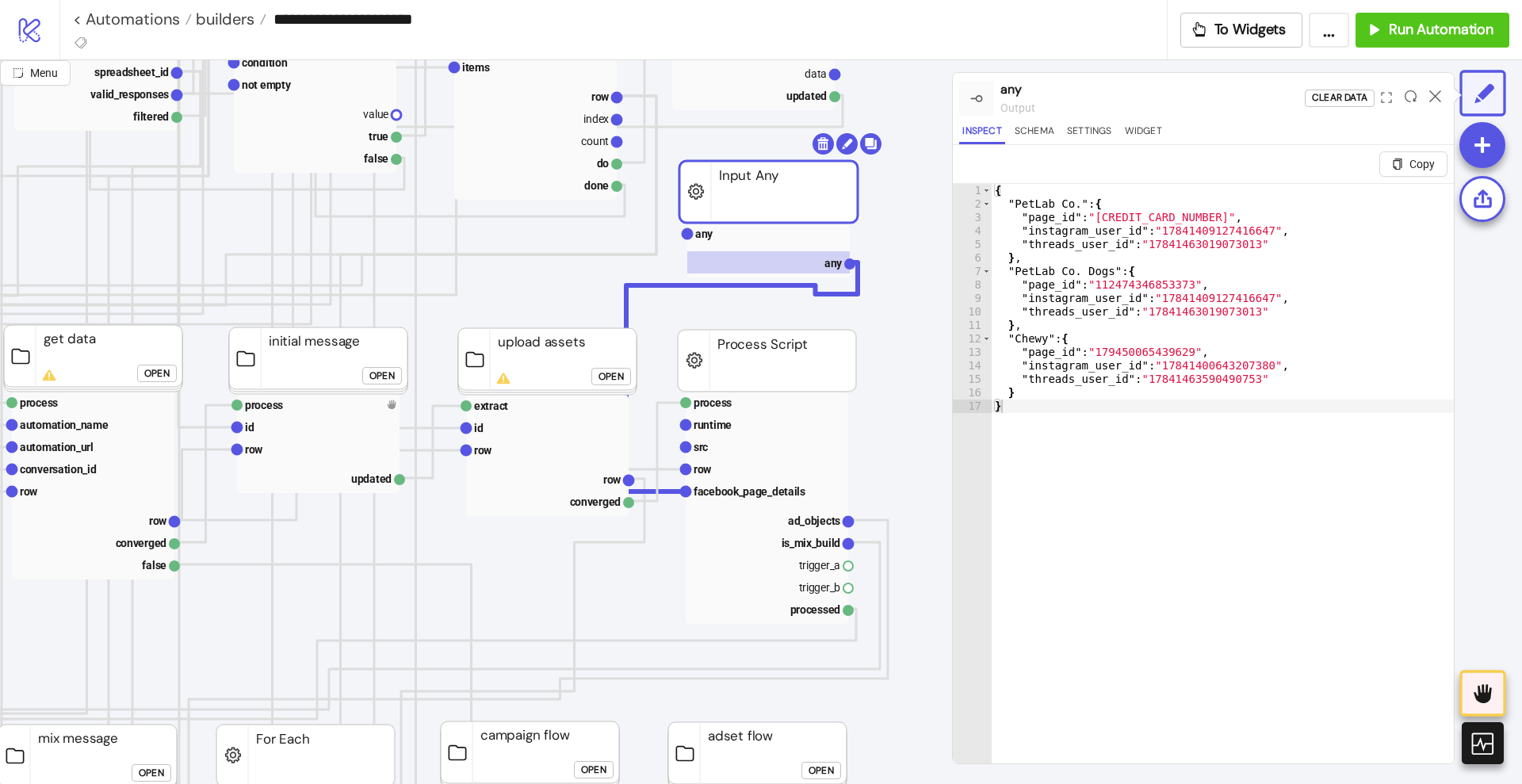
scroll to position [495, 495]
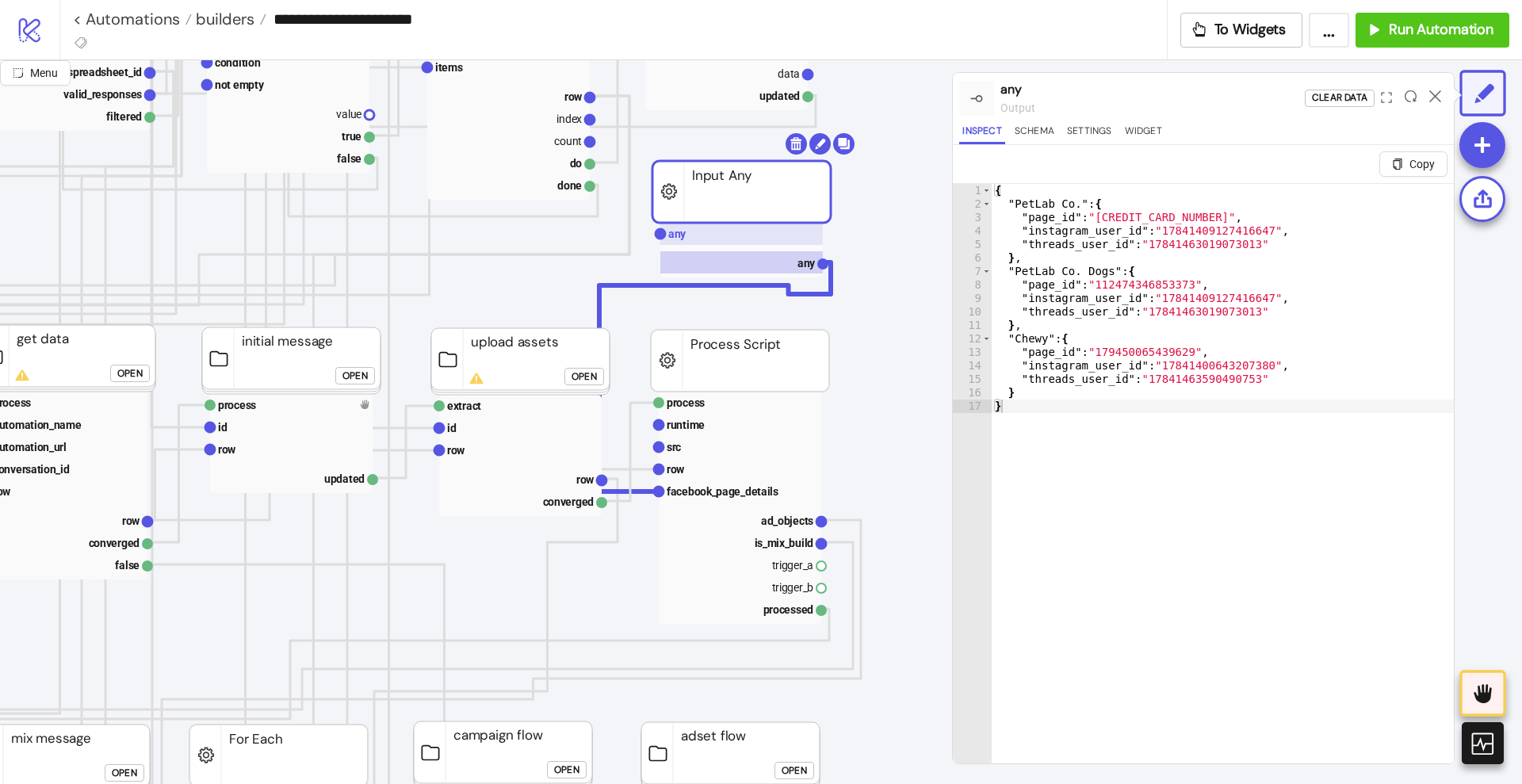
click at [693, 231] on rect at bounding box center [741, 234] width 162 height 22
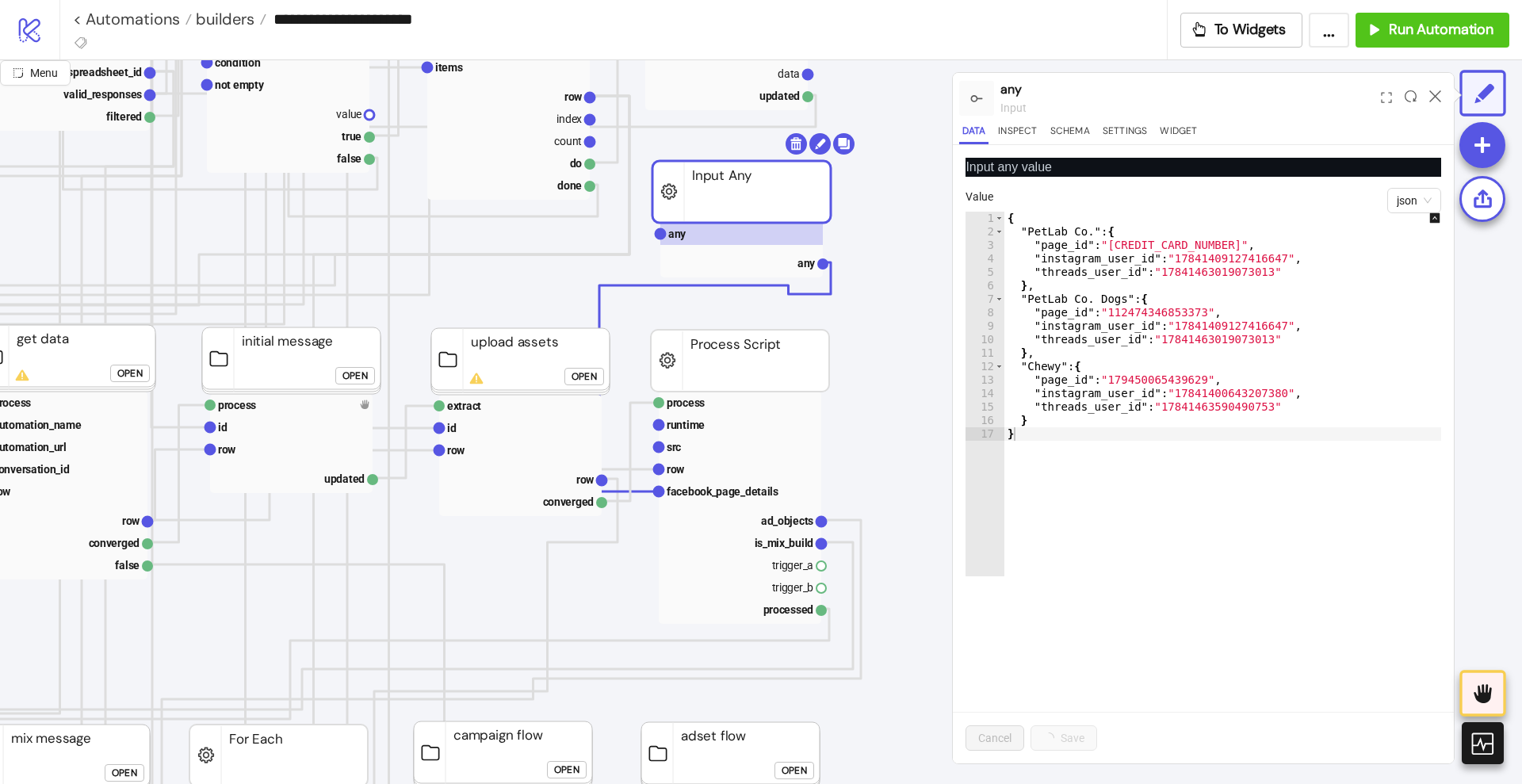
click at [1129, 461] on div "{ "PetLab Co." : { "page_id" : "177930899801067" , "instagram_user_id" : "17841…" at bounding box center [1234, 407] width 459 height 392
click at [1119, 440] on div "{ "PetLab Co." : { "page_id" : "177930899801067" , "instagram_user_id" : "17841…" at bounding box center [1234, 407] width 459 height 392
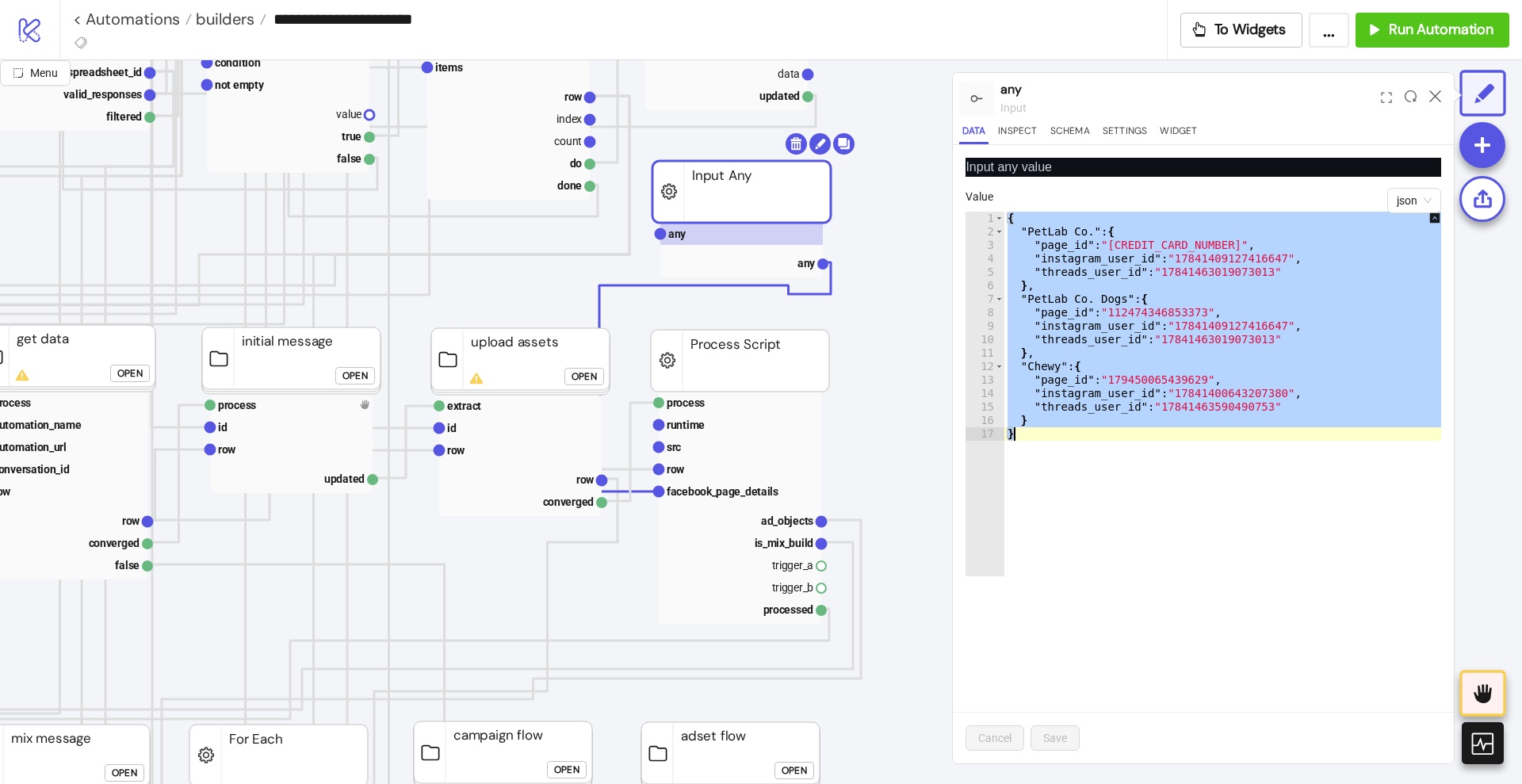
paste textarea "Cursor at row 17"
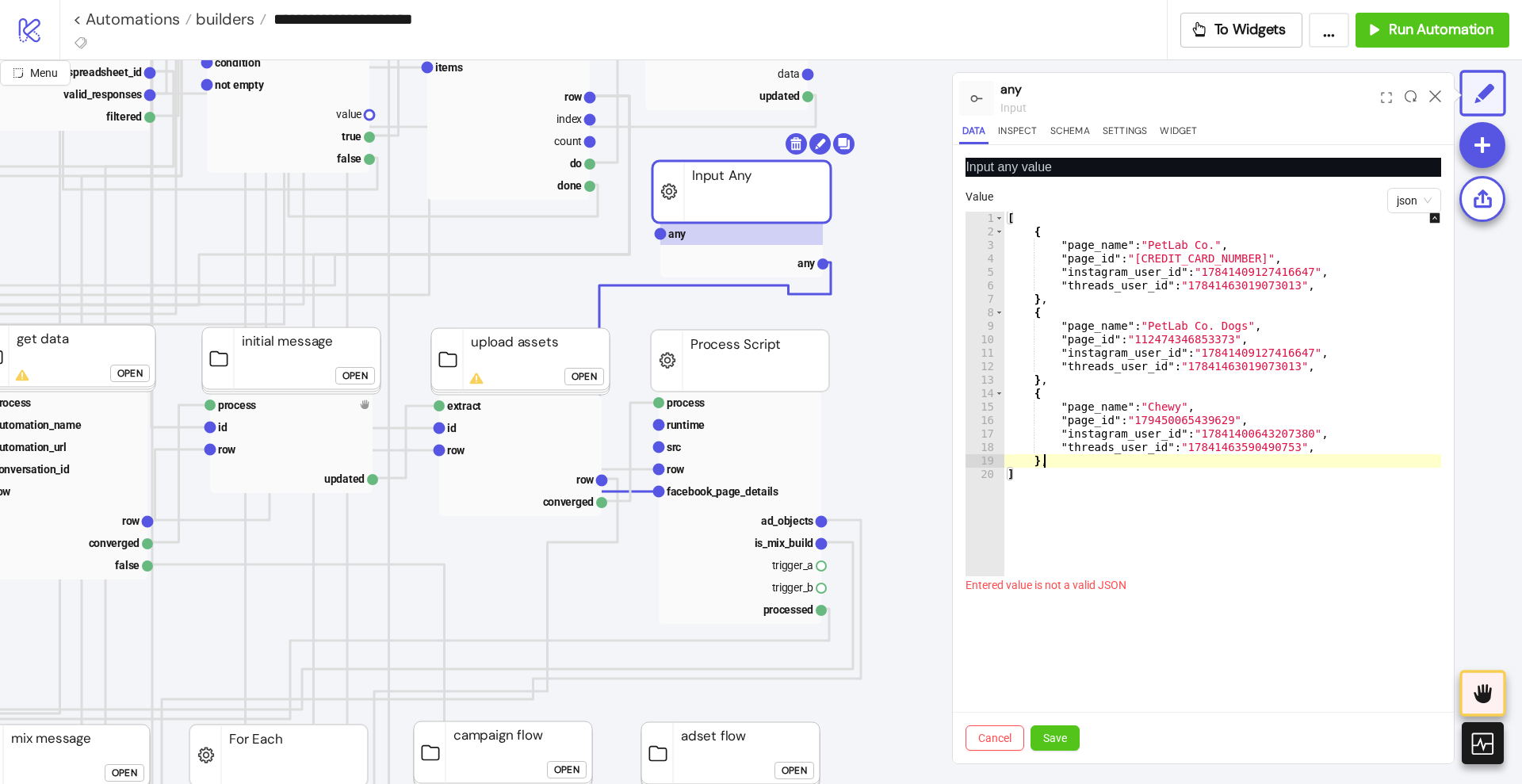
click at [1050, 462] on div "[ { "page_name" : "PetLab Co." , "page_id" : "177930899801067" , "instagram_use…" at bounding box center [1234, 407] width 459 height 392
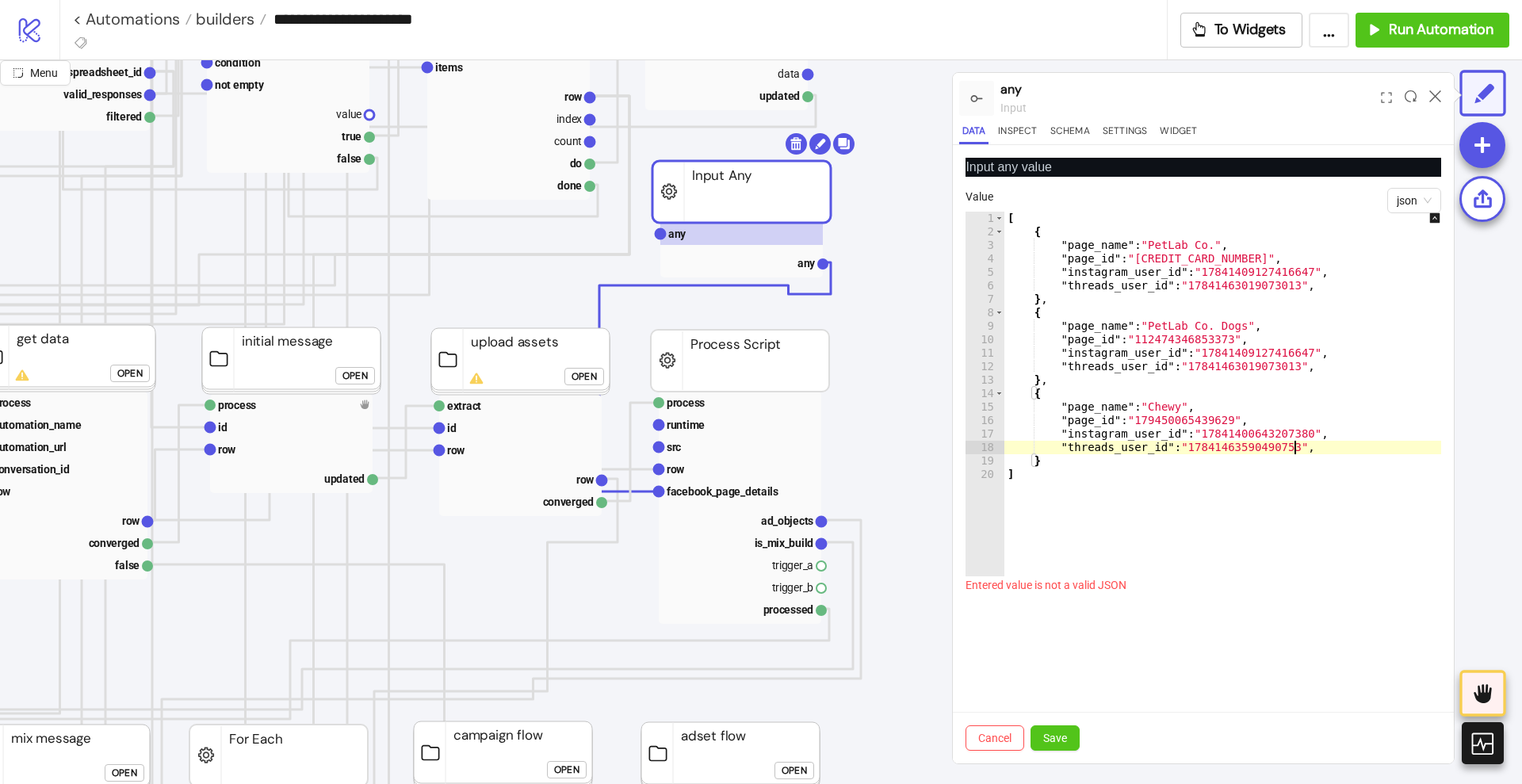
click at [1310, 449] on div "[ { "page_name" : "PetLab Co." , "page_id" : "177930899801067" , "instagram_use…" at bounding box center [1234, 407] width 459 height 392
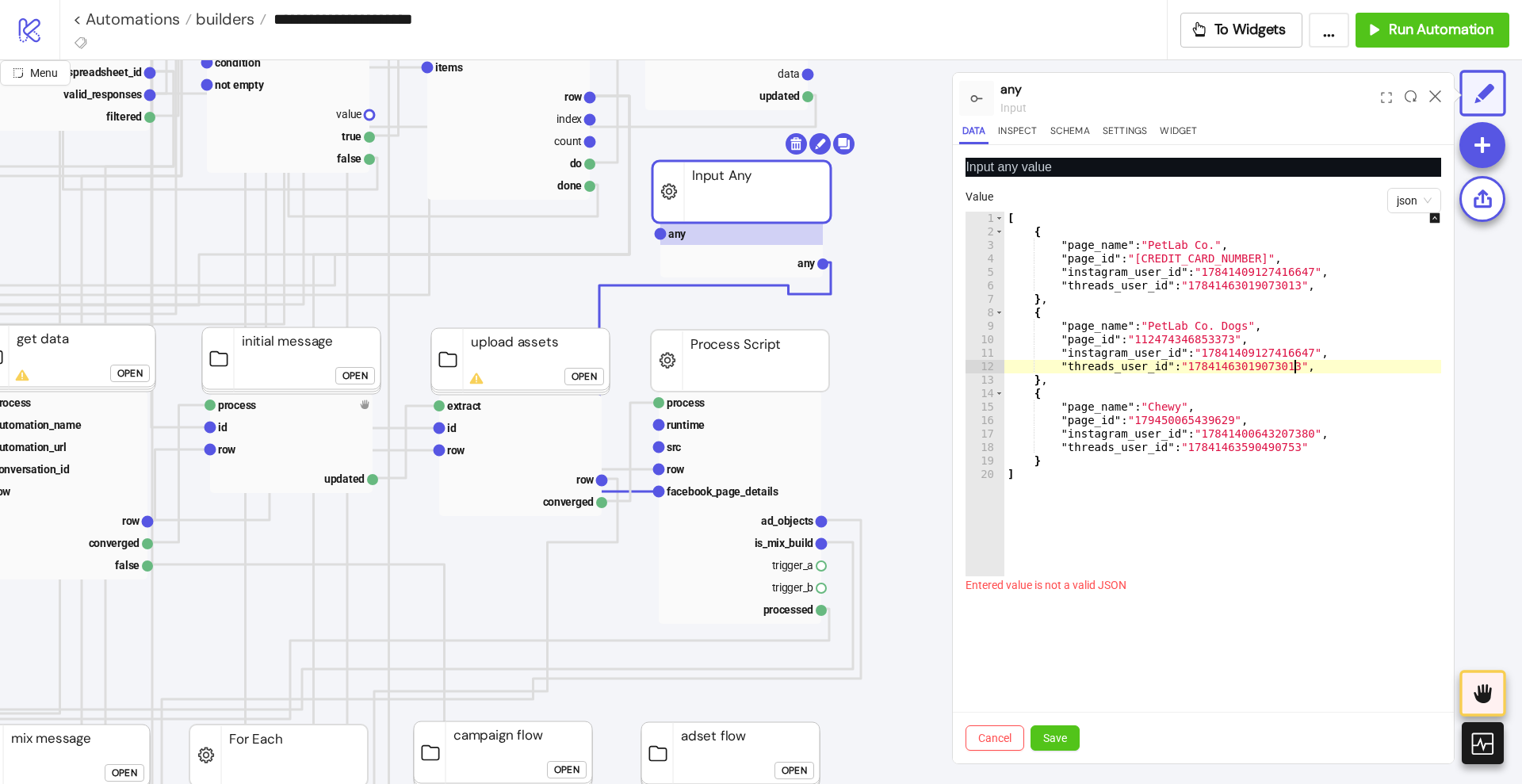
click at [1305, 367] on div "[ { "page_name" : "PetLab Co." , "page_id" : "177930899801067" , "instagram_use…" at bounding box center [1234, 407] width 459 height 392
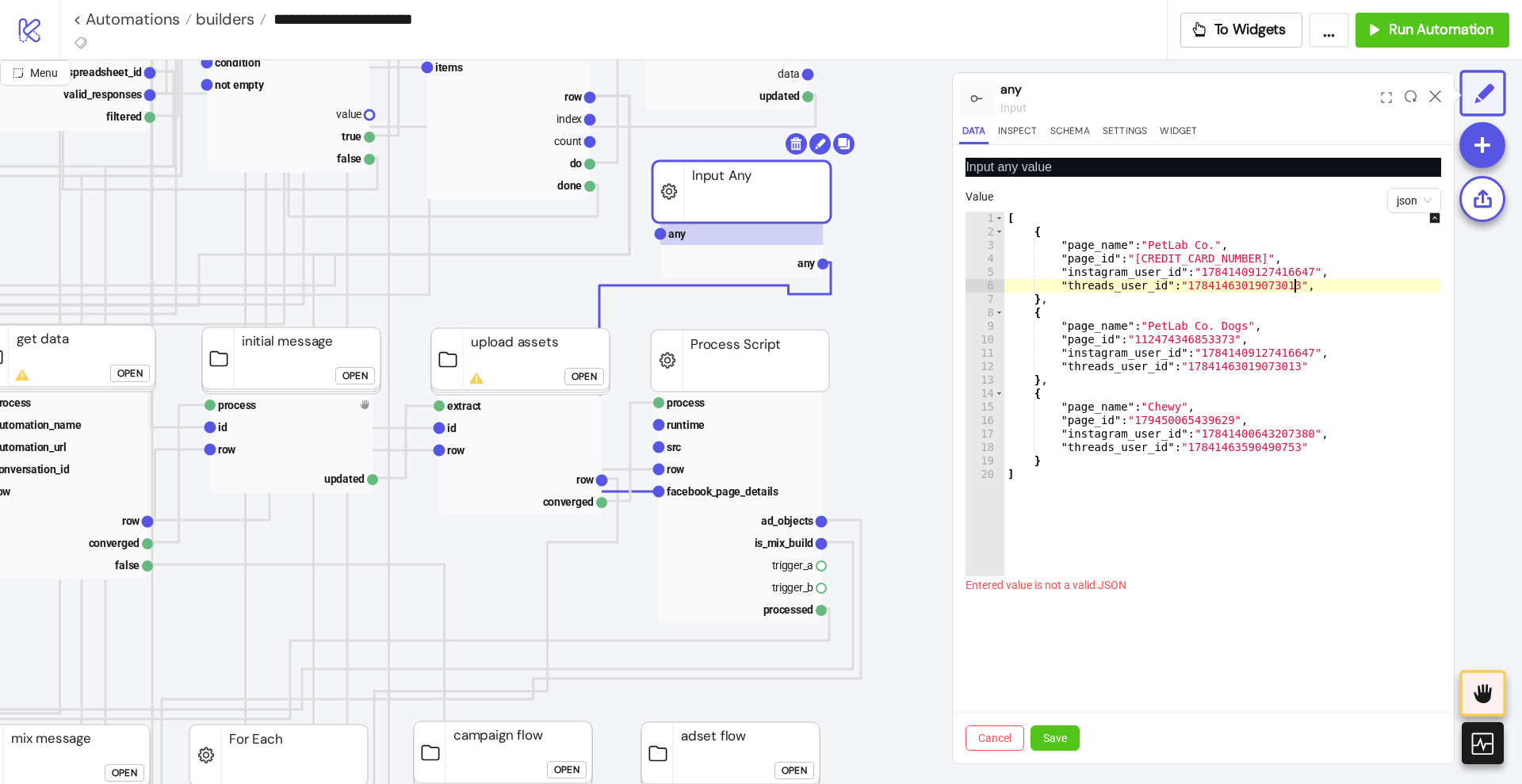
click at [1301, 281] on div "[ { "page_name" : "PetLab Co." , "page_id" : "177930899801067" , "instagram_use…" at bounding box center [1234, 407] width 459 height 392
type textarea "**********"
click at [1057, 739] on span "Save" at bounding box center [1055, 738] width 24 height 12
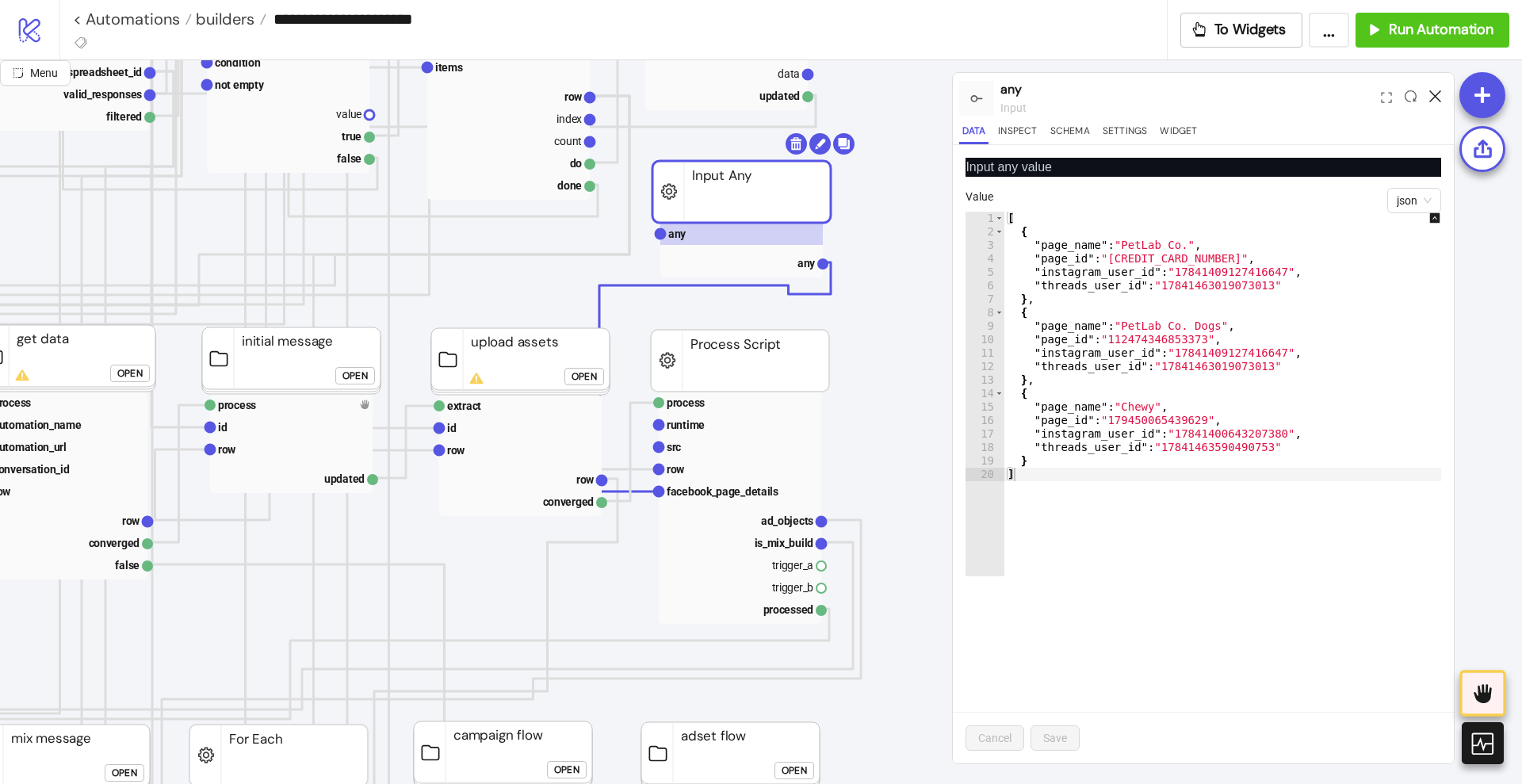
click at [1433, 94] on icon at bounding box center [1435, 95] width 12 height 12
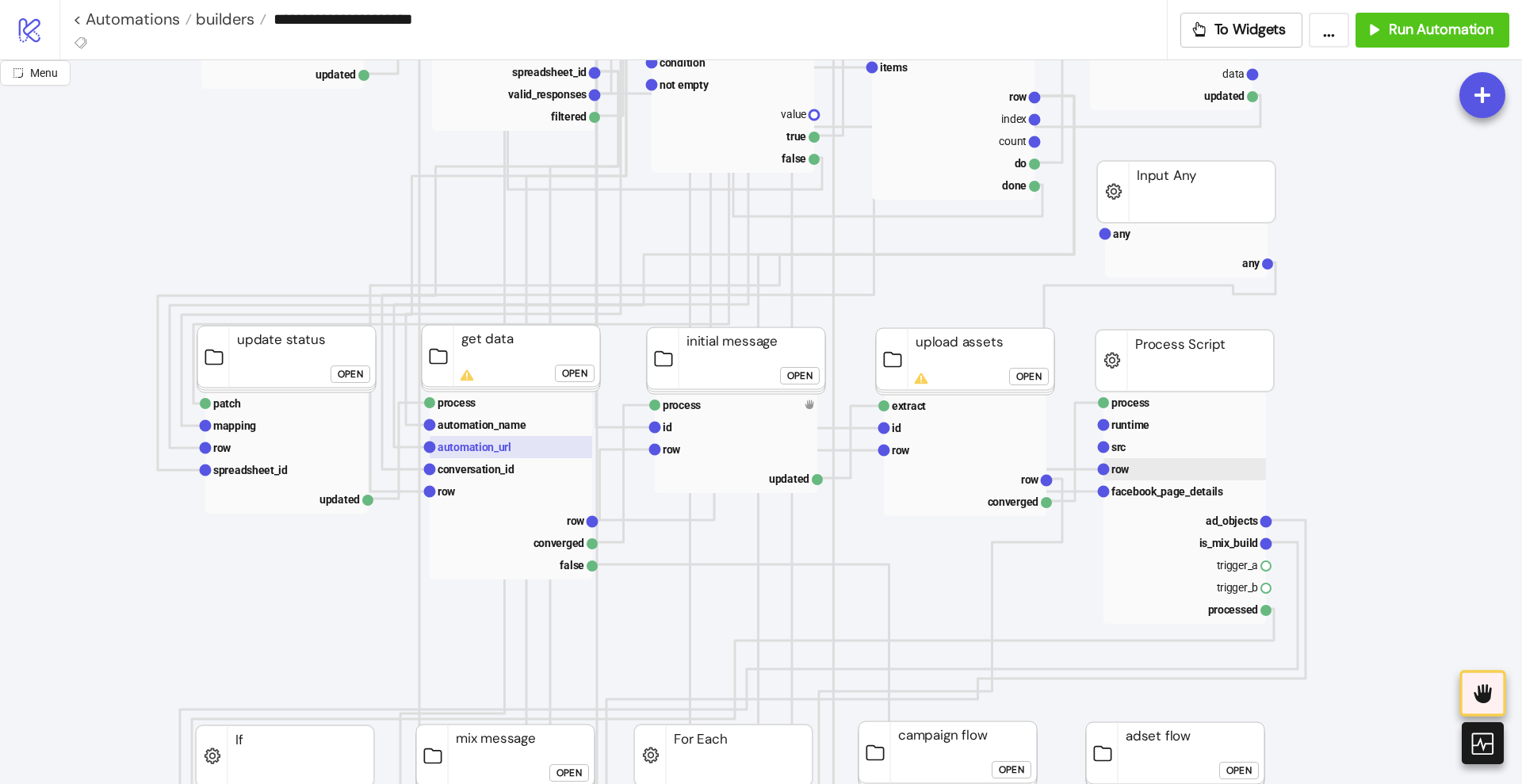
scroll to position [495, 0]
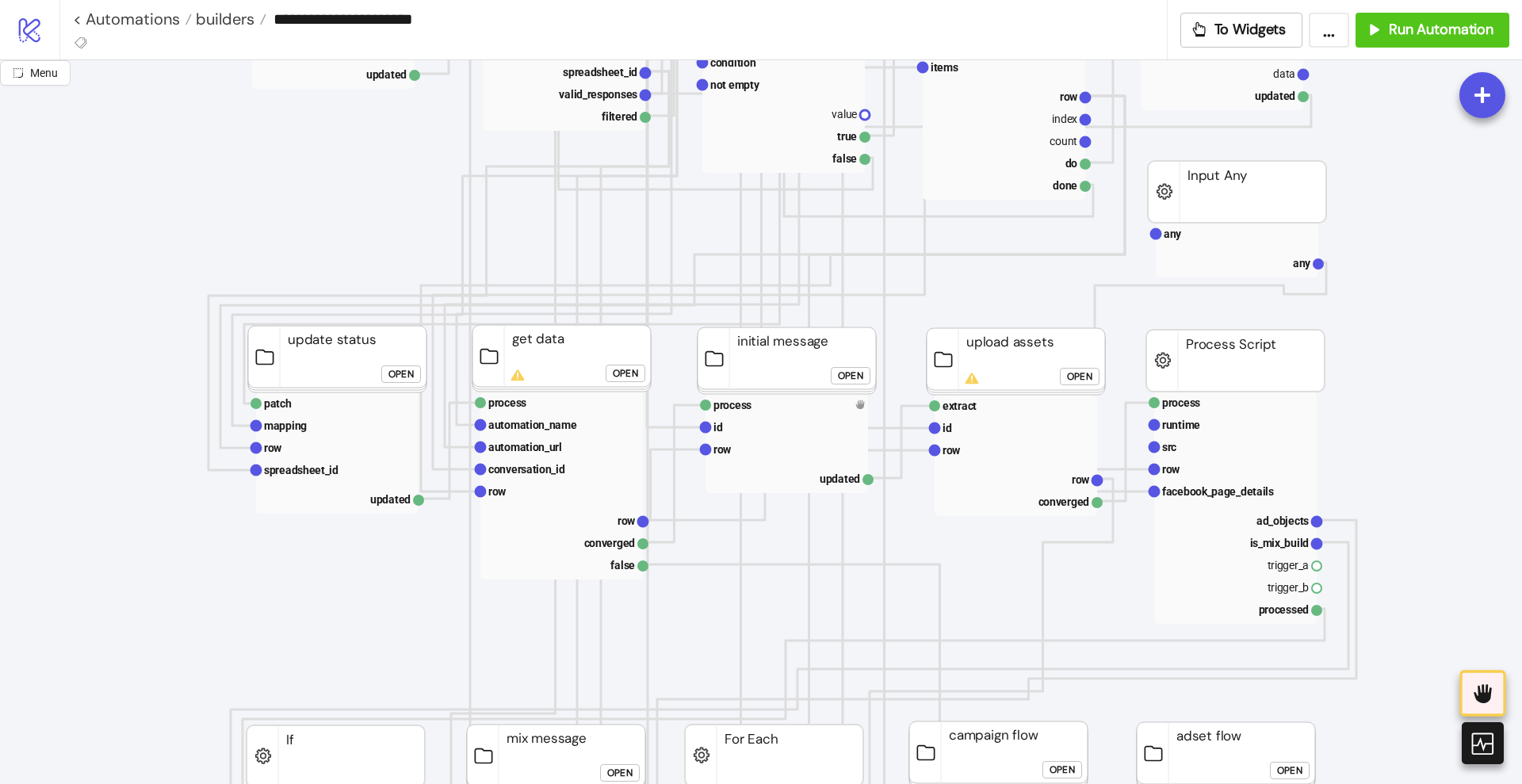
click at [623, 374] on div "Open" at bounding box center [625, 374] width 25 height 18
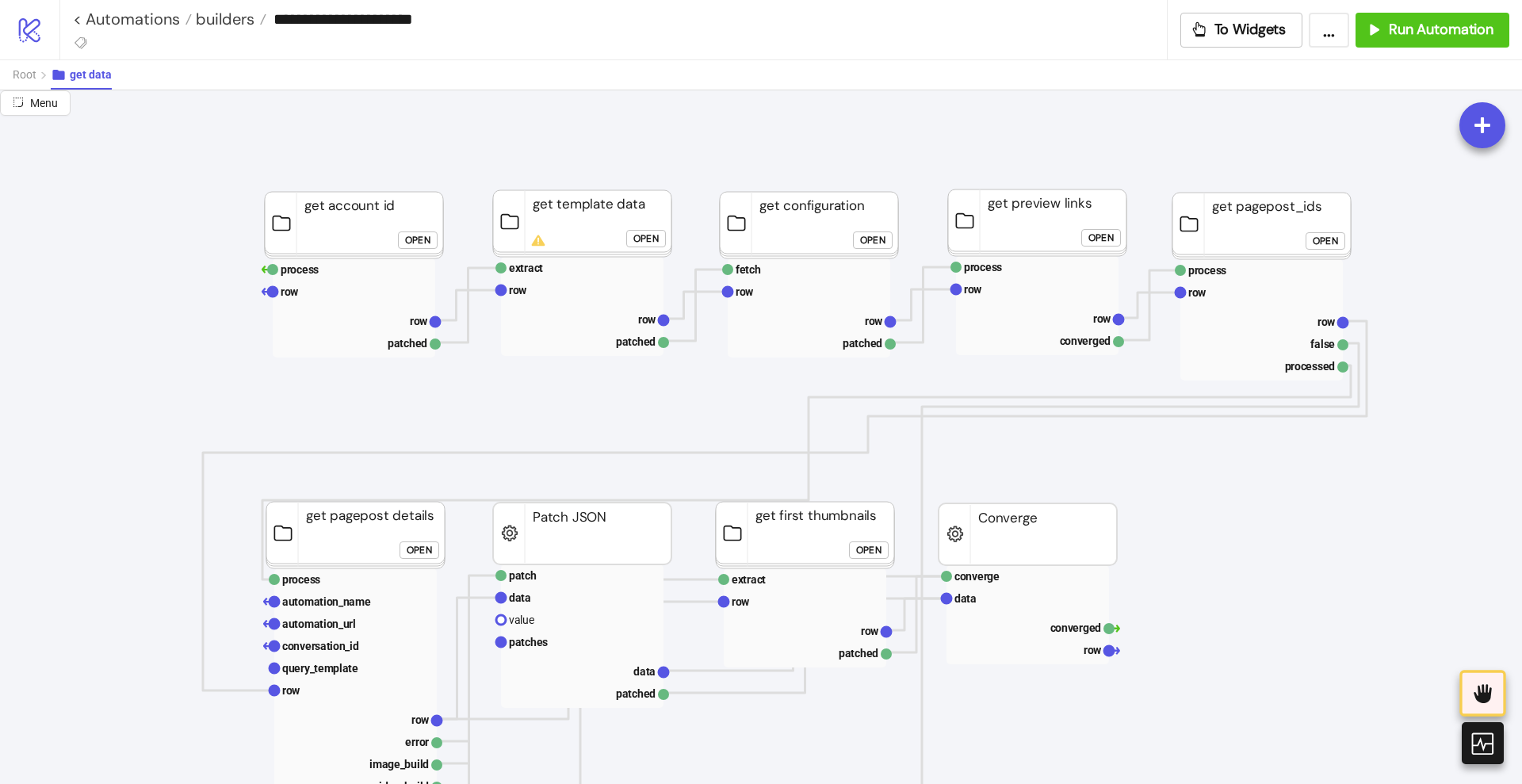
scroll to position [0, 0]
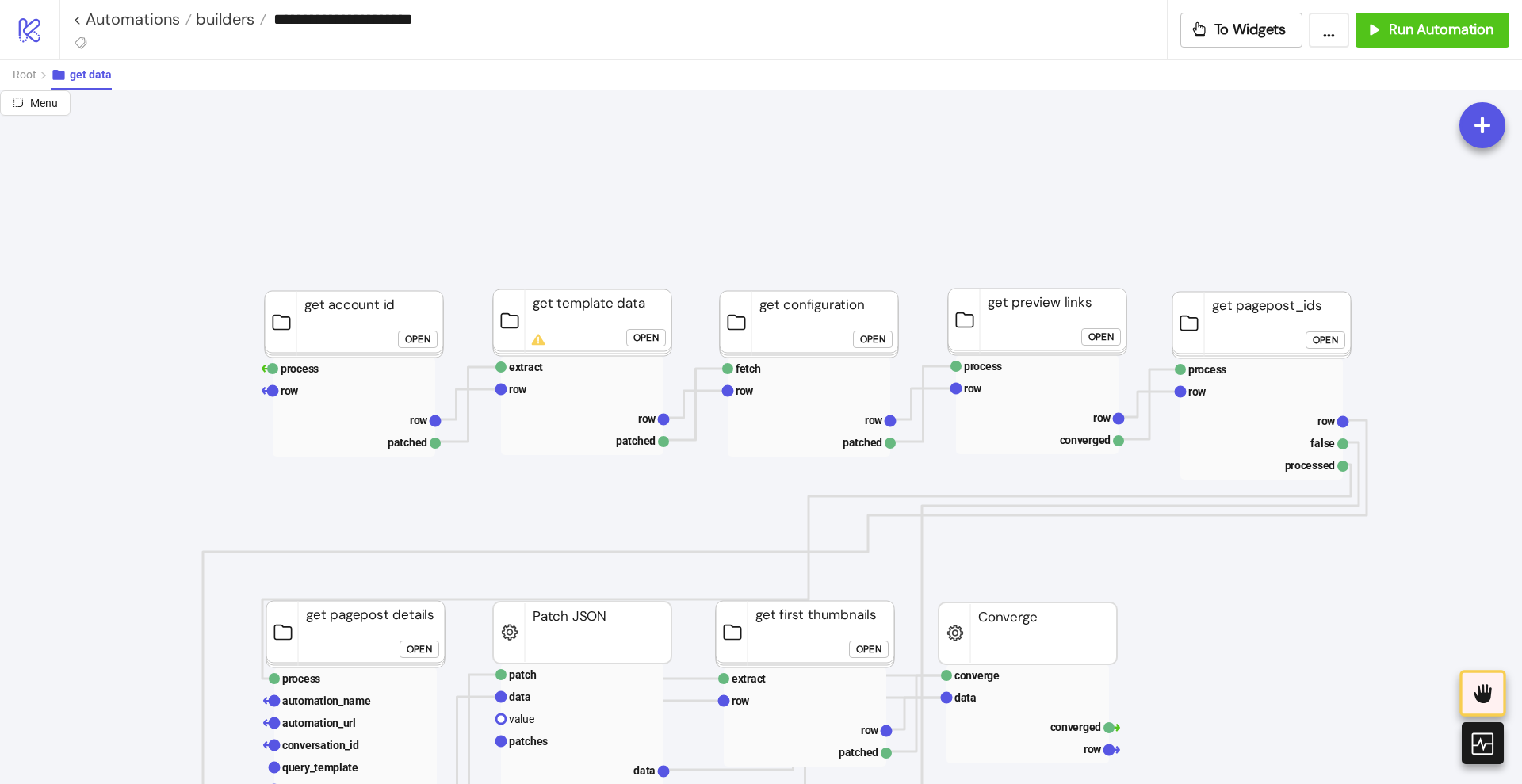
click at [404, 338] on button "Open" at bounding box center [418, 340] width 39 height 18
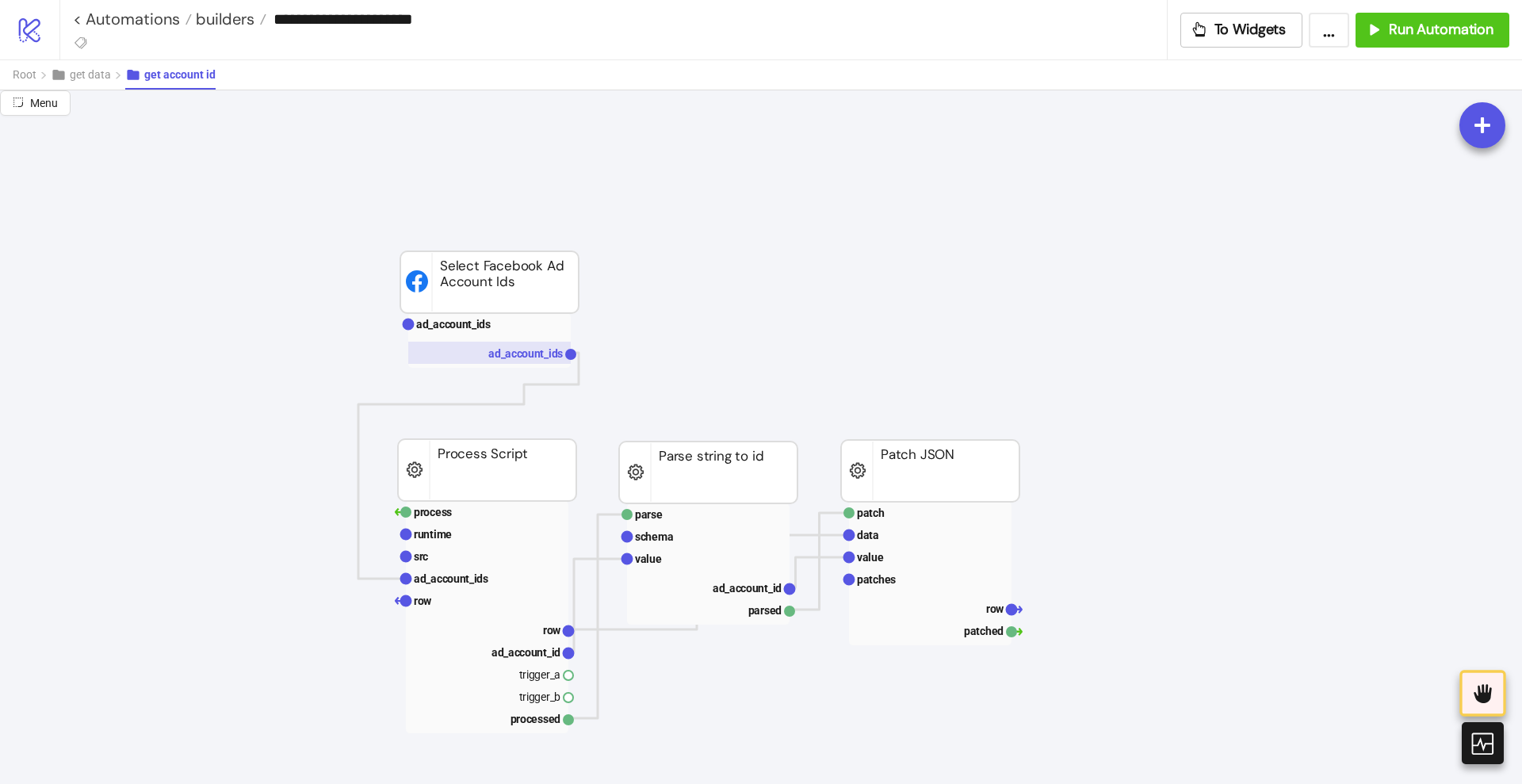
click at [502, 352] on text "ad_account_ids" at bounding box center [525, 353] width 75 height 12
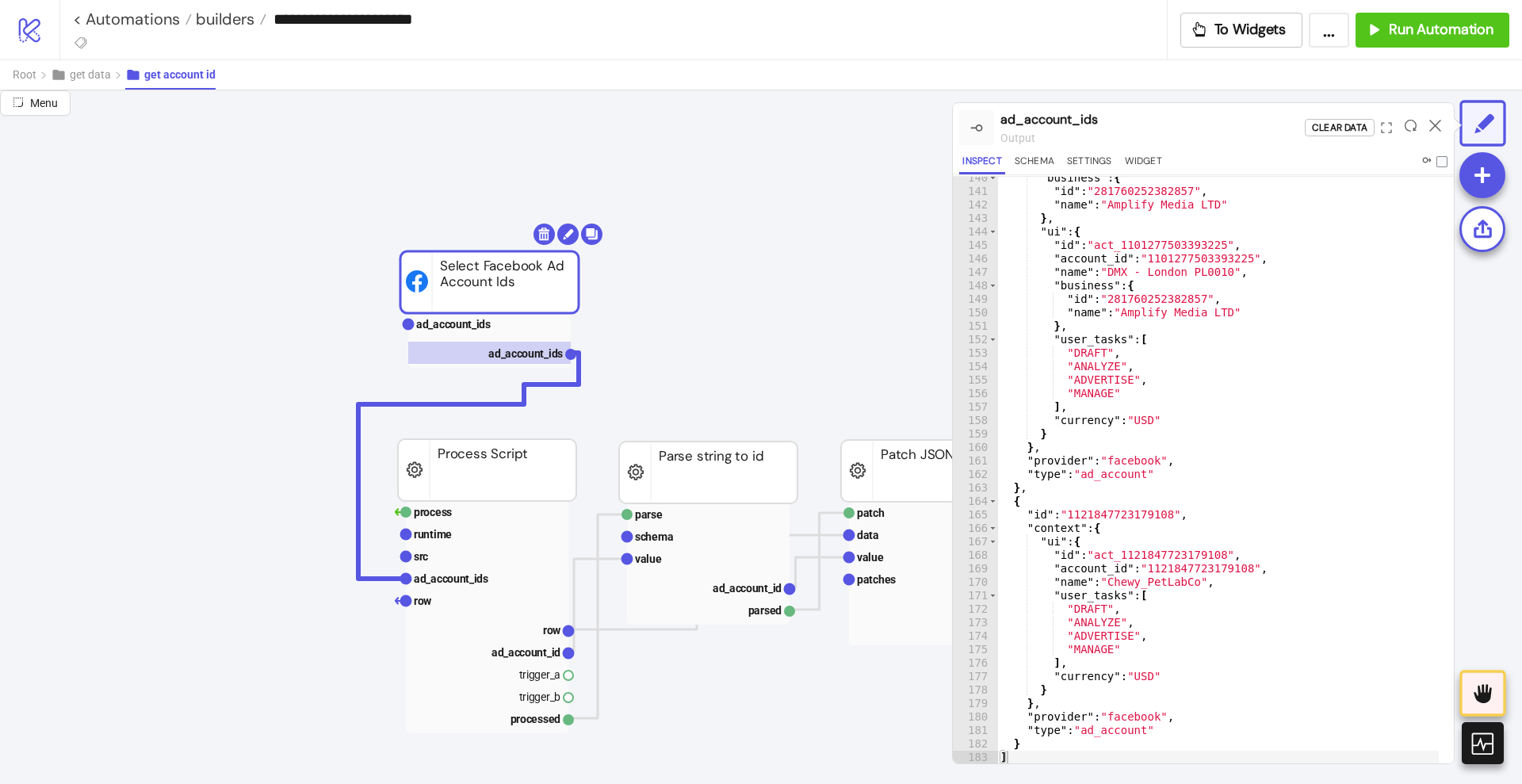
scroll to position [38, 0]
type textarea "**********"
click at [1094, 513] on div ""business" : { "id" : "281760252382857" , "name" : "Amplify Media LTD" } , "ui"…" at bounding box center [1218, 477] width 442 height 615
click at [26, 70] on span "Root" at bounding box center [24, 74] width 24 height 12
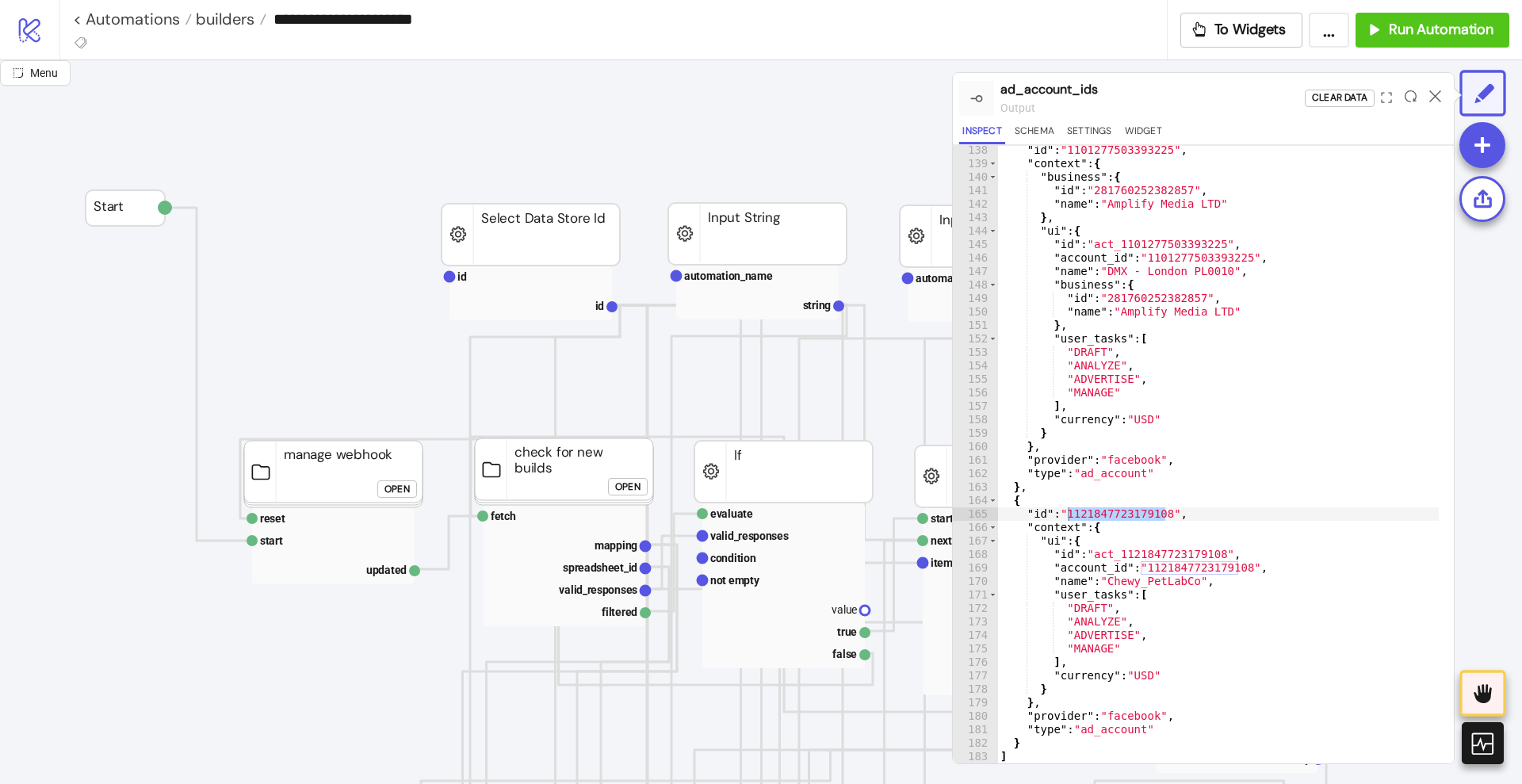
scroll to position [1848, 0]
click at [1430, 92] on icon at bounding box center [1435, 95] width 12 height 12
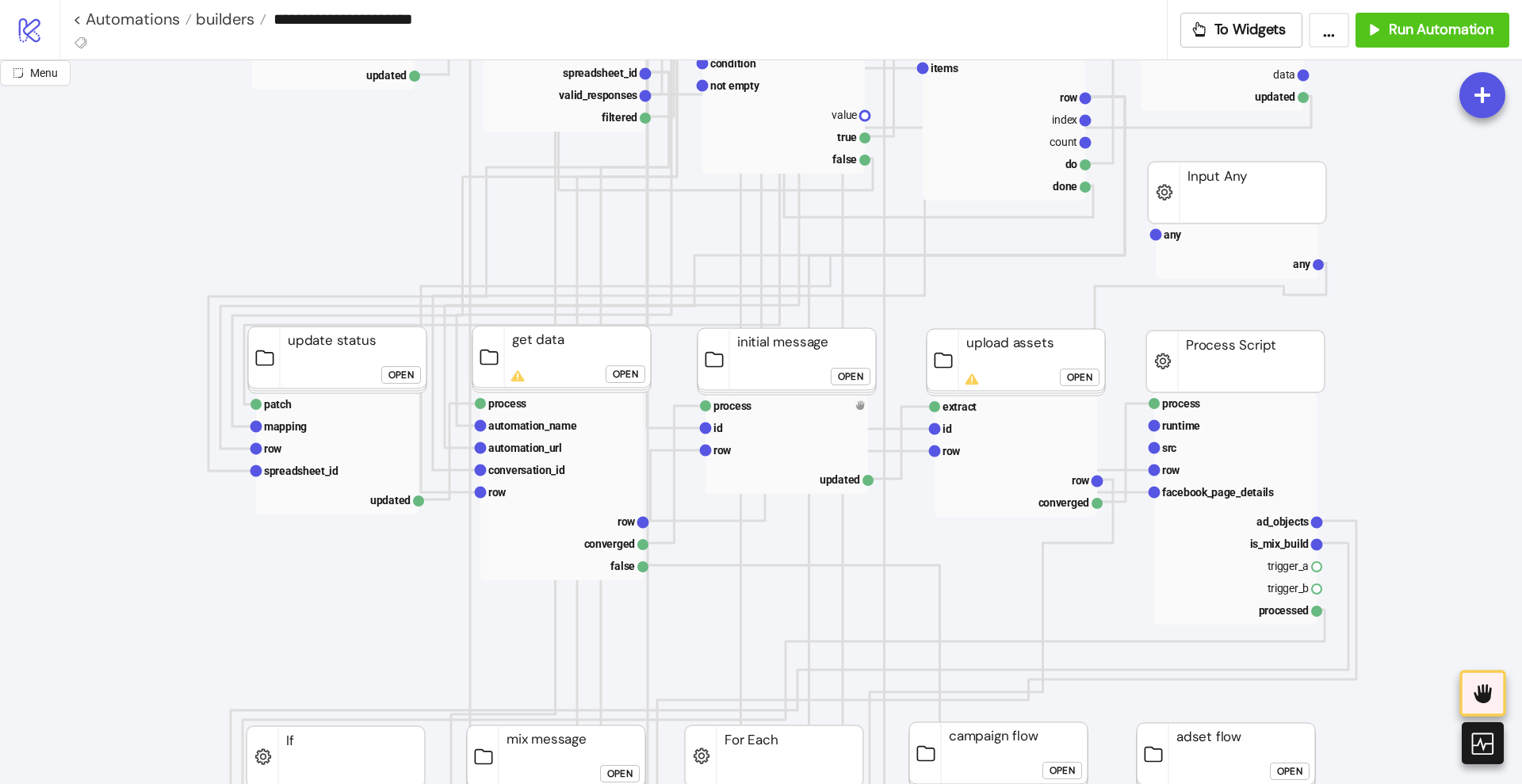
scroll to position [495, 0]
click at [1179, 447] on rect at bounding box center [1236, 447] width 162 height 22
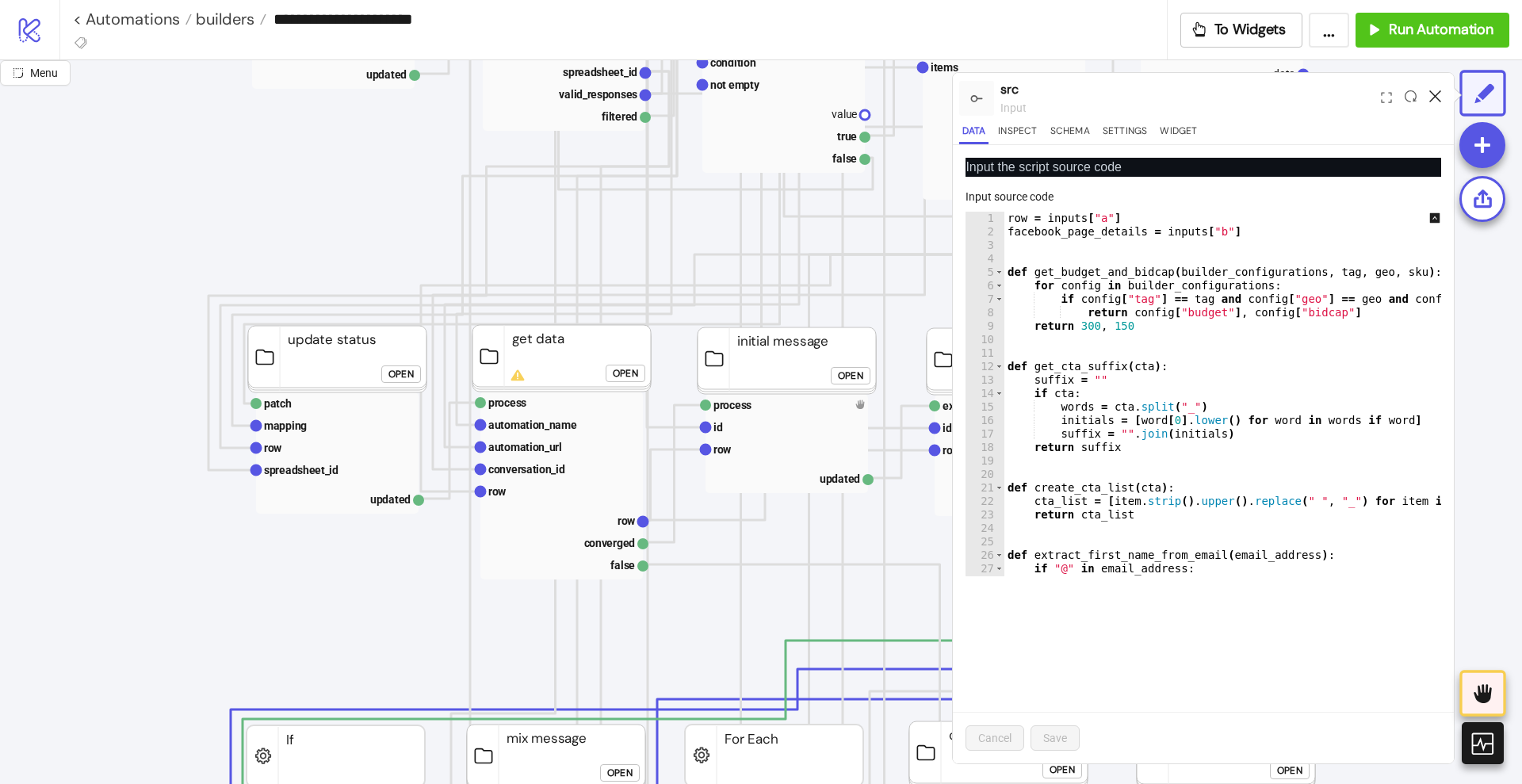
click at [1435, 97] on icon at bounding box center [1435, 95] width 12 height 12
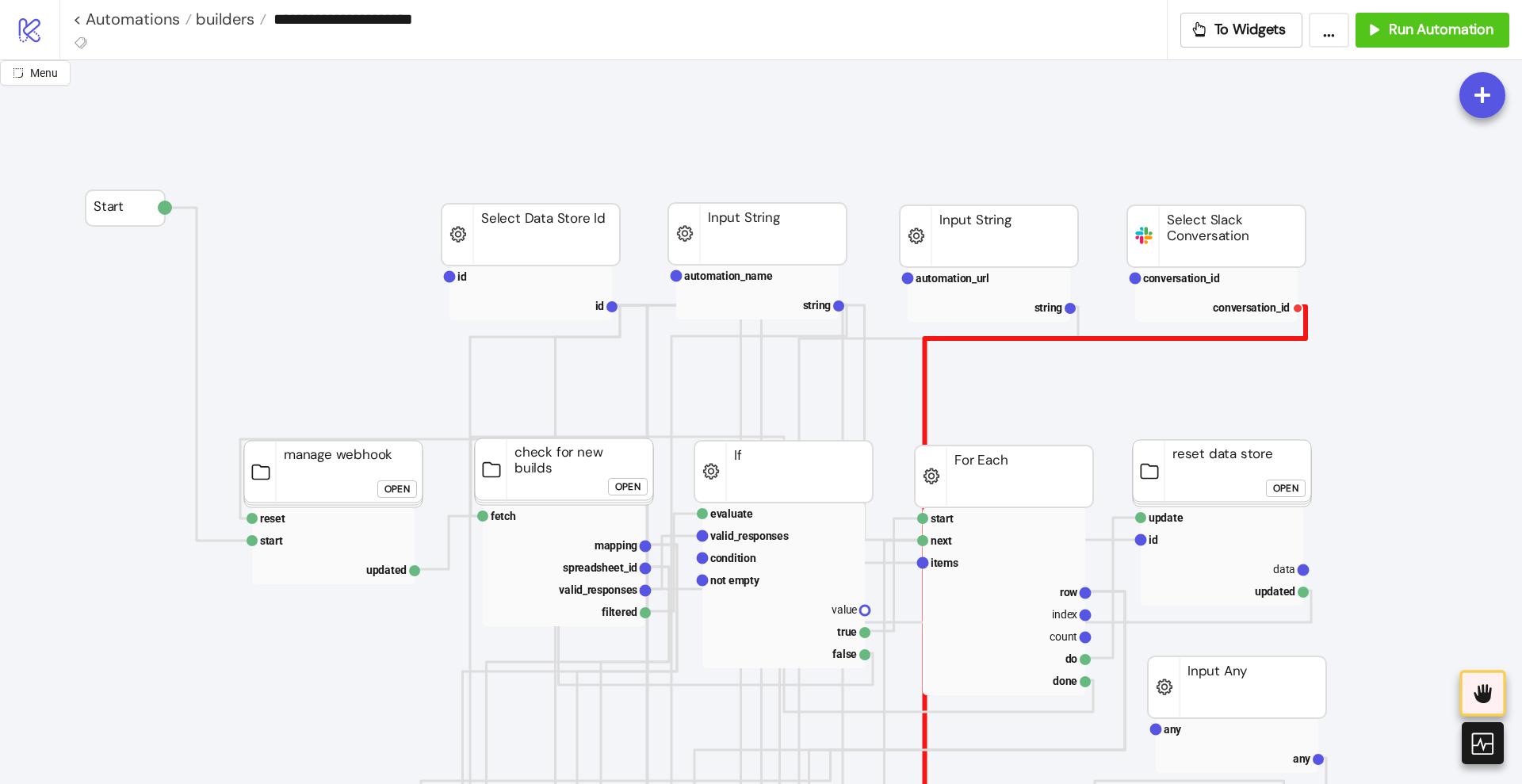
scroll to position [297, 0]
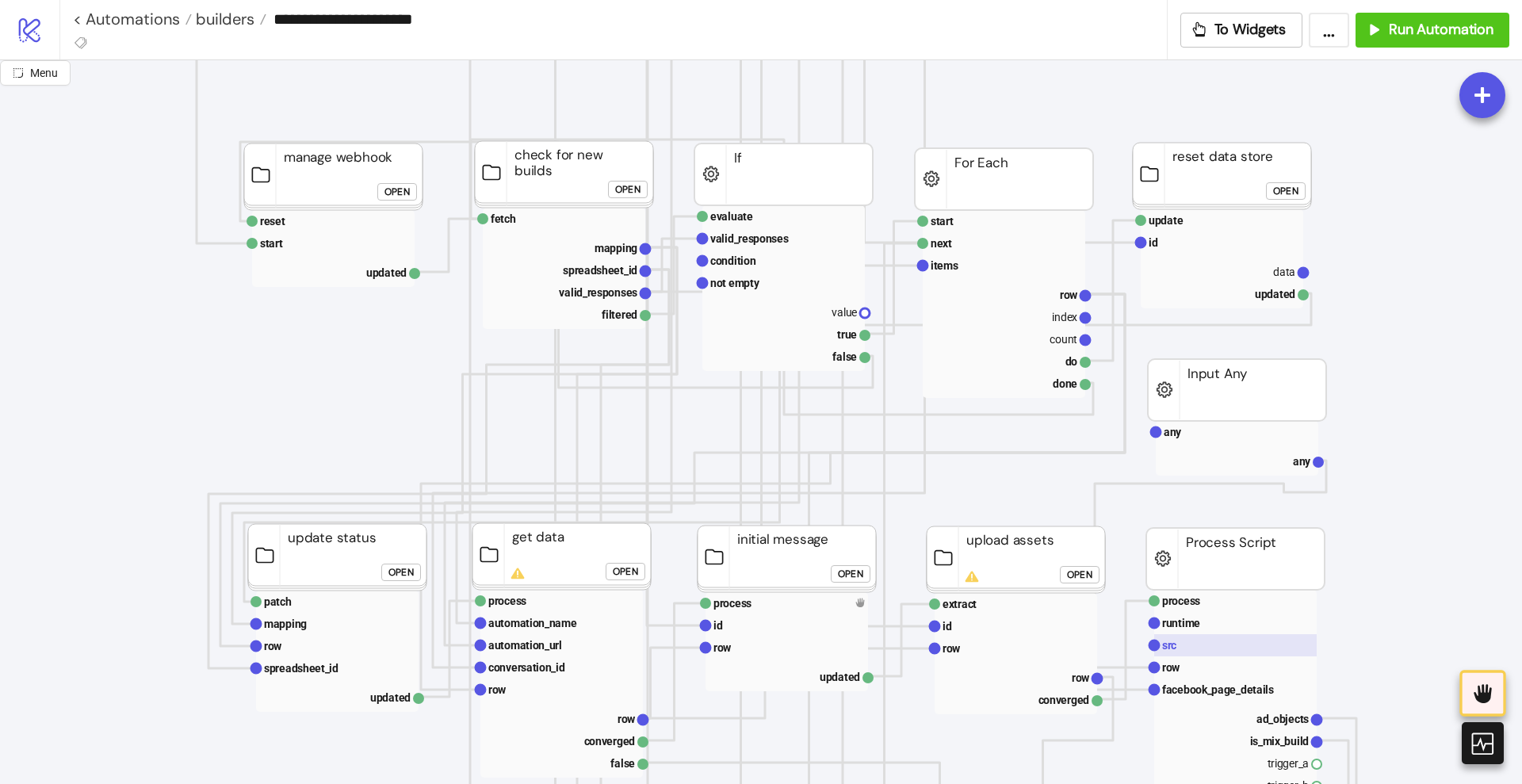
click at [1180, 643] on rect at bounding box center [1236, 645] width 162 height 22
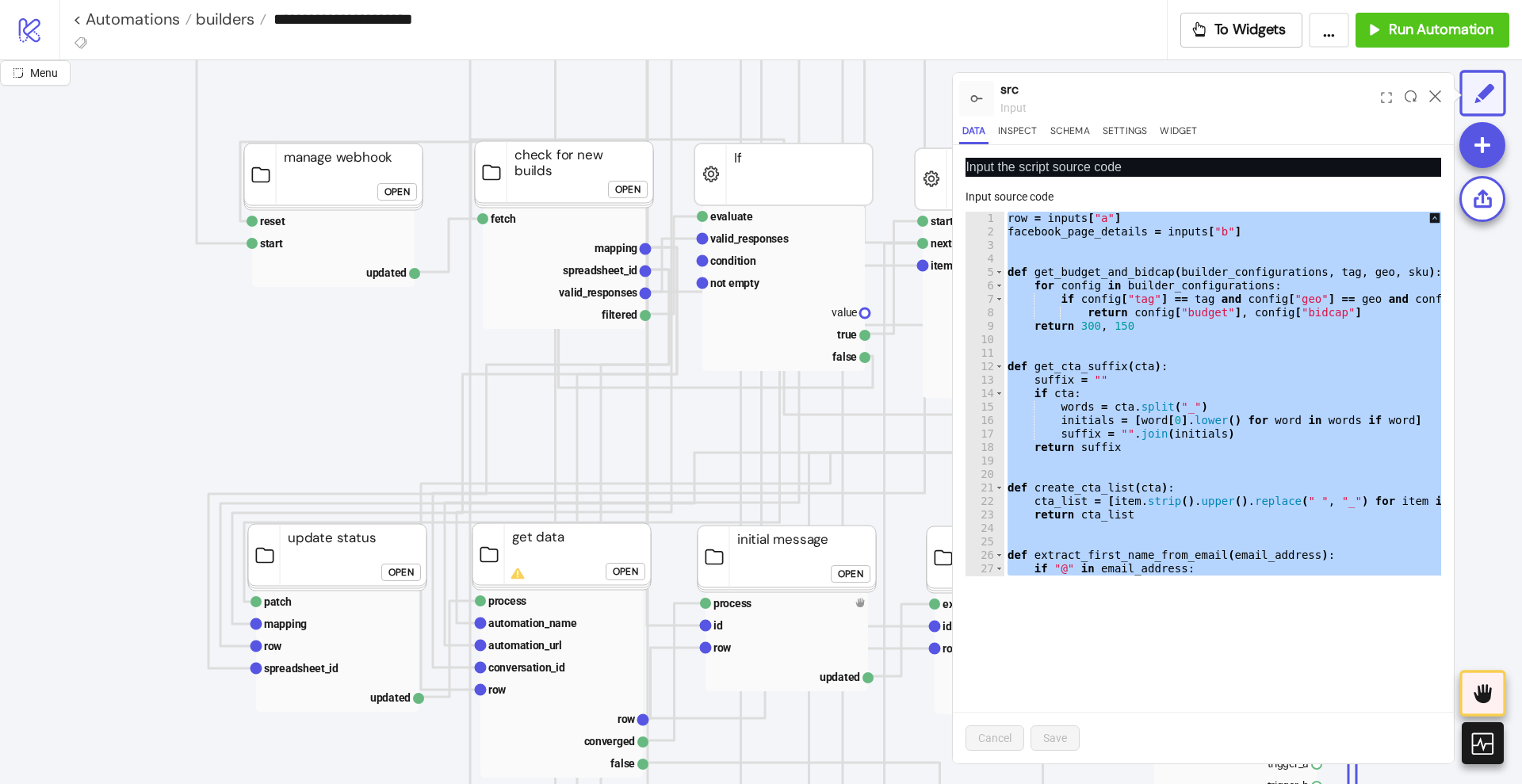
paste textarea "Cursor at row 1249"
type textarea "**********"
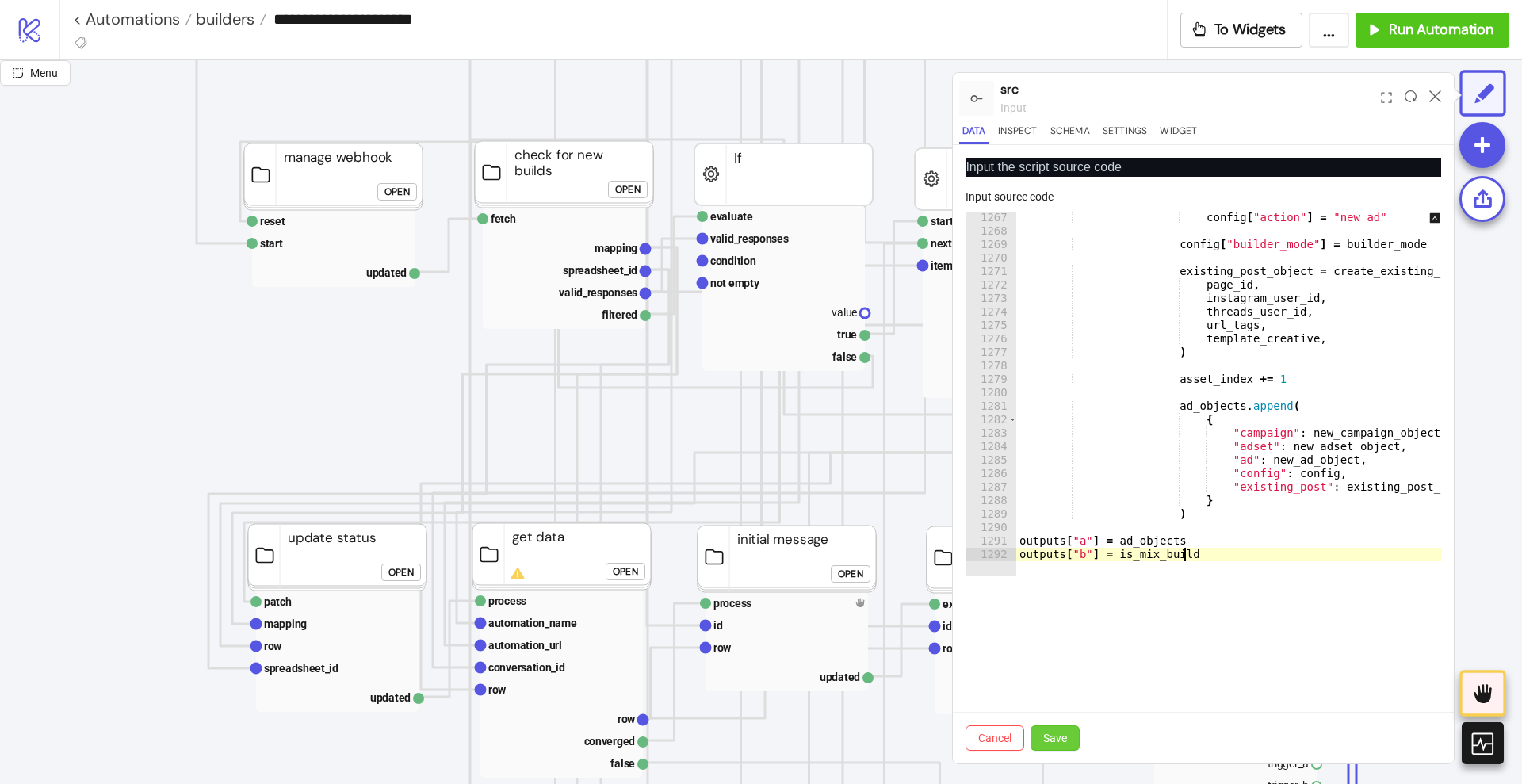
click at [1066, 731] on span "Save" at bounding box center [1055, 738] width 24 height 12
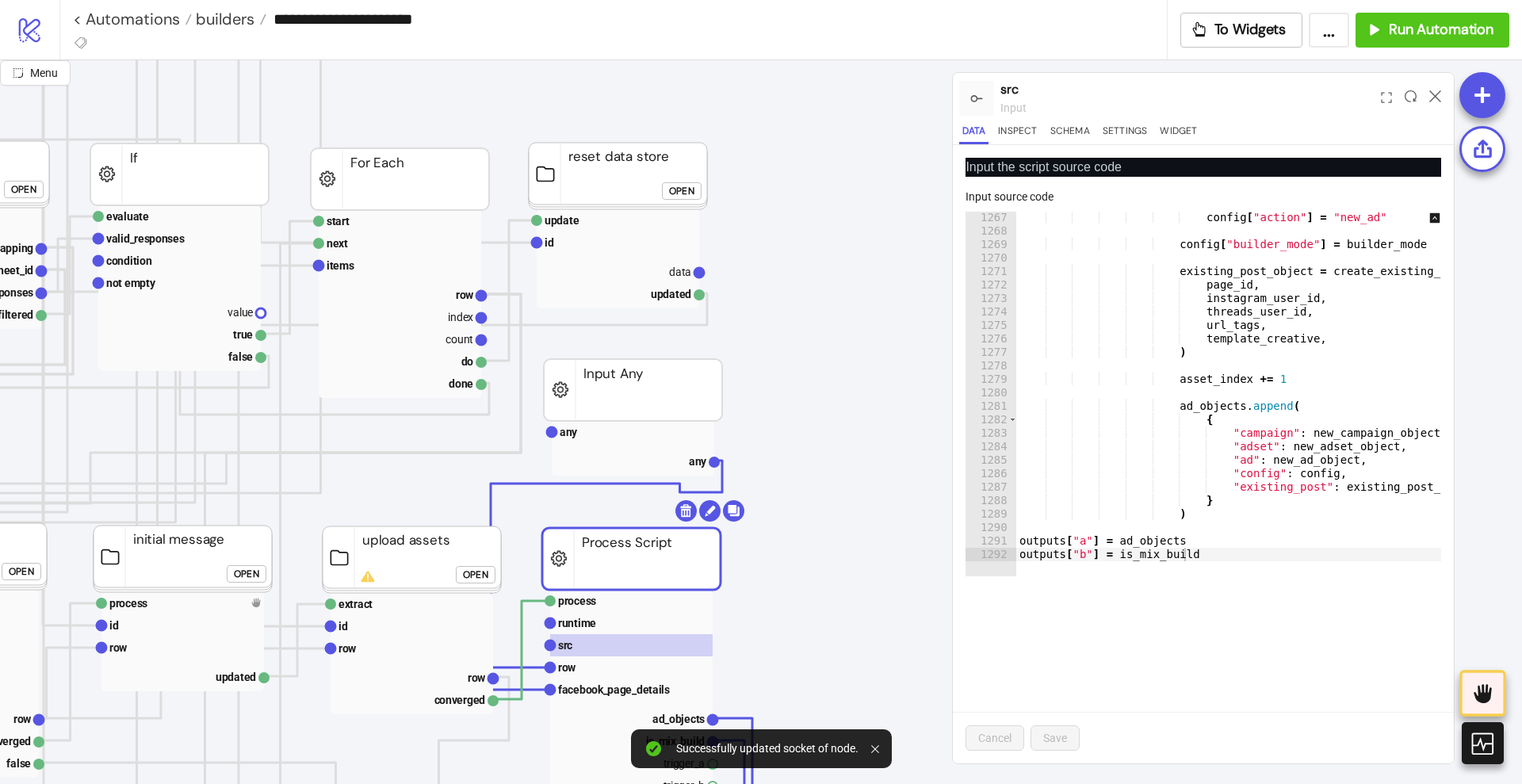
scroll to position [297, 694]
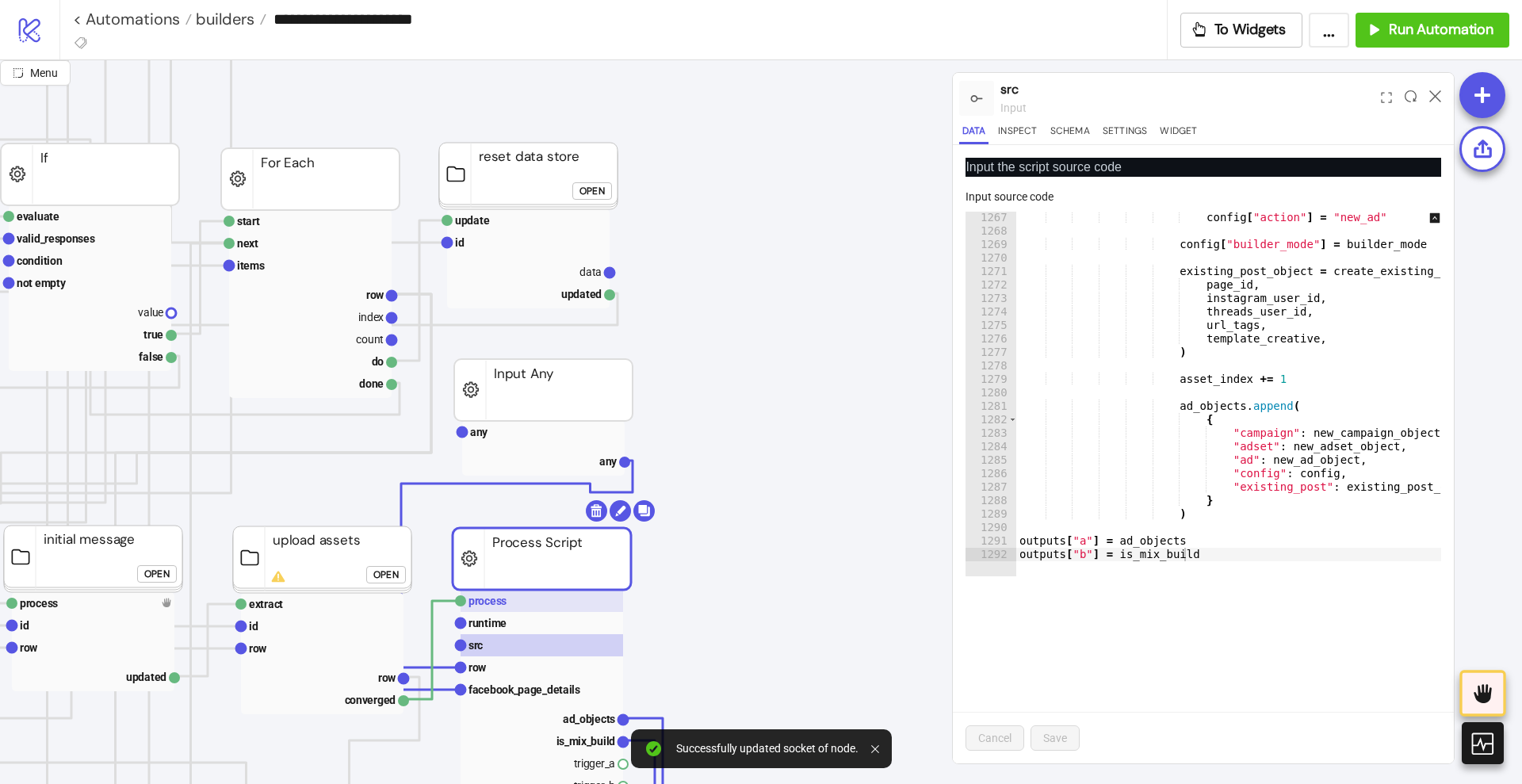
click at [519, 598] on rect at bounding box center [542, 600] width 162 height 22
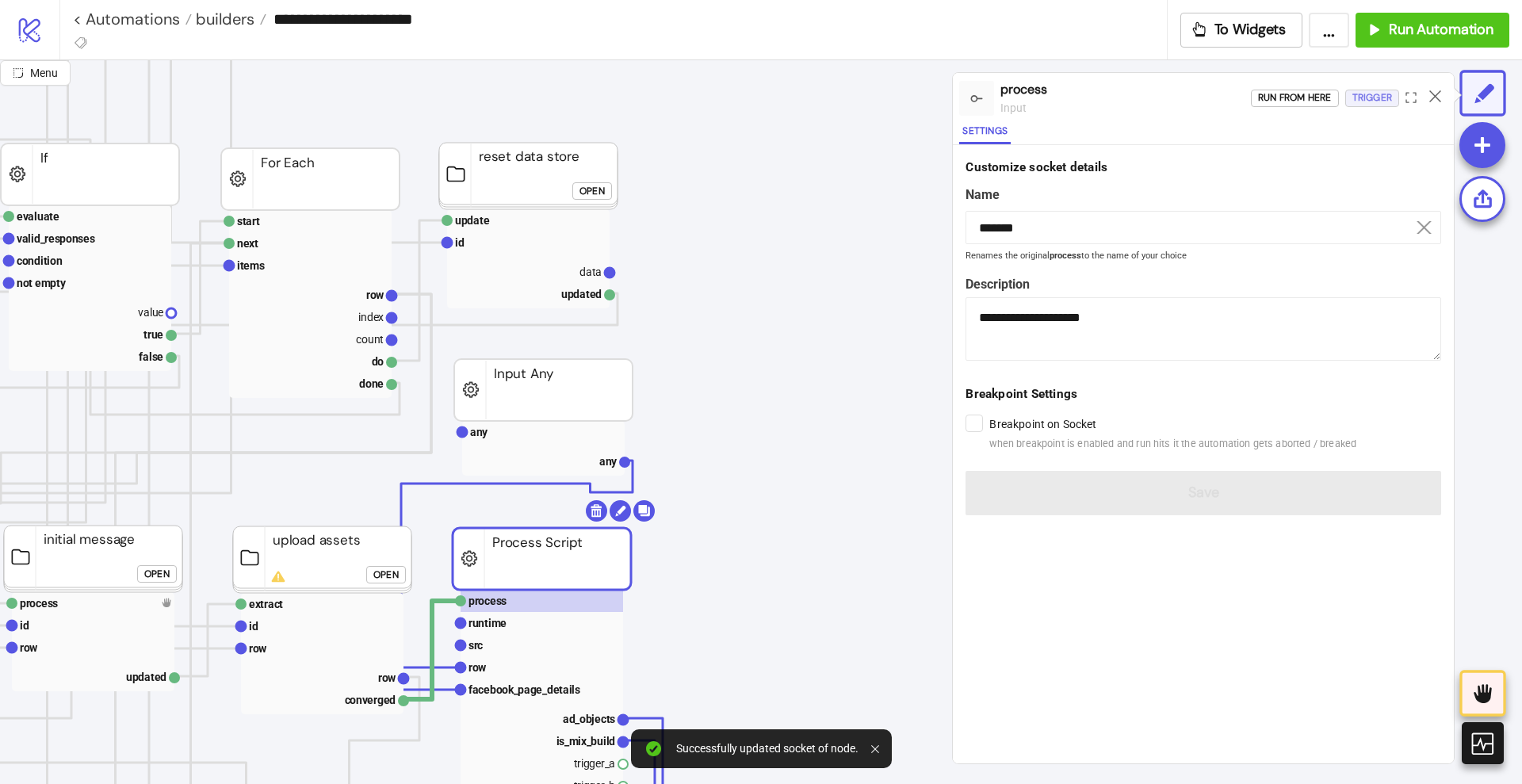
click at [1364, 95] on div "Trigger" at bounding box center [1372, 98] width 39 height 18
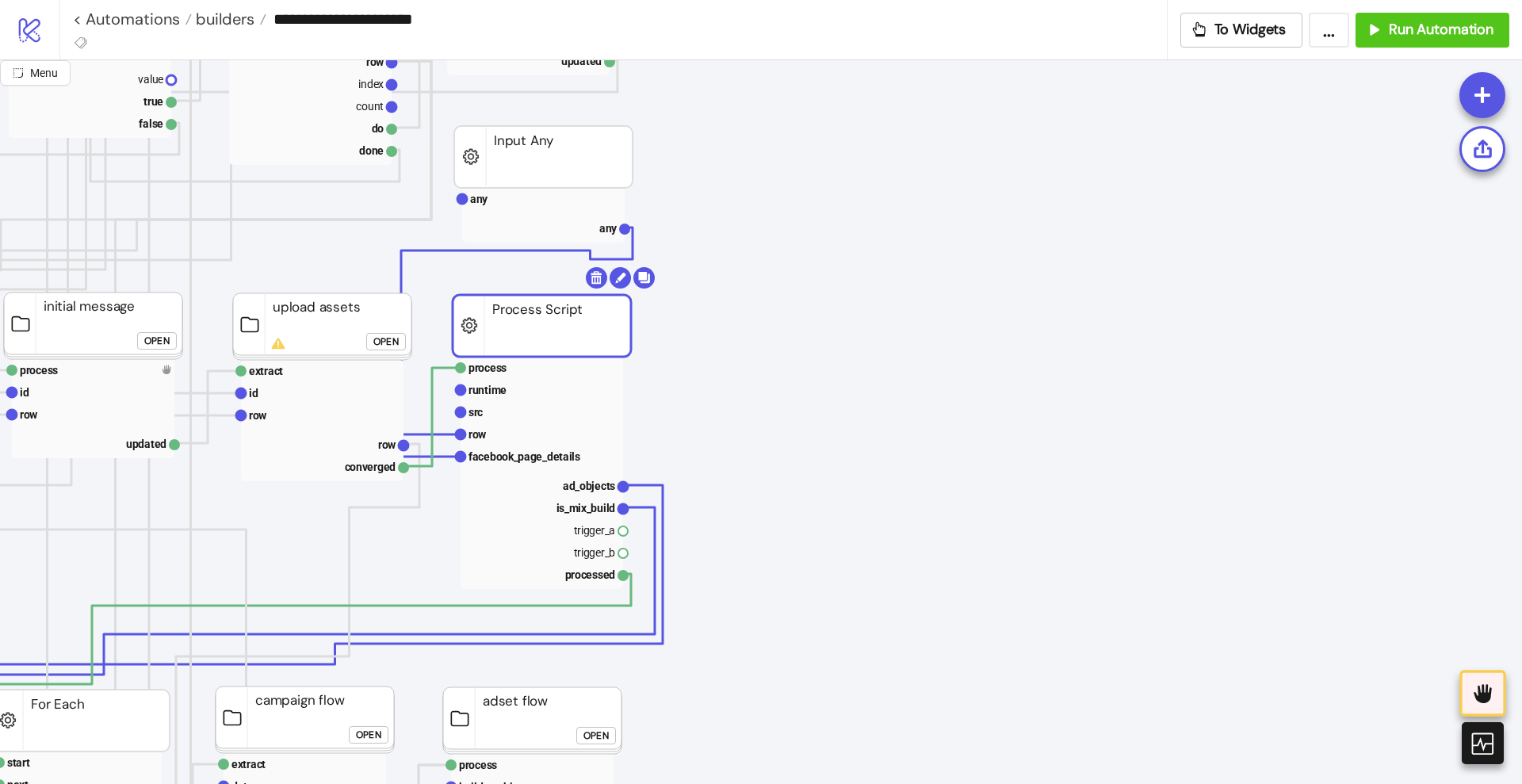
scroll to position [594, 694]
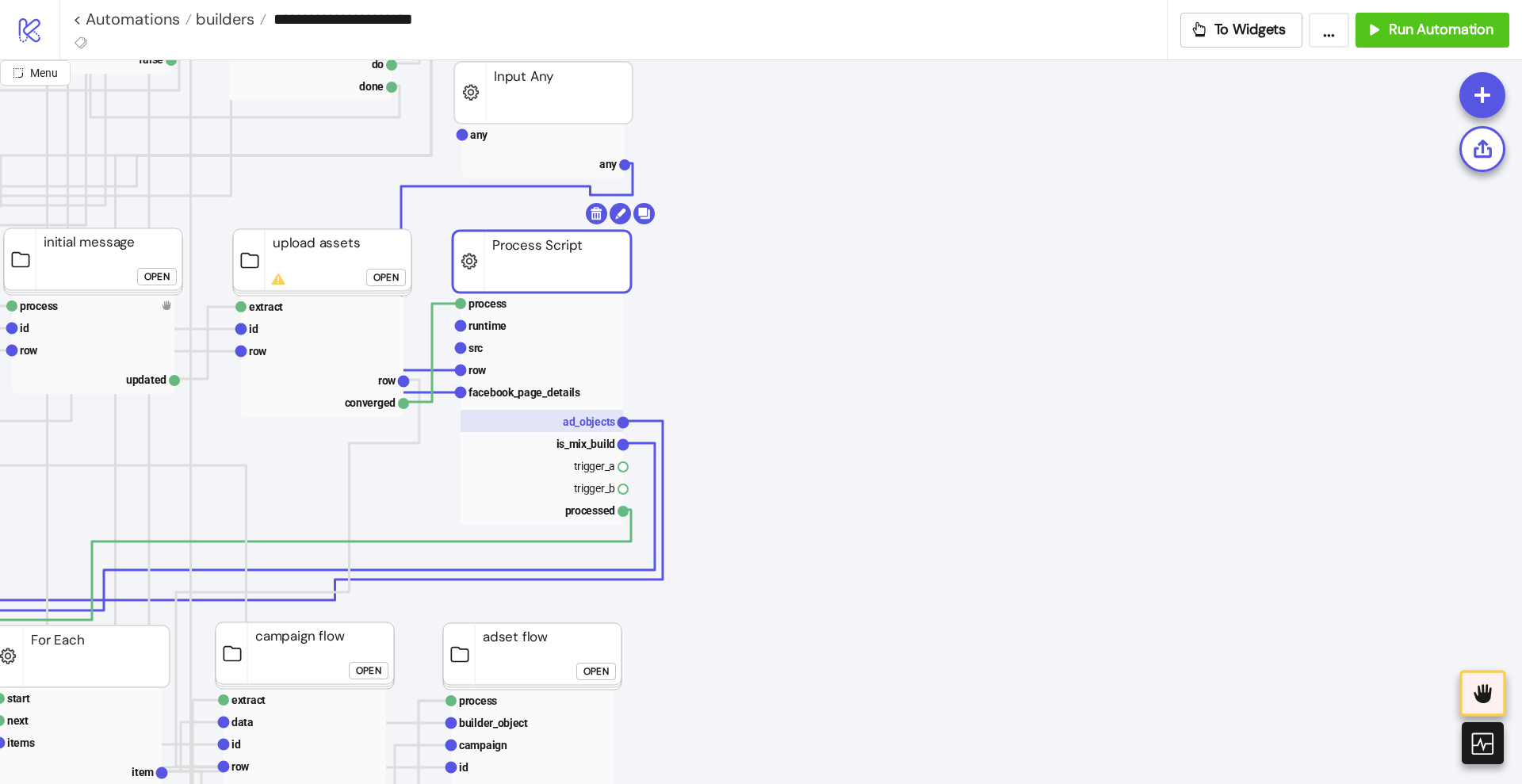
click at [587, 417] on text "ad_objects" at bounding box center [589, 422] width 53 height 12
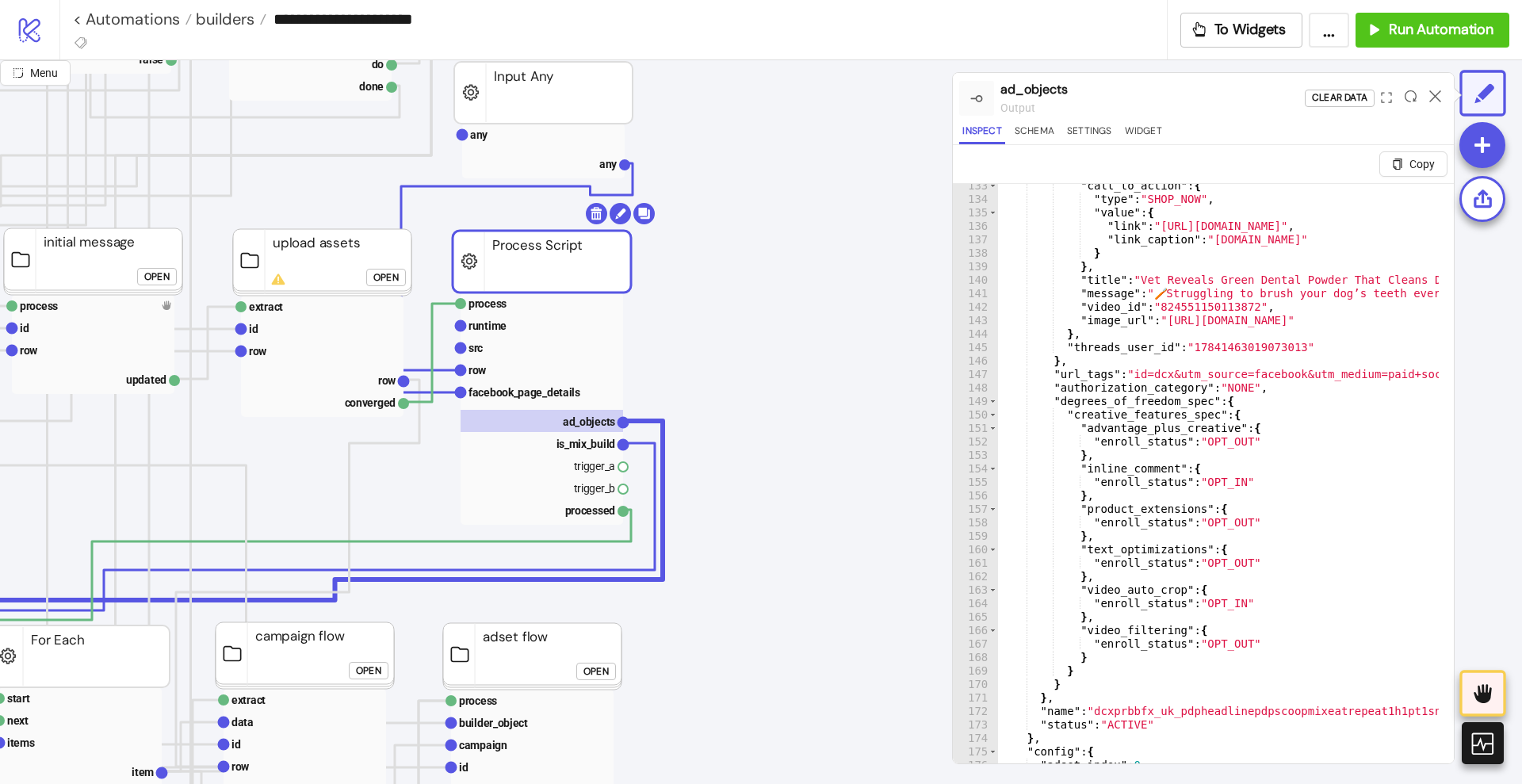
scroll to position [1783, 0]
click at [1429, 91] on icon at bounding box center [1435, 95] width 12 height 12
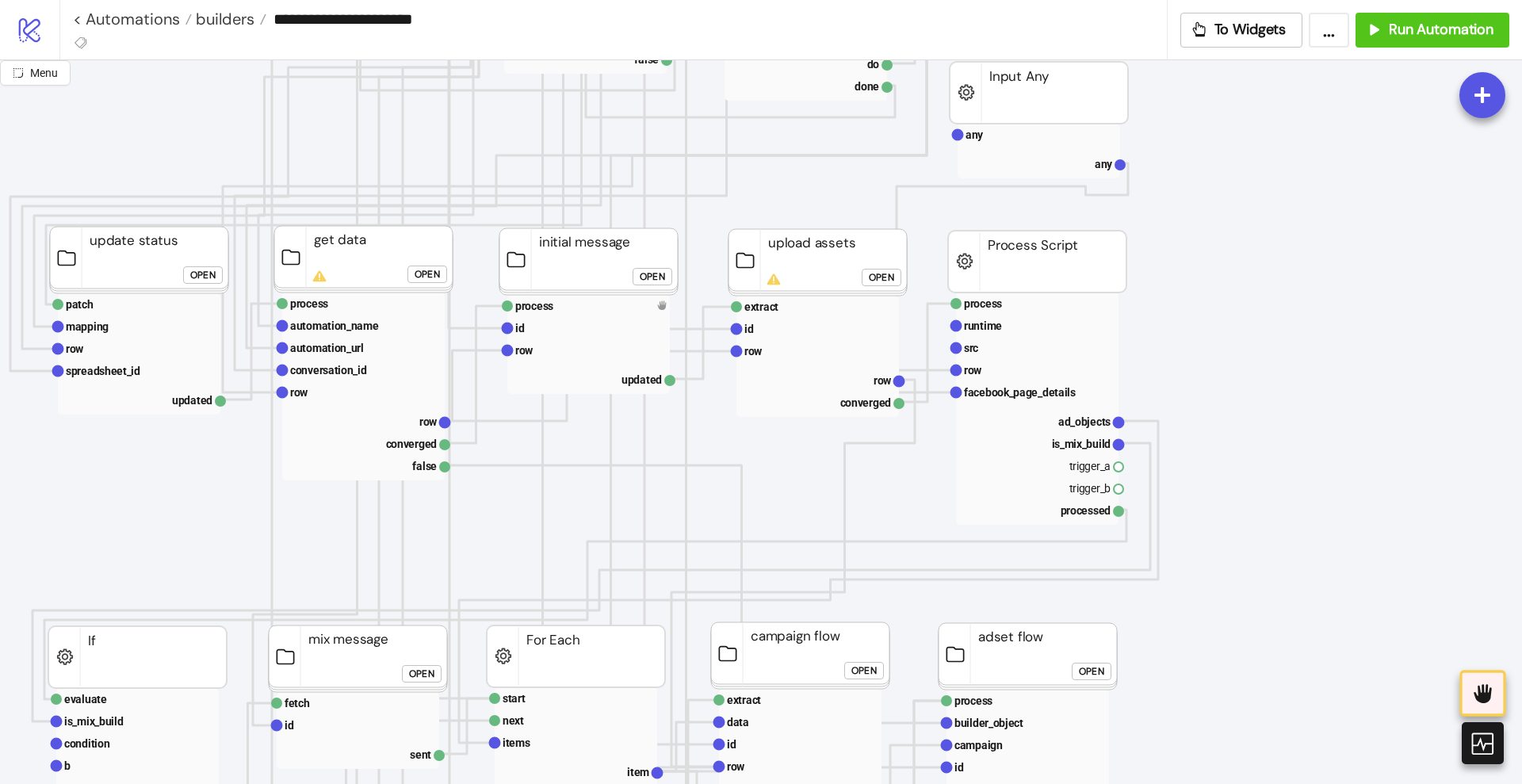
scroll to position [594, 0]
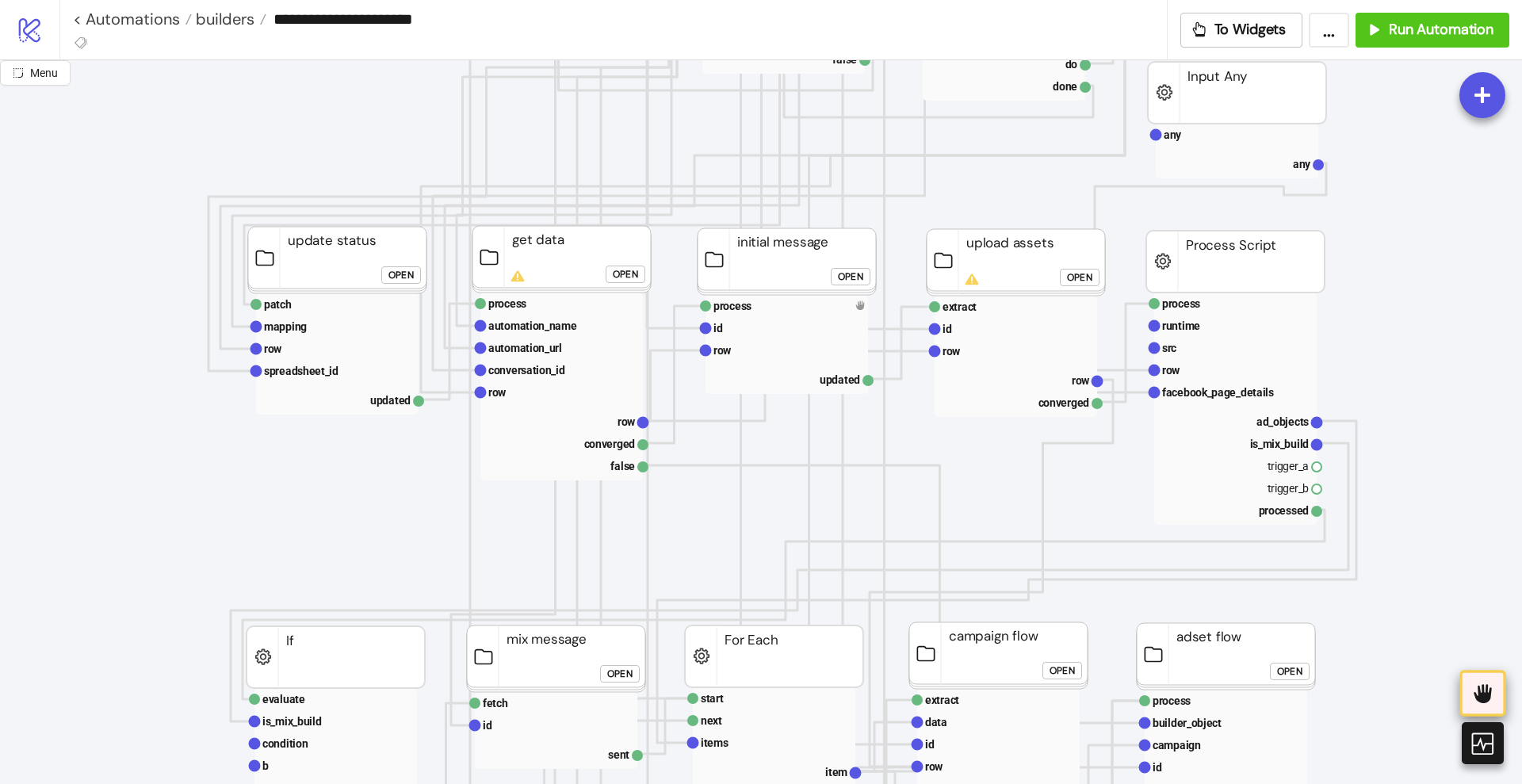
click at [1480, 700] on icon at bounding box center [1483, 693] width 18 height 19
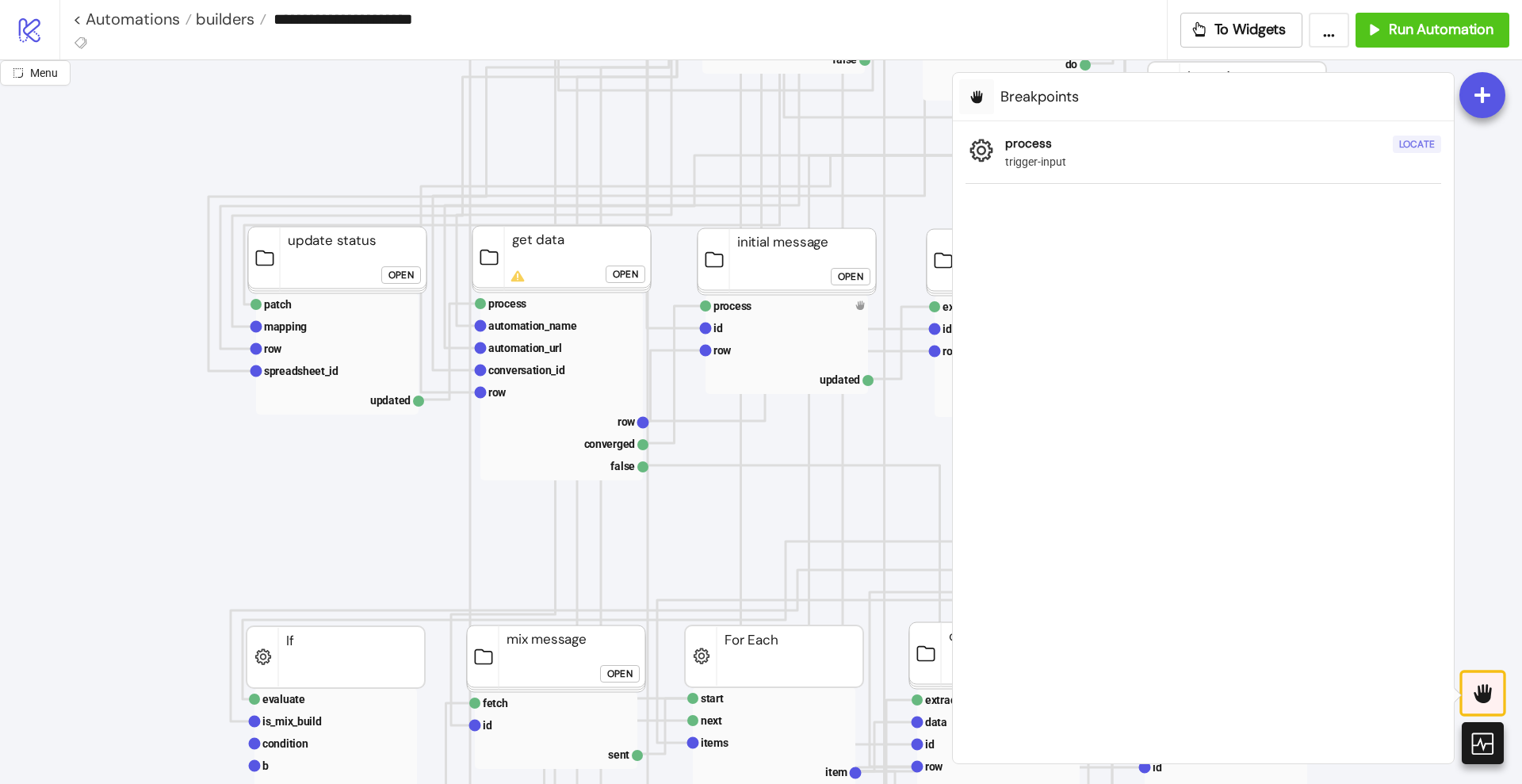
click at [1413, 146] on div "Locate" at bounding box center [1417, 144] width 36 height 18
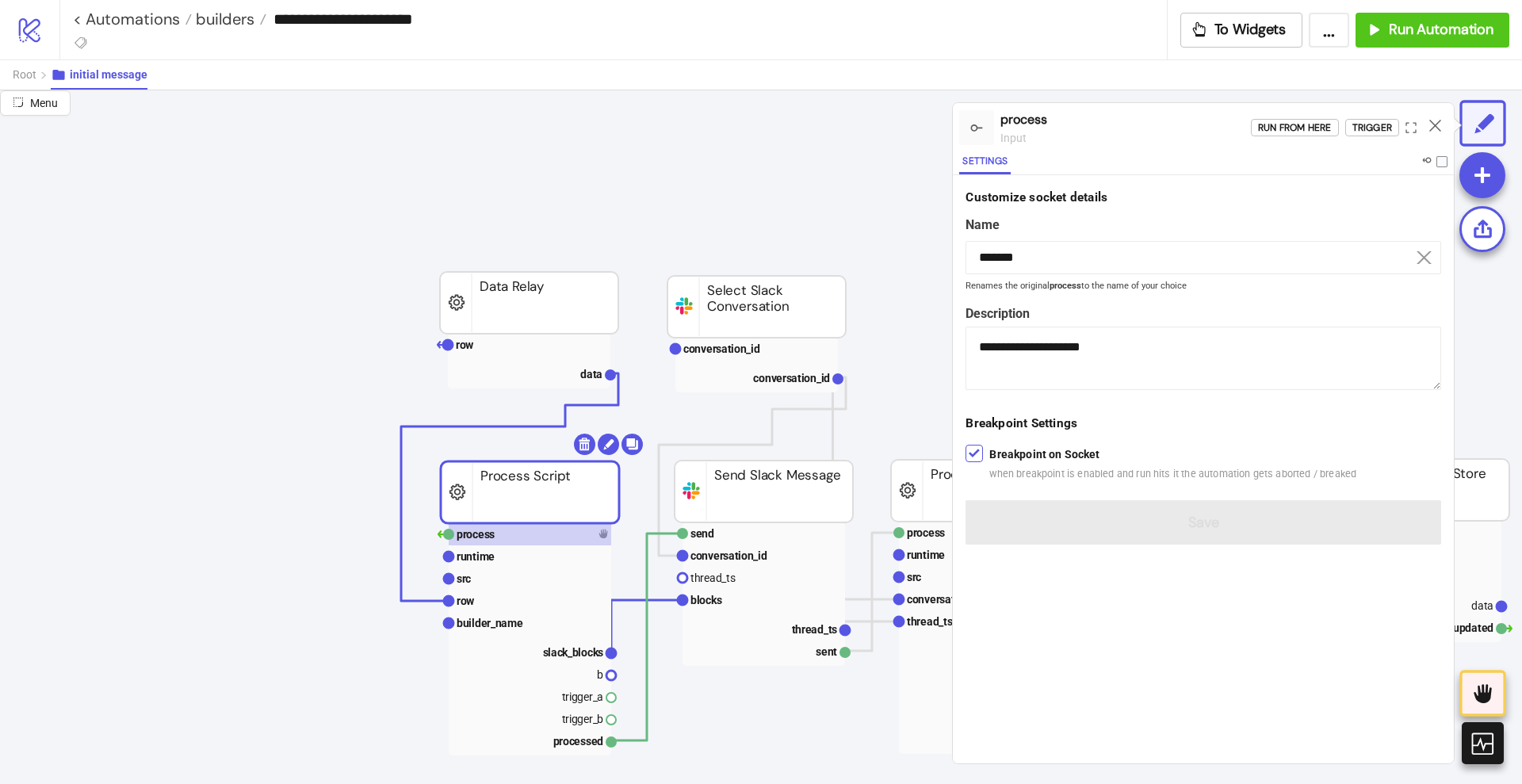
scroll to position [0, 0]
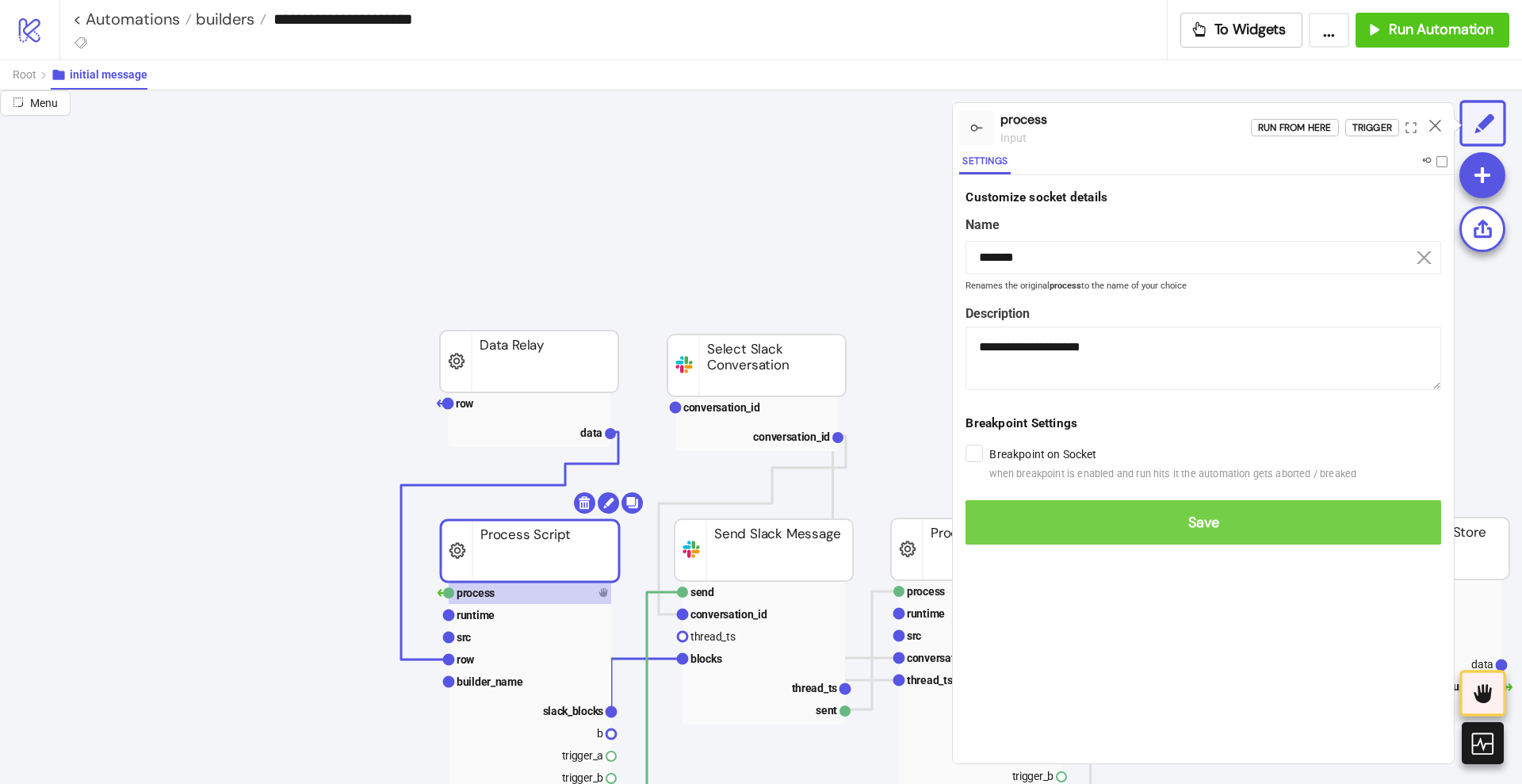
click at [997, 509] on button "Save" at bounding box center [1203, 523] width 476 height 45
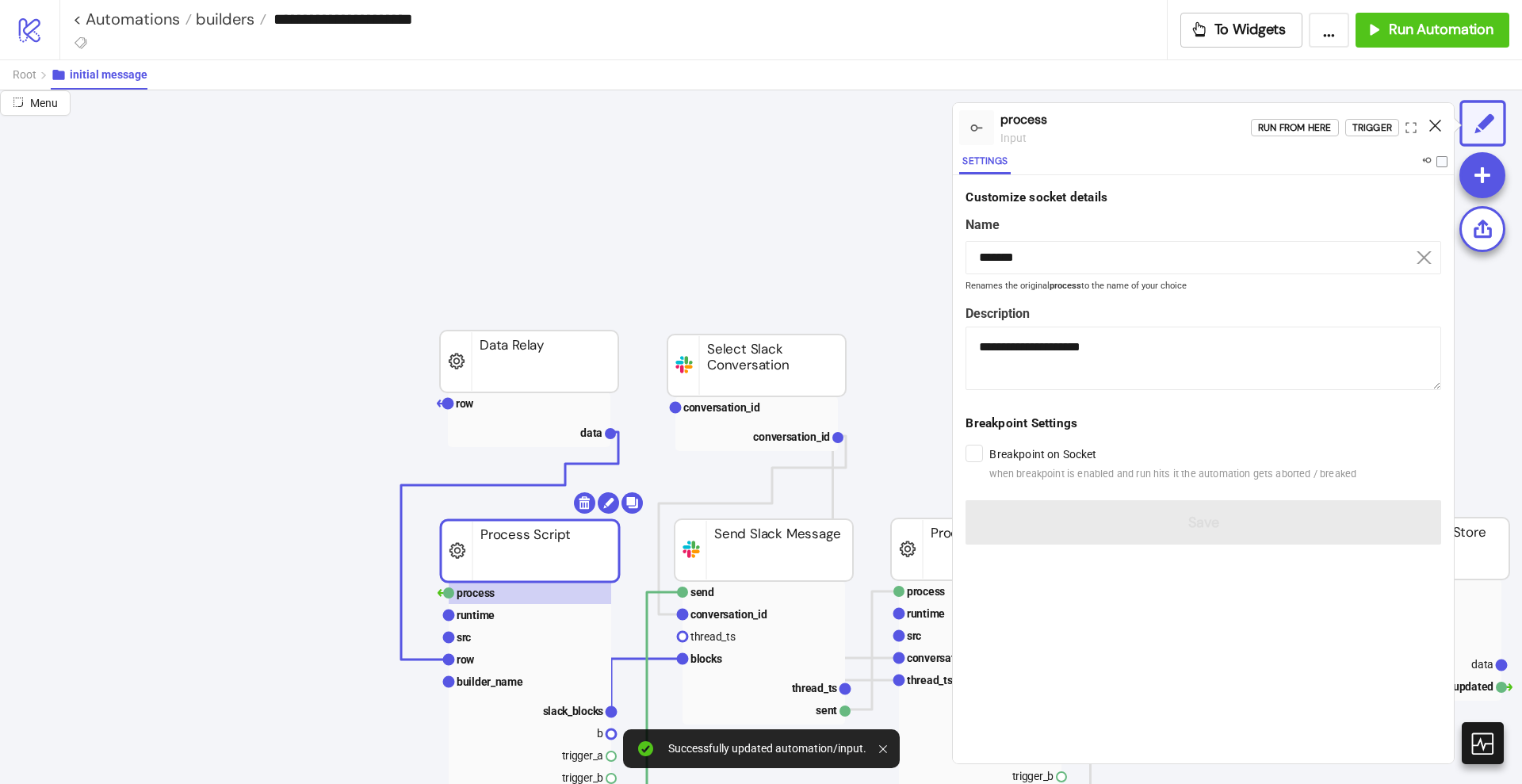
click at [1435, 123] on icon at bounding box center [1435, 125] width 12 height 12
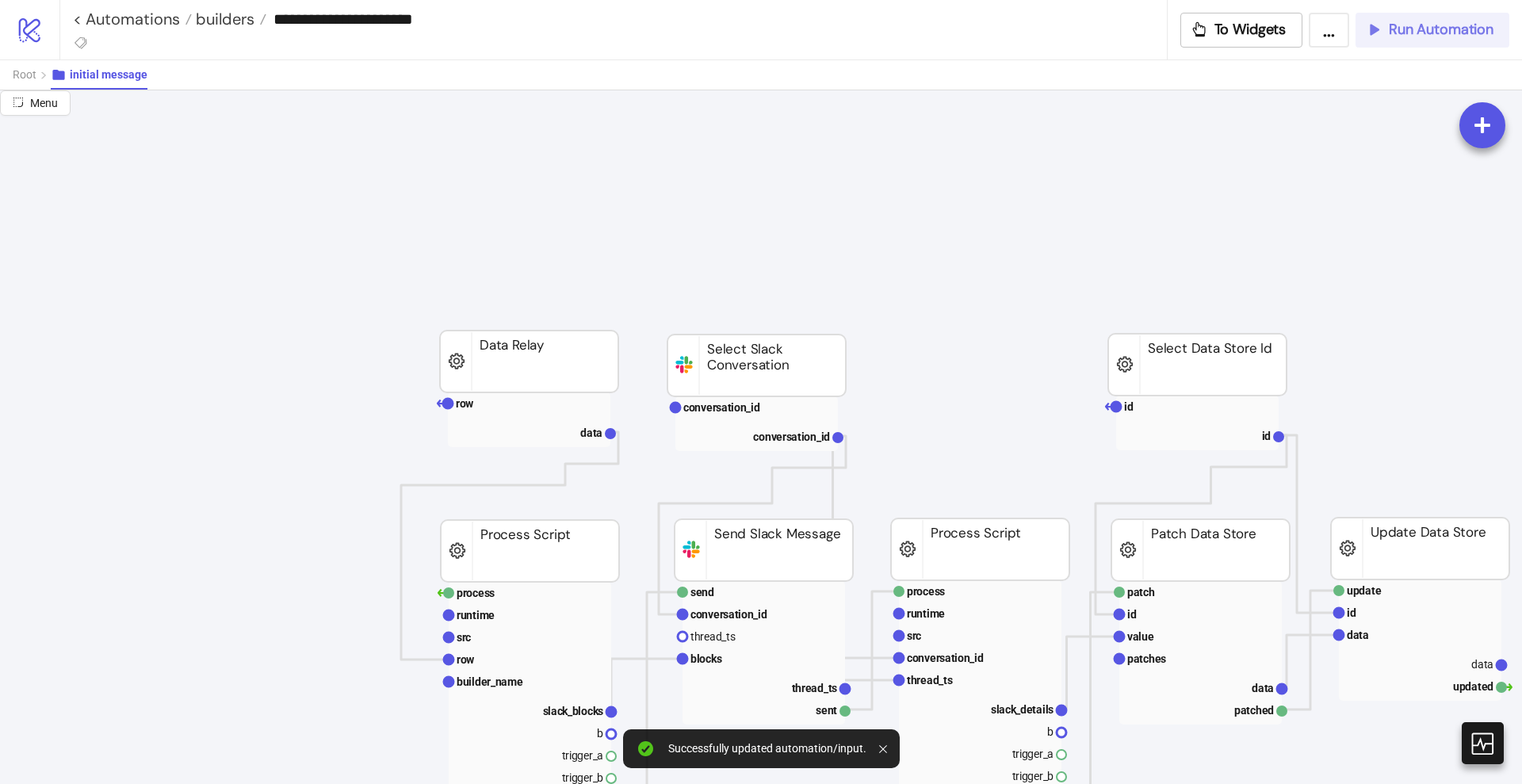
click at [1406, 36] on span "Run Automation" at bounding box center [1441, 29] width 104 height 18
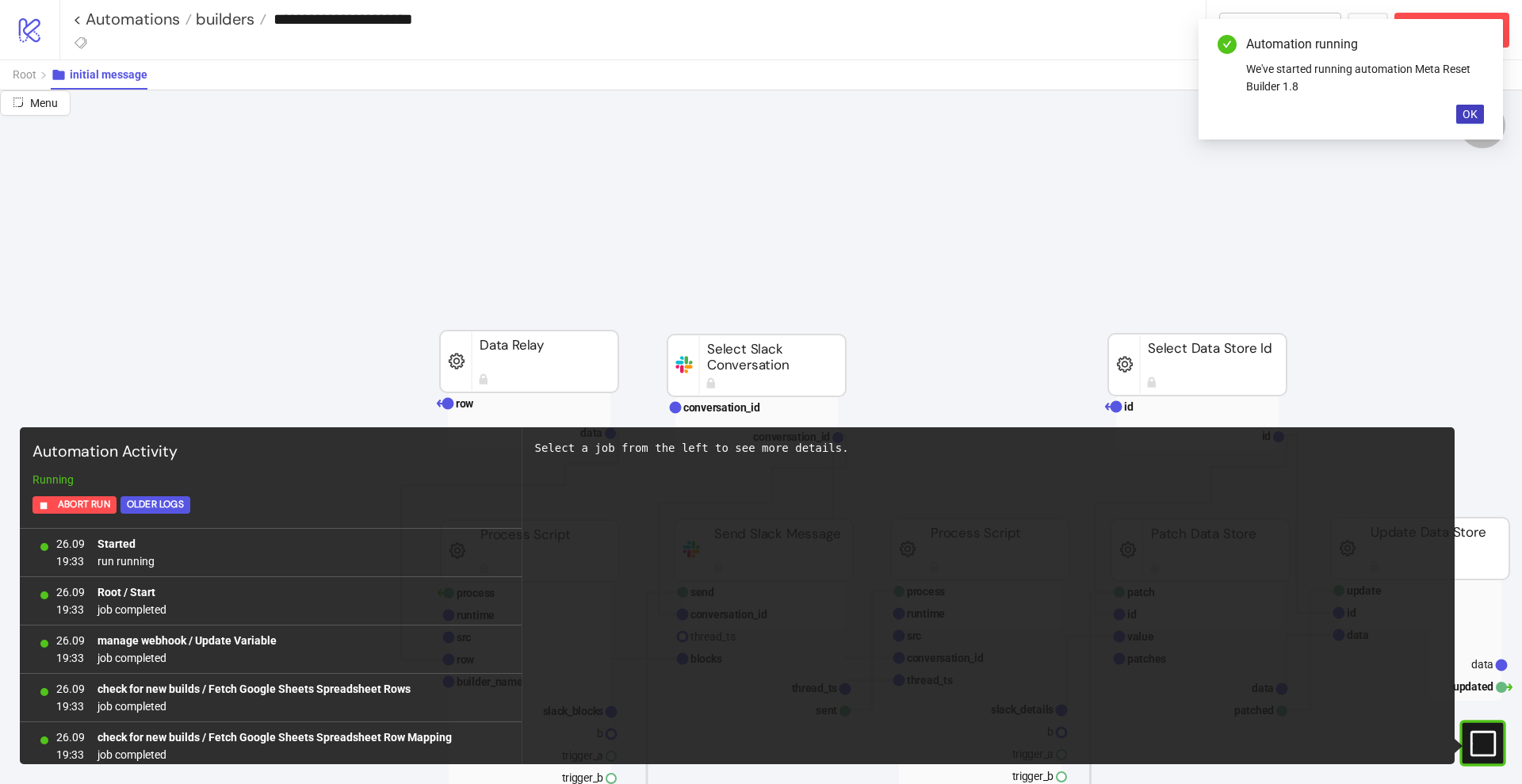
scroll to position [296, 0]
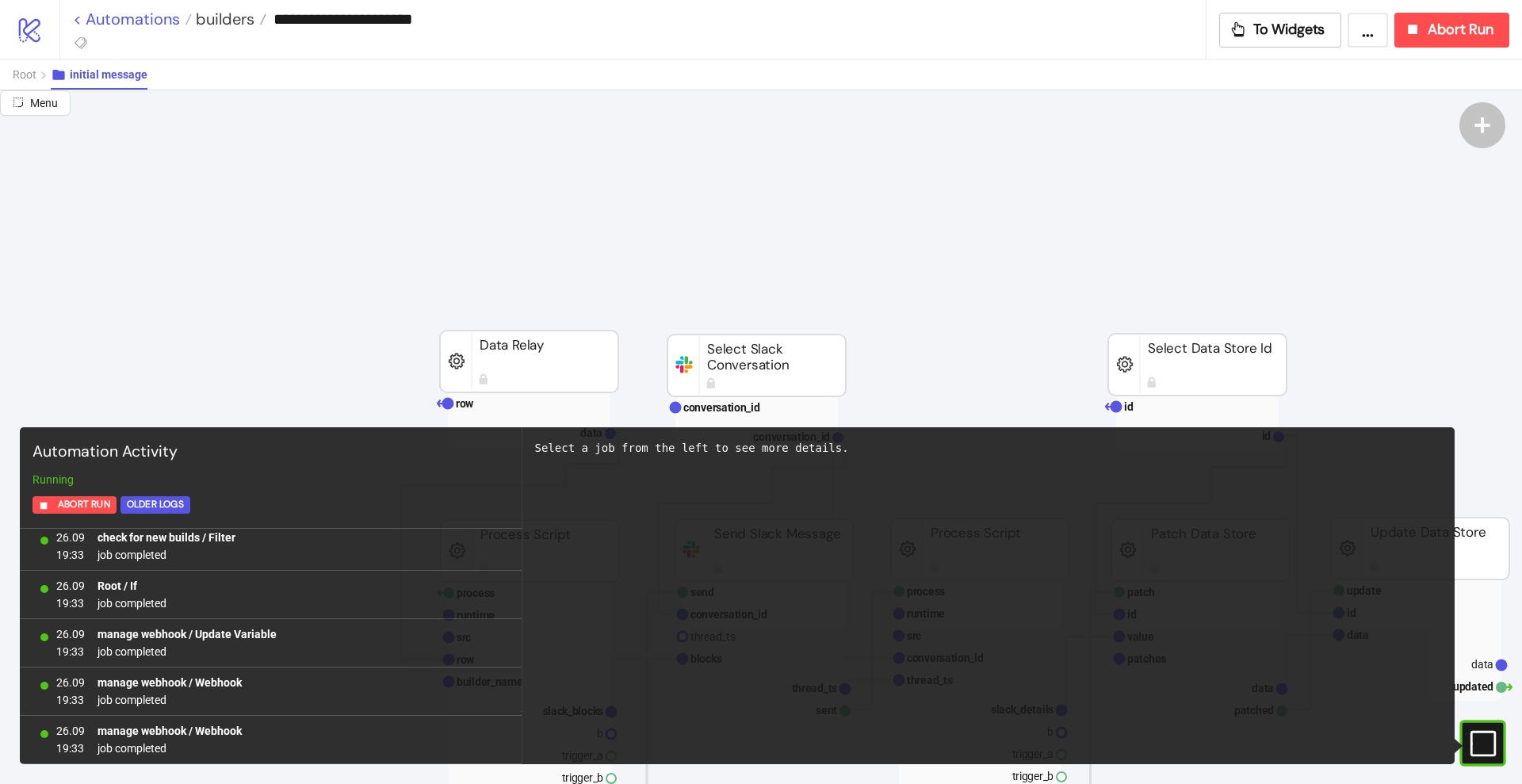
click at [146, 15] on link "< Automations" at bounding box center [132, 19] width 119 height 16
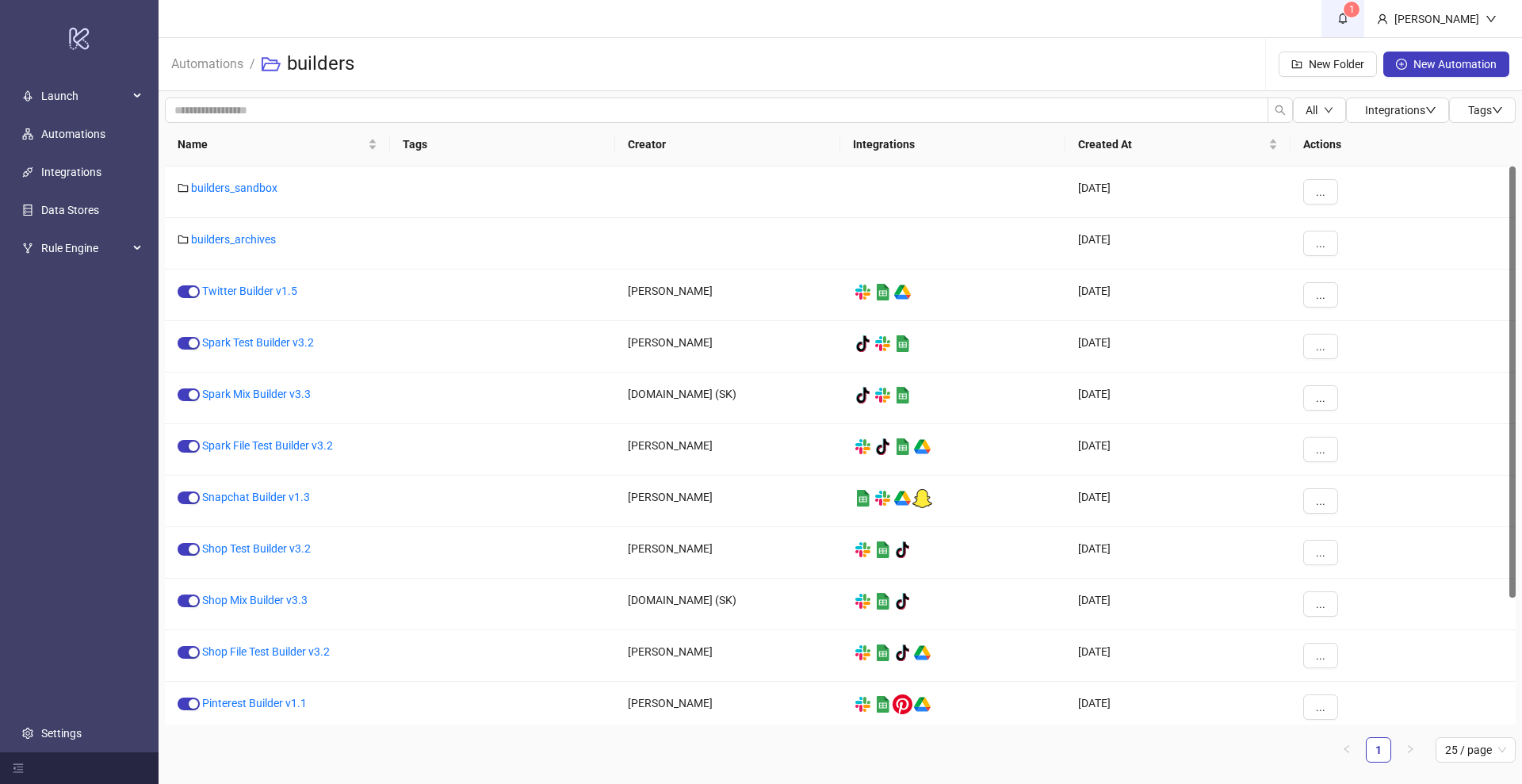
click at [1349, 20] on icon "bell" at bounding box center [1343, 18] width 11 height 11
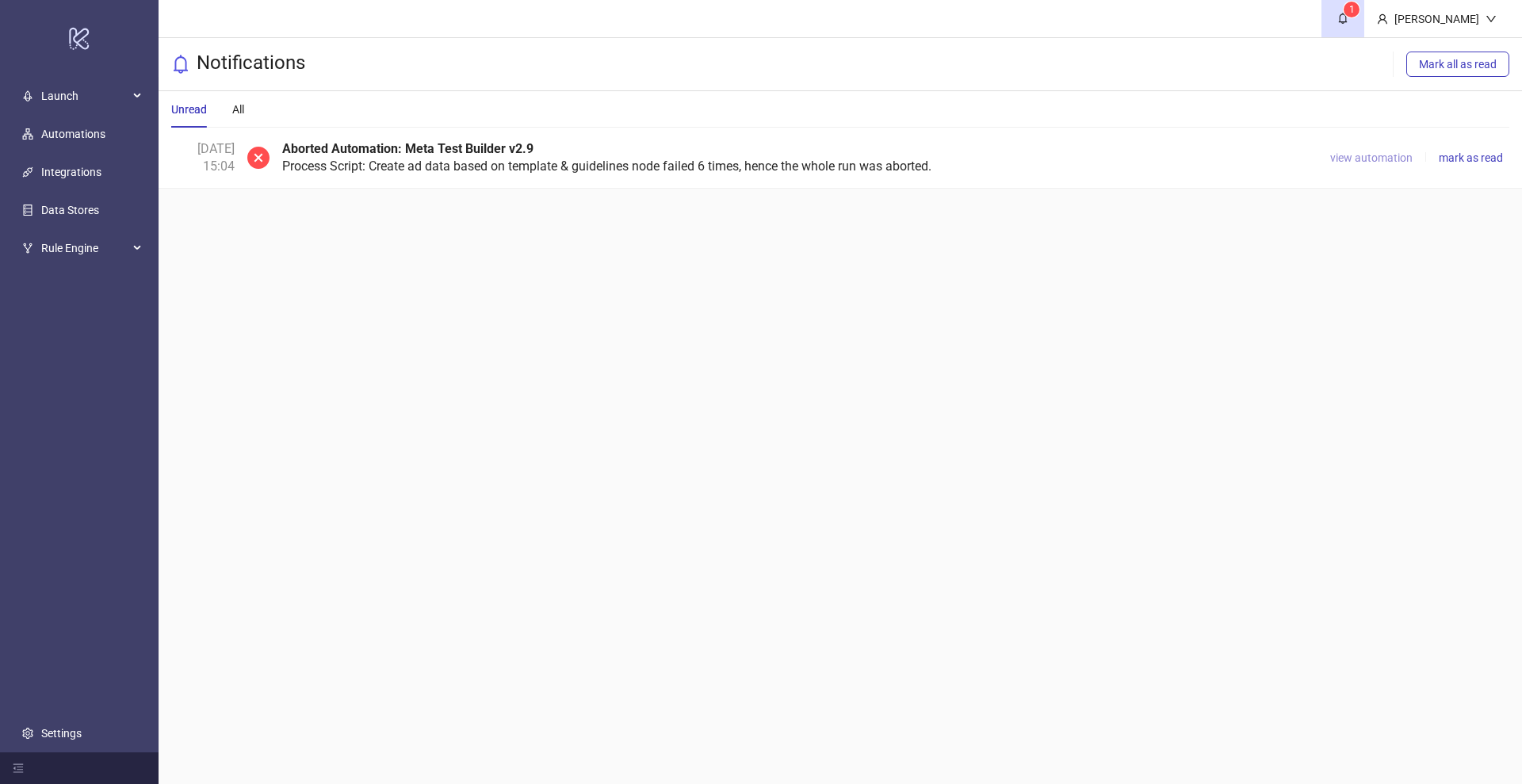
click at [1353, 153] on span "view automation" at bounding box center [1371, 158] width 82 height 12
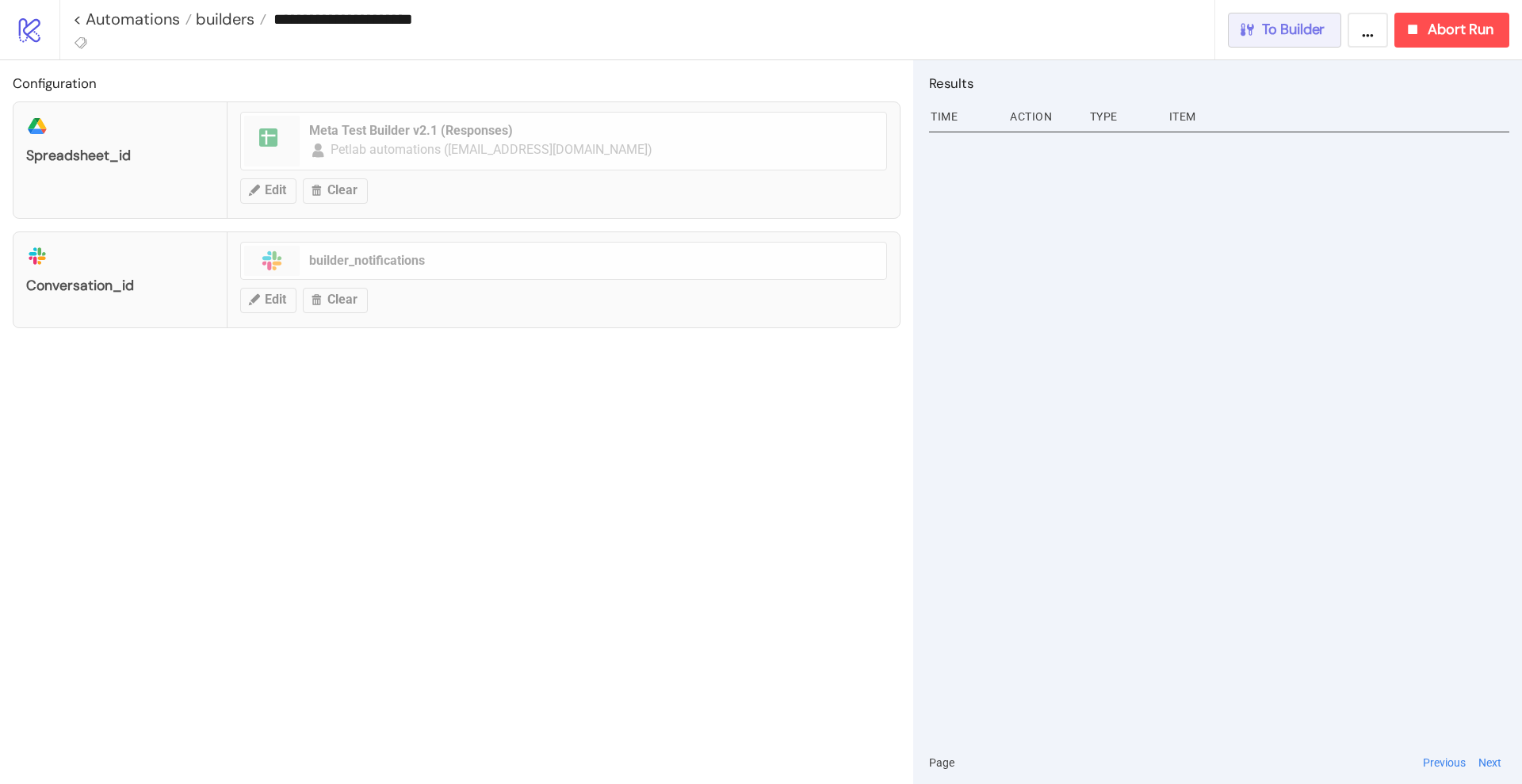
click at [1311, 29] on span "To Builder" at bounding box center [1294, 29] width 63 height 18
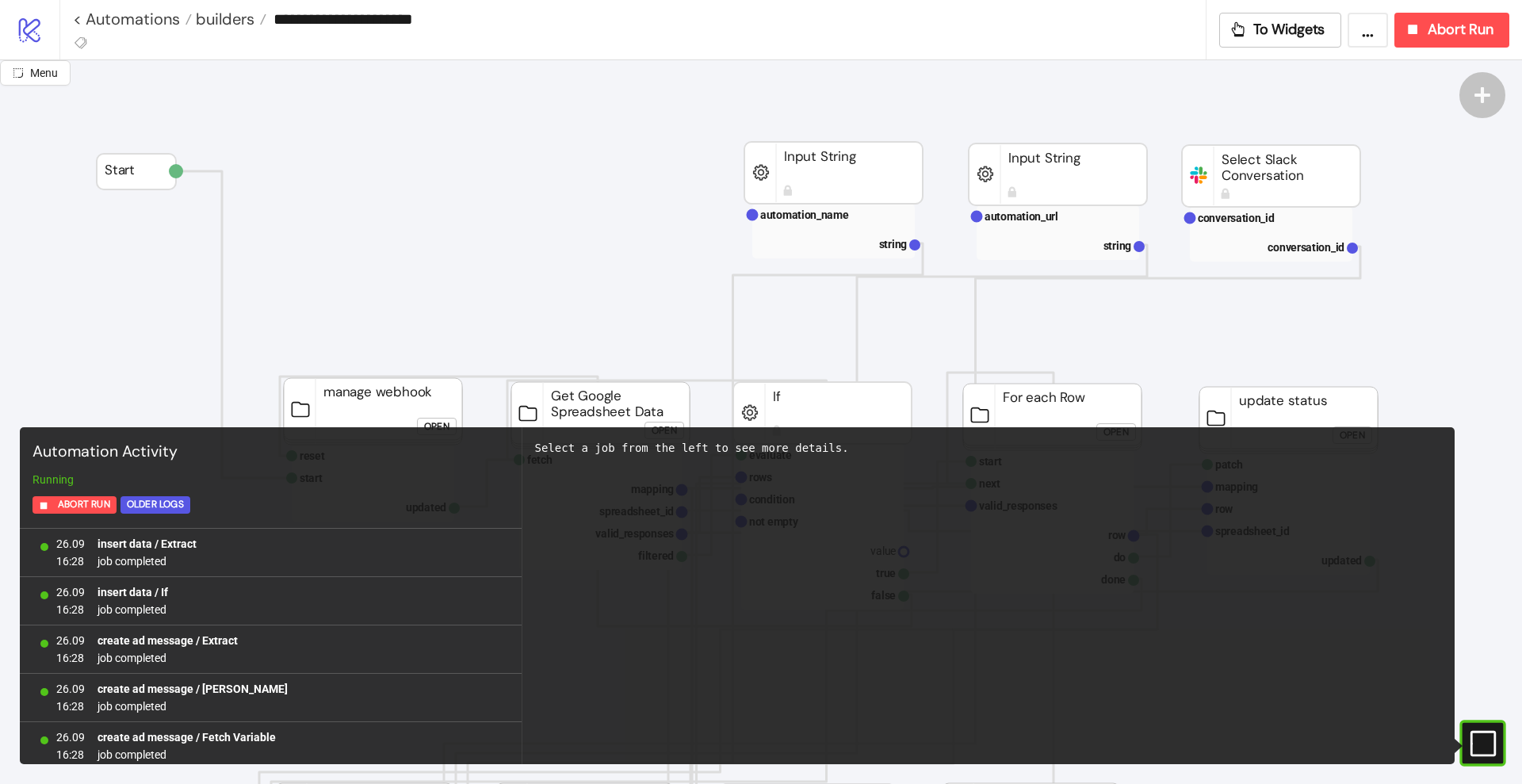
scroll to position [1408, 0]
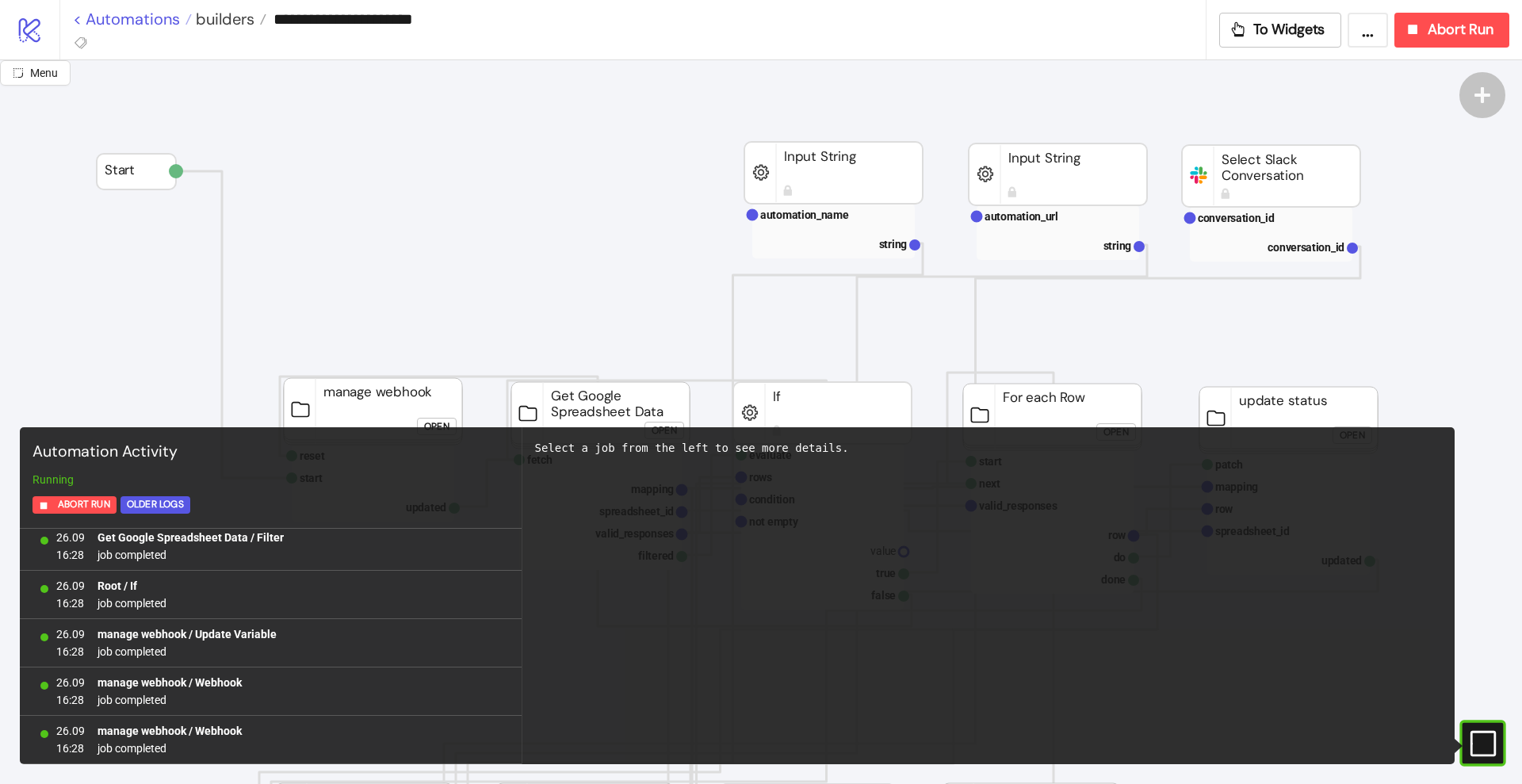
click at [150, 22] on link "< Automations" at bounding box center [132, 19] width 119 height 16
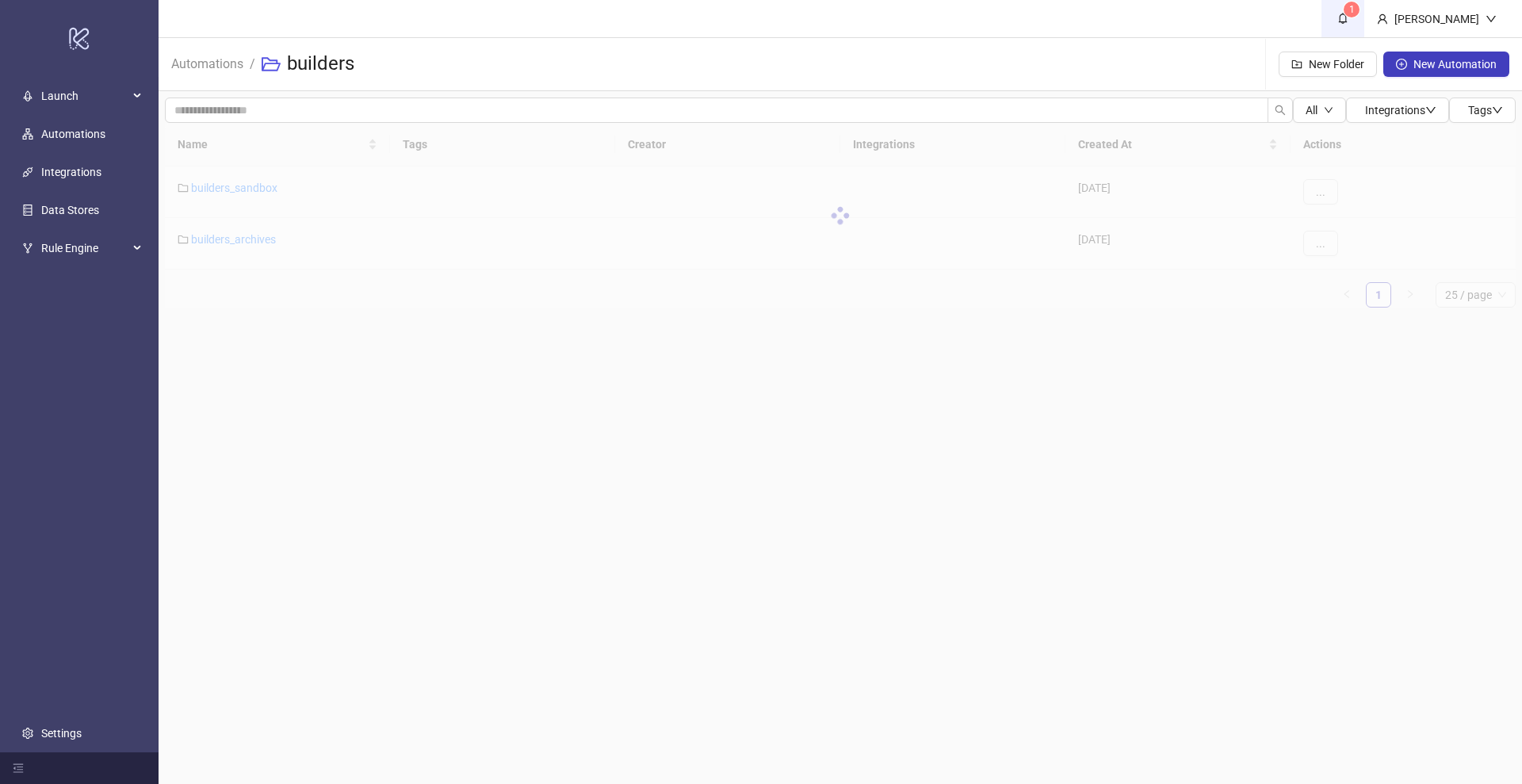
click at [1349, 17] on icon "bell" at bounding box center [1343, 18] width 11 height 11
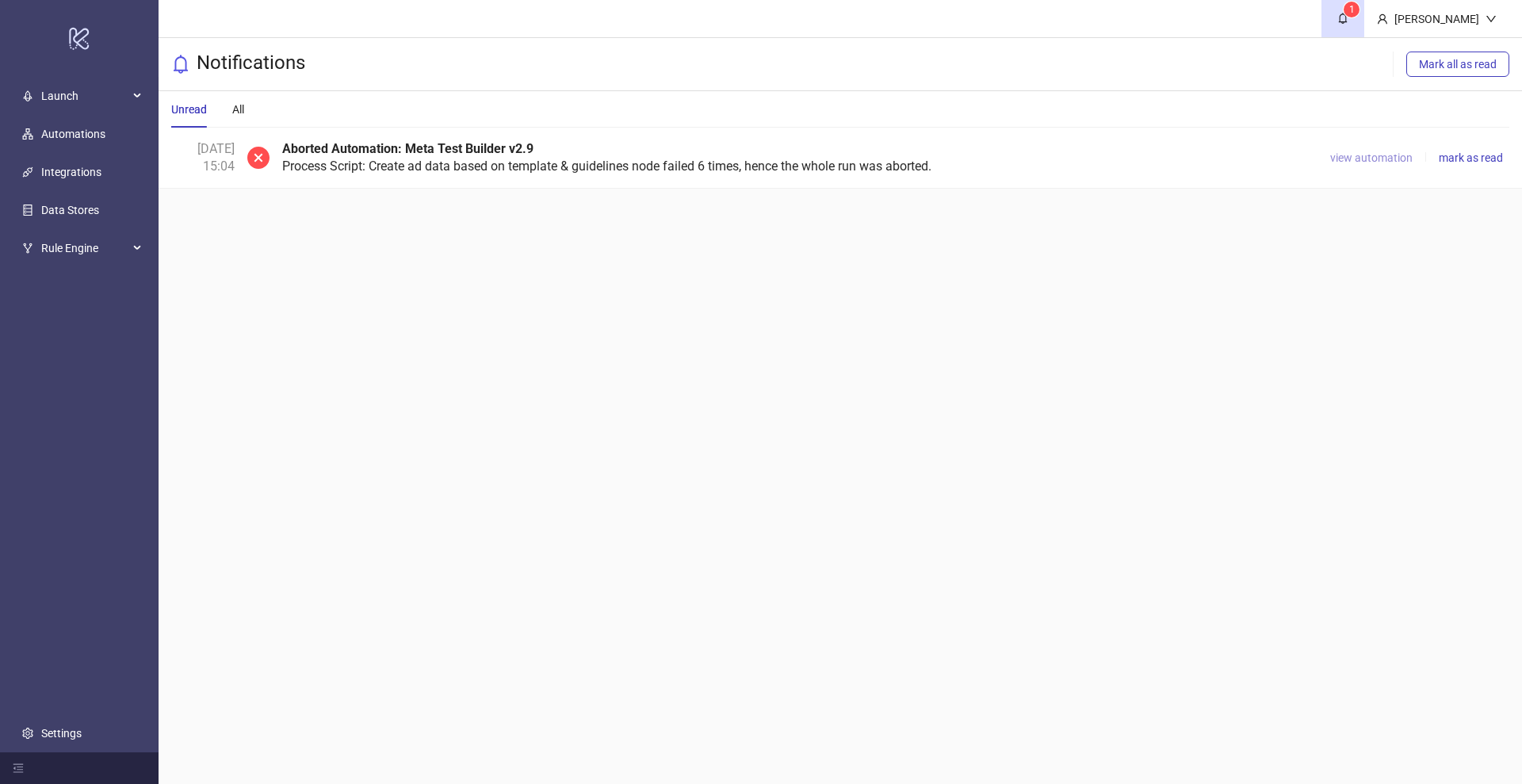
click at [1370, 153] on span "view automation" at bounding box center [1371, 158] width 82 height 12
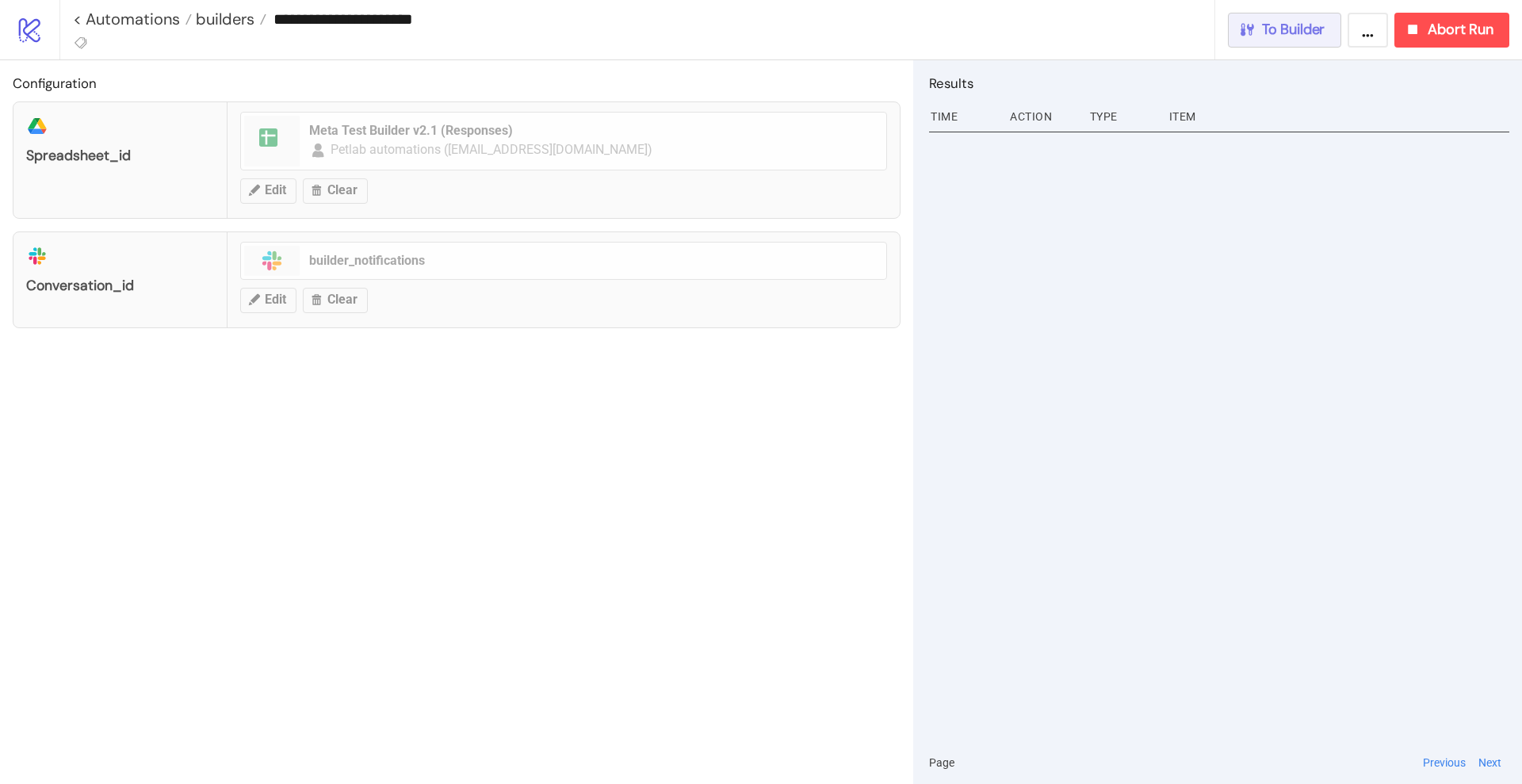
click at [1297, 36] on span "To Builder" at bounding box center [1294, 29] width 63 height 18
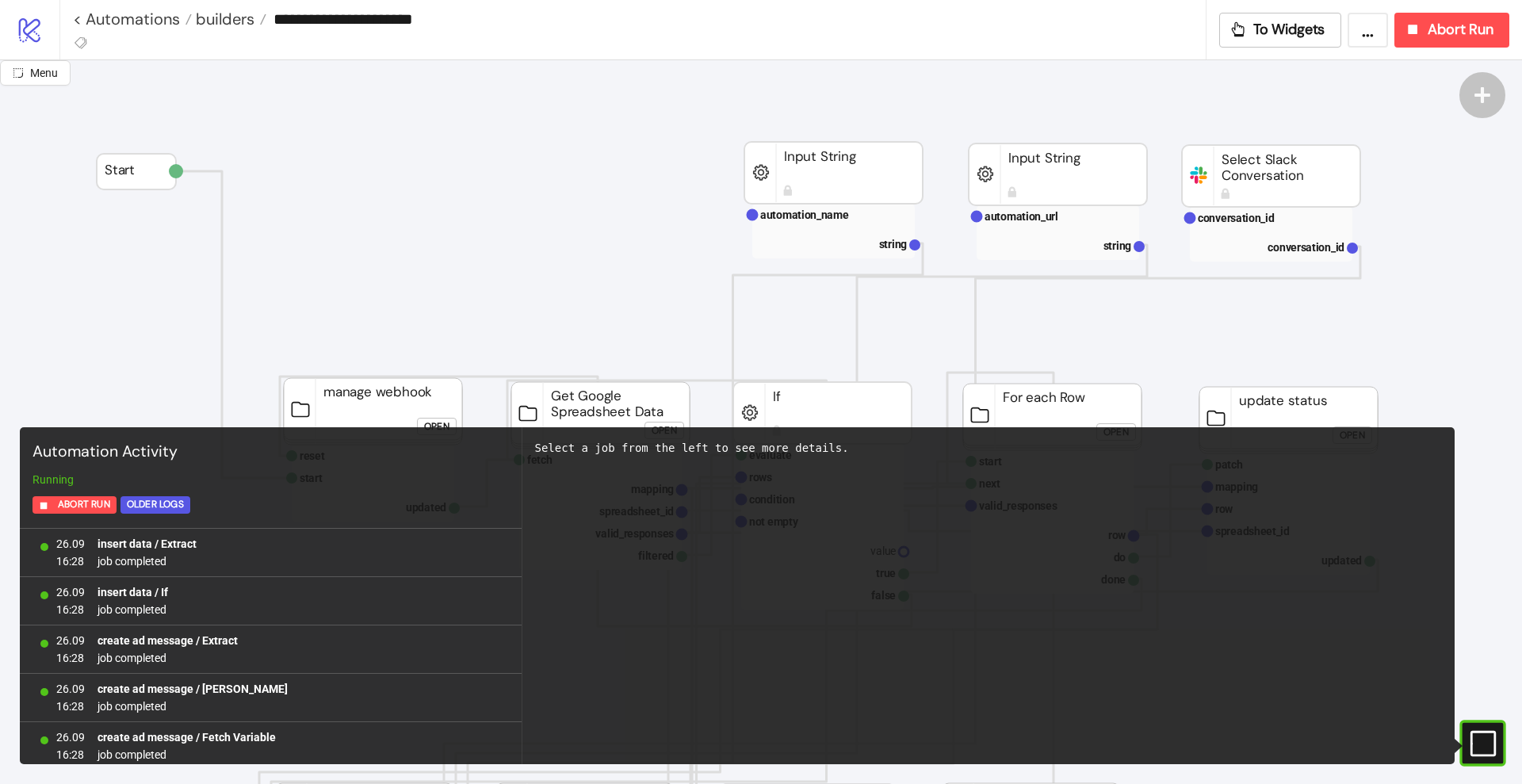
scroll to position [1408, 0]
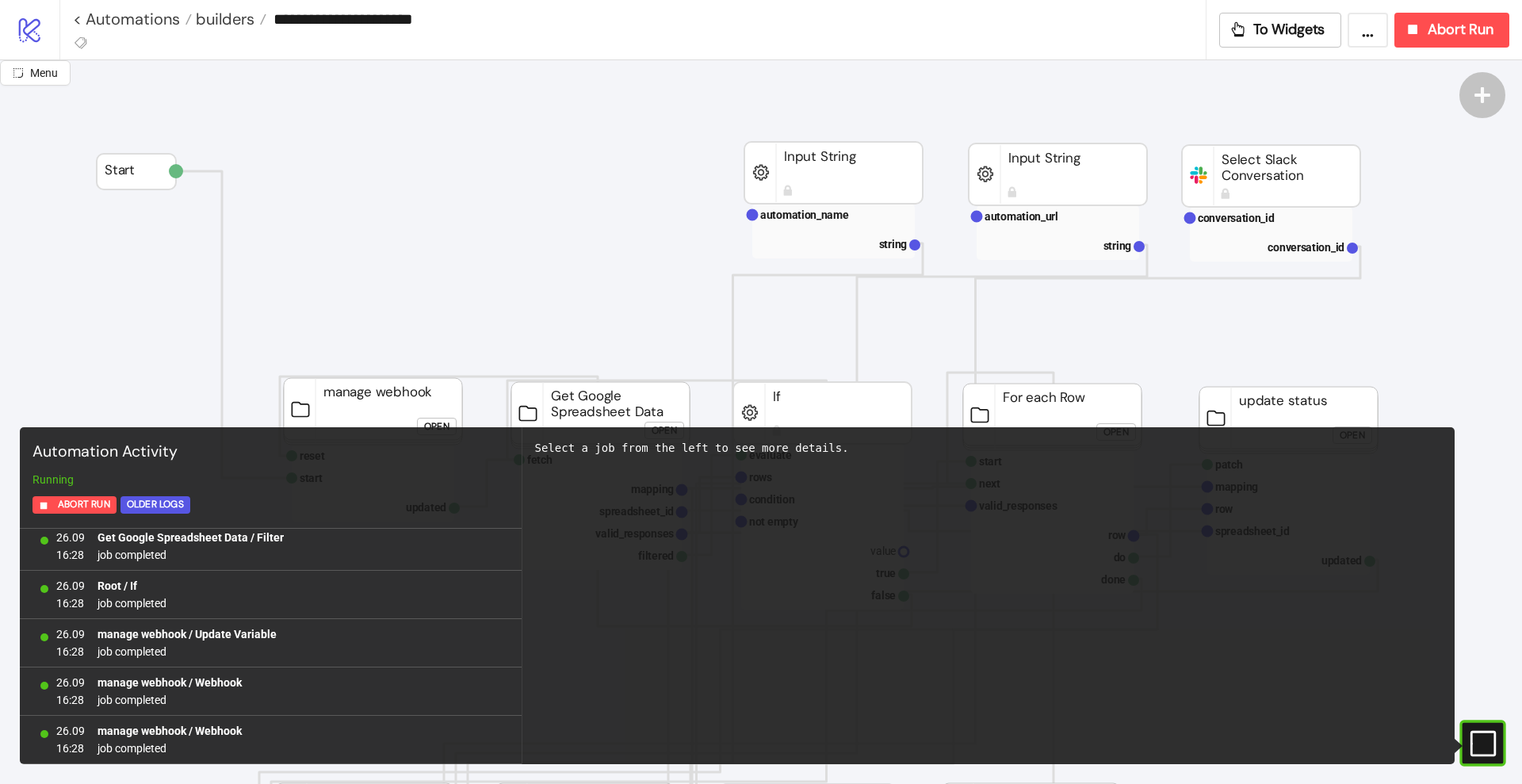
click at [1479, 731] on rect at bounding box center [1468, 743] width 24 height 24
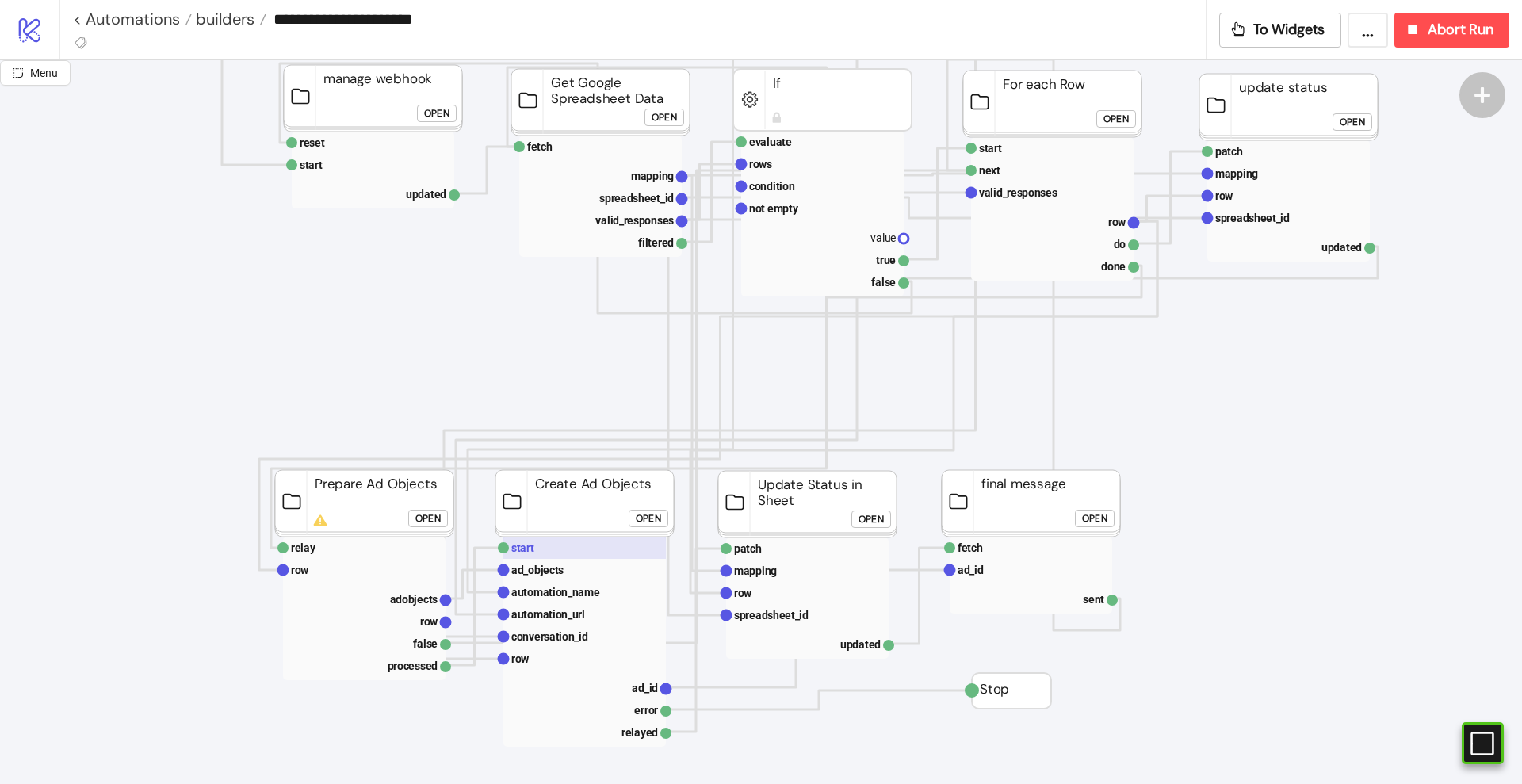
scroll to position [396, 0]
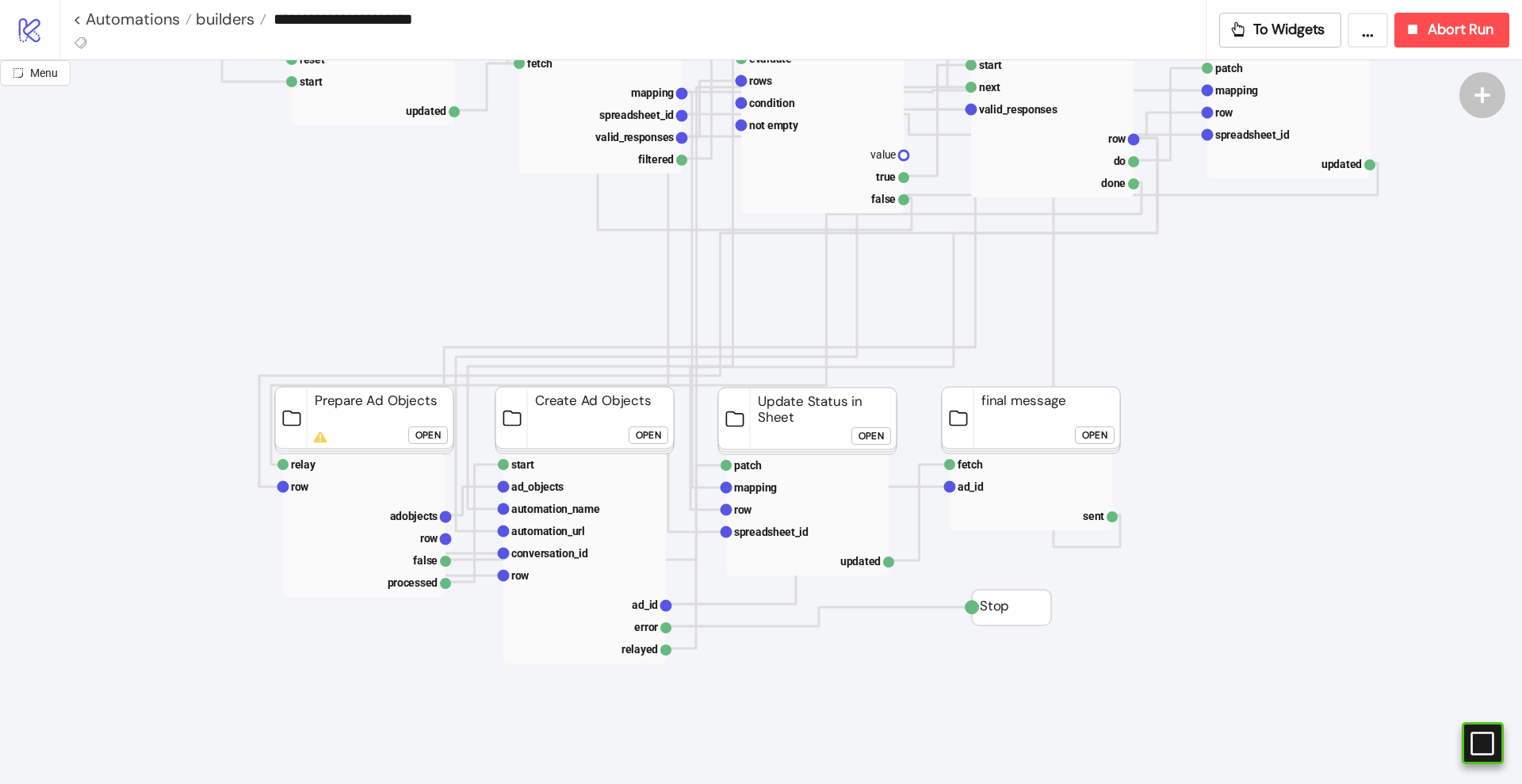
click at [425, 443] on div "Open" at bounding box center [428, 435] width 25 height 18
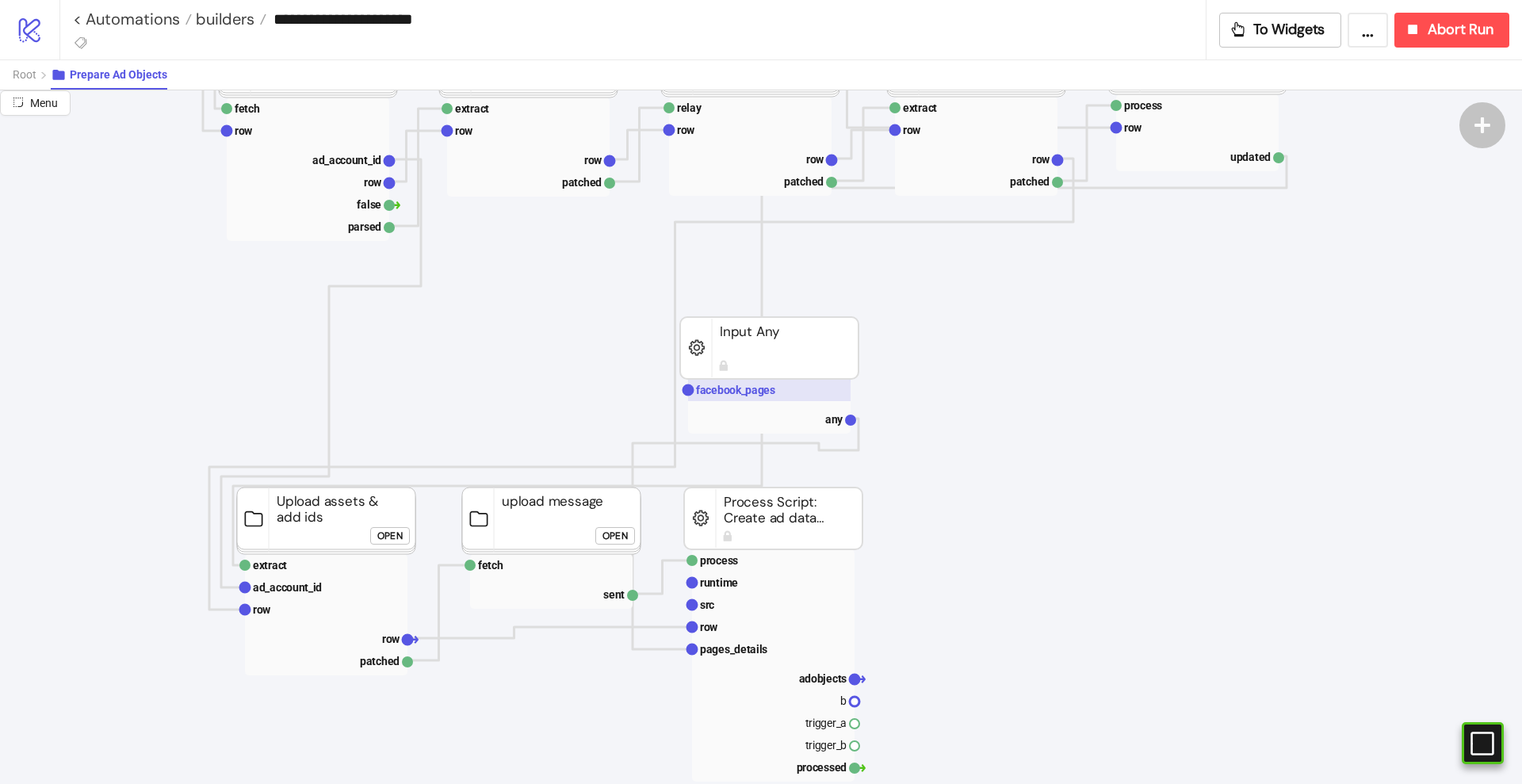
click at [715, 394] on text "facebook_pages" at bounding box center [735, 390] width 79 height 12
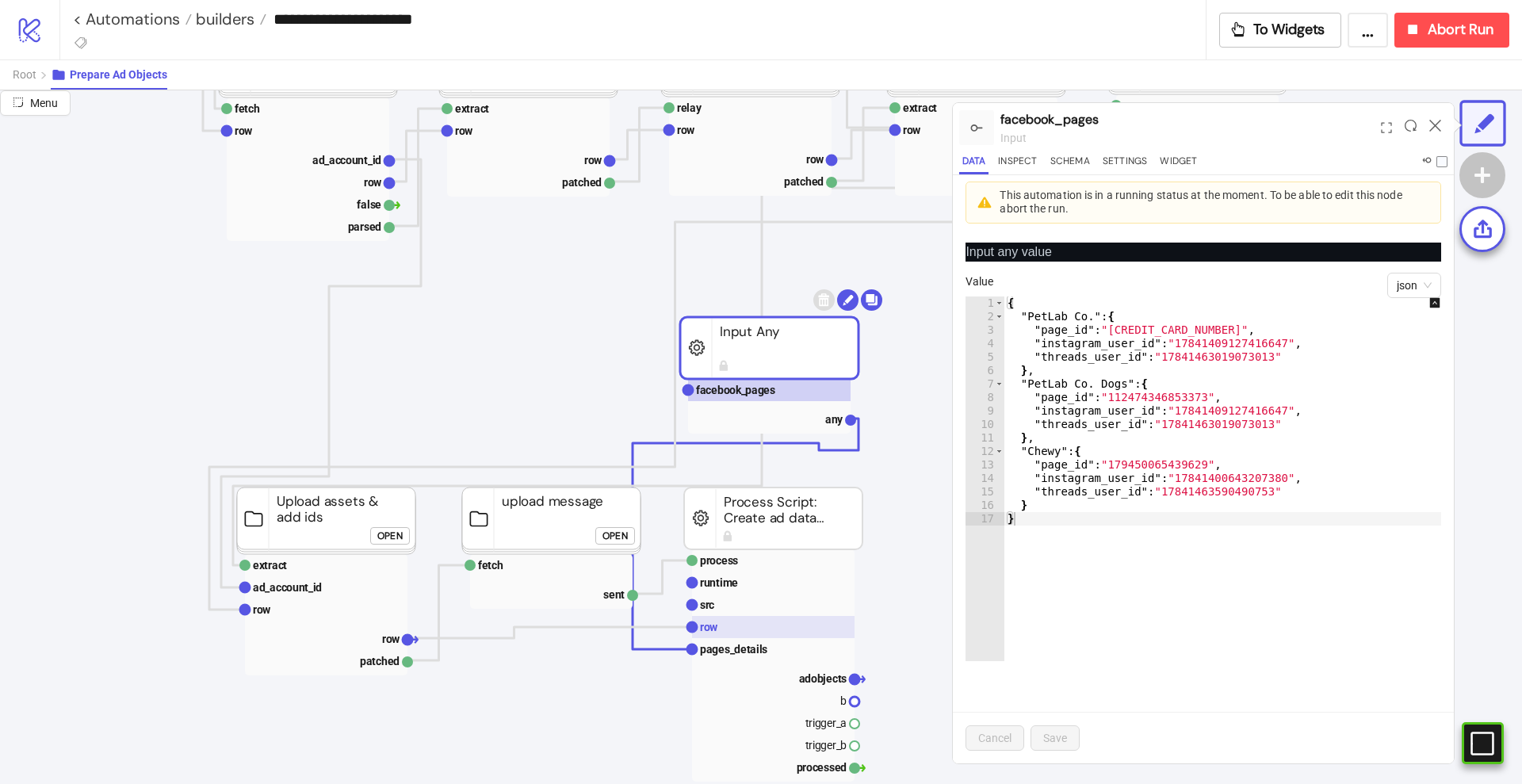
click at [737, 625] on rect at bounding box center [773, 626] width 162 height 22
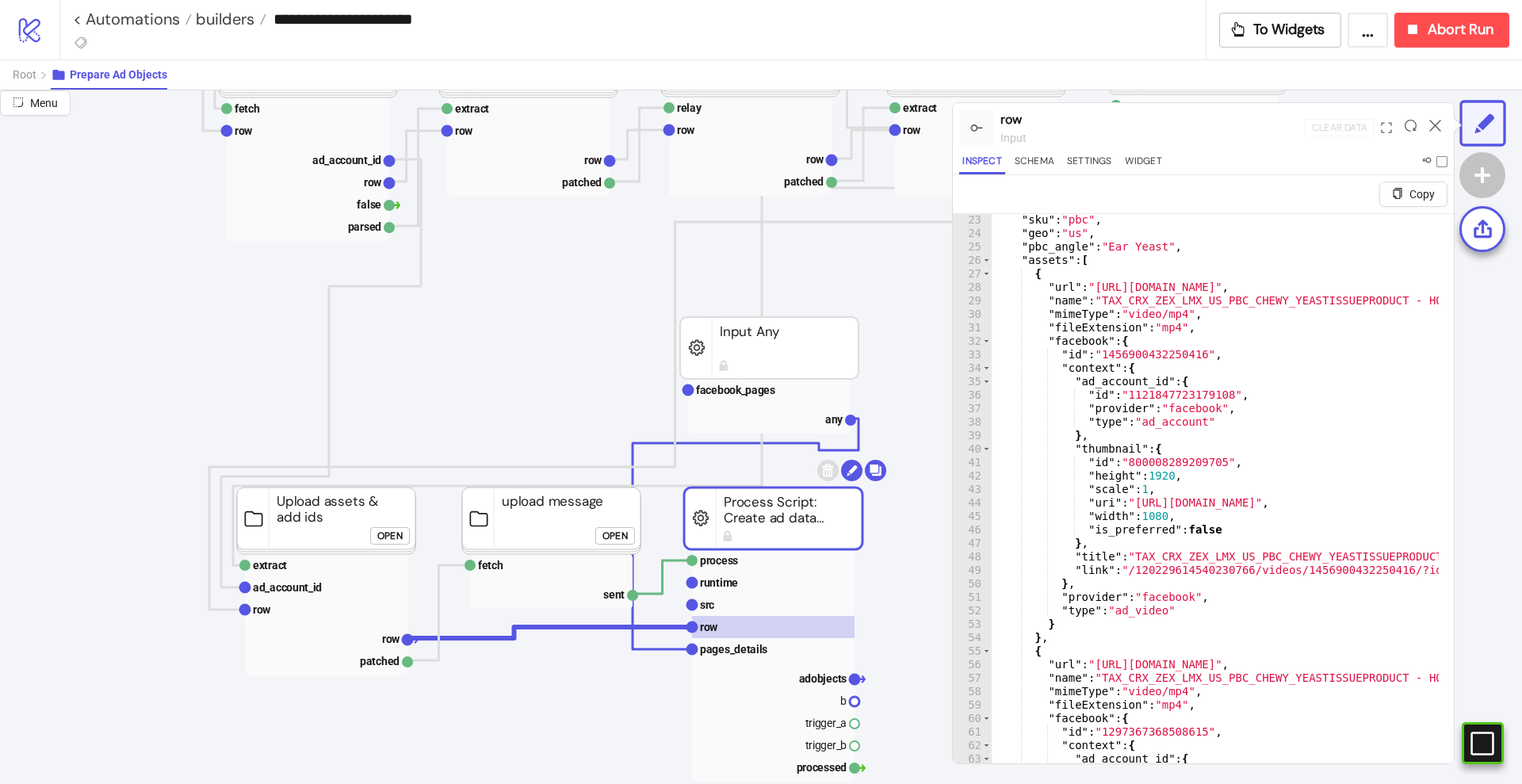
scroll to position [297, 0]
click at [752, 607] on rect at bounding box center [773, 605] width 162 height 22
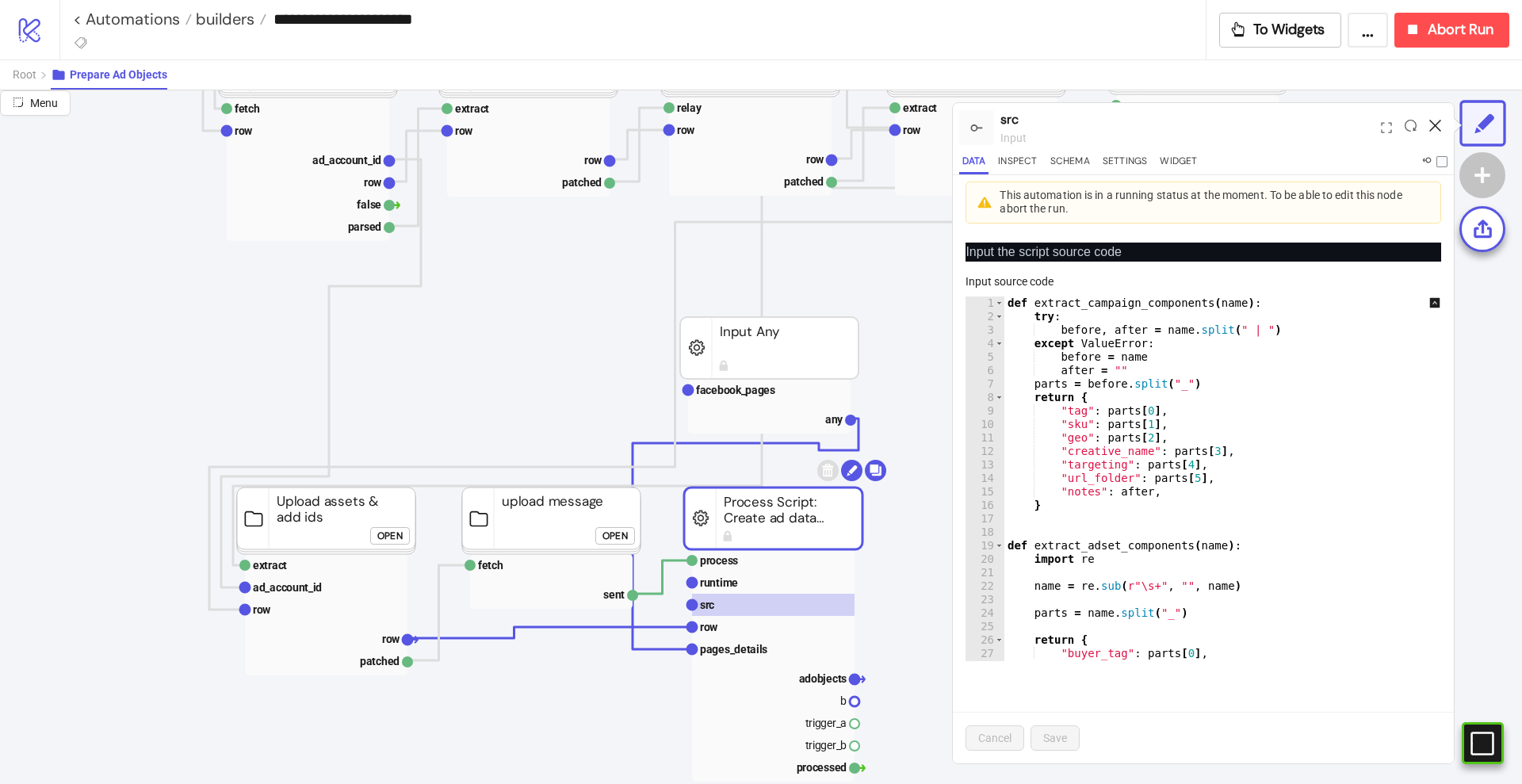
click at [1435, 128] on icon at bounding box center [1435, 125] width 12 height 12
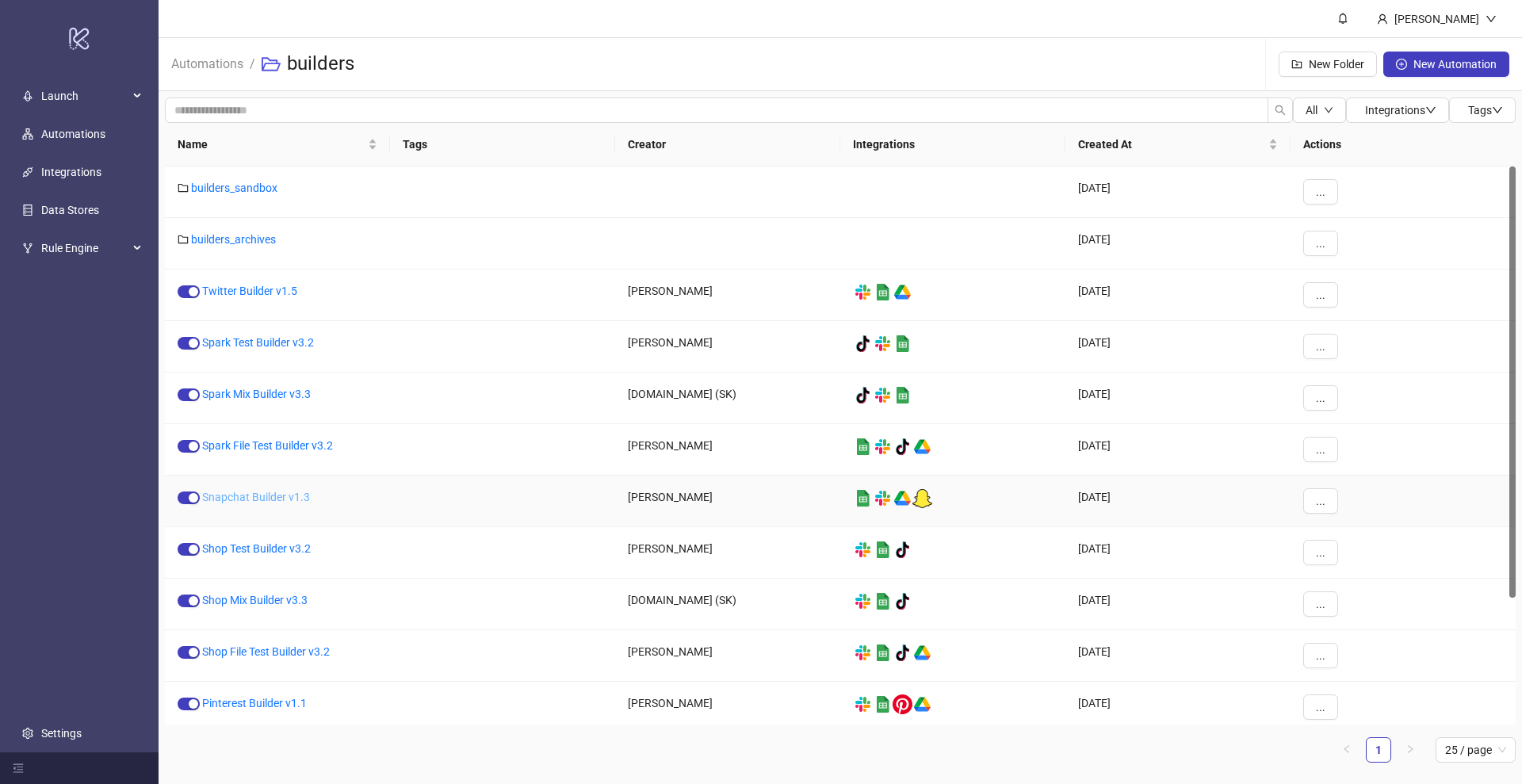
scroll to position [163, 0]
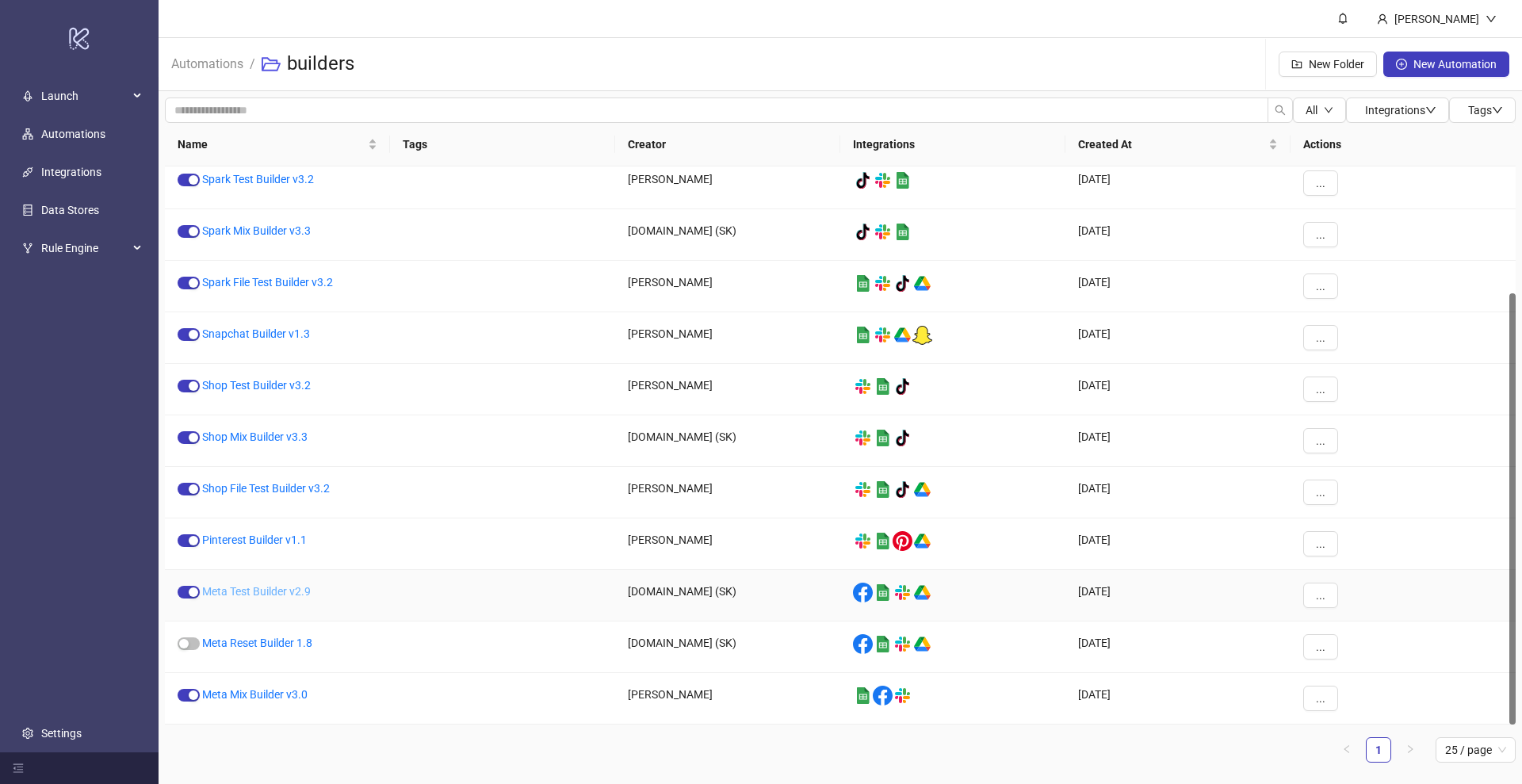
click at [248, 591] on link "Meta Test Builder v2.9" at bounding box center [257, 591] width 109 height 12
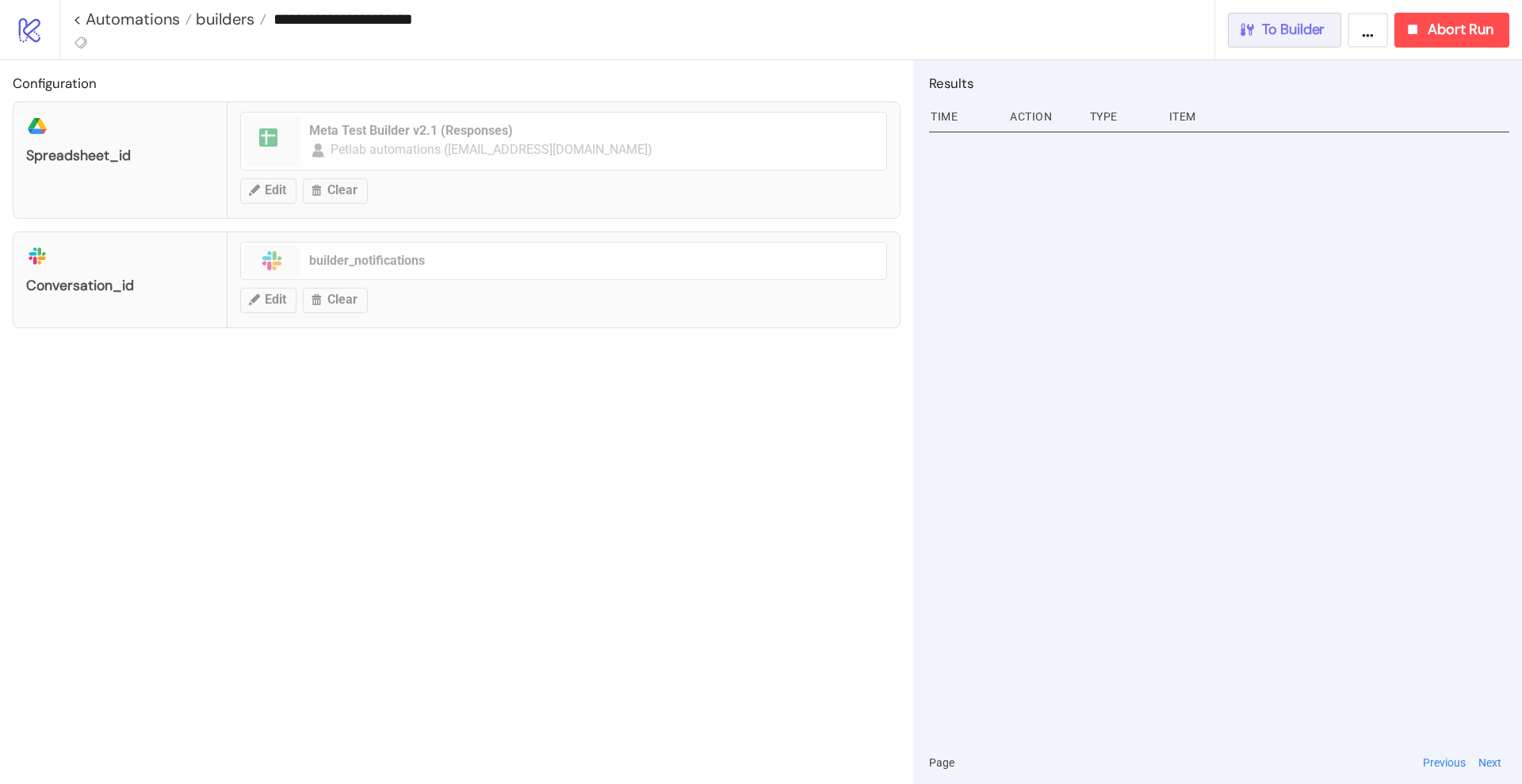
click at [1275, 33] on span "To Builder" at bounding box center [1294, 29] width 63 height 18
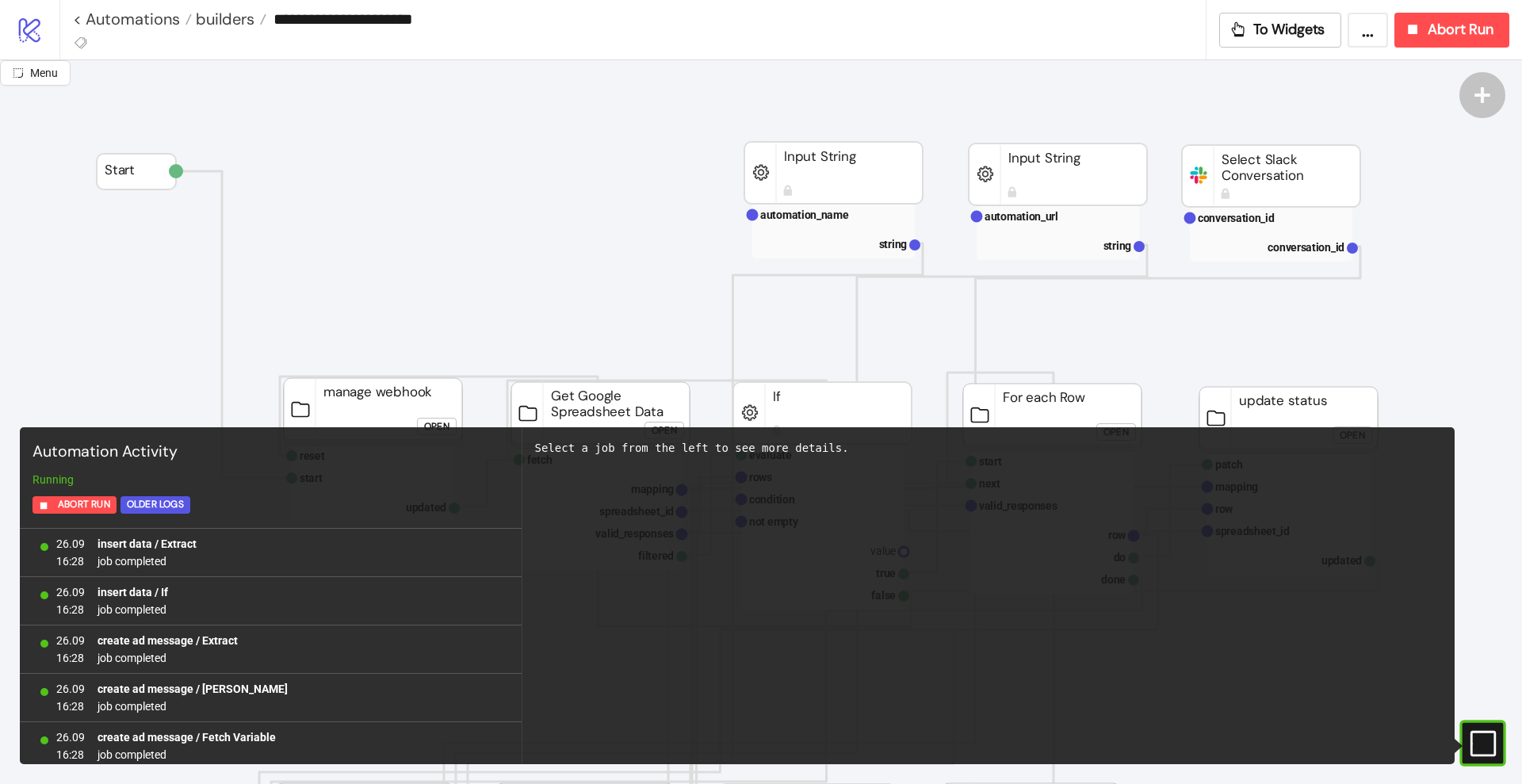
scroll to position [1408, 0]
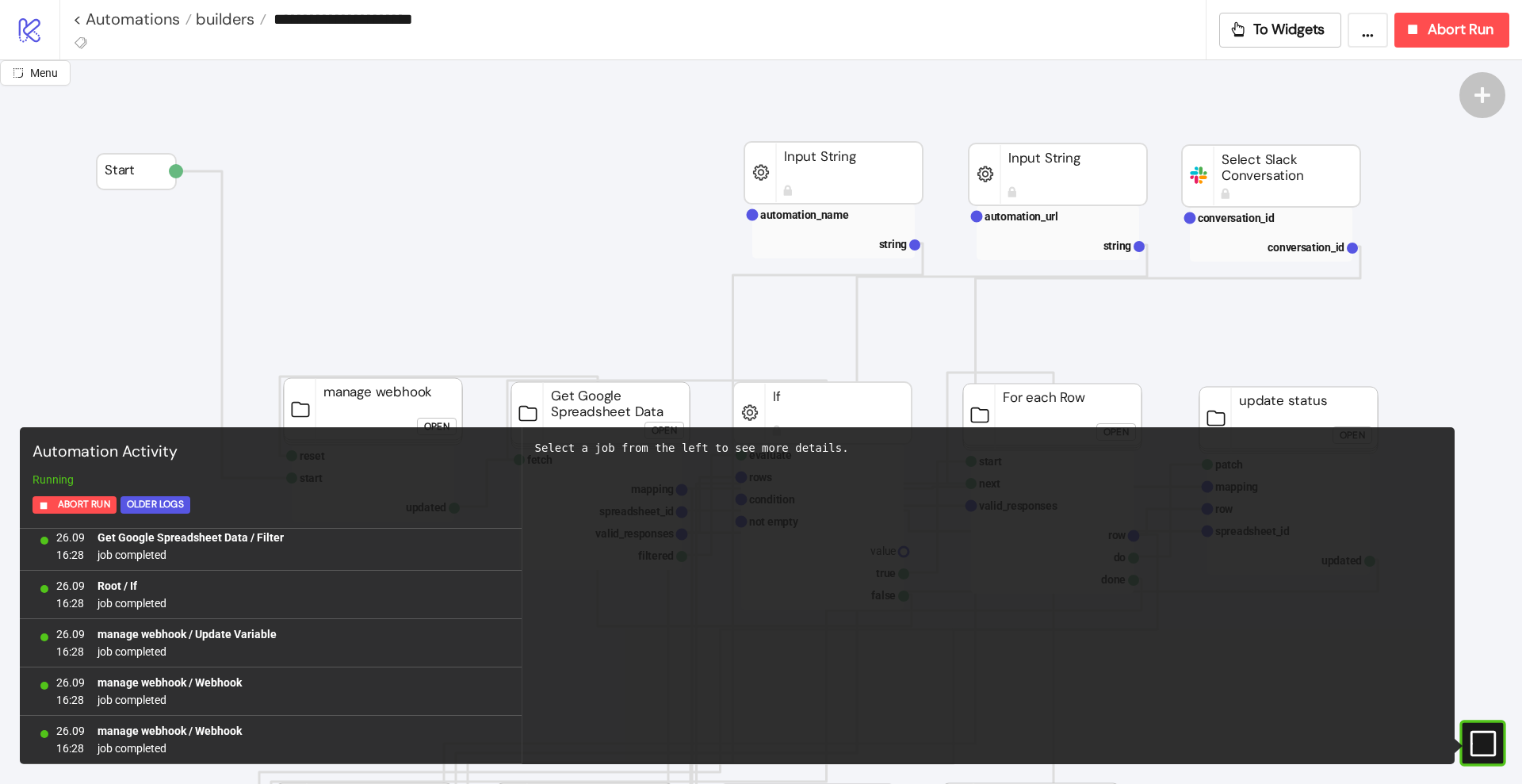
click at [1472, 742] on icon at bounding box center [1483, 742] width 25 height 25
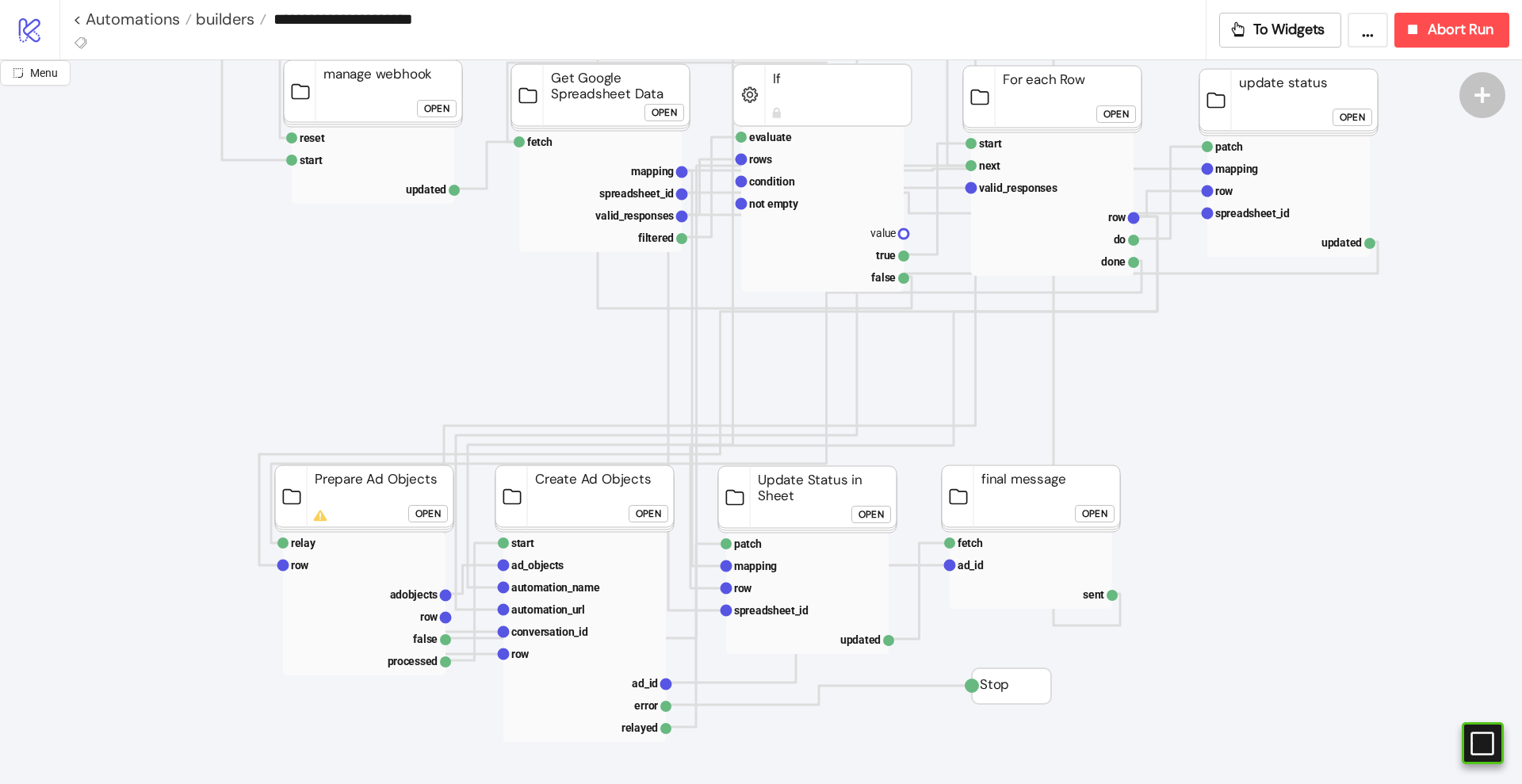
scroll to position [396, 0]
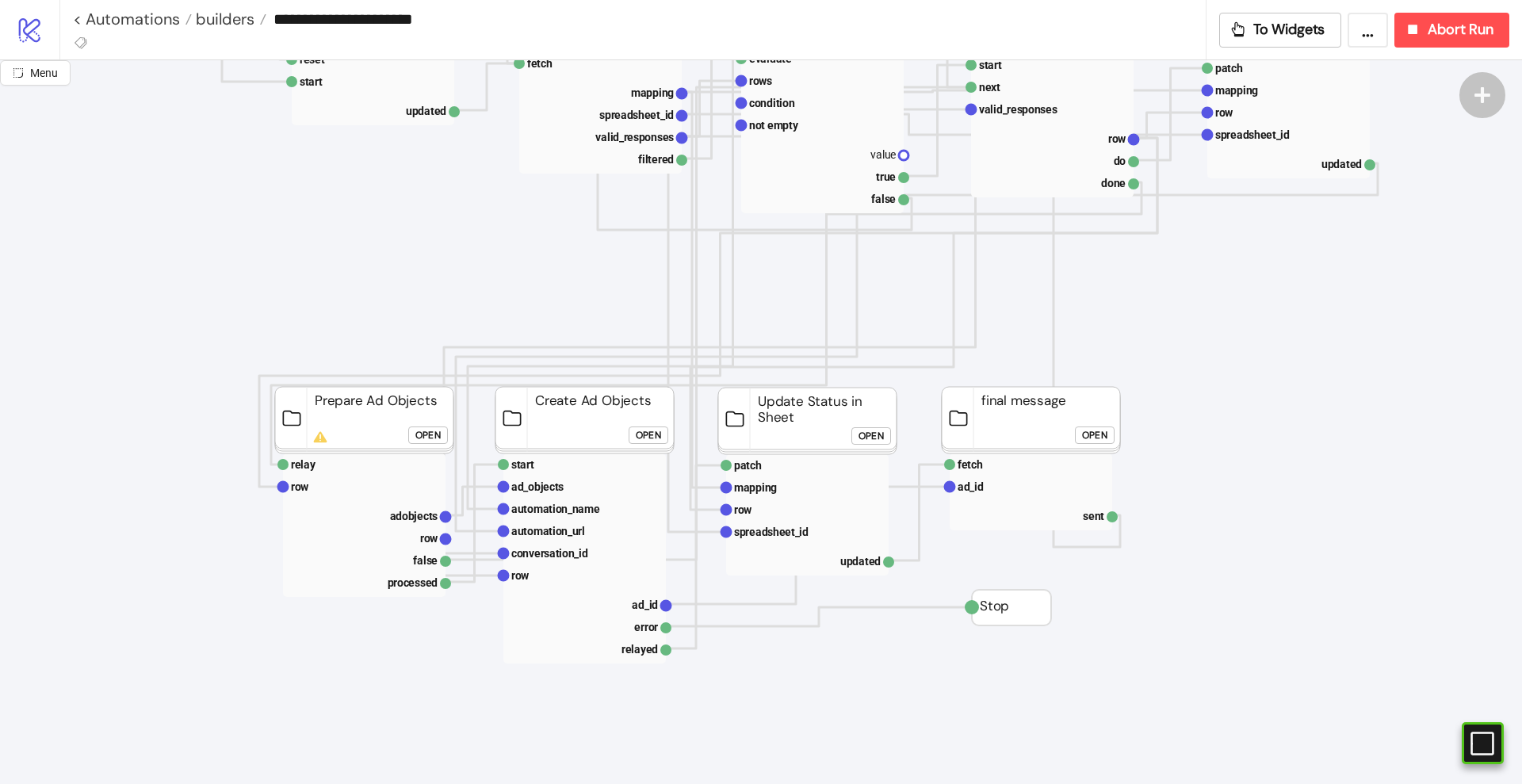
click at [424, 442] on div "Open" at bounding box center [428, 435] width 25 height 18
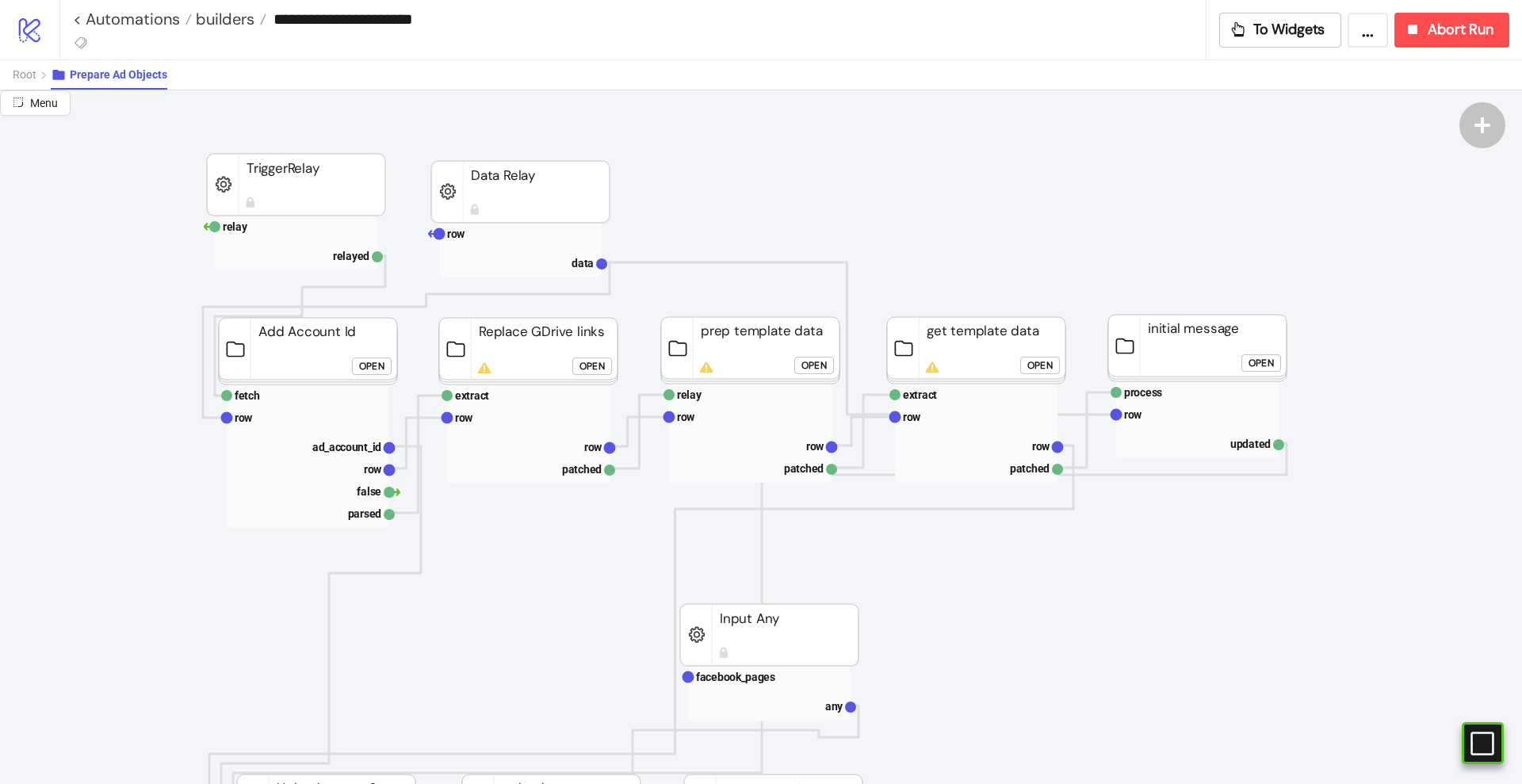
scroll to position [0, 0]
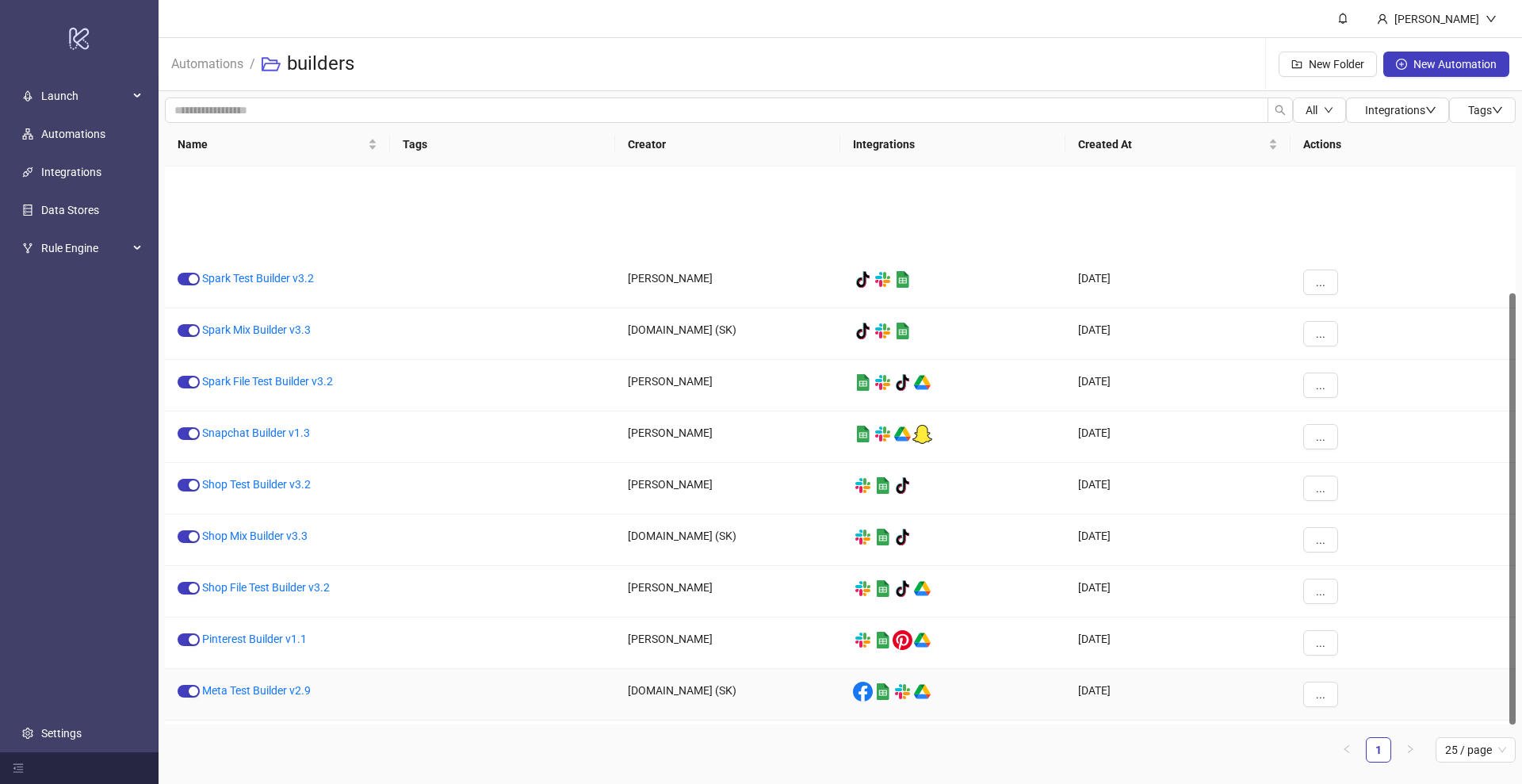
scroll to position [163, 0]
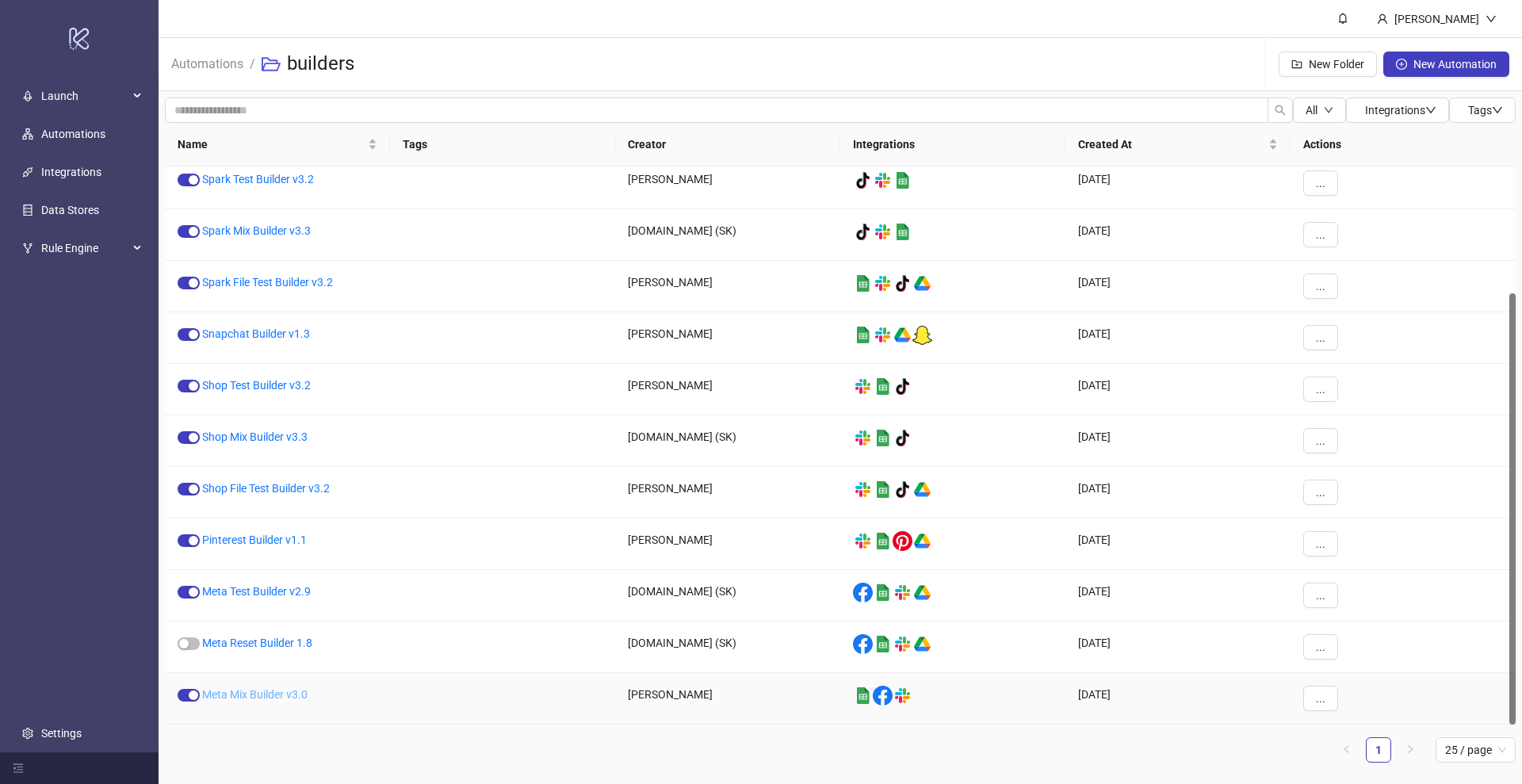
click at [246, 690] on link "Meta Mix Builder v3.0" at bounding box center [255, 694] width 105 height 12
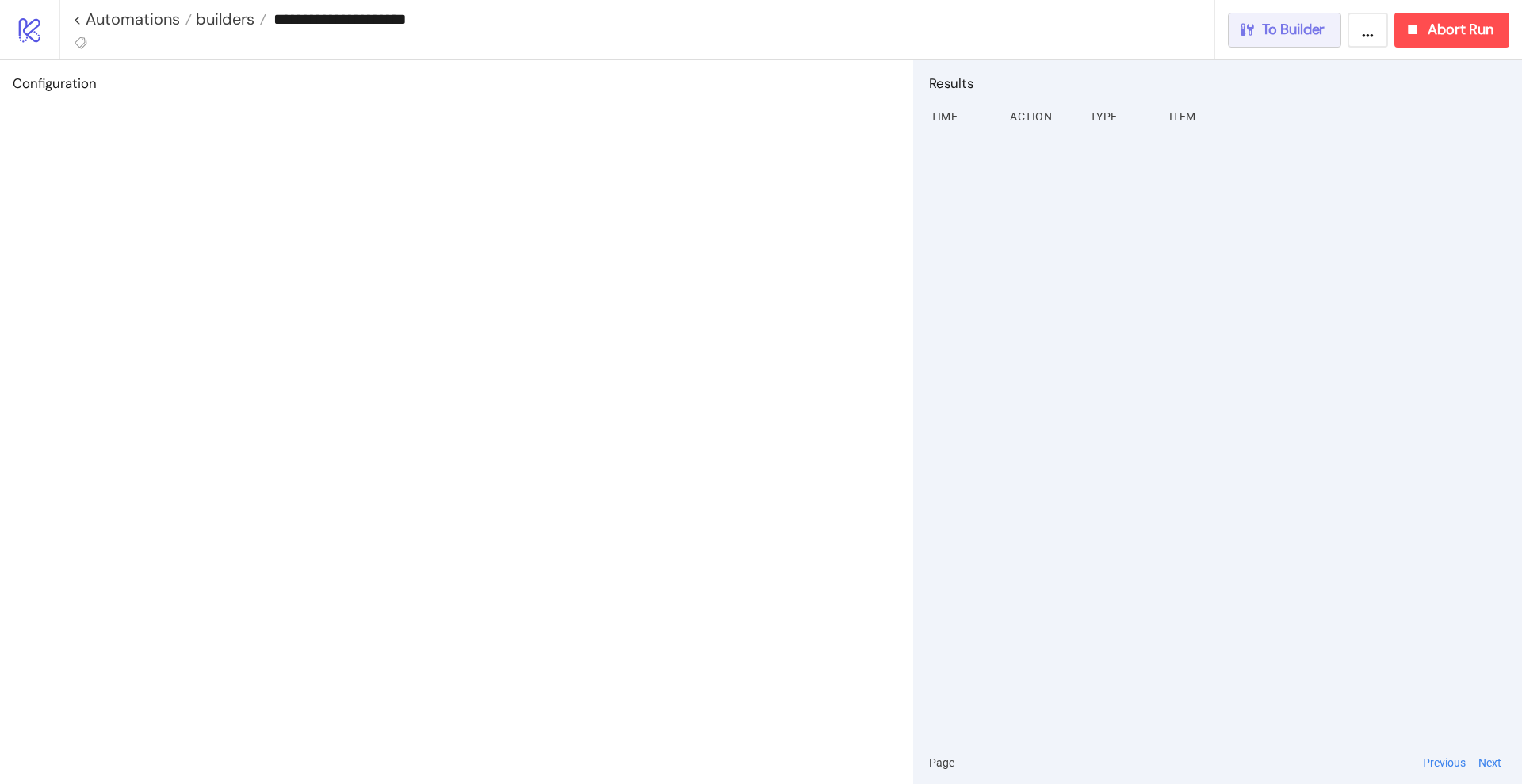
click at [1267, 37] on span "To Builder" at bounding box center [1294, 29] width 63 height 18
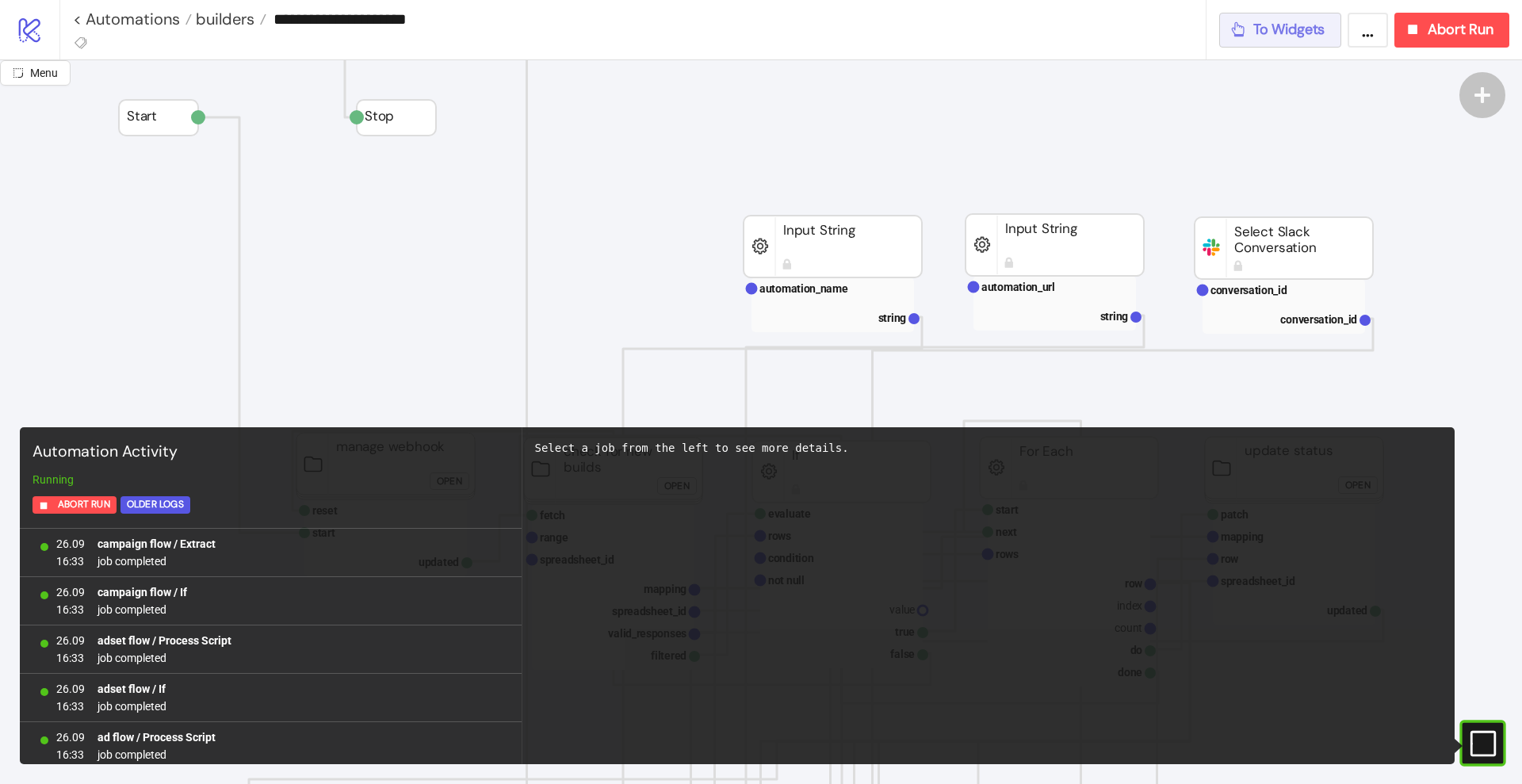
scroll to position [1360, 0]
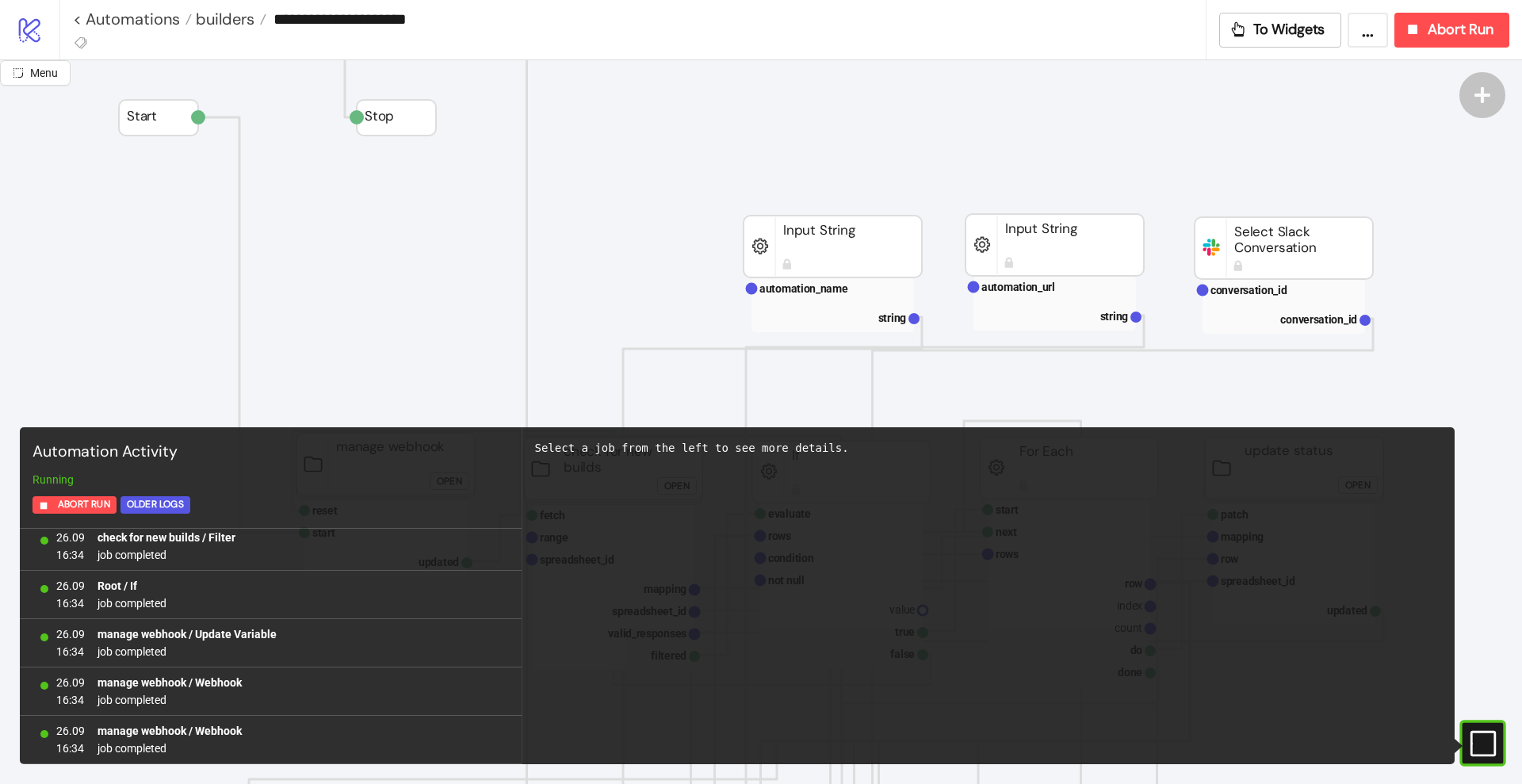
drag, startPoint x: 1492, startPoint y: 739, endPoint x: 1187, endPoint y: 566, distance: 350.6
click at [1482, 738] on rect at bounding box center [1469, 743] width 24 height 24
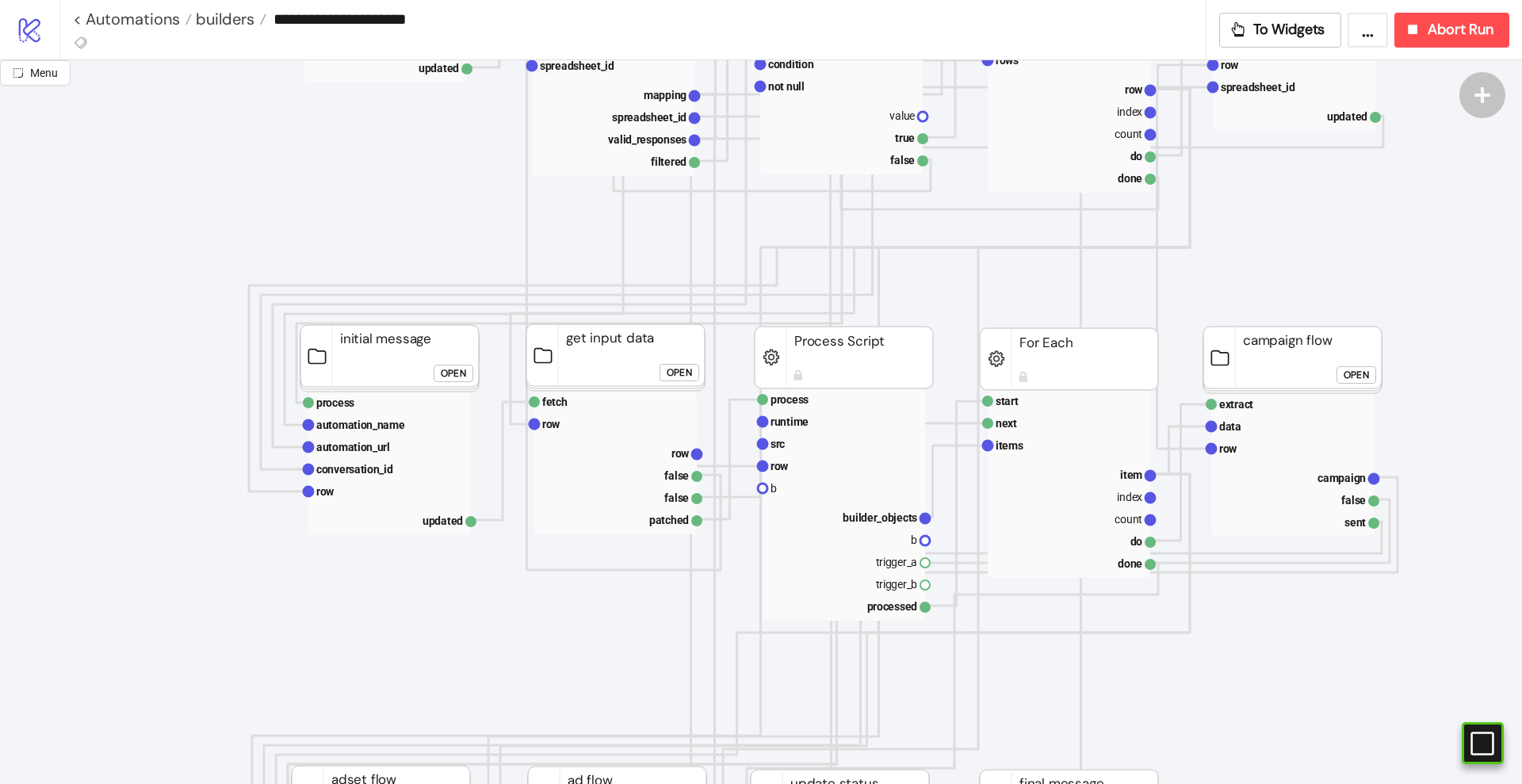
scroll to position [495, 0]
click at [674, 368] on div "Open" at bounding box center [679, 371] width 25 height 18
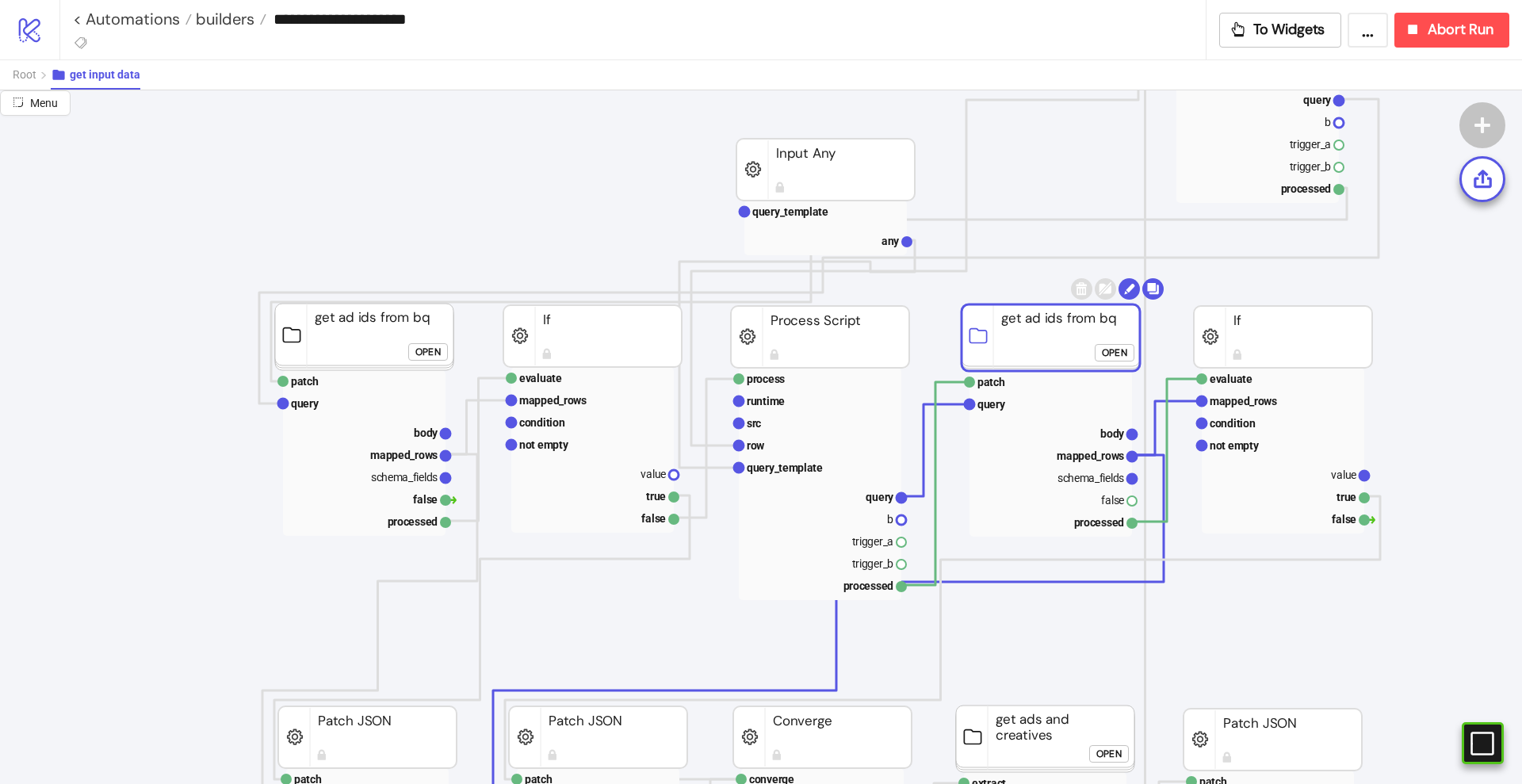
click at [1022, 326] on rect at bounding box center [1051, 337] width 178 height 67
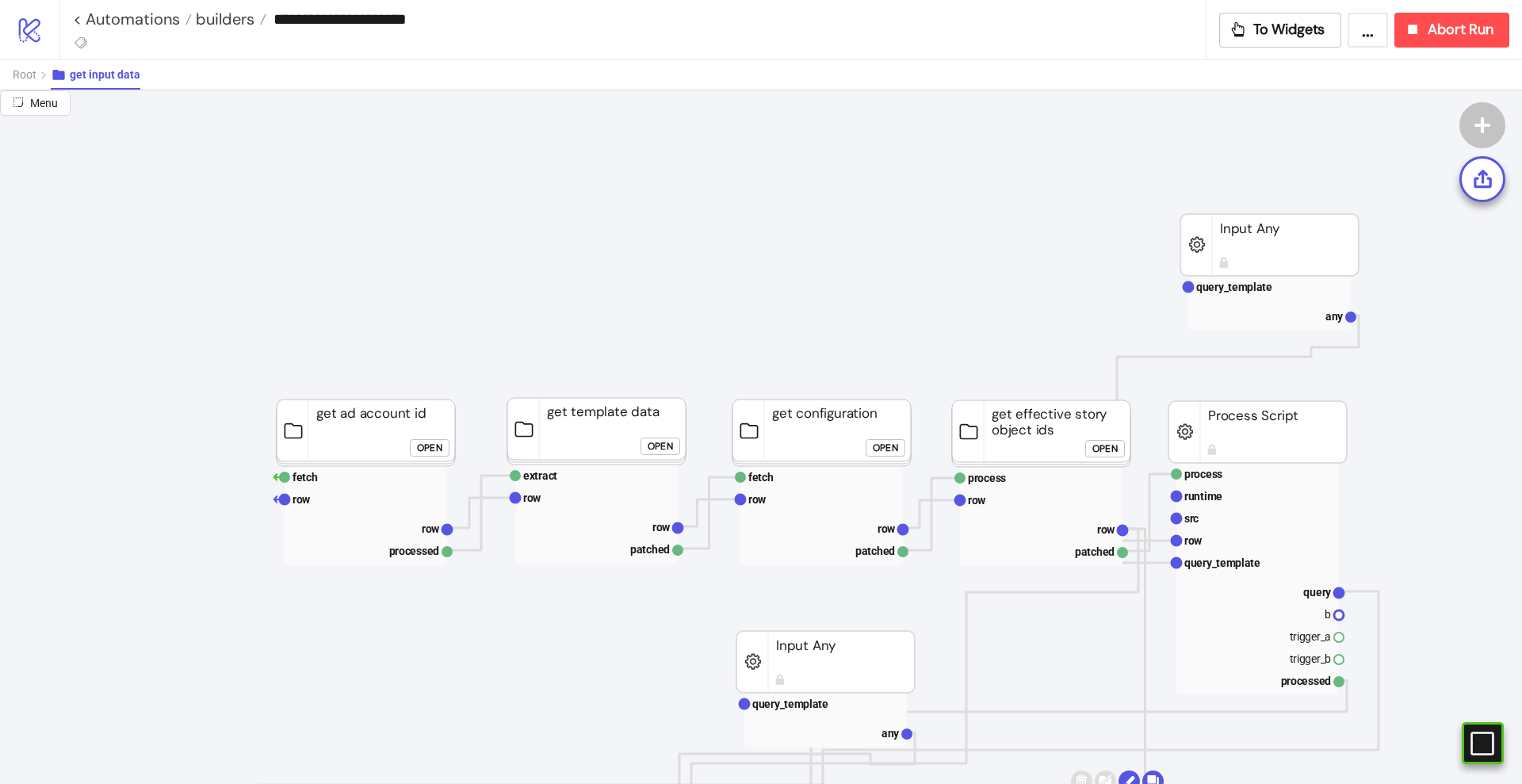
scroll to position [0, 0]
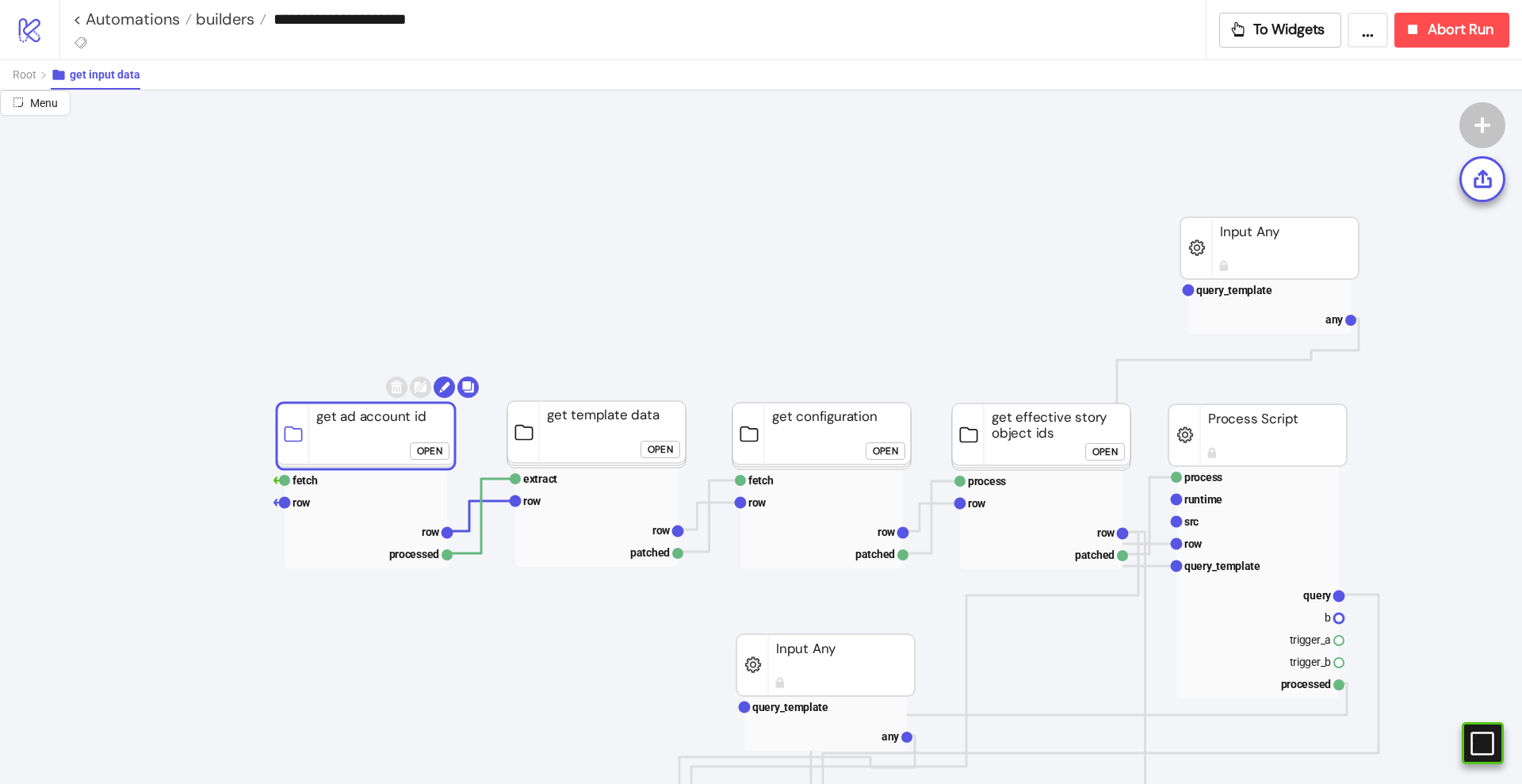
click at [317, 425] on rect at bounding box center [366, 435] width 178 height 67
click div "Open"
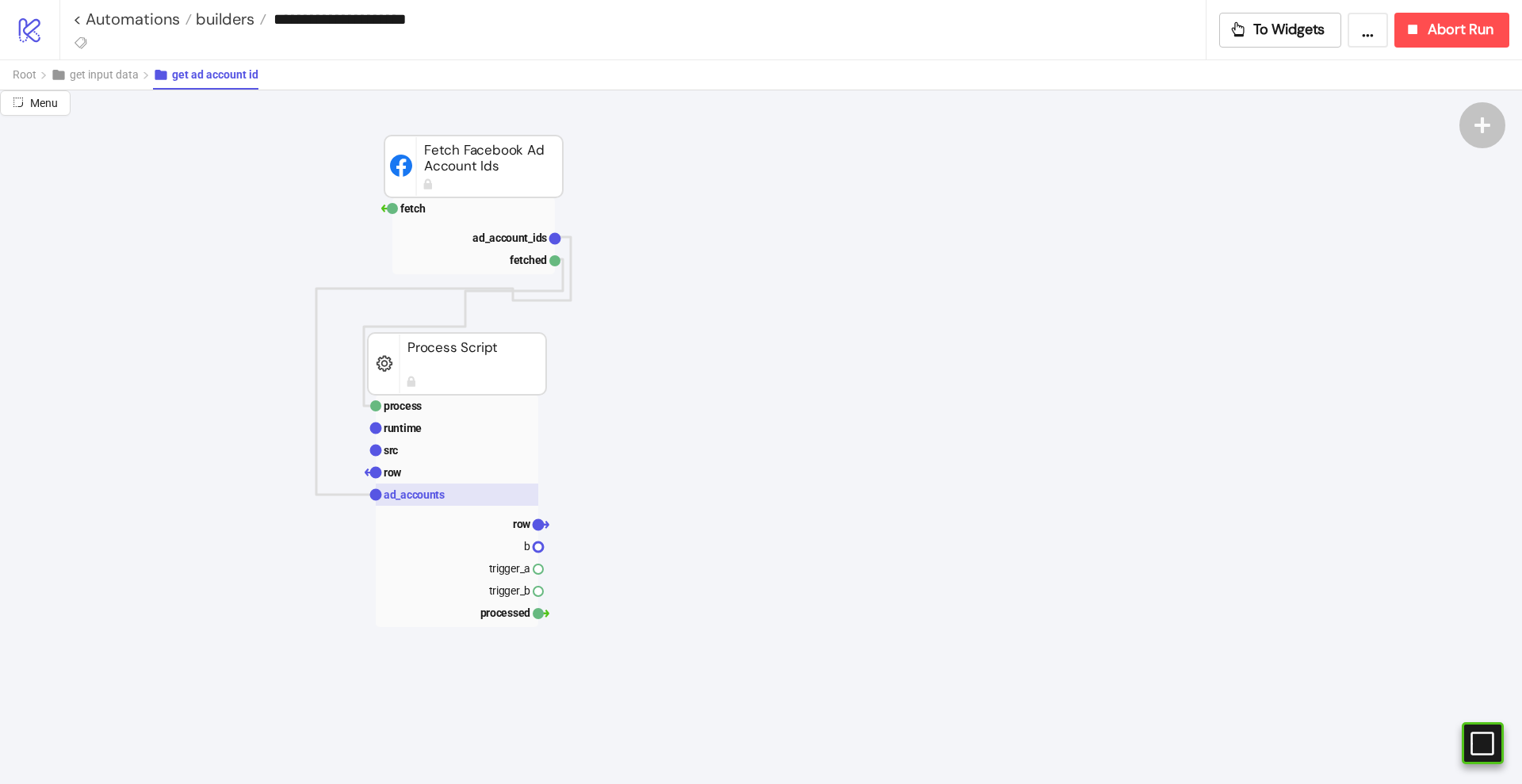
scroll to position [495, 0]
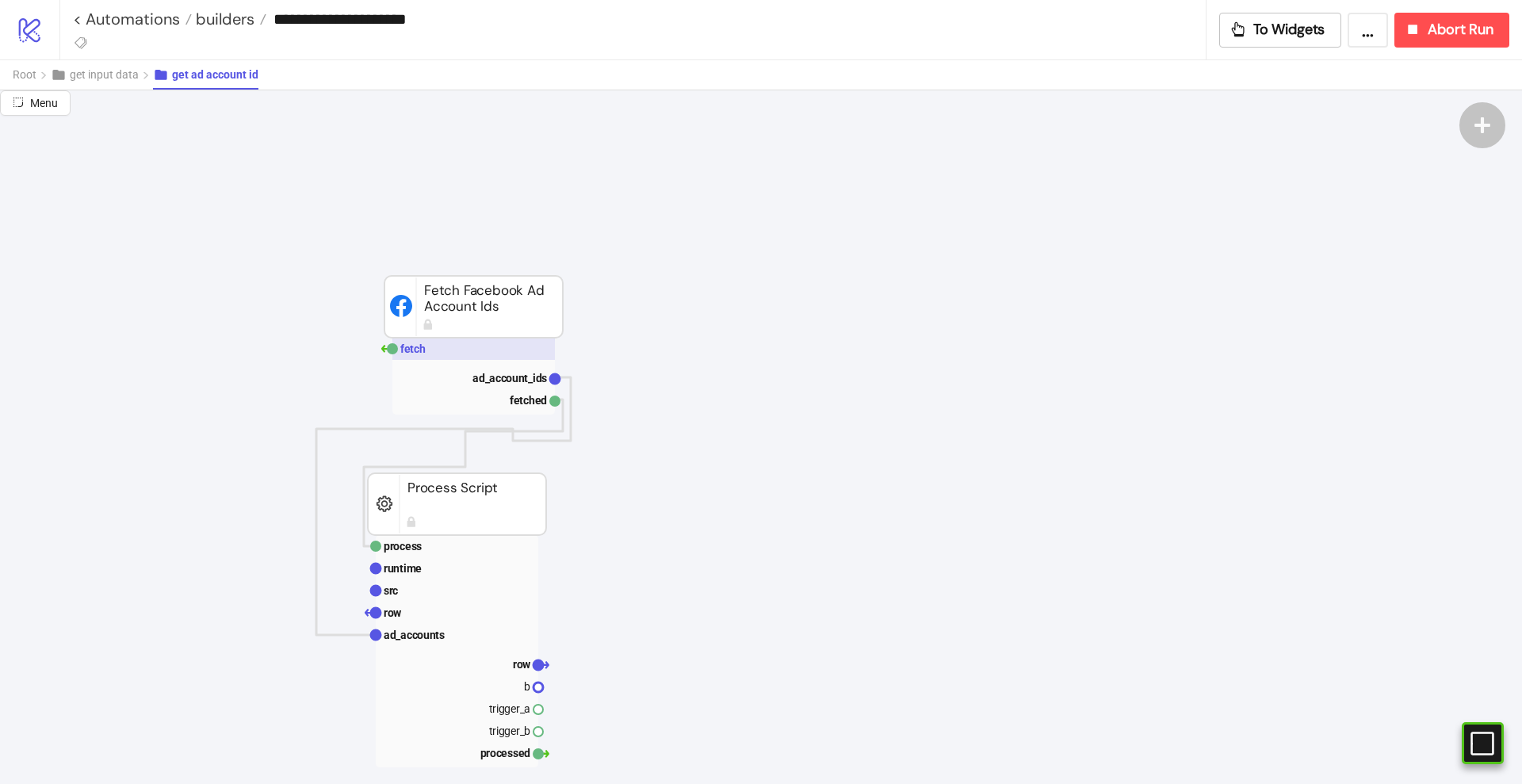
click at [428, 356] on rect at bounding box center [474, 349] width 162 height 22
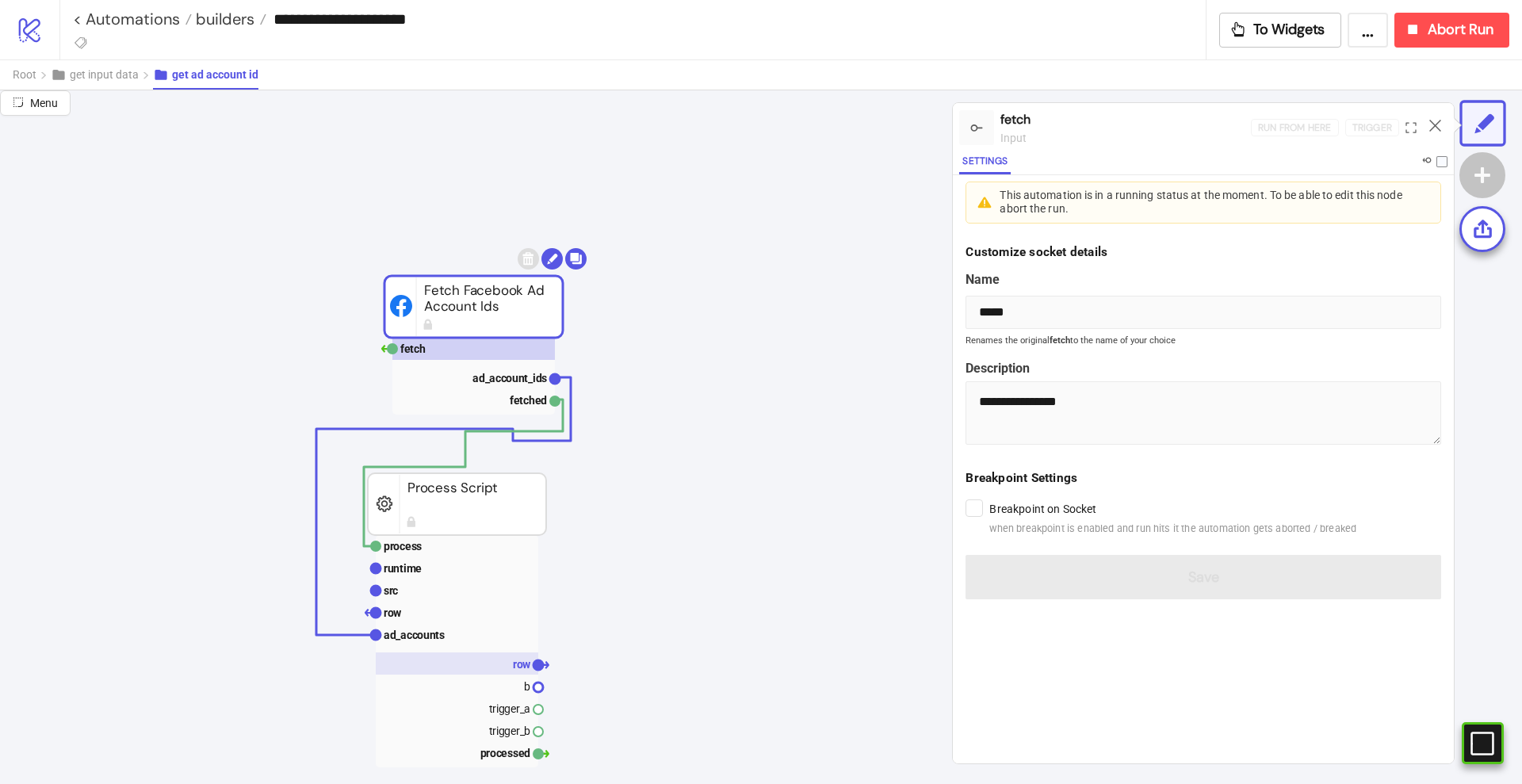
click at [510, 659] on rect at bounding box center [457, 663] width 162 height 22
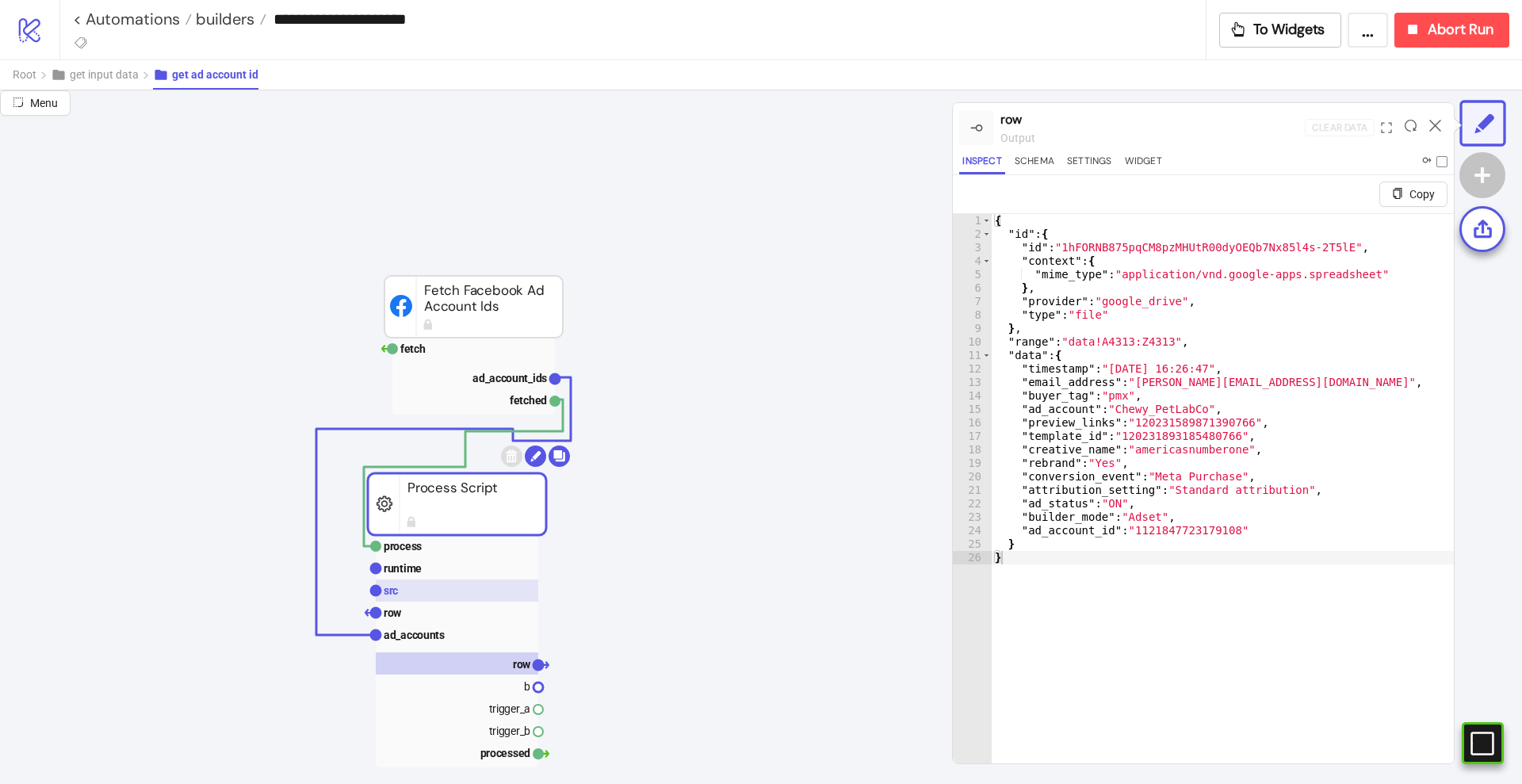
click at [422, 598] on rect at bounding box center [457, 590] width 162 height 22
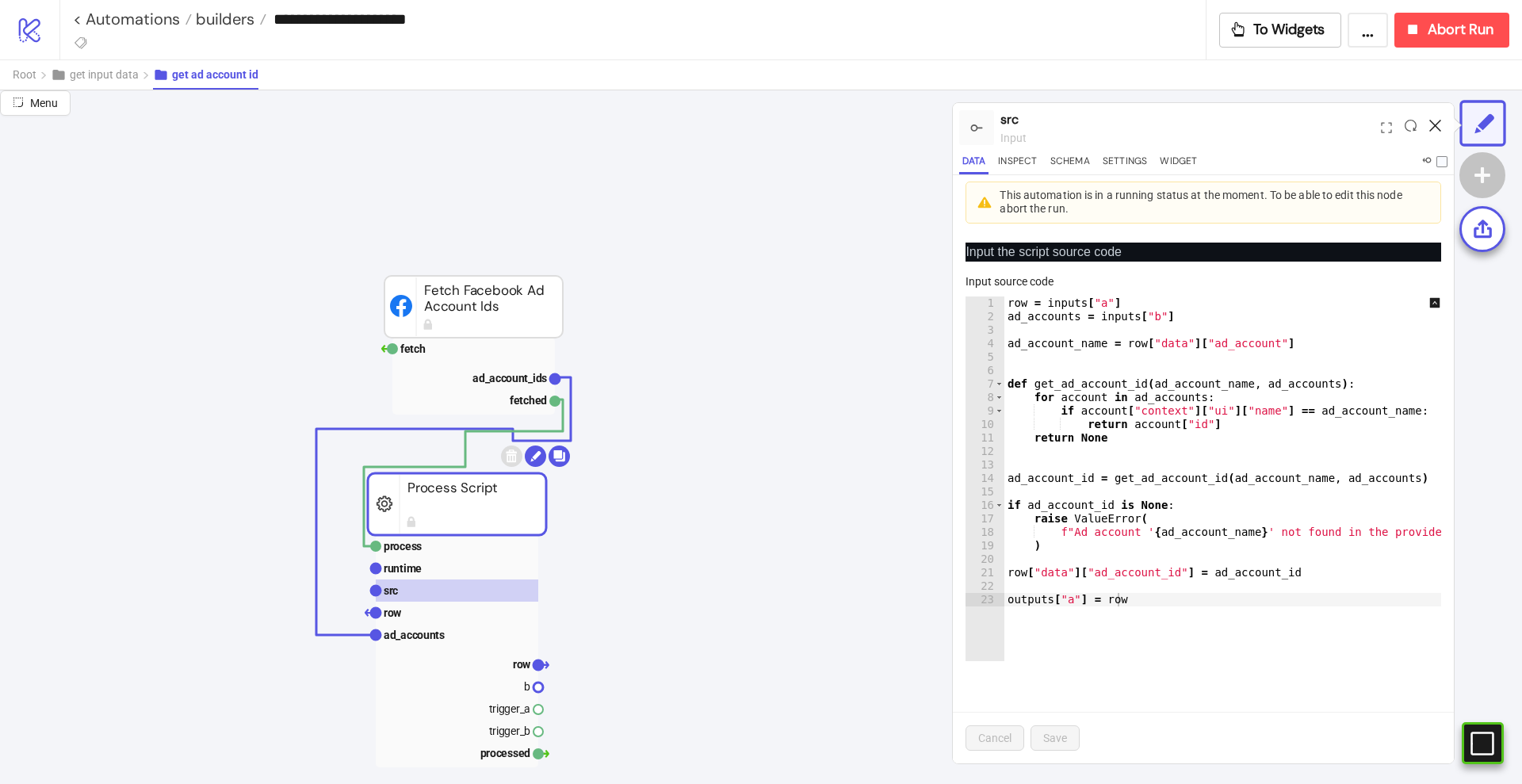
click at [1434, 130] on icon at bounding box center [1435, 125] width 12 height 12
